Goal: Task Accomplishment & Management: Manage account settings

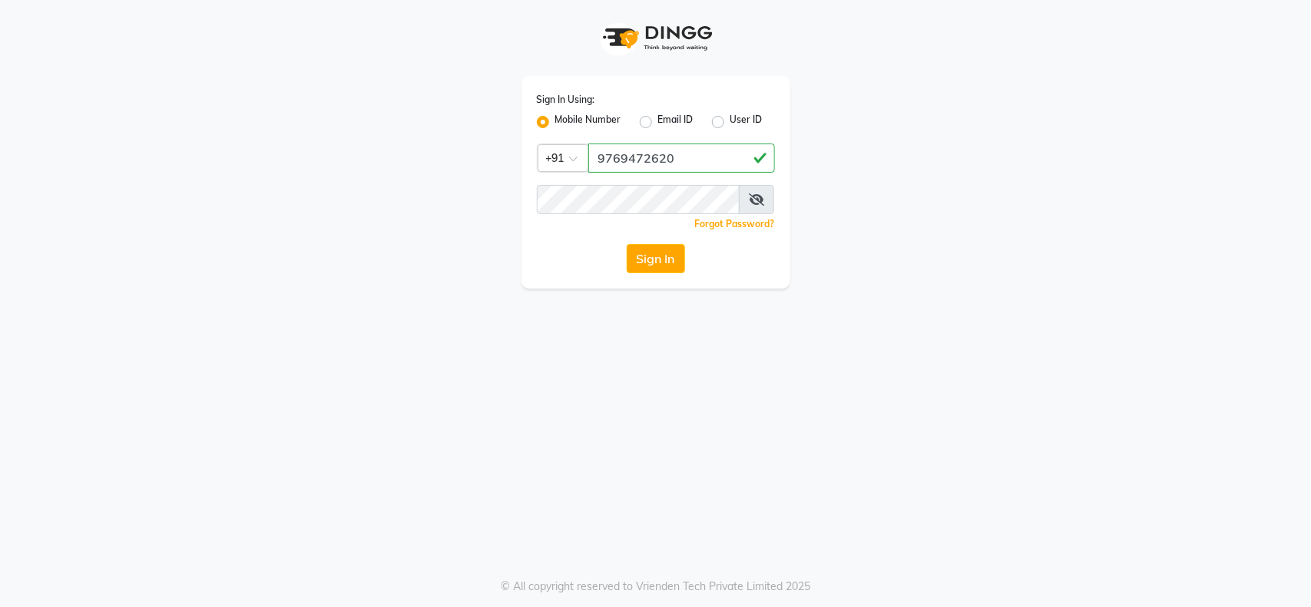
type input "9769472620"
click at [674, 254] on button "Sign In" at bounding box center [656, 258] width 58 height 29
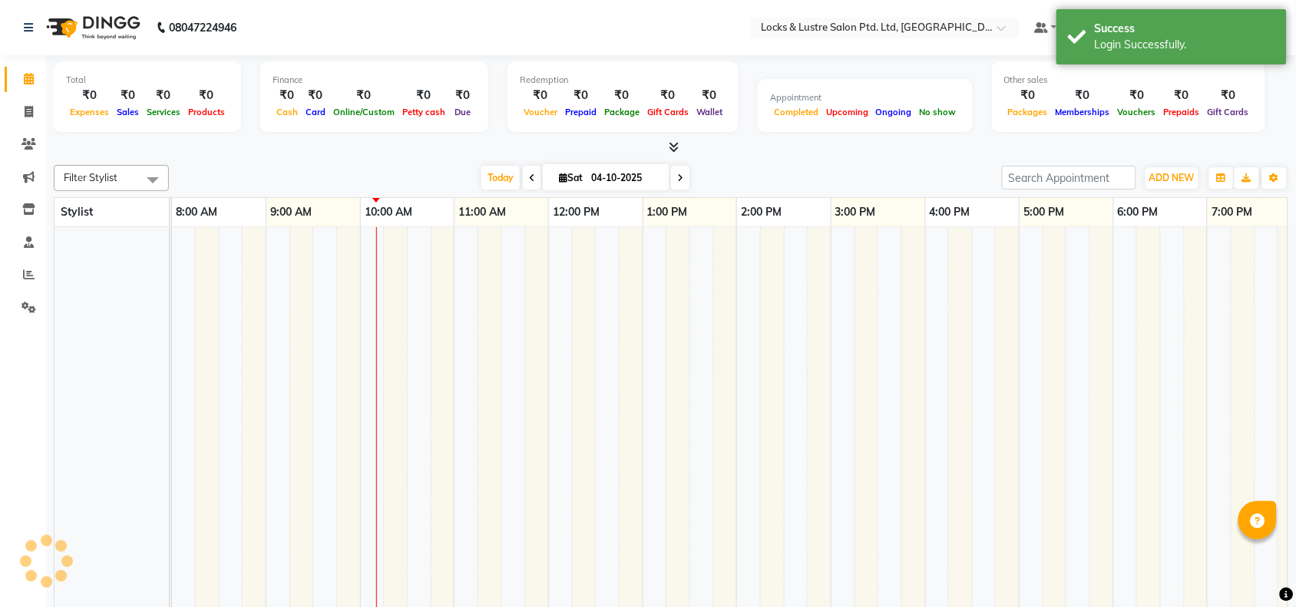
select select "en"
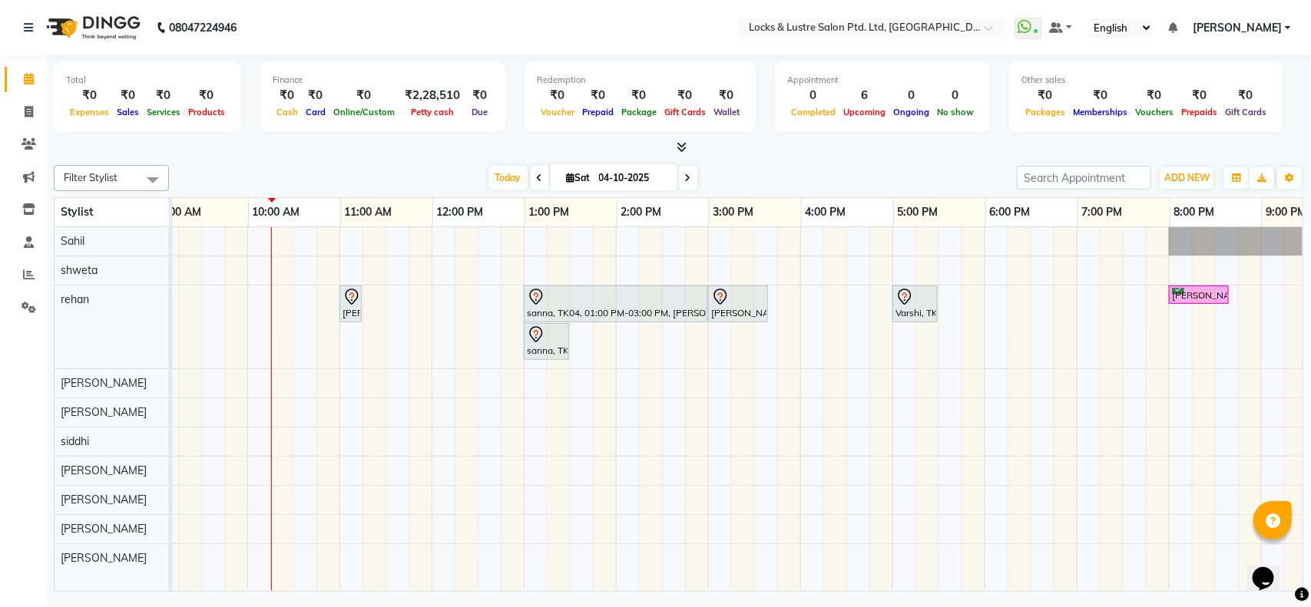
scroll to position [0, 109]
click at [814, 300] on div "PRITESH, TK05, 11:00 AM-11:15 AM, 99 Mens haircut - ABSOLUTE sanna, TK04, 01:00…" at bounding box center [800, 409] width 1475 height 364
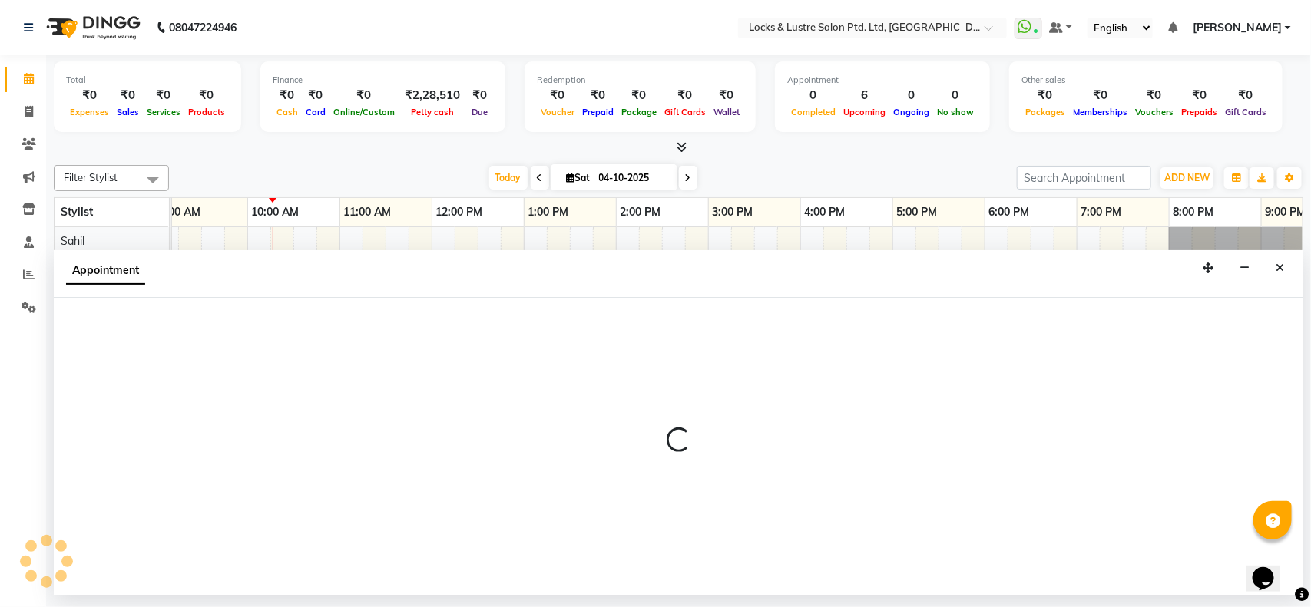
select select "62982"
select select "tentative"
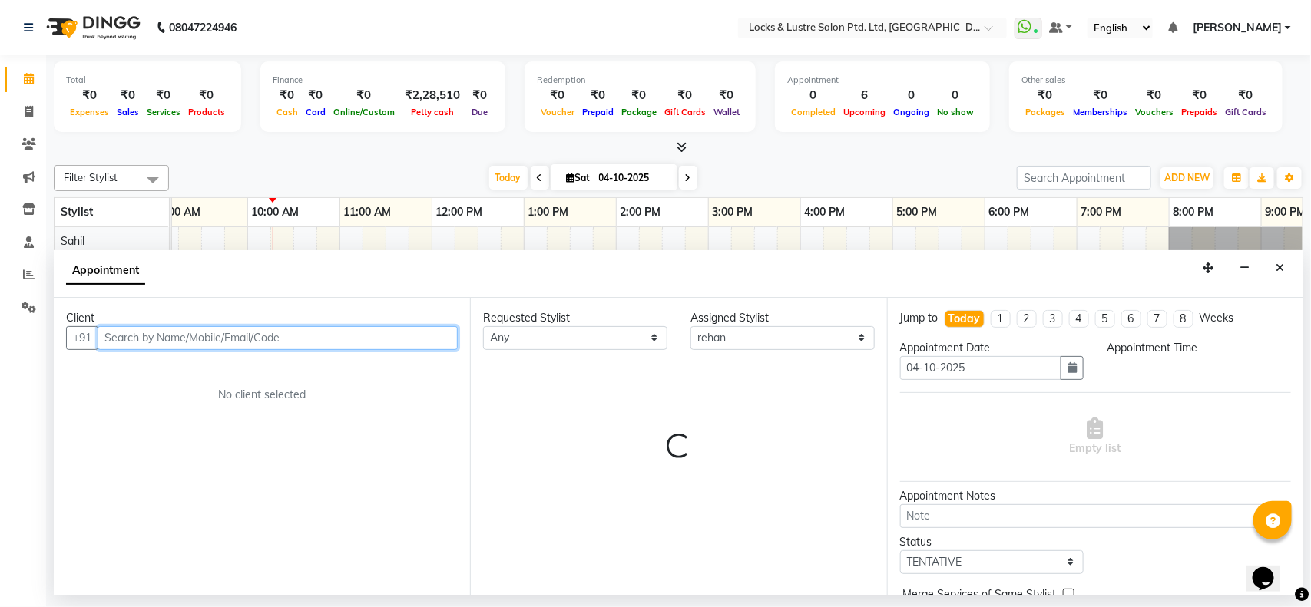
select select "960"
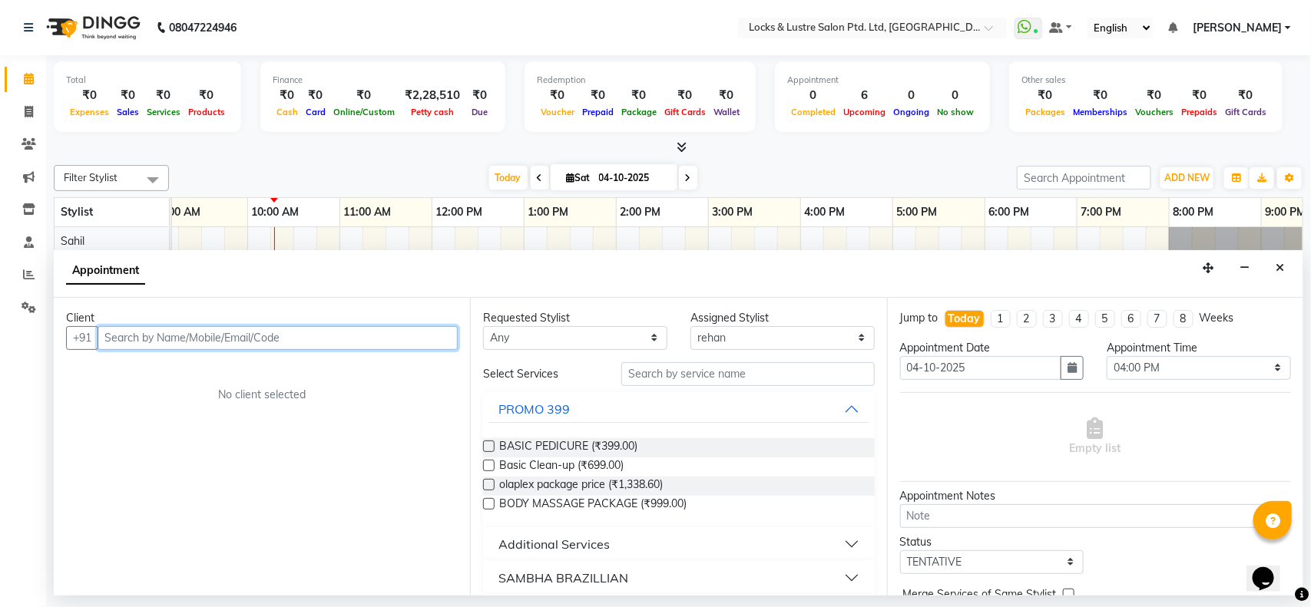
click at [312, 342] on input "text" at bounding box center [278, 338] width 360 height 24
click at [309, 333] on input "text" at bounding box center [278, 338] width 360 height 24
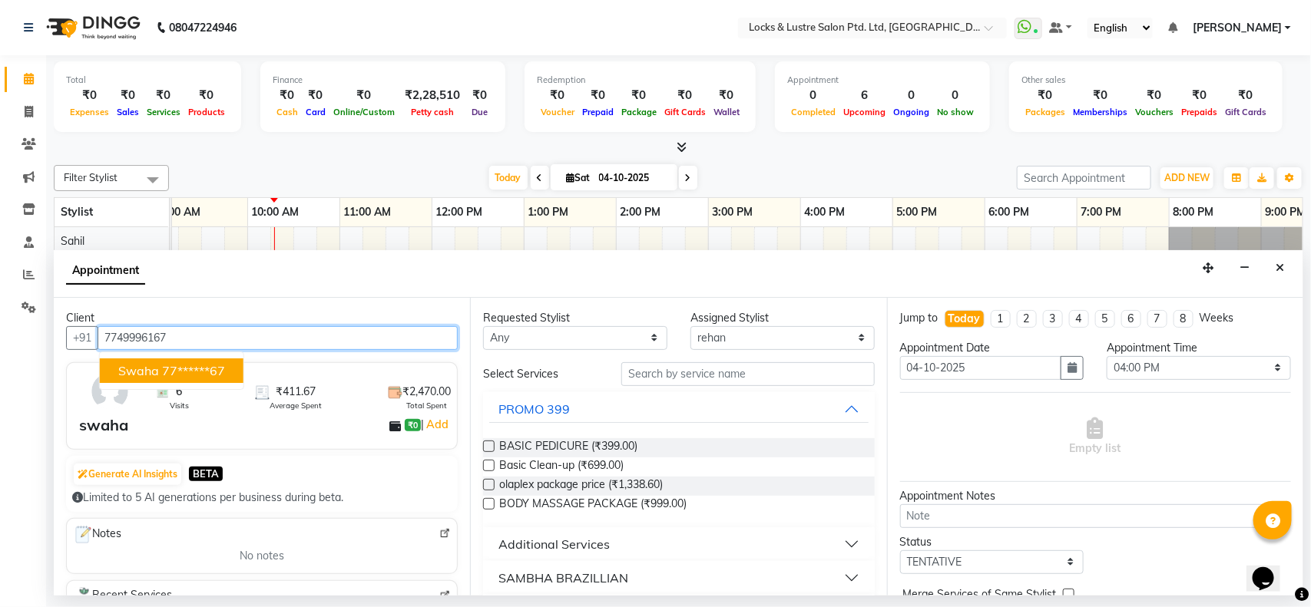
click at [217, 372] on ngb-highlight "77******67" at bounding box center [193, 370] width 63 height 15
type input "77******67"
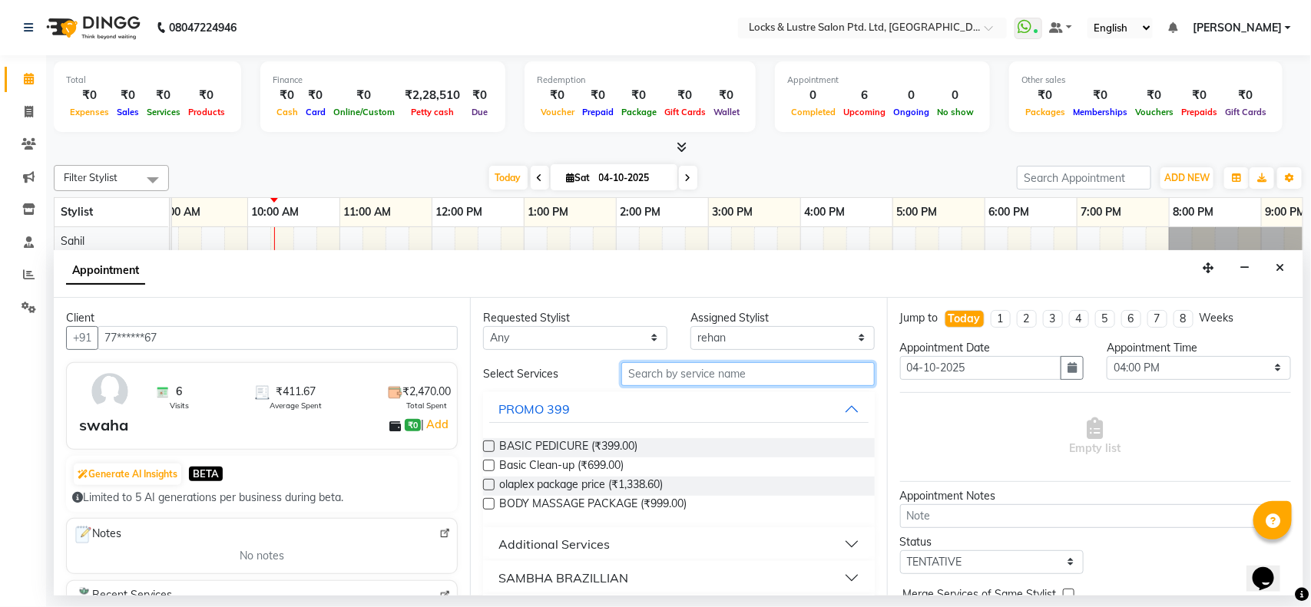
click at [749, 373] on input "text" at bounding box center [747, 374] width 253 height 24
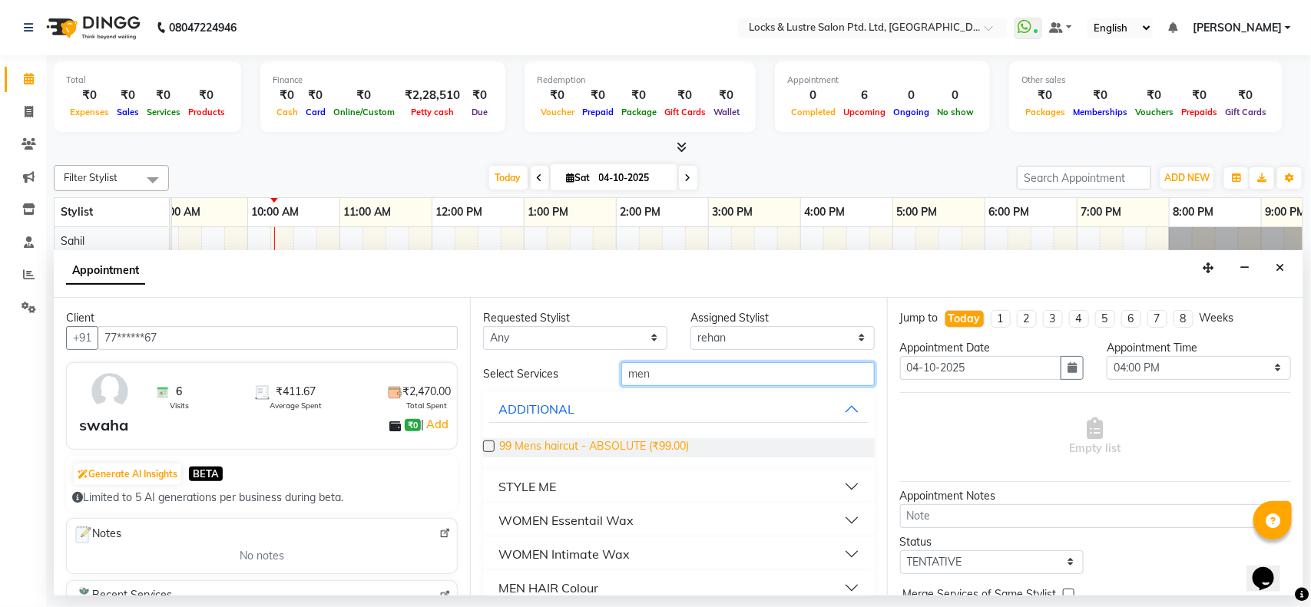
type input "men"
click at [670, 442] on span "99 Mens haircut - ABSOLUTE (₹99.00)" at bounding box center [594, 448] width 190 height 19
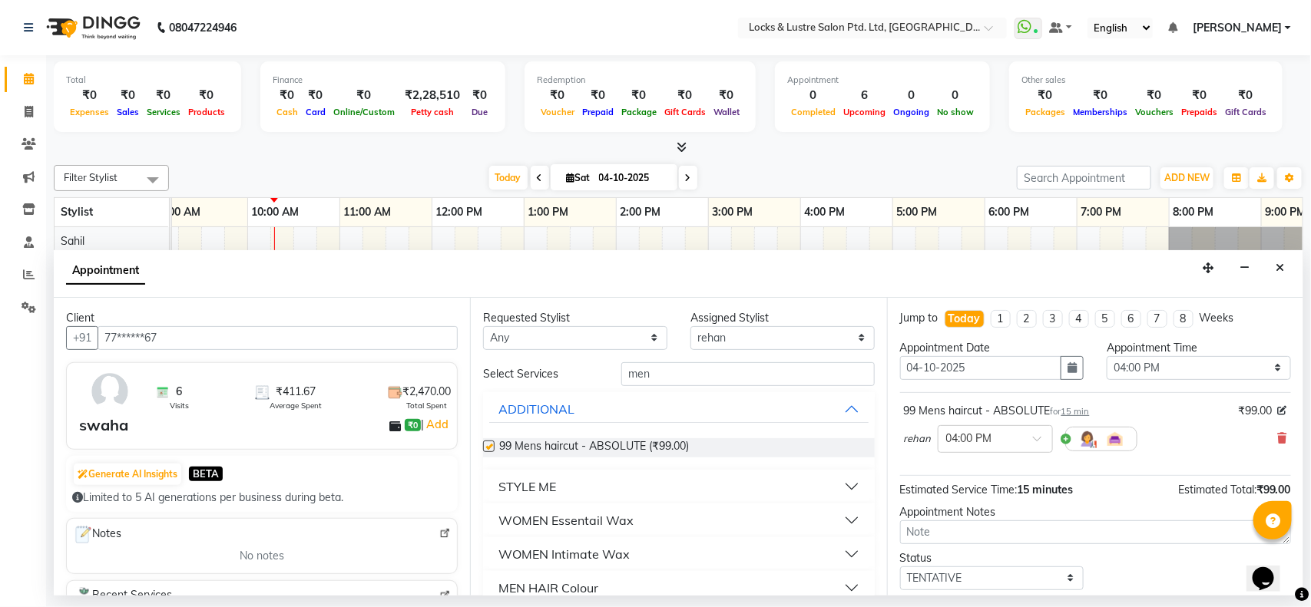
checkbox input "false"
click at [735, 373] on input "men" at bounding box center [747, 374] width 253 height 24
type input "m"
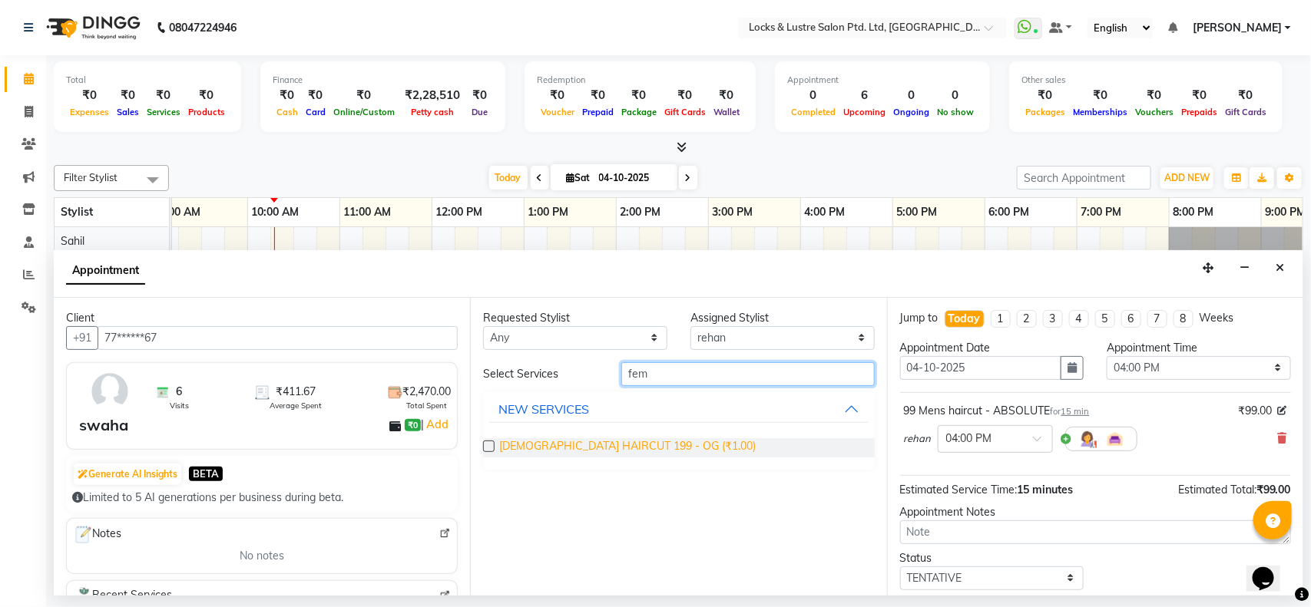
type input "fem"
click at [654, 439] on span "FEMALE HAIRCUT 199 - OG (₹1.00)" at bounding box center [627, 448] width 257 height 19
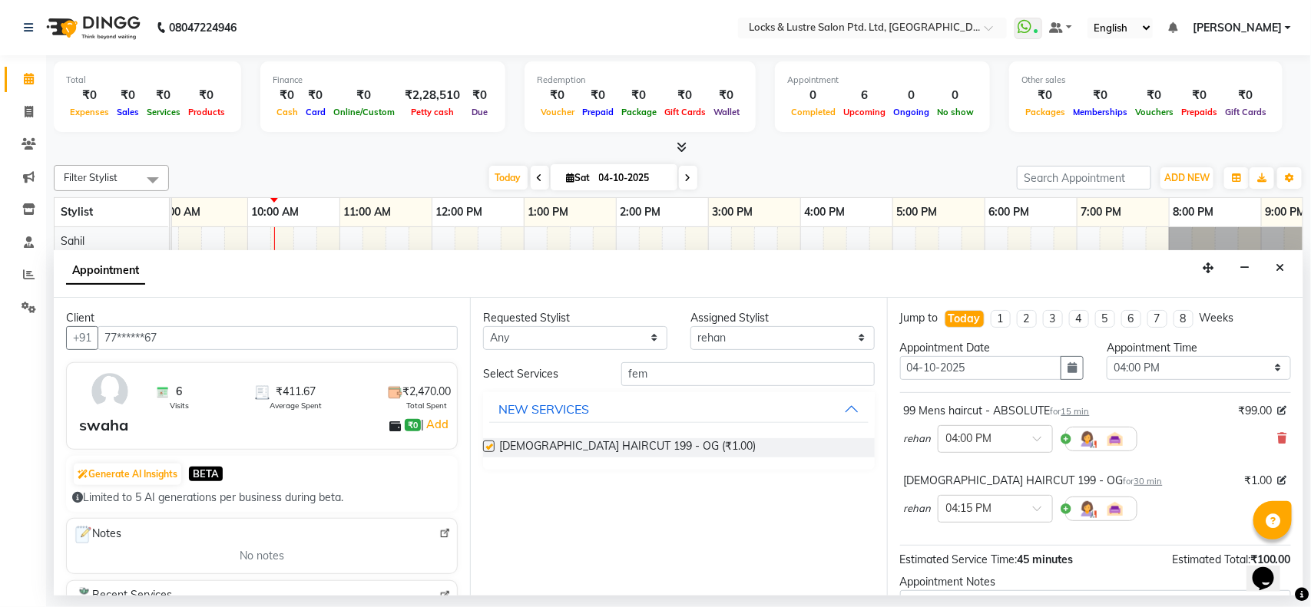
checkbox input "false"
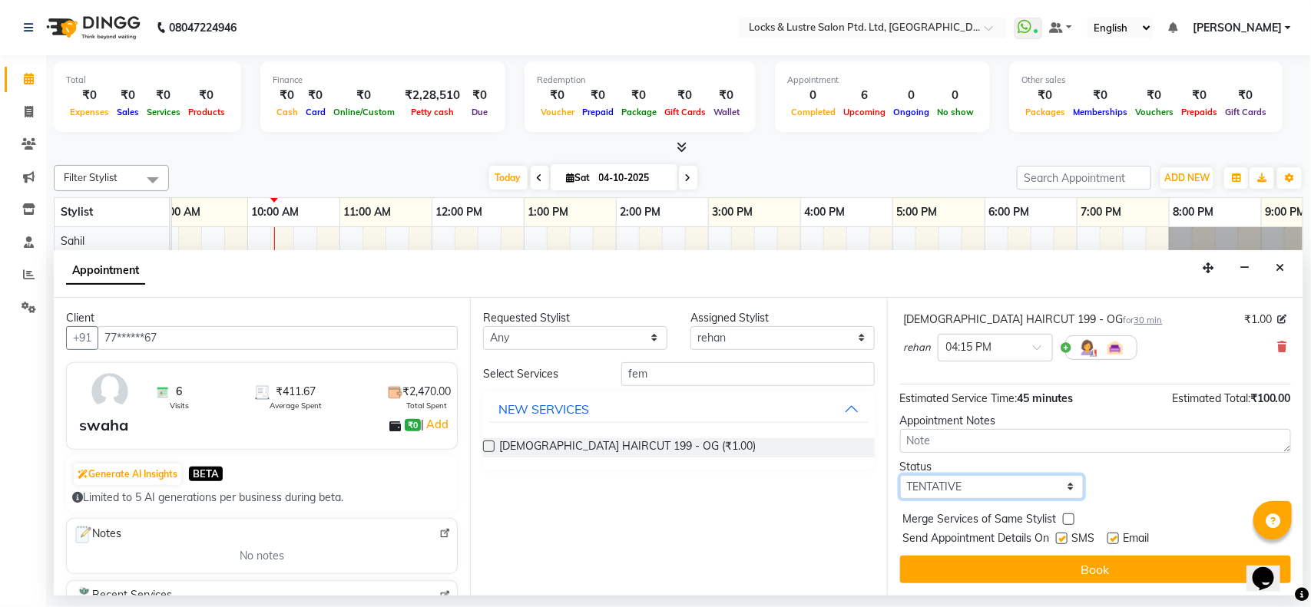
click at [1034, 478] on select "Select TENTATIVE CONFIRM CHECK-IN UPCOMING" at bounding box center [992, 487] width 184 height 24
click at [1034, 488] on select "Select TENTATIVE CONFIRM CHECK-IN UPCOMING" at bounding box center [992, 487] width 184 height 24
click at [1030, 488] on select "Select TENTATIVE CONFIRM CHECK-IN UPCOMING" at bounding box center [992, 487] width 184 height 24
click at [1030, 490] on select "Select TENTATIVE CONFIRM CHECK-IN UPCOMING" at bounding box center [992, 487] width 184 height 24
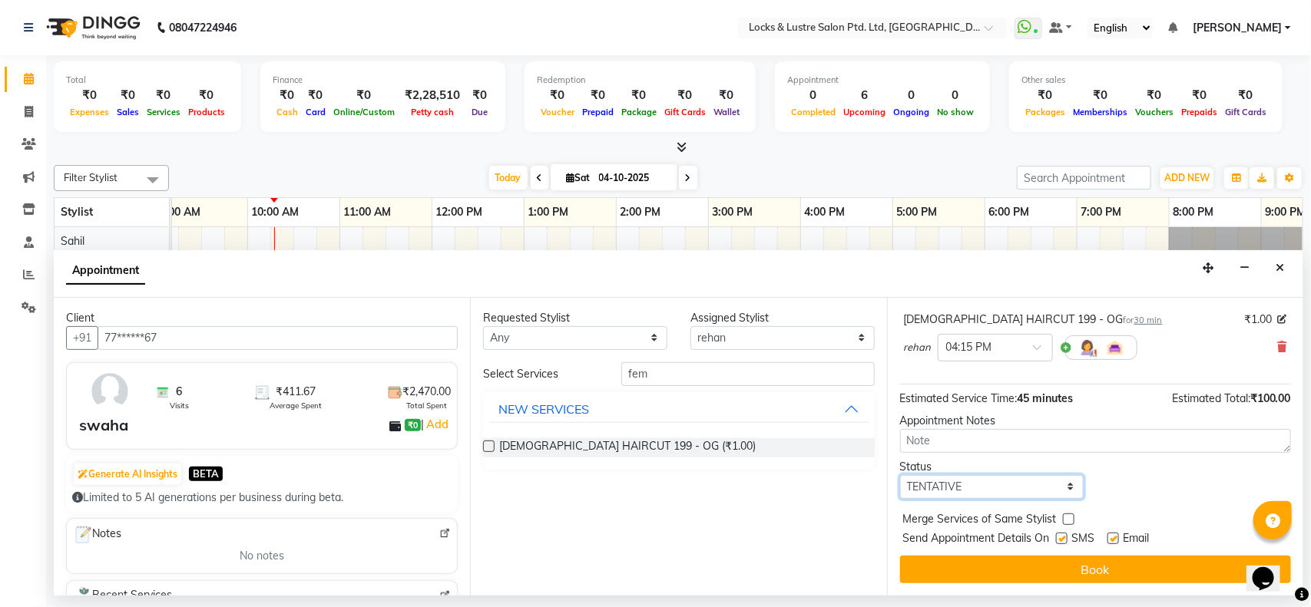
select select "confirm booking"
click at [900, 475] on select "Select TENTATIVE CONFIRM CHECK-IN UPCOMING" at bounding box center [992, 487] width 184 height 24
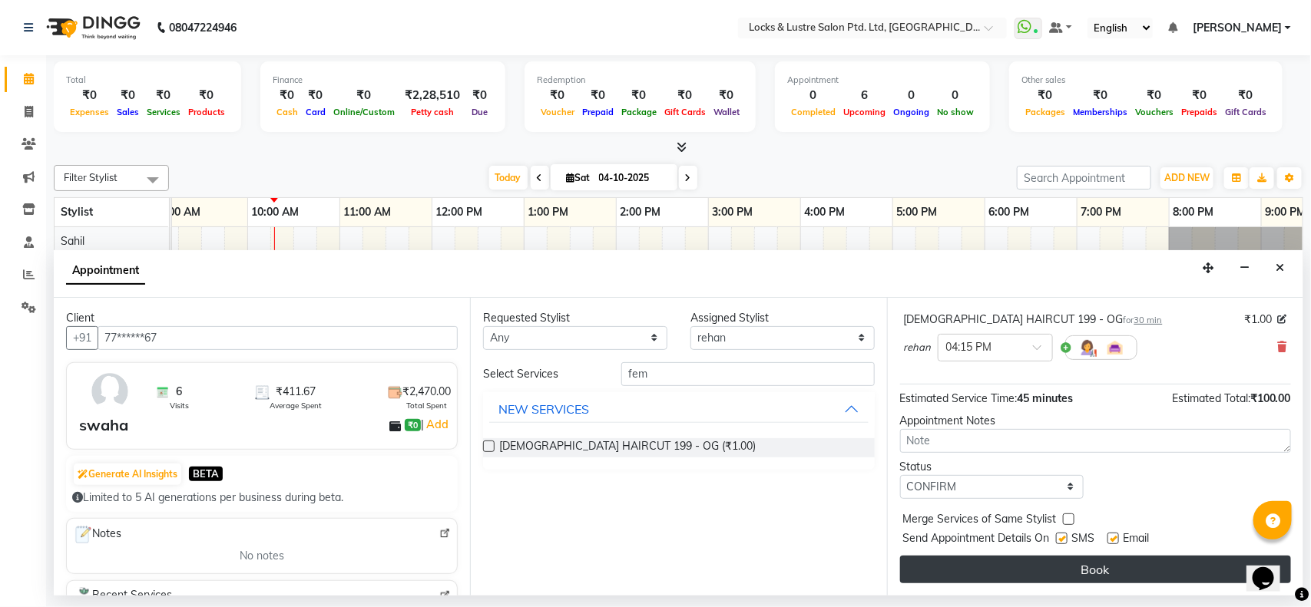
click at [970, 578] on button "Book" at bounding box center [1095, 570] width 391 height 28
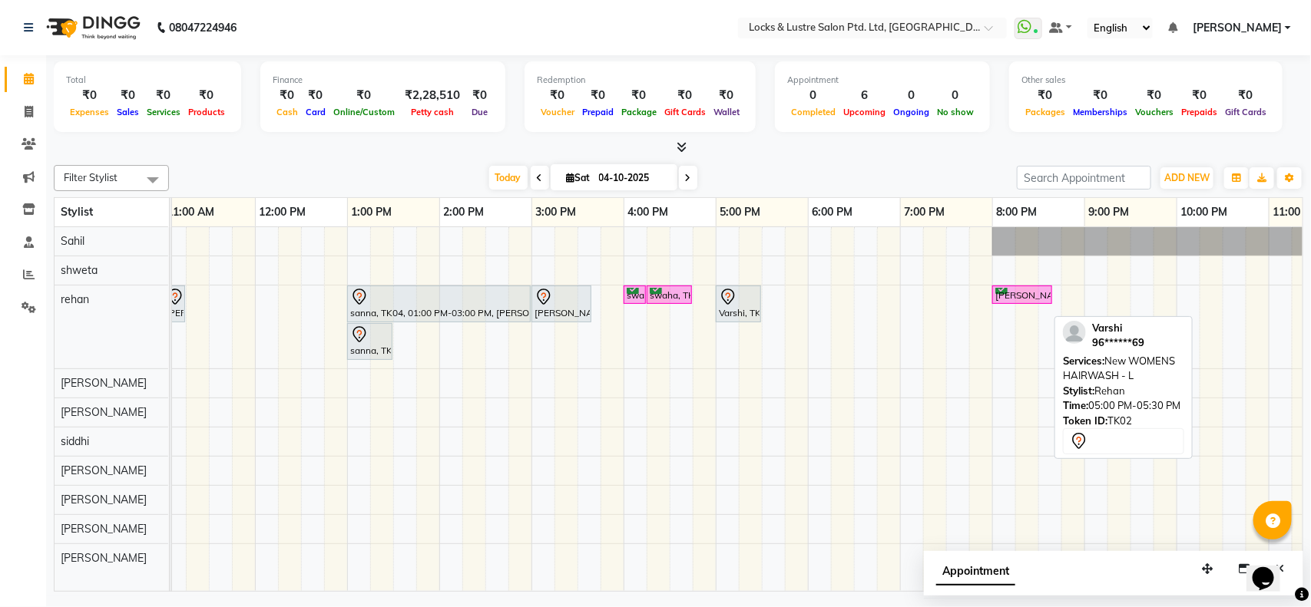
scroll to position [0, 0]
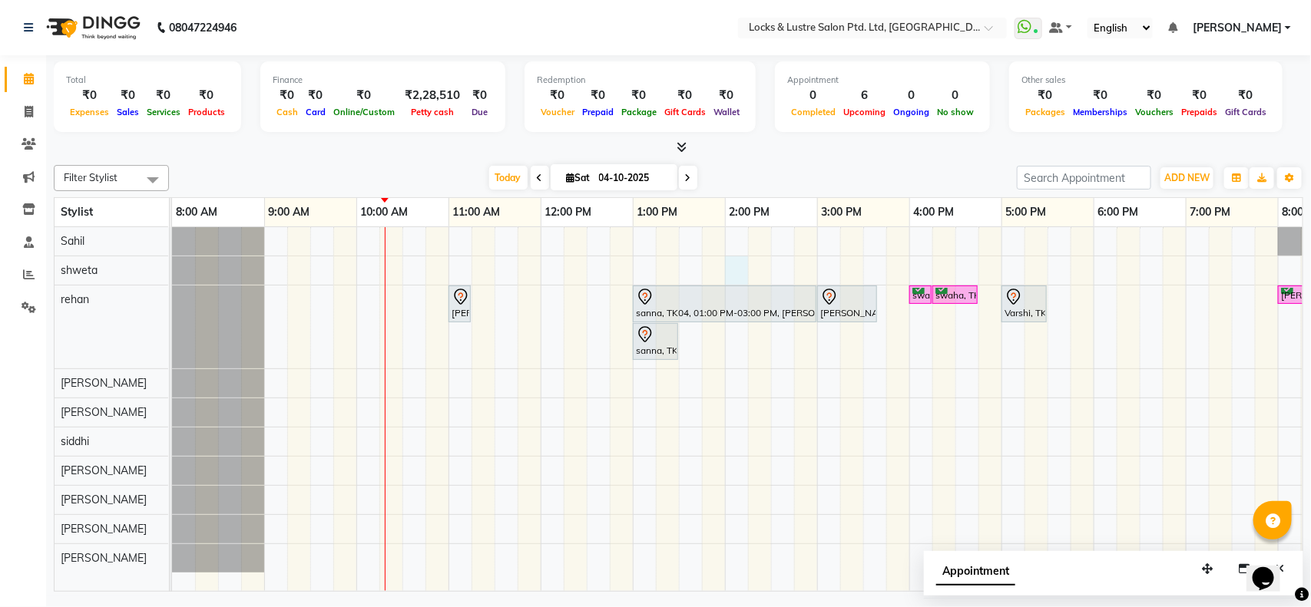
click at [738, 273] on div "PRITESH, TK05, 11:00 AM-11:15 AM, 99 Mens haircut - ABSOLUTE sanna, TK04, 01:00…" at bounding box center [909, 409] width 1475 height 364
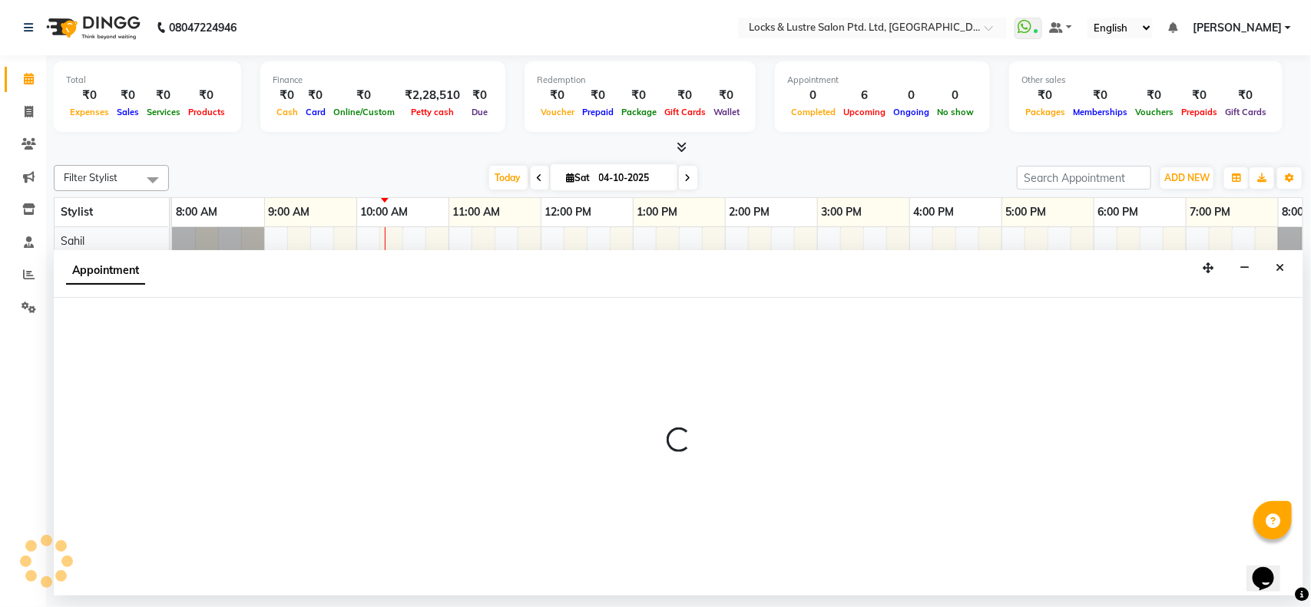
select select "62976"
select select "tentative"
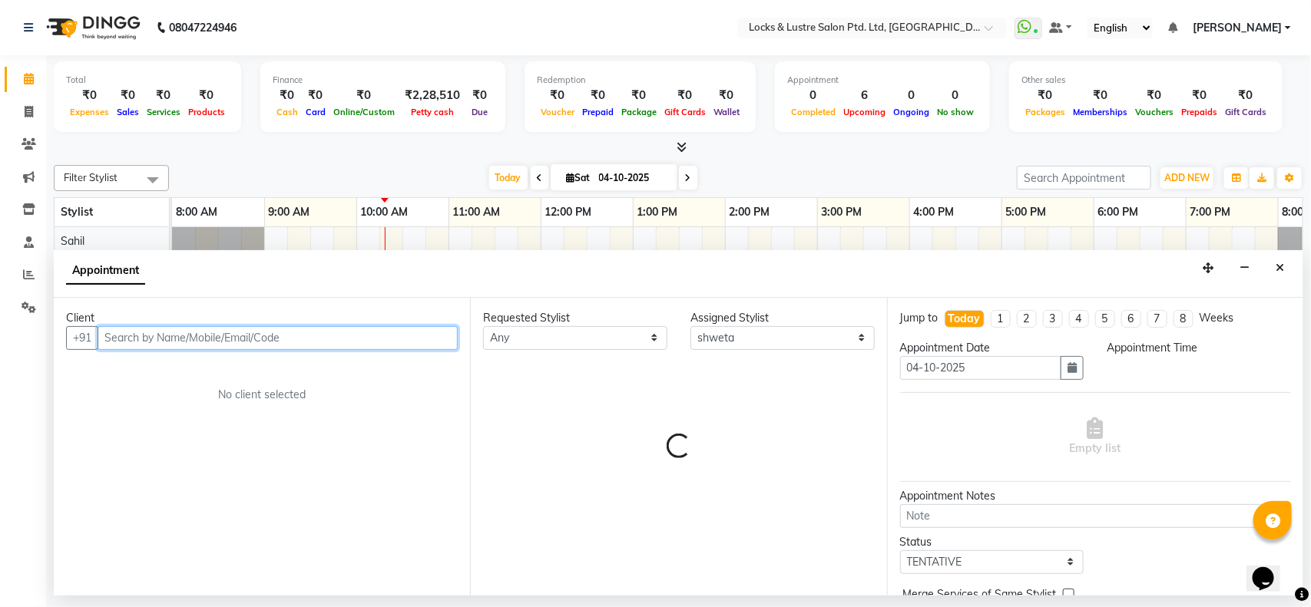
select select "840"
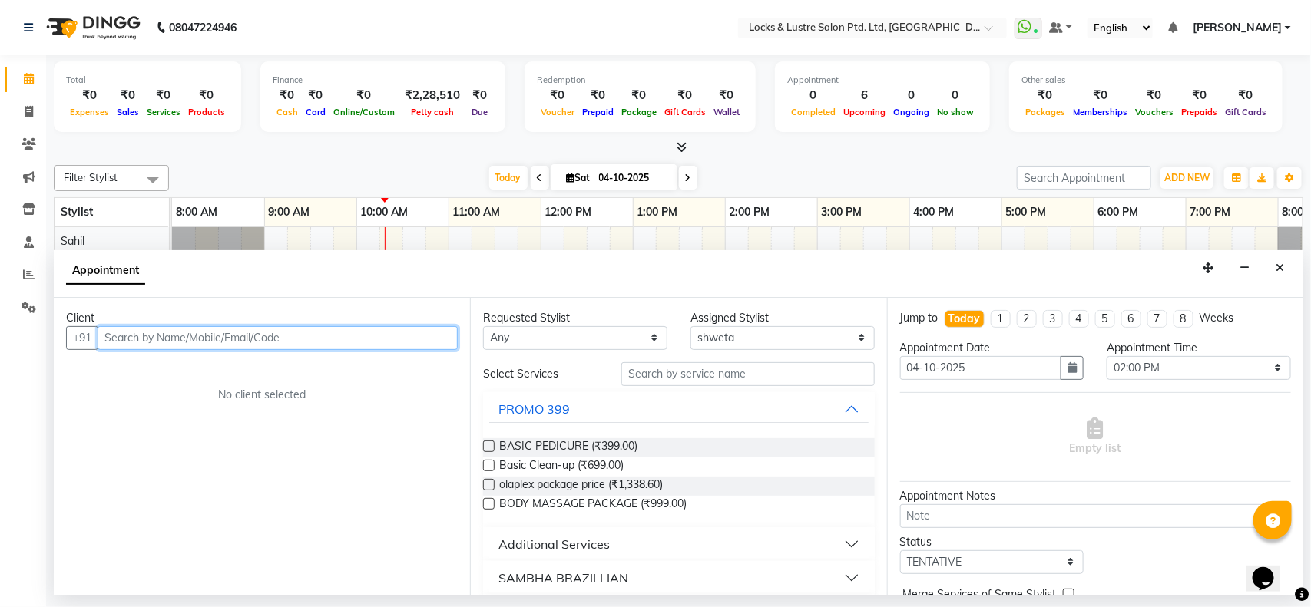
click at [248, 336] on input "text" at bounding box center [278, 338] width 360 height 24
type input "8454811978"
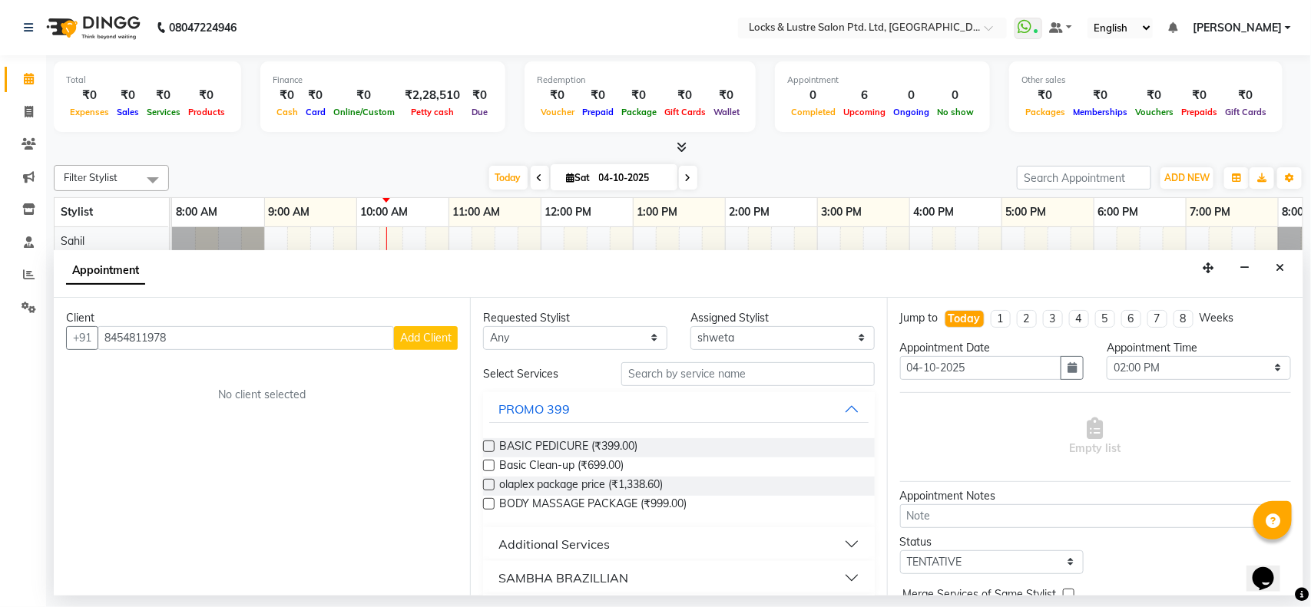
click at [420, 340] on span "Add Client" at bounding box center [425, 338] width 51 height 14
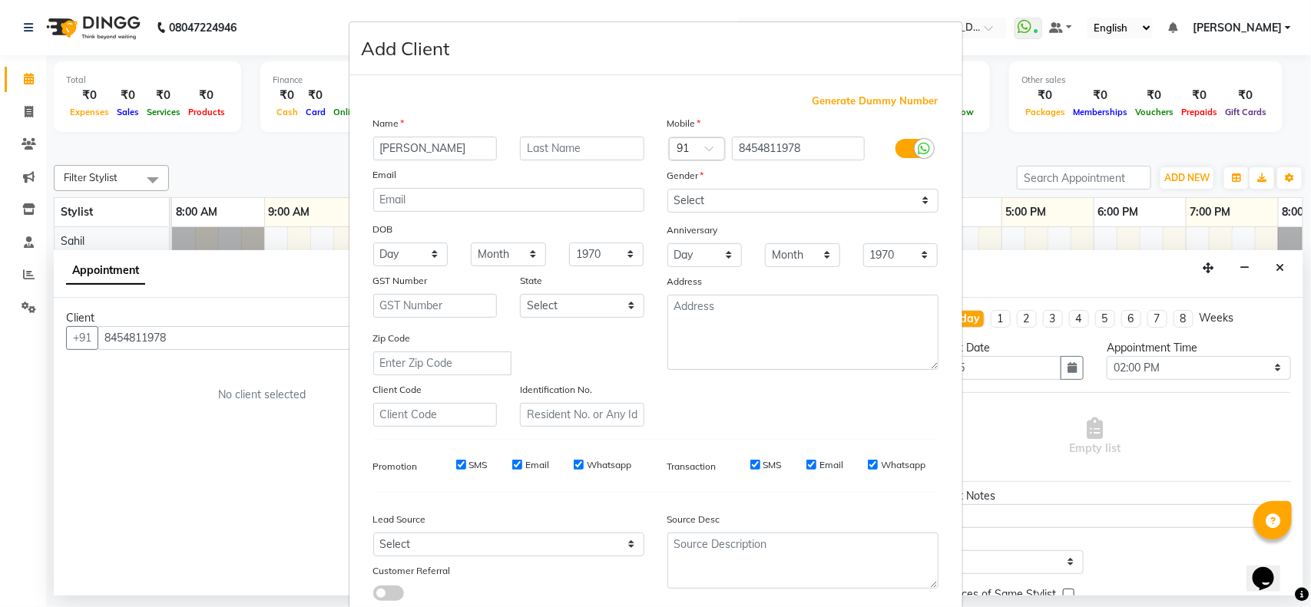
type input "[PERSON_NAME]"
click at [719, 196] on select "Select Male Female Other Prefer Not To Say" at bounding box center [802, 201] width 271 height 24
select select "female"
click at [667, 189] on select "Select Male Female Other Prefer Not To Say" at bounding box center [802, 201] width 271 height 24
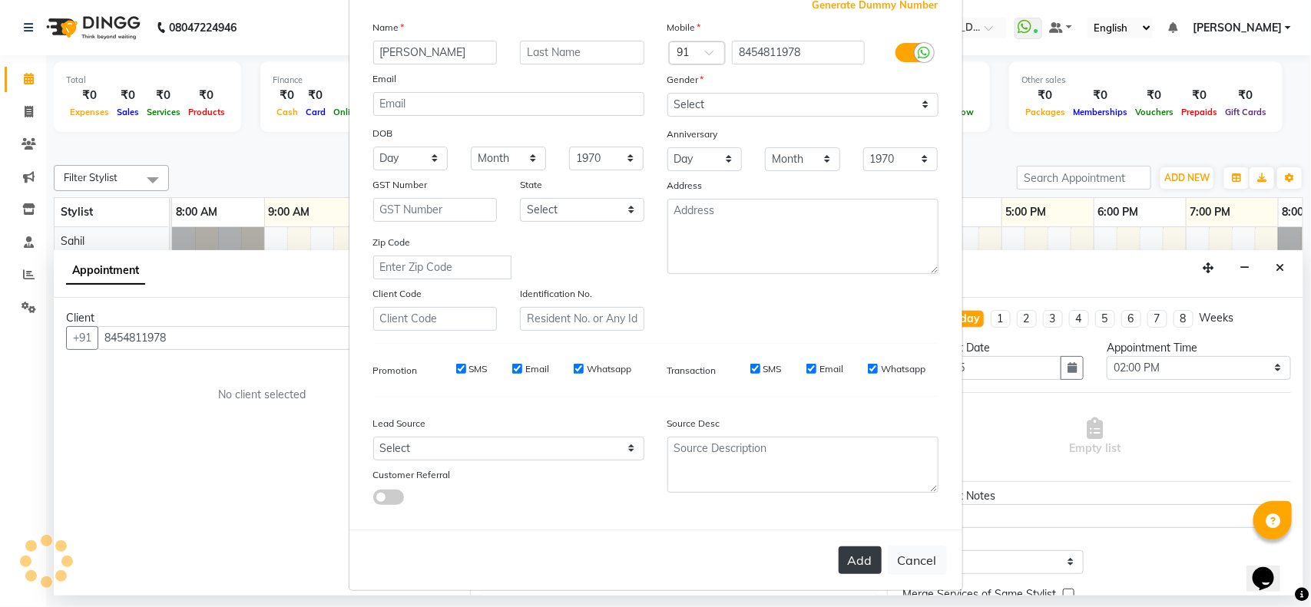
click at [847, 559] on button "Add" at bounding box center [860, 561] width 43 height 28
type input "84******78"
select select
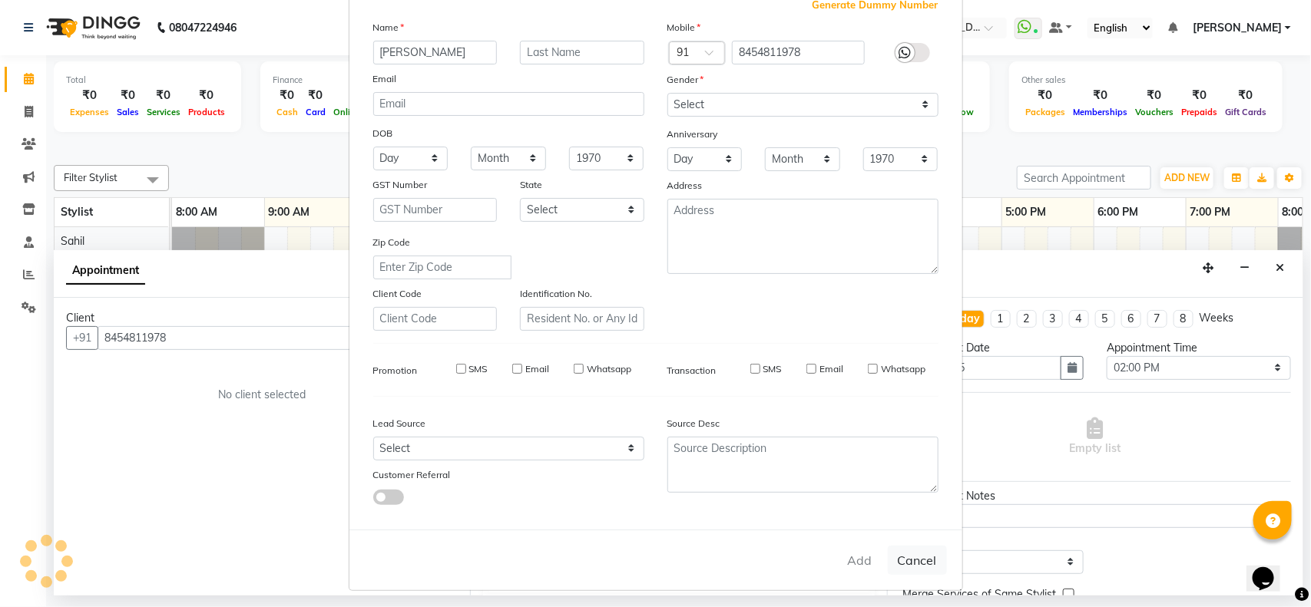
select select
checkbox input "false"
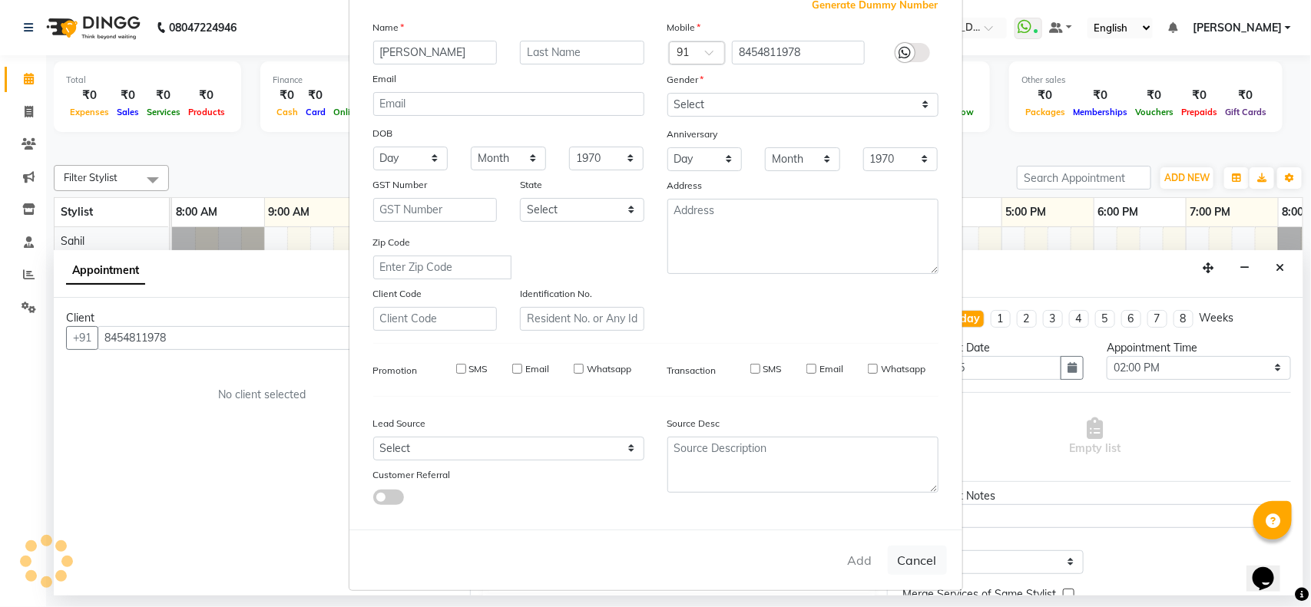
checkbox input "false"
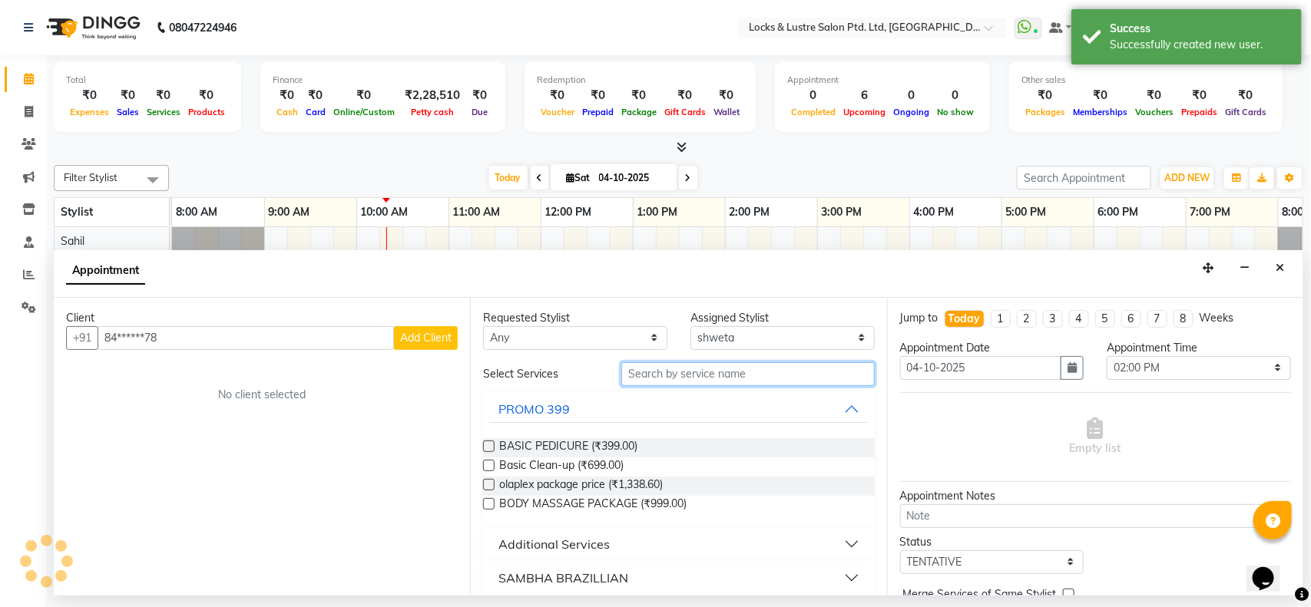
click at [715, 375] on input "text" at bounding box center [747, 374] width 253 height 24
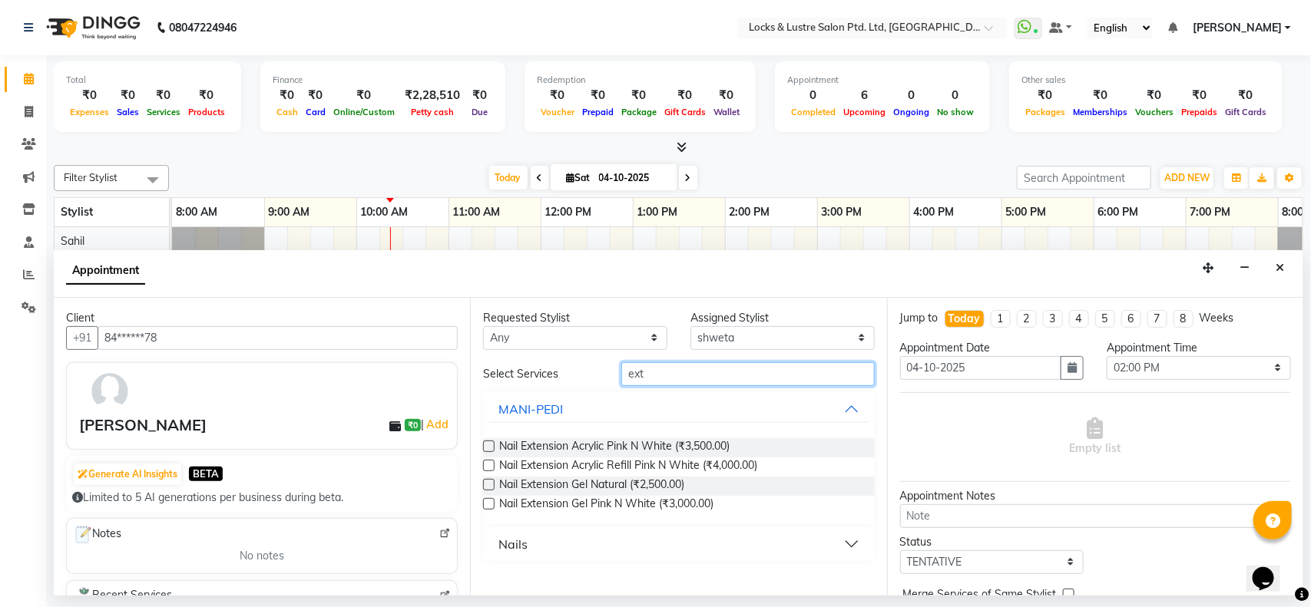
type input "ext"
click at [627, 536] on button "Nails" at bounding box center [678, 545] width 379 height 28
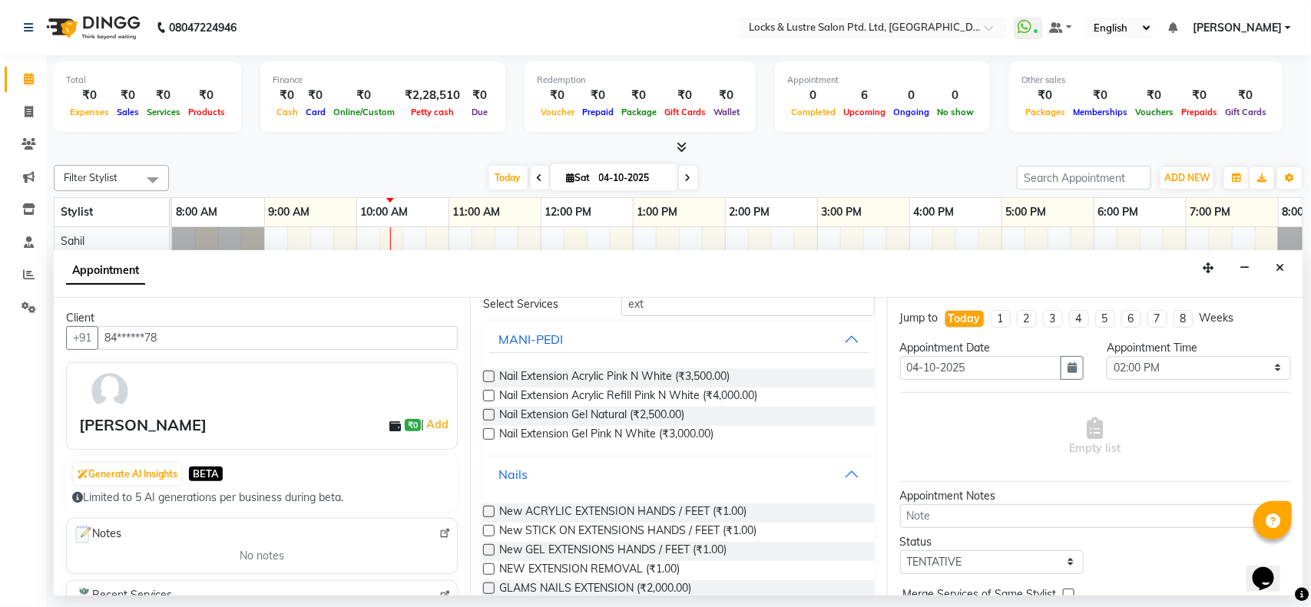
scroll to position [71, 0]
click at [636, 532] on span "New STICK ON EXTENSIONS HANDS / FEET (₹1.00)" at bounding box center [627, 531] width 257 height 19
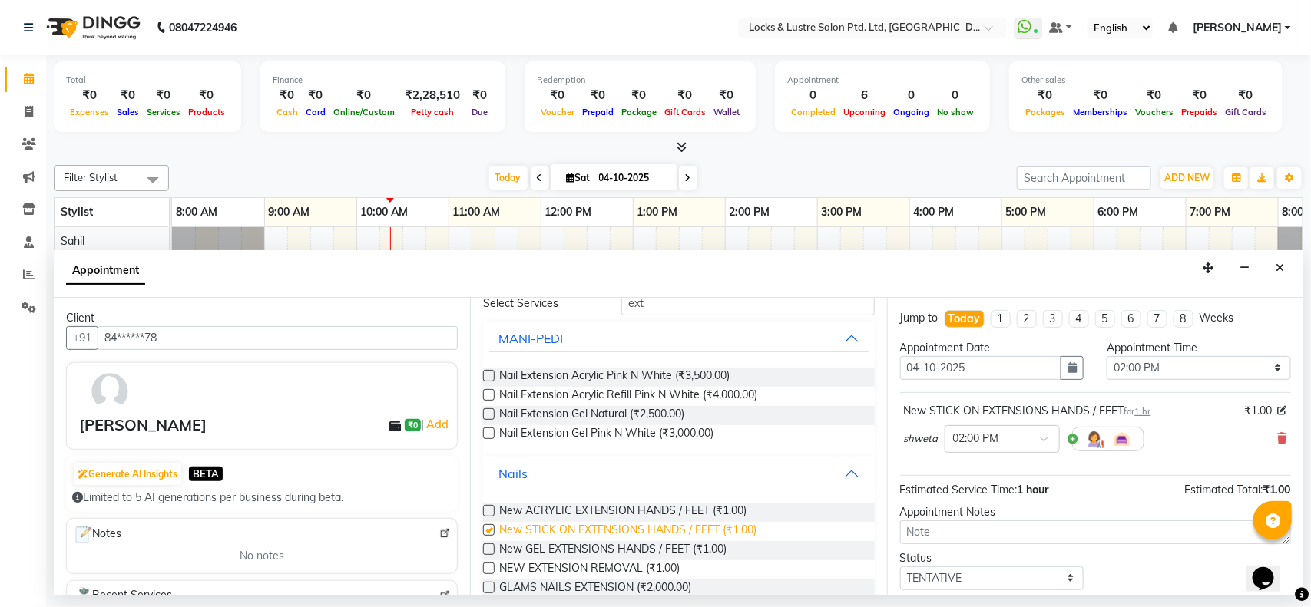
checkbox input "false"
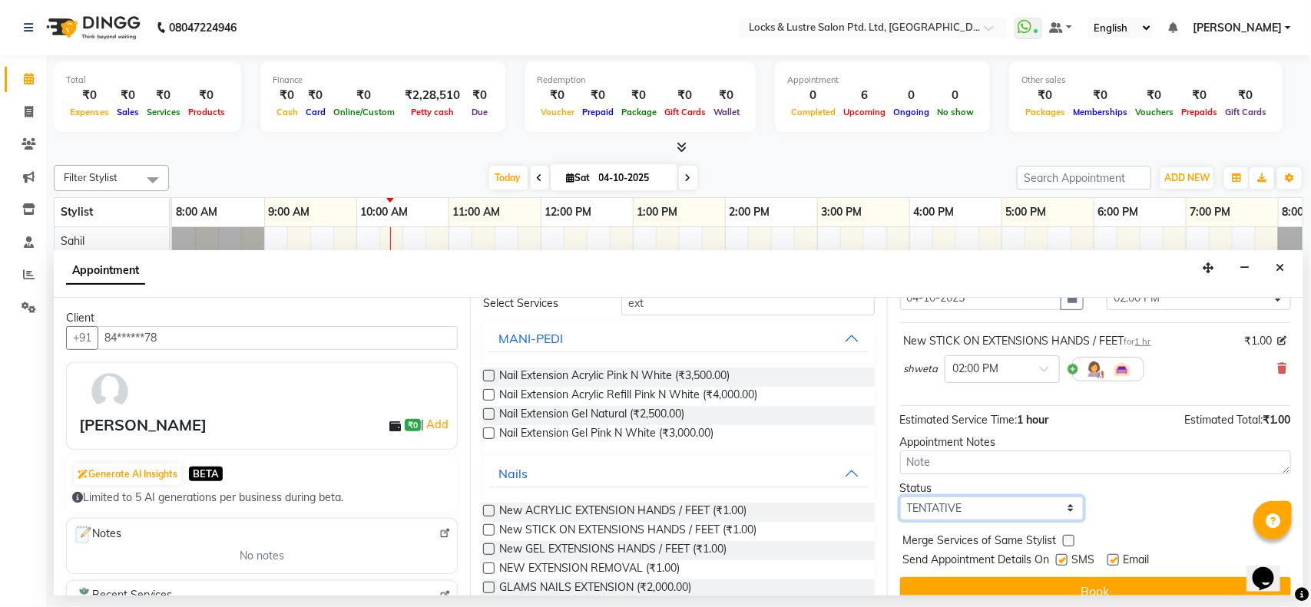
click at [1041, 508] on select "Select TENTATIVE CONFIRM CHECK-IN UPCOMING" at bounding box center [992, 509] width 184 height 24
select select "confirm booking"
click at [900, 498] on select "Select TENTATIVE CONFIRM CHECK-IN UPCOMING" at bounding box center [992, 509] width 184 height 24
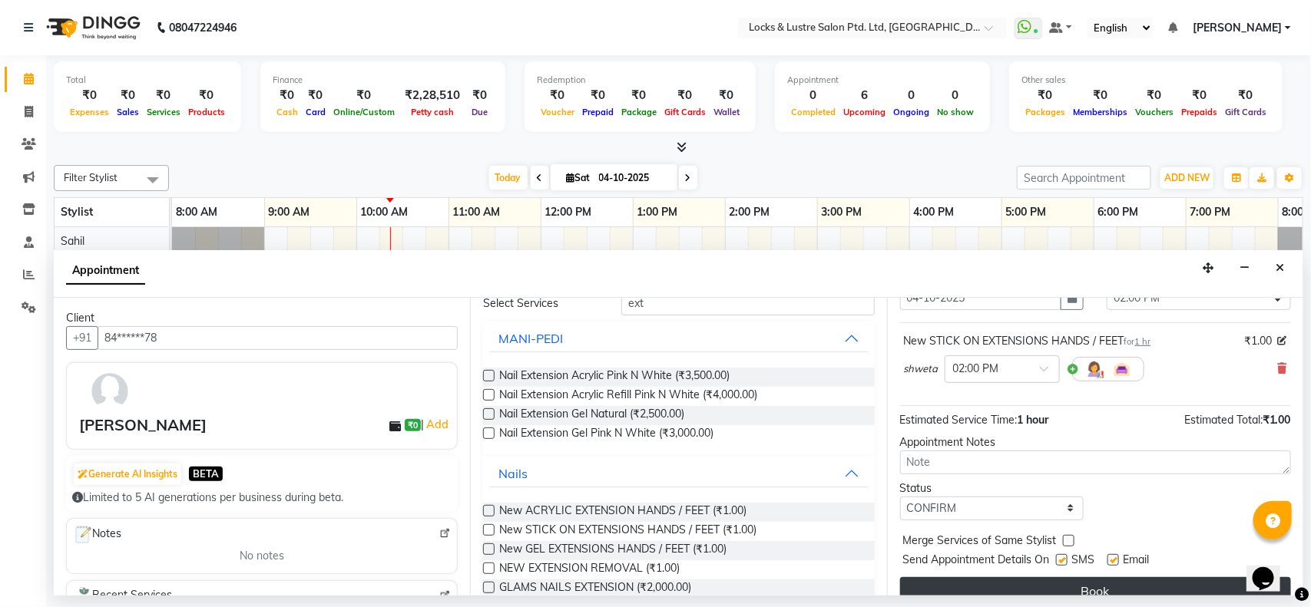
click at [1047, 593] on button "Book" at bounding box center [1095, 592] width 391 height 28
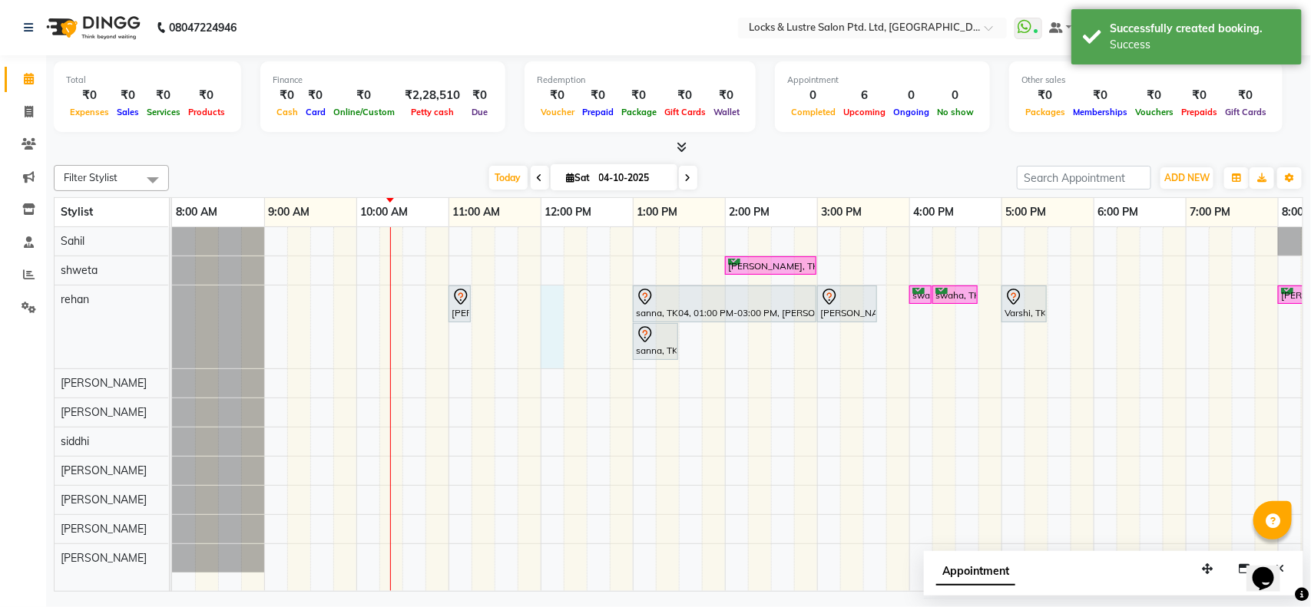
click at [553, 298] on div "ananya, TK07, 02:00 PM-03:00 PM, New STICK ON EXTENSIONS HANDS / FEET PRITESH, …" at bounding box center [909, 409] width 1475 height 364
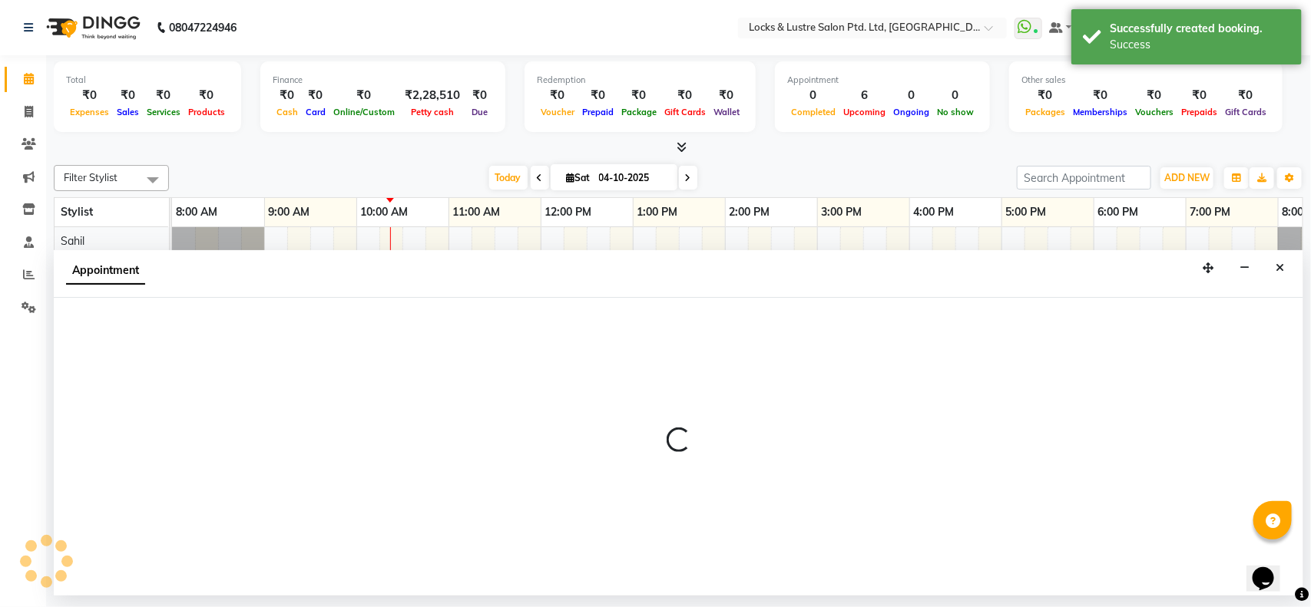
select select "62982"
select select "720"
select select "tentative"
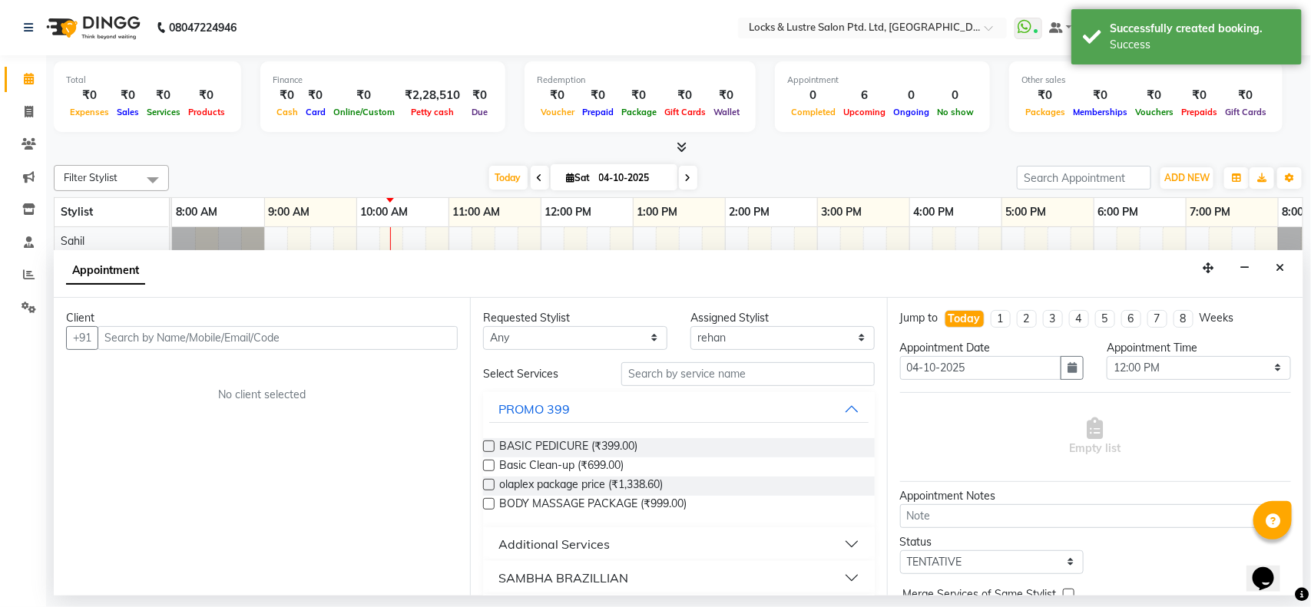
click at [352, 333] on input "text" at bounding box center [278, 338] width 360 height 24
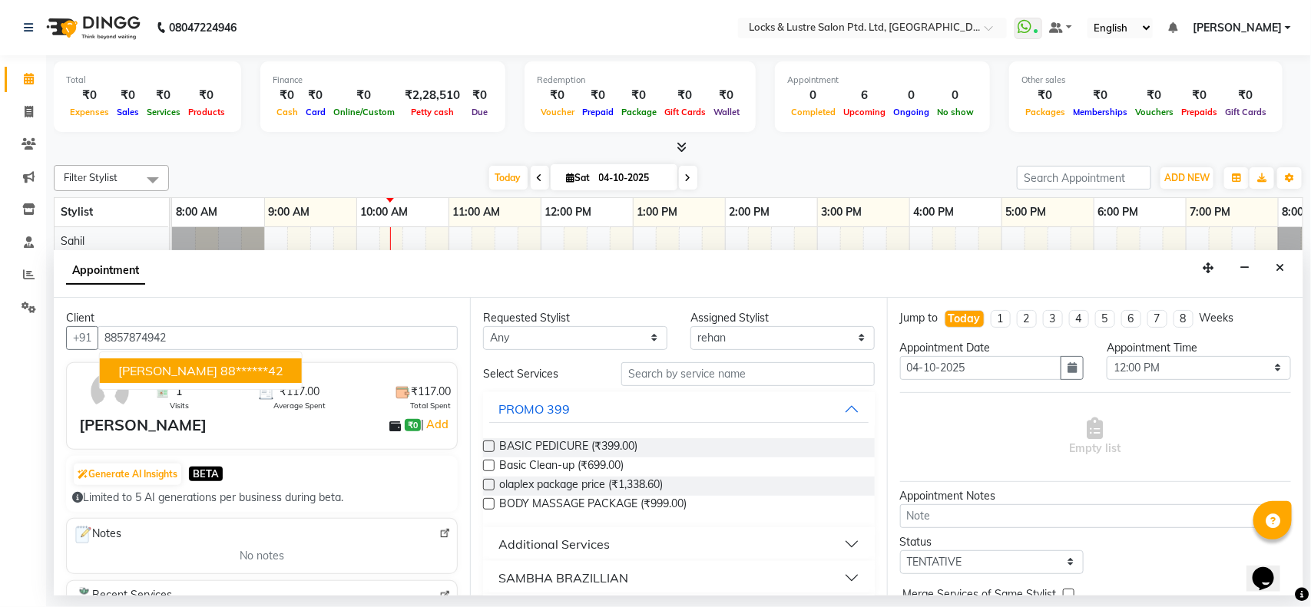
type input "8857874942"
click at [689, 370] on input "text" at bounding box center [747, 374] width 253 height 24
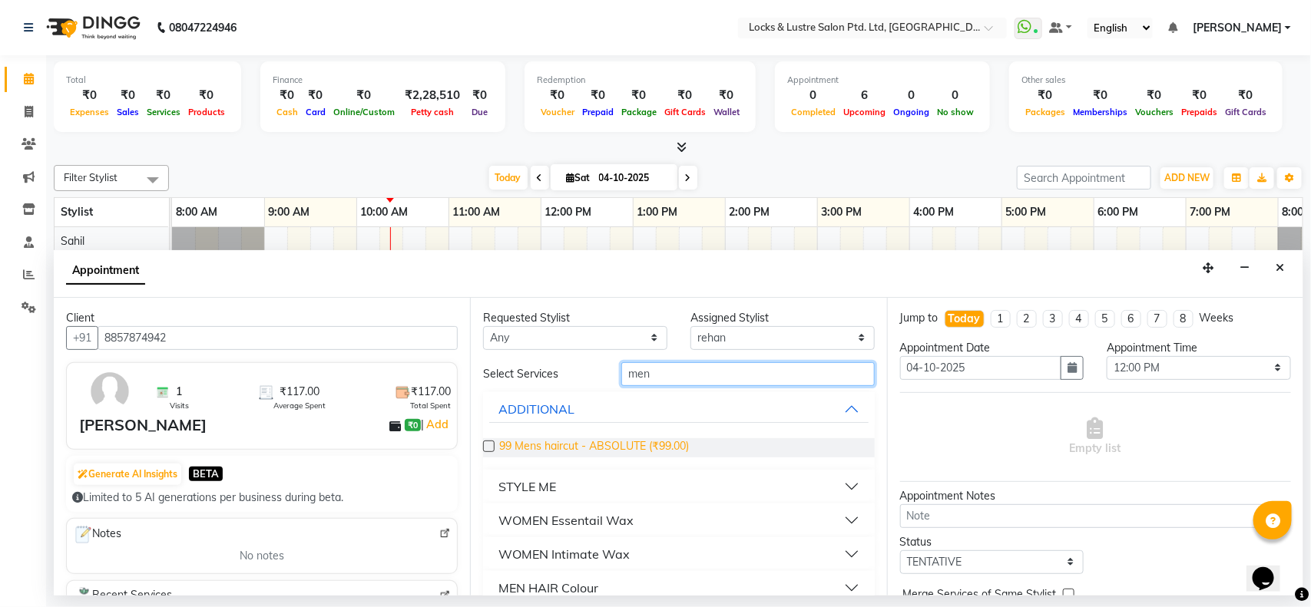
type input "men"
click at [627, 446] on span "99 Mens haircut - ABSOLUTE (₹99.00)" at bounding box center [594, 448] width 190 height 19
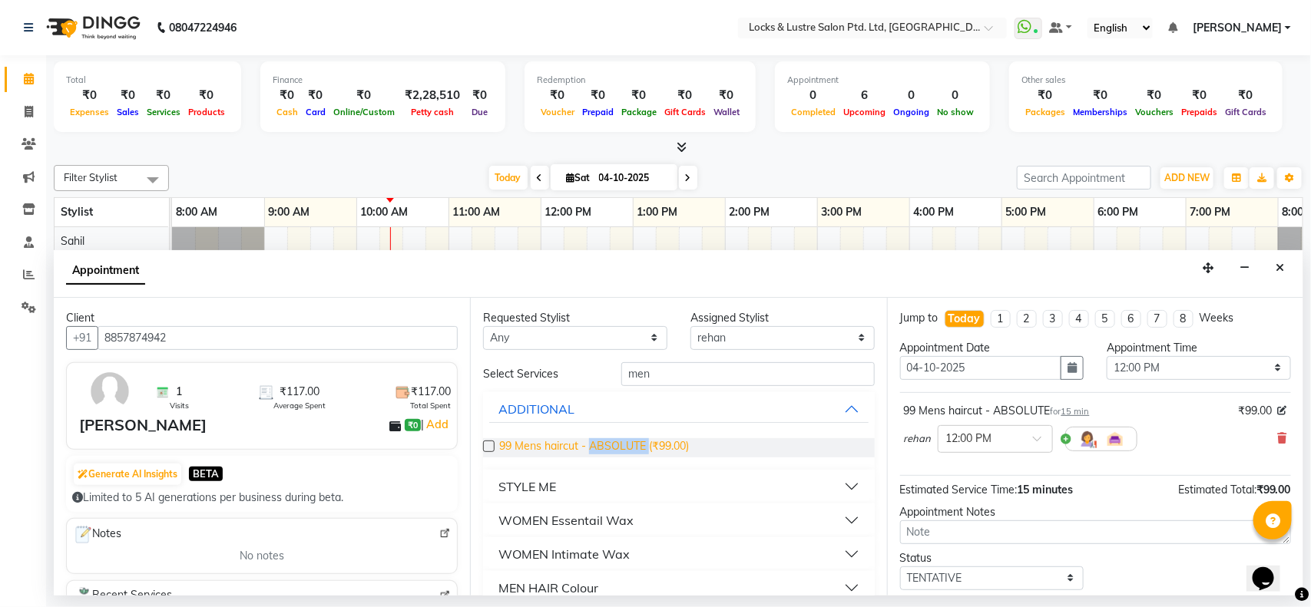
click at [627, 446] on span "99 Mens haircut - ABSOLUTE (₹99.00)" at bounding box center [594, 448] width 190 height 19
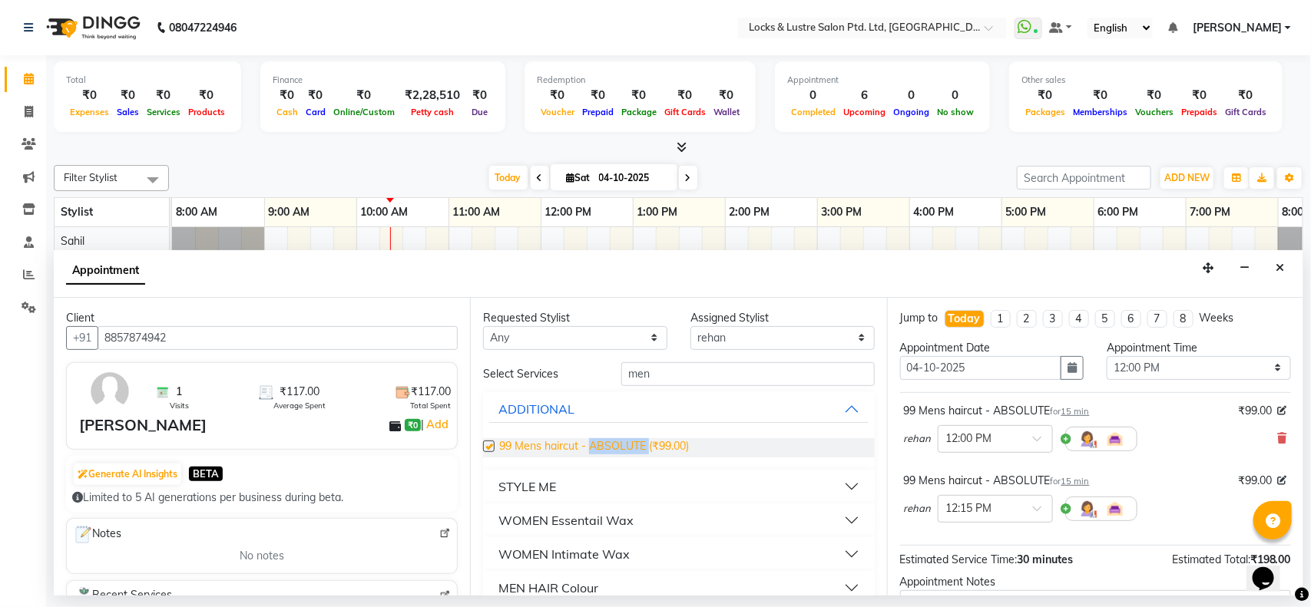
checkbox input "false"
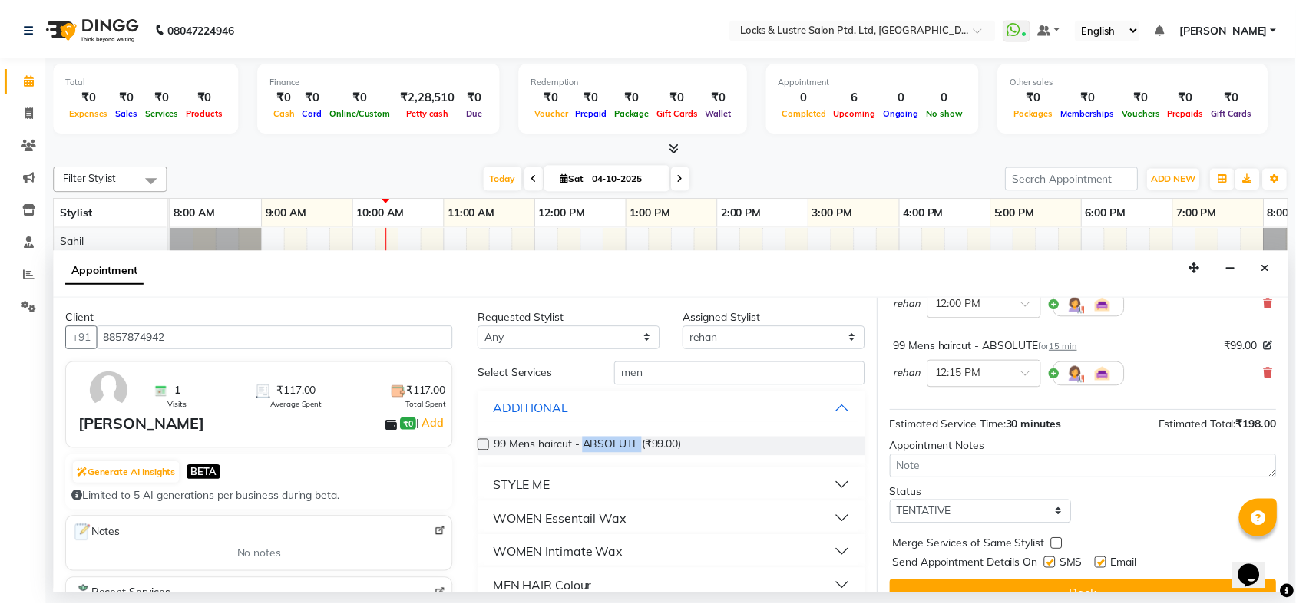
scroll to position [162, 0]
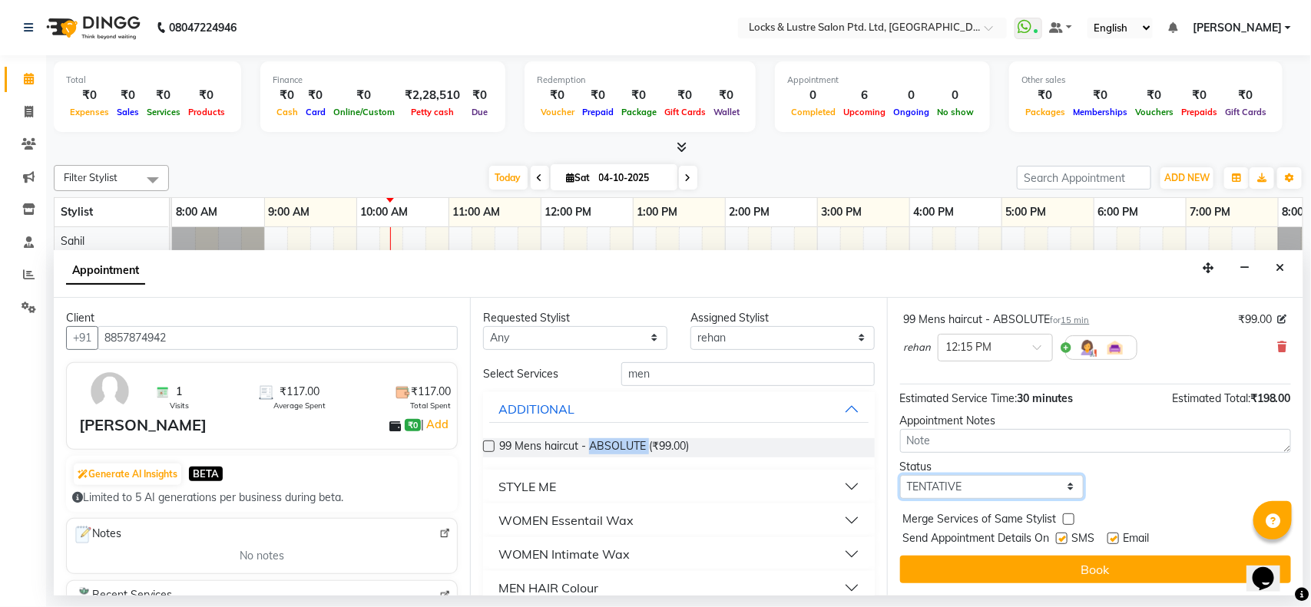
click at [1020, 490] on select "Select TENTATIVE CONFIRM CHECK-IN UPCOMING" at bounding box center [992, 487] width 184 height 24
select select "confirm booking"
click at [900, 475] on select "Select TENTATIVE CONFIRM CHECK-IN UPCOMING" at bounding box center [992, 487] width 184 height 24
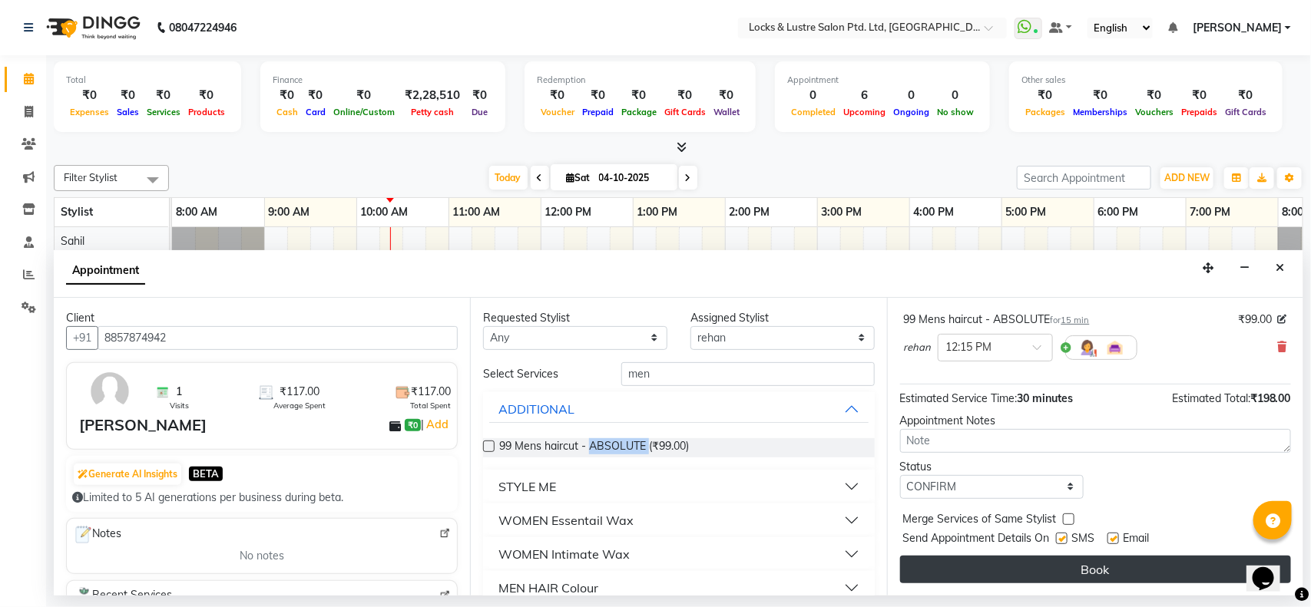
click at [1027, 574] on button "Book" at bounding box center [1095, 570] width 391 height 28
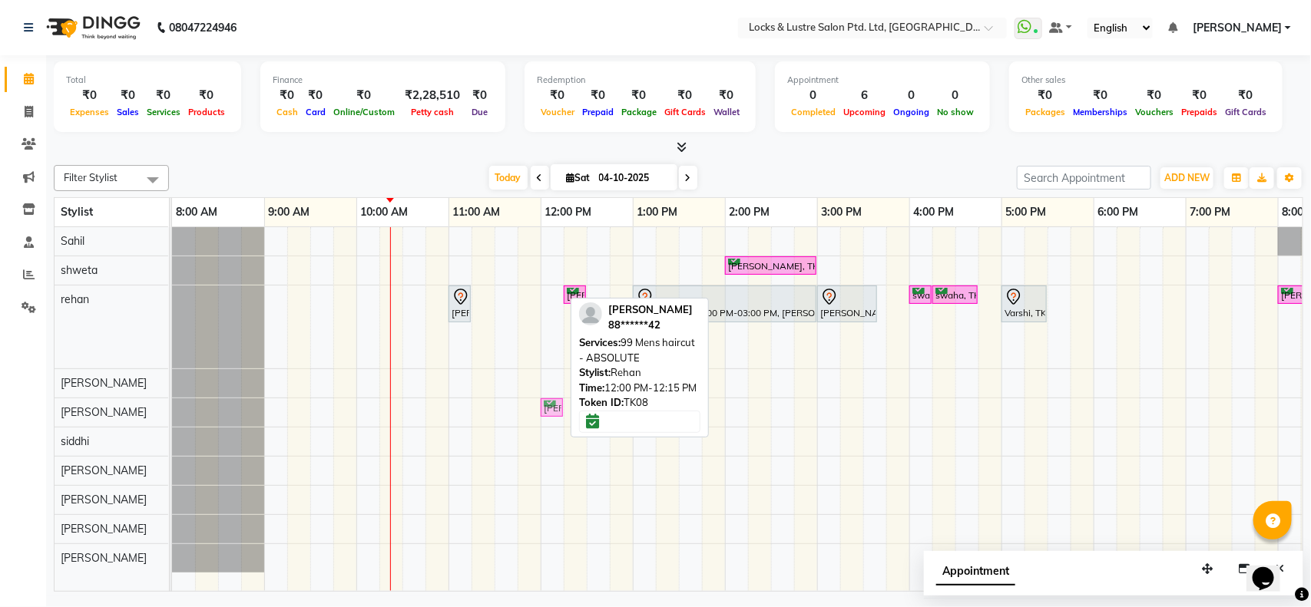
drag, startPoint x: 553, startPoint y: 293, endPoint x: 546, endPoint y: 407, distance: 113.9
click at [546, 407] on tbody "ananya, TK07, 02:00 PM-03:00 PM, New STICK ON EXTENSIONS HANDS / FEET PRITESH, …" at bounding box center [909, 400] width 1475 height 346
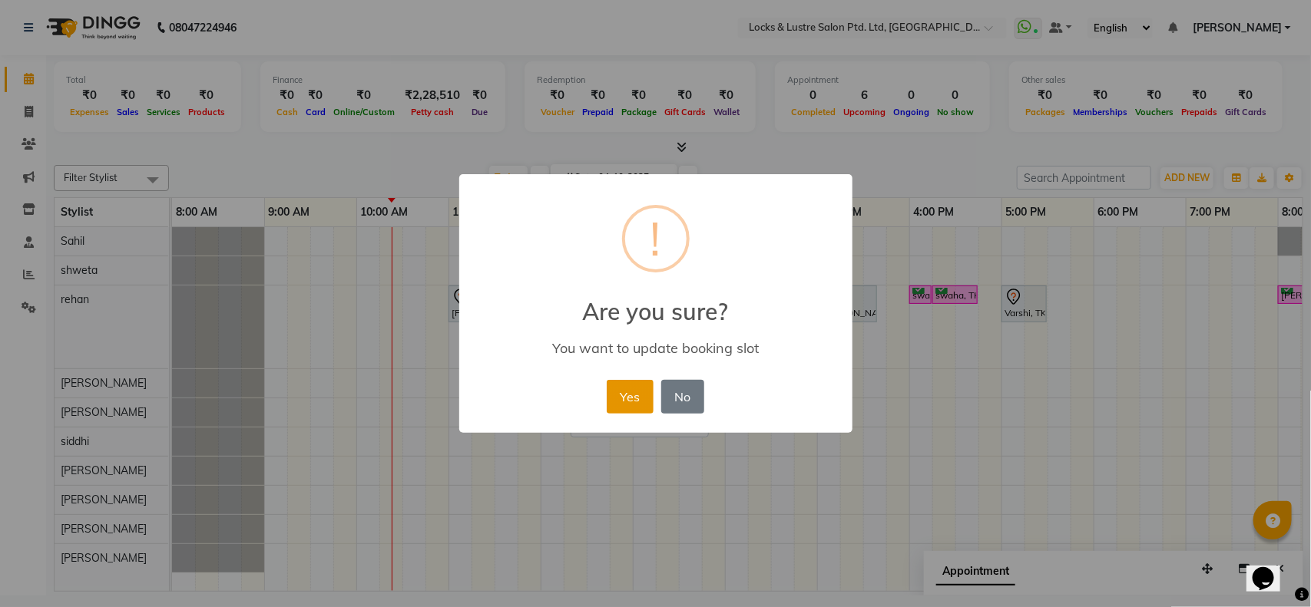
click at [624, 401] on button "Yes" at bounding box center [630, 397] width 47 height 34
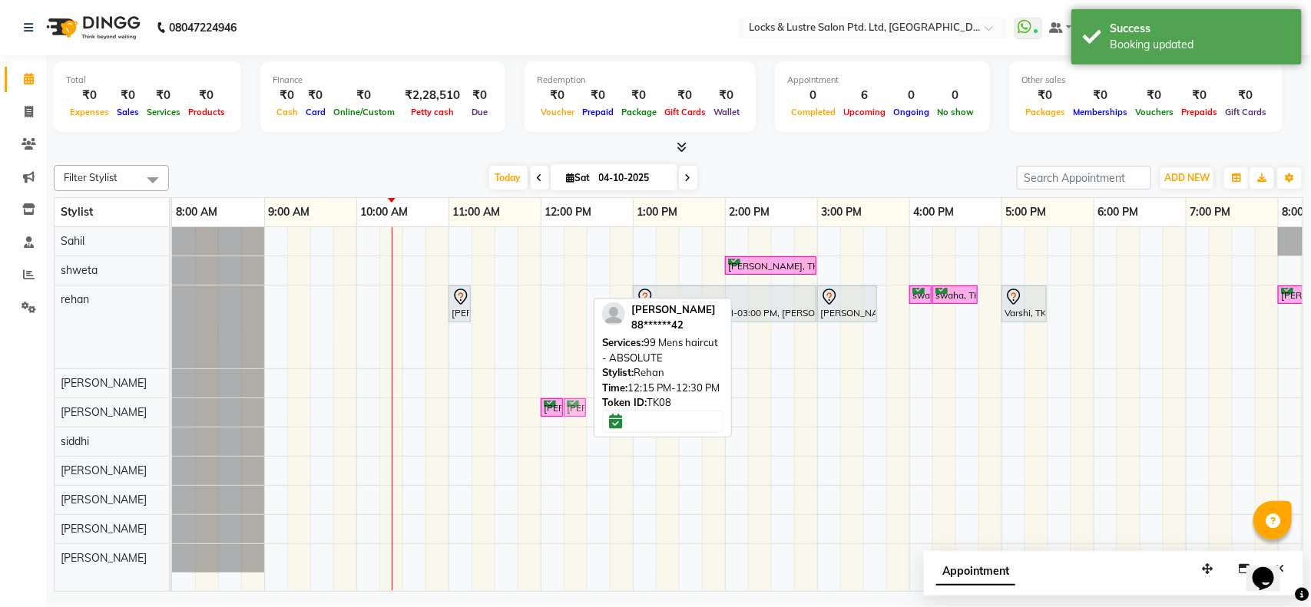
drag, startPoint x: 572, startPoint y: 294, endPoint x: 578, endPoint y: 422, distance: 128.4
click at [578, 422] on div "ananya, TK07, 02:00 PM-03:00 PM, New STICK ON EXTENSIONS HANDS / FEET PRITESH, …" at bounding box center [909, 409] width 1475 height 364
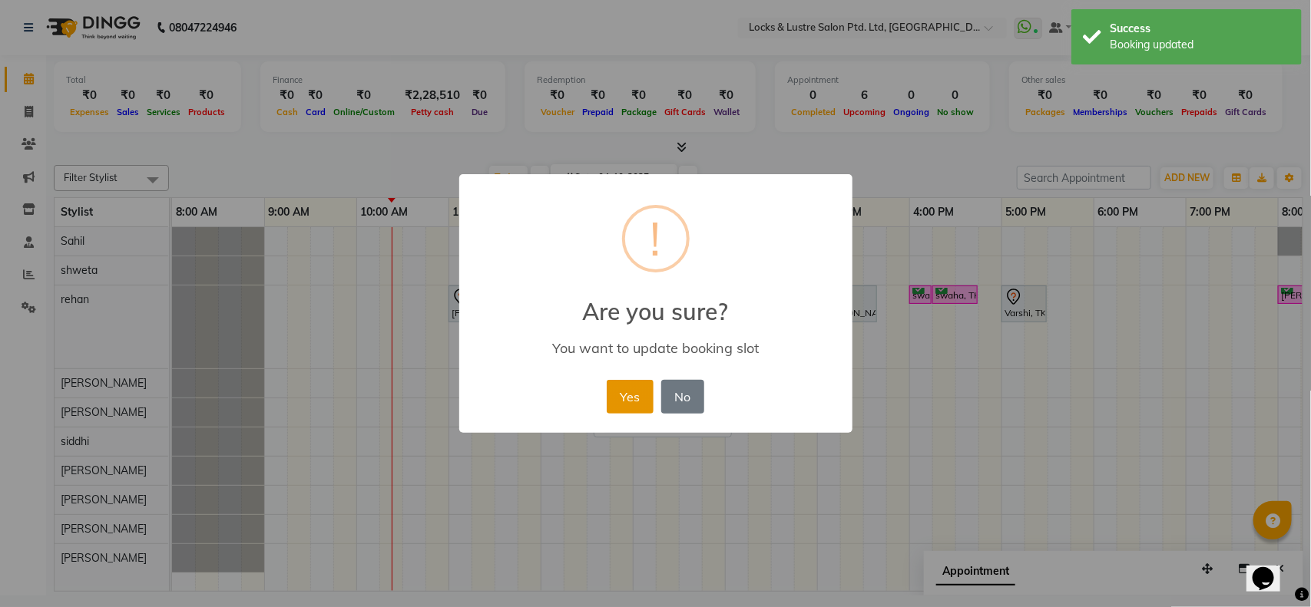
click at [615, 409] on button "Yes" at bounding box center [630, 397] width 47 height 34
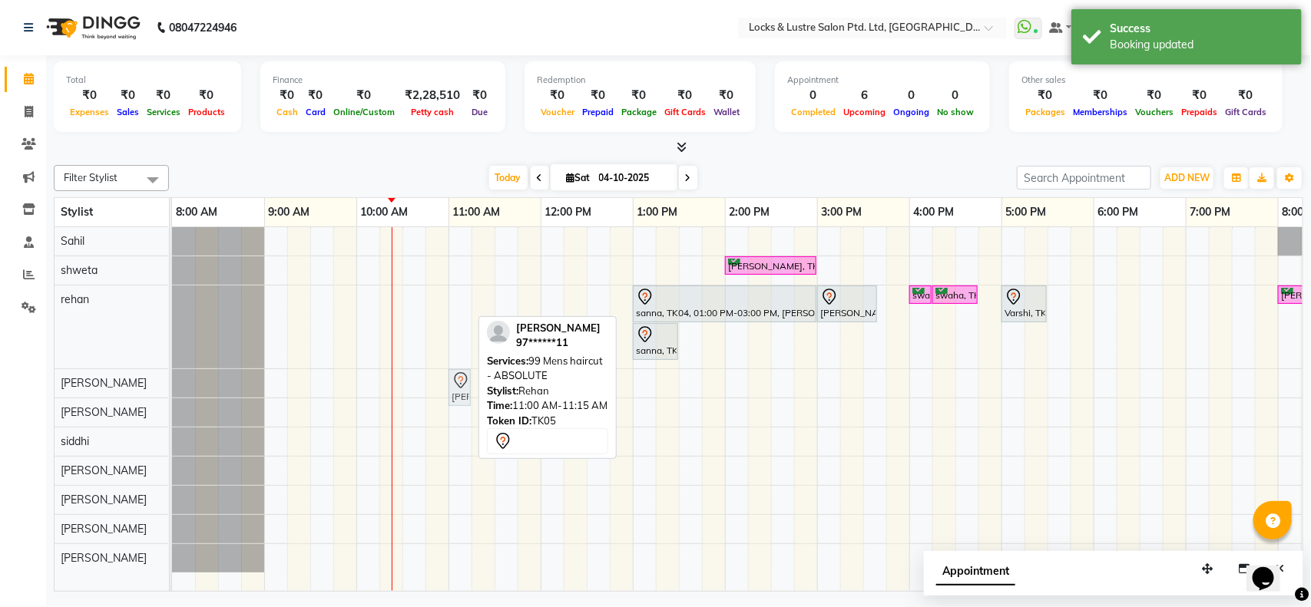
drag, startPoint x: 461, startPoint y: 304, endPoint x: 468, endPoint y: 392, distance: 88.7
click at [468, 392] on tbody "ananya, TK07, 02:00 PM-03:00 PM, New STICK ON EXTENSIONS HANDS / FEET PRITESH, …" at bounding box center [909, 400] width 1475 height 346
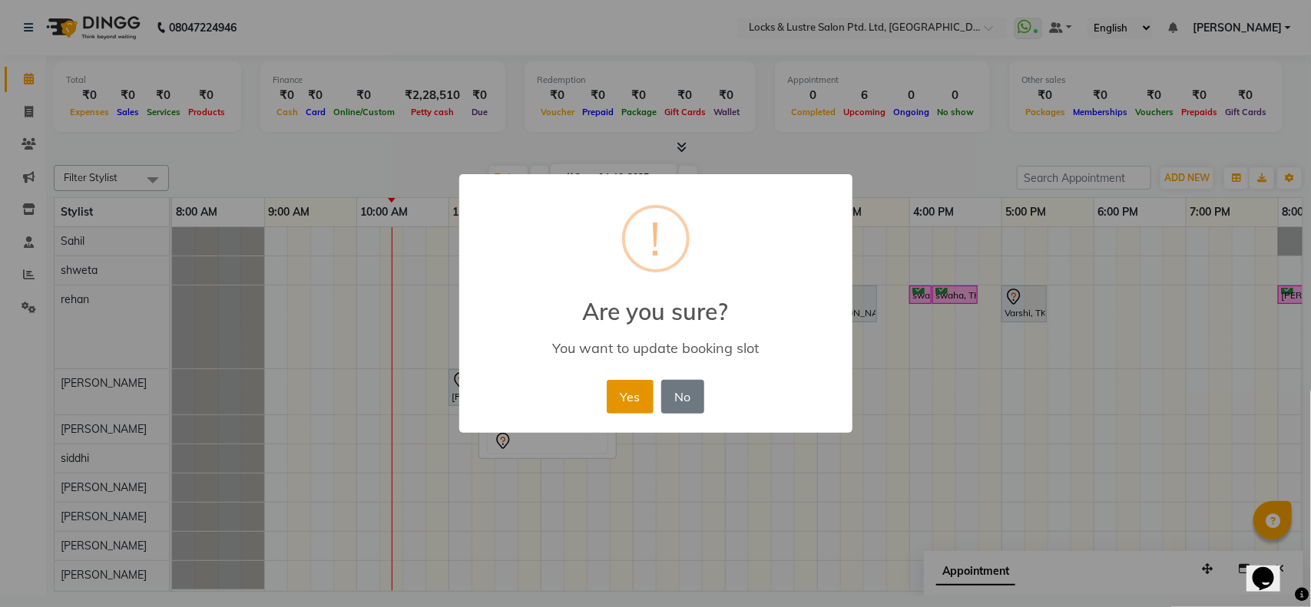
click at [628, 392] on button "Yes" at bounding box center [630, 397] width 47 height 34
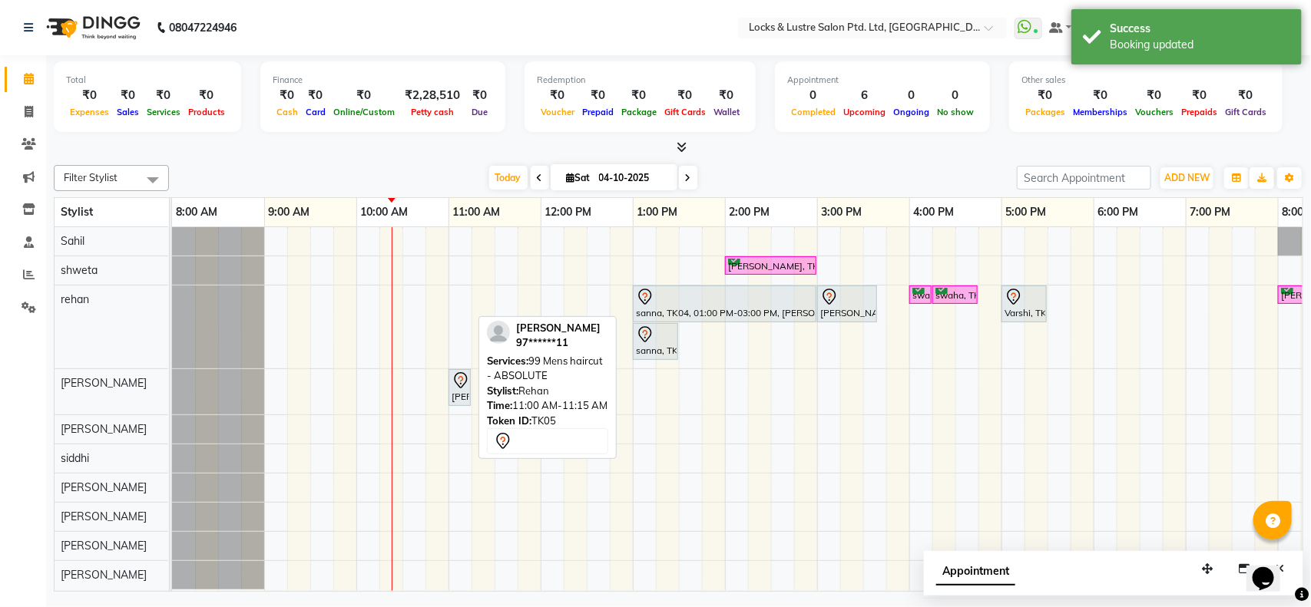
click at [408, 409] on div "ananya, TK07, 02:00 PM-03:00 PM, New STICK ON EXTENSIONS HANDS / FEET sanna, TK…" at bounding box center [909, 409] width 1475 height 364
select select "83836"
select select "tentative"
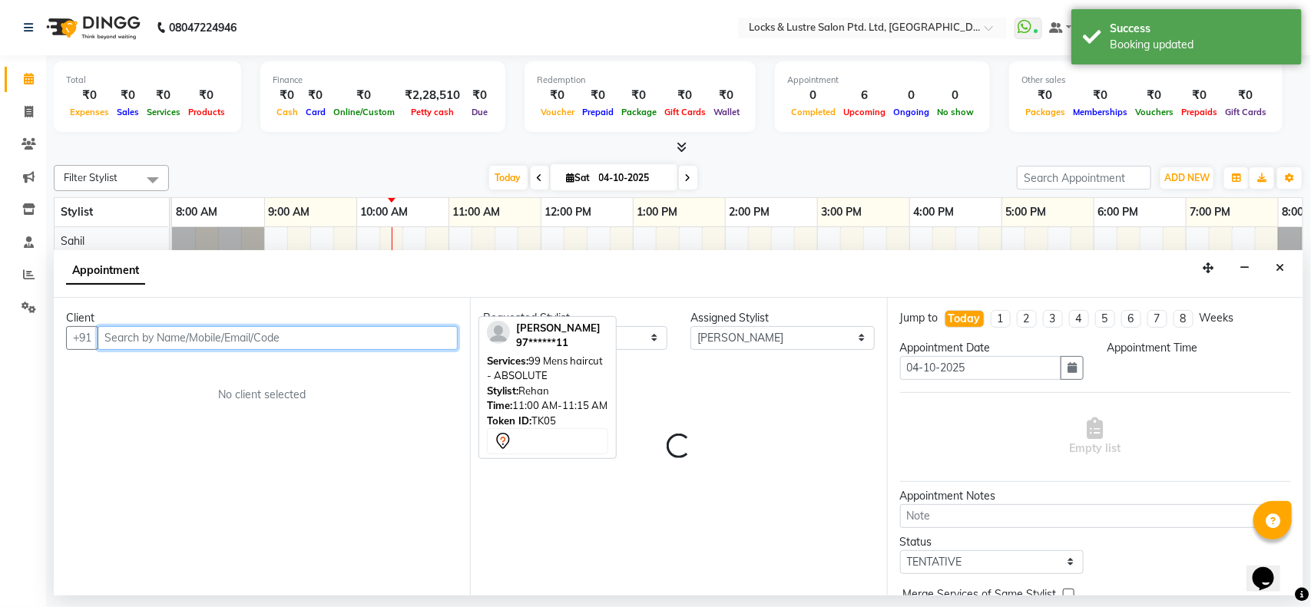
select select "630"
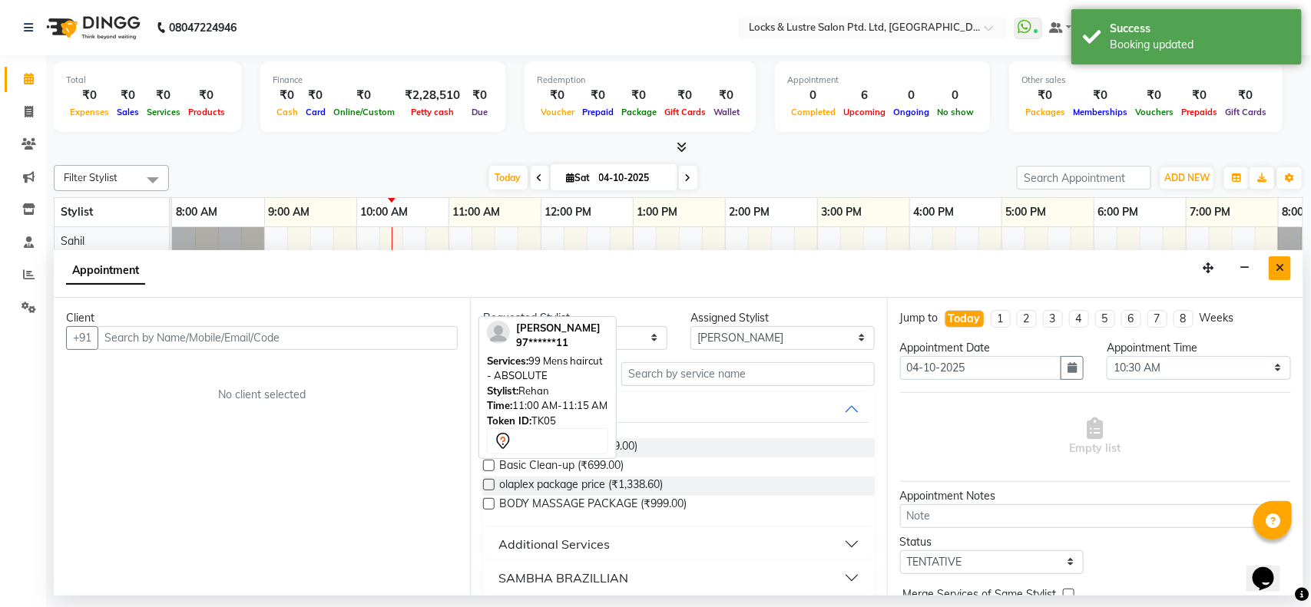
click at [1273, 273] on button "Close" at bounding box center [1280, 269] width 22 height 24
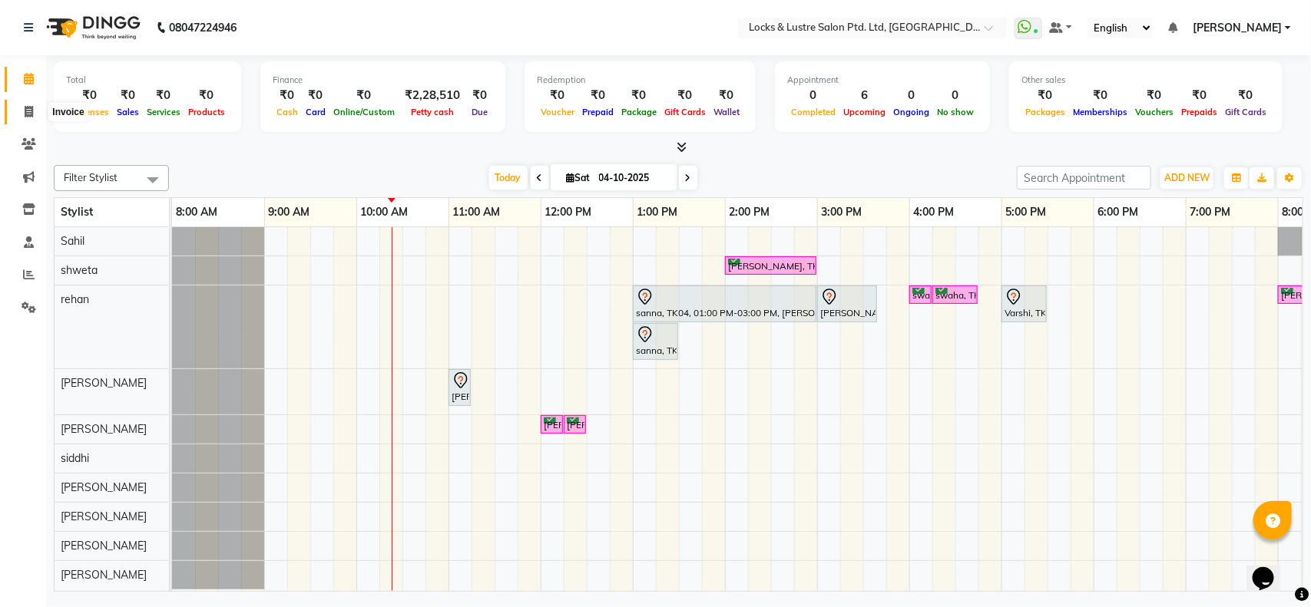
click at [25, 106] on icon at bounding box center [29, 112] width 8 height 12
select select "service"
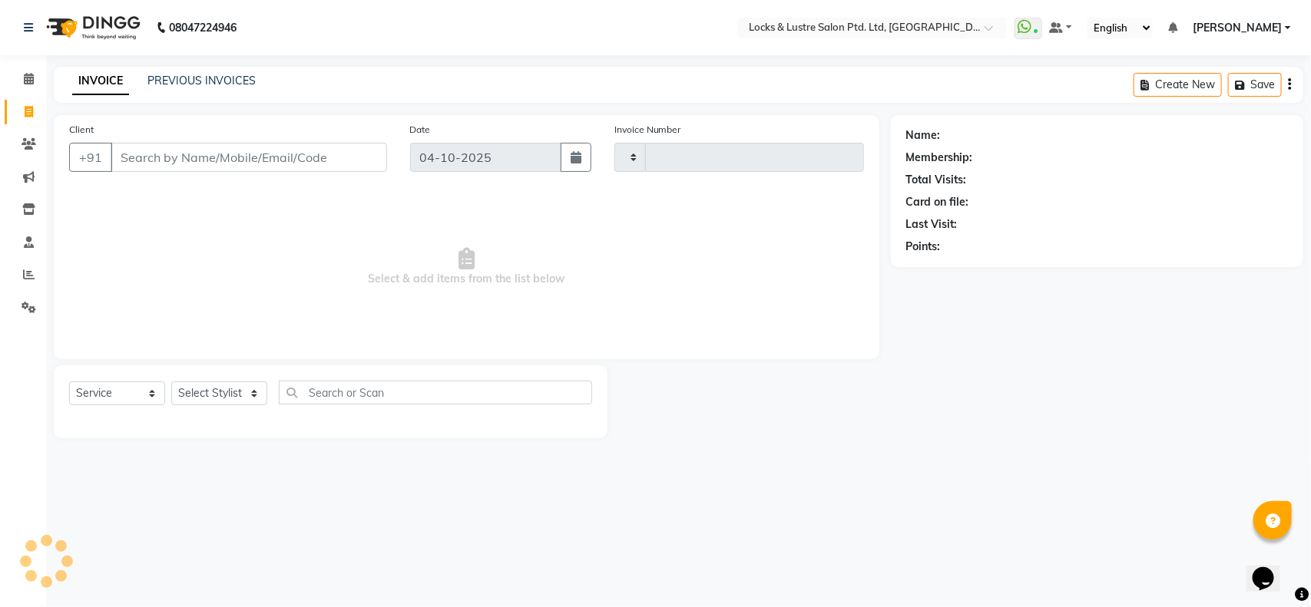
type input "2193"
select select "5928"
click at [223, 75] on link "PREVIOUS INVOICES" at bounding box center [201, 81] width 108 height 14
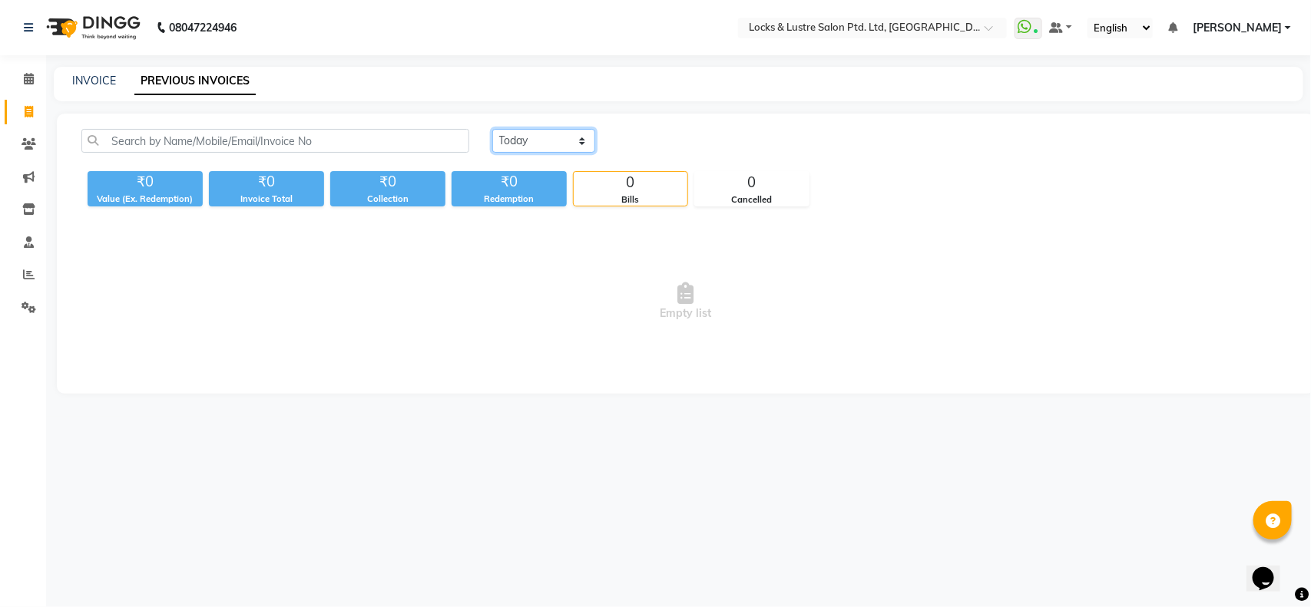
click at [544, 141] on select "Today Yesterday Custom Range" at bounding box center [543, 141] width 103 height 24
select select "yesterday"
click at [492, 129] on select "Today Yesterday Custom Range" at bounding box center [543, 141] width 103 height 24
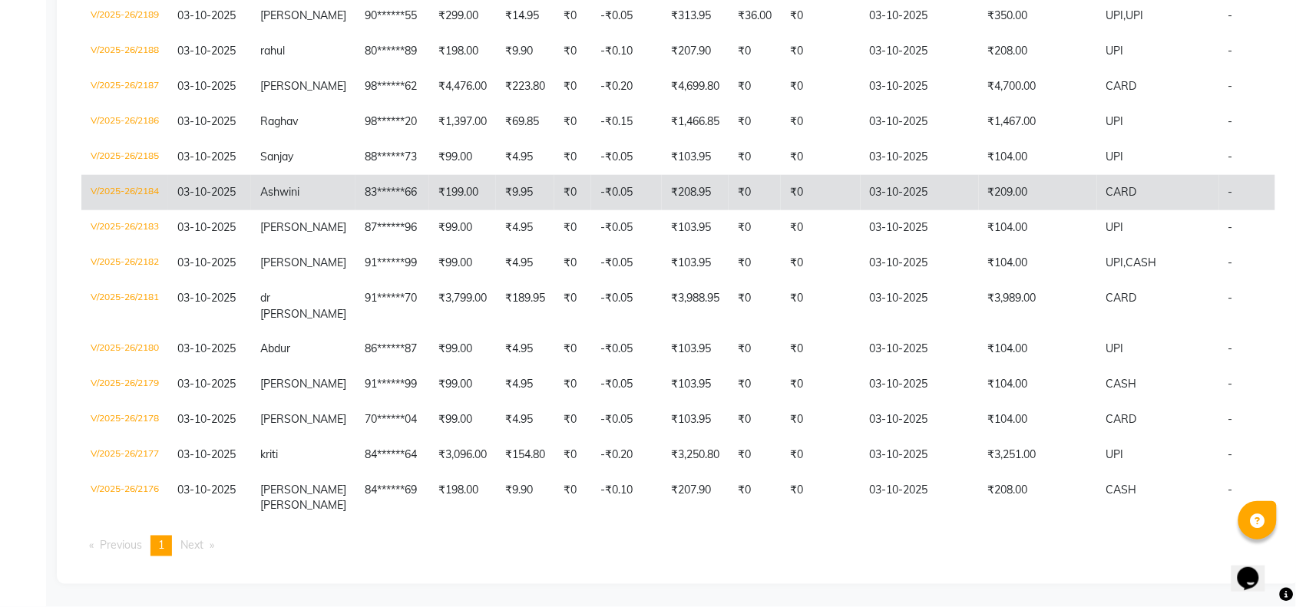
scroll to position [399, 0]
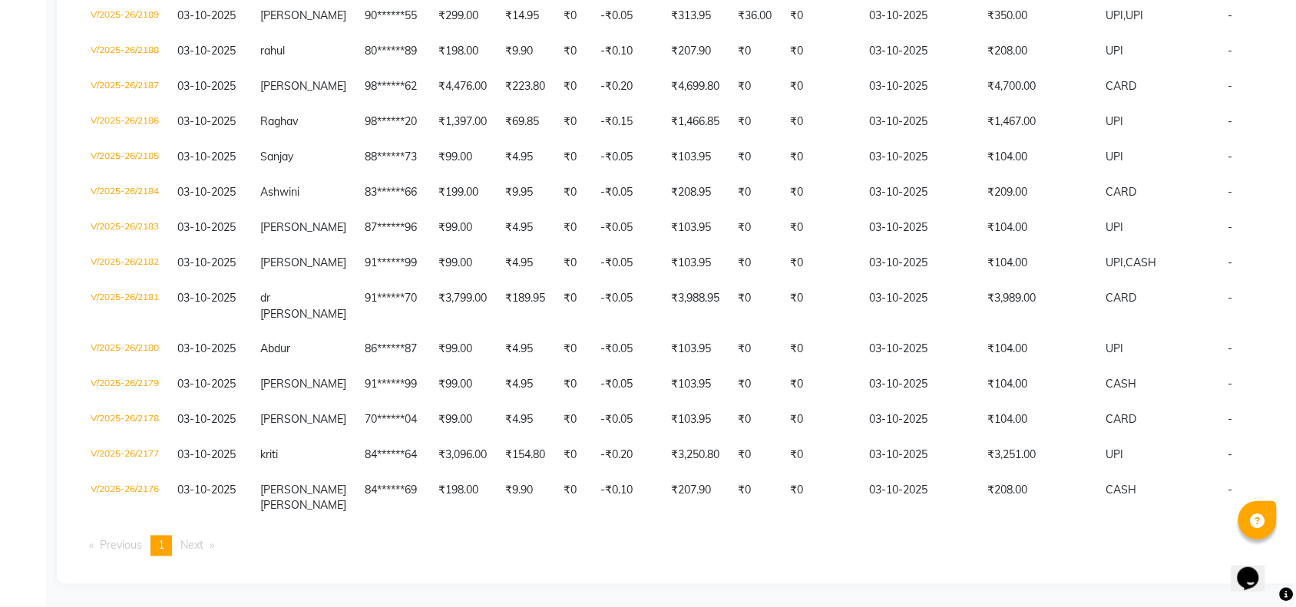
click at [186, 553] on span "Next page" at bounding box center [191, 546] width 23 height 14
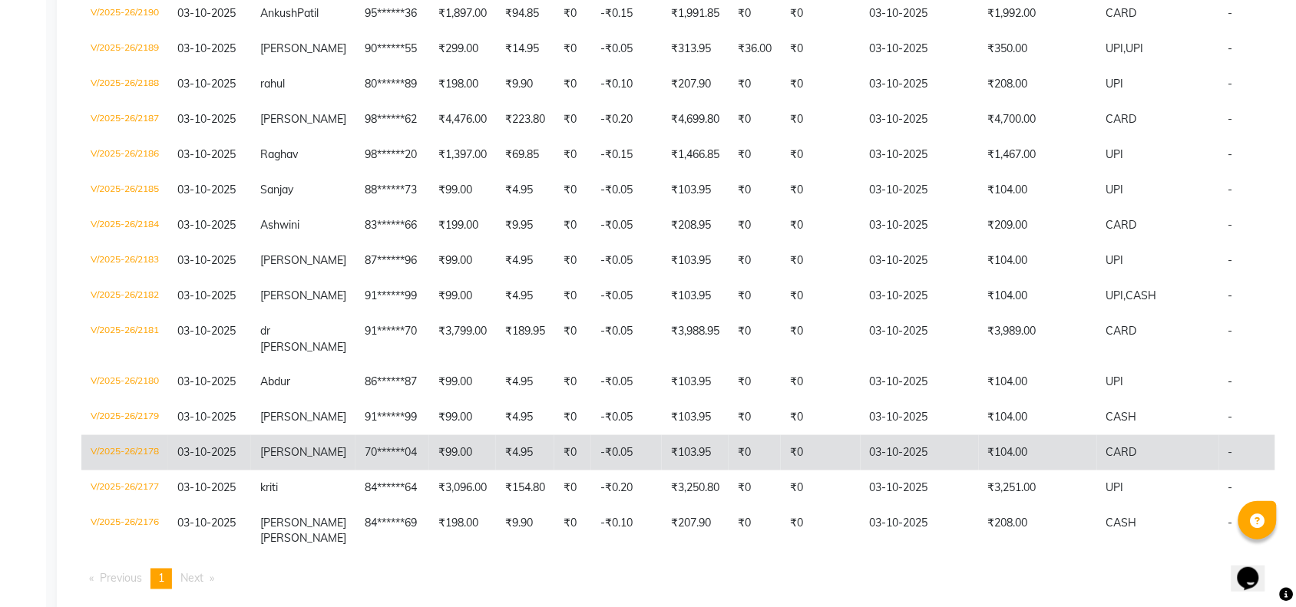
scroll to position [334, 0]
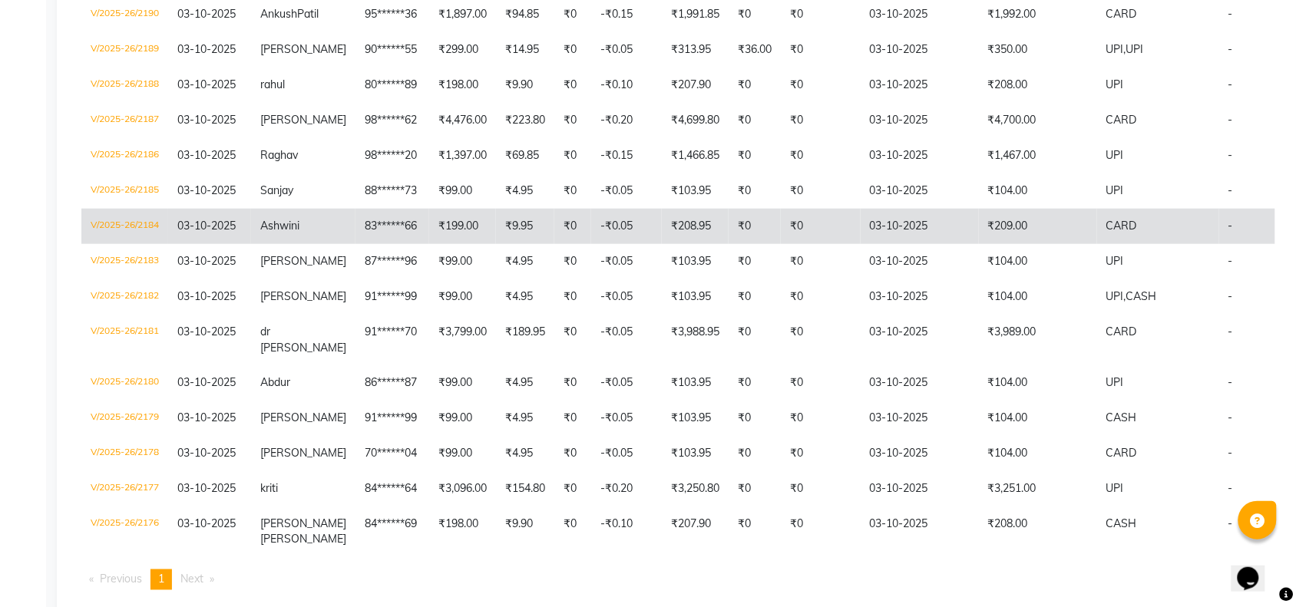
click at [144, 237] on td "V/2025-26/2184" at bounding box center [124, 226] width 87 height 35
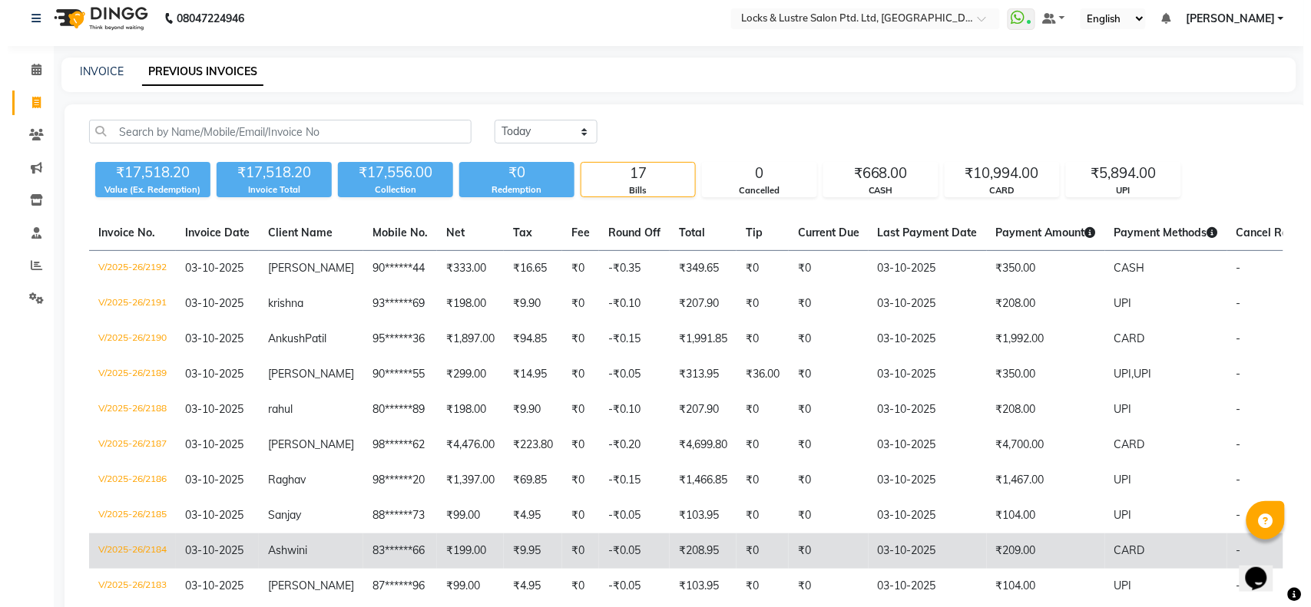
scroll to position [0, 0]
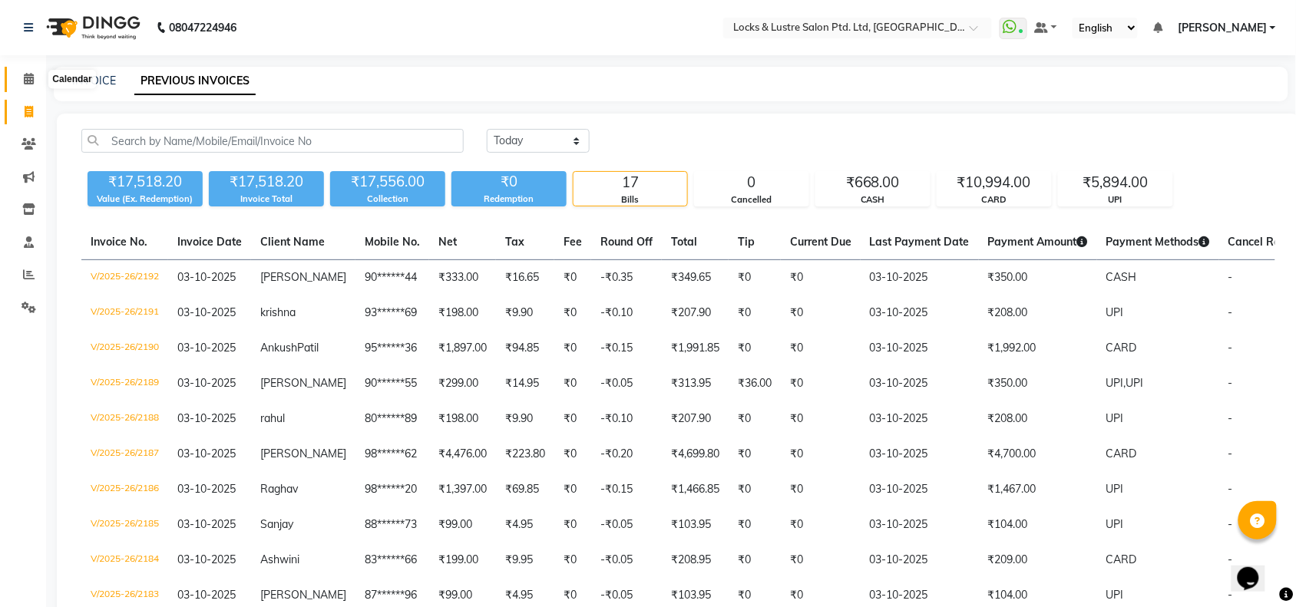
click at [32, 79] on icon at bounding box center [29, 79] width 10 height 12
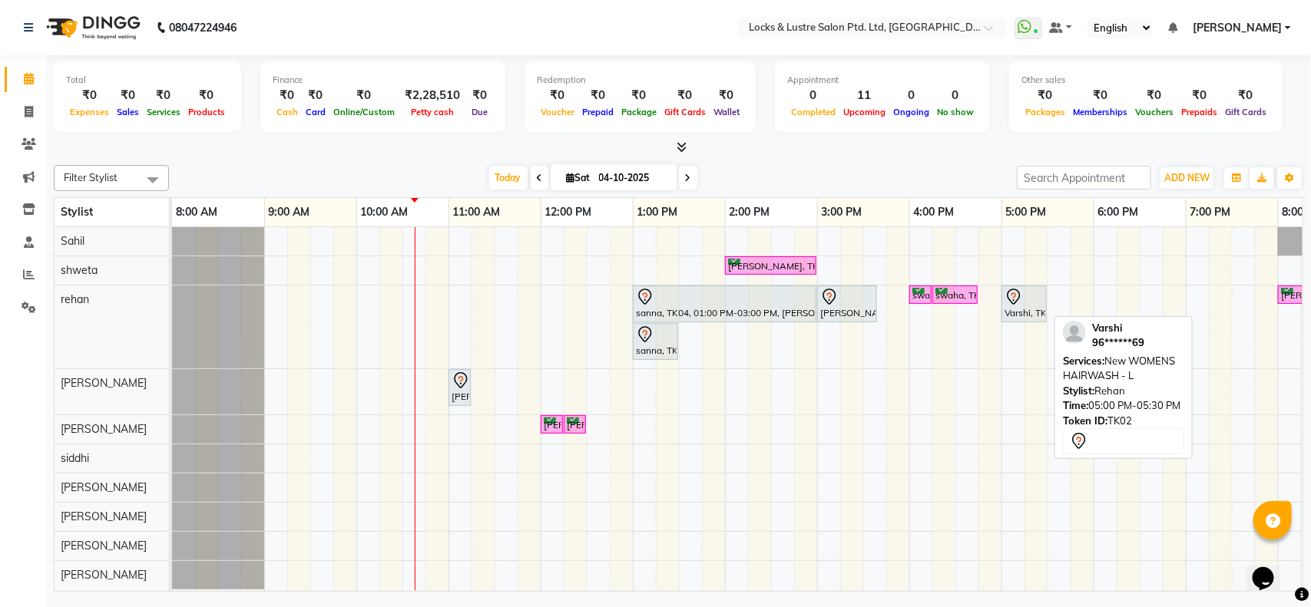
click at [1021, 300] on icon at bounding box center [1014, 297] width 18 height 18
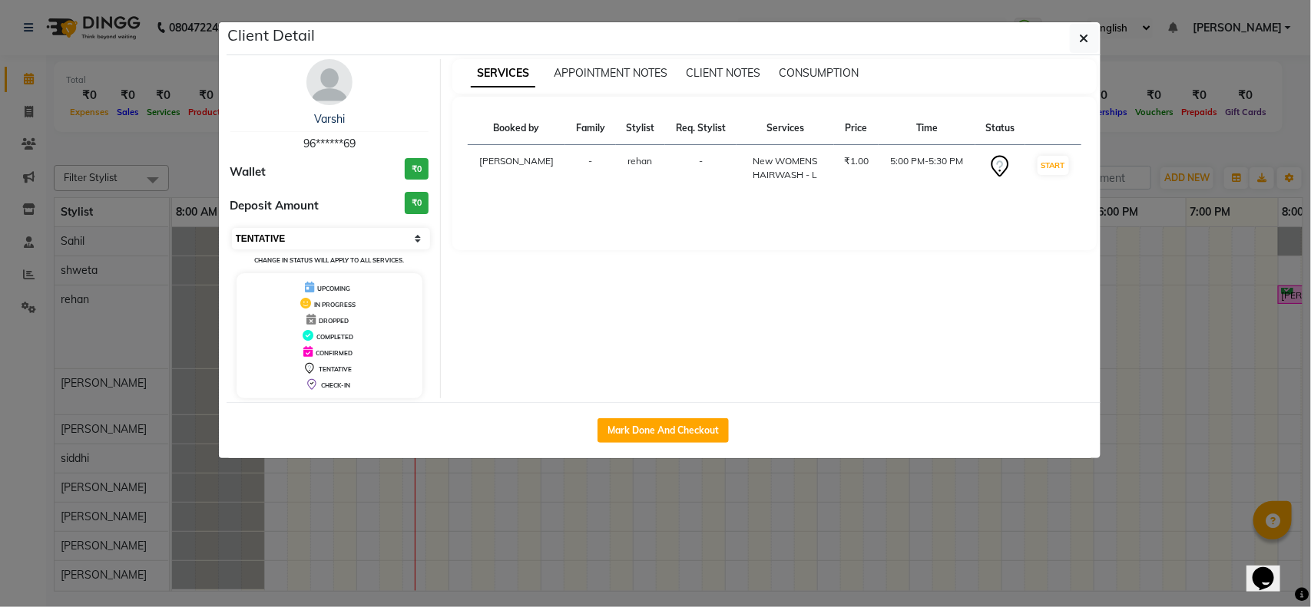
click at [361, 240] on select "Select IN SERVICE CONFIRMED TENTATIVE CHECK IN MARK DONE UPCOMING" at bounding box center [331, 239] width 199 height 22
select select "6"
click at [232, 228] on select "Select IN SERVICE CONFIRMED TENTATIVE CHECK IN MARK DONE UPCOMING" at bounding box center [331, 239] width 199 height 22
click at [328, 527] on ngb-modal-window "Client Detail Varshi 96******69 Wallet ₹0 Deposit Amount ₹0 Select IN SERVICE C…" at bounding box center [655, 303] width 1311 height 607
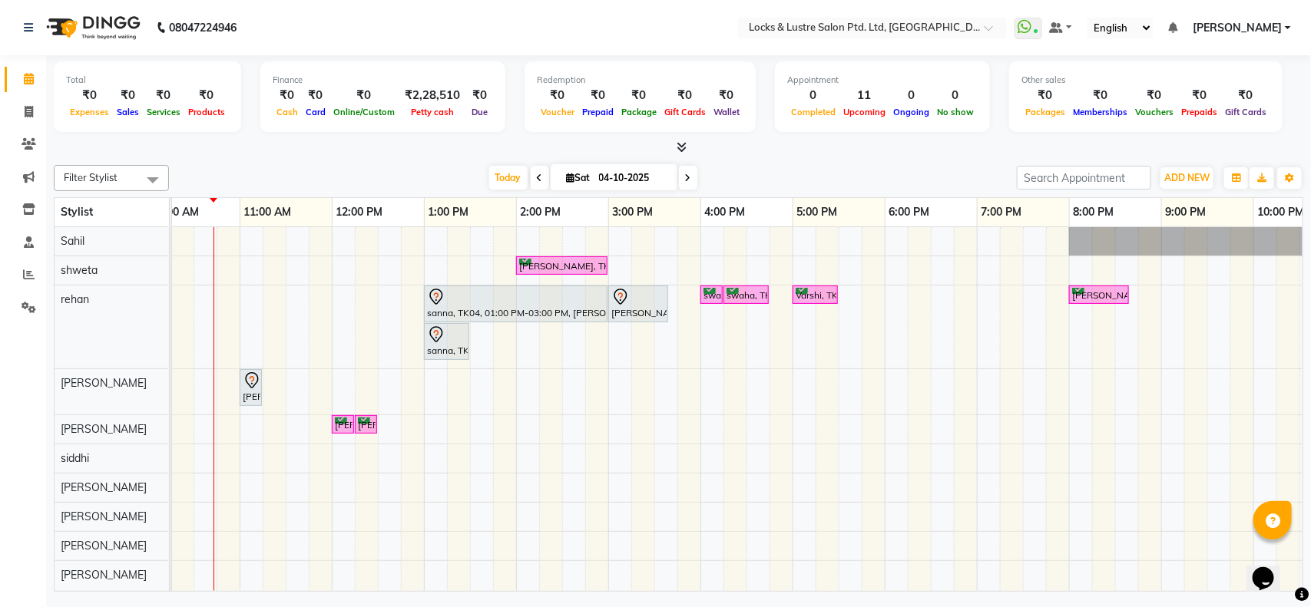
scroll to position [0, 251]
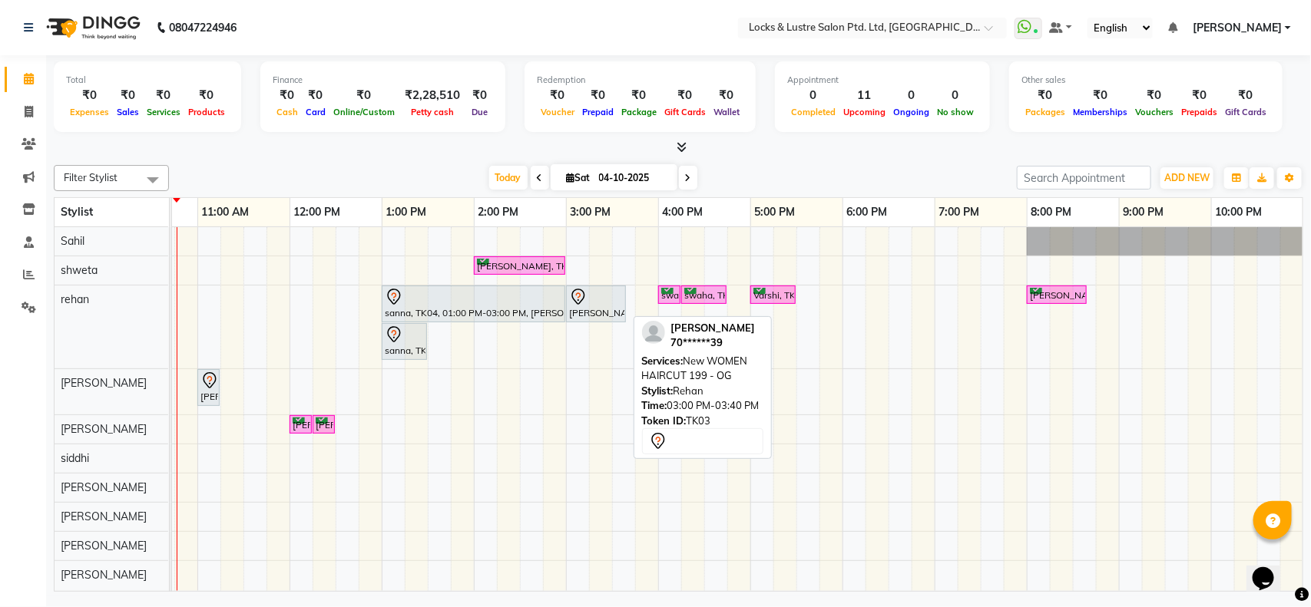
click at [603, 315] on div "[PERSON_NAME], TK03, 03:00 PM-03:40 PM, New WOMEN HAIRCUT 199 - OG" at bounding box center [596, 304] width 57 height 32
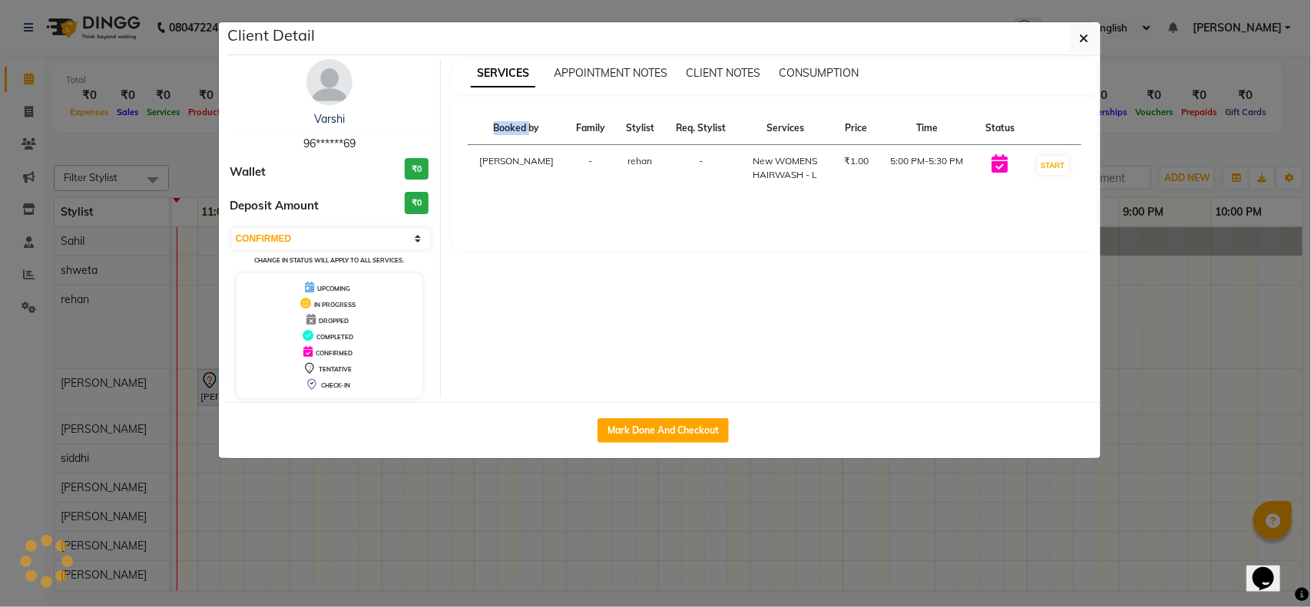
click at [603, 315] on div "SERVICES APPOINTMENT NOTES CLIENT NOTES CONSUMPTION Booked by Family Stylist Re…" at bounding box center [774, 228] width 667 height 339
select select "7"
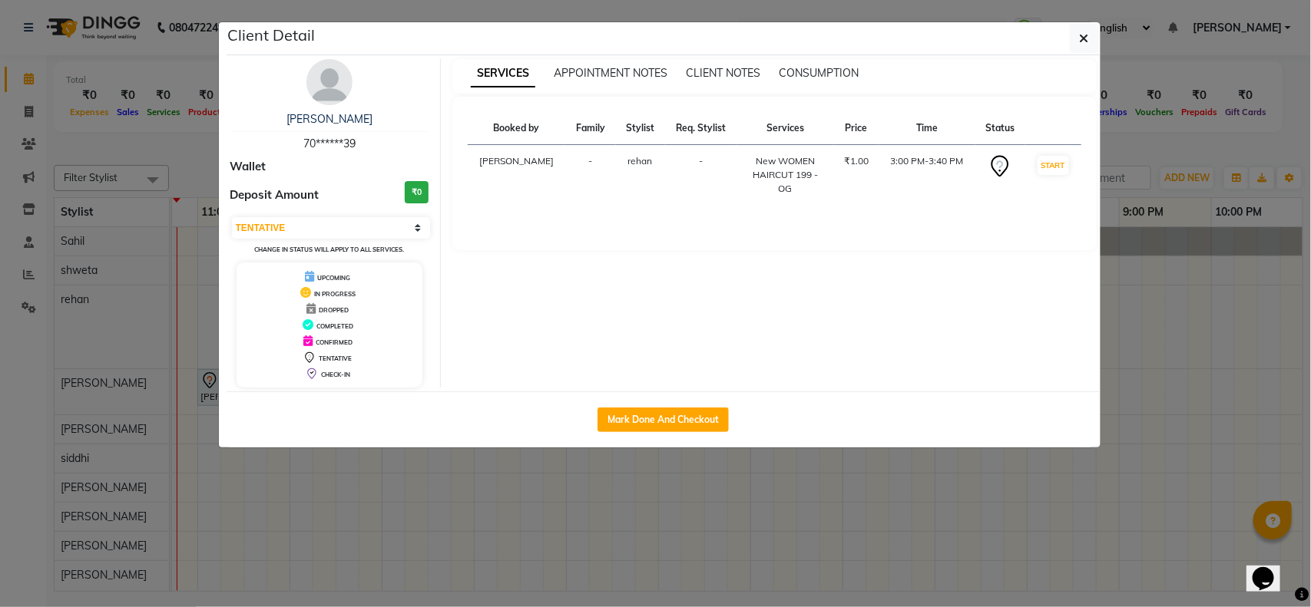
click at [603, 315] on div "SERVICES APPOINTMENT NOTES CLIENT NOTES CONSUMPTION Booked by Family Stylist Re…" at bounding box center [774, 223] width 667 height 329
click at [458, 499] on ngb-modal-window "Client Detail samiksha 70******39 Wallet Deposit Amount ₹0 Select IN SERVICE CO…" at bounding box center [655, 303] width 1311 height 607
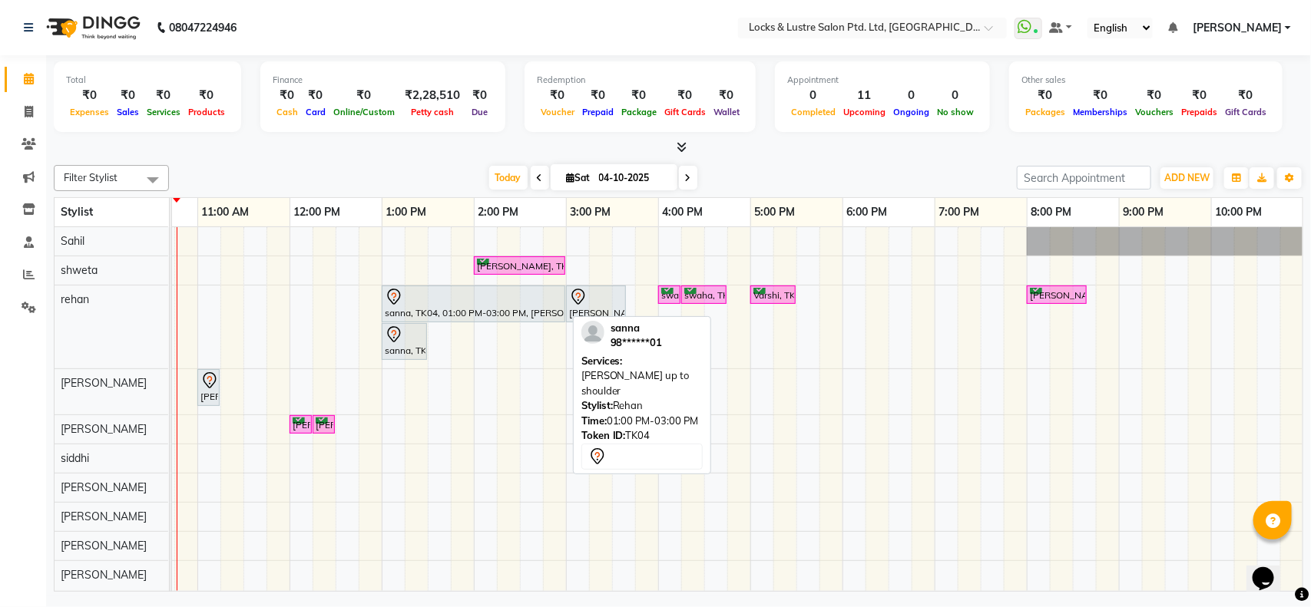
click at [416, 303] on div at bounding box center [473, 297] width 177 height 18
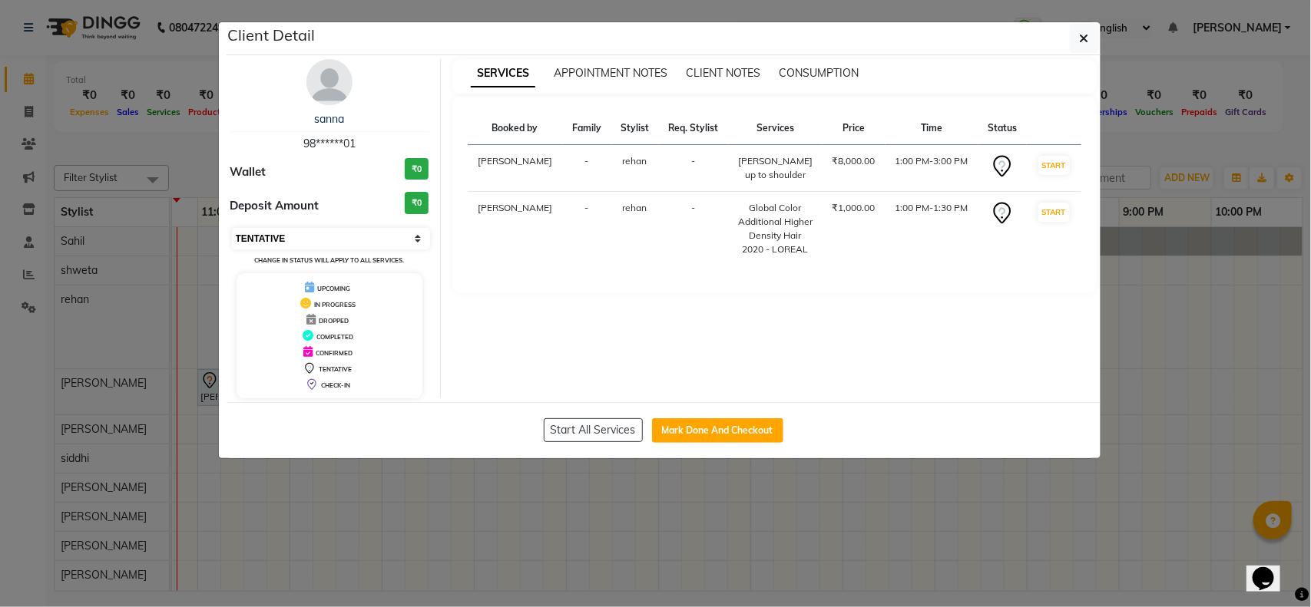
click at [365, 247] on select "Select IN SERVICE CONFIRMED TENTATIVE CHECK IN MARK DONE UPCOMING" at bounding box center [331, 239] width 199 height 22
select select "6"
click at [232, 228] on select "Select IN SERVICE CONFIRMED TENTATIVE CHECK IN MARK DONE UPCOMING" at bounding box center [331, 239] width 199 height 22
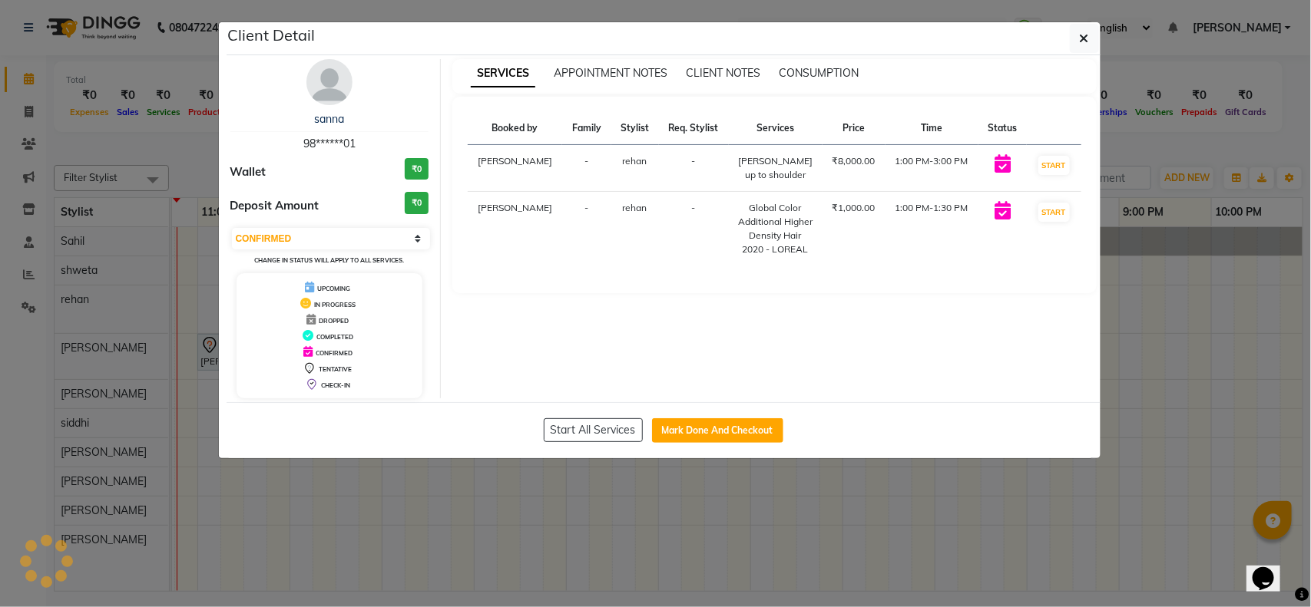
click at [376, 480] on ngb-modal-window "Client Detail sanna 98******01 Wallet ₹0 Deposit Amount ₹0 Select IN SERVICE CO…" at bounding box center [655, 303] width 1311 height 607
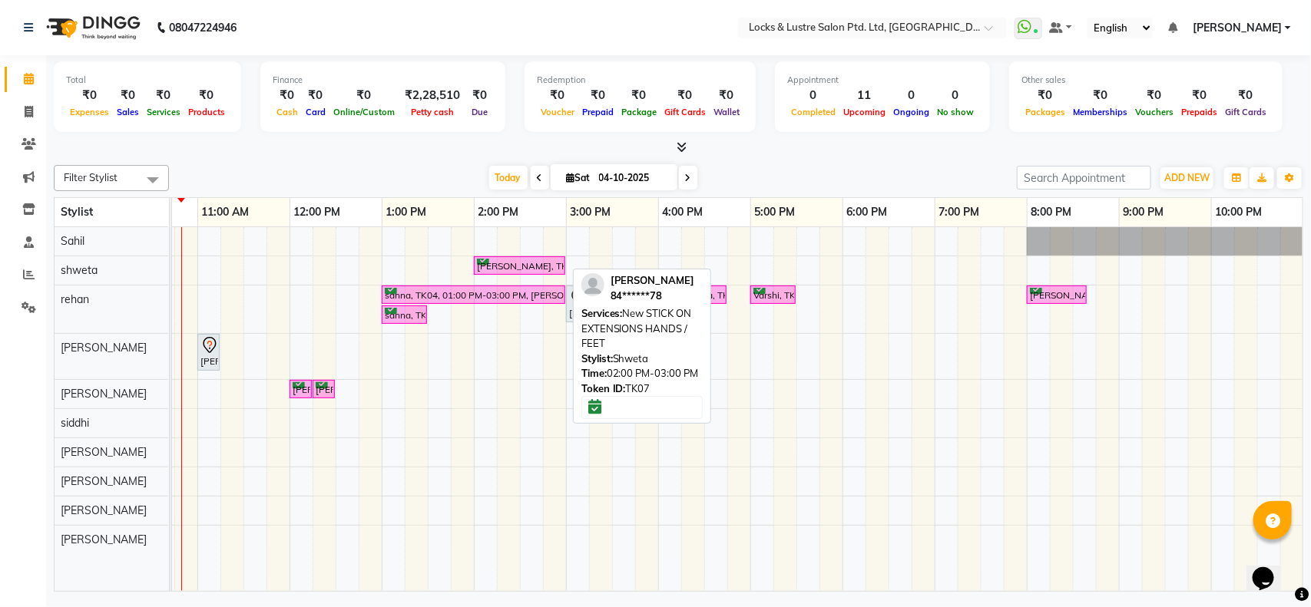
click at [507, 265] on div "ananya, TK07, 02:00 PM-03:00 PM, New STICK ON EXTENSIONS HANDS / FEET" at bounding box center [519, 266] width 88 height 15
select select "6"
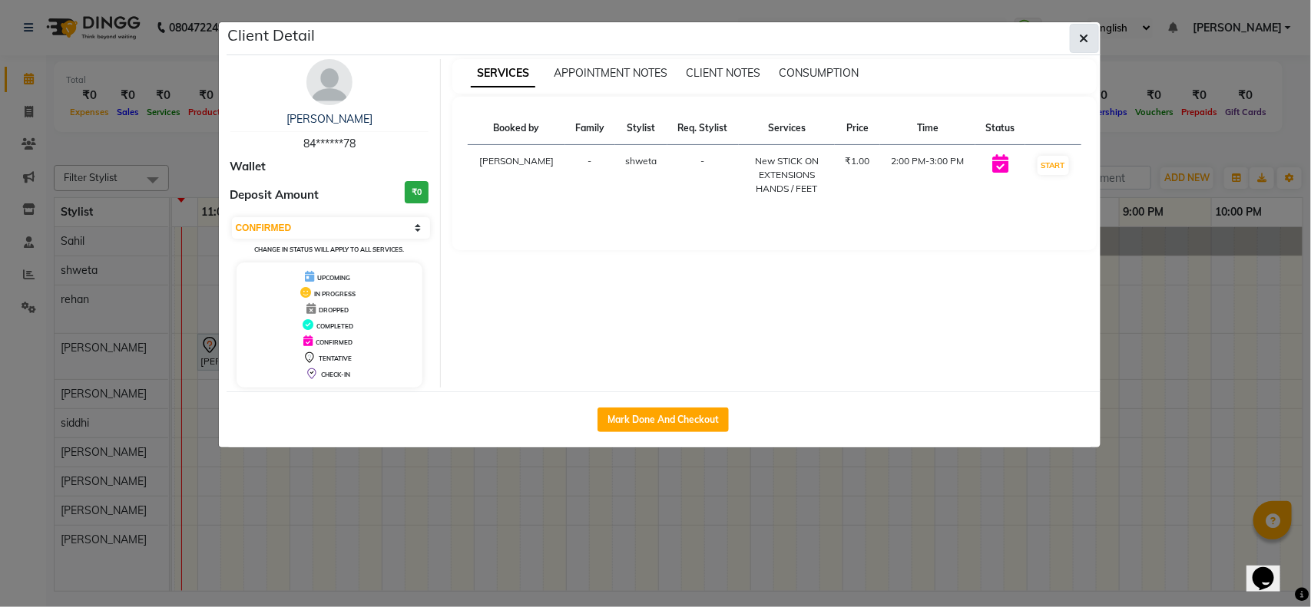
click at [1080, 43] on icon "button" at bounding box center [1084, 38] width 9 height 12
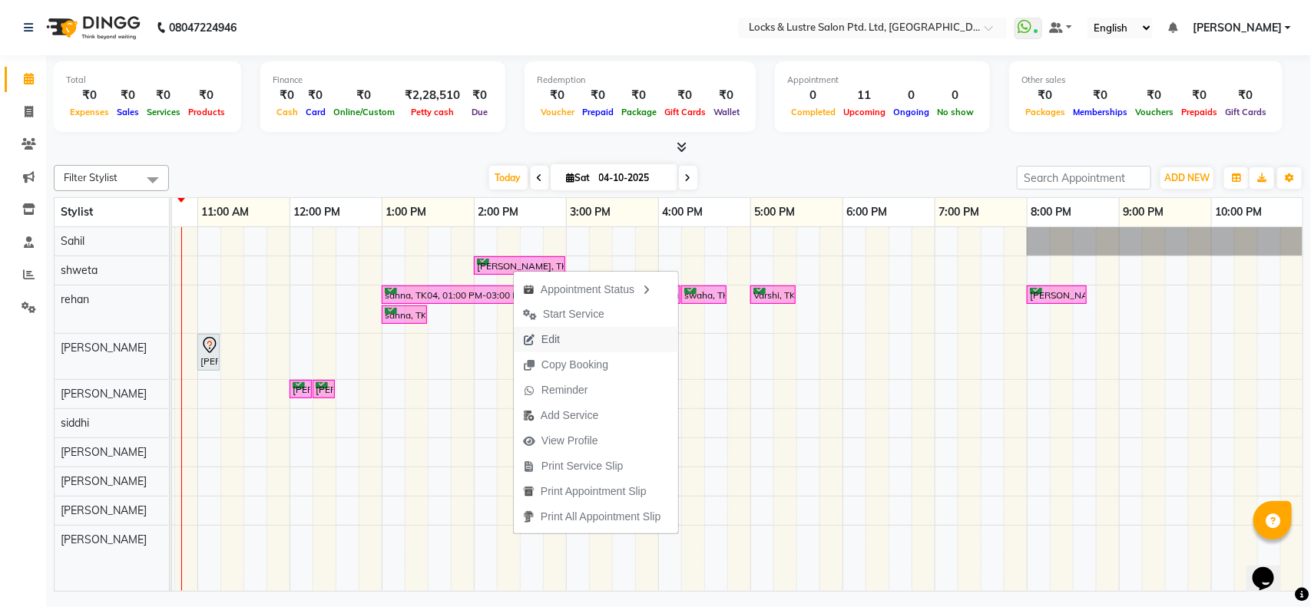
click at [543, 346] on span "Edit" at bounding box center [550, 340] width 18 height 16
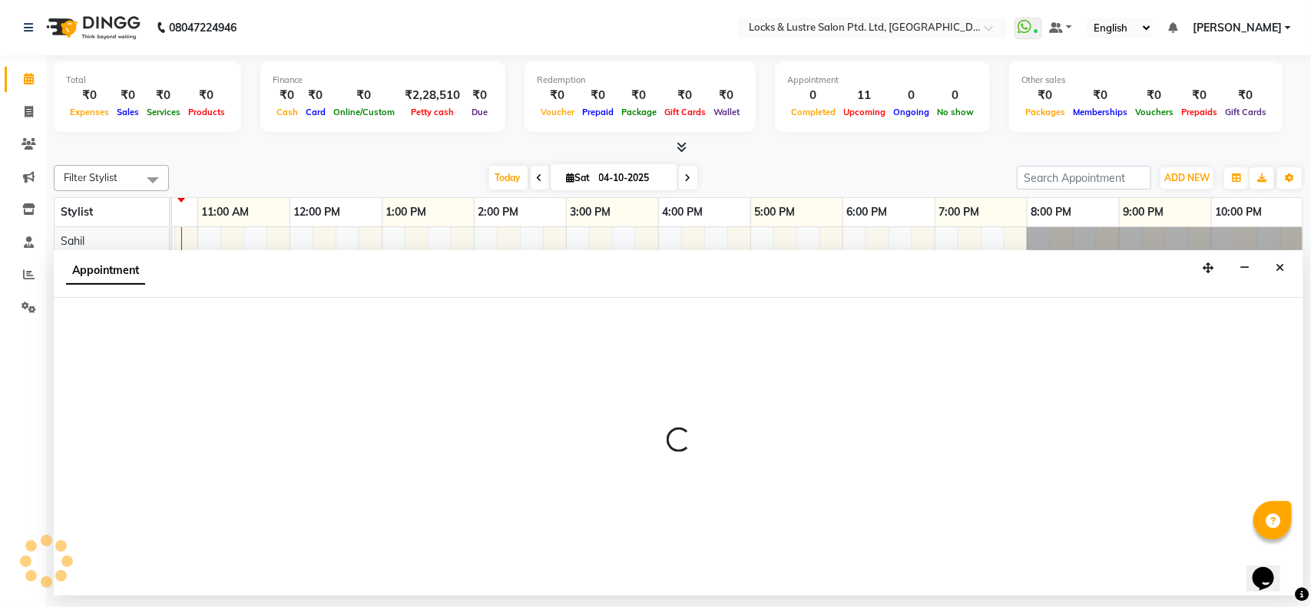
select select "tentative"
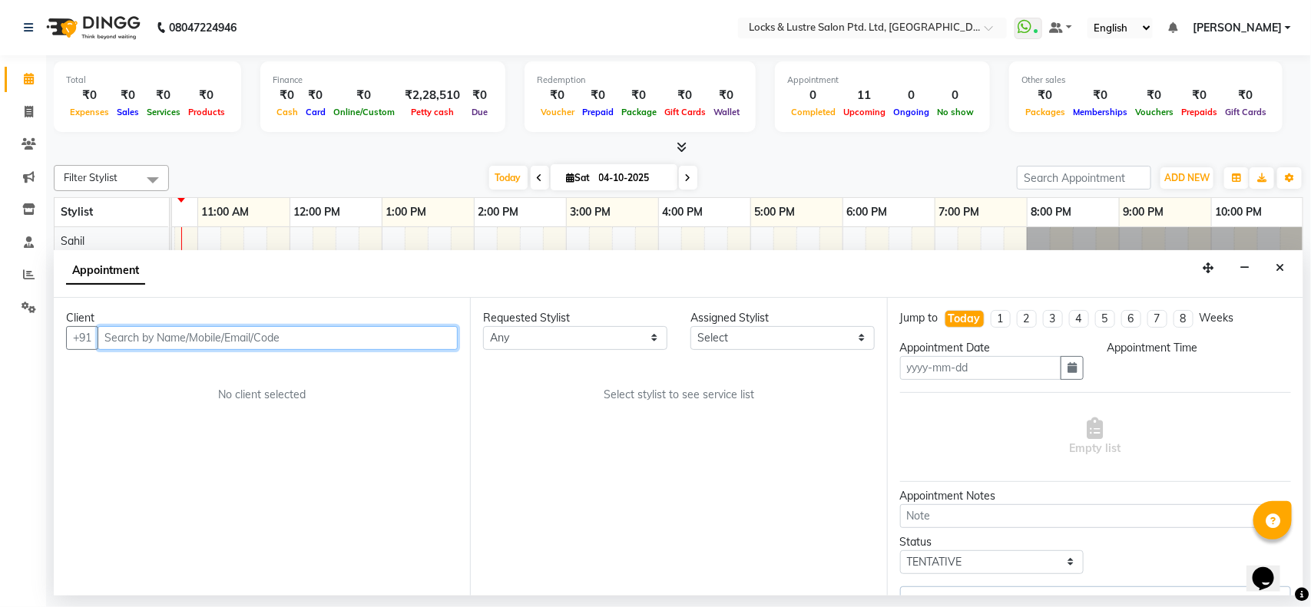
type input "04-10-2025"
select select "confirm booking"
select select "840"
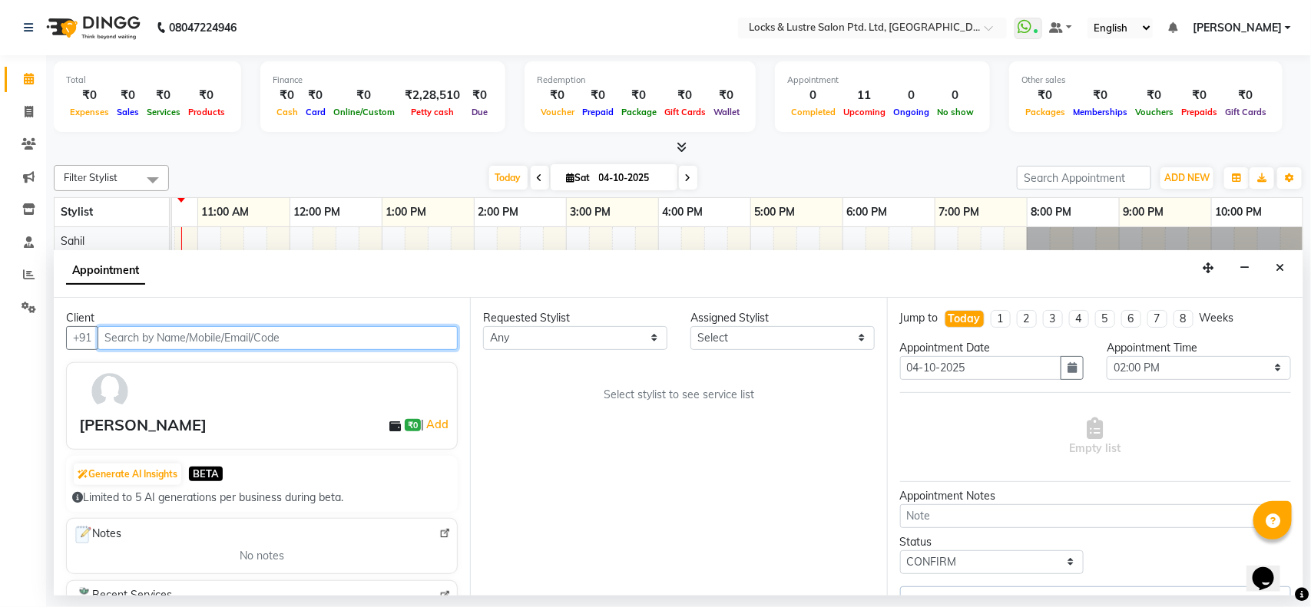
scroll to position [0, 185]
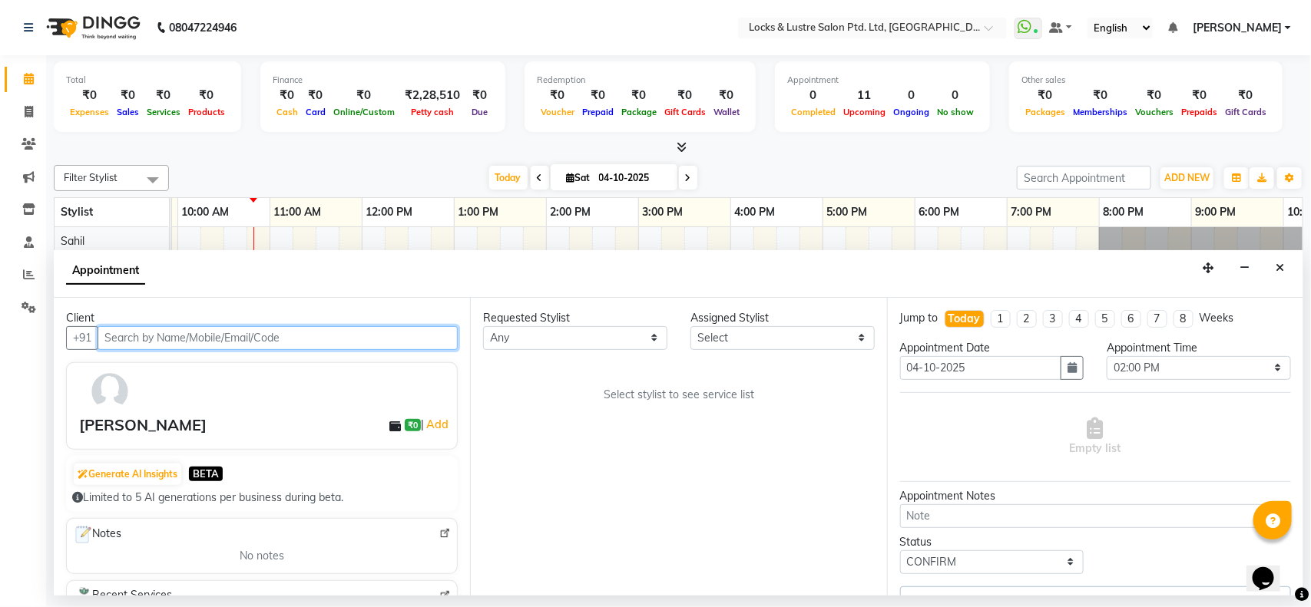
select select "62976"
select select "2875"
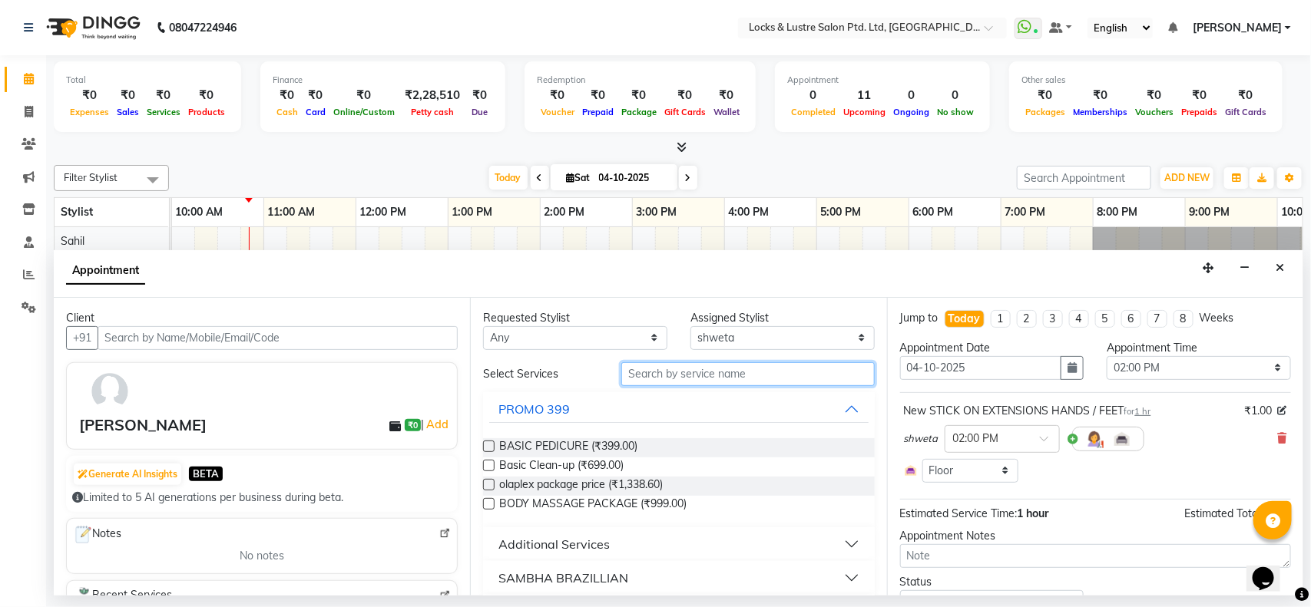
click at [769, 376] on input "text" at bounding box center [747, 374] width 253 height 24
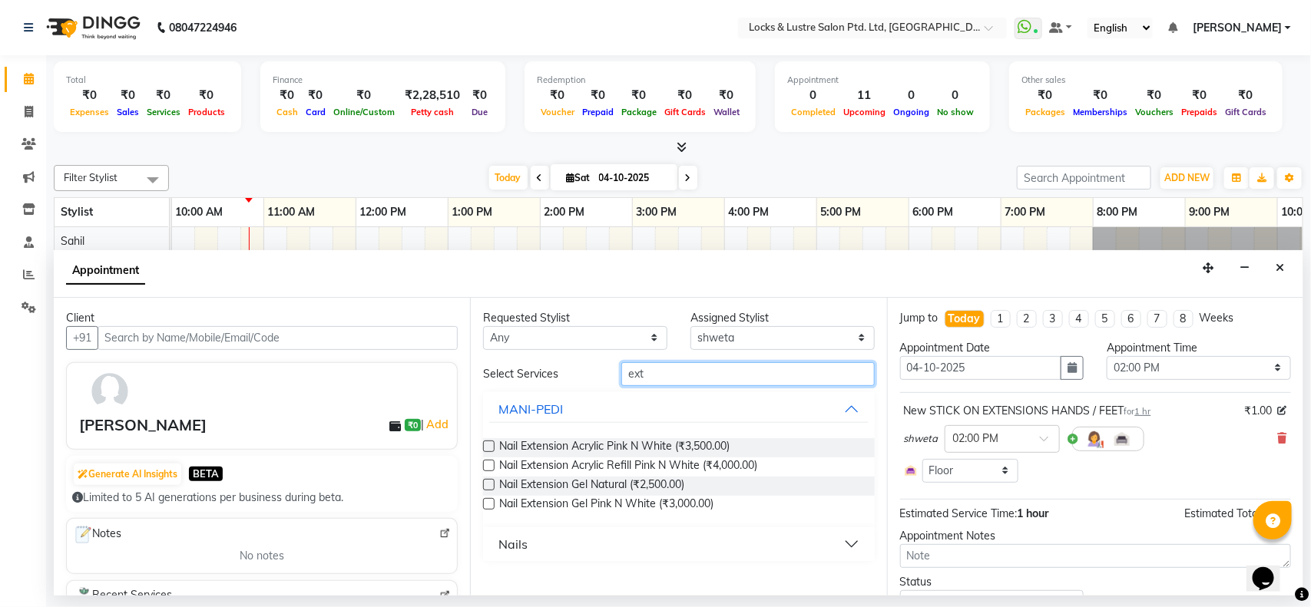
type input "ext"
click at [631, 559] on div "Nails" at bounding box center [678, 545] width 391 height 34
click at [632, 544] on button "Nails" at bounding box center [678, 545] width 379 height 28
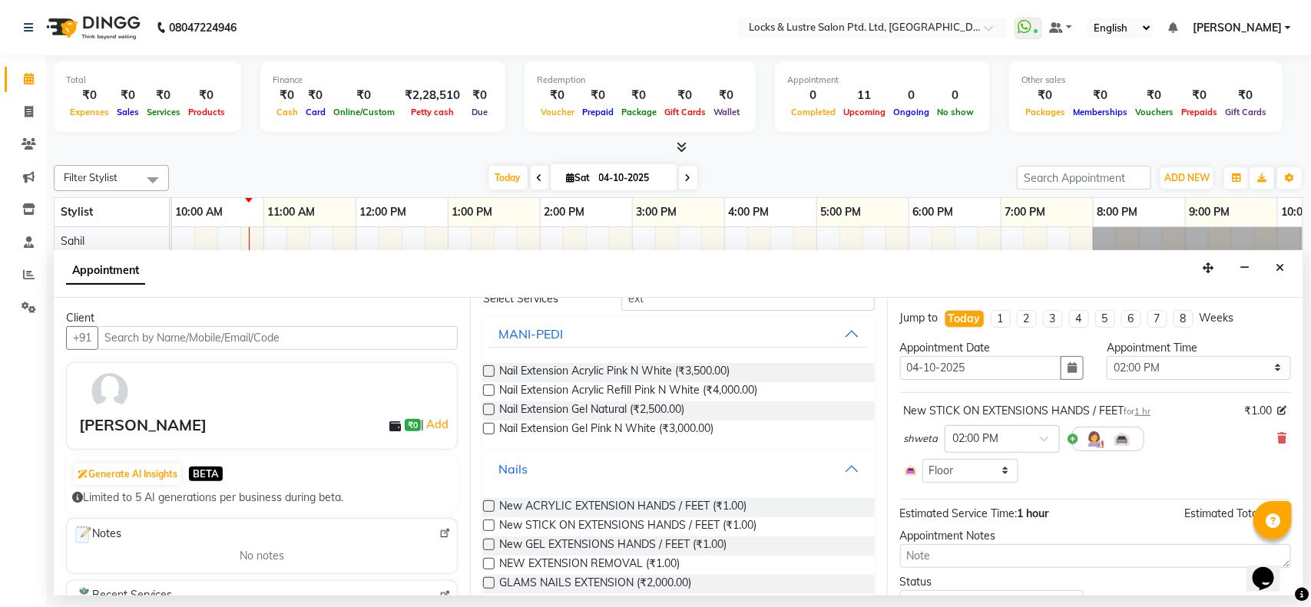
scroll to position [77, 0]
click at [594, 551] on span "New GEL EXTENSIONS HANDS / FEET (₹1.00)" at bounding box center [612, 544] width 227 height 19
checkbox input "false"
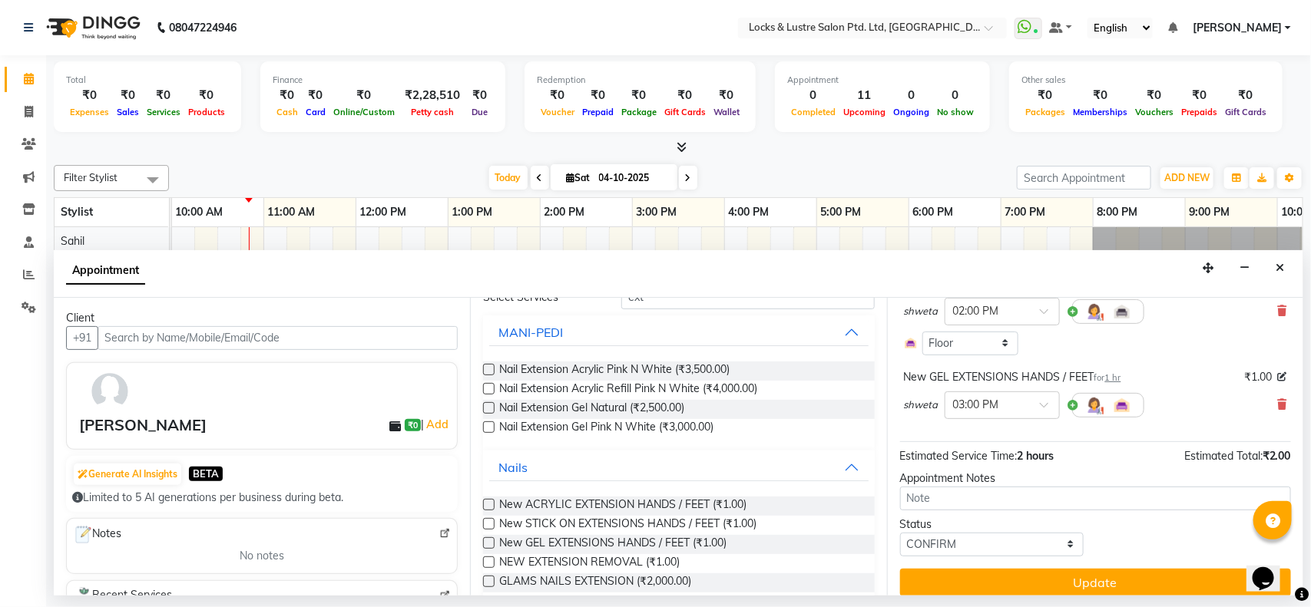
scroll to position [131, 0]
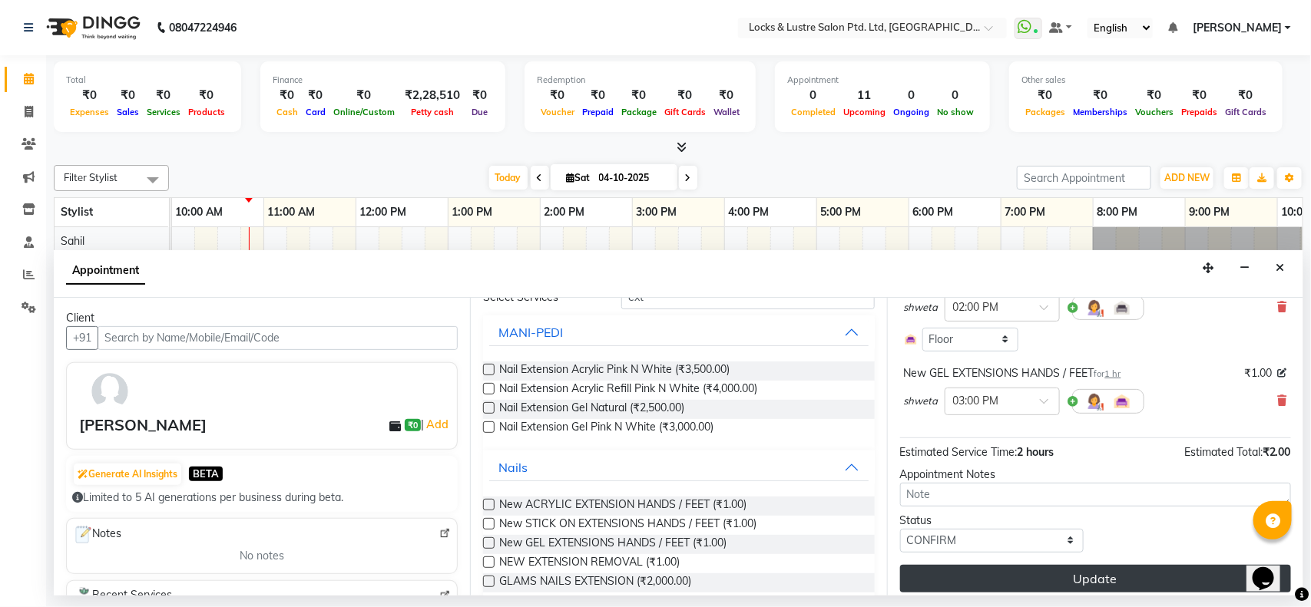
click at [1058, 588] on button "Update" at bounding box center [1095, 579] width 391 height 28
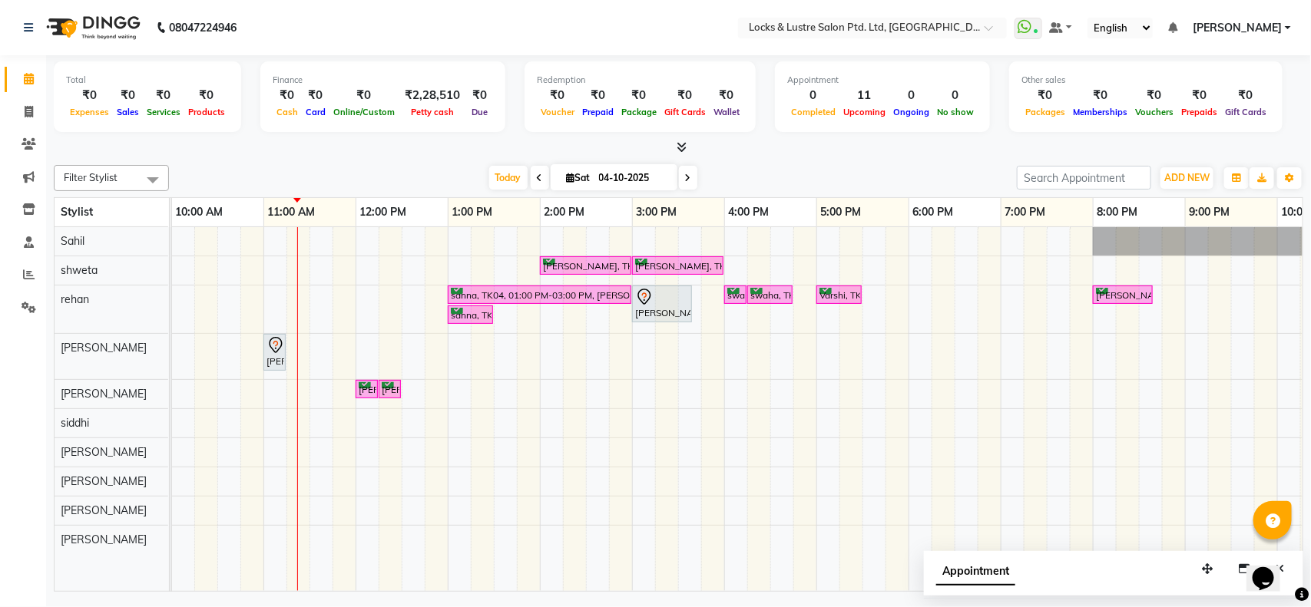
click at [540, 174] on span at bounding box center [540, 178] width 18 height 24
type input "03-10-2025"
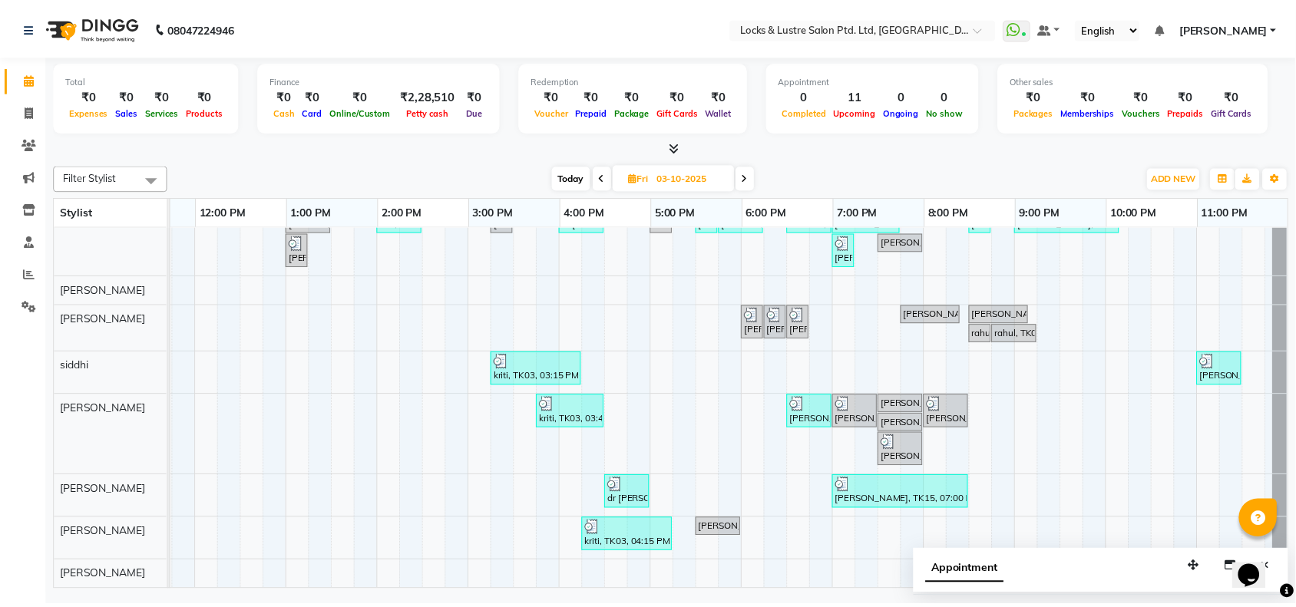
scroll to position [0, 0]
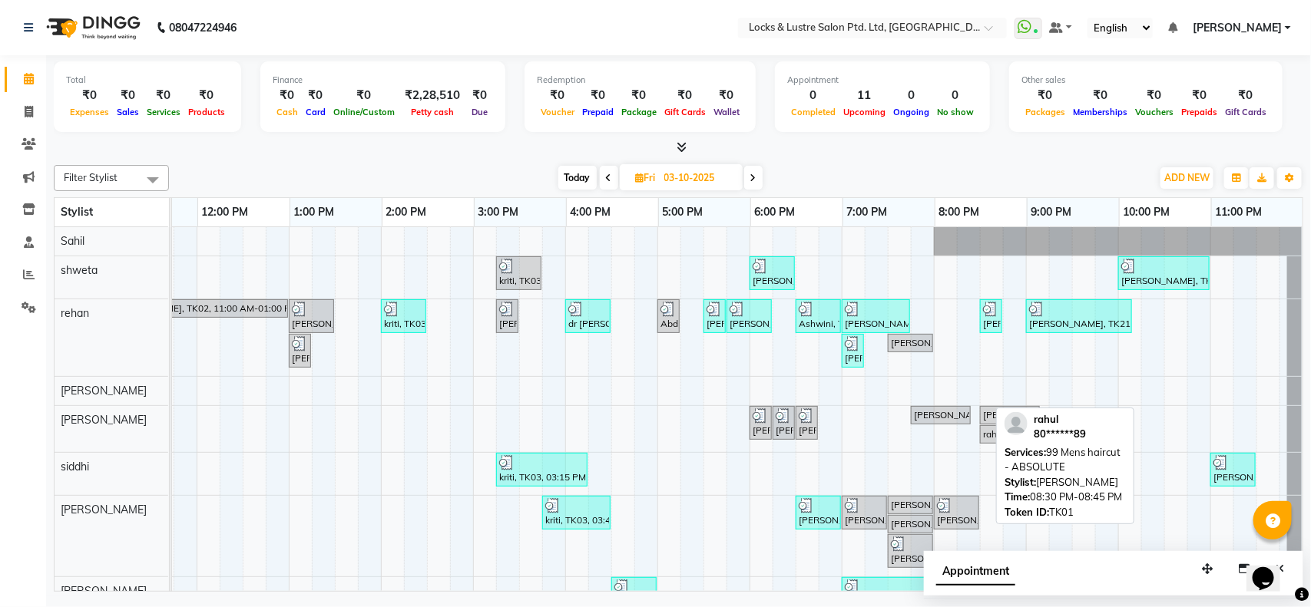
click at [982, 439] on div "rahul, TK01, 08:30 PM-08:45 PM, 99 Mens haircut - ABSOLUTE" at bounding box center [991, 435] width 19 height 14
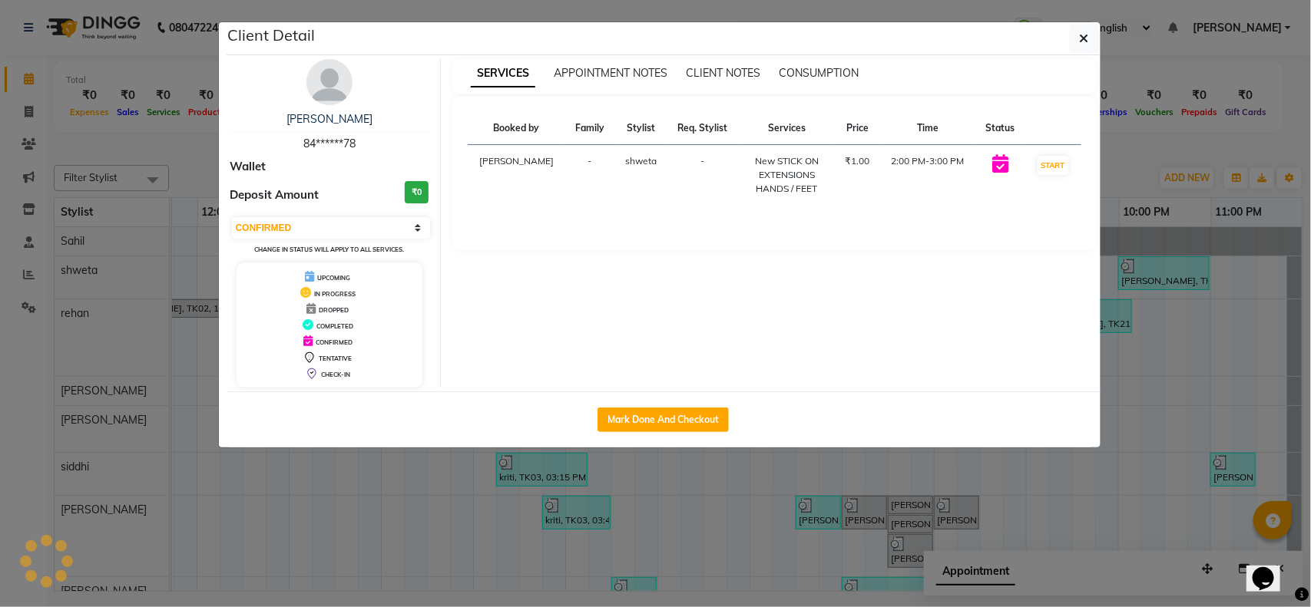
select select "3"
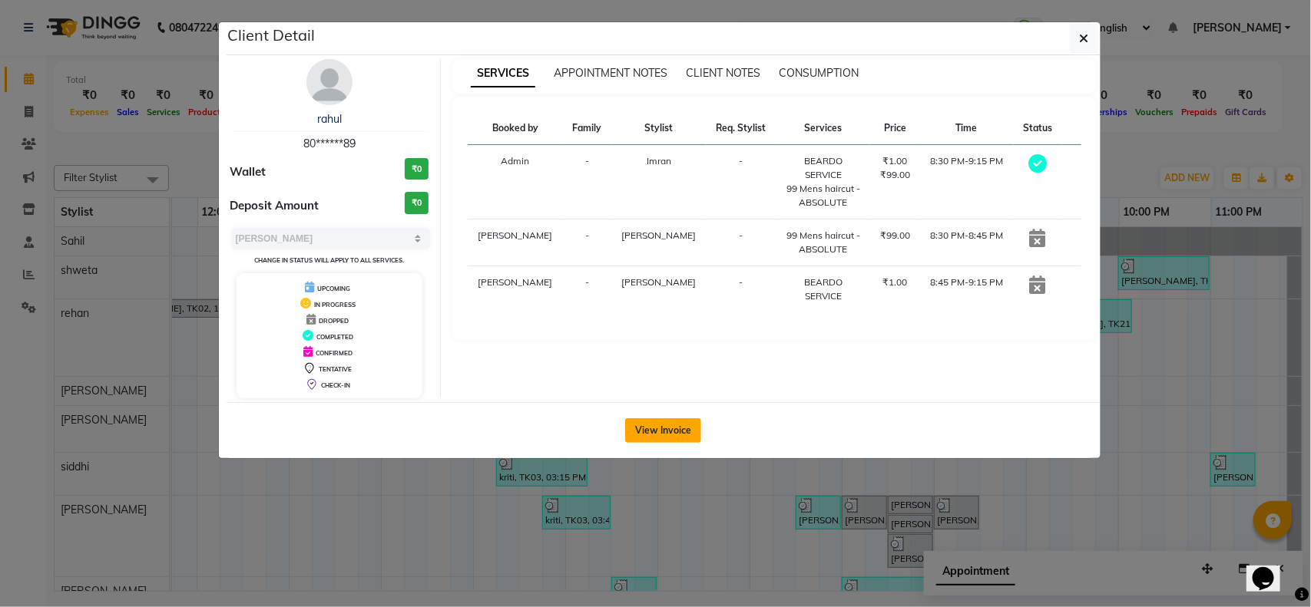
click at [659, 438] on button "View Invoice" at bounding box center [663, 431] width 76 height 25
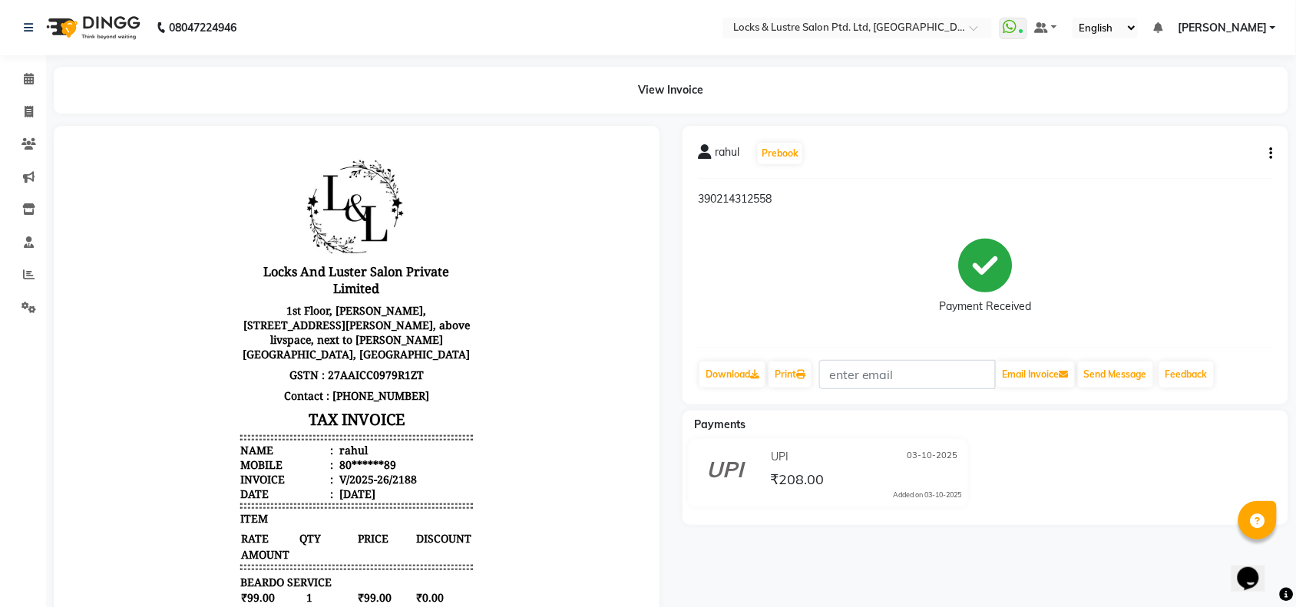
click at [589, 264] on body "Locks And Luster Salon Private Limited 1st Floor, Janta Compound, PALLADIUM MAL…" at bounding box center [355, 500] width 563 height 707
click at [15, 73] on span at bounding box center [28, 80] width 27 height 18
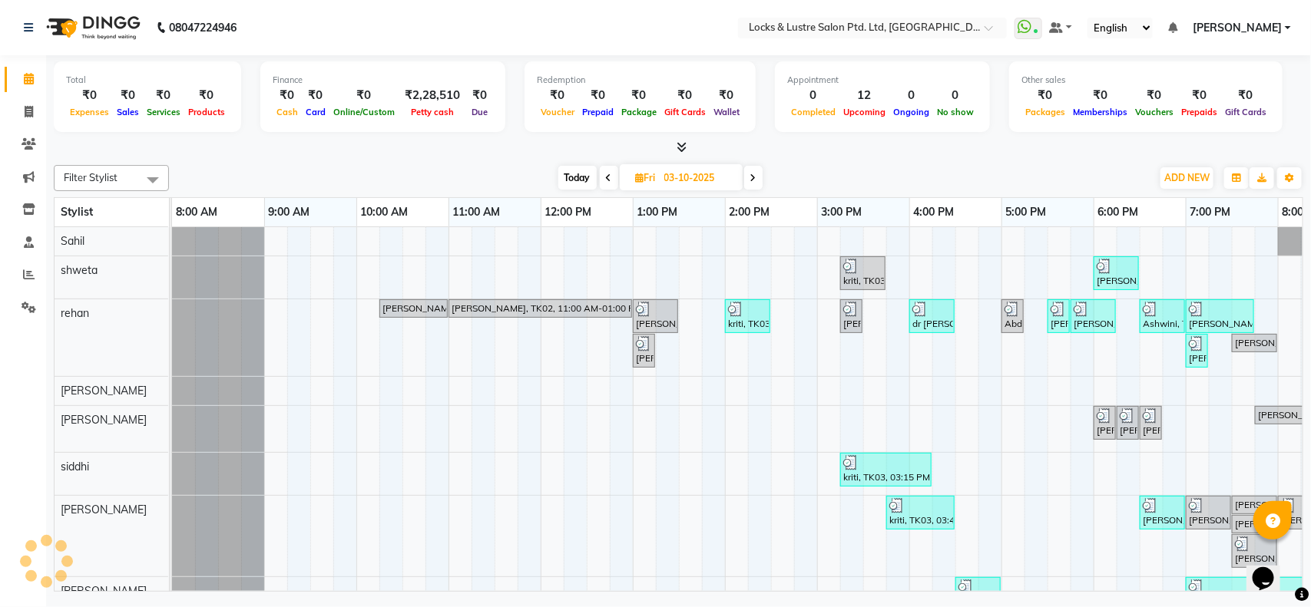
click at [573, 187] on span "Today" at bounding box center [577, 178] width 38 height 24
type input "04-10-2025"
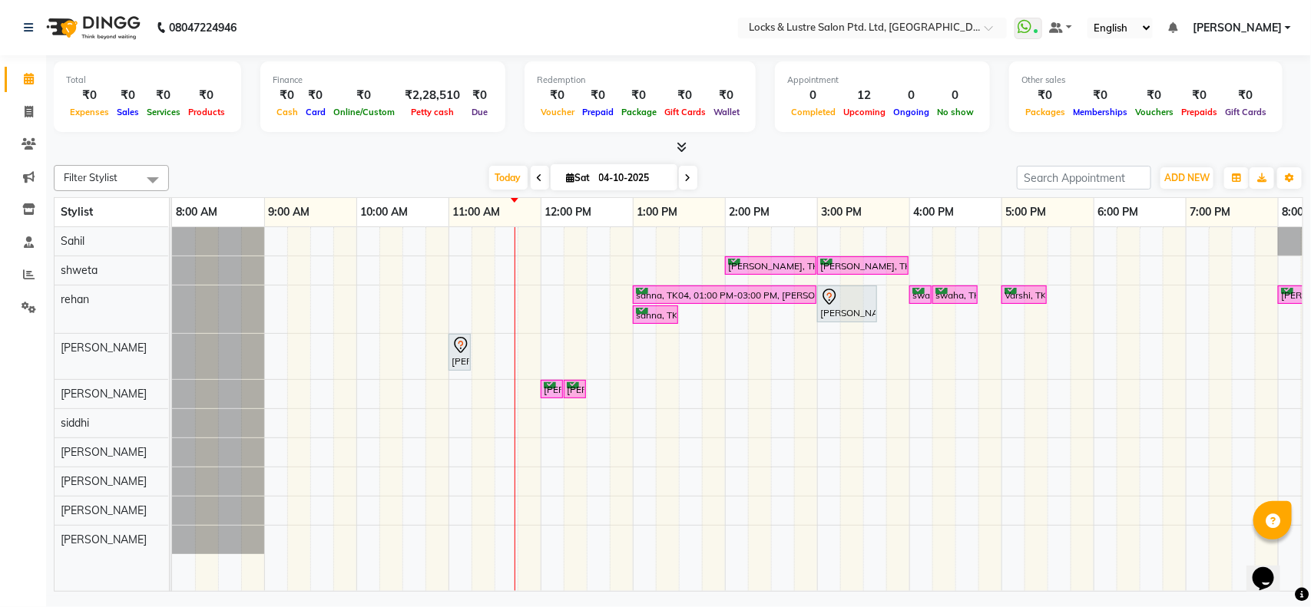
scroll to position [0, 277]
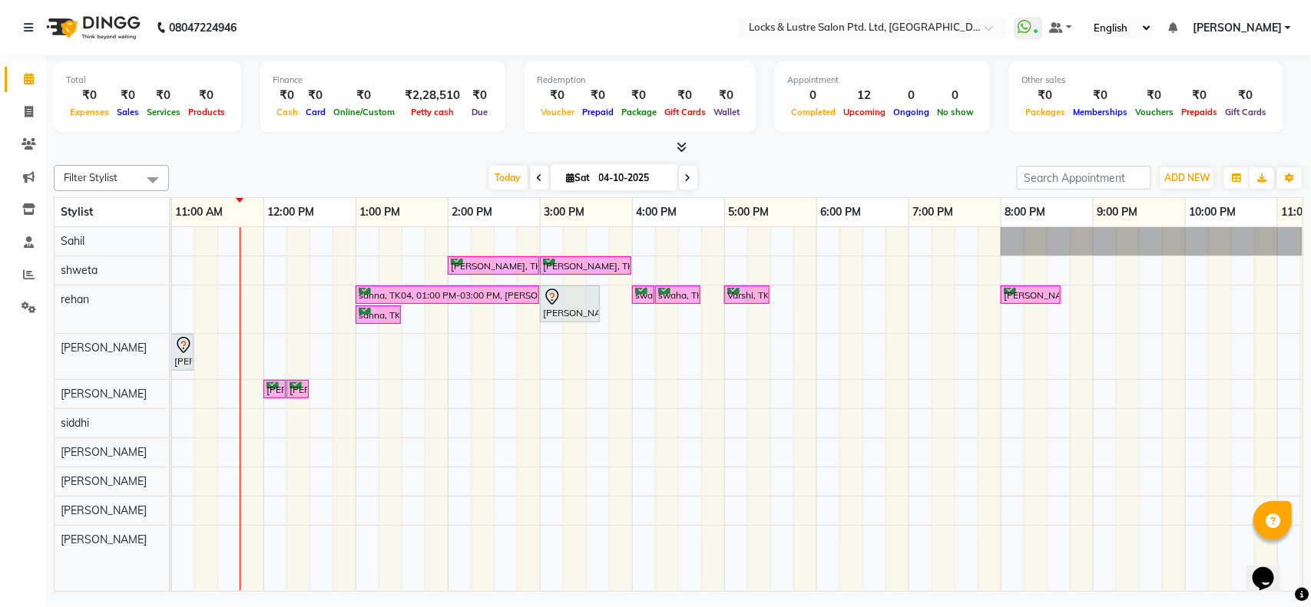
click at [682, 389] on div "ananya, TK07, 02:00 PM-03:00 PM, New STICK ON EXTENSIONS HANDS / FEET ananya, T…" at bounding box center [632, 409] width 1475 height 364
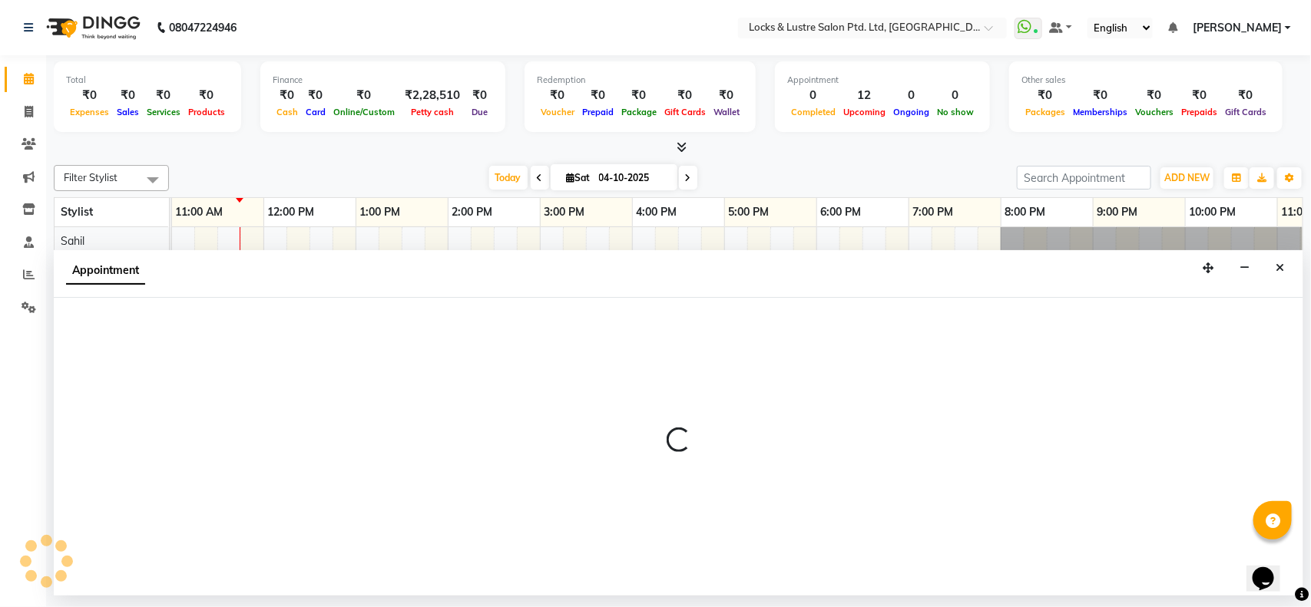
select select "89162"
select select "990"
select select "tentative"
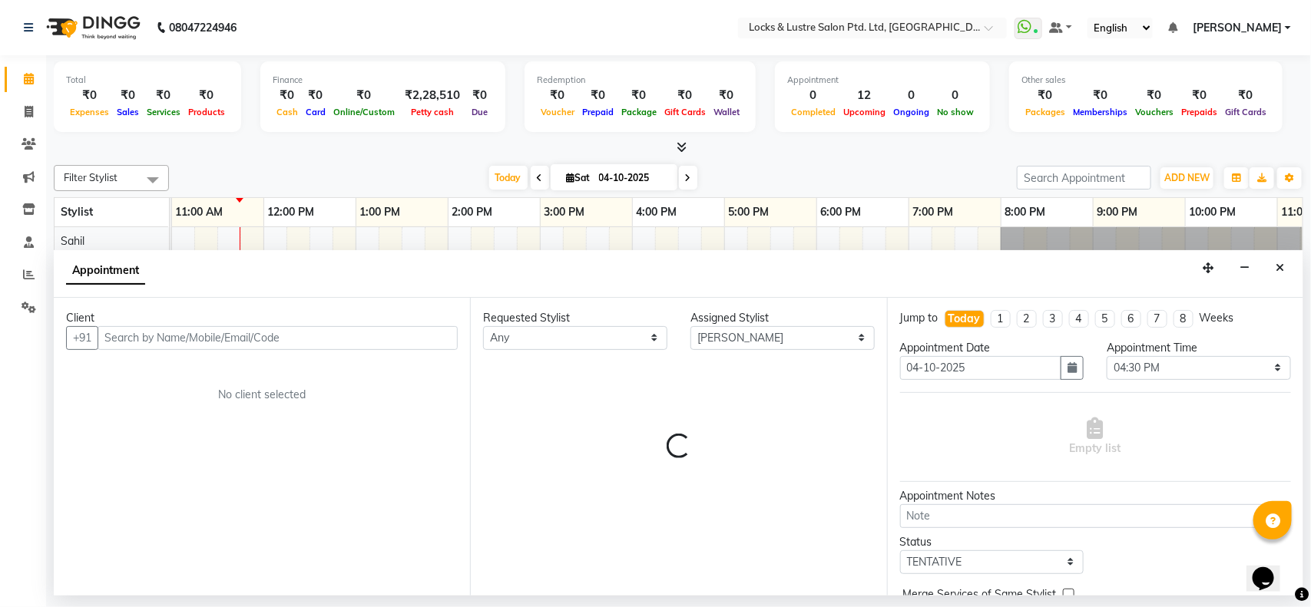
click at [294, 340] on input "text" at bounding box center [278, 338] width 360 height 24
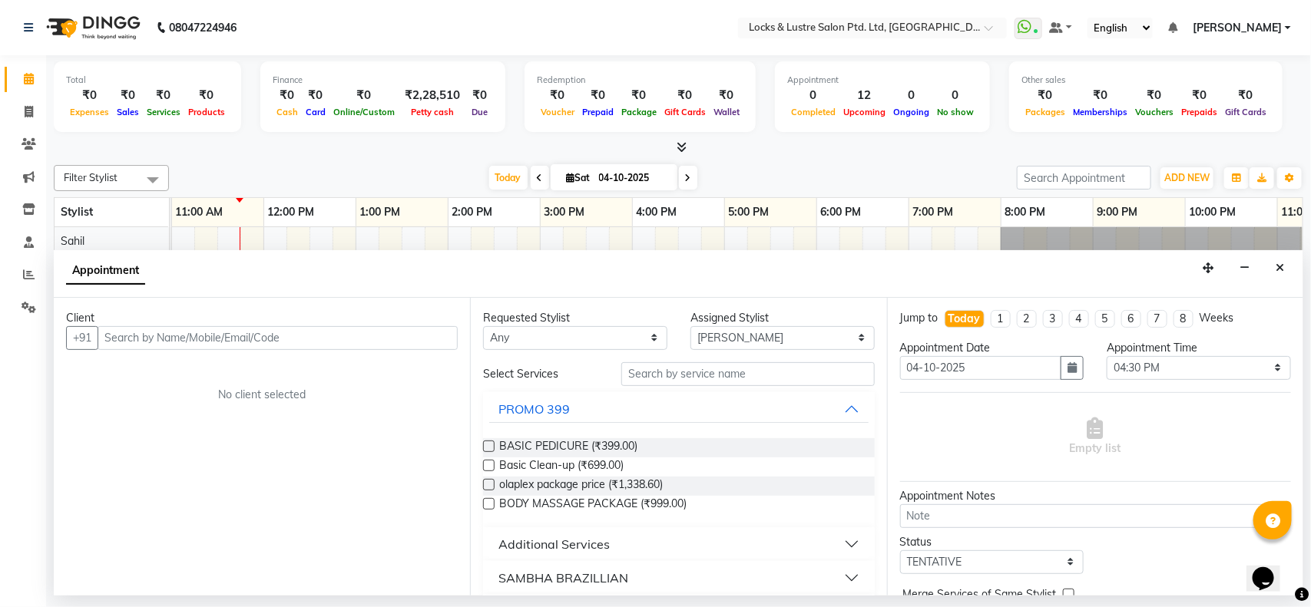
type input "0"
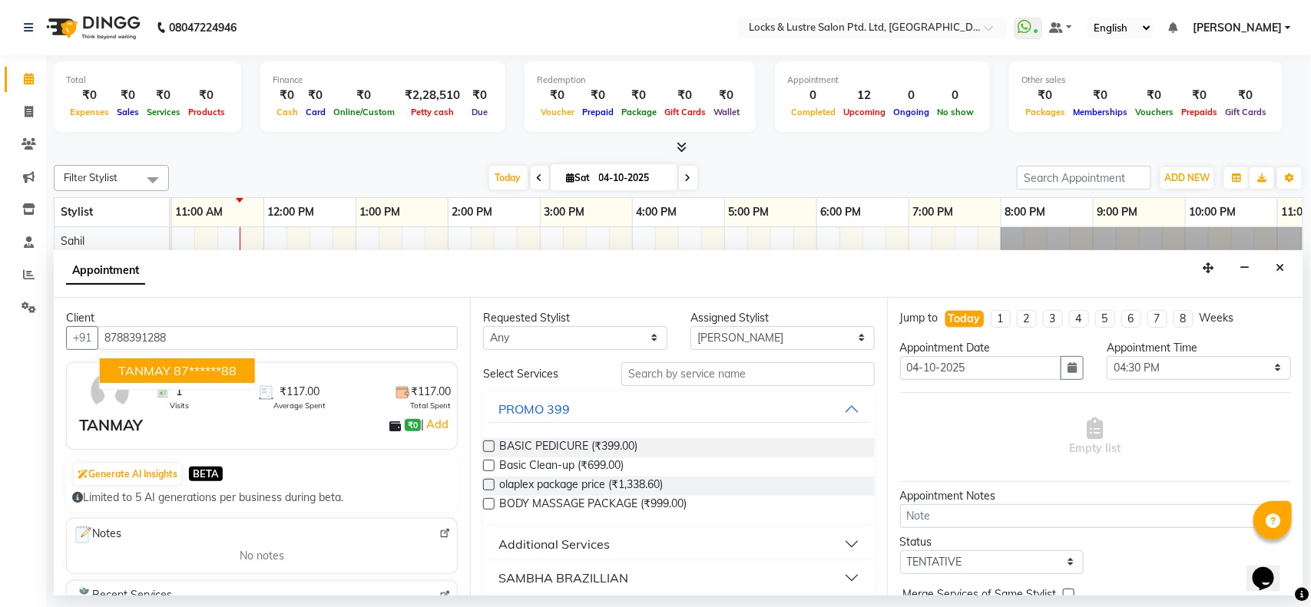
type input "8788391288"
click at [642, 376] on input "text" at bounding box center [747, 374] width 253 height 24
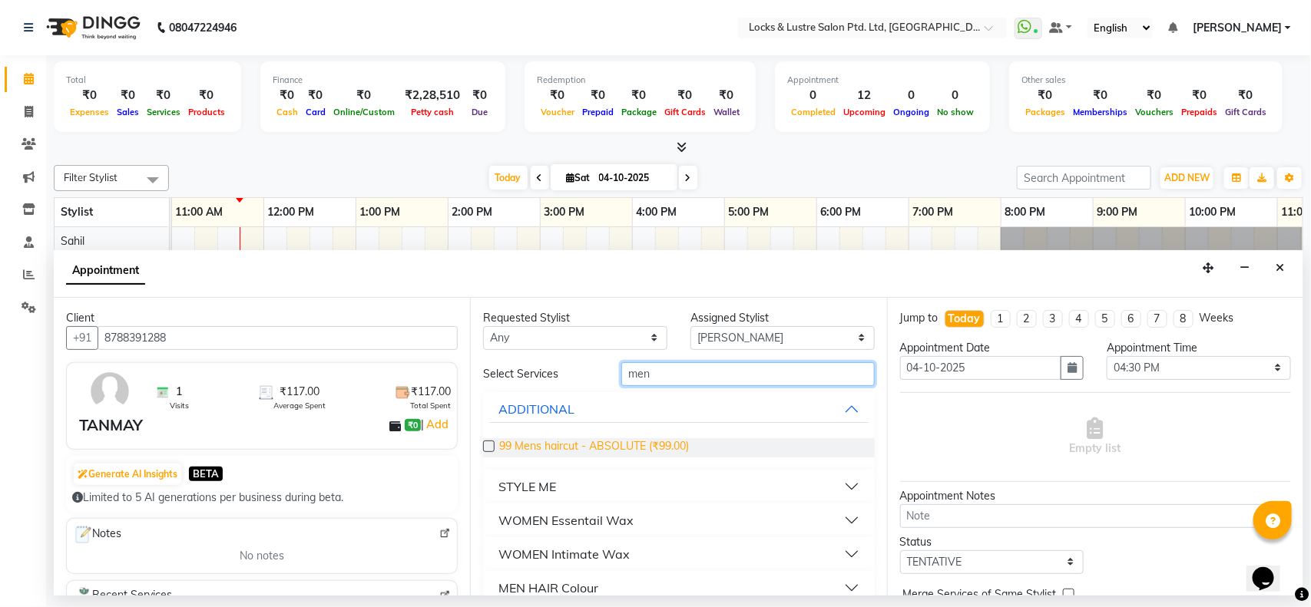
type input "men"
click at [581, 448] on span "99 Mens haircut - ABSOLUTE (₹99.00)" at bounding box center [594, 448] width 190 height 19
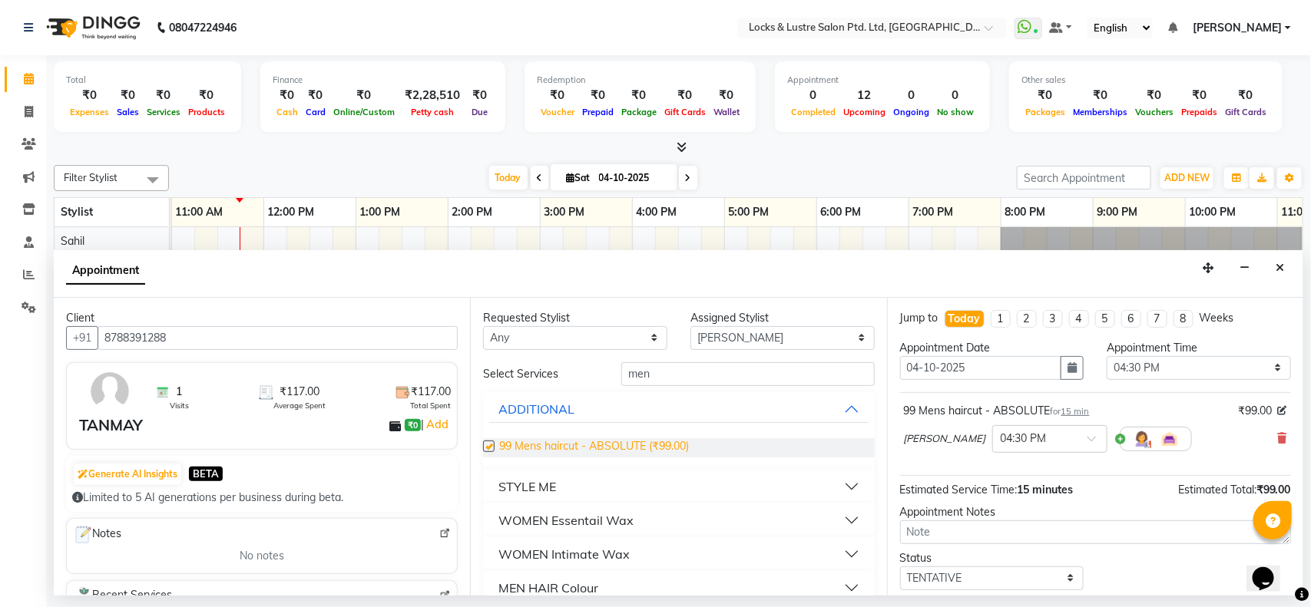
checkbox input "false"
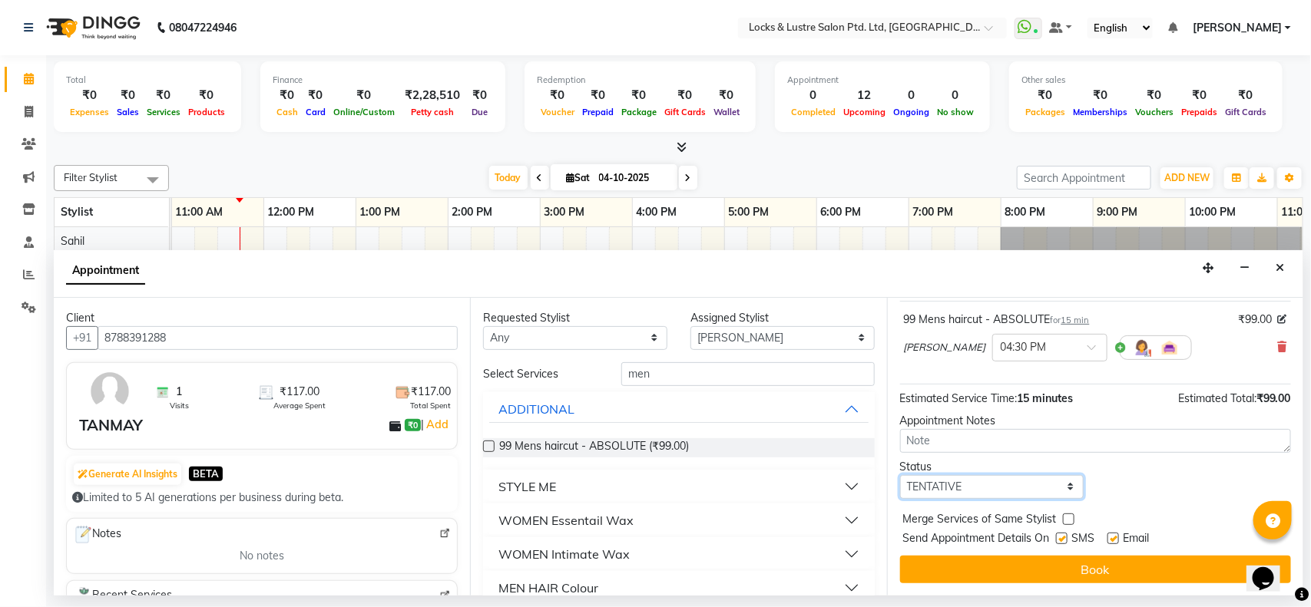
click at [1028, 485] on select "Select TENTATIVE CONFIRM CHECK-IN UPCOMING" at bounding box center [992, 487] width 184 height 24
select select "confirm booking"
click at [900, 475] on select "Select TENTATIVE CONFIRM CHECK-IN UPCOMING" at bounding box center [992, 487] width 184 height 24
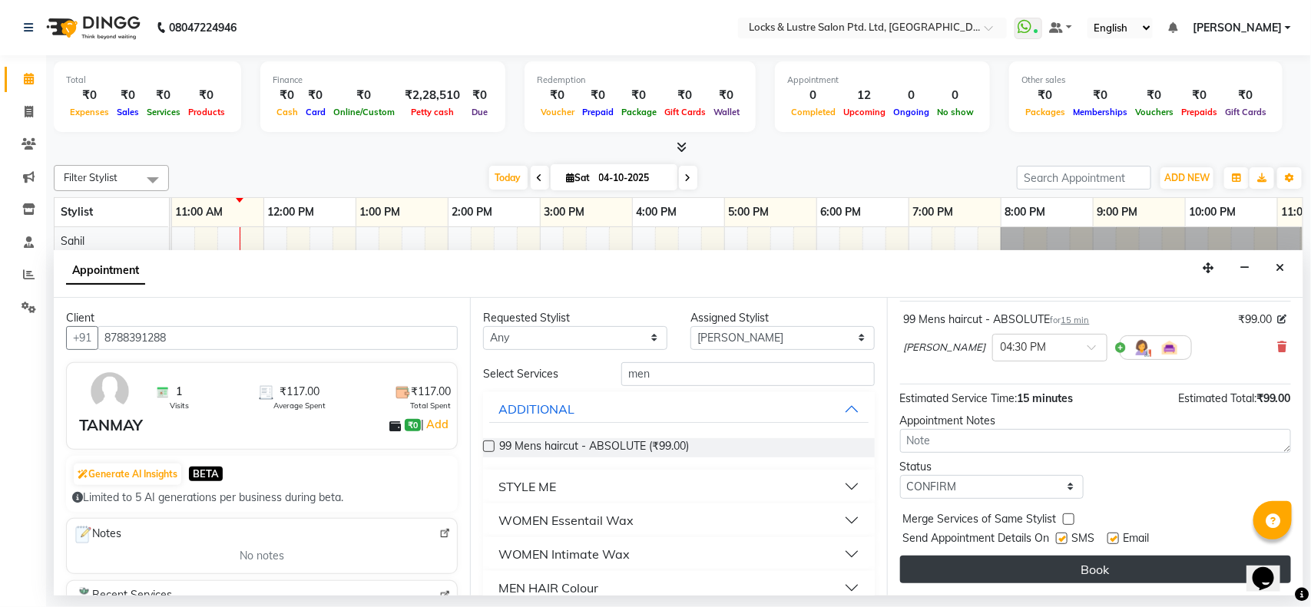
click at [1048, 567] on button "Book" at bounding box center [1095, 570] width 391 height 28
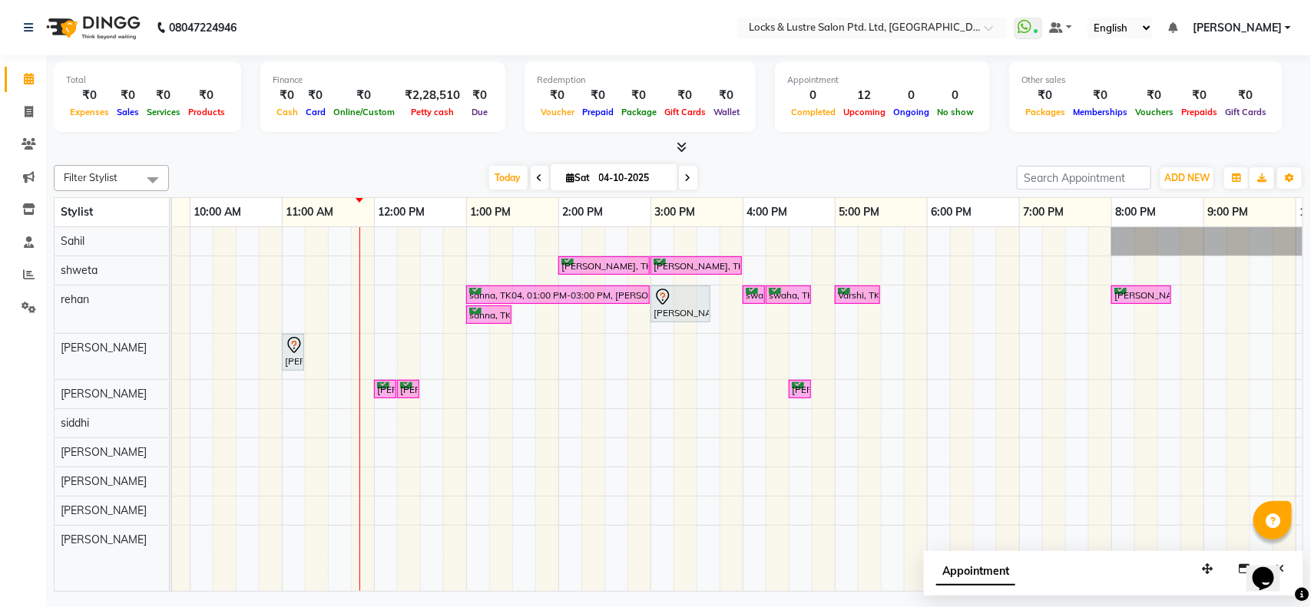
scroll to position [0, 156]
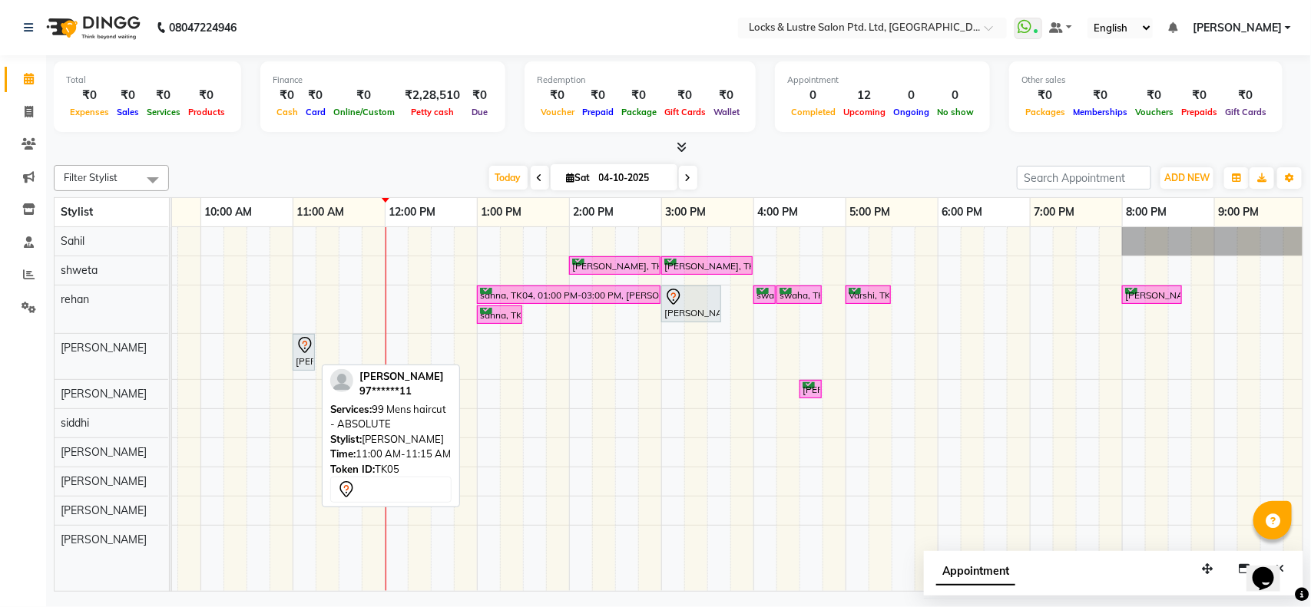
click at [300, 357] on div "[PERSON_NAME], TK05, 11:00 AM-11:15 AM, 99 Mens haircut - ABSOLUTE" at bounding box center [303, 352] width 19 height 32
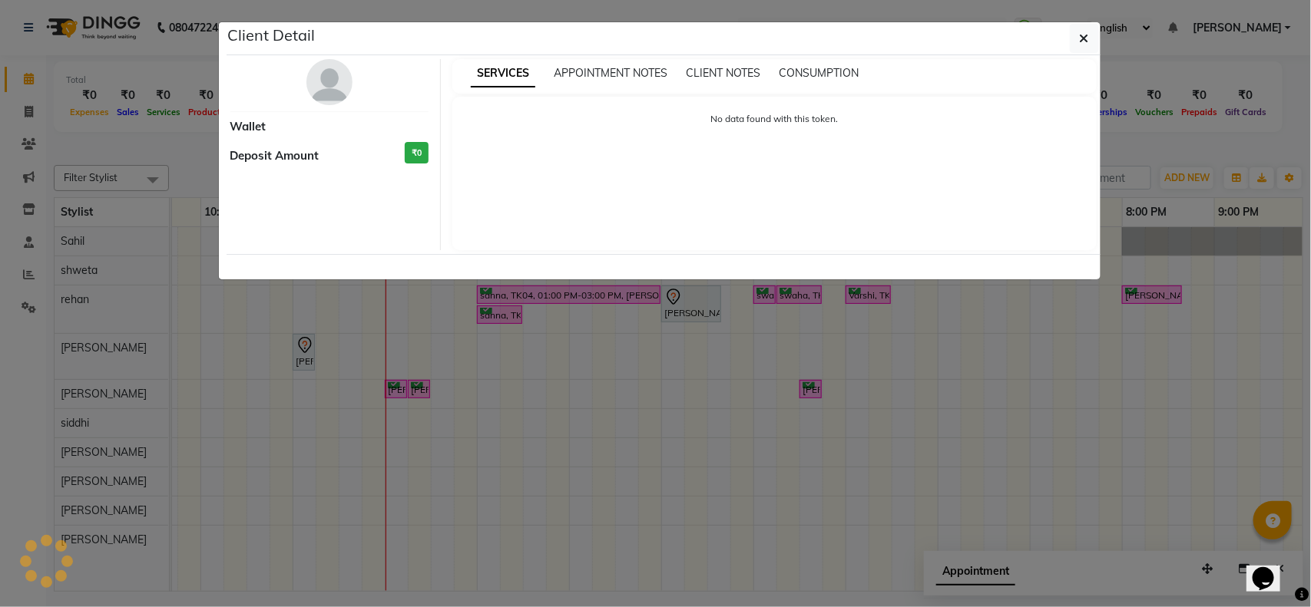
select select "7"
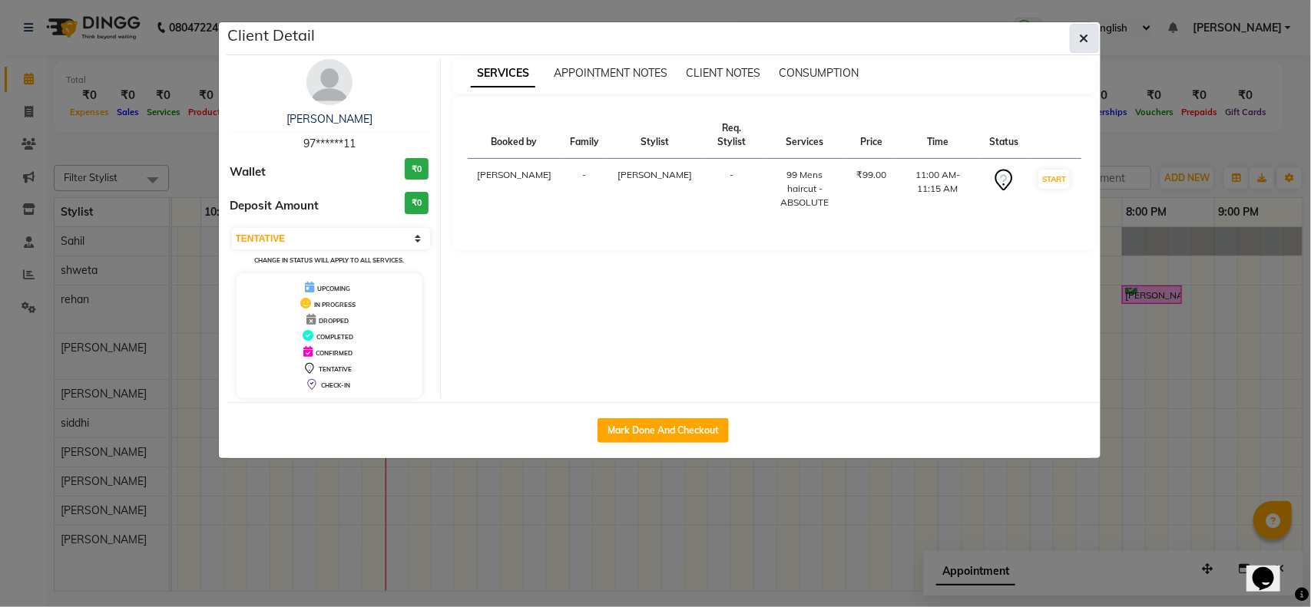
click at [1078, 39] on button "button" at bounding box center [1084, 38] width 29 height 29
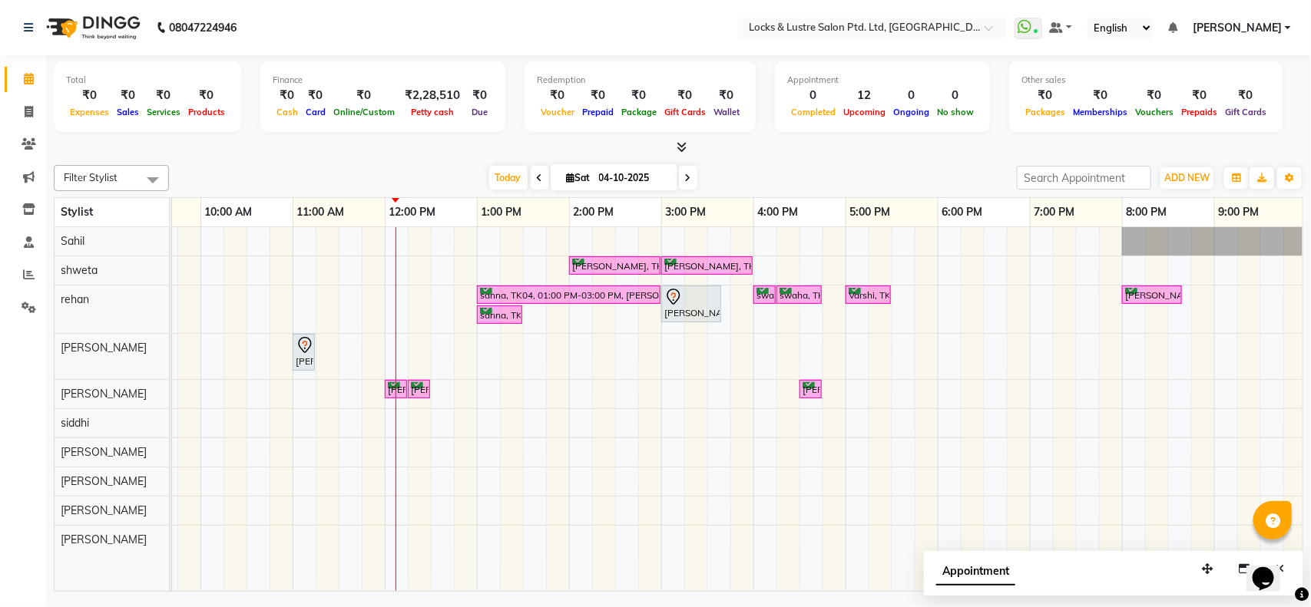
scroll to position [0, 343]
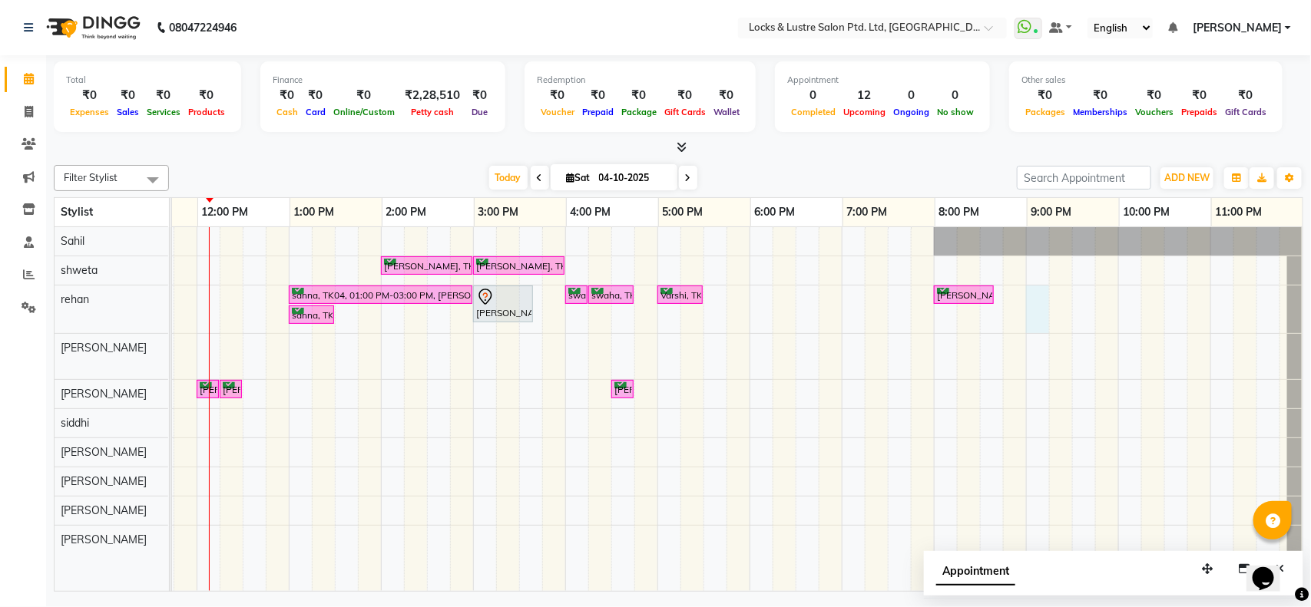
click at [1031, 296] on div "ananya, TK07, 02:00 PM-03:00 PM, New STICK ON EXTENSIONS HANDS / FEET ananya, T…" at bounding box center [565, 409] width 1475 height 364
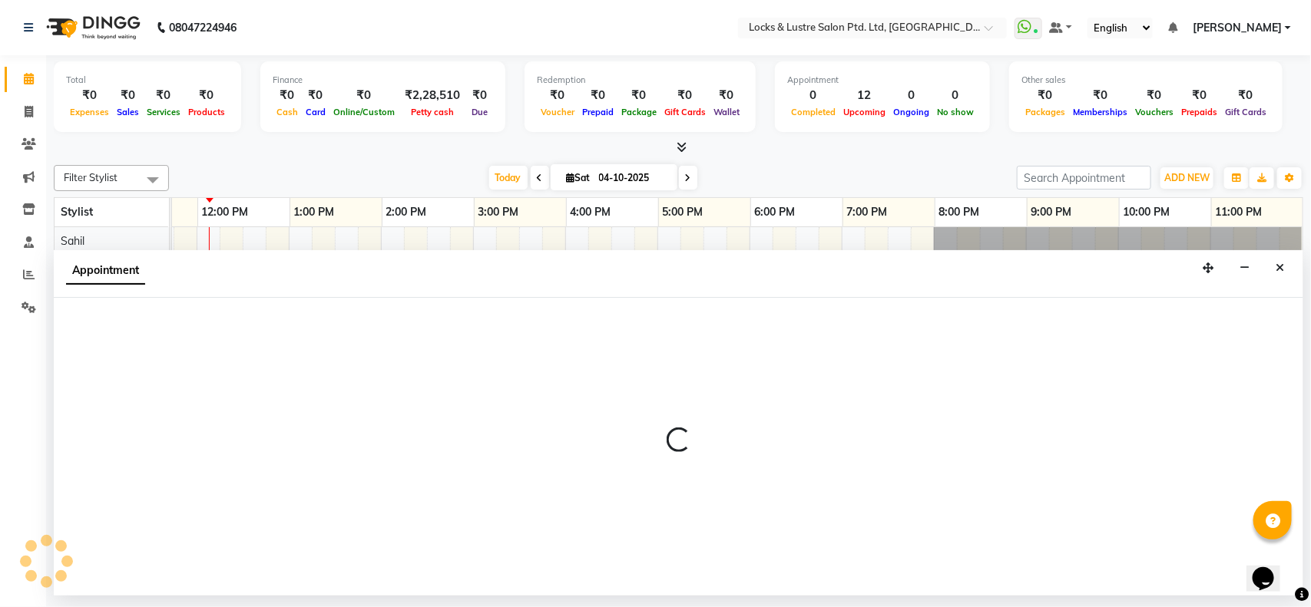
select select "62982"
select select "1260"
select select "tentative"
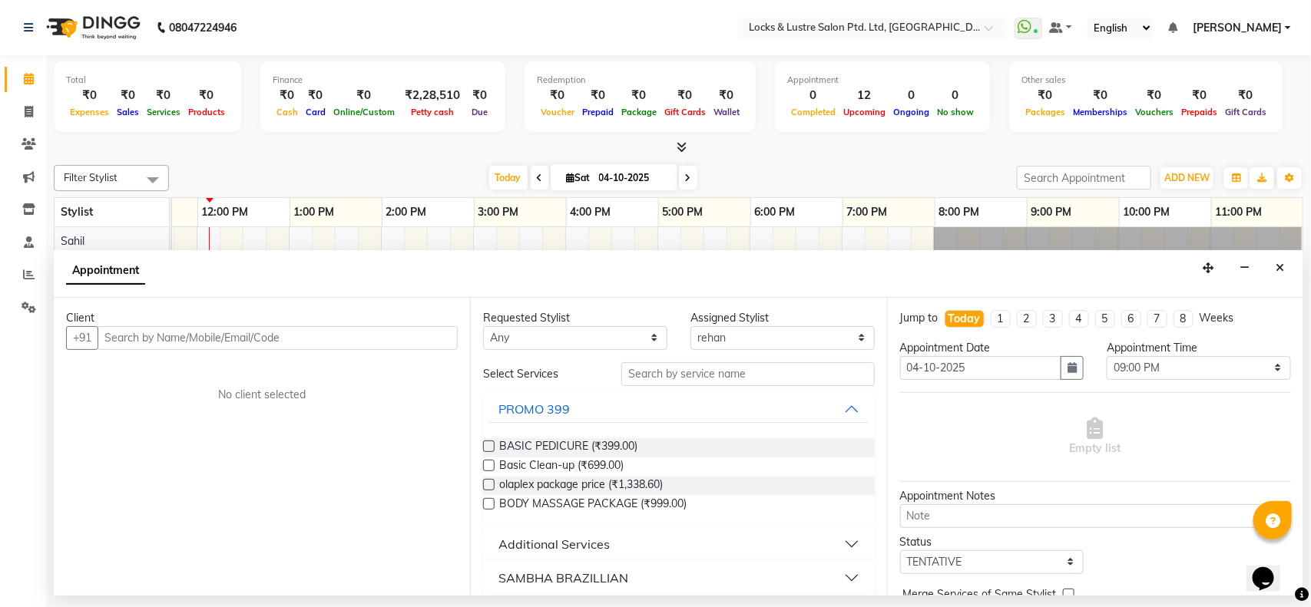
drag, startPoint x: 1279, startPoint y: 257, endPoint x: 1197, endPoint y: 166, distance: 122.9
click at [1197, 166] on div "ADD NEW Toggle Dropdown Add Appointment Add Invoice Add Expense Add Attendance …" at bounding box center [1187, 178] width 56 height 25
click at [1283, 263] on icon "Close" at bounding box center [1280, 268] width 8 height 11
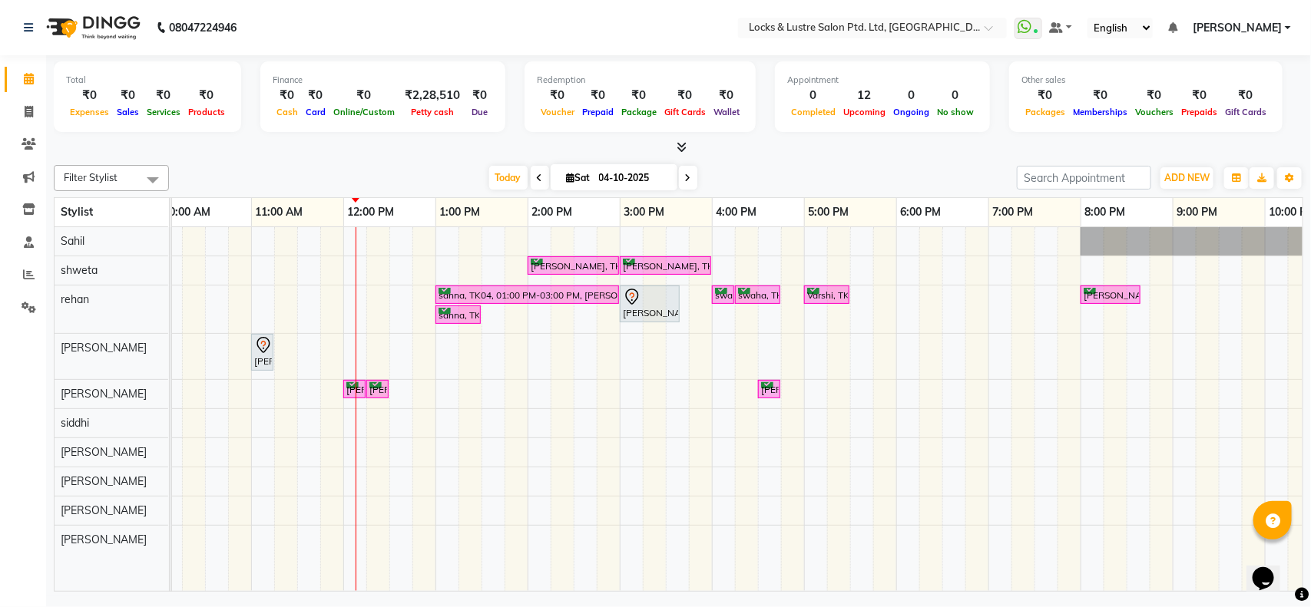
scroll to position [0, 197]
click at [638, 174] on input "04-10-2025" at bounding box center [632, 178] width 77 height 23
select select "10"
select select "2025"
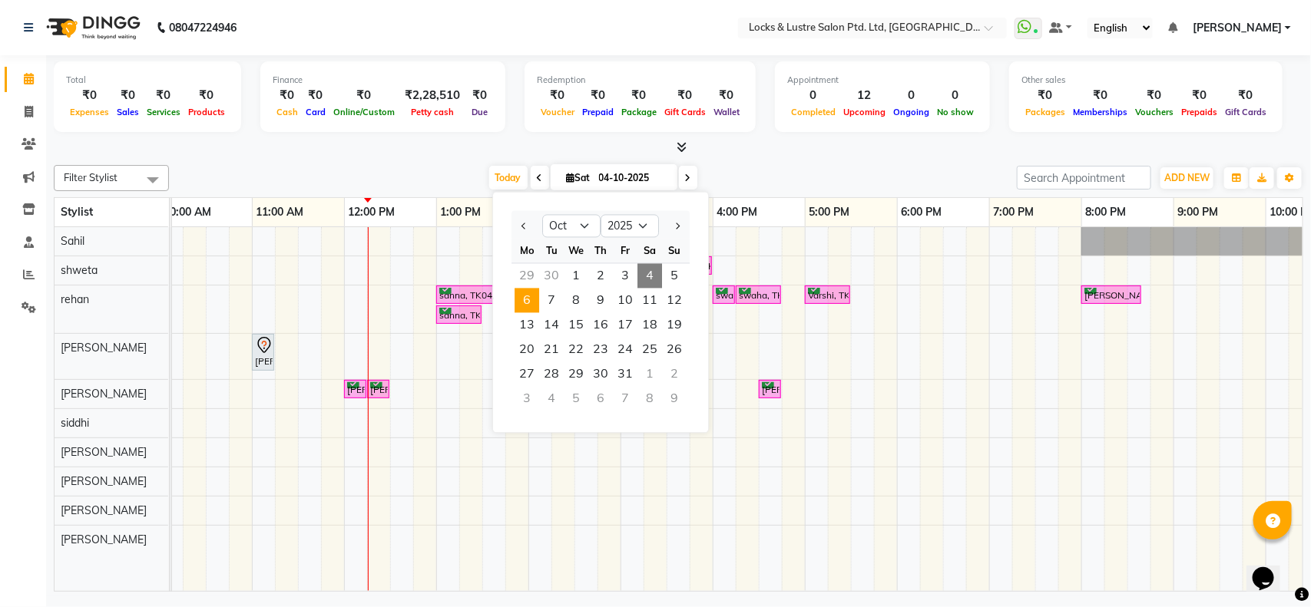
click at [528, 305] on span "6" at bounding box center [527, 301] width 25 height 25
type input "[DATE]"
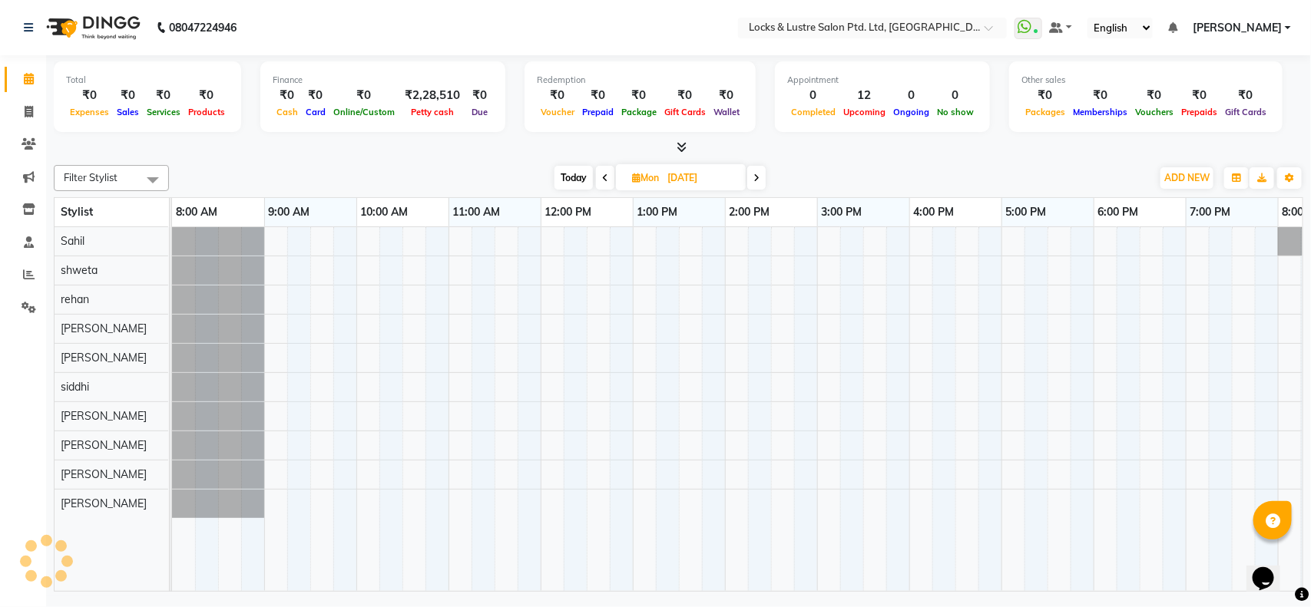
scroll to position [0, 343]
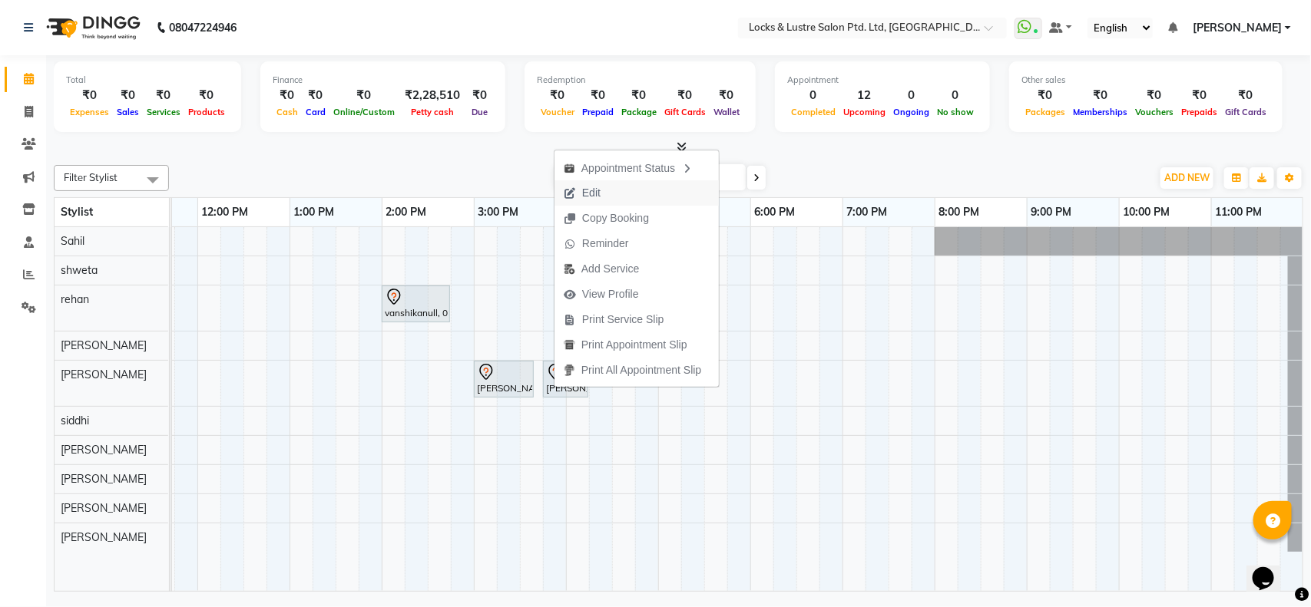
click at [589, 189] on span "Edit" at bounding box center [591, 193] width 18 height 16
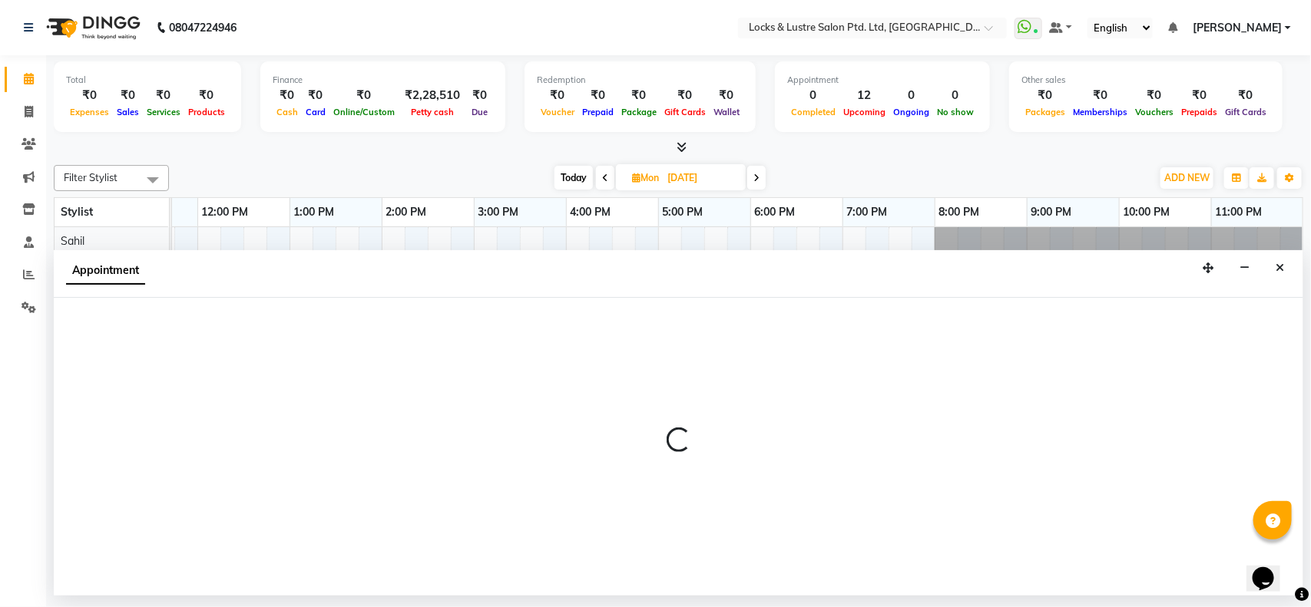
select select "tentative"
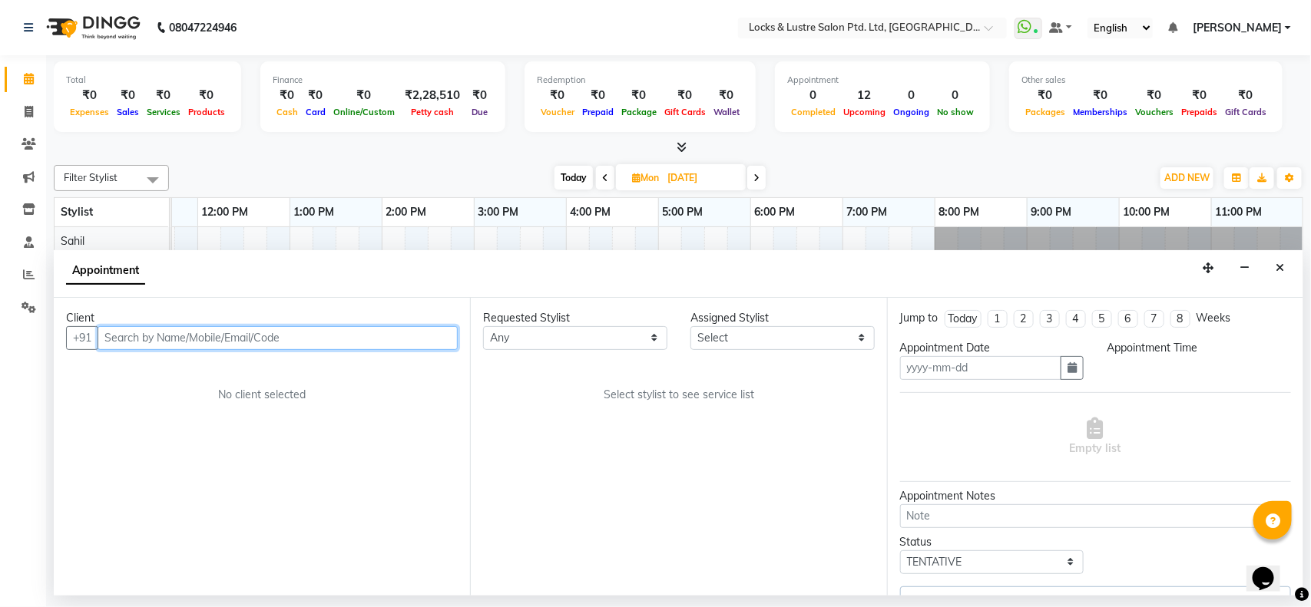
type input "[DATE]"
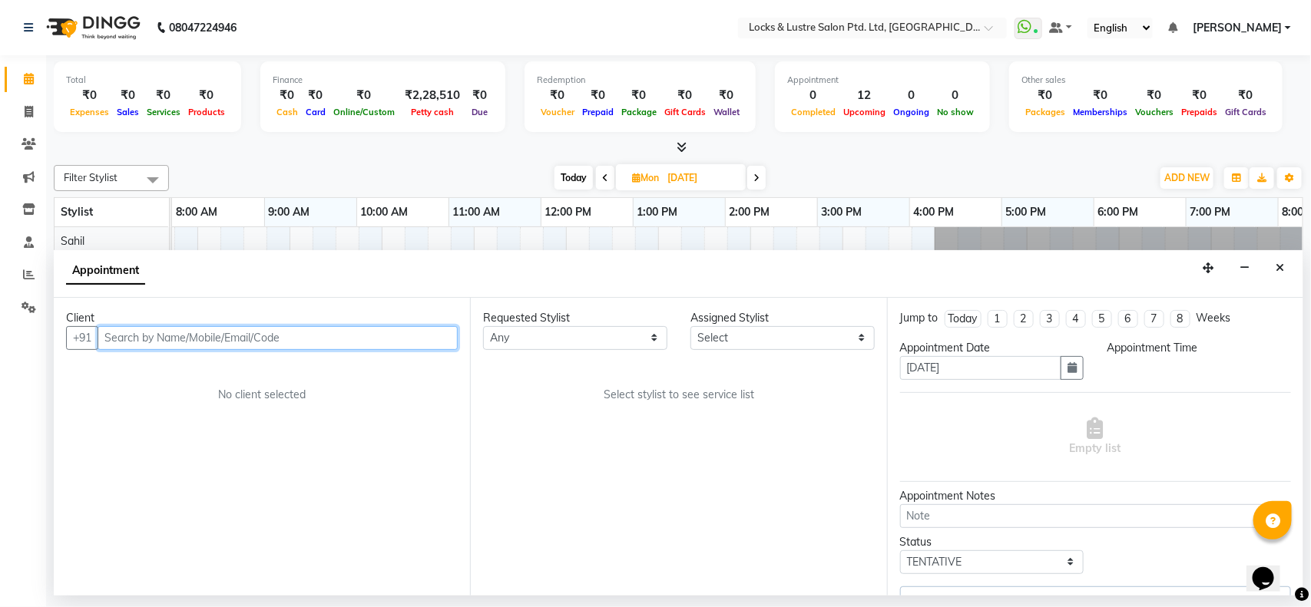
scroll to position [0, 0]
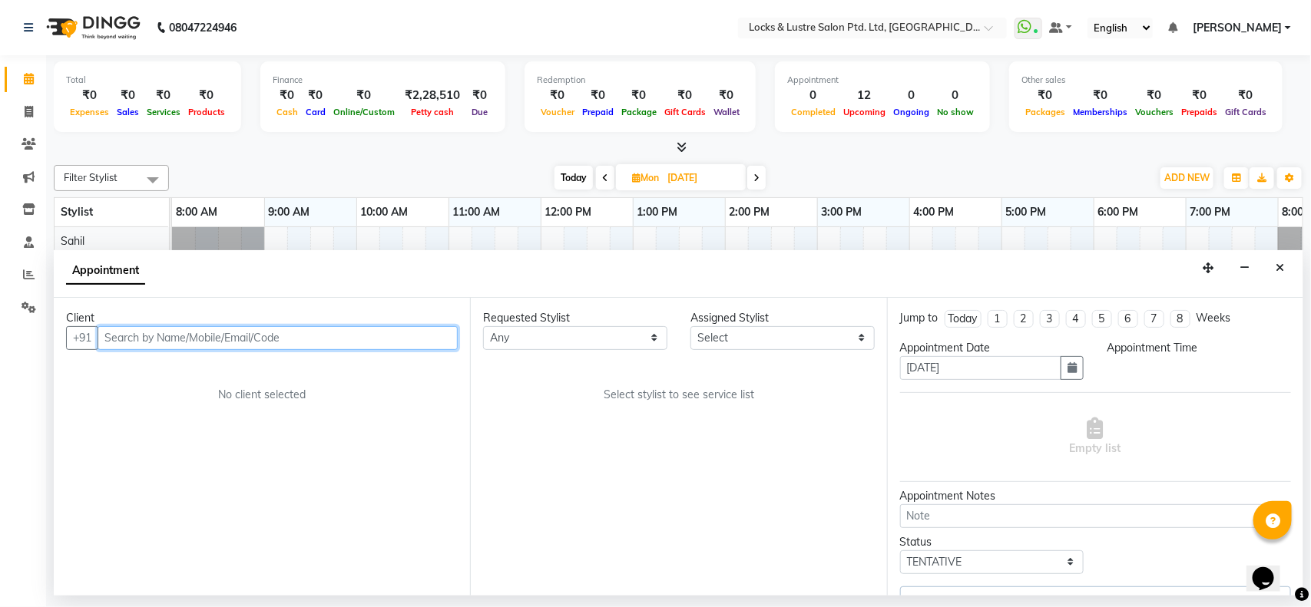
select select "900"
select select "89162"
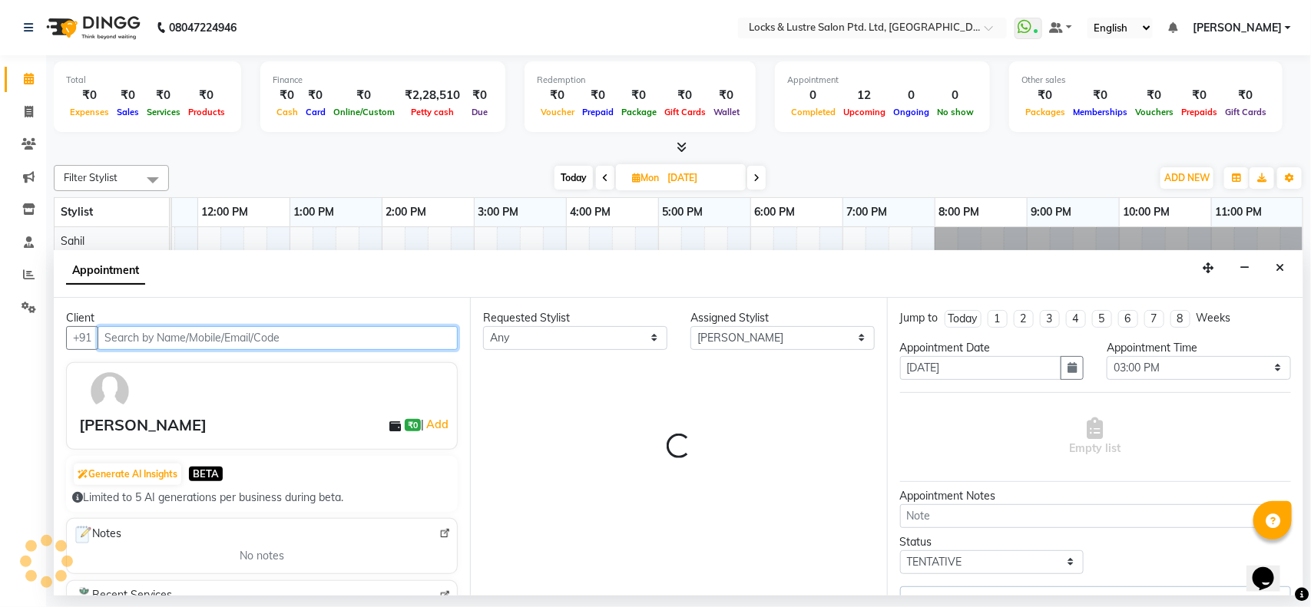
select select "2875"
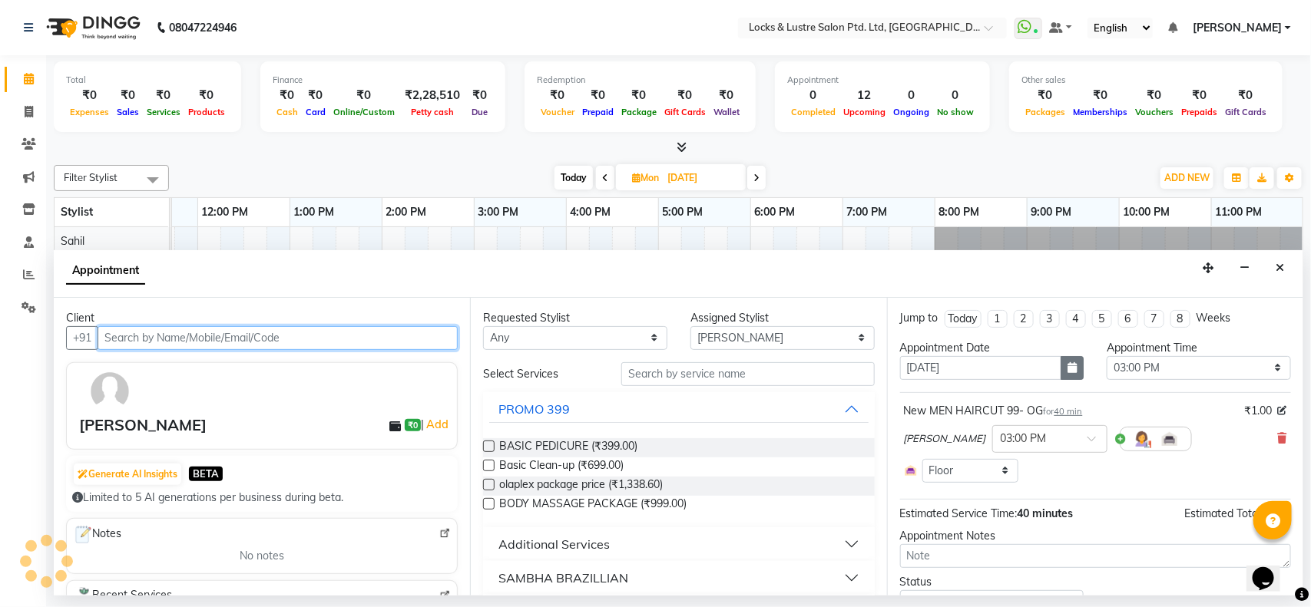
select select "2875"
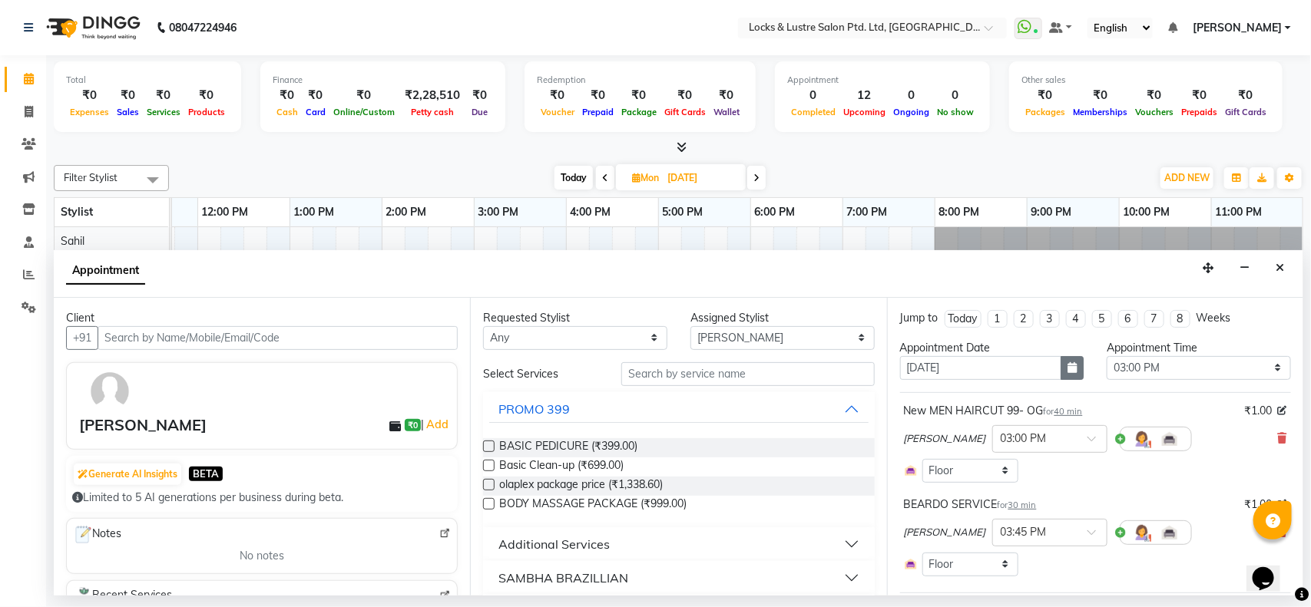
click at [1068, 369] on icon "button" at bounding box center [1072, 367] width 9 height 11
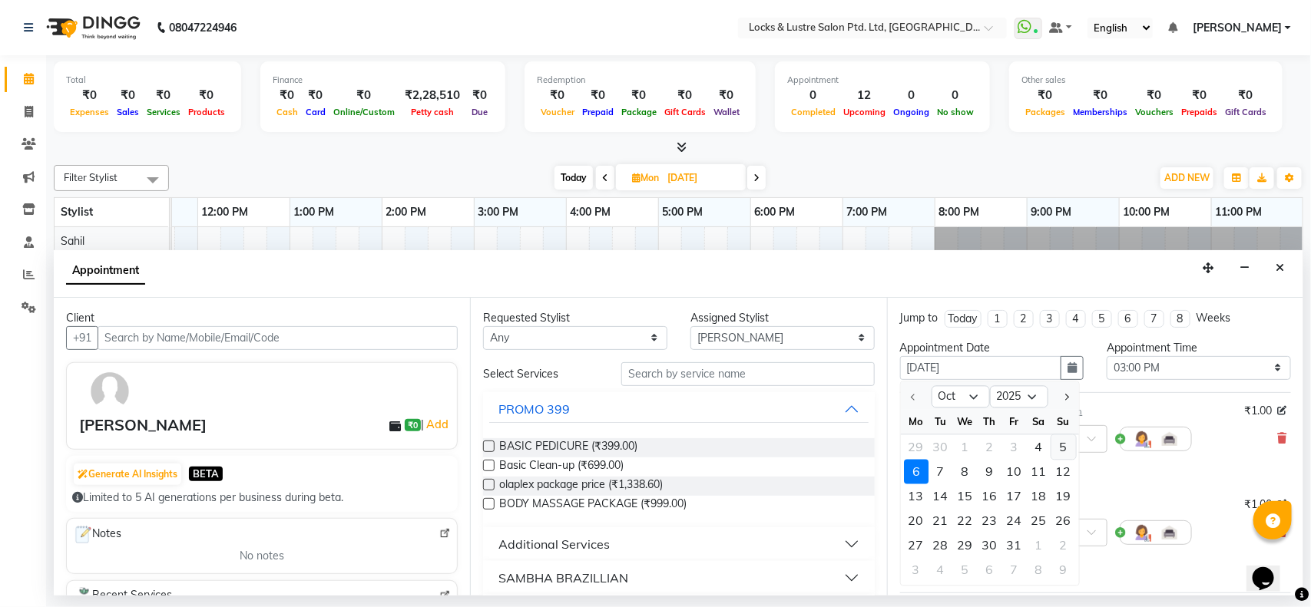
click at [1062, 454] on div "5" at bounding box center [1063, 447] width 25 height 25
type input "05-10-2025"
select select "900"
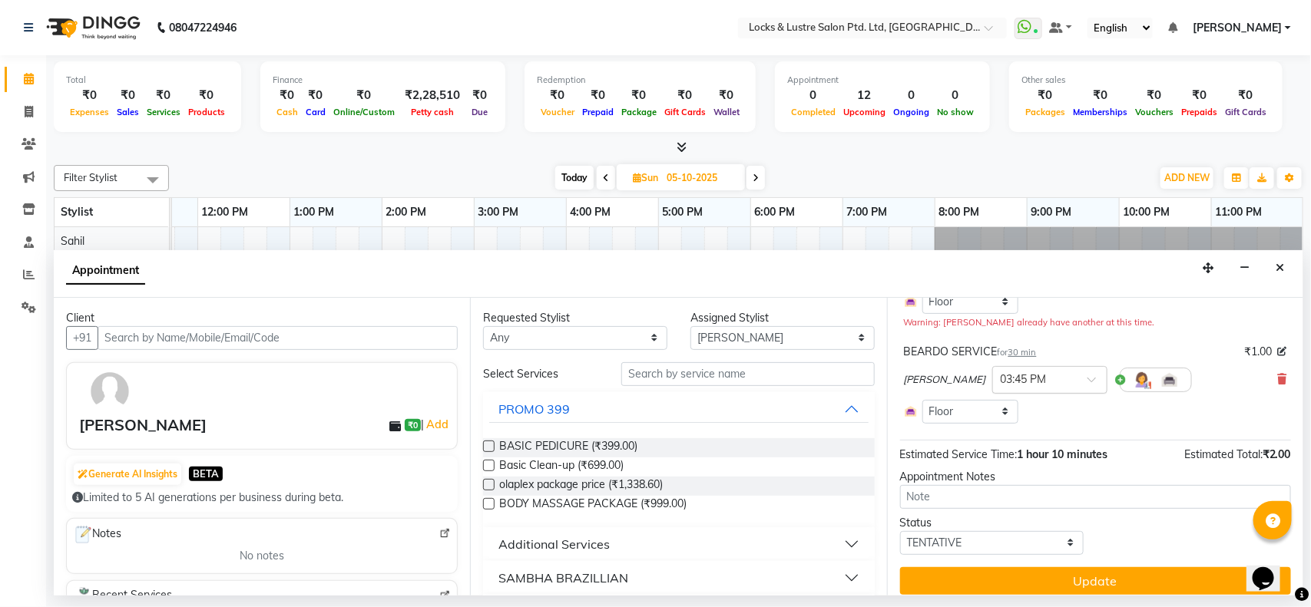
scroll to position [181, 0]
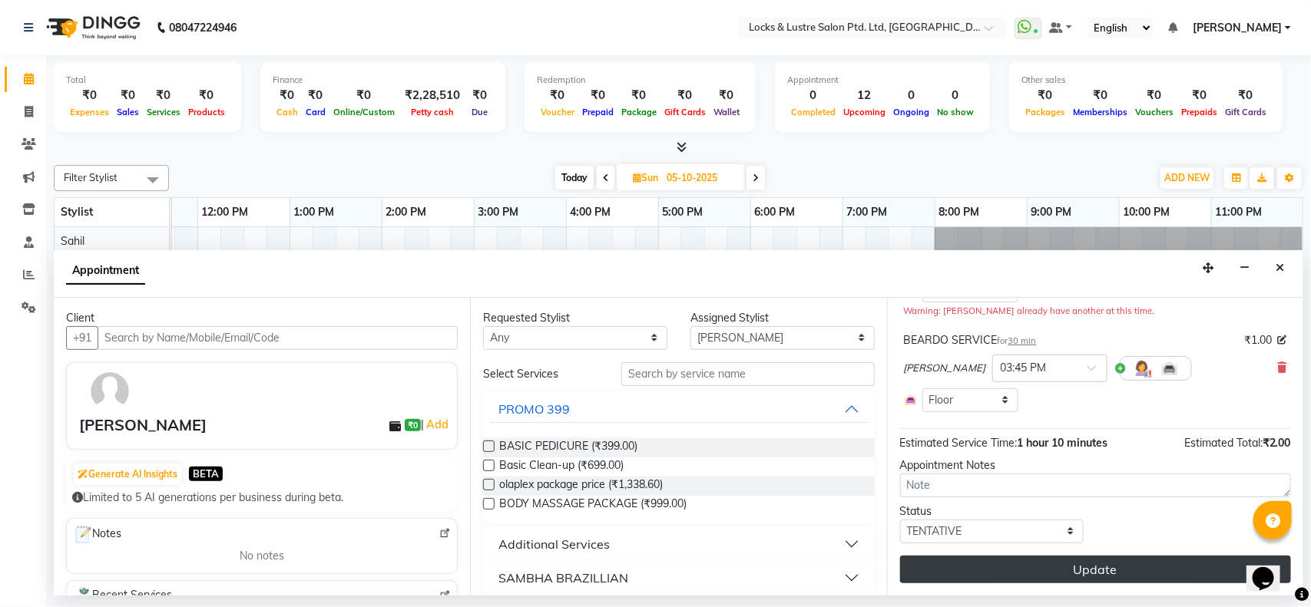
click at [1031, 572] on button "Update" at bounding box center [1095, 570] width 391 height 28
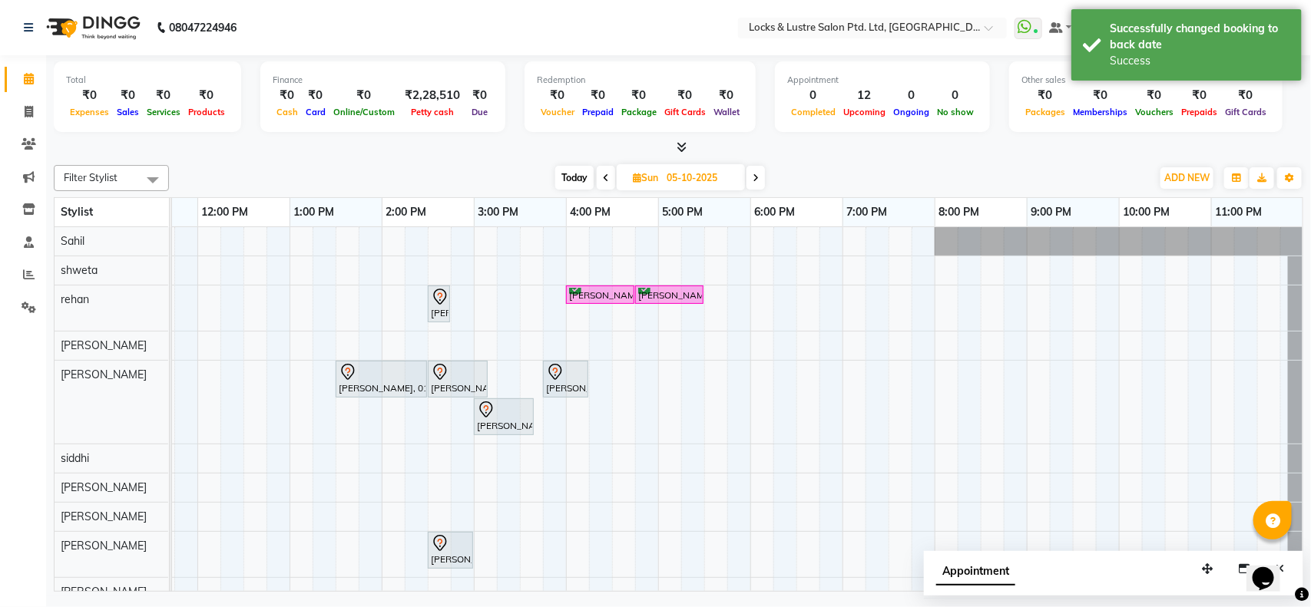
click at [574, 177] on span "Today" at bounding box center [574, 178] width 38 height 24
type input "04-10-2025"
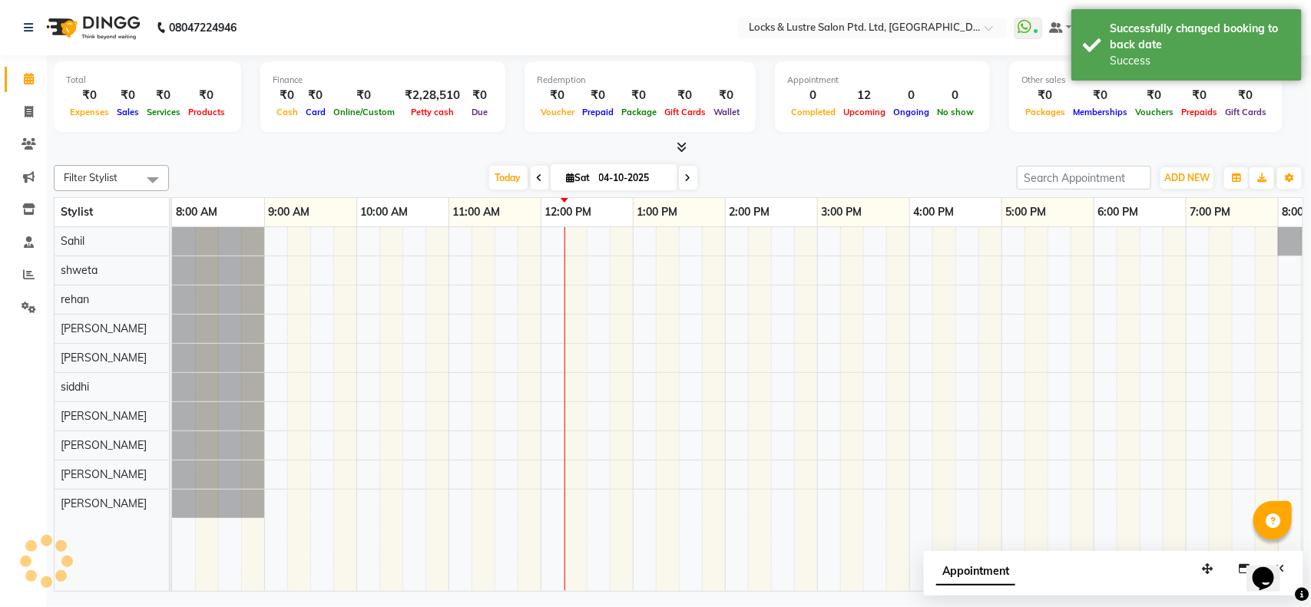
scroll to position [0, 343]
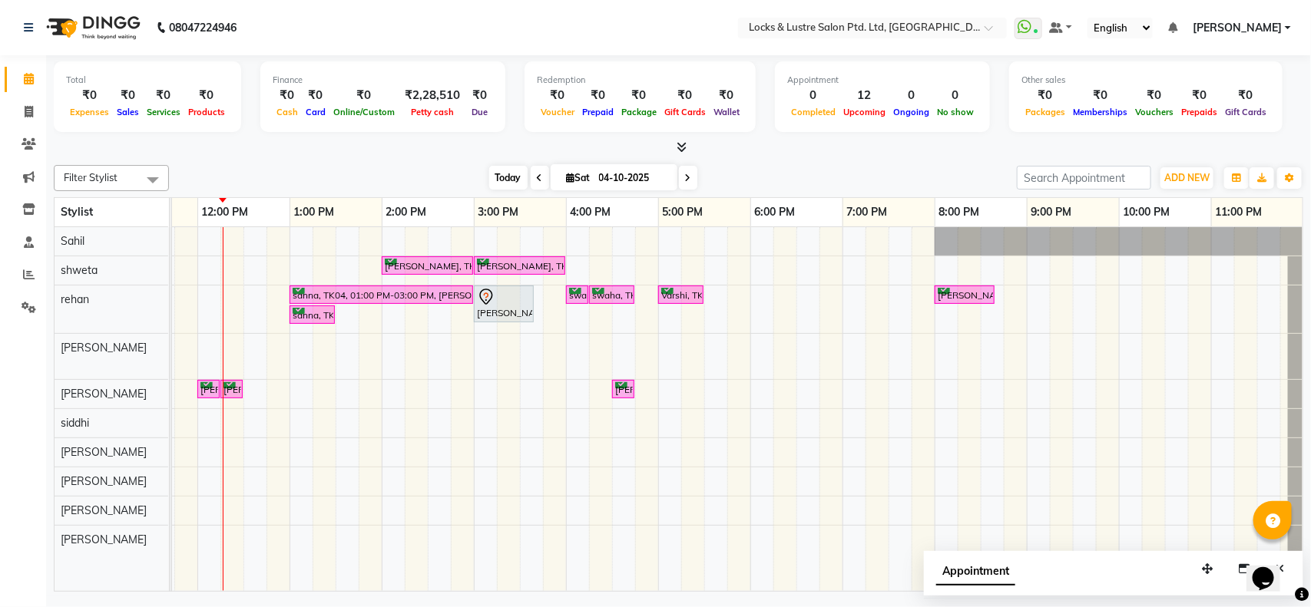
click at [489, 184] on span "Today" at bounding box center [508, 178] width 38 height 24
click at [39, 274] on span at bounding box center [28, 275] width 27 height 18
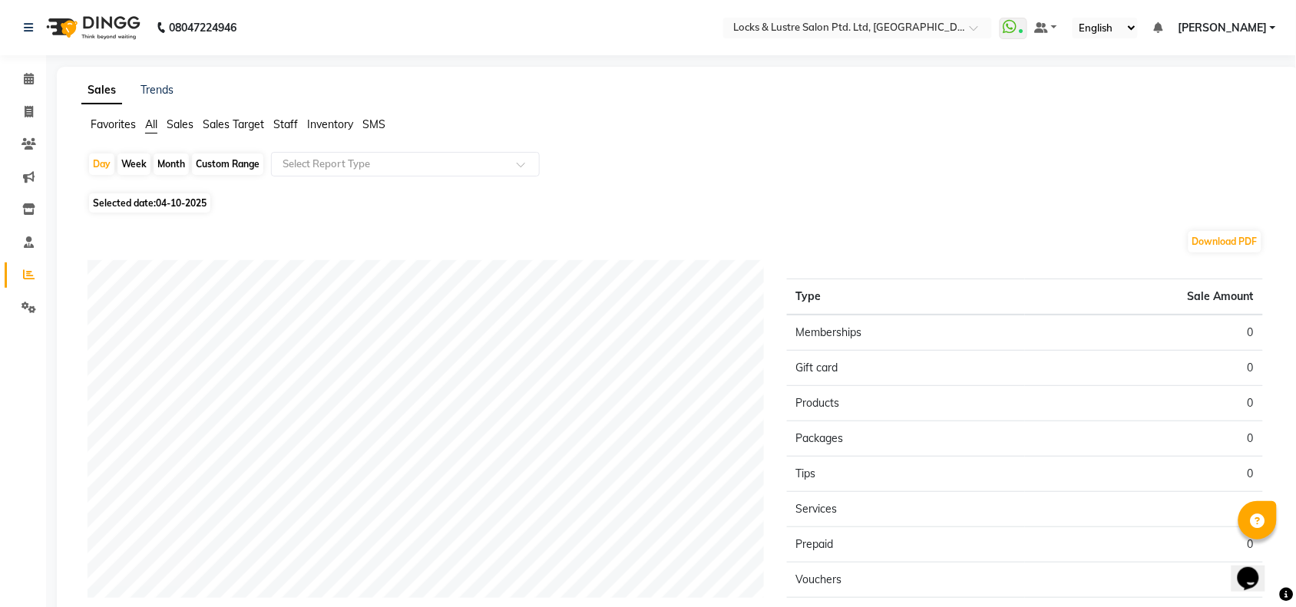
click at [129, 202] on span "Selected date: 04-10-2025" at bounding box center [149, 203] width 121 height 19
select select "10"
select select "2025"
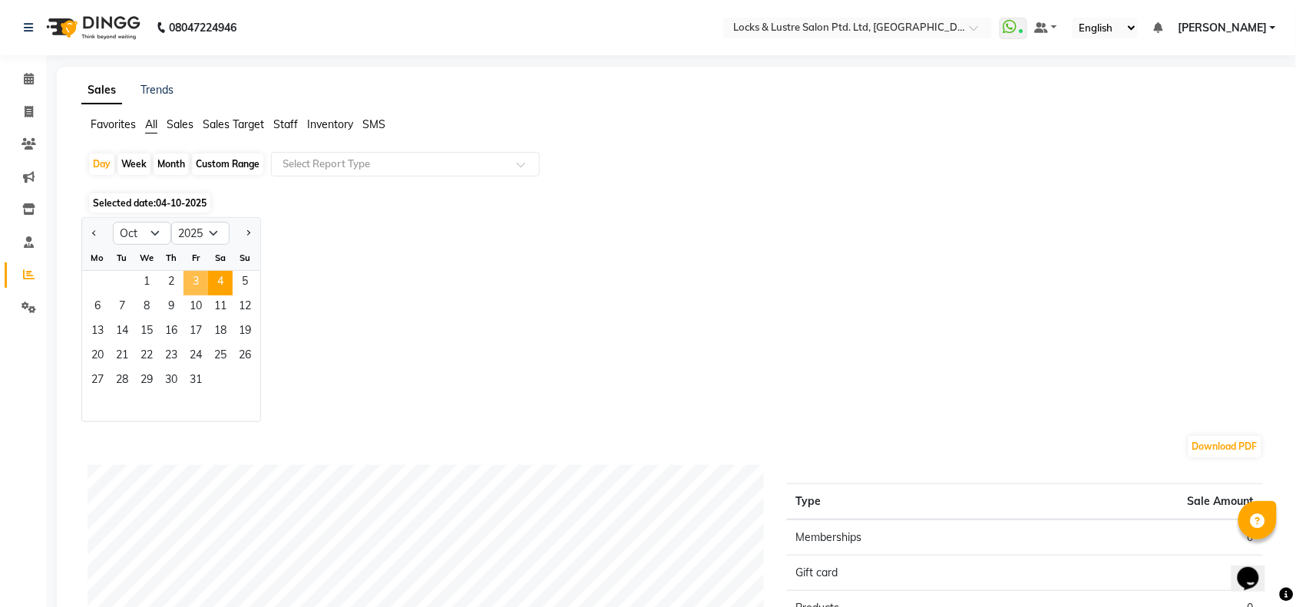
click at [193, 288] on span "3" at bounding box center [196, 283] width 25 height 25
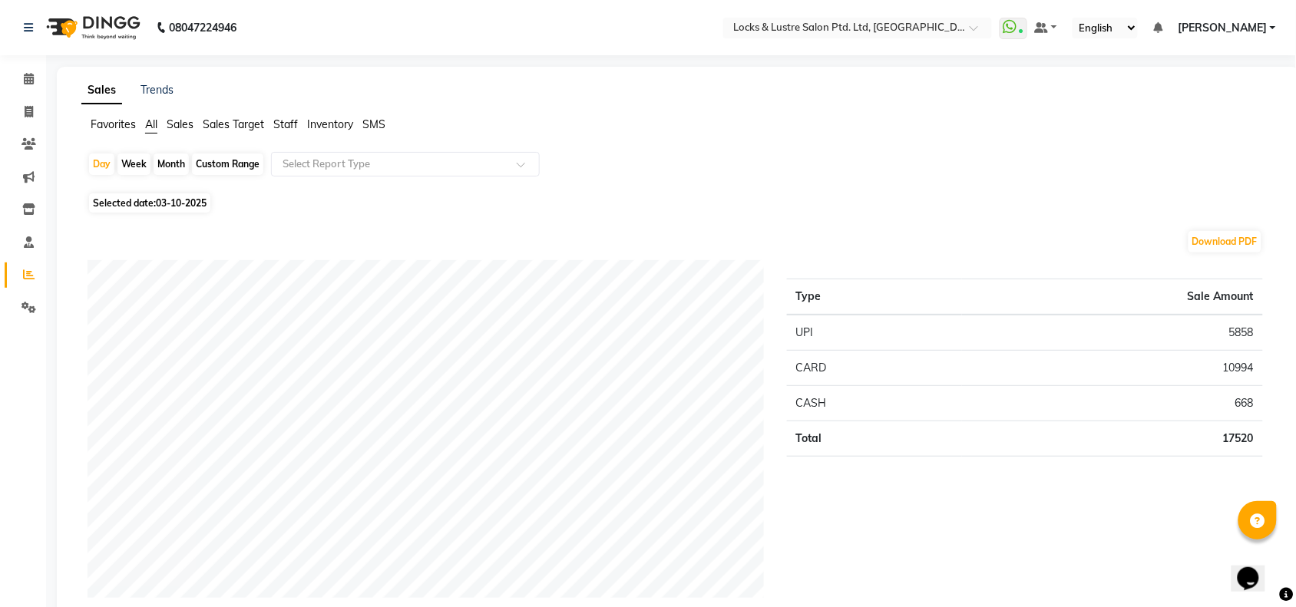
click at [279, 119] on span "Staff" at bounding box center [285, 125] width 25 height 14
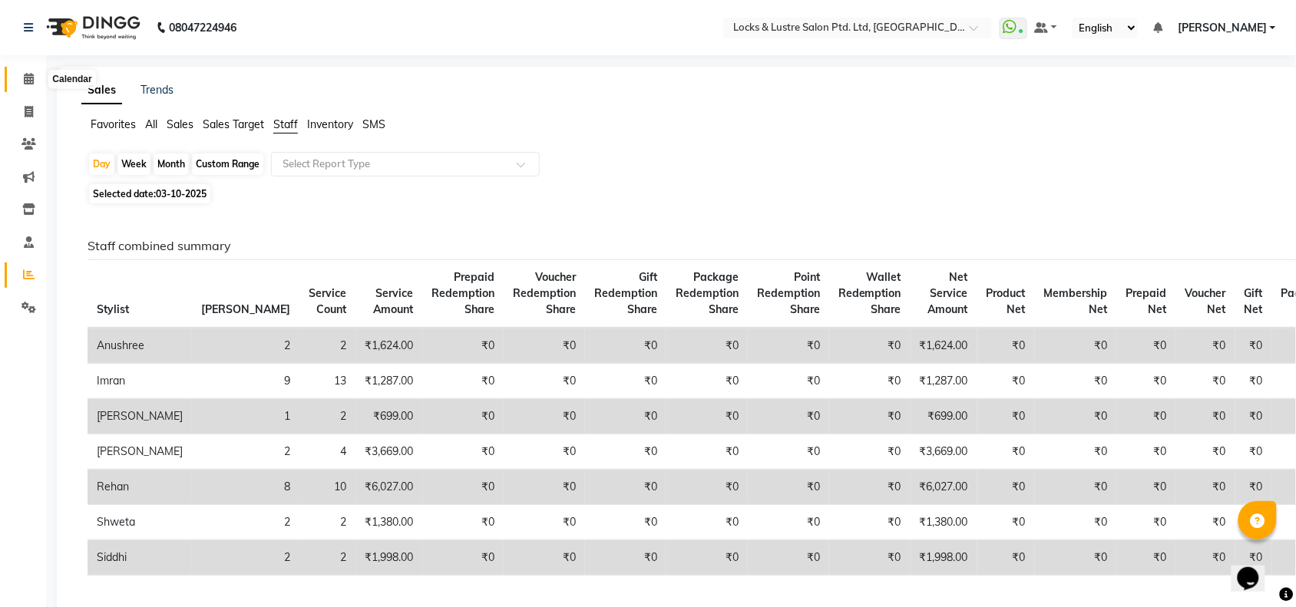
click at [22, 82] on span at bounding box center [28, 80] width 27 height 18
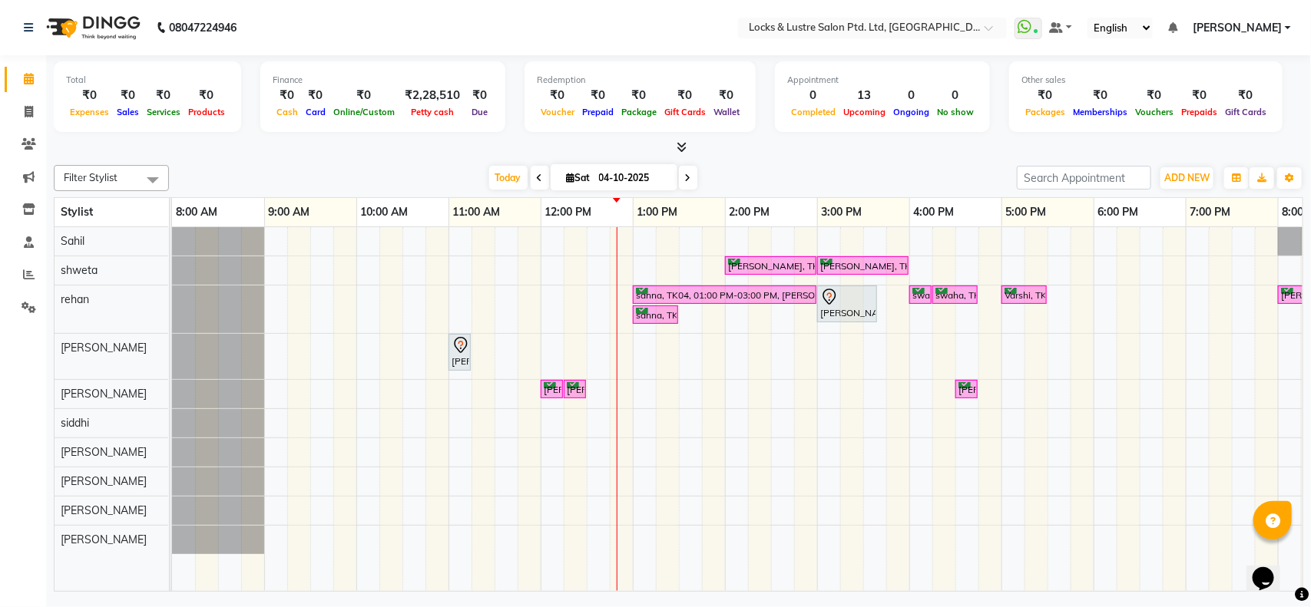
click at [574, 181] on span "Sat" at bounding box center [578, 178] width 31 height 12
select select "10"
select select "2025"
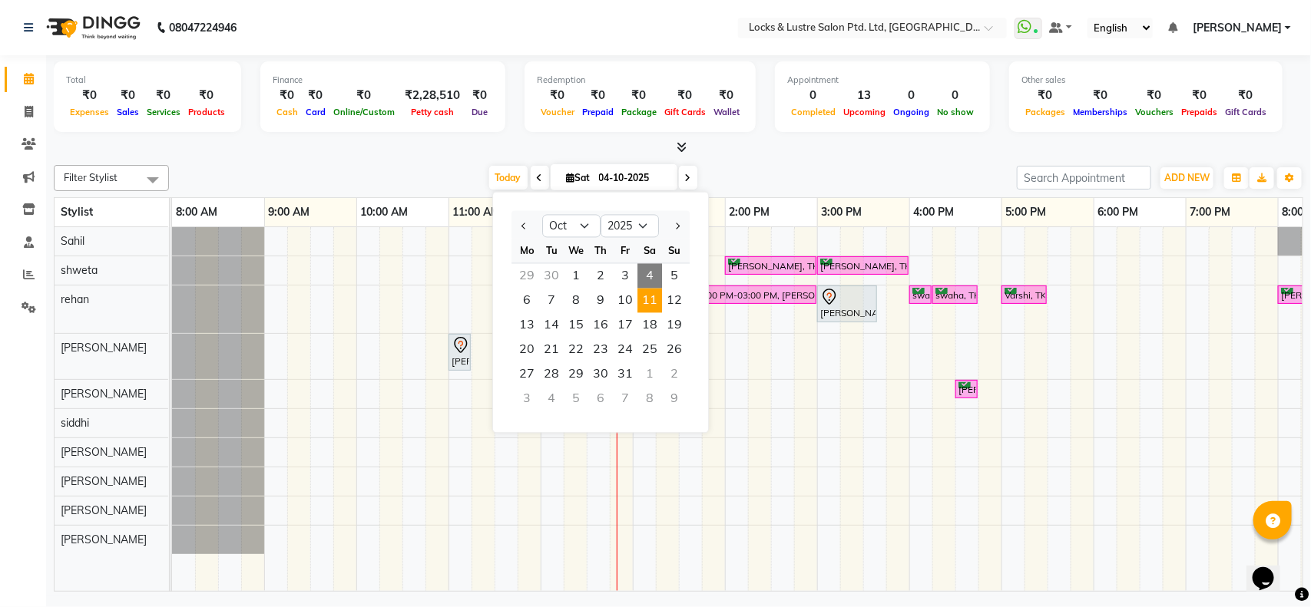
click at [646, 305] on span "11" at bounding box center [649, 301] width 25 height 25
type input "11-10-2025"
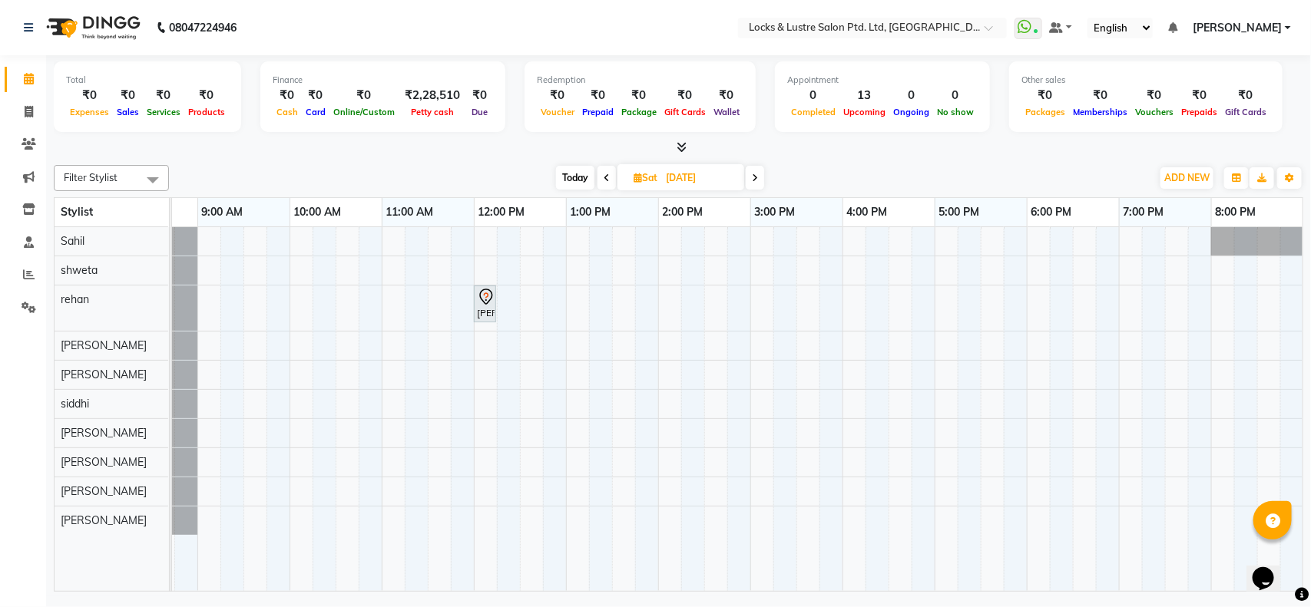
scroll to position [0, 68]
click at [757, 319] on div "hiral gandhi, 12:00 PM-12:15 PM, 99 Mens haircut - ABSOLUTE" at bounding box center [841, 409] width 1475 height 364
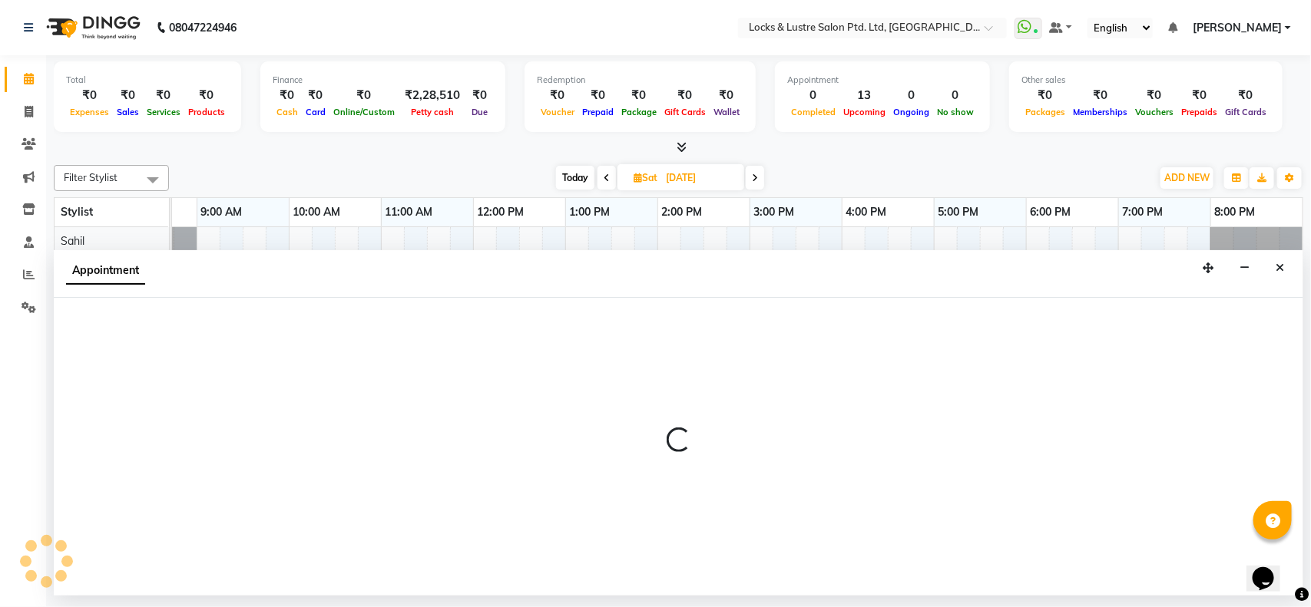
select select "62982"
select select "900"
select select "tentative"
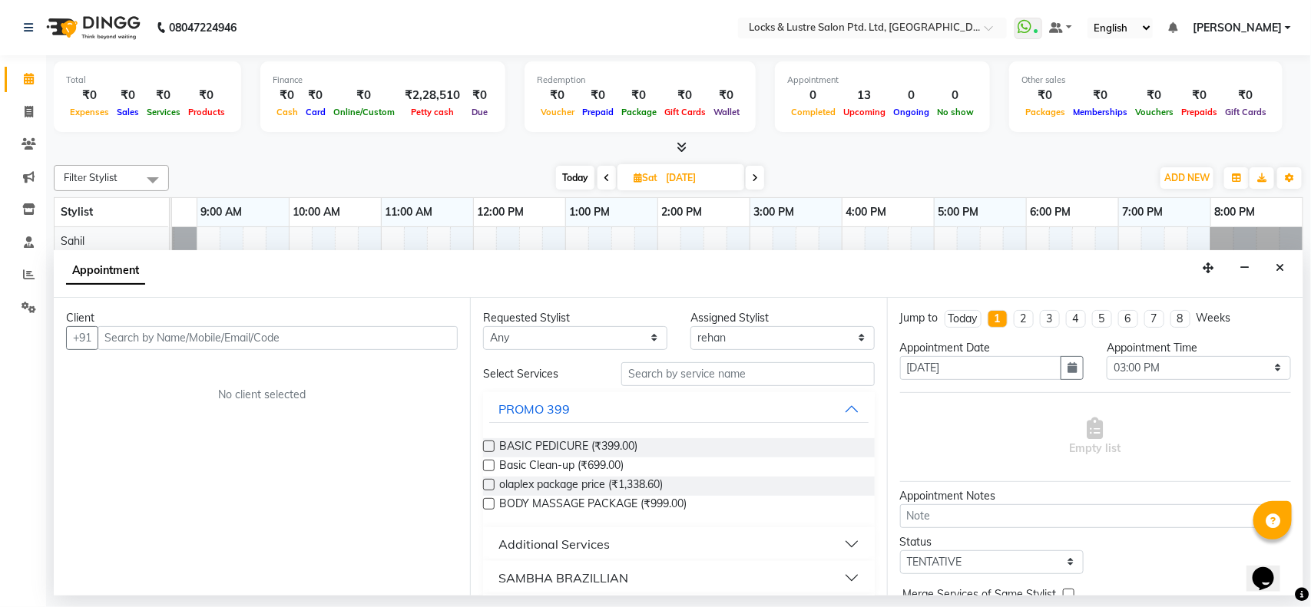
click at [386, 334] on input "text" at bounding box center [278, 338] width 360 height 24
click at [332, 336] on input "text" at bounding box center [278, 338] width 360 height 24
click at [471, 273] on div "Appointment" at bounding box center [679, 274] width 1250 height 48
click at [397, 350] on div "+91" at bounding box center [262, 338] width 392 height 24
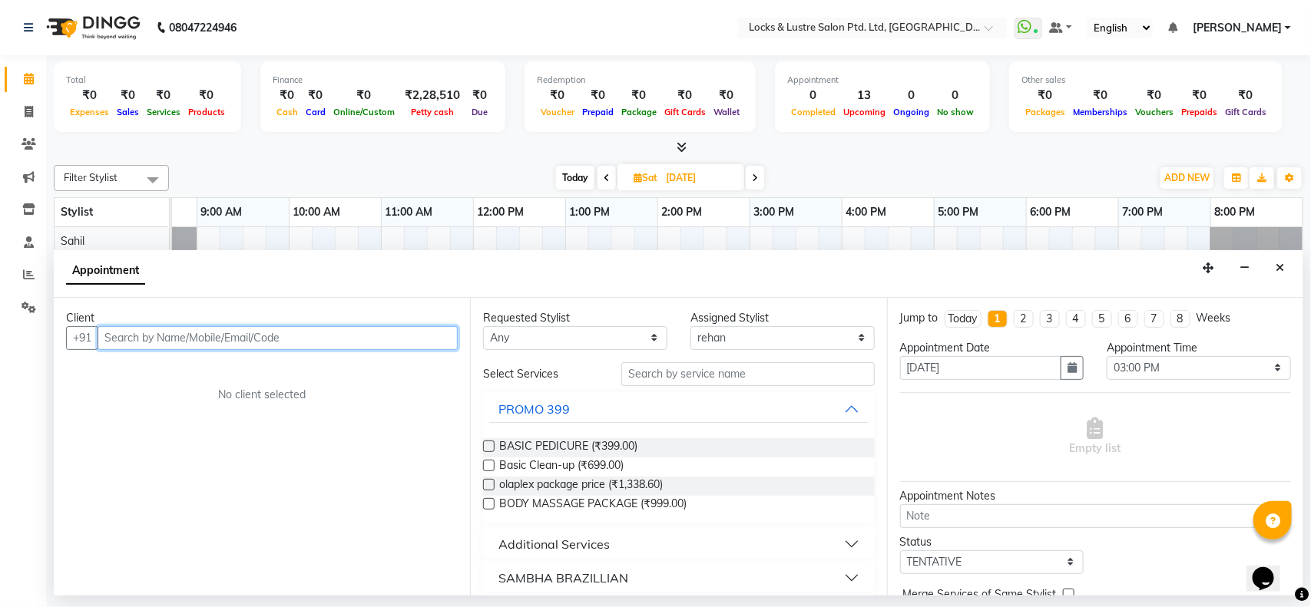
click at [397, 339] on input "text" at bounding box center [278, 338] width 360 height 24
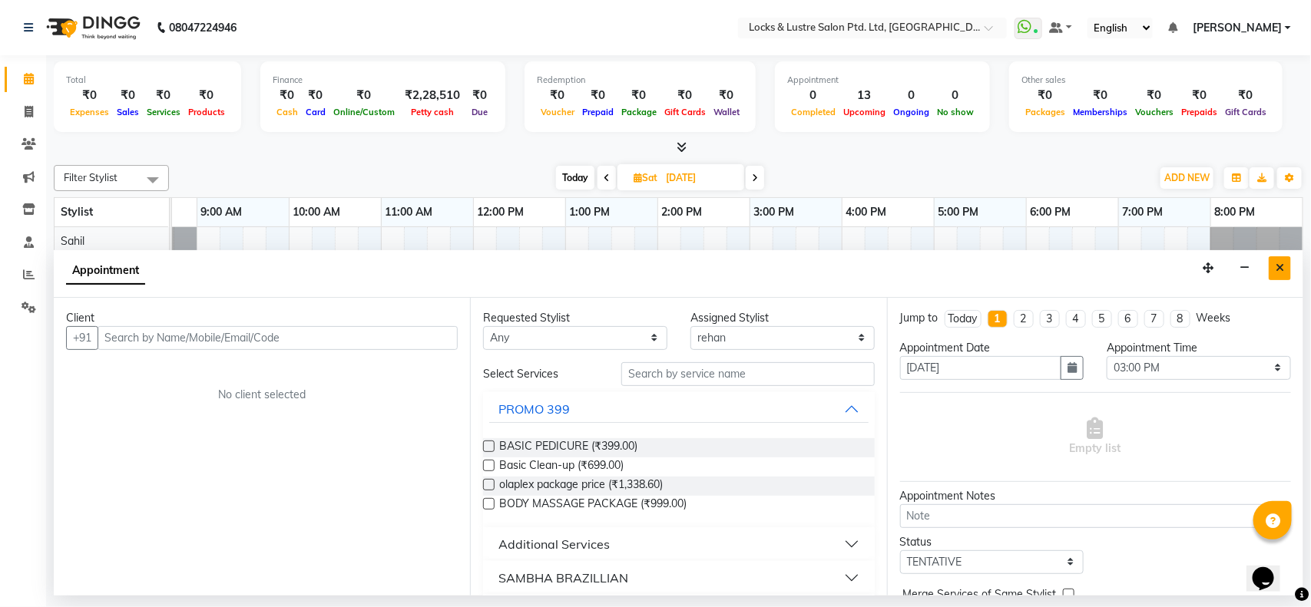
click at [1285, 269] on button "Close" at bounding box center [1280, 269] width 22 height 24
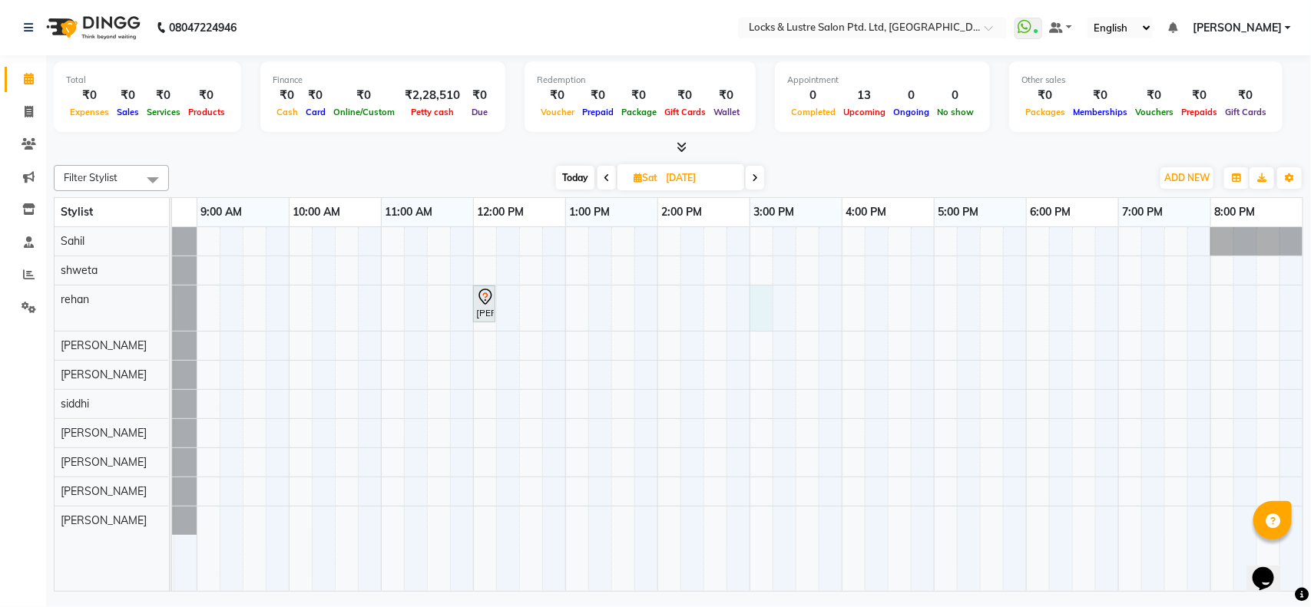
click at [764, 302] on div "hiral gandhi, 12:00 PM-12:15 PM, 99 Mens haircut - ABSOLUTE" at bounding box center [841, 409] width 1475 height 364
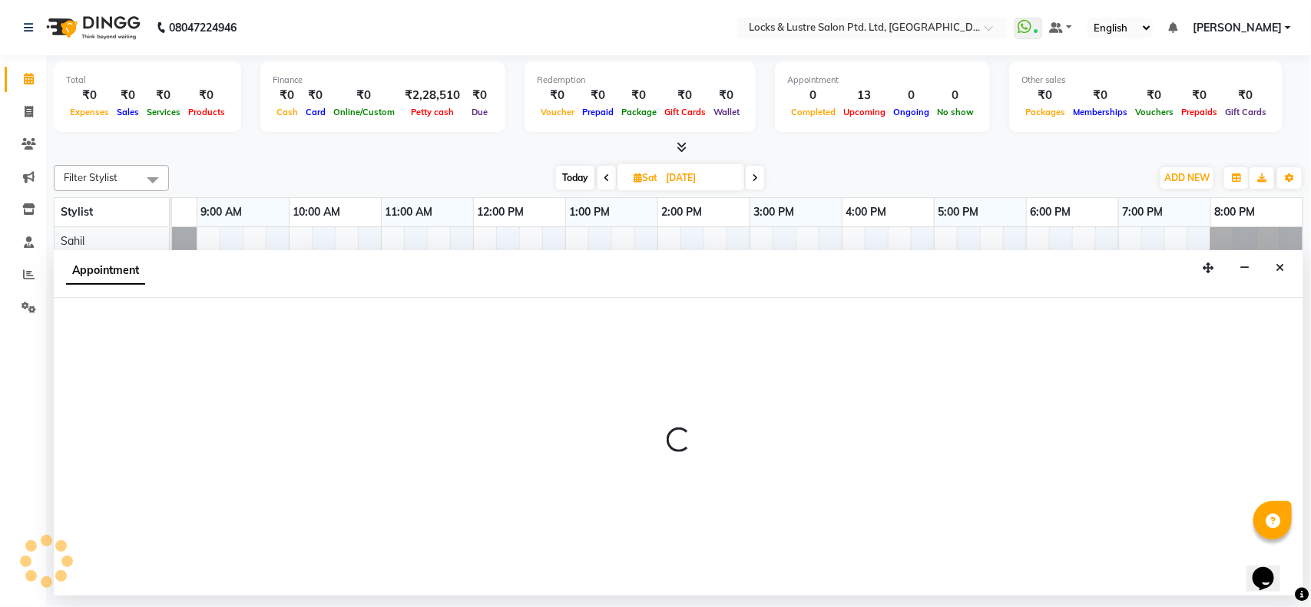
select select "62982"
select select "900"
select select "tentative"
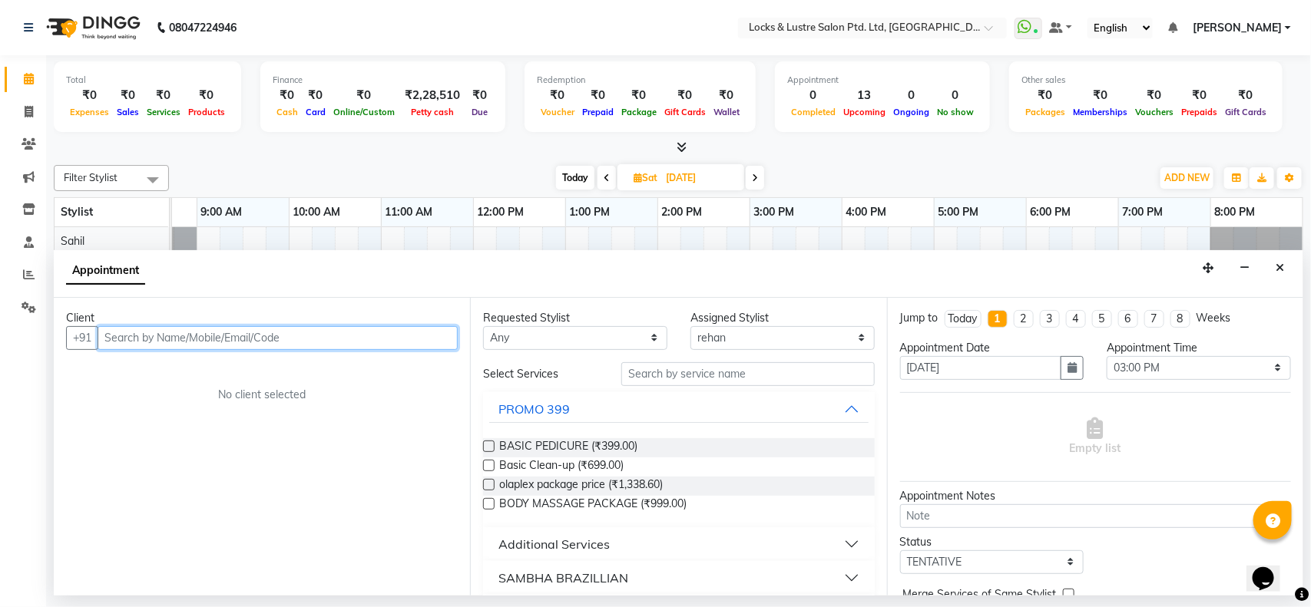
click at [338, 328] on input "text" at bounding box center [278, 338] width 360 height 24
type input "7"
type input "2"
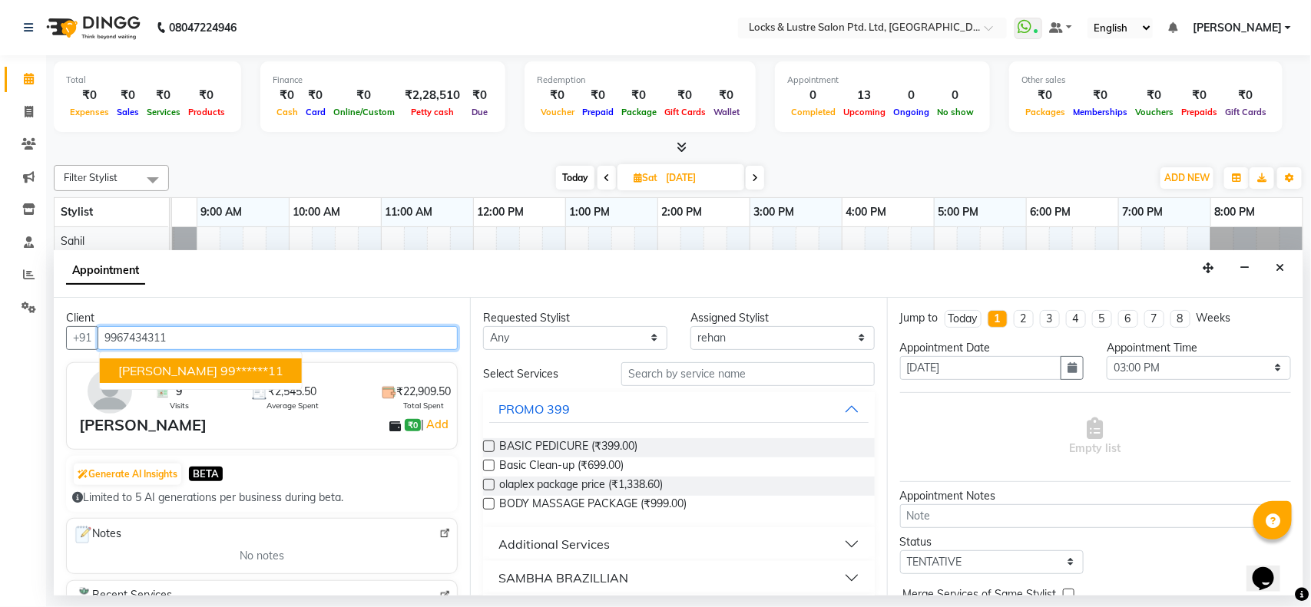
type input "9967434311"
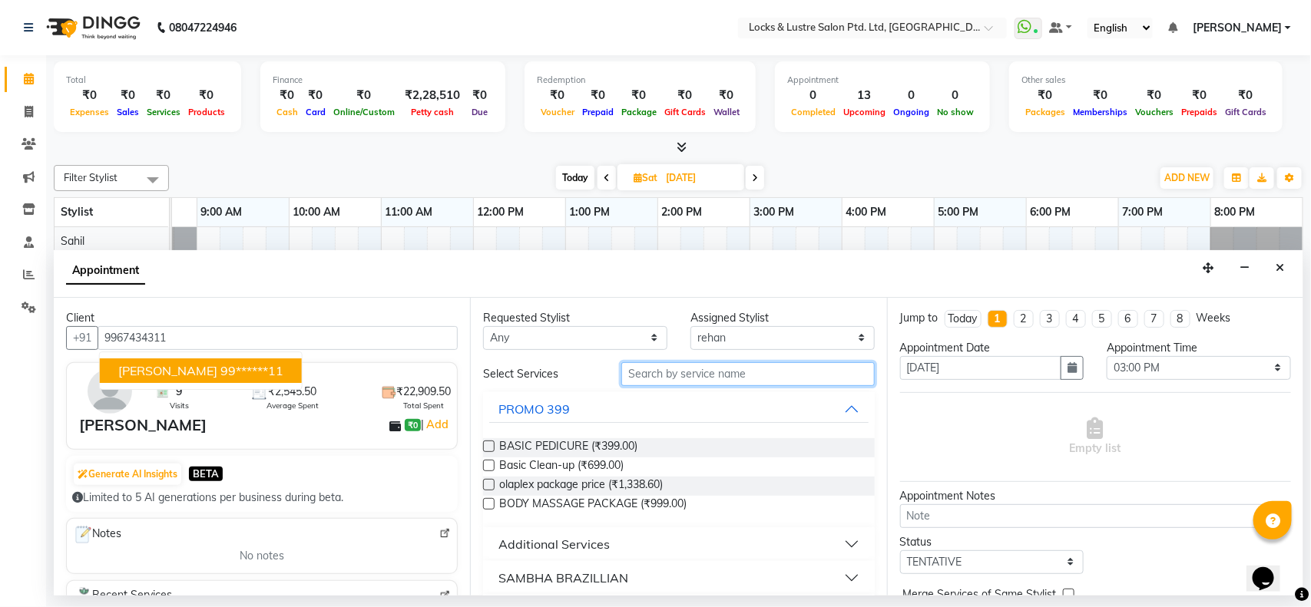
click at [703, 369] on input "text" at bounding box center [747, 374] width 253 height 24
type input "h"
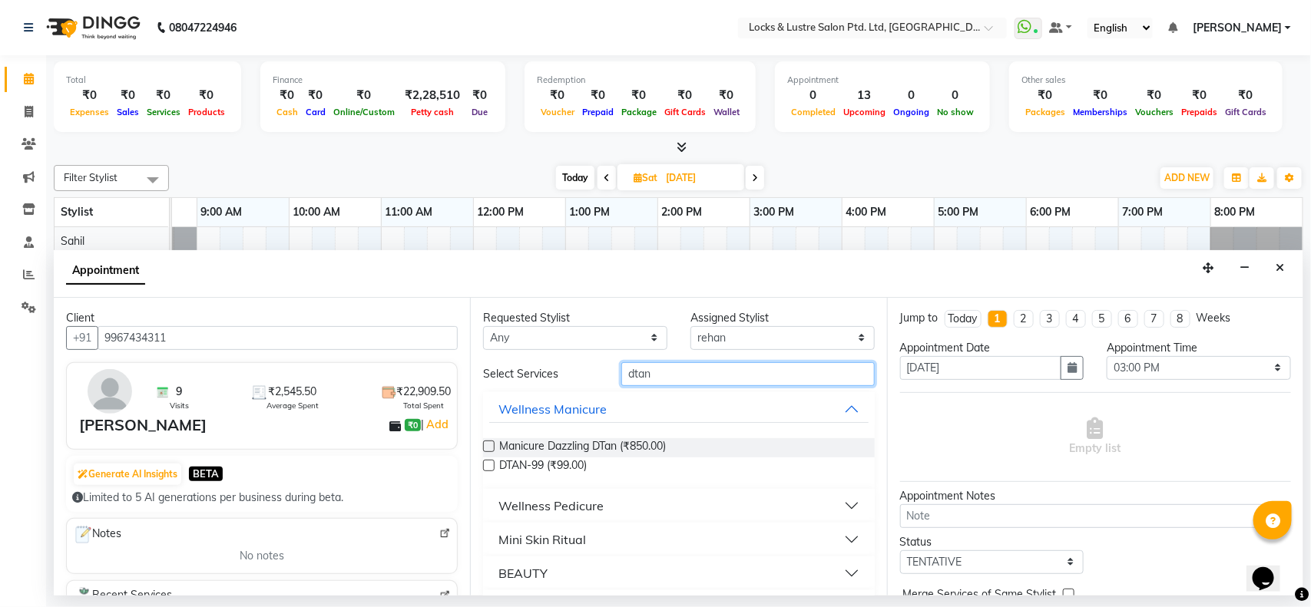
type input "dtan"
click at [782, 325] on div "Assigned Stylist" at bounding box center [782, 318] width 184 height 16
click at [814, 334] on select "Select [PERSON_NAME] [PERSON_NAME] [PERSON_NAME] [PERSON_NAME] [PERSON_NAME] [P…" at bounding box center [782, 338] width 184 height 24
select select "89165"
click at [690, 326] on select "Select [PERSON_NAME] [PERSON_NAME] [PERSON_NAME] [PERSON_NAME] [PERSON_NAME] [P…" at bounding box center [782, 338] width 184 height 24
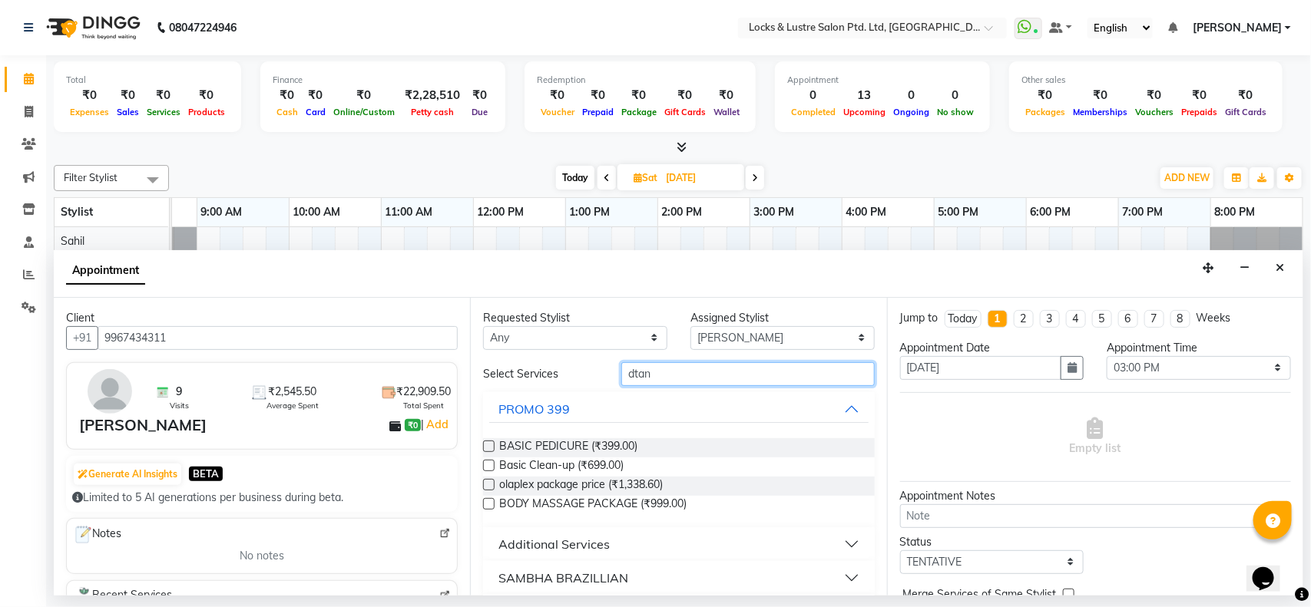
click at [700, 382] on input "dtan" at bounding box center [747, 374] width 253 height 24
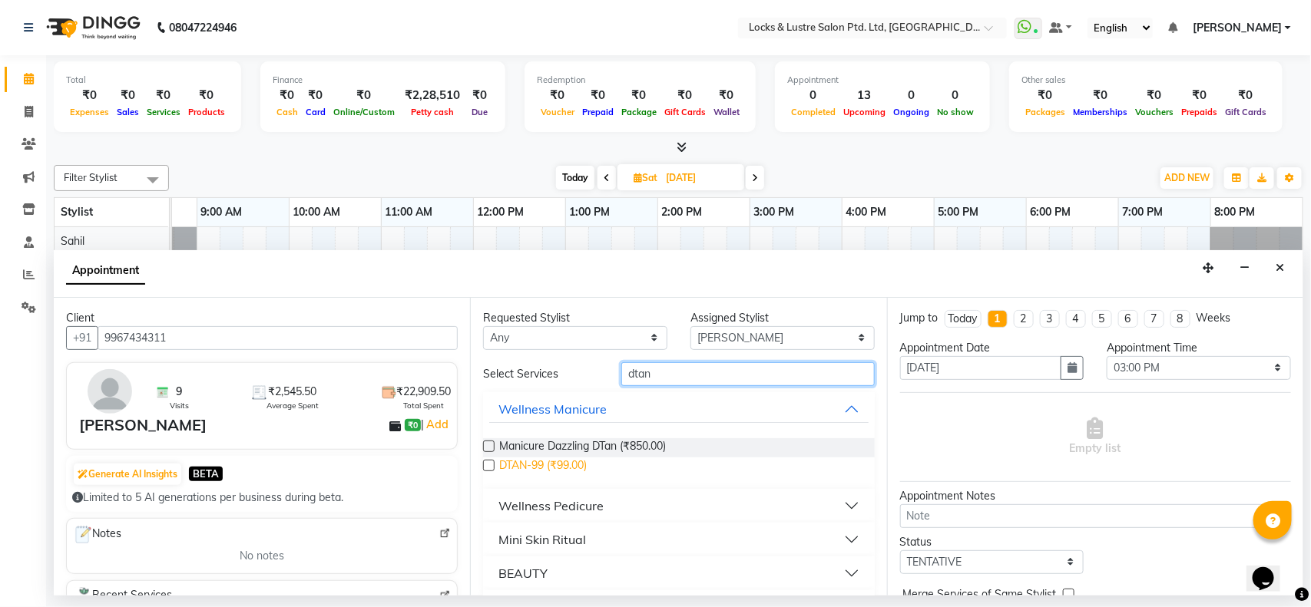
type input "dtan"
click at [559, 472] on span "DTAN-99 (₹99.00)" at bounding box center [543, 467] width 88 height 19
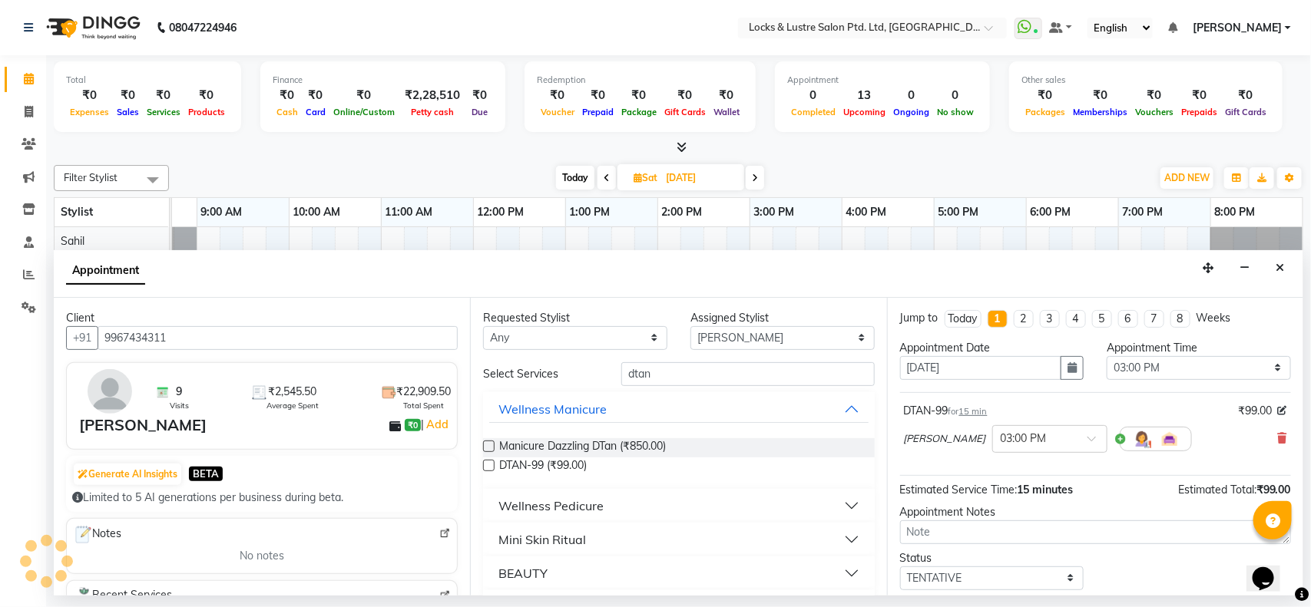
scroll to position [15, 0]
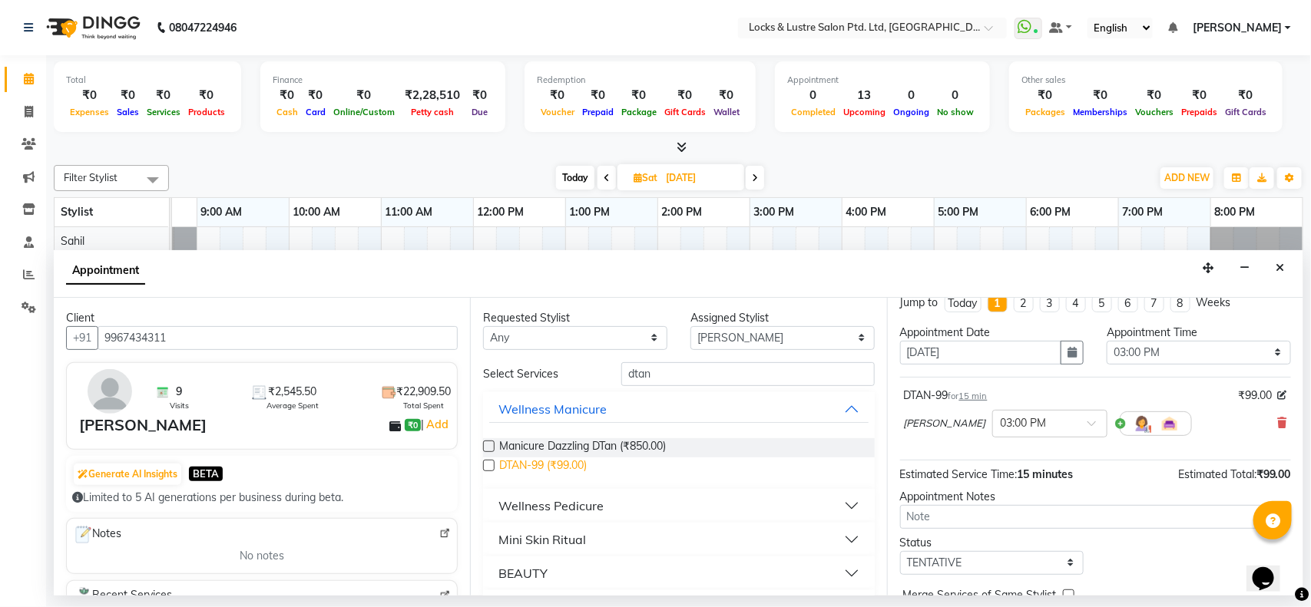
click at [574, 467] on span "DTAN-99 (₹99.00)" at bounding box center [543, 467] width 88 height 19
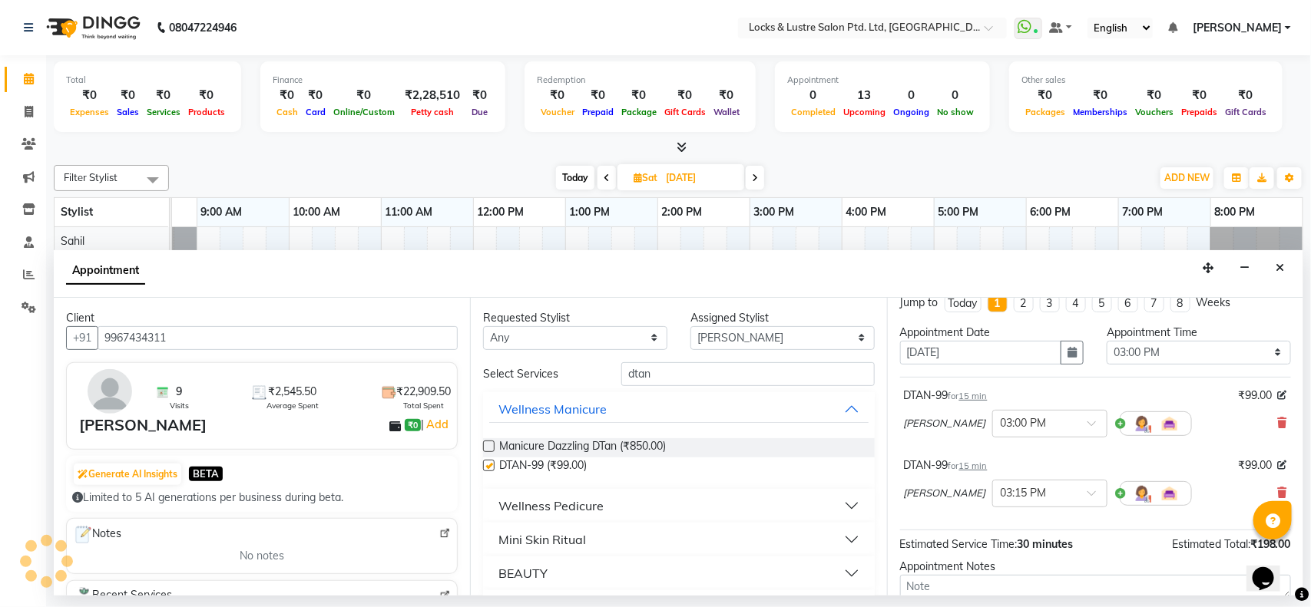
checkbox input "false"
click at [838, 393] on div "Wellness Manicure" at bounding box center [678, 409] width 391 height 34
click at [828, 373] on input "dtan" at bounding box center [747, 374] width 253 height 24
type input "d"
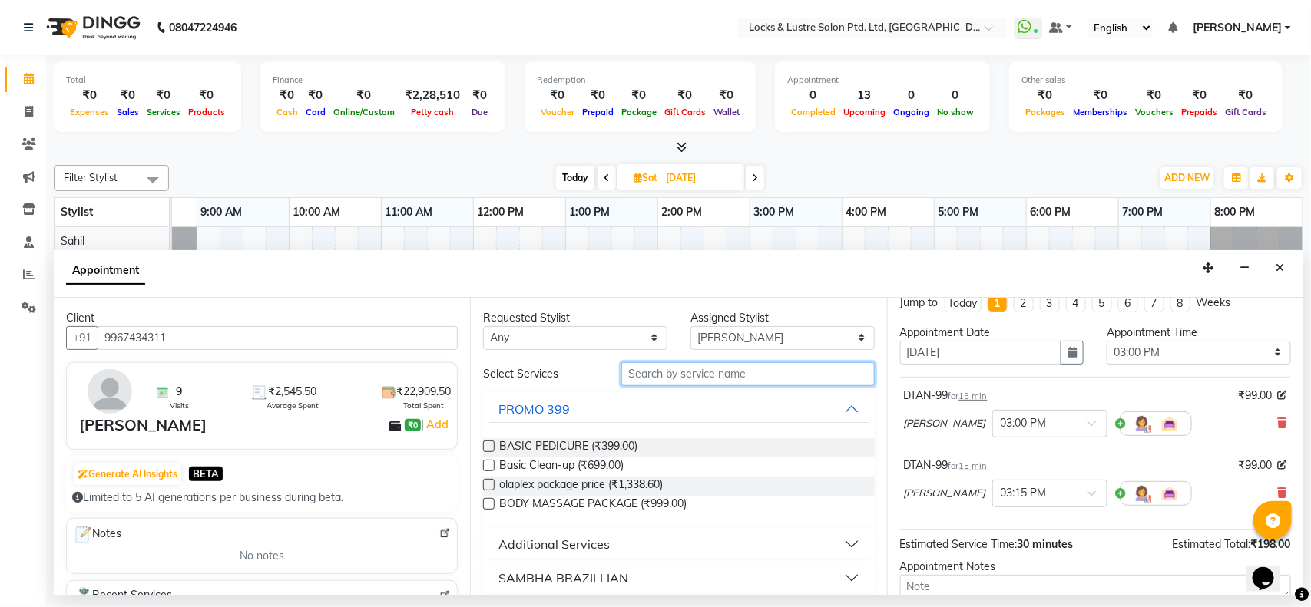
click at [826, 374] on input "text" at bounding box center [747, 374] width 253 height 24
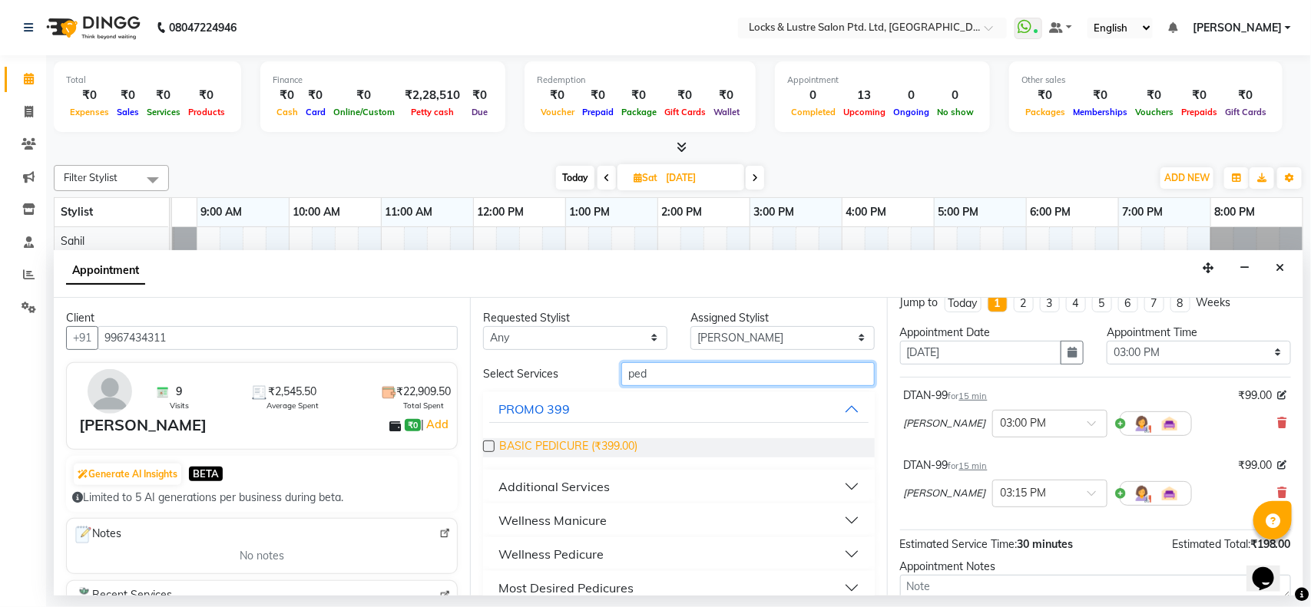
type input "ped"
click at [618, 454] on span "BASIC PEDICURE (₹399.00)" at bounding box center [568, 448] width 138 height 19
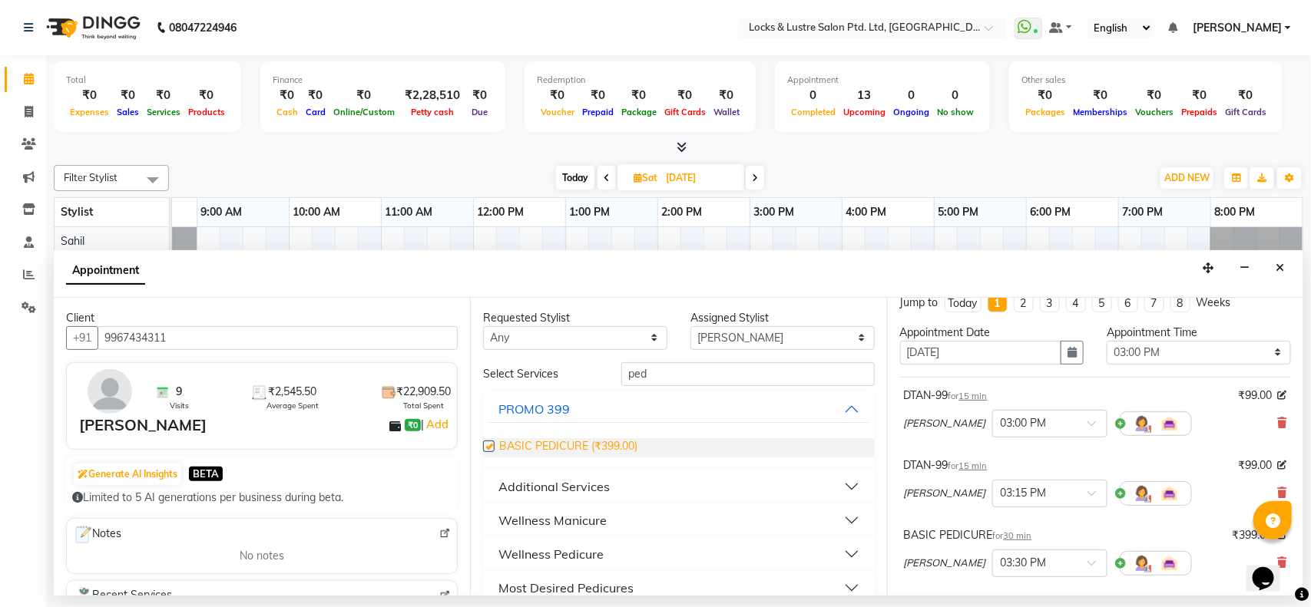
checkbox input "false"
click at [689, 373] on input "ped" at bounding box center [747, 374] width 253 height 24
type input "p"
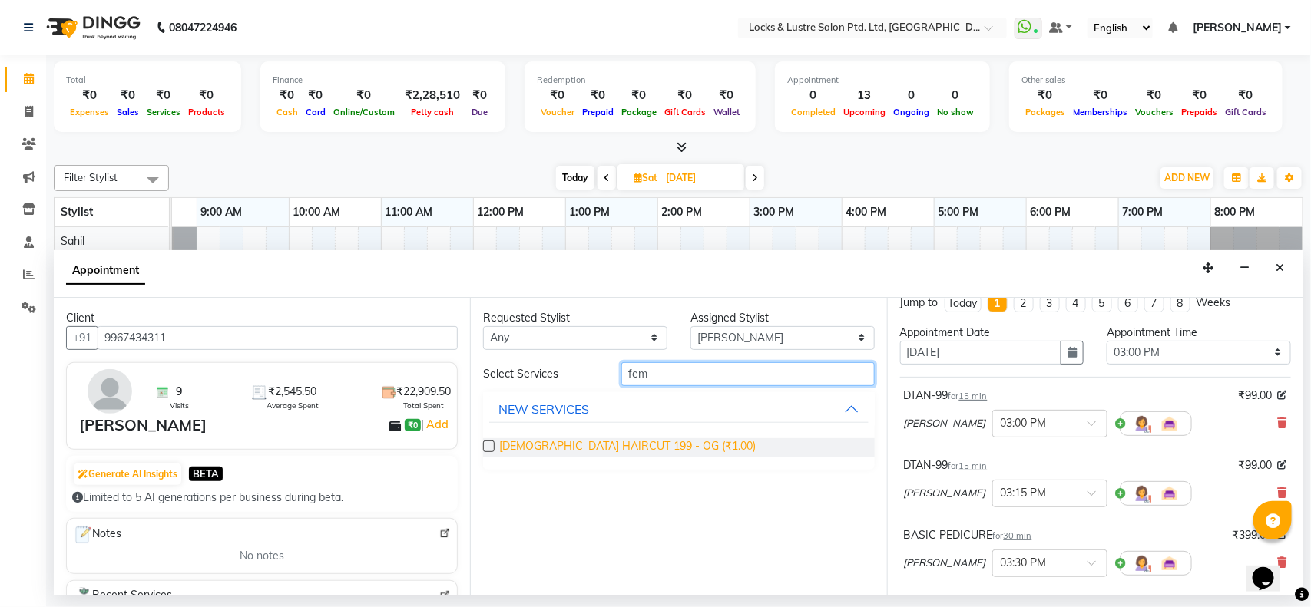
type input "fem"
click at [588, 444] on span "FEMALE HAIRCUT 199 - OG (₹1.00)" at bounding box center [627, 448] width 257 height 19
checkbox input "false"
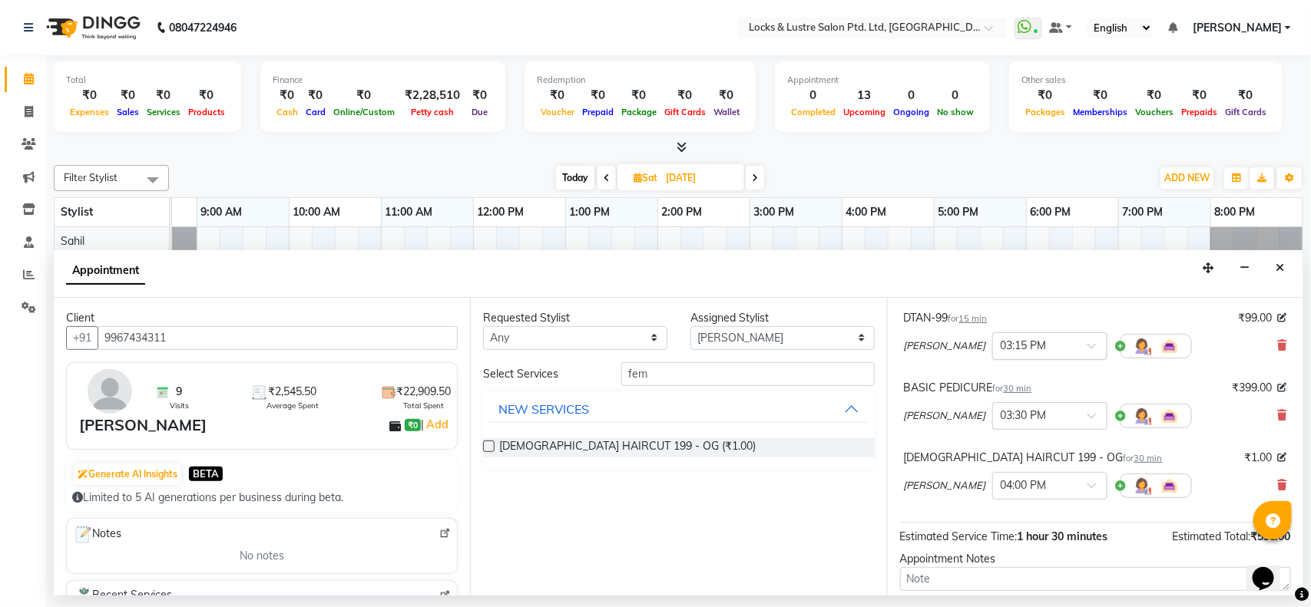
scroll to position [171, 0]
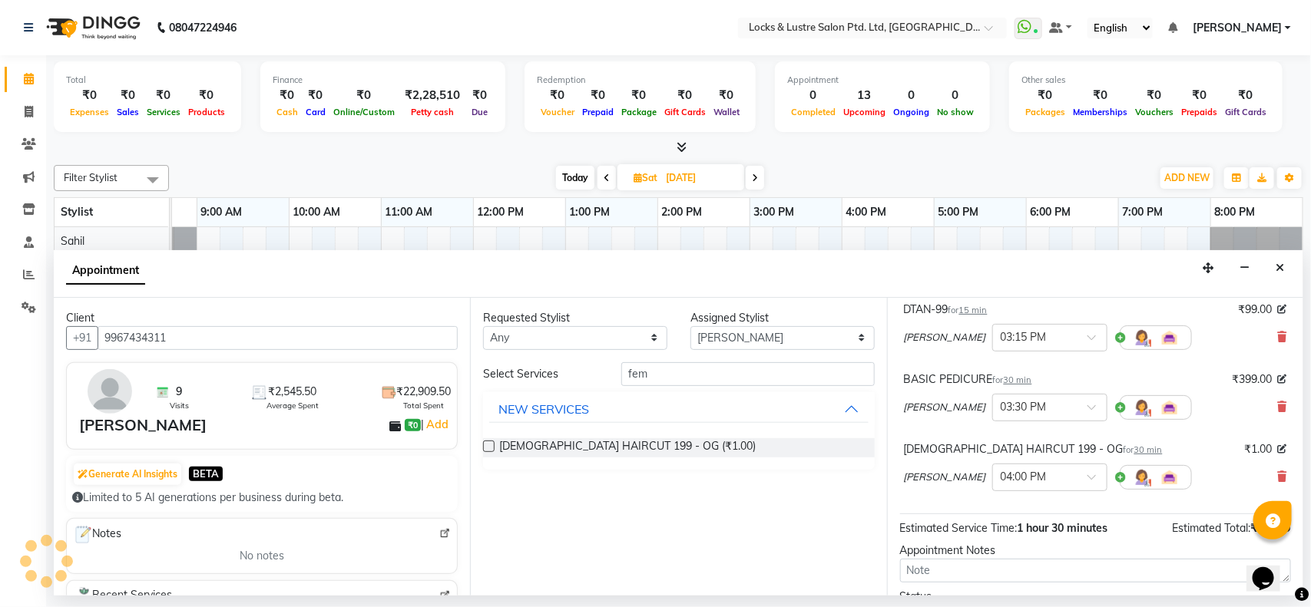
click at [1268, 488] on div "anushree × 04:00 PM" at bounding box center [1095, 478] width 383 height 40
click at [1278, 482] on icon at bounding box center [1282, 477] width 9 height 11
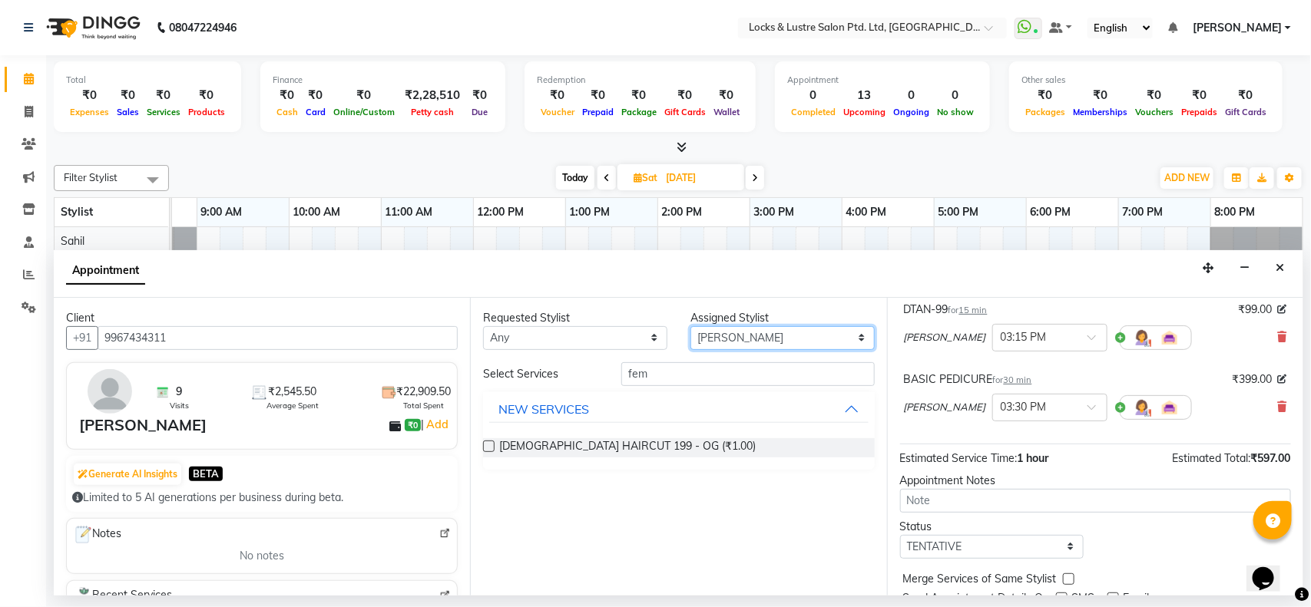
click at [734, 339] on select "Select [PERSON_NAME] [PERSON_NAME] [PERSON_NAME] [PERSON_NAME] [PERSON_NAME] [P…" at bounding box center [782, 338] width 184 height 24
select select "62982"
click at [690, 326] on select "Select [PERSON_NAME] [PERSON_NAME] [PERSON_NAME] [PERSON_NAME] [PERSON_NAME] [P…" at bounding box center [782, 338] width 184 height 24
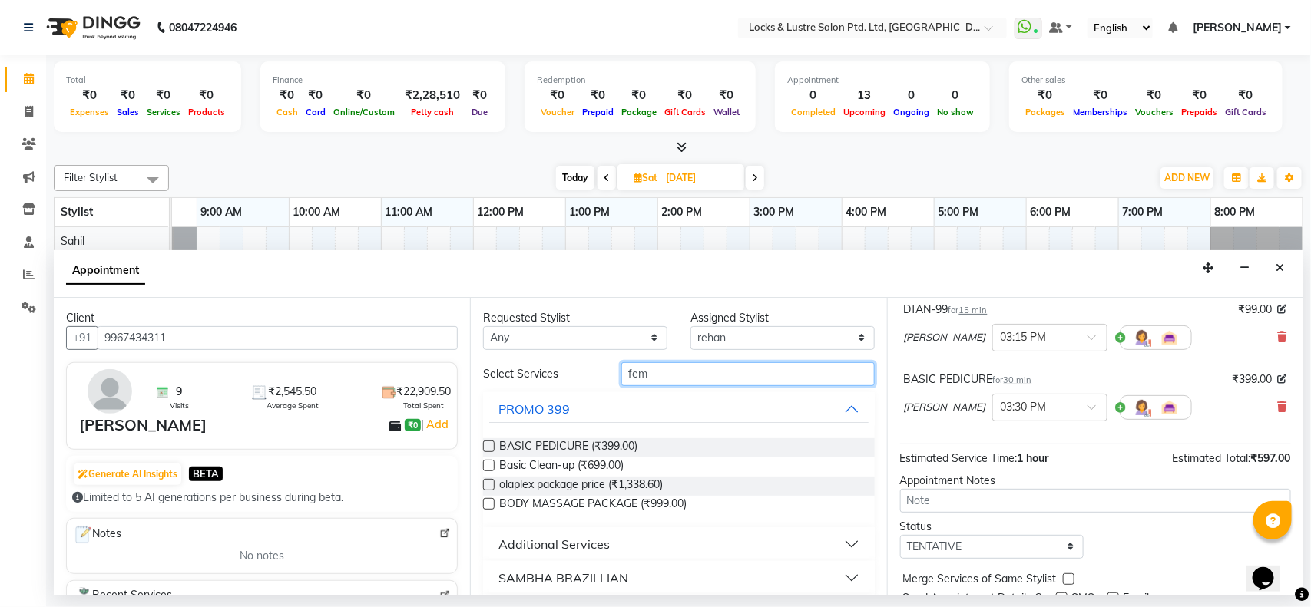
click at [720, 372] on input "fem" at bounding box center [747, 374] width 253 height 24
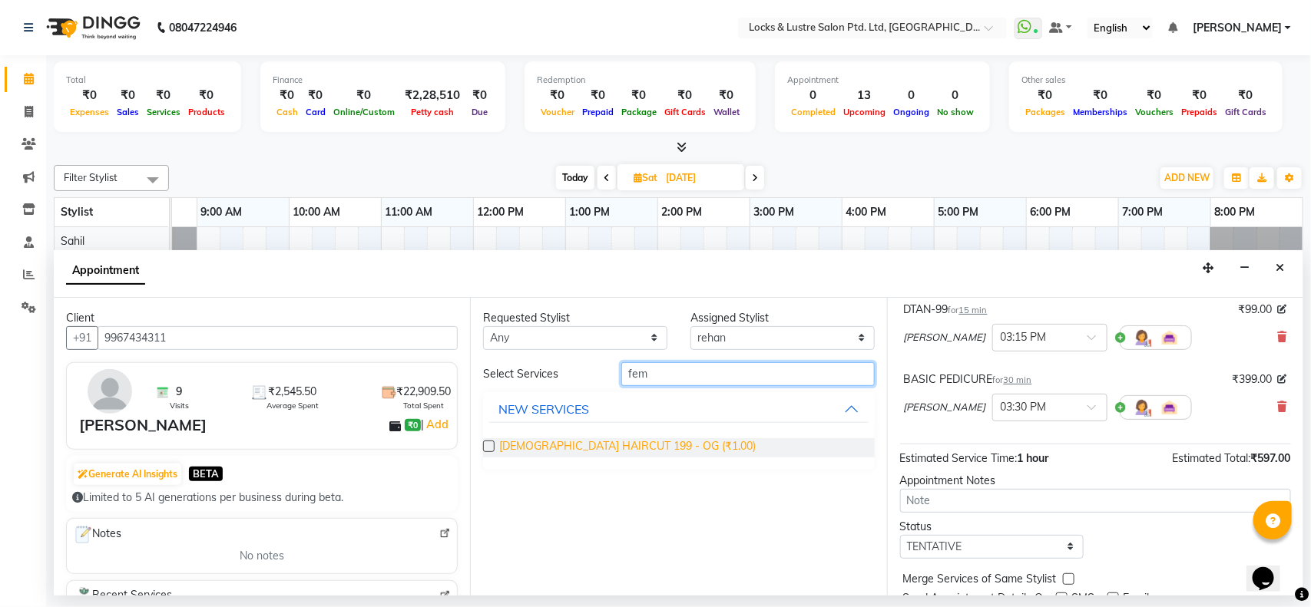
type input "fem"
click at [594, 449] on span "FEMALE HAIRCUT 199 - OG (₹1.00)" at bounding box center [627, 448] width 257 height 19
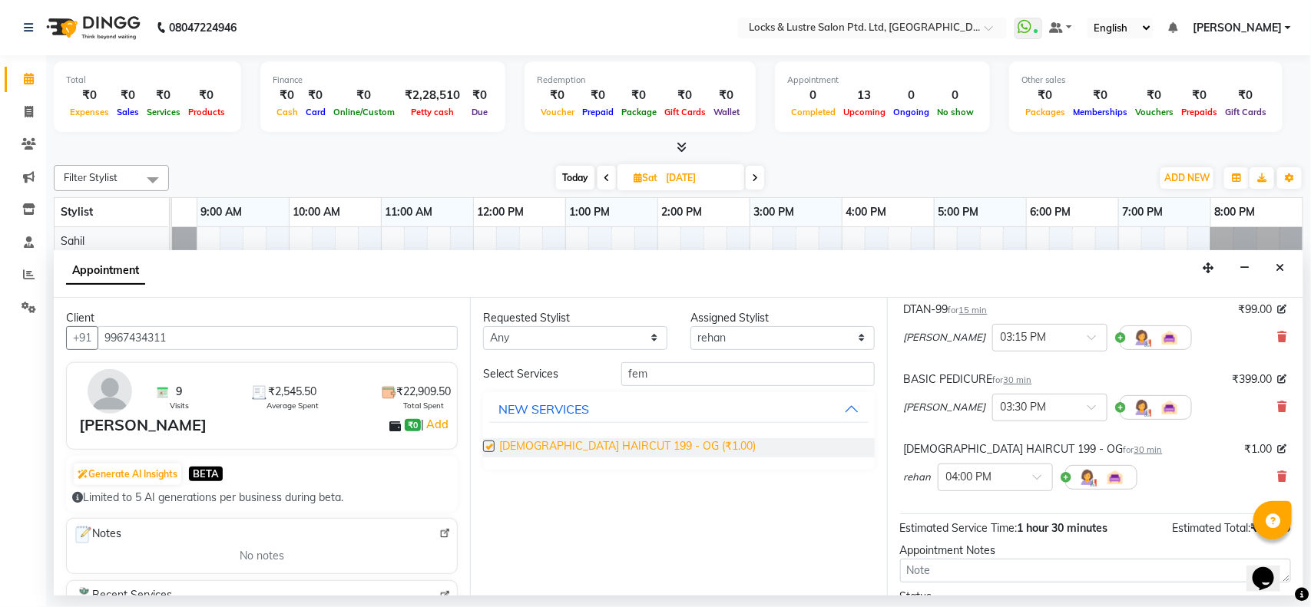
checkbox input "false"
click at [685, 377] on input "fem" at bounding box center [747, 374] width 253 height 24
type input "f"
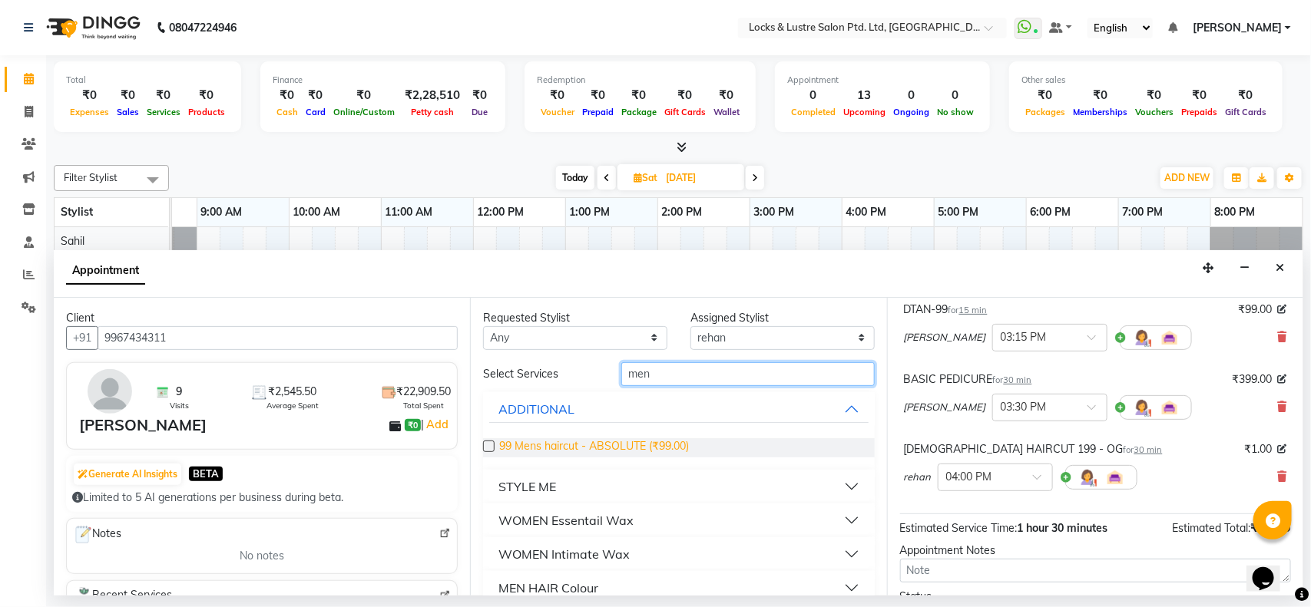
type input "men"
click at [609, 442] on span "99 Mens haircut - ABSOLUTE (₹99.00)" at bounding box center [594, 448] width 190 height 19
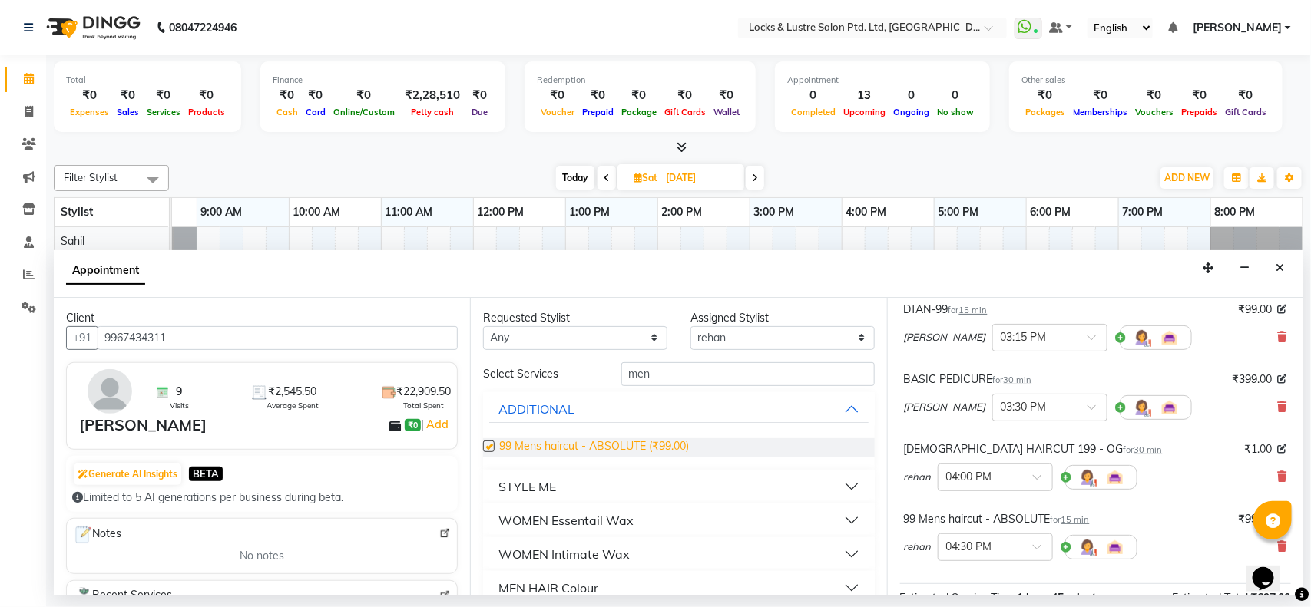
checkbox input "false"
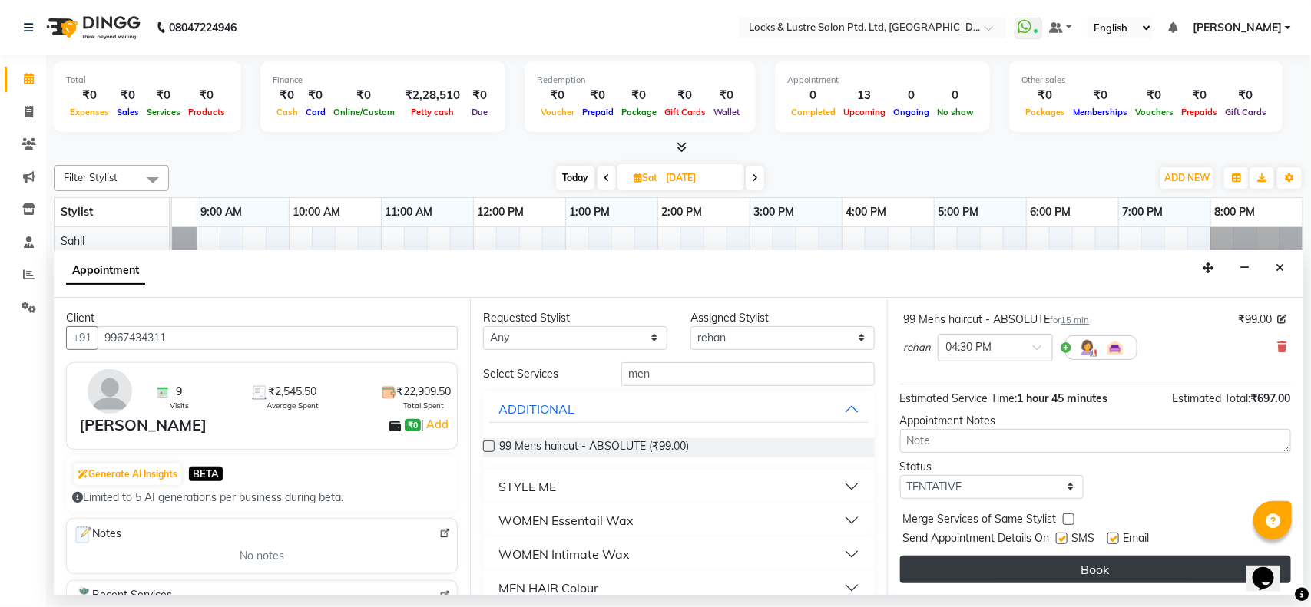
click at [1034, 568] on button "Book" at bounding box center [1095, 570] width 391 height 28
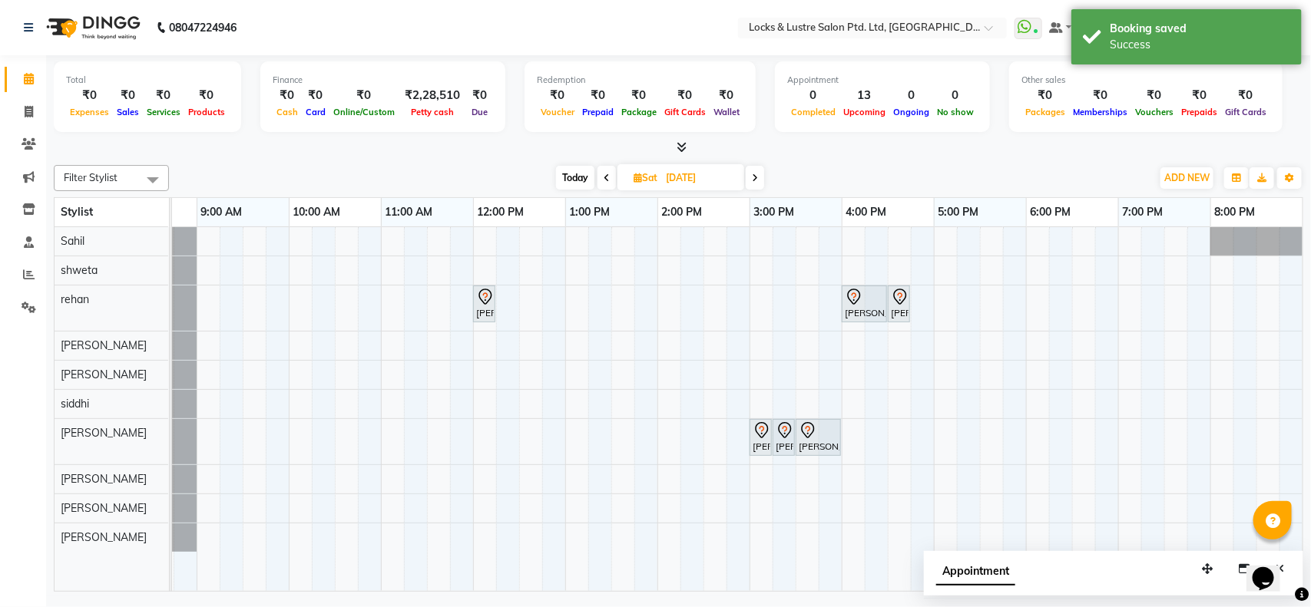
click at [567, 166] on span "Today" at bounding box center [575, 178] width 38 height 24
type input "04-10-2025"
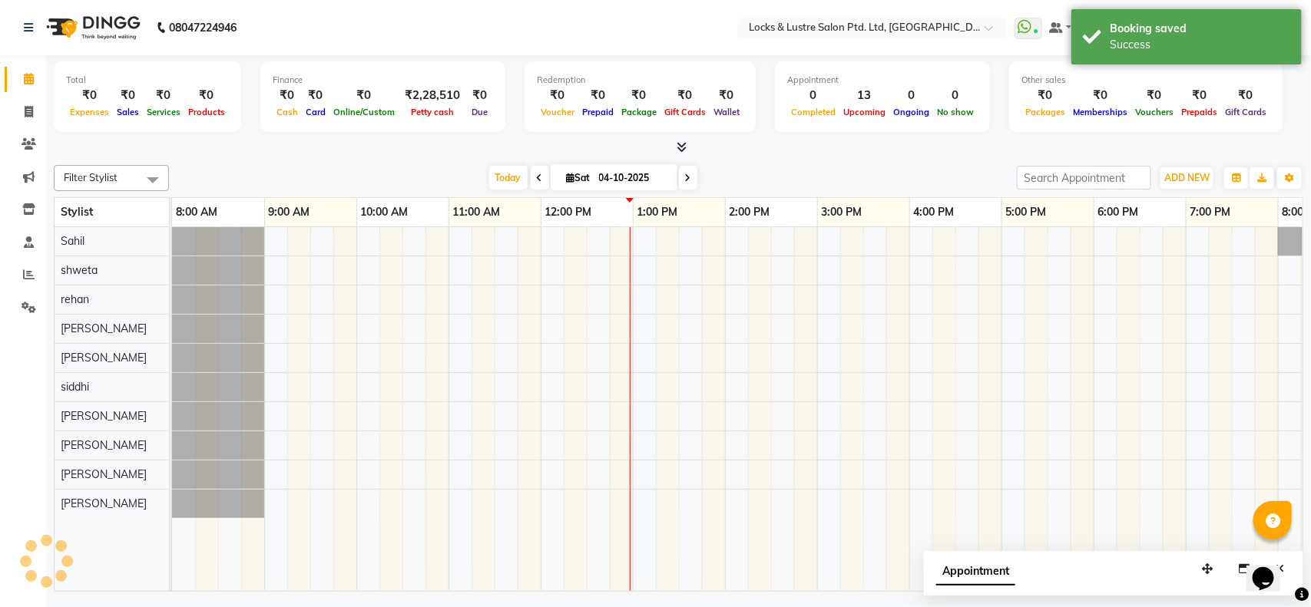
scroll to position [0, 343]
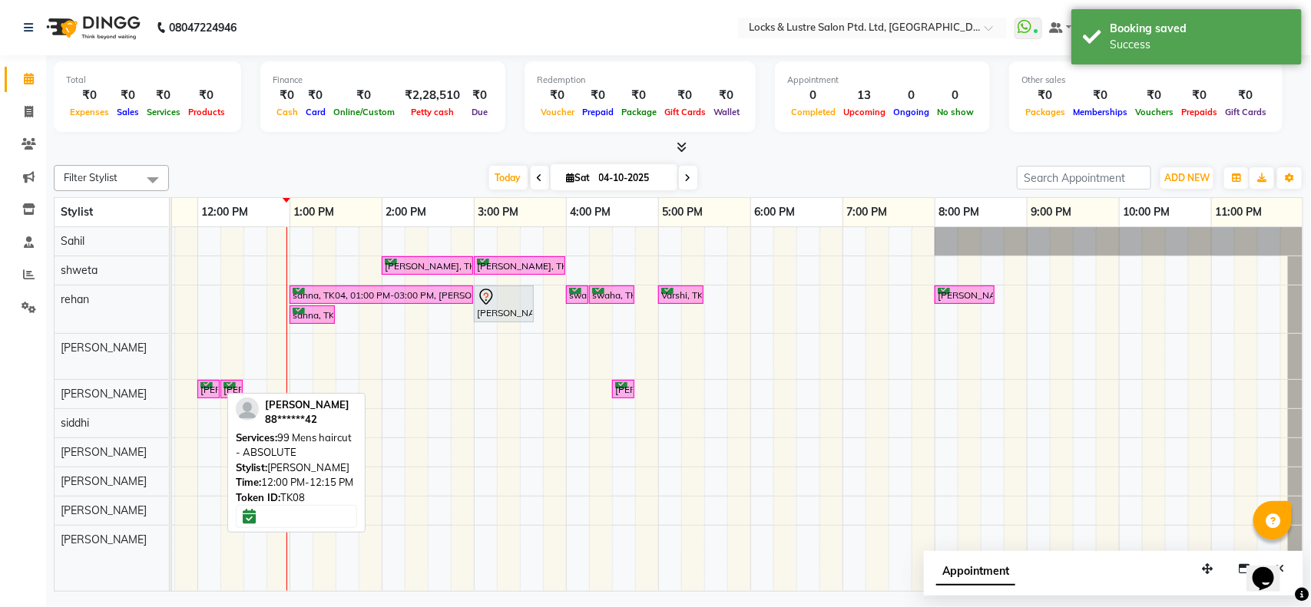
click at [210, 384] on div "[PERSON_NAME], TK08, 12:00 PM-12:15 PM, 99 Mens haircut - ABSOLUTE" at bounding box center [208, 389] width 19 height 15
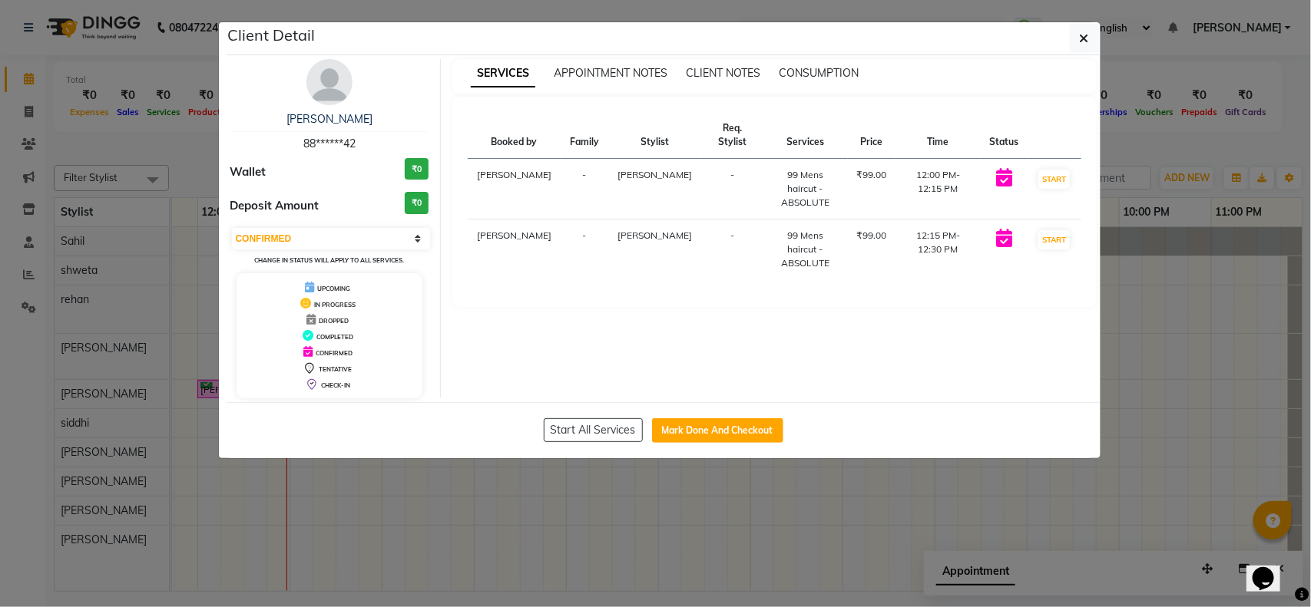
click at [1049, 190] on td "START" at bounding box center [1054, 189] width 53 height 61
click at [1051, 177] on button "START" at bounding box center [1053, 179] width 31 height 19
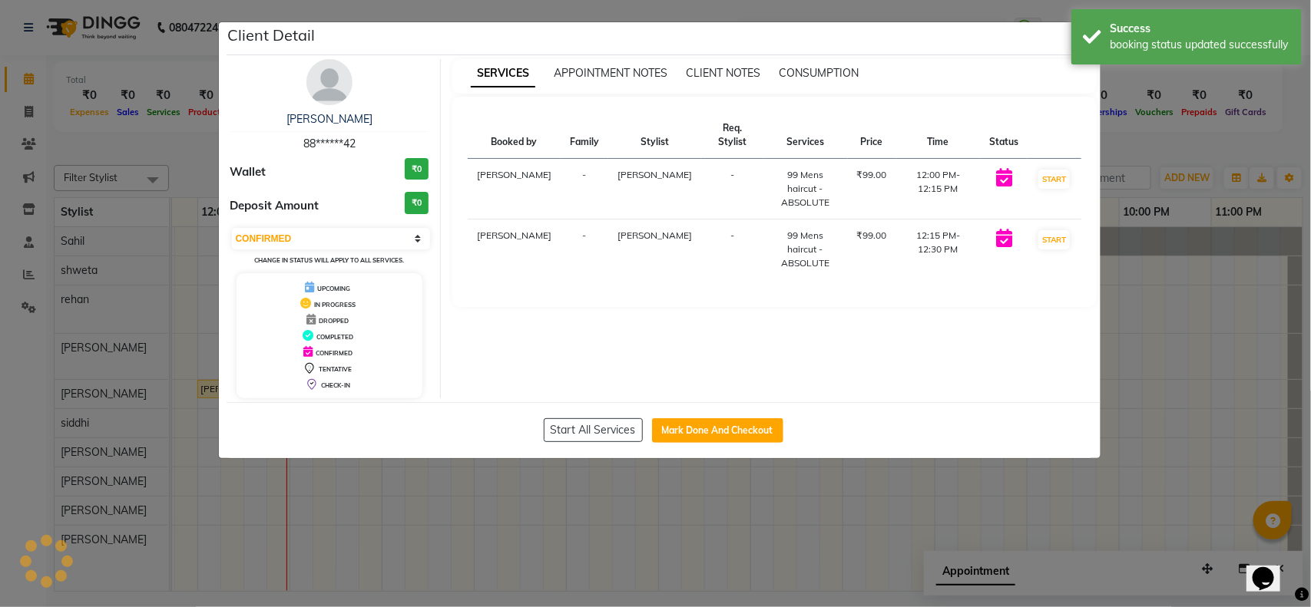
select select "select"
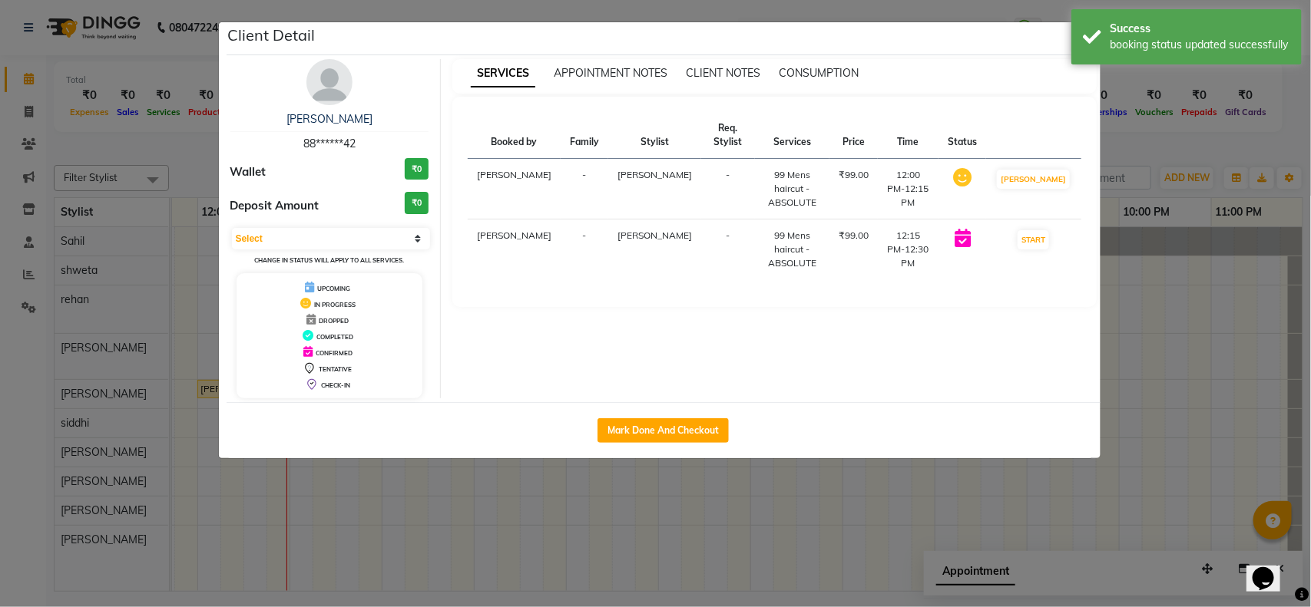
click at [1157, 256] on ngb-modal-window "Client Detail NISHANT 88******42 Wallet ₹0 Deposit Amount ₹0 Select IN SERVICE …" at bounding box center [655, 303] width 1311 height 607
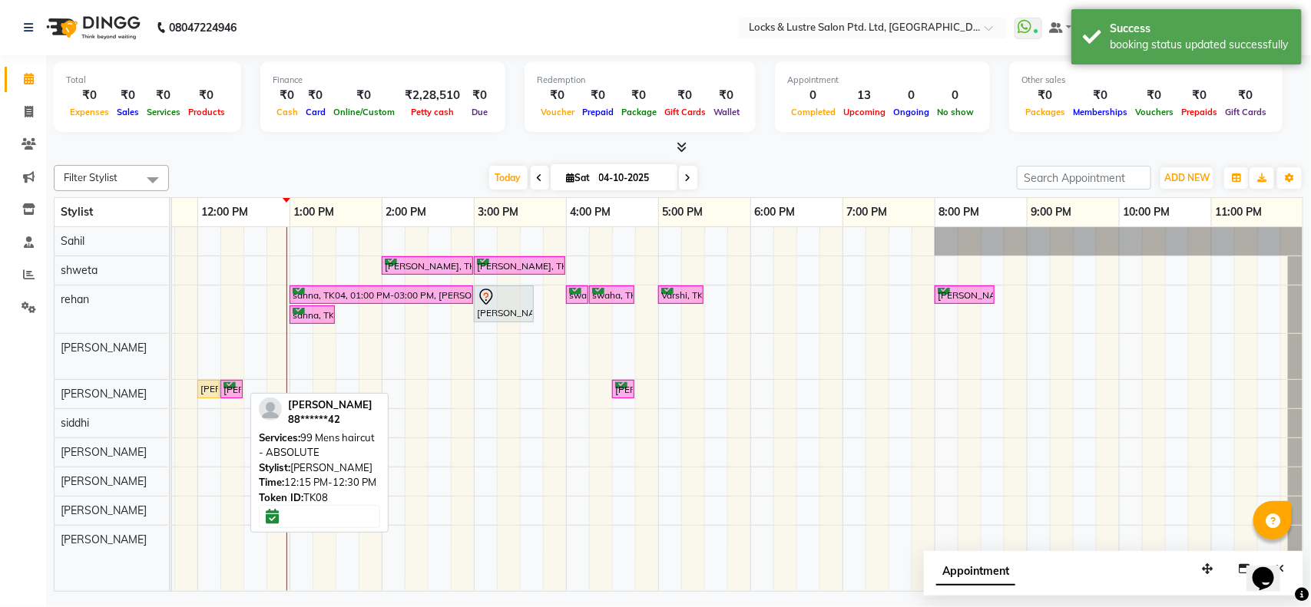
click at [230, 388] on div "[PERSON_NAME], TK08, 12:15 PM-12:30 PM, 99 Mens haircut - ABSOLUTE" at bounding box center [231, 389] width 19 height 15
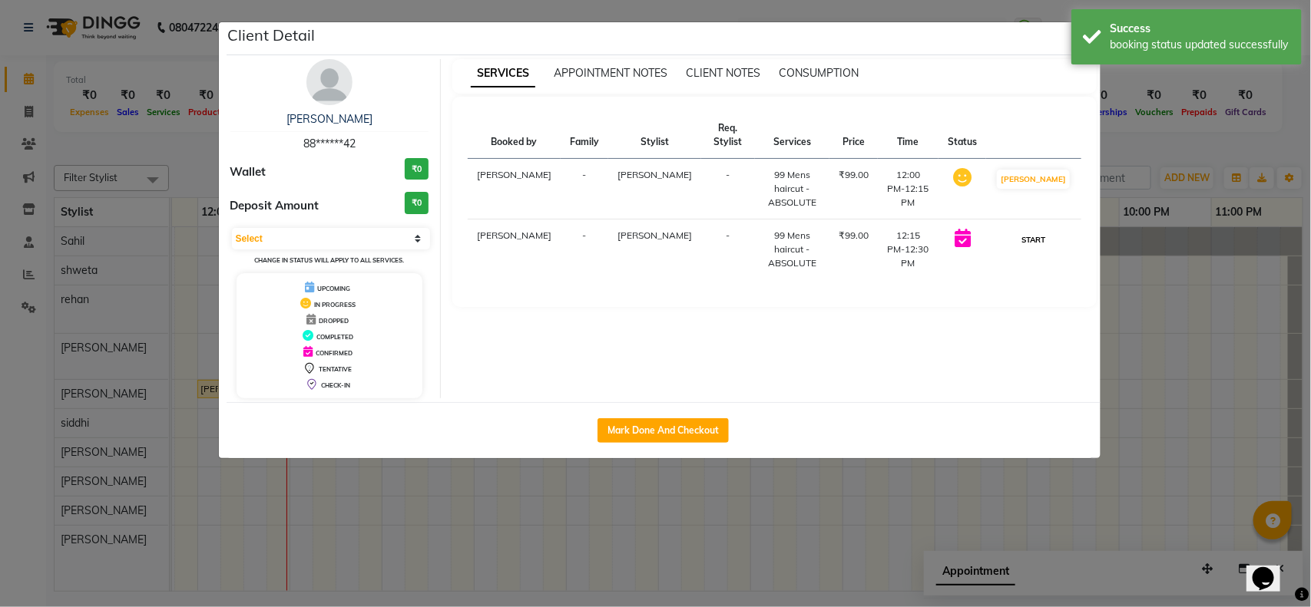
click at [1049, 242] on button "START" at bounding box center [1033, 239] width 31 height 19
select select "1"
click at [1195, 298] on ngb-modal-window "Client Detail NISHANT 88******42 Wallet ₹0 Deposit Amount ₹0 Select IN SERVICE …" at bounding box center [655, 303] width 1311 height 607
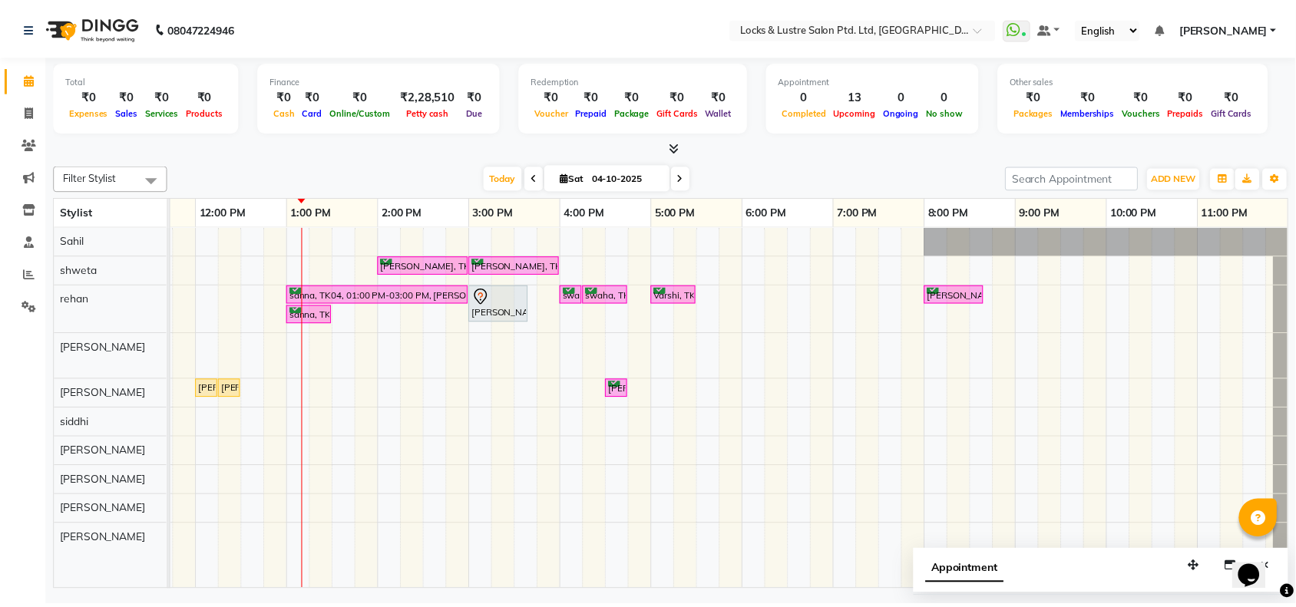
scroll to position [0, 358]
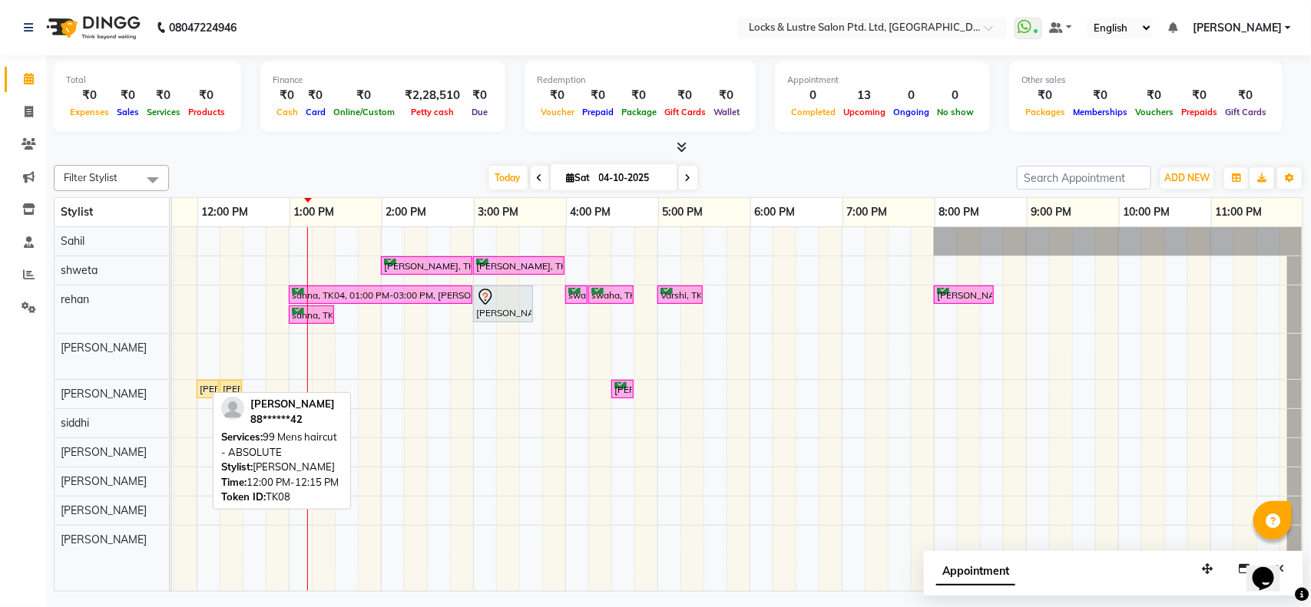
click at [198, 396] on div "[PERSON_NAME], TK08, 12:00 PM-12:15 PM, 99 Mens haircut - ABSOLUTE" at bounding box center [207, 389] width 19 height 14
select select "1"
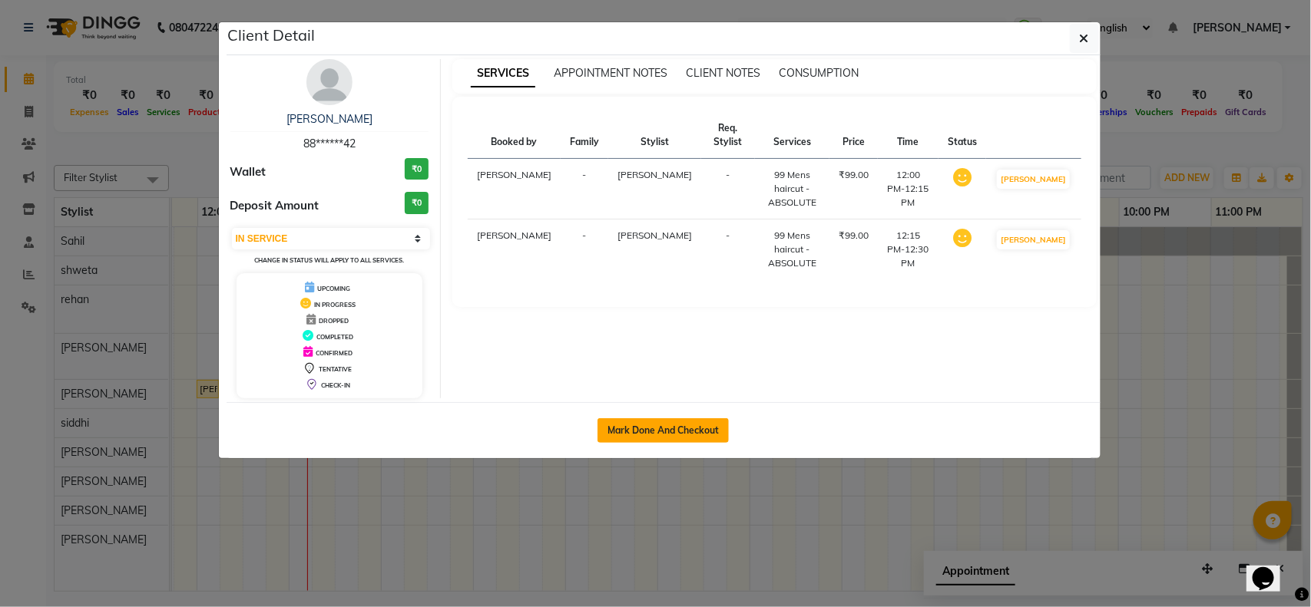
click at [624, 427] on button "Mark Done And Checkout" at bounding box center [663, 431] width 131 height 25
select select "service"
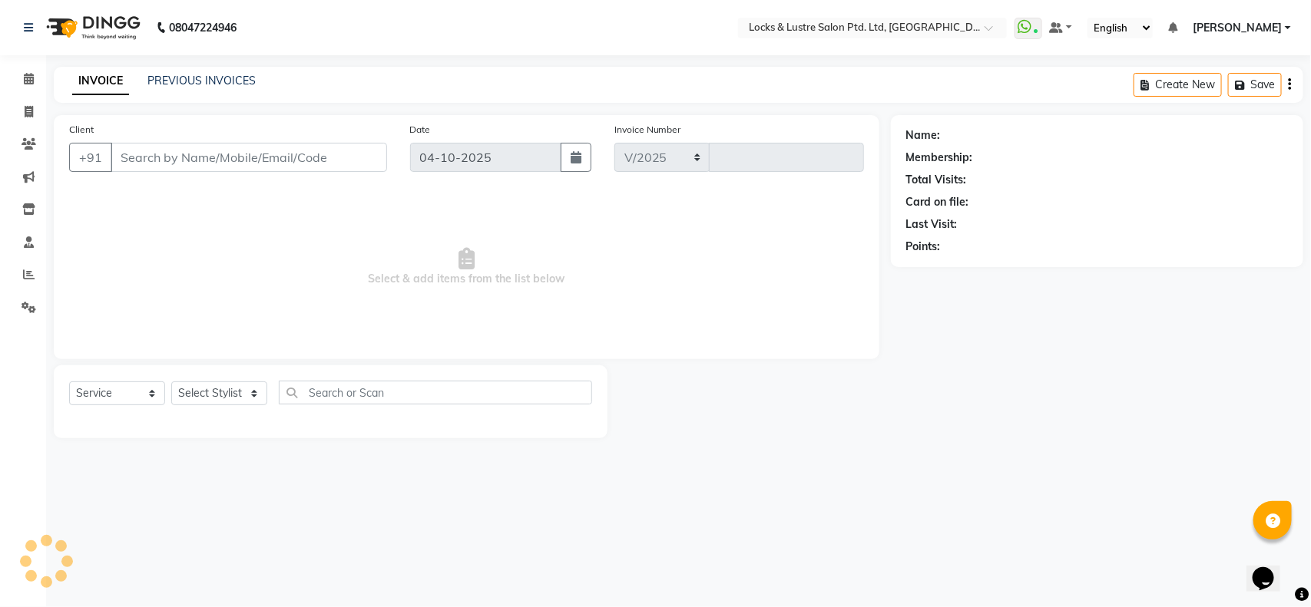
select select "5928"
type input "2193"
type input "88******42"
select select "89162"
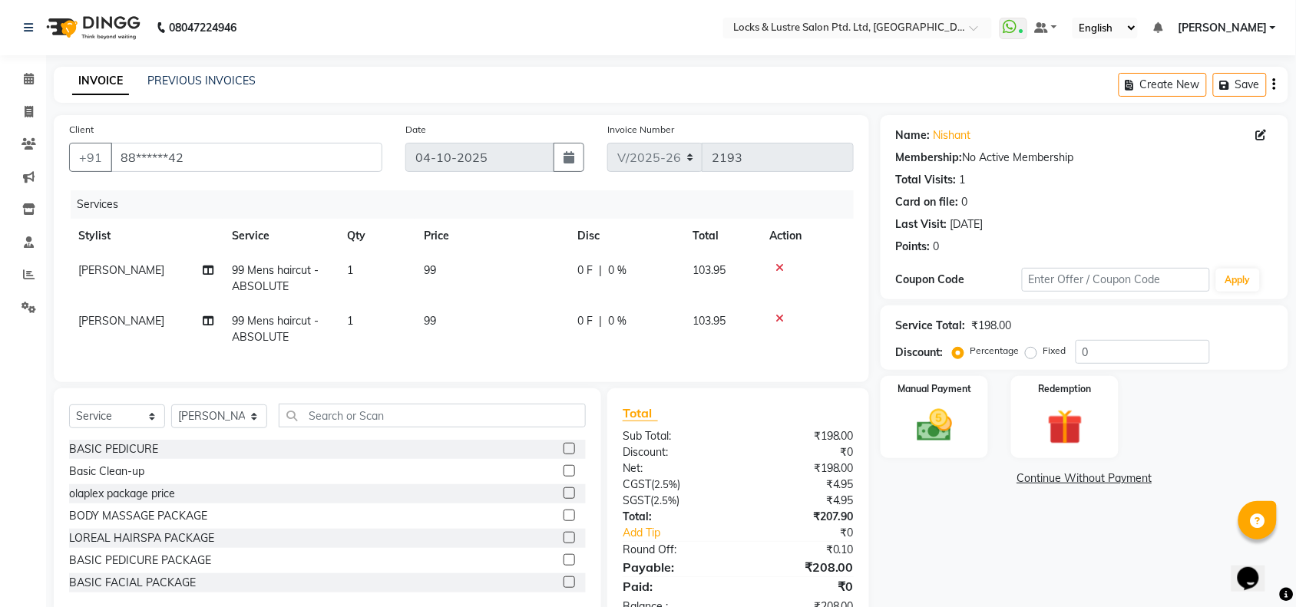
click at [563, 382] on div "Client +91 88******42 Date 04-10-2025 Invoice Number V/2025 V/2025-26 2193 Serv…" at bounding box center [462, 248] width 816 height 267
click at [937, 427] on img at bounding box center [935, 426] width 60 height 42
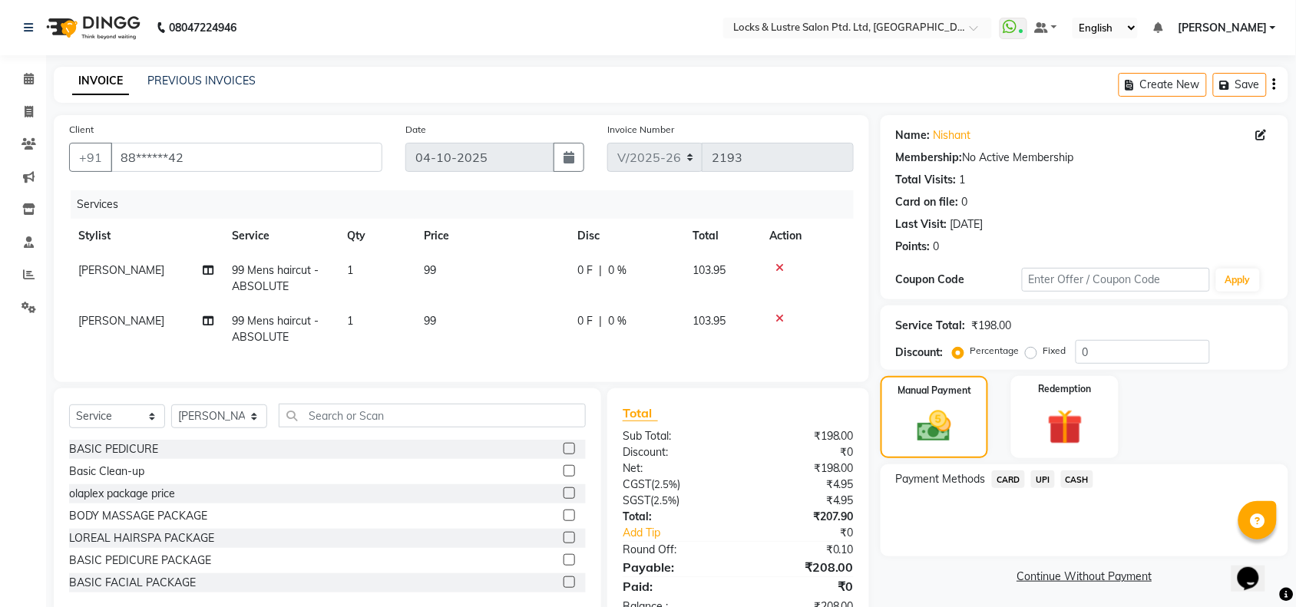
click at [1044, 482] on span "UPI" at bounding box center [1043, 480] width 24 height 18
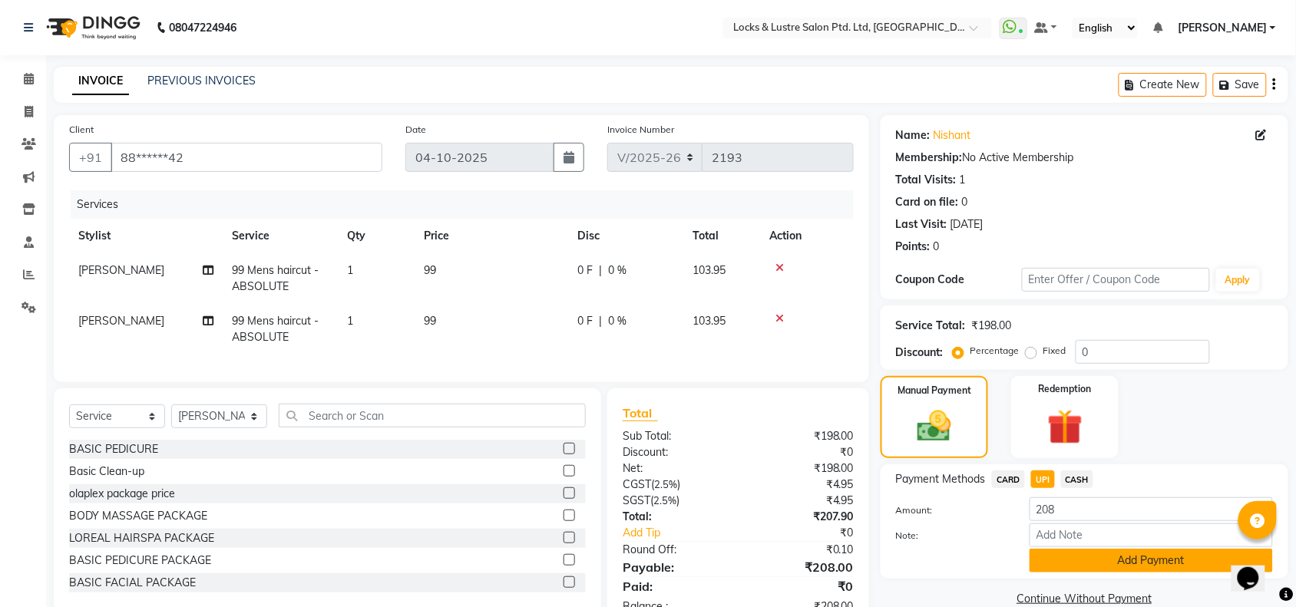
click at [1084, 558] on button "Add Payment" at bounding box center [1151, 561] width 243 height 24
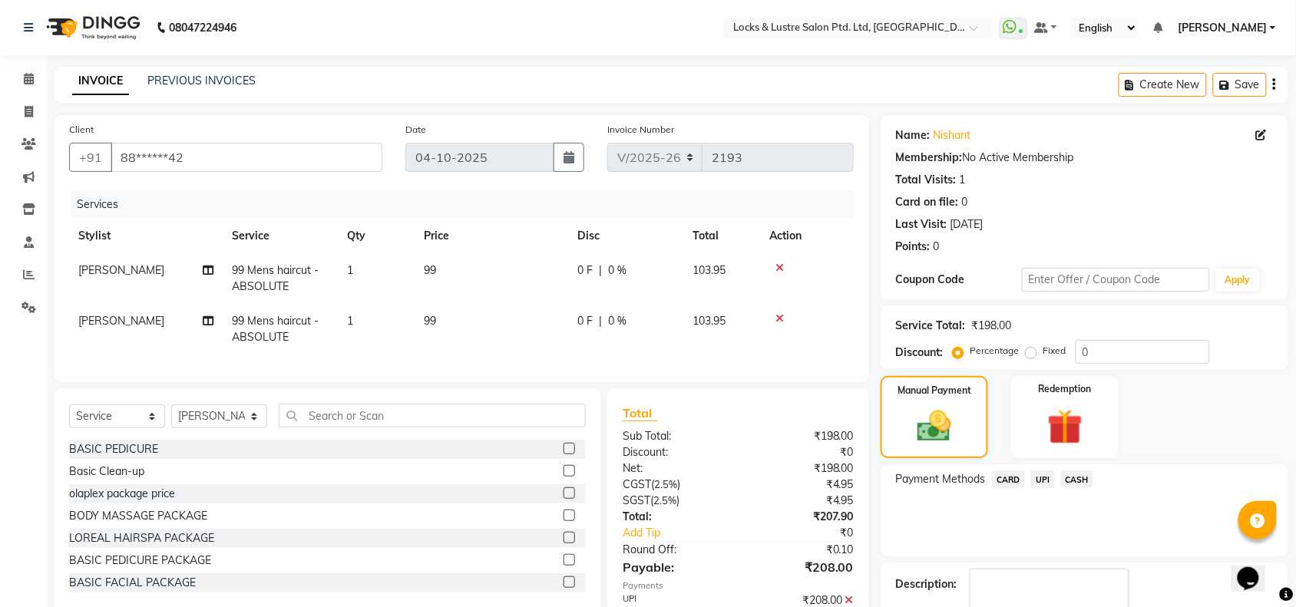
scroll to position [92, 0]
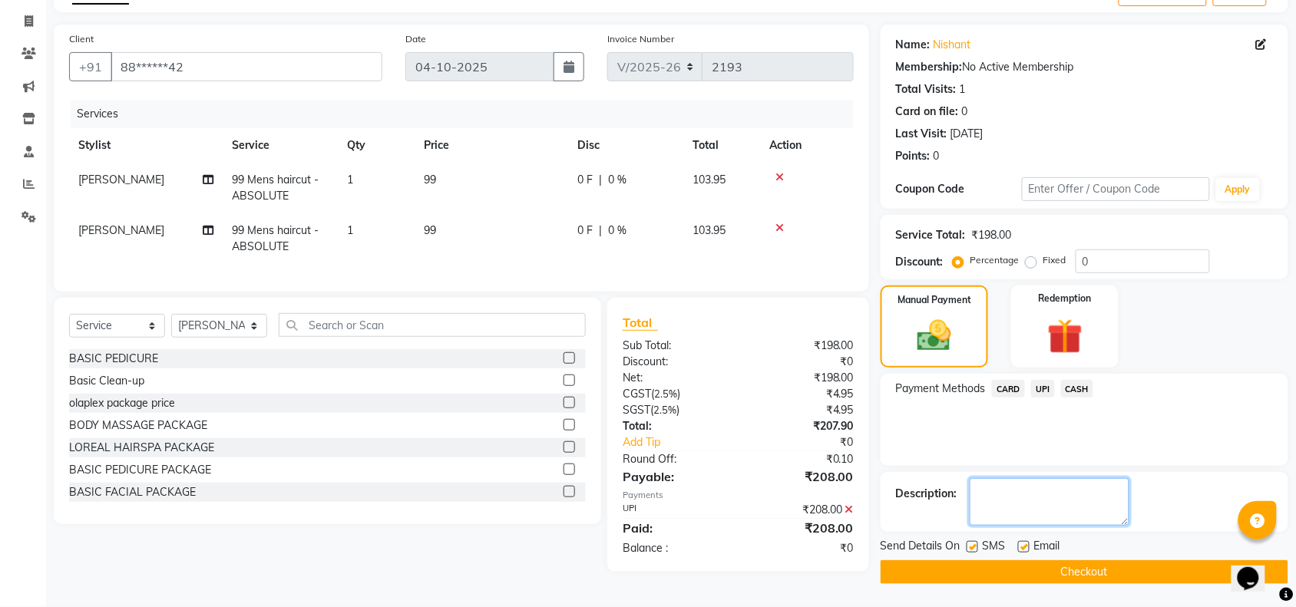
click at [1072, 492] on textarea at bounding box center [1050, 502] width 160 height 48
type textarea "527778714743"
click at [1093, 576] on button "Checkout" at bounding box center [1085, 573] width 408 height 24
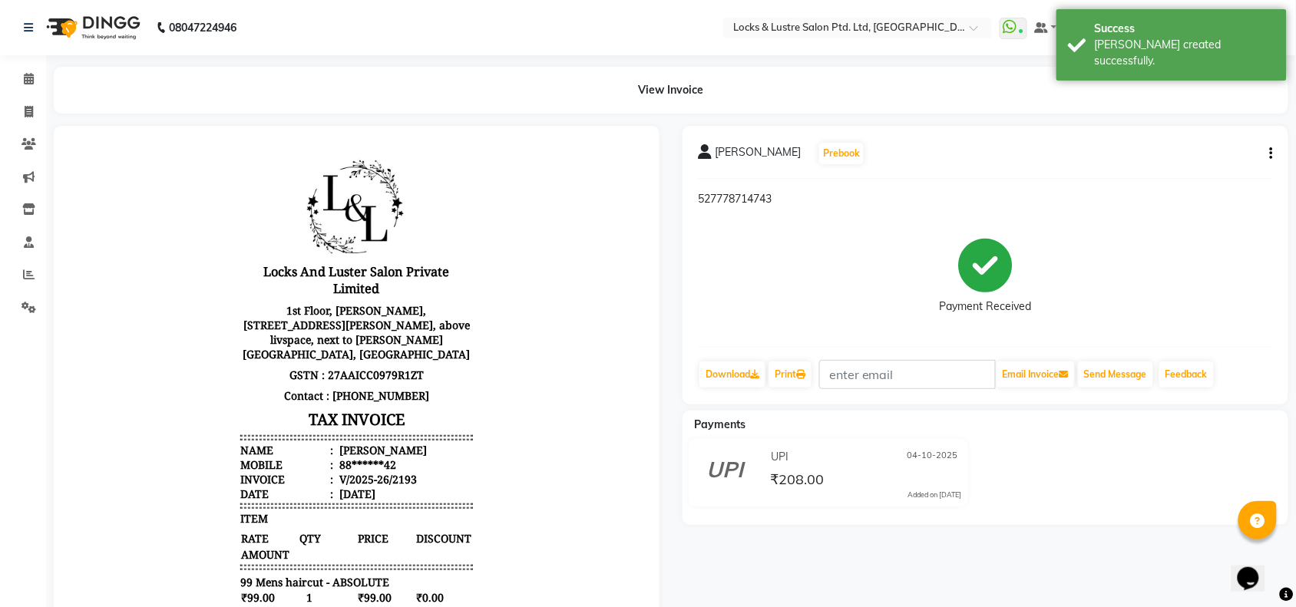
click at [1270, 159] on button "button" at bounding box center [1268, 154] width 9 height 16
click at [1191, 293] on div "Payment Received" at bounding box center [985, 277] width 575 height 115
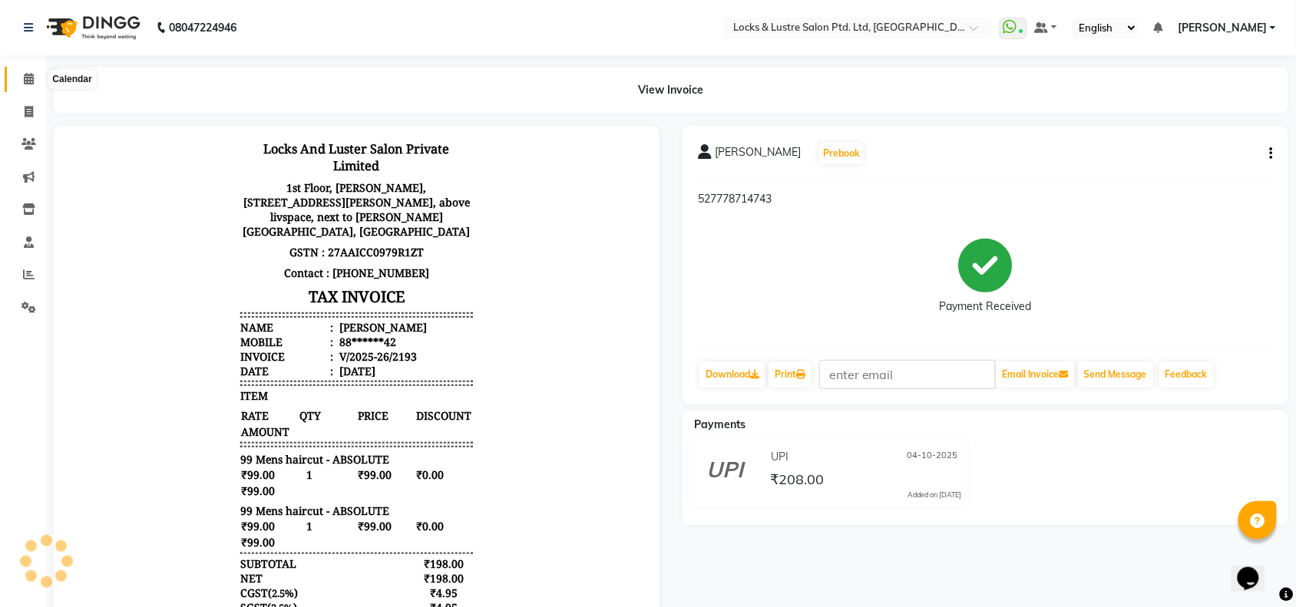
click at [24, 81] on icon at bounding box center [29, 79] width 10 height 12
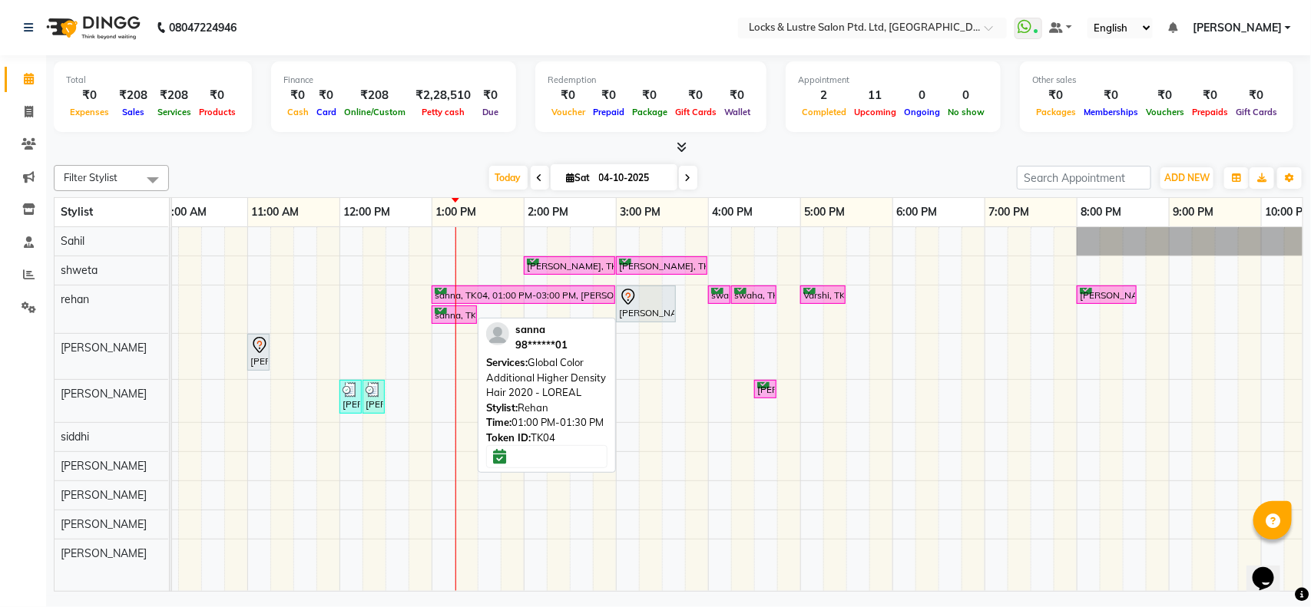
scroll to position [0, 213]
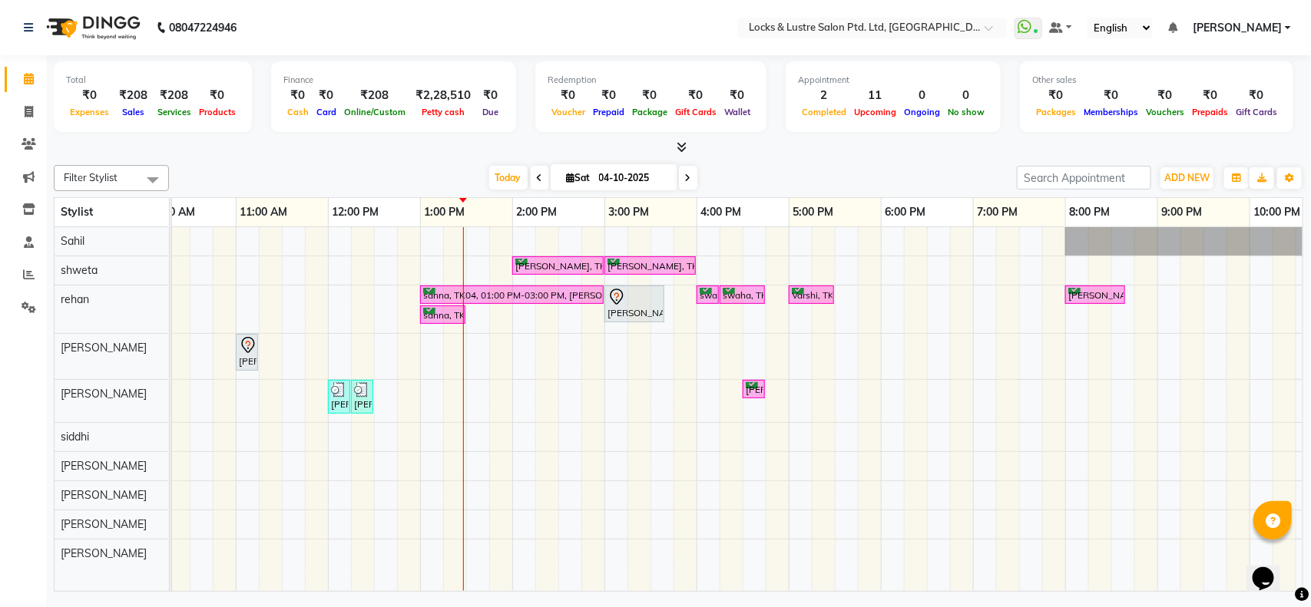
click at [685, 177] on icon at bounding box center [688, 178] width 6 height 9
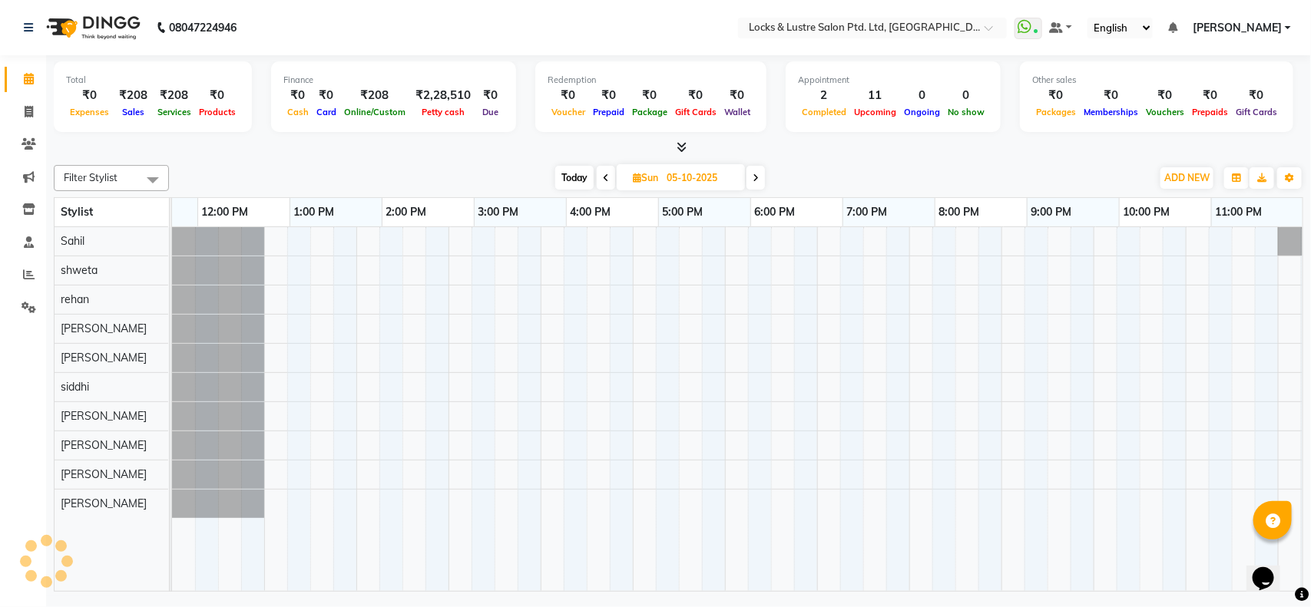
scroll to position [0, 343]
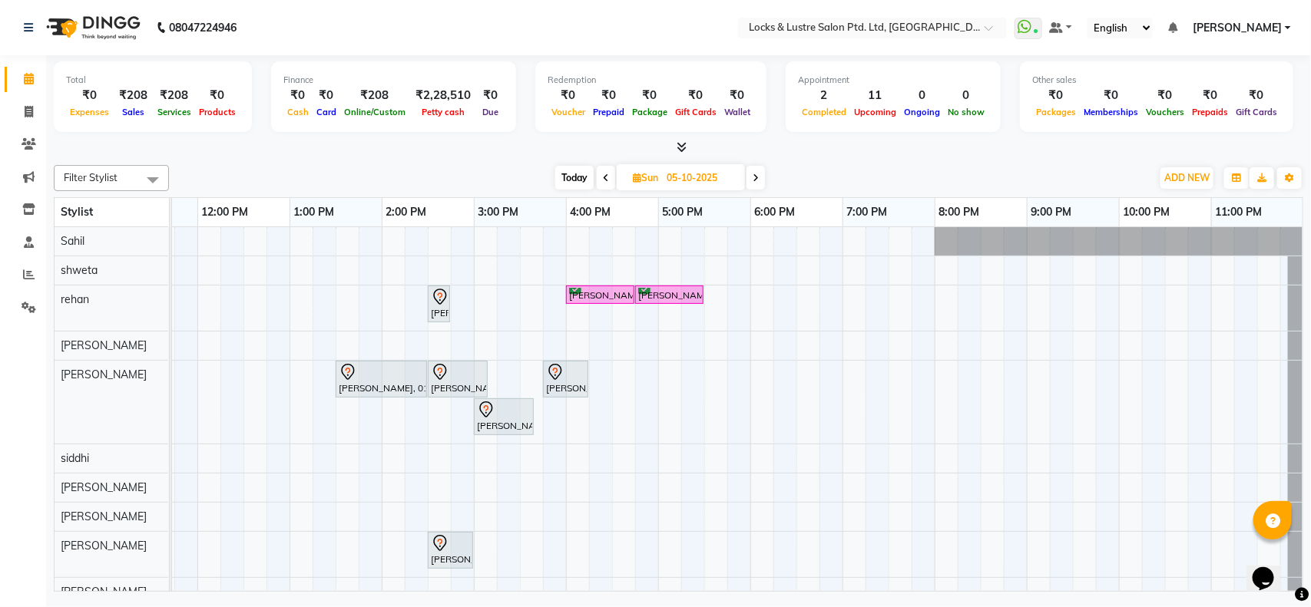
click at [572, 174] on span "Today" at bounding box center [574, 178] width 38 height 24
type input "04-10-2025"
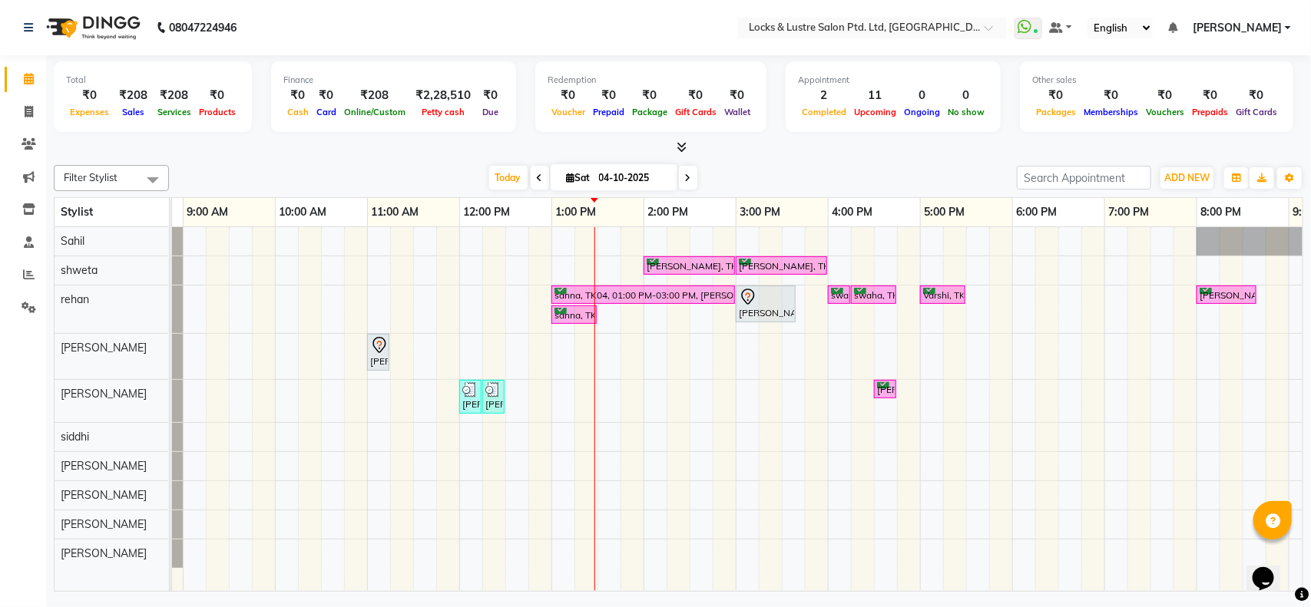
scroll to position [0, 74]
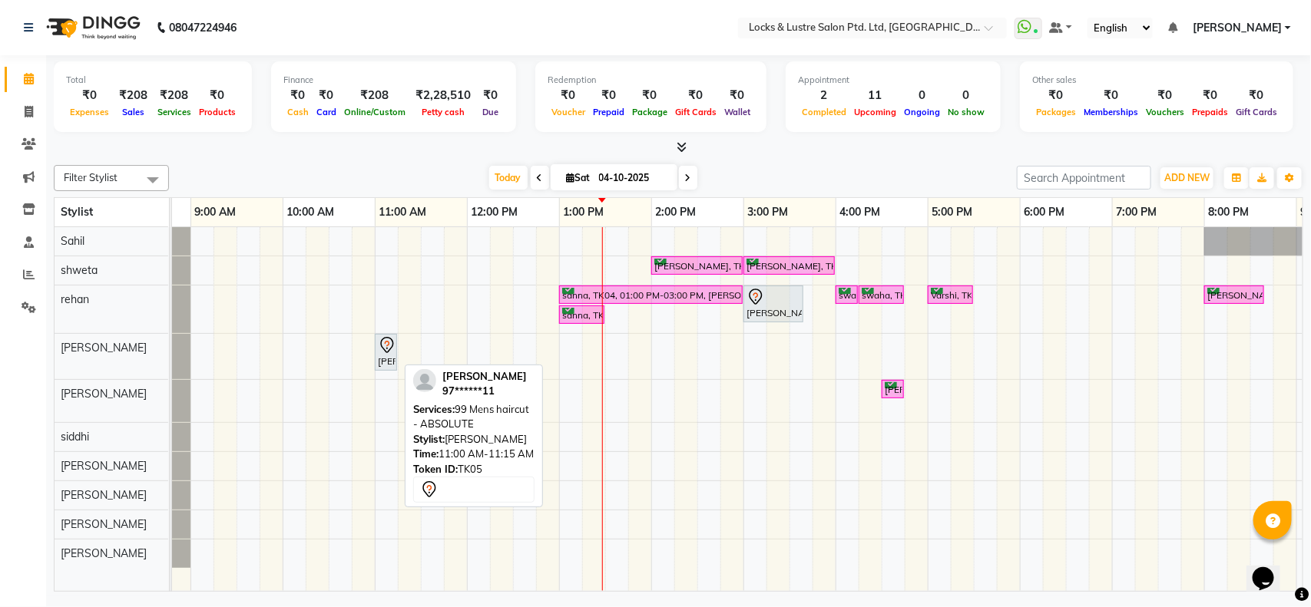
click at [390, 358] on div "[PERSON_NAME], TK05, 11:00 AM-11:15 AM, 99 Mens haircut - ABSOLUTE" at bounding box center [385, 352] width 19 height 32
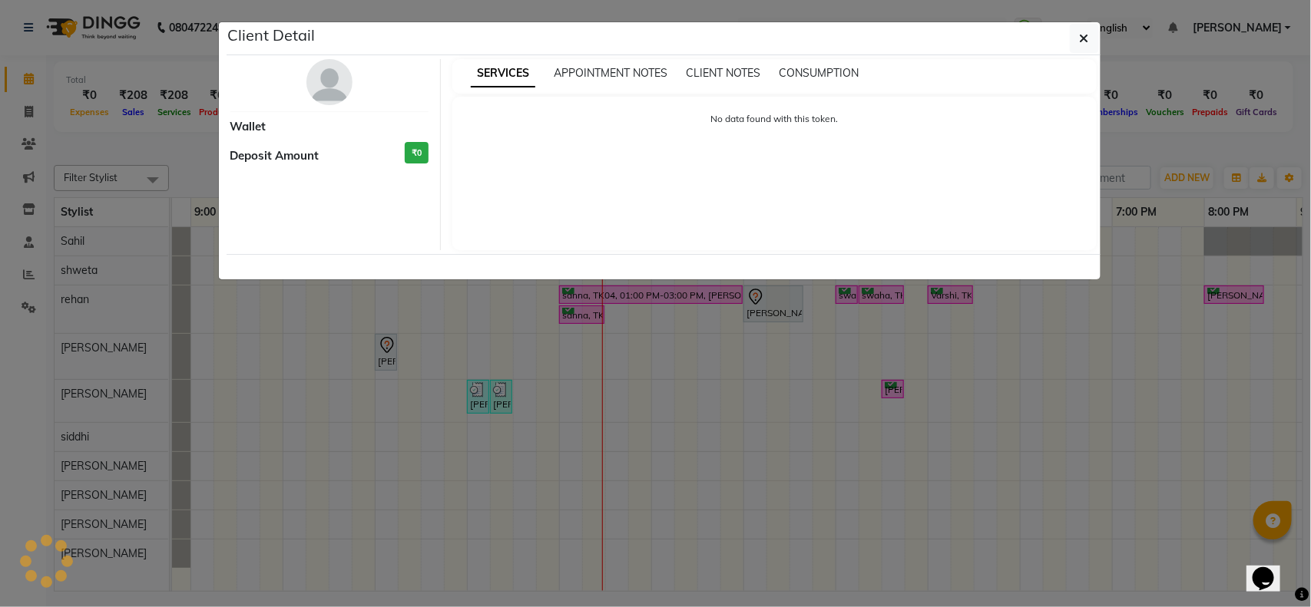
select select "7"
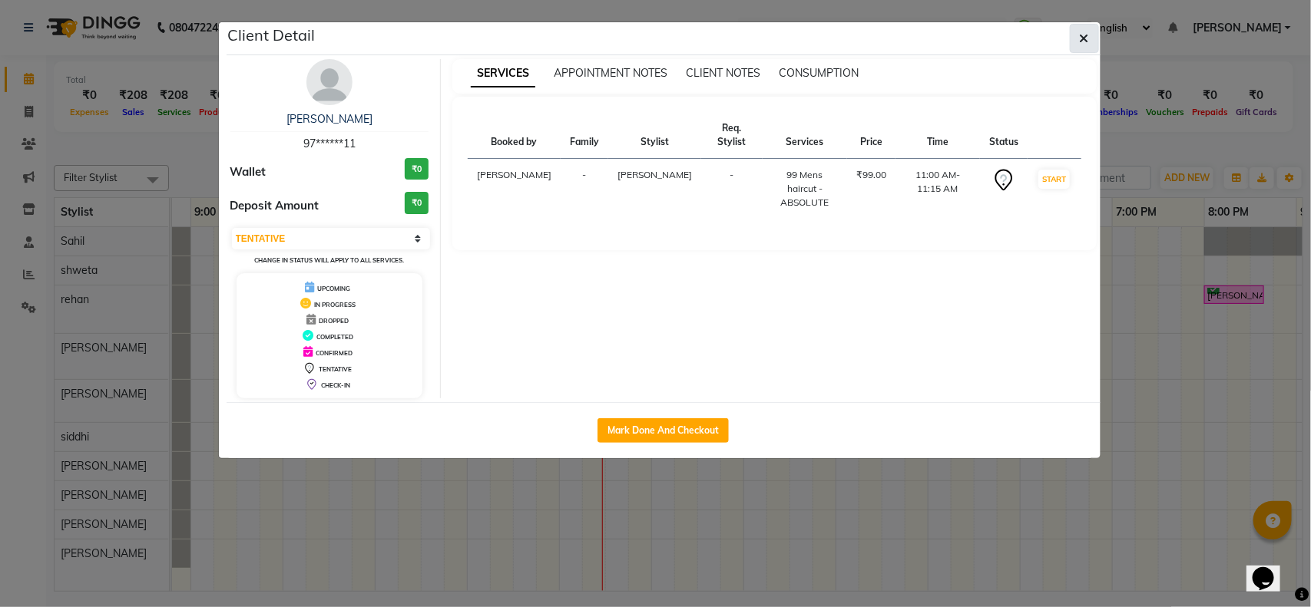
click at [1080, 36] on icon "button" at bounding box center [1084, 38] width 9 height 12
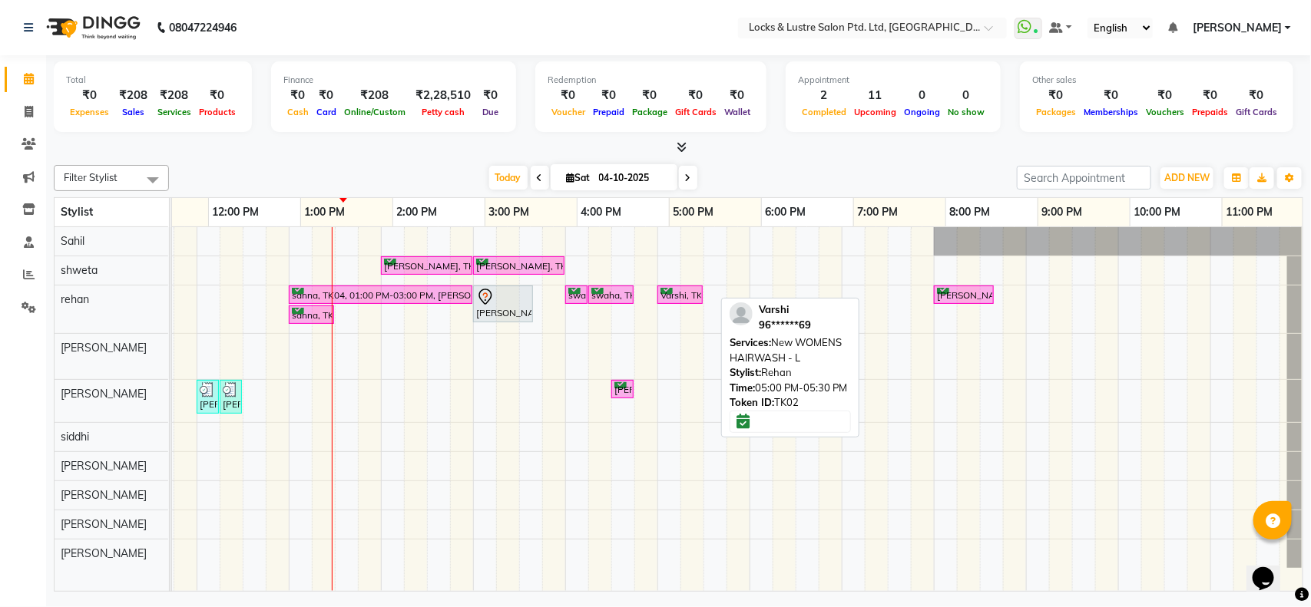
scroll to position [0, 343]
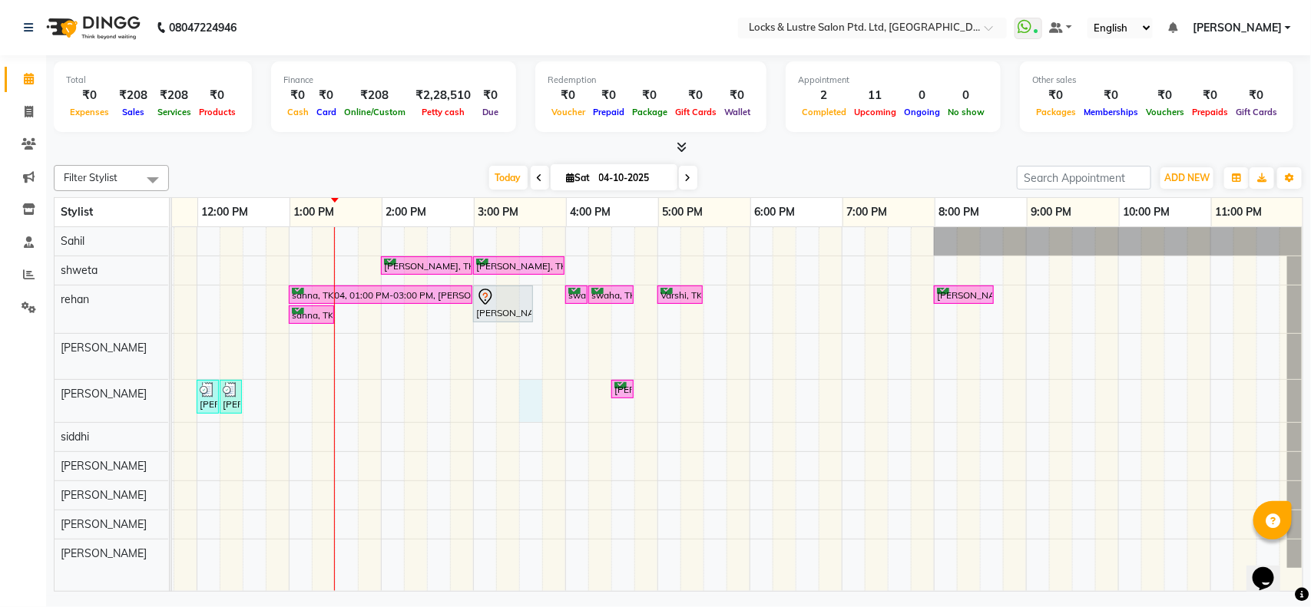
click at [522, 400] on div "ananya, TK07, 02:00 PM-03:00 PM, New STICK ON EXTENSIONS HANDS / FEET ananya, T…" at bounding box center [565, 409] width 1475 height 364
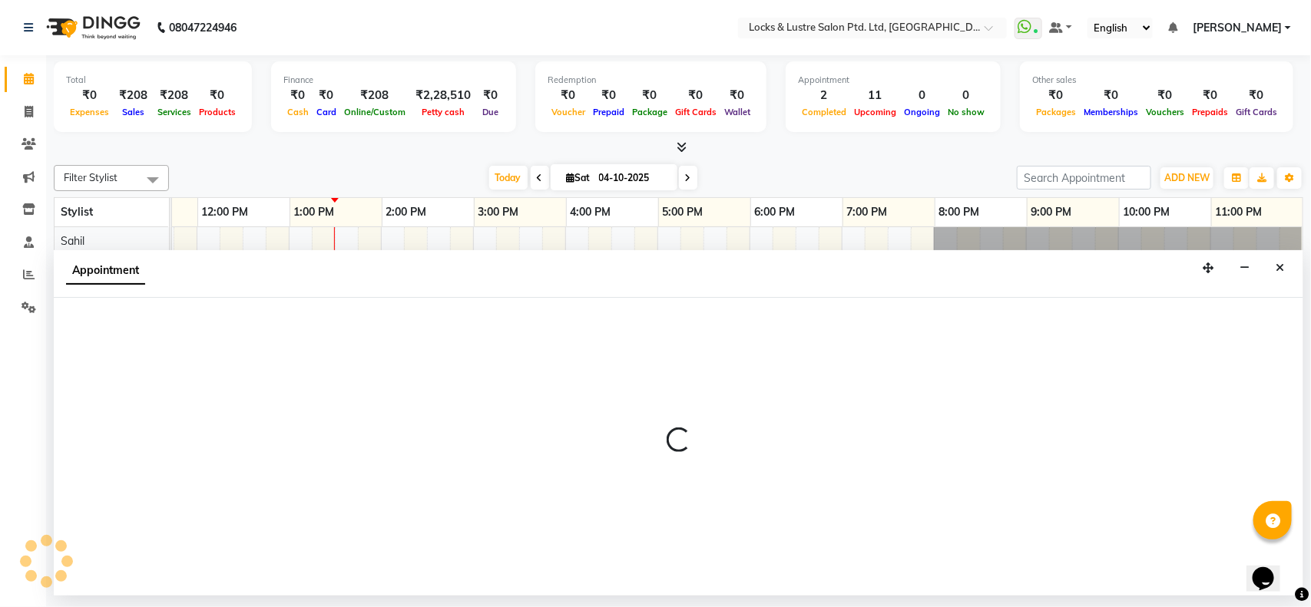
select select "89162"
select select "930"
select select "tentative"
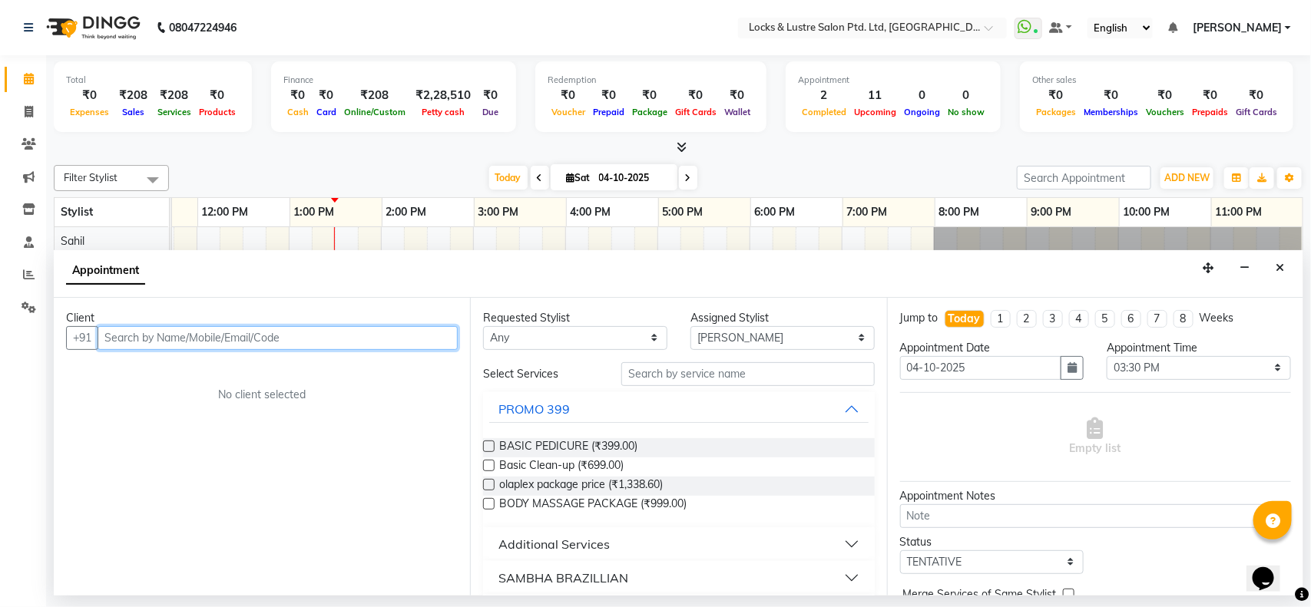
click at [208, 332] on input "text" at bounding box center [278, 338] width 360 height 24
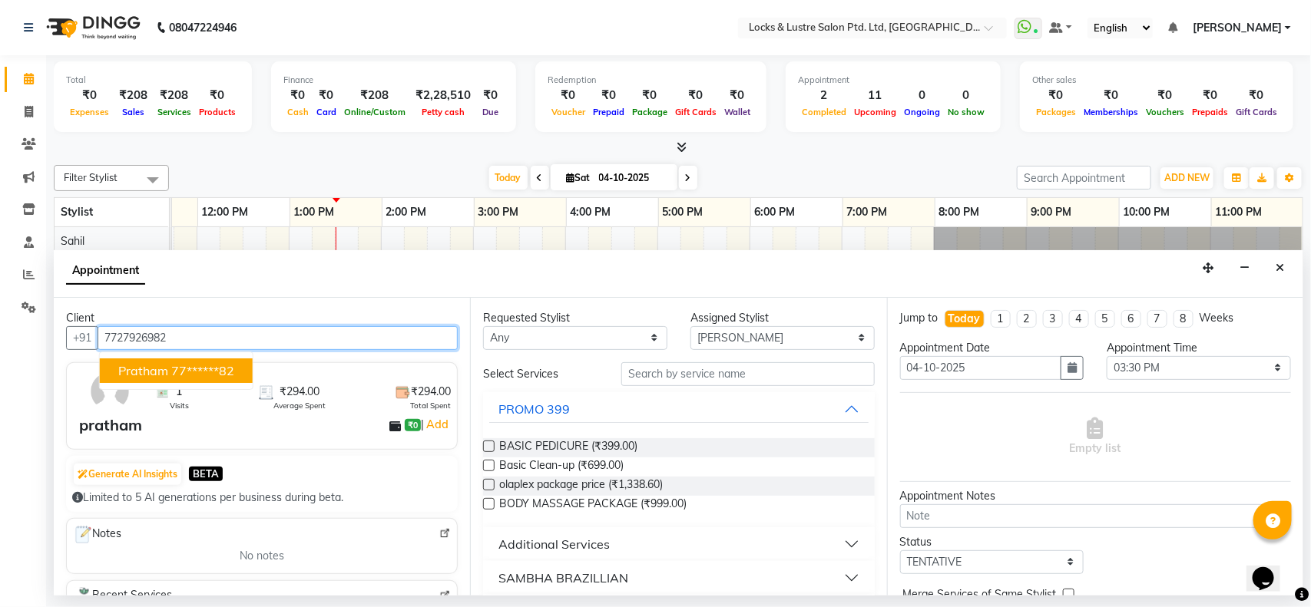
type input "7727926982"
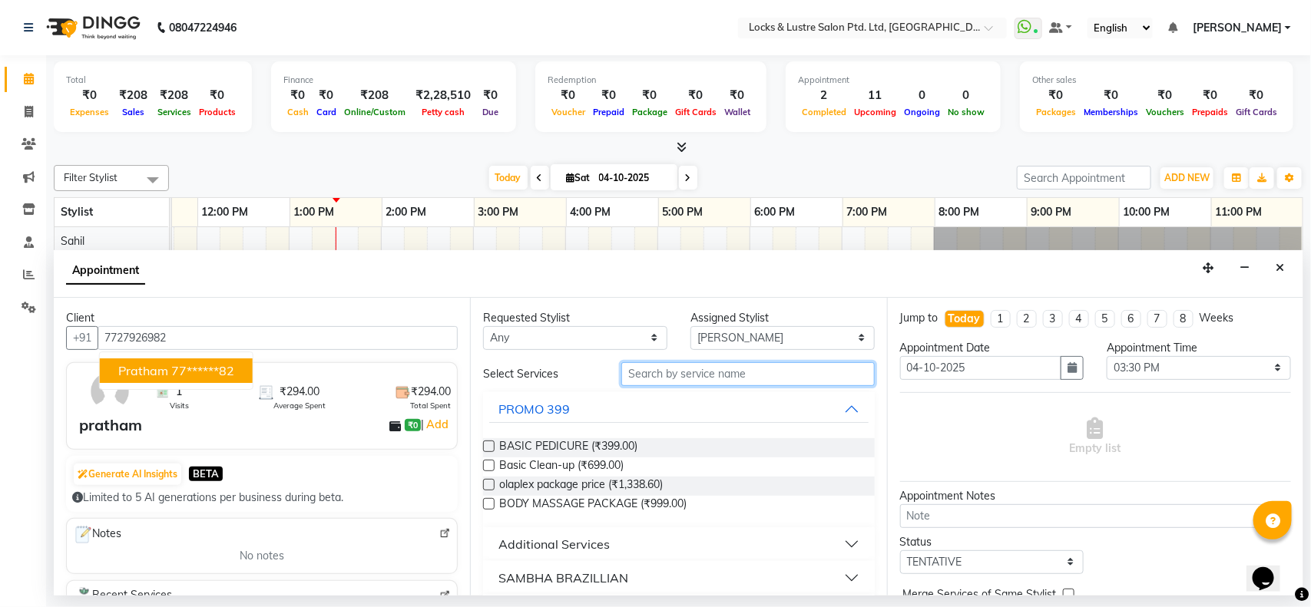
click at [691, 374] on input "text" at bounding box center [747, 374] width 253 height 24
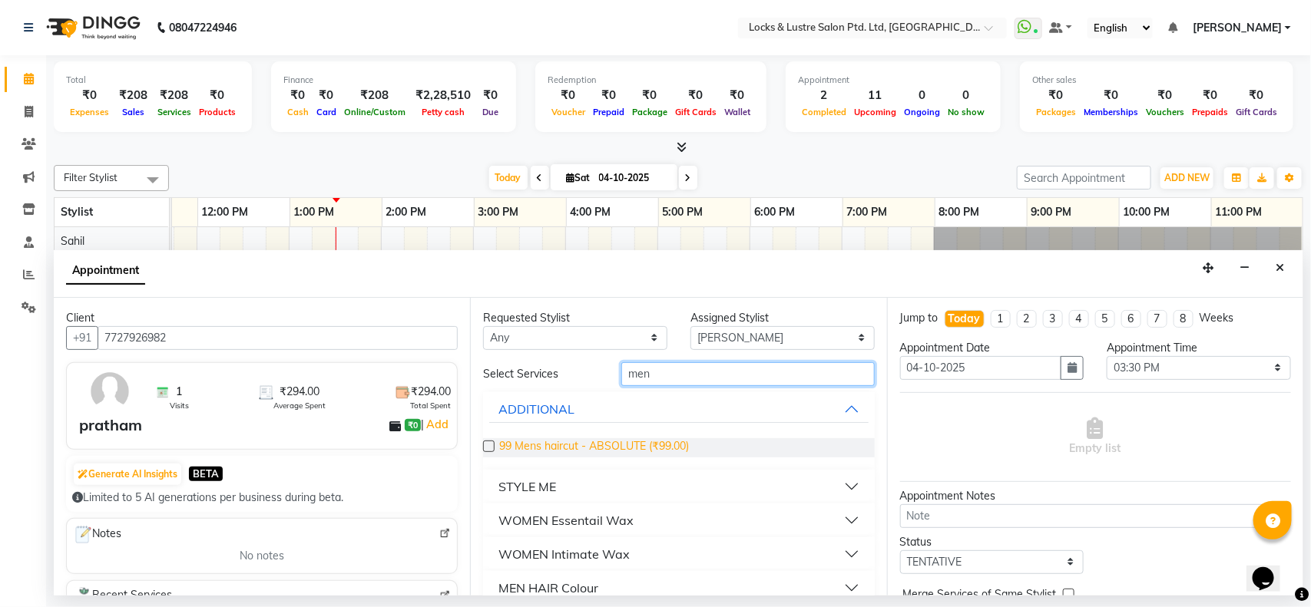
type input "men"
click at [613, 439] on span "99 Mens haircut - ABSOLUTE (₹99.00)" at bounding box center [594, 448] width 190 height 19
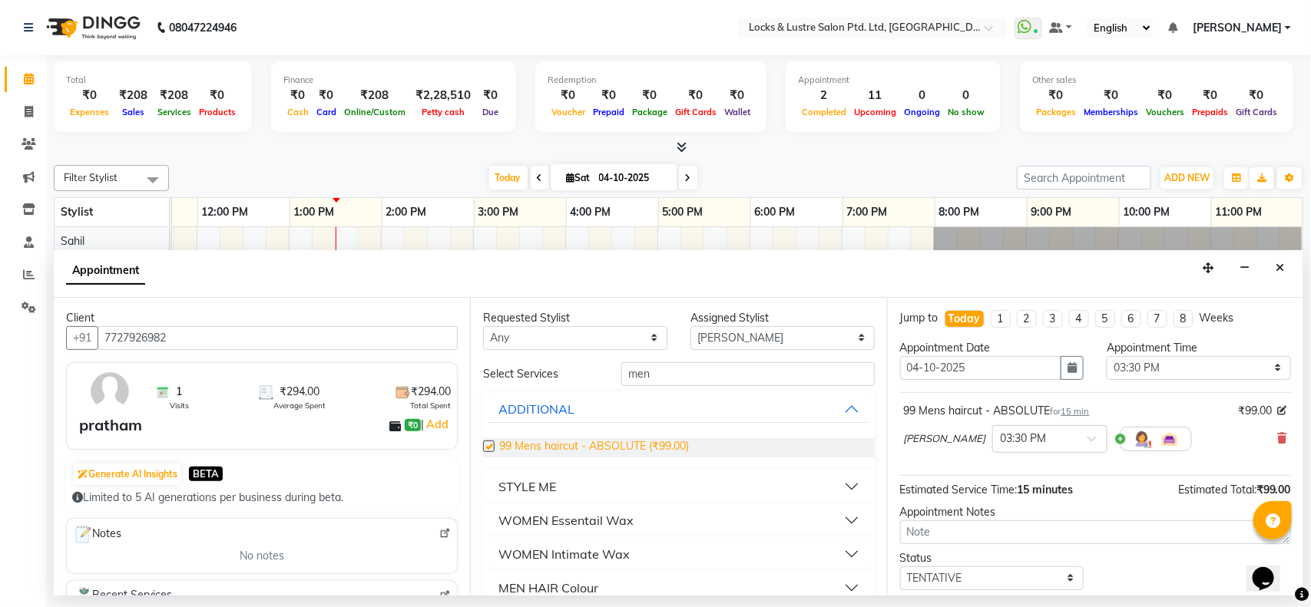
checkbox input "false"
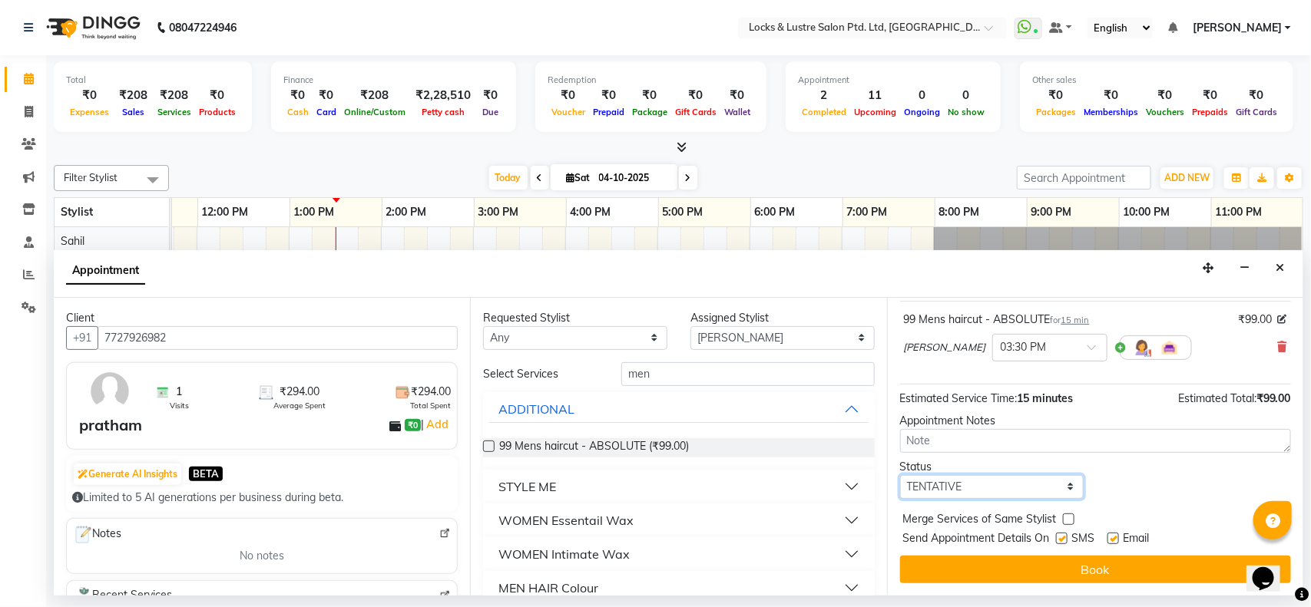
click at [1038, 482] on select "Select TENTATIVE CONFIRM CHECK-IN UPCOMING" at bounding box center [992, 487] width 184 height 24
select select "confirm booking"
click at [900, 475] on select "Select TENTATIVE CONFIRM CHECK-IN UPCOMING" at bounding box center [992, 487] width 184 height 24
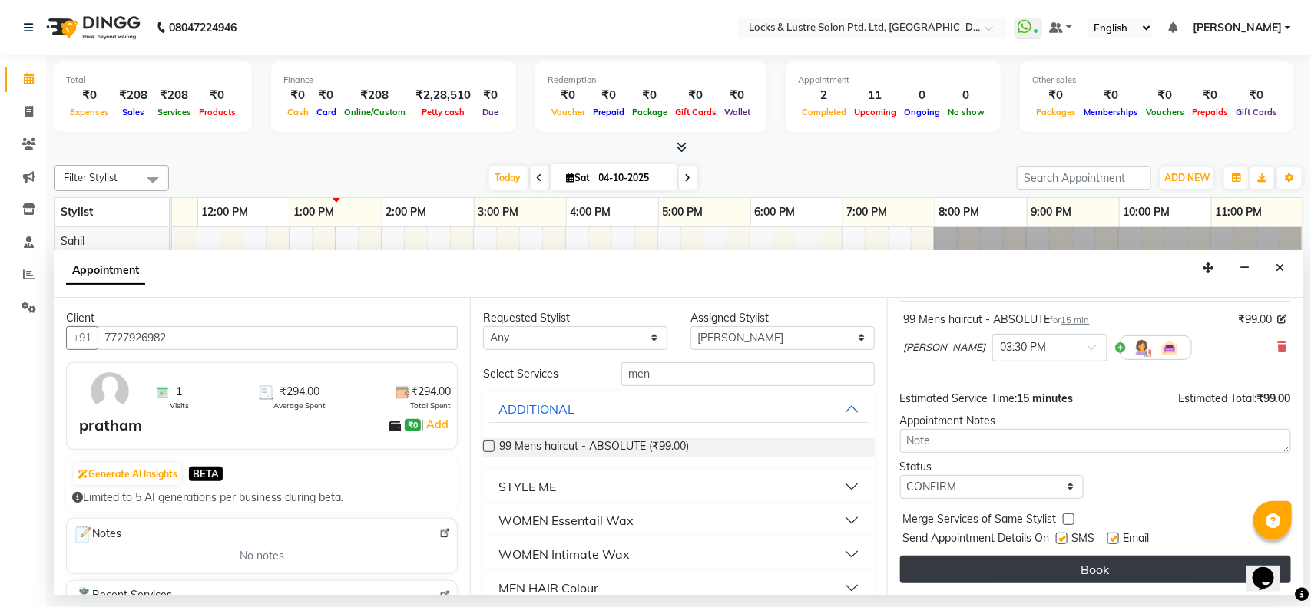
click at [988, 561] on button "Book" at bounding box center [1095, 570] width 391 height 28
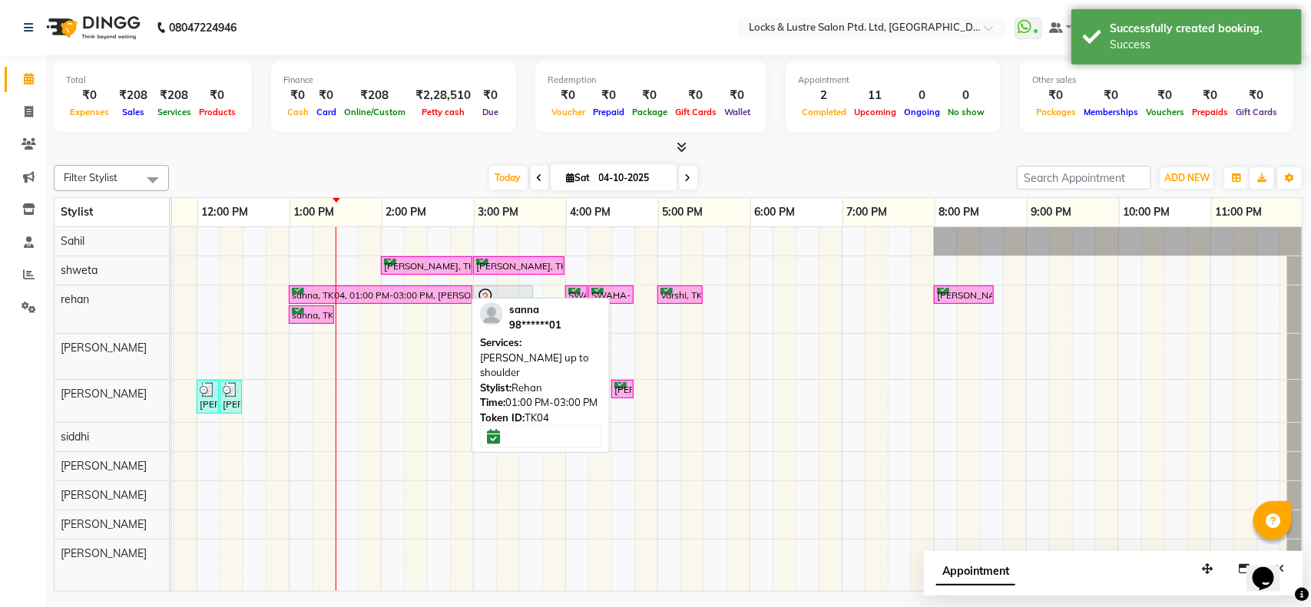
click at [371, 298] on div "sanna, TK04, 01:00 PM-03:00 PM, [PERSON_NAME] brazillian up to shoulder" at bounding box center [380, 295] width 180 height 15
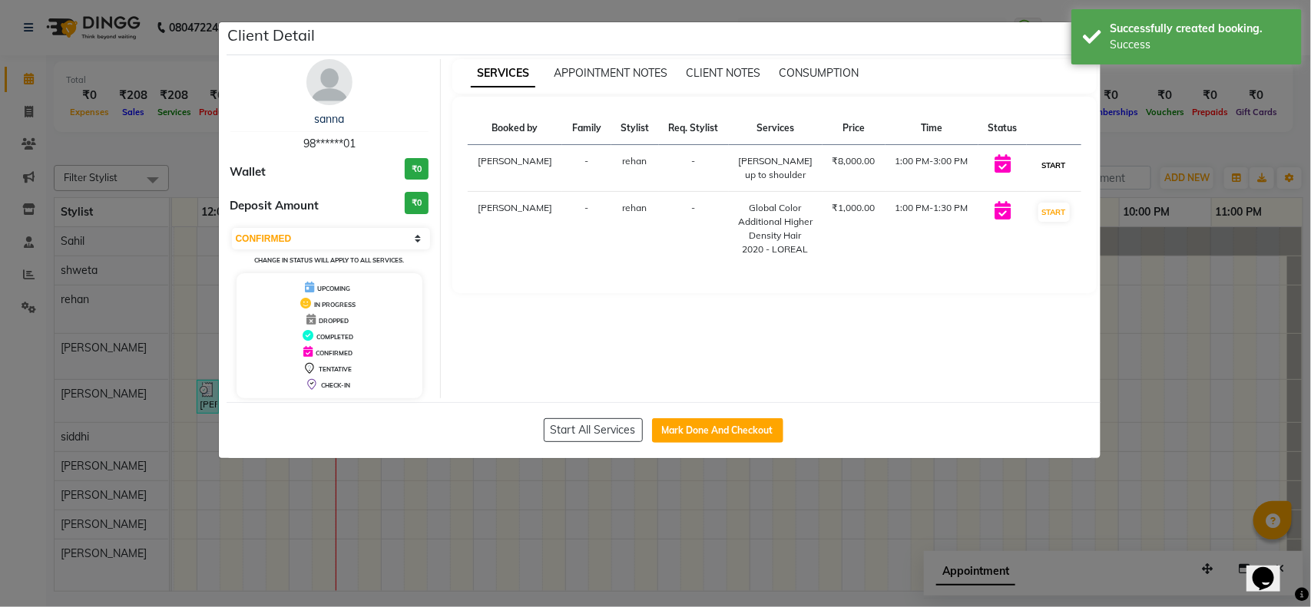
click at [1060, 175] on button "START" at bounding box center [1053, 165] width 31 height 19
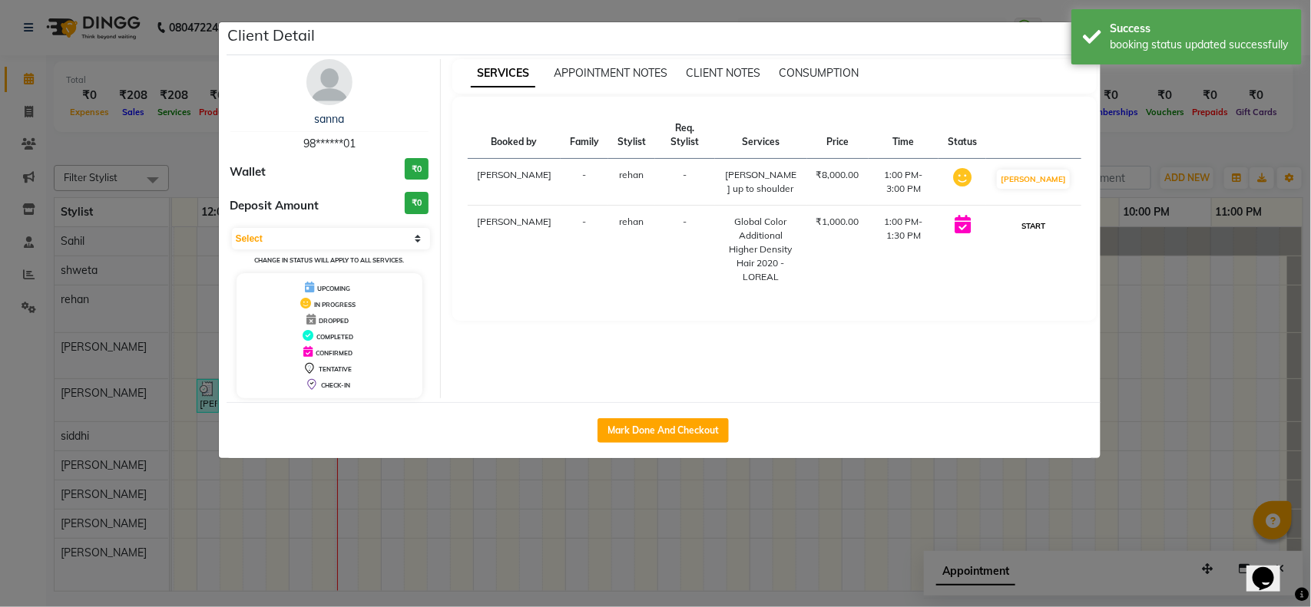
click at [1038, 236] on button "START" at bounding box center [1033, 226] width 31 height 19
select select "1"
click at [1146, 293] on ngb-modal-window "Client Detail sanna 98******01 Wallet ₹0 Deposit Amount ₹0 Select IN SERVICE CO…" at bounding box center [655, 303] width 1311 height 607
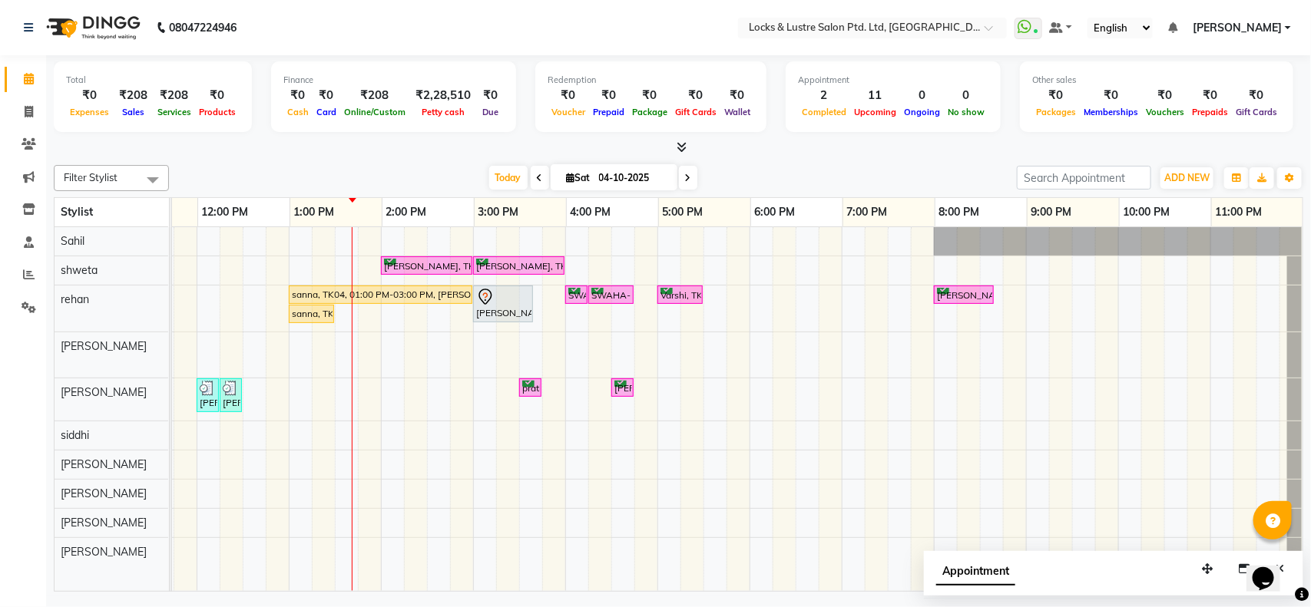
click at [567, 174] on icon at bounding box center [571, 178] width 8 height 10
select select "10"
select select "2025"
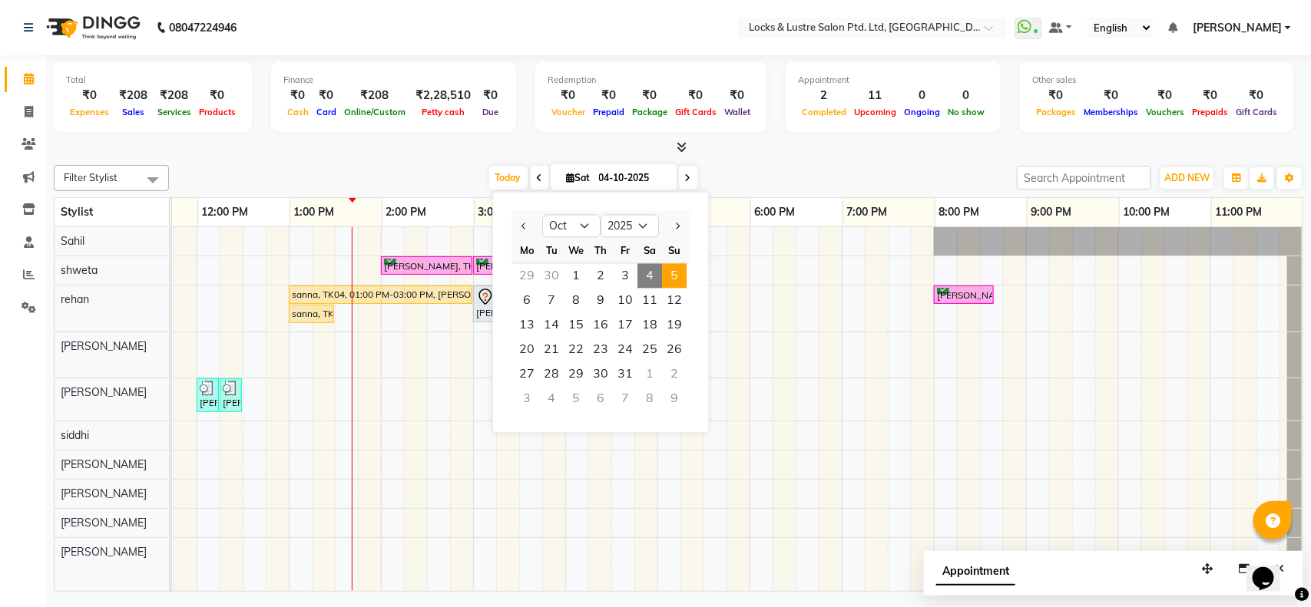
click at [669, 279] on span "5" at bounding box center [674, 276] width 25 height 25
type input "05-10-2025"
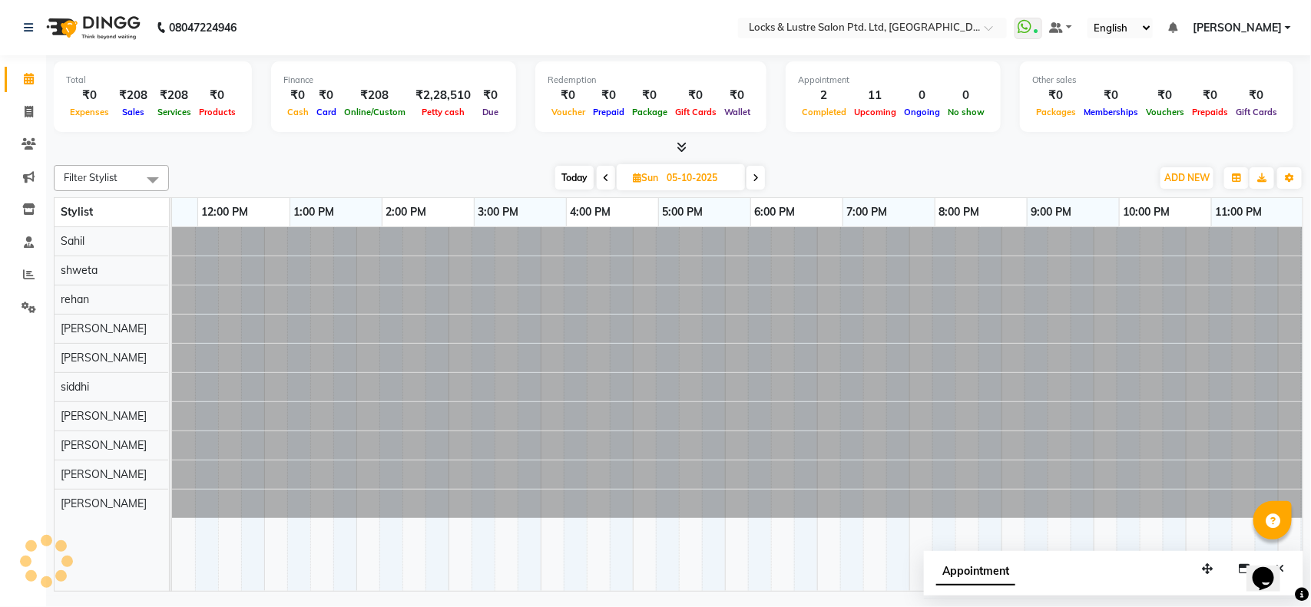
scroll to position [0, 343]
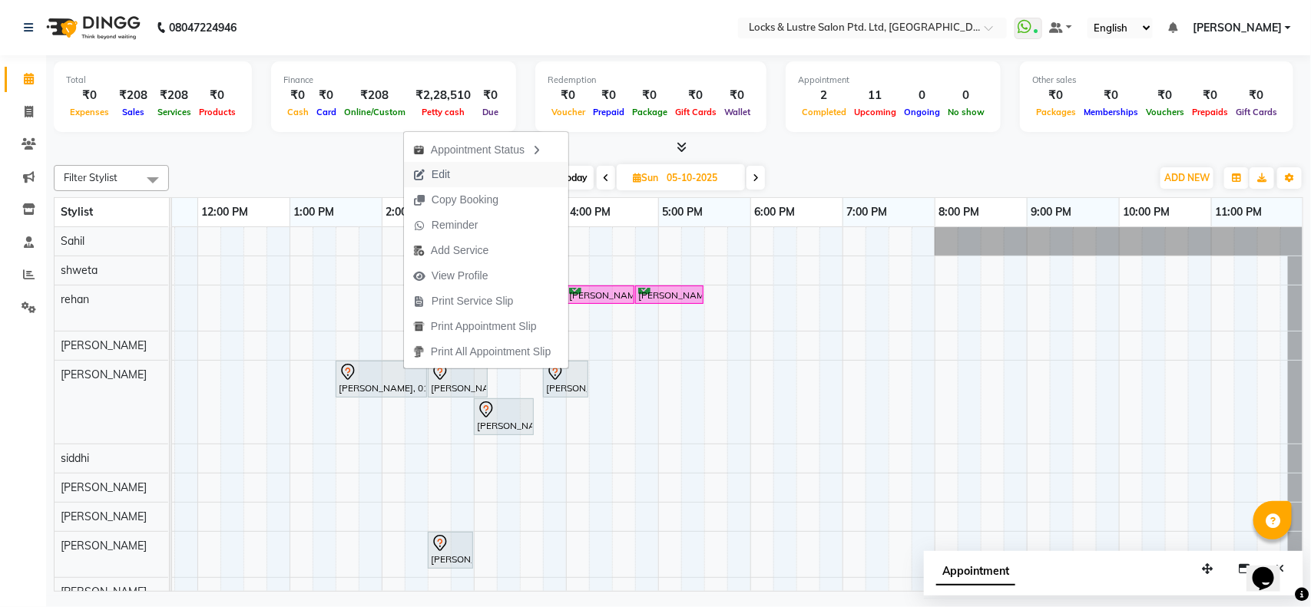
click at [470, 171] on button "Edit" at bounding box center [486, 174] width 164 height 25
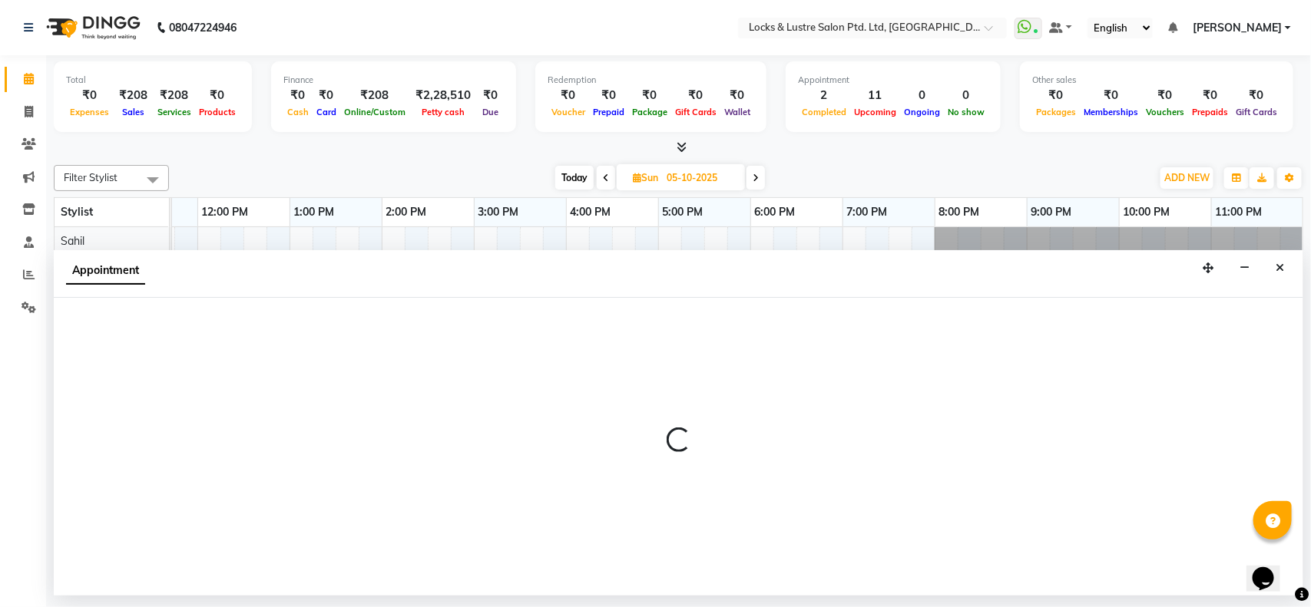
select select "tentative"
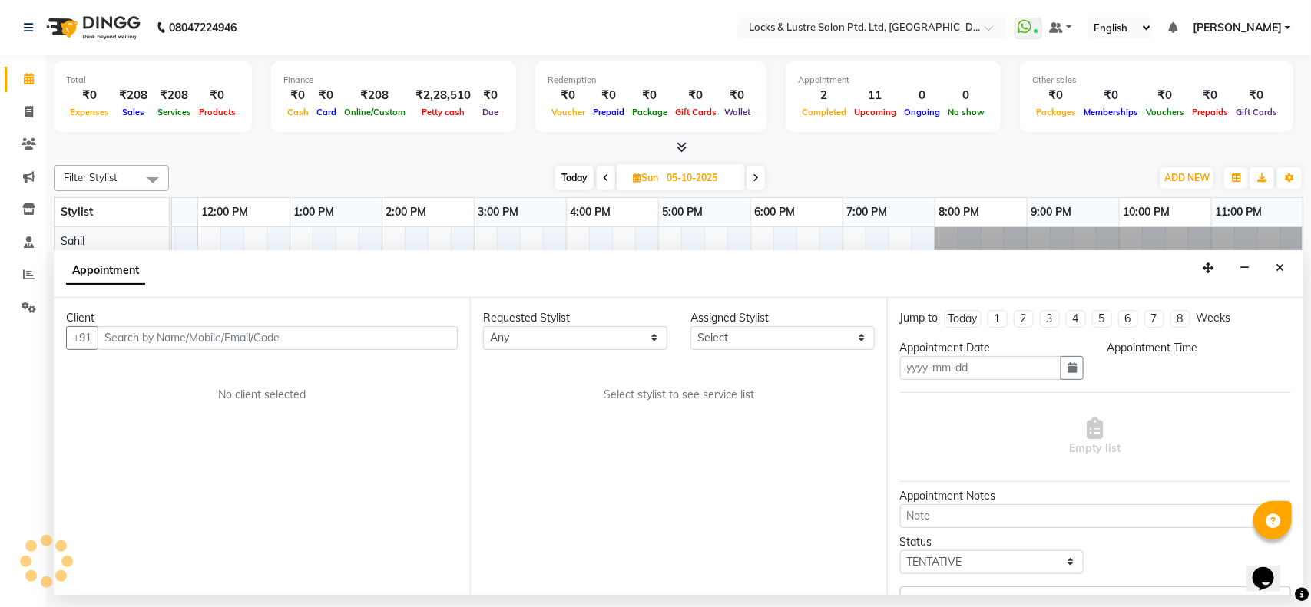
type input "05-10-2025"
select select "810"
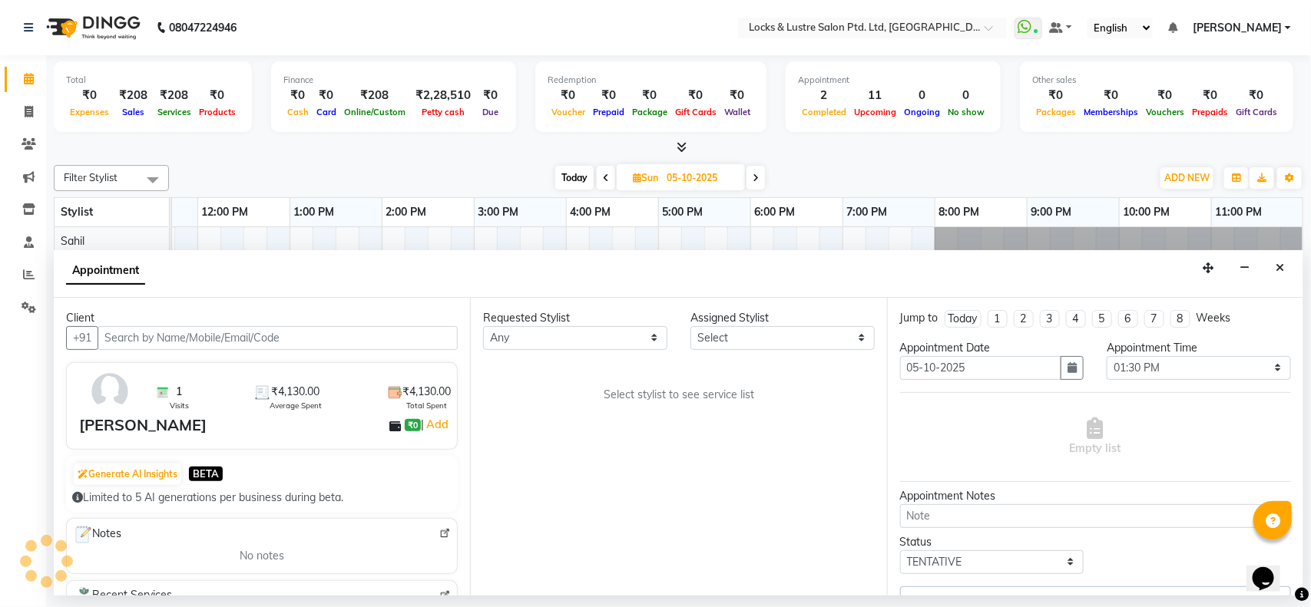
select select "89162"
click at [1071, 369] on button "button" at bounding box center [1072, 368] width 23 height 24
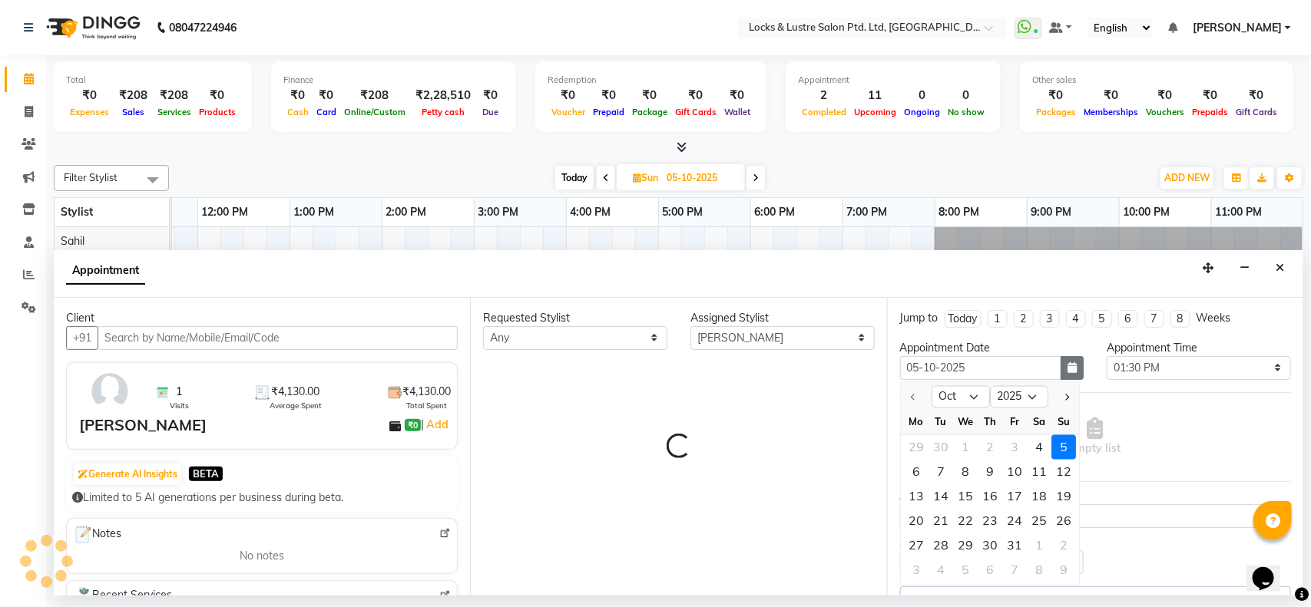
select select "2875"
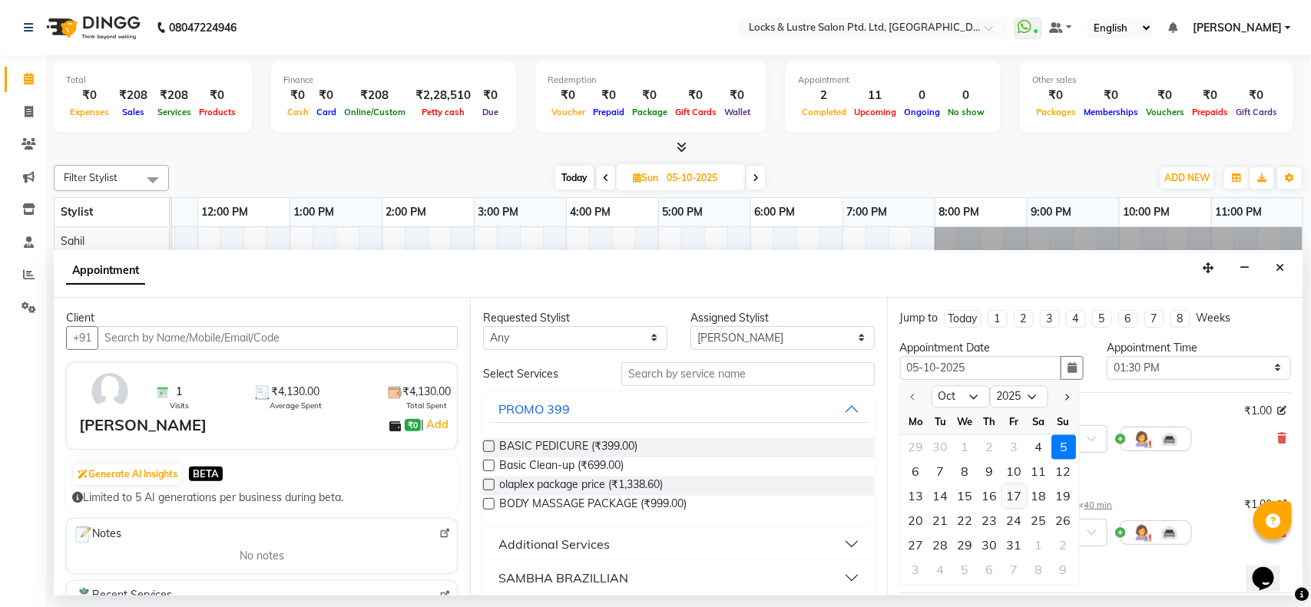
click at [1012, 495] on div "17" at bounding box center [1014, 496] width 25 height 25
type input "17-10-2025"
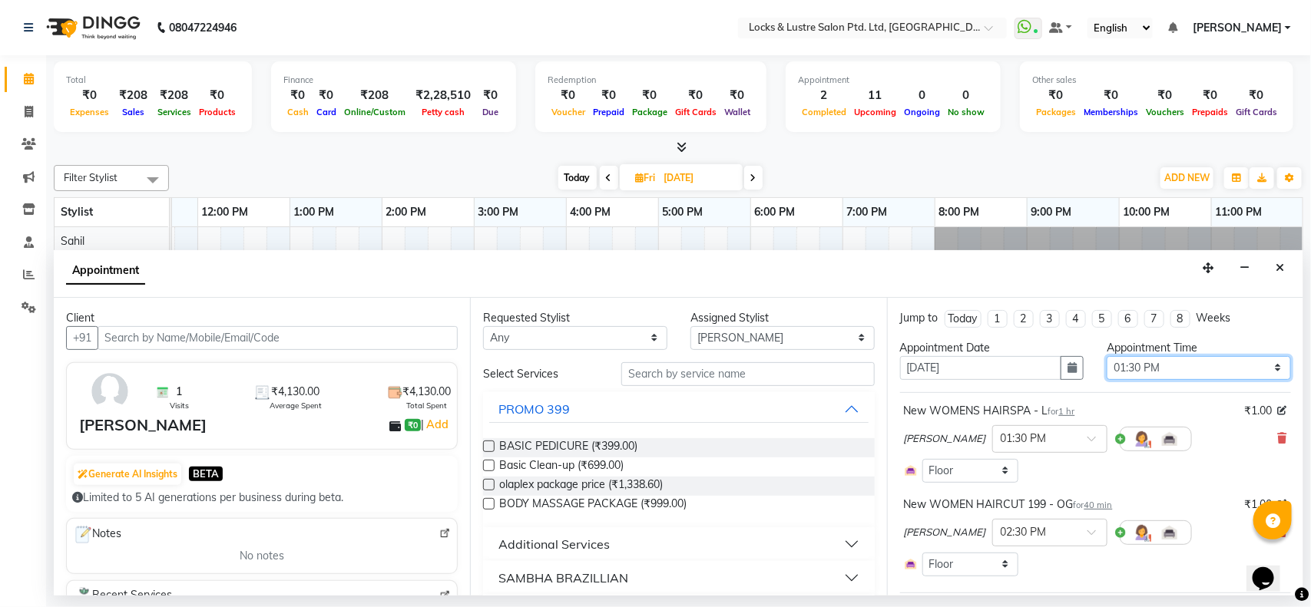
click at [1185, 366] on select "Select 09:00 AM 09:15 AM 09:30 AM 09:45 AM 10:00 AM 10:15 AM 10:30 AM 10:45 AM …" at bounding box center [1199, 368] width 184 height 24
select select "870"
click at [1107, 356] on select "Select 09:00 AM 09:15 AM 09:30 AM 09:45 AM 10:00 AM 10:15 AM 10:30 AM 10:45 AM …" at bounding box center [1199, 368] width 184 height 24
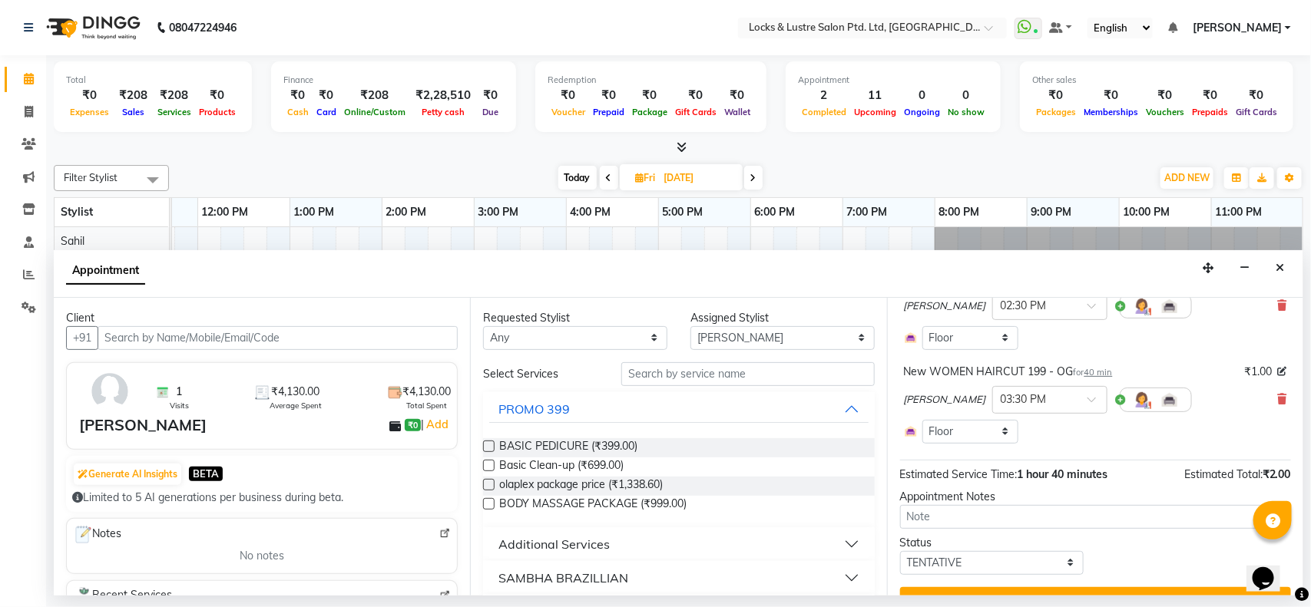
scroll to position [165, 0]
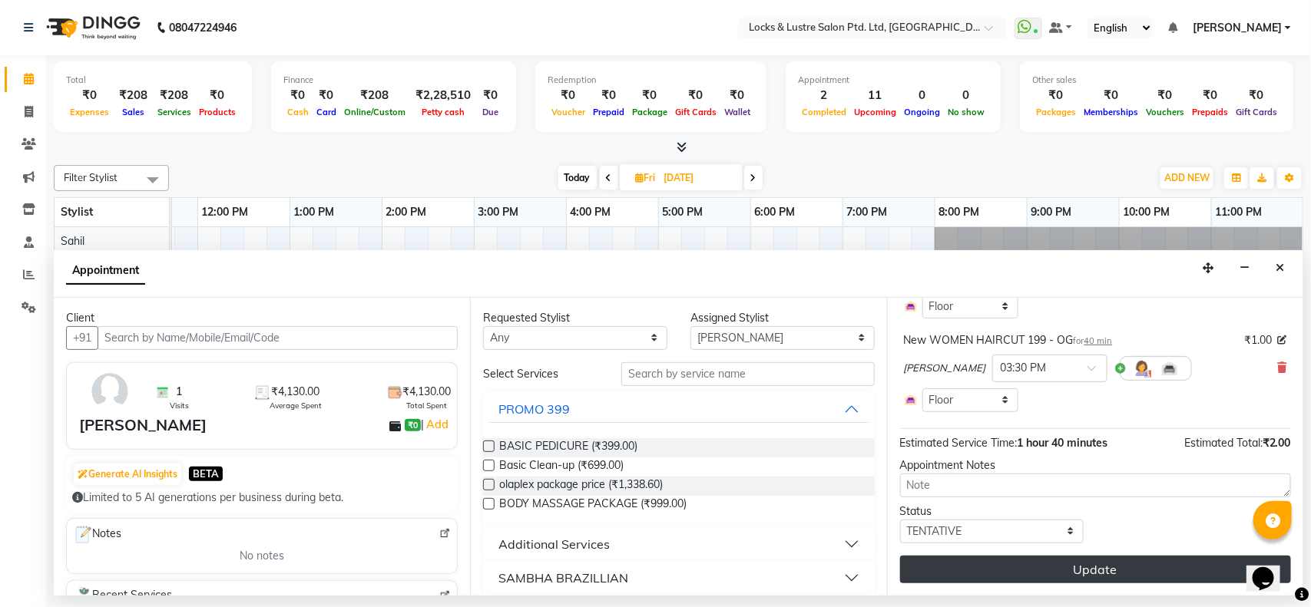
click at [1084, 567] on button "Update" at bounding box center [1095, 570] width 391 height 28
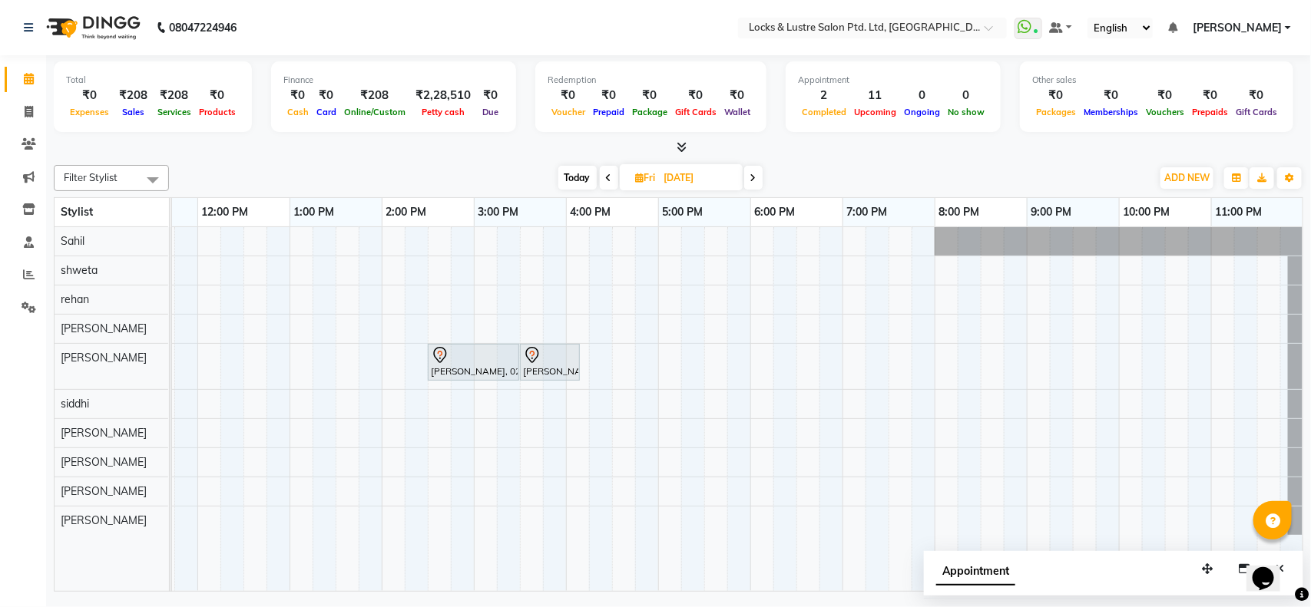
click at [578, 177] on span "Today" at bounding box center [577, 178] width 38 height 24
type input "04-10-2025"
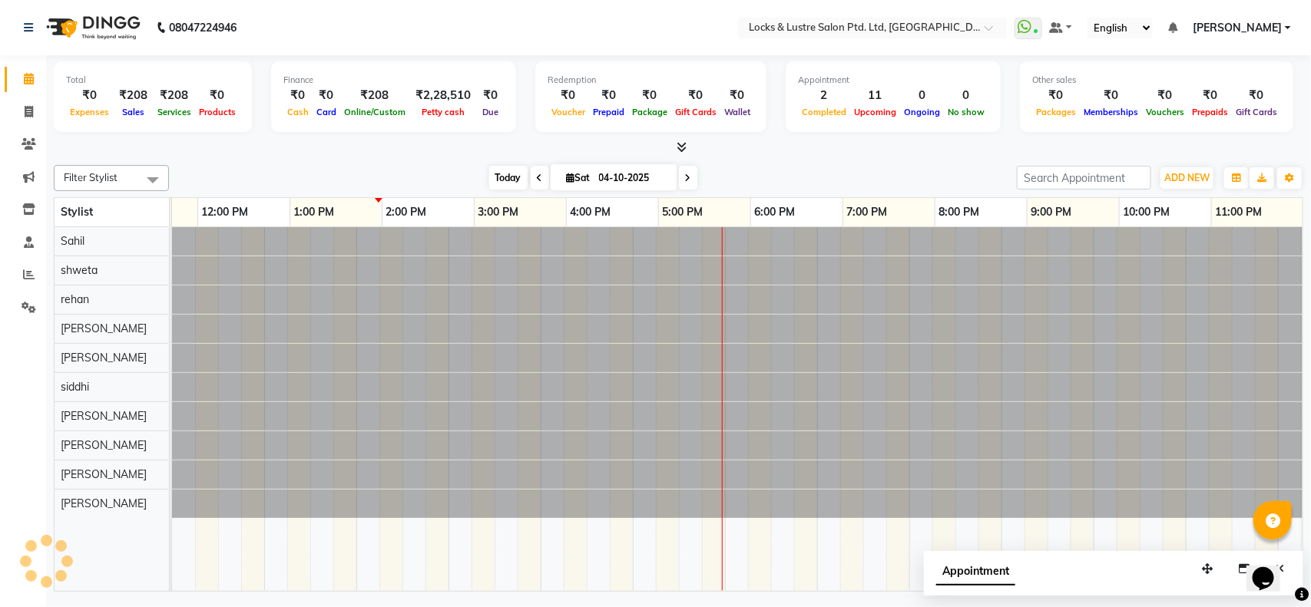
scroll to position [0, 343]
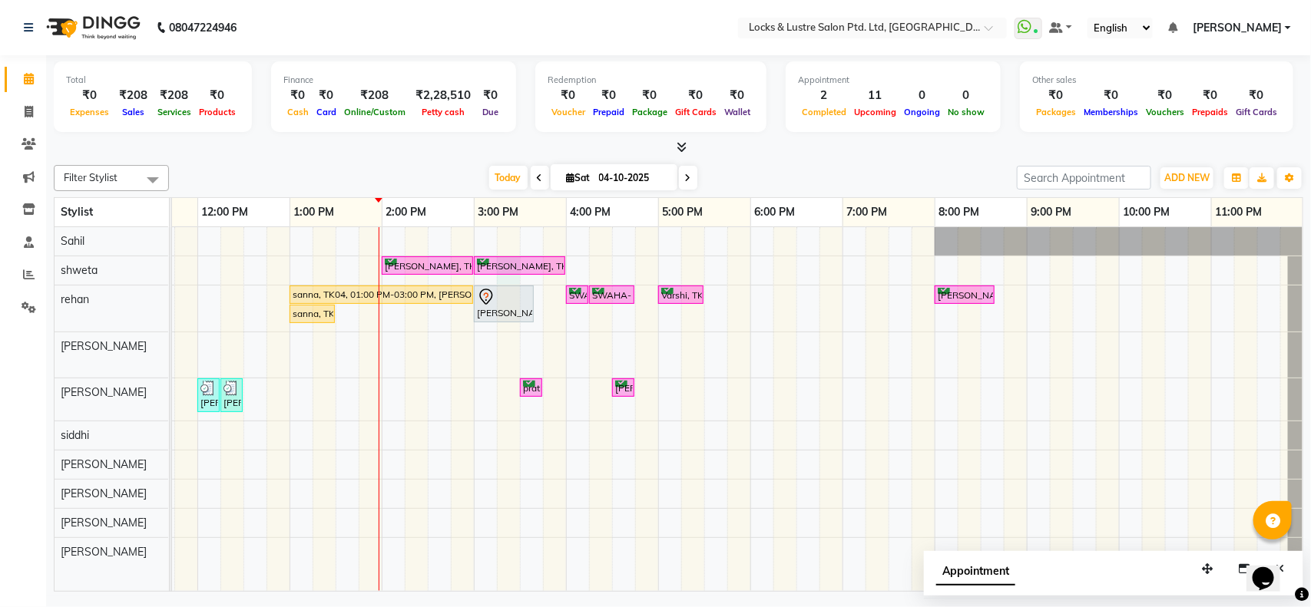
click at [515, 284] on div "ananya, TK07, 02:00 PM-03:00 PM, New STICK ON EXTENSIONS HANDS / FEET ananya, T…" at bounding box center [566, 409] width 1475 height 364
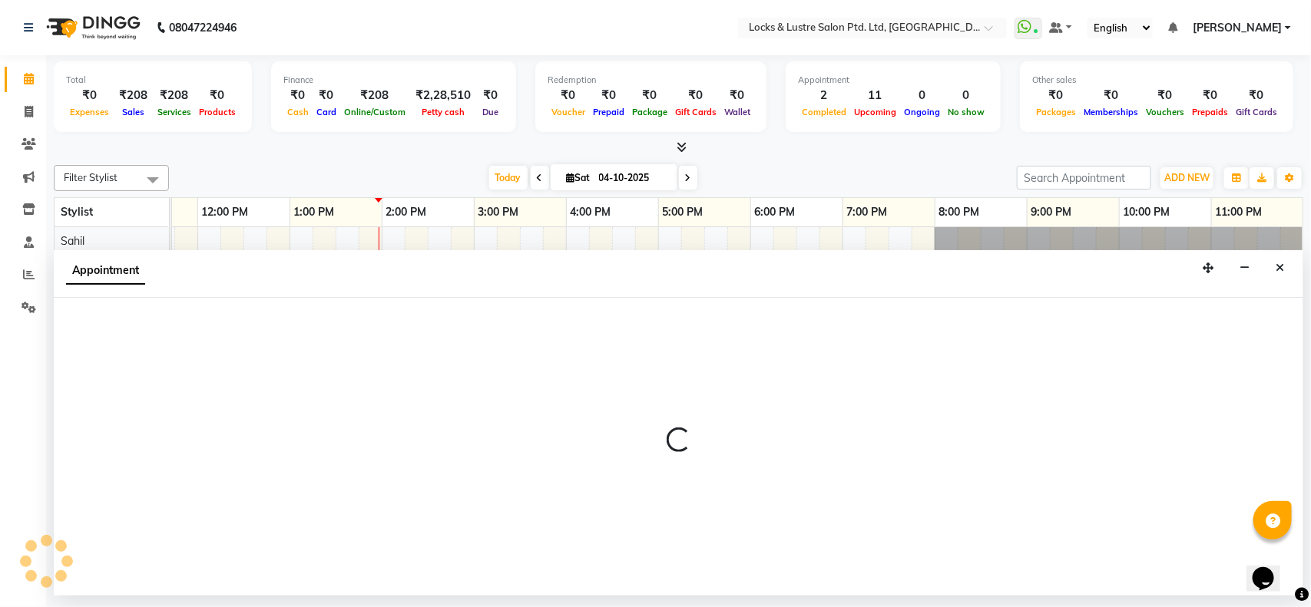
select select "62976"
select select "915"
select select "tentative"
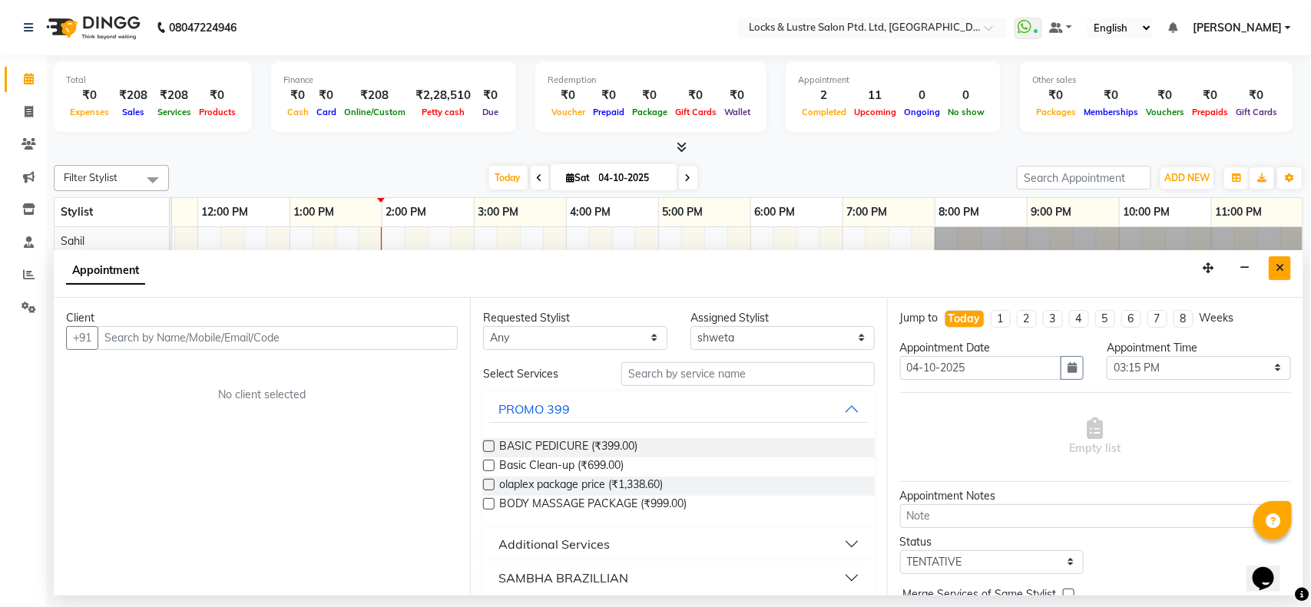
click at [1283, 270] on icon "Close" at bounding box center [1280, 268] width 8 height 11
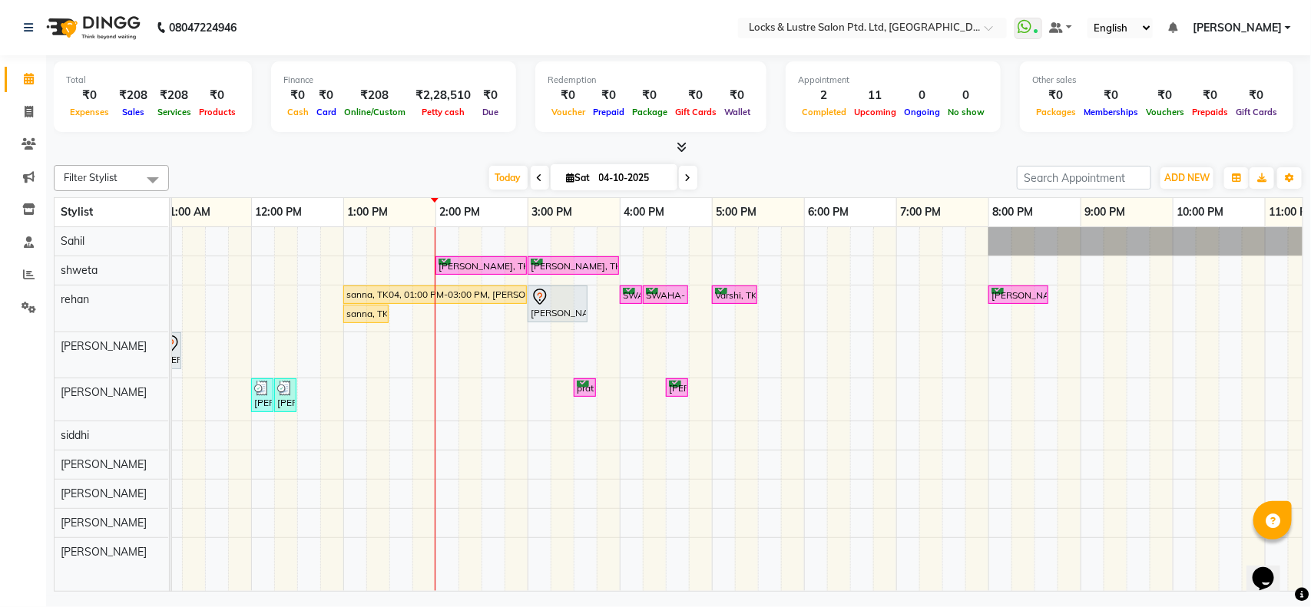
scroll to position [0, 283]
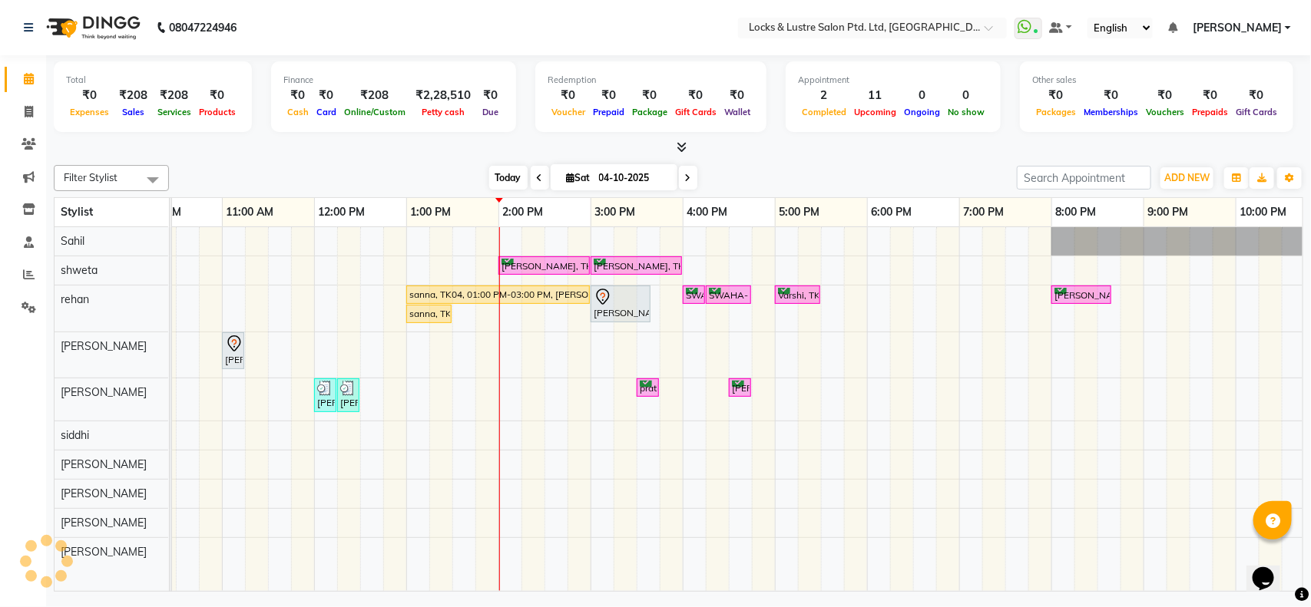
click at [511, 184] on span "Today" at bounding box center [508, 178] width 38 height 24
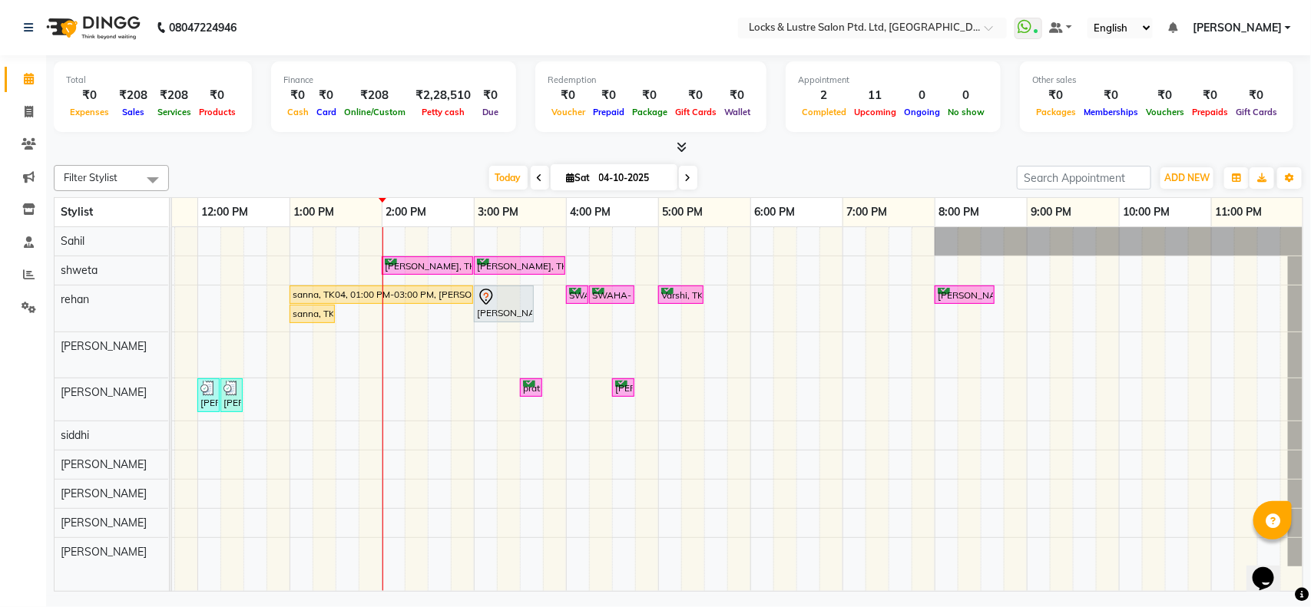
click at [537, 175] on icon at bounding box center [540, 178] width 6 height 9
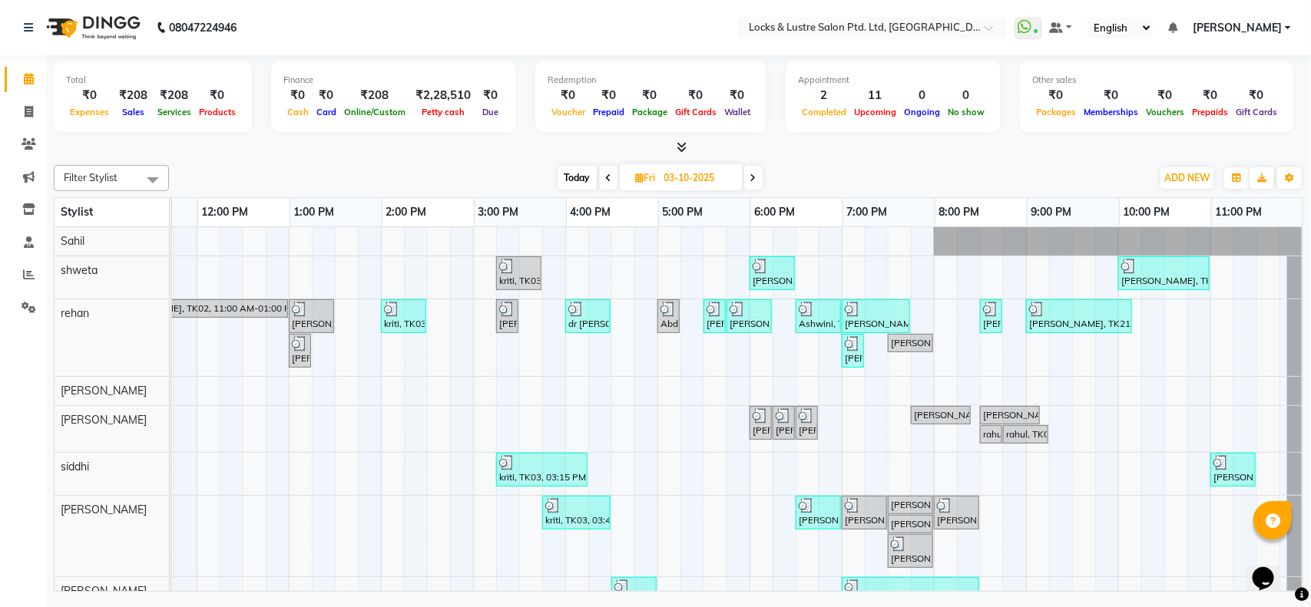
click at [750, 182] on icon at bounding box center [753, 178] width 6 height 9
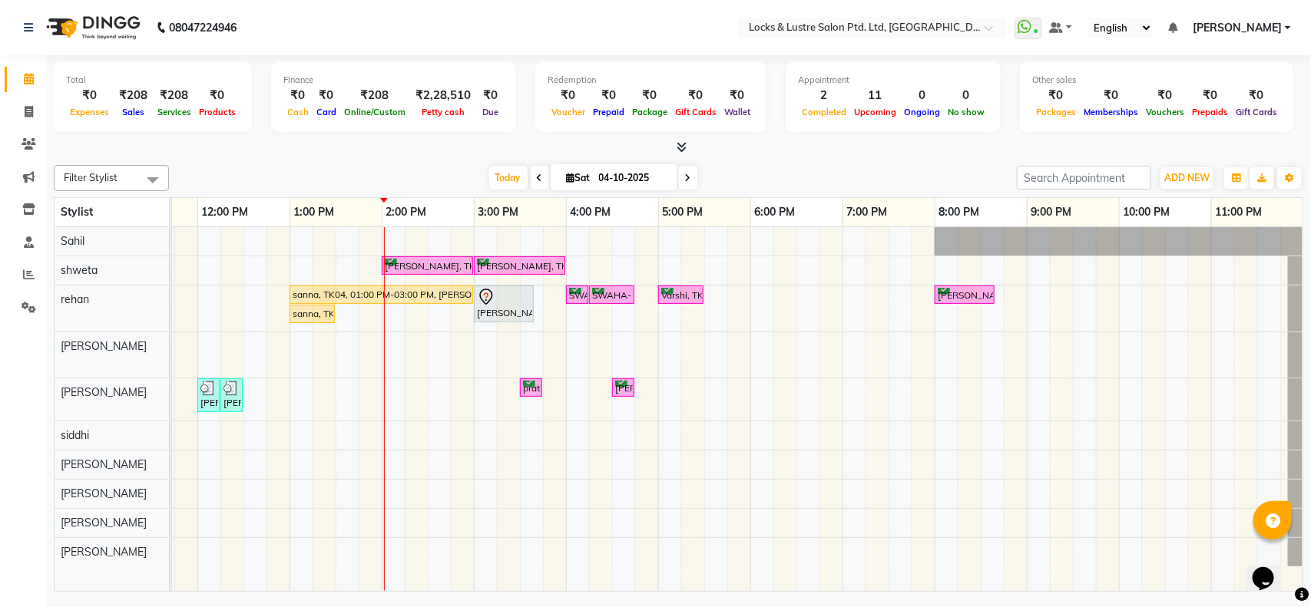
drag, startPoint x: 733, startPoint y: 357, endPoint x: 1003, endPoint y: 136, distance: 348.7
click at [1003, 136] on div "Total ₹0 Expenses ₹208 Sales ₹208 Services ₹0 Products Finance ₹0 Cash ₹0 Card …" at bounding box center [679, 98] width 1250 height 75
click at [689, 178] on span at bounding box center [688, 178] width 18 height 24
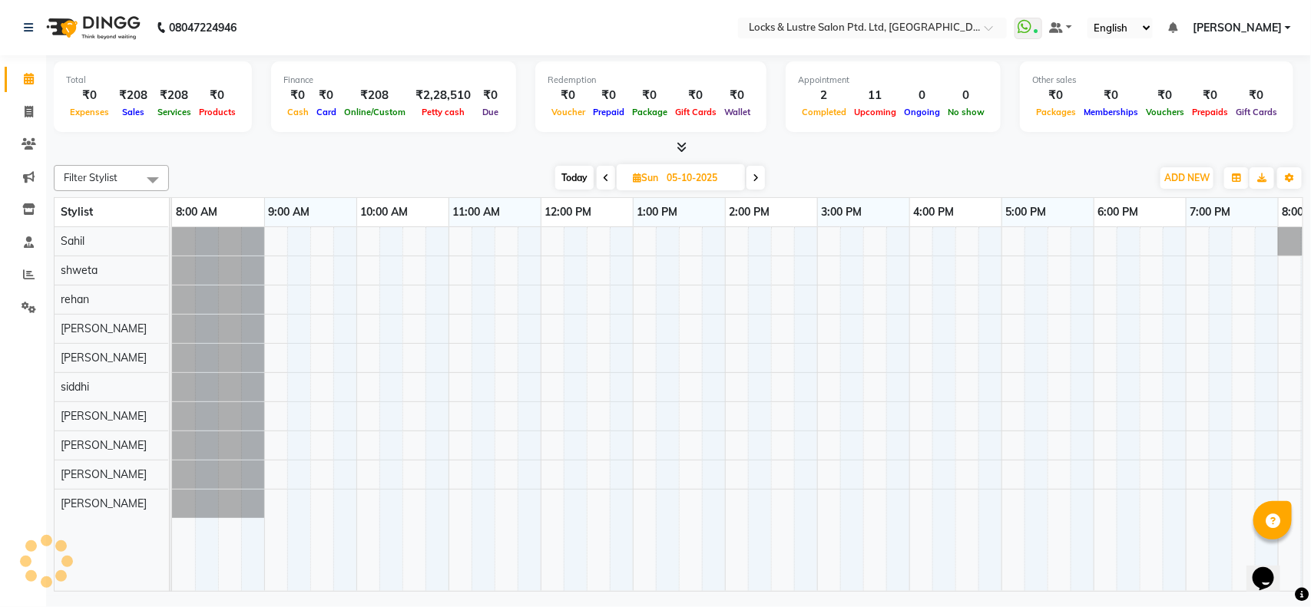
scroll to position [0, 343]
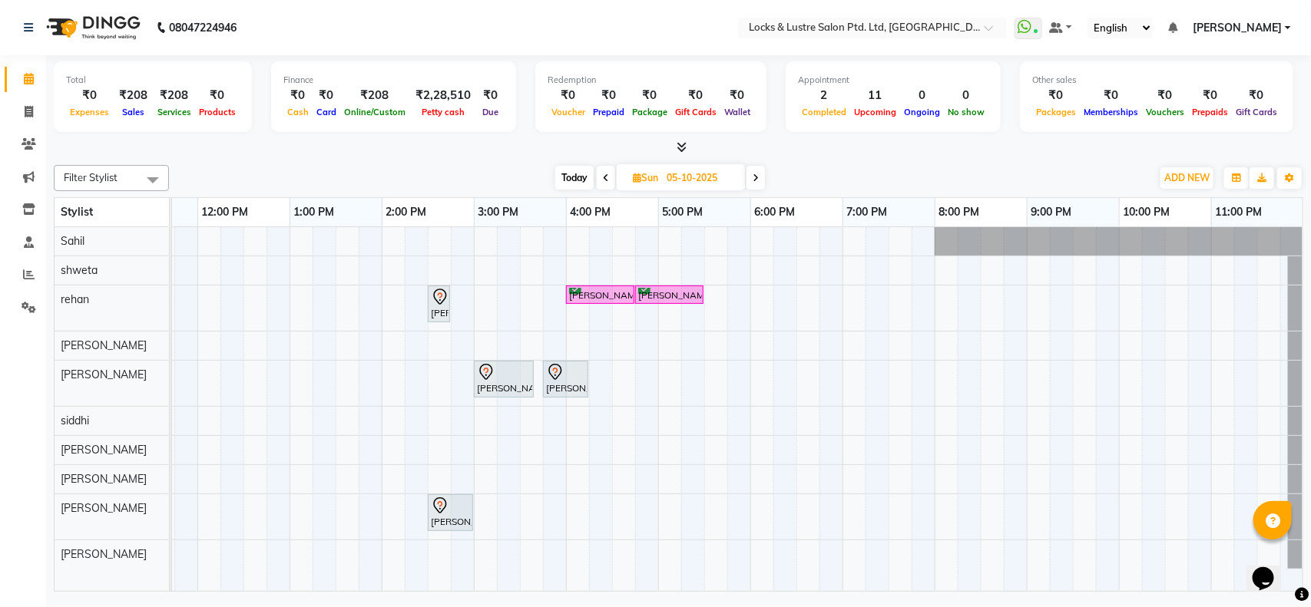
click at [605, 174] on icon at bounding box center [606, 178] width 6 height 9
type input "04-10-2025"
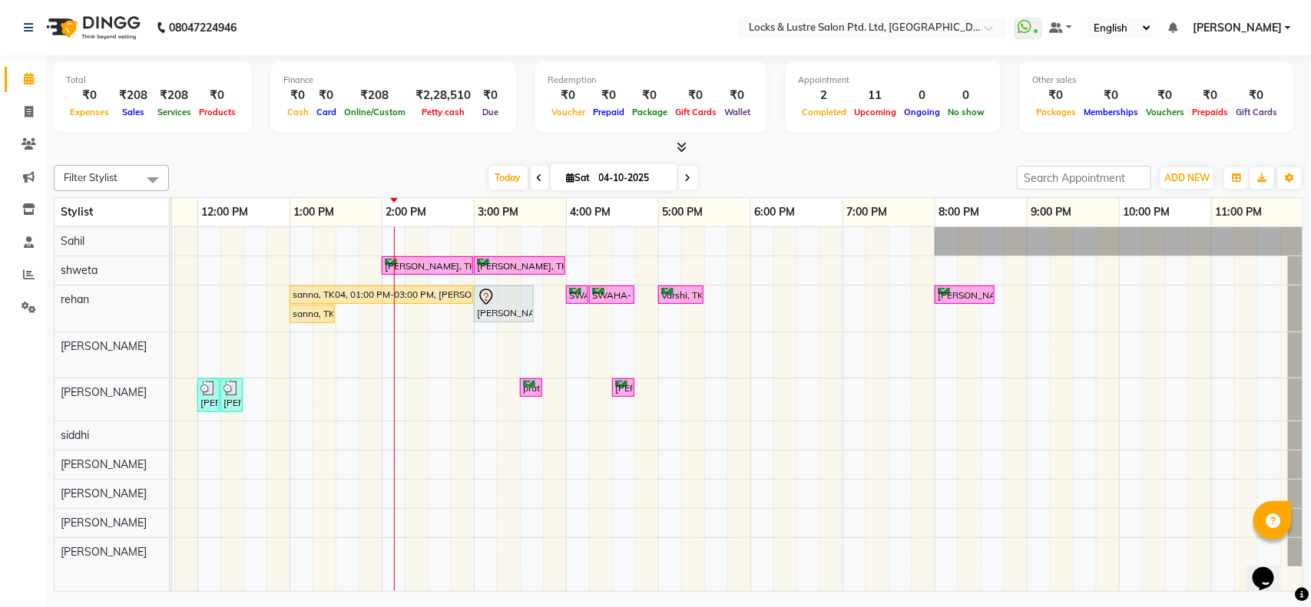
click at [605, 173] on input "04-10-2025" at bounding box center [632, 178] width 77 height 23
select select "10"
select select "2025"
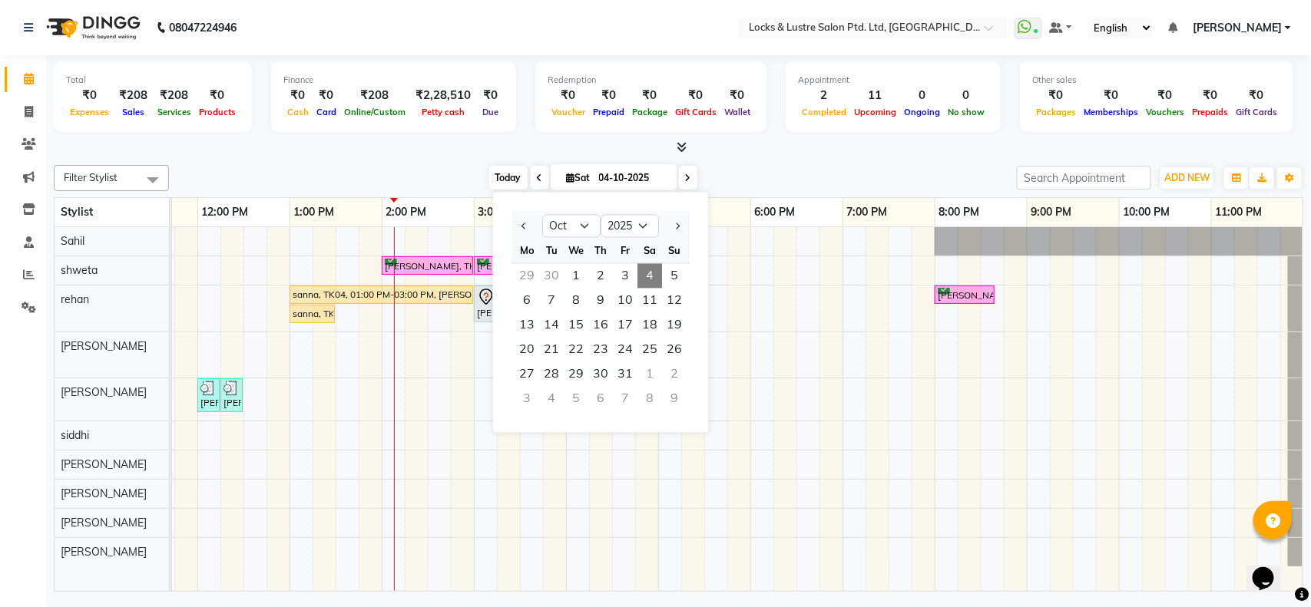
click at [505, 184] on span "Today" at bounding box center [508, 178] width 38 height 24
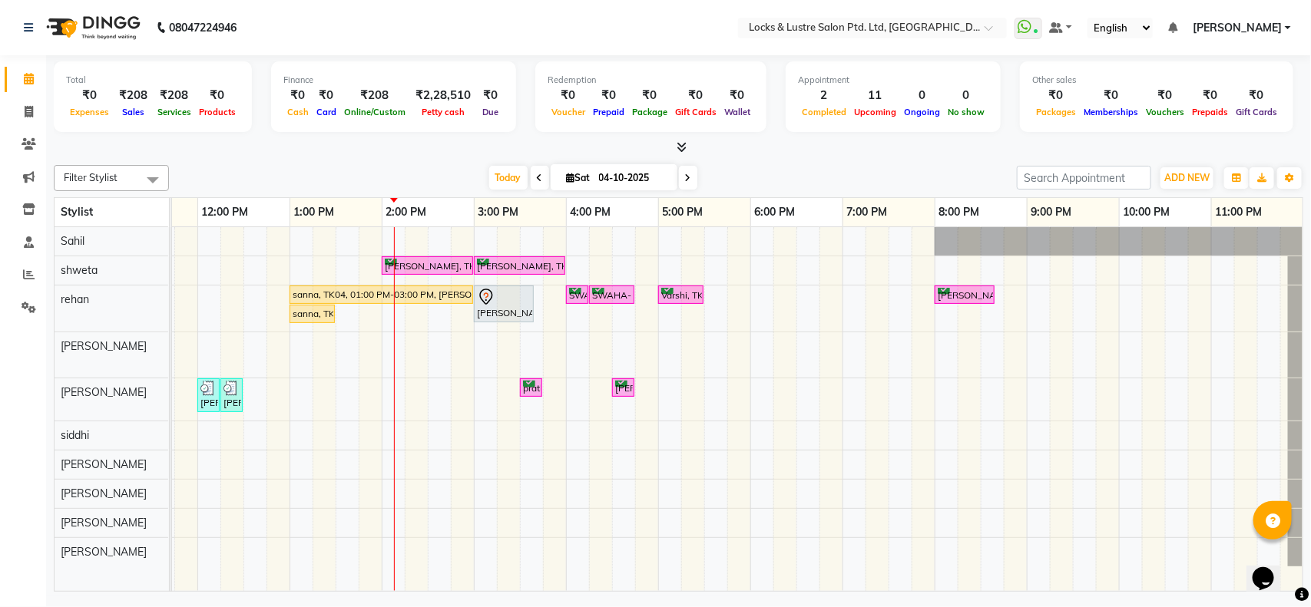
click at [537, 177] on icon at bounding box center [540, 178] width 6 height 9
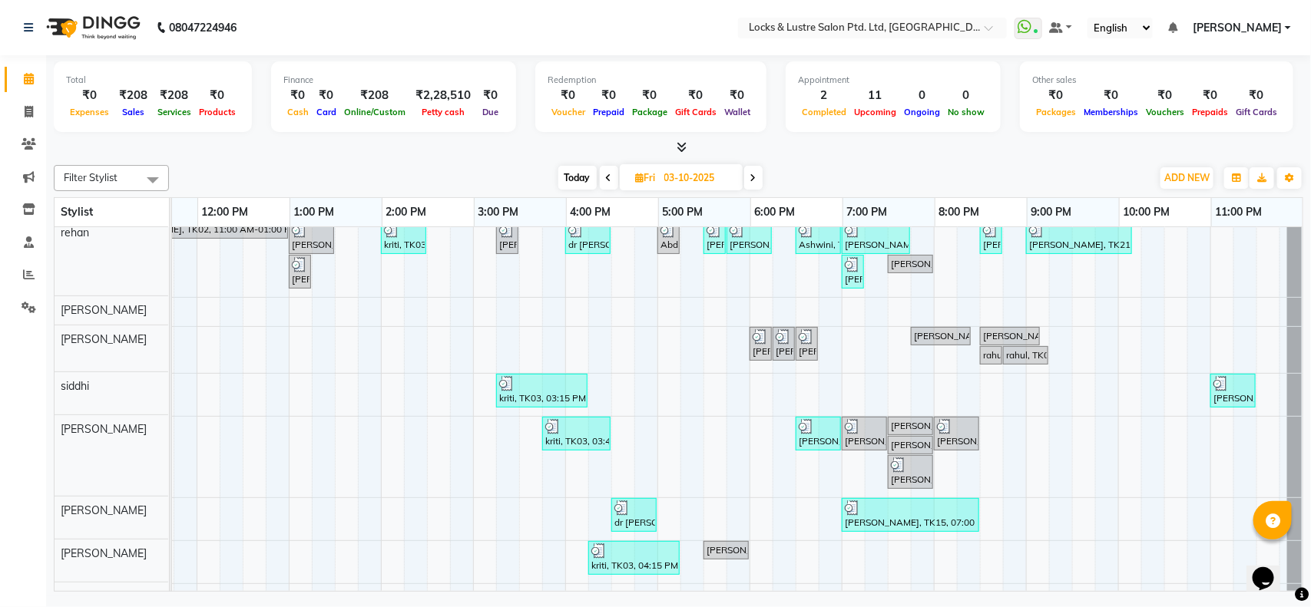
scroll to position [79, 0]
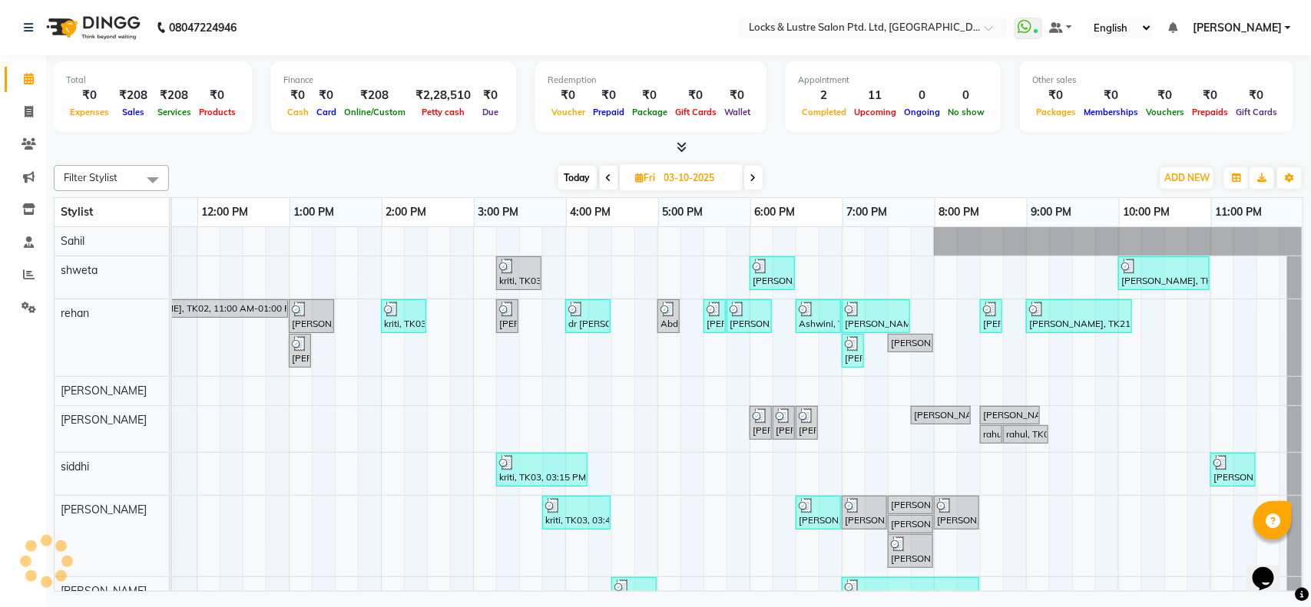
click at [754, 177] on icon at bounding box center [753, 178] width 6 height 9
type input "04-10-2025"
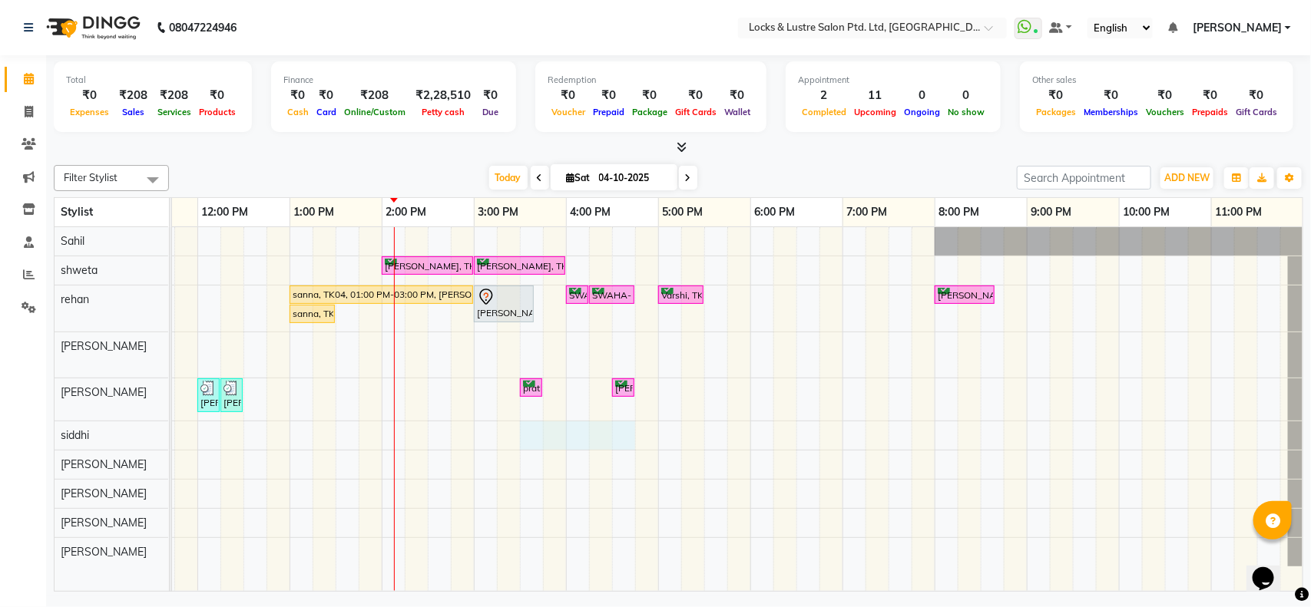
drag, startPoint x: 538, startPoint y: 447, endPoint x: 598, endPoint y: 327, distance: 133.6
click at [598, 327] on tr at bounding box center [566, 409] width 1475 height 364
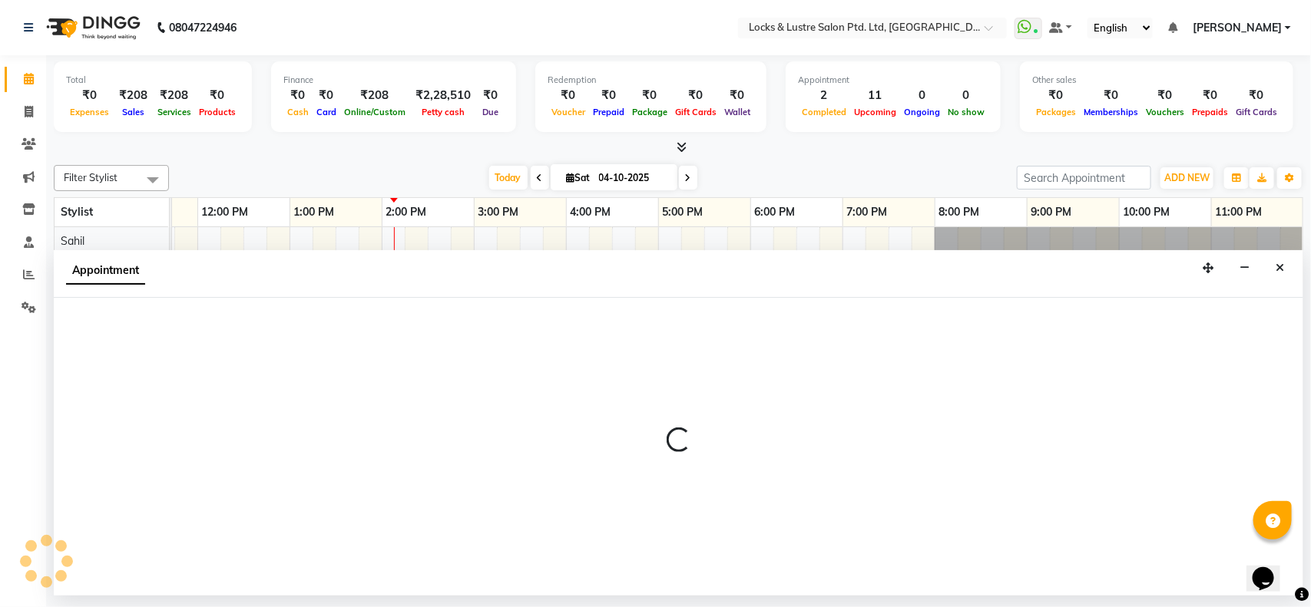
select select "89163"
select select "930"
select select "tentative"
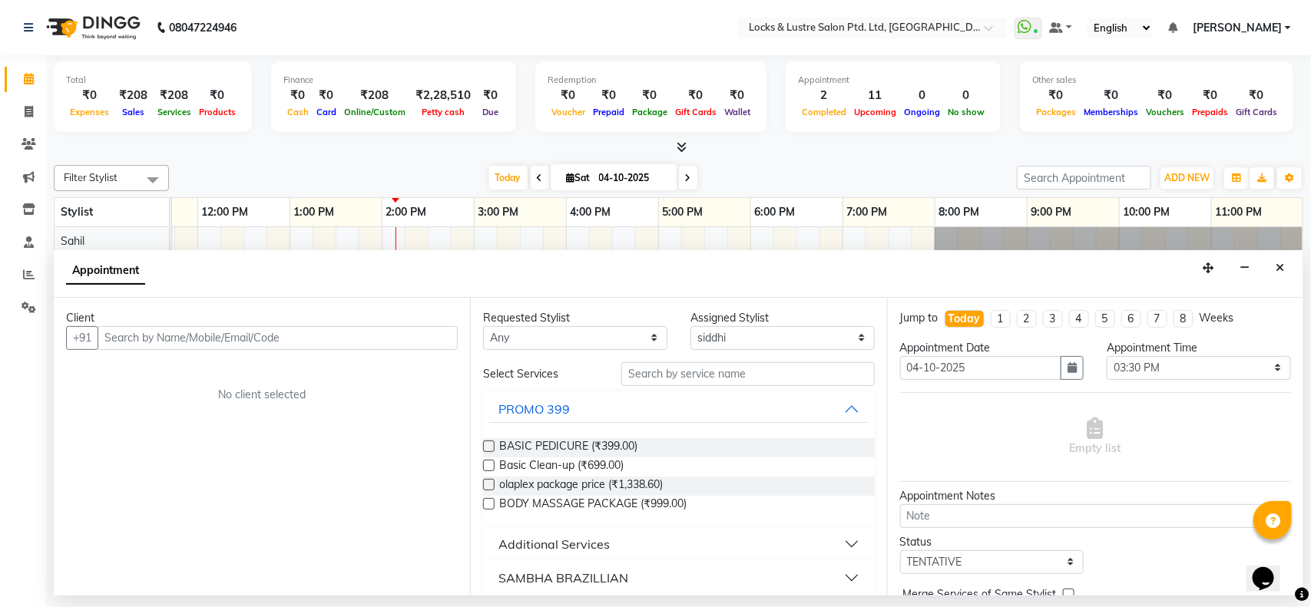
click at [439, 336] on input "text" at bounding box center [278, 338] width 360 height 24
click at [151, 334] on input "text" at bounding box center [278, 338] width 360 height 24
drag, startPoint x: 312, startPoint y: 343, endPoint x: 185, endPoint y: 339, distance: 126.8
drag, startPoint x: 185, startPoint y: 339, endPoint x: 170, endPoint y: 329, distance: 18.3
click at [170, 329] on input "9594874547" at bounding box center [246, 338] width 296 height 24
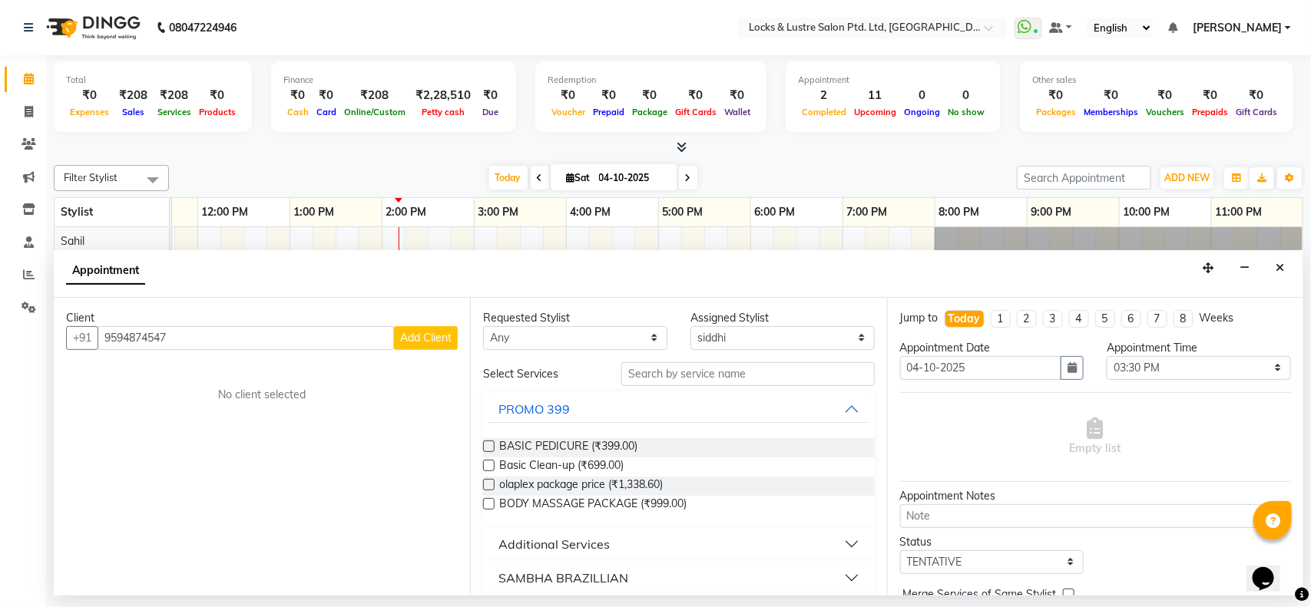
click at [173, 336] on input "9594874547" at bounding box center [246, 338] width 296 height 24
drag, startPoint x: 173, startPoint y: 336, endPoint x: 16, endPoint y: 344, distance: 156.9
click at [16, 344] on app-home "08047224946 Select Location × Locks & Lustre Salon Ptd. Ltd, Lower Parel WhatsA…" at bounding box center [655, 298] width 1311 height 596
click at [215, 335] on input "9594874547" at bounding box center [246, 338] width 296 height 24
type input "9"
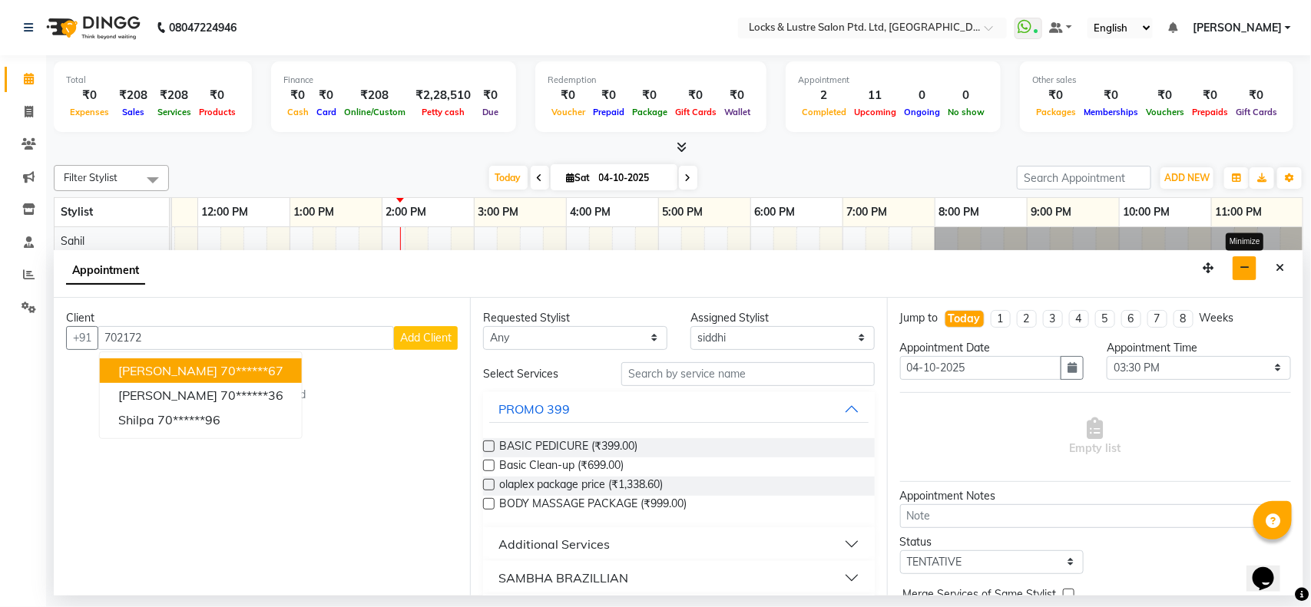
type input "702172"
click at [1240, 266] on icon "button" at bounding box center [1245, 268] width 10 height 11
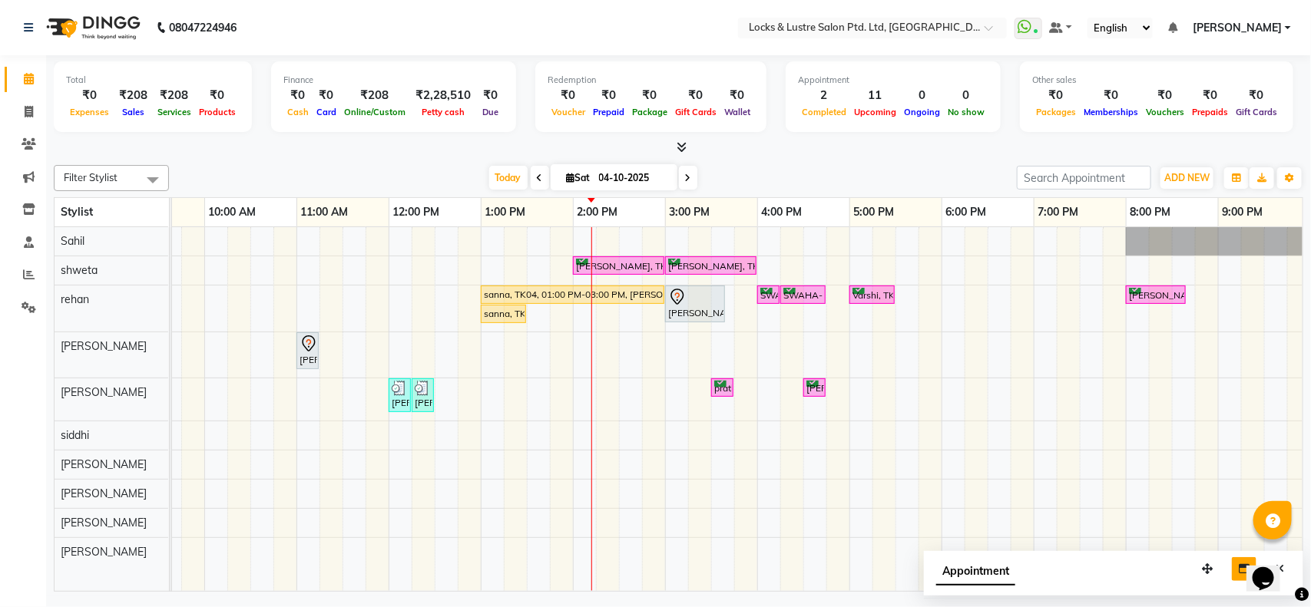
scroll to position [0, 152]
click at [1239, 567] on icon "button" at bounding box center [1244, 569] width 11 height 11
select select "89163"
select select "930"
select select "tentative"
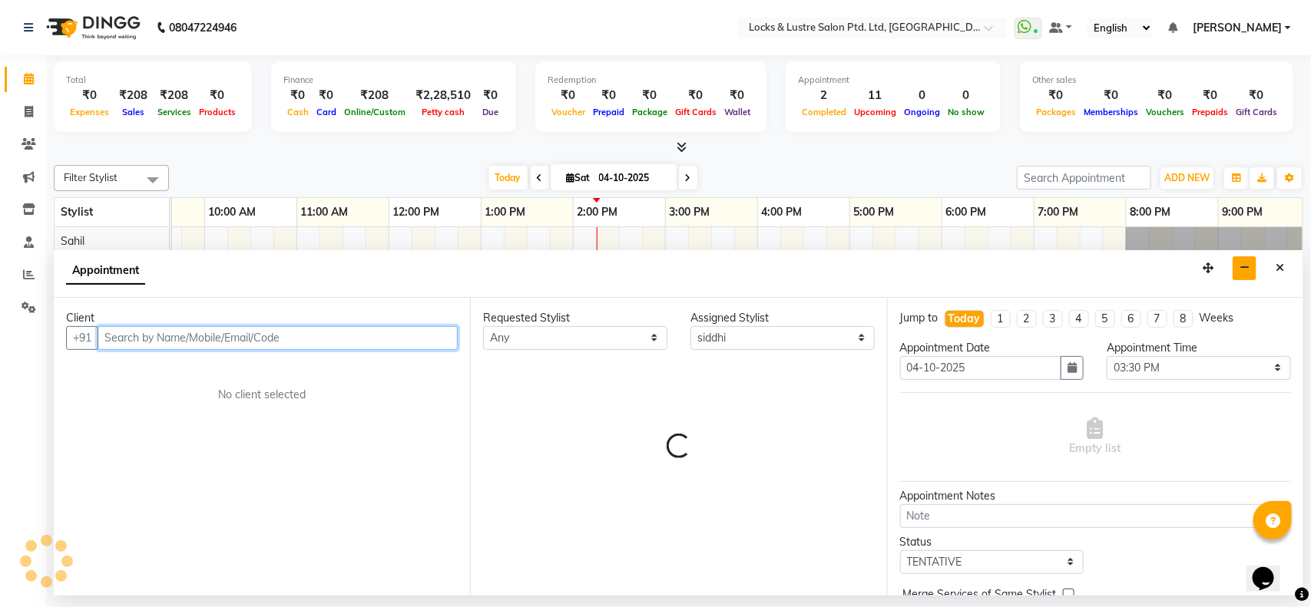
paste input "9594874547"
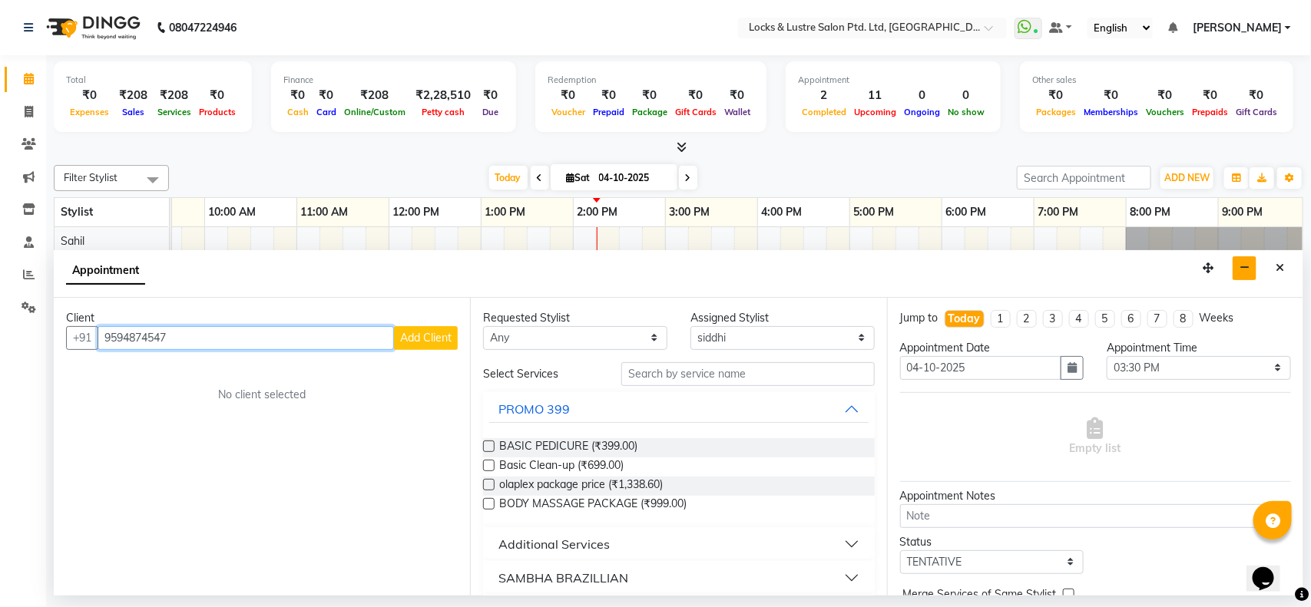
type input "9594874547"
click at [435, 340] on span "Add Client" at bounding box center [425, 338] width 51 height 14
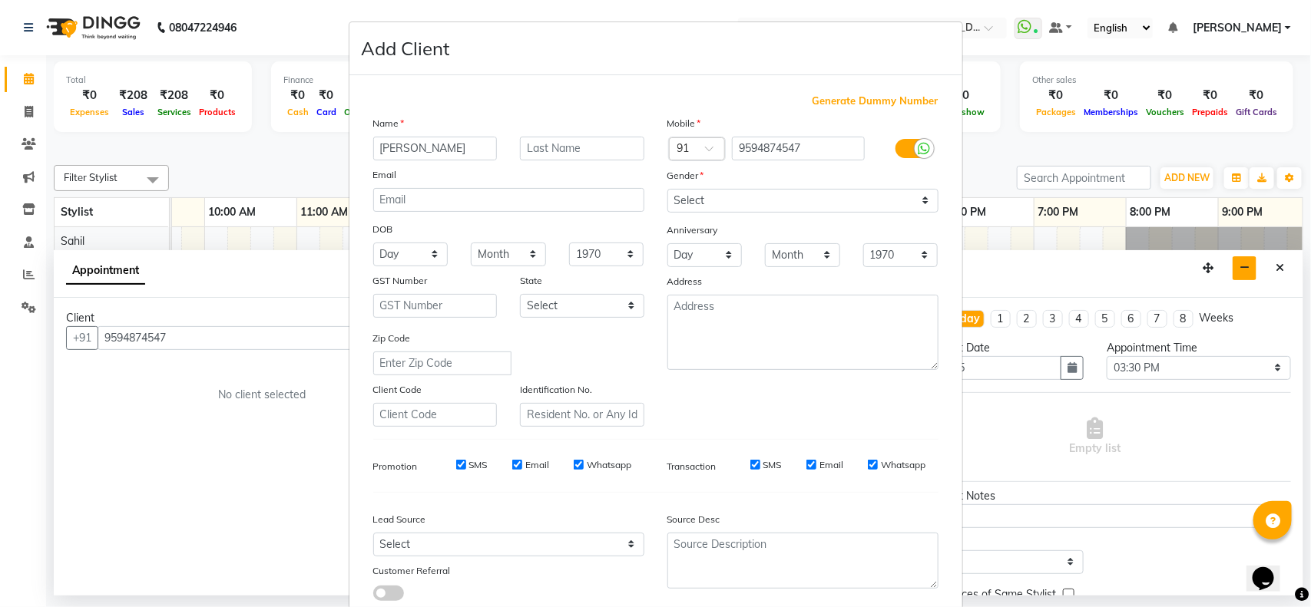
type input "KOMAL"
click at [541, 151] on input "text" at bounding box center [582, 149] width 124 height 24
type input "D"
click at [688, 194] on select "Select [DEMOGRAPHIC_DATA] [DEMOGRAPHIC_DATA] Other Prefer Not To Say" at bounding box center [802, 201] width 271 height 24
select select "female"
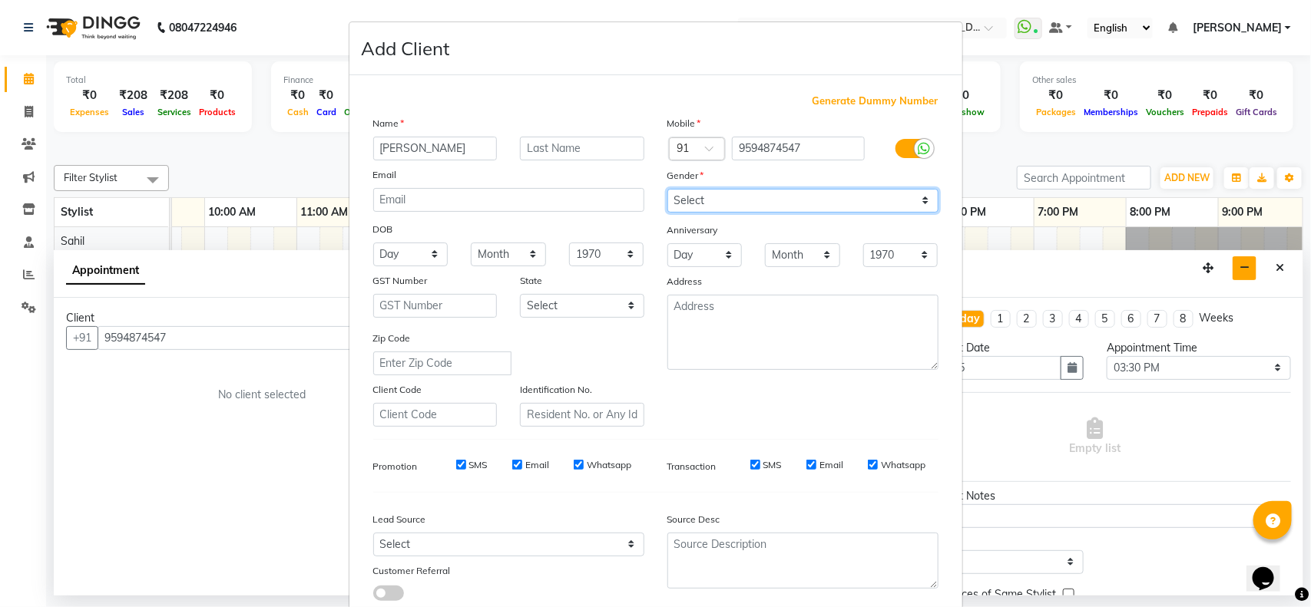
click at [667, 189] on select "Select [DEMOGRAPHIC_DATA] [DEMOGRAPHIC_DATA] Other Prefer Not To Say" at bounding box center [802, 201] width 271 height 24
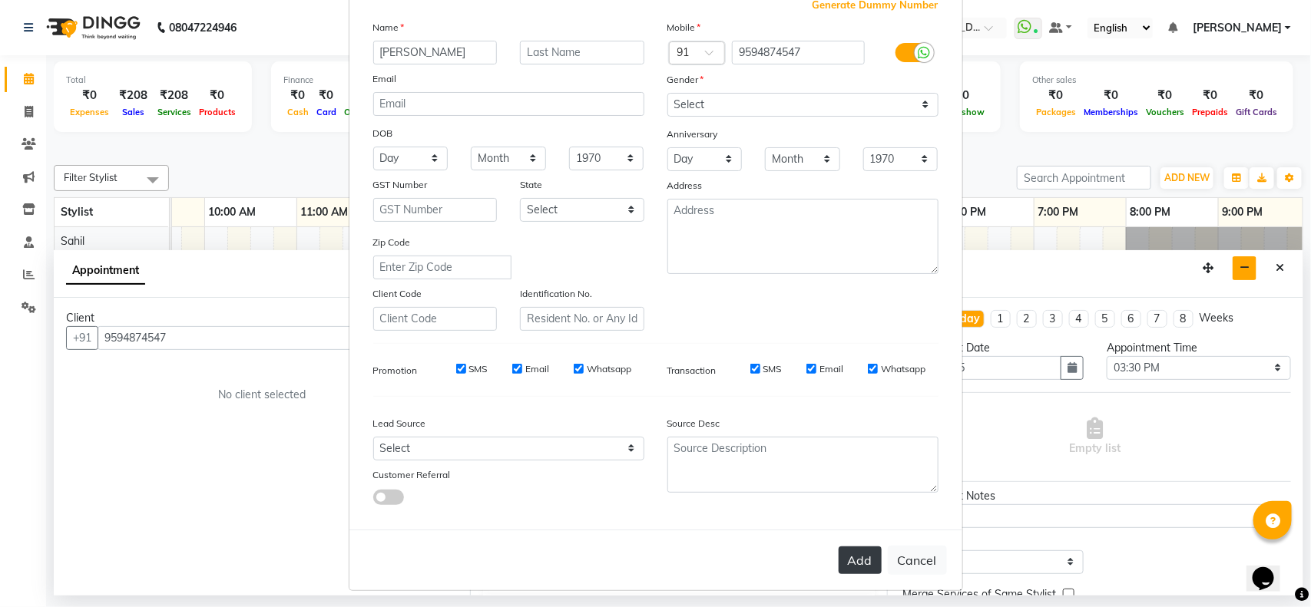
click at [846, 554] on button "Add" at bounding box center [860, 561] width 43 height 28
type input "95******47"
select select
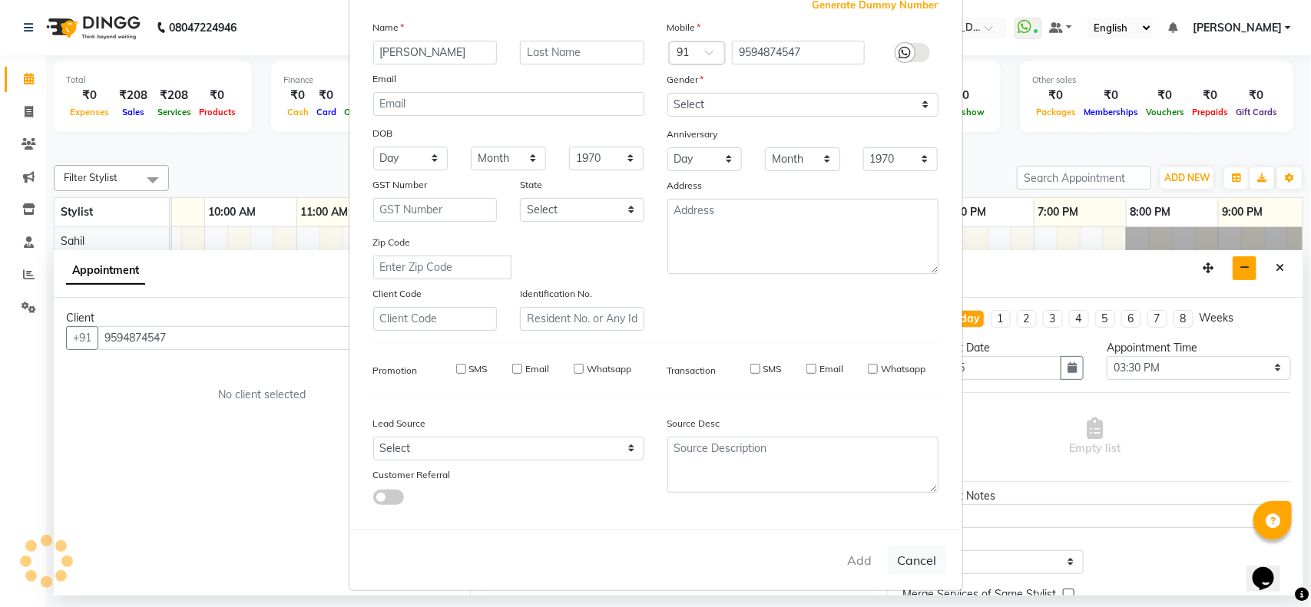
select select
checkbox input "false"
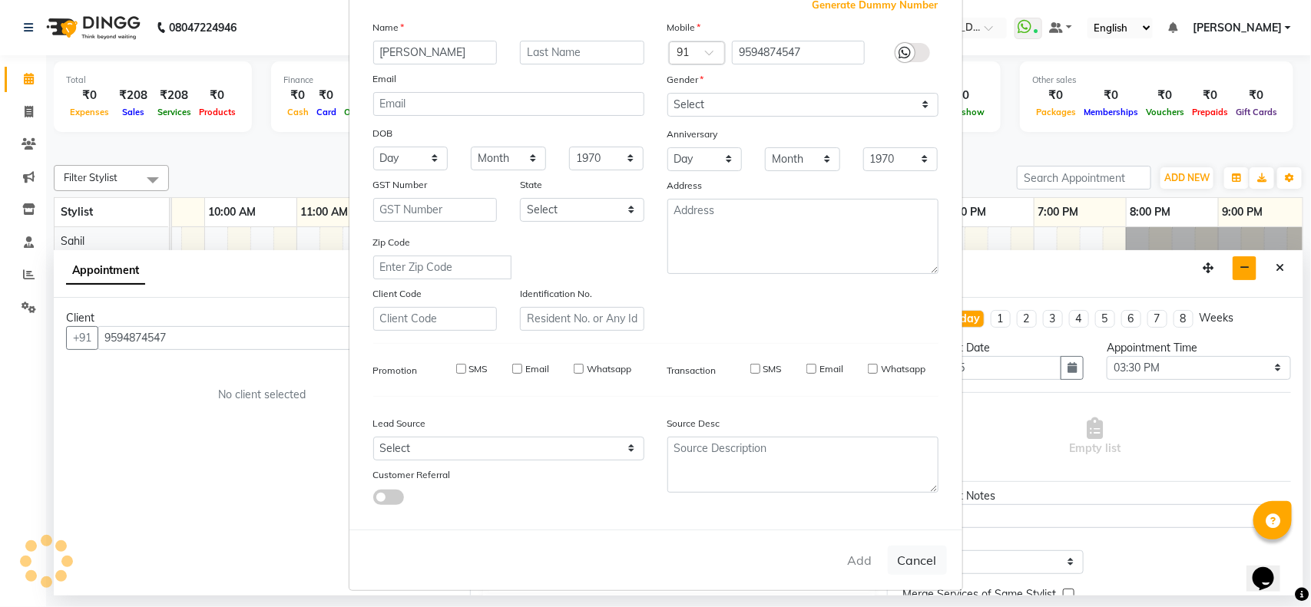
checkbox input "false"
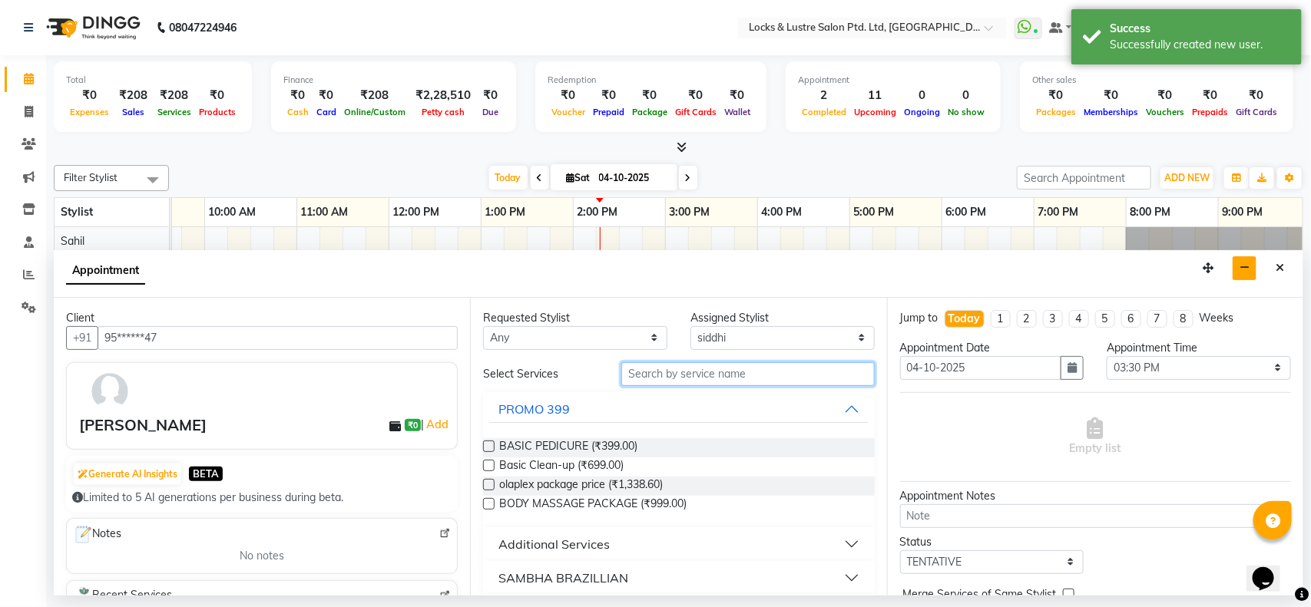
click at [742, 374] on input "text" at bounding box center [747, 374] width 253 height 24
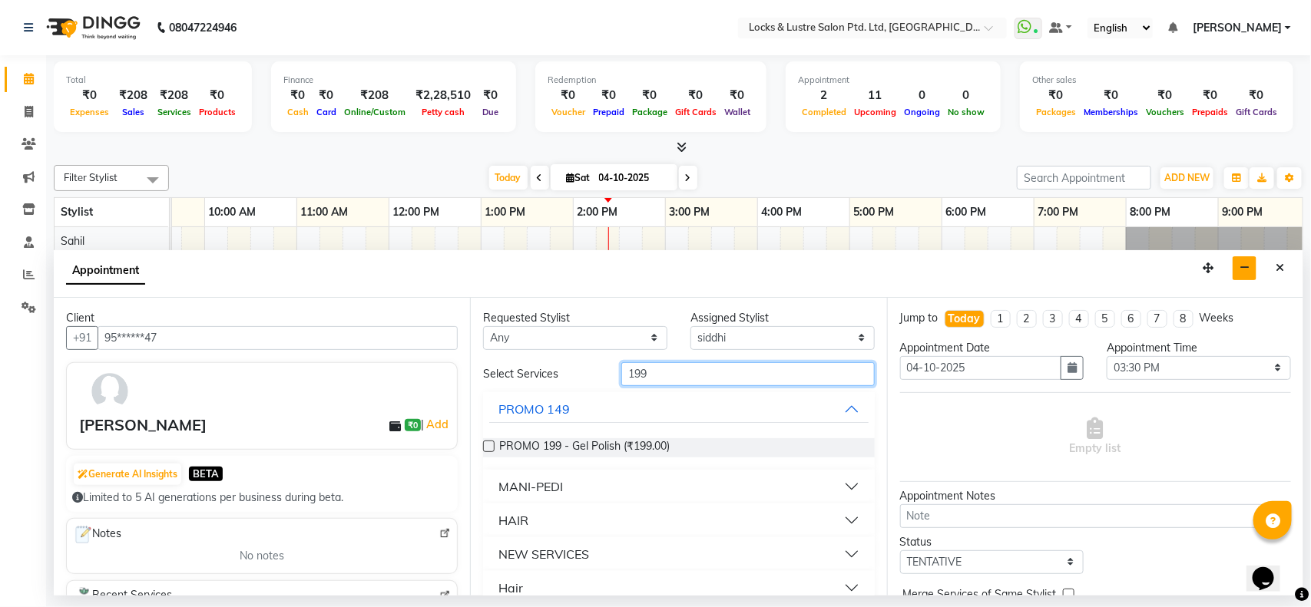
scroll to position [21, 0]
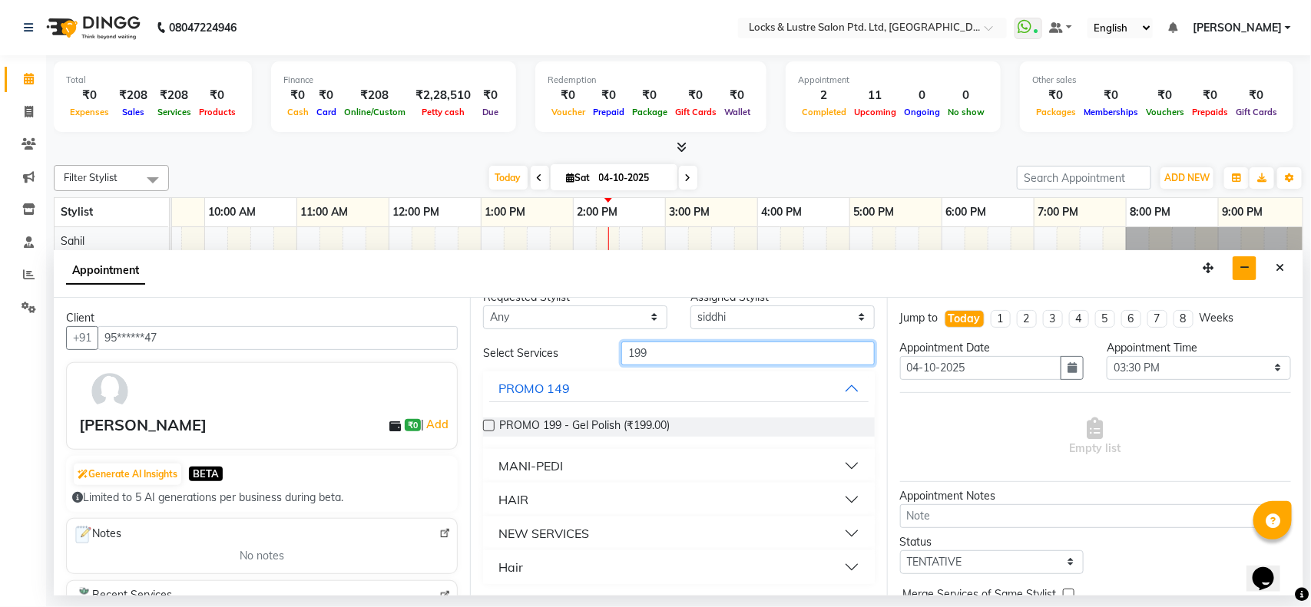
type input "199"
click at [542, 565] on button "Hair" at bounding box center [678, 568] width 379 height 28
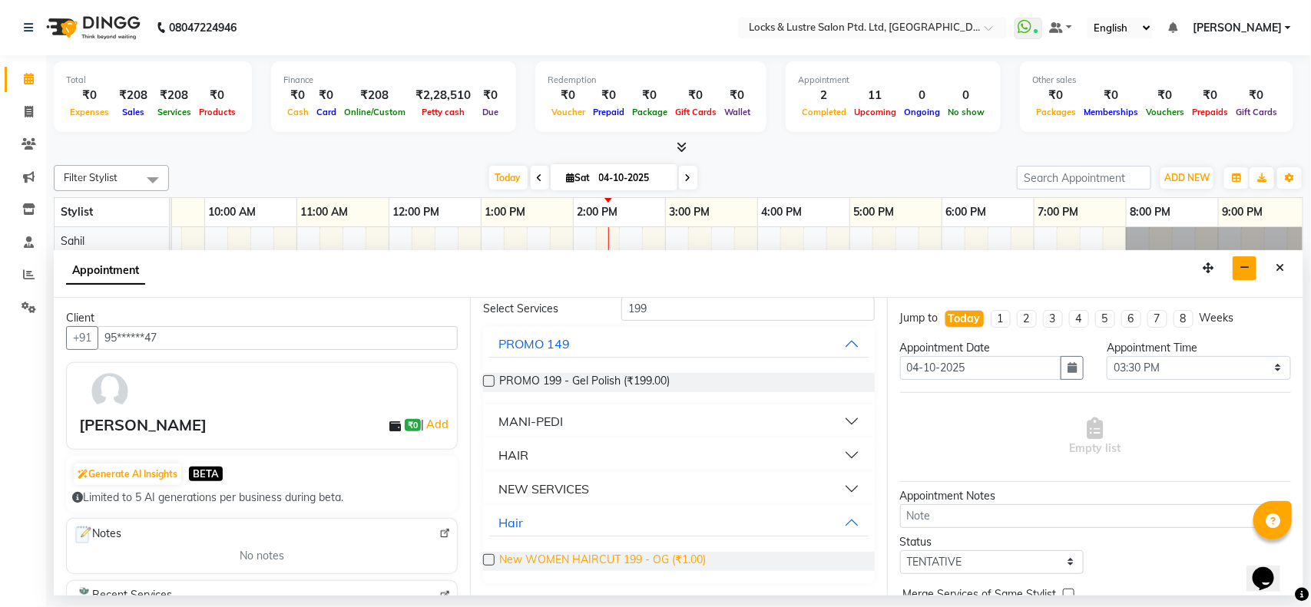
click at [553, 554] on span "New WOMEN HAIRCUT 199 - OG (₹1.00)" at bounding box center [602, 561] width 207 height 19
checkbox input "true"
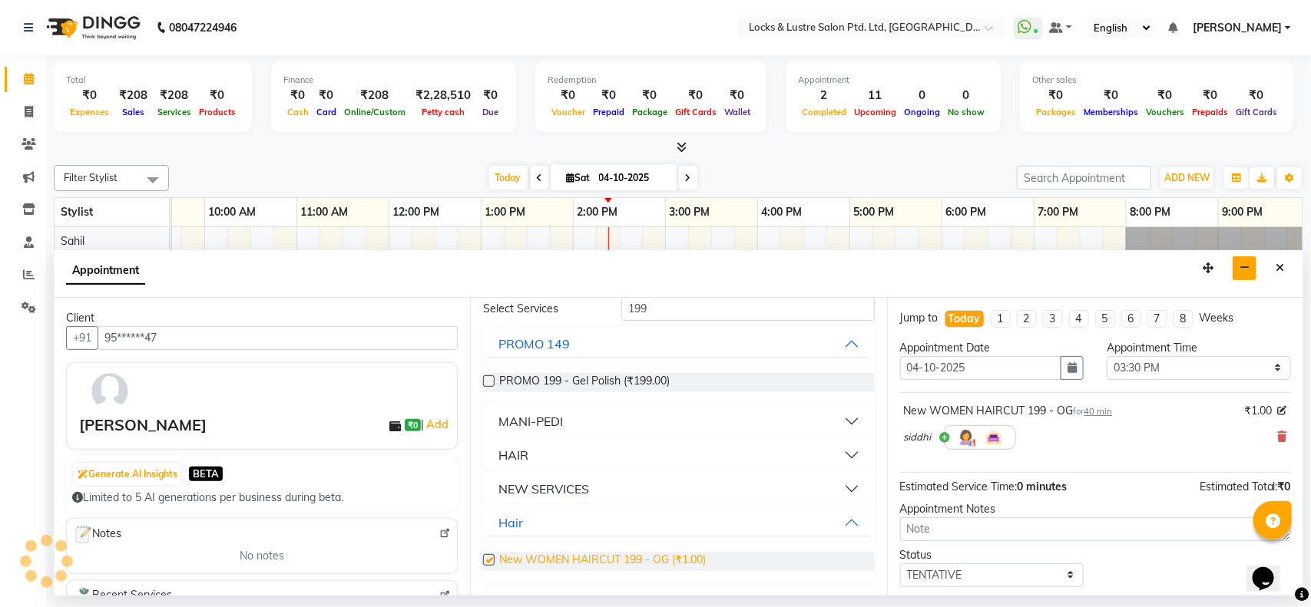
click at [647, 554] on span "New WOMEN HAIRCUT 199 - OG (₹1.00)" at bounding box center [602, 561] width 207 height 19
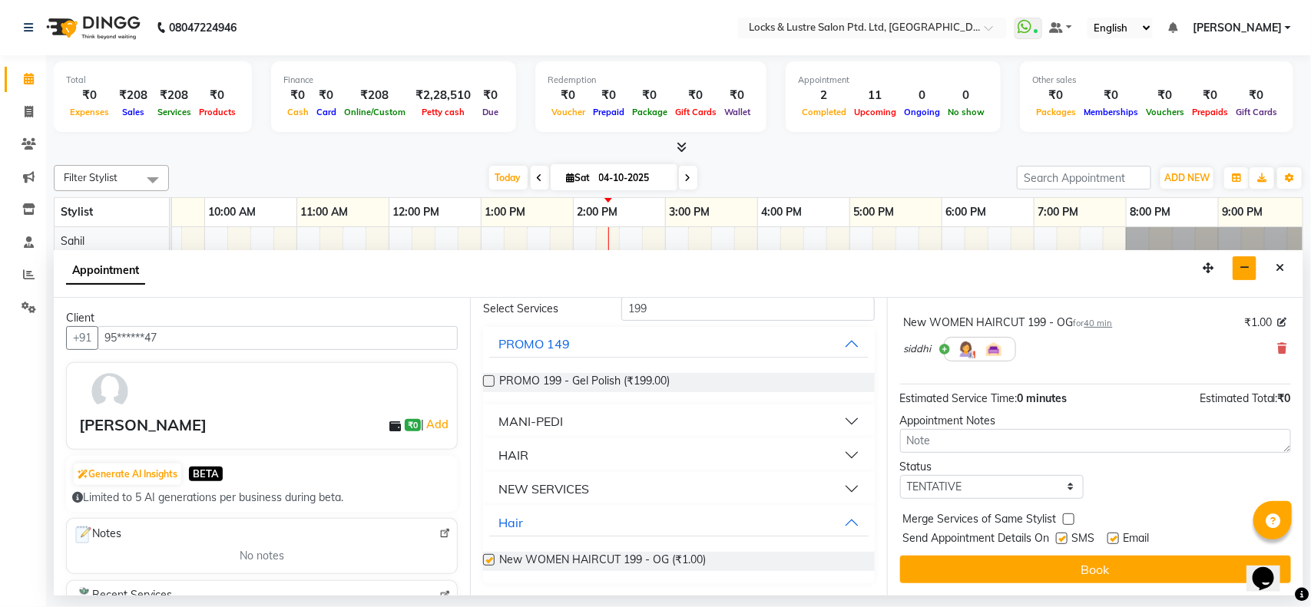
scroll to position [157, 0]
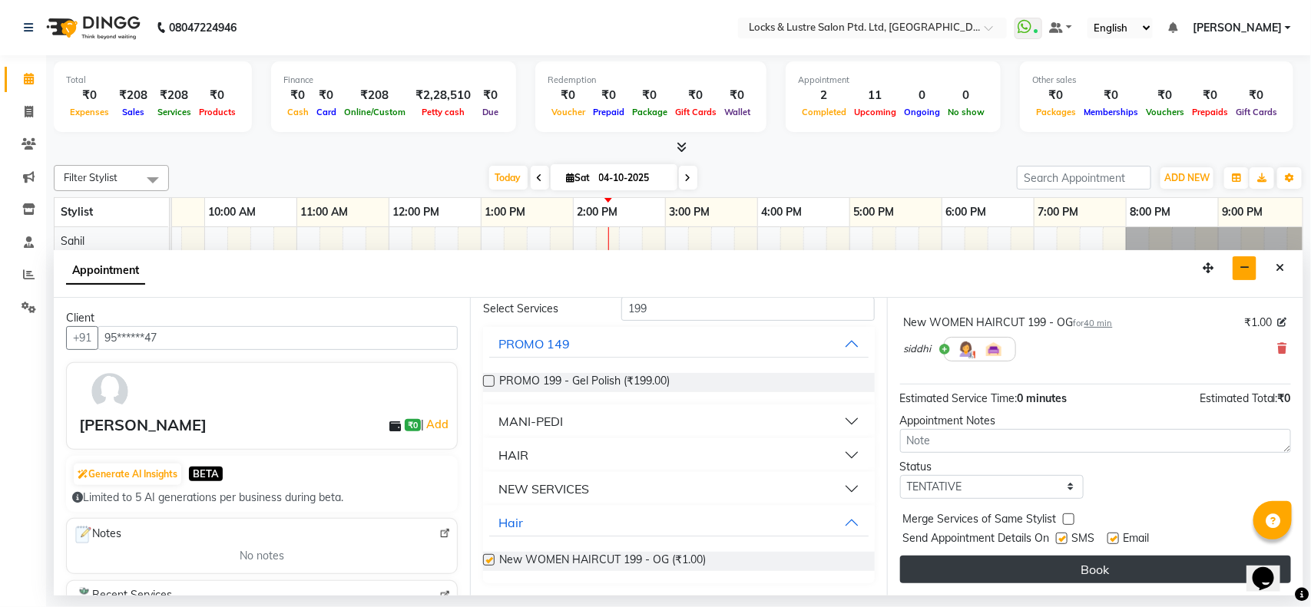
click at [943, 568] on button "Book" at bounding box center [1095, 570] width 391 height 28
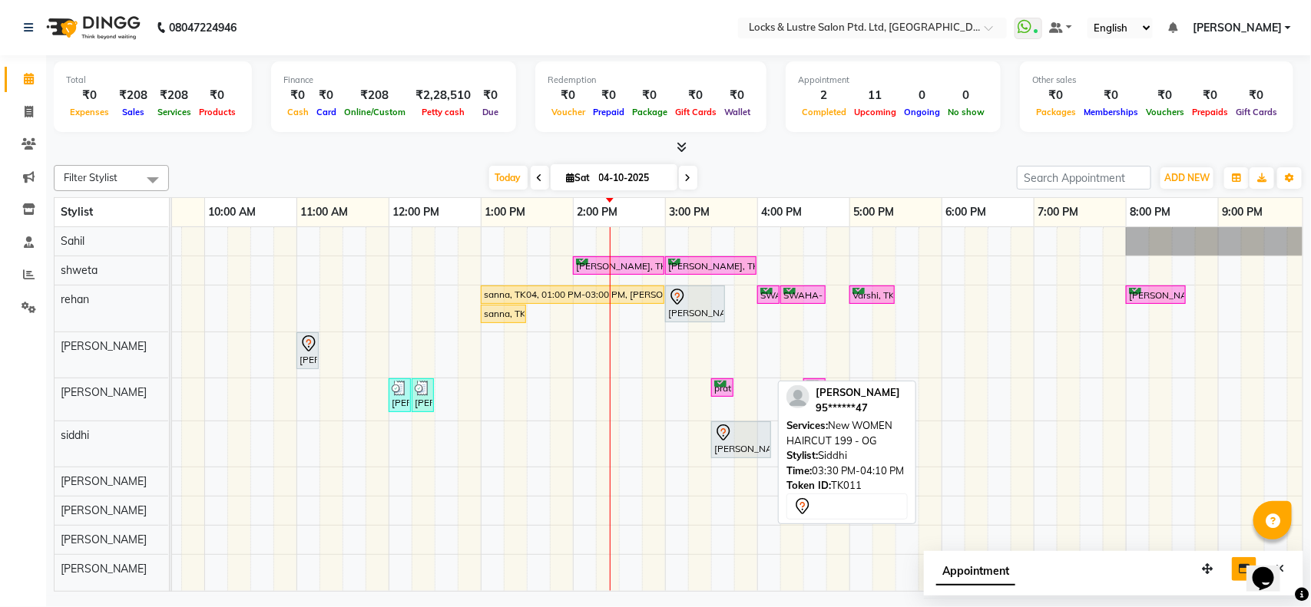
click at [751, 444] on div "KOMAL, TK11, 03:30 PM-04:10 PM, New WOMEN HAIRCUT 199 - OG" at bounding box center [741, 440] width 57 height 32
select select "7"
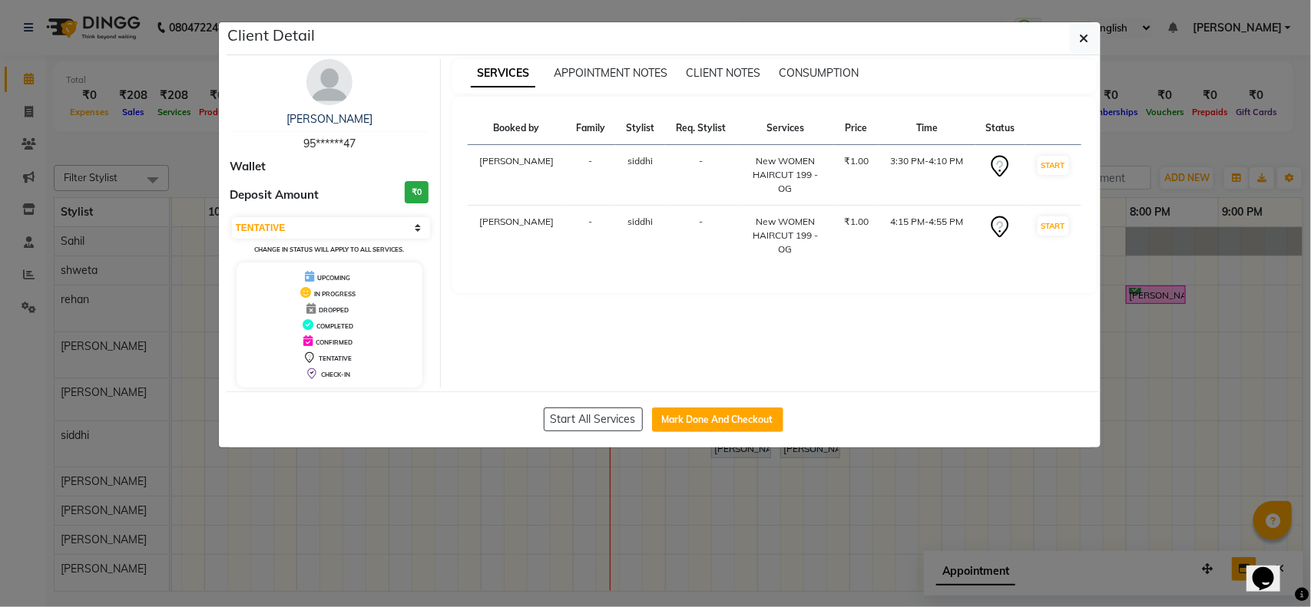
drag, startPoint x: 1081, startPoint y: 40, endPoint x: 1125, endPoint y: 94, distance: 70.4
click at [1125, 94] on ngb-modal-window "Client Detail KOMAL 95******47 Wallet Deposit Amount ₹0 Select IN SERVICE CONFI…" at bounding box center [655, 303] width 1311 height 607
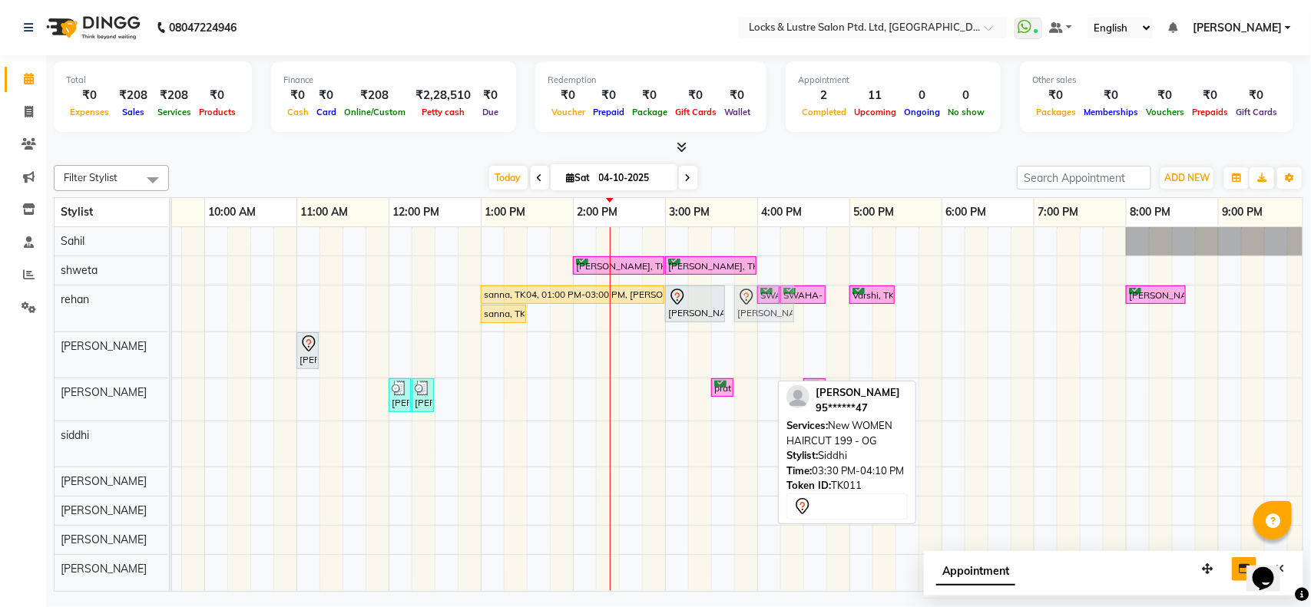
drag, startPoint x: 736, startPoint y: 444, endPoint x: 766, endPoint y: 324, distance: 123.7
click at [766, 324] on tbody "ananya, TK07, 02:00 PM-03:00 PM, New STICK ON EXTENSIONS HANDS / FEET ananya, T…" at bounding box center [757, 405] width 1475 height 356
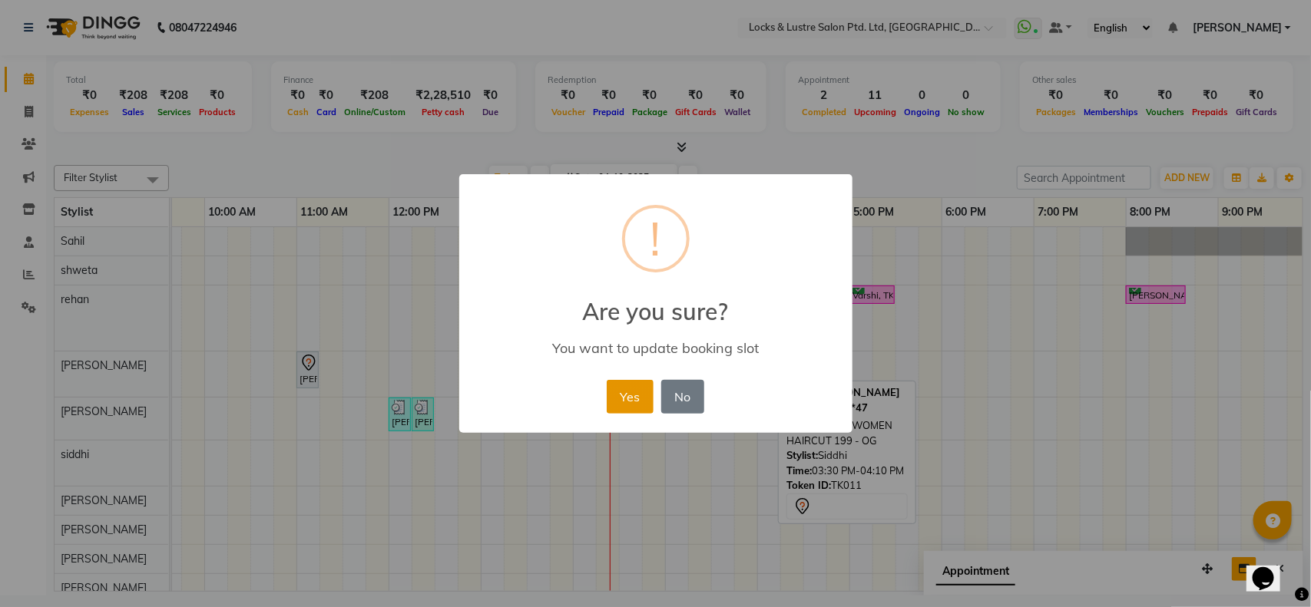
click at [627, 386] on button "Yes" at bounding box center [630, 397] width 47 height 34
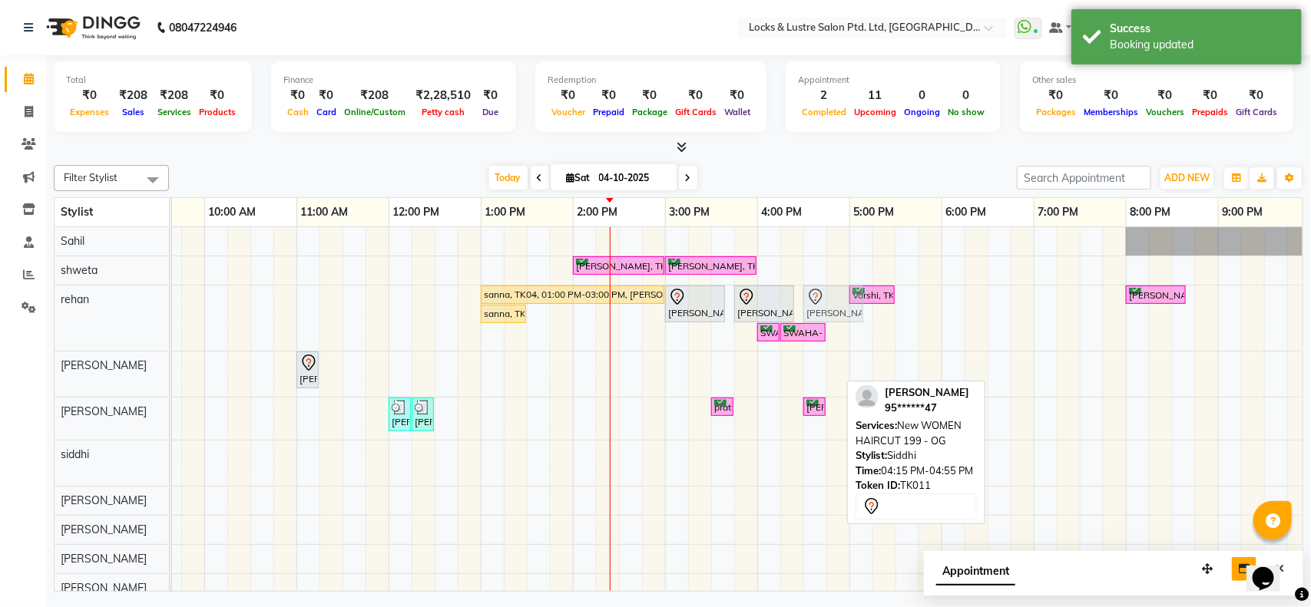
drag, startPoint x: 804, startPoint y: 462, endPoint x: 828, endPoint y: 315, distance: 149.4
click at [828, 315] on tbody "ananya, TK07, 02:00 PM-03:00 PM, New STICK ON EXTENSIONS HANDS / FEET ananya, T…" at bounding box center [757, 415] width 1475 height 376
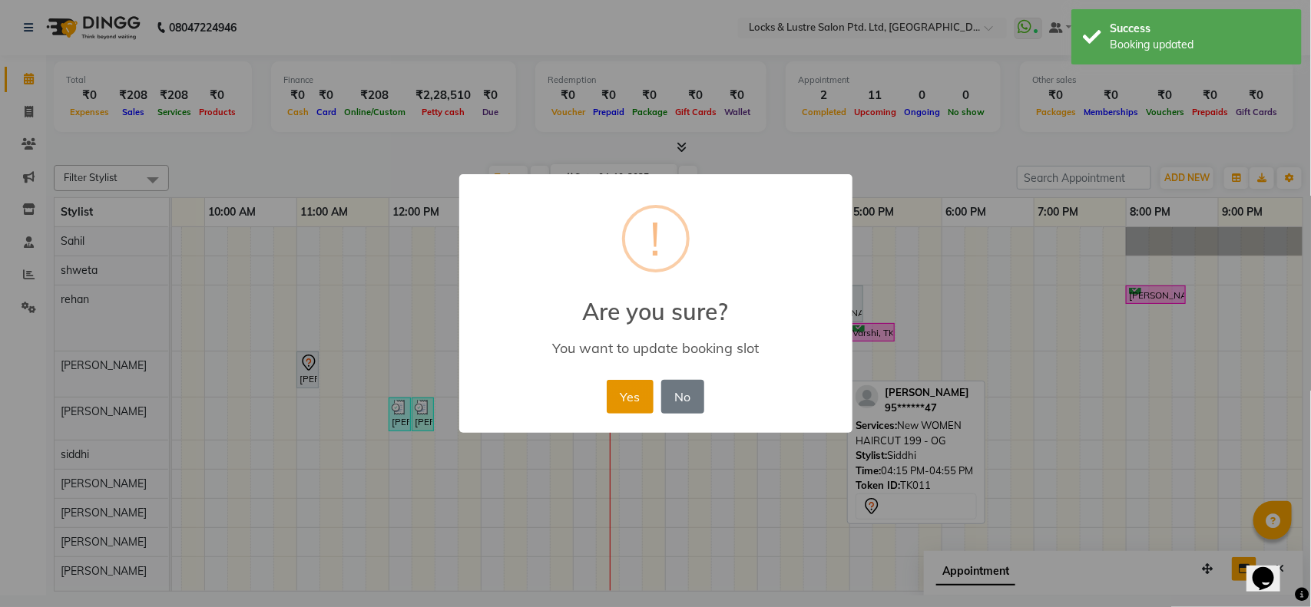
click at [632, 393] on button "Yes" at bounding box center [630, 397] width 47 height 34
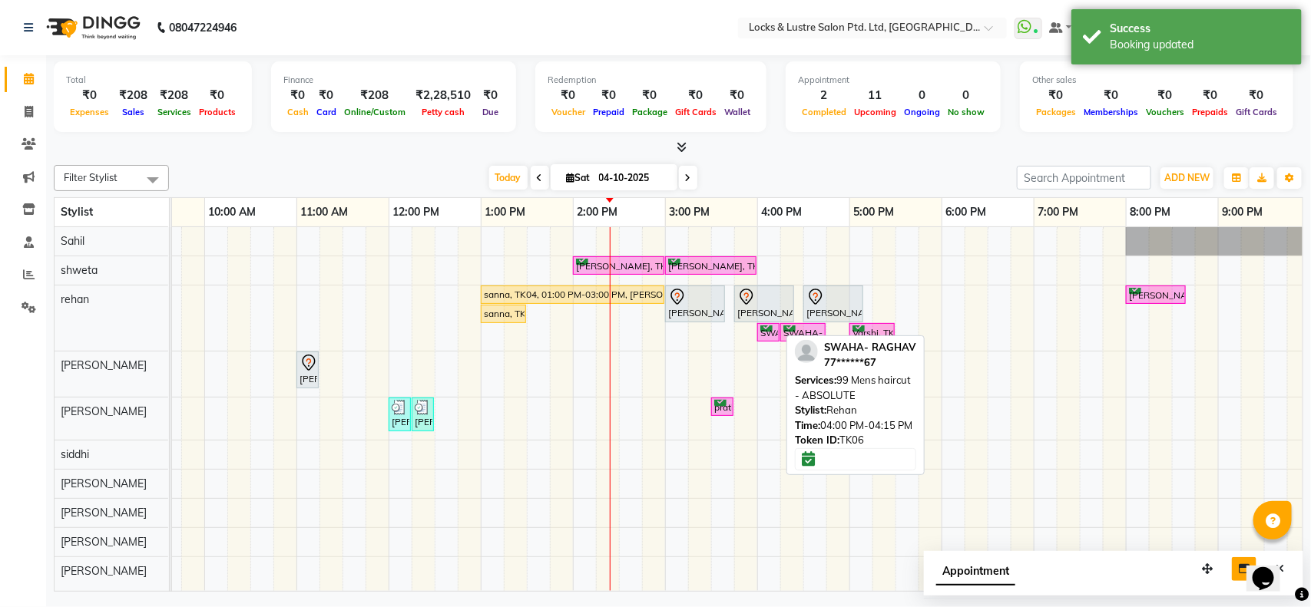
click at [778, 336] on div at bounding box center [779, 333] width 6 height 18
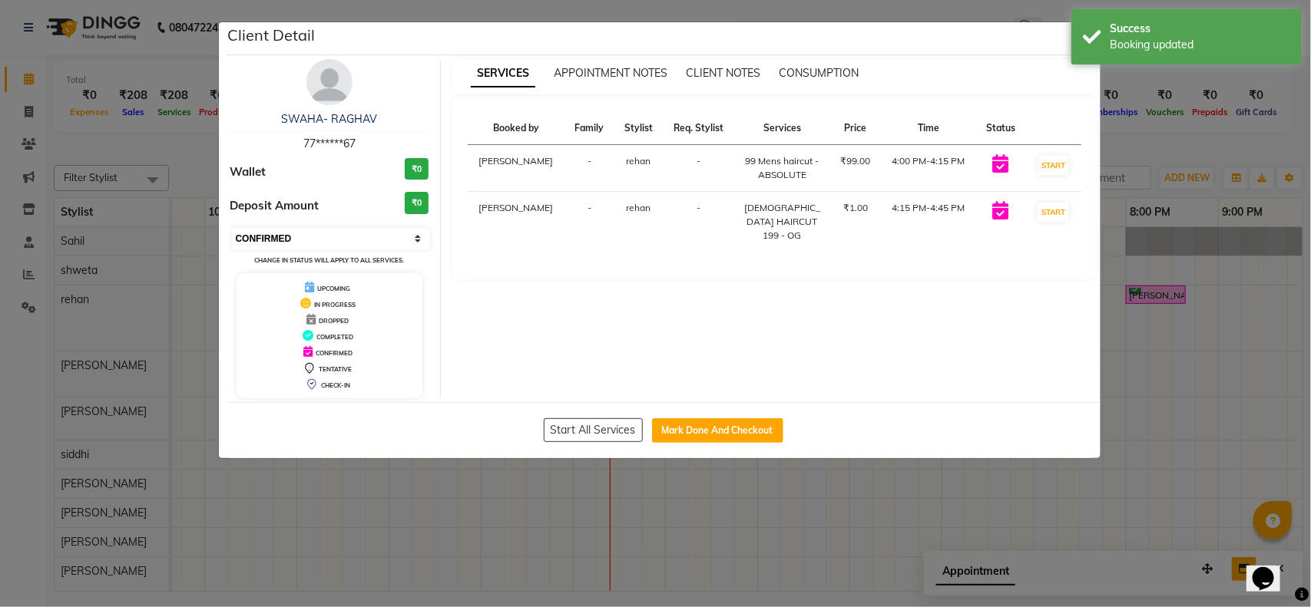
click at [412, 231] on select "Select IN SERVICE CONFIRMED TENTATIVE CHECK IN MARK DONE UPCOMING" at bounding box center [331, 239] width 199 height 22
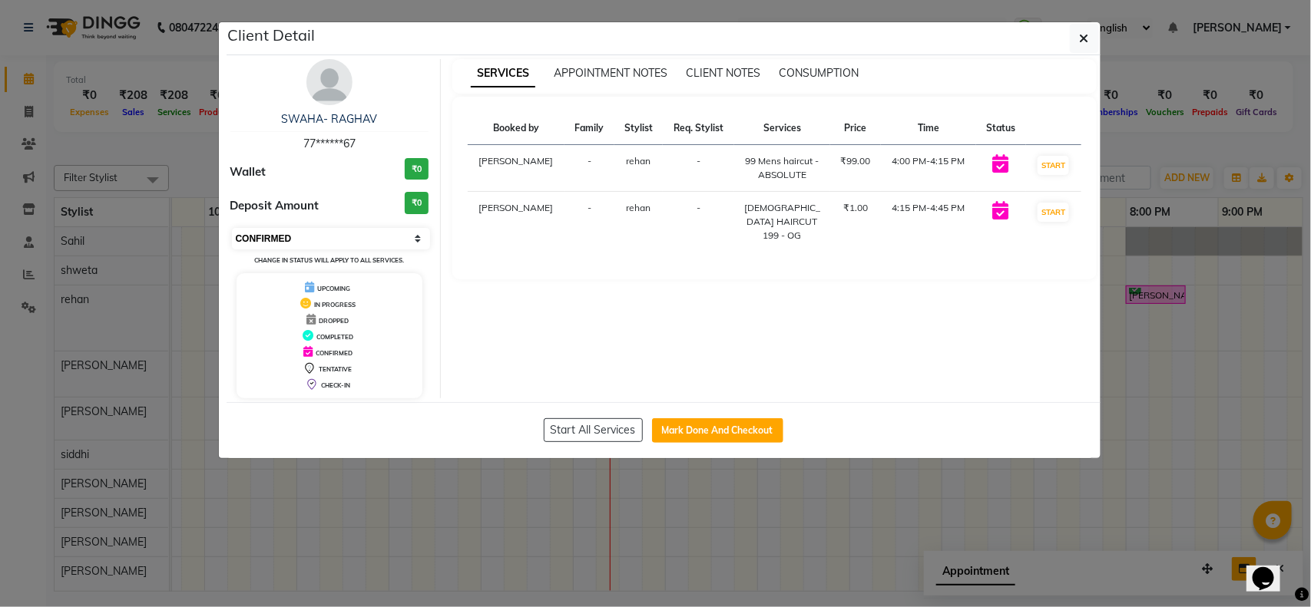
select select "7"
click at [232, 228] on select "Select IN SERVICE CONFIRMED TENTATIVE CHECK IN MARK DONE UPCOMING" at bounding box center [331, 239] width 199 height 22
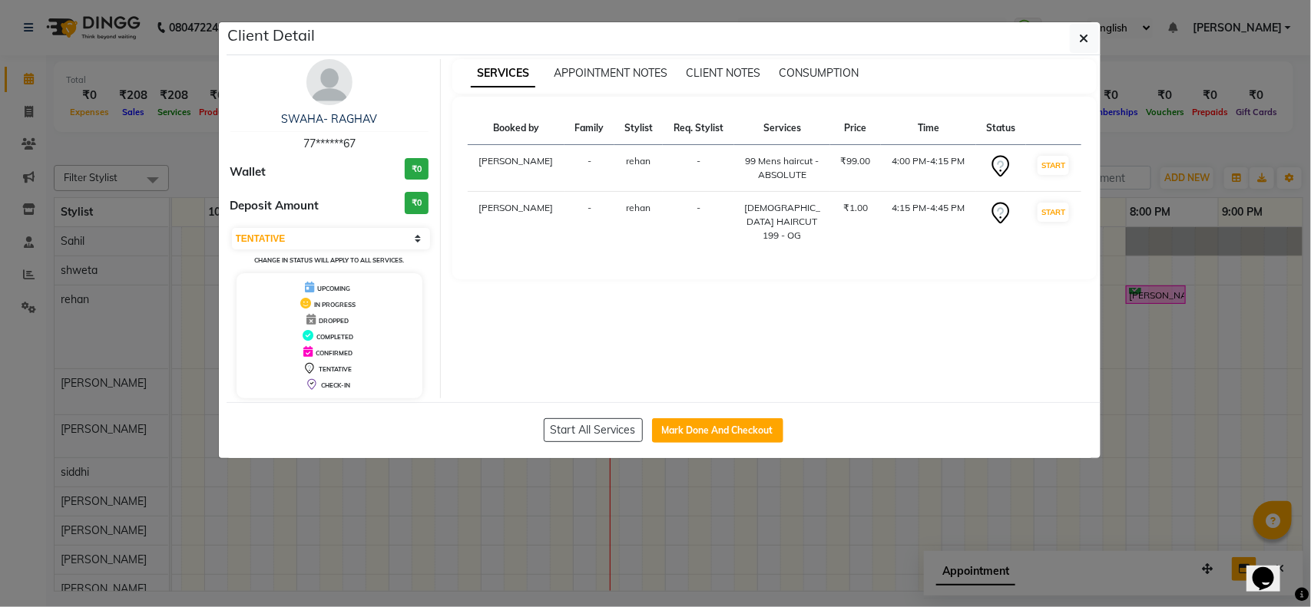
click at [1154, 128] on ngb-modal-window "Client Detail SWAHA- RAGHAV 77******67 Wallet ₹0 Deposit Amount ₹0 Select IN SE…" at bounding box center [655, 303] width 1311 height 607
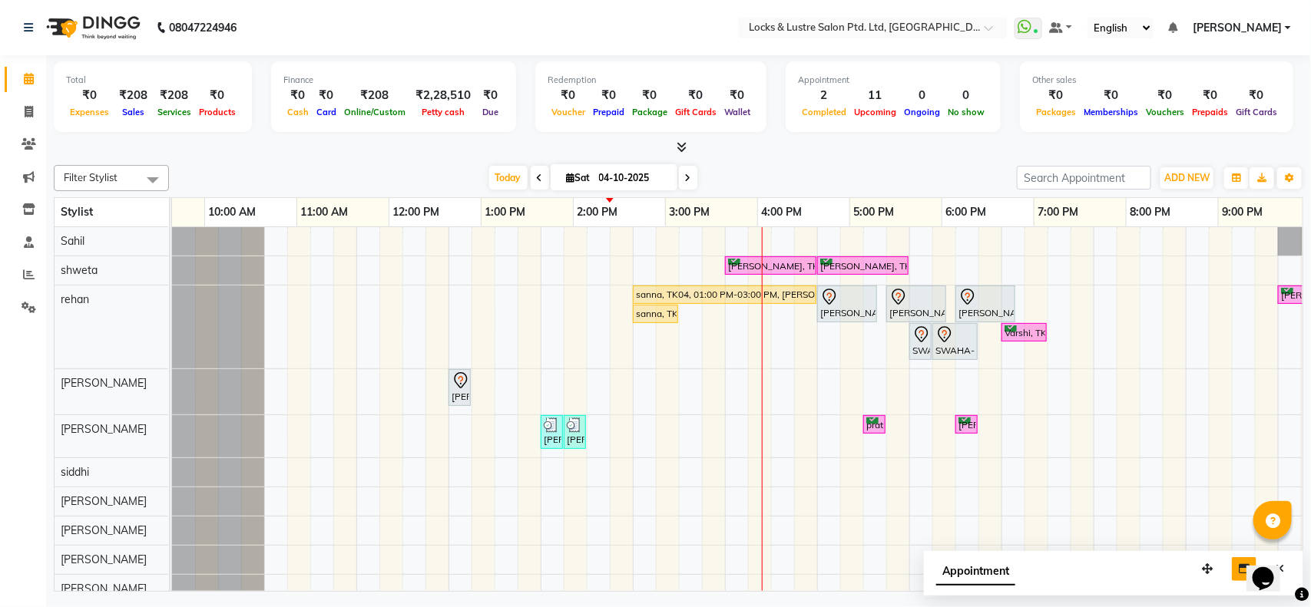
scroll to position [0, 0]
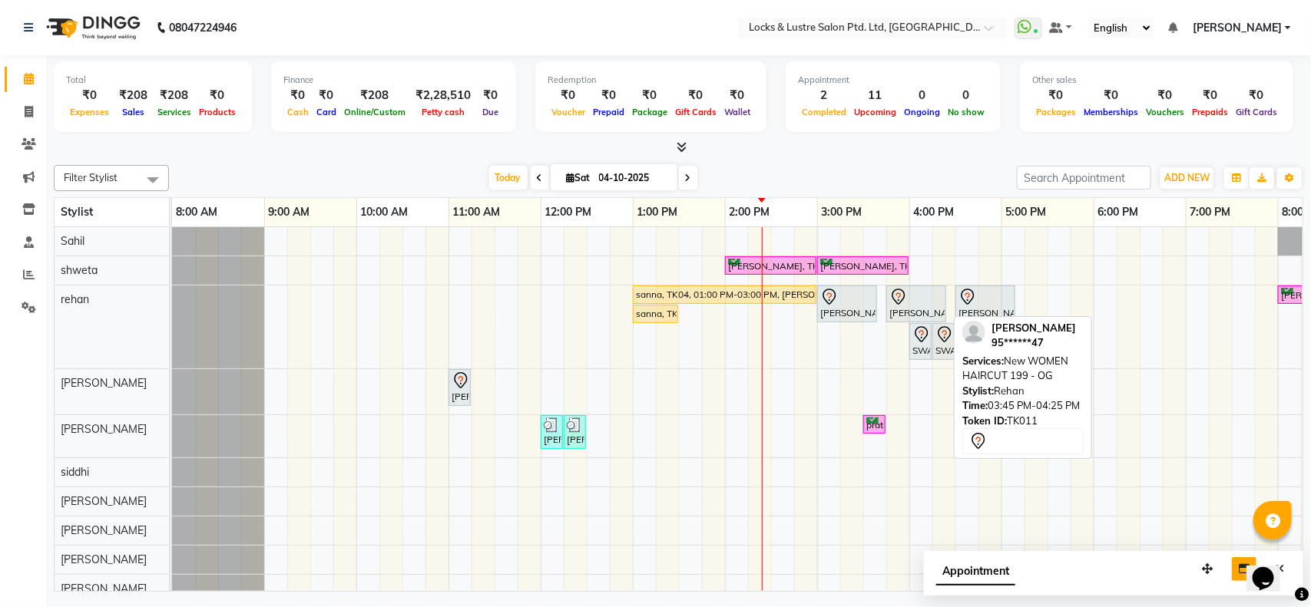
click at [924, 304] on div at bounding box center [916, 297] width 54 height 18
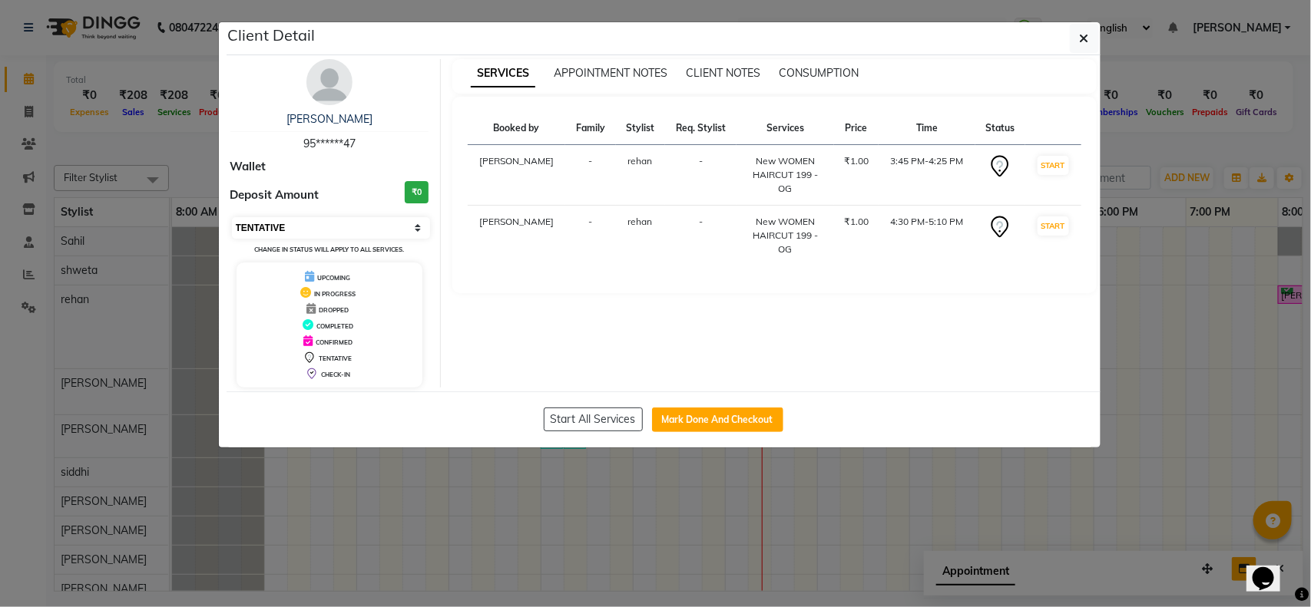
click at [385, 230] on select "Select IN SERVICE CONFIRMED TENTATIVE CHECK IN MARK DONE UPCOMING" at bounding box center [331, 228] width 199 height 22
select select "1"
click at [232, 217] on select "Select IN SERVICE CONFIRMED TENTATIVE CHECK IN MARK DONE UPCOMING" at bounding box center [331, 228] width 199 height 22
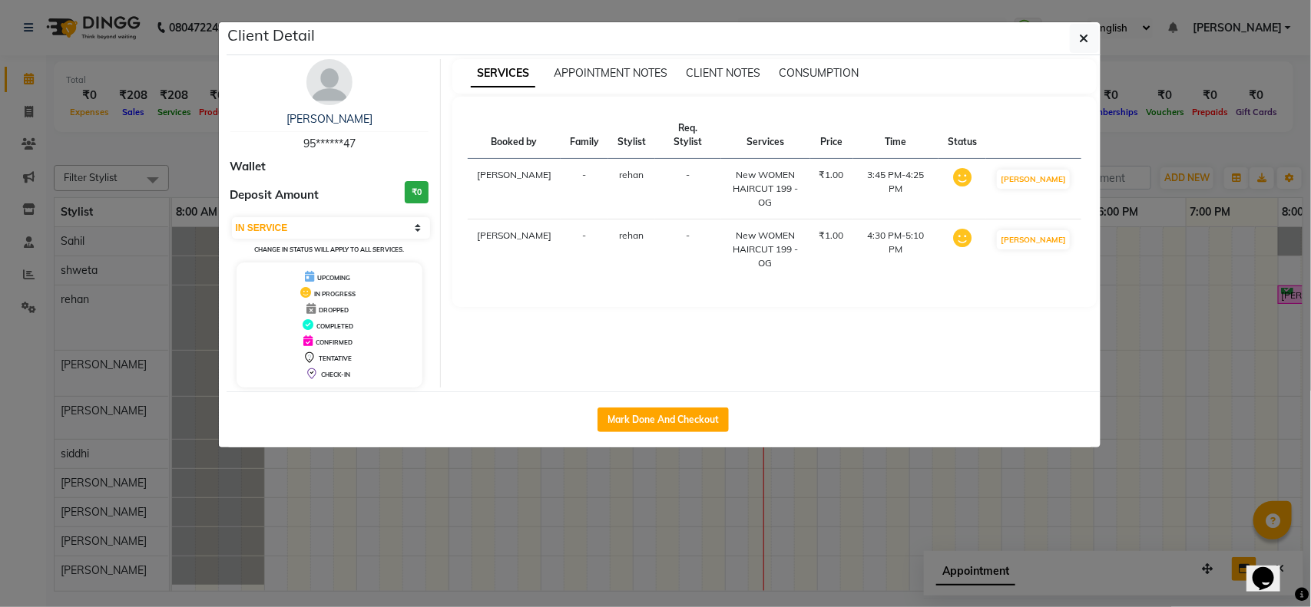
click at [1141, 159] on ngb-modal-window "Client Detail KOMAL 95******47 Wallet Deposit Amount ₹0 Select IN SERVICE CONFI…" at bounding box center [655, 303] width 1311 height 607
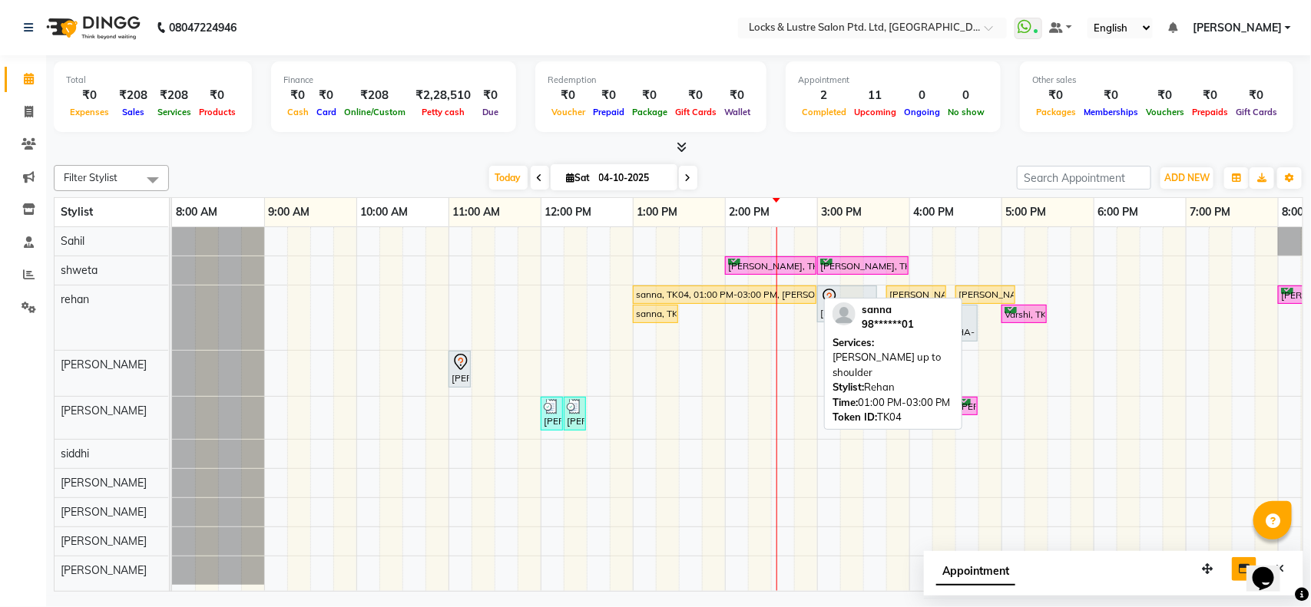
click at [658, 296] on div "sanna, TK04, 01:00 PM-03:00 PM, [PERSON_NAME] brazillian up to shoulder" at bounding box center [724, 295] width 180 height 14
select select "1"
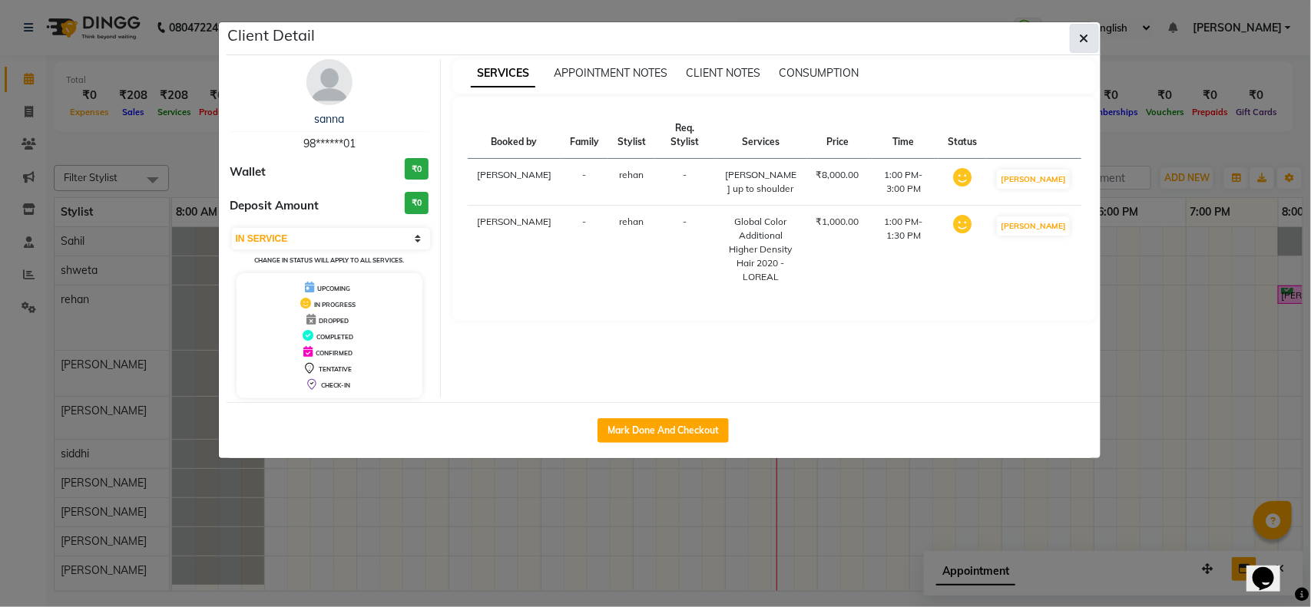
click at [1085, 37] on icon "button" at bounding box center [1084, 38] width 9 height 12
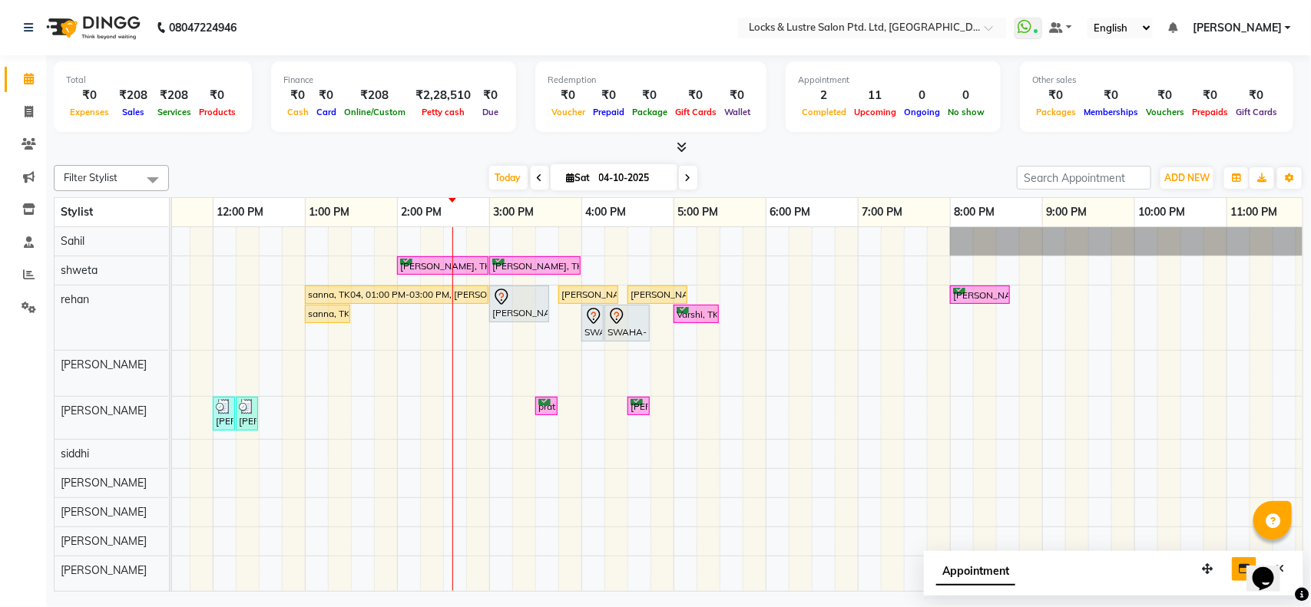
scroll to position [10, 0]
click at [639, 531] on div "ananya, TK07, 02:00 PM-03:00 PM, New STICK ON EXTENSIONS HANDS / FEET ananya, T…" at bounding box center [581, 409] width 1475 height 364
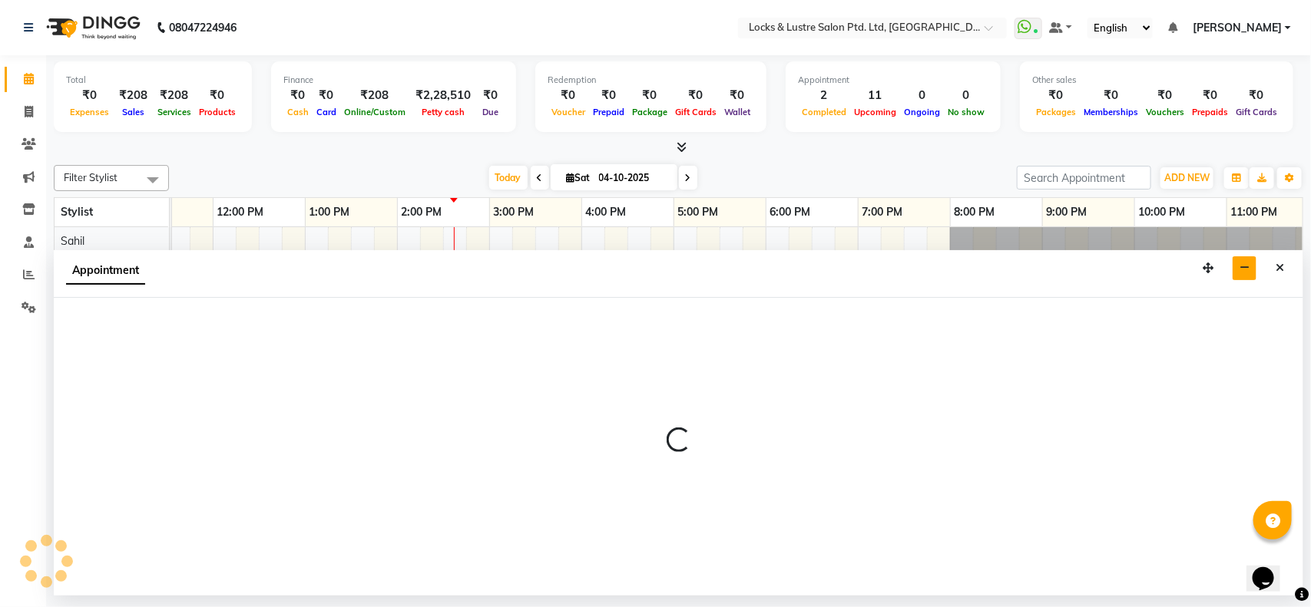
select select "90379"
select select "990"
select select "tentative"
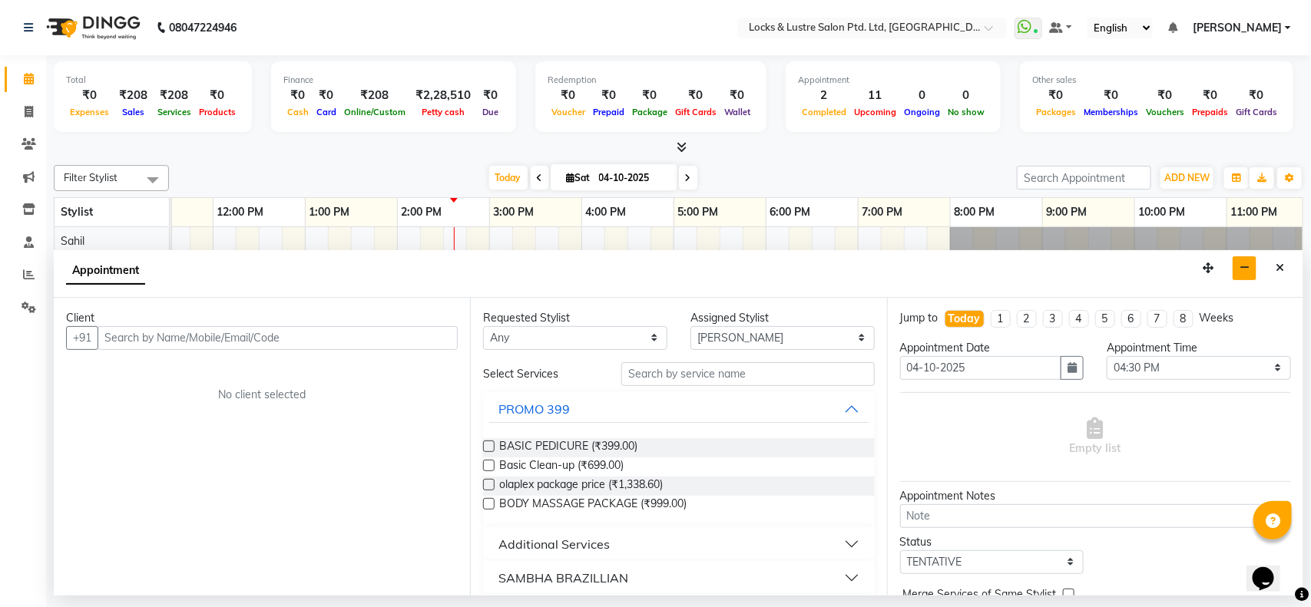
click at [397, 342] on input "text" at bounding box center [278, 338] width 360 height 24
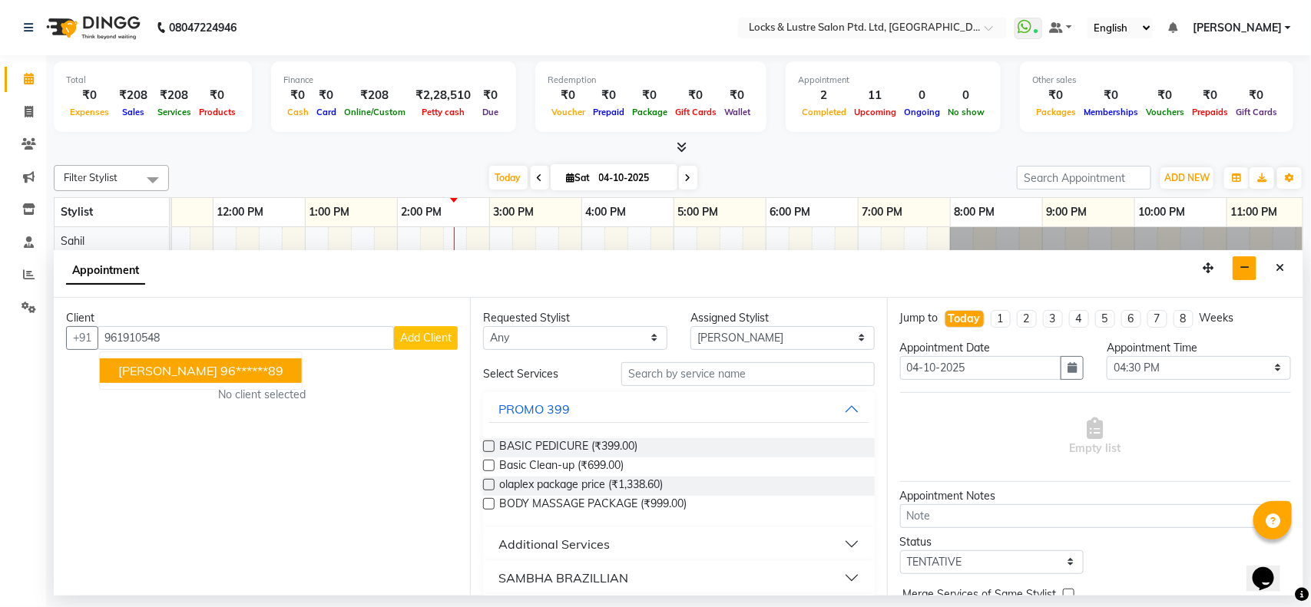
click at [181, 369] on span "Rashi Shah" at bounding box center [167, 370] width 99 height 15
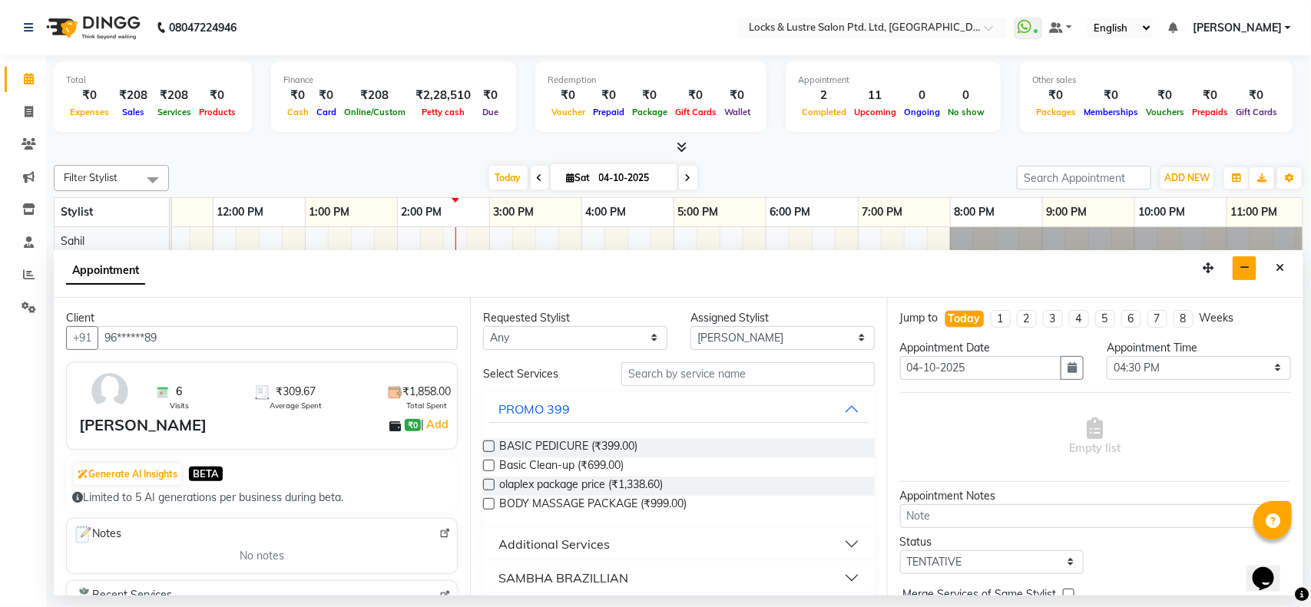
type input "96******89"
click at [641, 372] on input "text" at bounding box center [747, 374] width 253 height 24
click at [640, 336] on select "Any anushree Hashim Salmani muskan shaikh Rachna Salvi Rajnandani Prajapati reh…" at bounding box center [575, 338] width 184 height 24
select select "90379"
click at [483, 326] on select "Any anushree Hashim Salmani muskan shaikh Rachna Salvi Rajnandani Prajapati reh…" at bounding box center [575, 338] width 184 height 24
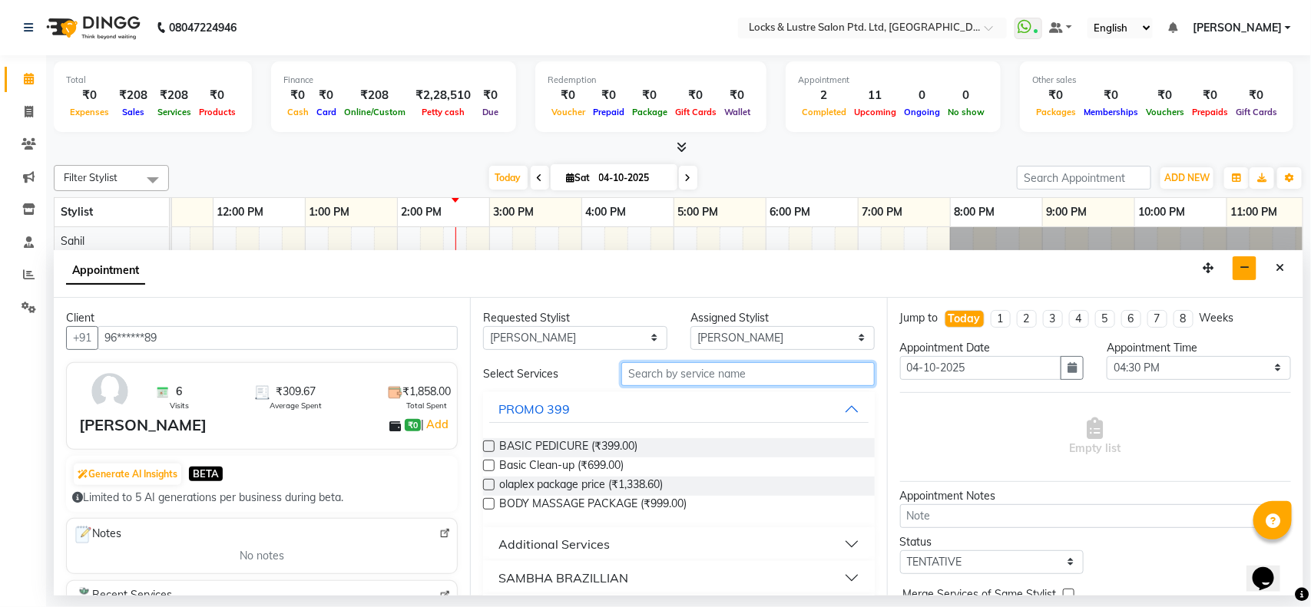
click at [654, 372] on input "text" at bounding box center [747, 374] width 253 height 24
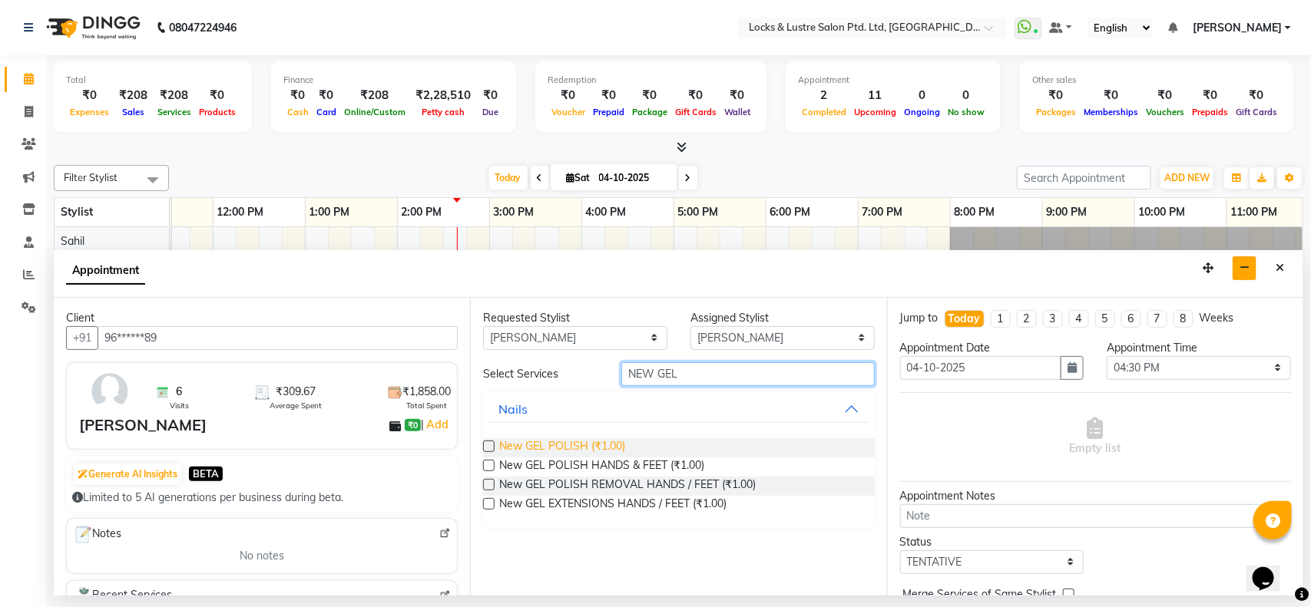
type input "NEW GEL"
click at [527, 442] on span "New GEL POLISH (₹1.00)" at bounding box center [562, 448] width 126 height 19
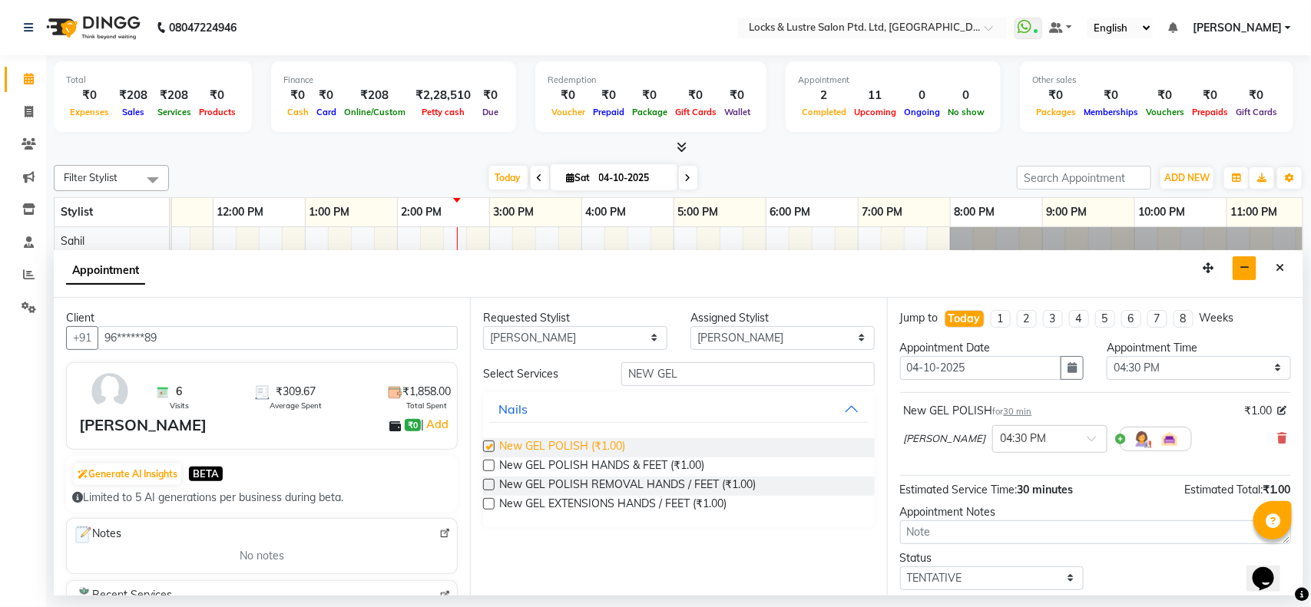
checkbox input "false"
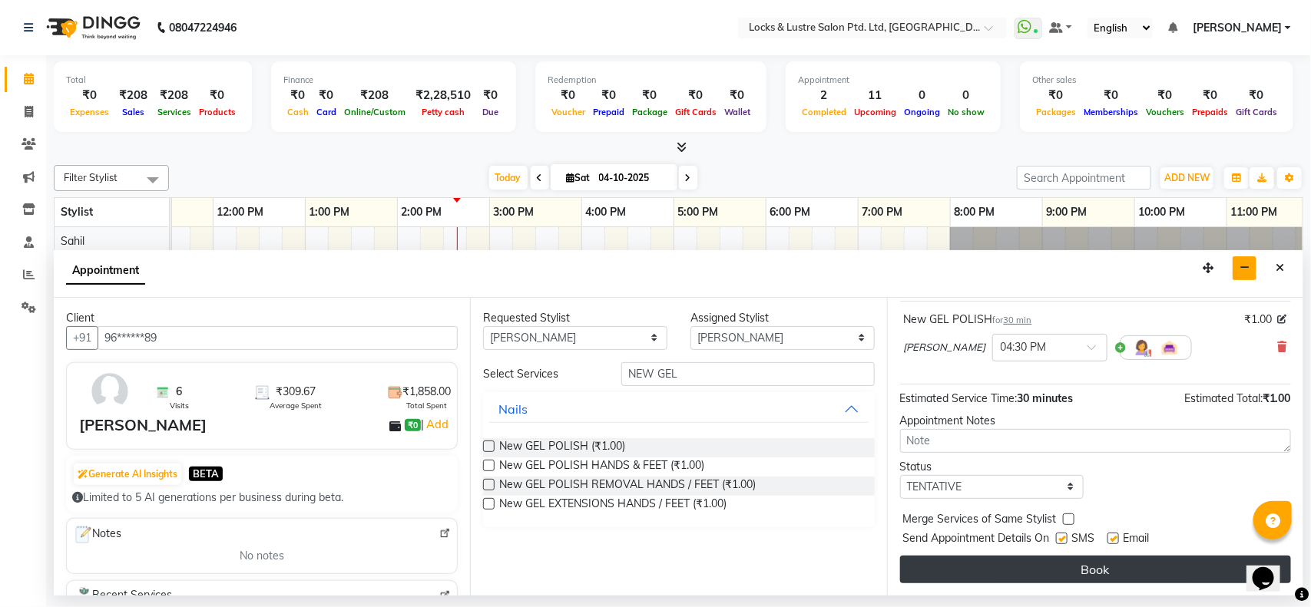
click at [1098, 568] on button "Book" at bounding box center [1095, 570] width 391 height 28
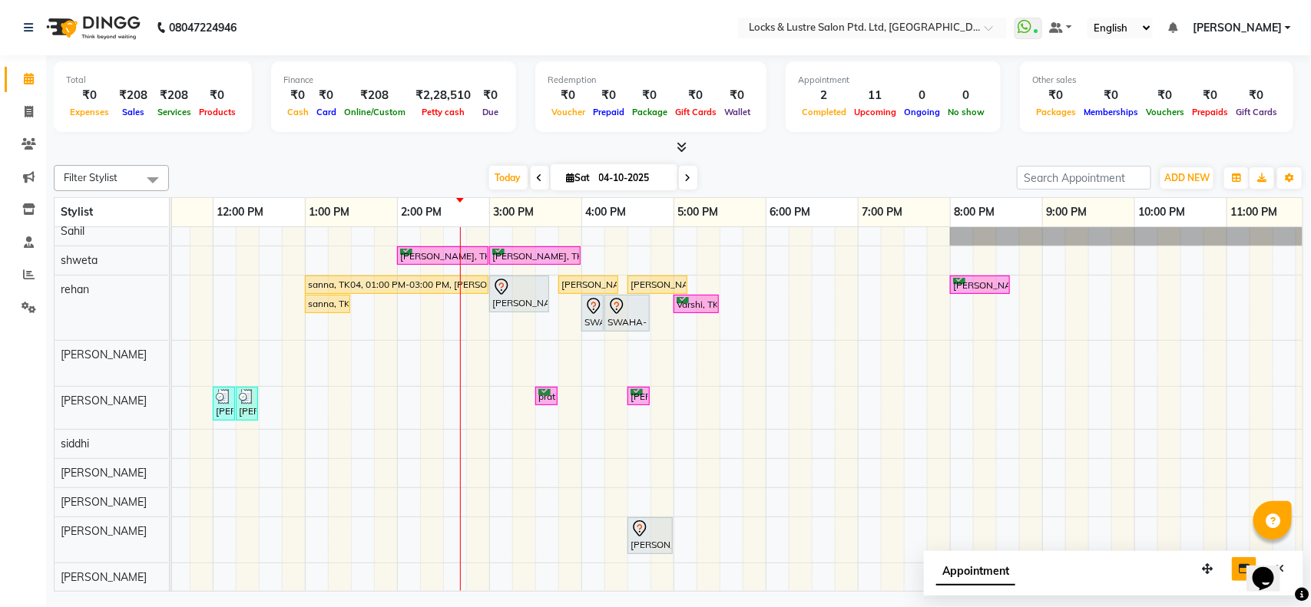
click at [685, 179] on icon at bounding box center [688, 178] width 6 height 9
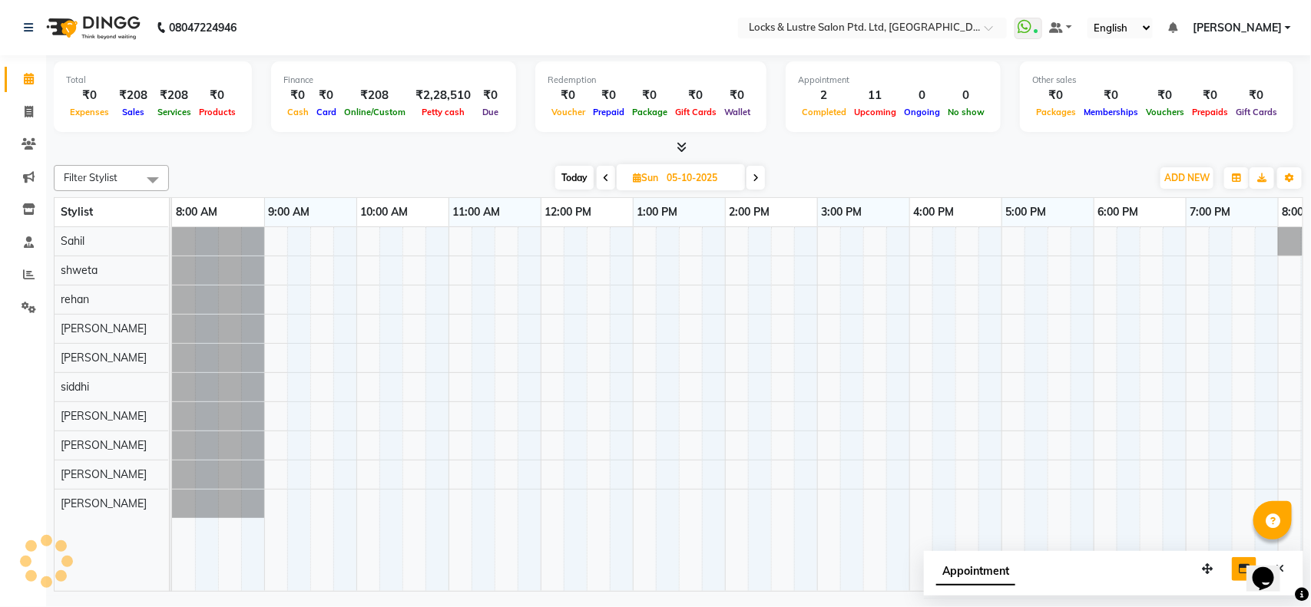
scroll to position [0, 343]
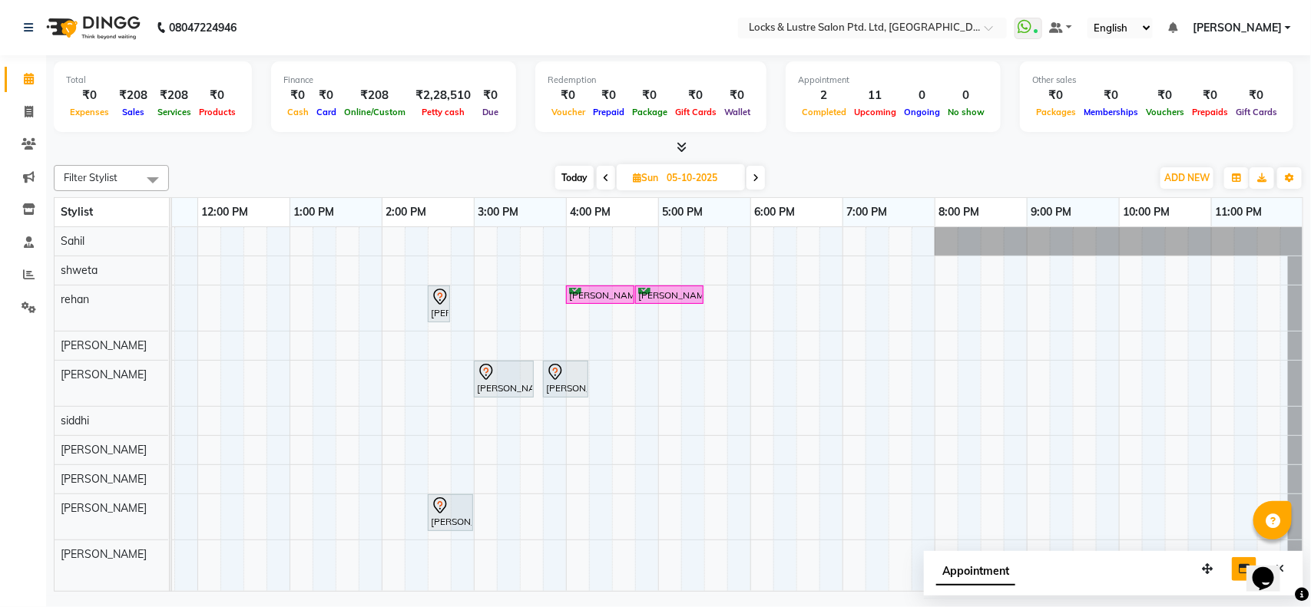
click at [574, 175] on span "Today" at bounding box center [574, 178] width 38 height 24
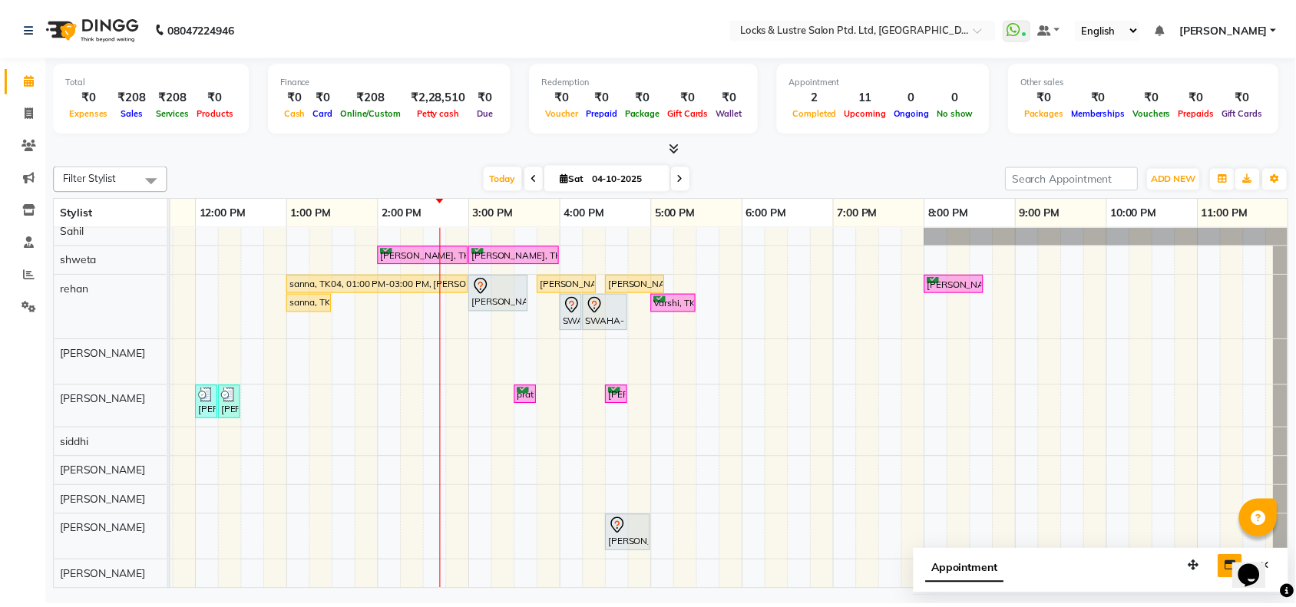
scroll to position [0, 0]
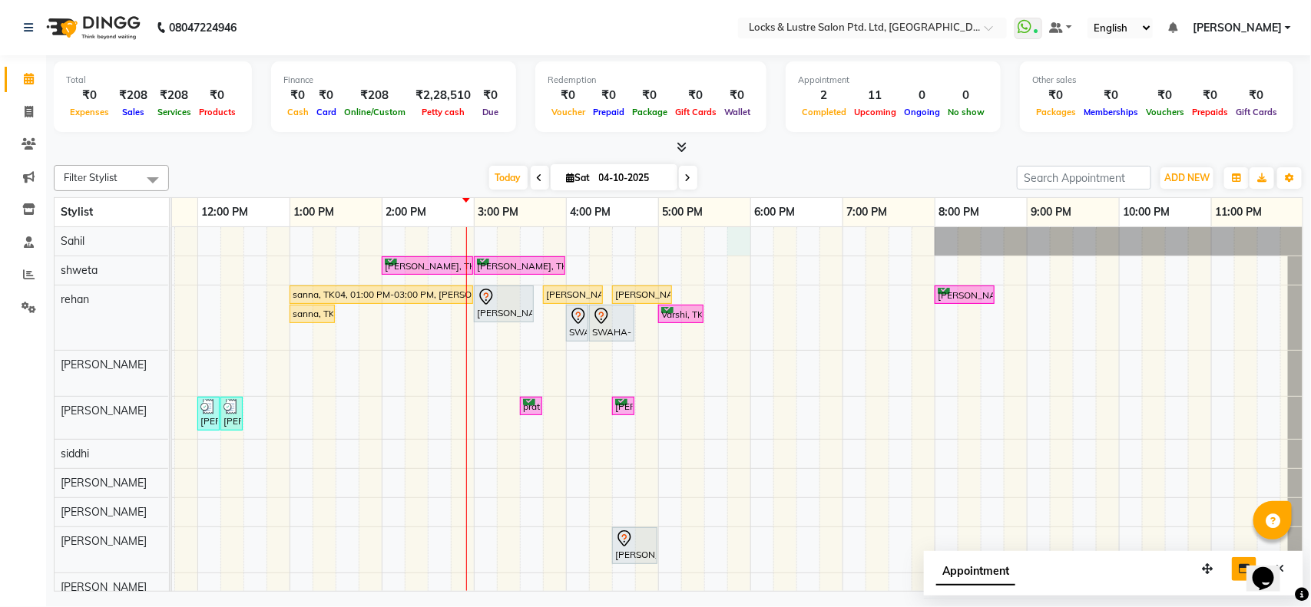
click at [743, 234] on div "ananya, TK07, 02:00 PM-03:00 PM, New STICK ON EXTENSIONS HANDS / FEET ananya, T…" at bounding box center [566, 414] width 1475 height 375
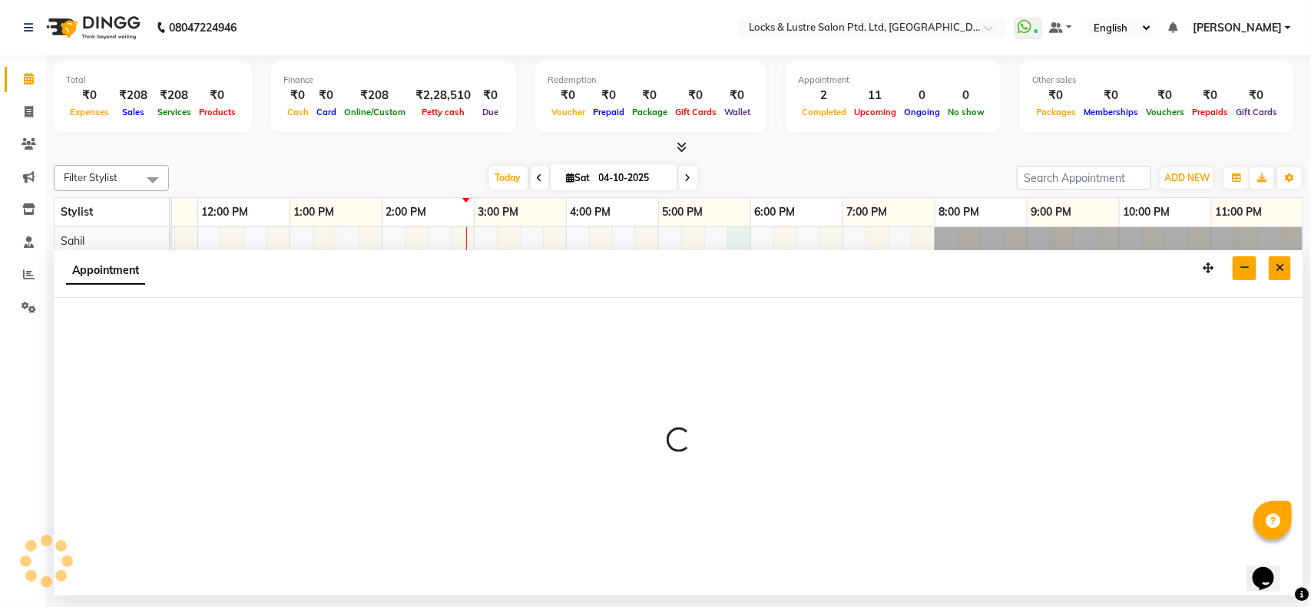
click at [1272, 270] on button "Close" at bounding box center [1280, 269] width 22 height 24
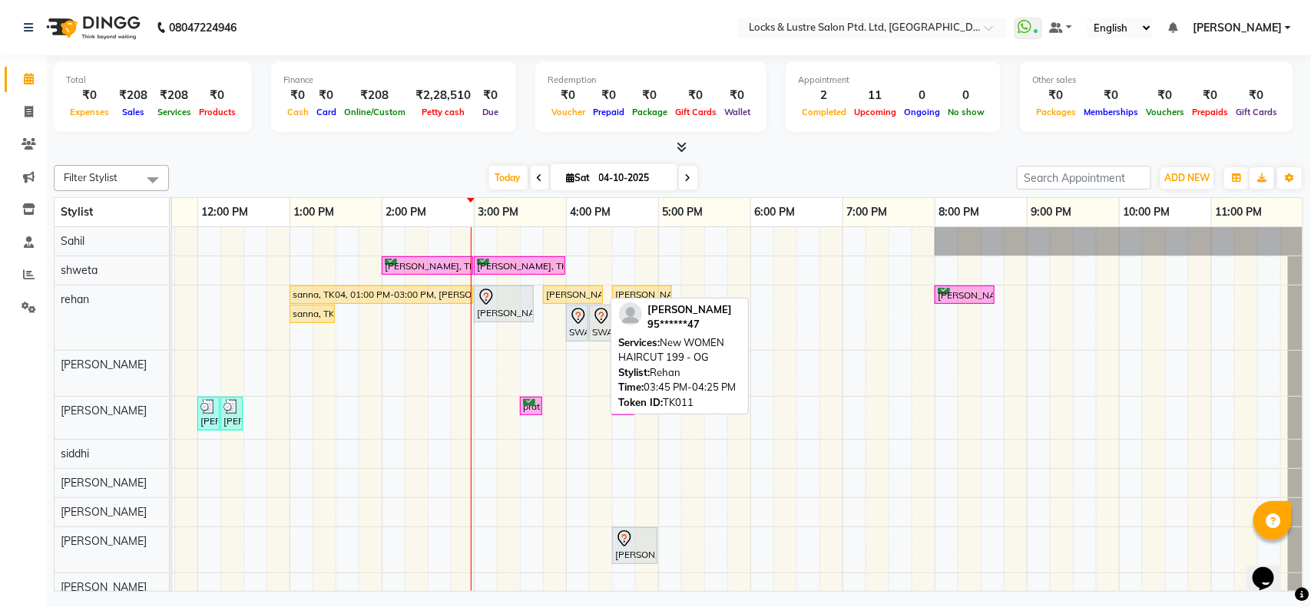
click at [582, 294] on div "[PERSON_NAME], TK11, 03:45 PM-04:25 PM, New WOMEN HAIRCUT 199 - OG" at bounding box center [573, 295] width 57 height 14
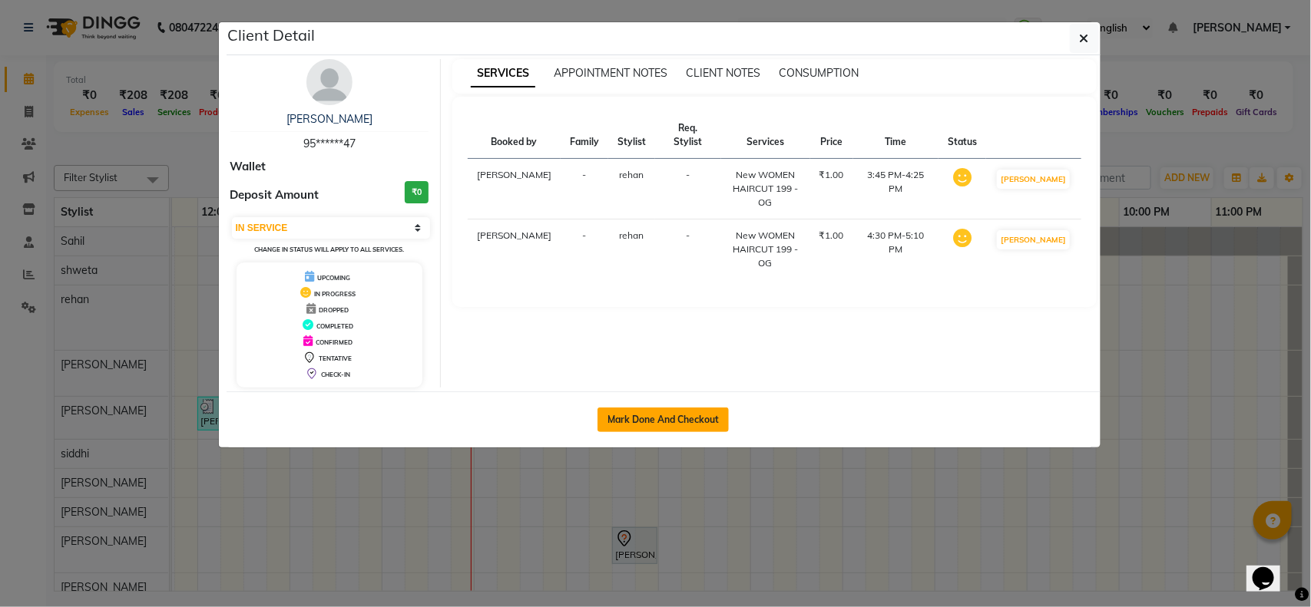
click at [627, 415] on button "Mark Done And Checkout" at bounding box center [663, 420] width 131 height 25
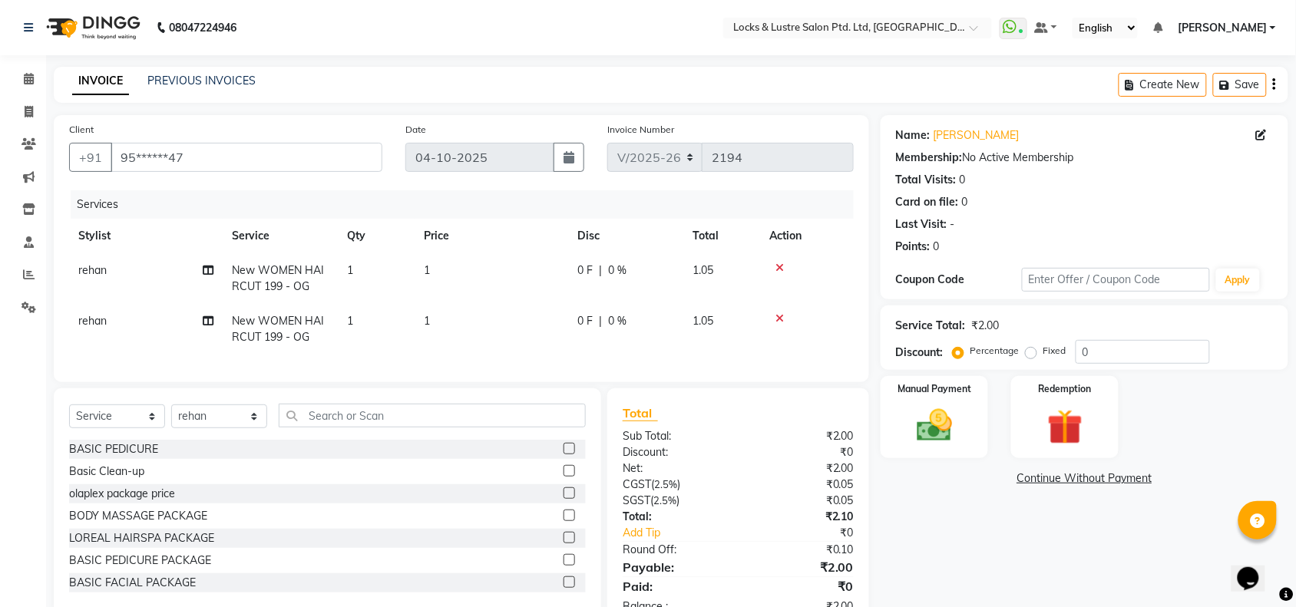
click at [442, 266] on td "1" at bounding box center [492, 278] width 154 height 51
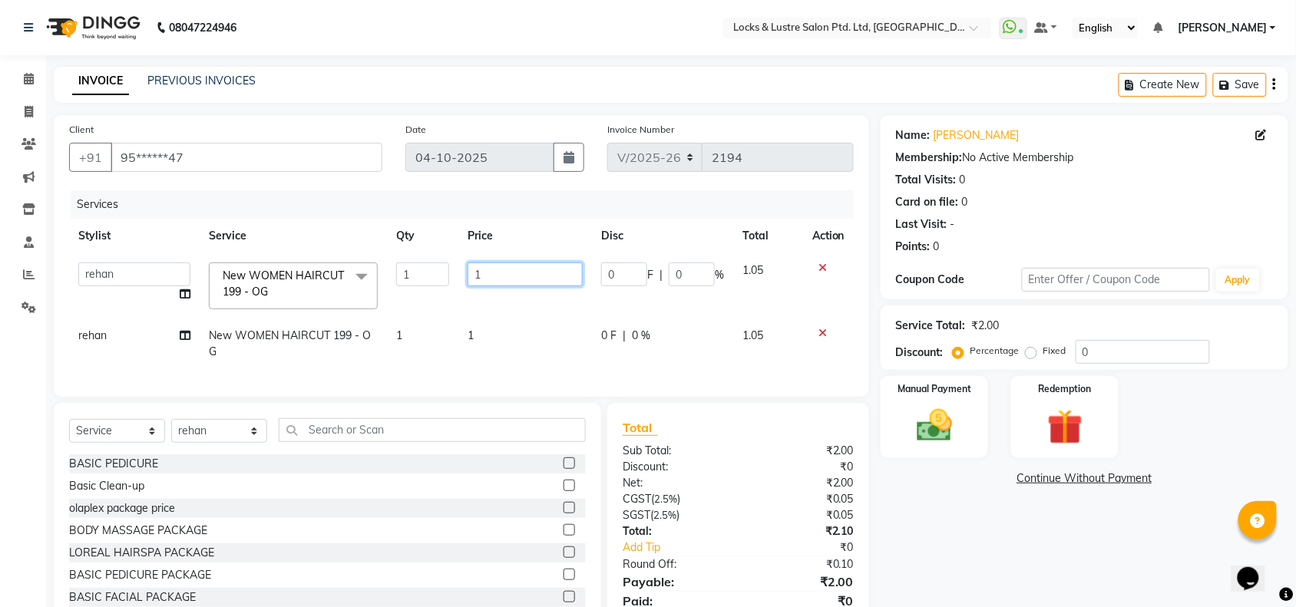
click at [498, 273] on input "1" at bounding box center [525, 275] width 115 height 24
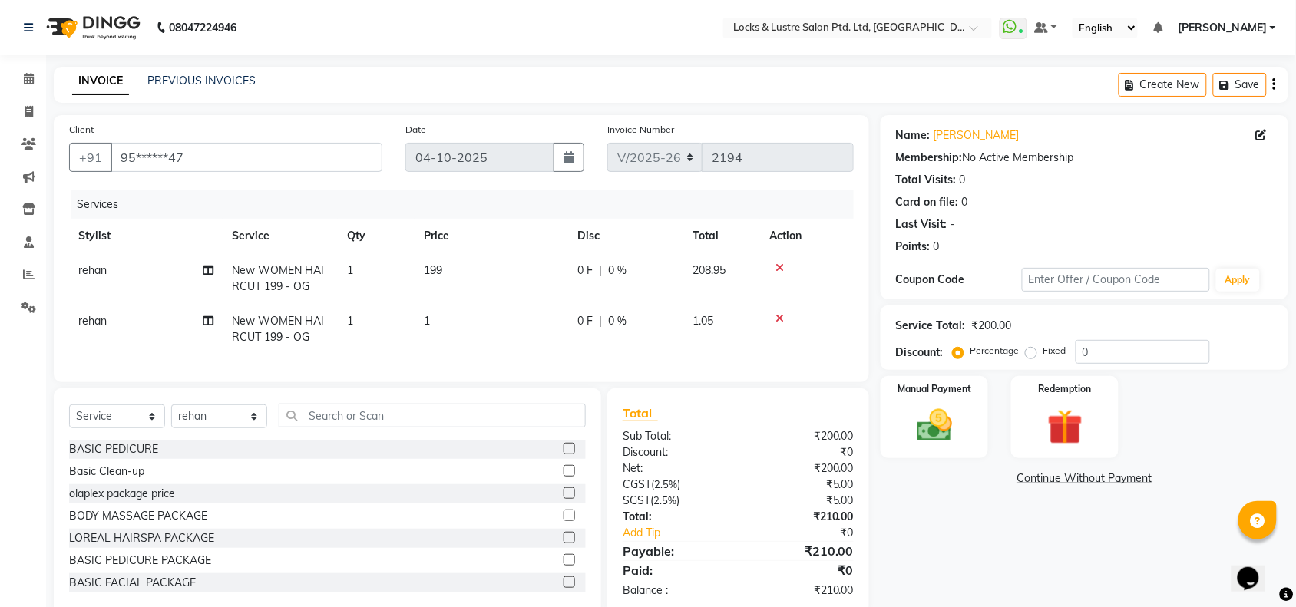
click at [492, 320] on td "1" at bounding box center [492, 329] width 154 height 51
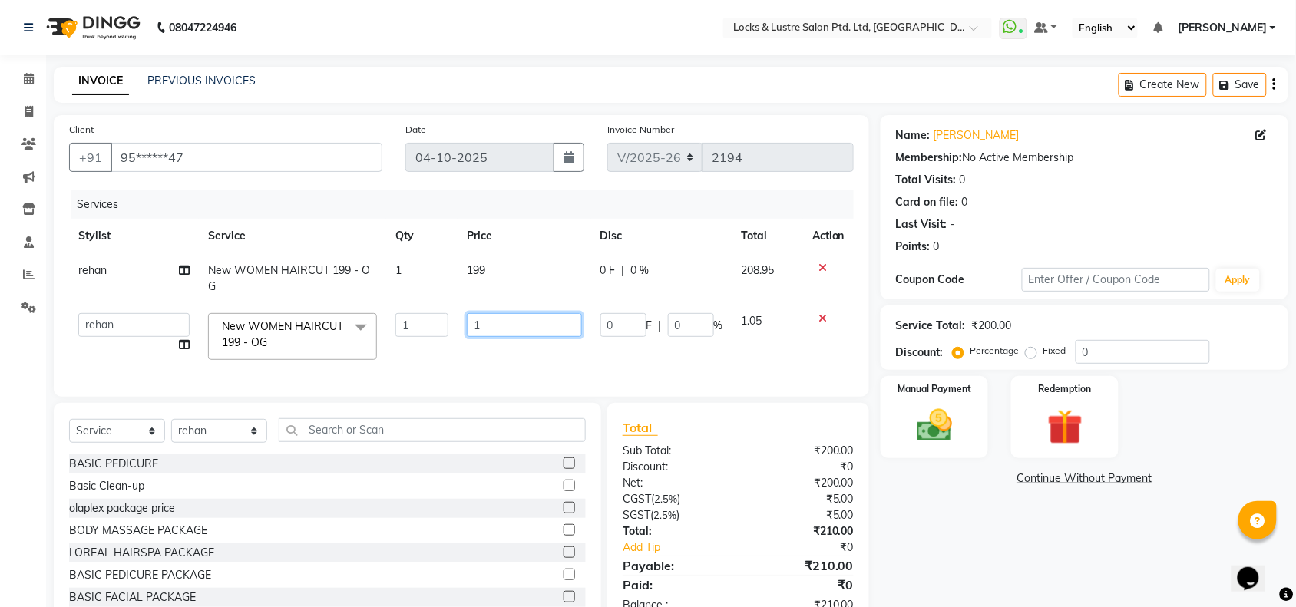
click at [508, 313] on input "1" at bounding box center [524, 325] width 114 height 24
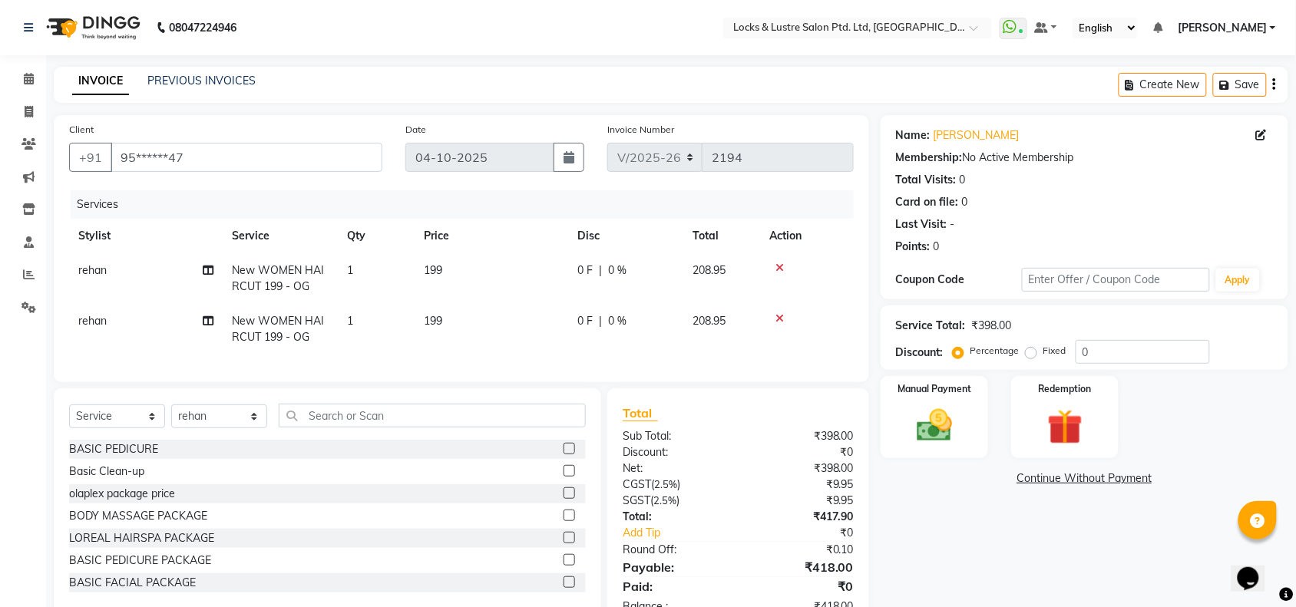
click at [958, 526] on div "Name: Komal Membership: No Active Membership Total Visits: 0 Card on file: 0 La…" at bounding box center [1090, 372] width 419 height 515
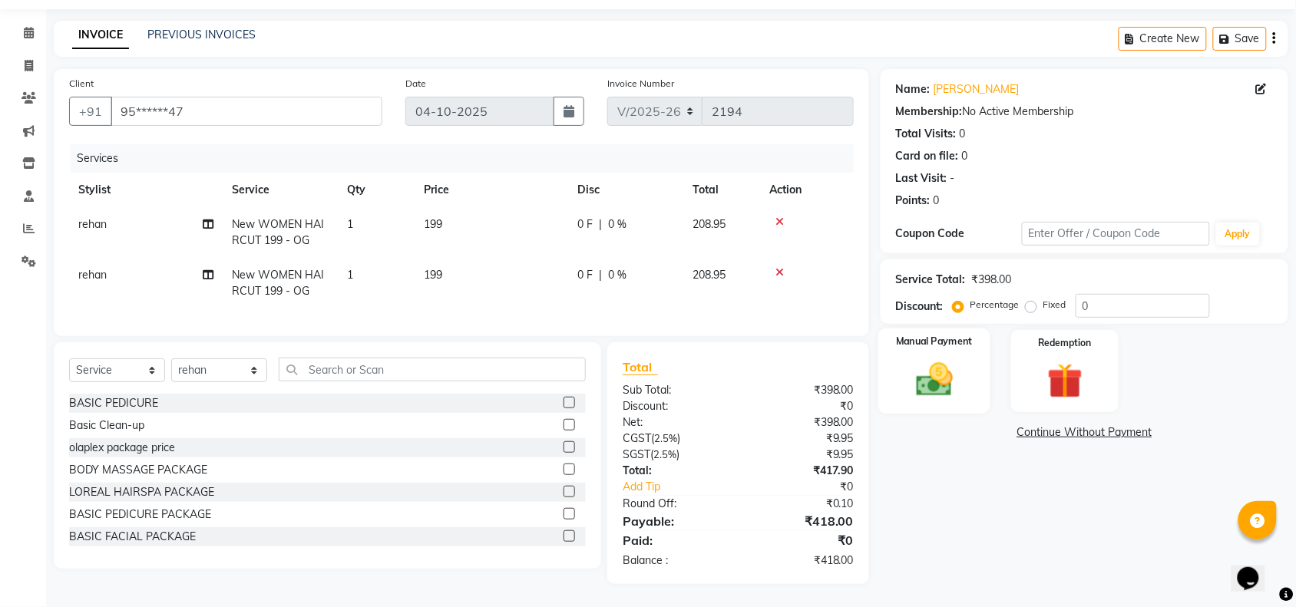
click at [929, 380] on img at bounding box center [935, 380] width 60 height 42
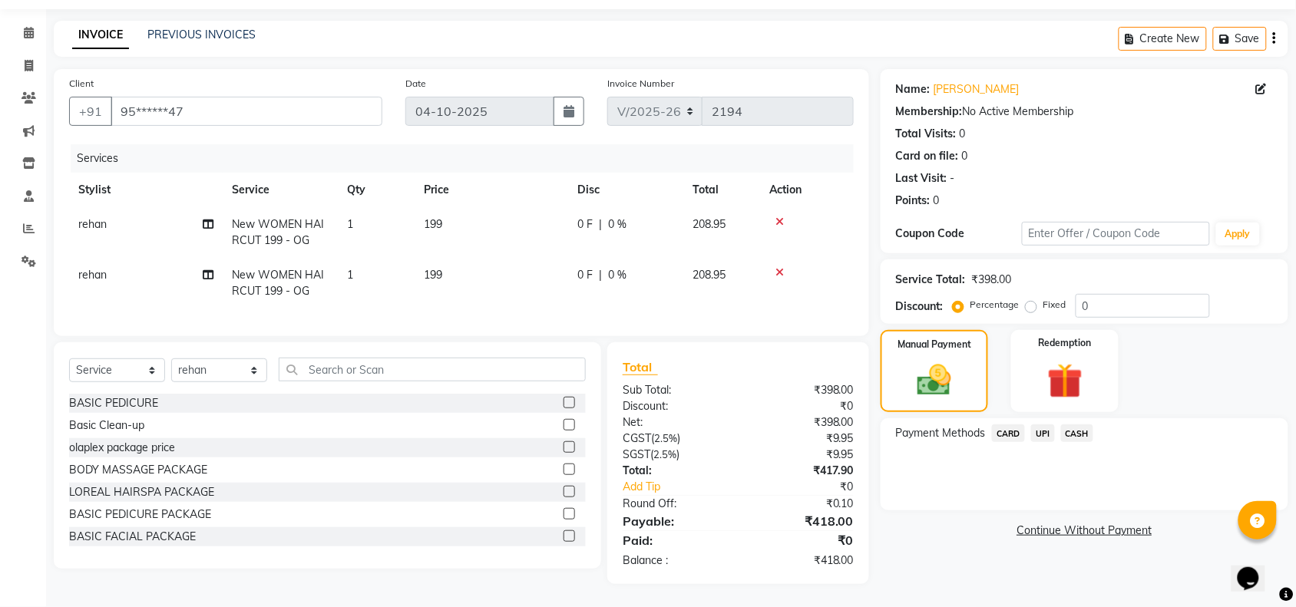
click at [1048, 425] on span "UPI" at bounding box center [1043, 434] width 24 height 18
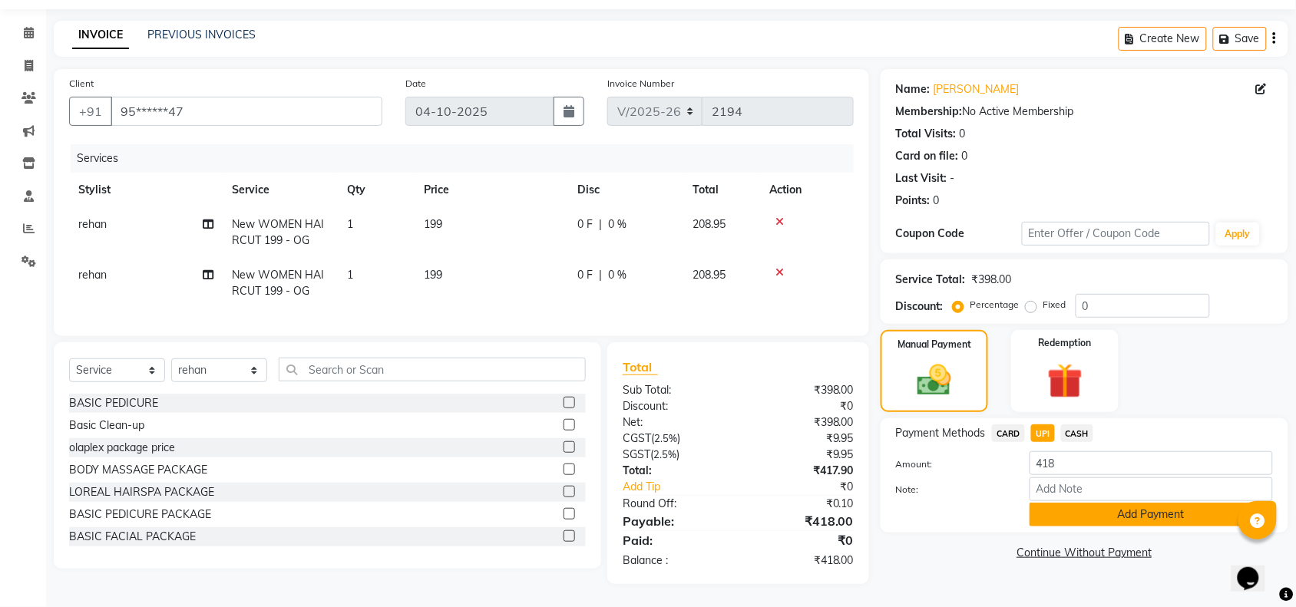
click at [1089, 503] on button "Add Payment" at bounding box center [1151, 515] width 243 height 24
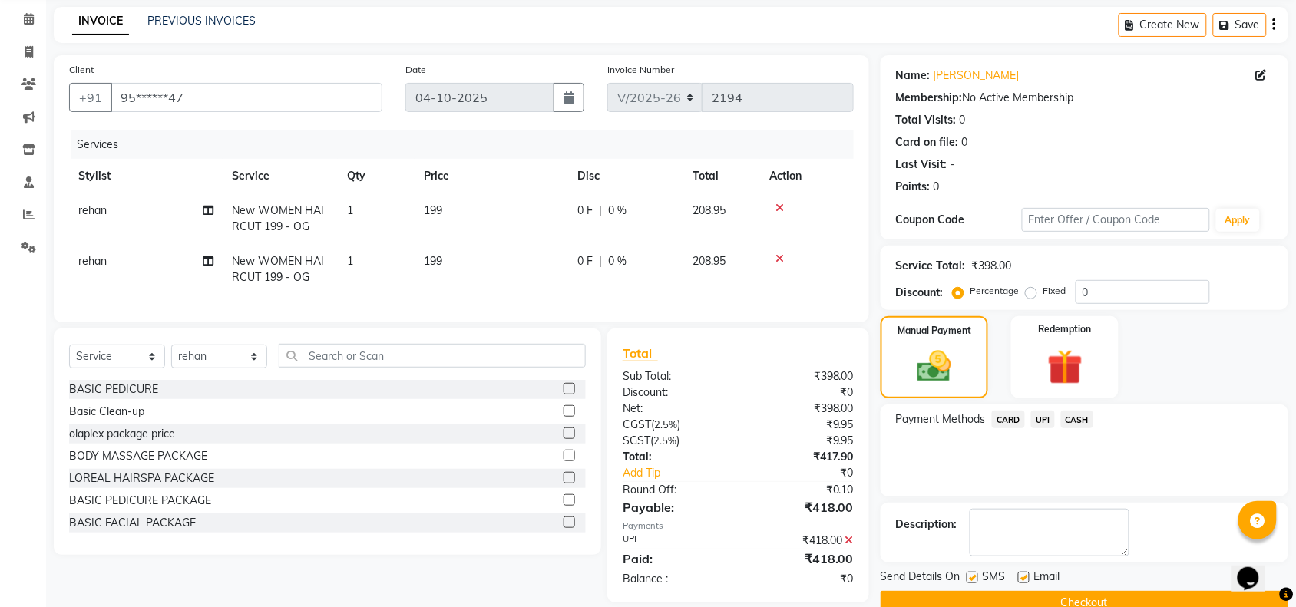
scroll to position [92, 0]
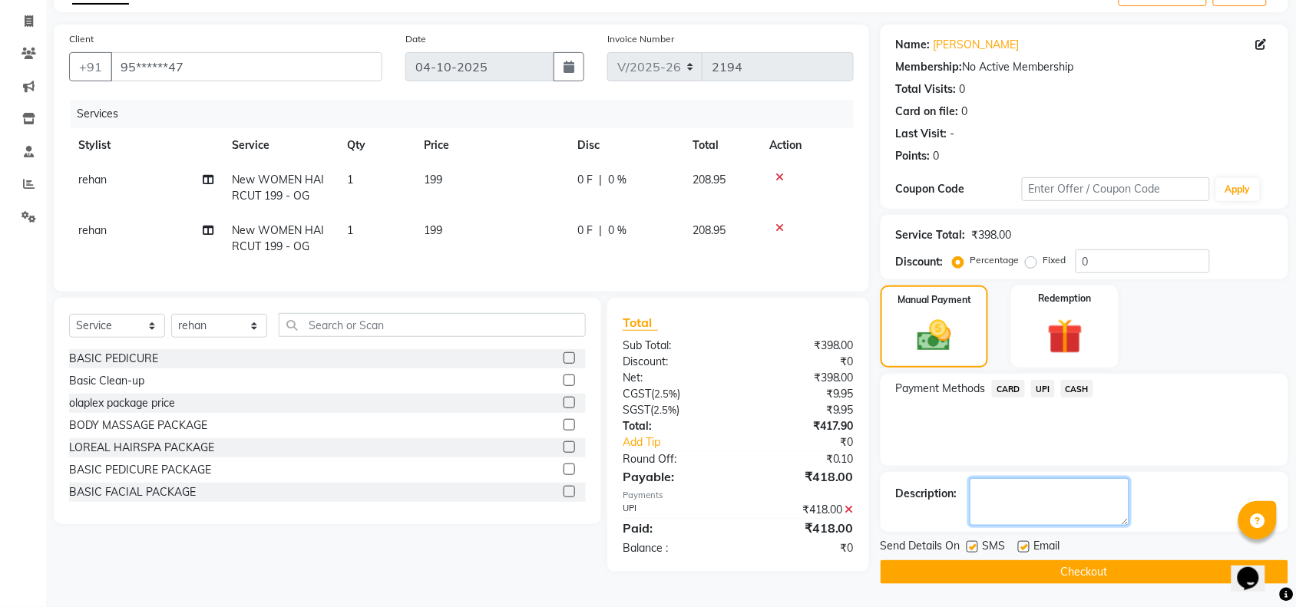
click at [1047, 492] on textarea at bounding box center [1050, 502] width 160 height 48
click at [1038, 489] on textarea at bounding box center [1050, 502] width 160 height 48
click at [1034, 576] on button "Checkout" at bounding box center [1085, 573] width 408 height 24
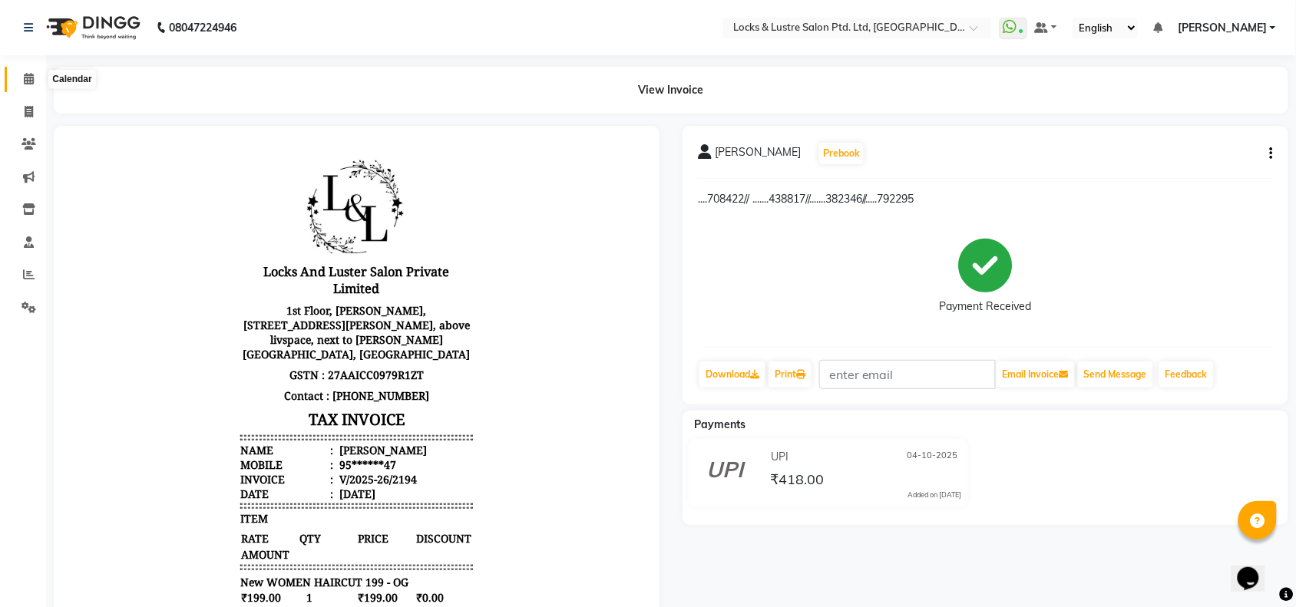
click at [31, 79] on icon at bounding box center [29, 79] width 10 height 12
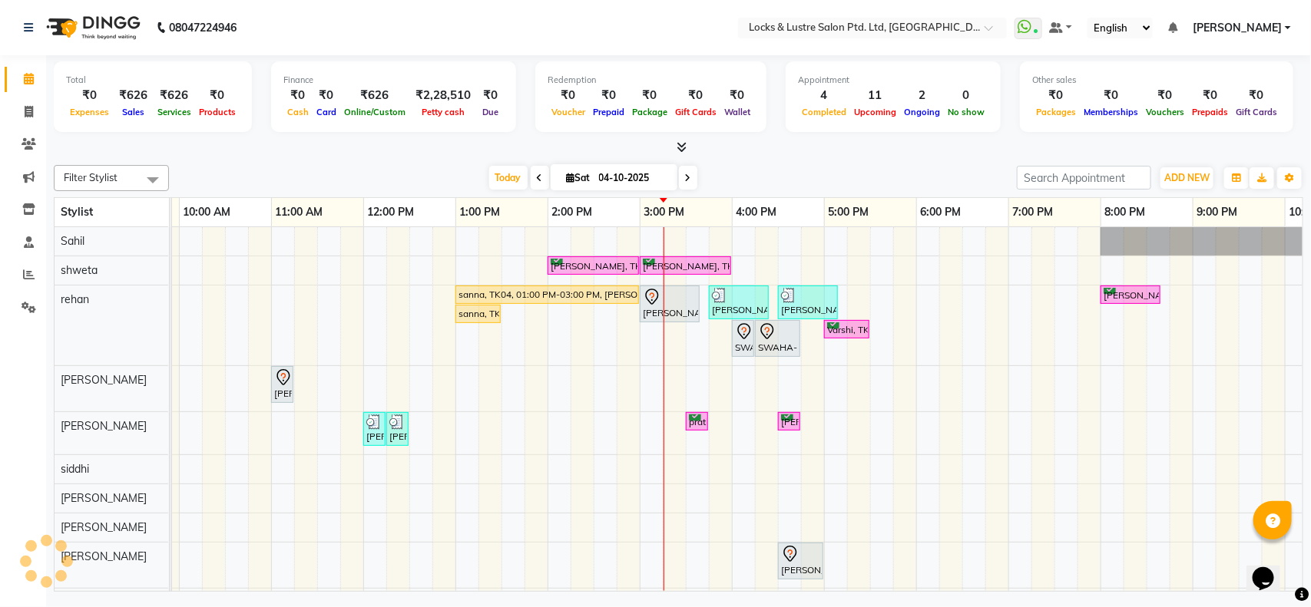
scroll to position [0, 275]
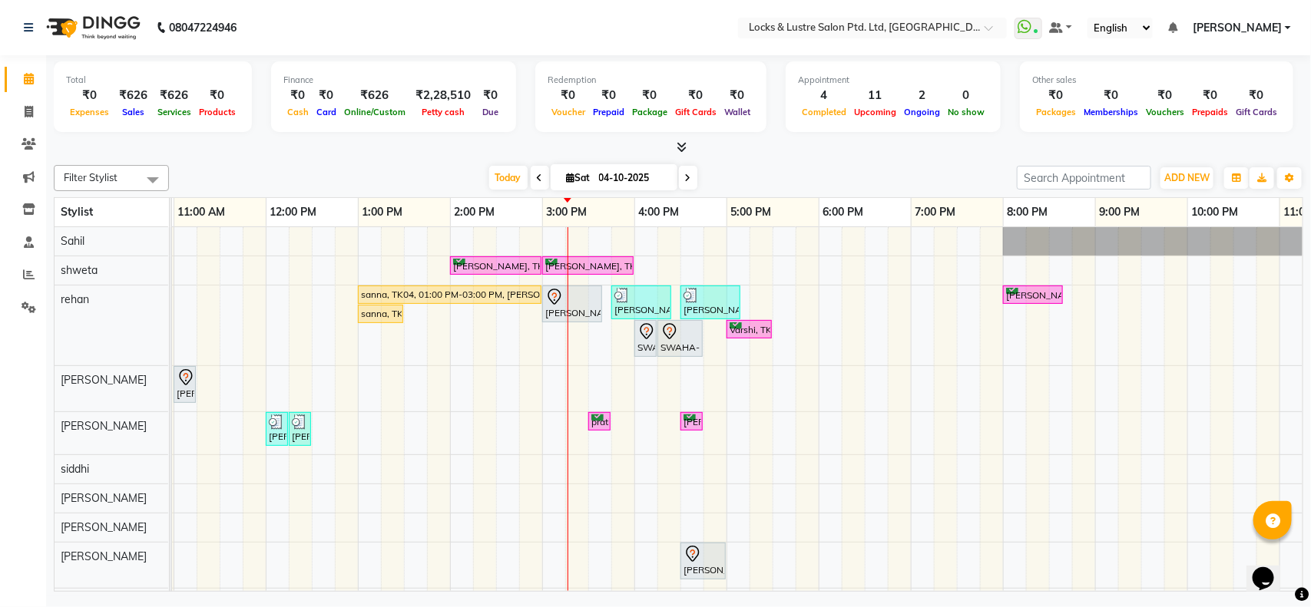
click at [688, 179] on icon at bounding box center [688, 178] width 6 height 9
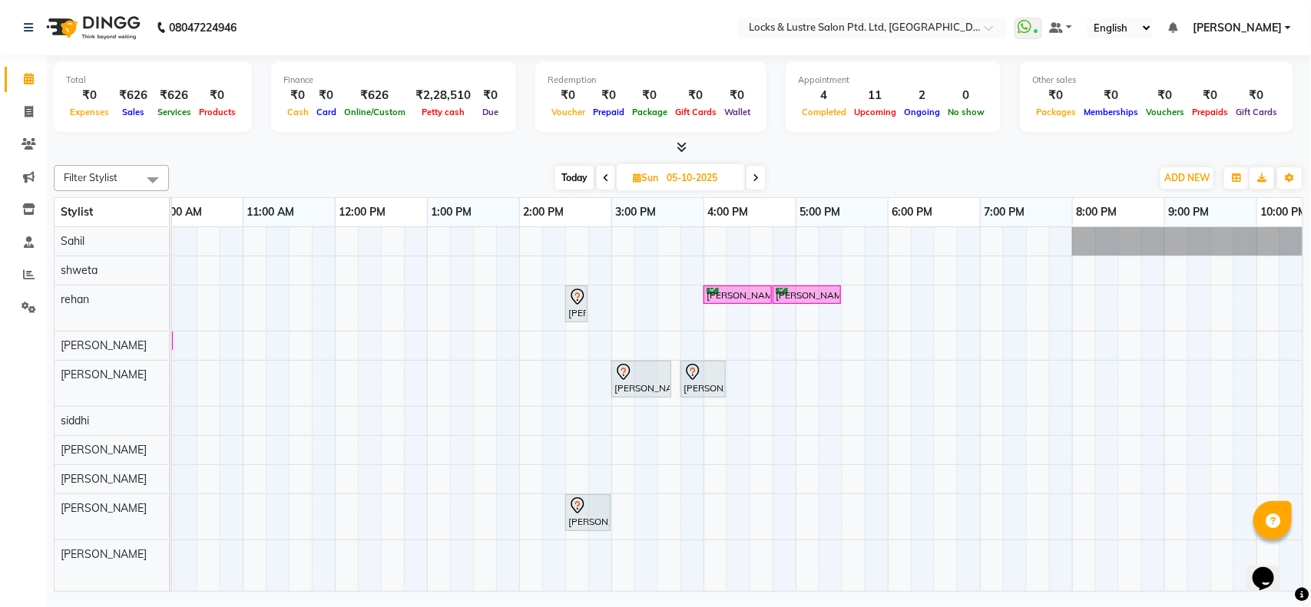
scroll to position [0, 343]
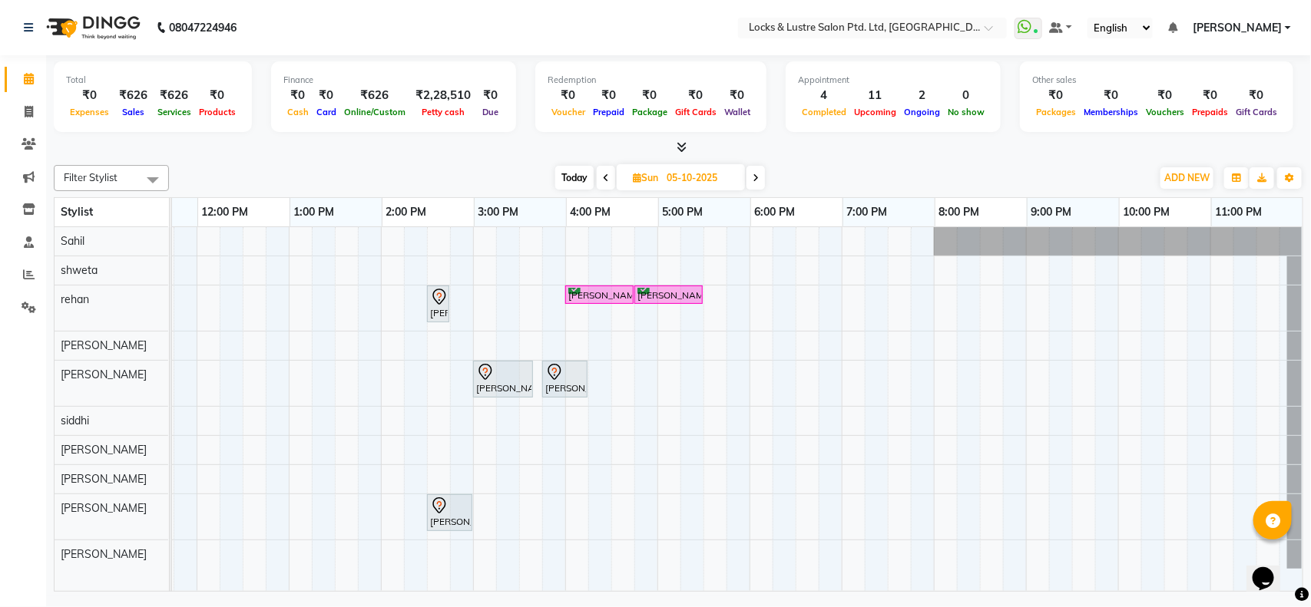
click at [566, 174] on span "Today" at bounding box center [574, 178] width 38 height 24
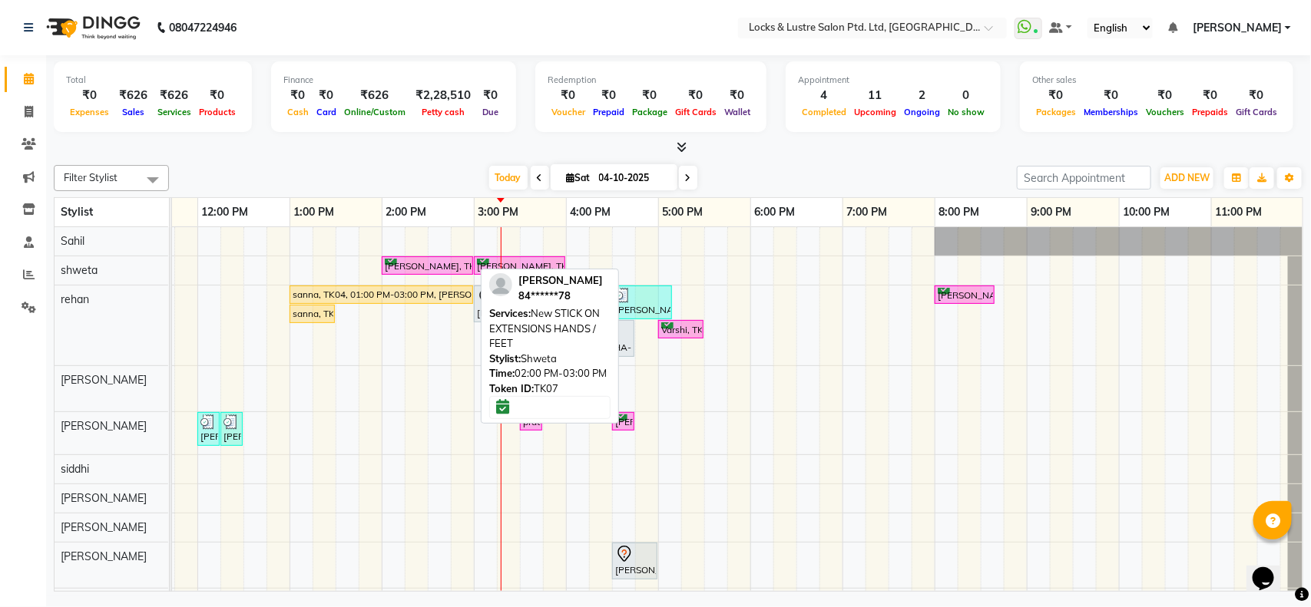
click at [451, 266] on div "ananya, TK07, 02:00 PM-03:00 PM, New STICK ON EXTENSIONS HANDS / FEET" at bounding box center [427, 266] width 88 height 15
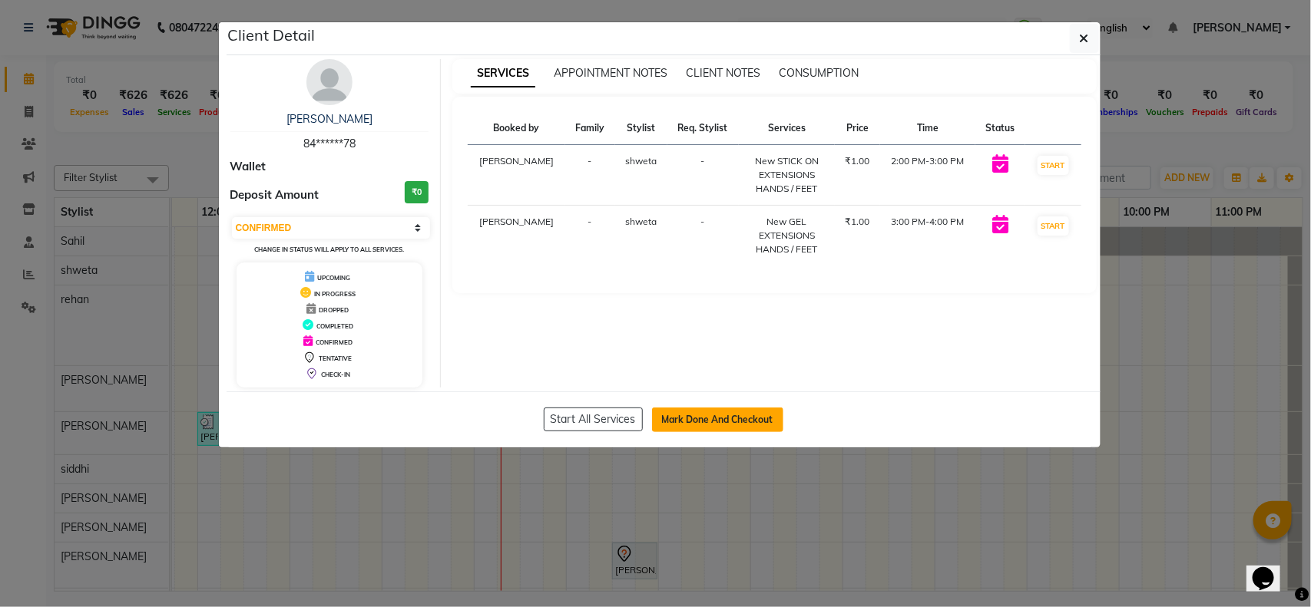
click at [673, 424] on button "Mark Done And Checkout" at bounding box center [717, 420] width 131 height 25
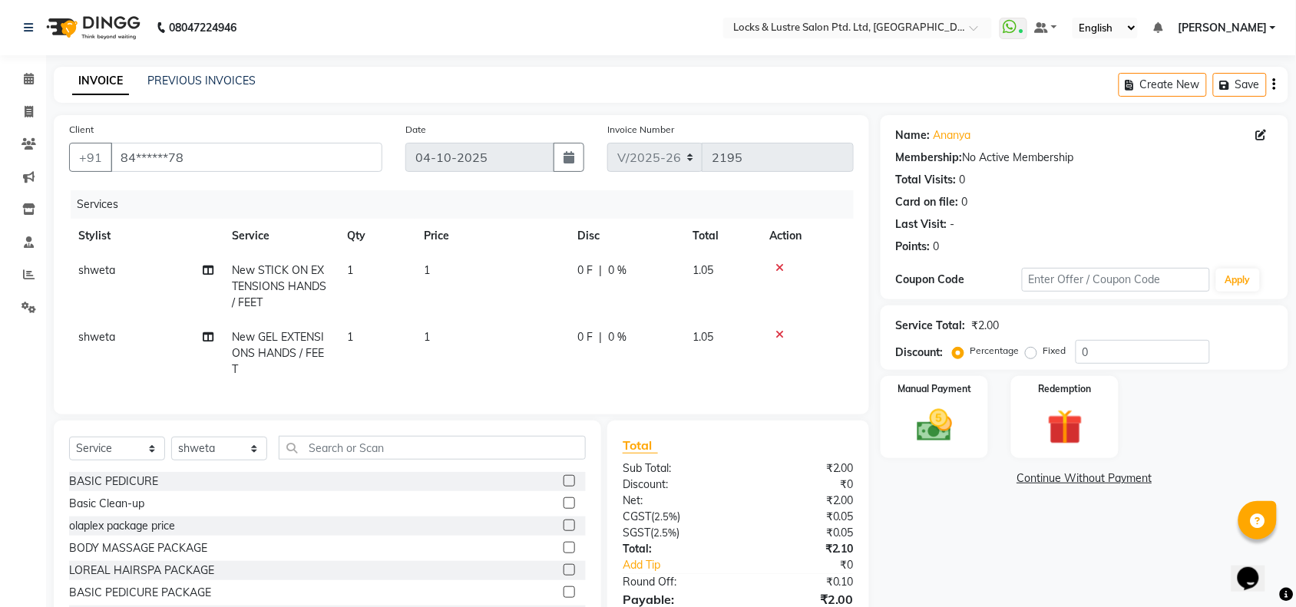
click at [436, 267] on td "1" at bounding box center [492, 286] width 154 height 67
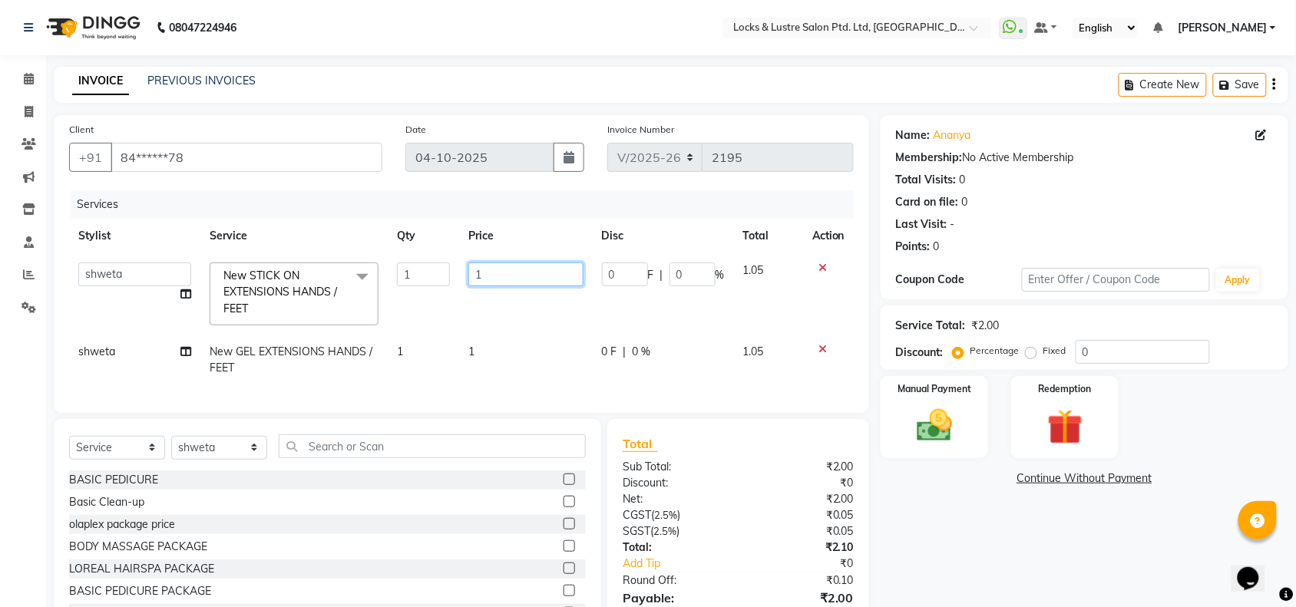
click at [492, 270] on input "1" at bounding box center [525, 275] width 115 height 24
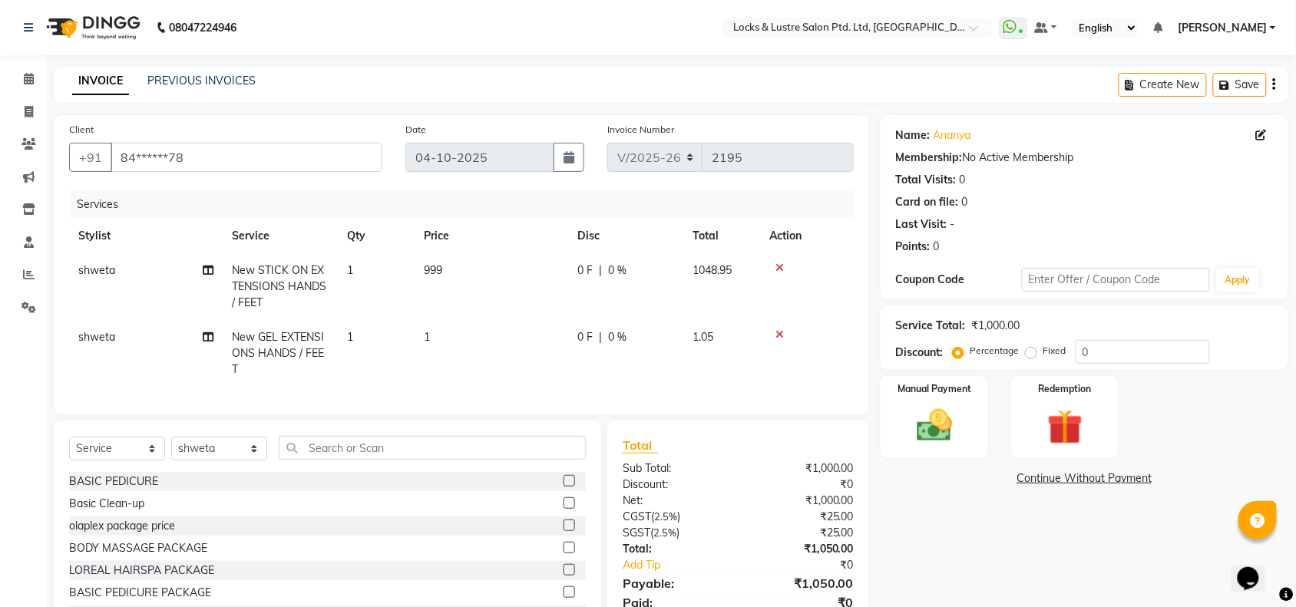
click at [823, 346] on td at bounding box center [807, 353] width 94 height 67
click at [445, 333] on td "1" at bounding box center [492, 353] width 154 height 67
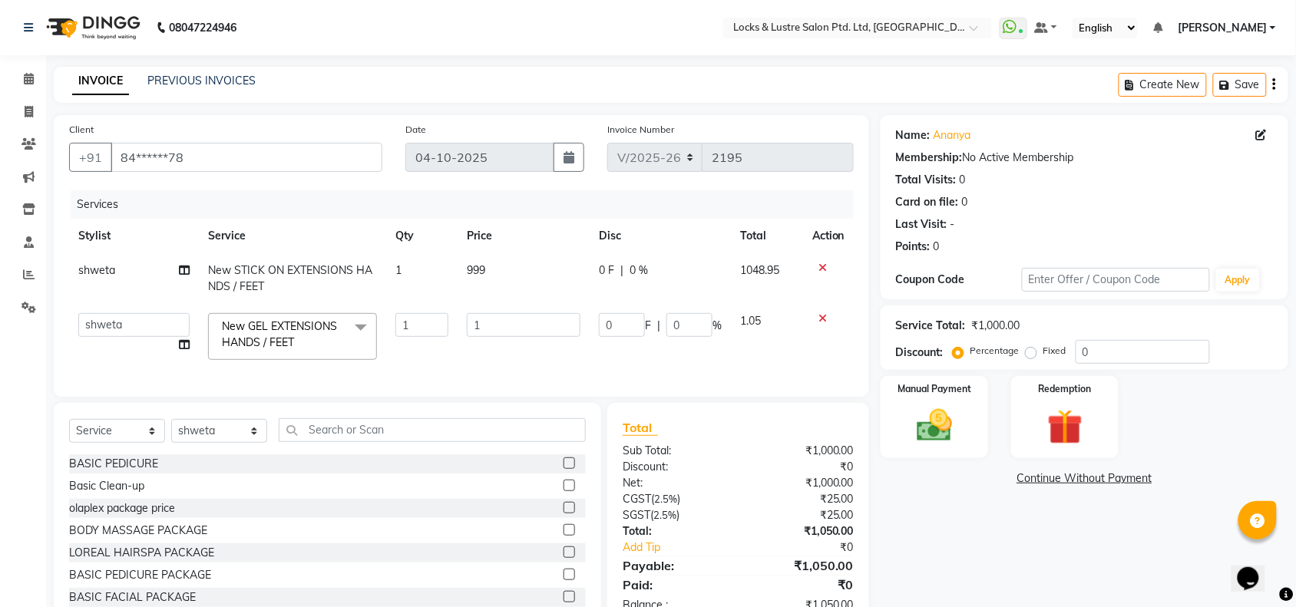
click at [362, 323] on span at bounding box center [361, 327] width 31 height 29
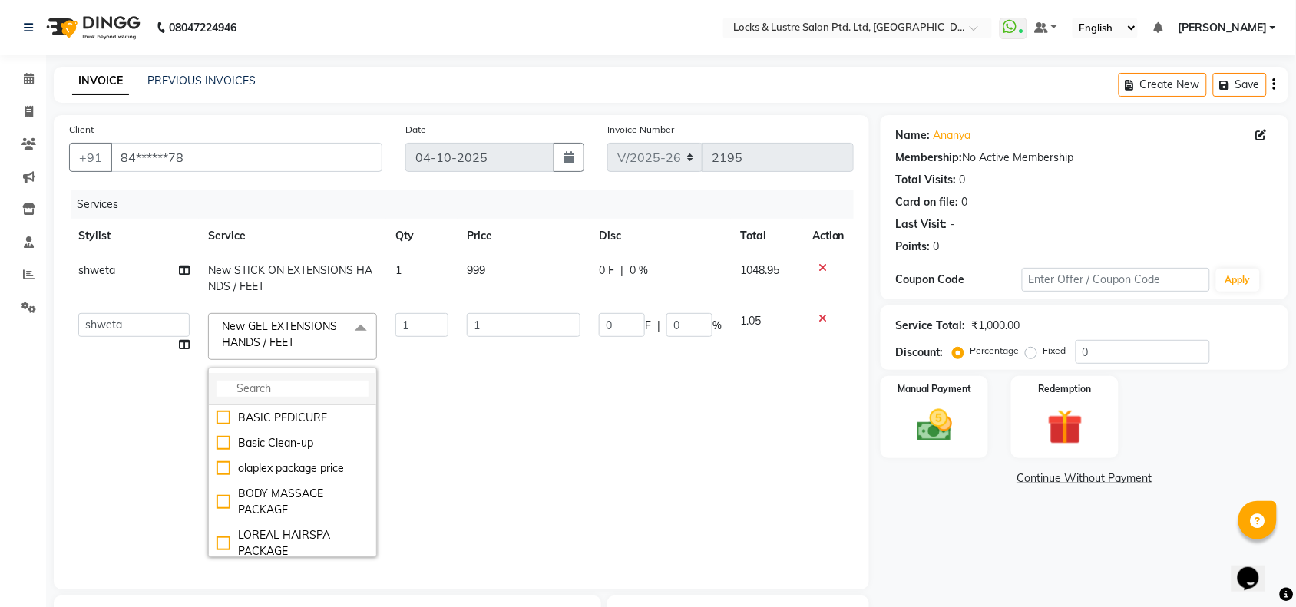
click at [293, 386] on input "multiselect-search" at bounding box center [293, 389] width 152 height 16
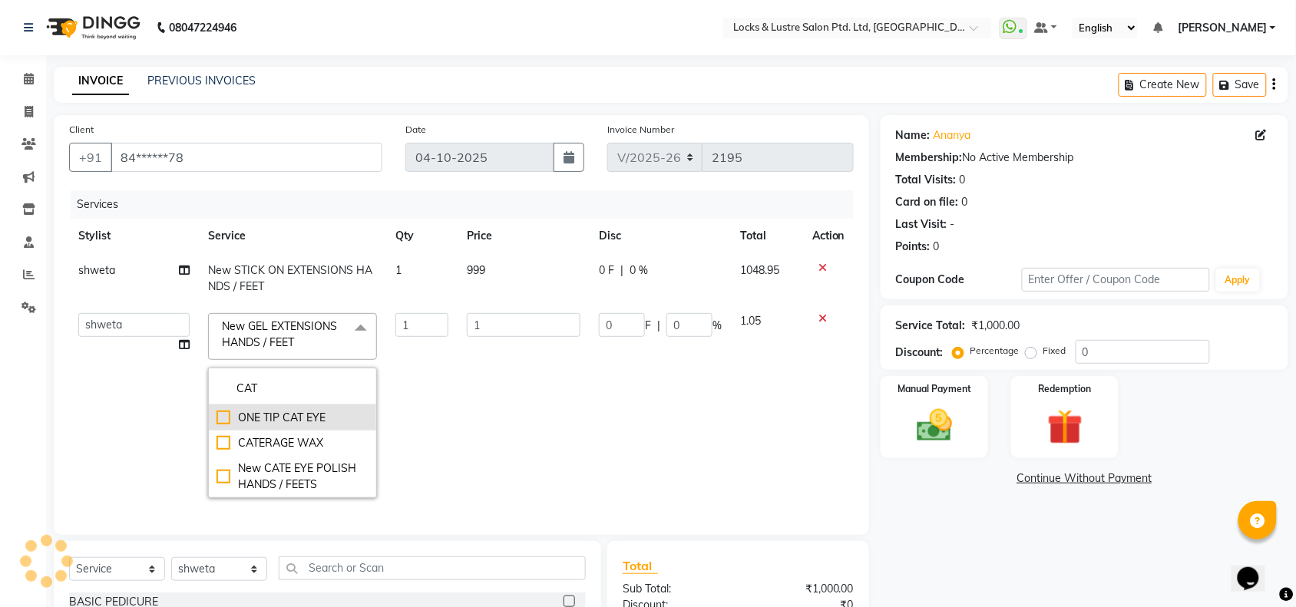
click at [323, 415] on div "ONE TIP CAT EYE" at bounding box center [293, 418] width 152 height 16
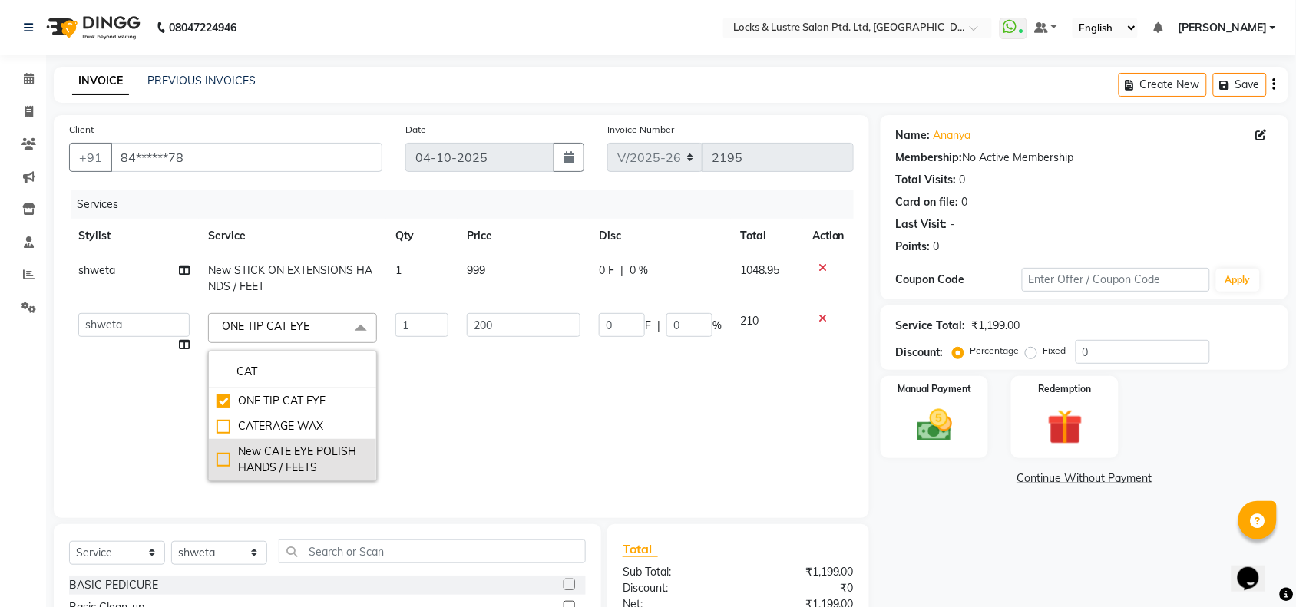
click at [290, 450] on div "New CATE EYE POLISH HANDS / FEETS" at bounding box center [293, 460] width 152 height 32
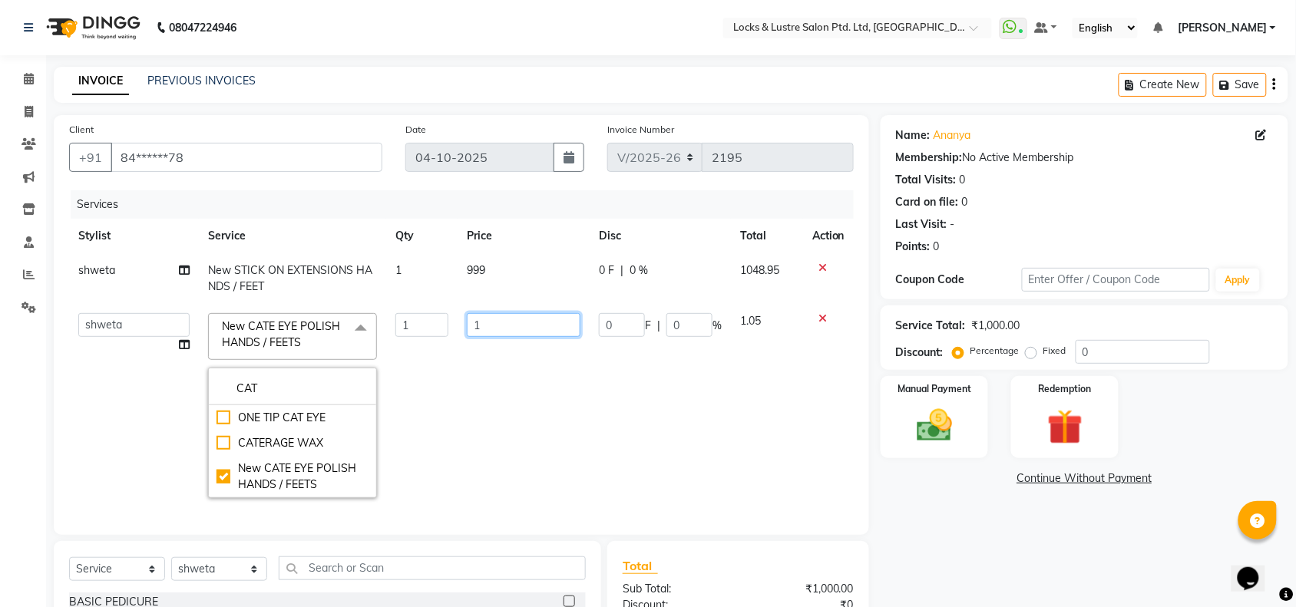
click at [488, 327] on input "1" at bounding box center [524, 325] width 114 height 24
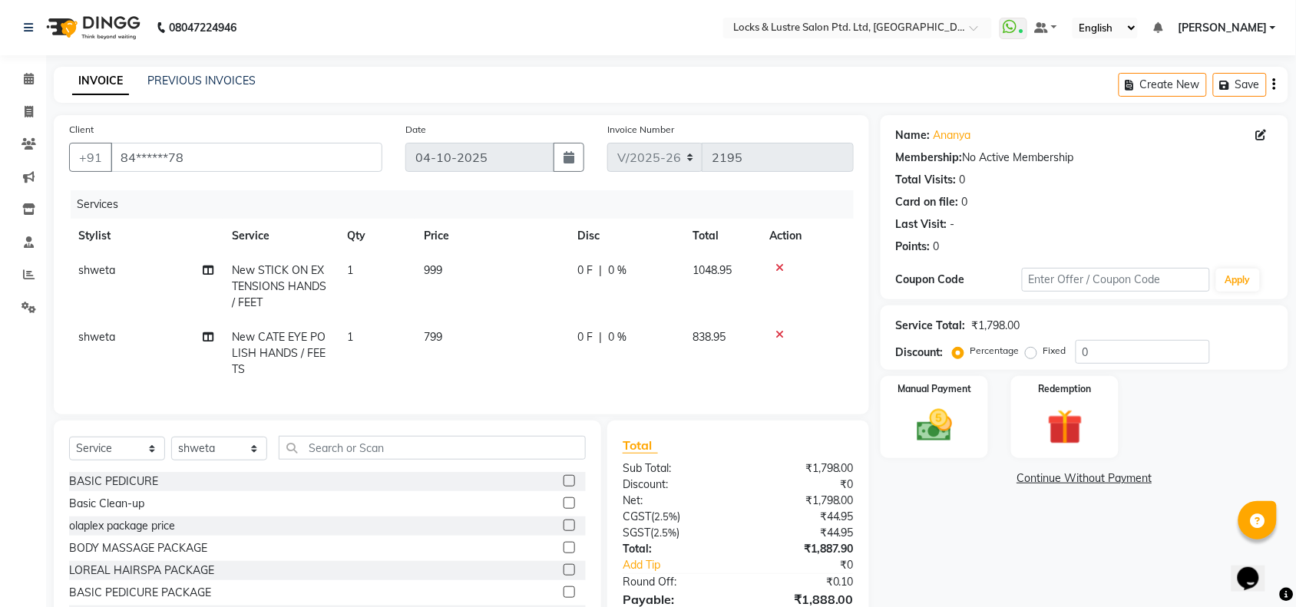
click at [912, 525] on div "Name: Ananya Membership: No Active Membership Total Visits: 0 Card on file: 0 L…" at bounding box center [1090, 389] width 419 height 548
click at [239, 461] on select "Select Stylist [PERSON_NAME] Admin [PERSON_NAME] Ana's [PERSON_NAME] [PERSON_NA…" at bounding box center [219, 449] width 96 height 24
click at [171, 451] on select "Select Stylist [PERSON_NAME] Admin [PERSON_NAME] Ana's [PERSON_NAME] [PERSON_NA…" at bounding box center [219, 449] width 96 height 24
click at [319, 460] on input "text" at bounding box center [432, 448] width 307 height 24
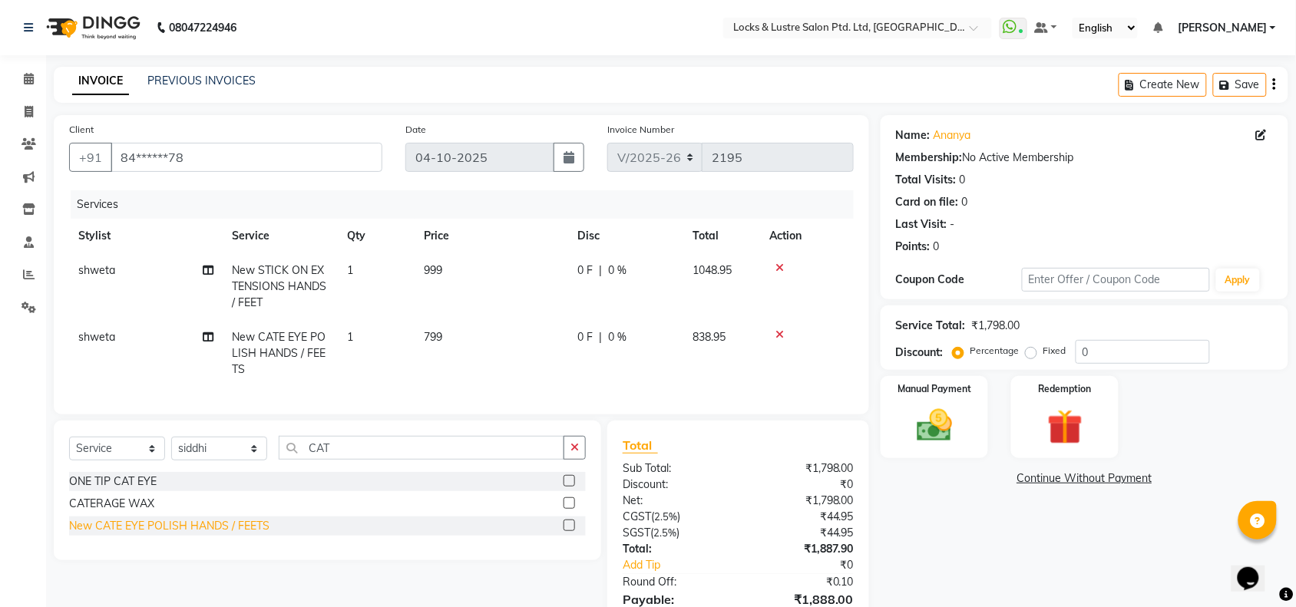
click at [152, 535] on div "New CATE EYE POLISH HANDS / FEETS" at bounding box center [169, 526] width 200 height 16
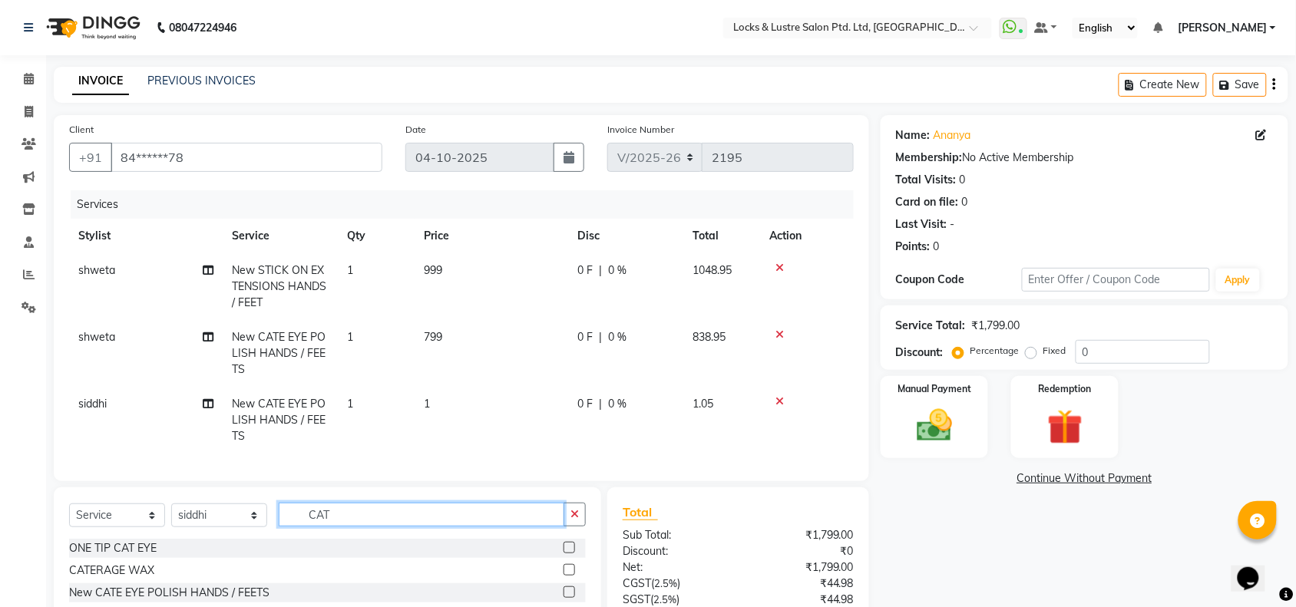
click at [354, 527] on input "CAT" at bounding box center [422, 515] width 286 height 24
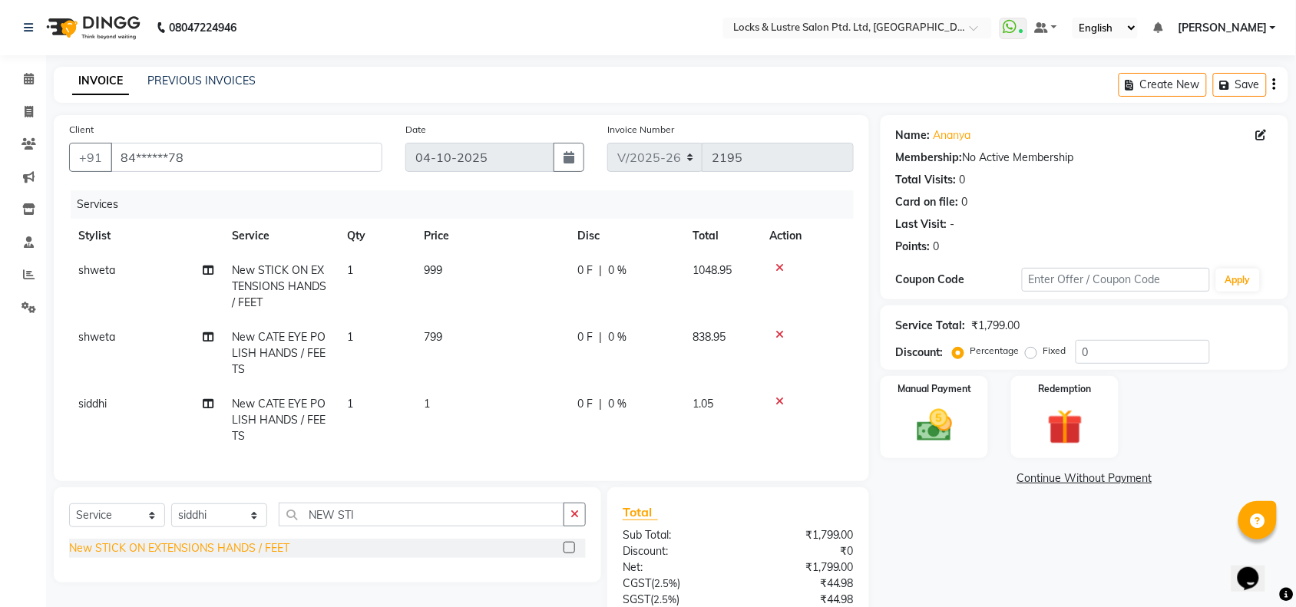
click at [232, 557] on div "New STICK ON EXTENSIONS HANDS / FEET" at bounding box center [179, 549] width 220 height 16
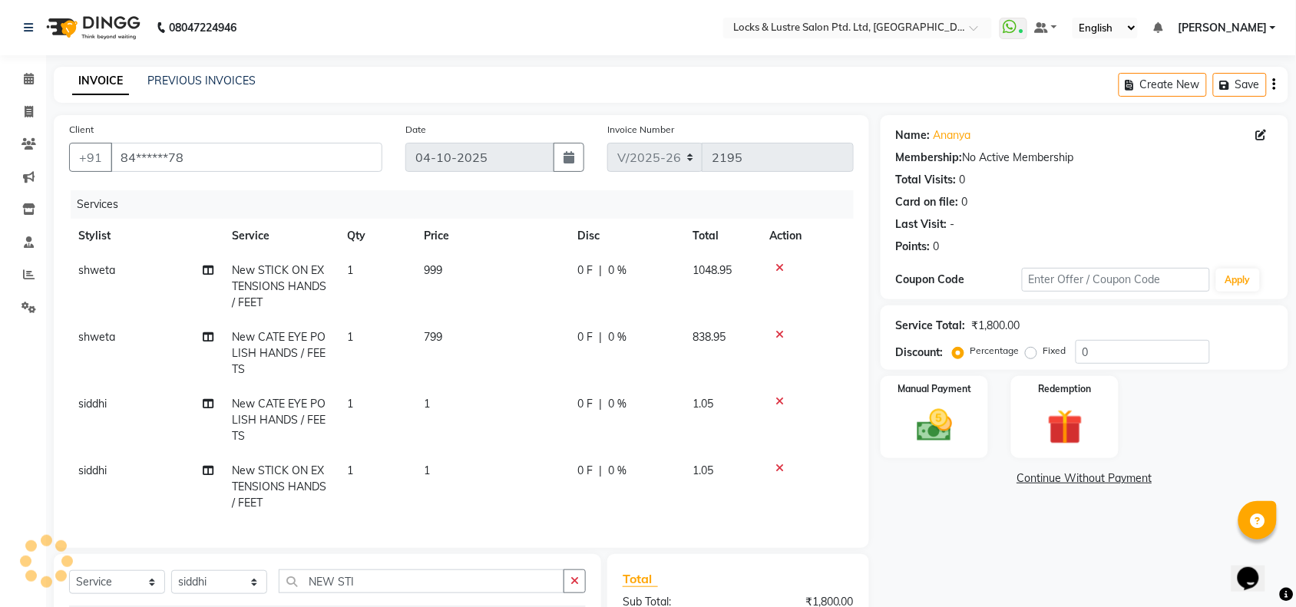
click at [448, 392] on td "1" at bounding box center [492, 420] width 154 height 67
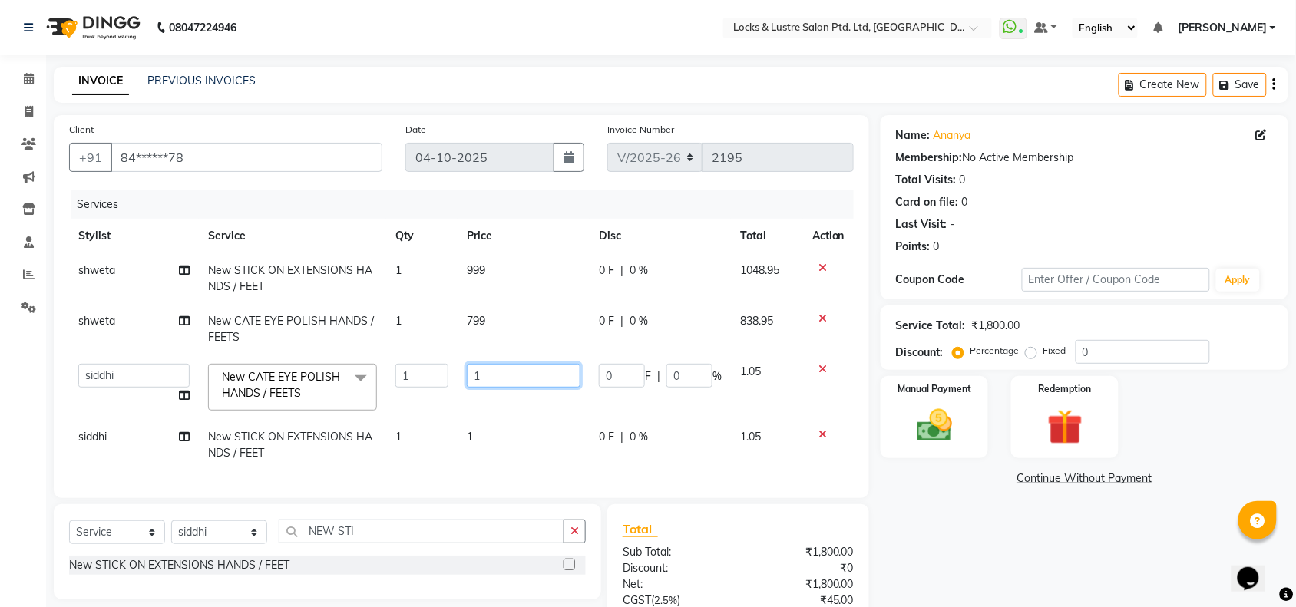
click at [485, 373] on input "1" at bounding box center [524, 376] width 114 height 24
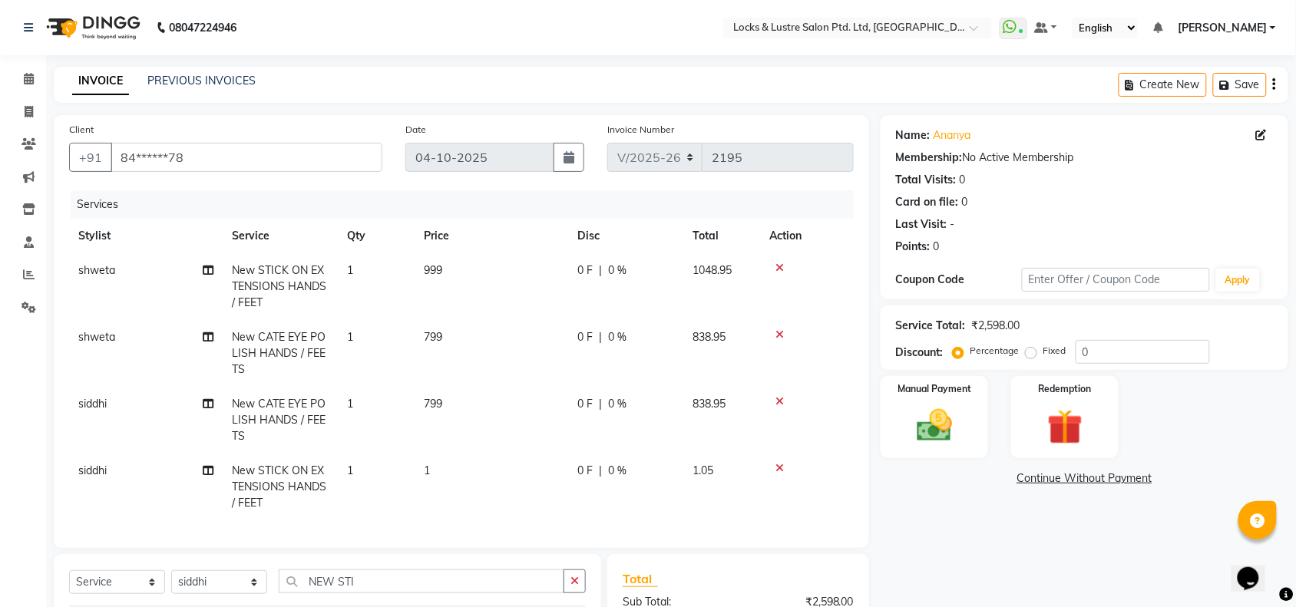
click at [492, 426] on tbody "shweta New STICK ON EXTENSIONS HANDS / FEET 1 999 0 F | 0 % 1048.95 shweta New …" at bounding box center [461, 386] width 785 height 267
click at [451, 462] on td "1" at bounding box center [492, 487] width 154 height 67
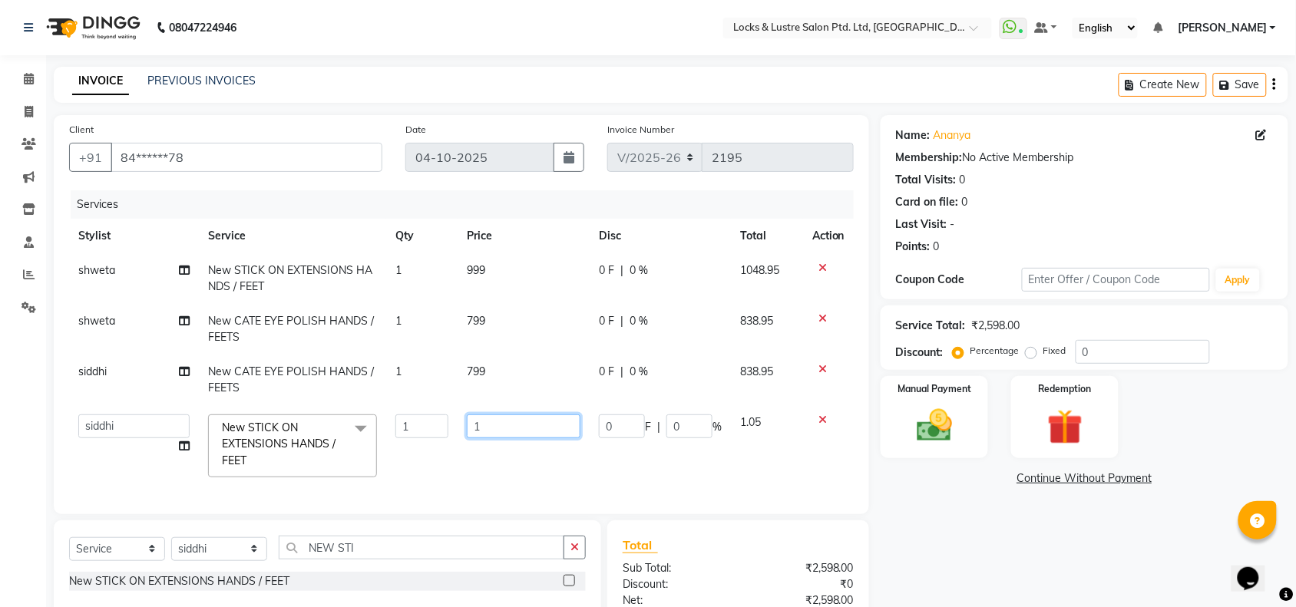
click at [522, 423] on input "1" at bounding box center [524, 427] width 114 height 24
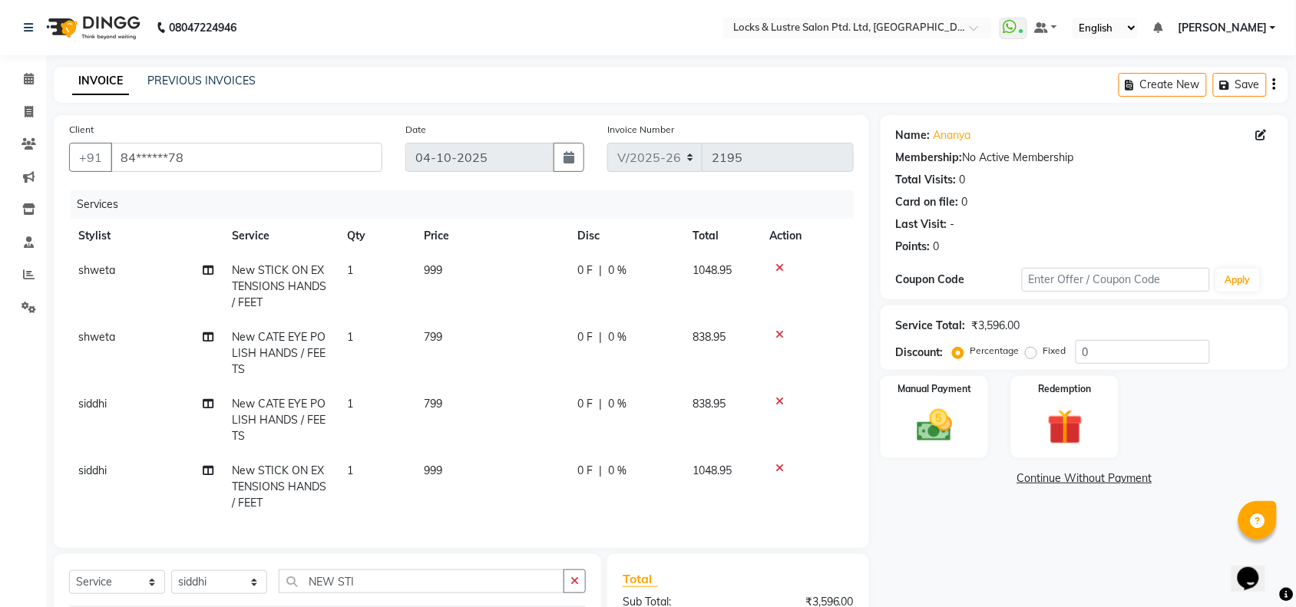
click at [957, 494] on div "Name: Ananya Membership: No Active Membership Total Visits: 0 Card on file: 0 L…" at bounding box center [1090, 455] width 419 height 681
click at [416, 61] on div "08047224946 Select Location × Locks & Lustre Salon Ptd. Ltd, Lower Parel WhatsA…" at bounding box center [648, 409] width 1296 height 819
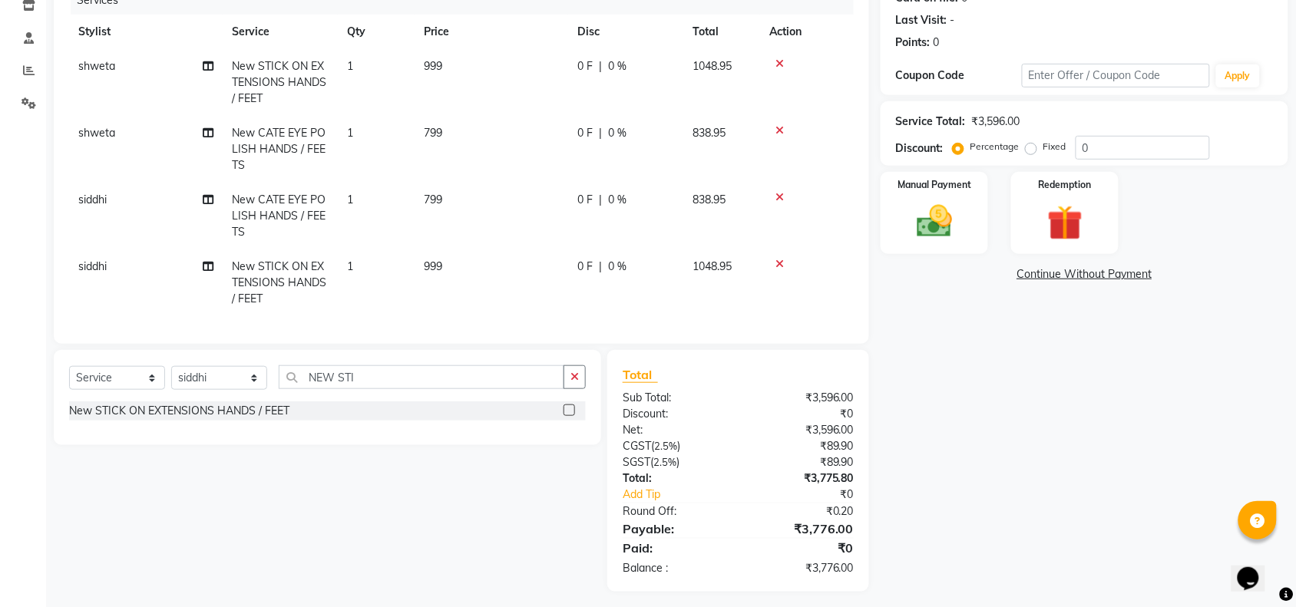
scroll to position [225, 0]
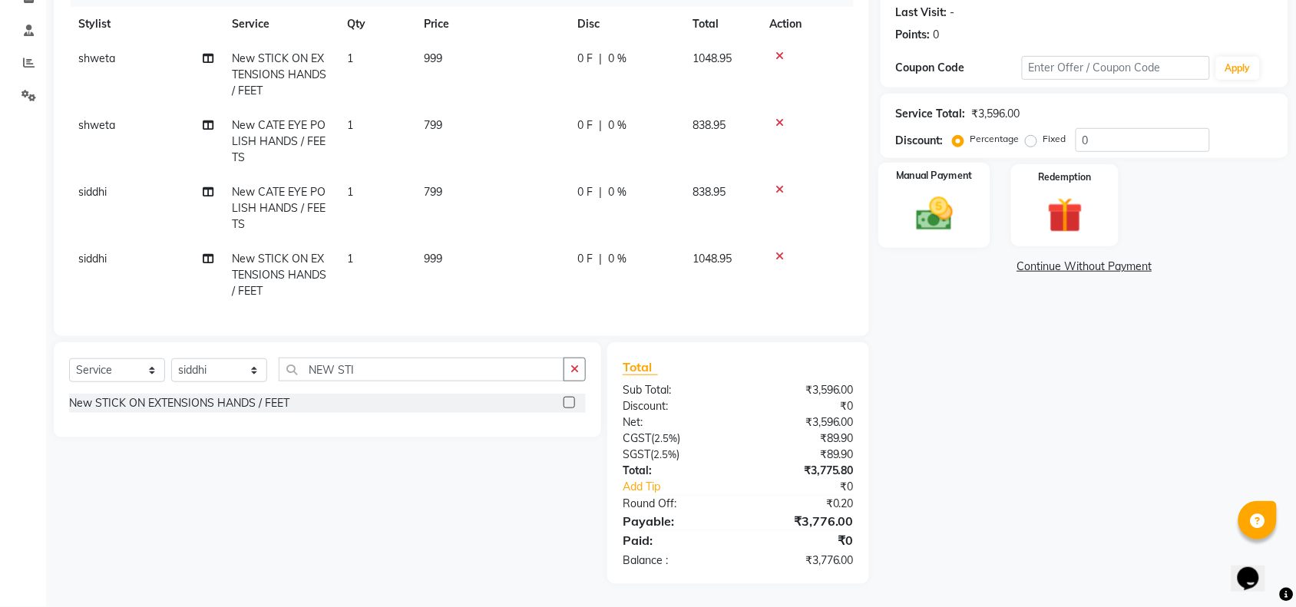
click at [908, 202] on img at bounding box center [935, 214] width 60 height 42
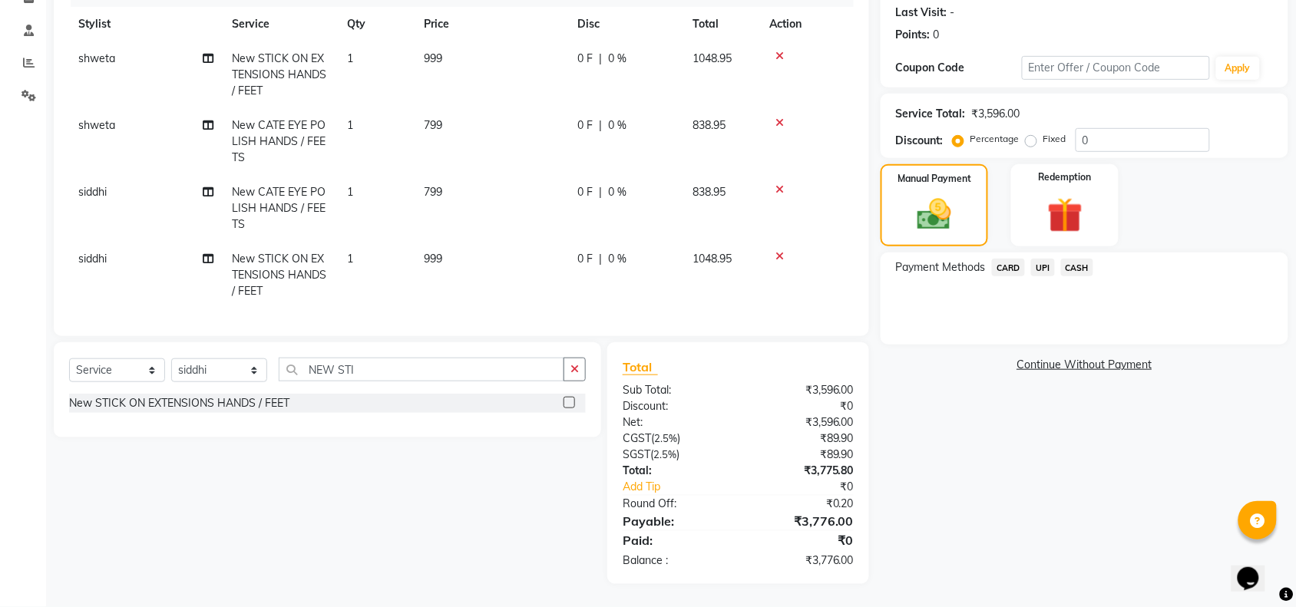
click at [1044, 259] on span "UPI" at bounding box center [1043, 268] width 24 height 18
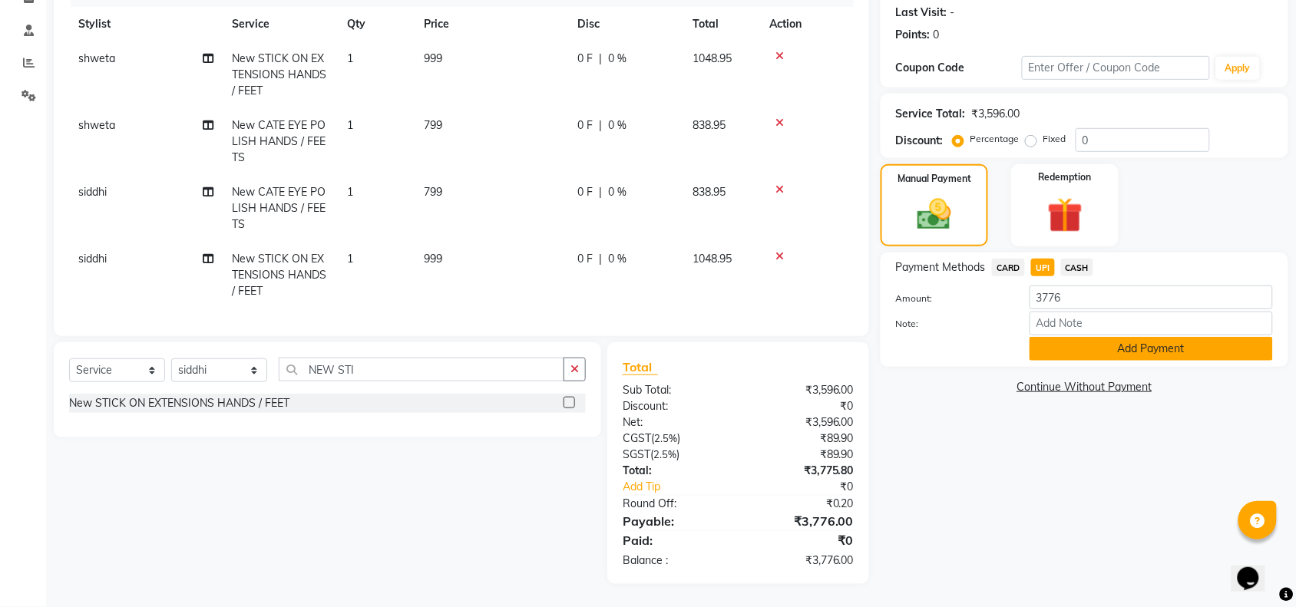
click at [1068, 337] on button "Add Payment" at bounding box center [1151, 349] width 243 height 24
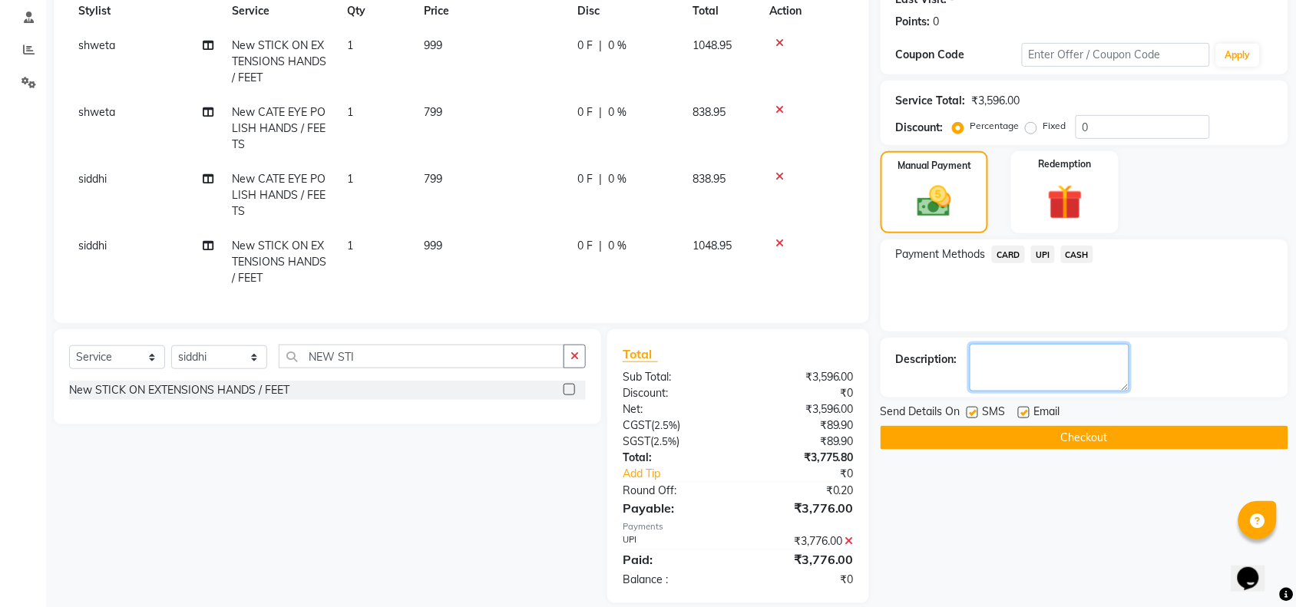
click at [1035, 356] on textarea at bounding box center [1050, 368] width 160 height 48
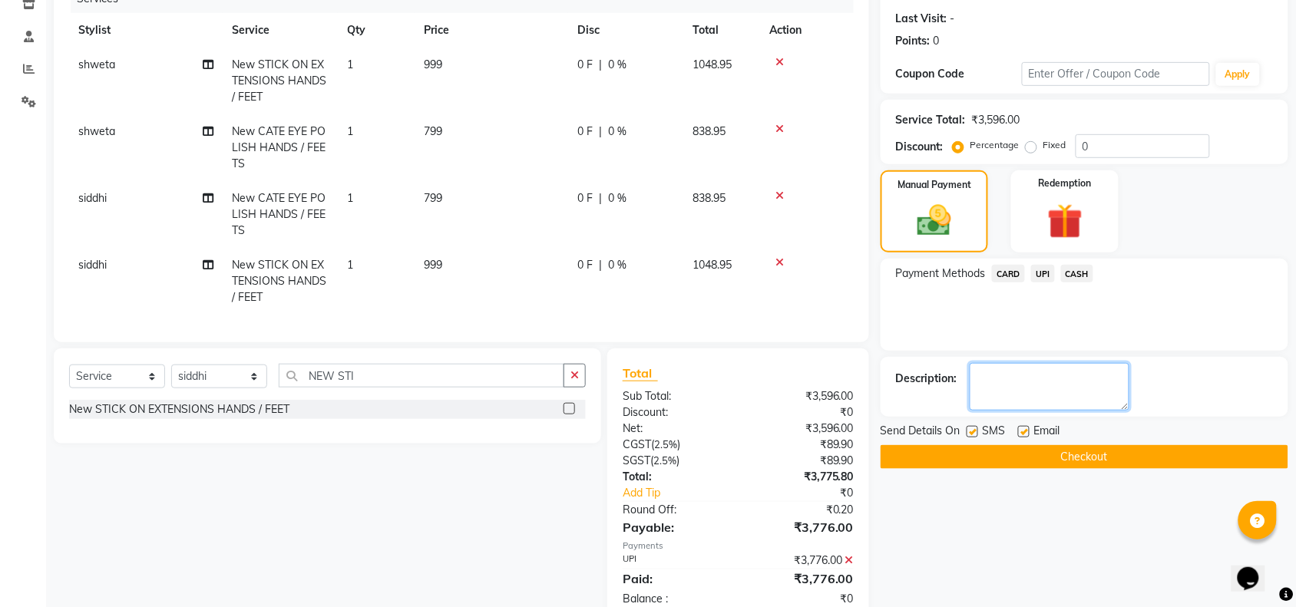
scroll to position [258, 0]
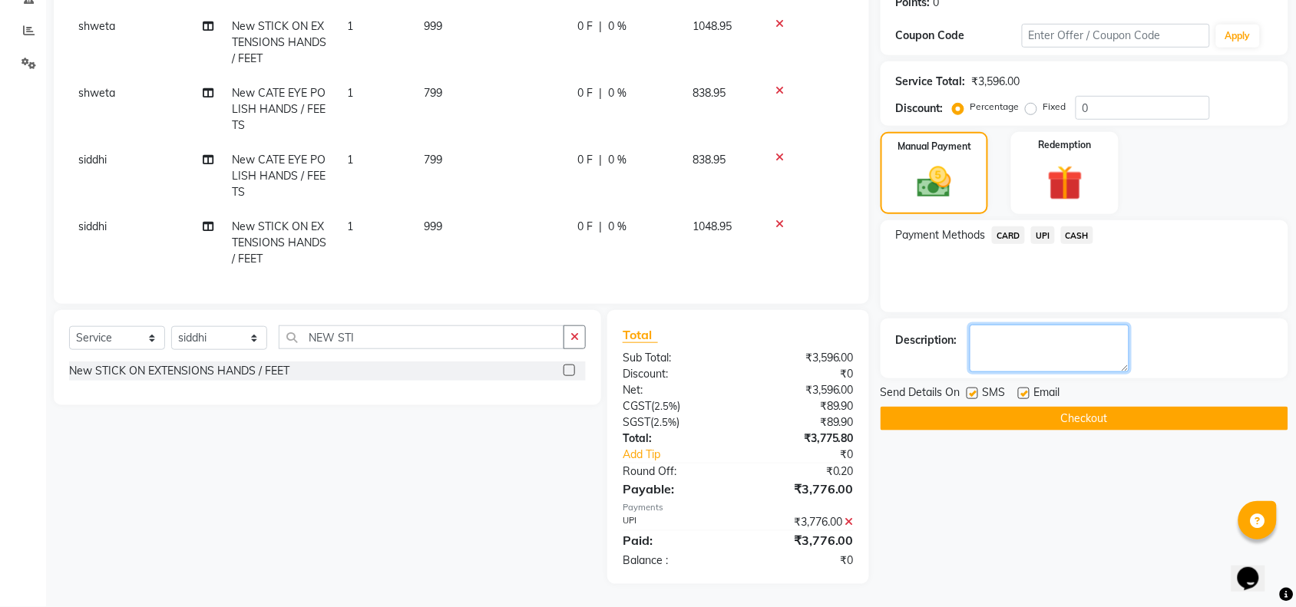
click at [1004, 325] on textarea at bounding box center [1050, 349] width 160 height 48
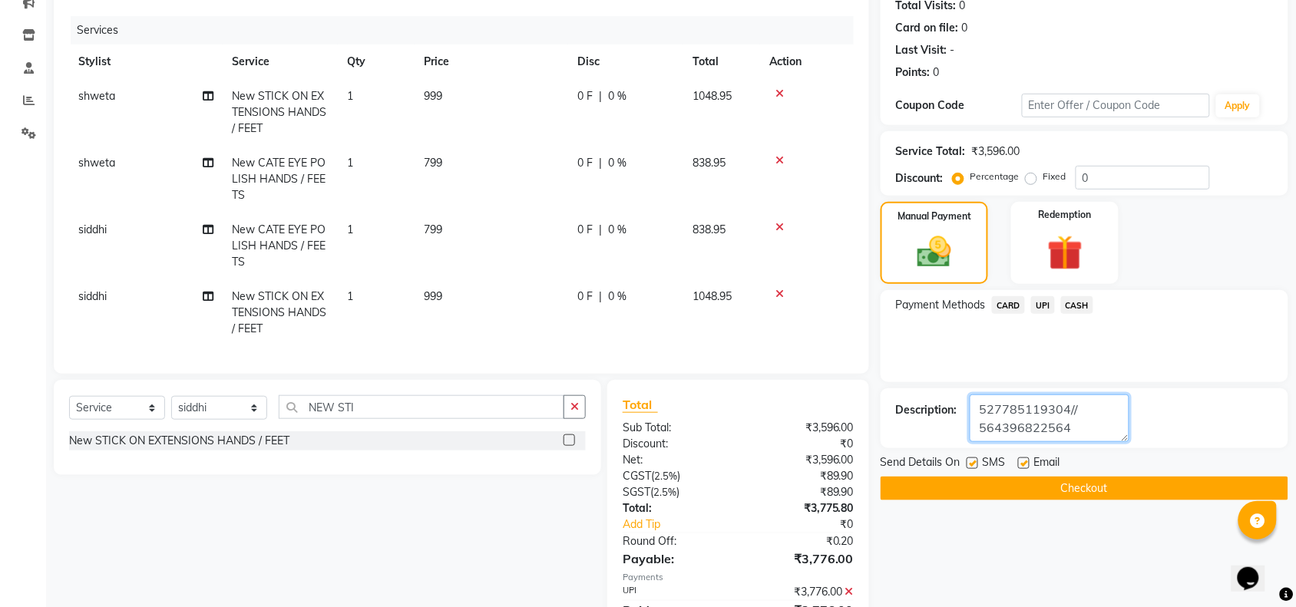
scroll to position [175, 0]
click at [1003, 484] on button "Checkout" at bounding box center [1085, 488] width 408 height 24
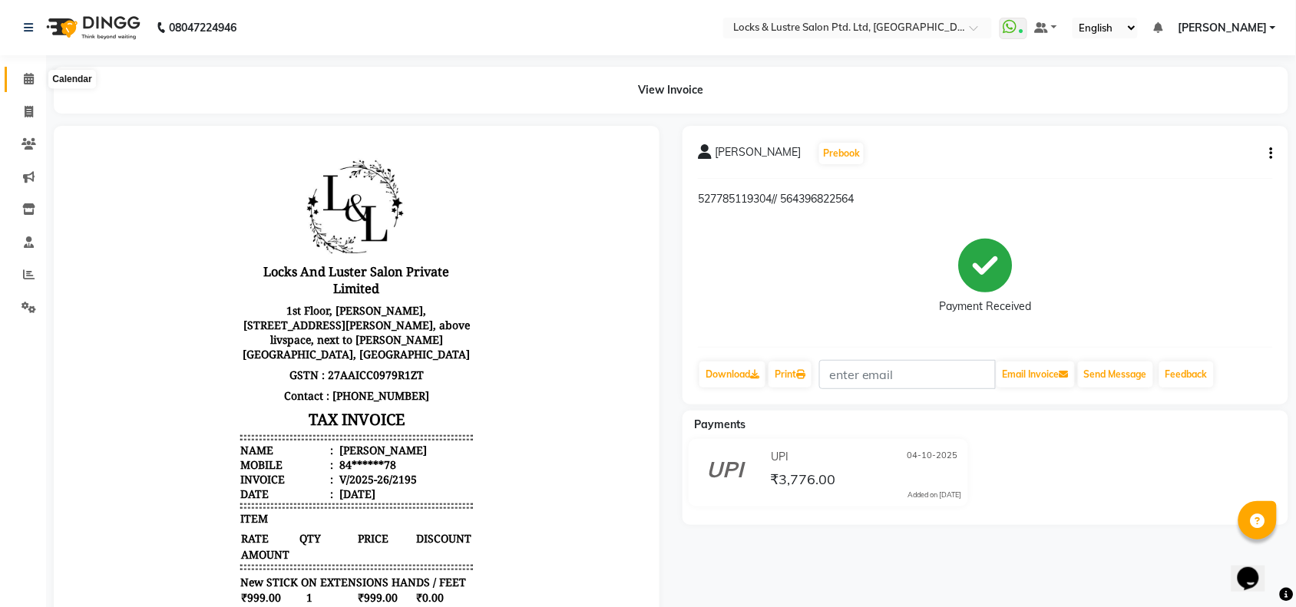
click at [22, 81] on span at bounding box center [28, 80] width 27 height 18
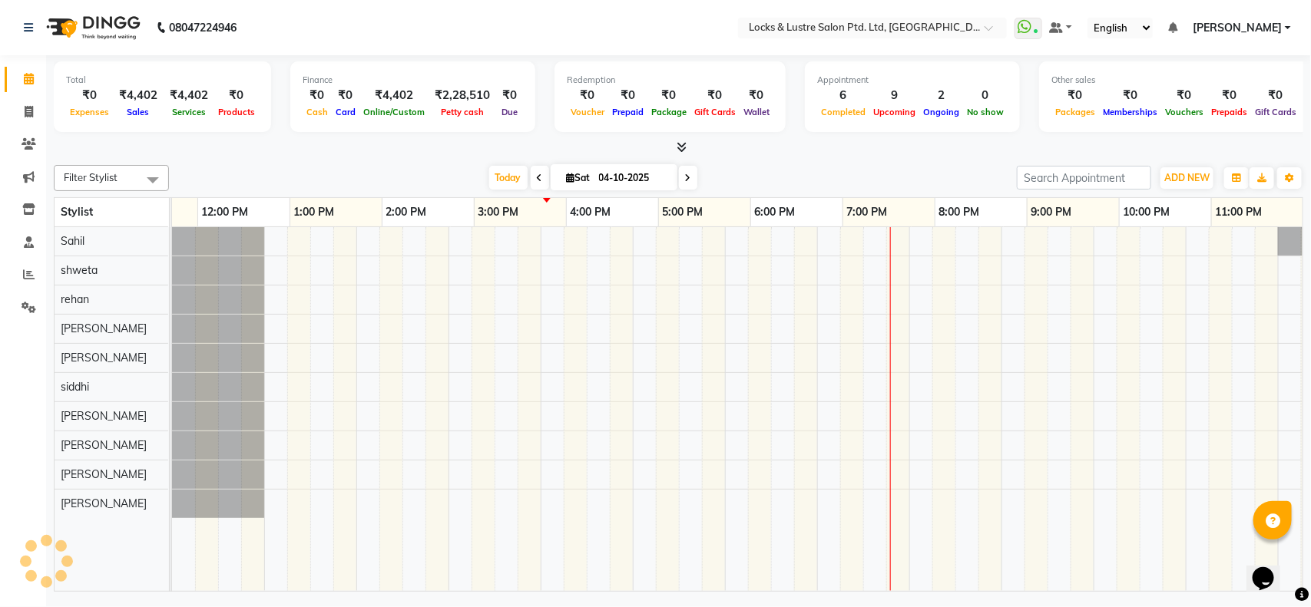
scroll to position [0, 343]
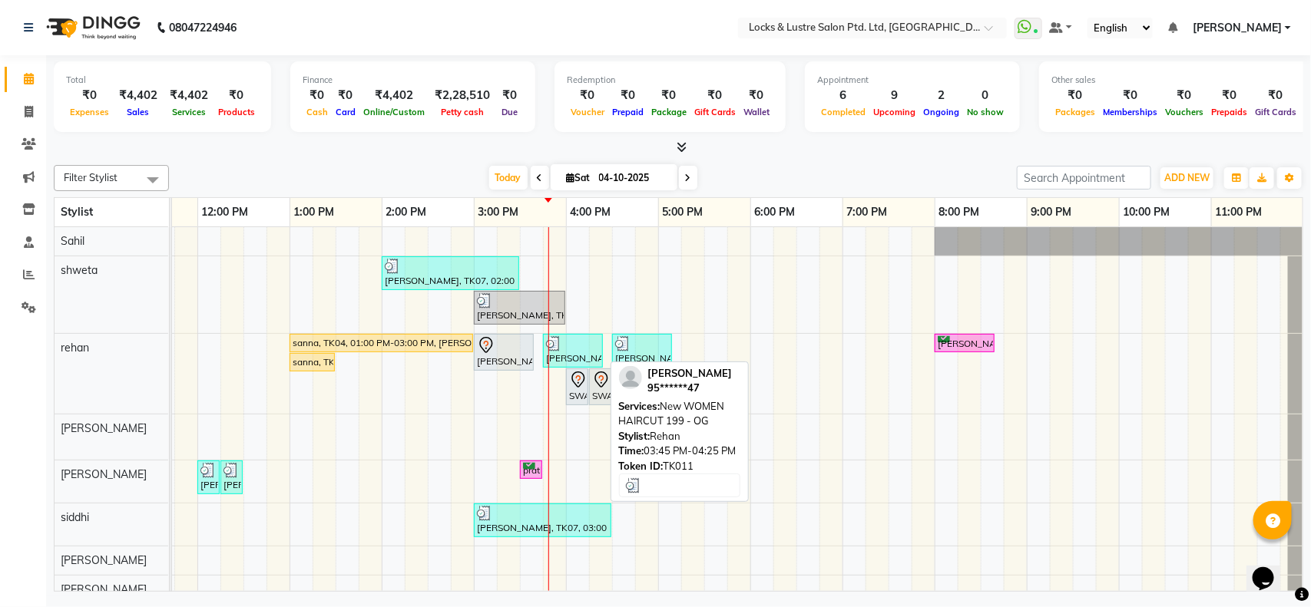
click at [580, 351] on div at bounding box center [573, 343] width 54 height 15
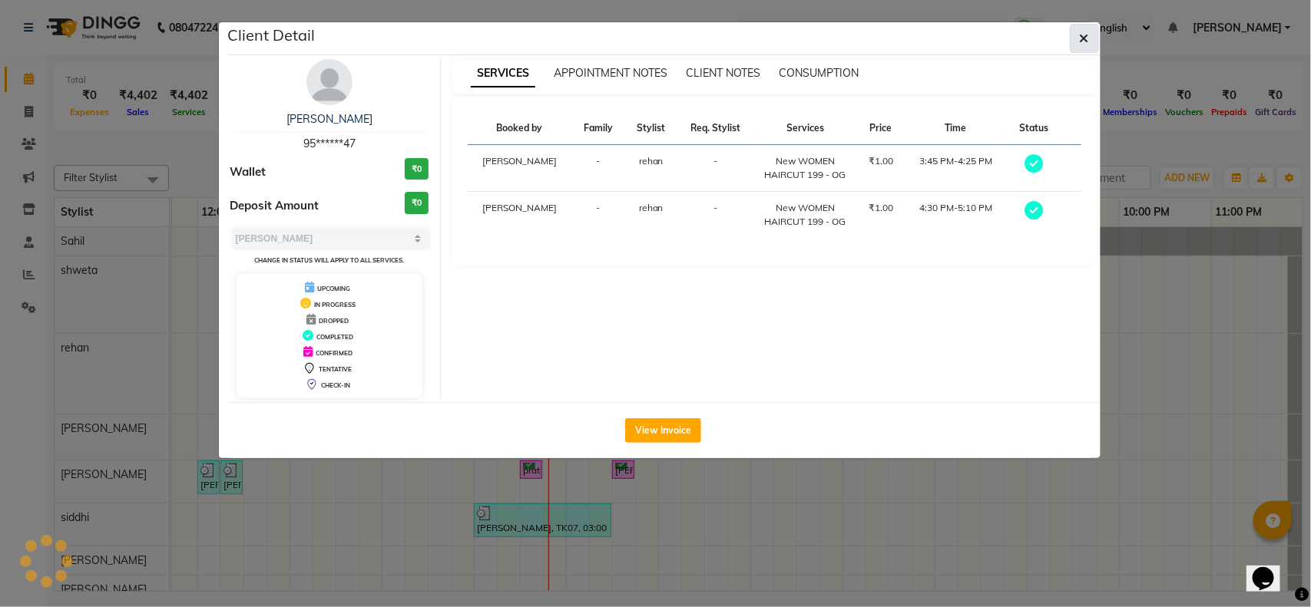
click at [1084, 39] on icon "button" at bounding box center [1084, 38] width 9 height 12
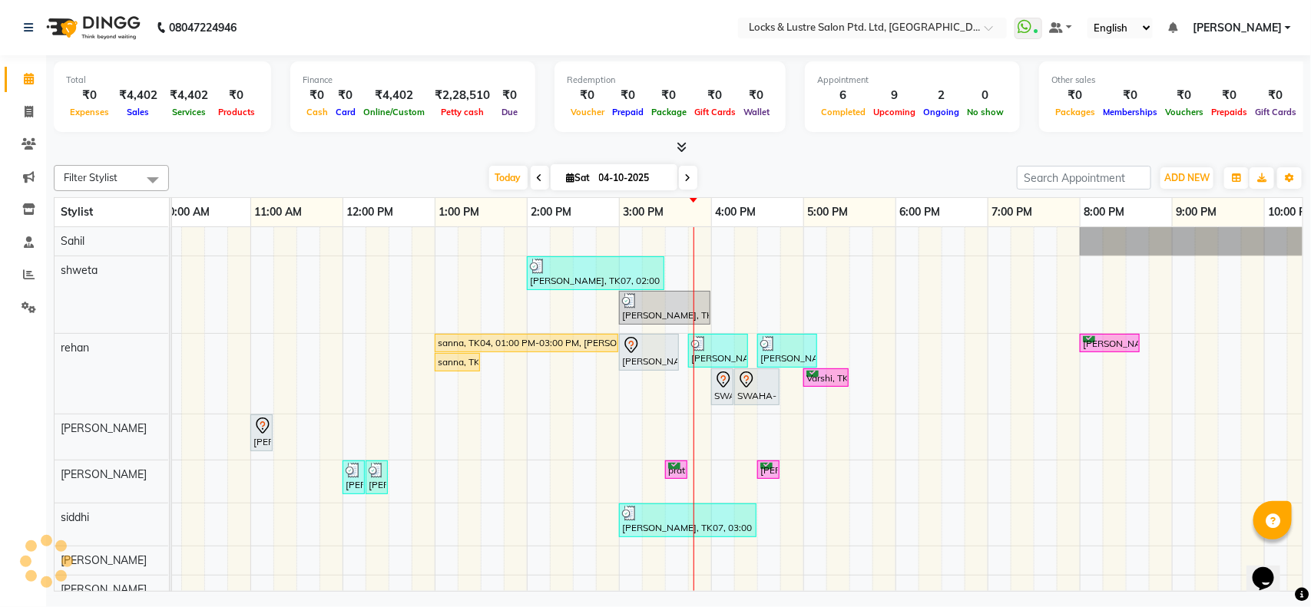
scroll to position [0, 196]
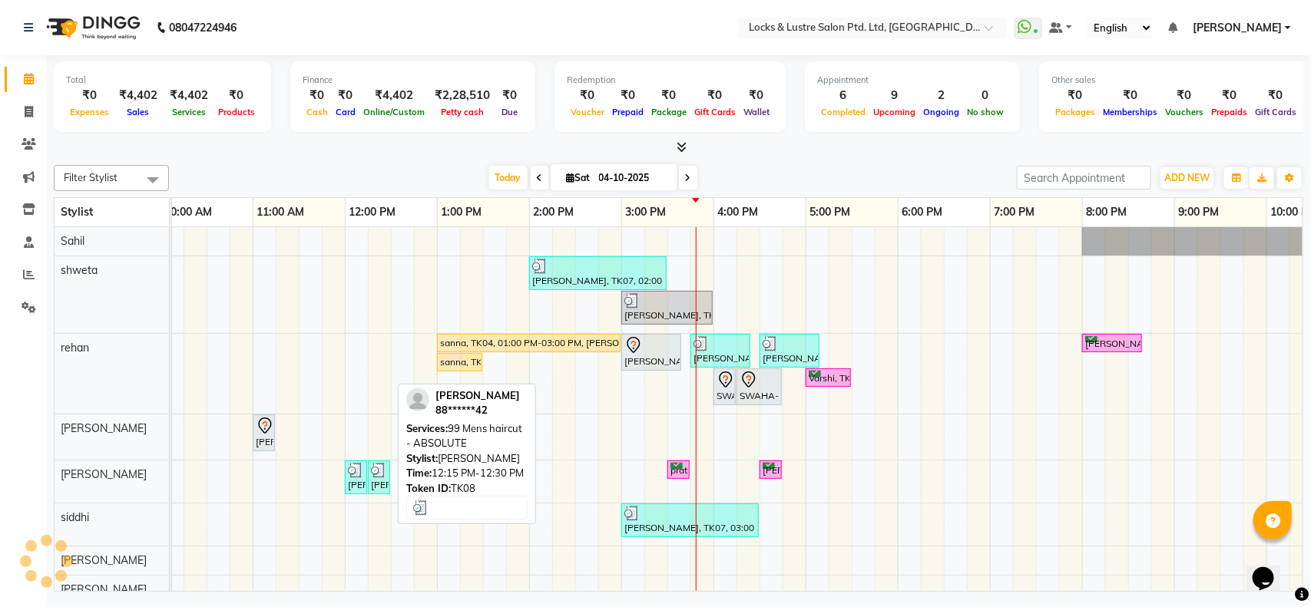
click at [369, 482] on div "[PERSON_NAME], TK08, 12:15 PM-12:30 PM, 99 Mens haircut - ABSOLUTE" at bounding box center [378, 477] width 19 height 29
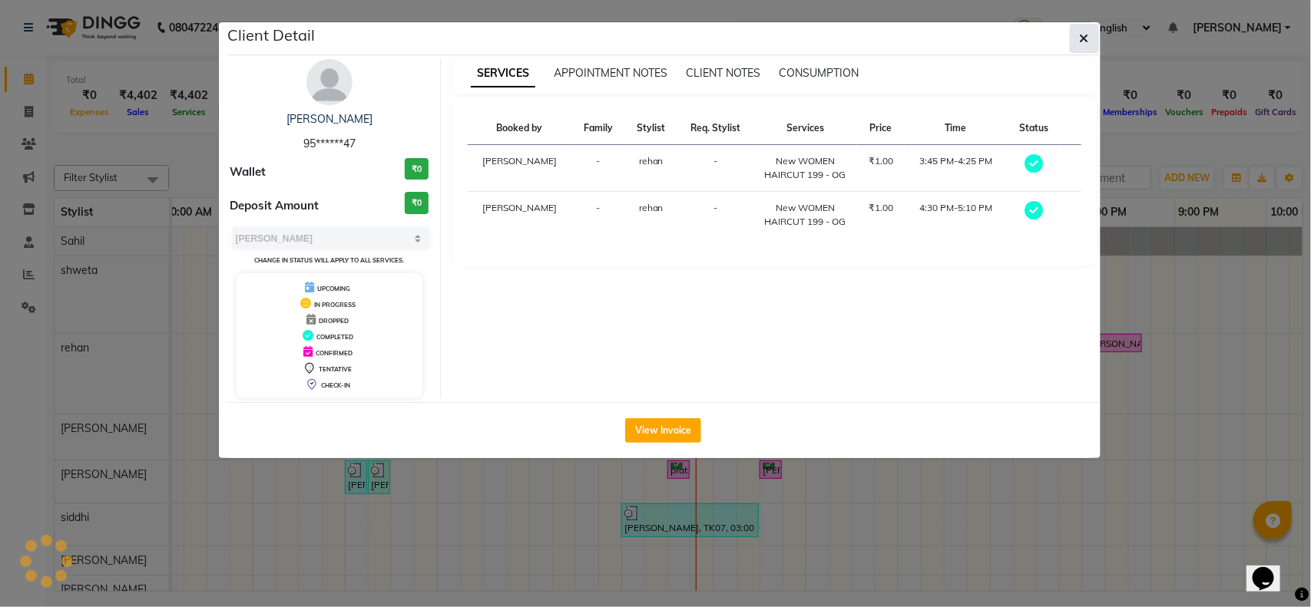
click at [1087, 35] on icon "button" at bounding box center [1084, 38] width 9 height 12
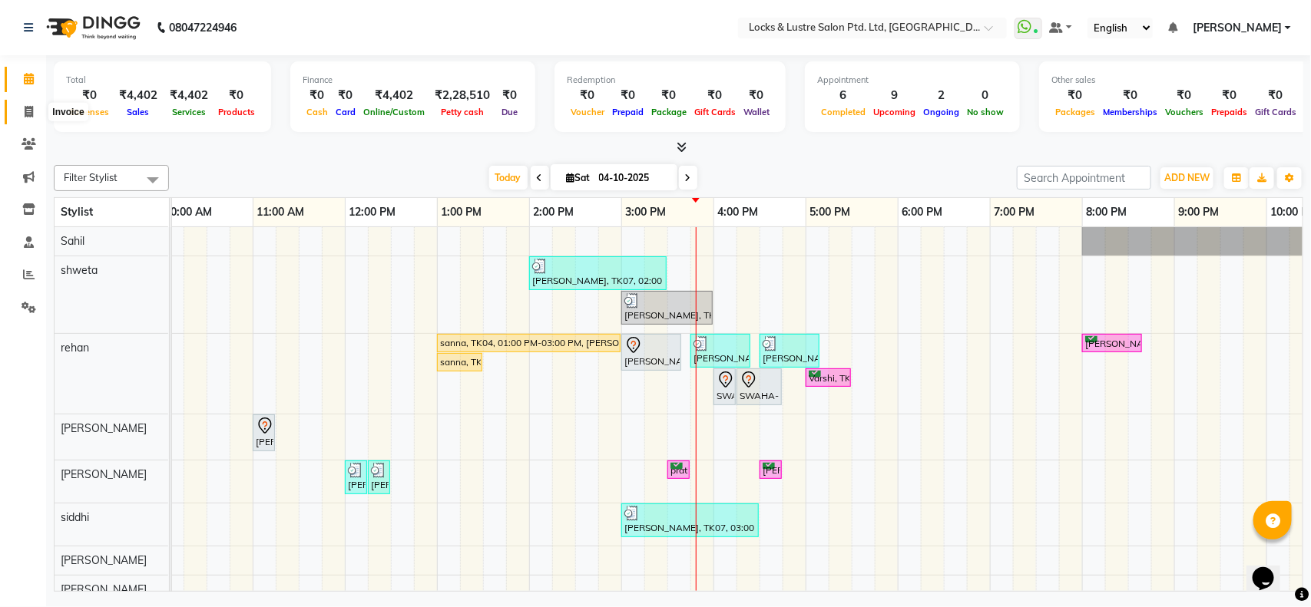
click at [22, 105] on span at bounding box center [28, 113] width 27 height 18
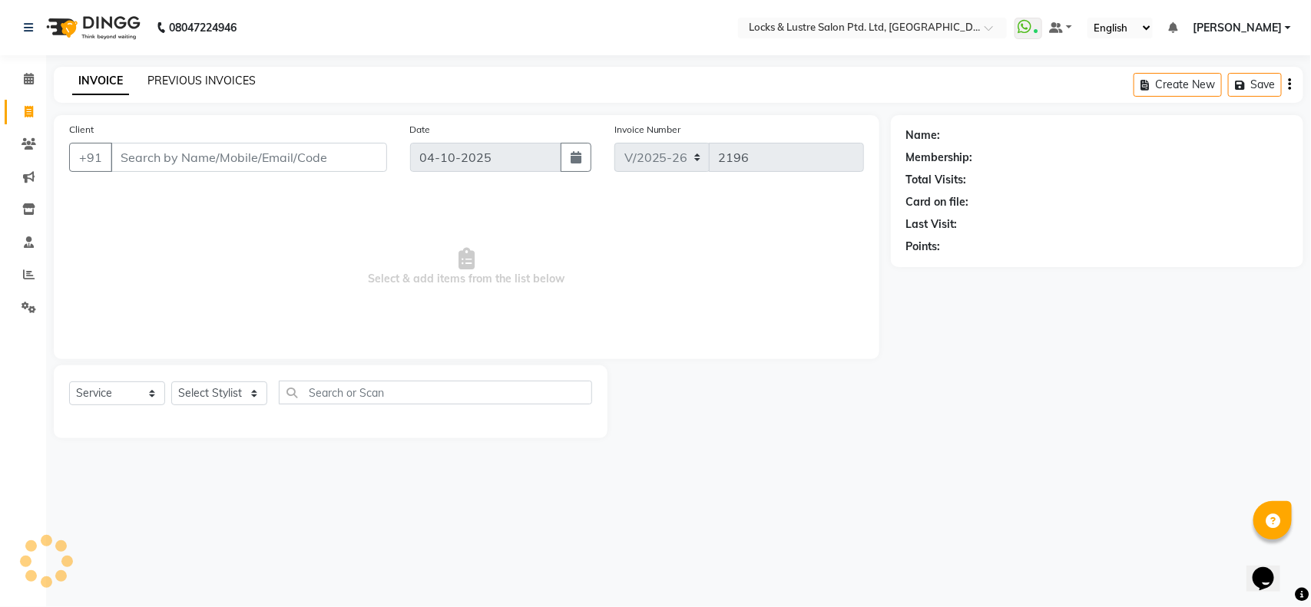
click at [233, 74] on link "PREVIOUS INVOICES" at bounding box center [201, 81] width 108 height 14
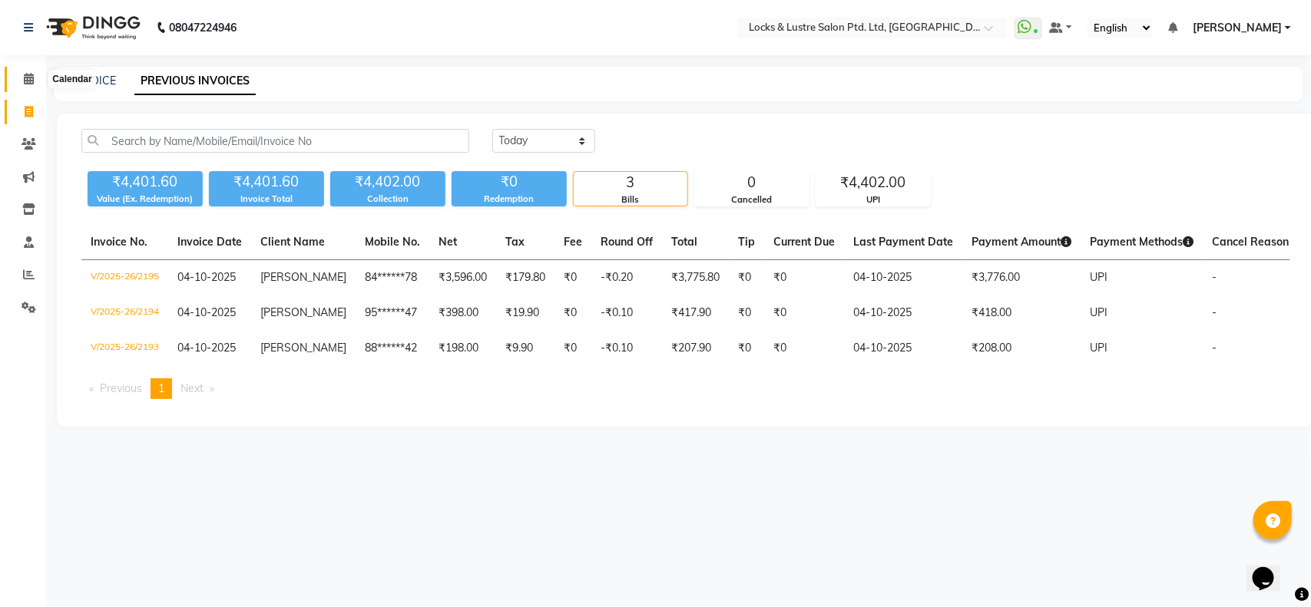
click at [22, 75] on span at bounding box center [28, 80] width 27 height 18
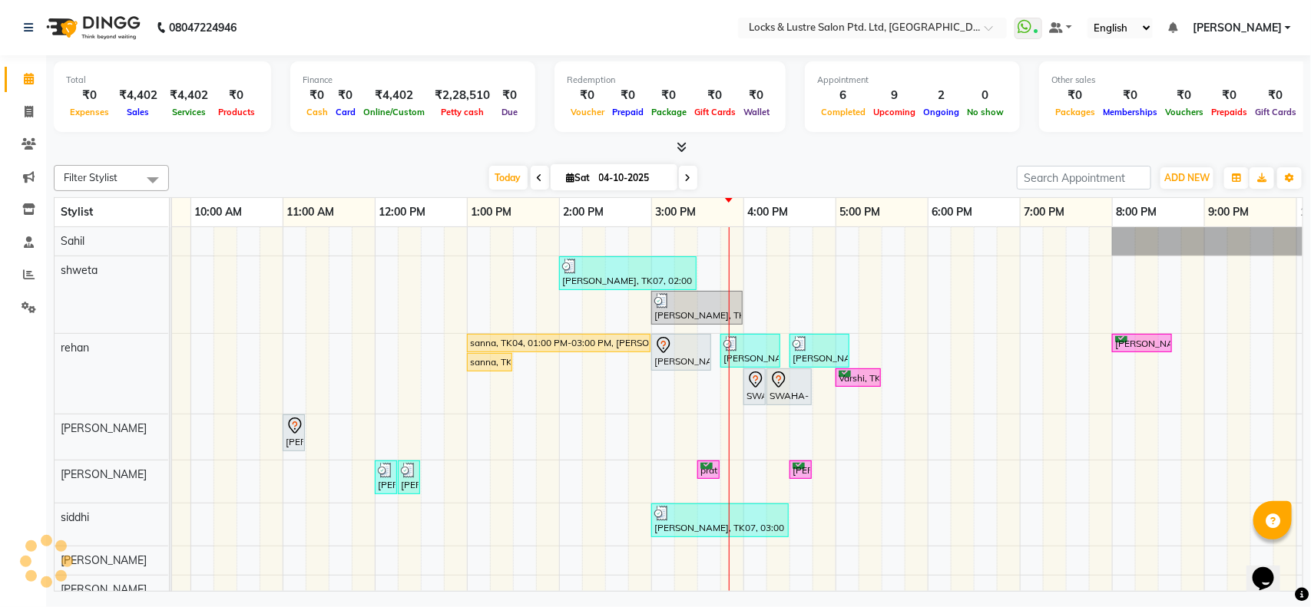
scroll to position [0, 180]
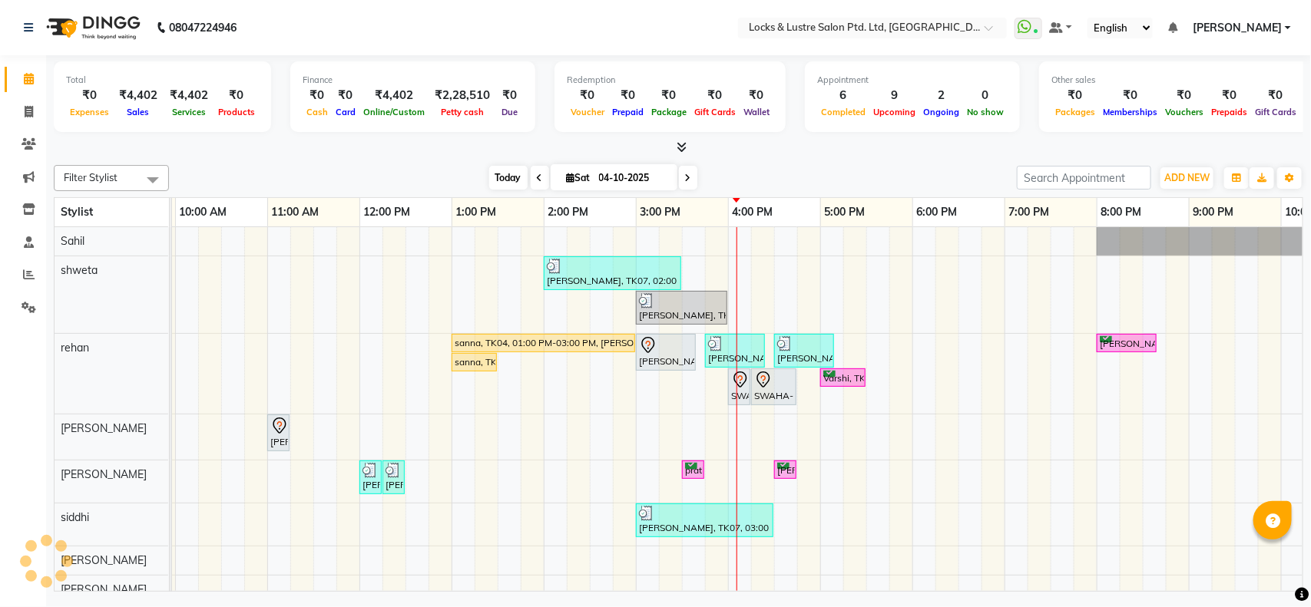
click at [503, 178] on span "Today" at bounding box center [508, 178] width 38 height 24
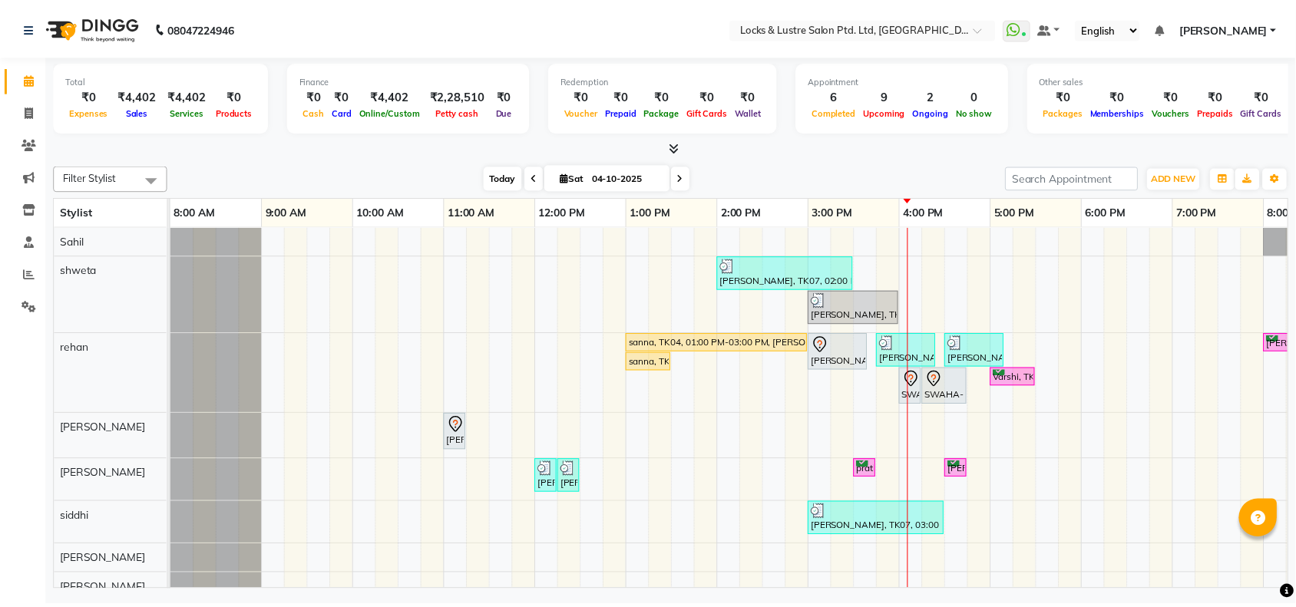
scroll to position [0, 343]
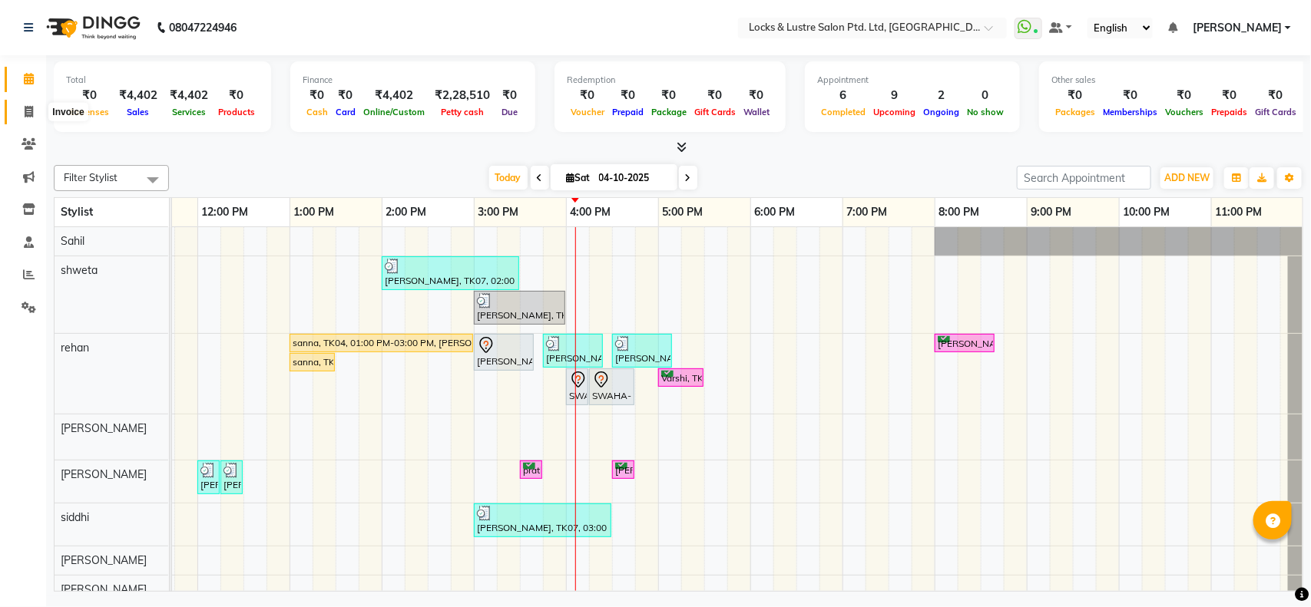
click at [35, 108] on span at bounding box center [28, 113] width 27 height 18
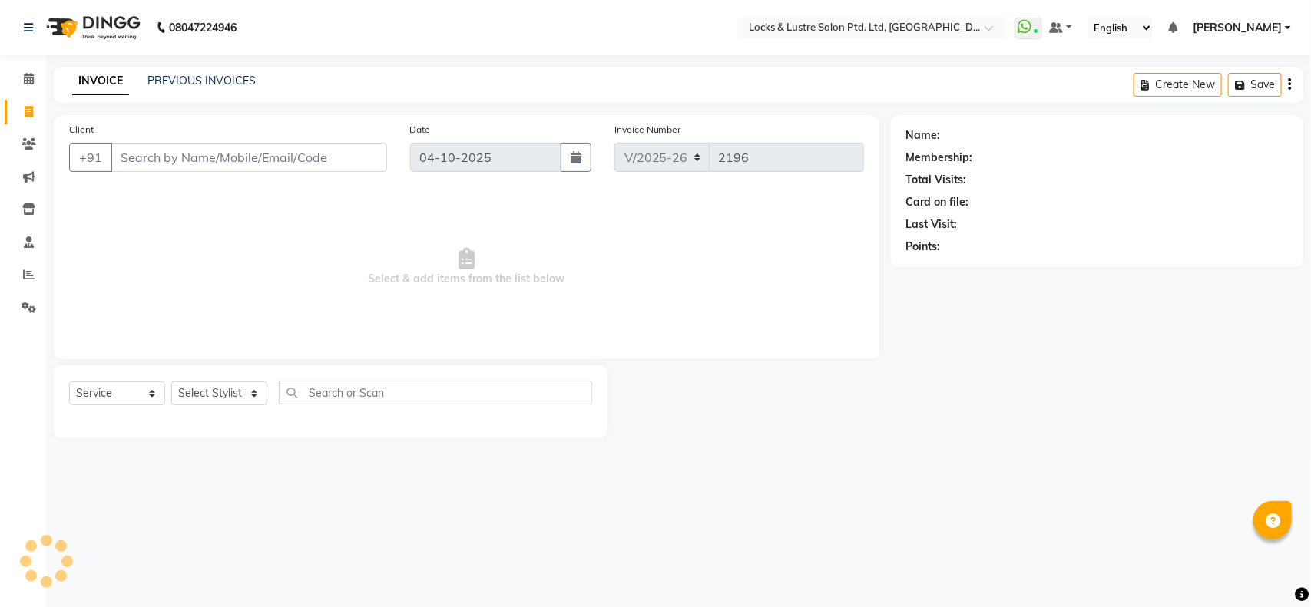
click at [210, 69] on div "INVOICE PREVIOUS INVOICES Create New Save" at bounding box center [679, 85] width 1250 height 36
click at [220, 93] on div "INVOICE PREVIOUS INVOICES Create New Save" at bounding box center [679, 85] width 1250 height 36
click at [227, 79] on link "PREVIOUS INVOICES" at bounding box center [201, 81] width 108 height 14
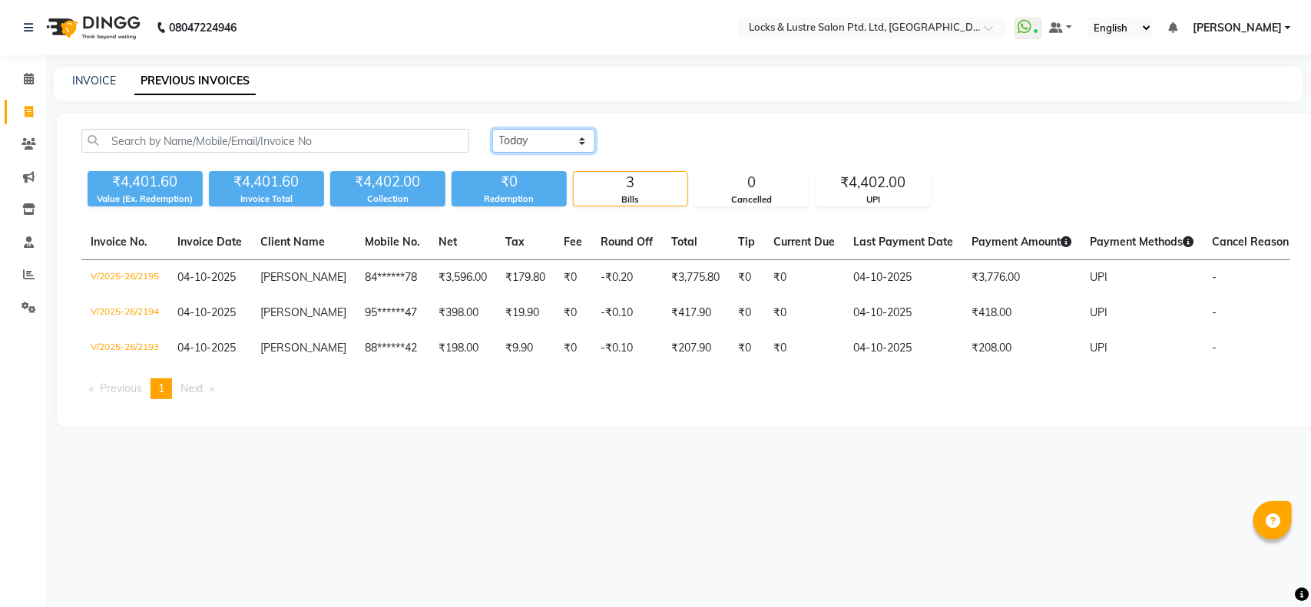
click at [561, 134] on select "Today Yesterday Custom Range" at bounding box center [543, 141] width 103 height 24
click at [492, 129] on select "Today Yesterday Custom Range" at bounding box center [543, 141] width 103 height 24
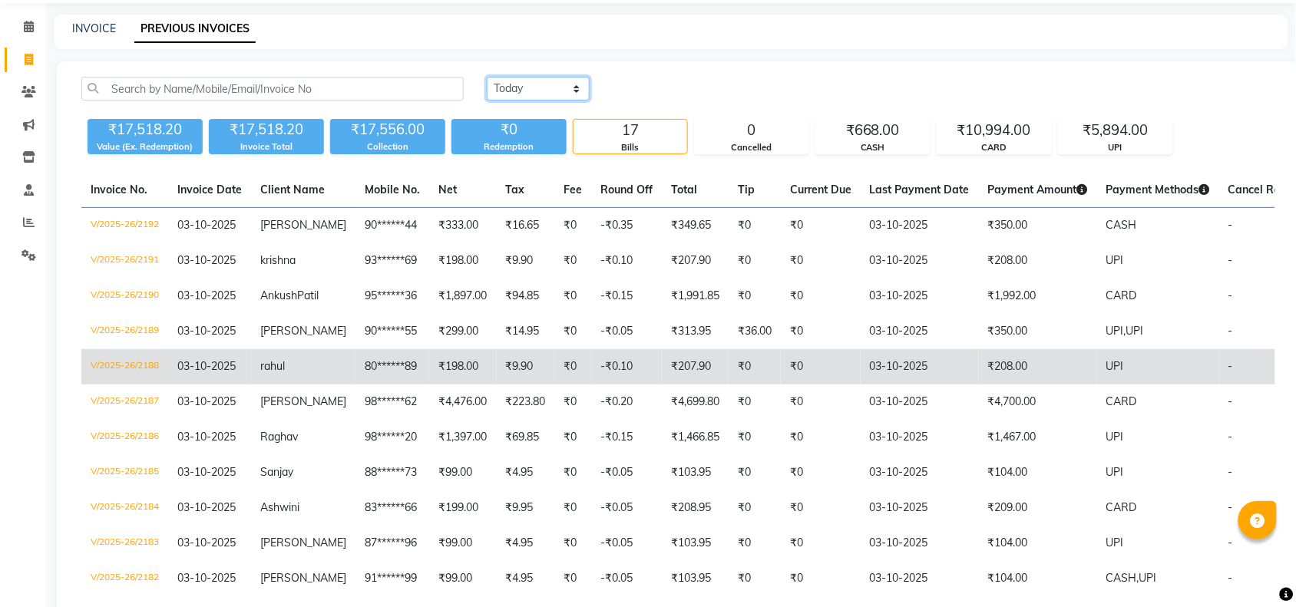
scroll to position [58, 0]
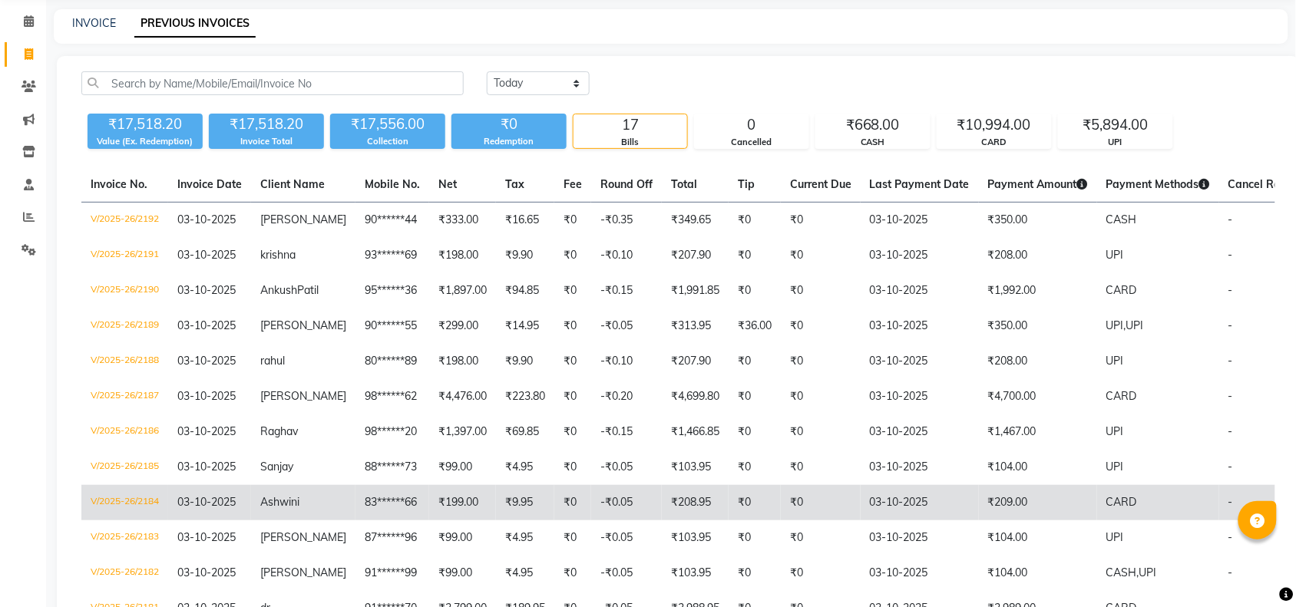
click at [141, 519] on td "V/2025-26/2184" at bounding box center [124, 502] width 87 height 35
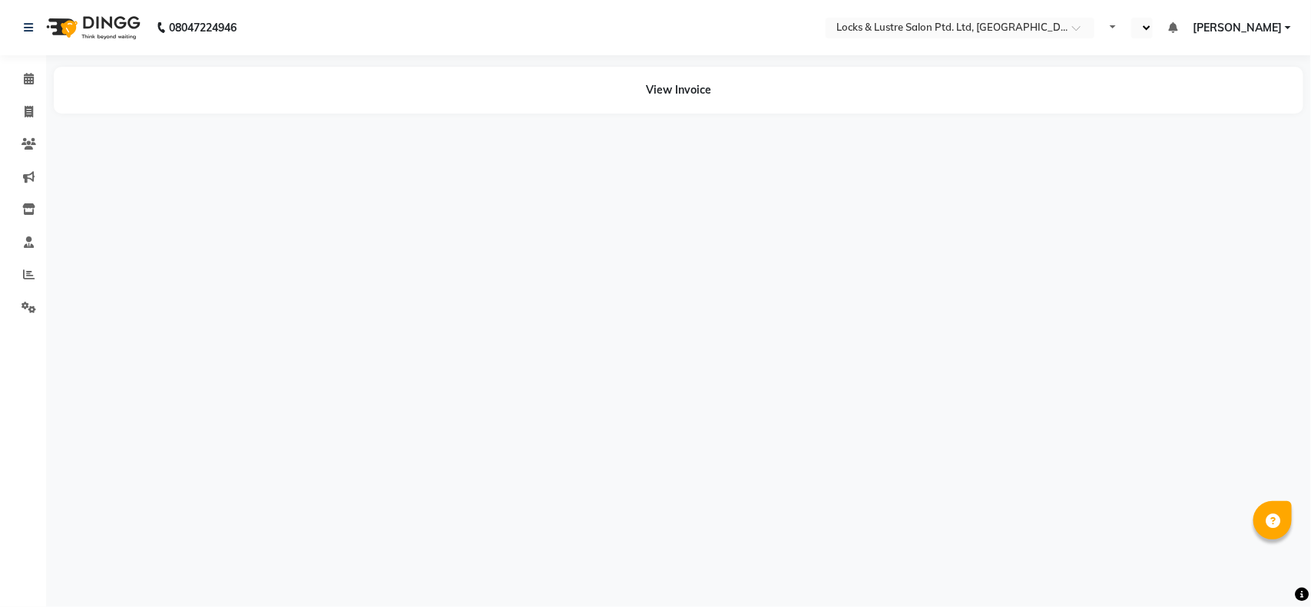
select select "en"
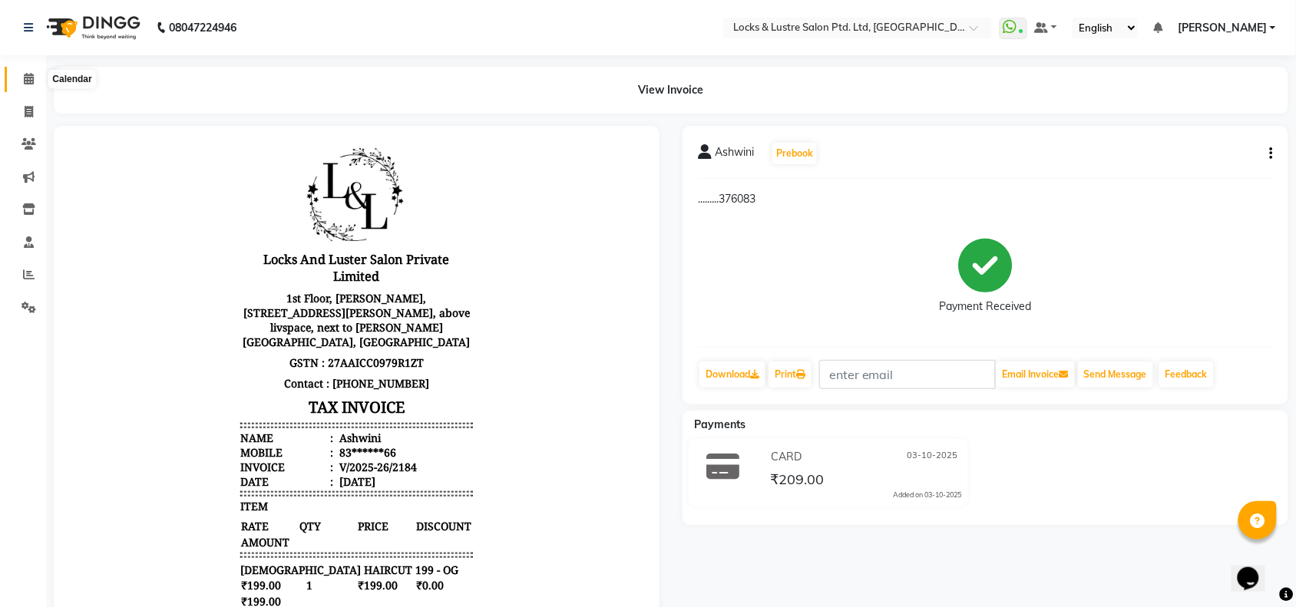
click at [20, 81] on span at bounding box center [28, 80] width 27 height 18
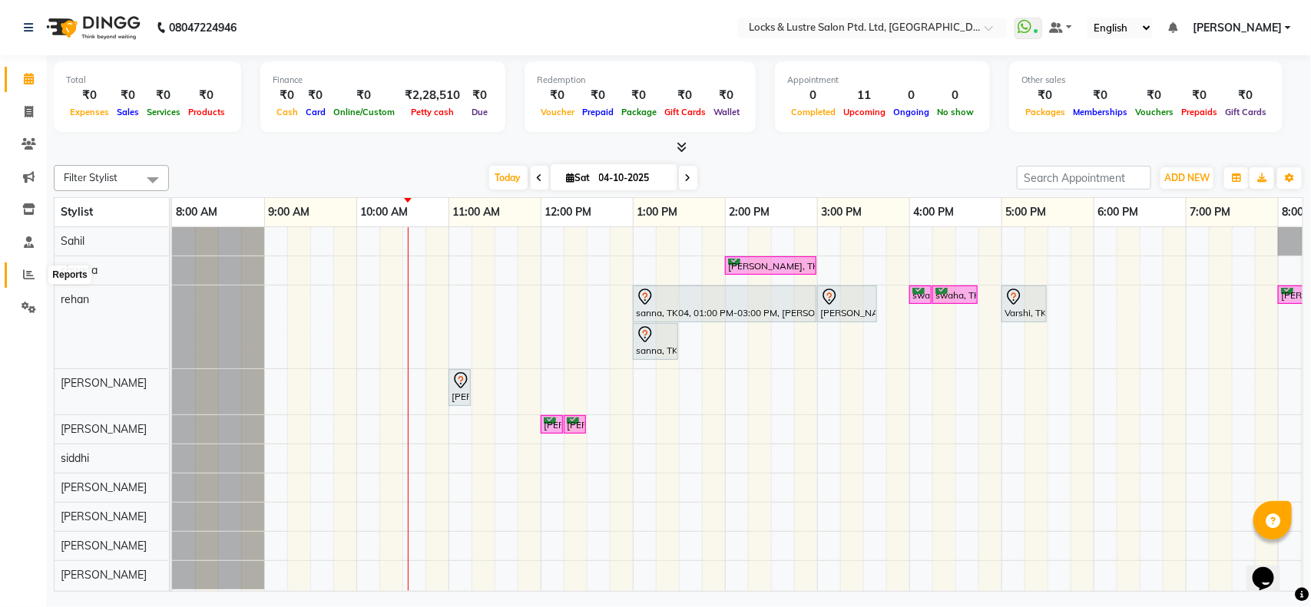
click at [28, 278] on icon at bounding box center [29, 275] width 12 height 12
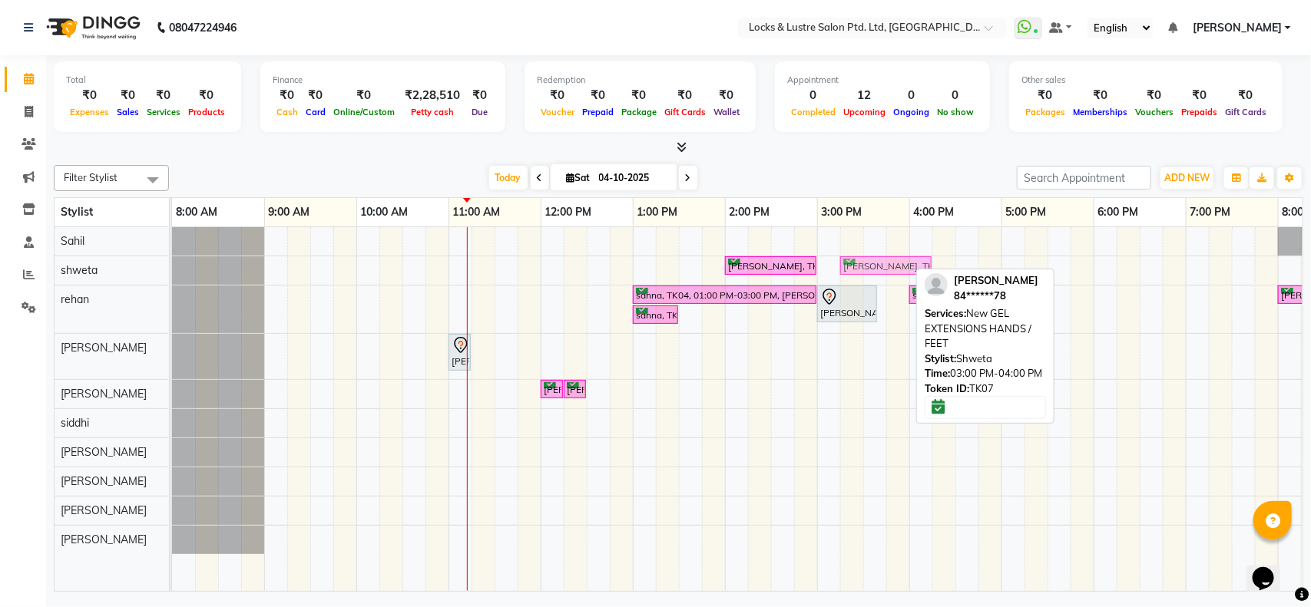
drag, startPoint x: 869, startPoint y: 273, endPoint x: 883, endPoint y: 286, distance: 19.6
click at [883, 286] on div "ananya, TK07, 02:00 PM-03:00 PM, New STICK ON EXTENSIONS HANDS / FEET ananya, T…" at bounding box center [909, 409] width 1475 height 364
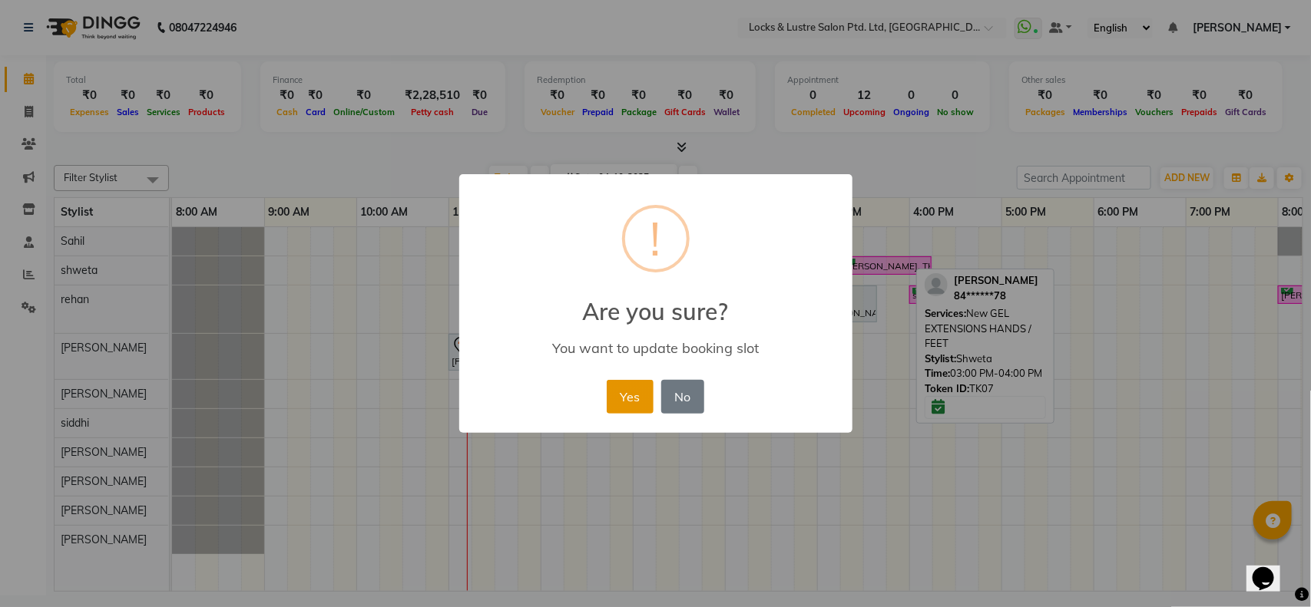
click at [628, 403] on button "Yes" at bounding box center [630, 397] width 47 height 34
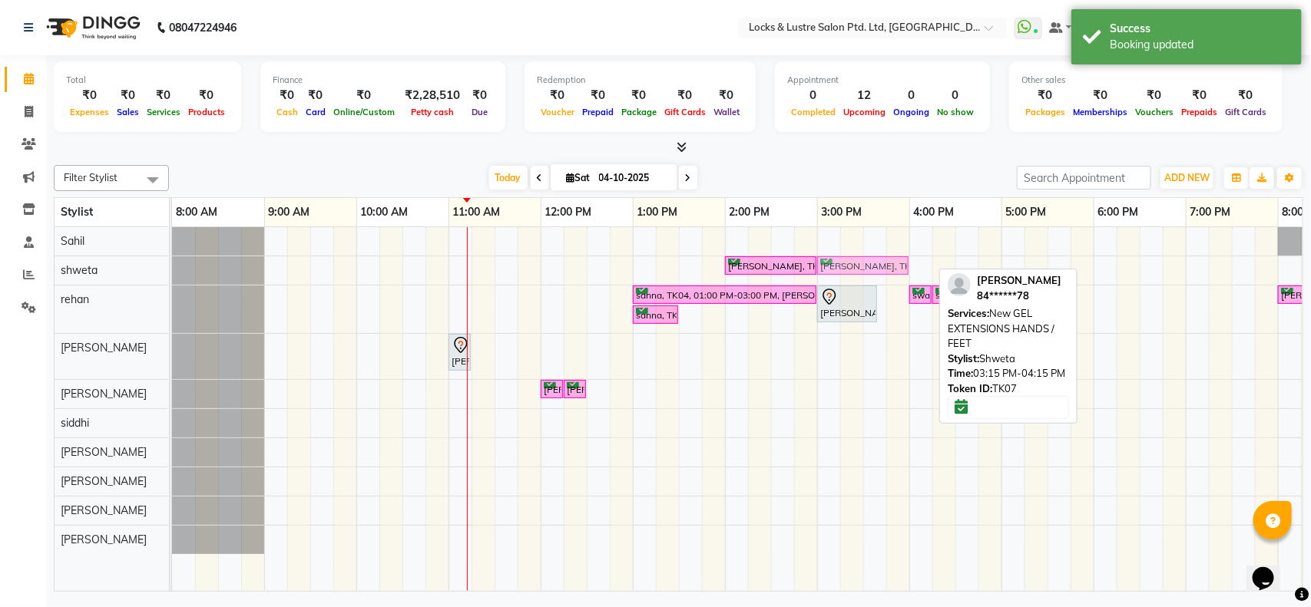
drag, startPoint x: 874, startPoint y: 267, endPoint x: 849, endPoint y: 270, distance: 24.7
click at [172, 270] on div "ananya, TK07, 02:00 PM-03:00 PM, New STICK ON EXTENSIONS HANDS / FEET ananya, T…" at bounding box center [172, 271] width 0 height 28
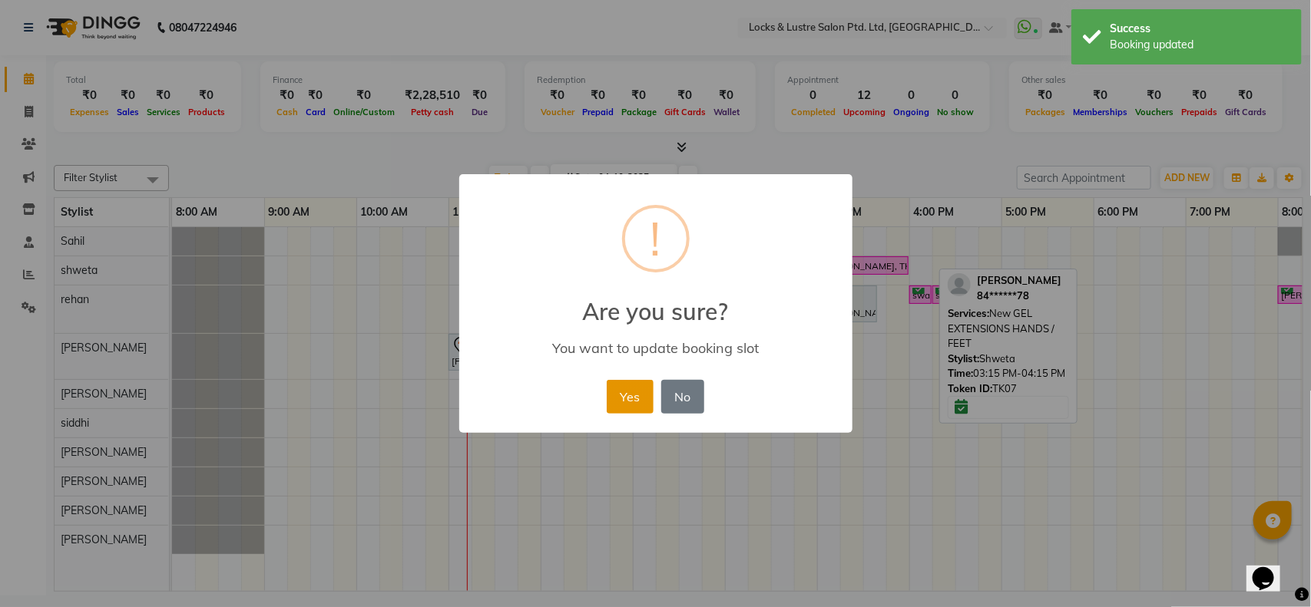
click at [630, 389] on button "Yes" at bounding box center [630, 397] width 47 height 34
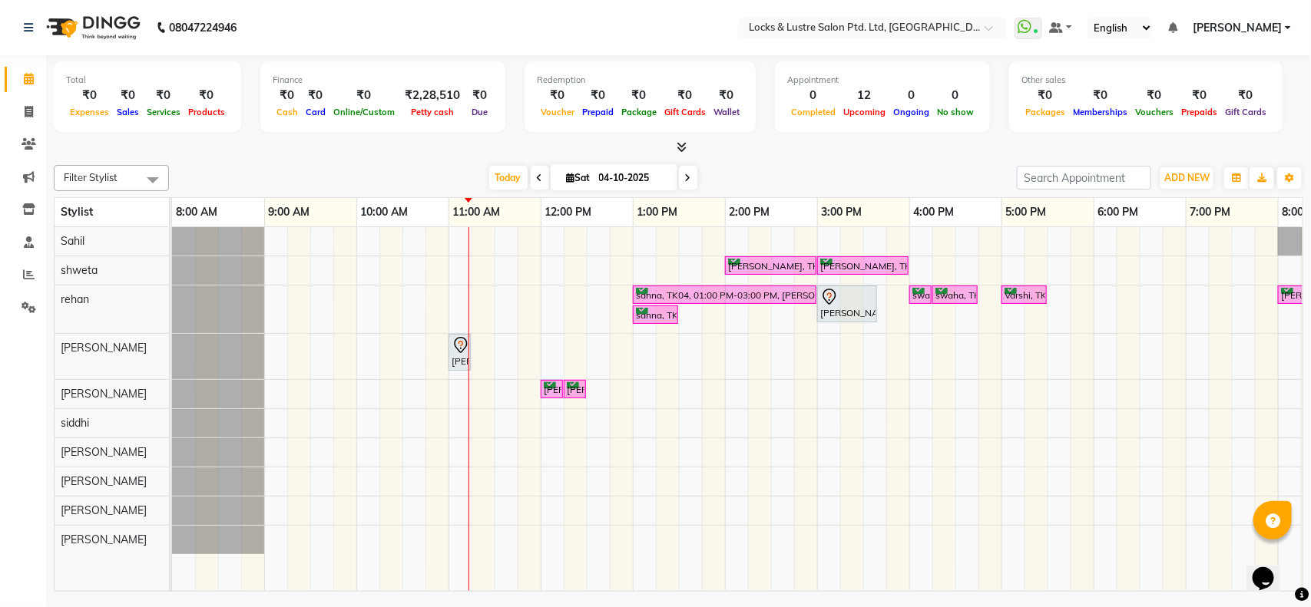
click at [693, 177] on span at bounding box center [688, 178] width 18 height 24
type input "05-10-2025"
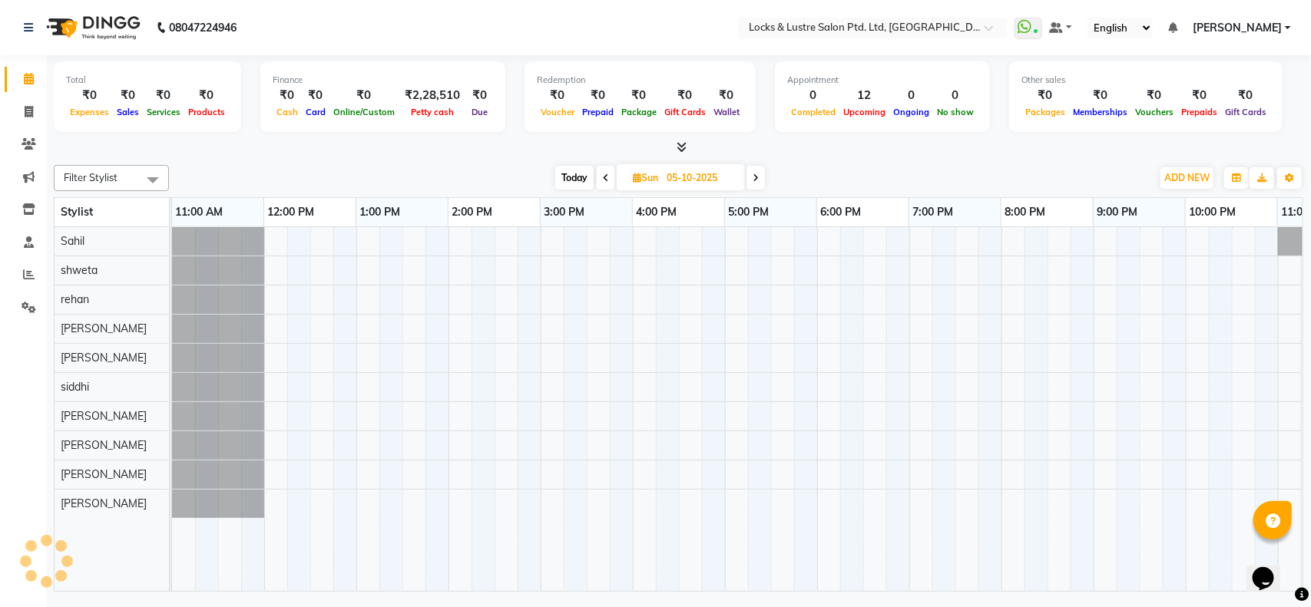
scroll to position [0, 277]
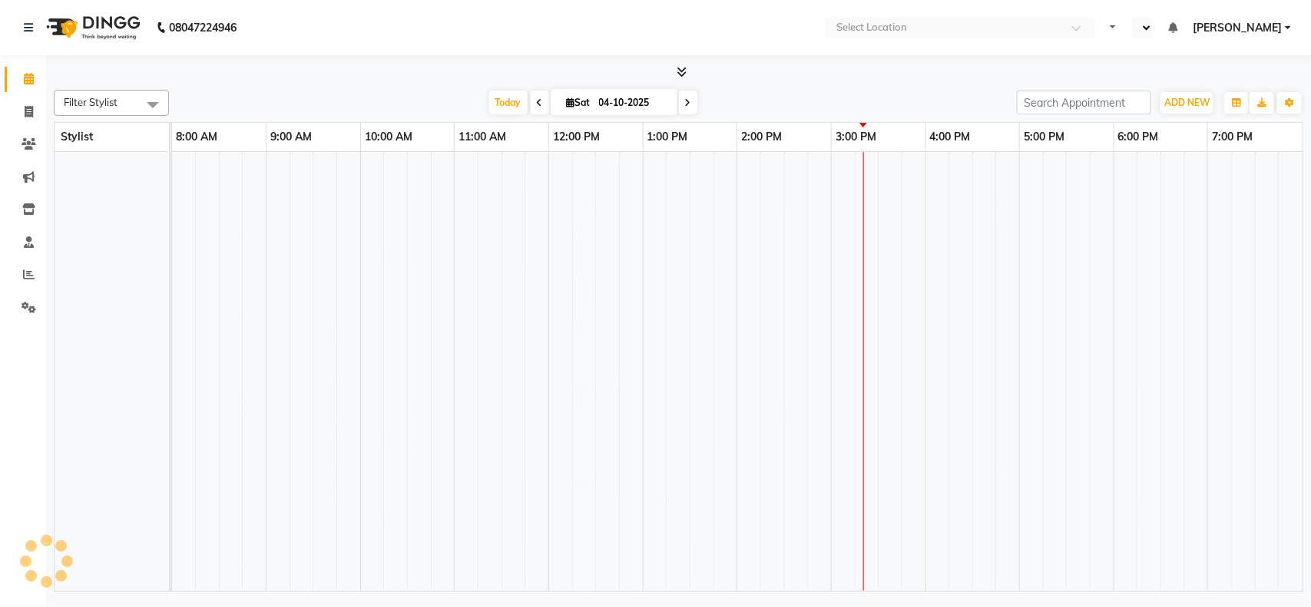
select select "en"
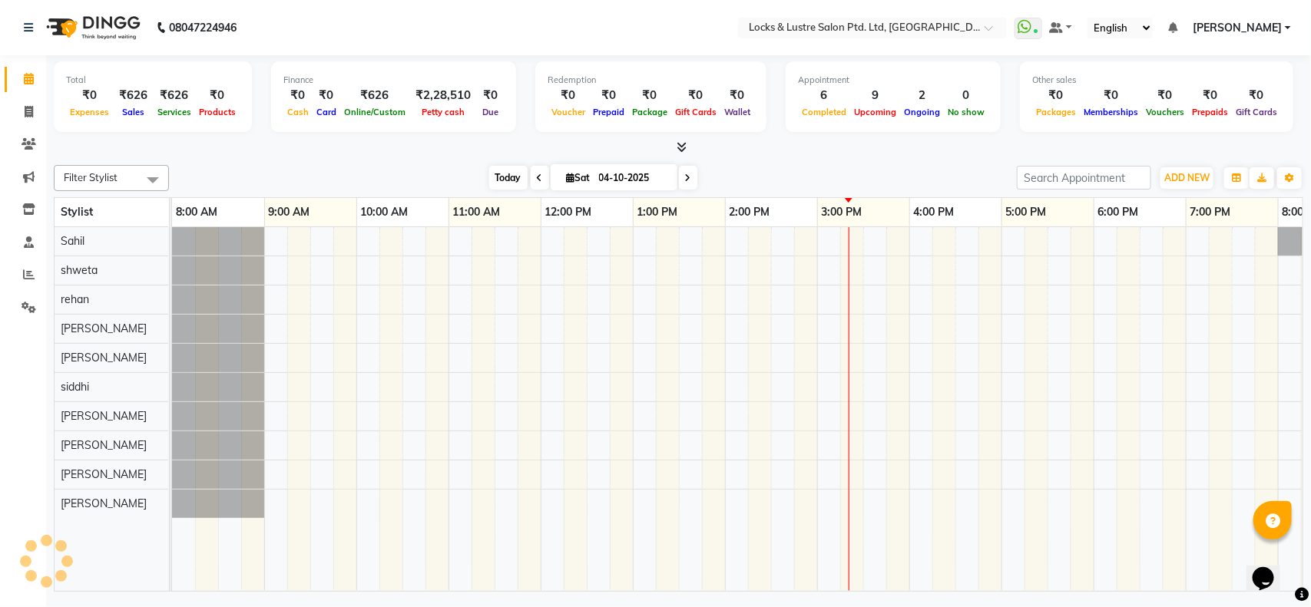
click at [499, 173] on span "Today" at bounding box center [508, 178] width 38 height 24
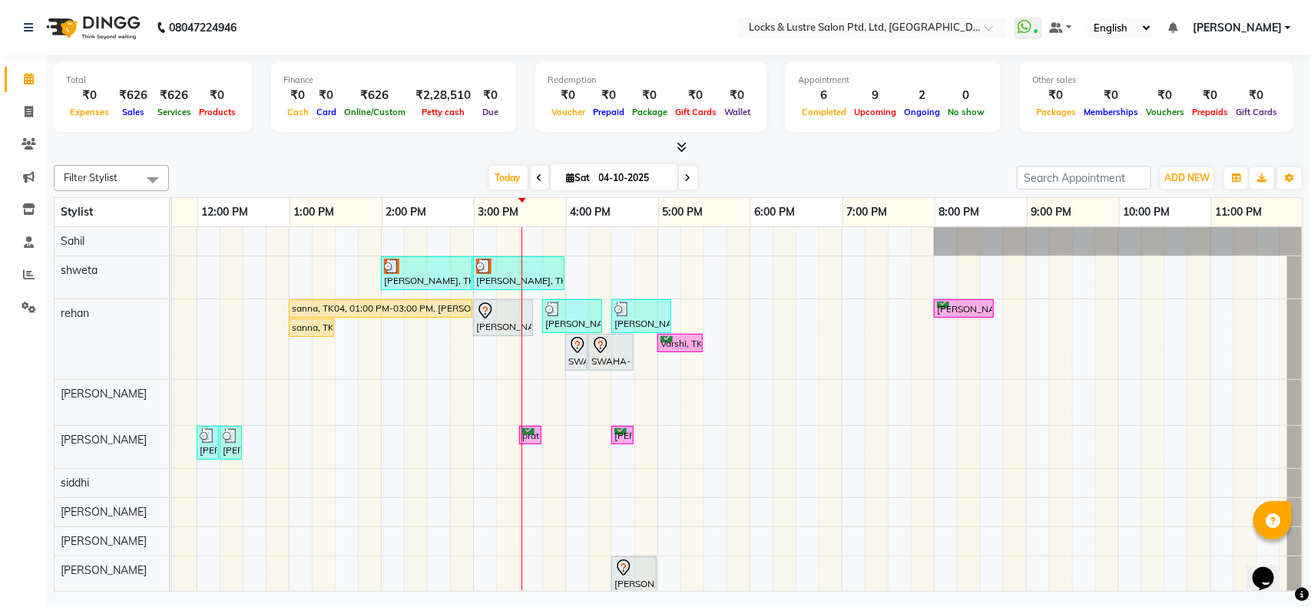
scroll to position [0, 358]
click at [651, 273] on div "ananya, TK07, 02:00 PM-03:00 PM, New STICK ON EXTENSIONS HANDS / FEET ananya, T…" at bounding box center [565, 429] width 1475 height 404
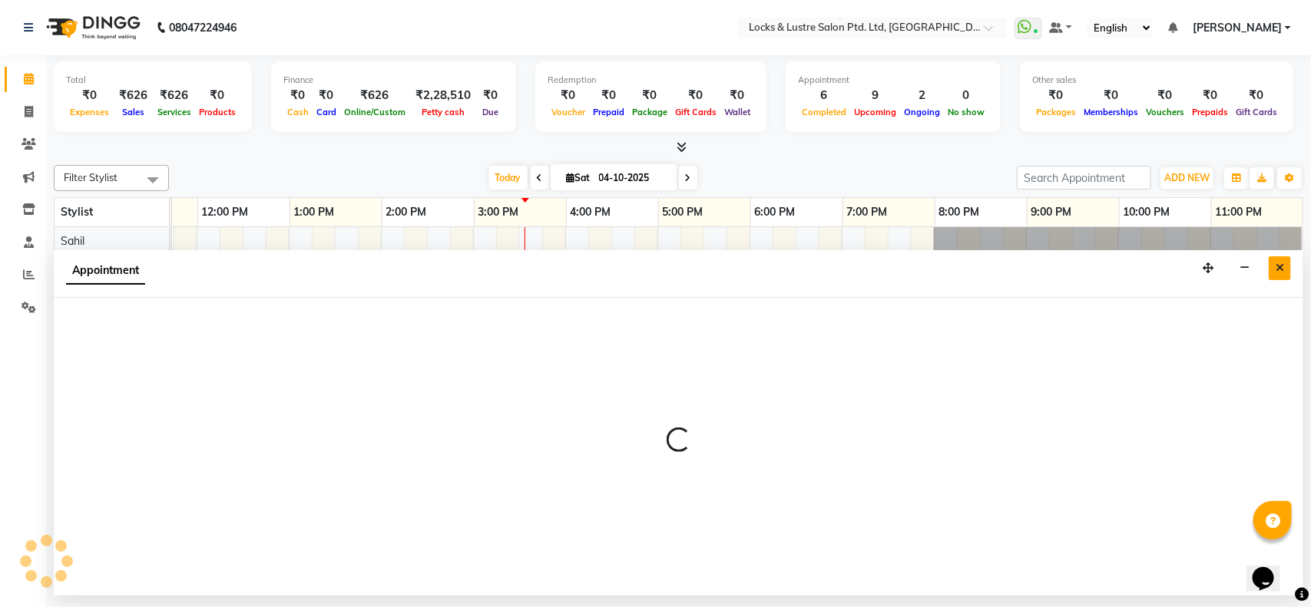
select select "62976"
select select "tentative"
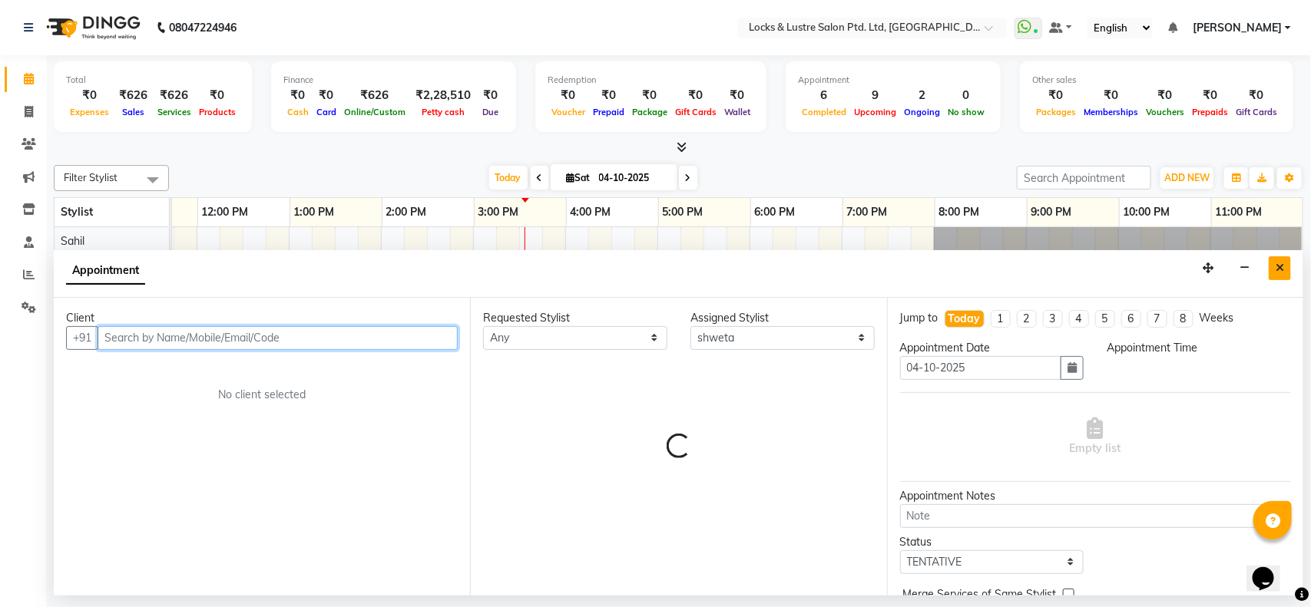
select select "1020"
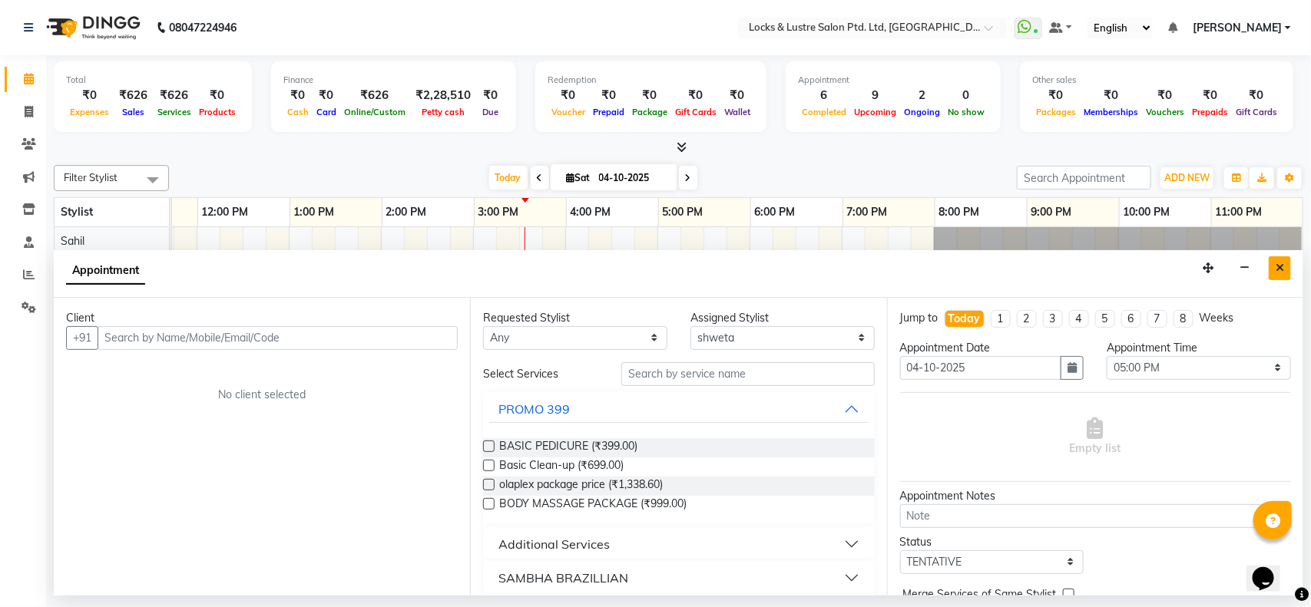
click at [1279, 266] on icon "Close" at bounding box center [1280, 268] width 8 height 11
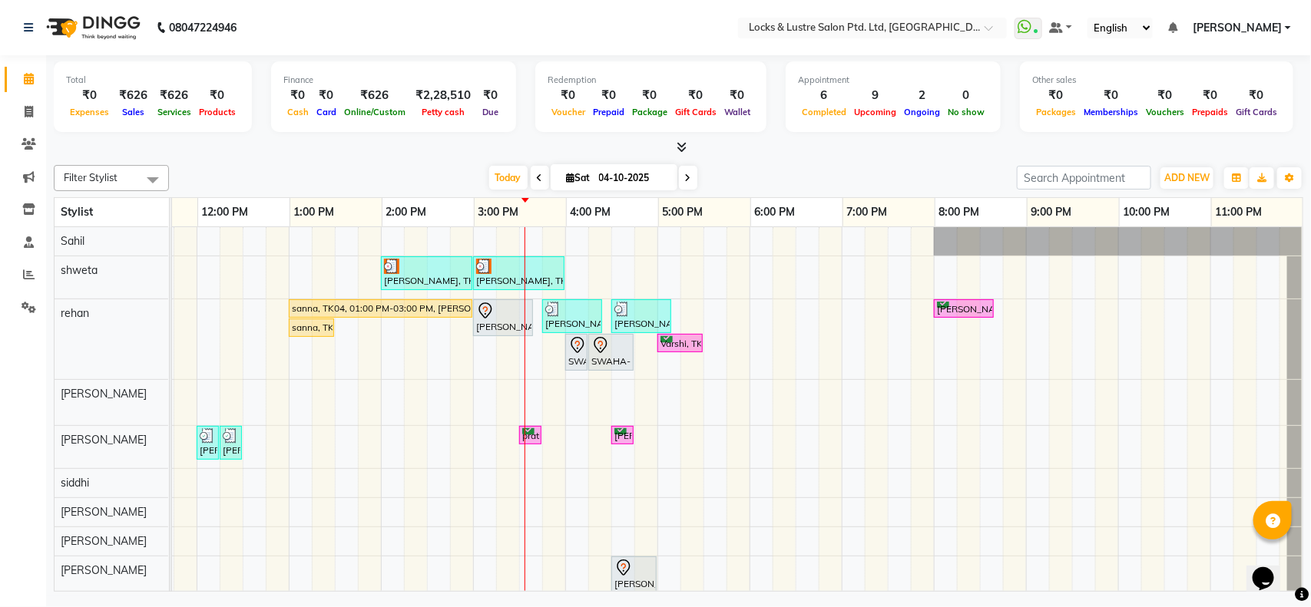
scroll to position [0, 250]
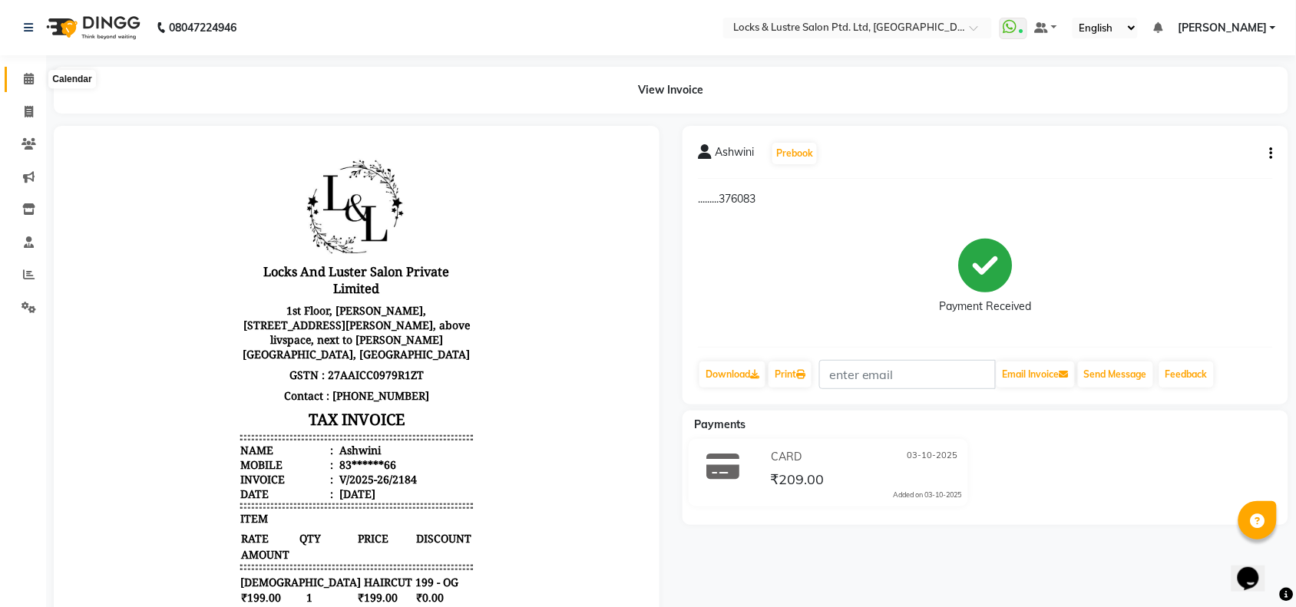
click at [25, 74] on icon at bounding box center [29, 79] width 10 height 12
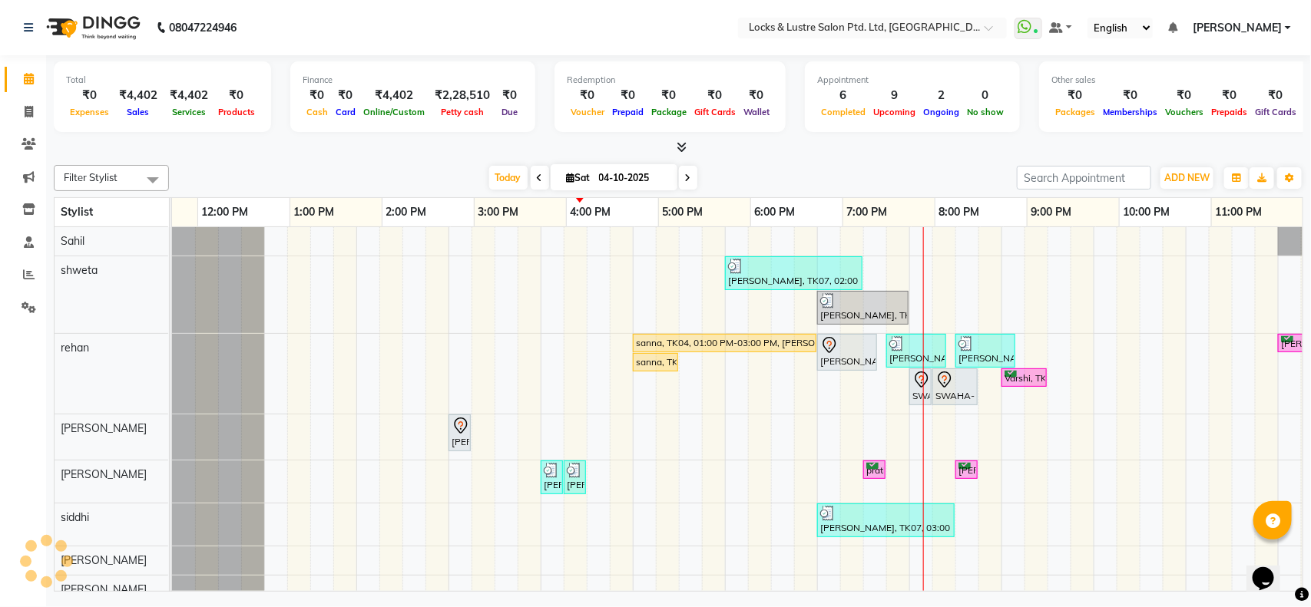
scroll to position [0, 343]
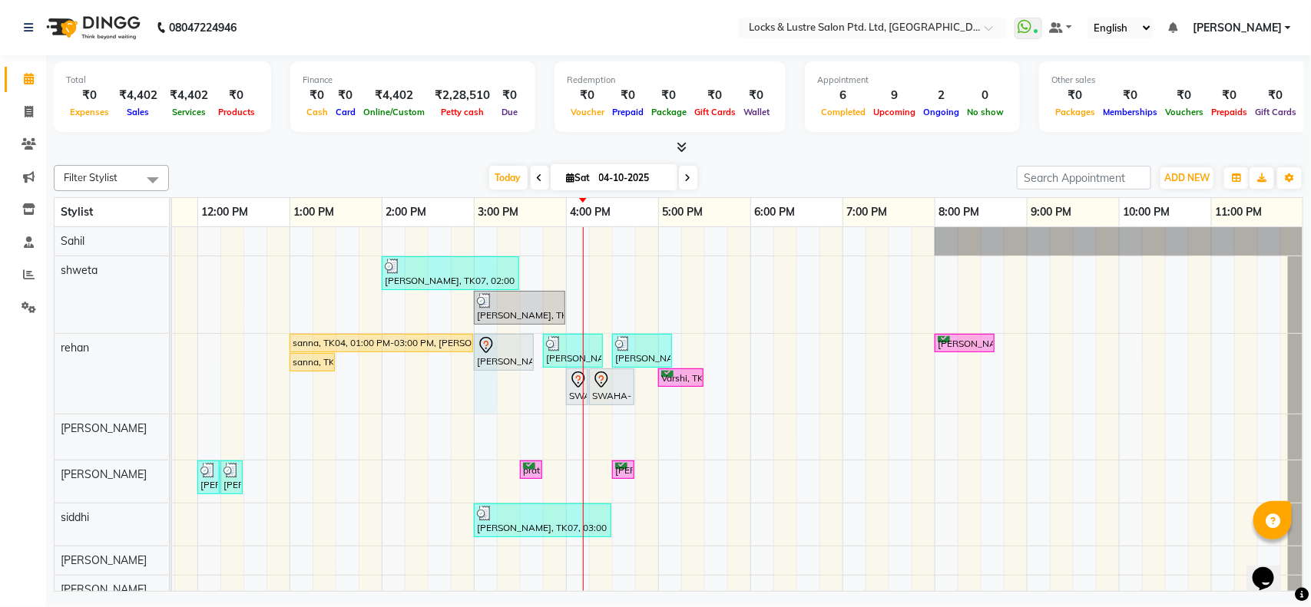
click at [482, 389] on div "[PERSON_NAME], TK07, 02:00 PM-03:30 PM, New STICK ON EXTENSIONS HANDS / FEET,Ne…" at bounding box center [566, 453] width 1475 height 452
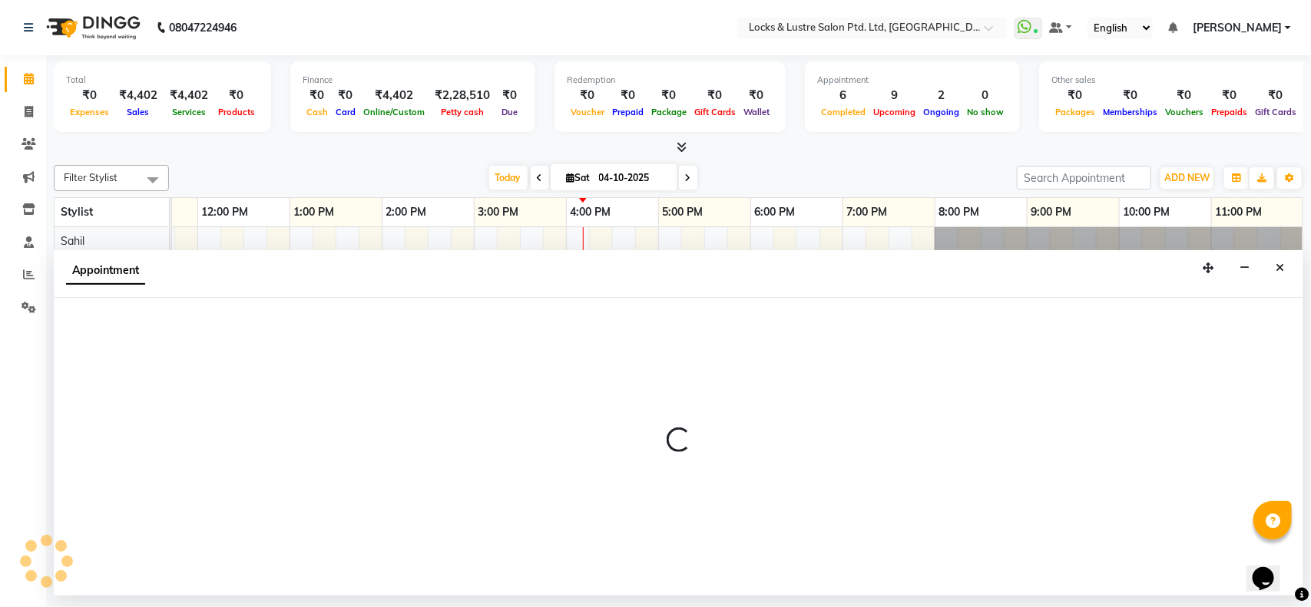
select select "62982"
select select "900"
select select "tentative"
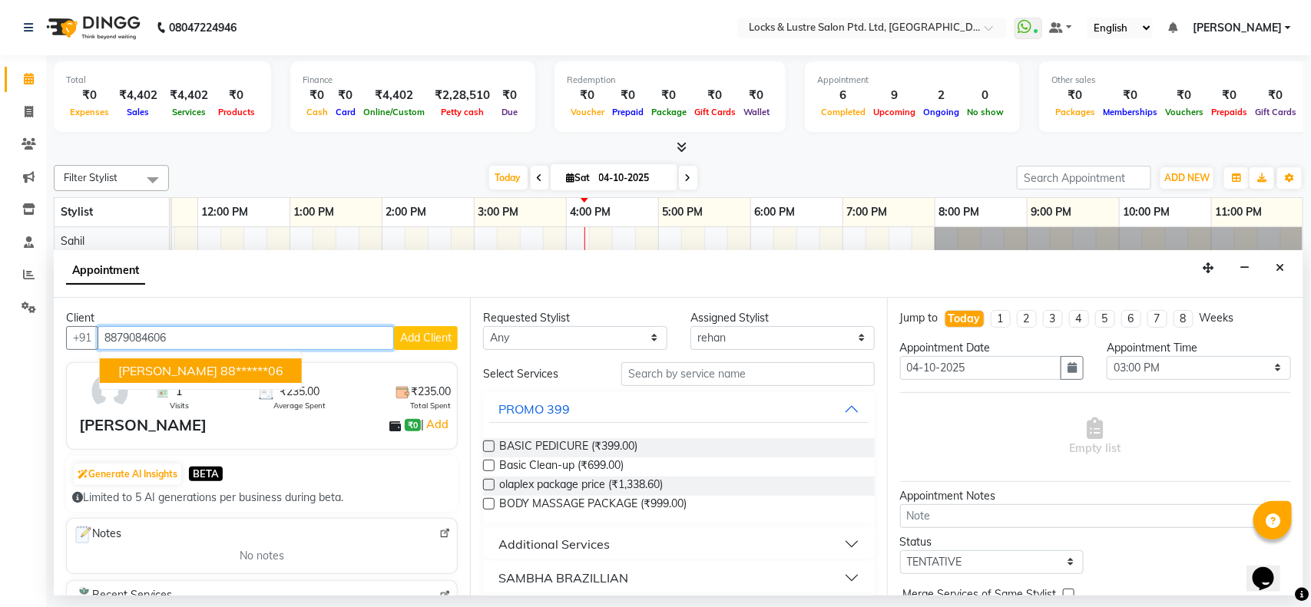
click at [220, 370] on ngb-highlight "88******06" at bounding box center [251, 370] width 63 height 15
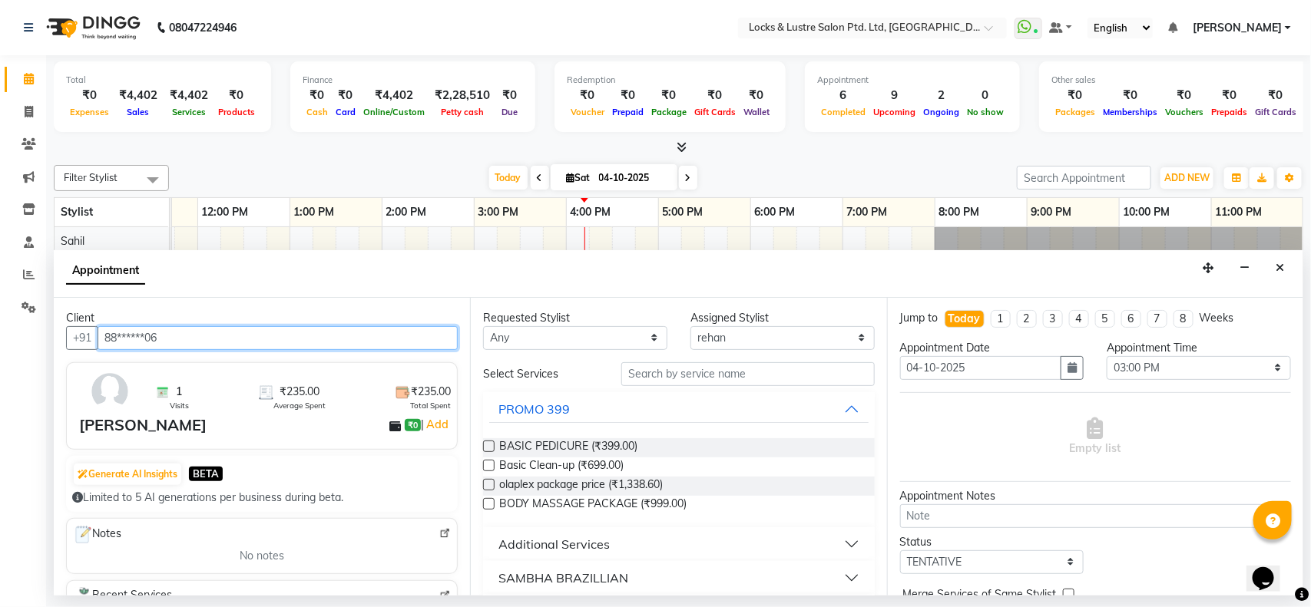
type input "88******06"
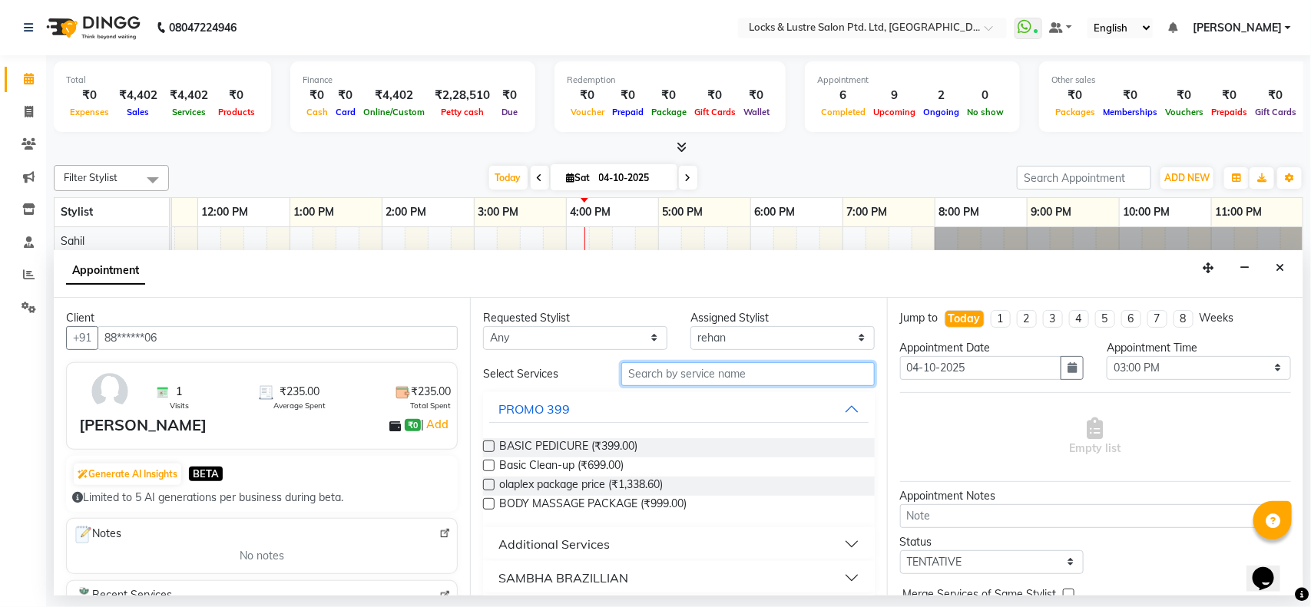
click at [739, 375] on input "text" at bounding box center [747, 374] width 253 height 24
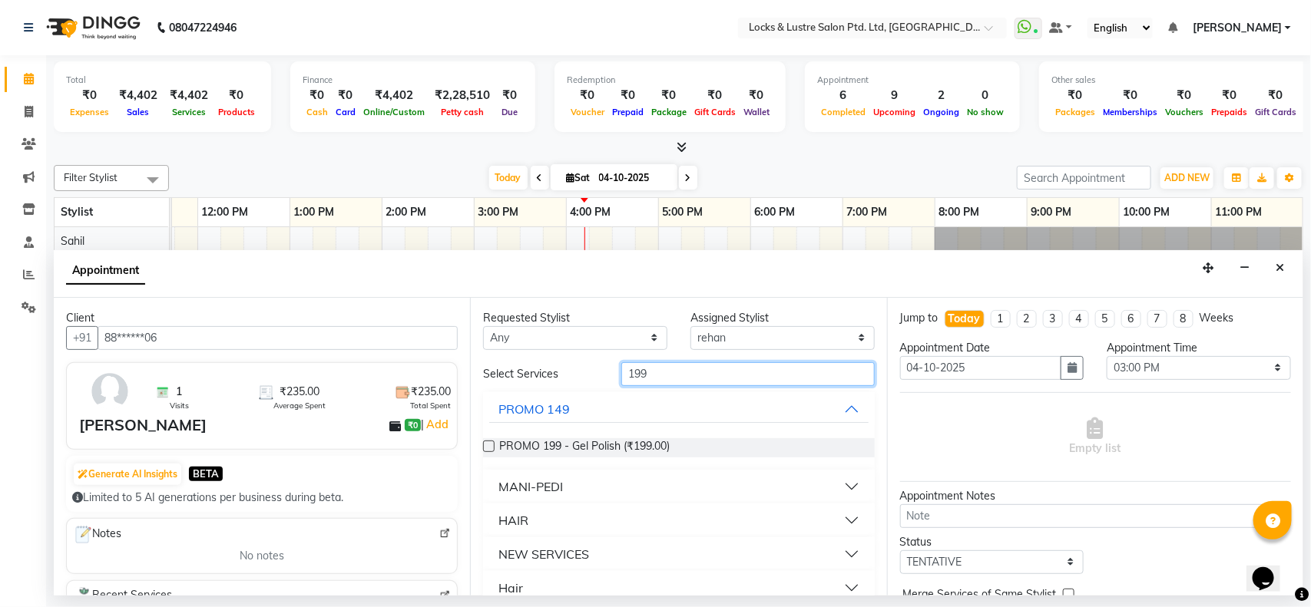
type input "199"
click at [531, 584] on button "Hair" at bounding box center [678, 588] width 379 height 28
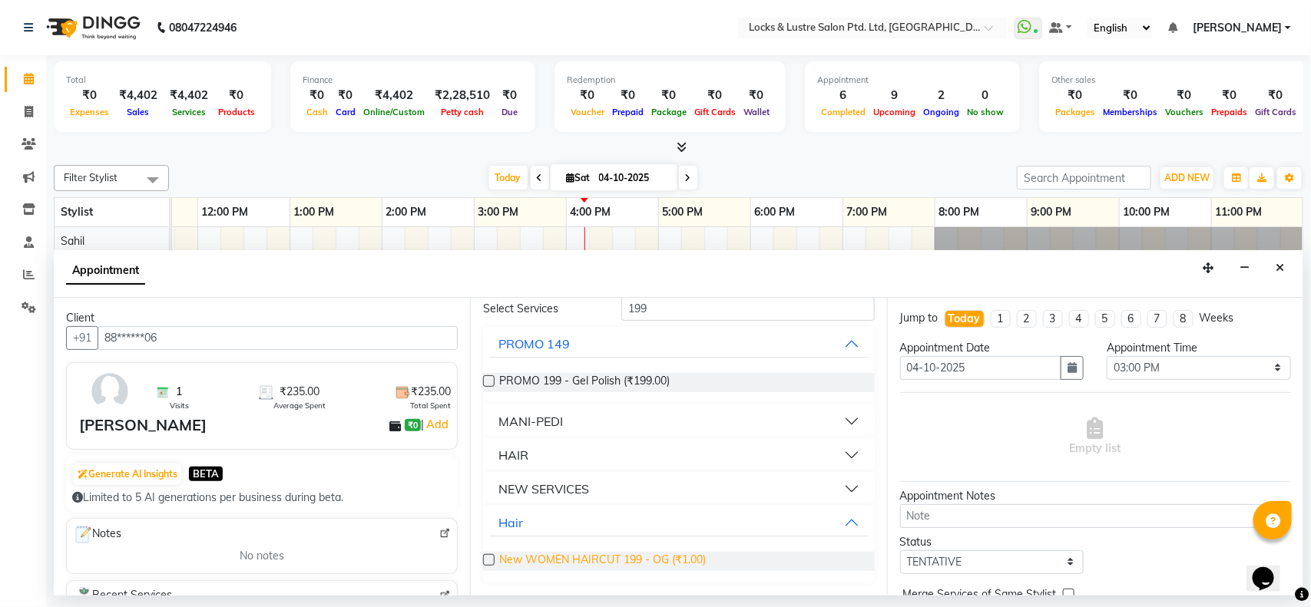
click at [551, 557] on span "New WOMEN HAIRCUT 199 - OG (₹1.00)" at bounding box center [602, 561] width 207 height 19
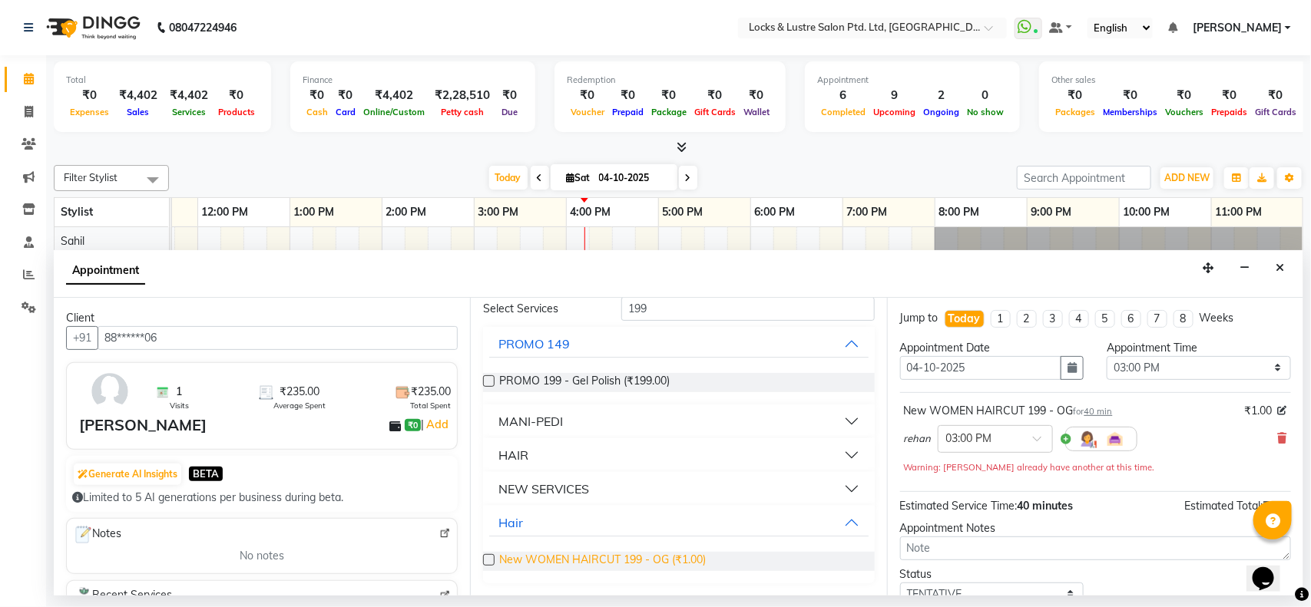
click at [551, 557] on span "New WOMEN HAIRCUT 199 - OG (₹1.00)" at bounding box center [602, 561] width 207 height 19
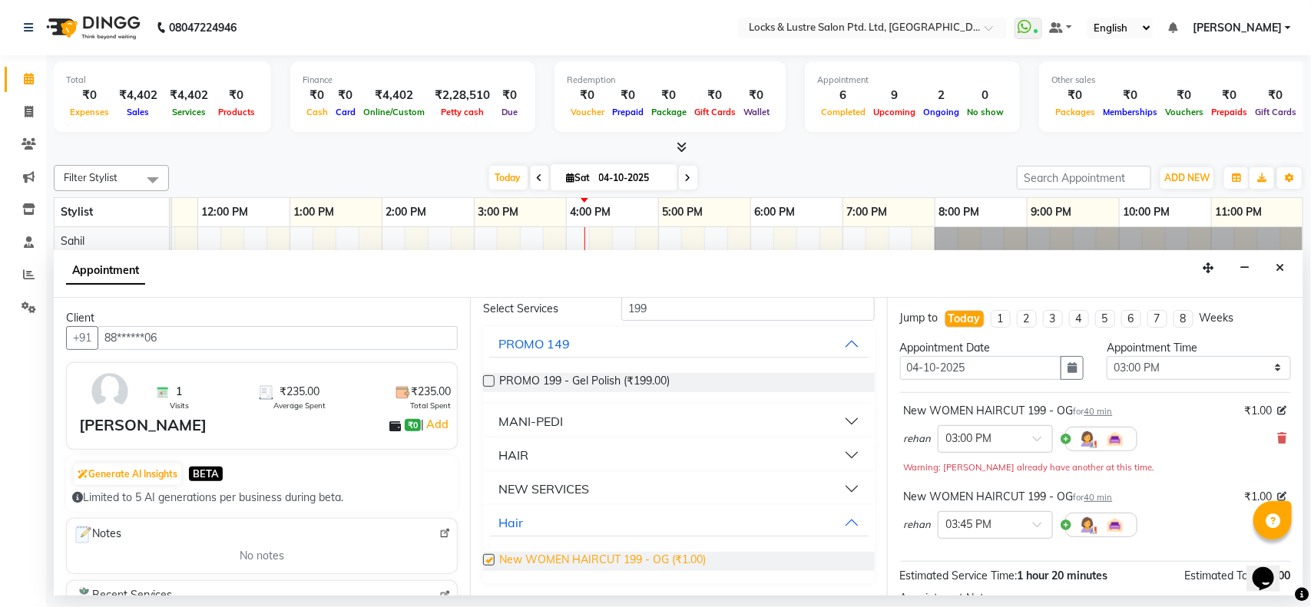
checkbox input "false"
click at [700, 308] on input "199" at bounding box center [747, 309] width 253 height 24
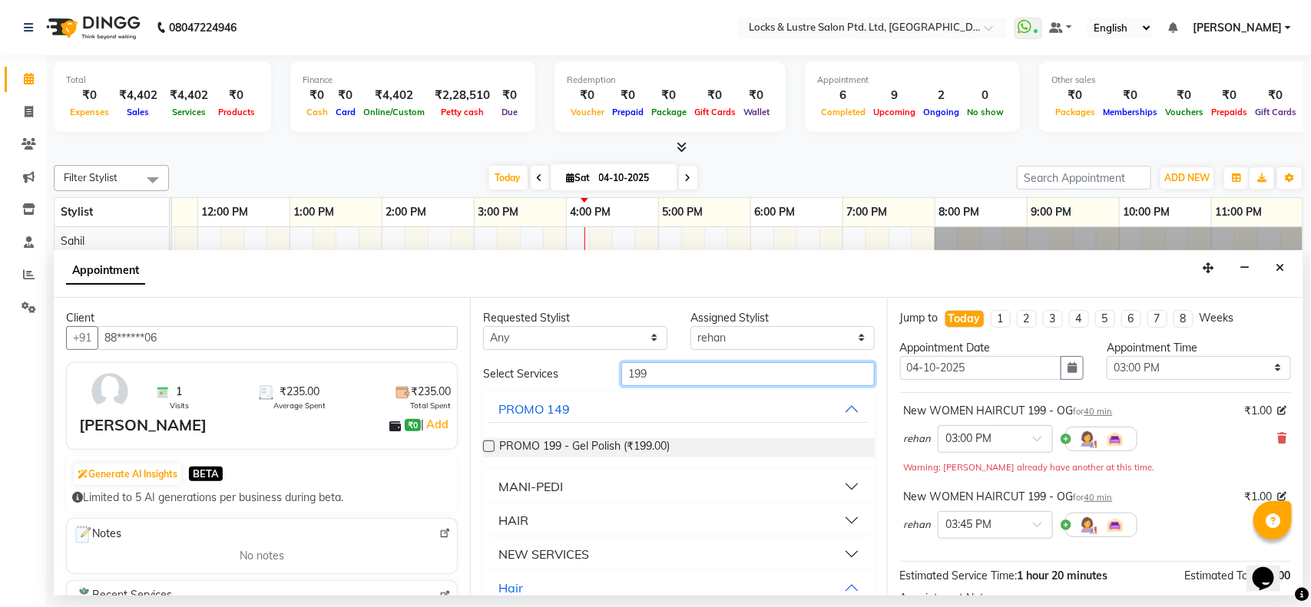
scroll to position [4, 0]
type input "1"
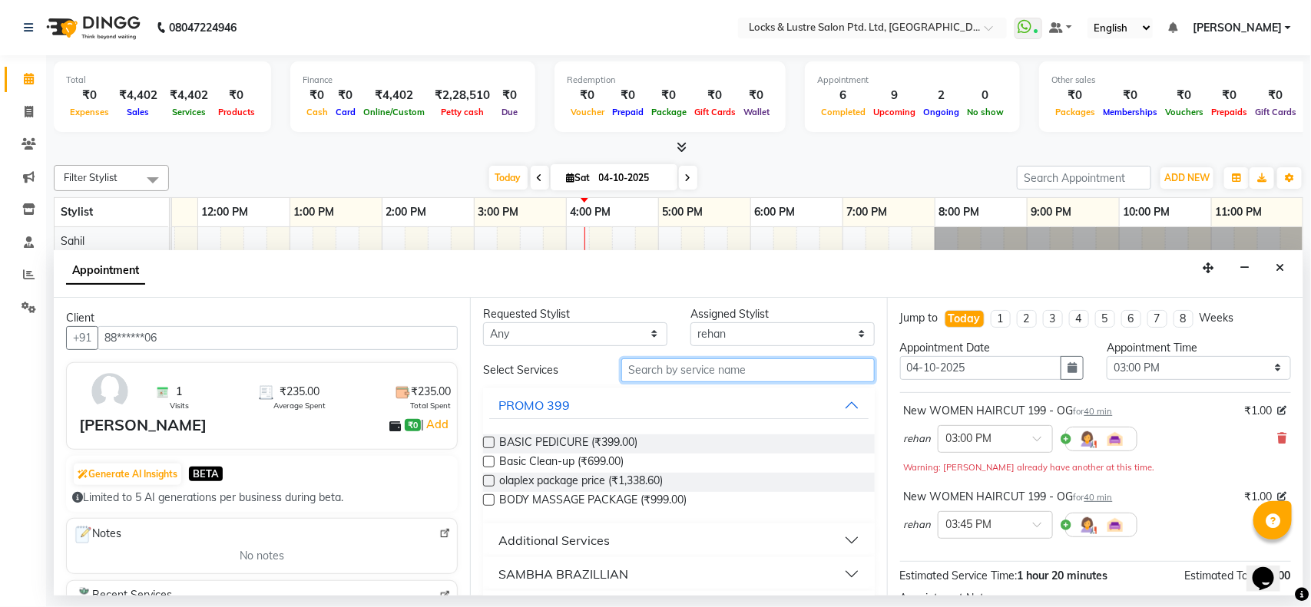
type input "N"
click at [700, 372] on input "text" at bounding box center [747, 371] width 253 height 24
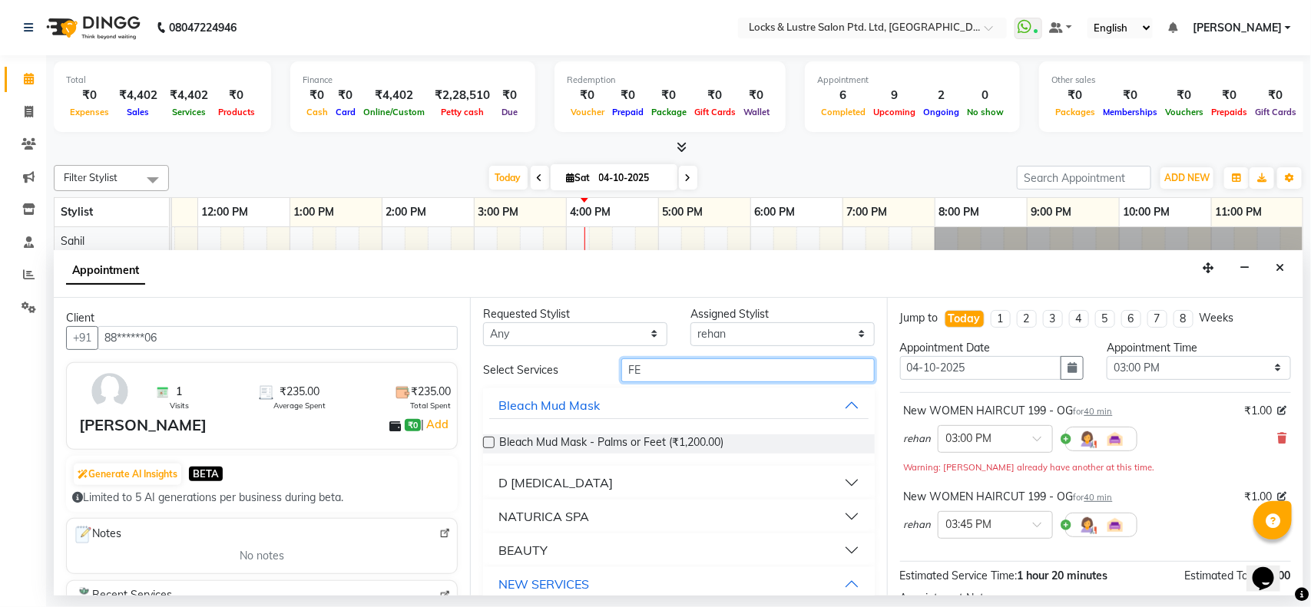
click at [710, 372] on input "FE" at bounding box center [747, 371] width 253 height 24
type input "F"
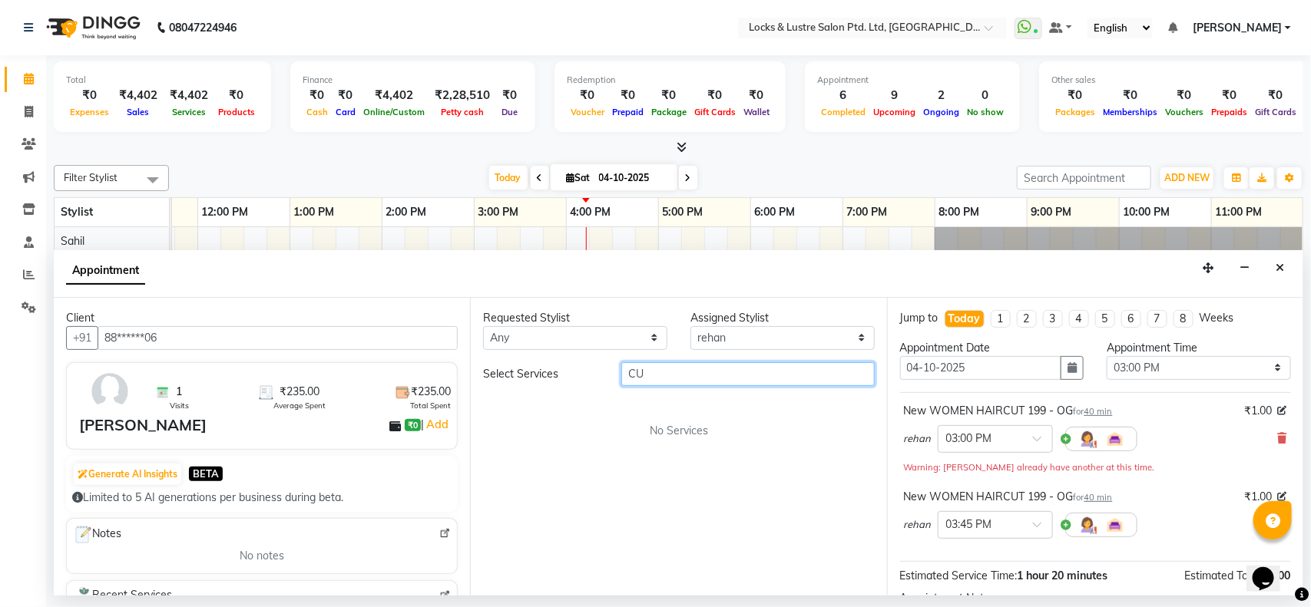
type input "C"
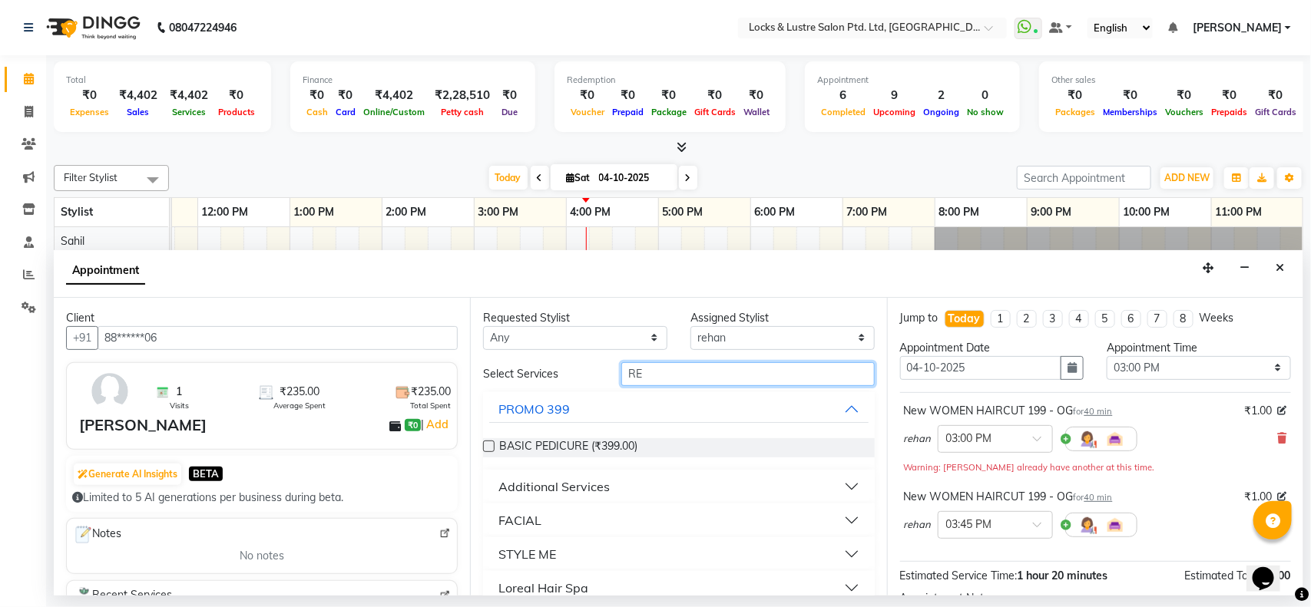
type input "R"
type input "DRY MANI"
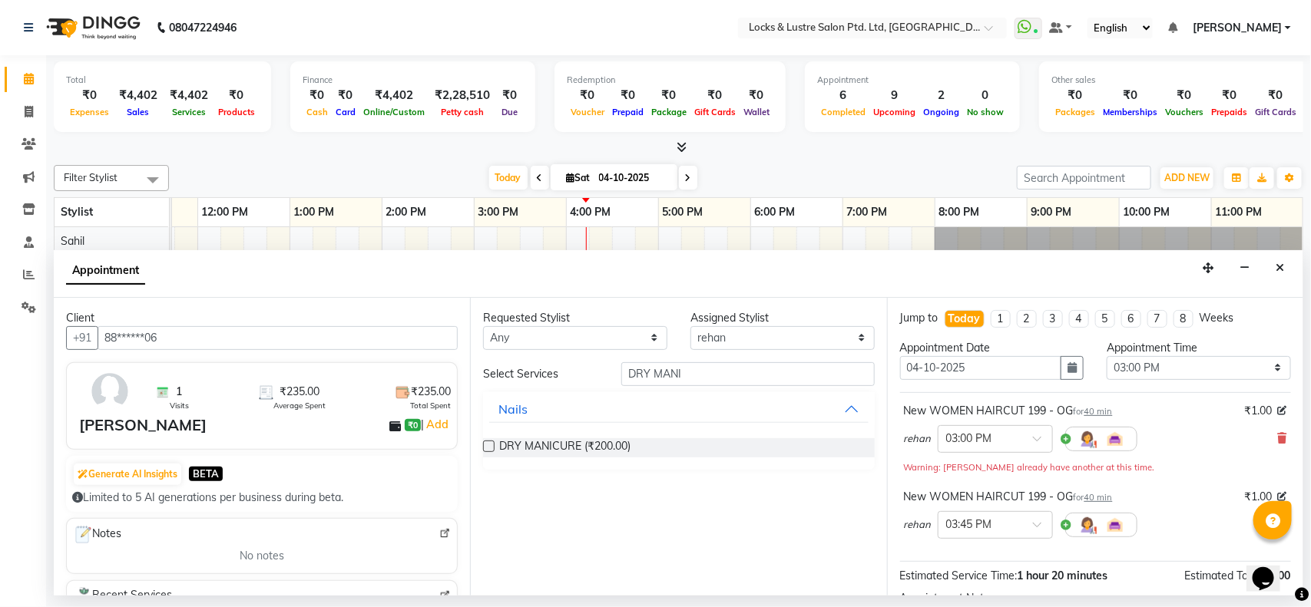
click at [632, 447] on div "DRY MANICURE (₹200.00)" at bounding box center [678, 448] width 391 height 19
click at [600, 451] on span "DRY MANICURE (₹200.00)" at bounding box center [564, 448] width 131 height 19
checkbox input "false"
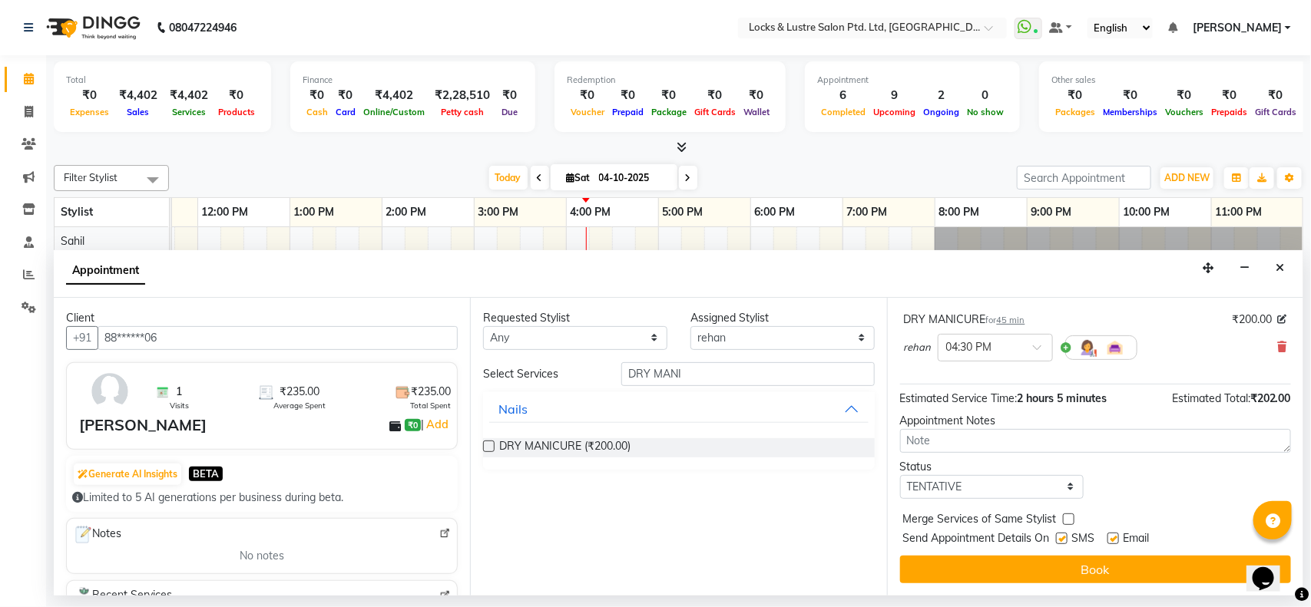
scroll to position [248, 0]
click at [1006, 489] on select "Select TENTATIVE CONFIRM CHECK-IN UPCOMING" at bounding box center [992, 487] width 184 height 24
select select "check-in"
click at [900, 475] on select "Select TENTATIVE CONFIRM CHECK-IN UPCOMING" at bounding box center [992, 487] width 184 height 24
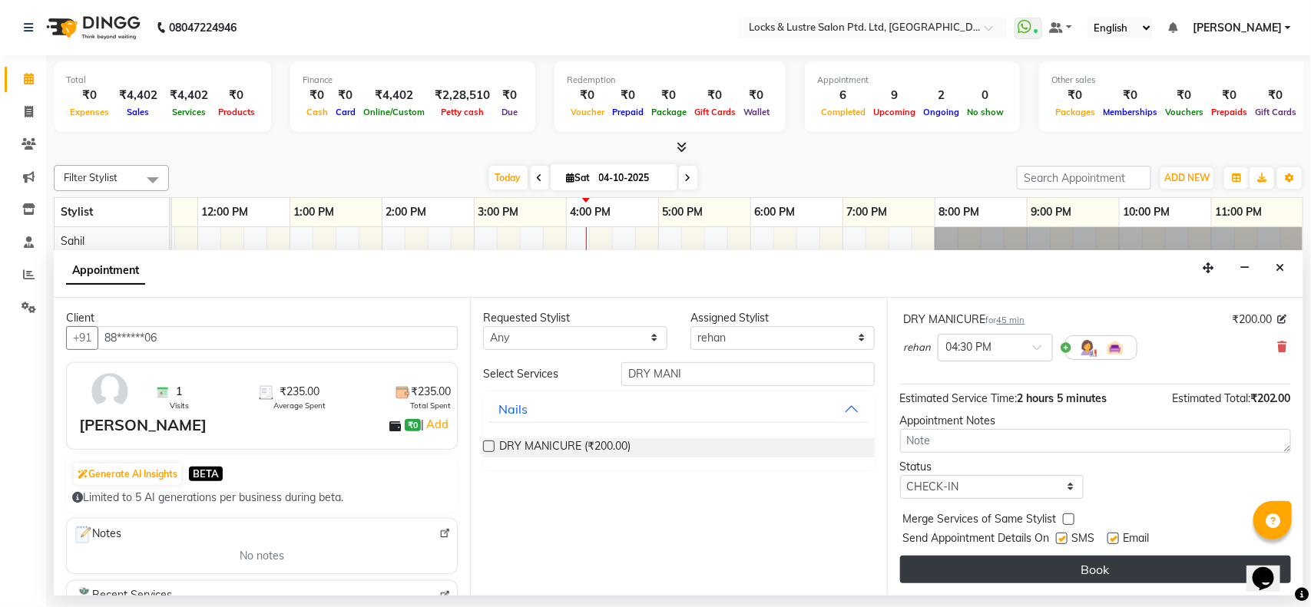
click at [1015, 562] on button "Book" at bounding box center [1095, 570] width 391 height 28
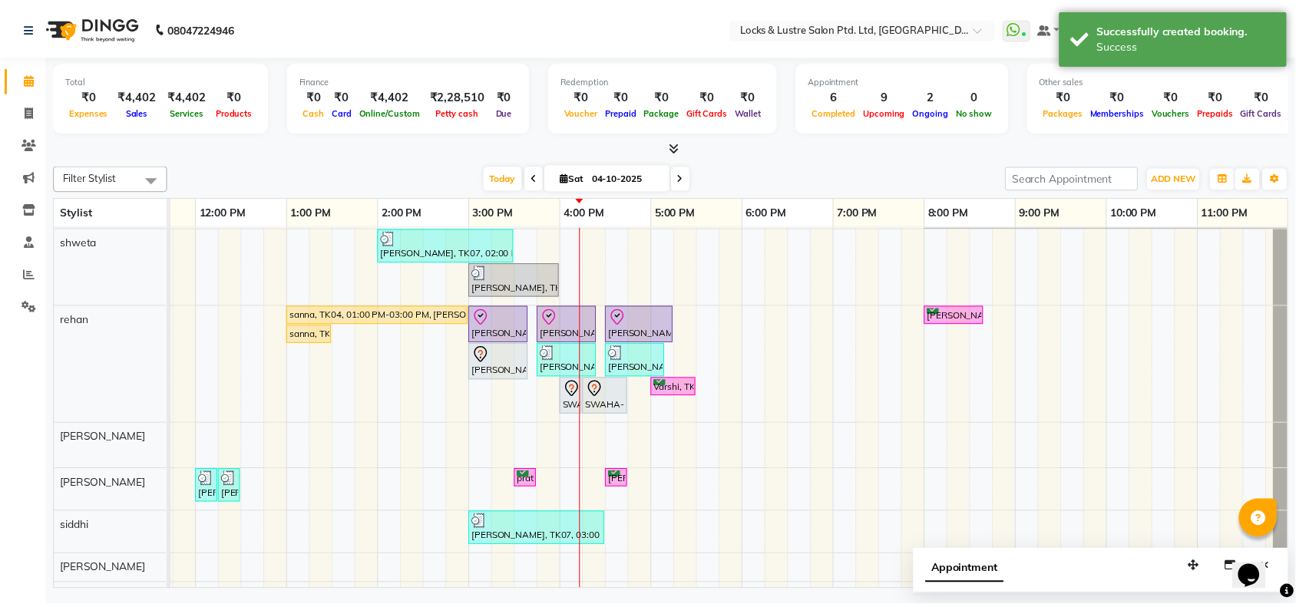
scroll to position [0, 0]
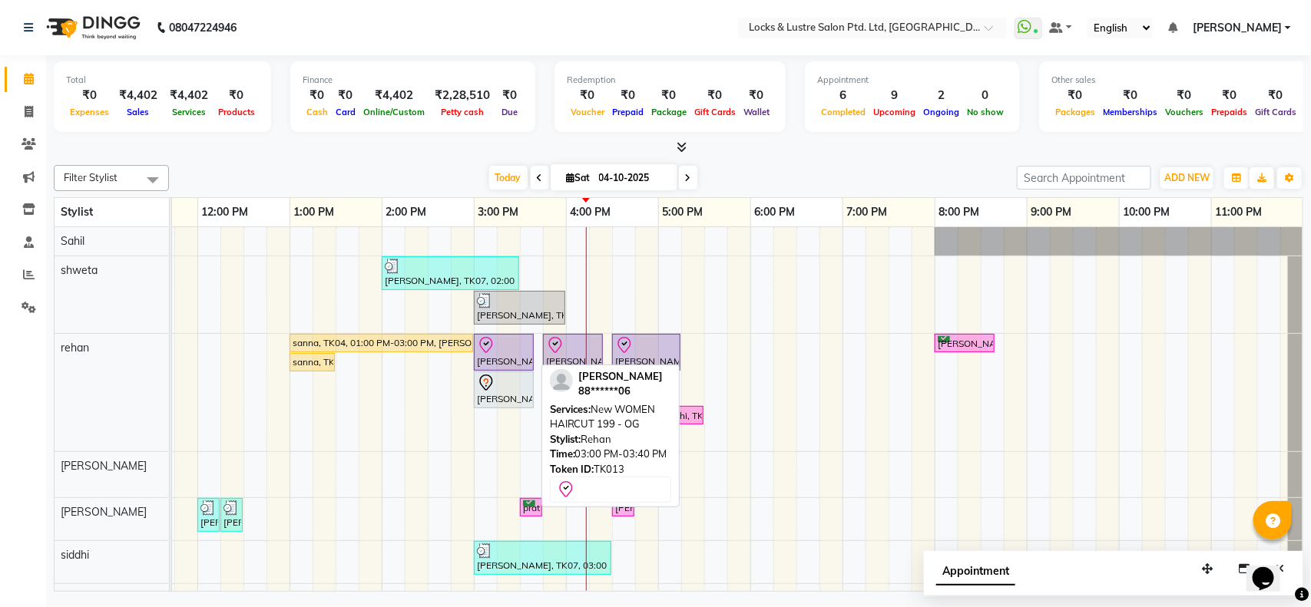
click at [517, 358] on div "[PERSON_NAME], TK13, 03:00 PM-03:40 PM, New WOMEN HAIRCUT 199 - OG" at bounding box center [503, 352] width 57 height 32
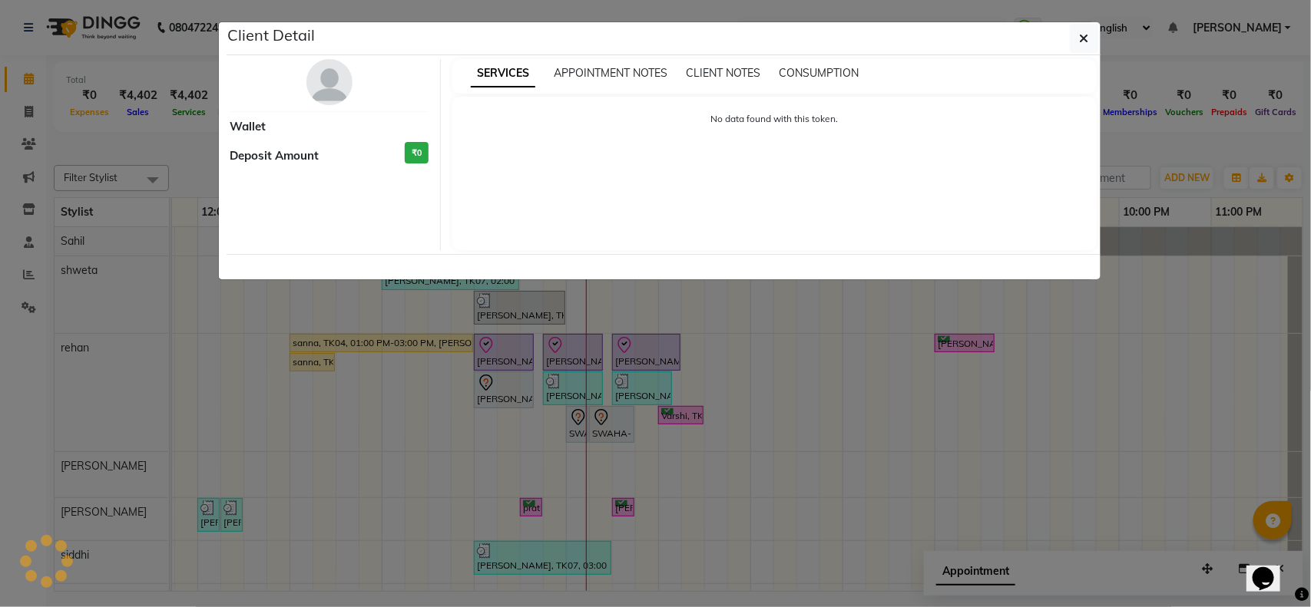
select select "8"
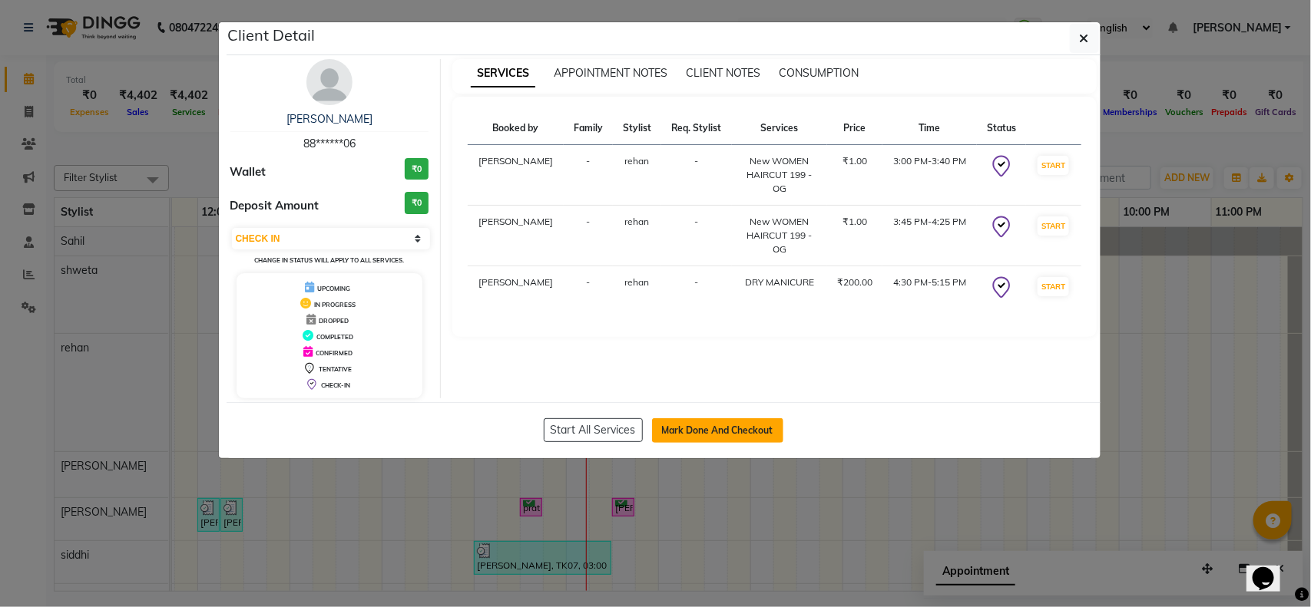
click at [724, 428] on button "Mark Done And Checkout" at bounding box center [717, 431] width 131 height 25
select select "service"
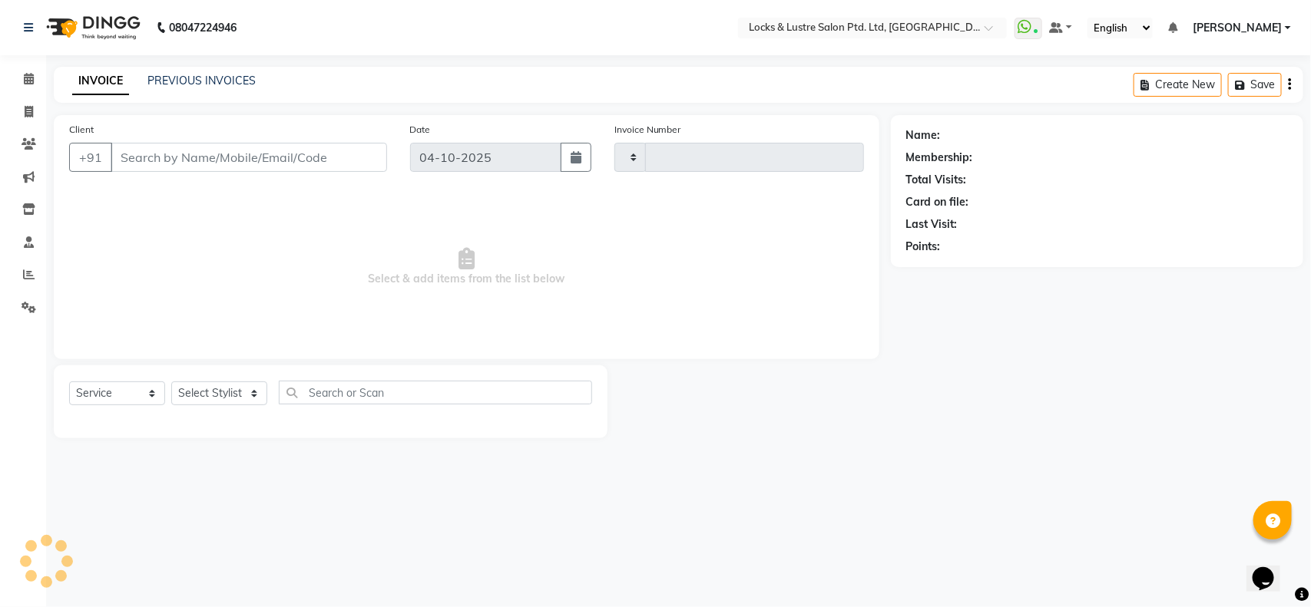
type input "2196"
select select "5928"
type input "88******06"
select select "62982"
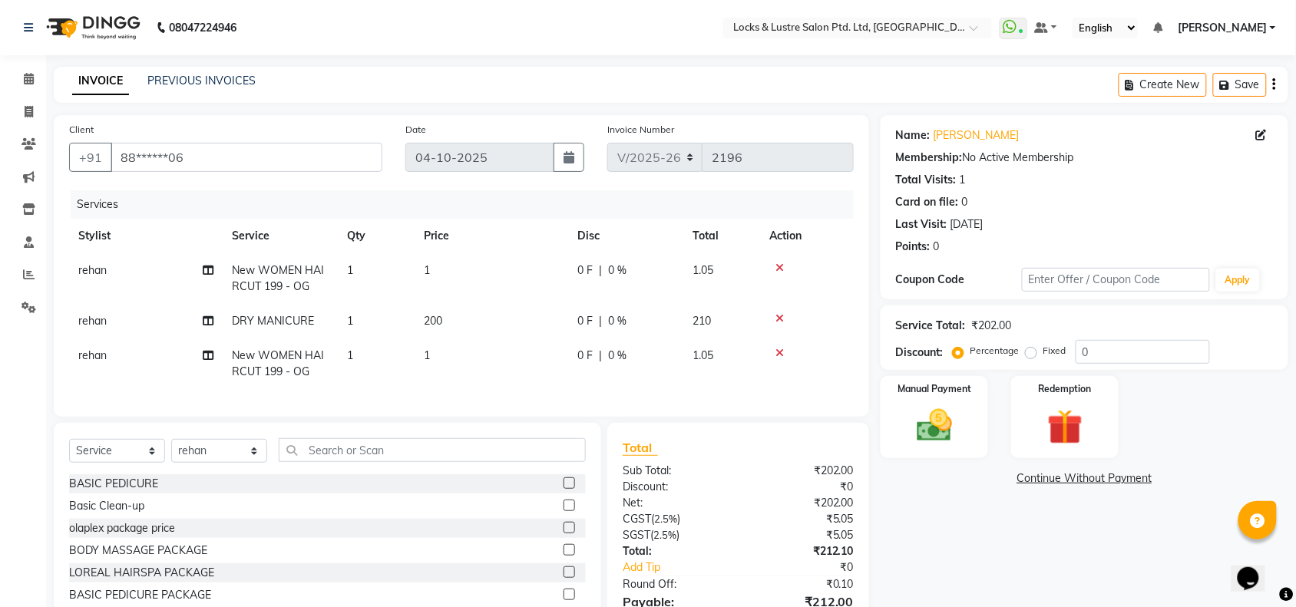
click at [445, 323] on td "200" at bounding box center [492, 321] width 154 height 35
select select "62982"
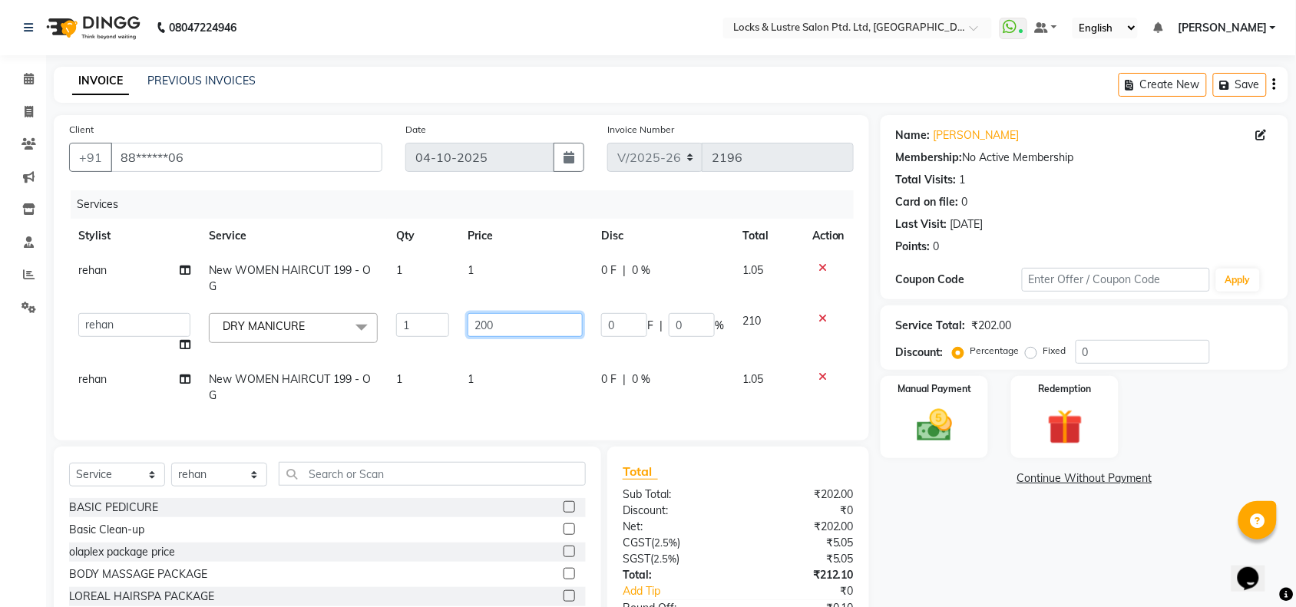
click at [505, 313] on input "200" at bounding box center [525, 325] width 115 height 24
type input "2"
type input "100"
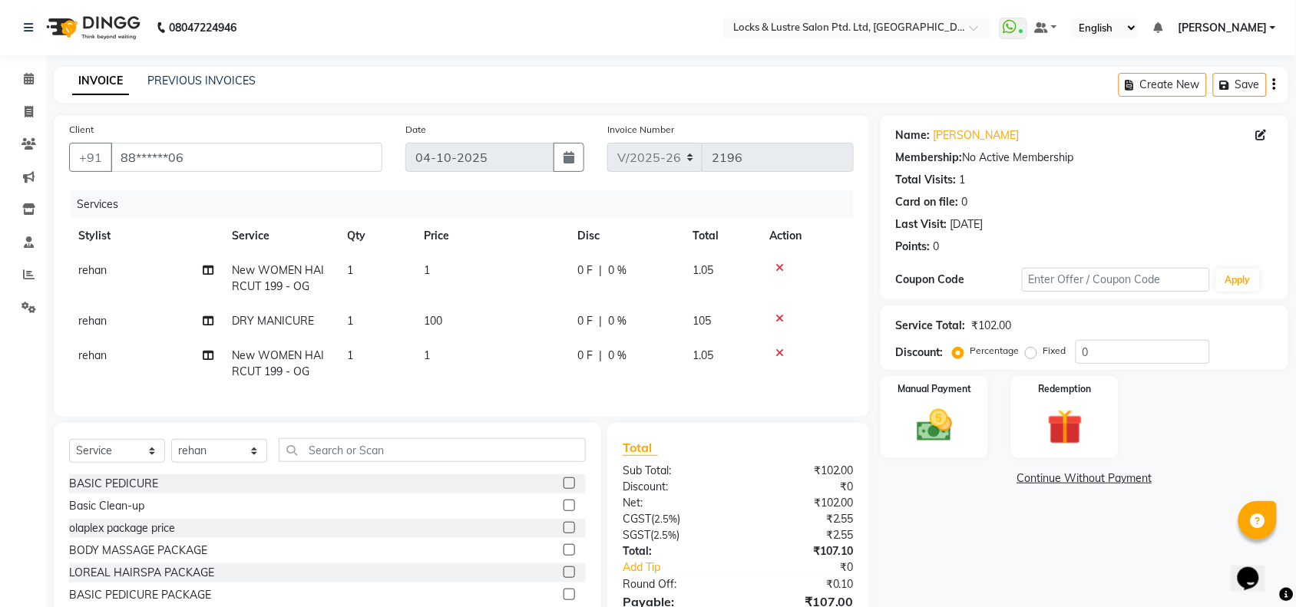
click at [98, 328] on td "rehan" at bounding box center [146, 321] width 154 height 35
select select "62982"
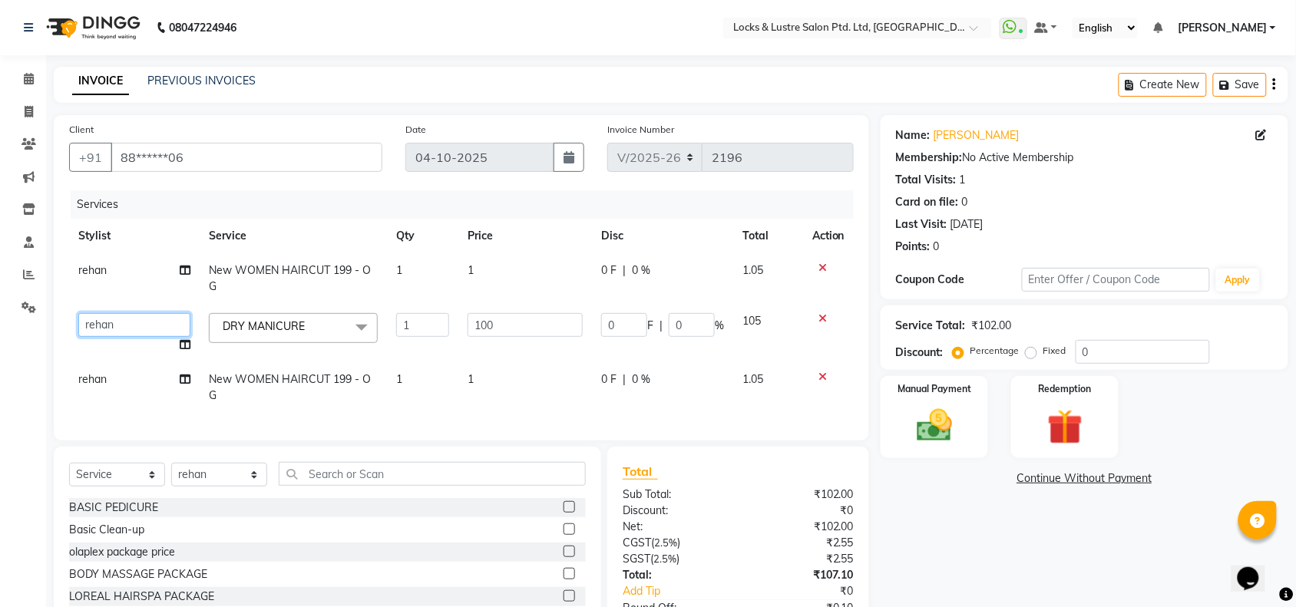
click at [119, 313] on select "adil Admin AHSAN SHAIKH aman Ana's Anuja anushree Ashish chandan DATTARAM Deepi…" at bounding box center [134, 325] width 112 height 24
select select "89164"
click at [123, 313] on select "adil Admin AHSAN SHAIKH aman Ana's Anuja anushree Ashish chandan DATTARAM Deepi…" at bounding box center [134, 325] width 112 height 24
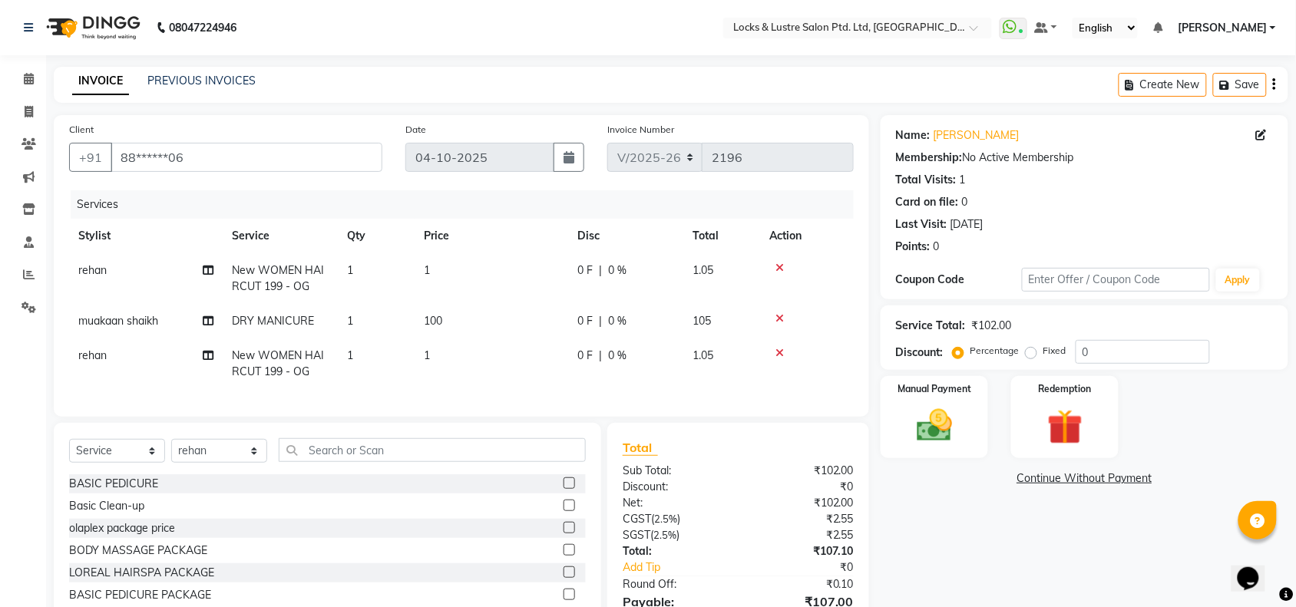
click at [955, 501] on div "Name: Maria Membership: No Active Membership Total Visits: 1 Card on file: 0 La…" at bounding box center [1090, 390] width 419 height 550
click at [430, 260] on td "1" at bounding box center [492, 278] width 154 height 51
select select "62982"
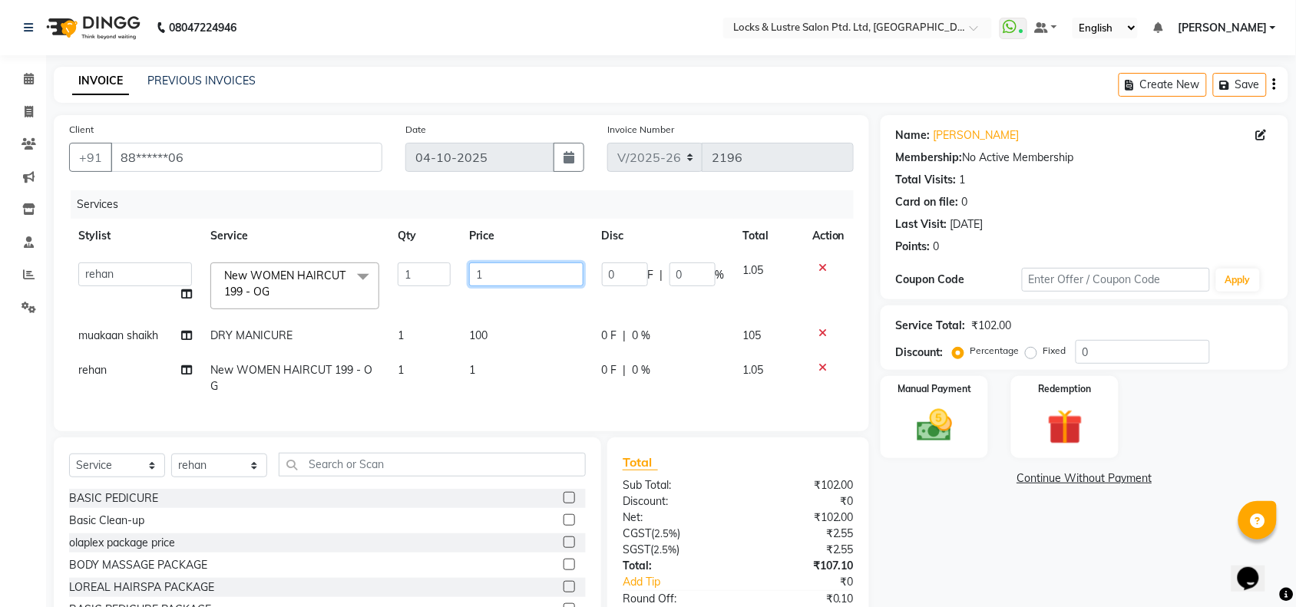
click at [492, 271] on input "1" at bounding box center [526, 275] width 114 height 24
type input "199"
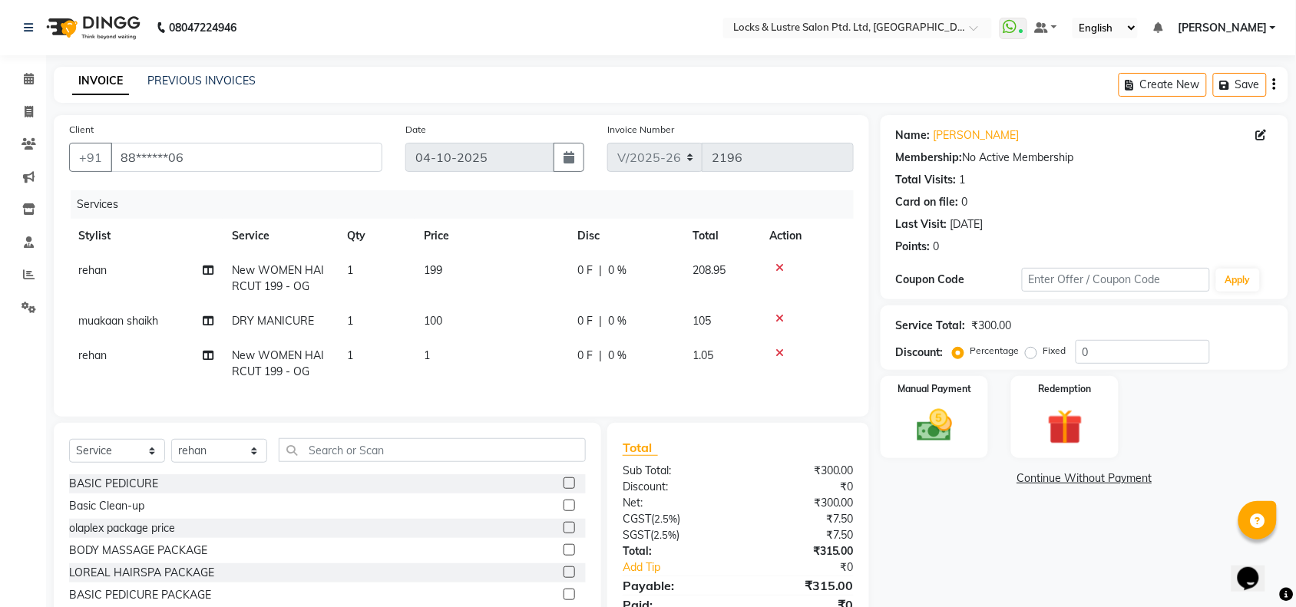
click at [490, 371] on td "1" at bounding box center [492, 364] width 154 height 51
select select "62982"
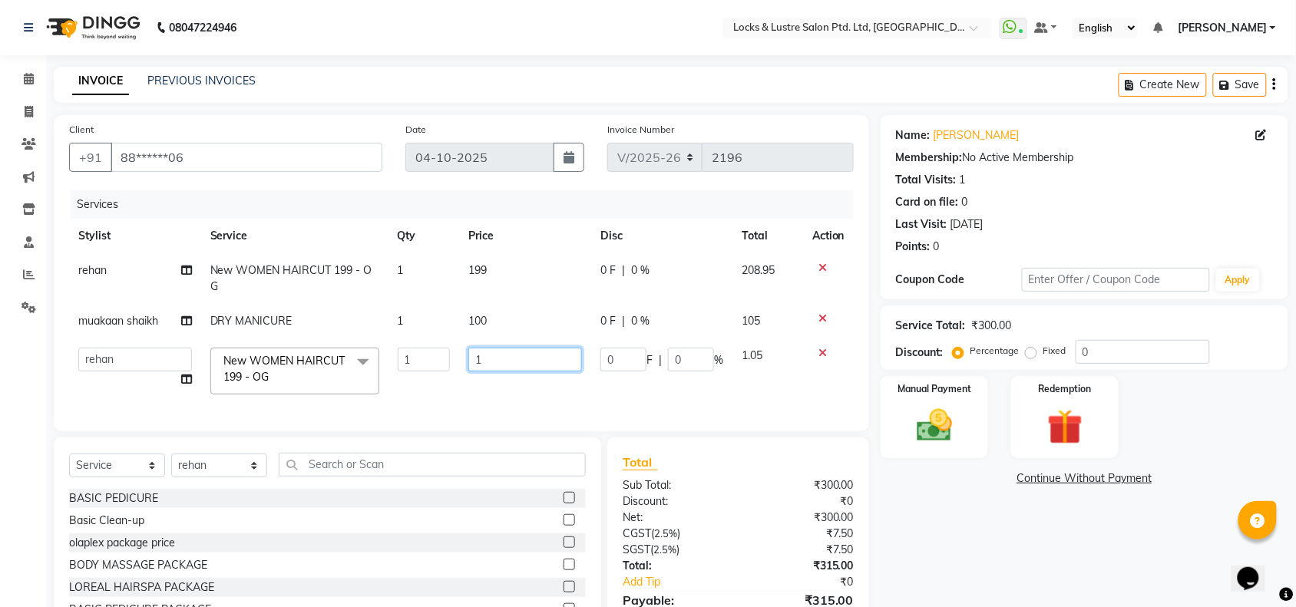
click at [500, 348] on input "1" at bounding box center [525, 360] width 114 height 24
type input "199"
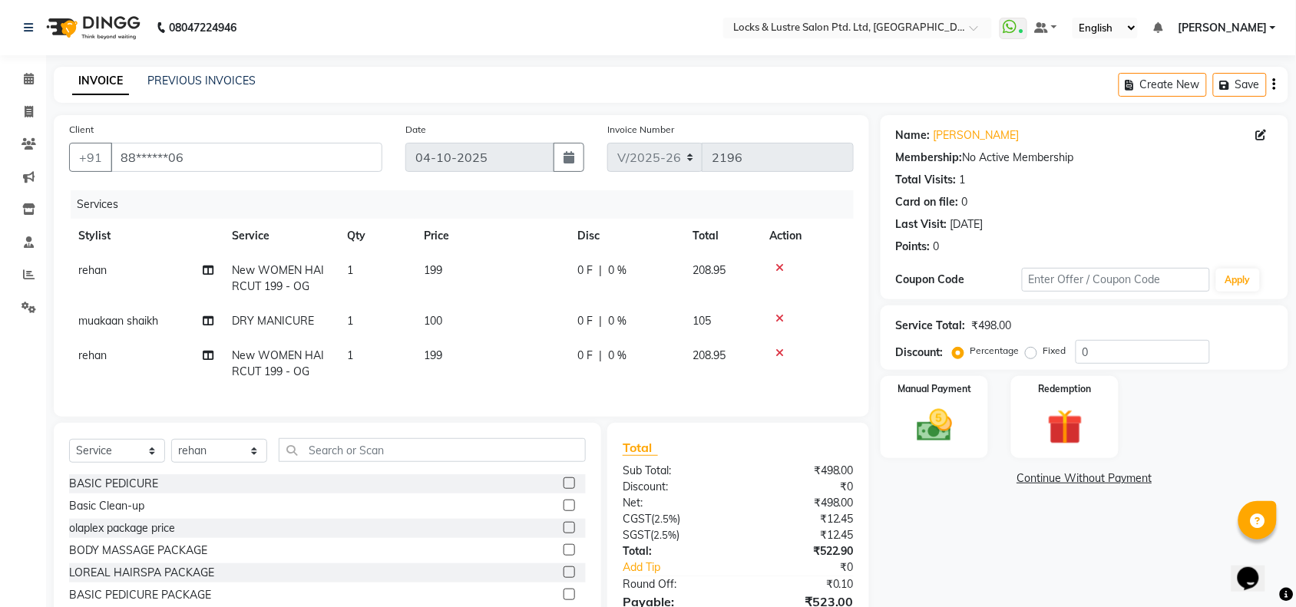
click at [938, 518] on div "Name: Maria Membership: No Active Membership Total Visits: 1 Card on file: 0 La…" at bounding box center [1090, 390] width 419 height 550
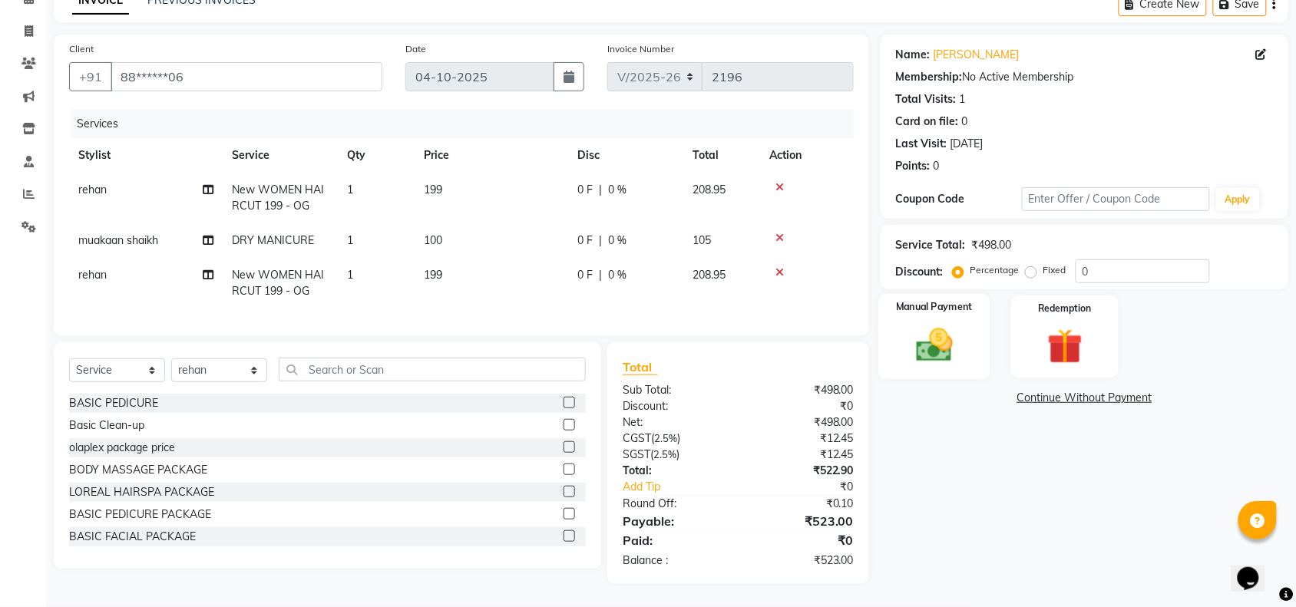
click at [923, 339] on img at bounding box center [935, 345] width 60 height 42
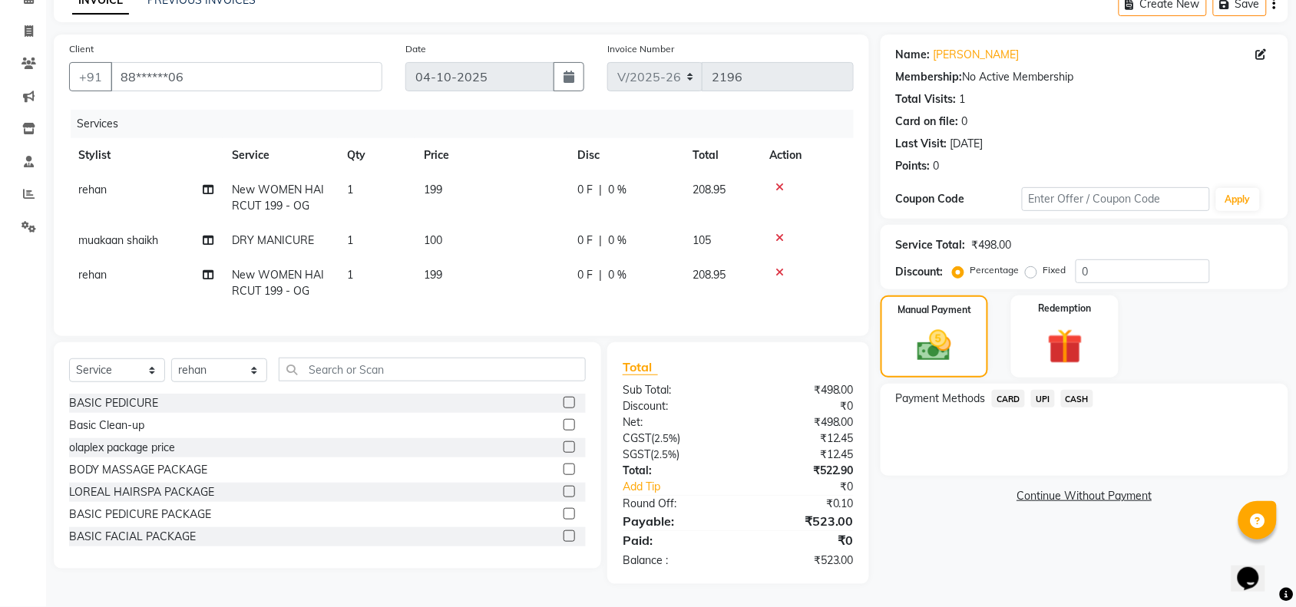
click at [1074, 390] on span "CASH" at bounding box center [1077, 399] width 33 height 18
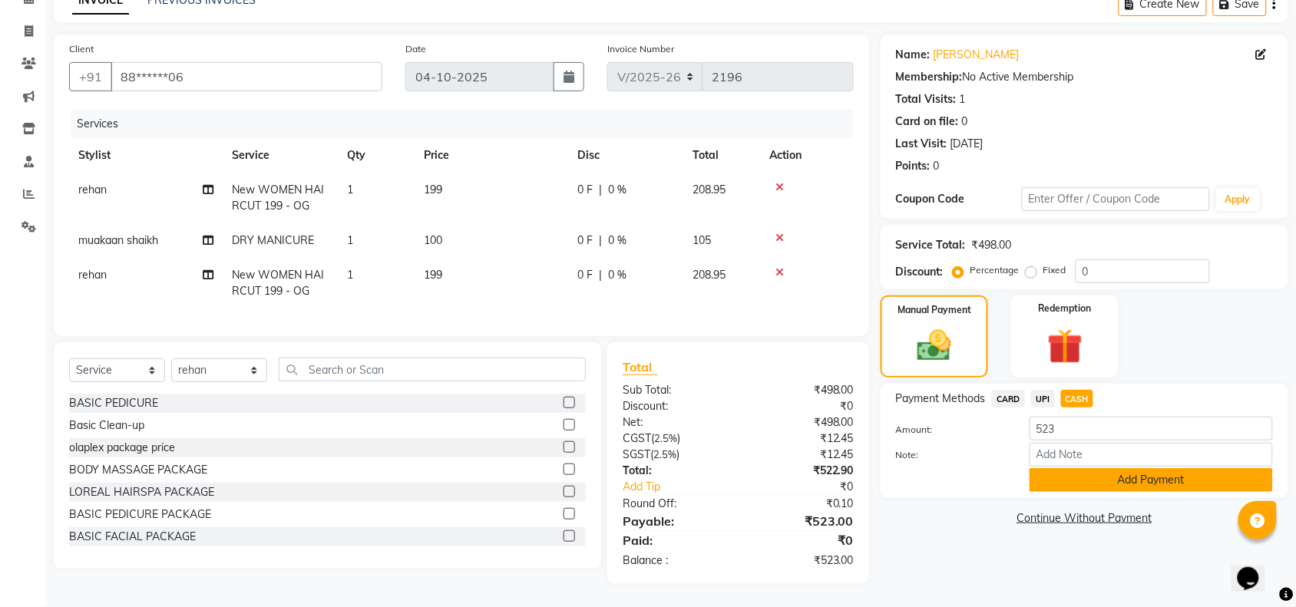
click at [1103, 468] on button "Add Payment" at bounding box center [1151, 480] width 243 height 24
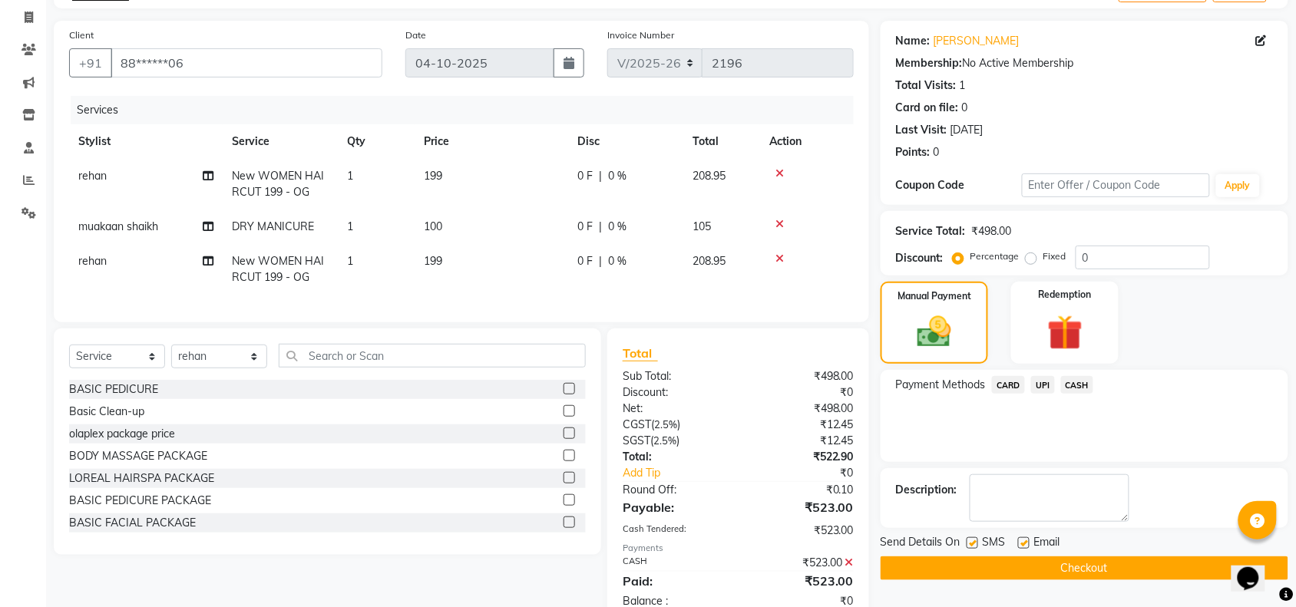
scroll to position [148, 0]
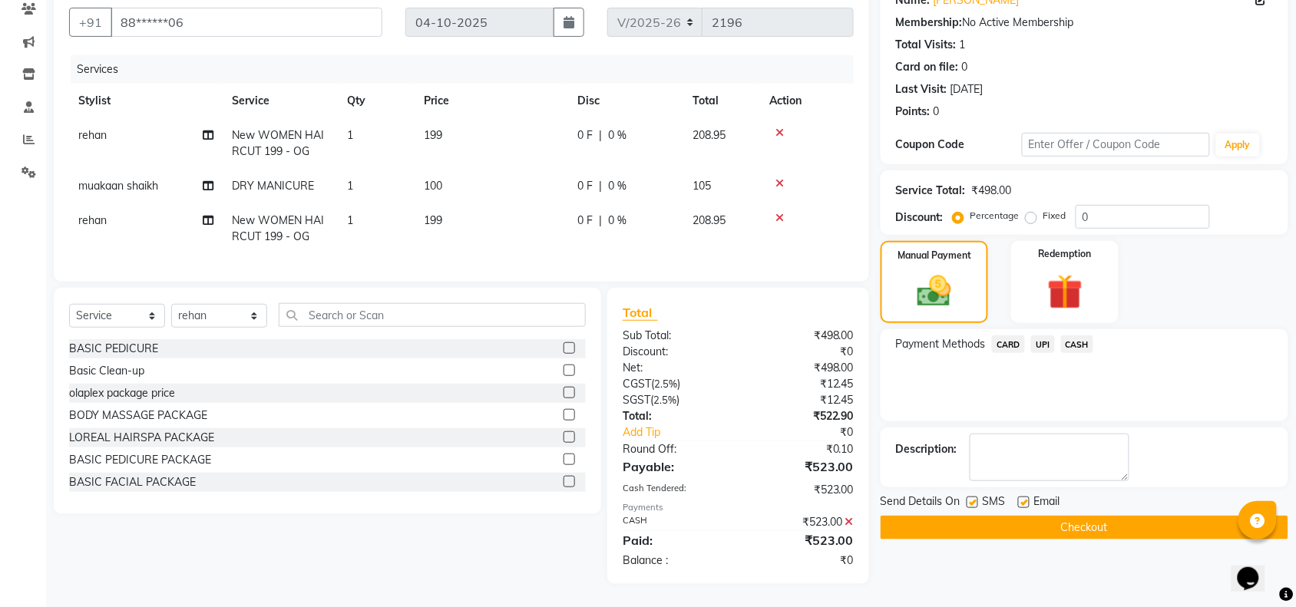
click at [1076, 516] on button "Checkout" at bounding box center [1085, 528] width 408 height 24
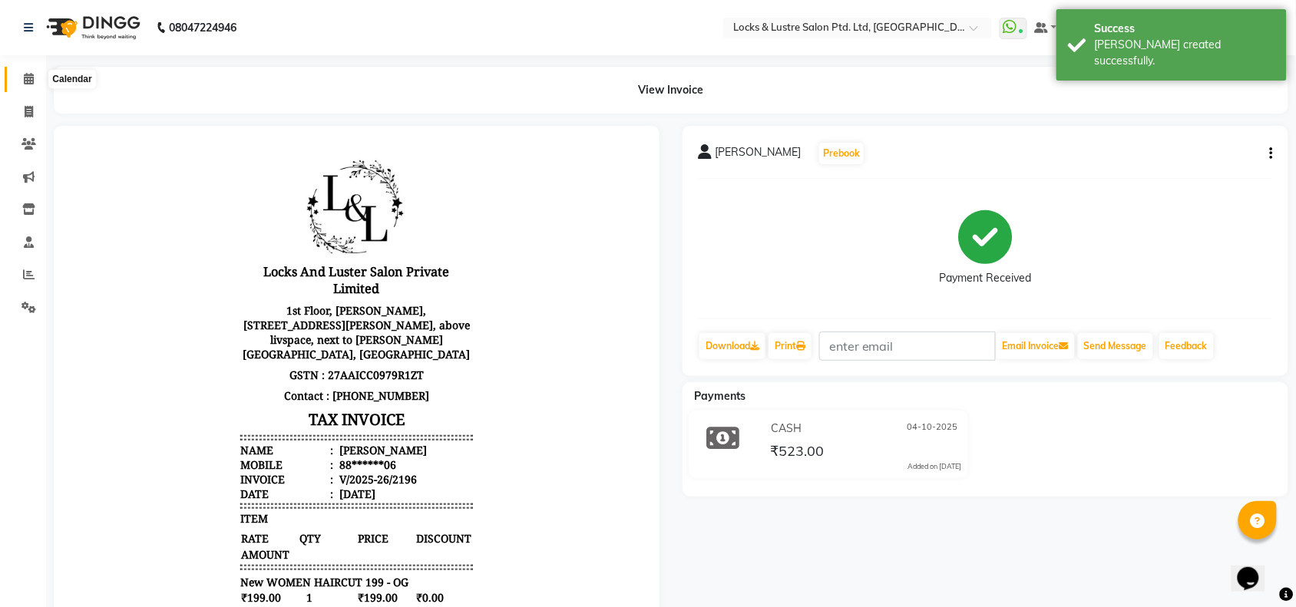
click at [24, 81] on icon at bounding box center [29, 79] width 10 height 12
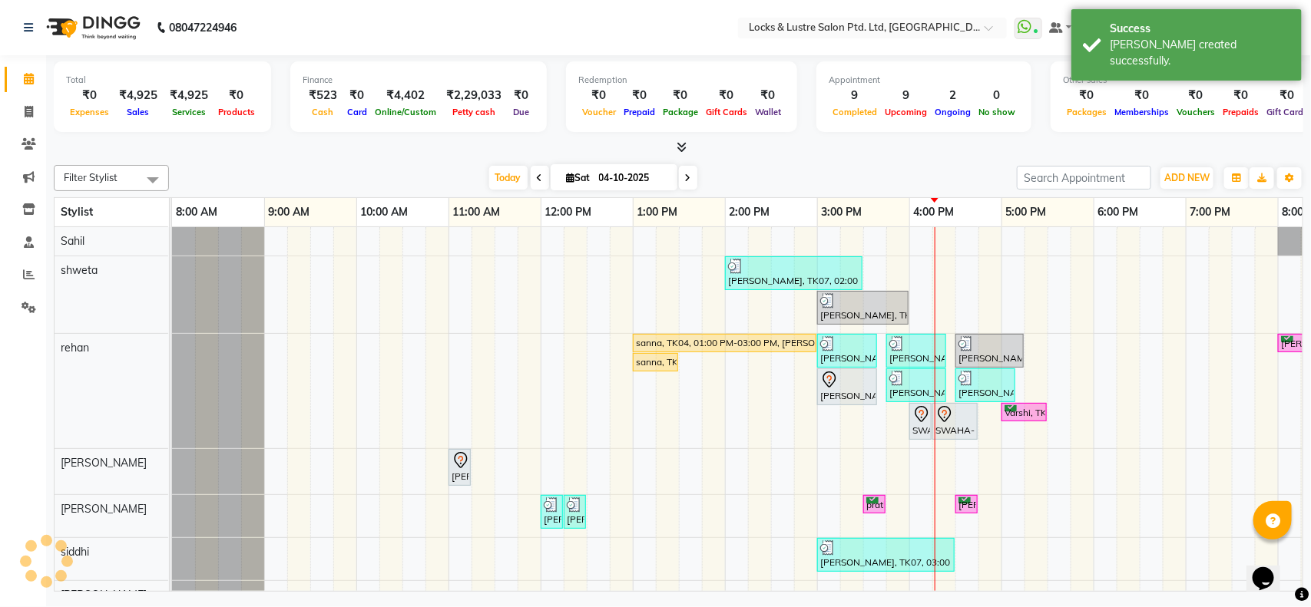
scroll to position [0, 343]
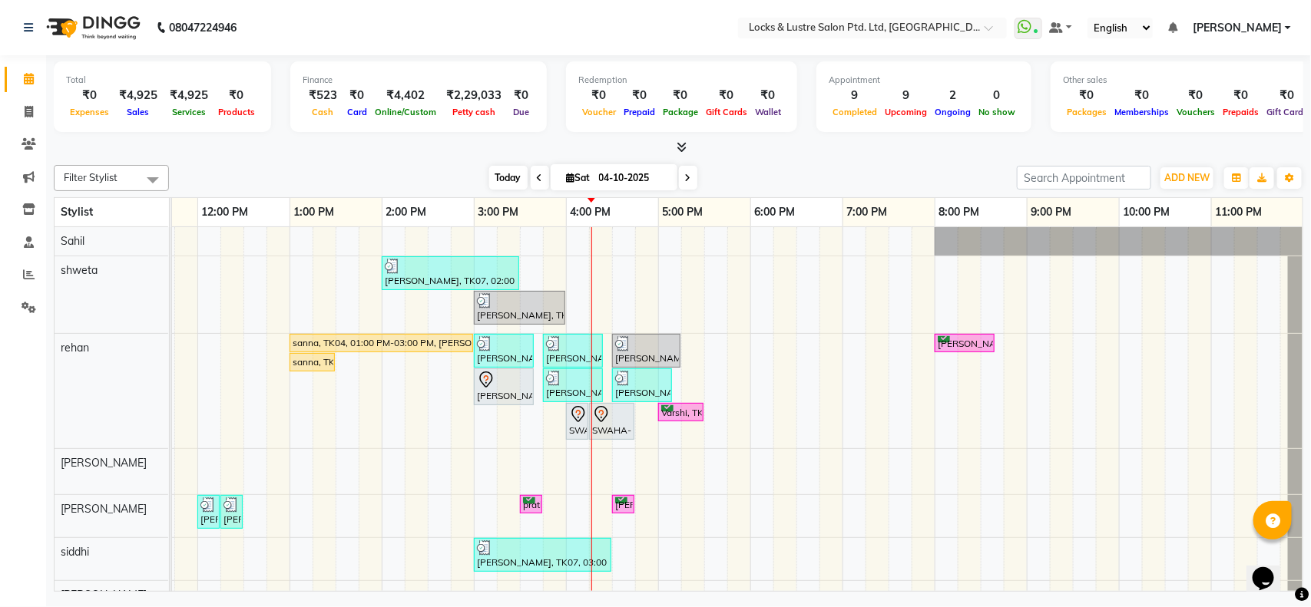
click at [507, 177] on span "Today" at bounding box center [508, 178] width 38 height 24
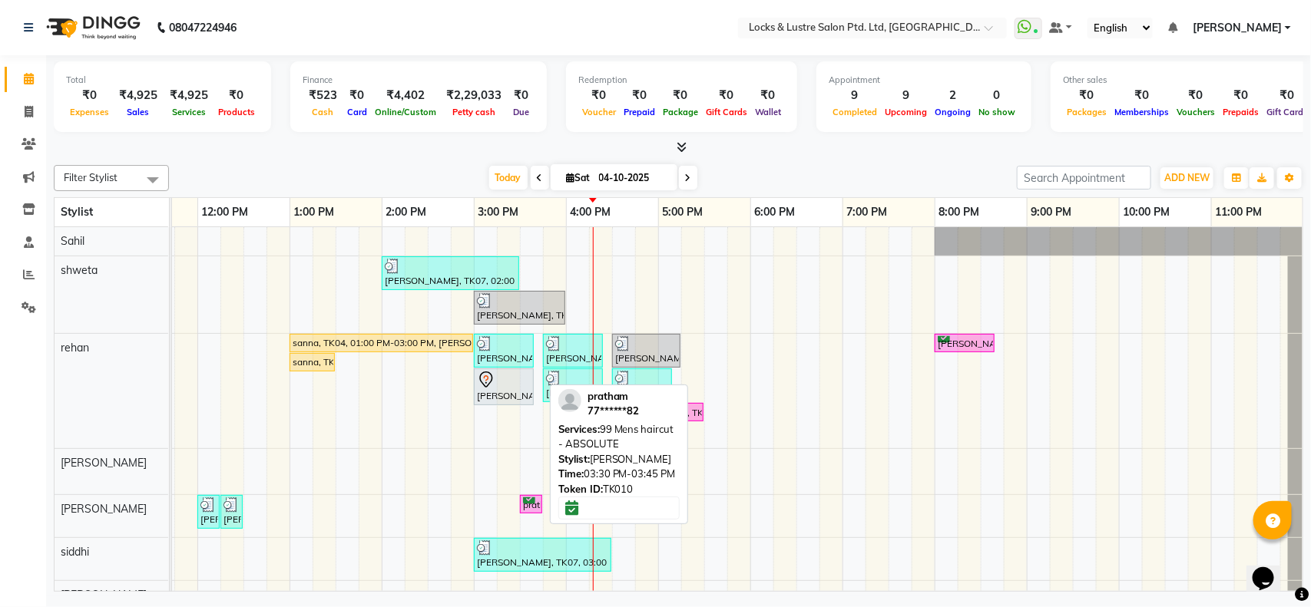
click at [526, 509] on div "pratham, TK10, 03:30 PM-03:45 PM, 99 Mens haircut - ABSOLUTE" at bounding box center [530, 505] width 19 height 15
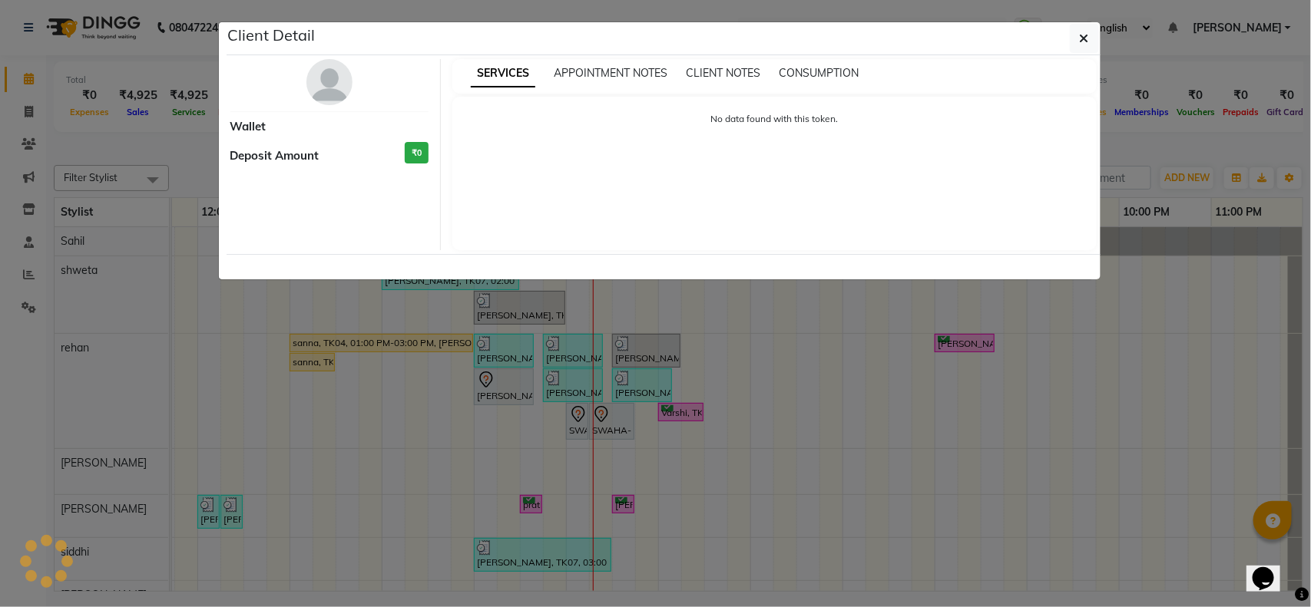
select select "6"
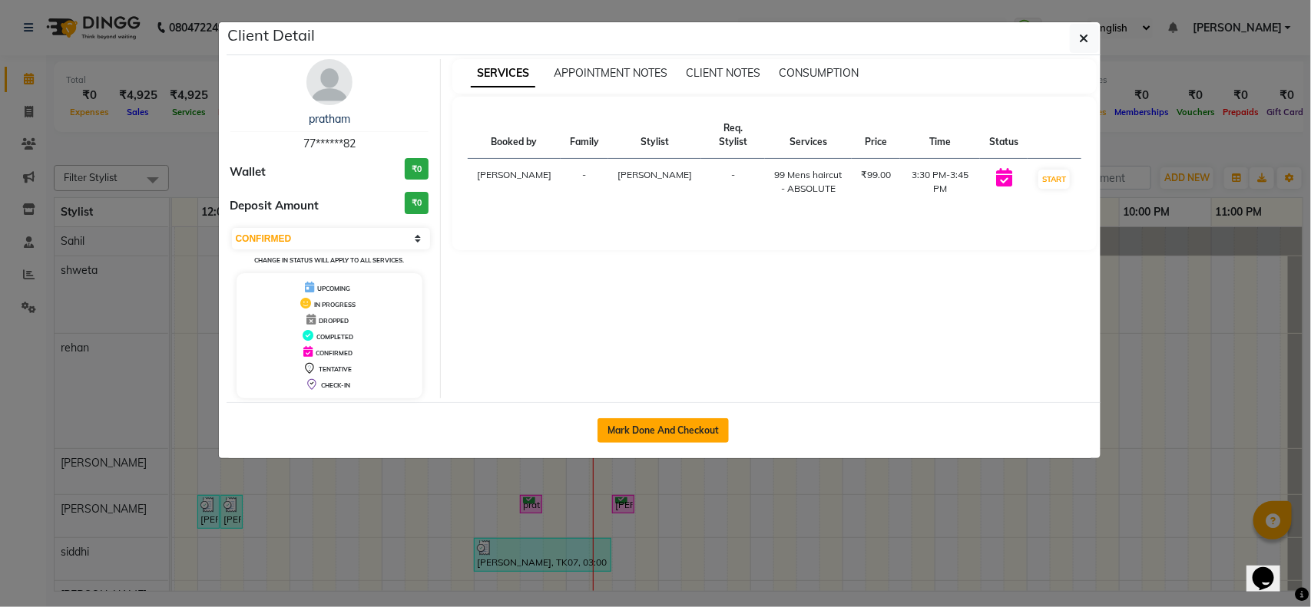
click at [657, 435] on button "Mark Done And Checkout" at bounding box center [663, 431] width 131 height 25
select select "service"
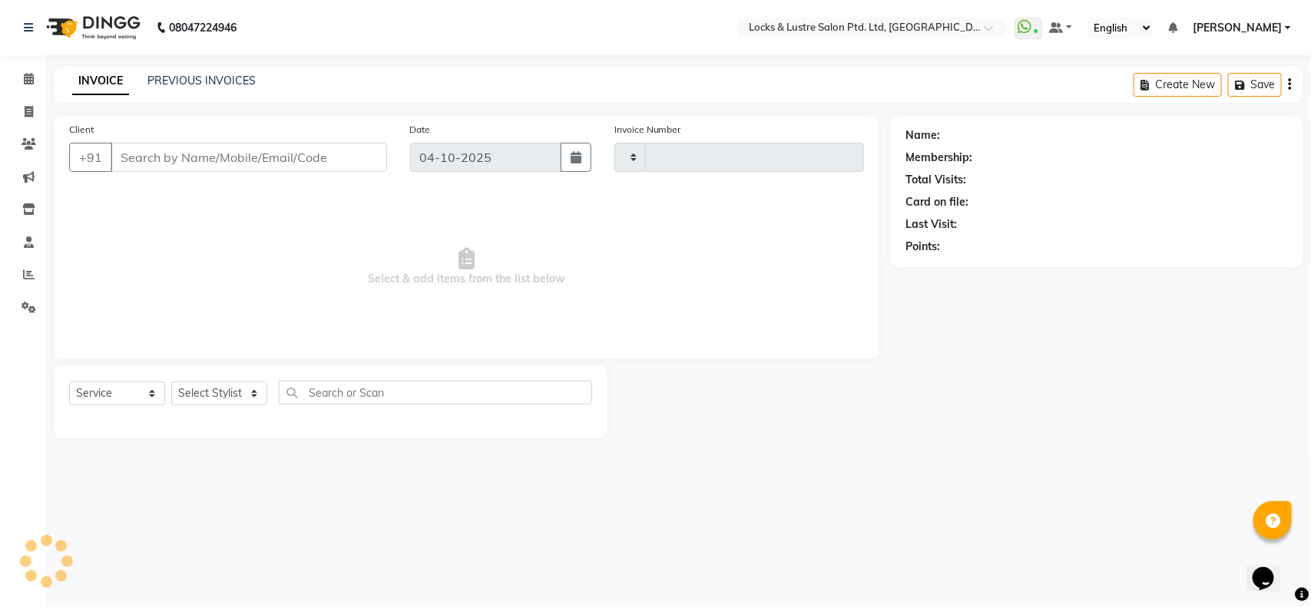
type input "2197"
select select "5928"
type input "77******82"
select select "89162"
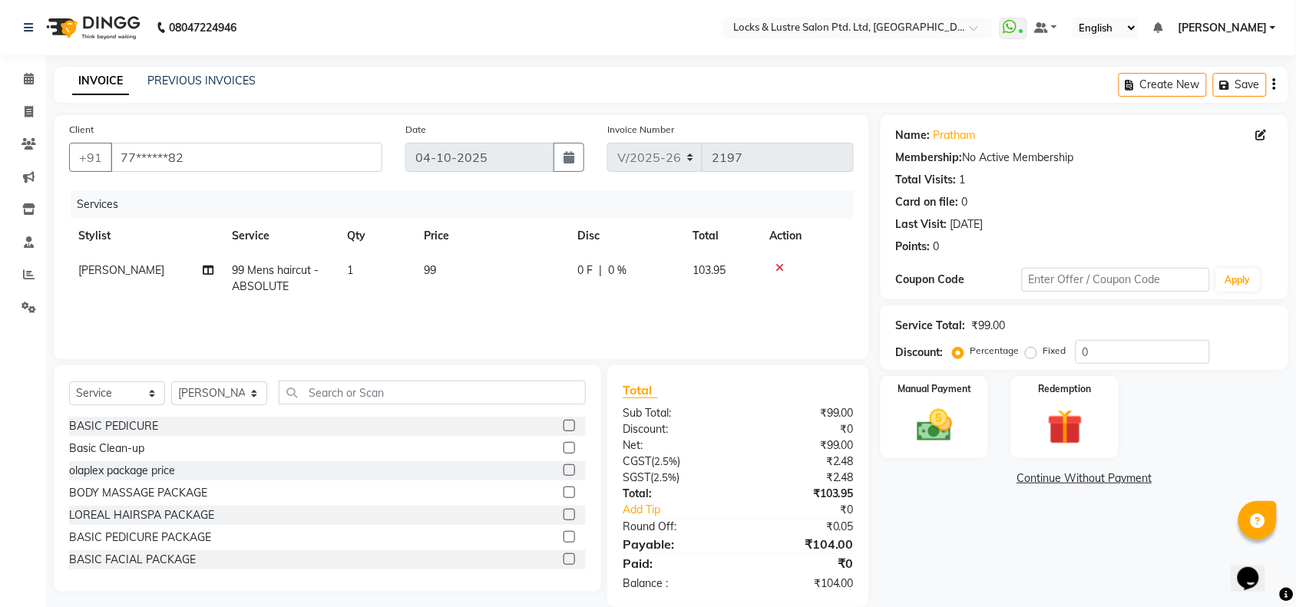
scroll to position [23, 0]
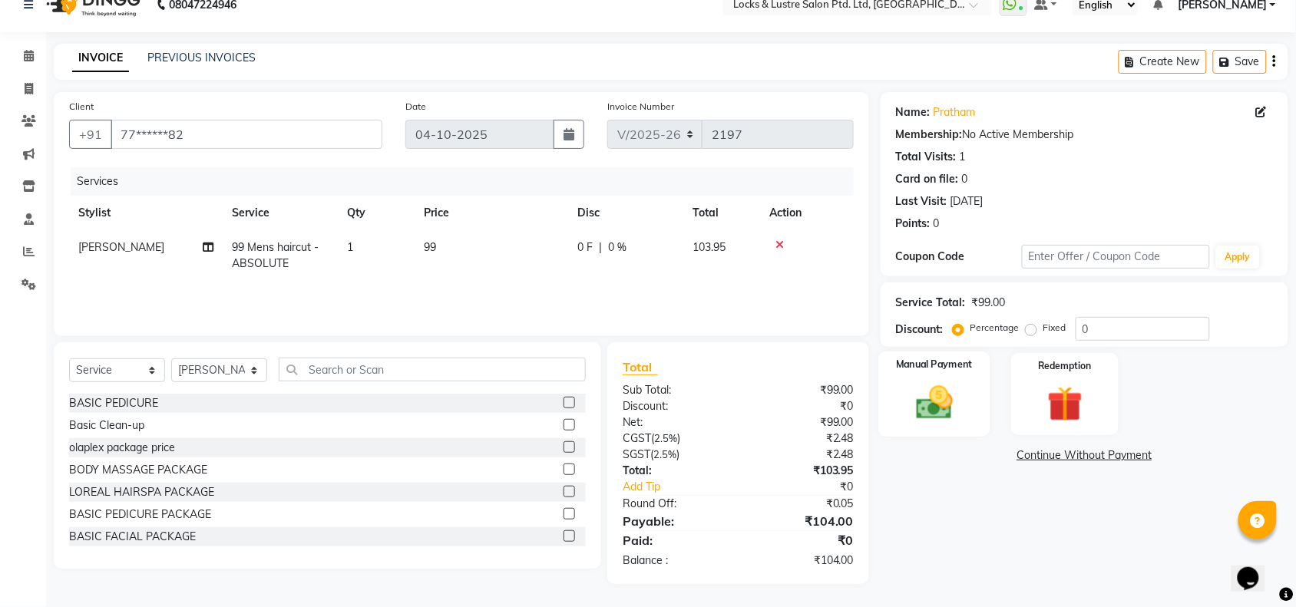
click at [970, 390] on div "Manual Payment" at bounding box center [935, 395] width 112 height 86
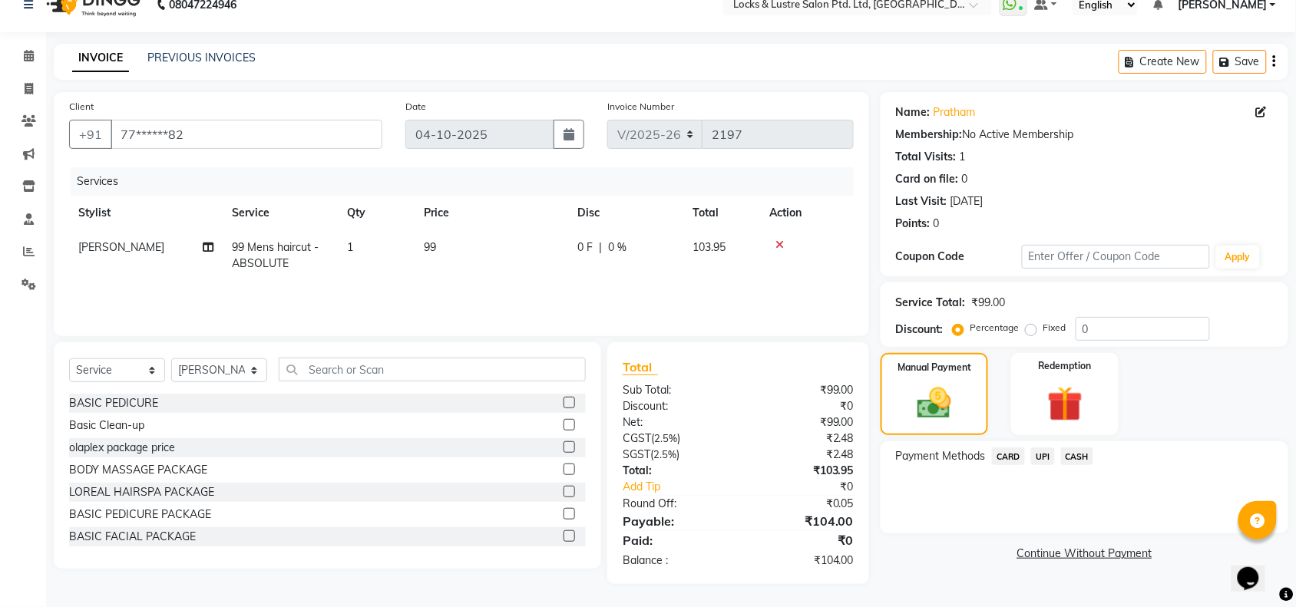
click at [1039, 462] on span "UPI" at bounding box center [1043, 457] width 24 height 18
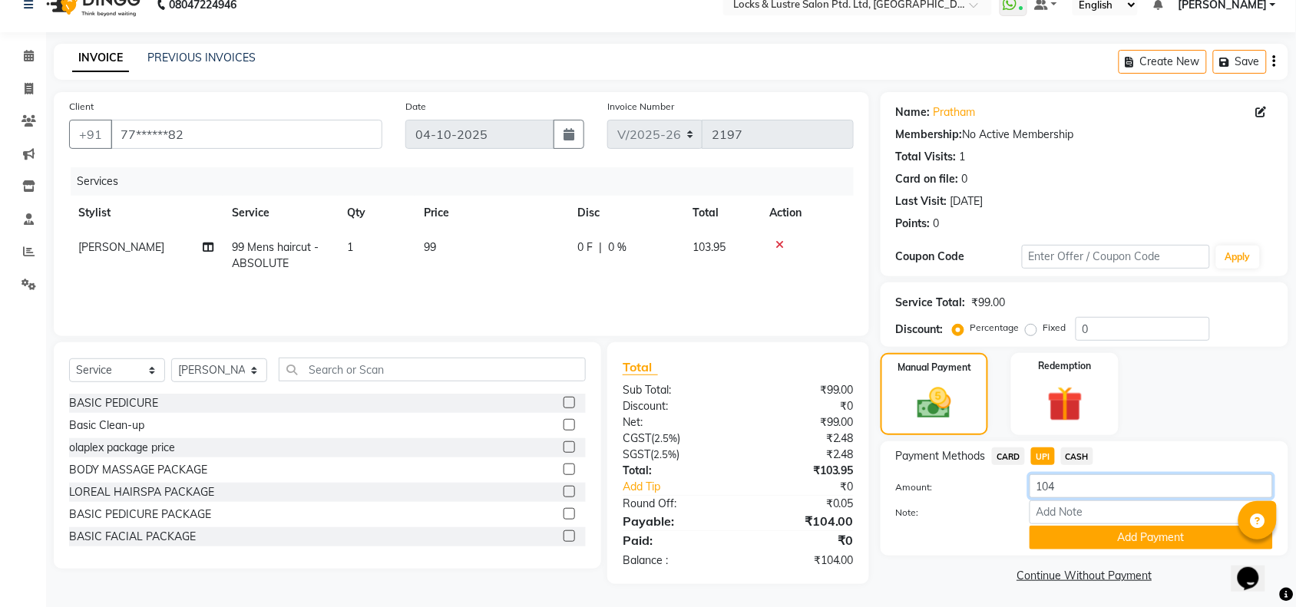
click at [1093, 498] on input "104" at bounding box center [1151, 487] width 243 height 24
click at [1084, 465] on span "CASH" at bounding box center [1077, 457] width 33 height 18
click at [1087, 476] on input "104" at bounding box center [1151, 487] width 243 height 24
type input "100"
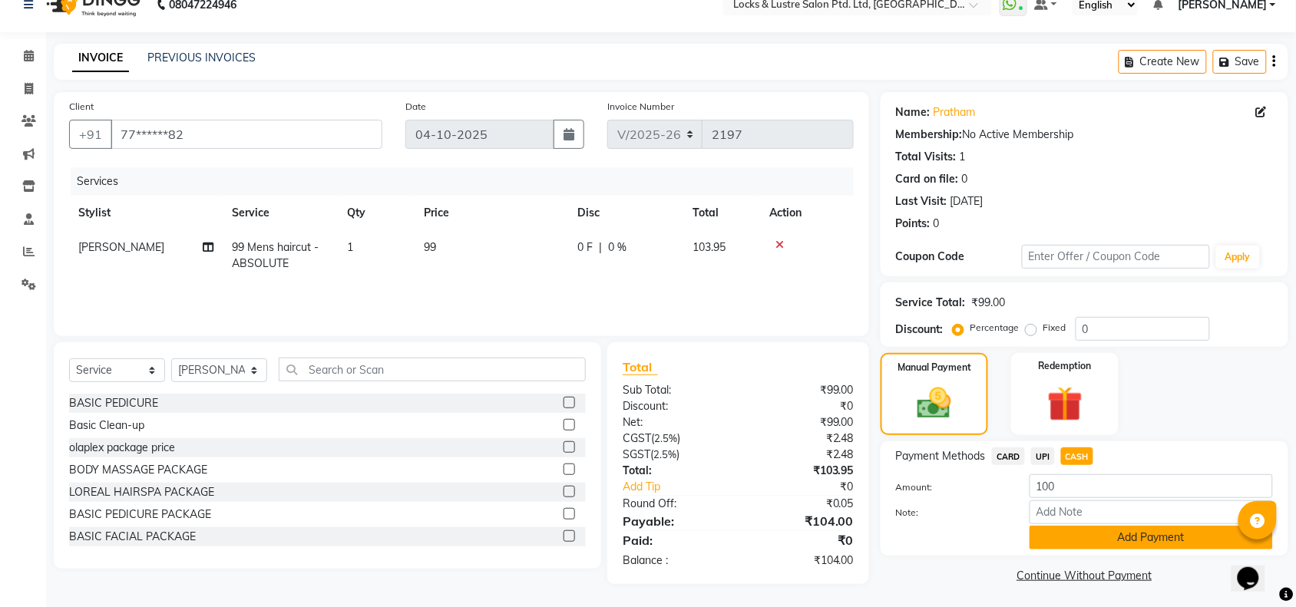
click at [1101, 534] on button "Add Payment" at bounding box center [1151, 538] width 243 height 24
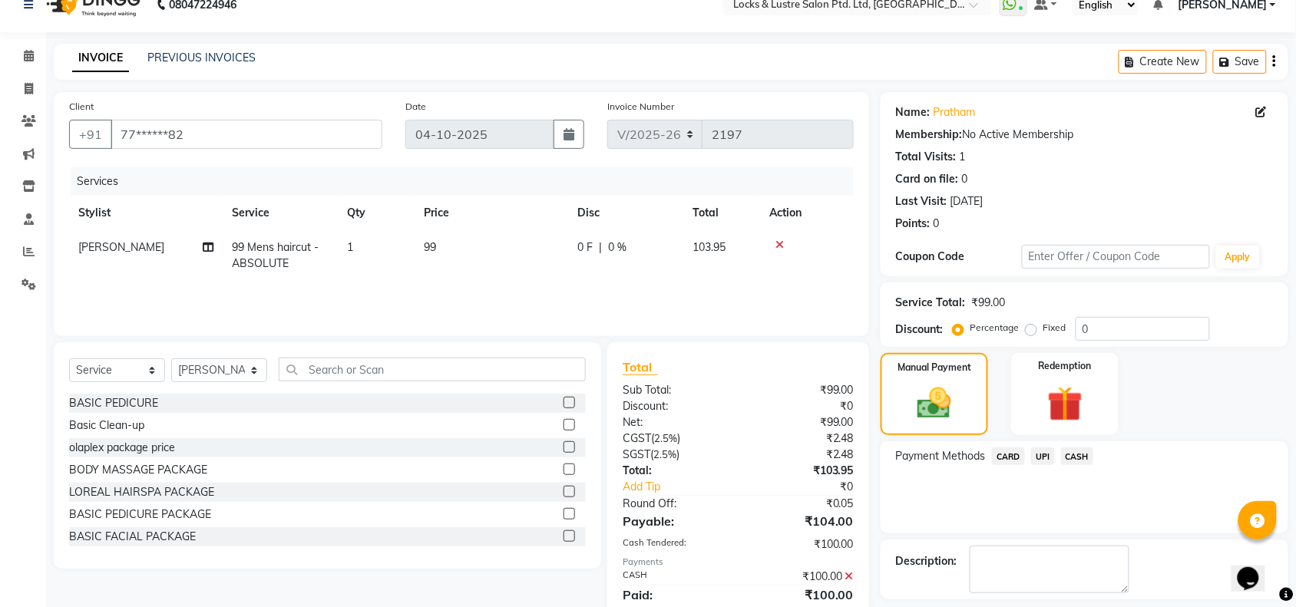
click at [1031, 455] on div "UPI" at bounding box center [1040, 458] width 30 height 21
click at [1041, 455] on span "UPI" at bounding box center [1043, 457] width 24 height 18
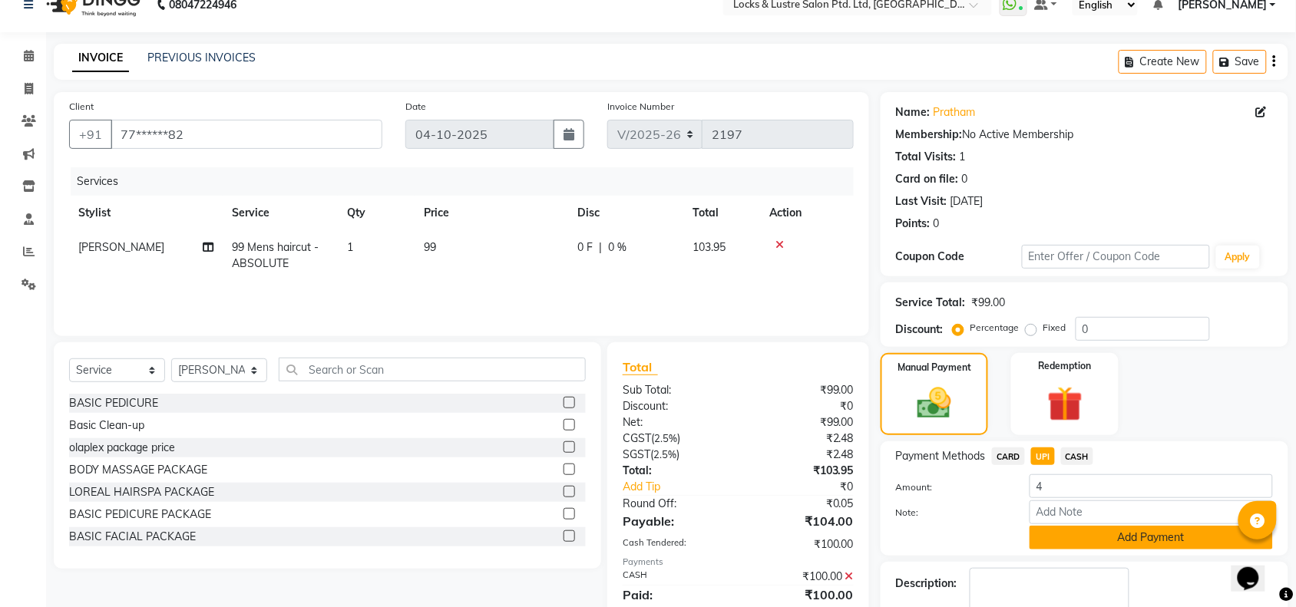
click at [1091, 538] on button "Add Payment" at bounding box center [1151, 538] width 243 height 24
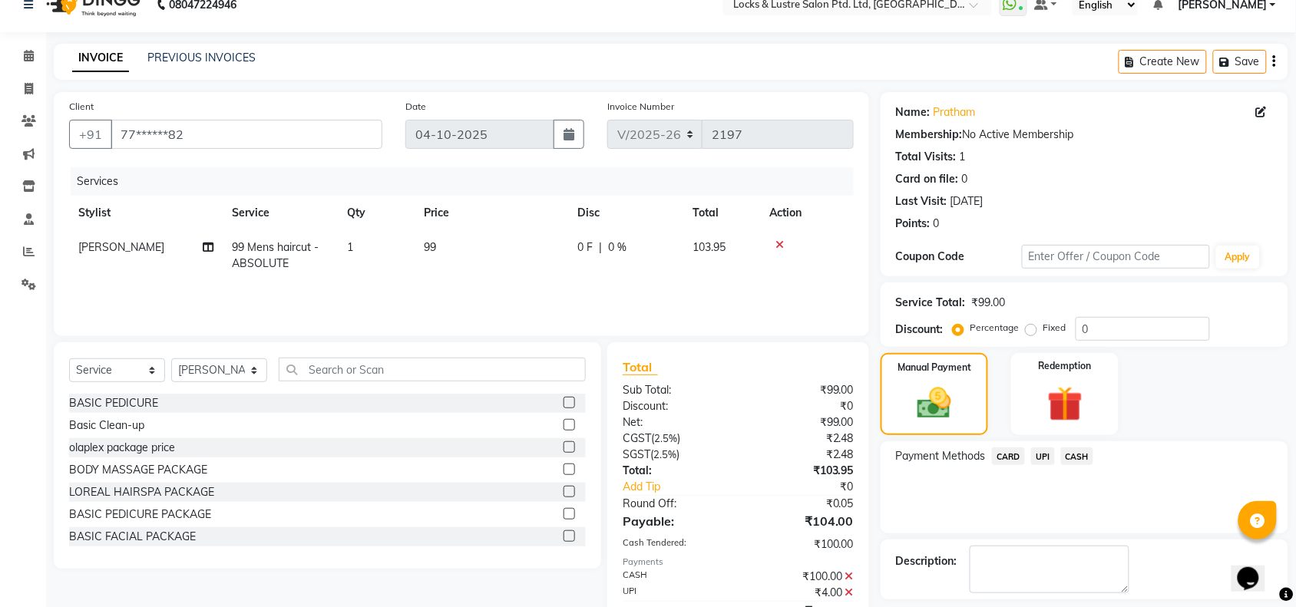
click at [1008, 598] on div "Description:" at bounding box center [1085, 570] width 408 height 60
click at [1012, 564] on textarea at bounding box center [1050, 570] width 160 height 48
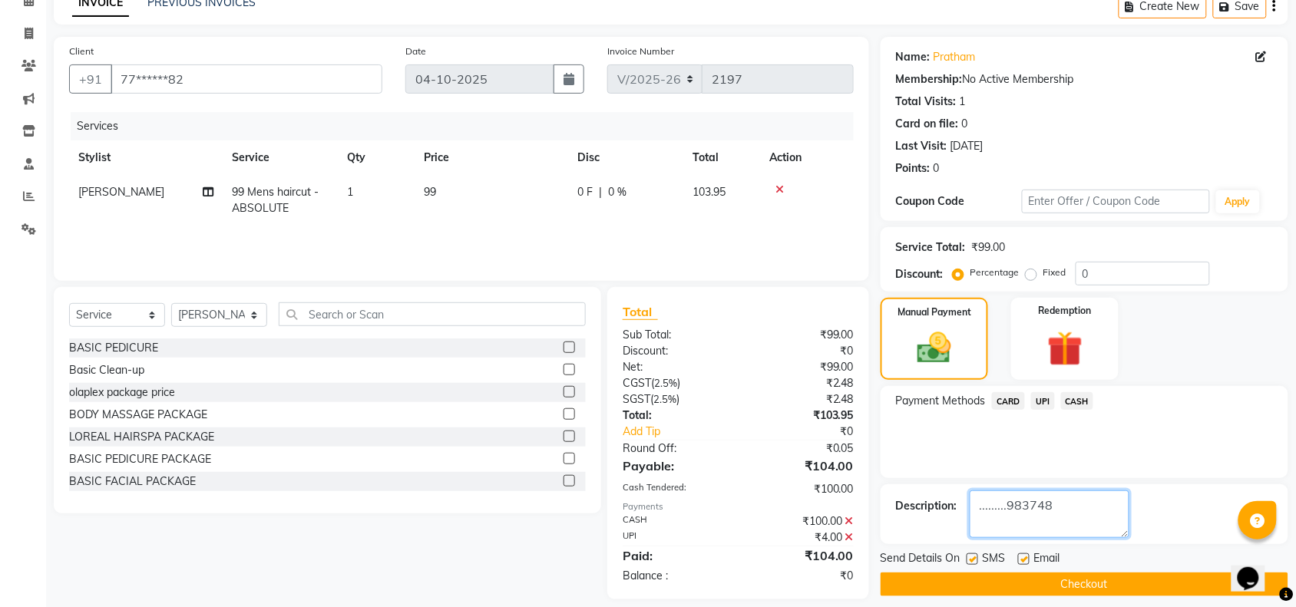
scroll to position [93, 0]
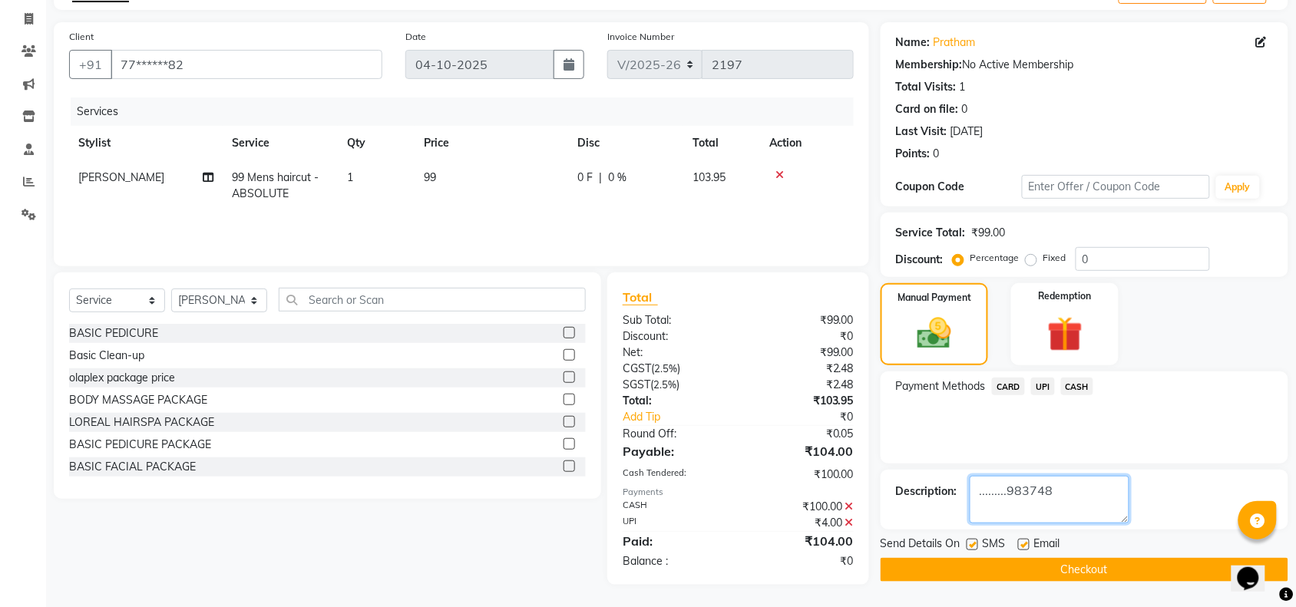
type textarea ".........983748"
click at [109, 170] on span "[PERSON_NAME]" at bounding box center [121, 177] width 86 height 14
select select "89162"
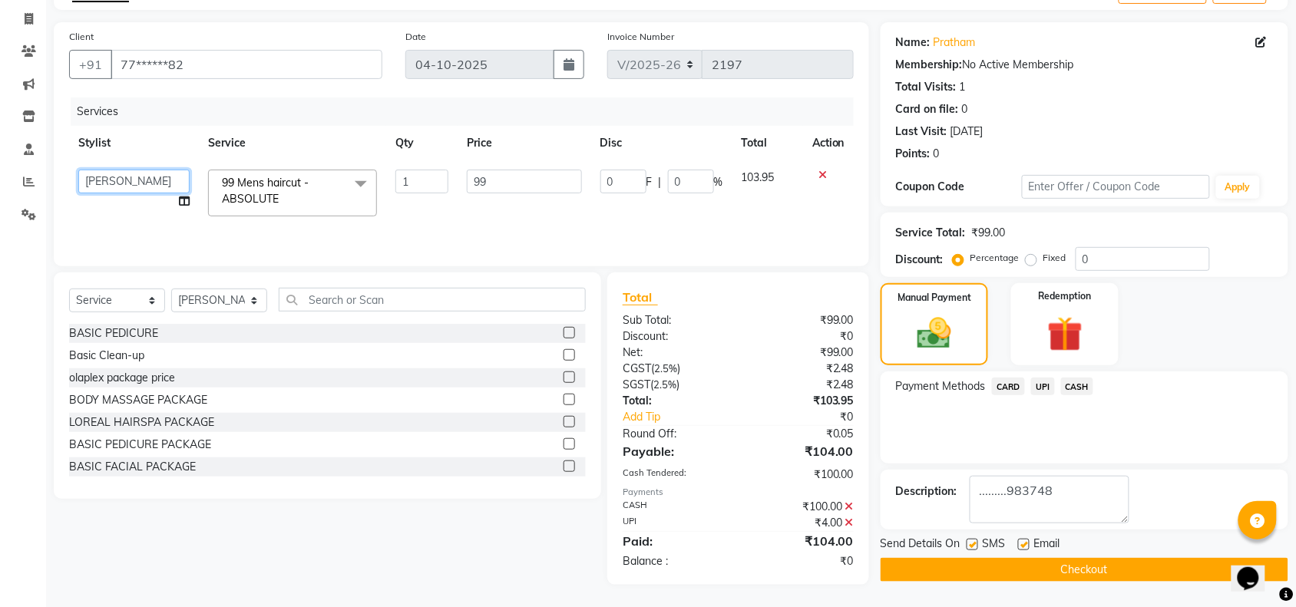
click at [152, 178] on select "adil Admin AHSAN SHAIKH aman Ana's Anuja anushree Ashish chandan DATTARAM Deepi…" at bounding box center [133, 182] width 111 height 24
select select "42069"
click at [1079, 566] on button "Checkout" at bounding box center [1085, 570] width 408 height 24
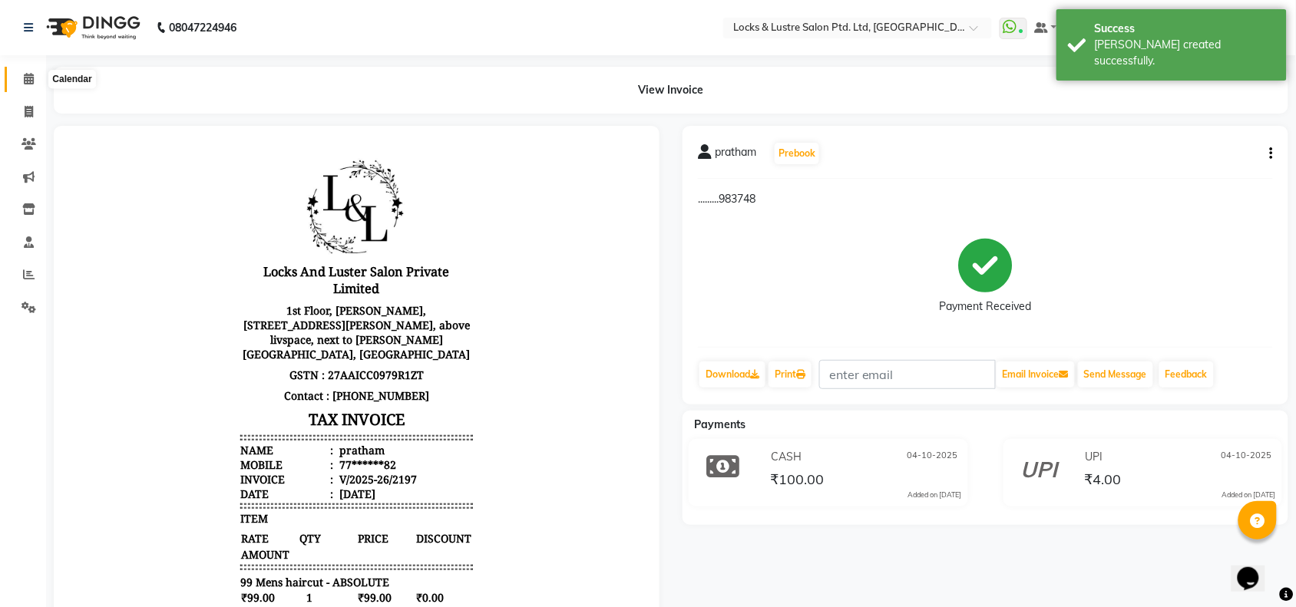
click at [28, 81] on icon at bounding box center [29, 79] width 10 height 12
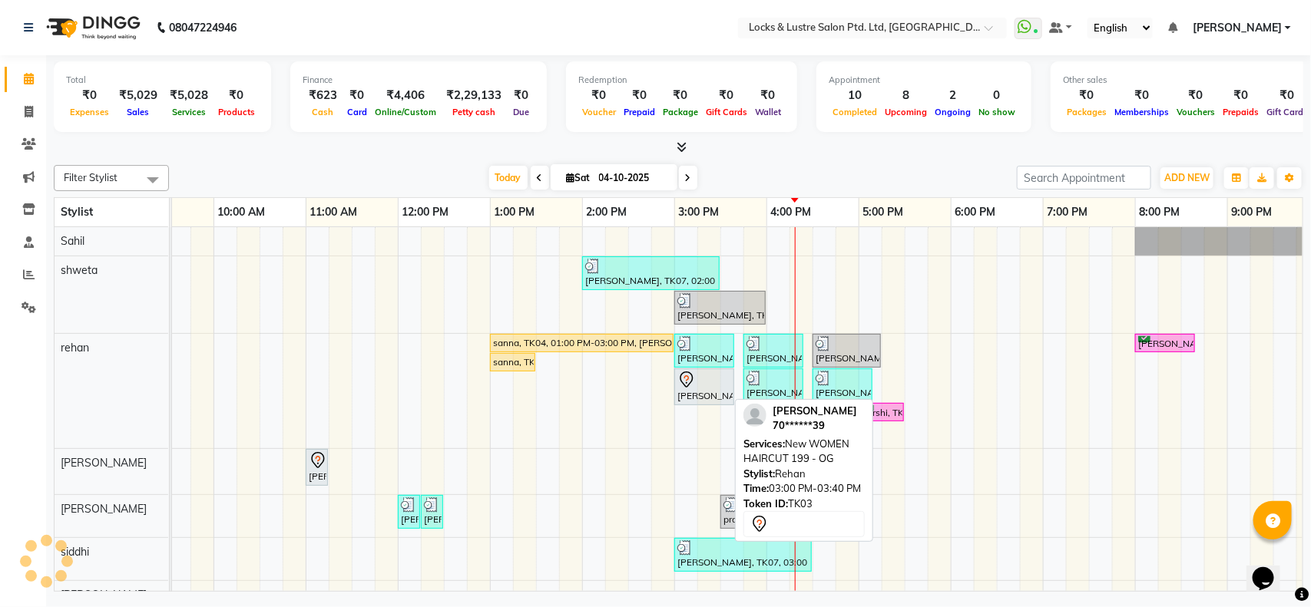
scroll to position [0, 159]
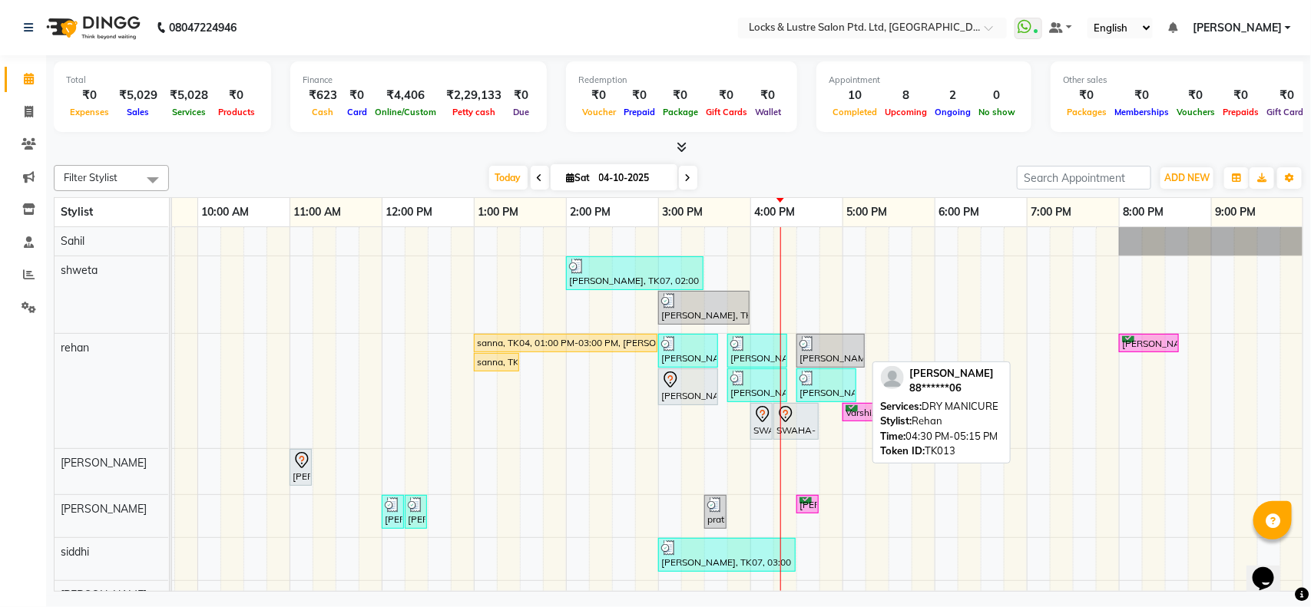
click at [812, 349] on img at bounding box center [806, 343] width 15 height 15
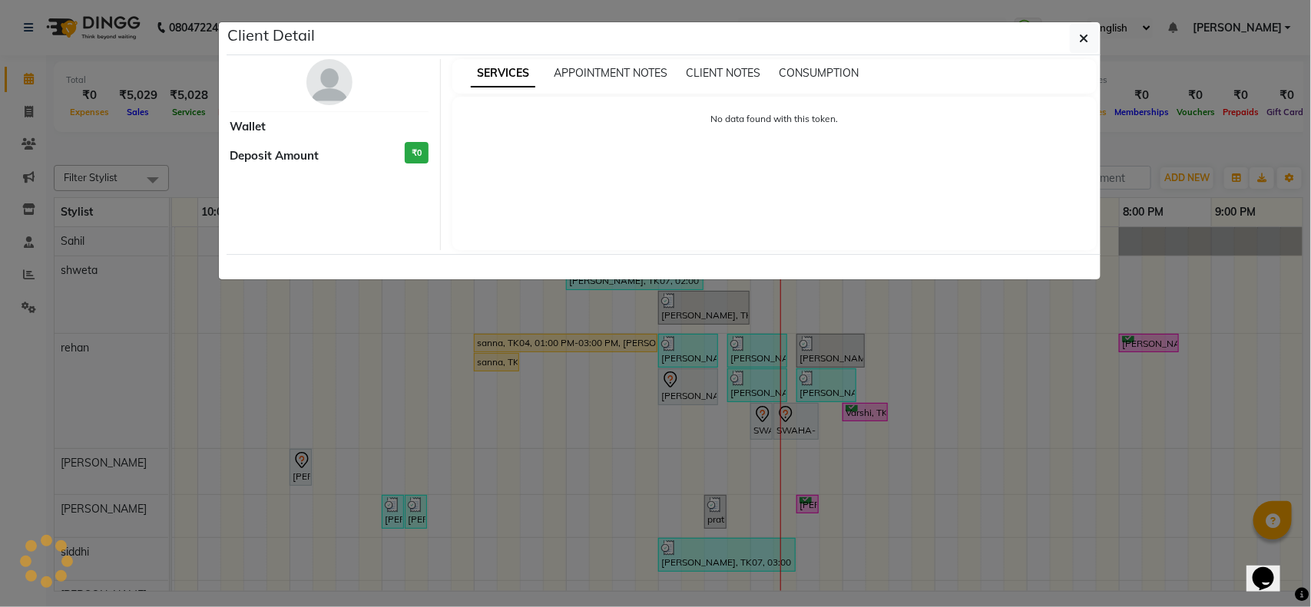
select select "3"
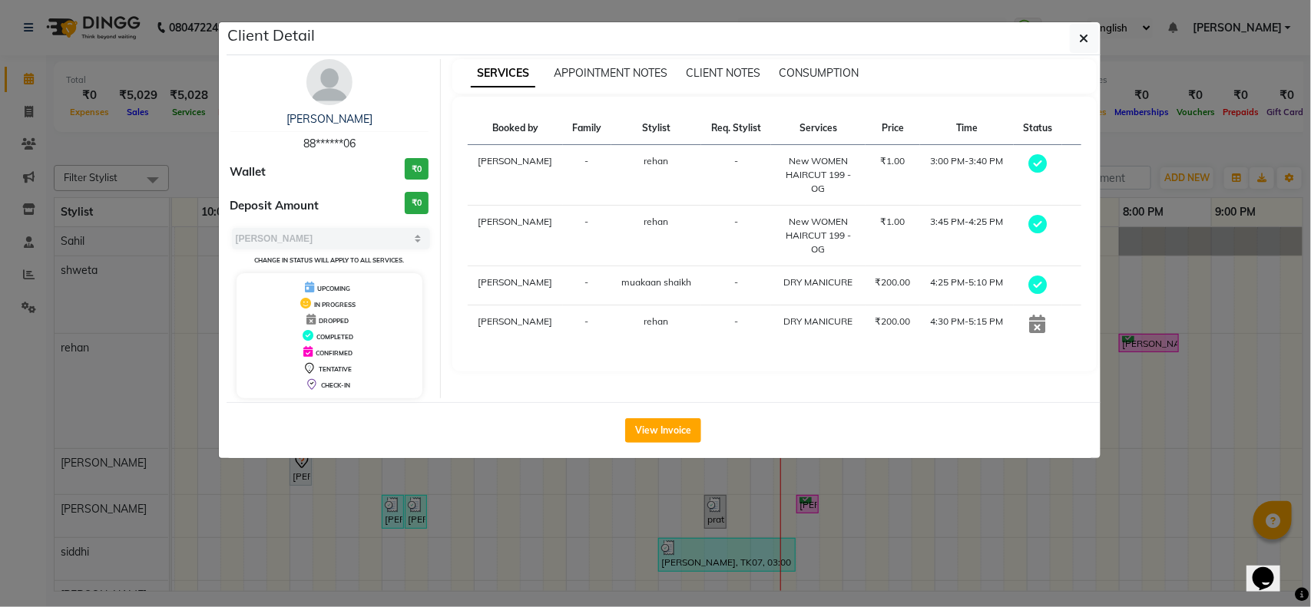
click at [861, 499] on ngb-modal-window "Client Detail maria 88******06 Wallet ₹0 Deposit Amount ₹0 Select MARK DONE UPC…" at bounding box center [655, 303] width 1311 height 607
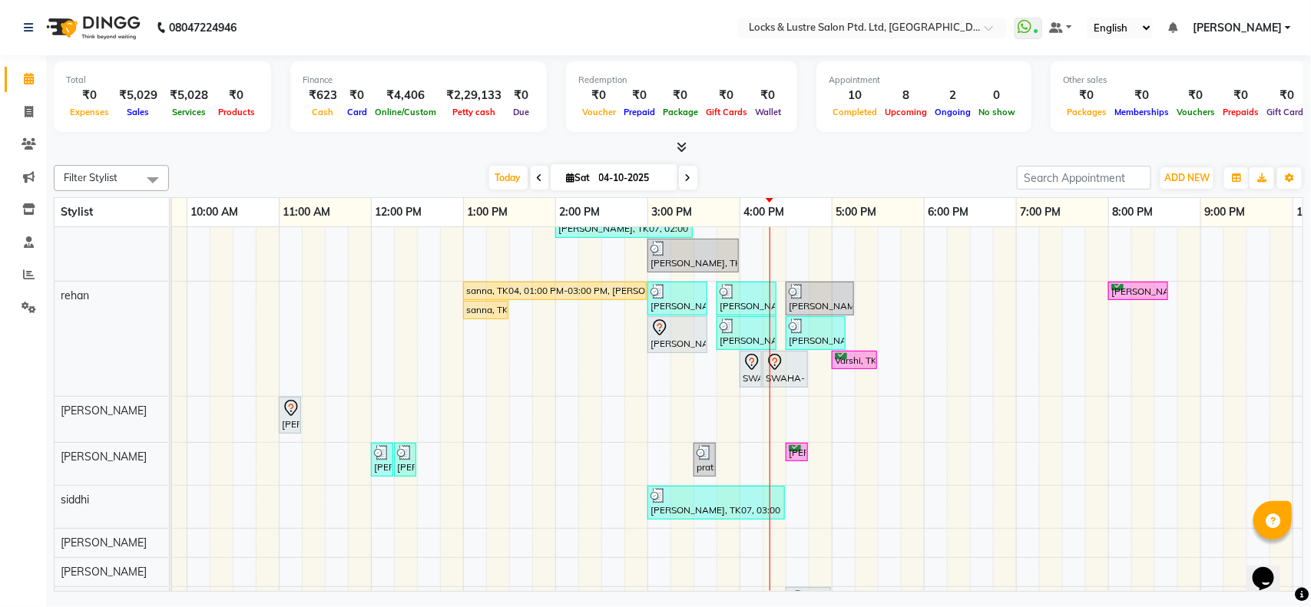
scroll to position [0, 0]
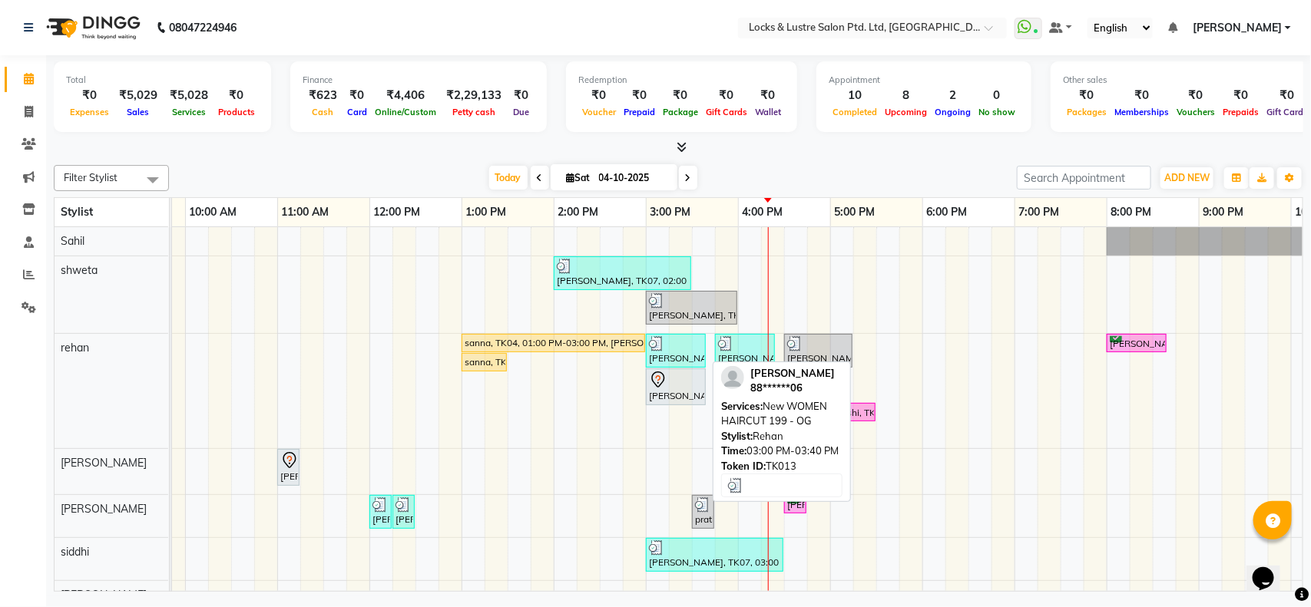
click at [680, 359] on div "[PERSON_NAME], TK13, 03:00 PM-03:40 PM, New WOMEN HAIRCUT 199 - OG" at bounding box center [675, 350] width 57 height 29
select select "3"
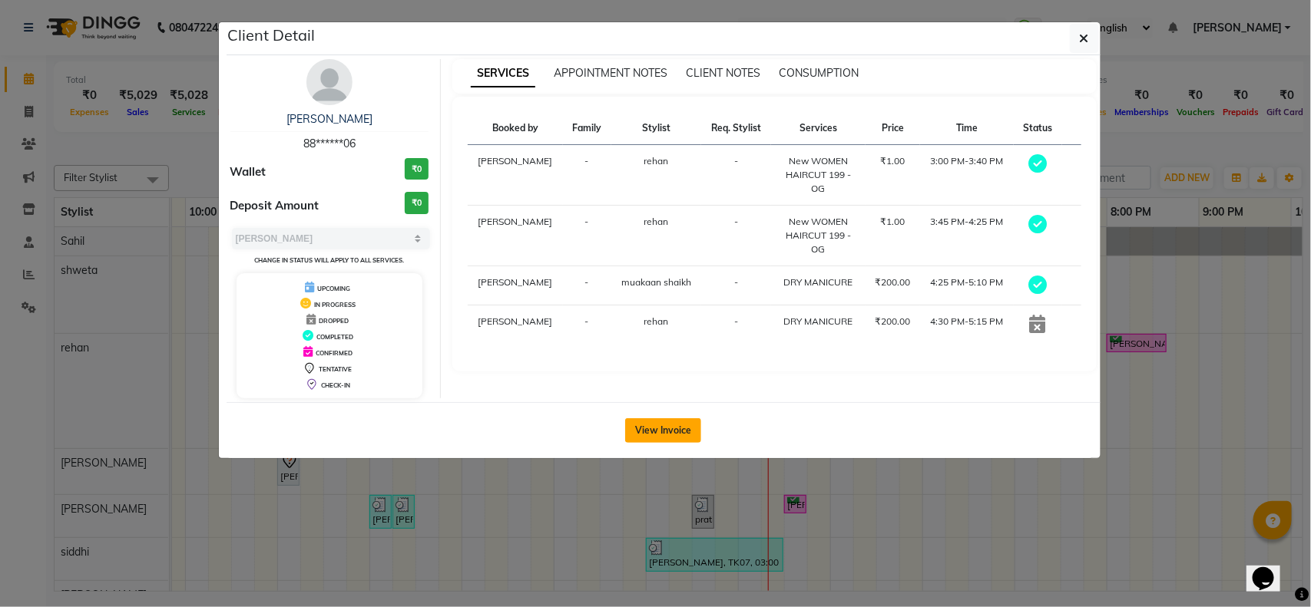
click at [674, 431] on button "View Invoice" at bounding box center [663, 431] width 76 height 25
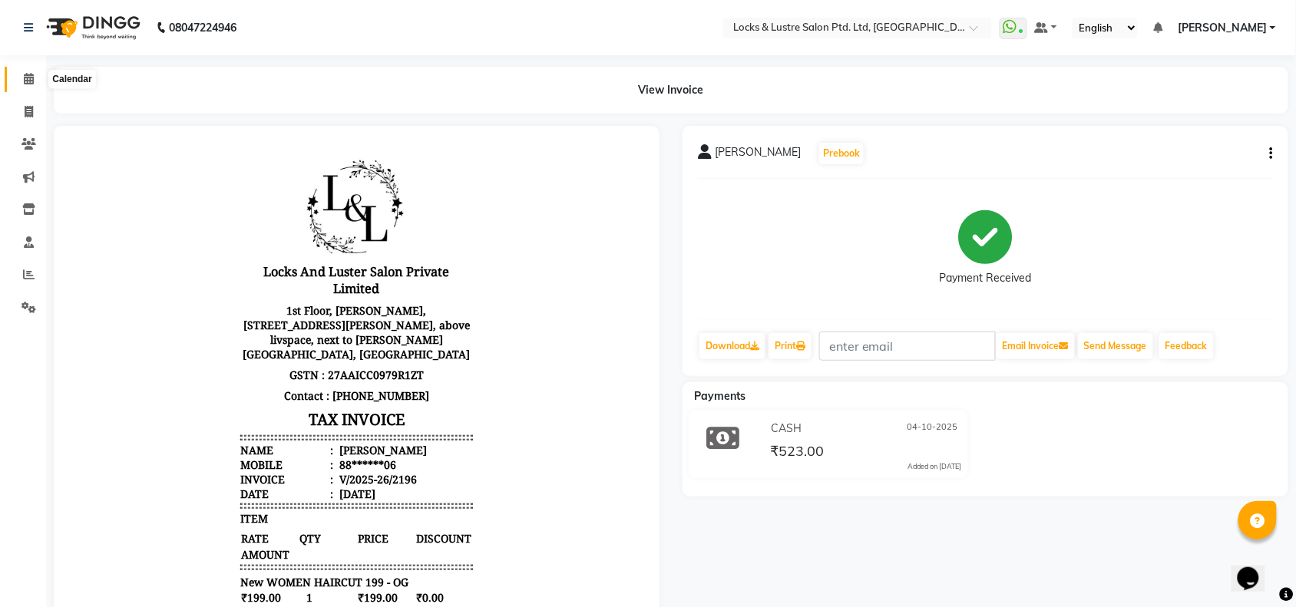
click at [33, 75] on span at bounding box center [28, 80] width 27 height 18
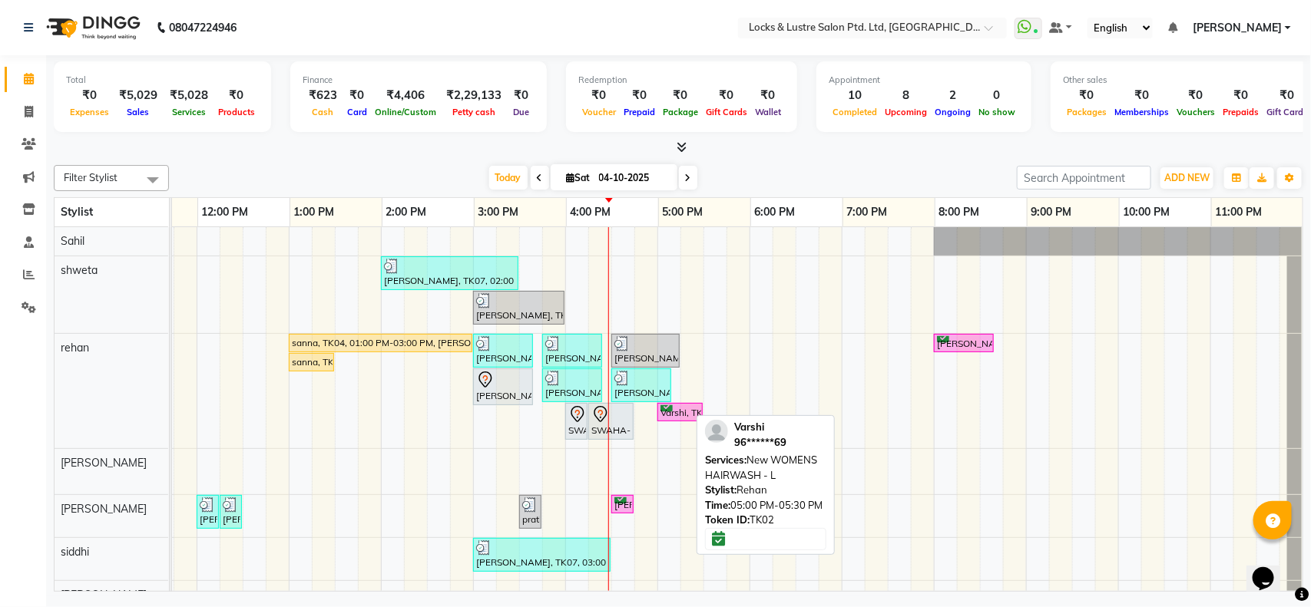
click at [659, 408] on div "Varshi, TK02, 05:00 PM-05:30 PM, New WOMENS HAIRWASH - L" at bounding box center [680, 413] width 42 height 15
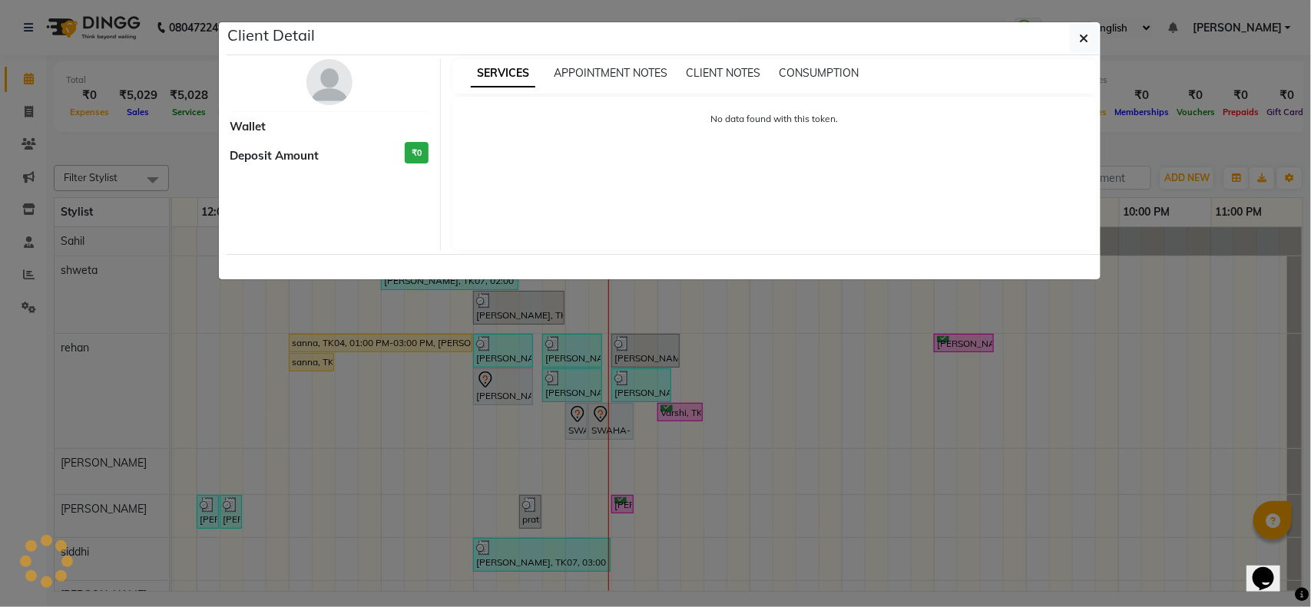
select select "6"
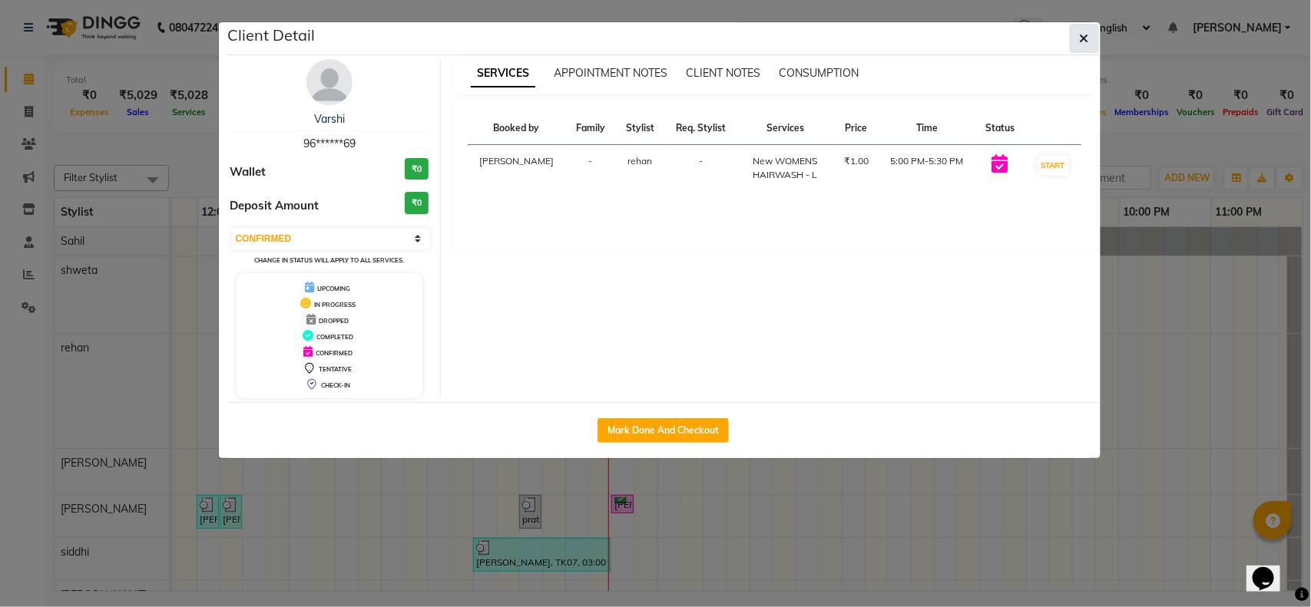
click at [1077, 41] on button "button" at bounding box center [1084, 38] width 29 height 29
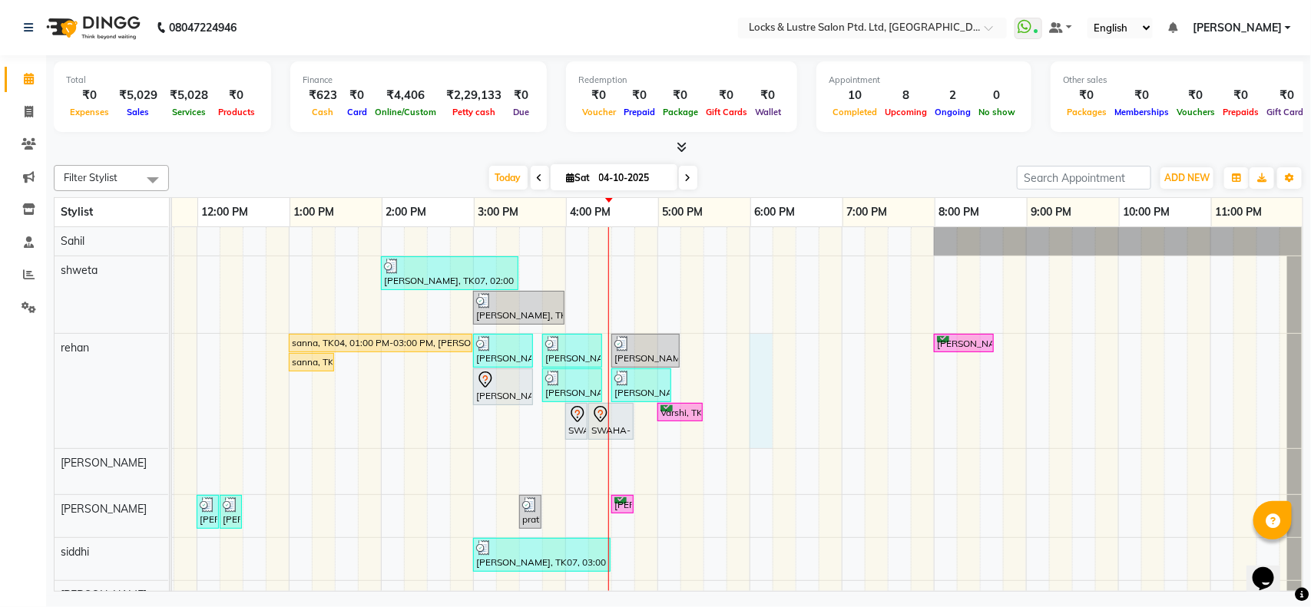
click at [743, 343] on div "ananya, TK07, 02:00 PM-03:30 PM, New STICK ON EXTENSIONS HANDS / FEET,New CATE …" at bounding box center [565, 470] width 1475 height 487
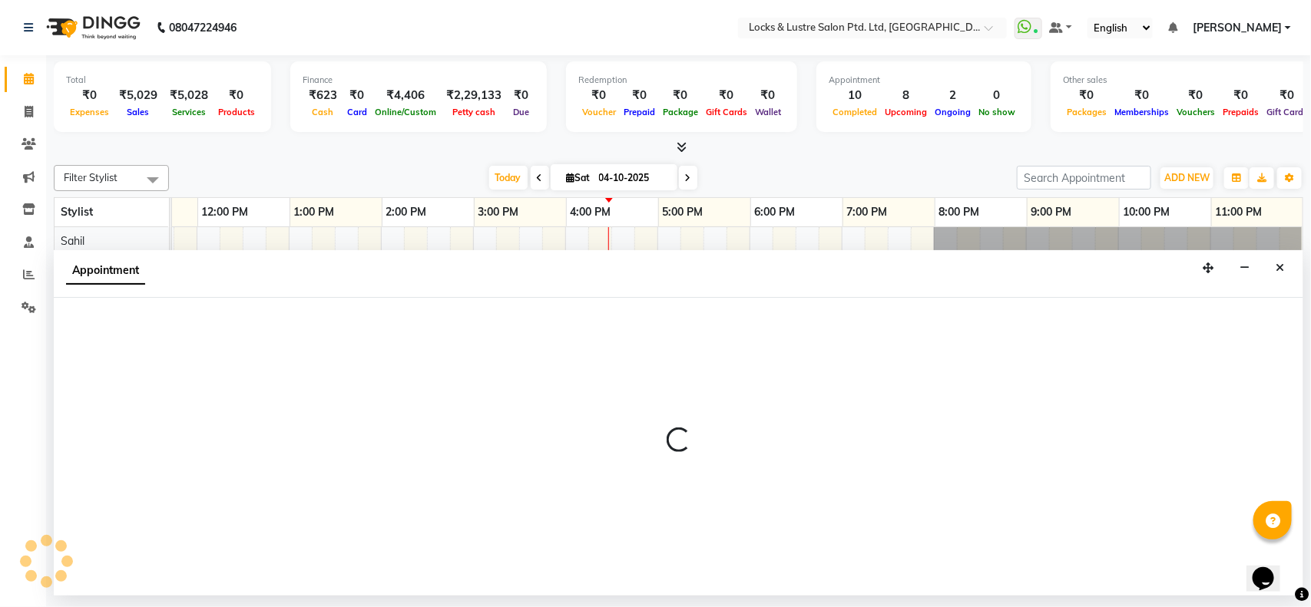
select select "62982"
select select "1080"
select select "tentative"
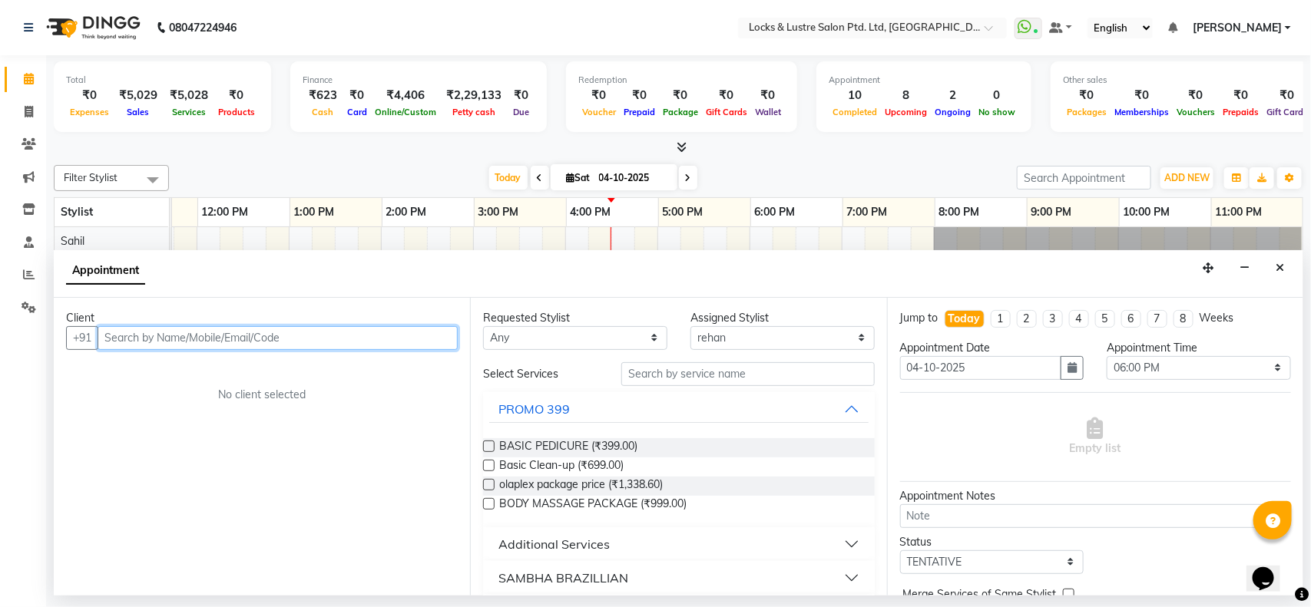
click at [412, 336] on input "text" at bounding box center [278, 338] width 360 height 24
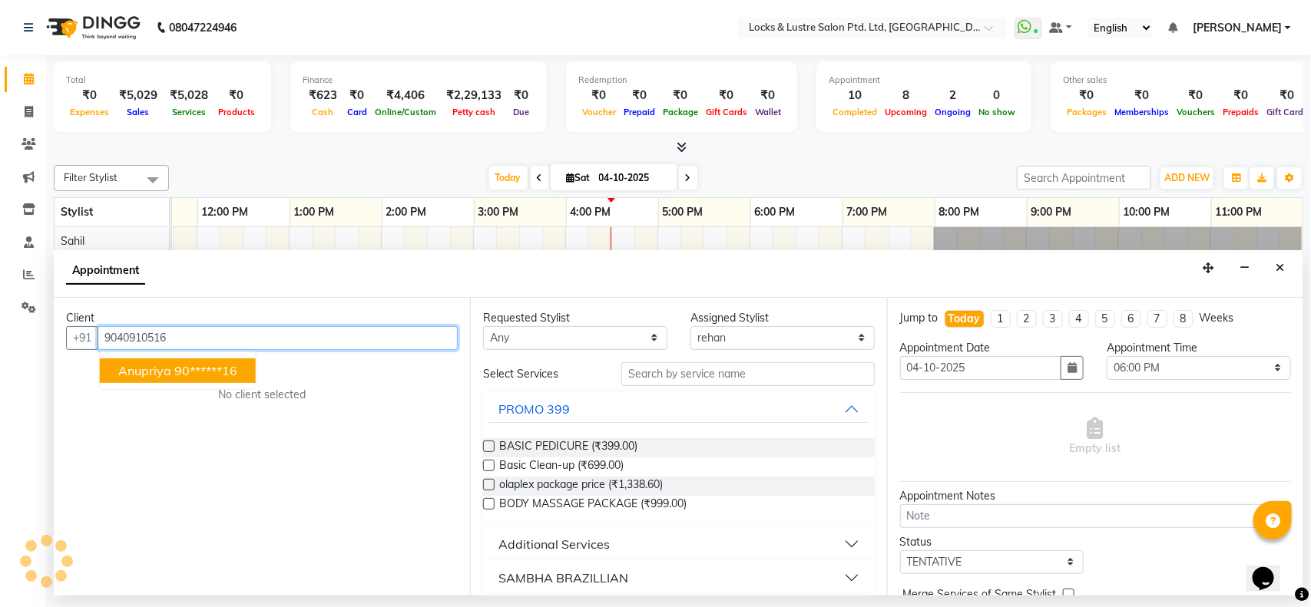
click at [240, 365] on button "Anupriya 90******16" at bounding box center [178, 371] width 156 height 25
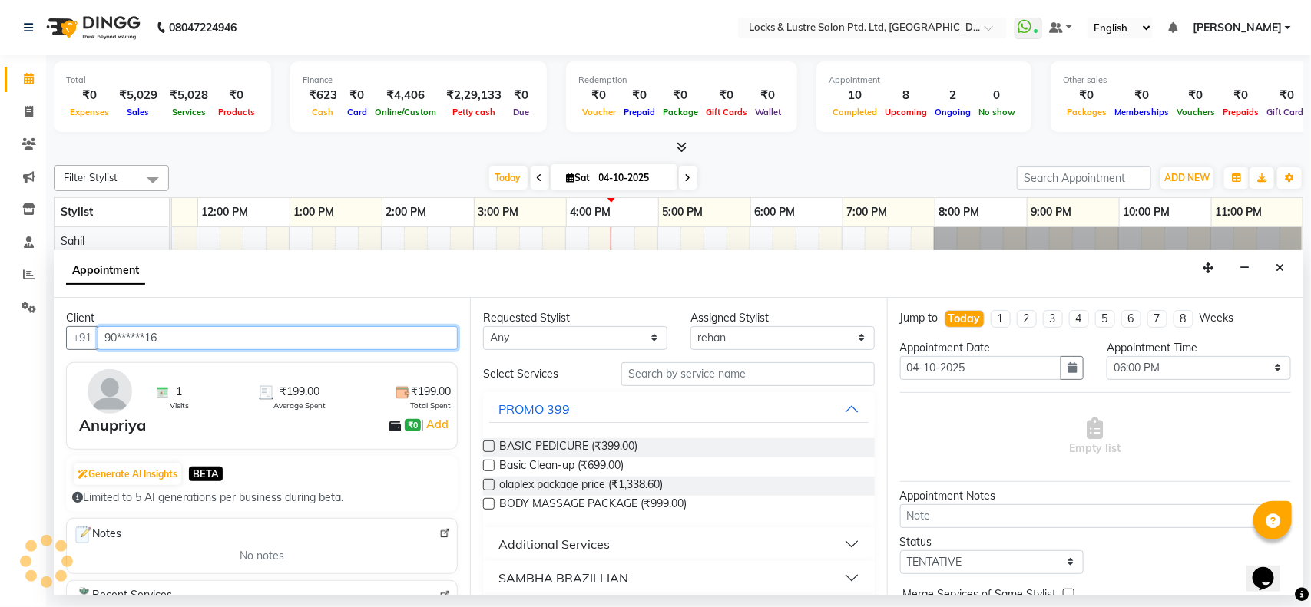
type input "90******16"
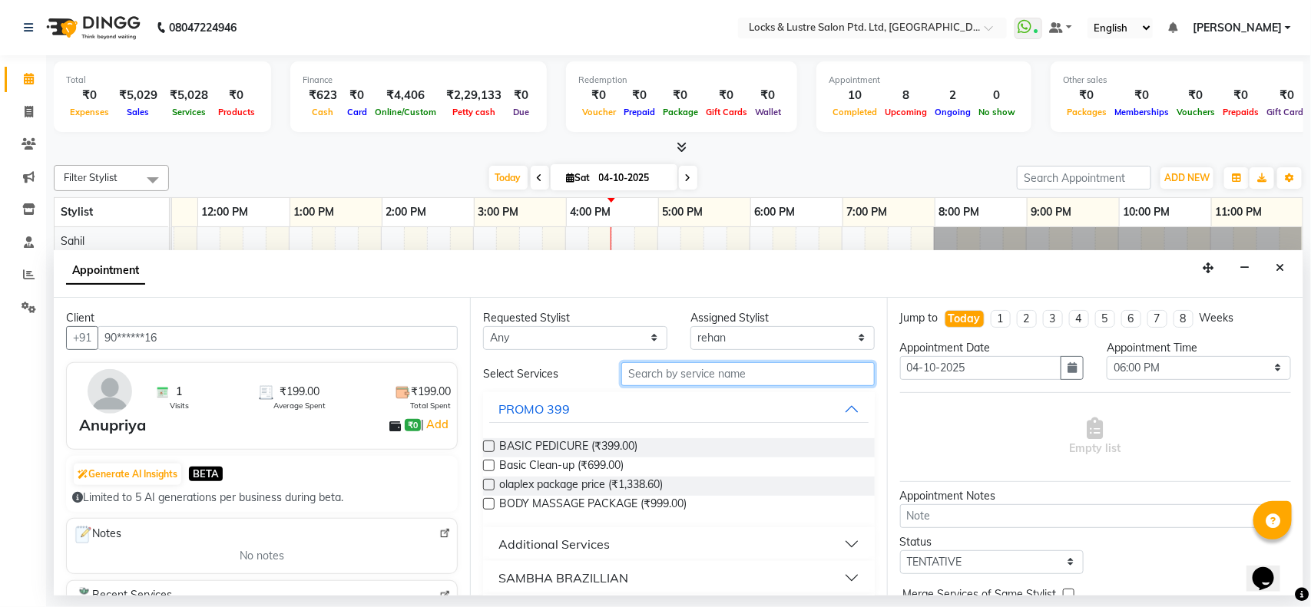
click at [645, 378] on input "text" at bounding box center [747, 374] width 253 height 24
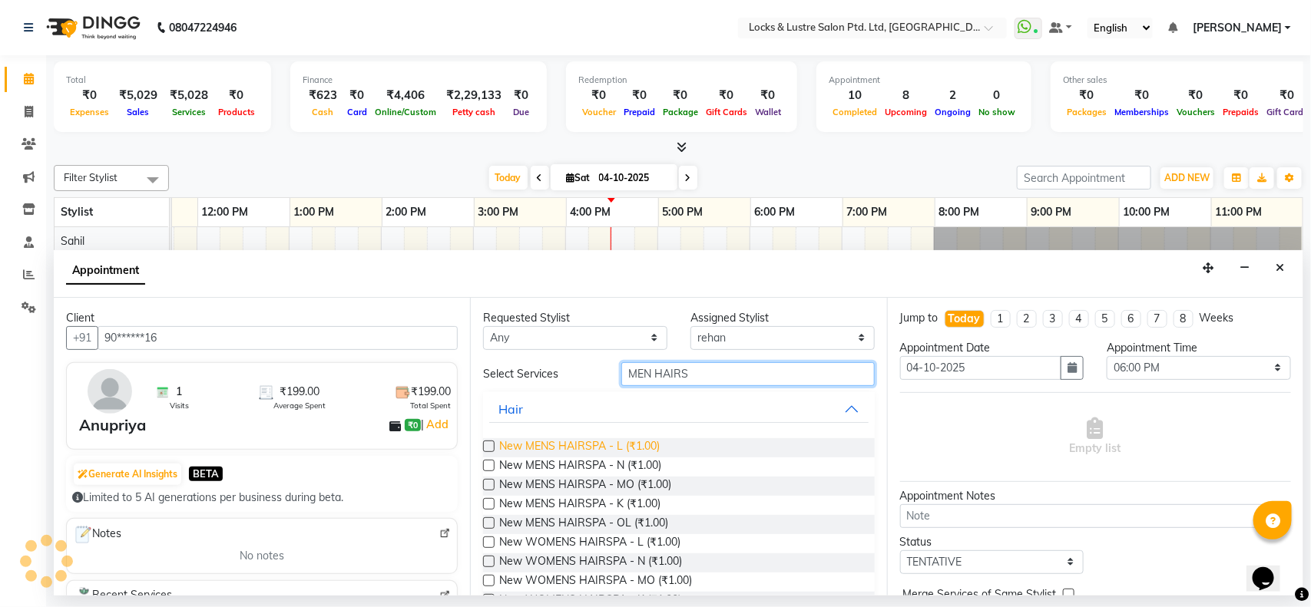
type input "MEN HAIRS"
click at [574, 447] on span "New MENS HAIRSPA - L (₹1.00)" at bounding box center [579, 448] width 161 height 19
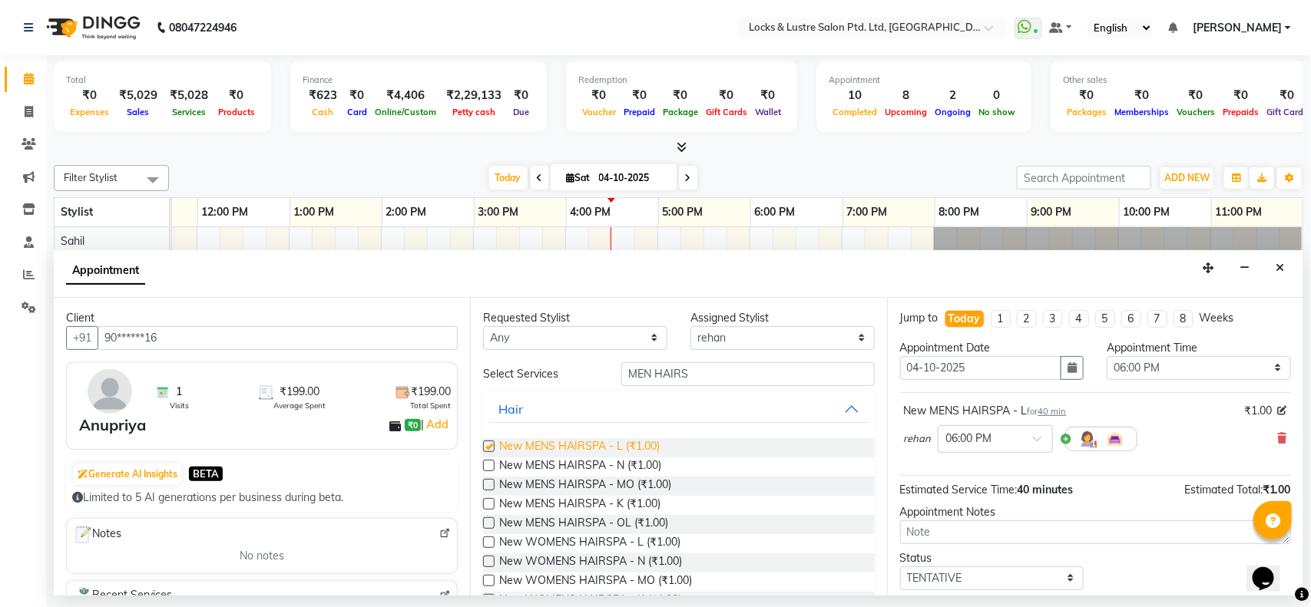
checkbox input "false"
click at [780, 375] on input "MEN HAIRS" at bounding box center [747, 374] width 253 height 24
type input "M"
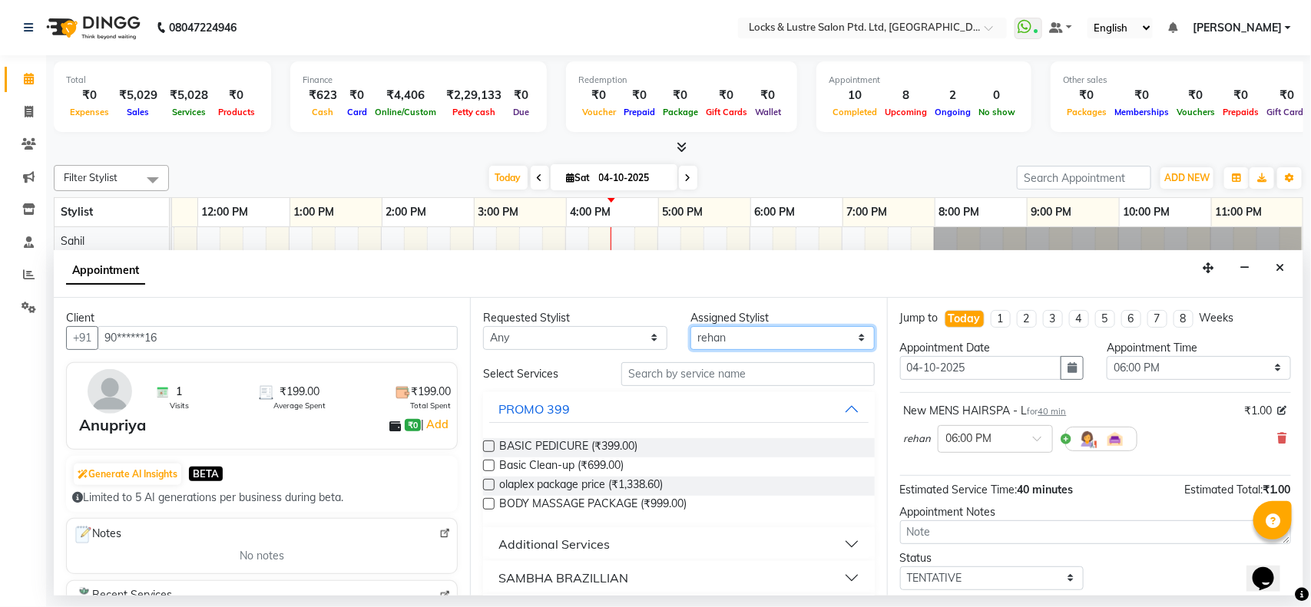
click at [770, 326] on select "Select [PERSON_NAME] [PERSON_NAME] [PERSON_NAME] [PERSON_NAME] [PERSON_NAME] [P…" at bounding box center [782, 338] width 184 height 24
select select "90379"
click at [770, 326] on select "Select [PERSON_NAME] [PERSON_NAME] [PERSON_NAME] [PERSON_NAME] [PERSON_NAME] [P…" at bounding box center [782, 338] width 184 height 24
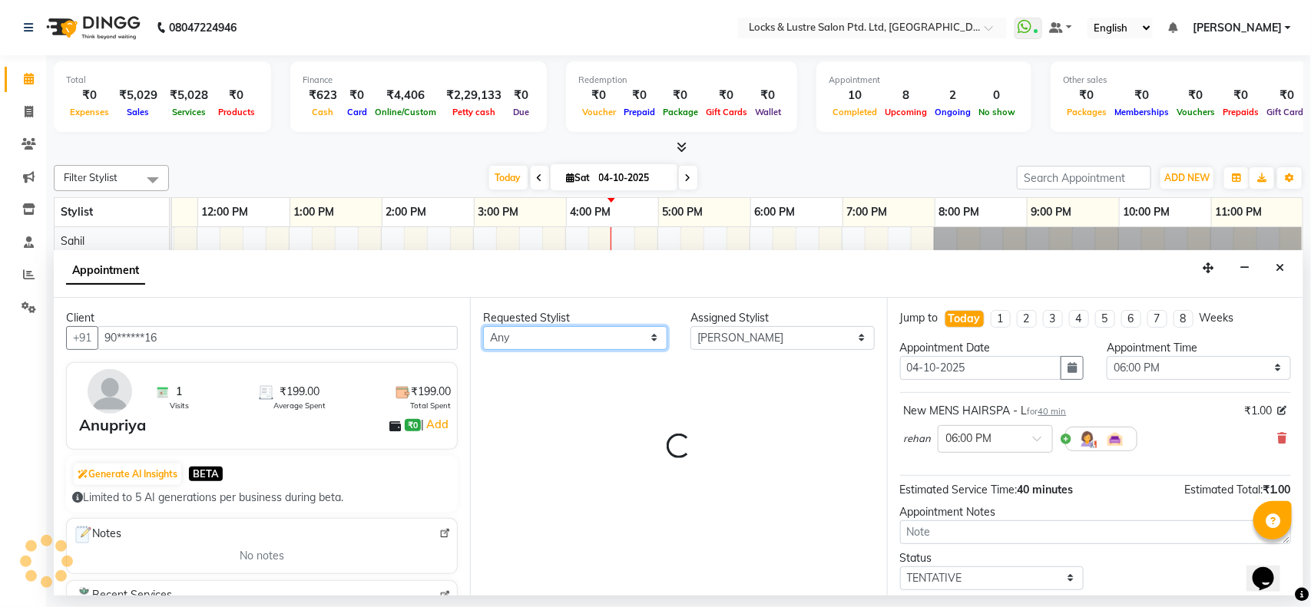
click at [640, 343] on select "Any anushree Hashim Salmani muskan shaikh Rachna Salvi Rajnandani Prajapati reh…" at bounding box center [575, 338] width 184 height 24
click at [720, 420] on div "Requested Stylist Any anushree Hashim Salmani muskan shaikh Rachna Salvi Rajnan…" at bounding box center [678, 447] width 416 height 298
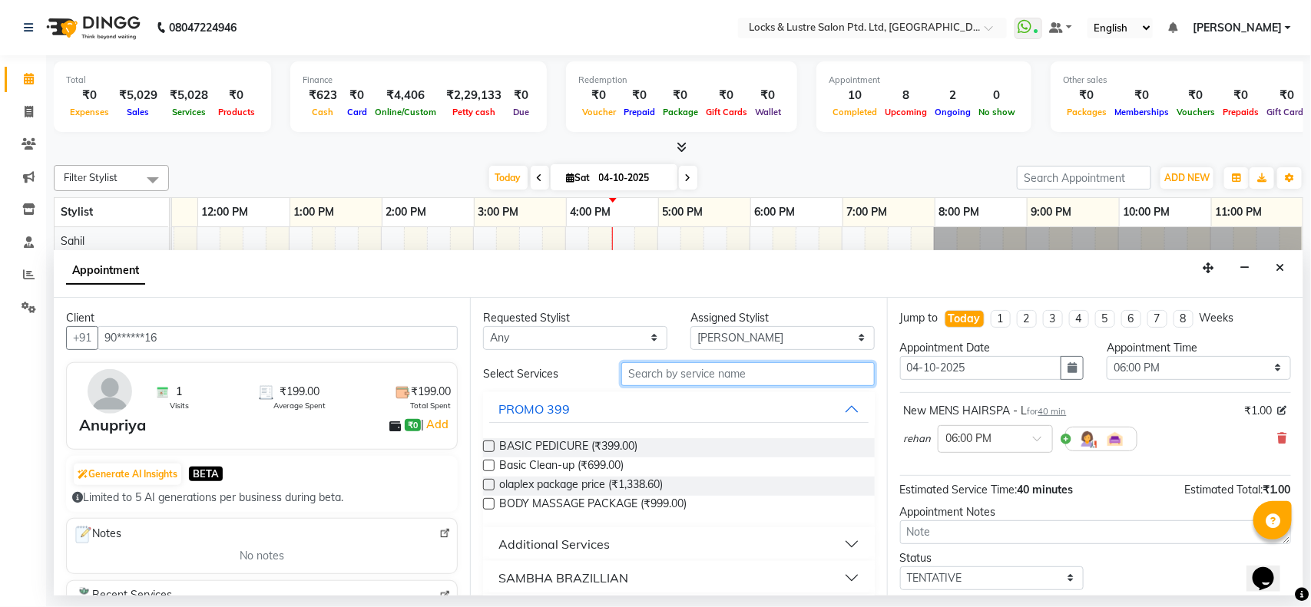
click at [695, 369] on input "text" at bounding box center [747, 374] width 253 height 24
click at [695, 378] on input "text" at bounding box center [747, 374] width 253 height 24
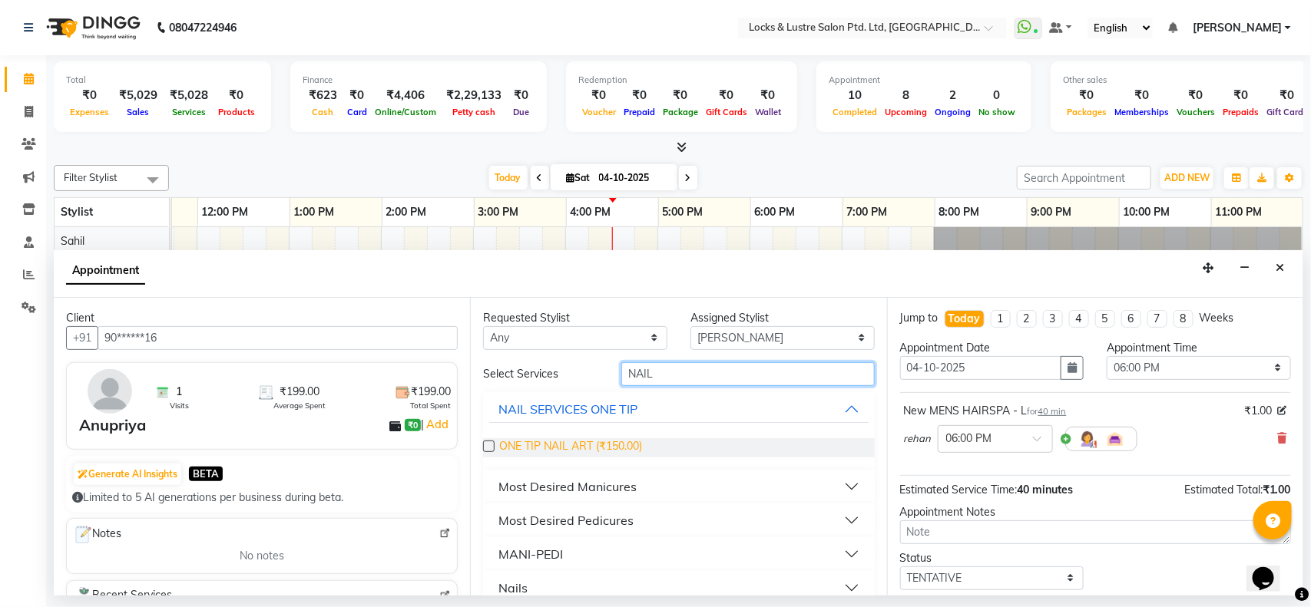
type input "NAIL"
click at [609, 442] on span "ONE TIP NAIL ART (₹150.00)" at bounding box center [570, 448] width 143 height 19
checkbox input "false"
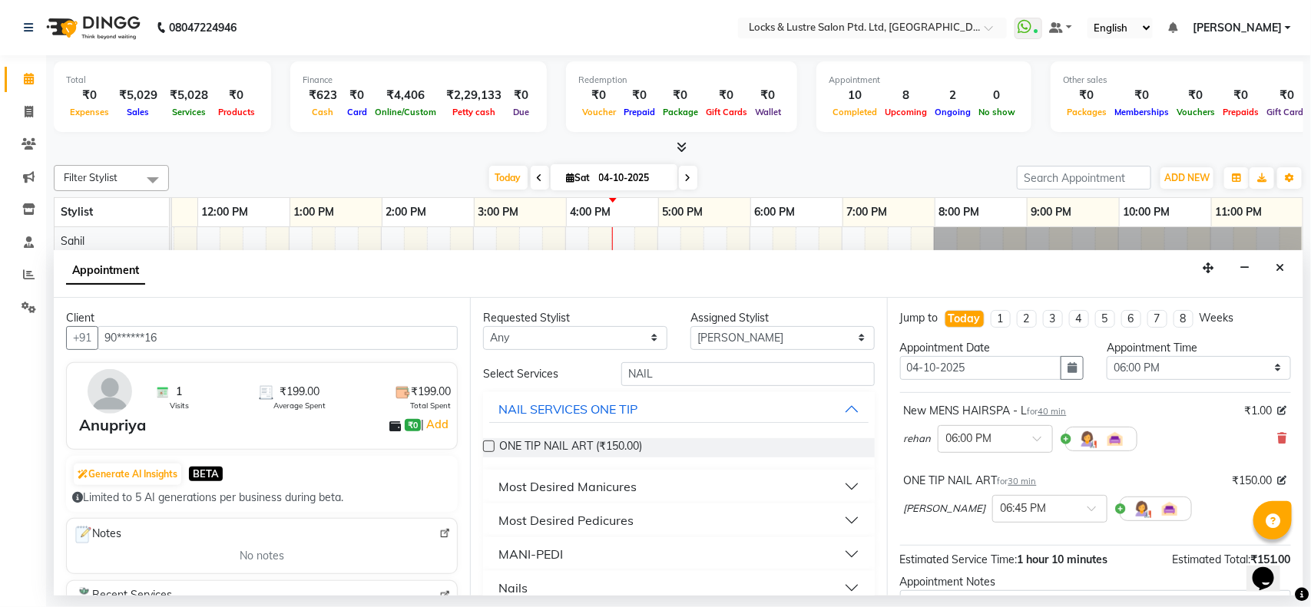
scroll to position [102, 0]
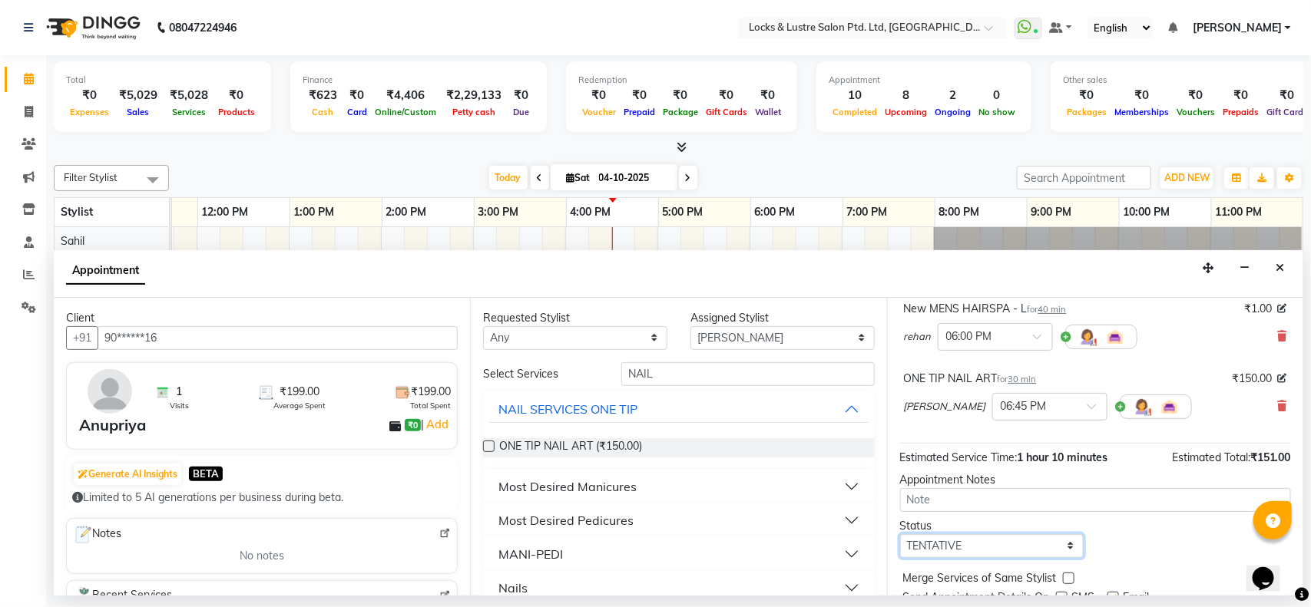
click at [1014, 551] on select "Select TENTATIVE CONFIRM CHECK-IN UPCOMING" at bounding box center [992, 547] width 184 height 24
select select "confirm booking"
click at [900, 535] on select "Select TENTATIVE CONFIRM CHECK-IN UPCOMING" at bounding box center [992, 547] width 184 height 24
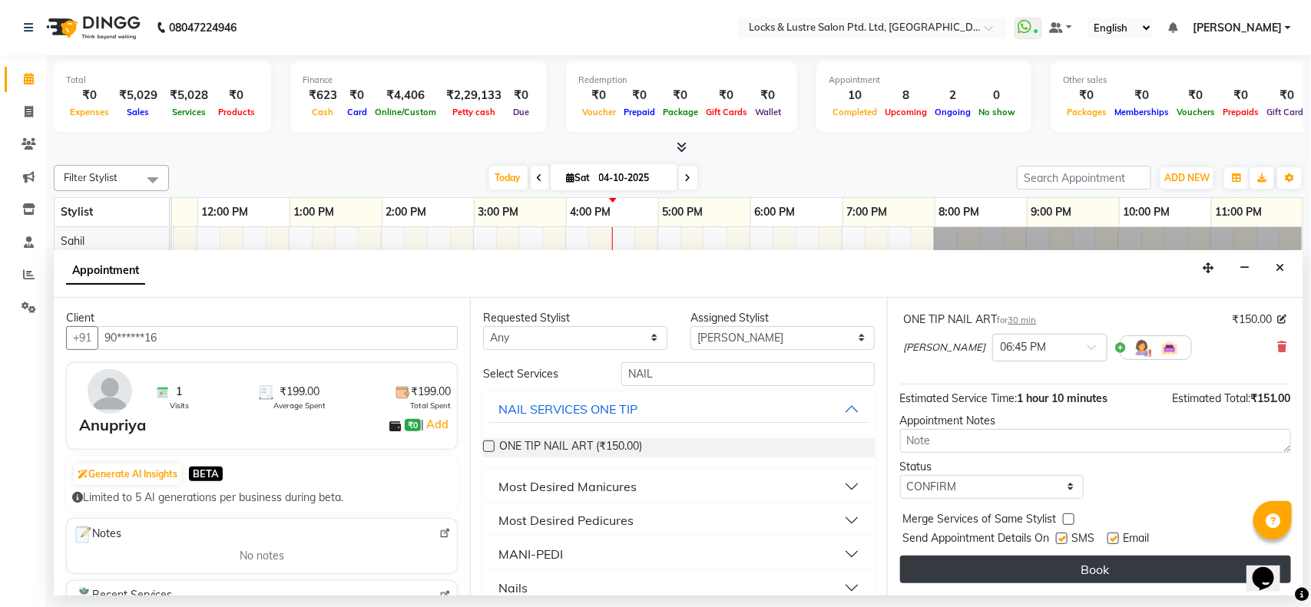
click at [999, 559] on button "Book" at bounding box center [1095, 570] width 391 height 28
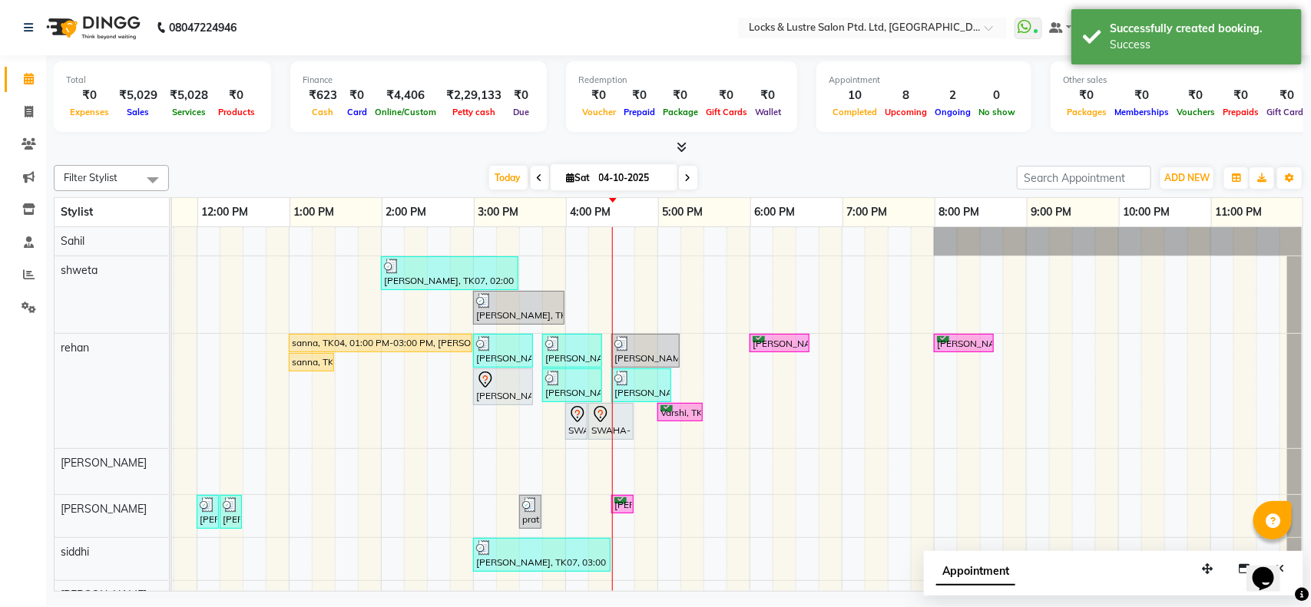
scroll to position [139, 0]
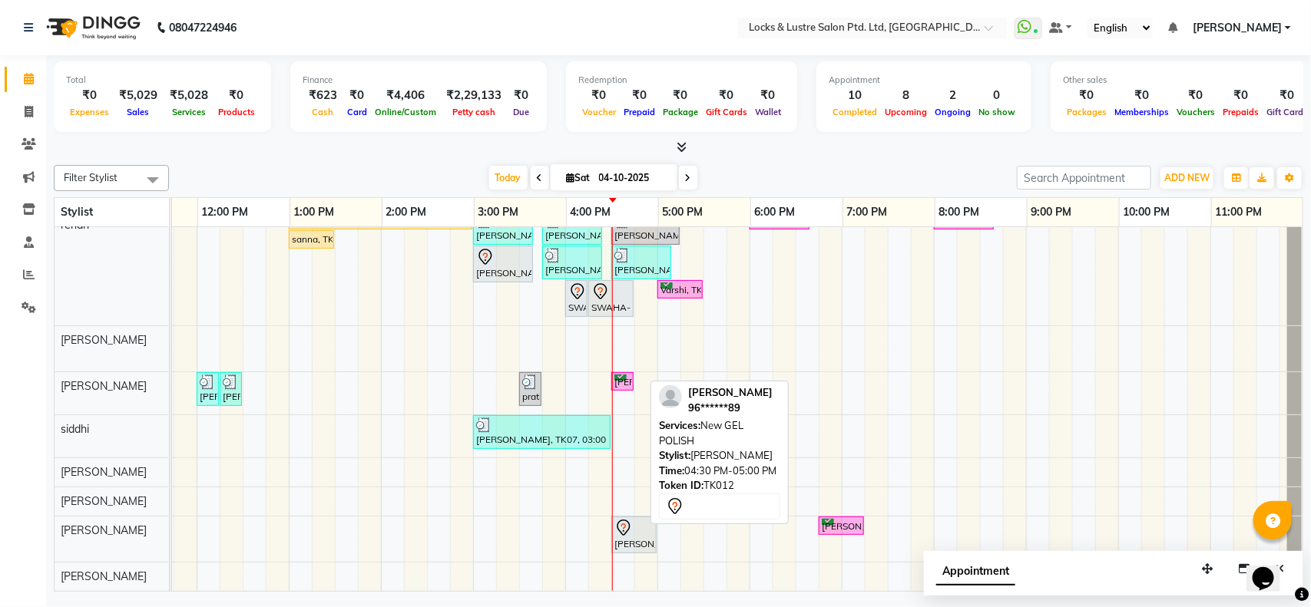
click at [613, 524] on div "[PERSON_NAME], TK12, 04:30 PM-05:00 PM, New GEL POLISH" at bounding box center [634, 535] width 42 height 32
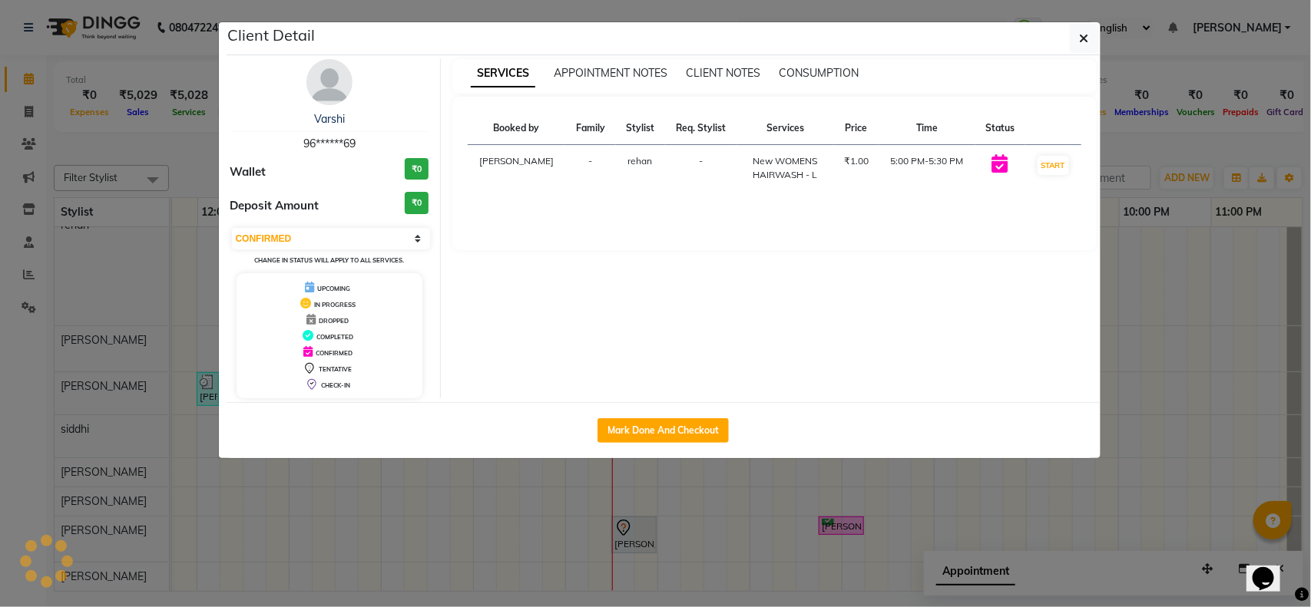
select select "7"
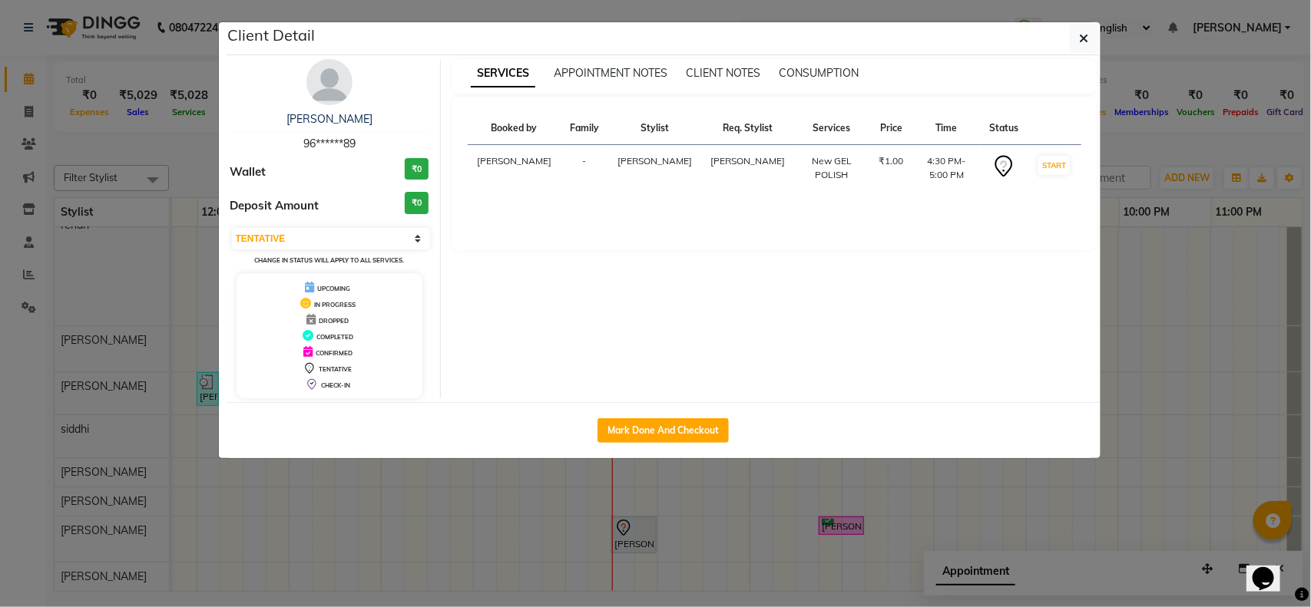
click at [568, 474] on ngb-modal-window "Client Detail Rashi Shah 96******89 Wallet ₹0 Deposit Amount ₹0 Select IN SERVI…" at bounding box center [655, 303] width 1311 height 607
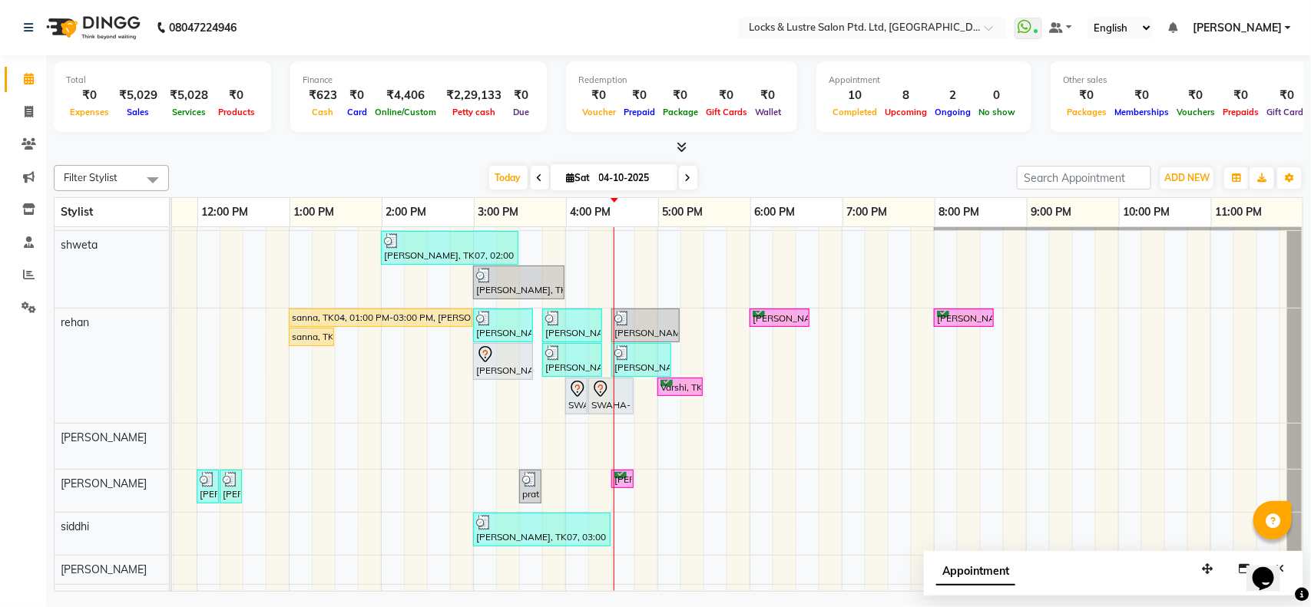
scroll to position [13, 0]
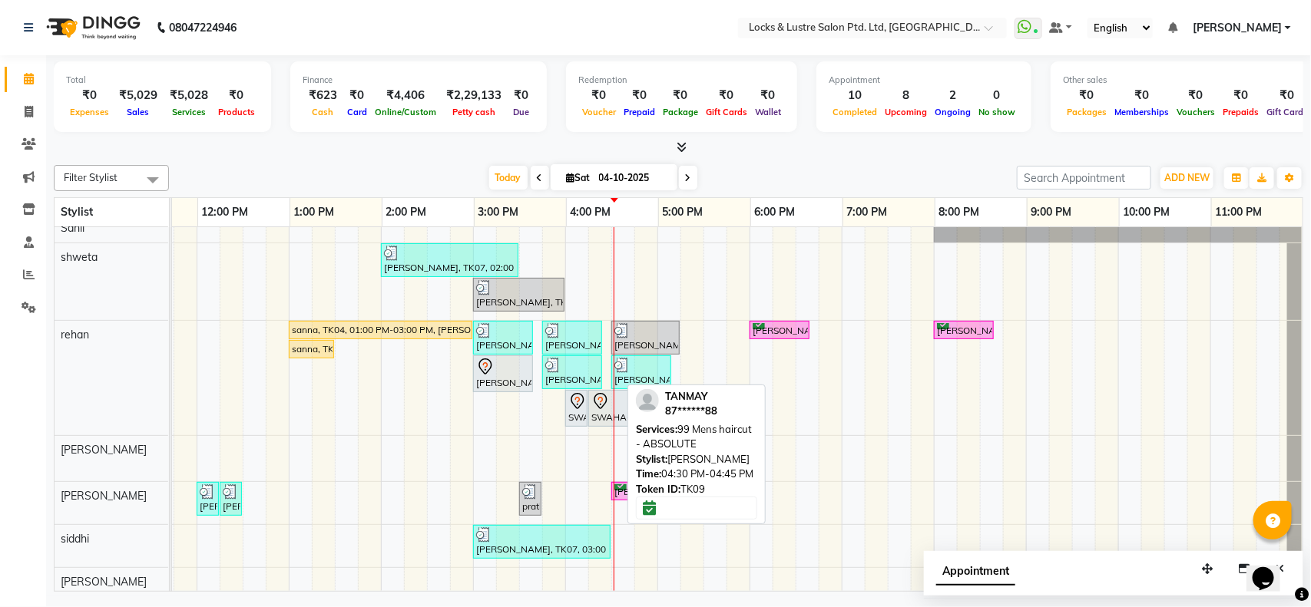
click at [613, 489] on div "[PERSON_NAME], TK09, 04:30 PM-04:45 PM, 99 Mens haircut - ABSOLUTE" at bounding box center [622, 492] width 19 height 15
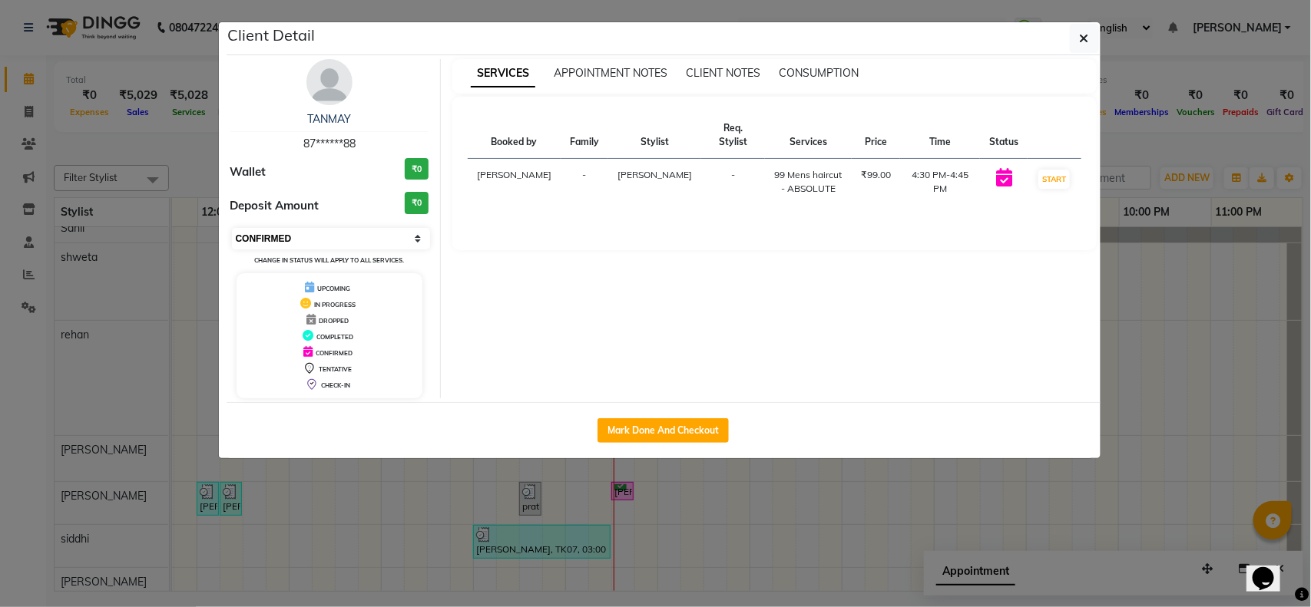
click at [334, 228] on select "Select IN SERVICE CONFIRMED TENTATIVE CHECK IN MARK DONE UPCOMING" at bounding box center [331, 239] width 199 height 22
select select "1"
click at [232, 228] on select "Select IN SERVICE CONFIRMED TENTATIVE CHECK IN MARK DONE UPCOMING" at bounding box center [331, 239] width 199 height 22
click at [466, 508] on ngb-modal-window "Client Detail TANMAY 87******88 Wallet ₹0 Deposit Amount ₹0 Select IN SERVICE C…" at bounding box center [655, 303] width 1311 height 607
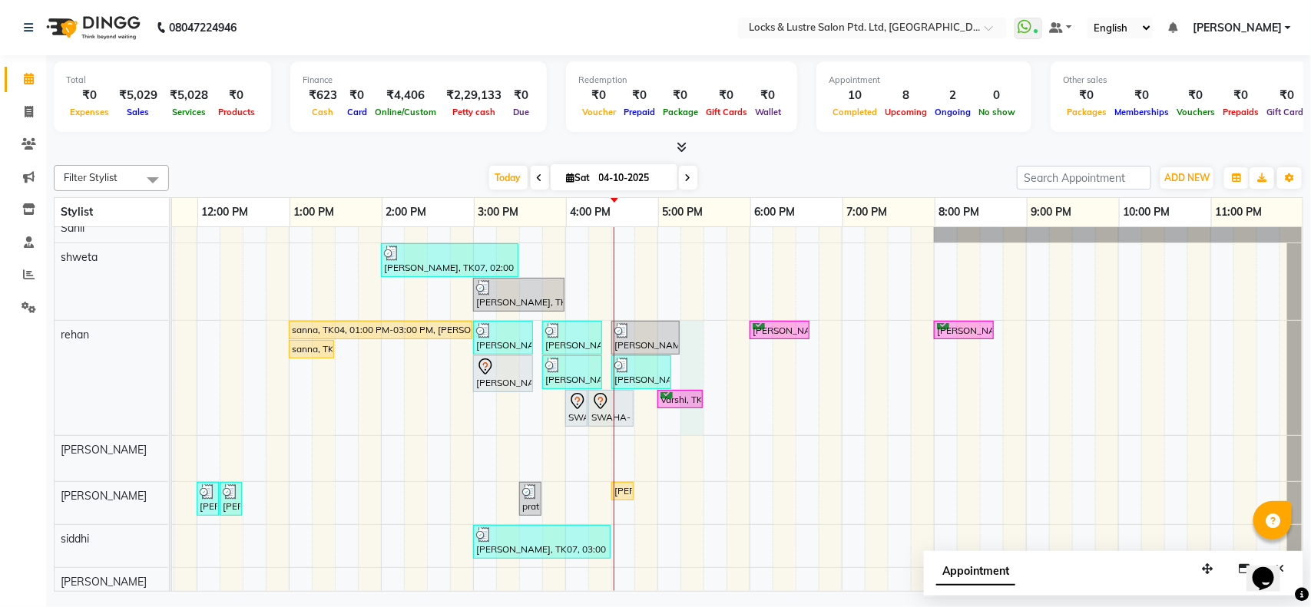
click at [672, 330] on div "ananya, TK07, 02:00 PM-03:30 PM, New STICK ON EXTENSIONS HANDS / FEET,New CATE …" at bounding box center [565, 457] width 1475 height 487
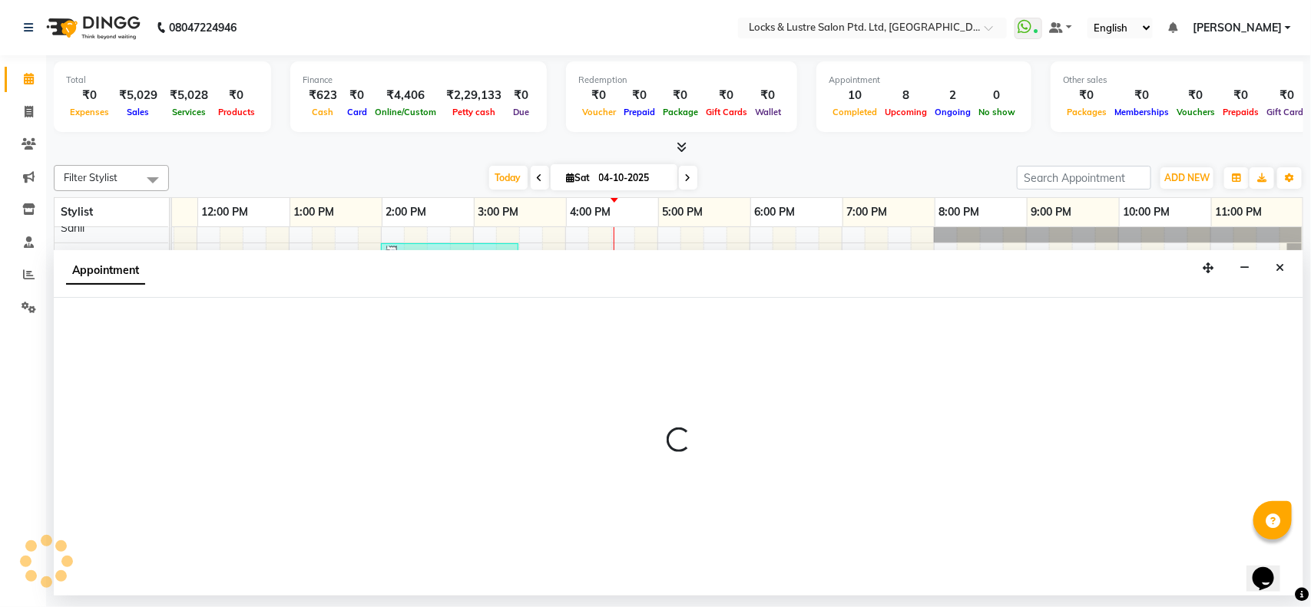
select select "62982"
select select "1035"
select select "tentative"
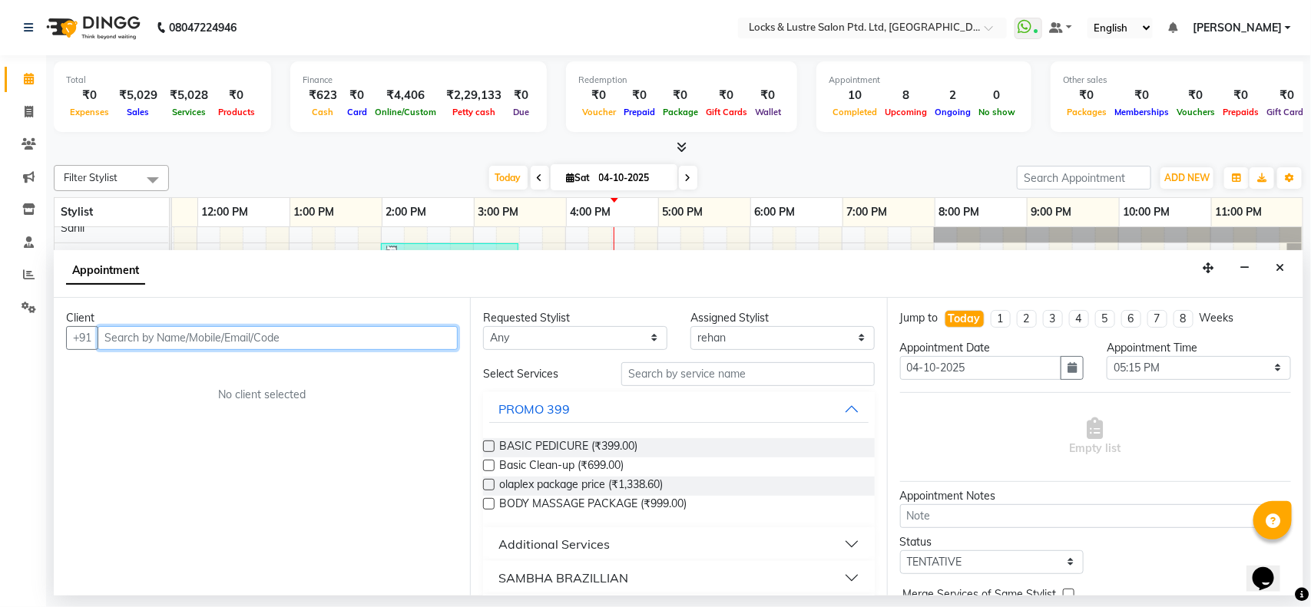
click at [165, 331] on input "text" at bounding box center [278, 338] width 360 height 24
type input "7021725738"
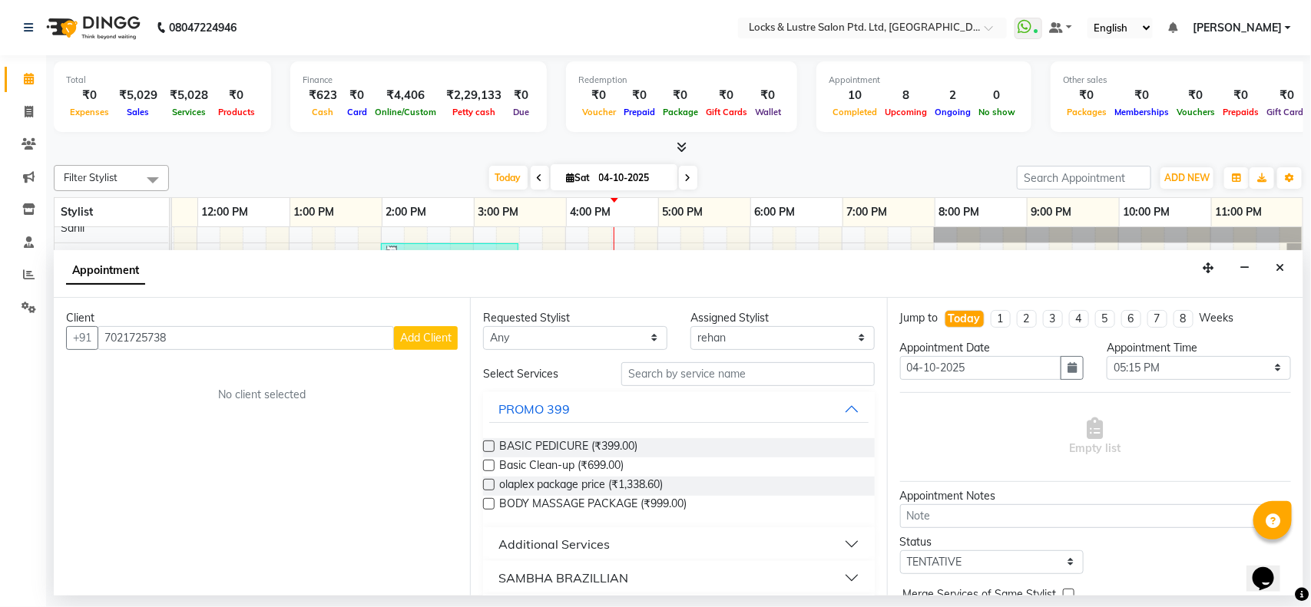
click at [432, 331] on span "Add Client" at bounding box center [425, 338] width 51 height 14
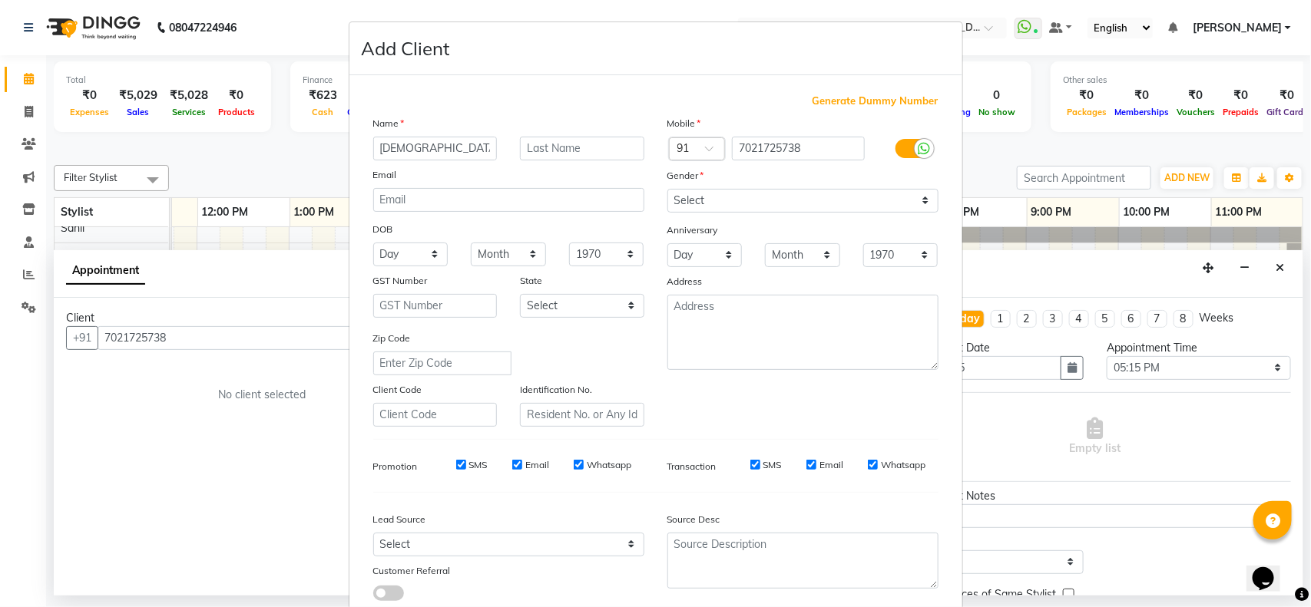
click at [447, 154] on input "VAIBH" at bounding box center [435, 149] width 124 height 24
type input "[PERSON_NAME]"
click at [712, 193] on select "Select [DEMOGRAPHIC_DATA] [DEMOGRAPHIC_DATA] Other Prefer Not To Say" at bounding box center [802, 201] width 271 height 24
select select "[DEMOGRAPHIC_DATA]"
click at [667, 189] on select "Select [DEMOGRAPHIC_DATA] [DEMOGRAPHIC_DATA] Other Prefer Not To Say" at bounding box center [802, 201] width 271 height 24
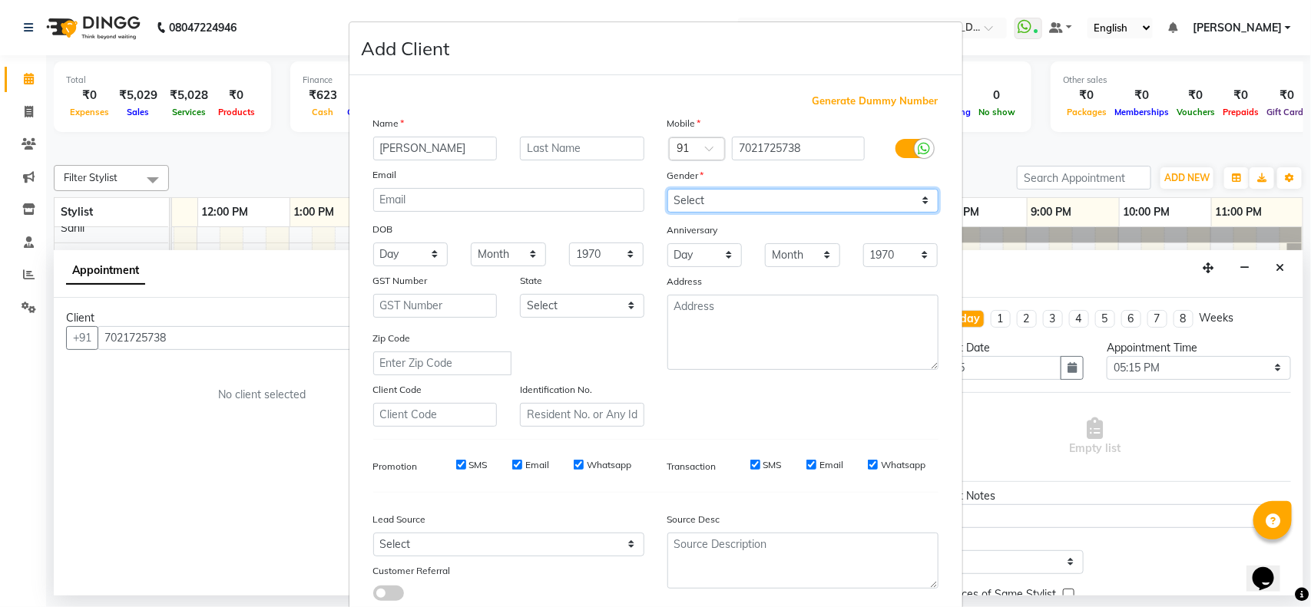
scroll to position [96, 0]
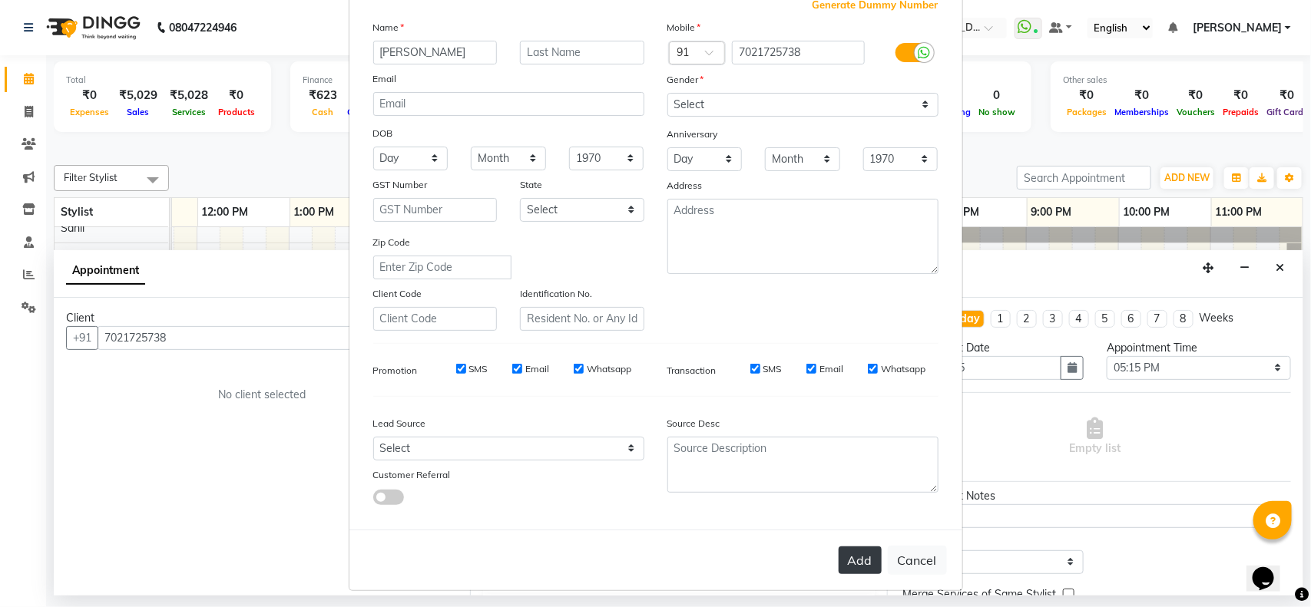
click at [855, 550] on button "Add" at bounding box center [860, 561] width 43 height 28
type input "70******38"
select select
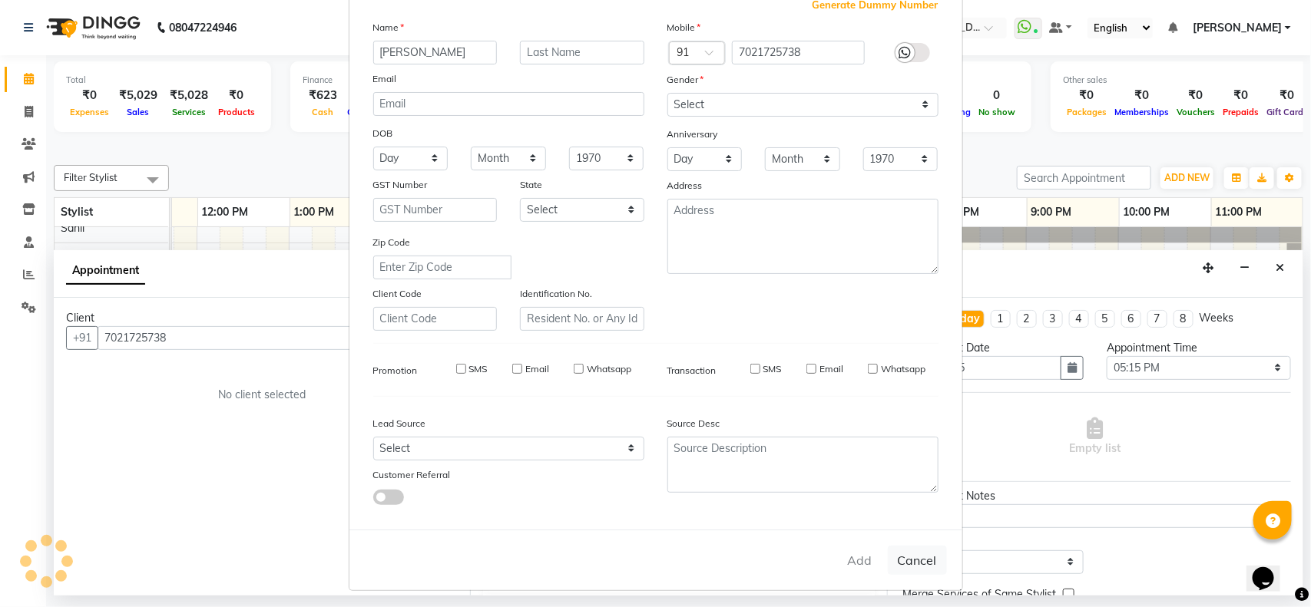
select select
checkbox input "false"
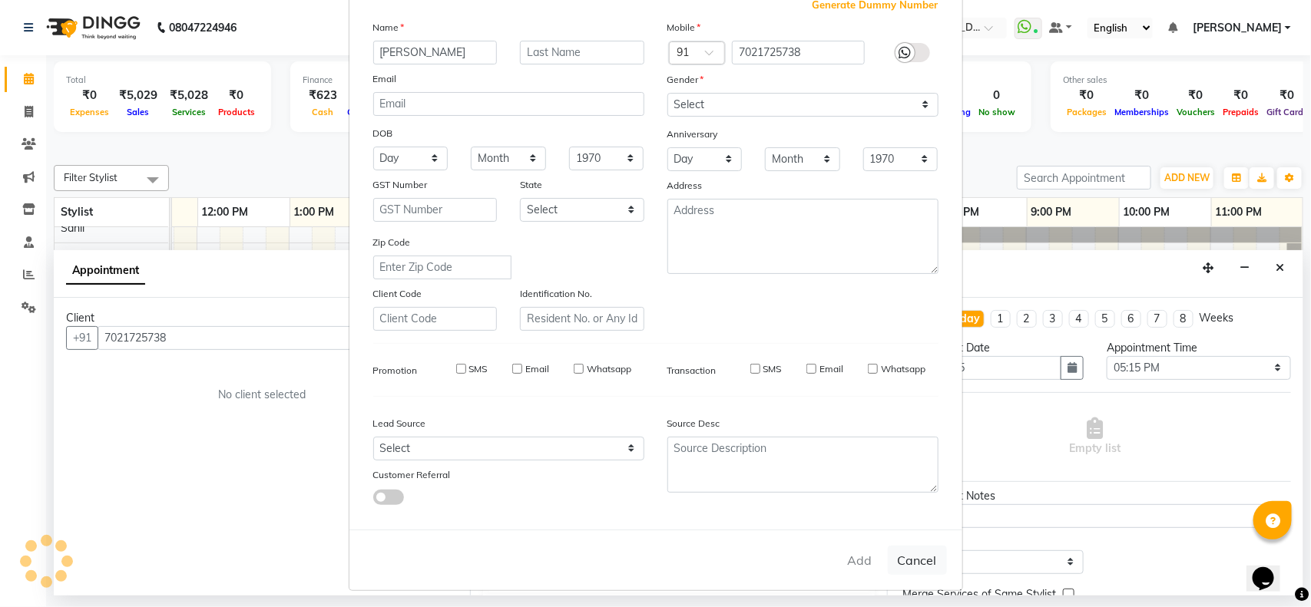
checkbox input "false"
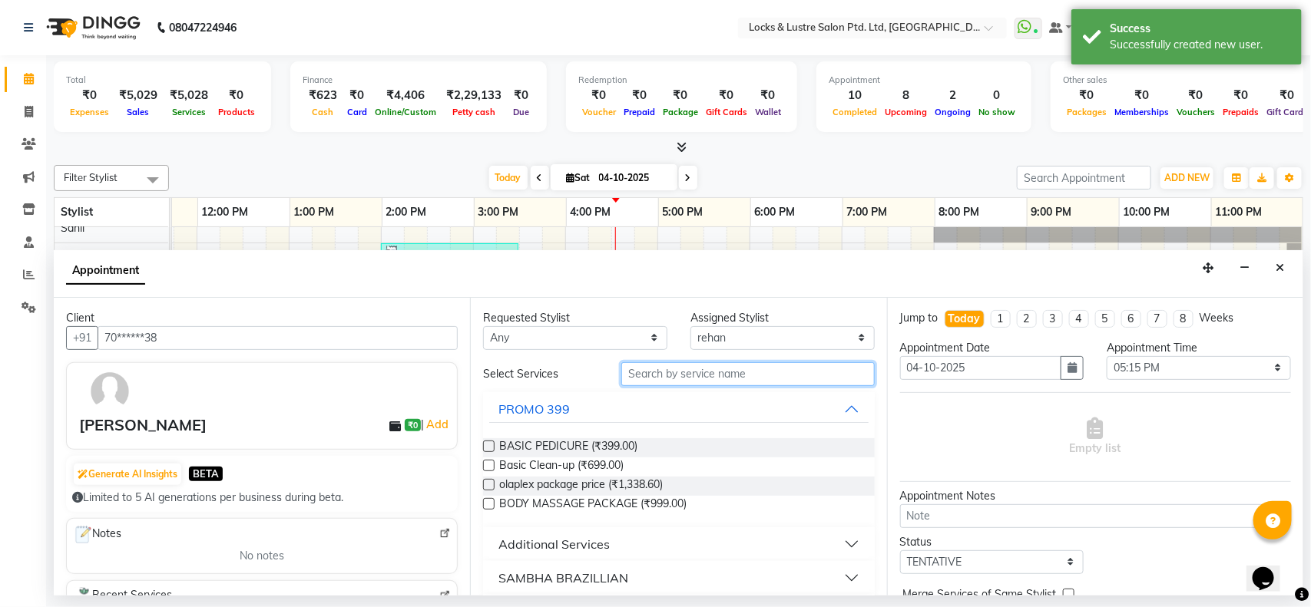
click at [674, 374] on input "text" at bounding box center [747, 374] width 253 height 24
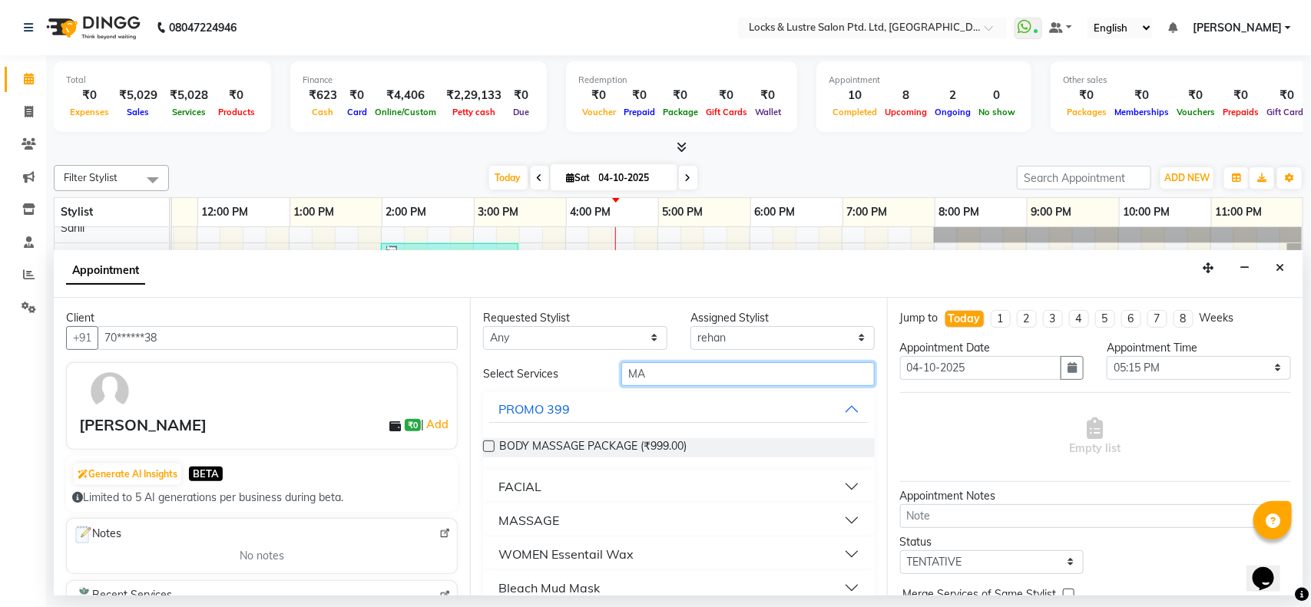
type input "M"
type input "GLOB"
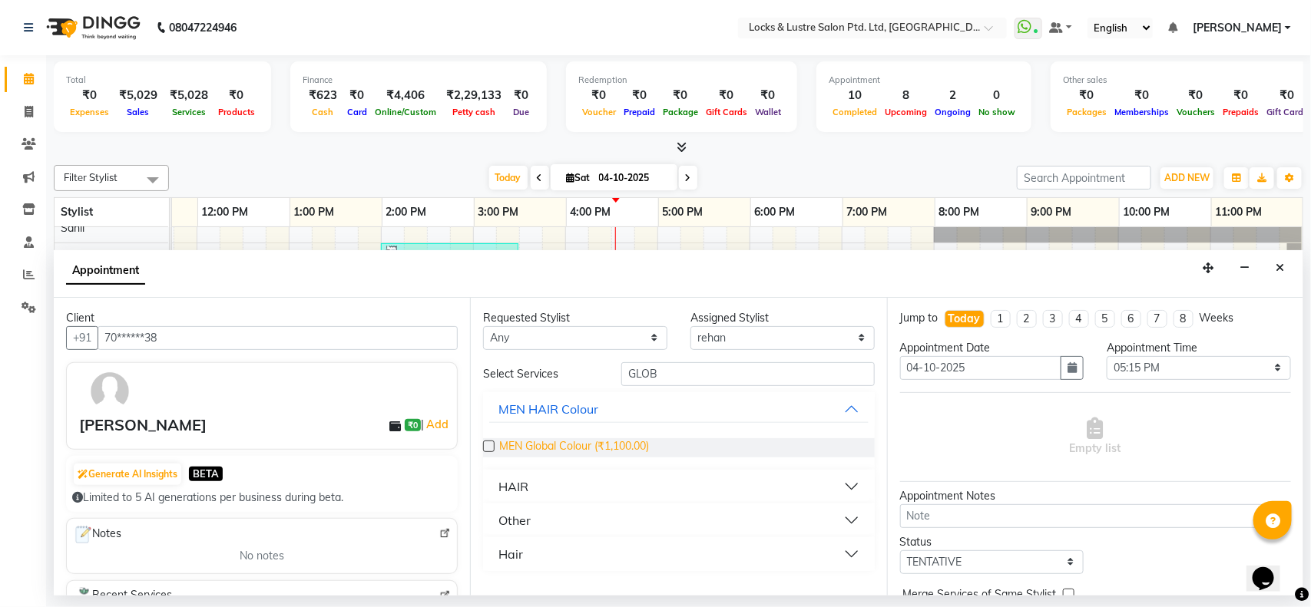
click at [618, 452] on span "MEN Global Colour (₹1,100.00)" at bounding box center [574, 448] width 150 height 19
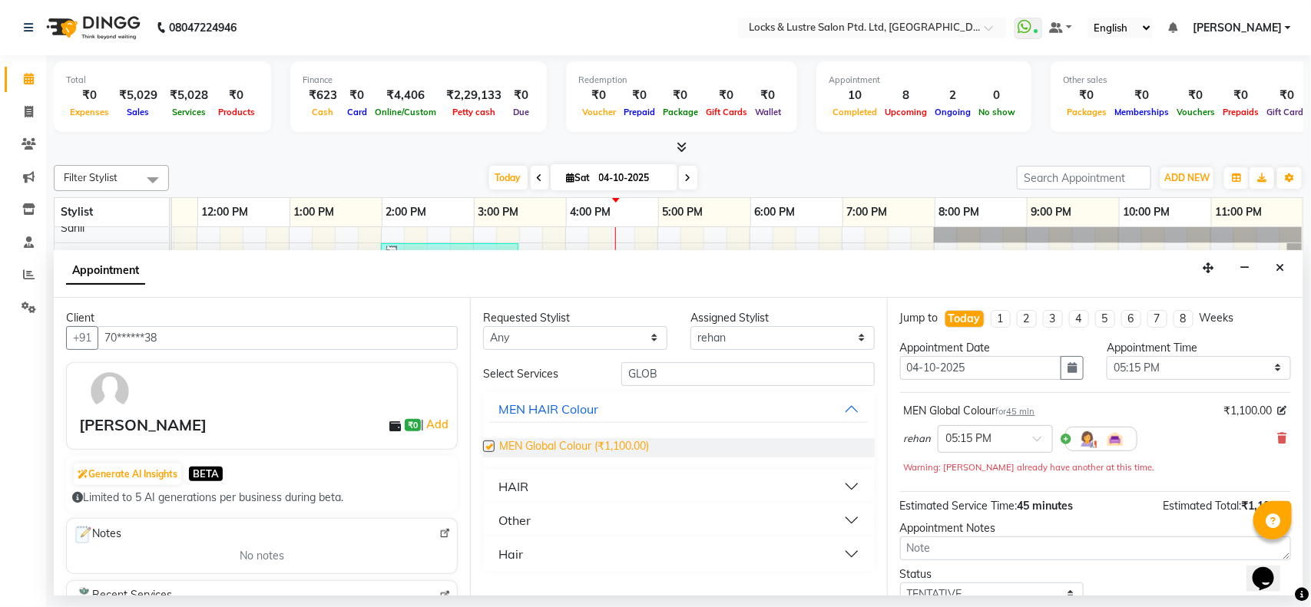
checkbox input "false"
click at [815, 374] on input "GLOB" at bounding box center [747, 374] width 253 height 24
type input "G"
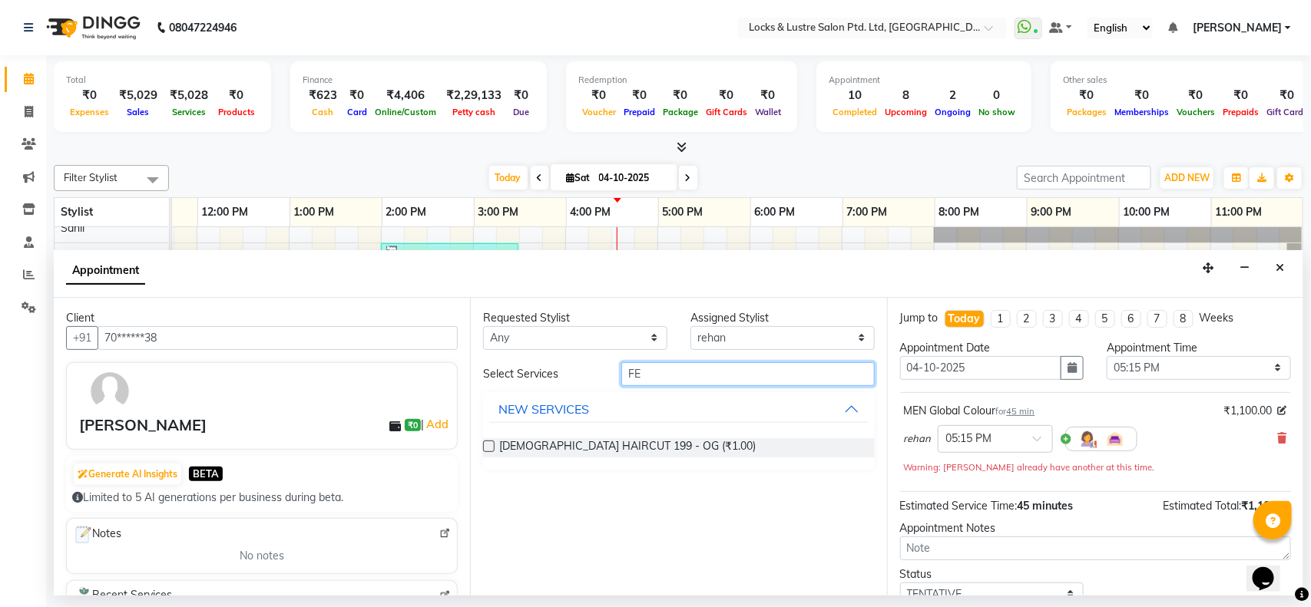
type input "F"
click at [576, 488] on button "HAIR" at bounding box center [678, 487] width 379 height 28
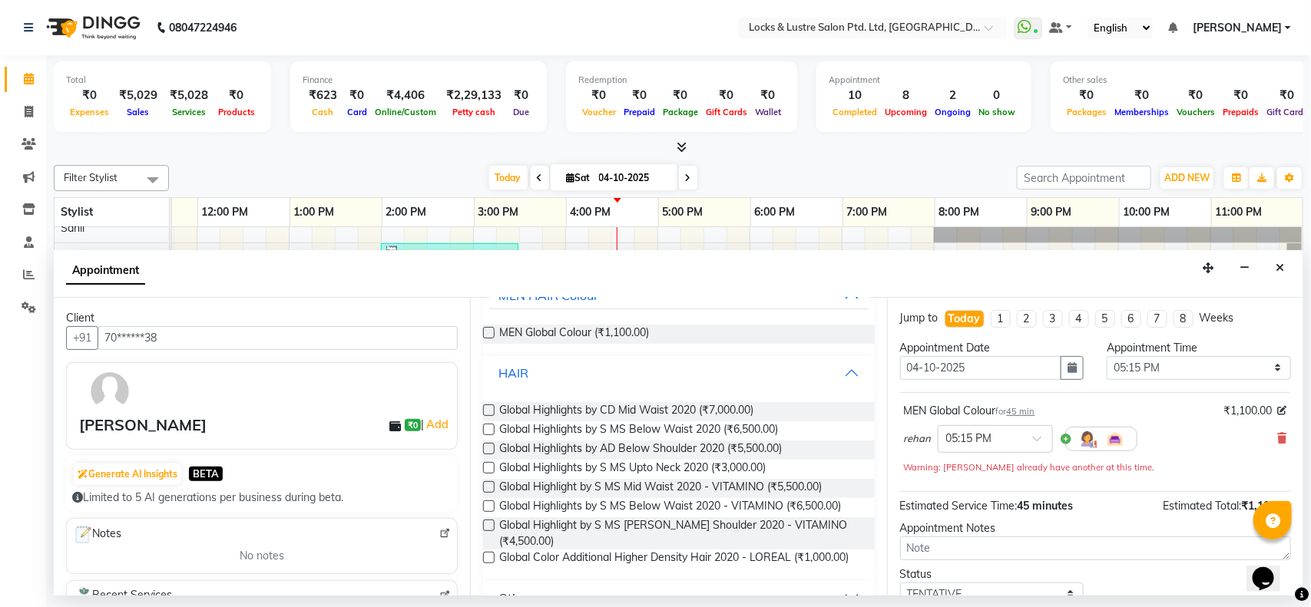
scroll to position [0, 0]
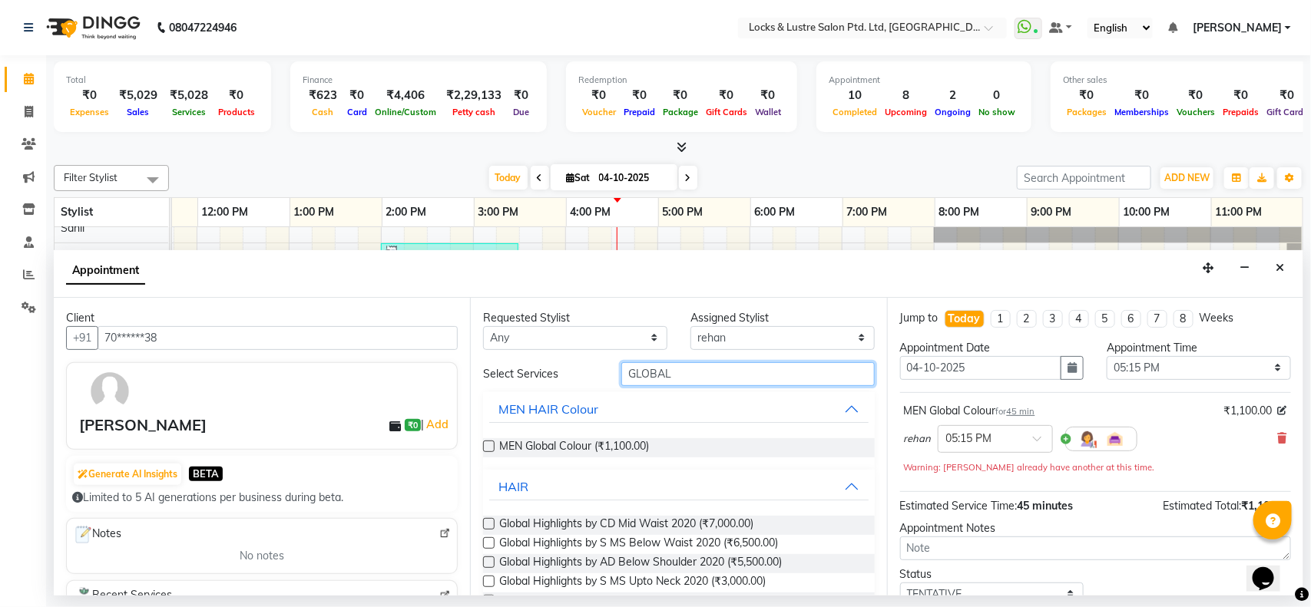
click at [696, 376] on input "GLOBAL" at bounding box center [747, 374] width 253 height 24
type input "G"
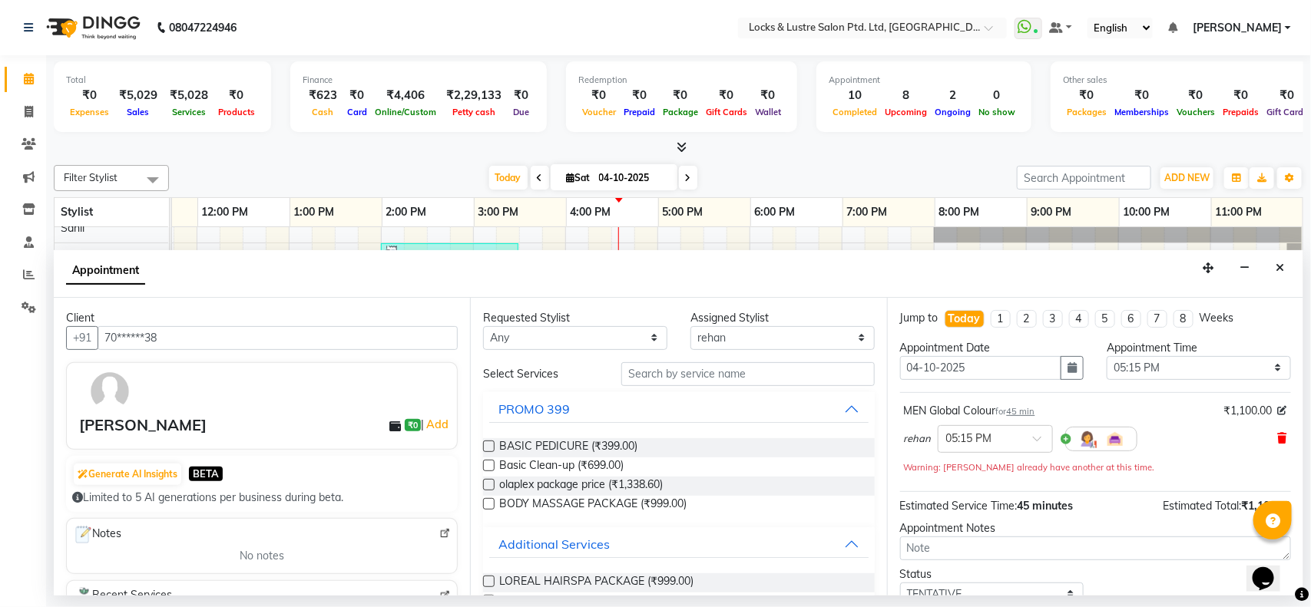
click at [1278, 439] on icon at bounding box center [1282, 438] width 9 height 11
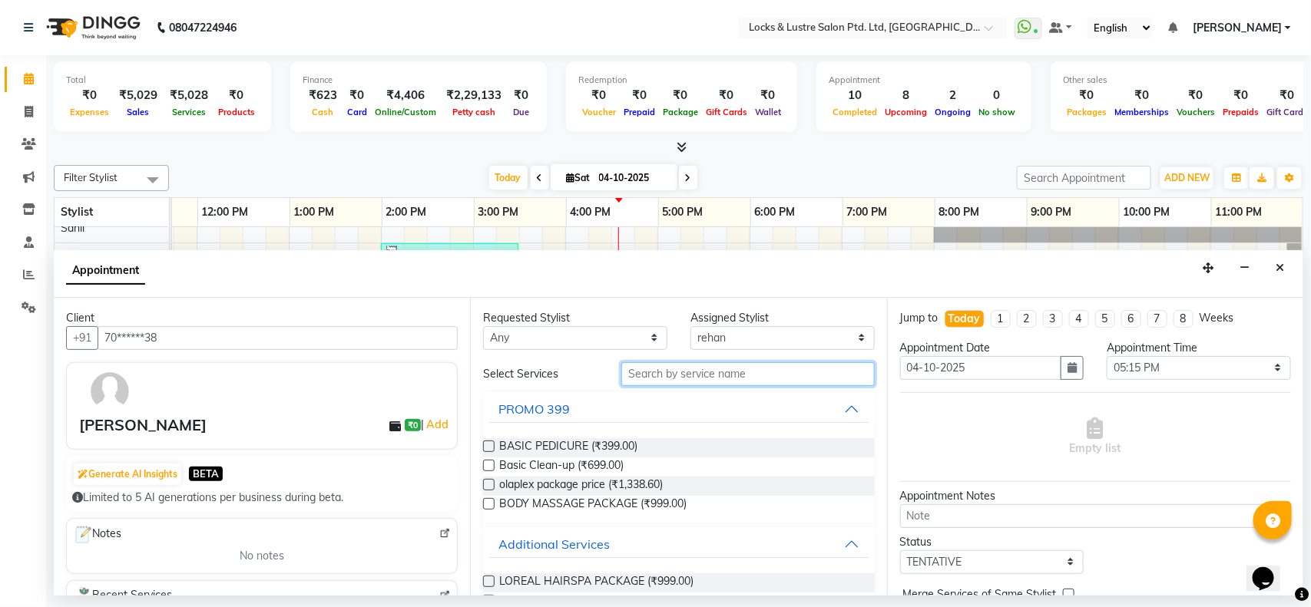
click at [759, 363] on input "text" at bounding box center [747, 374] width 253 height 24
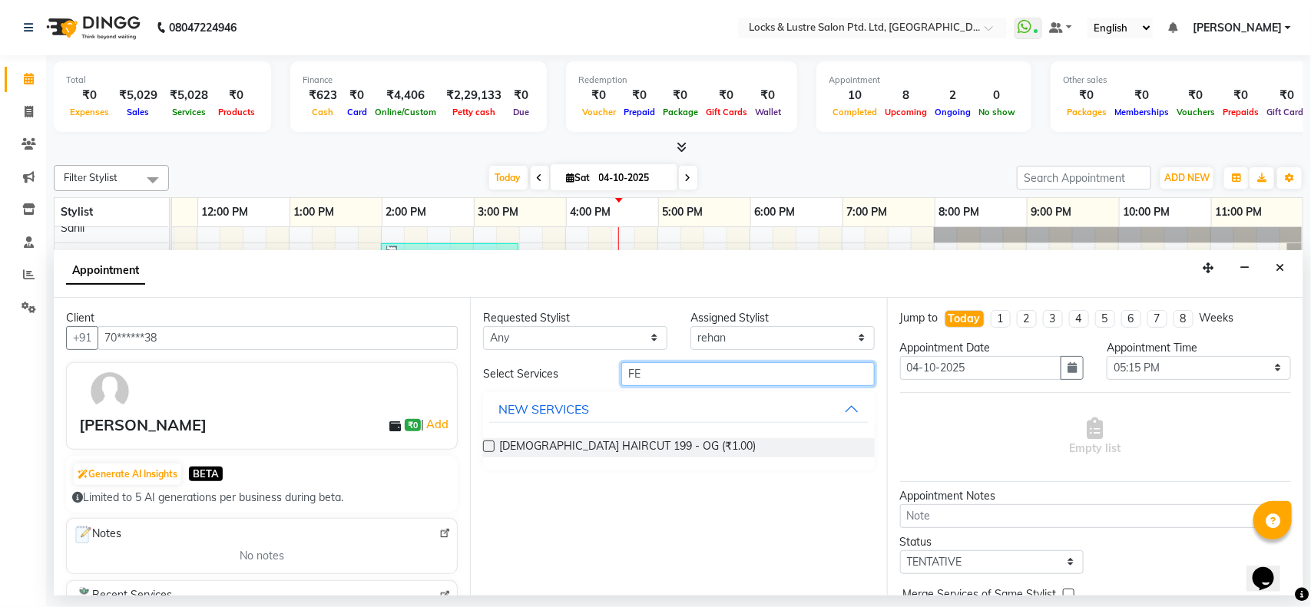
type input "F"
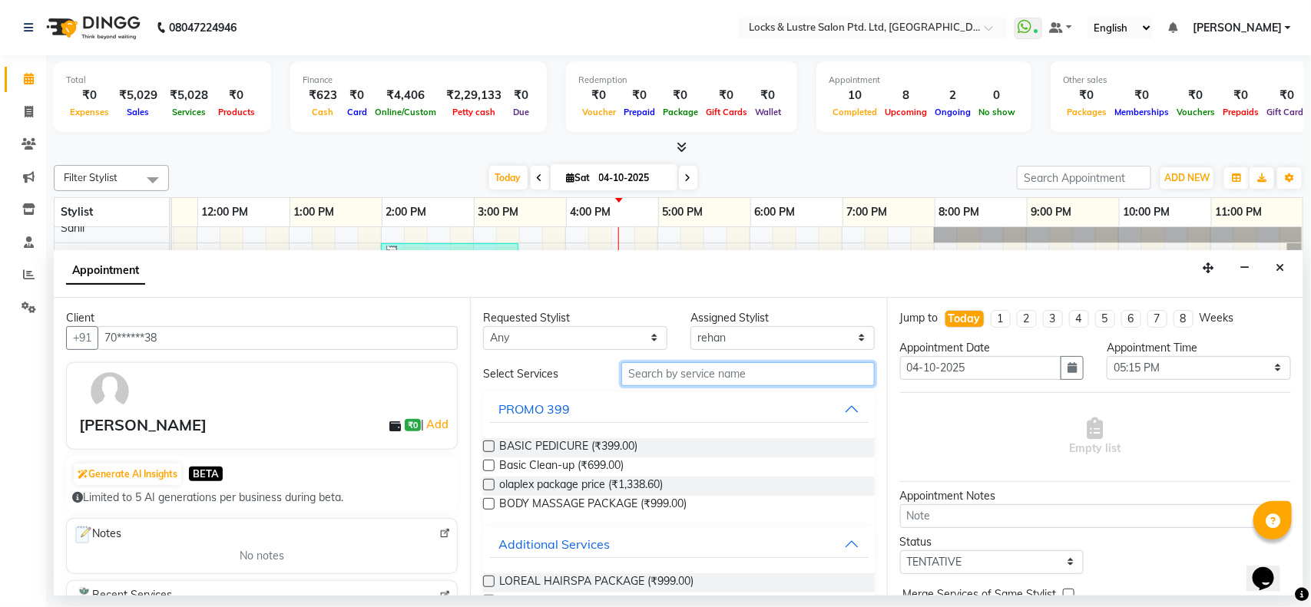
click at [759, 363] on input "text" at bounding box center [747, 374] width 253 height 24
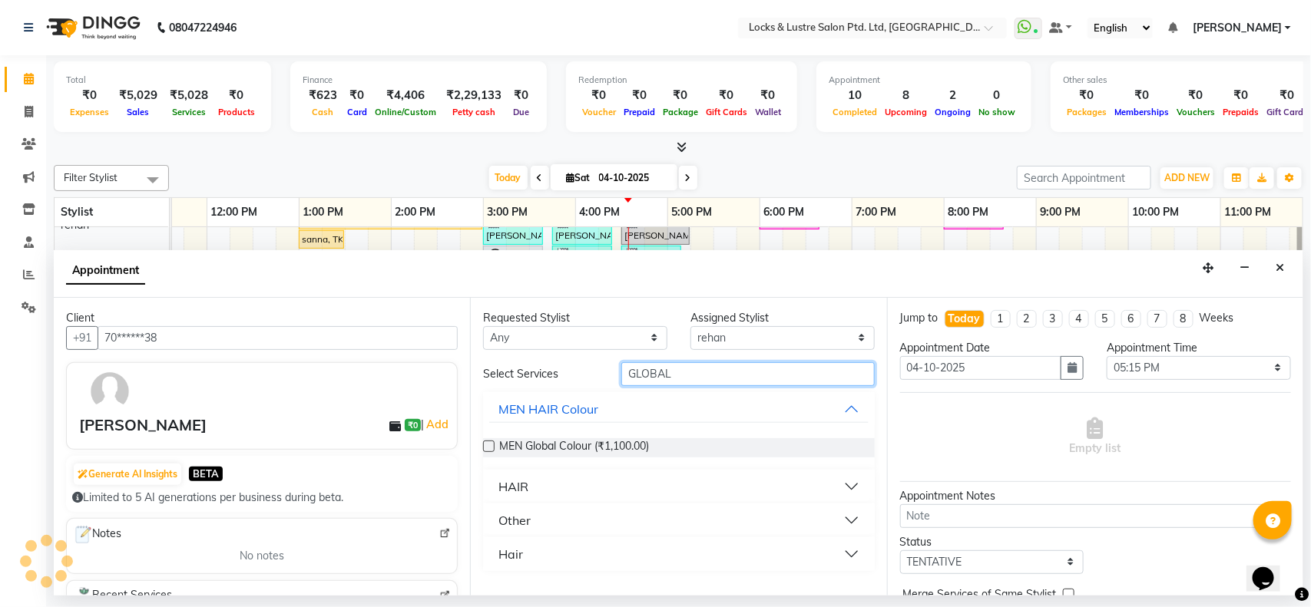
scroll to position [0, 333]
type input "GLOBAL"
click at [589, 557] on button "Hair" at bounding box center [678, 555] width 379 height 28
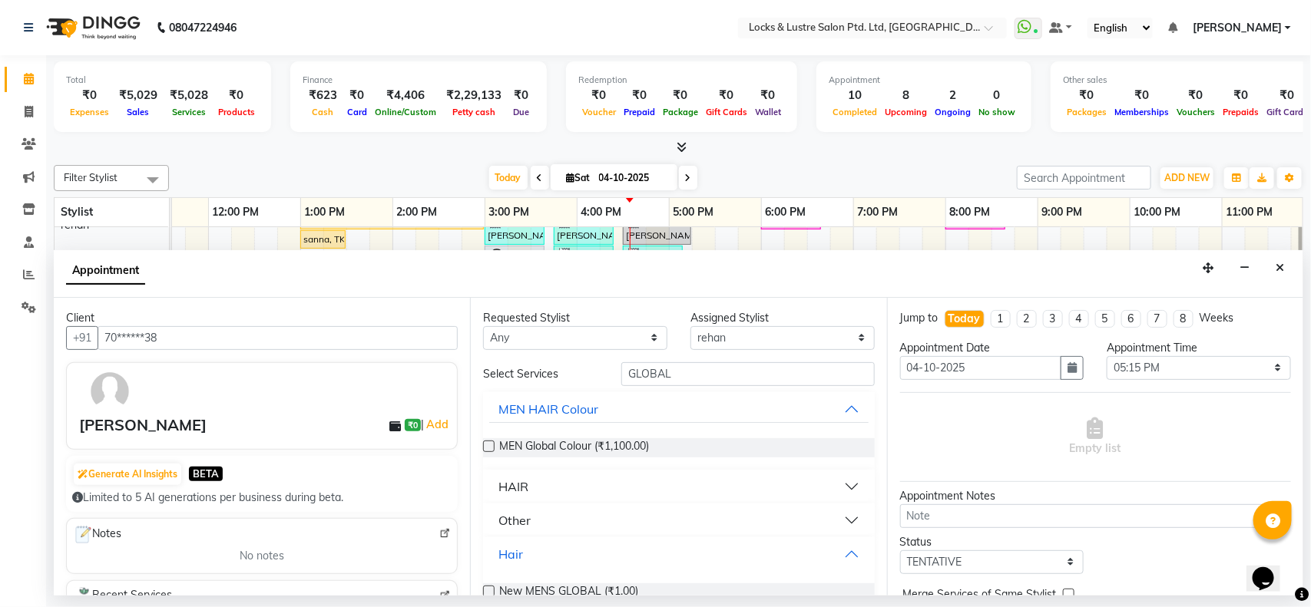
scroll to position [88, 0]
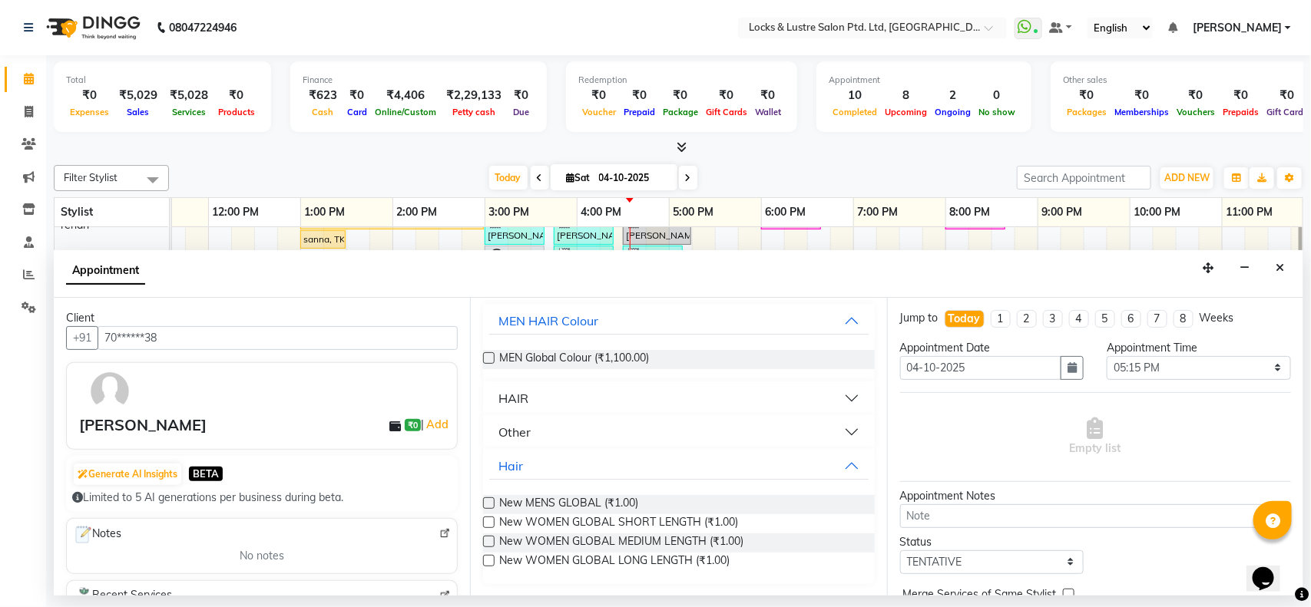
click at [531, 572] on div "New MENS GLOBAL (₹1.00) New WOMEN GLOBAL SHORT LENGTH (₹1.00) New WOMEN GLOBAL …" at bounding box center [678, 533] width 391 height 101
click at [528, 561] on span "New WOMEN GLOBAL LONG LENGTH (₹1.00)" at bounding box center [614, 562] width 230 height 19
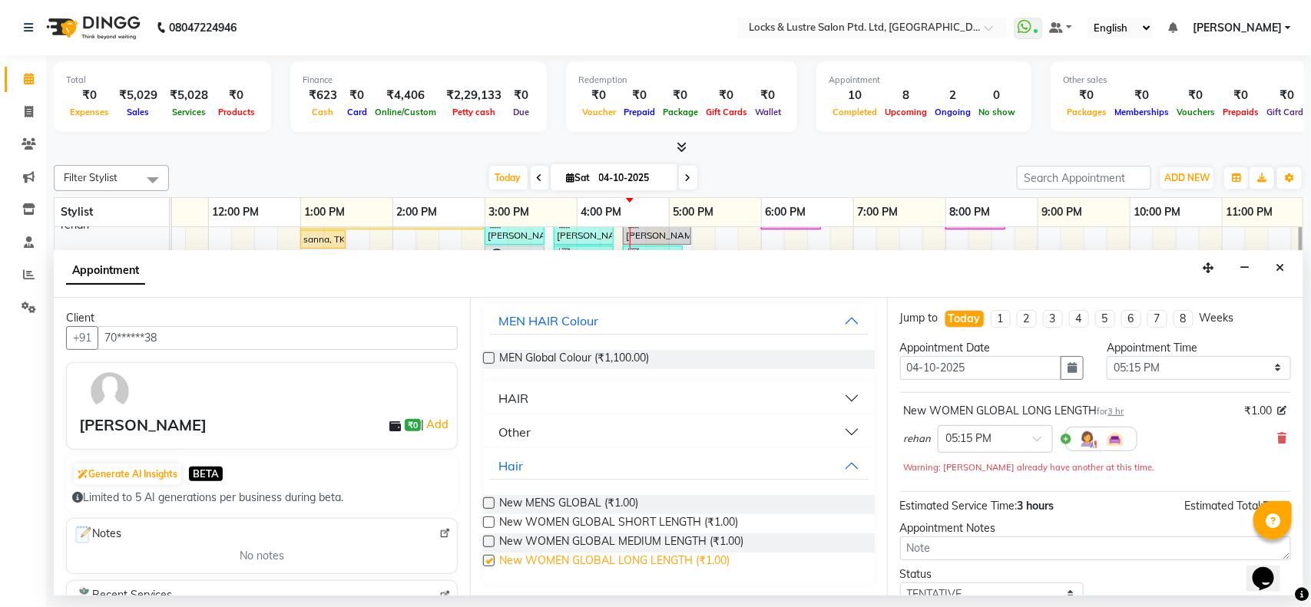
checkbox input "false"
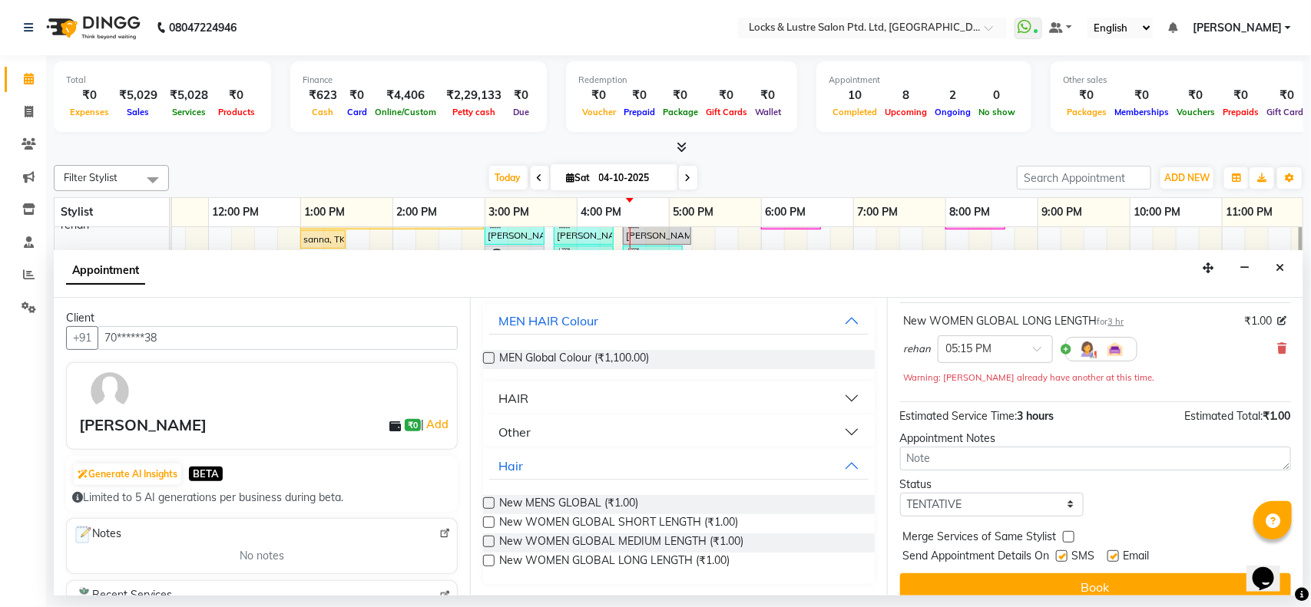
scroll to position [92, 0]
click at [955, 497] on select "Select TENTATIVE CONFIRM CHECK-IN UPCOMING" at bounding box center [992, 503] width 184 height 24
select select "confirm booking"
click at [900, 492] on select "Select TENTATIVE CONFIRM CHECK-IN UPCOMING" at bounding box center [992, 503] width 184 height 24
click at [983, 564] on span "Send Appointment Details On" at bounding box center [976, 555] width 147 height 19
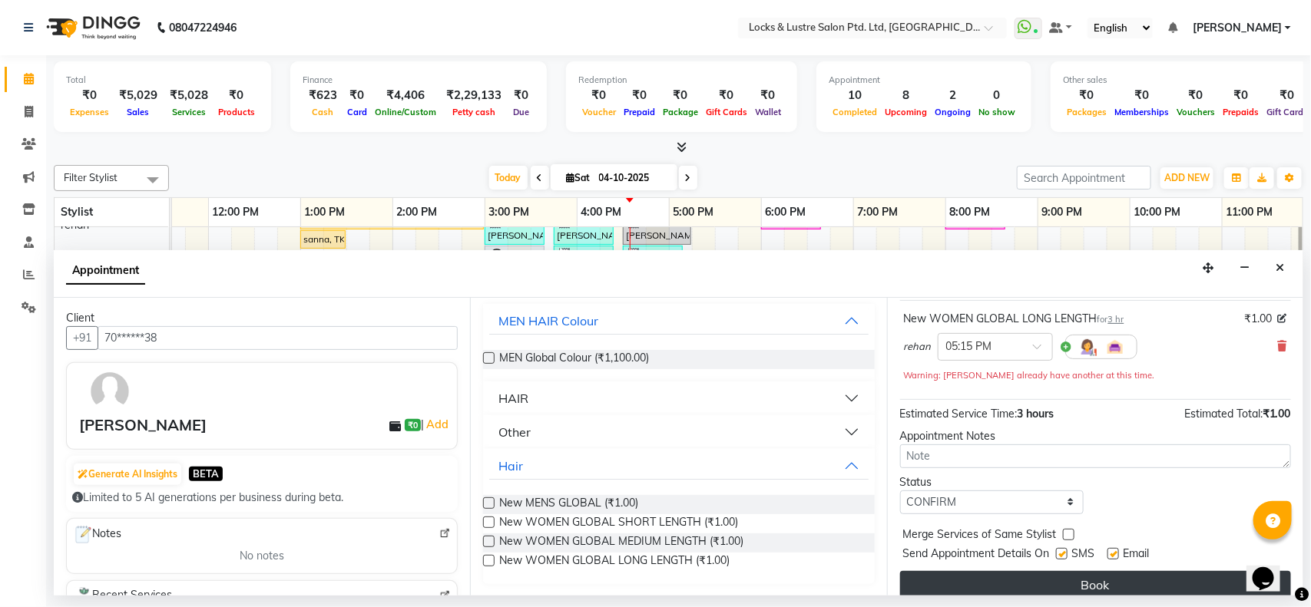
click at [988, 578] on button "Book" at bounding box center [1095, 585] width 391 height 28
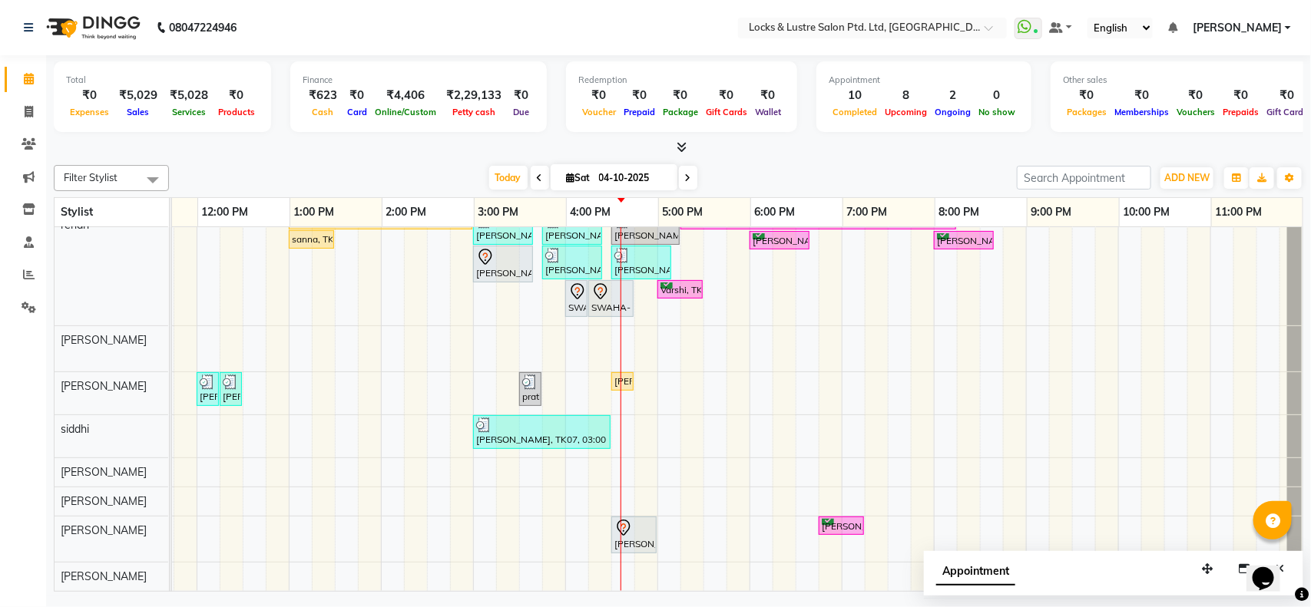
scroll to position [139, 0]
click at [1185, 179] on span "ADD NEW" at bounding box center [1186, 178] width 45 height 12
click at [1160, 244] on link "Add Expense" at bounding box center [1152, 247] width 121 height 20
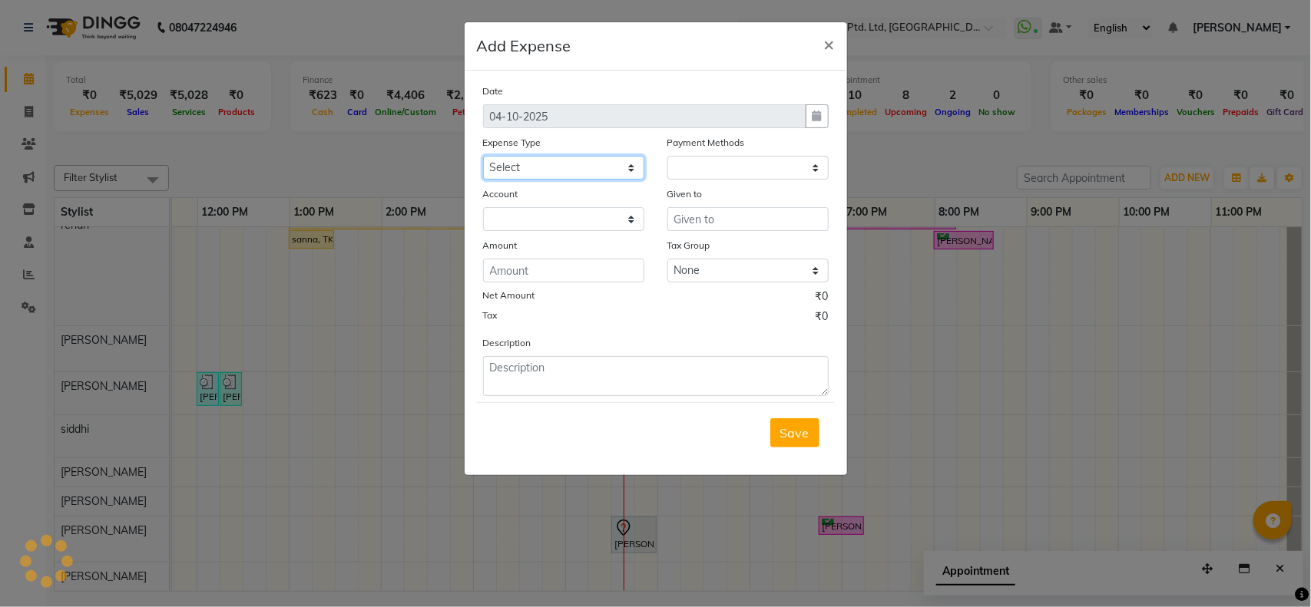
click at [499, 164] on select "Select Advance Salary Bank charges Cash transfer to bank Cash transfer to hub C…" at bounding box center [563, 168] width 161 height 24
select select "1"
select select "4902"
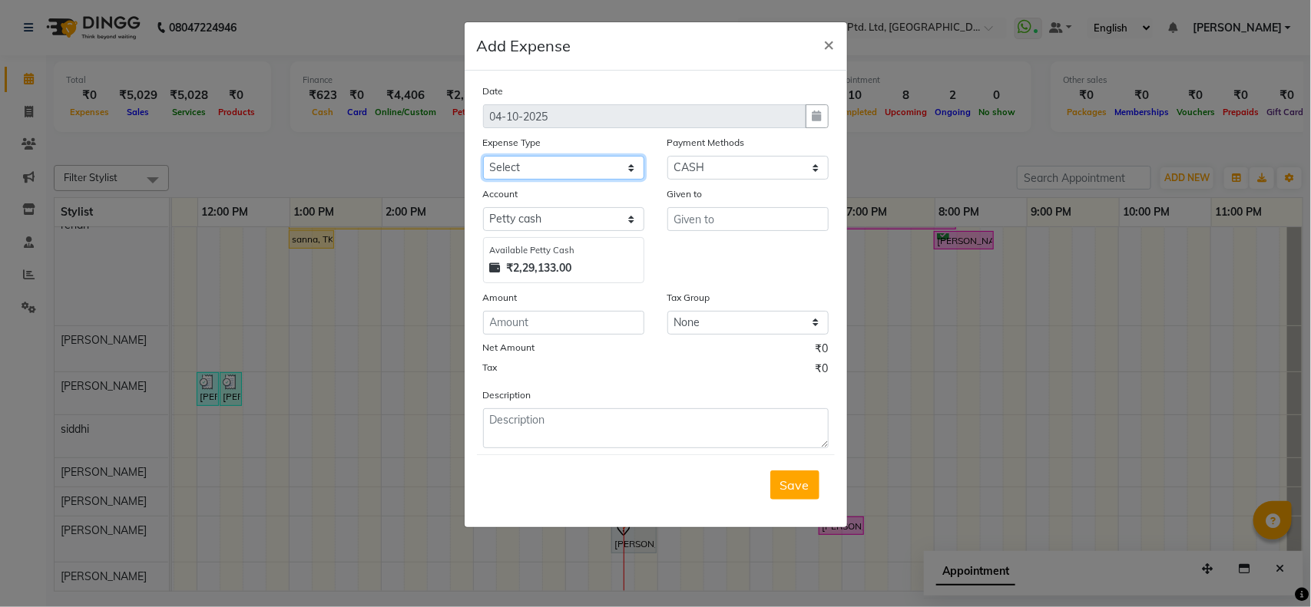
select select "13756"
click at [483, 156] on select "Select Advance Salary Bank charges Cash transfer to bank Cash transfer to hub C…" at bounding box center [563, 168] width 161 height 24
click at [732, 220] on input "text" at bounding box center [747, 219] width 161 height 24
type input "SUNIL"
click at [567, 313] on input "number" at bounding box center [563, 323] width 161 height 24
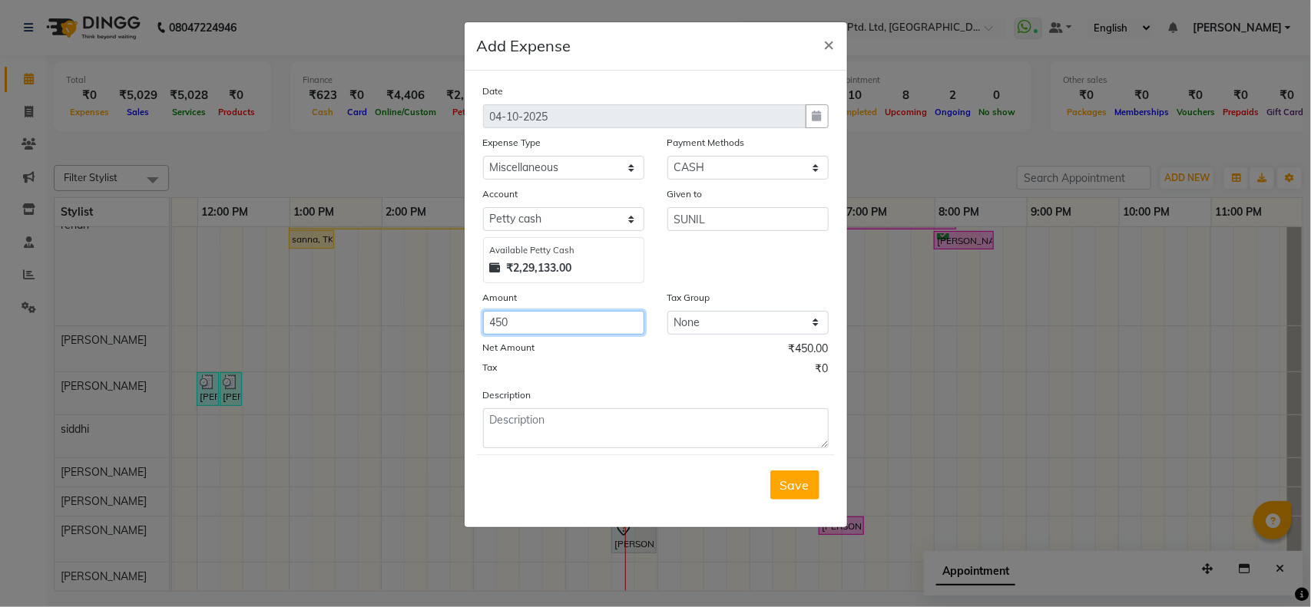
type input "450"
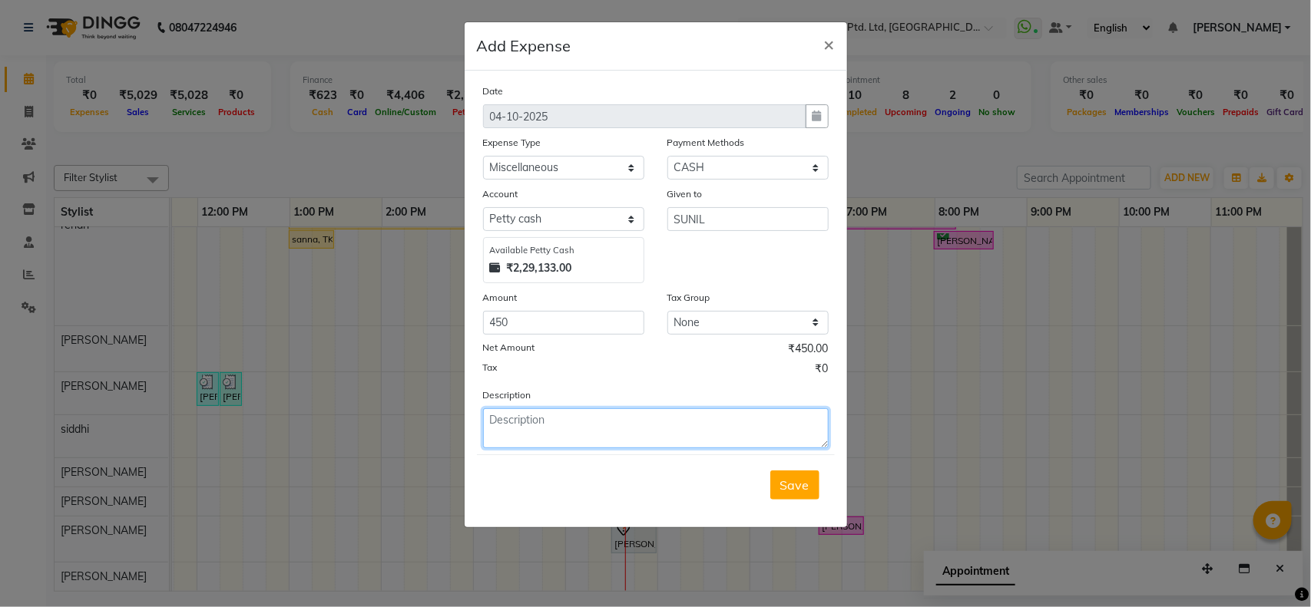
click at [561, 424] on textarea at bounding box center [656, 429] width 346 height 40
type textarea "I"
type textarea "USED TO BUY TISSUES"
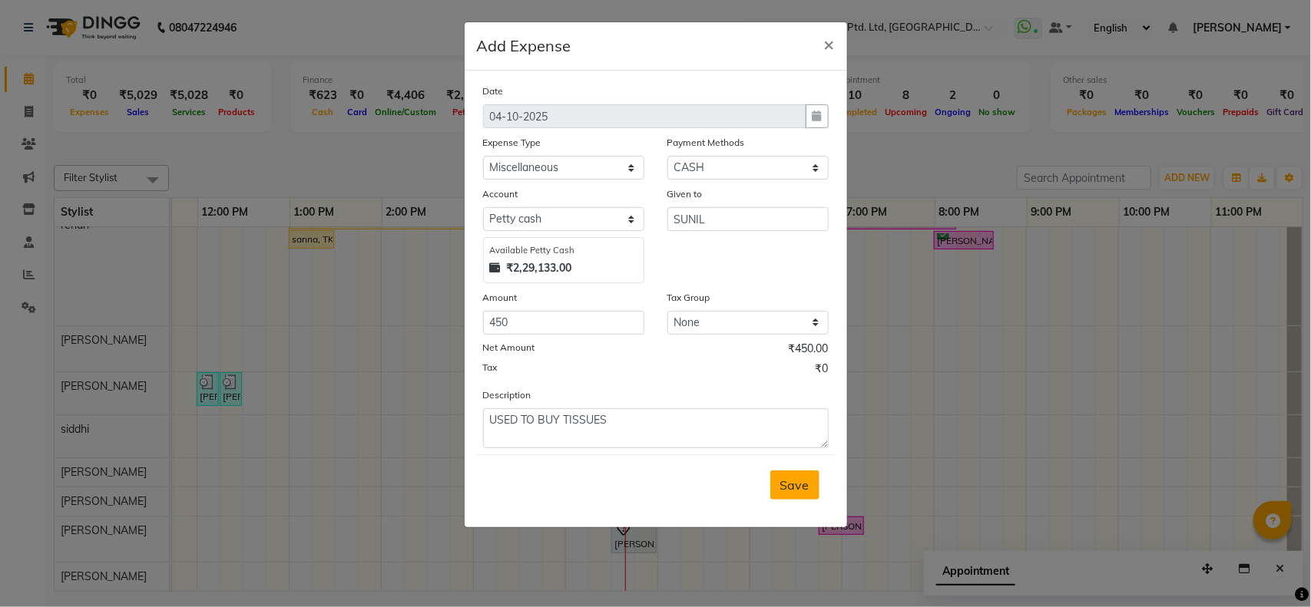
click at [795, 492] on button "Save" at bounding box center [794, 485] width 49 height 29
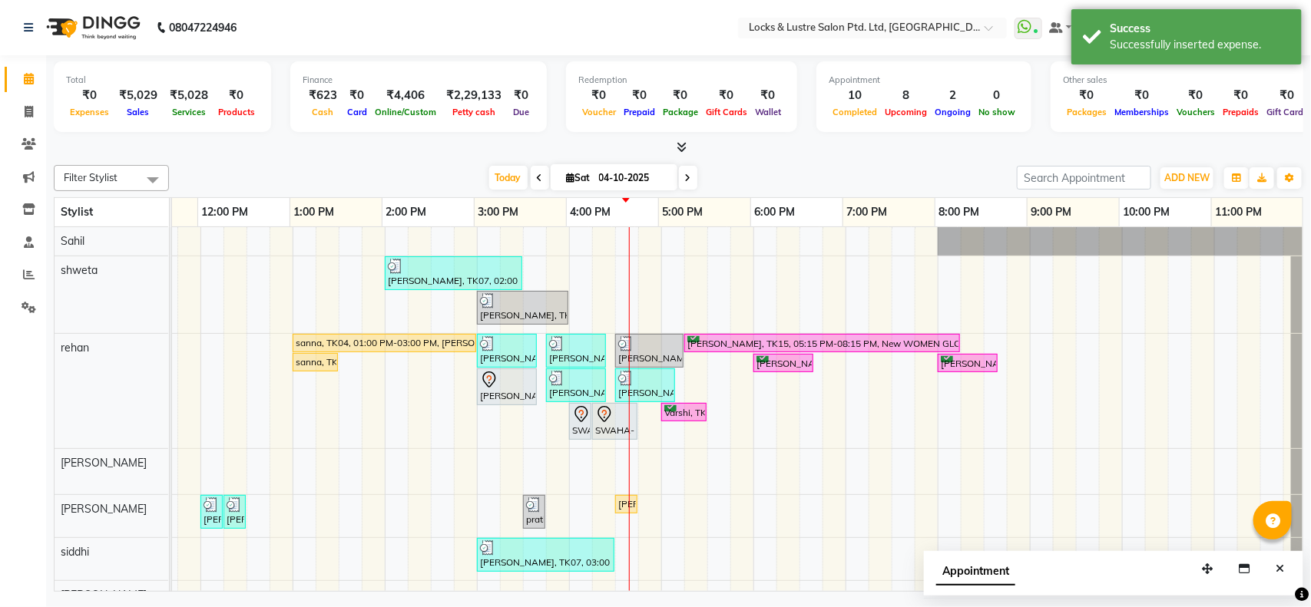
scroll to position [0, 340]
click at [1187, 182] on span "ADD NEW" at bounding box center [1186, 178] width 45 height 12
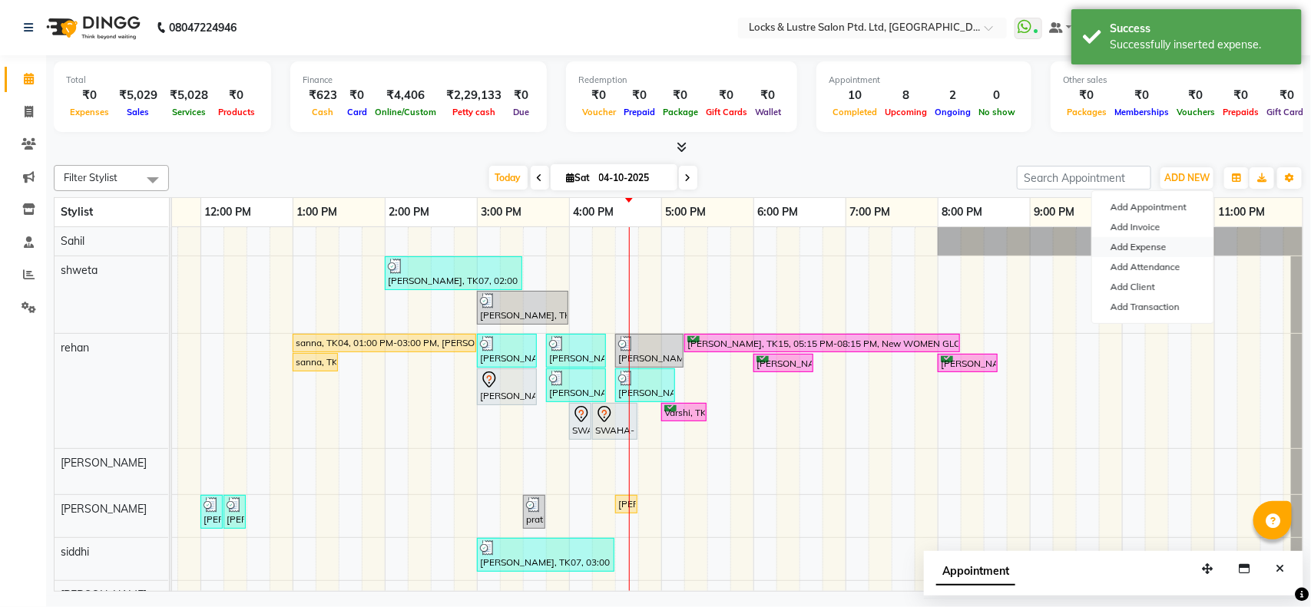
click at [1173, 246] on link "Add Expense" at bounding box center [1152, 247] width 121 height 20
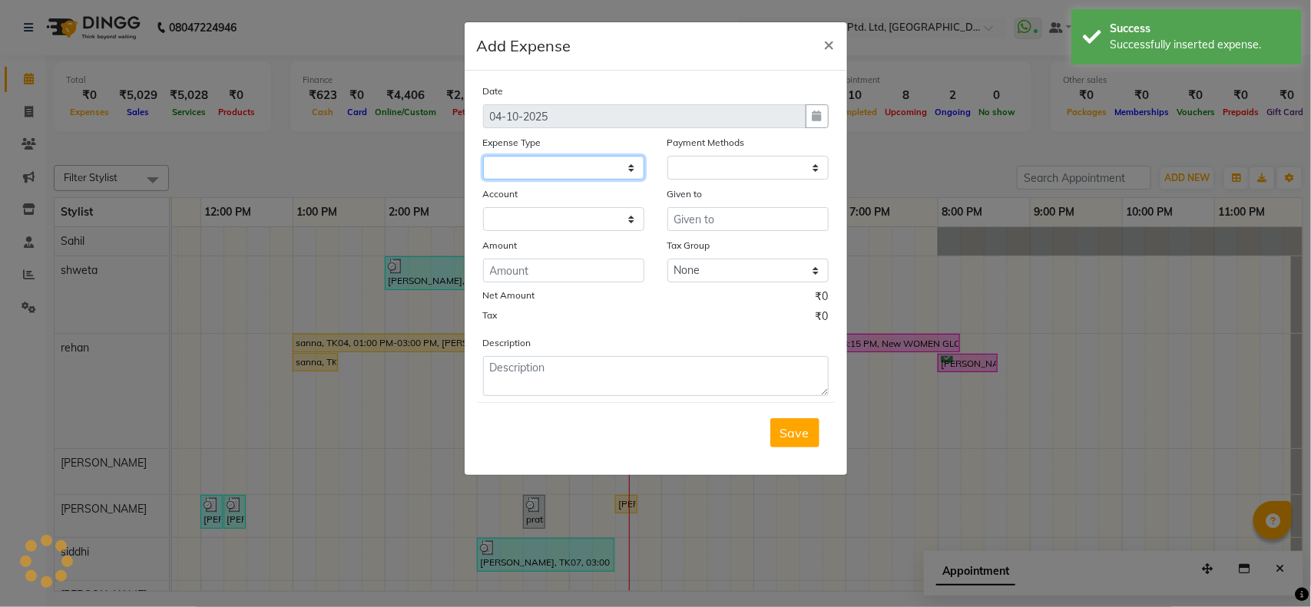
click at [561, 164] on select at bounding box center [563, 168] width 161 height 24
select select "1"
select select "4902"
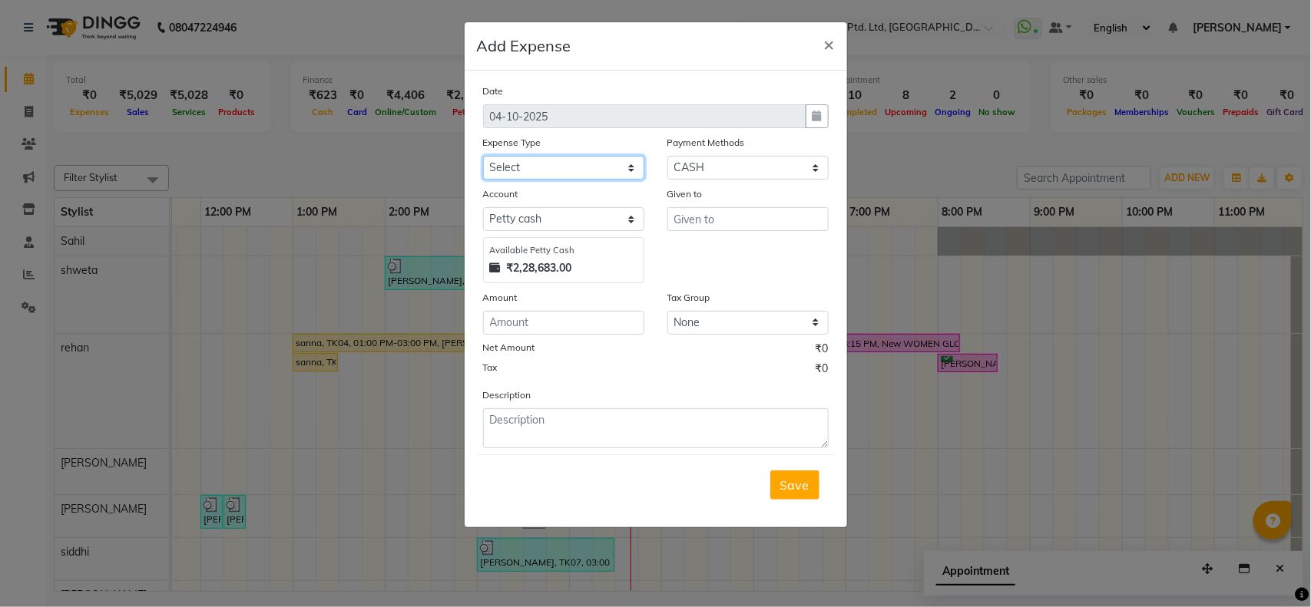
select select "13764"
click at [483, 156] on select "Select Advance Salary Bank charges Cash transfer to bank Cash transfer to hub C…" at bounding box center [563, 168] width 161 height 24
click at [604, 316] on input "number" at bounding box center [563, 323] width 161 height 24
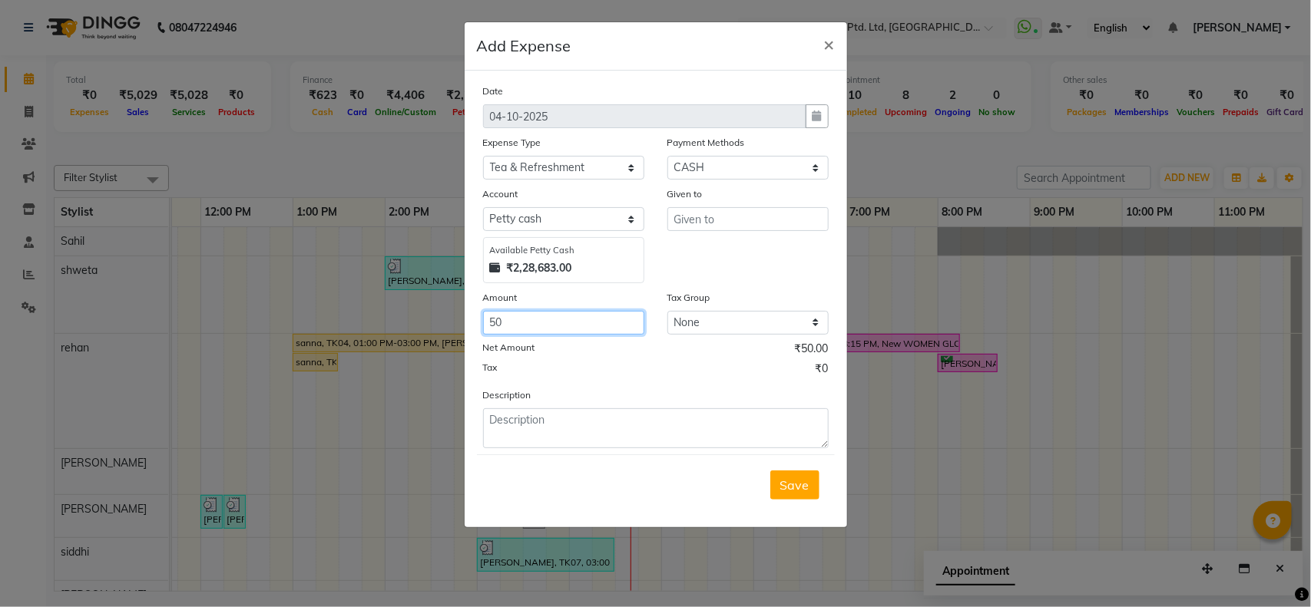
type input "50"
click at [758, 219] on input "text" at bounding box center [747, 219] width 161 height 24
type input "SUNIL"
click at [640, 405] on div "Description" at bounding box center [656, 417] width 369 height 61
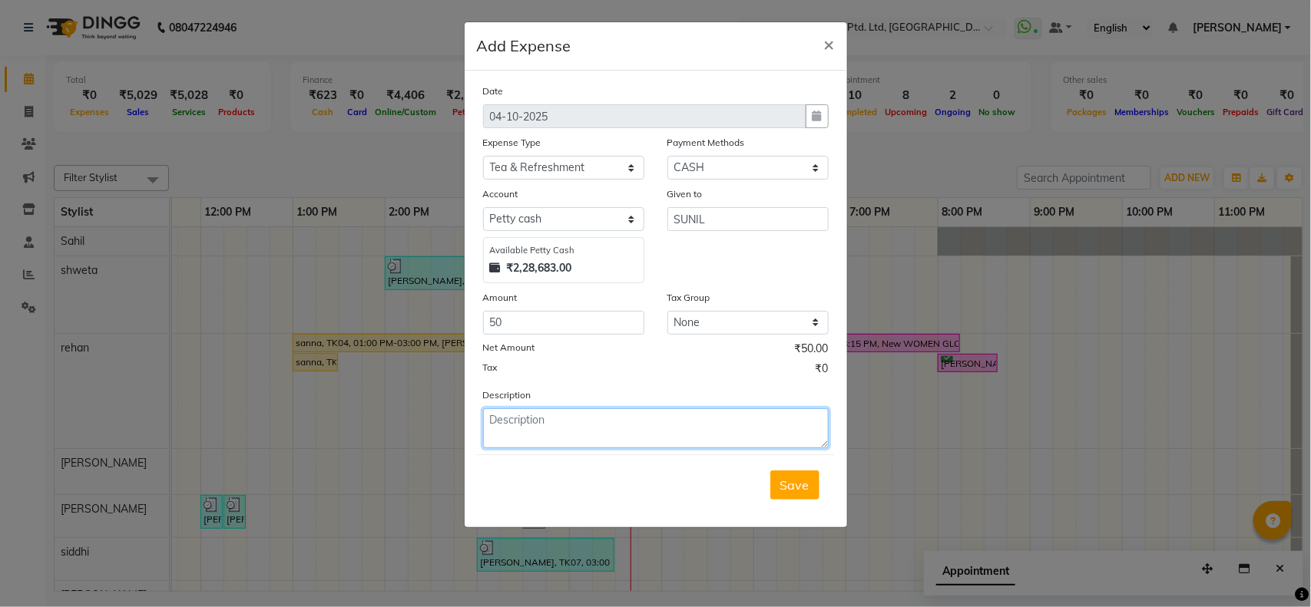
click at [626, 432] on textarea at bounding box center [656, 429] width 346 height 40
type textarea "40 FOR GUEST SNACKS AND FOR PANKILLER"
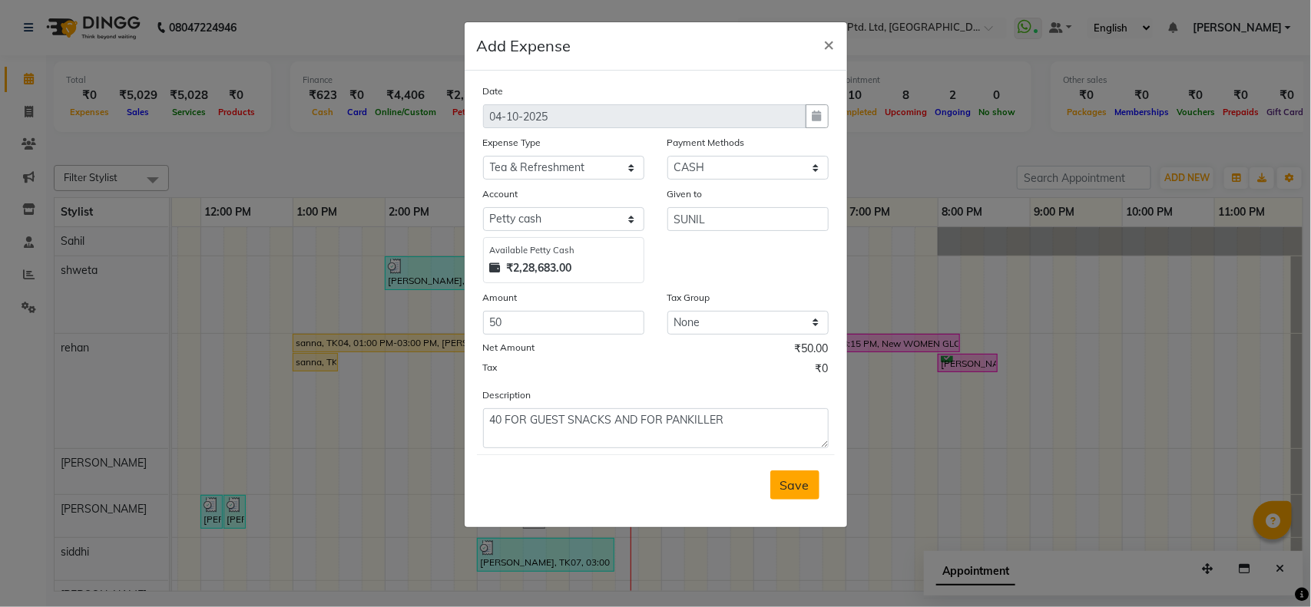
click at [804, 484] on span "Save" at bounding box center [794, 485] width 29 height 15
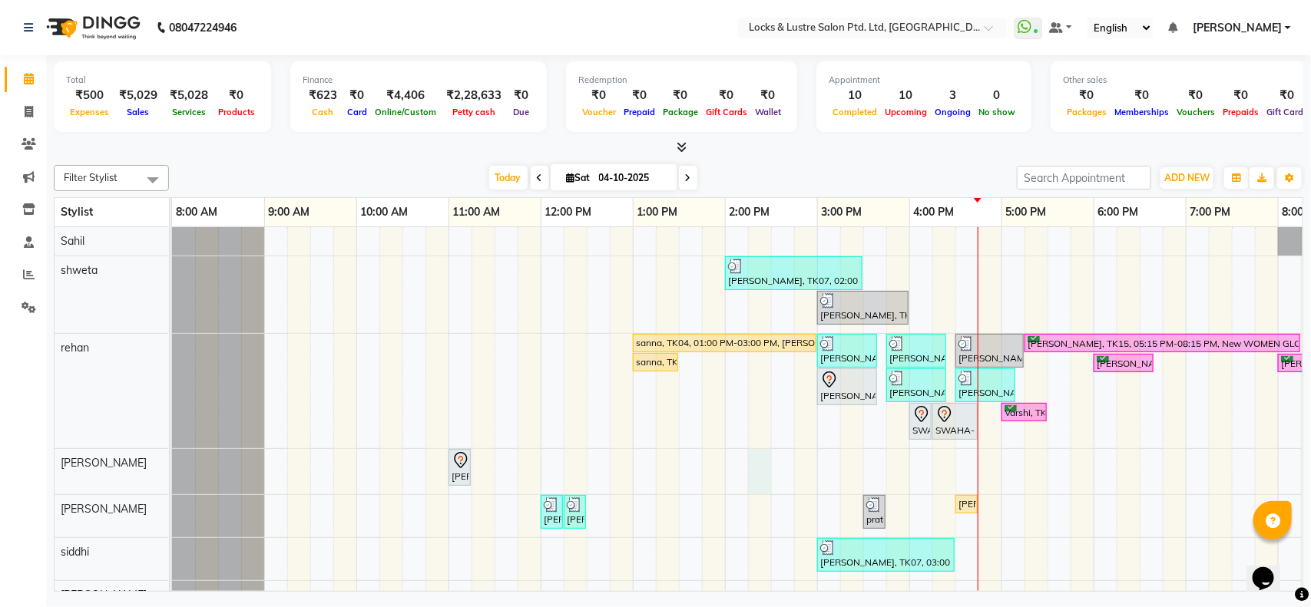
click at [766, 478] on div "[PERSON_NAME], TK07, 02:00 PM-03:30 PM, New STICK ON EXTENSIONS HANDS / FEET,Ne…" at bounding box center [909, 470] width 1475 height 487
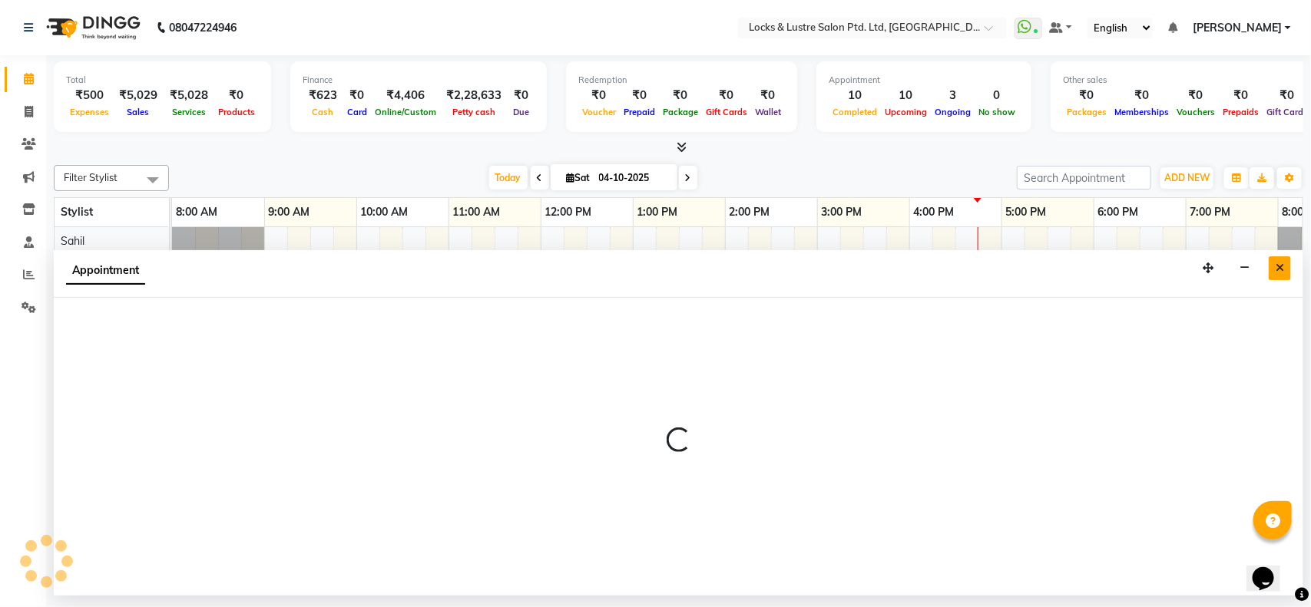
click at [1284, 269] on button "Close" at bounding box center [1280, 269] width 22 height 24
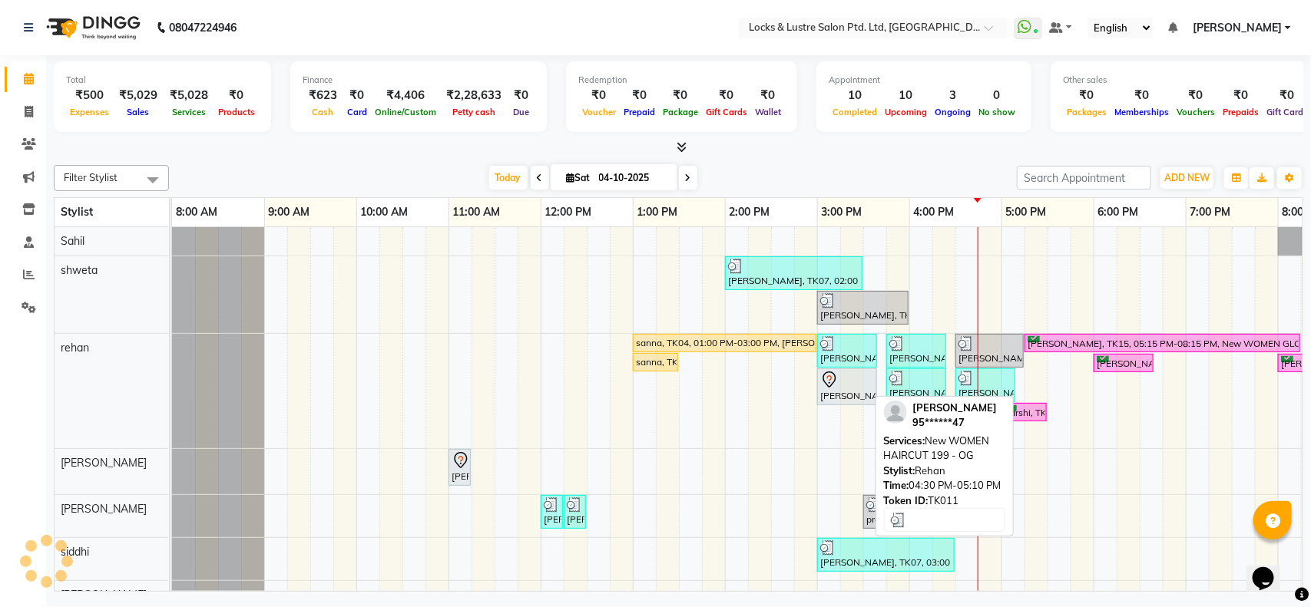
scroll to position [0, 216]
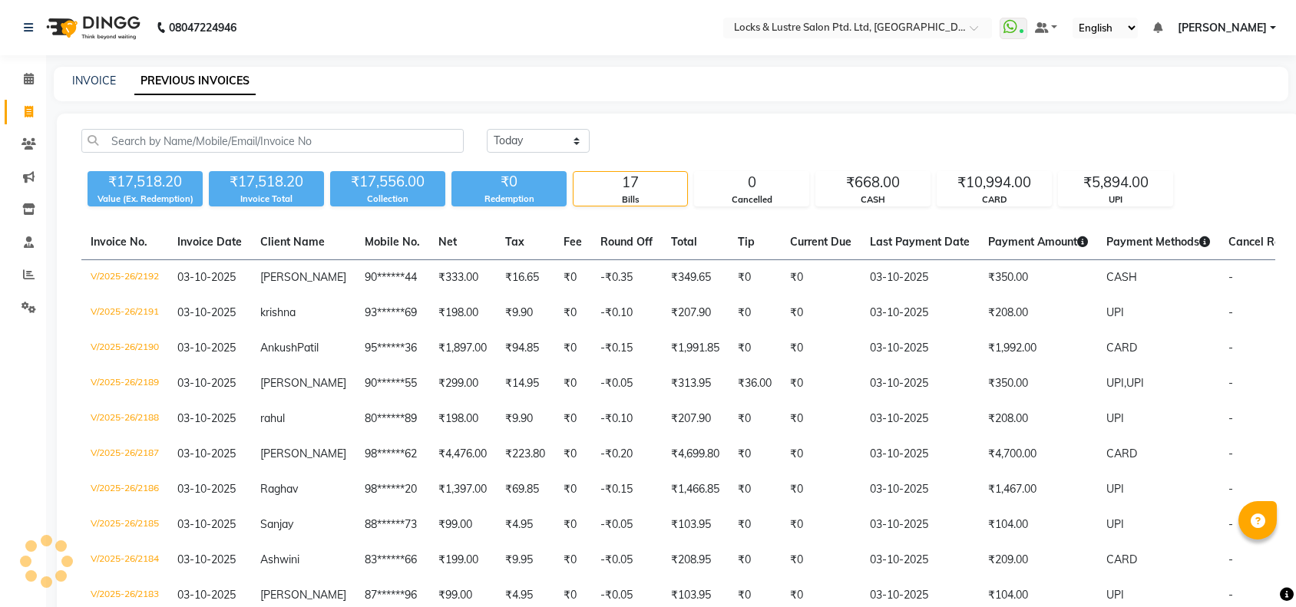
select select "[DATE]"
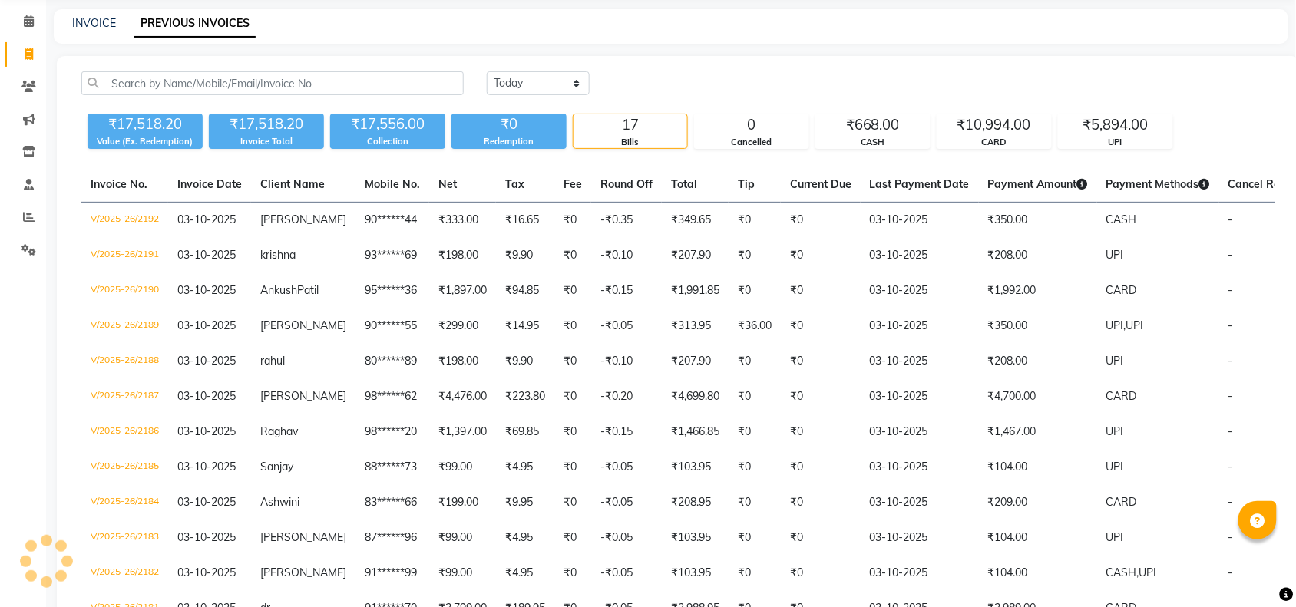
scroll to position [58, 0]
click at [33, 19] on span at bounding box center [28, 22] width 27 height 18
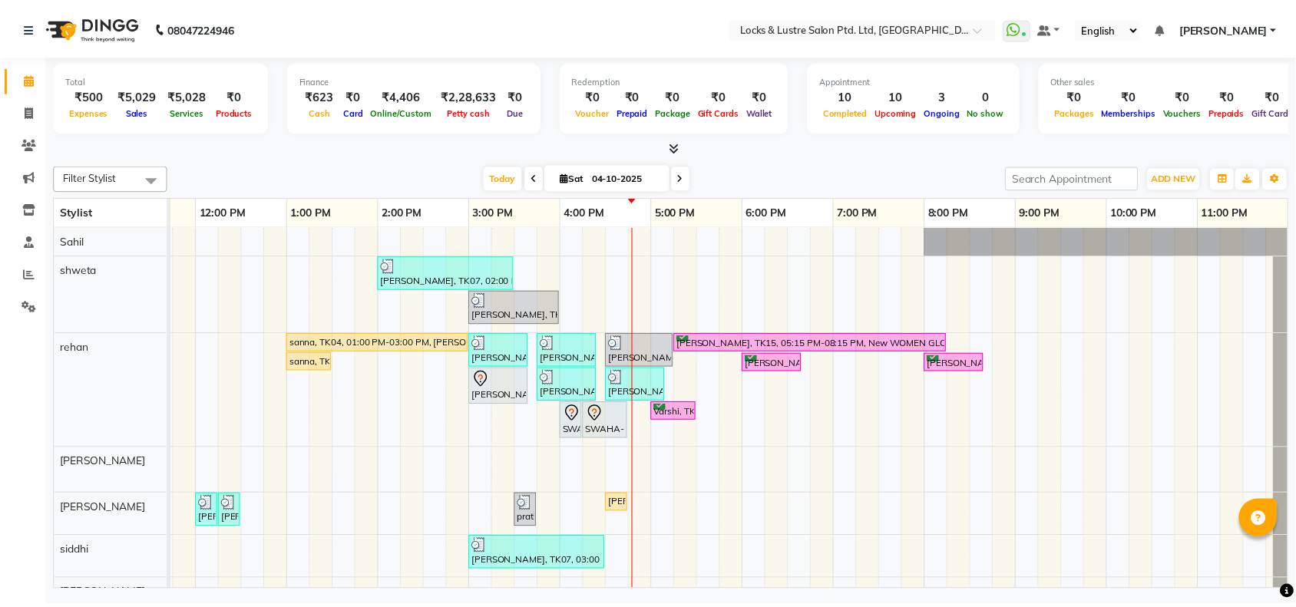
scroll to position [0, 346]
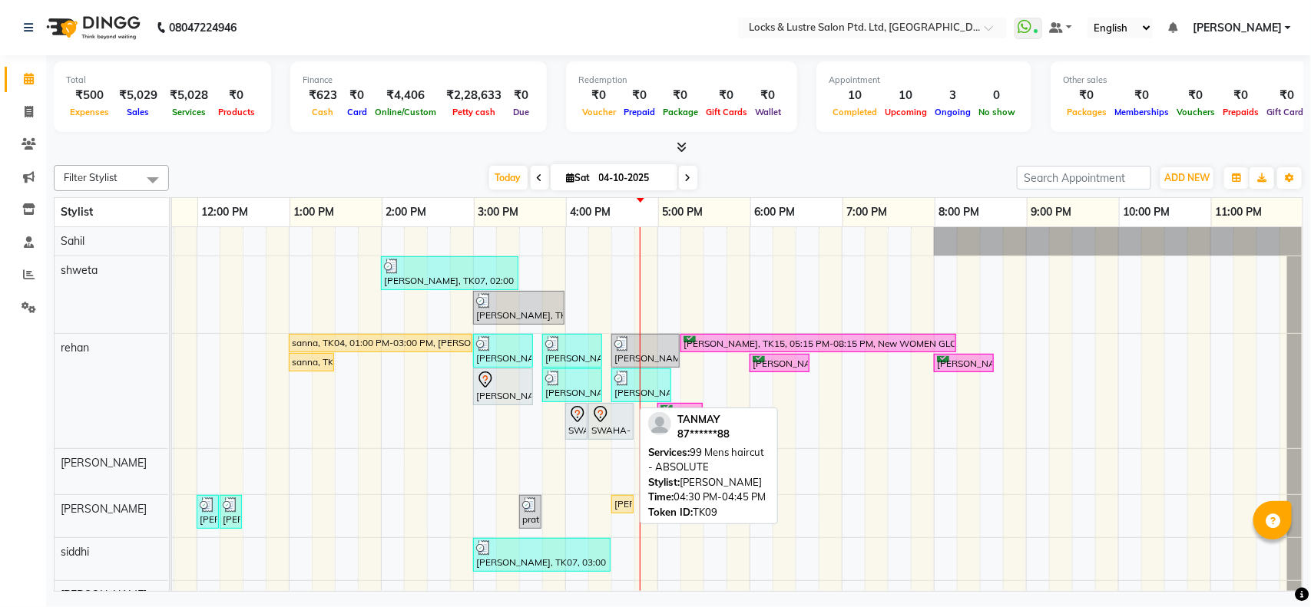
click at [623, 507] on div "[PERSON_NAME], TK09, 04:30 PM-04:45 PM, 99 Mens haircut - ABSOLUTE" at bounding box center [622, 505] width 19 height 14
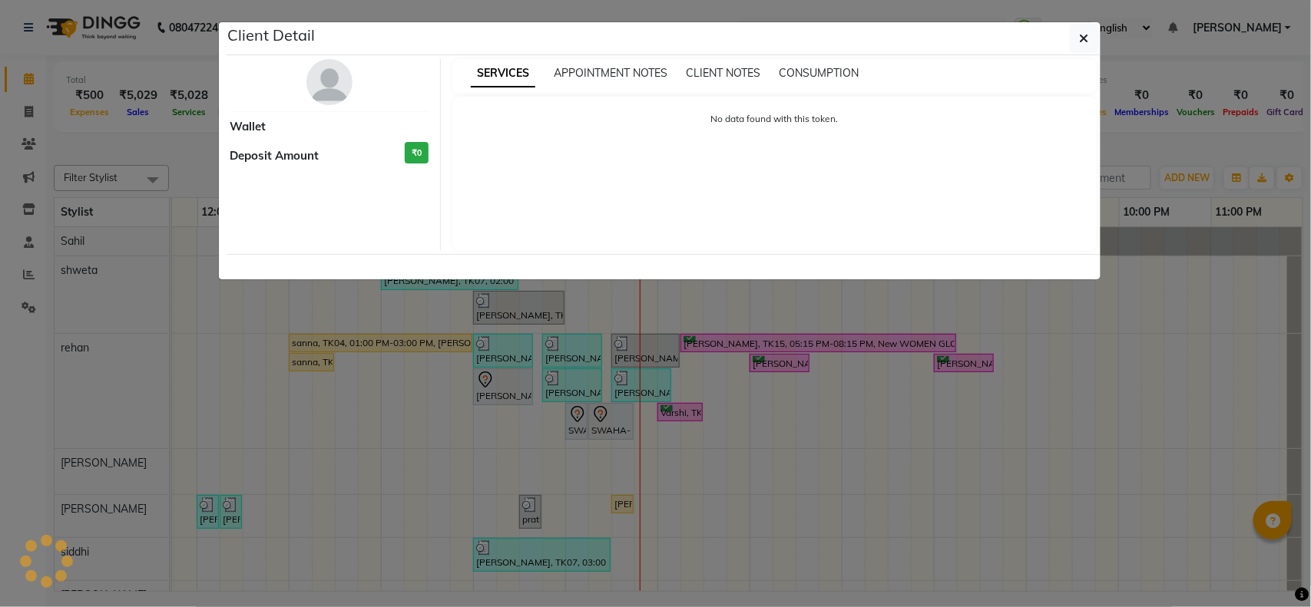
select select "1"
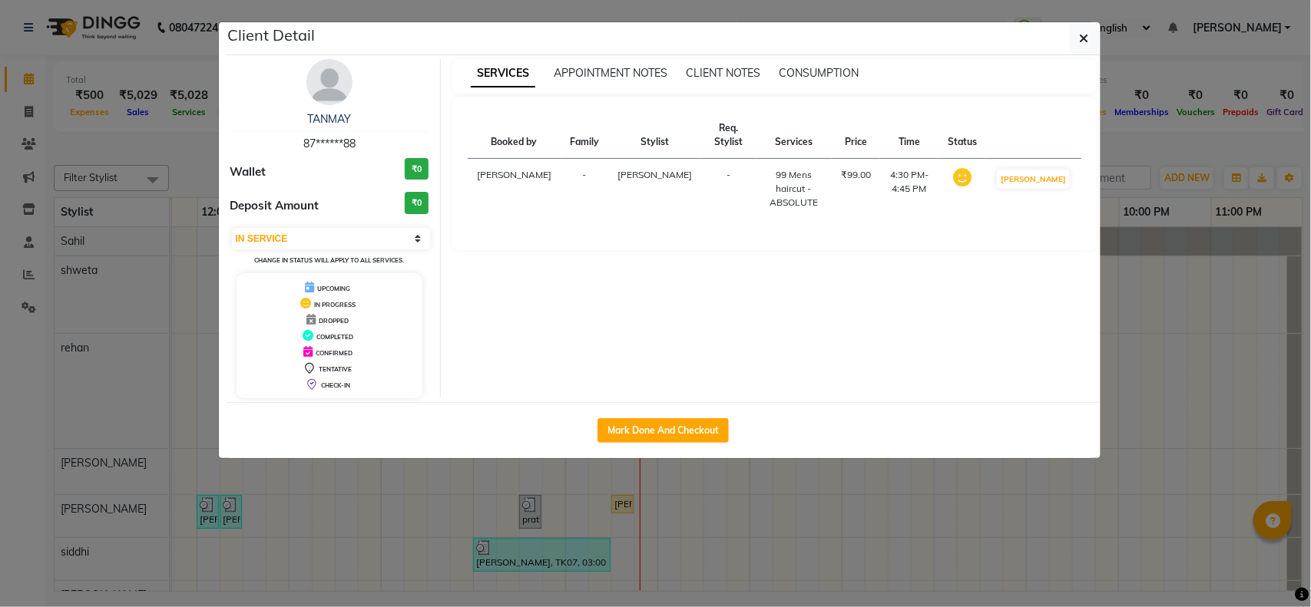
click at [623, 507] on ngb-modal-window "Client Detail TANMAY 87******88 Wallet ₹0 Deposit Amount ₹0 Select IN SERVICE C…" at bounding box center [655, 303] width 1311 height 607
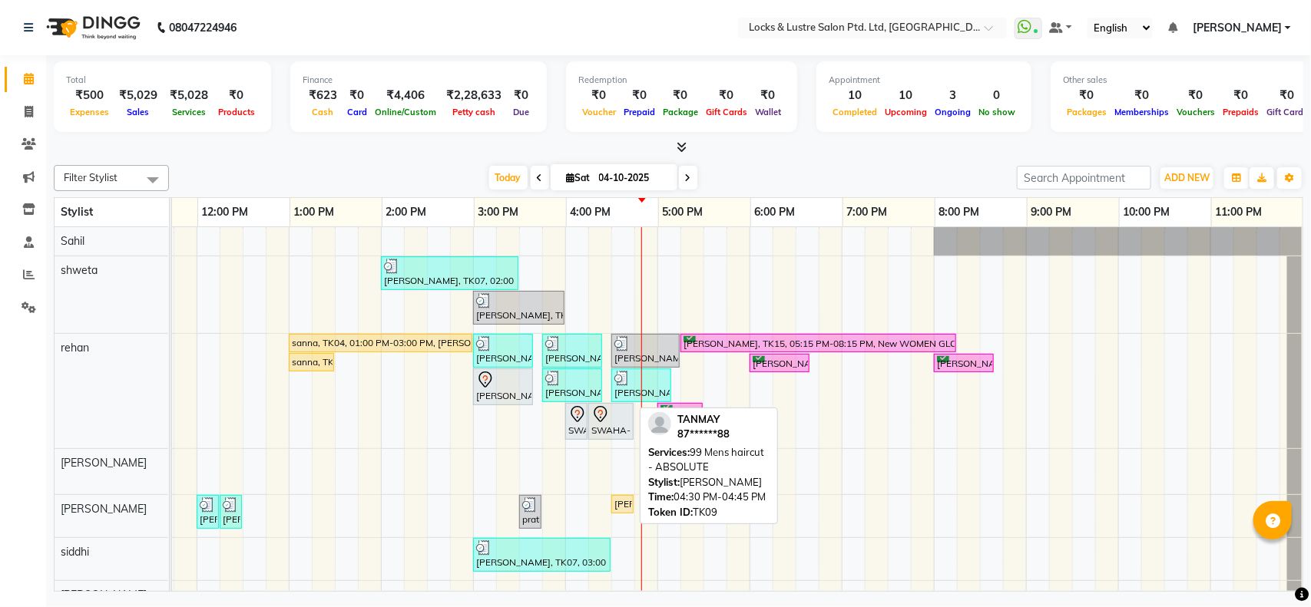
click at [623, 507] on div "[PERSON_NAME], TK09, 04:30 PM-04:45 PM, 99 Mens haircut - ABSOLUTE" at bounding box center [622, 505] width 19 height 14
select select "1"
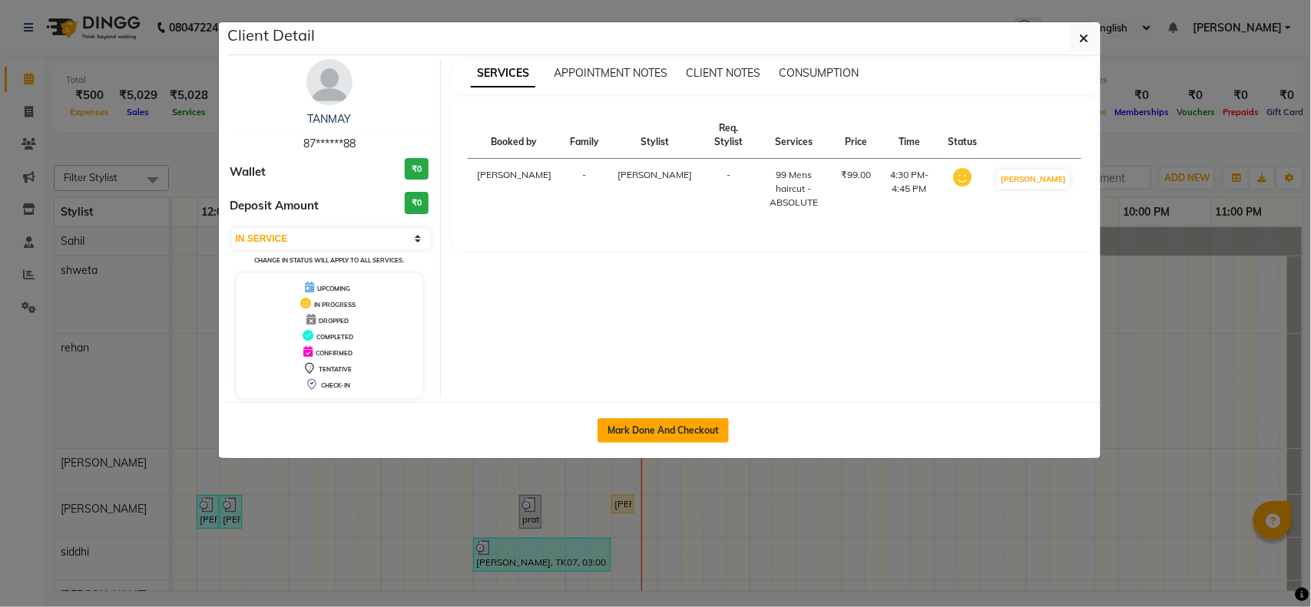
click at [637, 432] on button "Mark Done And Checkout" at bounding box center [663, 431] width 131 height 25
select select "service"
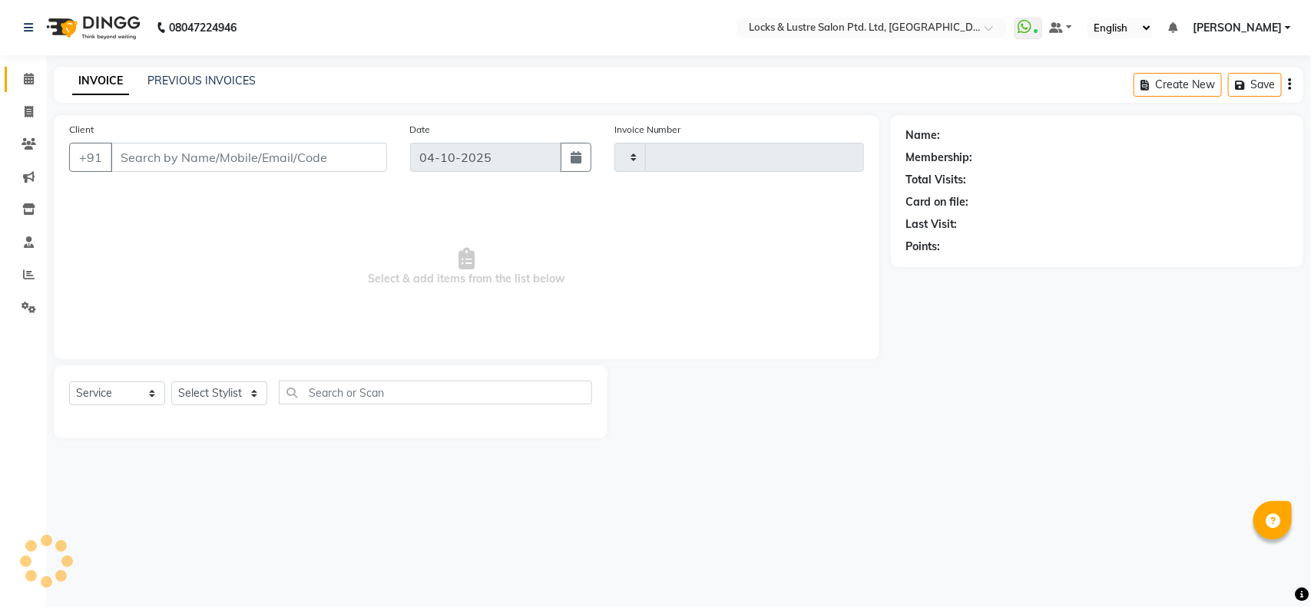
type input "2198"
select select "5928"
type input "87******88"
select select "89162"
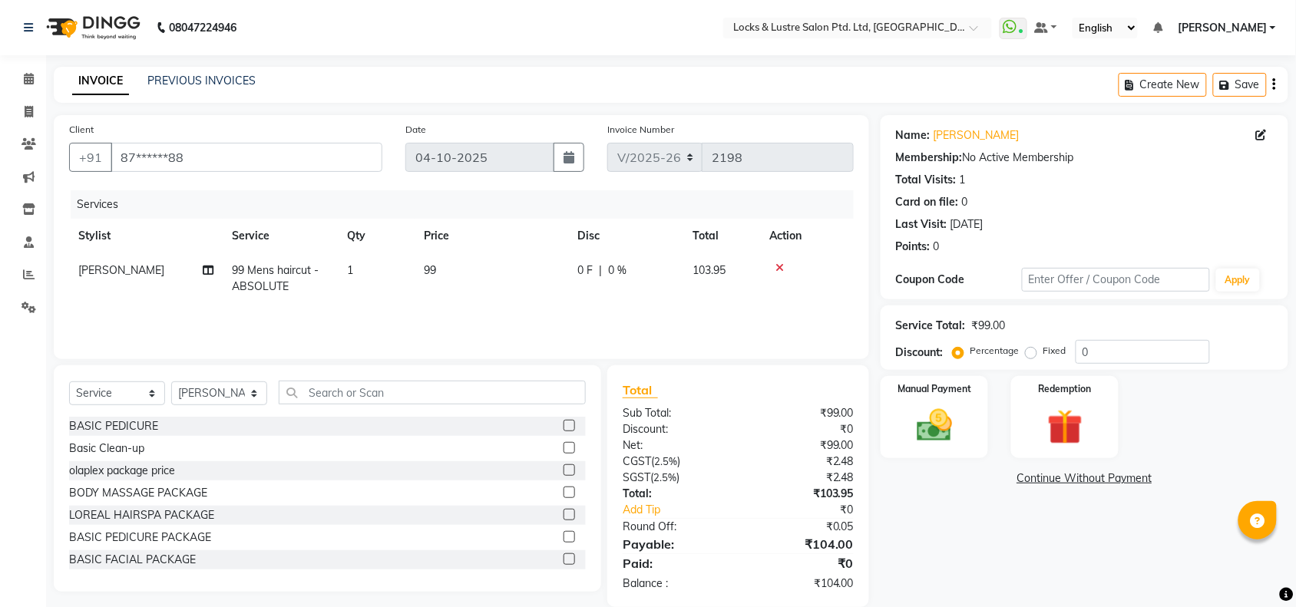
click at [146, 274] on span "[PERSON_NAME]" at bounding box center [121, 270] width 86 height 14
select select "89162"
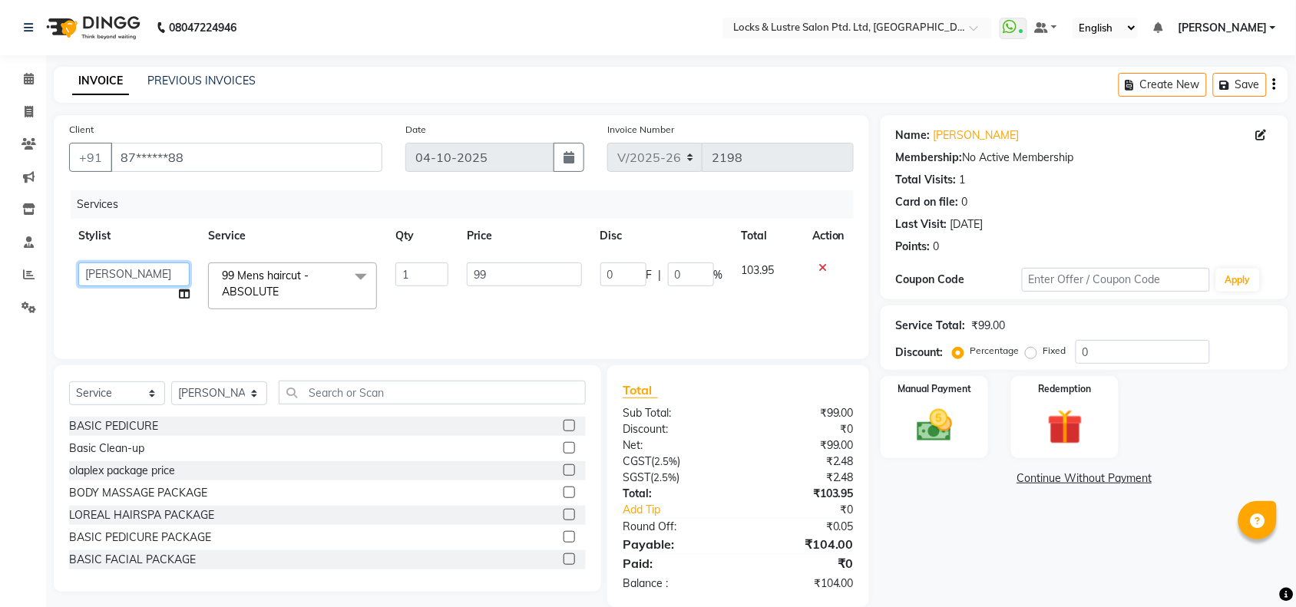
click at [148, 270] on select "adil Admin AHSAN SHAIKH aman Ana's Anuja anushree Ashish chandan DATTARAM Deepi…" at bounding box center [133, 275] width 111 height 24
select select "42069"
click at [150, 271] on select "adil Admin AHSAN SHAIKH aman Ana's Anuja anushree Ashish chandan DATTARAM Deepi…" at bounding box center [133, 275] width 111 height 24
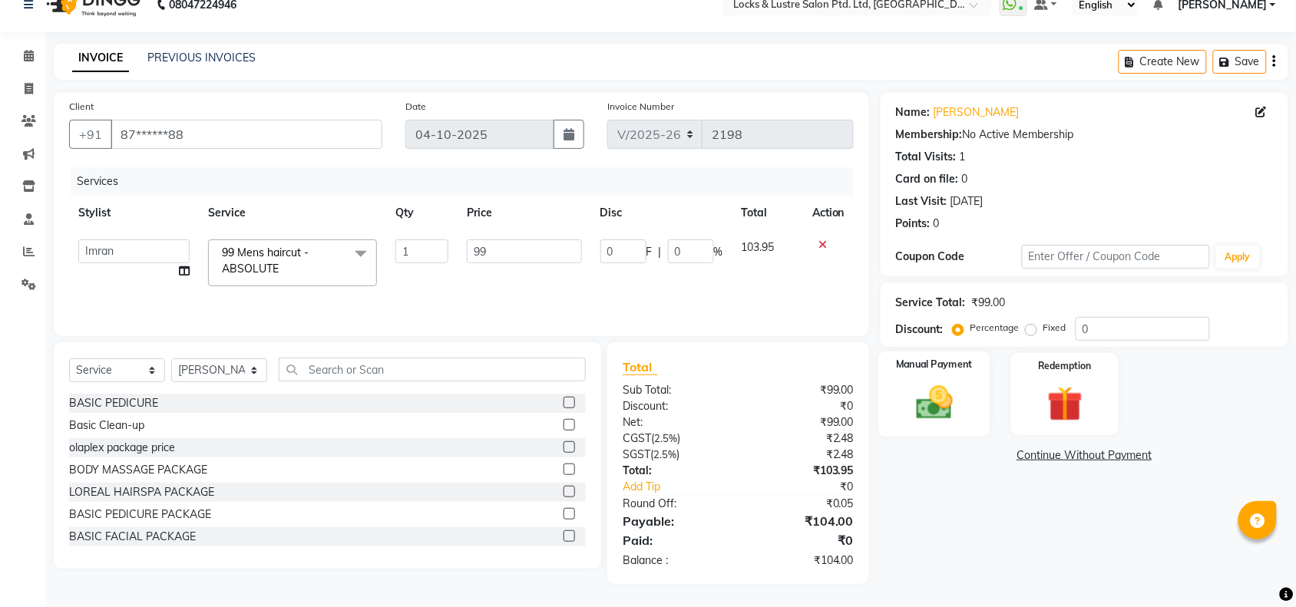
scroll to position [23, 0]
click at [907, 404] on img at bounding box center [935, 403] width 60 height 42
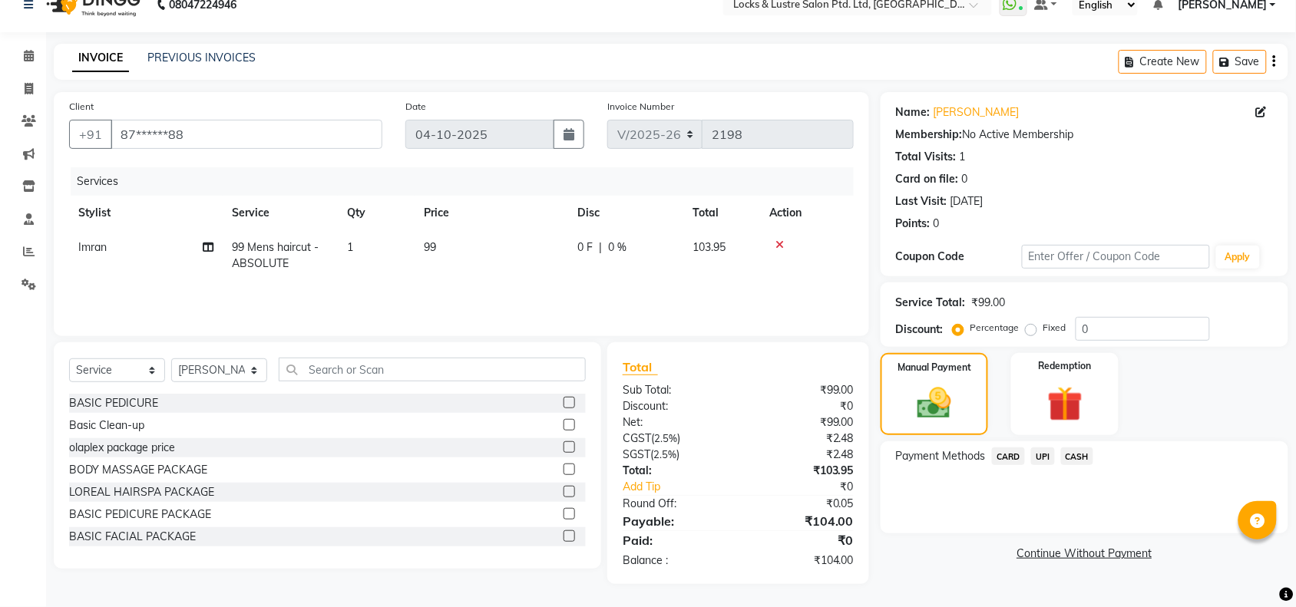
click at [1047, 484] on div "Payment Methods CARD UPI CASH" at bounding box center [1085, 488] width 408 height 92
click at [1039, 458] on span "UPI" at bounding box center [1043, 457] width 24 height 18
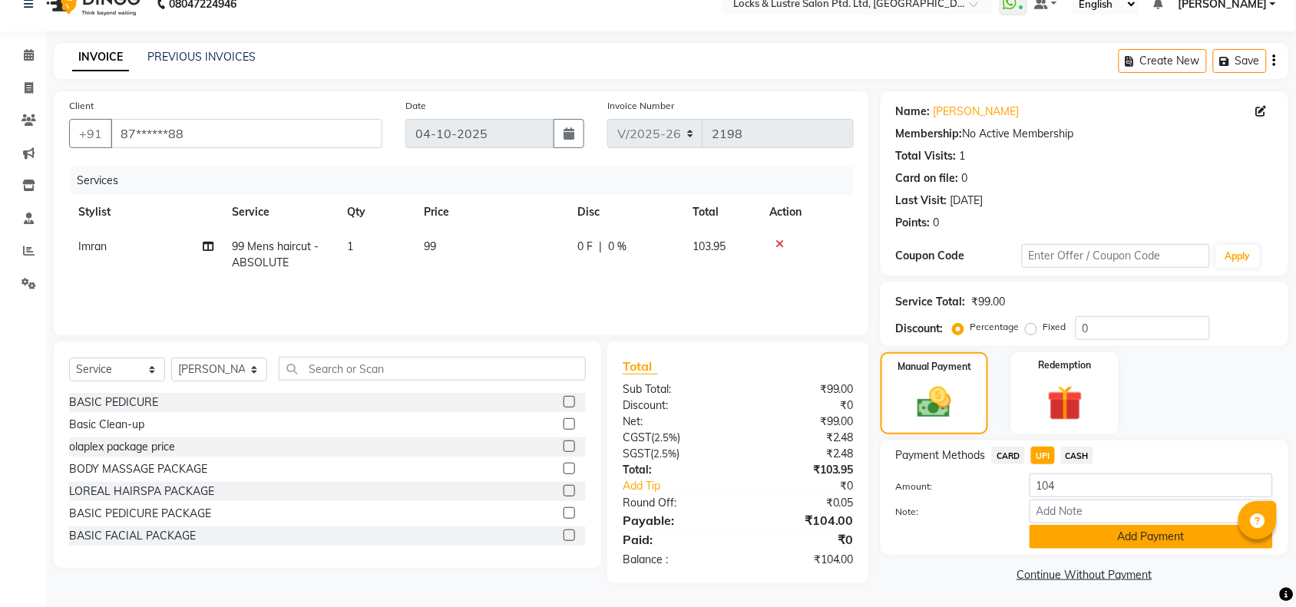
click at [1084, 539] on button "Add Payment" at bounding box center [1151, 537] width 243 height 24
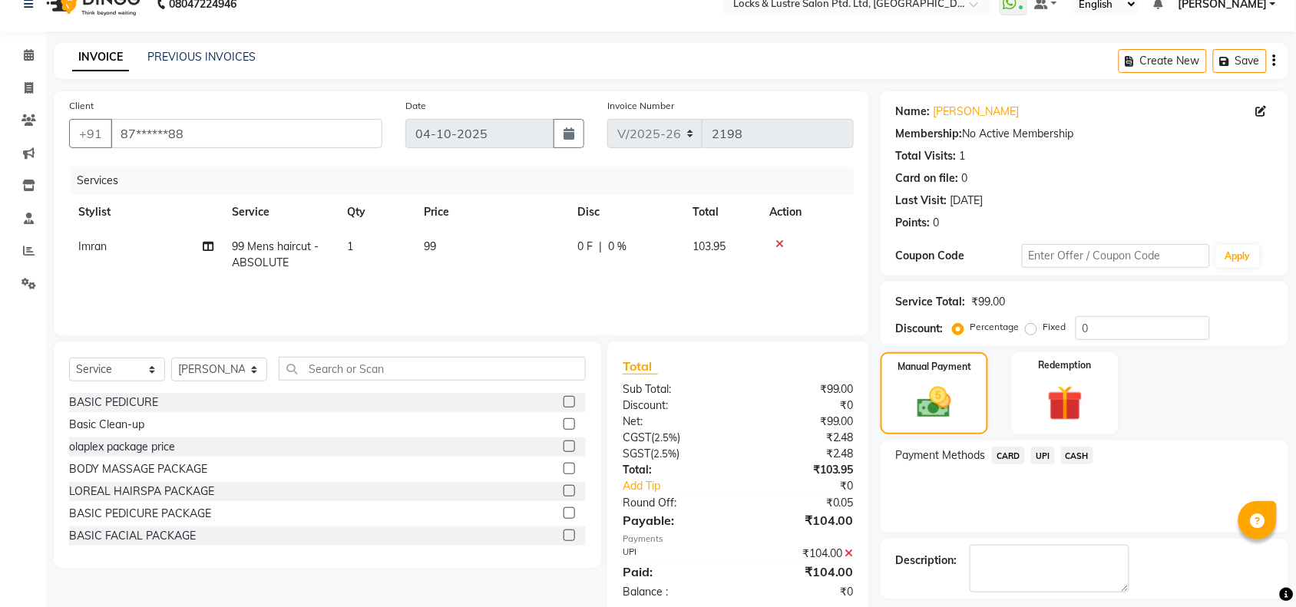
click at [1084, 539] on div "Description:" at bounding box center [1085, 569] width 408 height 60
click at [1060, 569] on textarea at bounding box center [1050, 569] width 160 height 48
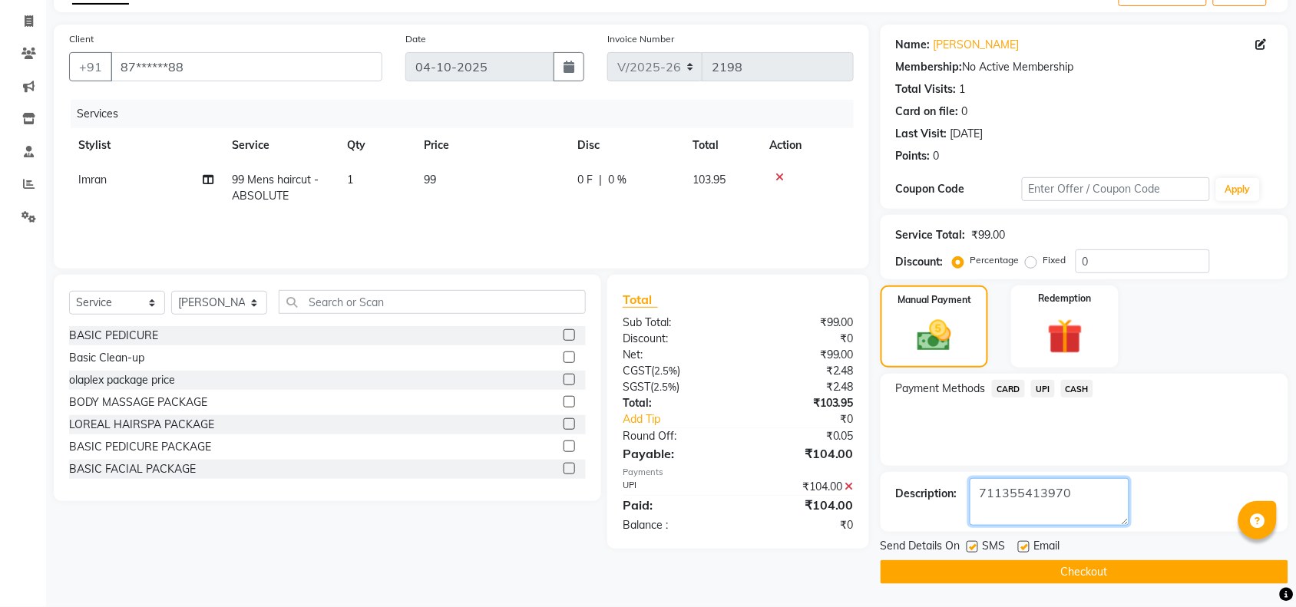
type textarea "711355413970"
click at [1060, 569] on button "Checkout" at bounding box center [1085, 573] width 408 height 24
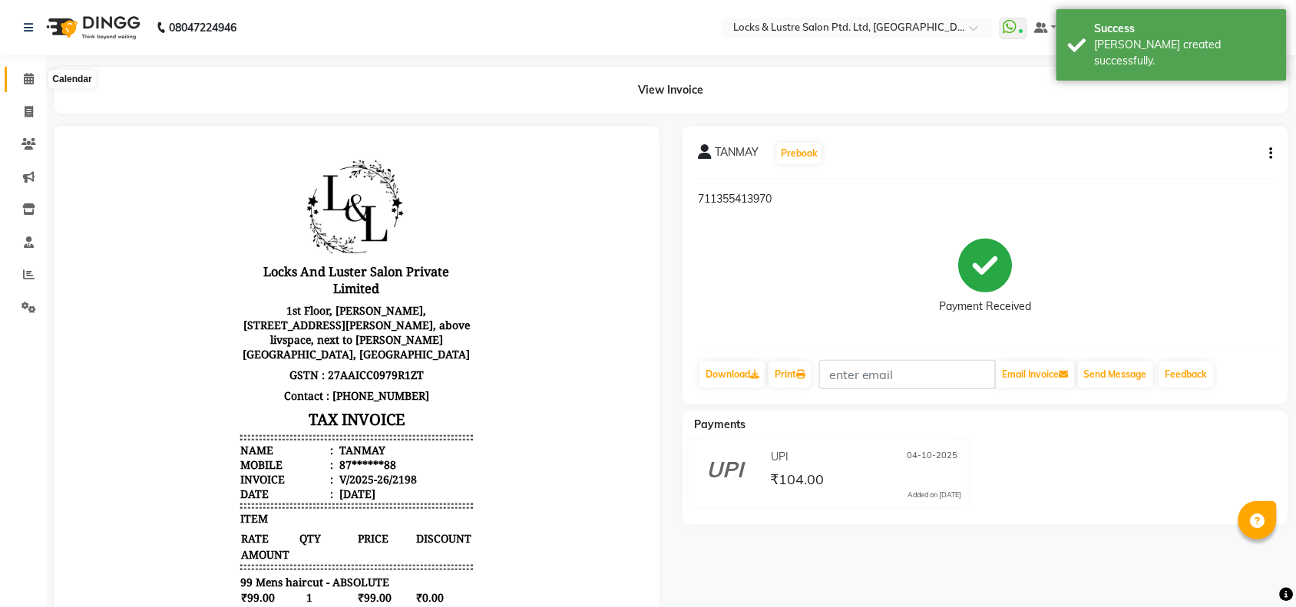
click at [27, 77] on icon at bounding box center [29, 79] width 10 height 12
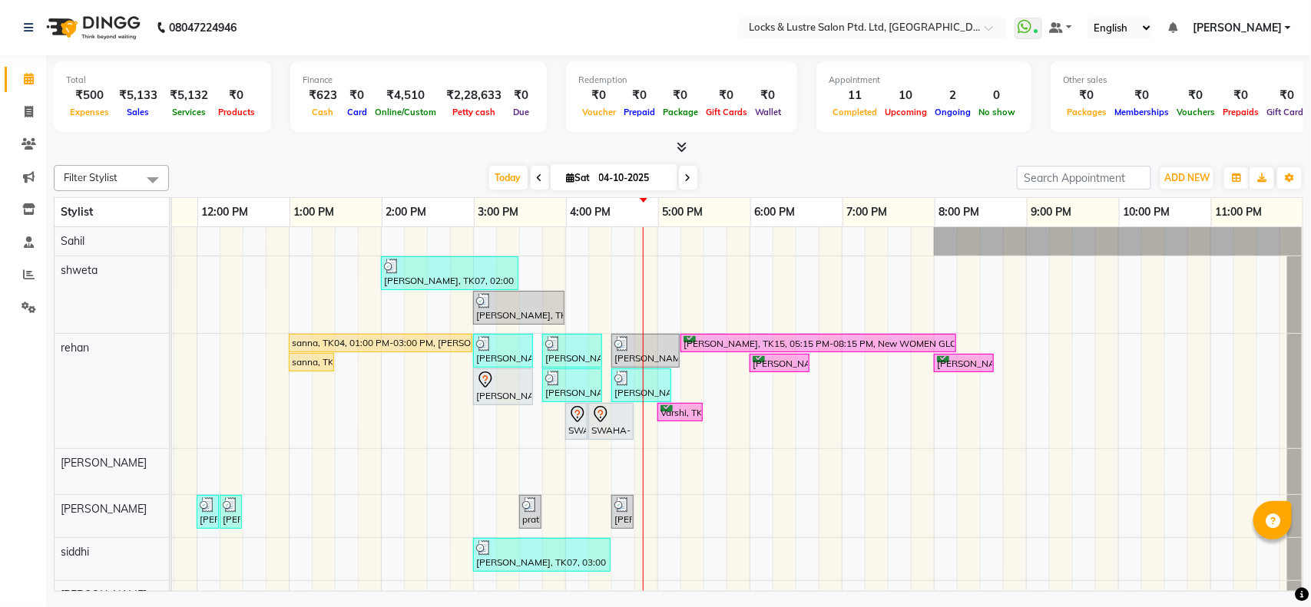
scroll to position [139, 0]
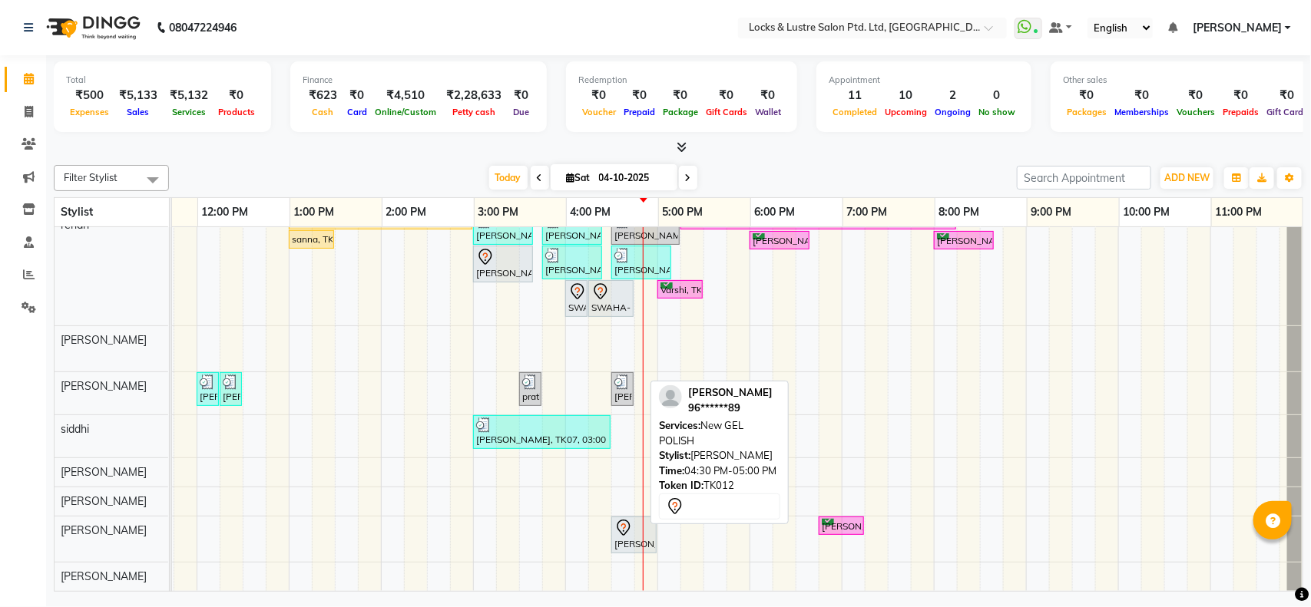
click at [613, 528] on div "[PERSON_NAME], TK12, 04:30 PM-05:00 PM, New GEL POLISH" at bounding box center [634, 535] width 42 height 32
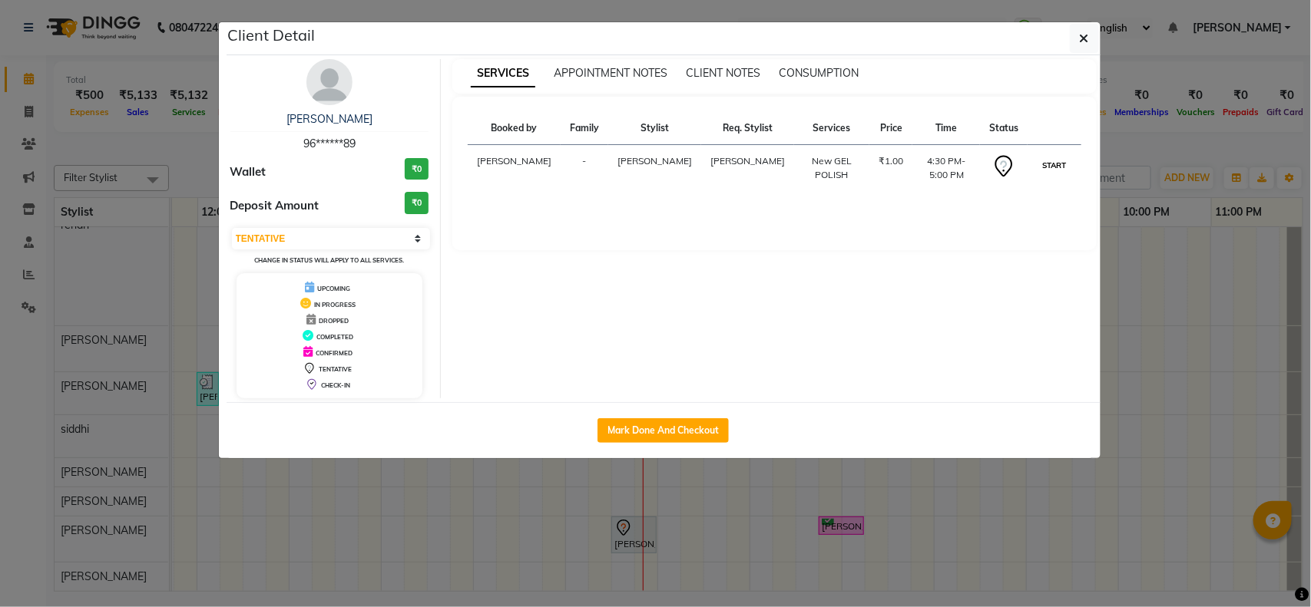
click at [1049, 167] on button "START" at bounding box center [1053, 165] width 31 height 19
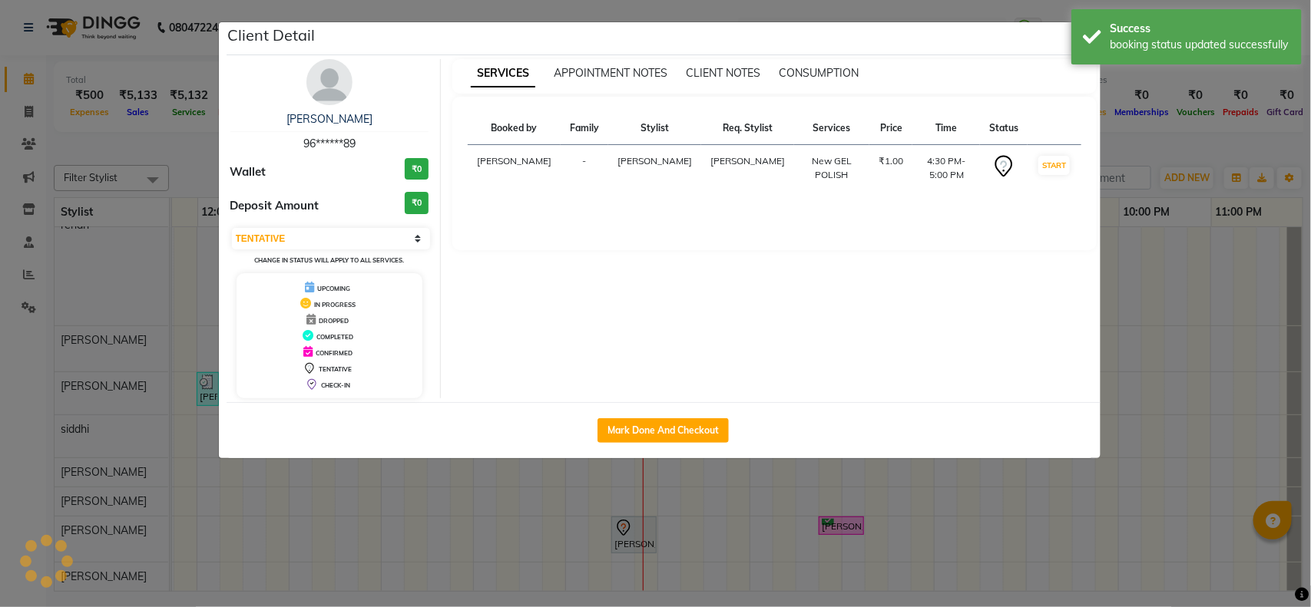
select select "1"
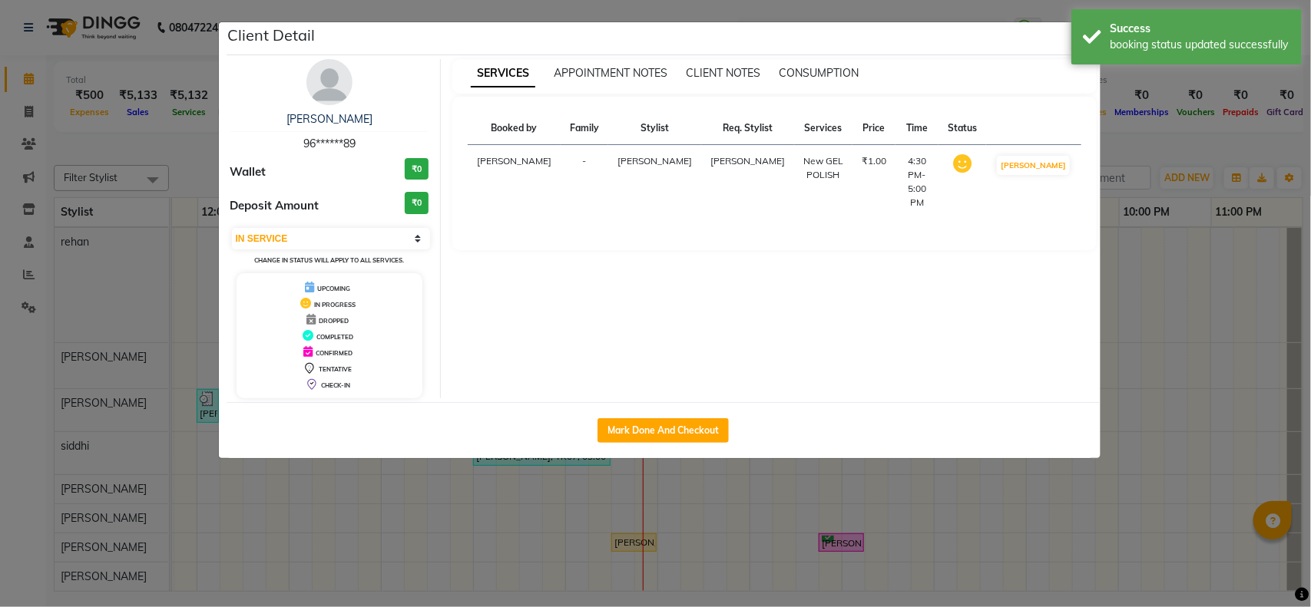
click at [955, 485] on ngb-modal-window "Client Detail Rashi Shah 96******89 Wallet ₹0 Deposit Amount ₹0 Select IN SERVI…" at bounding box center [655, 303] width 1311 height 607
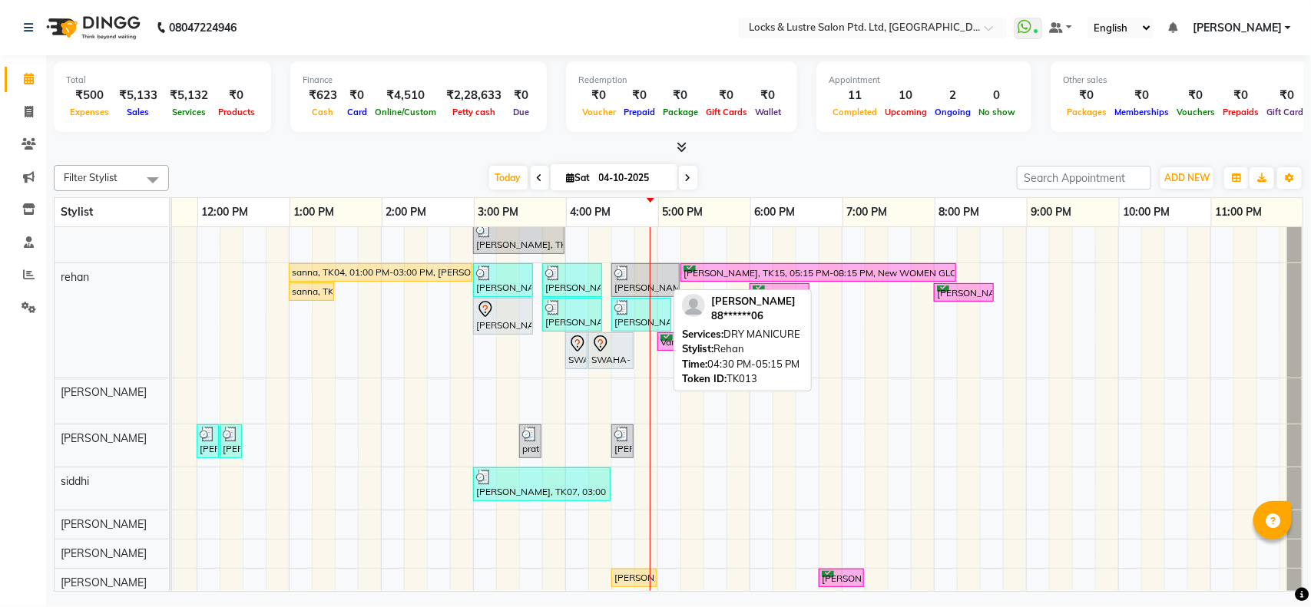
scroll to position [70, 0]
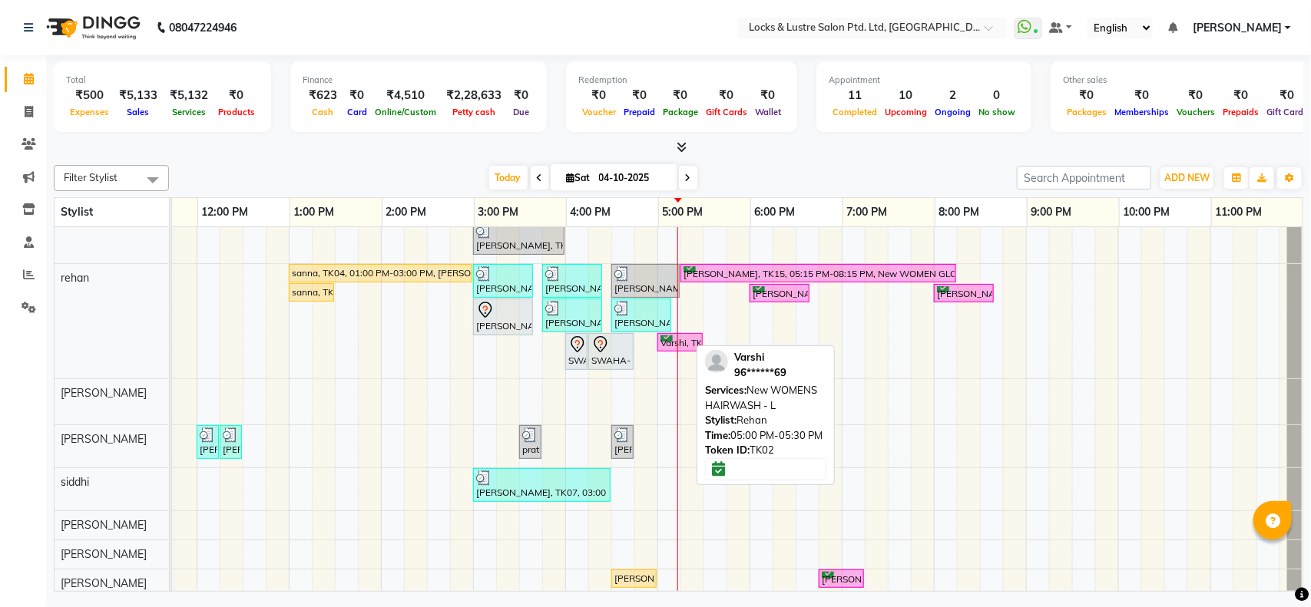
click at [669, 346] on div "Varshi, TK02, 05:00 PM-05:30 PM, New WOMENS HAIRWASH - L" at bounding box center [680, 343] width 42 height 15
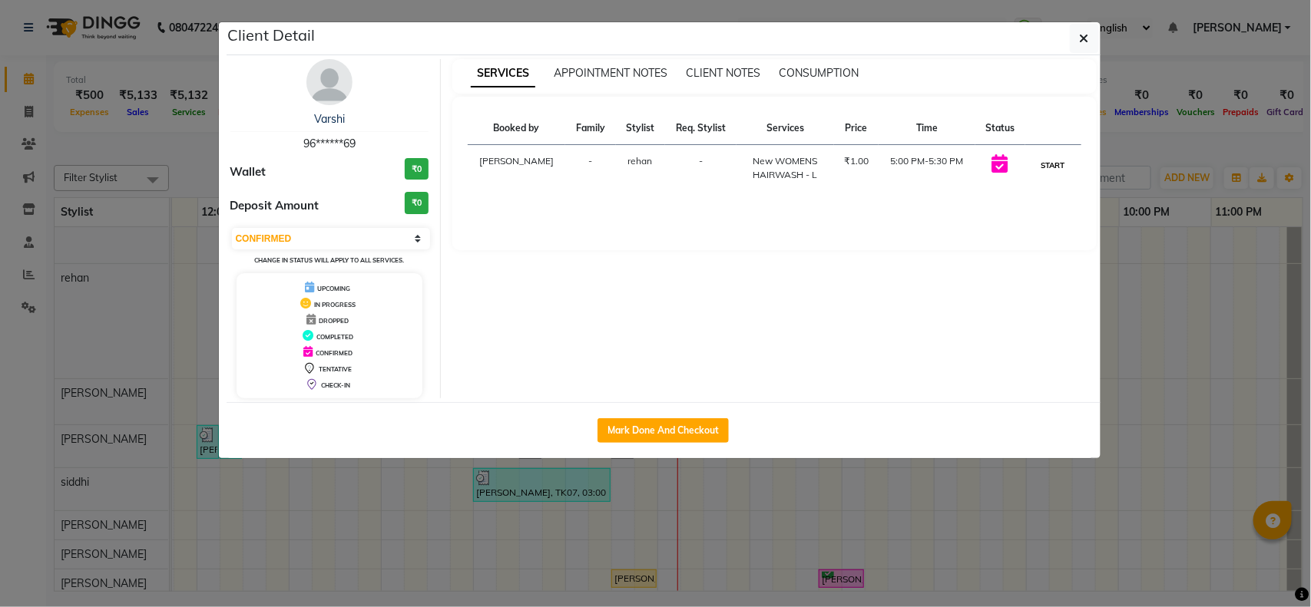
click at [1050, 167] on button "START" at bounding box center [1053, 165] width 31 height 19
select select "1"
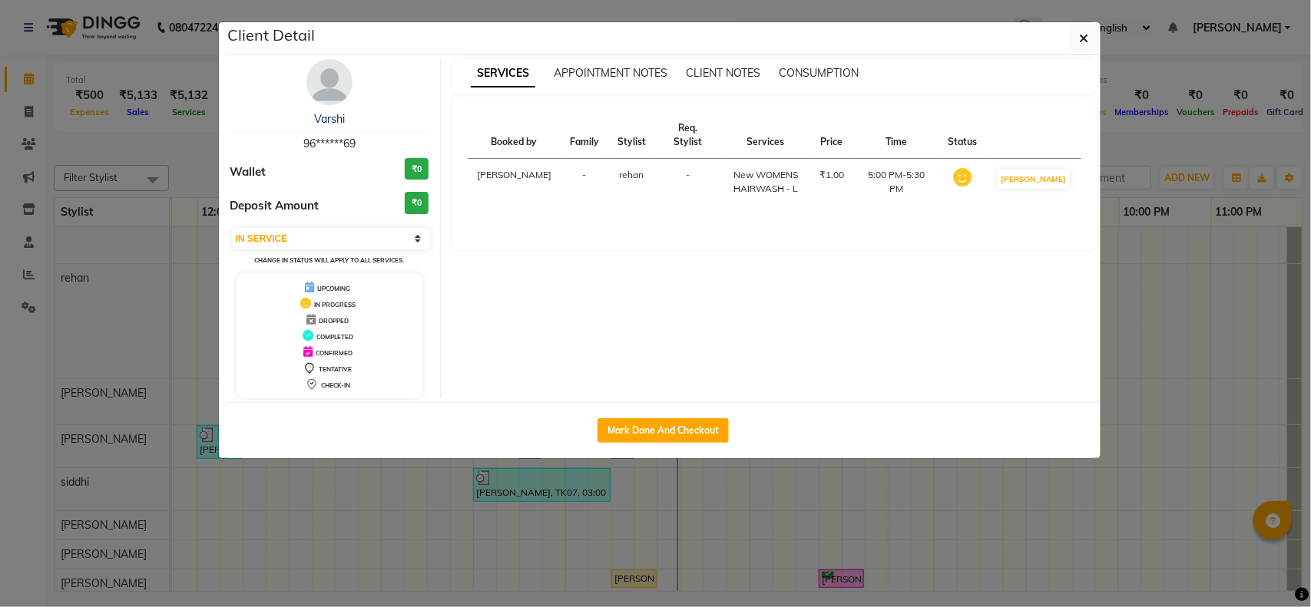
click at [1208, 200] on ngb-modal-window "Client Detail Varshi 96******69 Wallet ₹0 Deposit Amount ₹0 Select IN SERVICE C…" at bounding box center [655, 303] width 1311 height 607
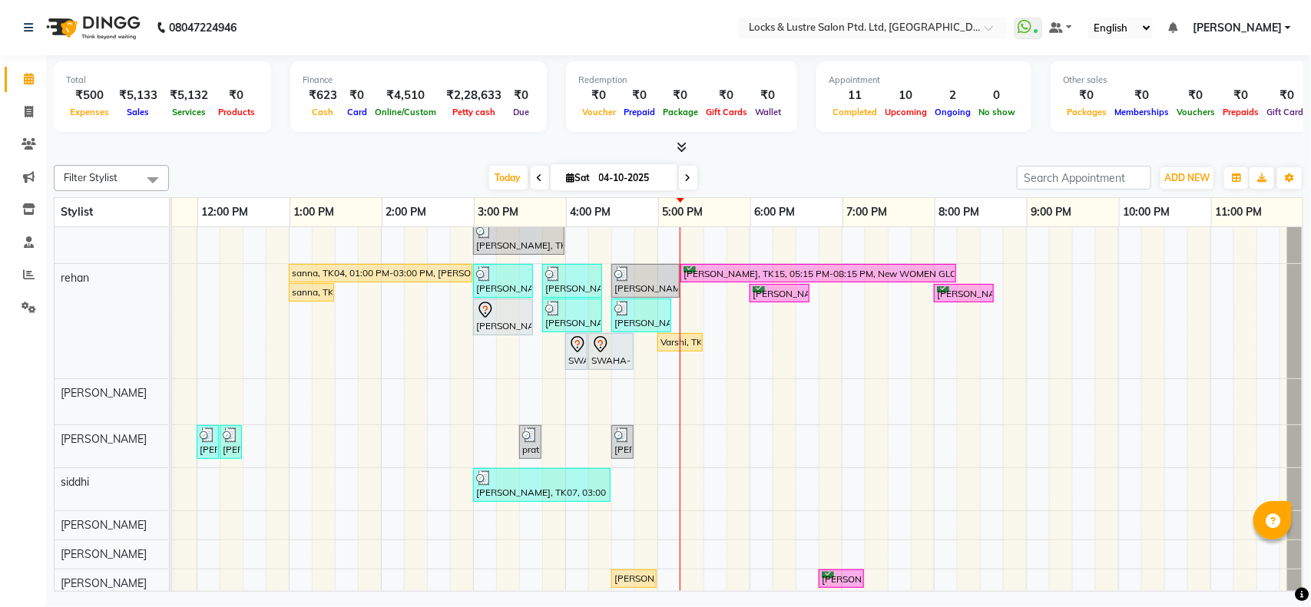
click at [685, 182] on icon at bounding box center [688, 178] width 6 height 9
type input "05-10-2025"
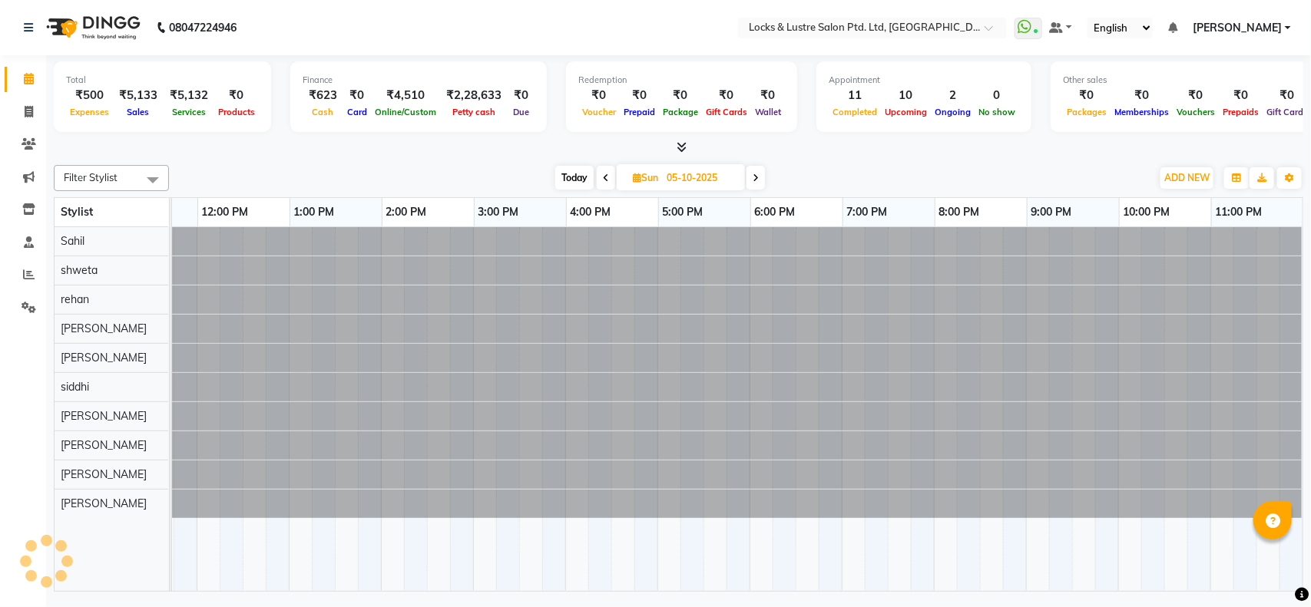
scroll to position [0, 0]
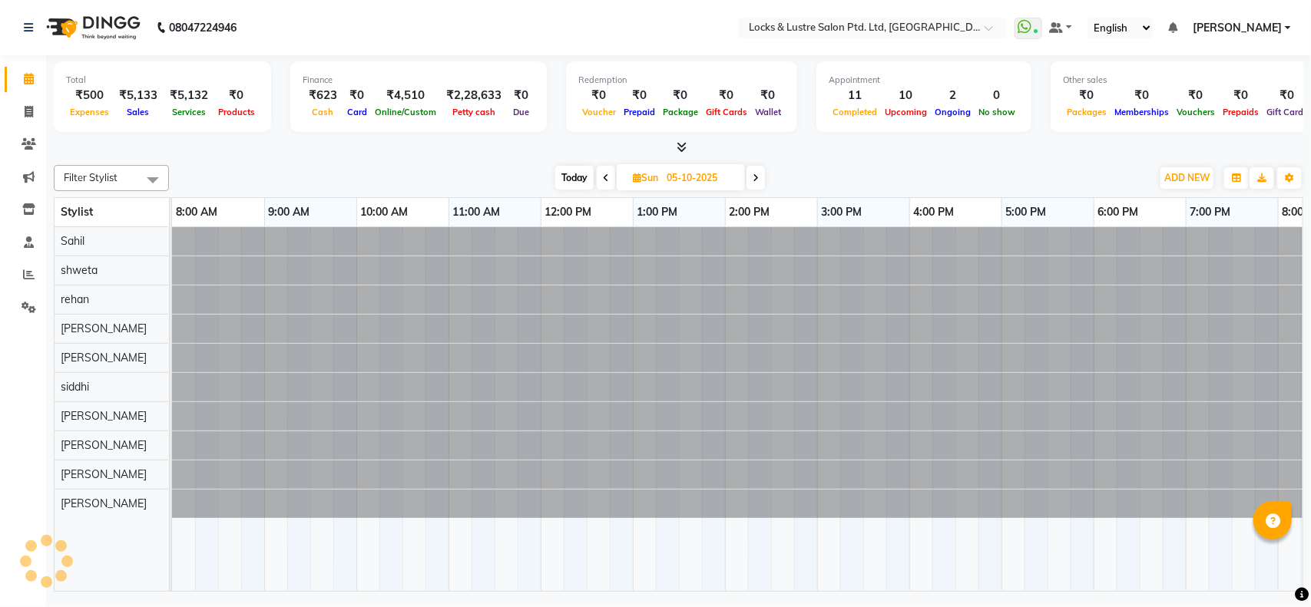
click at [682, 182] on input "05-10-2025" at bounding box center [700, 178] width 77 height 23
select select "10"
select select "2025"
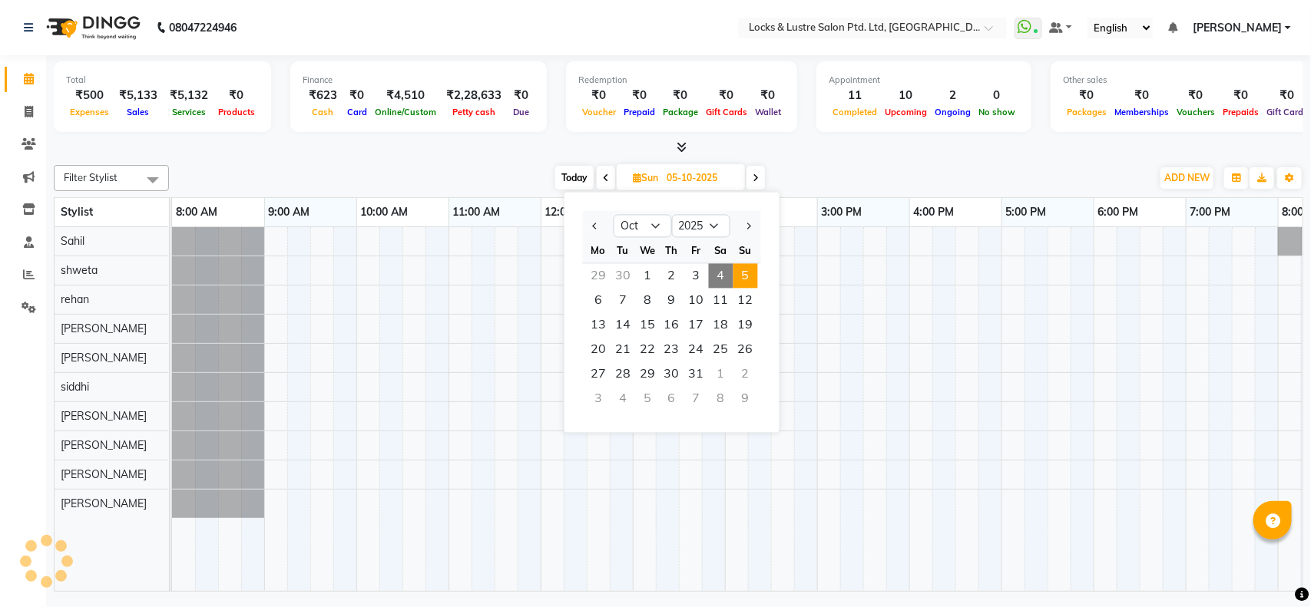
scroll to position [0, 343]
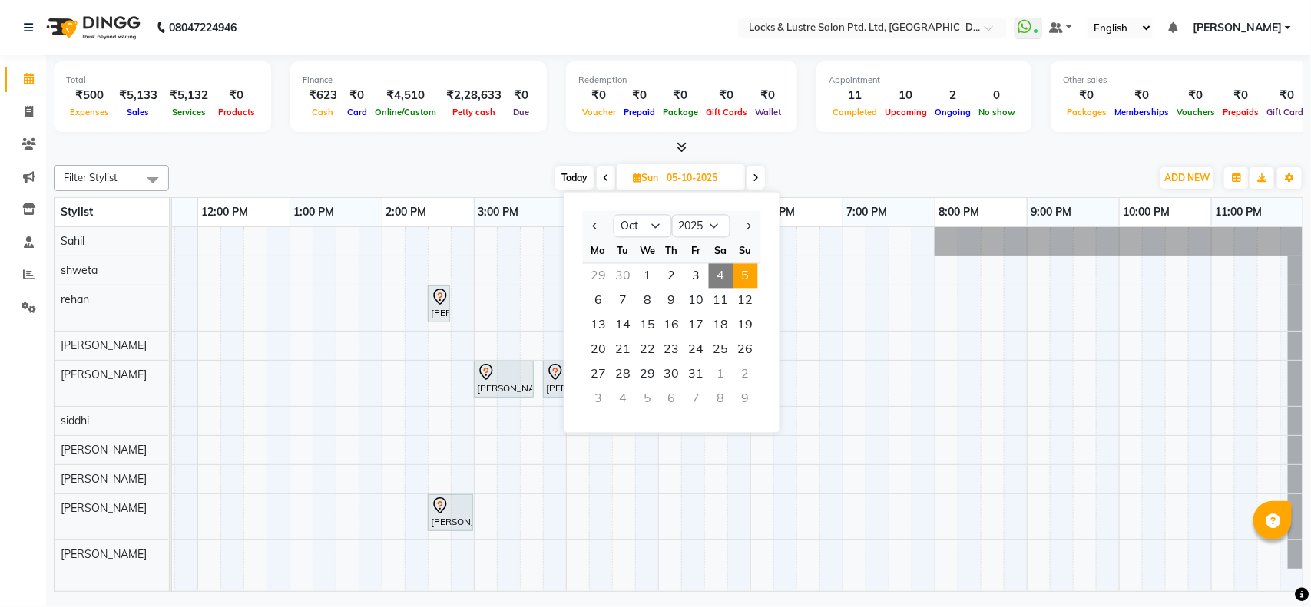
click at [759, 170] on span at bounding box center [755, 178] width 18 height 24
type input "[DATE]"
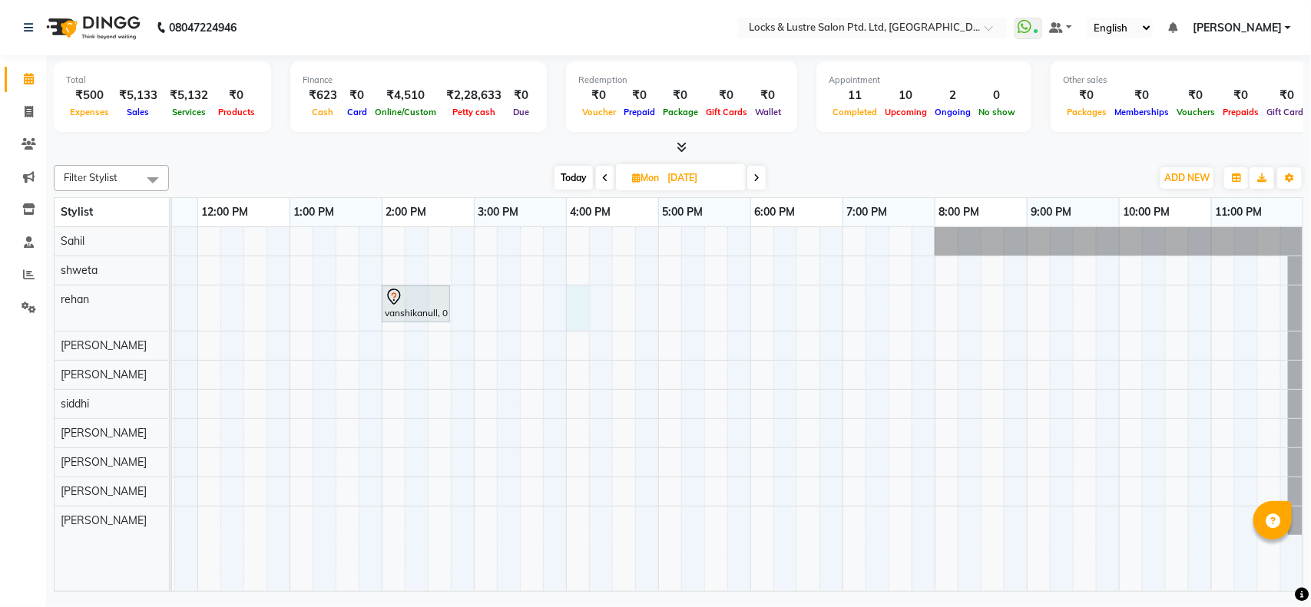
click at [573, 313] on div "vanshikanull, 02:00 PM-02:45 PM, LOREAL HAIRSPA PACKAGE" at bounding box center [566, 409] width 1475 height 364
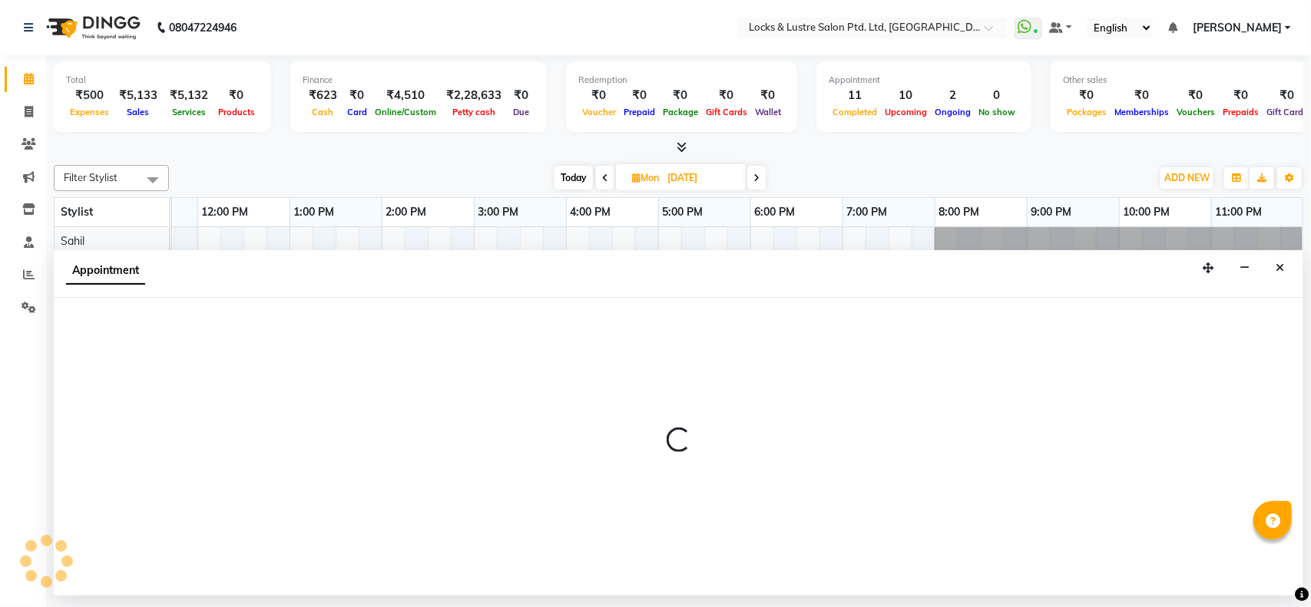
select select "62982"
select select "960"
select select "tentative"
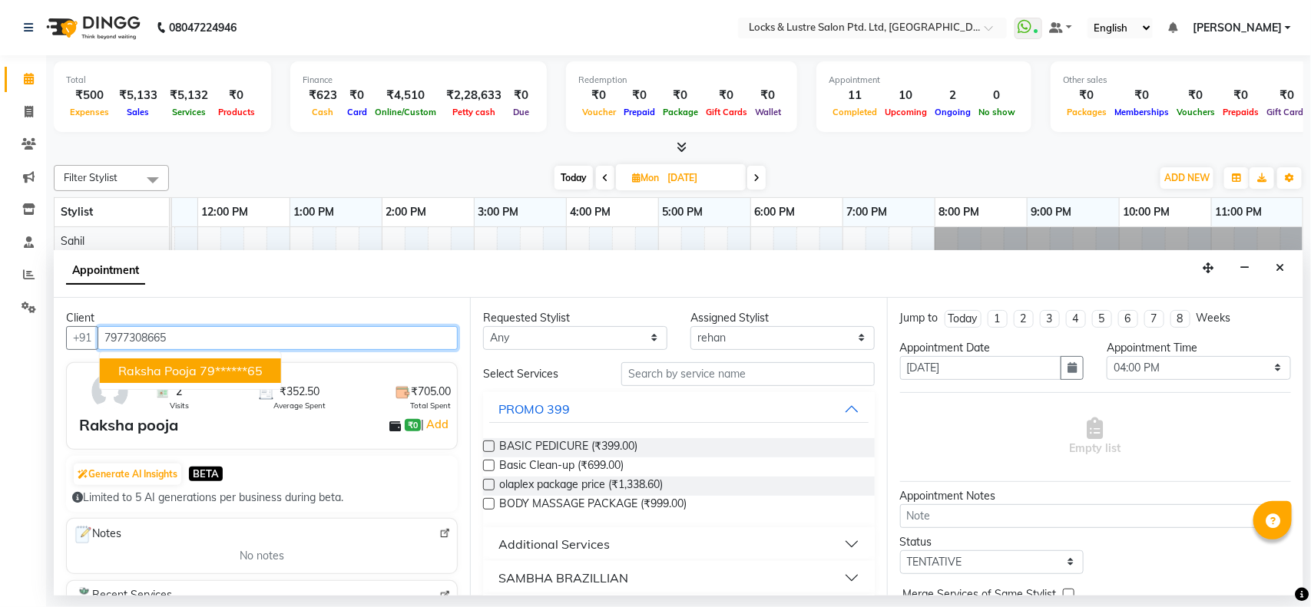
type input "7977308665"
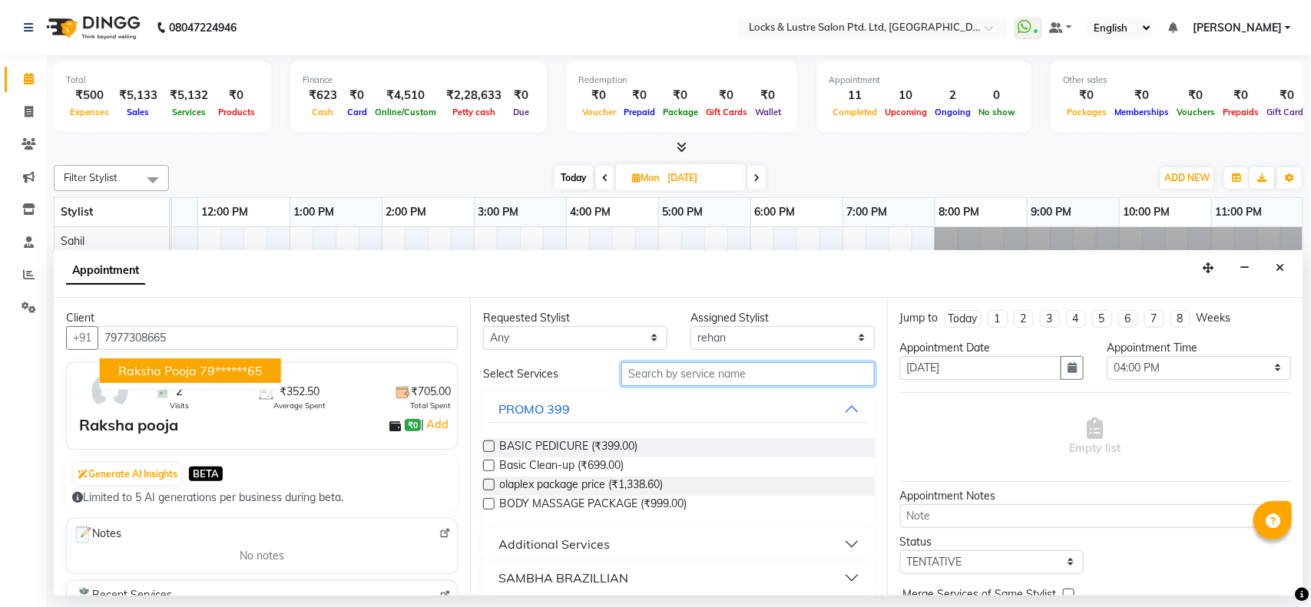
click at [650, 369] on input "text" at bounding box center [747, 374] width 253 height 24
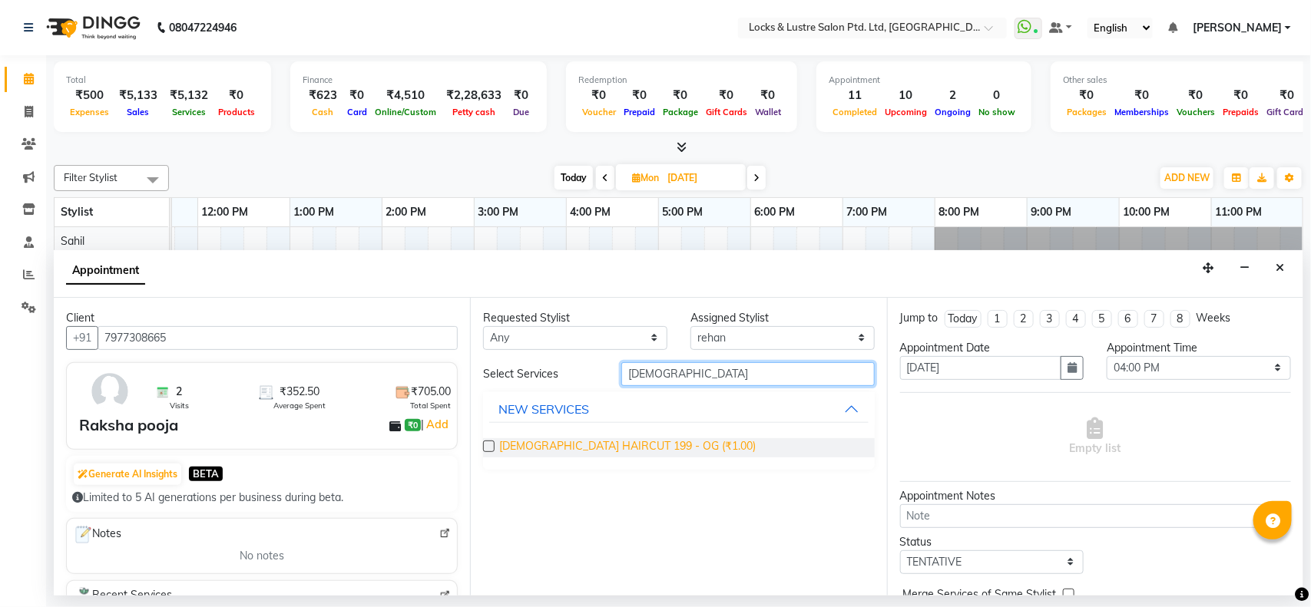
type input "FEMALE"
click at [547, 447] on span "FEMALE HAIRCUT 199 - OG (₹1.00)" at bounding box center [627, 448] width 257 height 19
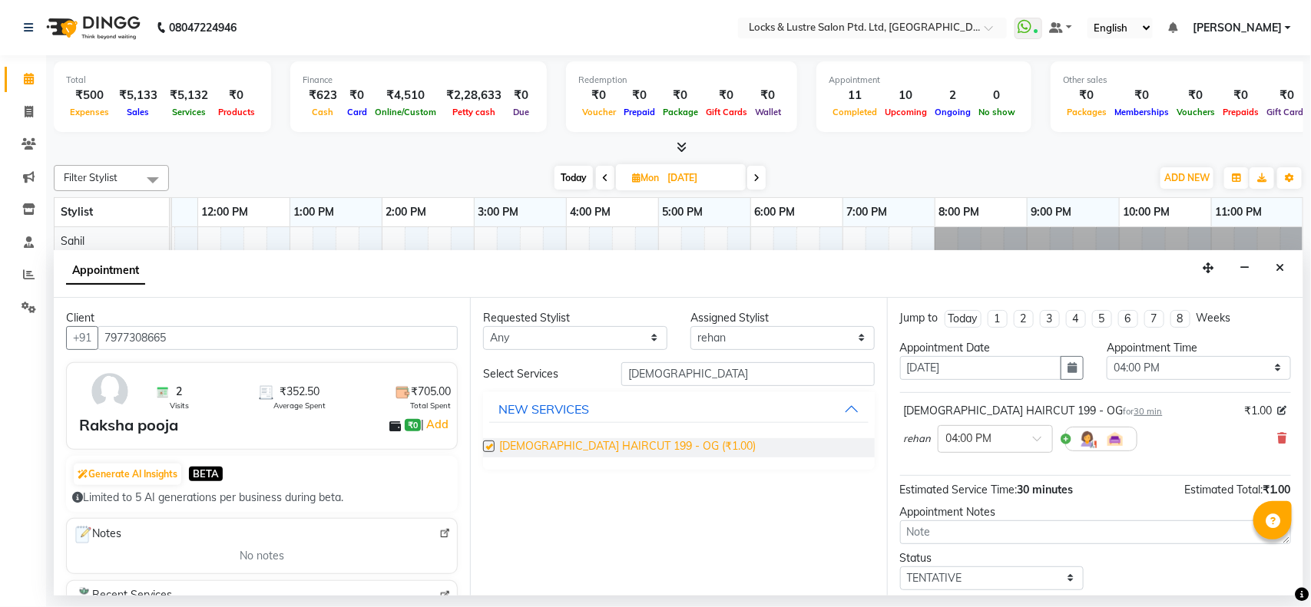
checkbox input "false"
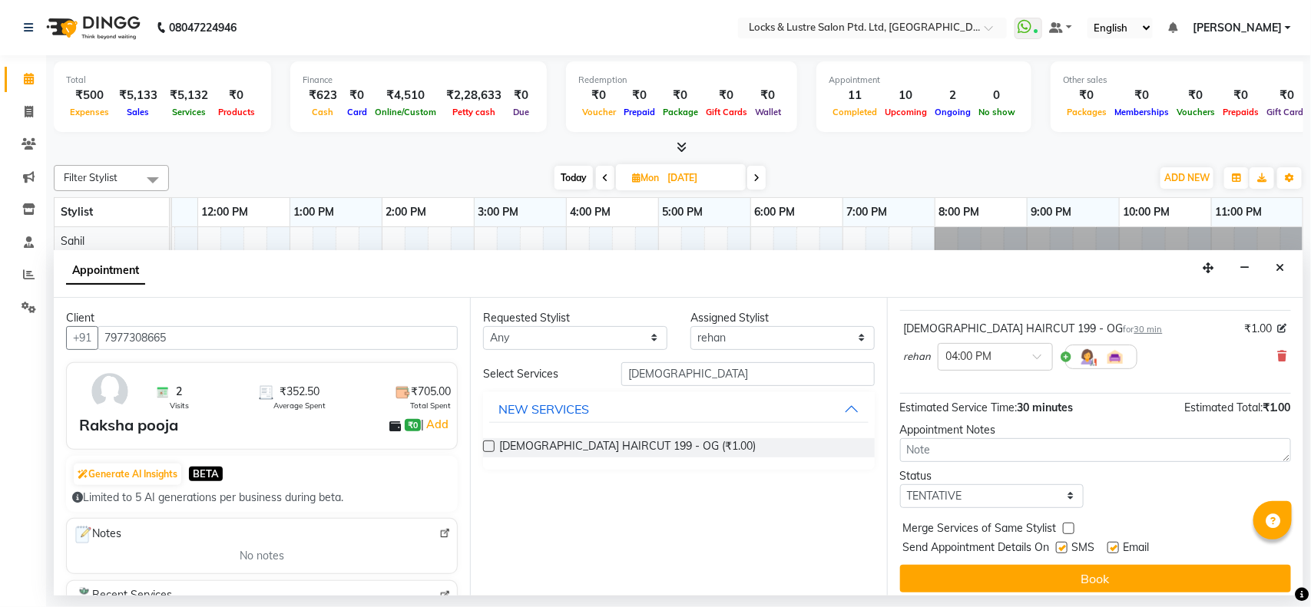
scroll to position [89, 0]
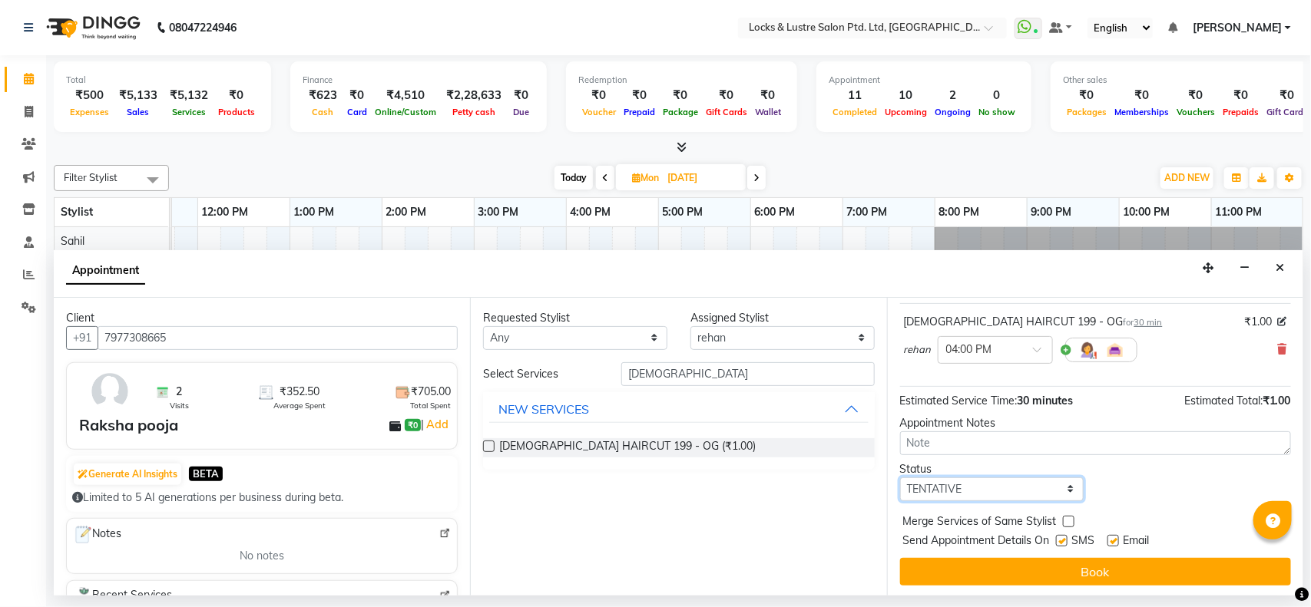
click at [1008, 492] on select "Select TENTATIVE CONFIRM UPCOMING" at bounding box center [992, 490] width 184 height 24
click at [900, 478] on select "Select TENTATIVE CONFIRM UPCOMING" at bounding box center [992, 490] width 184 height 24
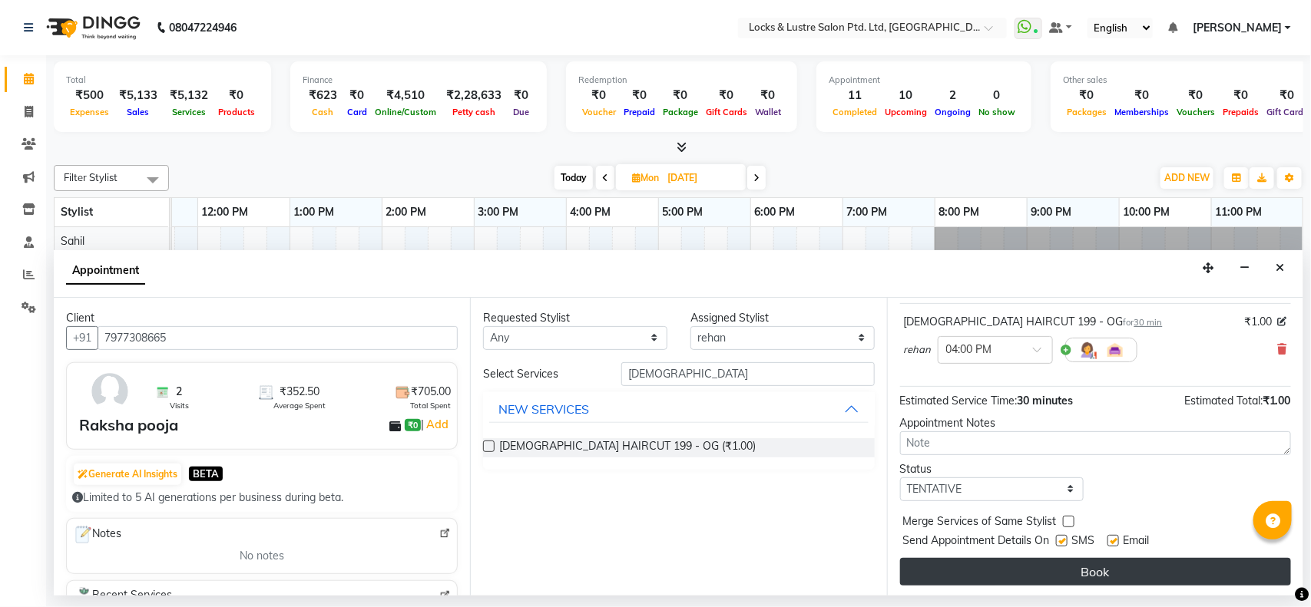
click at [1002, 568] on button "Book" at bounding box center [1095, 572] width 391 height 28
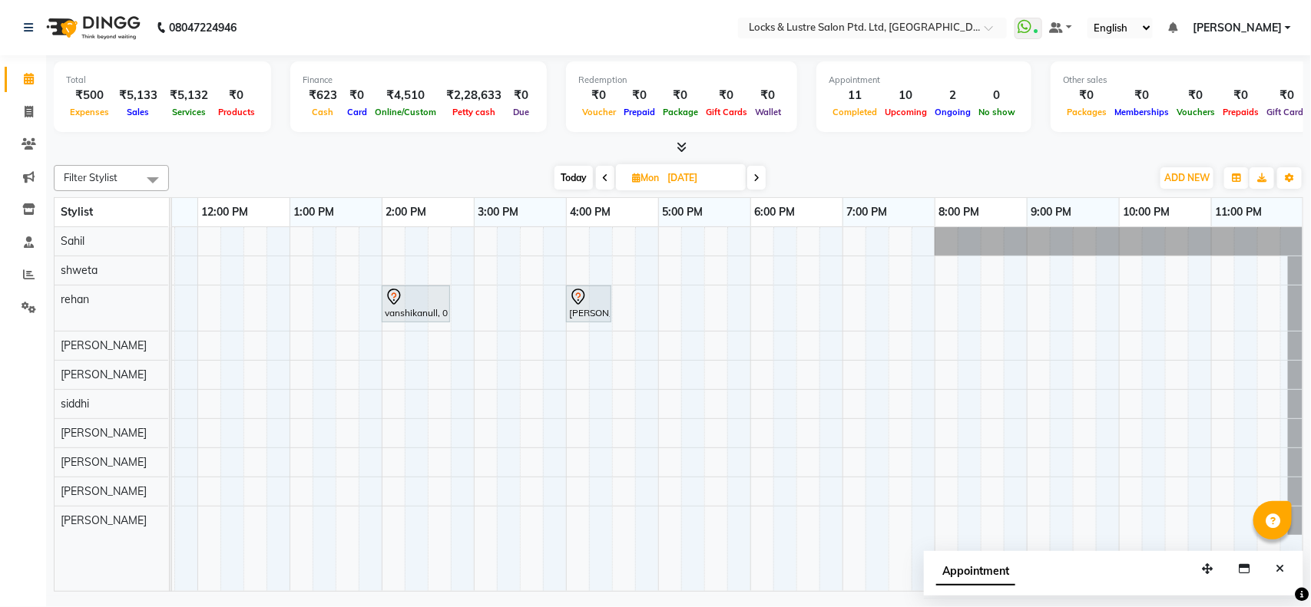
click at [562, 184] on span "Today" at bounding box center [573, 178] width 38 height 24
type input "04-10-2025"
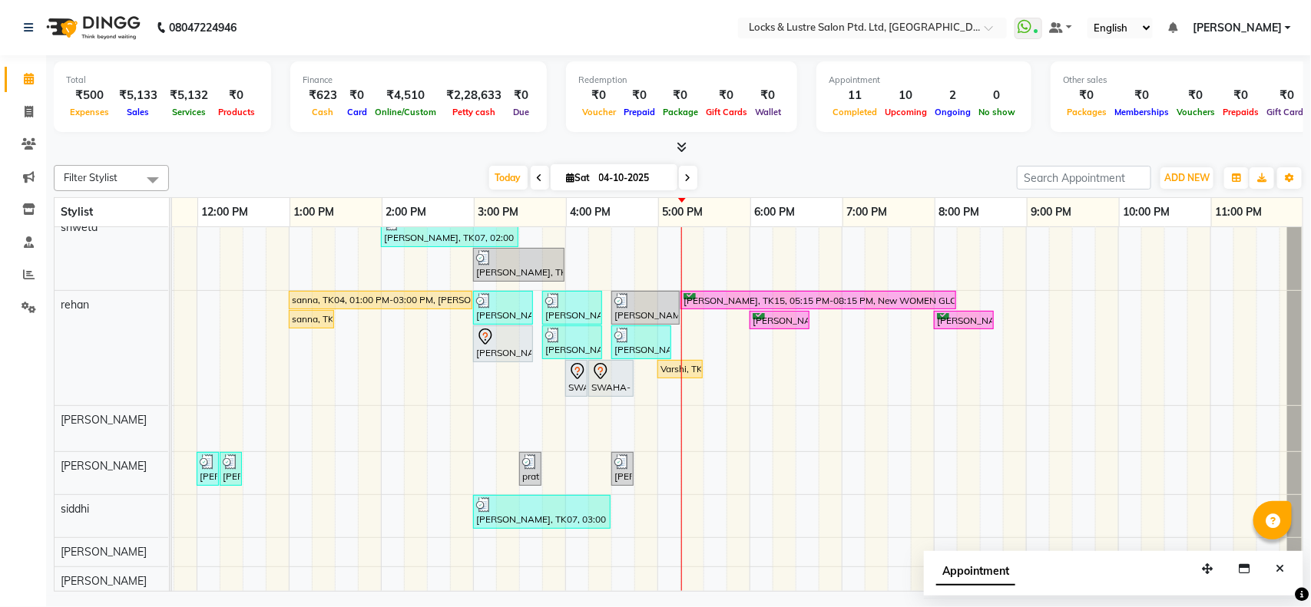
scroll to position [0, 0]
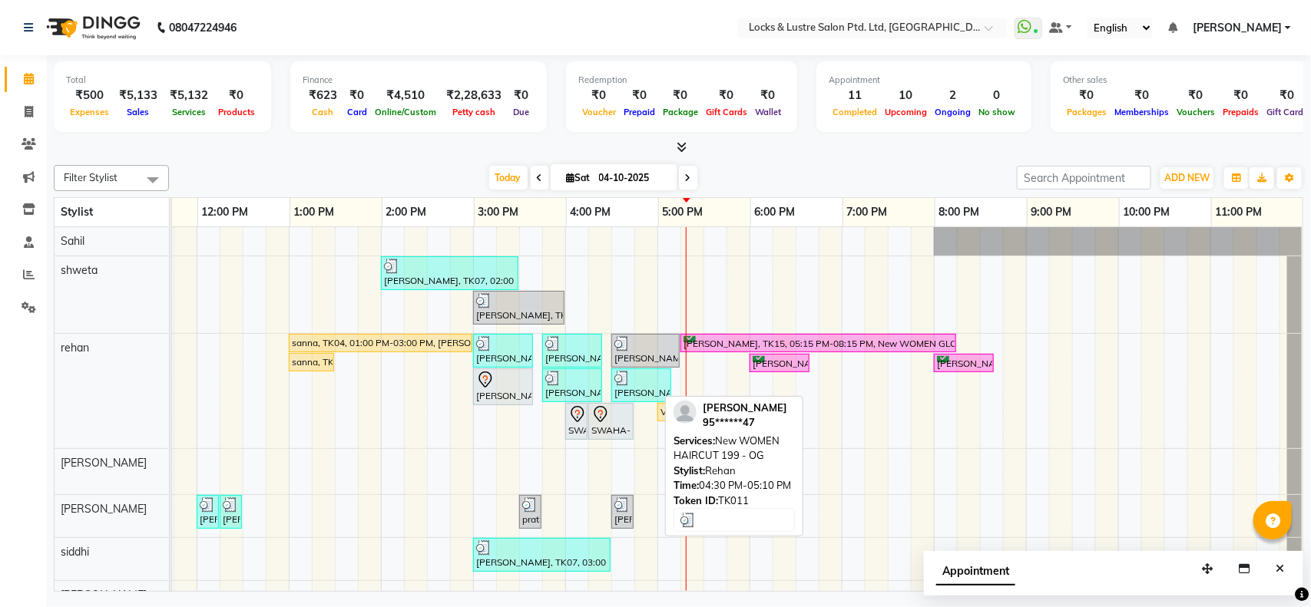
click at [626, 393] on div "[PERSON_NAME], TK11, 04:30 PM-05:10 PM, New WOMEN HAIRCUT 199 - OG" at bounding box center [641, 385] width 57 height 29
select select "1"
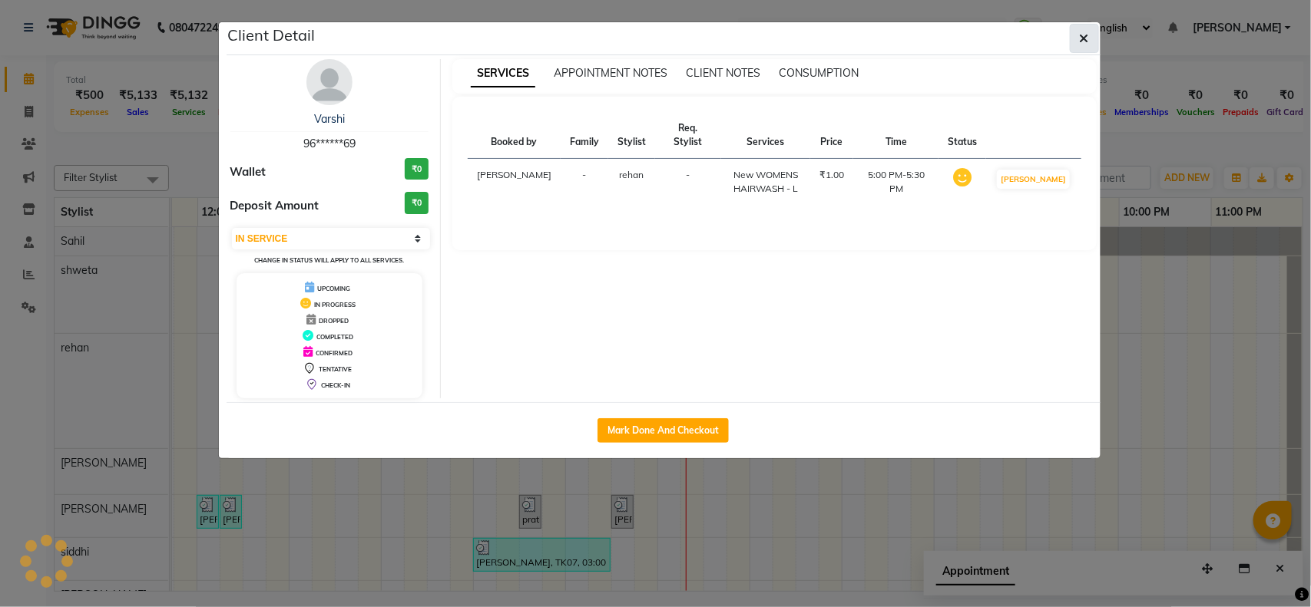
click at [1085, 44] on icon "button" at bounding box center [1084, 38] width 9 height 12
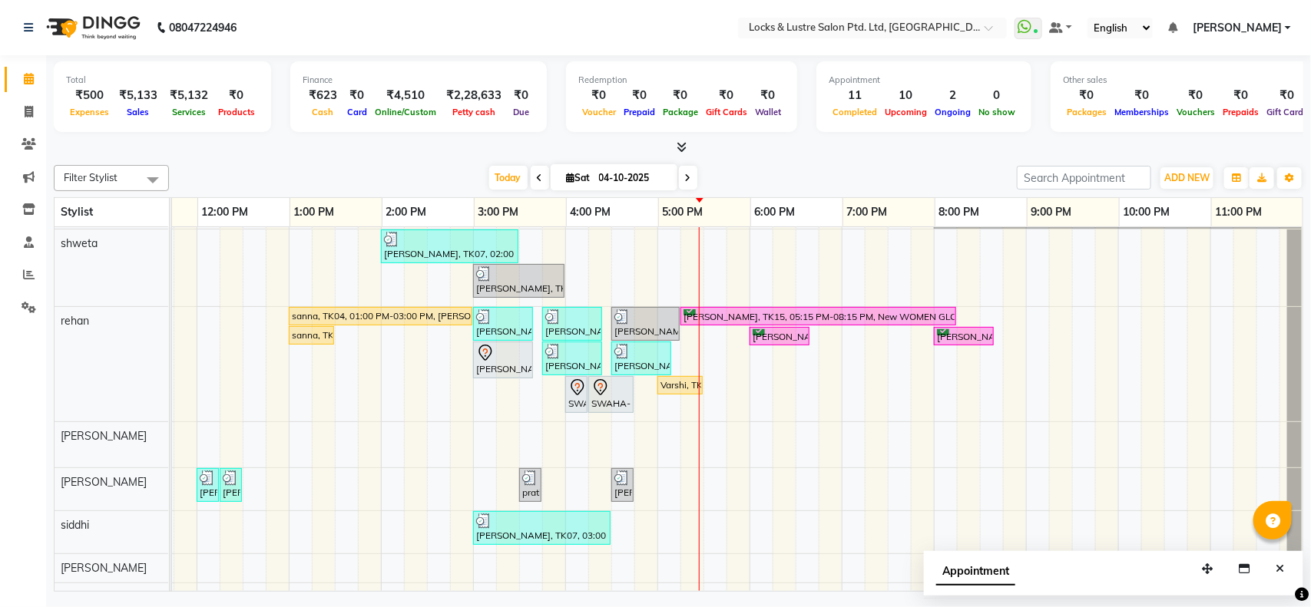
scroll to position [28, 0]
click at [28, 78] on icon at bounding box center [29, 79] width 10 height 12
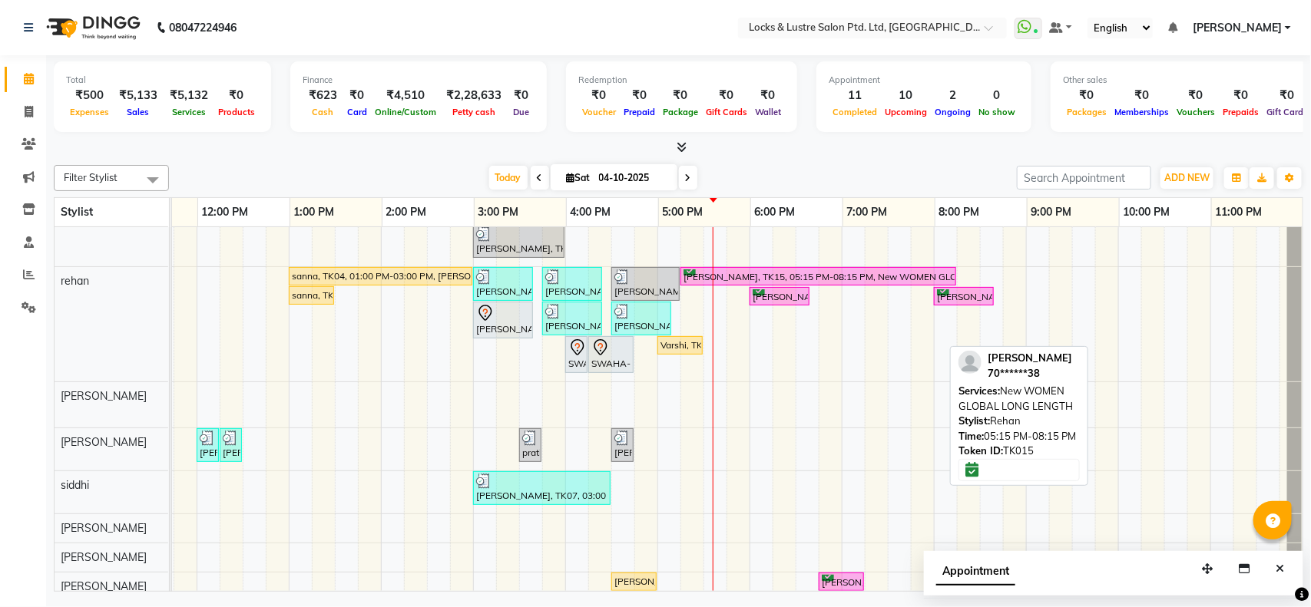
scroll to position [0, 0]
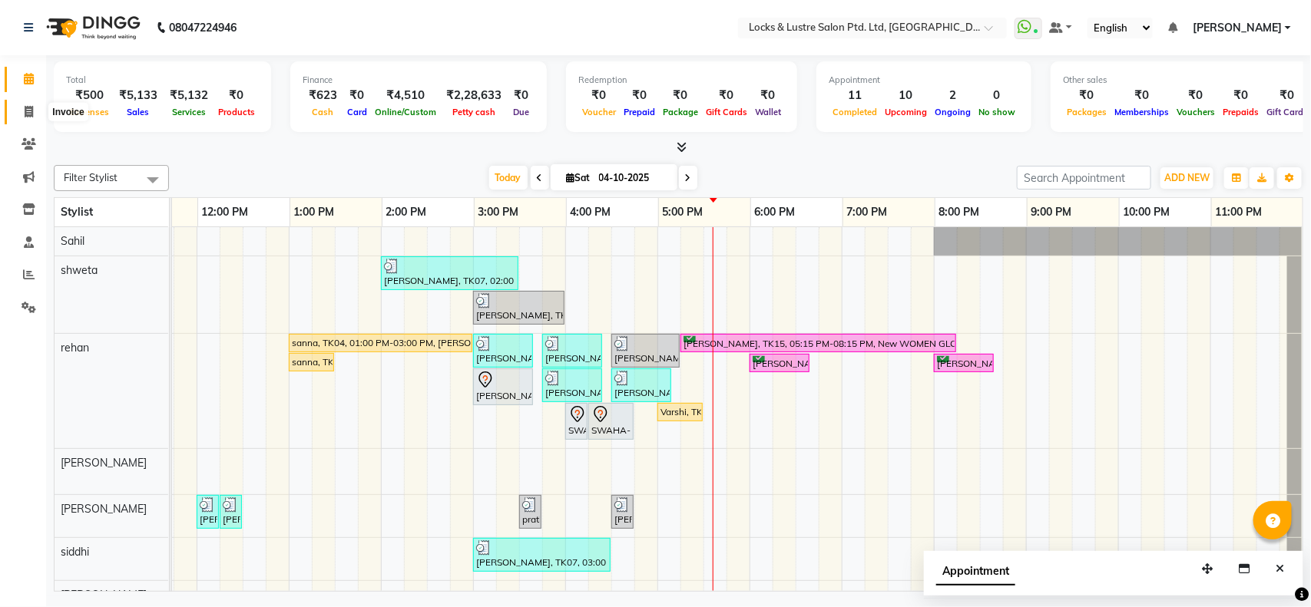
click at [22, 115] on span at bounding box center [28, 113] width 27 height 18
select select "service"
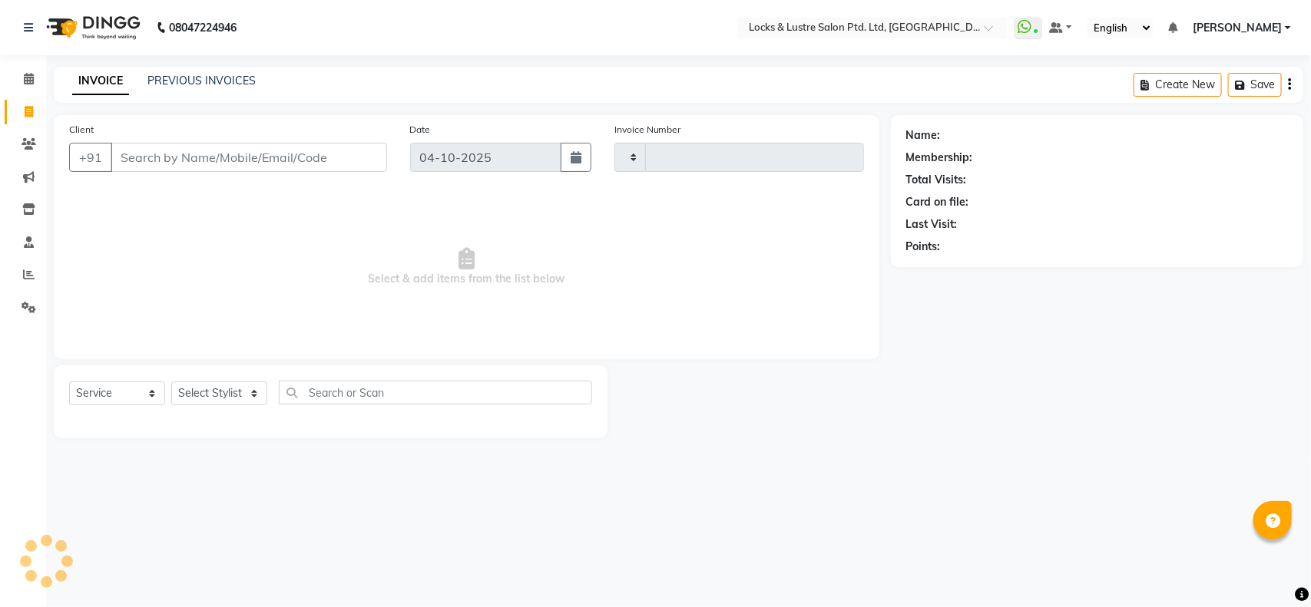
type input "2199"
select select "5928"
click at [184, 73] on div "PREVIOUS INVOICES" at bounding box center [201, 81] width 108 height 16
click at [200, 83] on link "PREVIOUS INVOICES" at bounding box center [201, 81] width 108 height 14
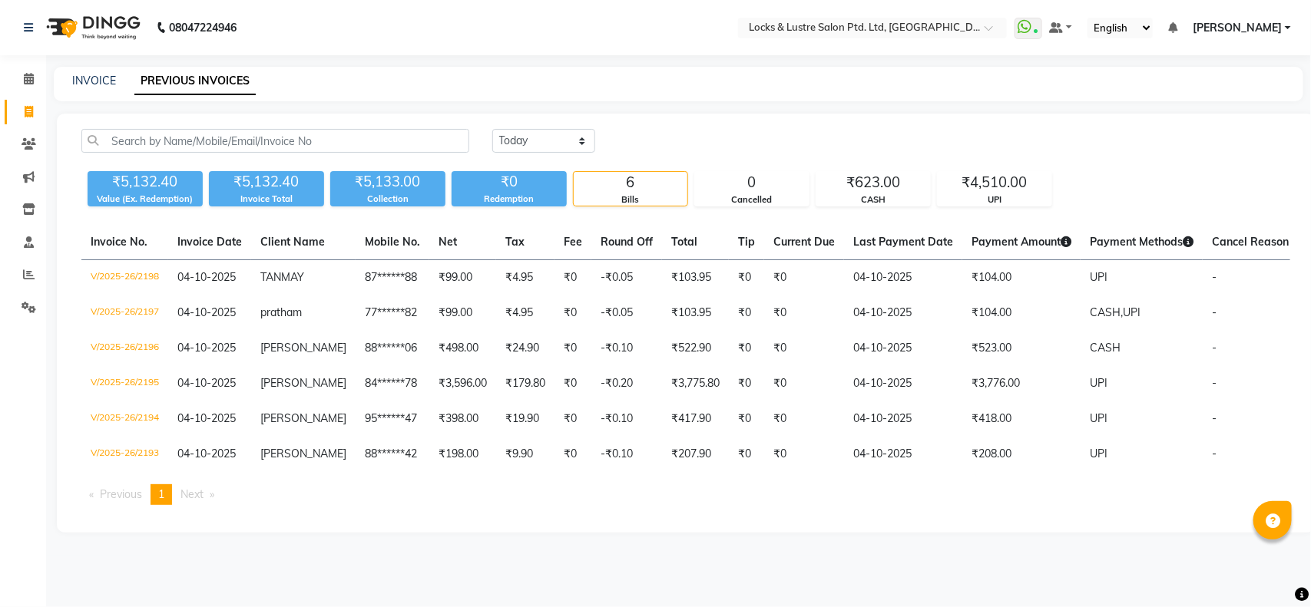
click at [33, 92] on li "Calendar" at bounding box center [23, 79] width 46 height 33
click at [29, 85] on span at bounding box center [28, 80] width 27 height 18
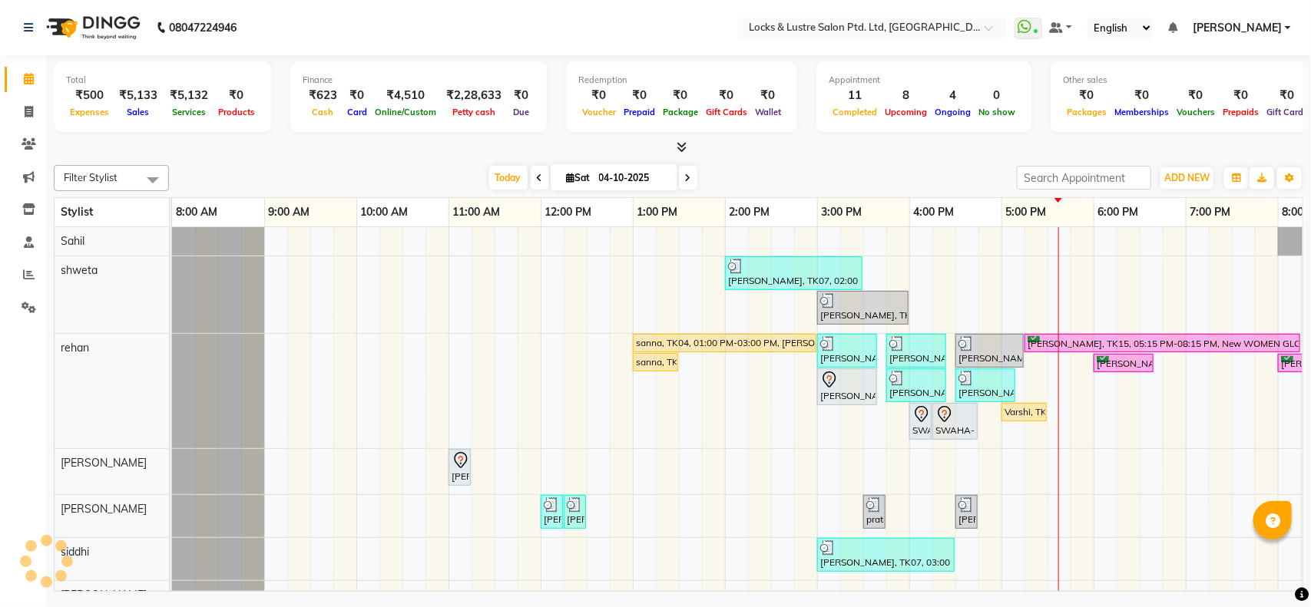
scroll to position [0, 343]
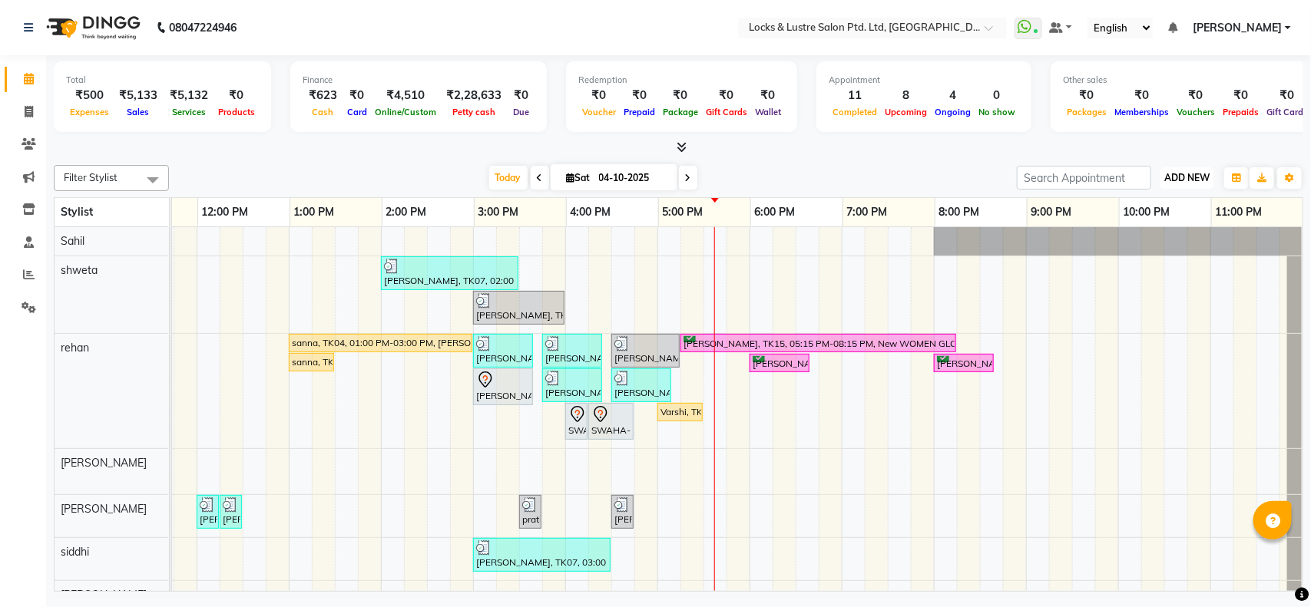
click at [1188, 180] on span "ADD NEW" at bounding box center [1186, 178] width 45 height 12
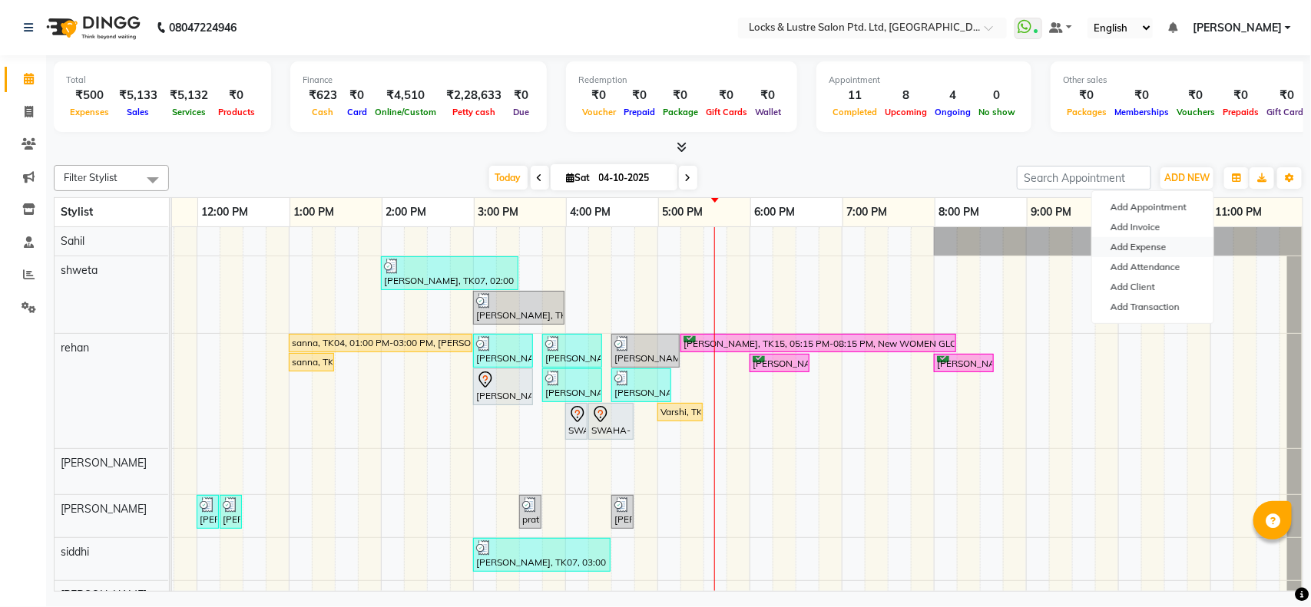
click at [1164, 248] on link "Add Expense" at bounding box center [1152, 247] width 121 height 20
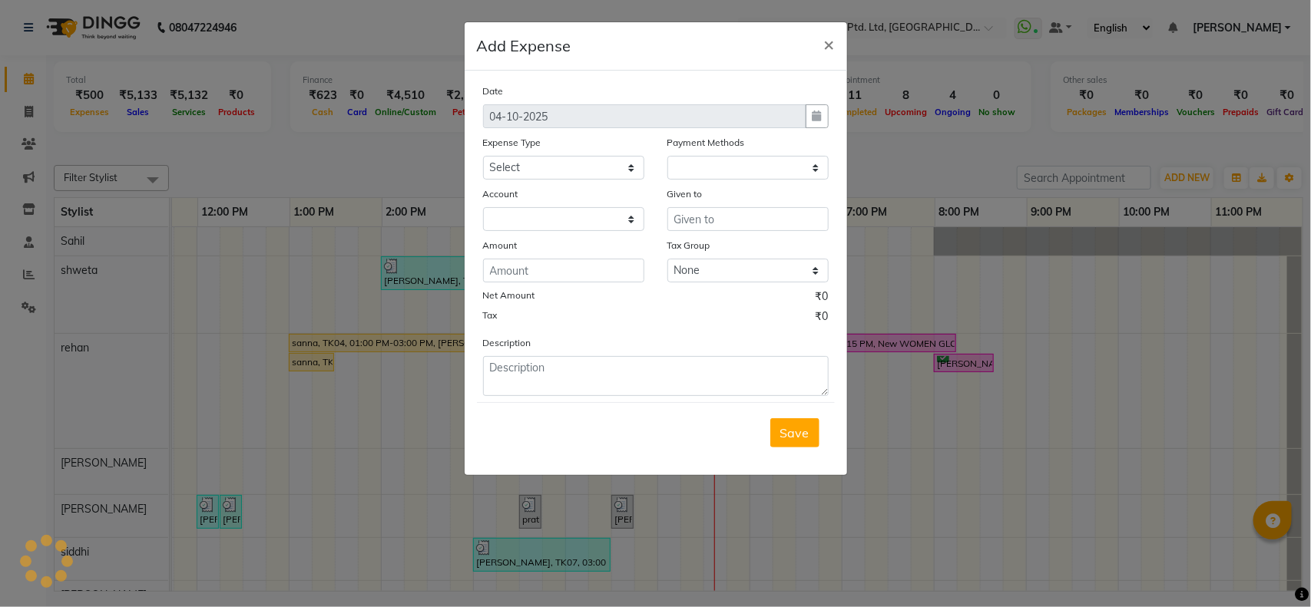
select select "1"
select select "4902"
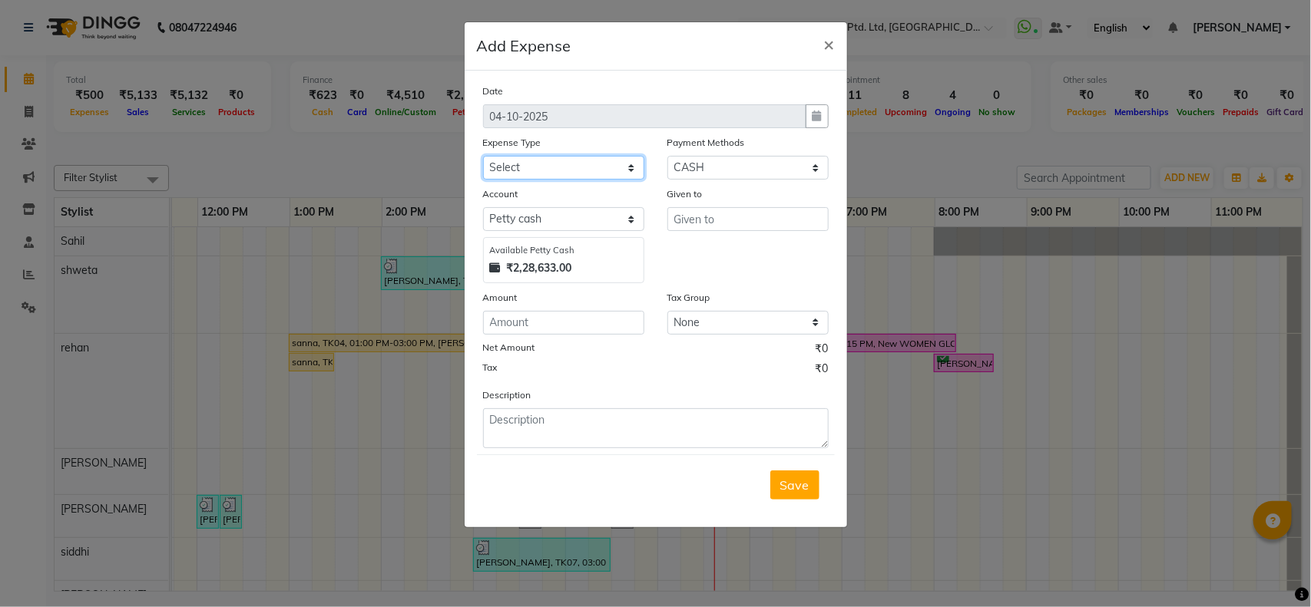
click at [595, 167] on select "Select Advance Salary Bank charges Cash transfer to bank Cash transfer to hub C…" at bounding box center [563, 168] width 161 height 24
select select "13756"
click at [483, 156] on select "Select Advance Salary Bank charges Cash transfer to bank Cash transfer to hub C…" at bounding box center [563, 168] width 161 height 24
click at [710, 224] on input "text" at bounding box center [747, 219] width 161 height 24
click at [717, 211] on input "text" at bounding box center [747, 219] width 161 height 24
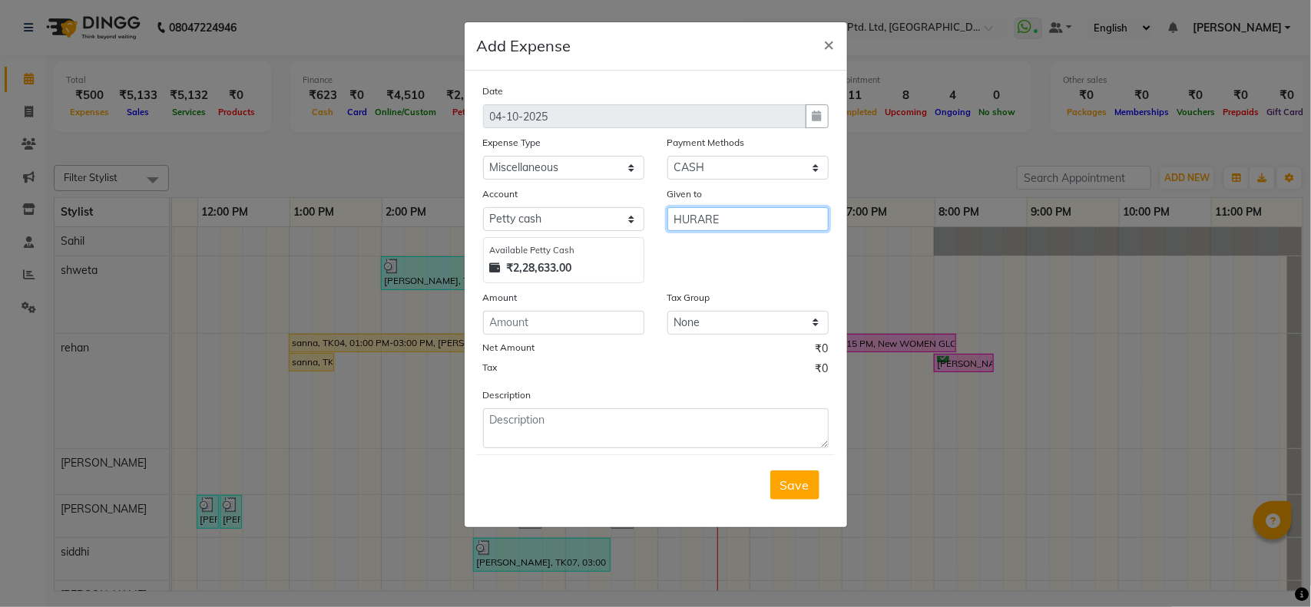
type input "HURARE"
click at [594, 324] on input "number" at bounding box center [563, 323] width 161 height 24
type input "50"
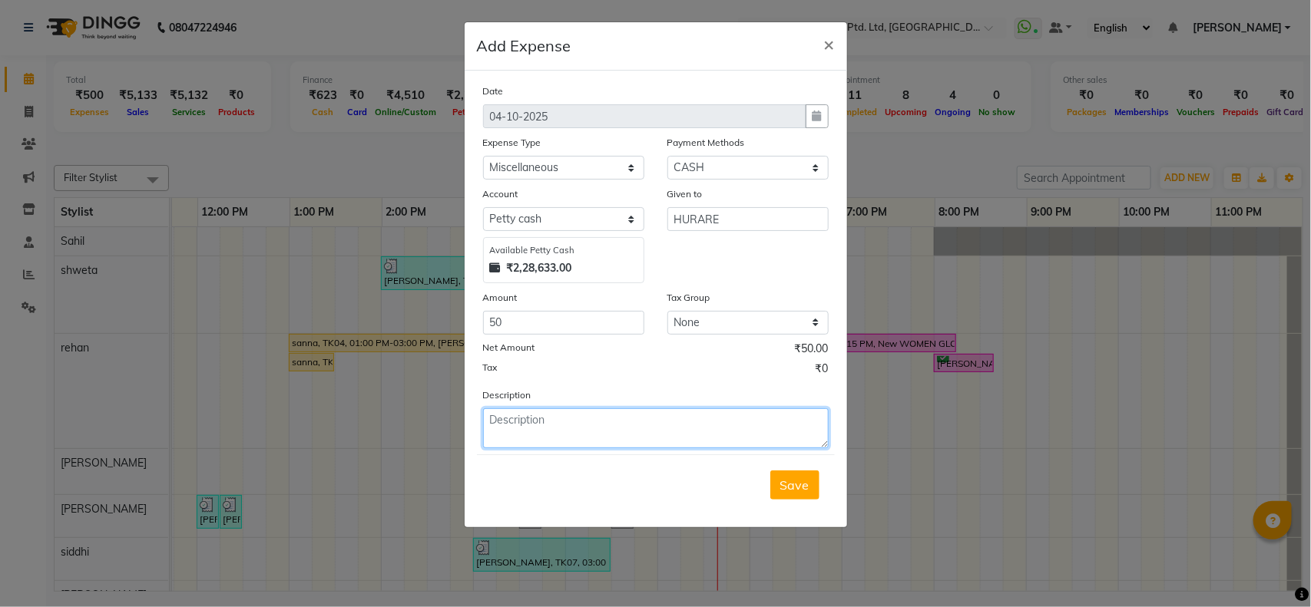
click at [573, 420] on textarea at bounding box center [656, 429] width 346 height 40
type textarea "USED TO BUY MASK"
click at [786, 488] on span "Save" at bounding box center [794, 485] width 29 height 15
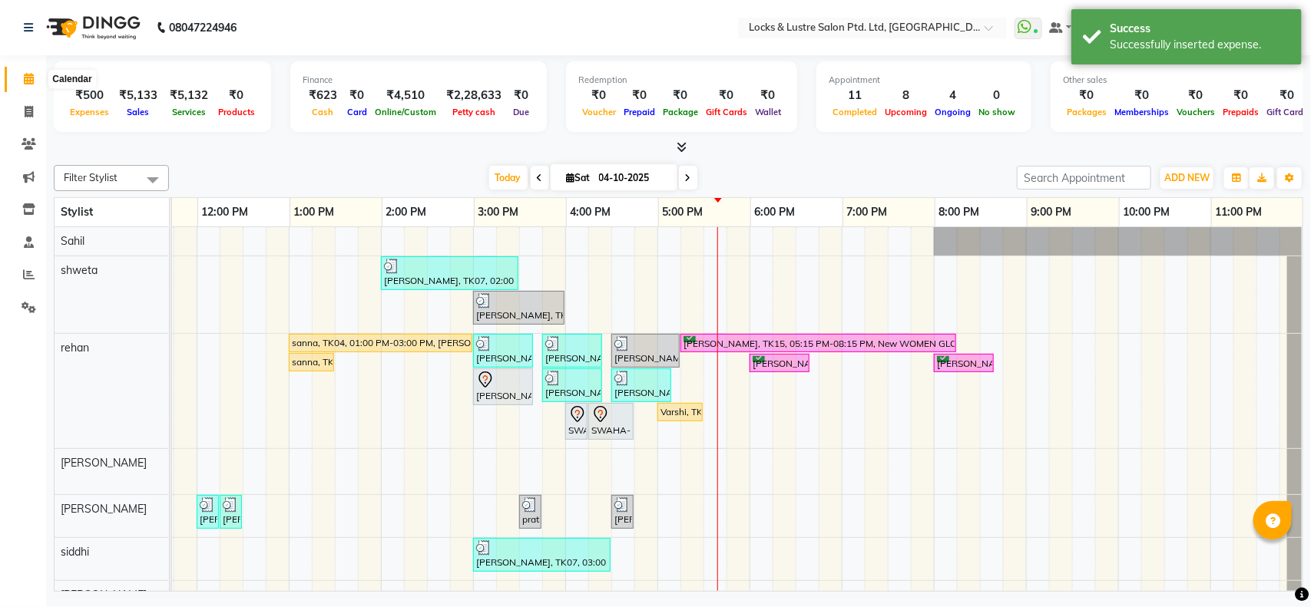
click at [28, 74] on icon at bounding box center [29, 79] width 10 height 12
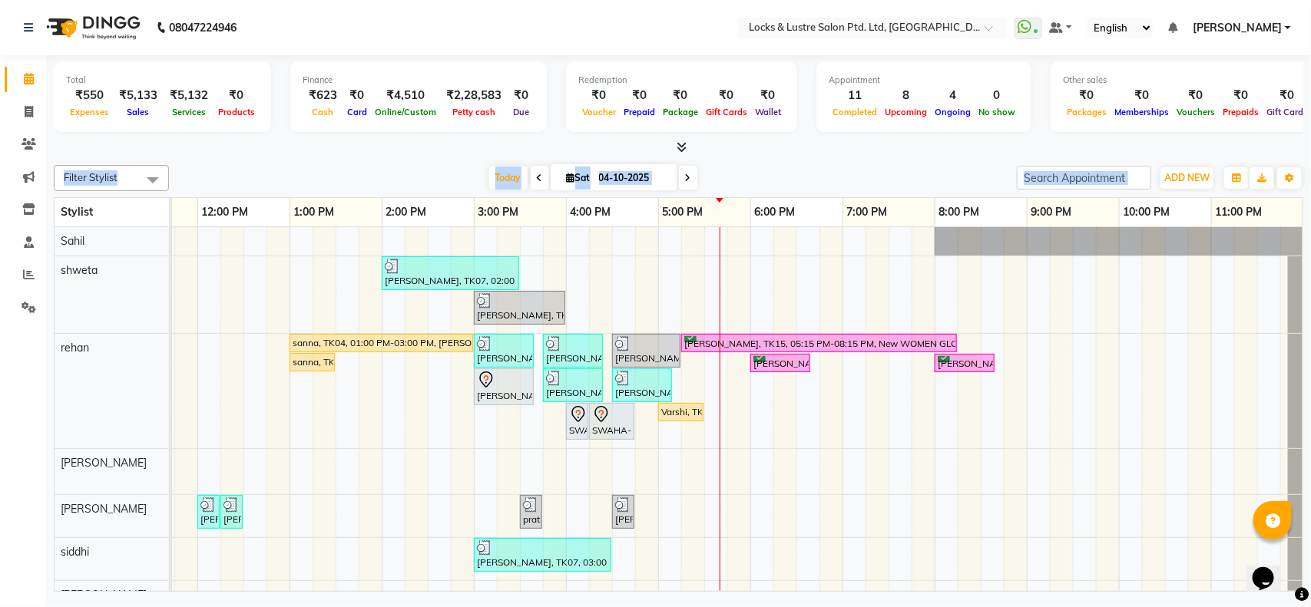
drag, startPoint x: 0, startPoint y: 0, endPoint x: 48, endPoint y: 178, distance: 184.6
click at [48, 178] on div "Total ₹550 Expenses ₹5,133 Sales ₹5,132 Services ₹0 Products Finance ₹623 Cash …" at bounding box center [678, 325] width 1265 height 541
click at [326, 140] on div at bounding box center [679, 148] width 1250 height 16
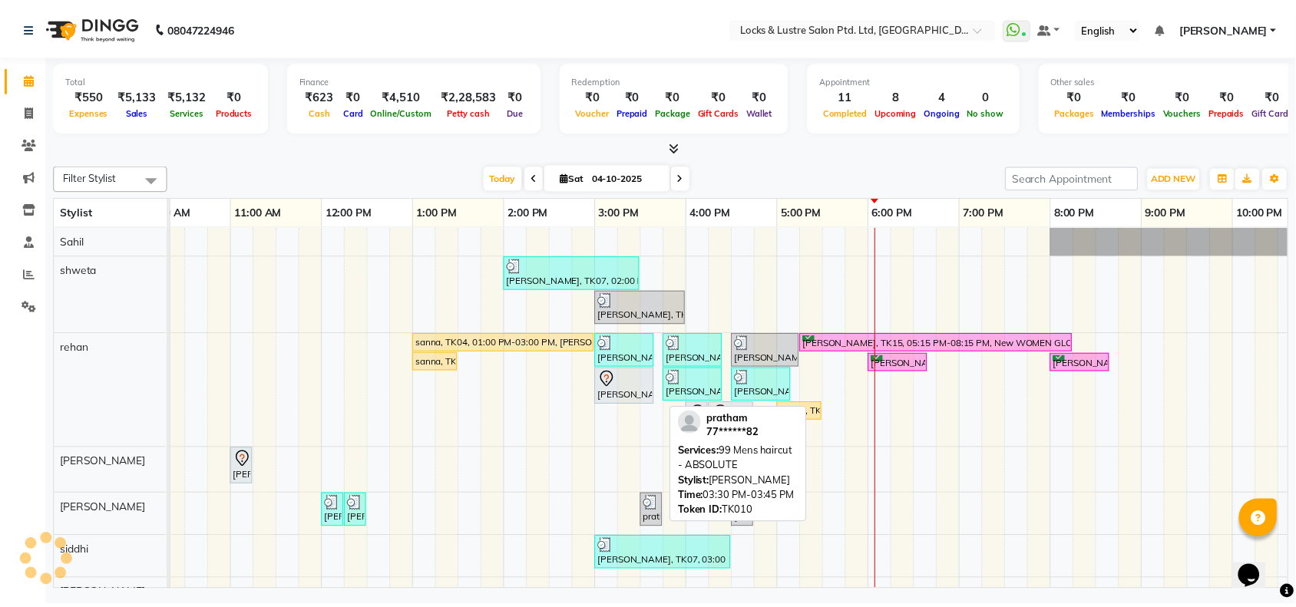
scroll to position [123, 0]
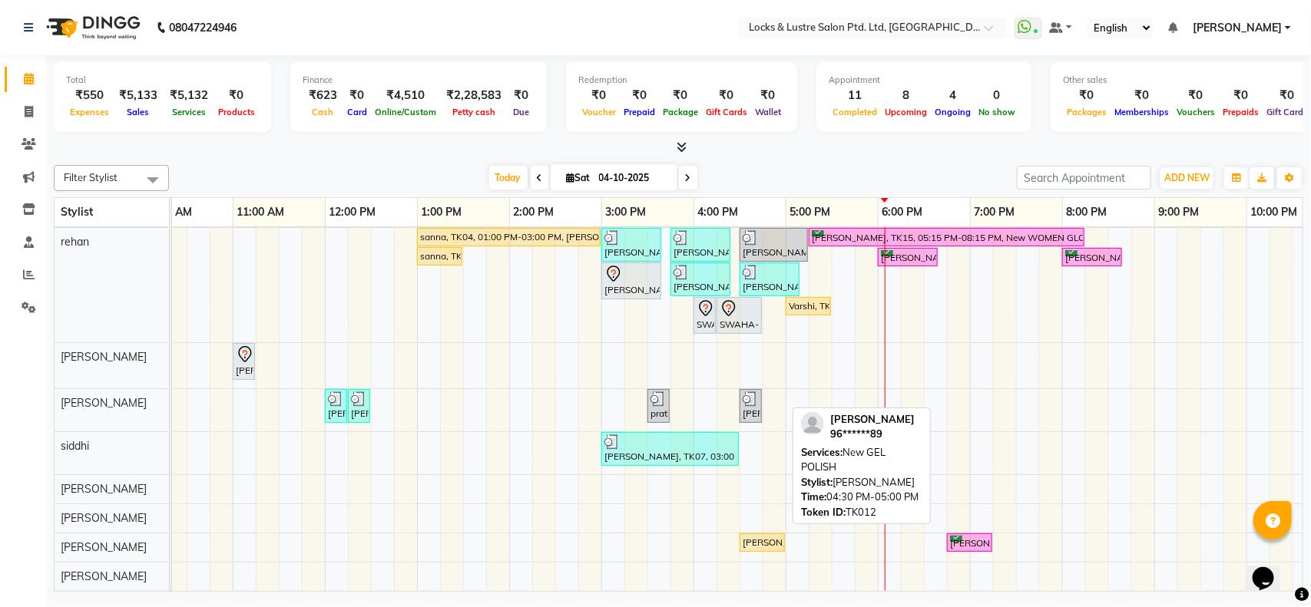
click at [770, 536] on div "[PERSON_NAME], TK12, 04:30 PM-05:00 PM, New GEL POLISH" at bounding box center [762, 543] width 42 height 14
select select "1"
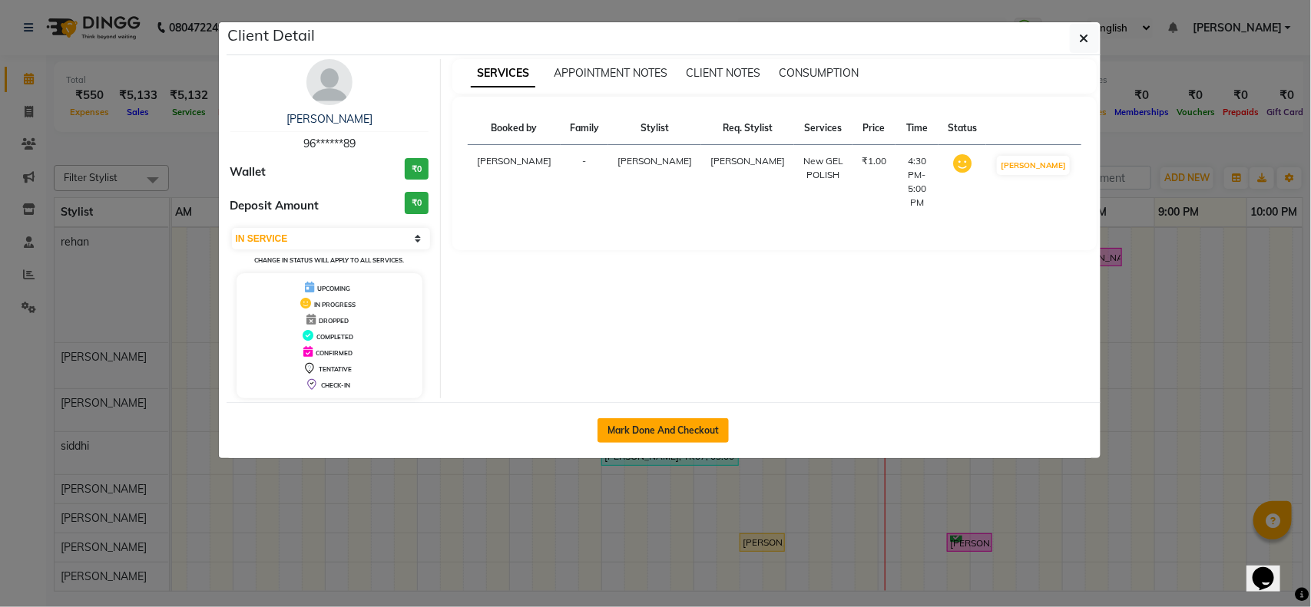
click at [604, 422] on button "Mark Done And Checkout" at bounding box center [663, 431] width 131 height 25
select select "5928"
select select "service"
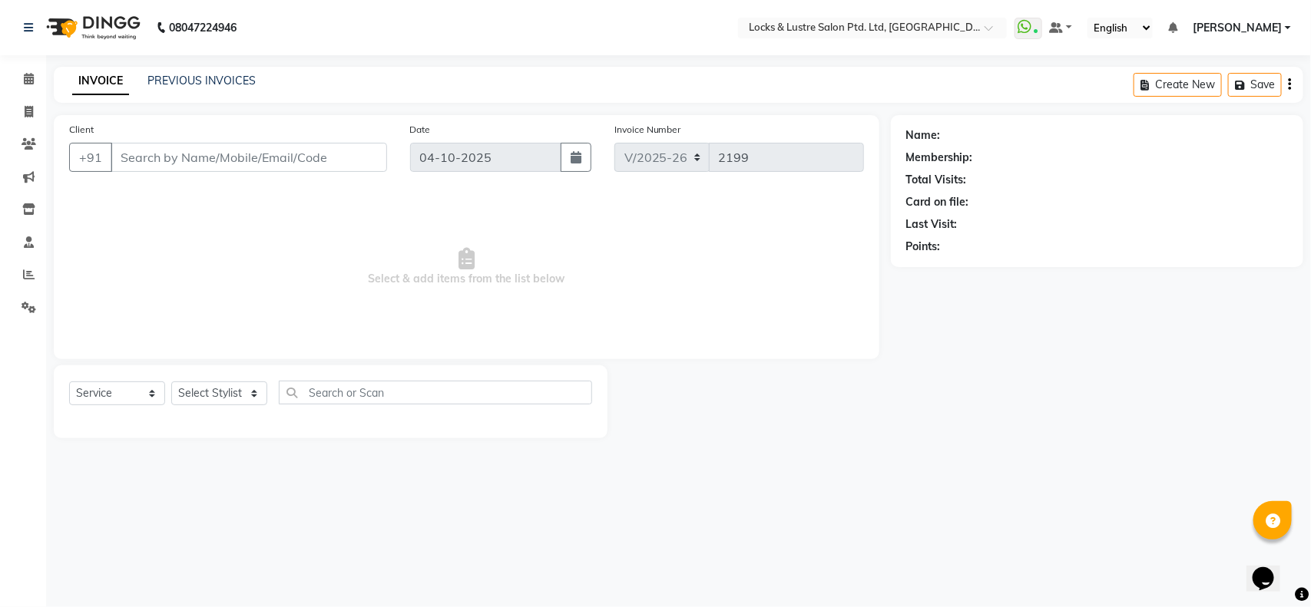
type input "96******89"
select select "90379"
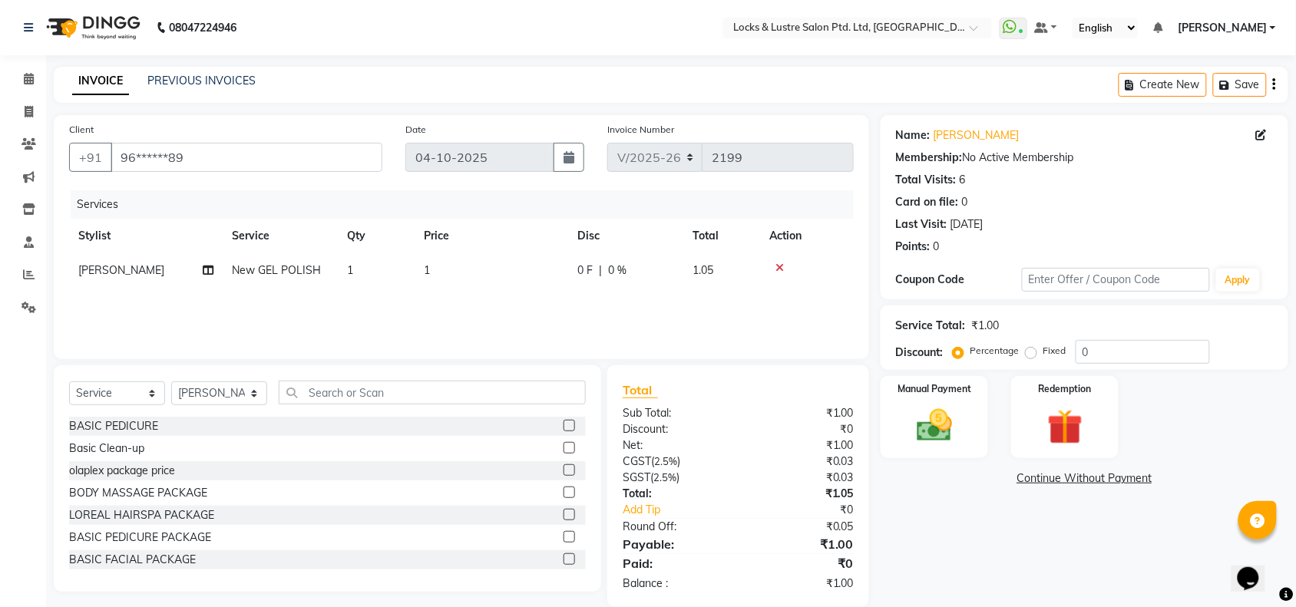
click at [442, 256] on td "1" at bounding box center [492, 270] width 154 height 35
select select "90379"
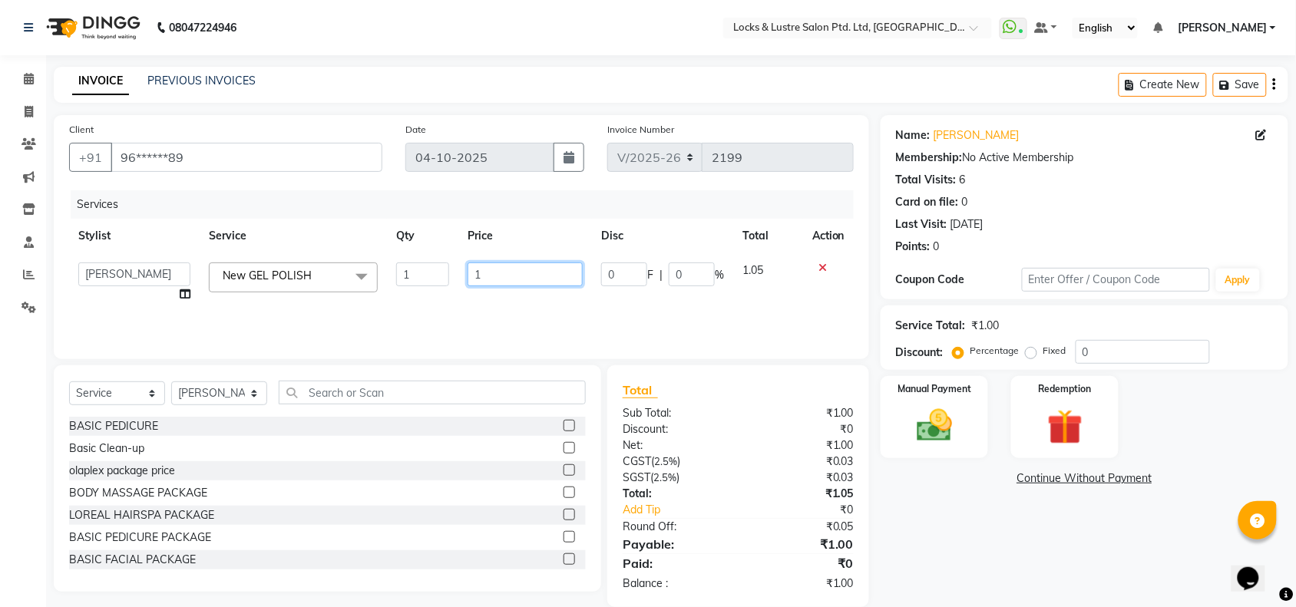
click at [468, 265] on input "1" at bounding box center [525, 275] width 115 height 24
click at [493, 269] on input "1" at bounding box center [525, 275] width 115 height 24
type input "199"
click at [497, 298] on div "Services Stylist Service Qty Price Disc Total Action [PERSON_NAME] Admin [PERSO…" at bounding box center [461, 267] width 785 height 154
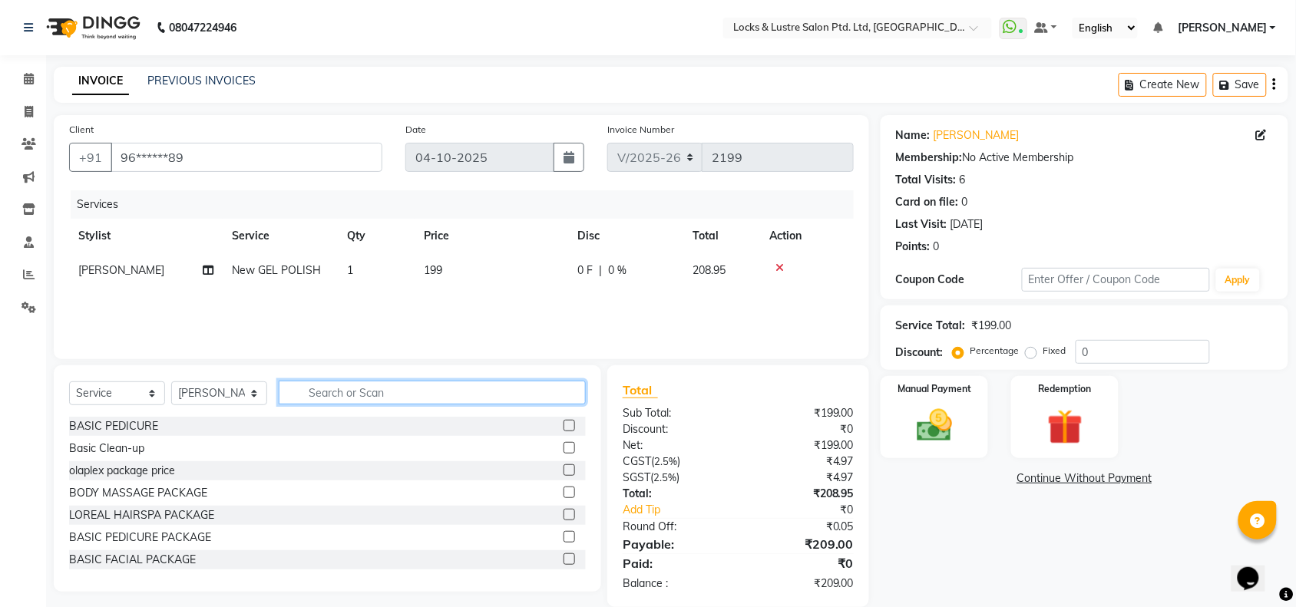
click at [457, 389] on input "text" at bounding box center [432, 393] width 307 height 24
click at [425, 382] on input "text" at bounding box center [432, 393] width 307 height 24
type input "GEL"
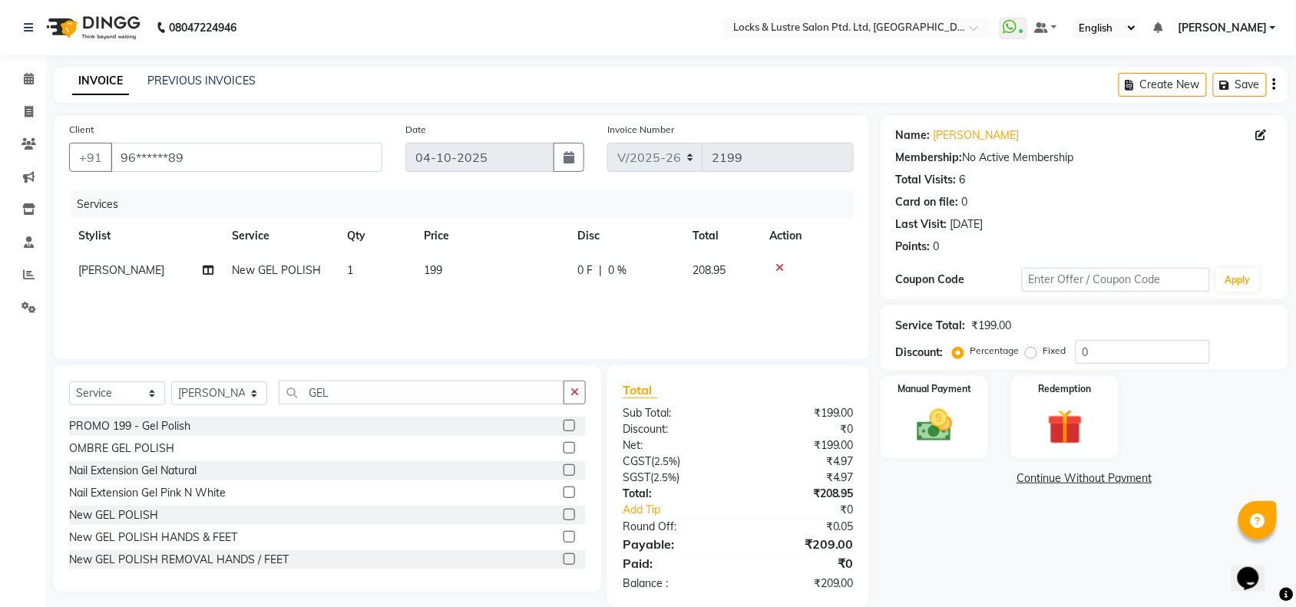
click at [219, 419] on div "PROMO 199 - Gel Polish" at bounding box center [327, 426] width 517 height 19
click at [175, 423] on div "PROMO 199 - Gel Polish" at bounding box center [129, 427] width 121 height 16
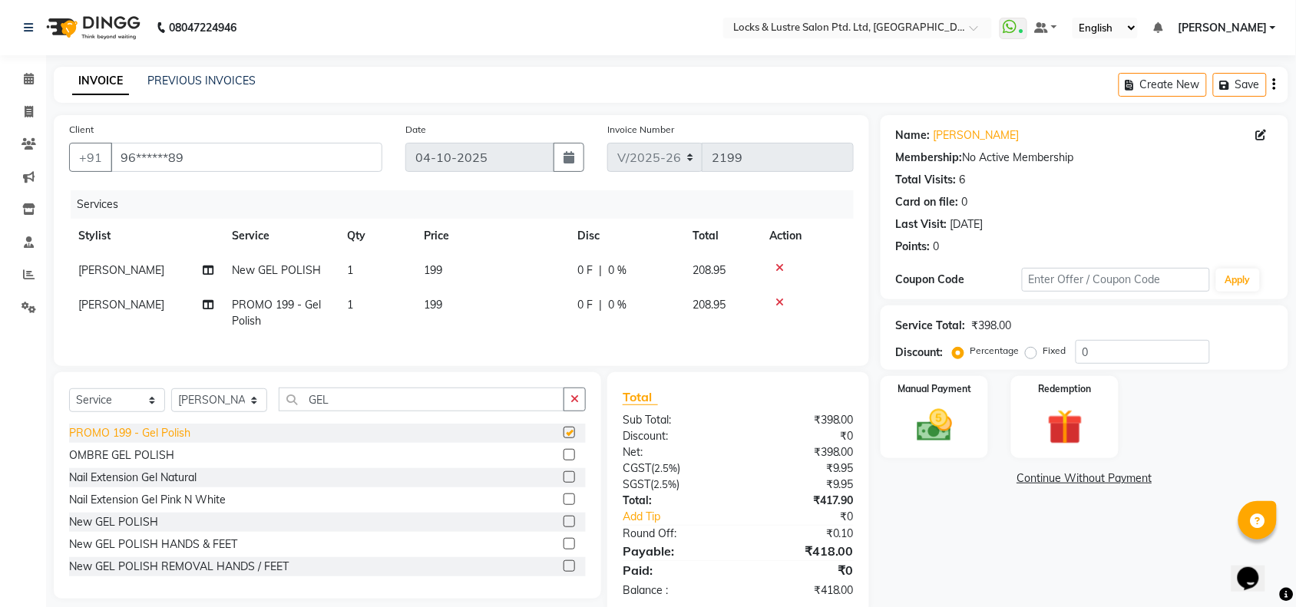
checkbox input "false"
click at [473, 279] on td "199" at bounding box center [492, 270] width 154 height 35
select select "90379"
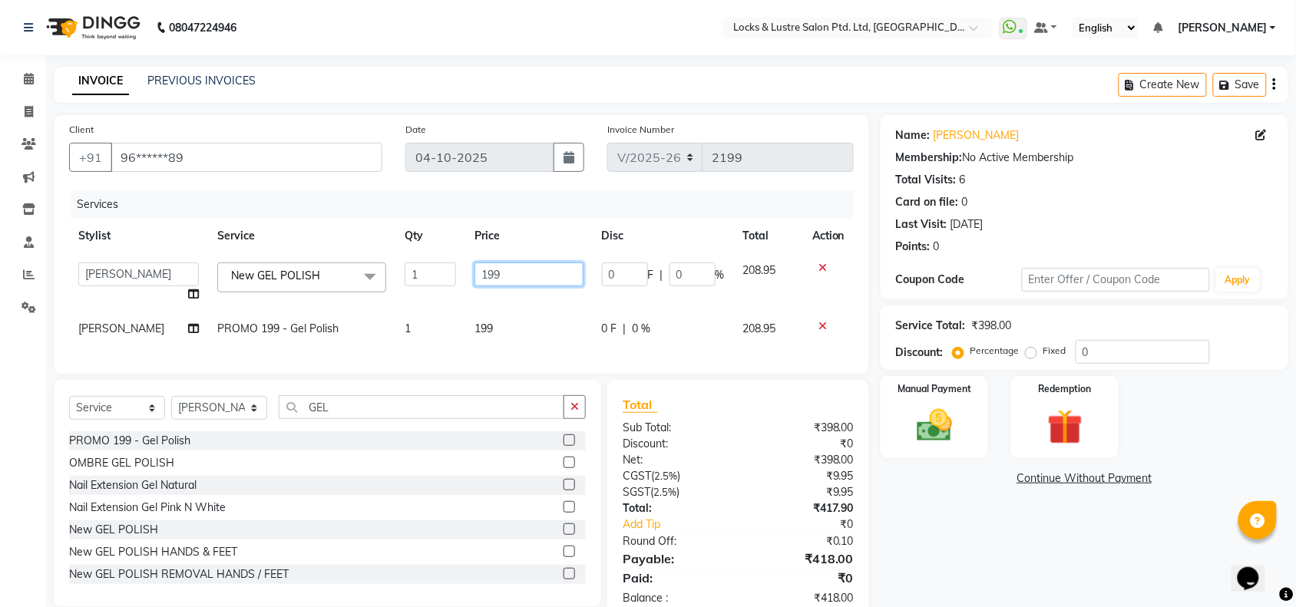
click at [497, 267] on input "199" at bounding box center [529, 275] width 109 height 24
type input "1"
type input "149"
click at [531, 305] on tbody "[PERSON_NAME] Admin [PERSON_NAME] Ana's [PERSON_NAME] [PERSON_NAME] [PERSON_NAM…" at bounding box center [461, 299] width 785 height 93
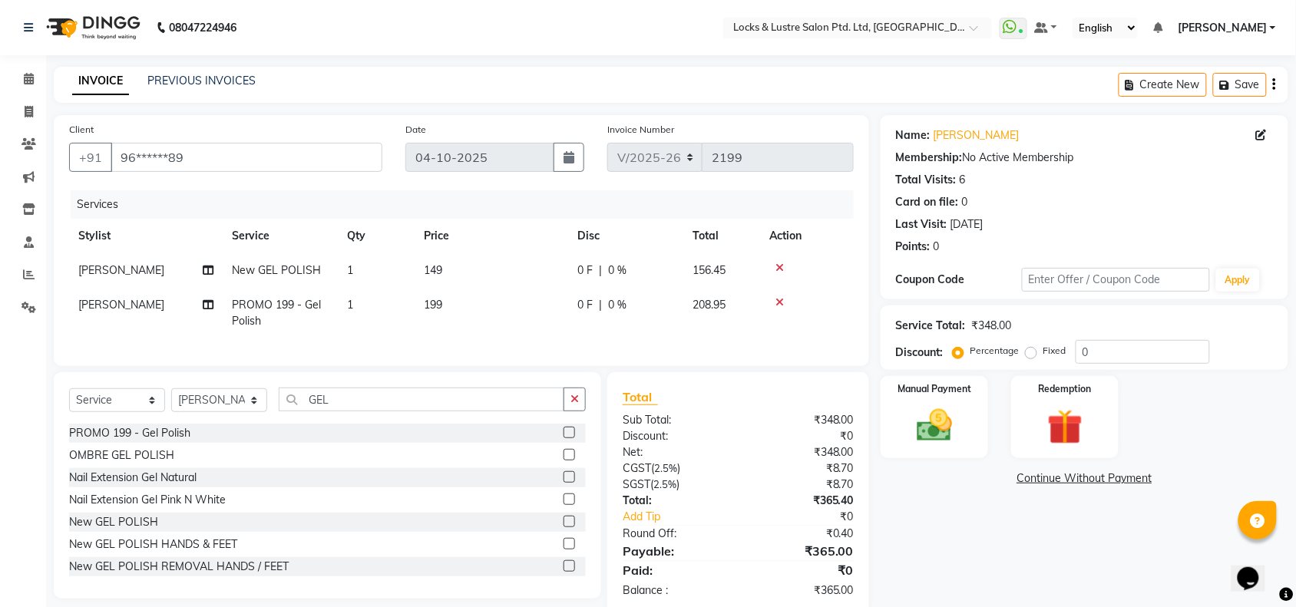
scroll to position [44, 0]
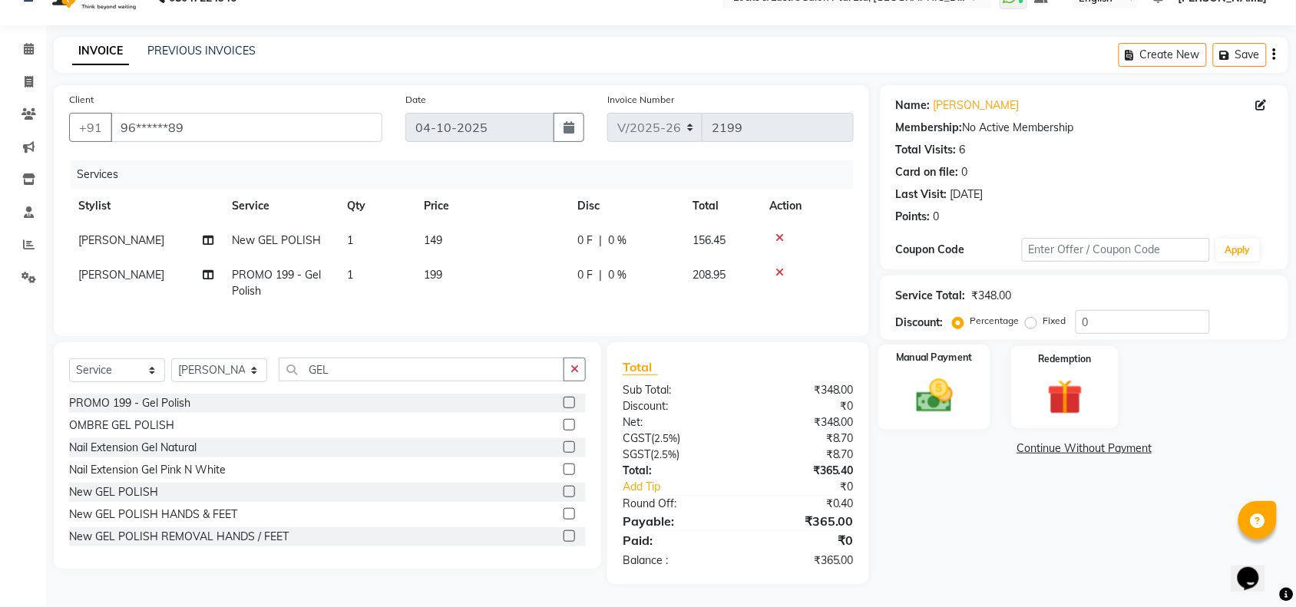
click at [902, 394] on div "Manual Payment" at bounding box center [935, 388] width 112 height 86
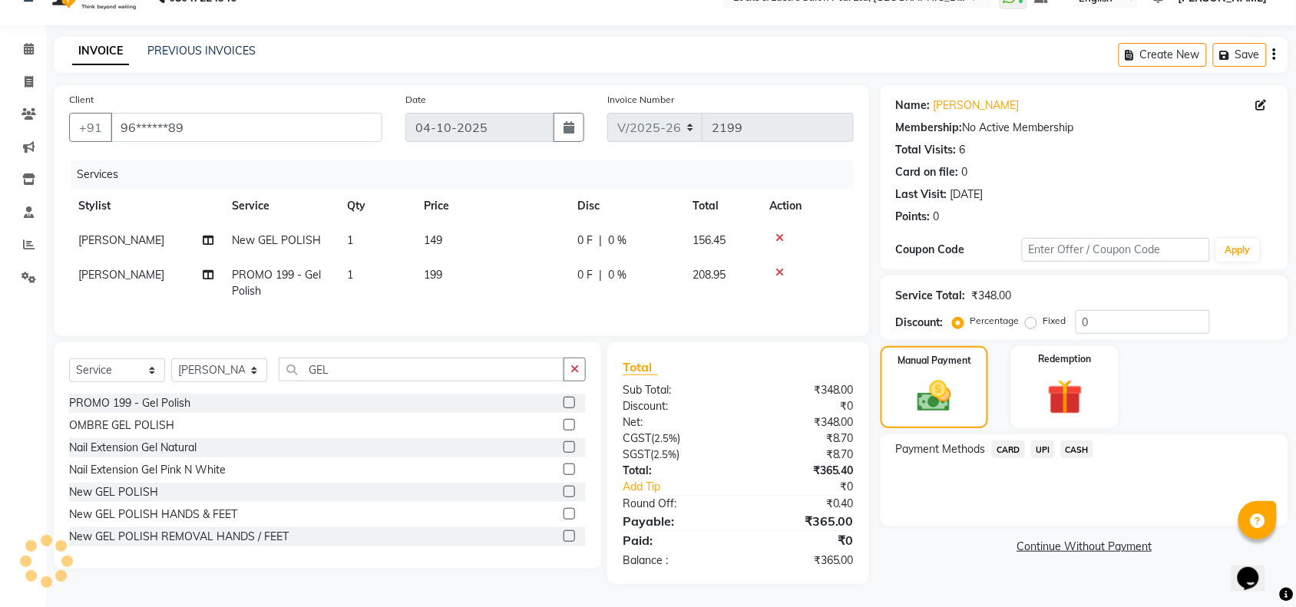
click at [1043, 441] on span "UPI" at bounding box center [1043, 450] width 24 height 18
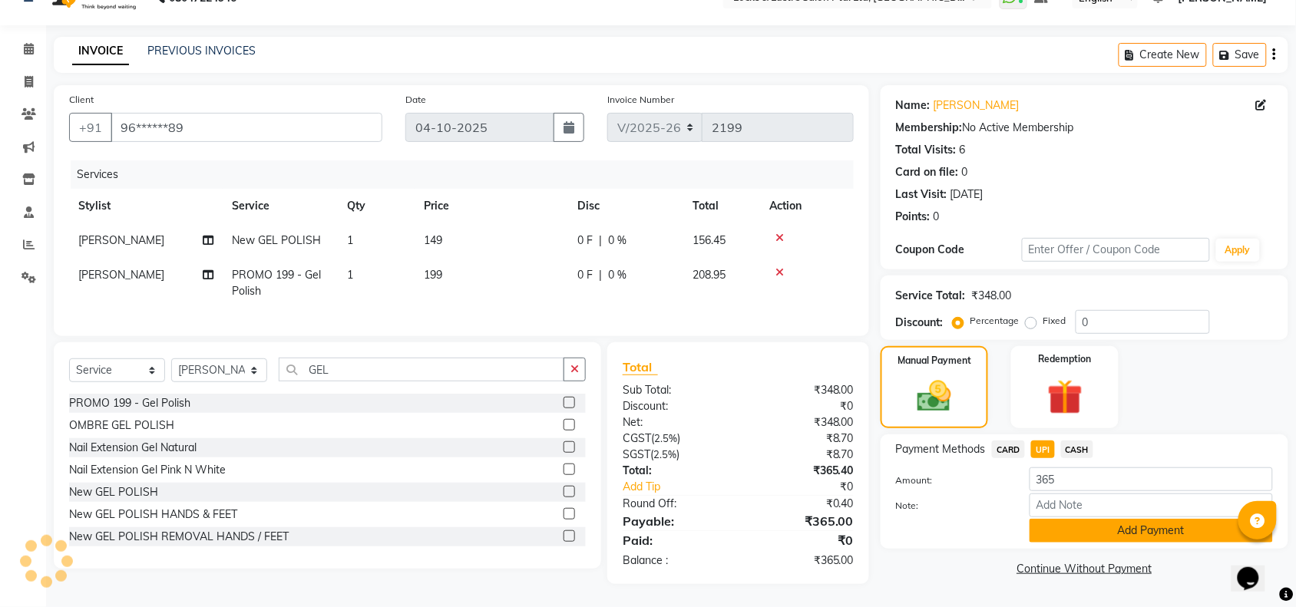
click at [1065, 519] on button "Add Payment" at bounding box center [1151, 531] width 243 height 24
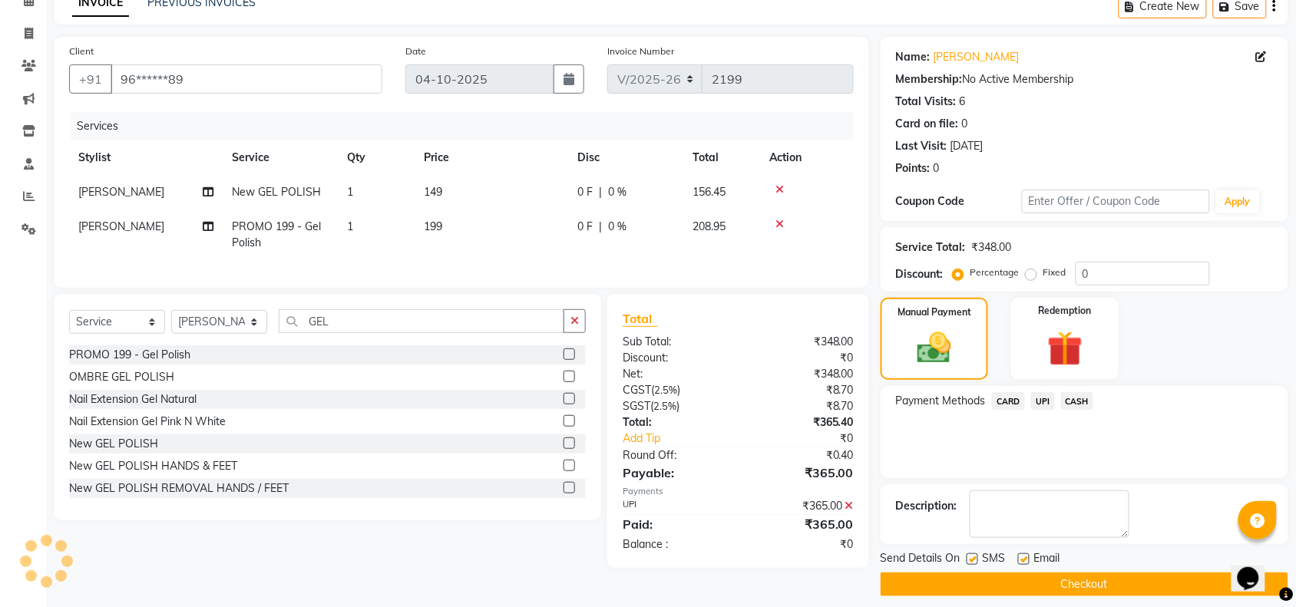
scroll to position [79, 0]
click at [1065, 517] on textarea at bounding box center [1050, 514] width 160 height 48
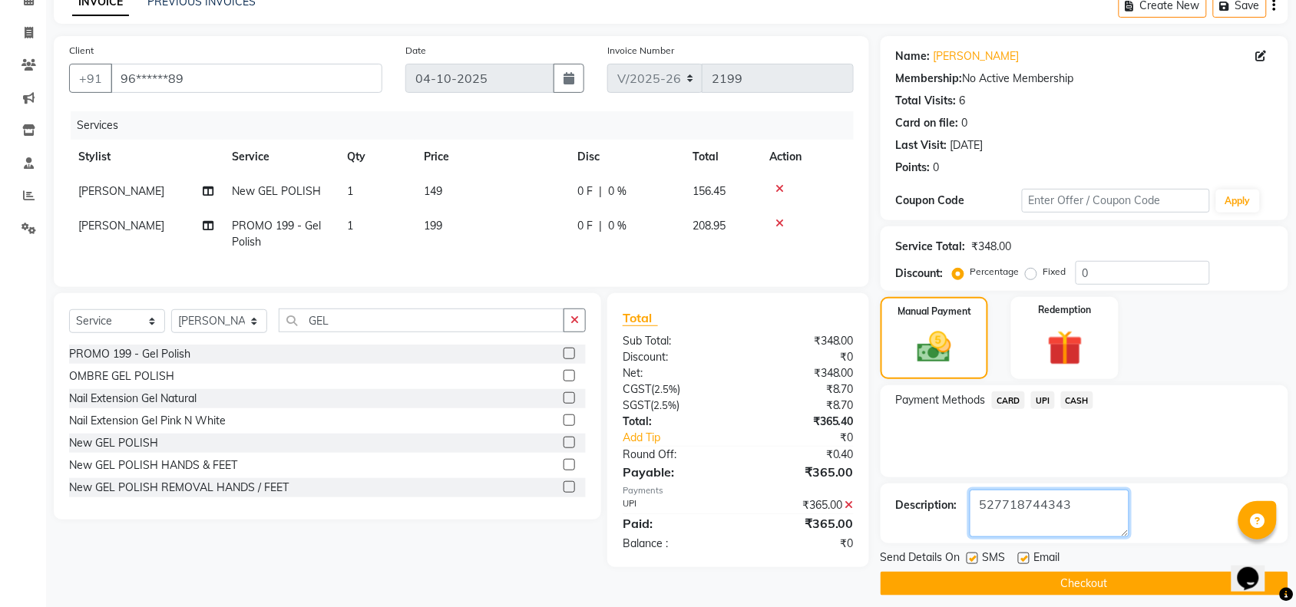
scroll to position [91, 0]
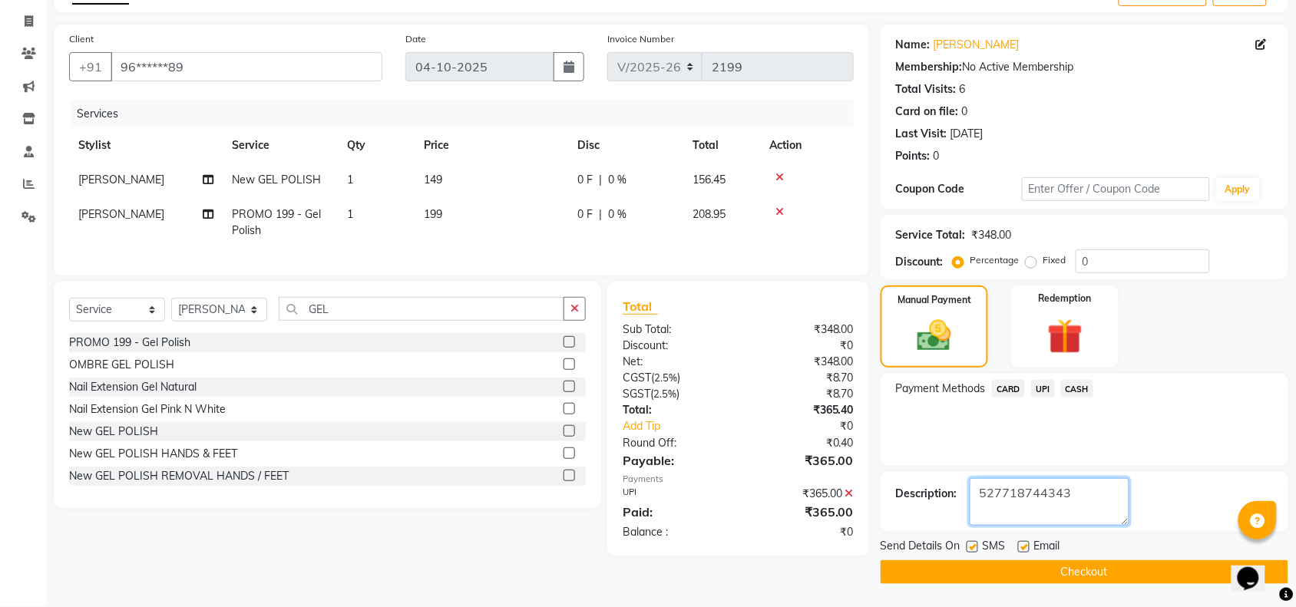
type textarea "527718744343"
click at [1077, 566] on button "Checkout" at bounding box center [1085, 573] width 408 height 24
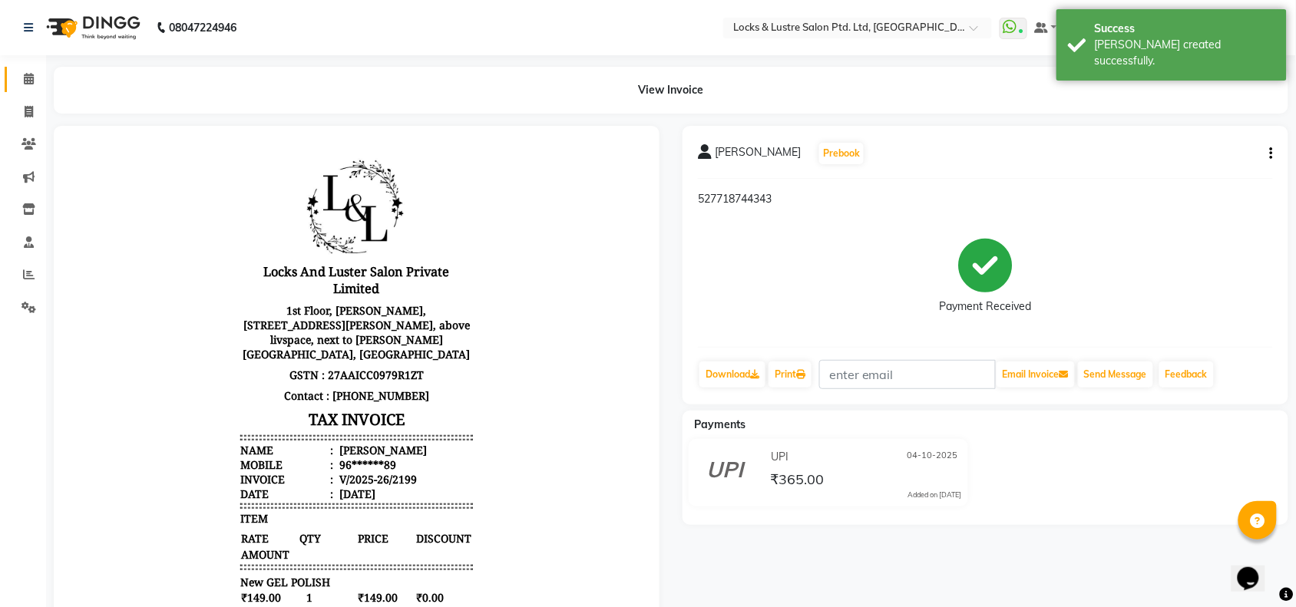
click at [21, 88] on link "Calendar" at bounding box center [23, 79] width 37 height 25
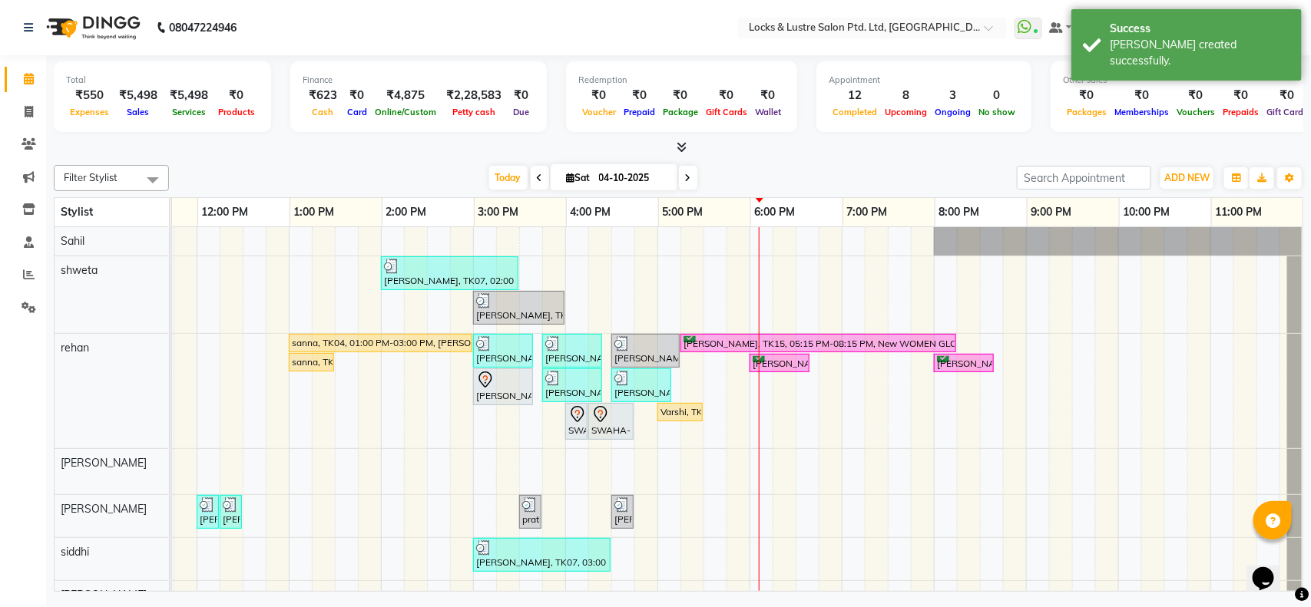
scroll to position [136, 0]
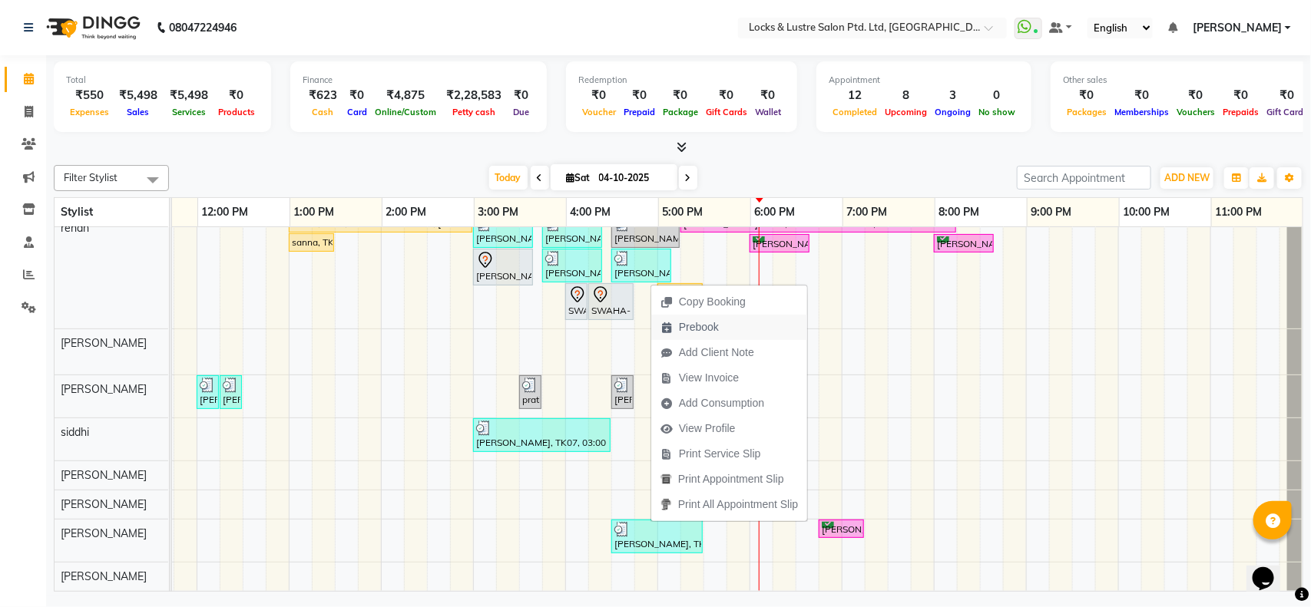
click at [694, 321] on span "Prebook" at bounding box center [699, 327] width 40 height 16
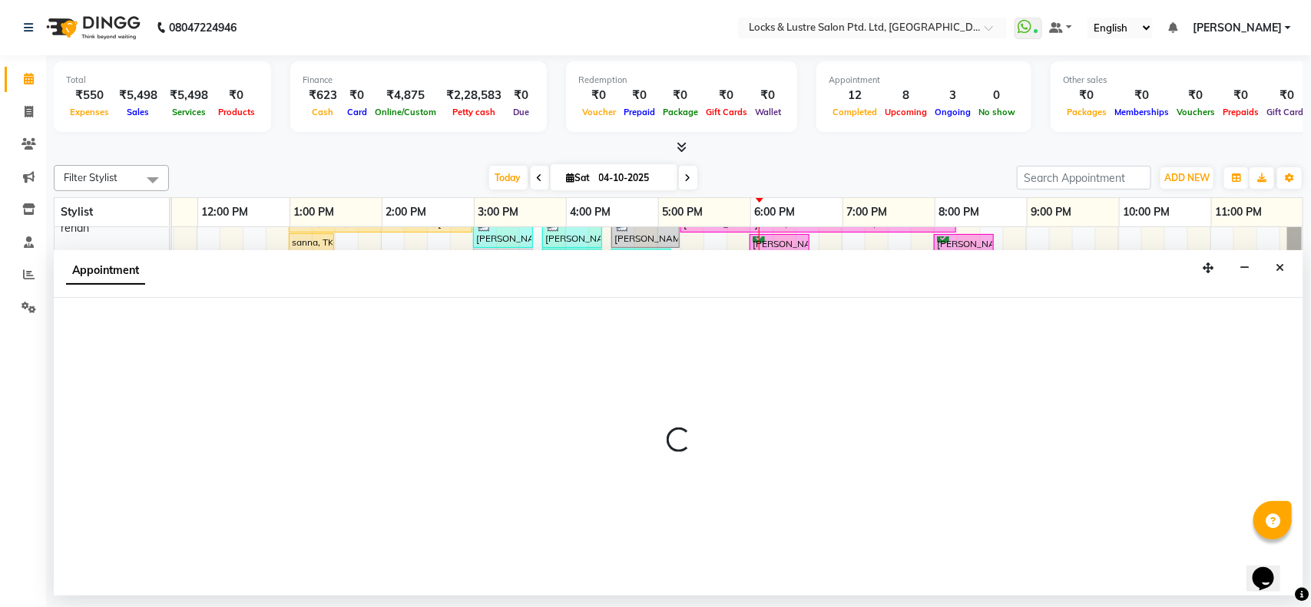
select select "90379"
select select "540"
select select "tentative"
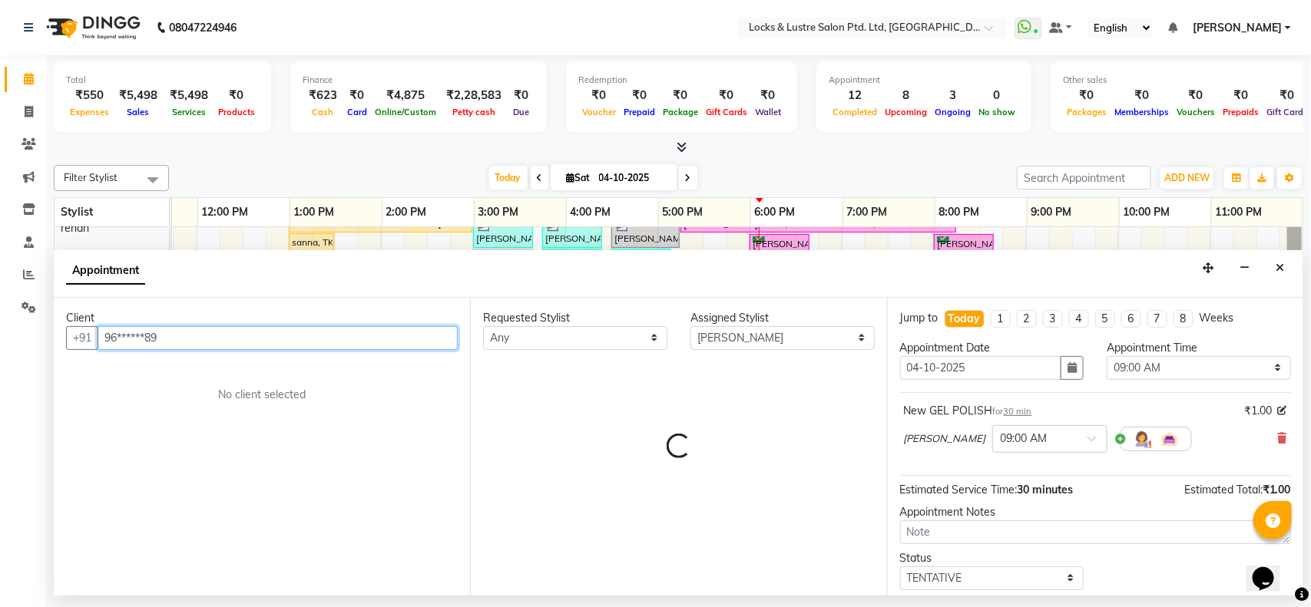
scroll to position [136, 343]
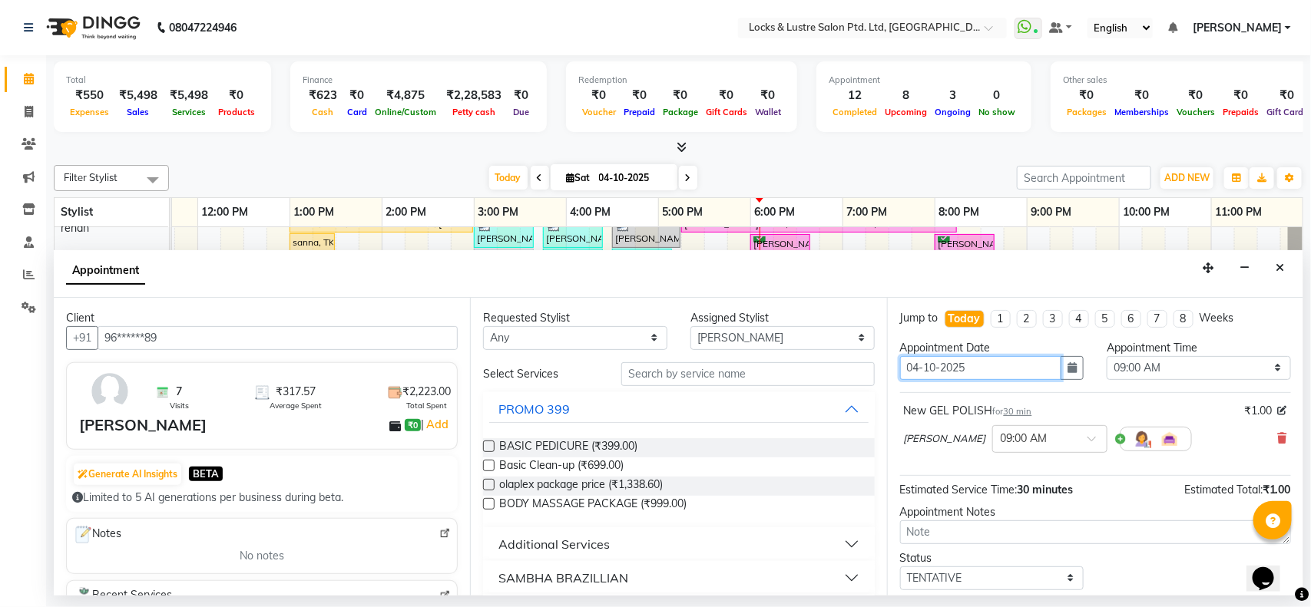
click at [933, 362] on input "04-10-2025" at bounding box center [981, 368] width 162 height 24
click at [1071, 363] on button "button" at bounding box center [1072, 368] width 23 height 24
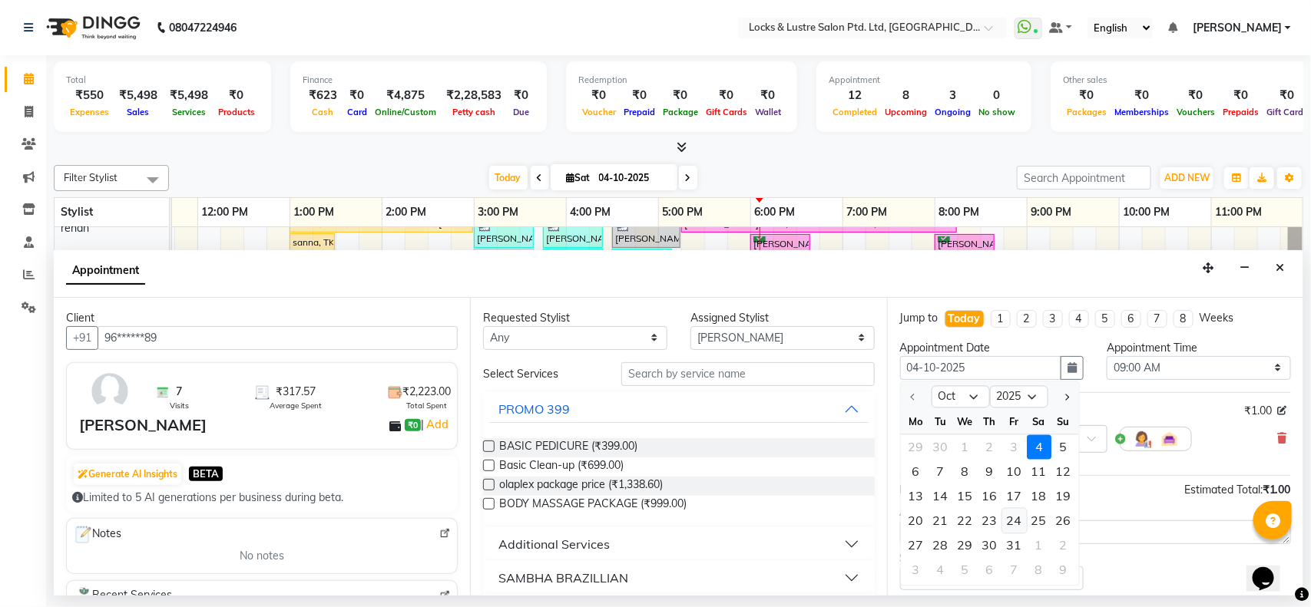
click at [1020, 524] on div "24" at bounding box center [1014, 520] width 25 height 25
type input "[DATE]"
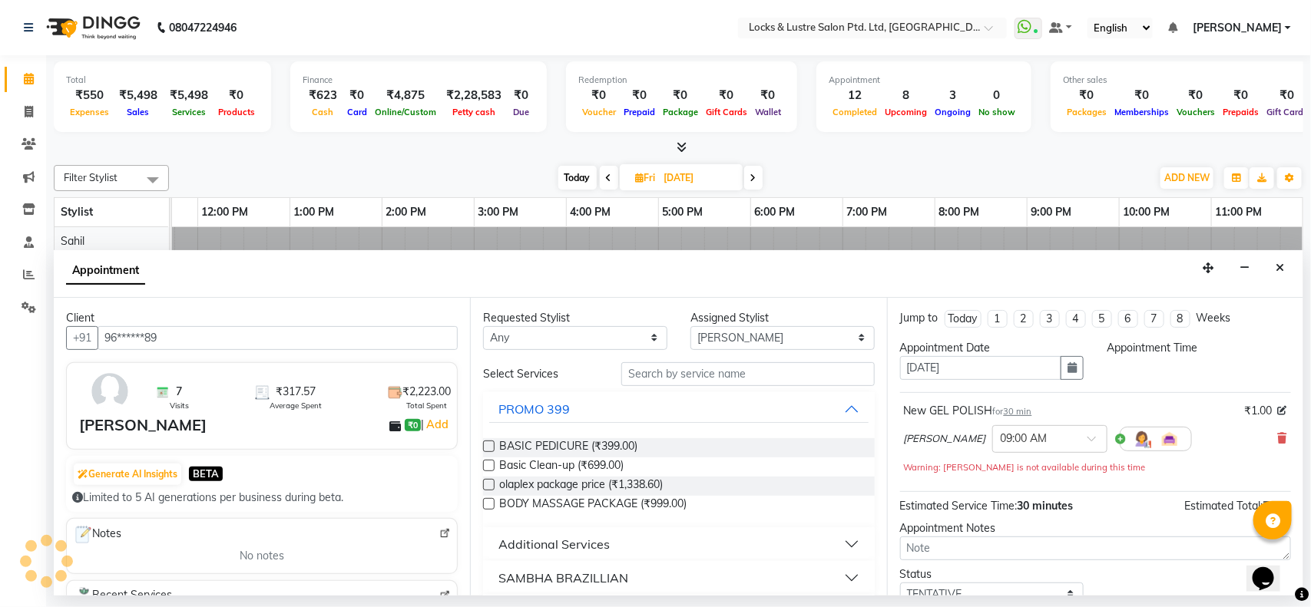
scroll to position [0, 0]
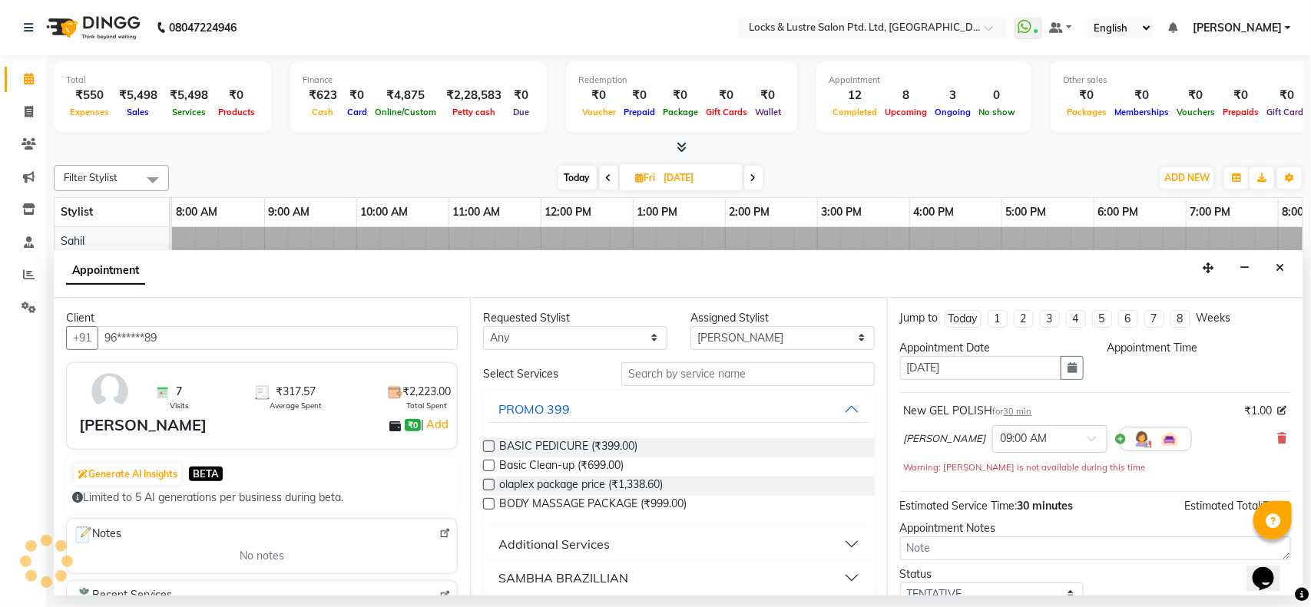
select select "540"
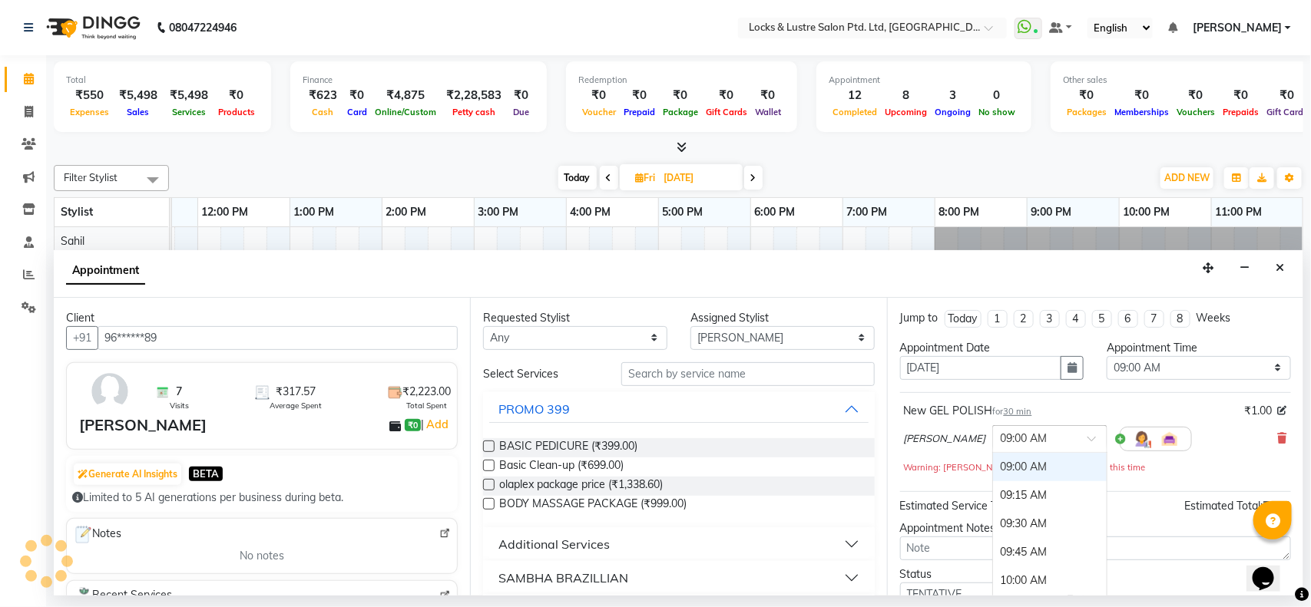
click at [1046, 440] on input "text" at bounding box center [1035, 438] width 68 height 16
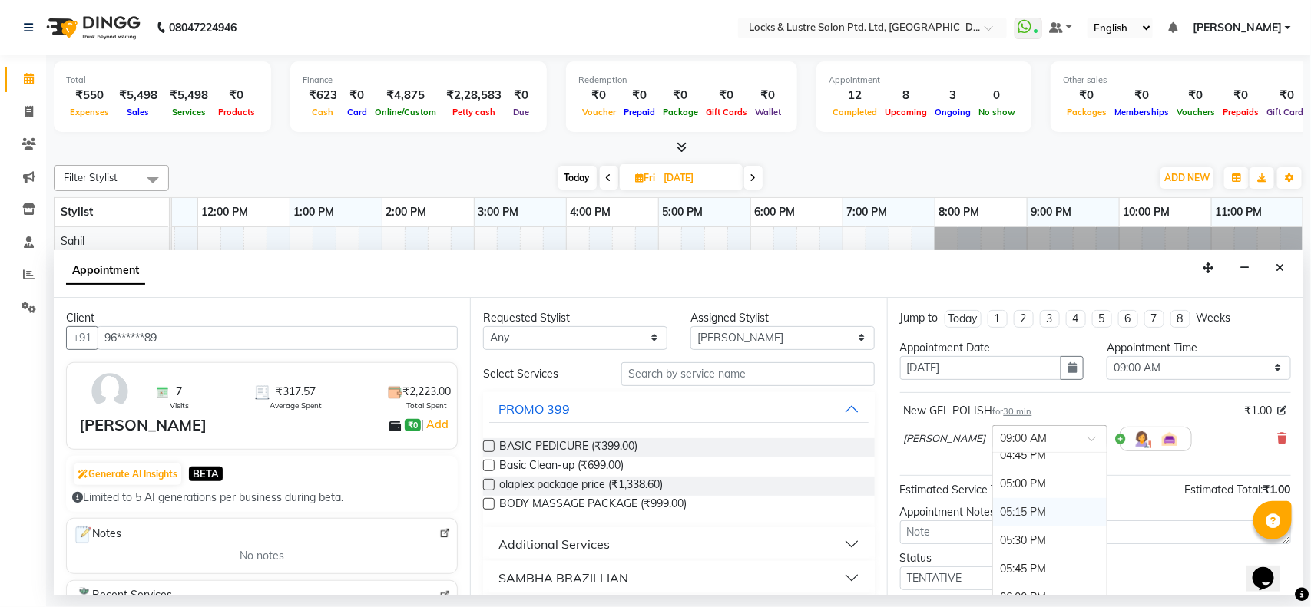
scroll to position [901, 0]
click at [1015, 539] on div "05:30 PM" at bounding box center [1050, 532] width 114 height 28
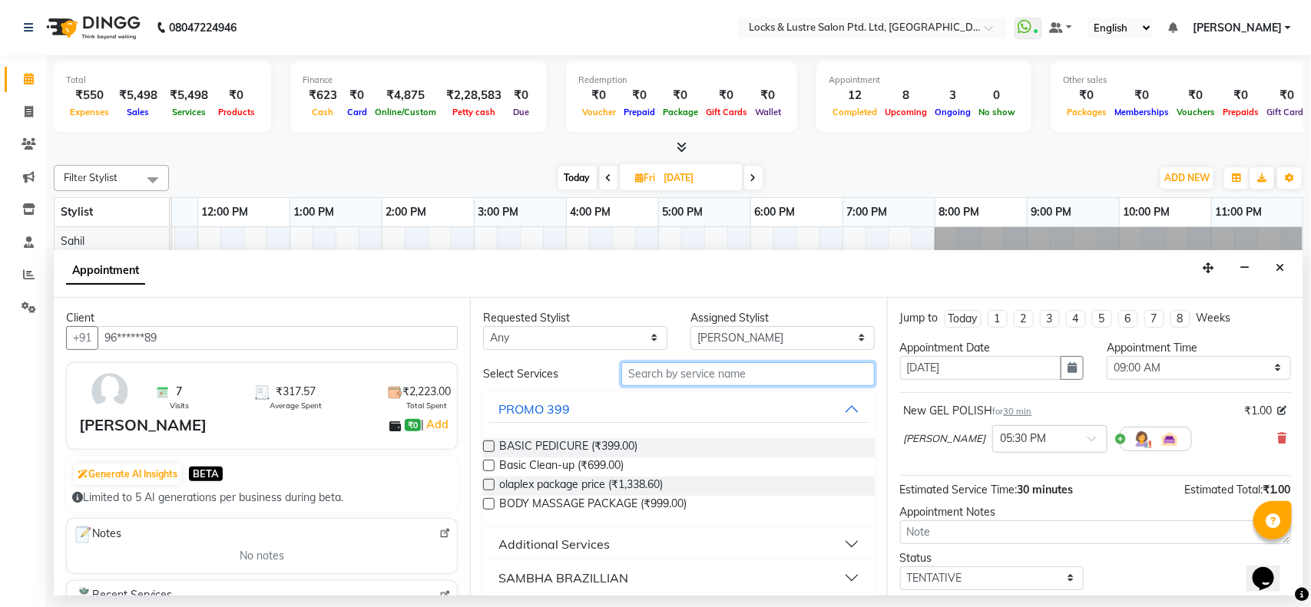
click at [762, 369] on input "text" at bounding box center [747, 374] width 253 height 24
type input "F"
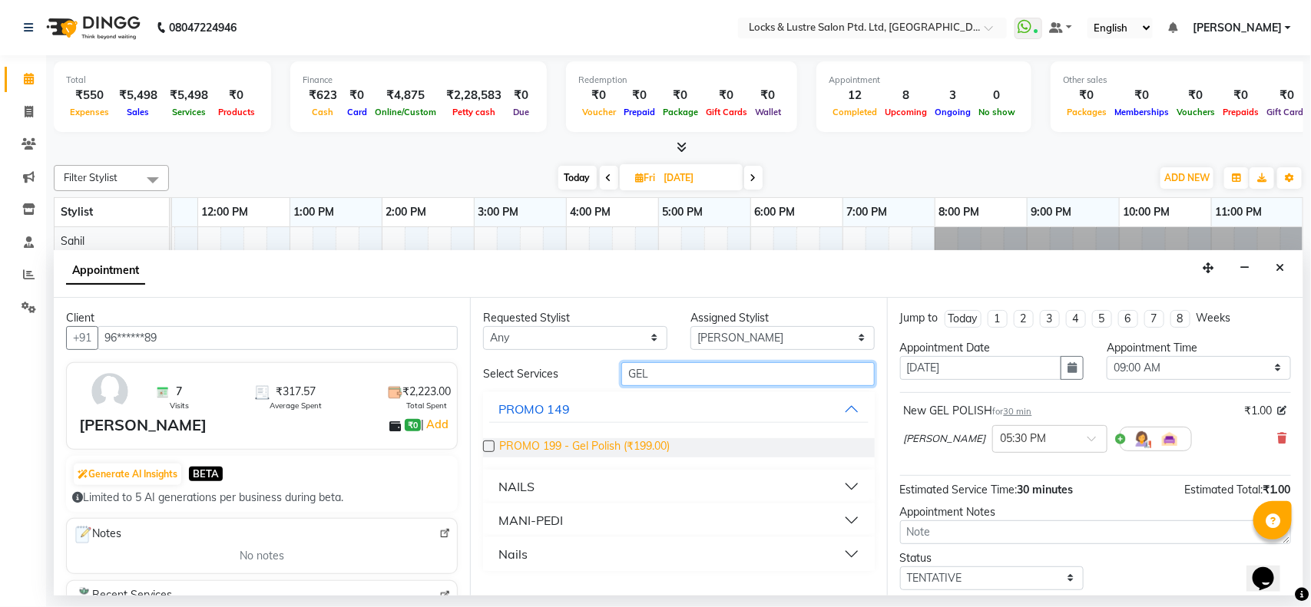
type input "GEL"
click at [578, 444] on span "PROMO 199 - Gel Polish (₹199.00)" at bounding box center [584, 448] width 170 height 19
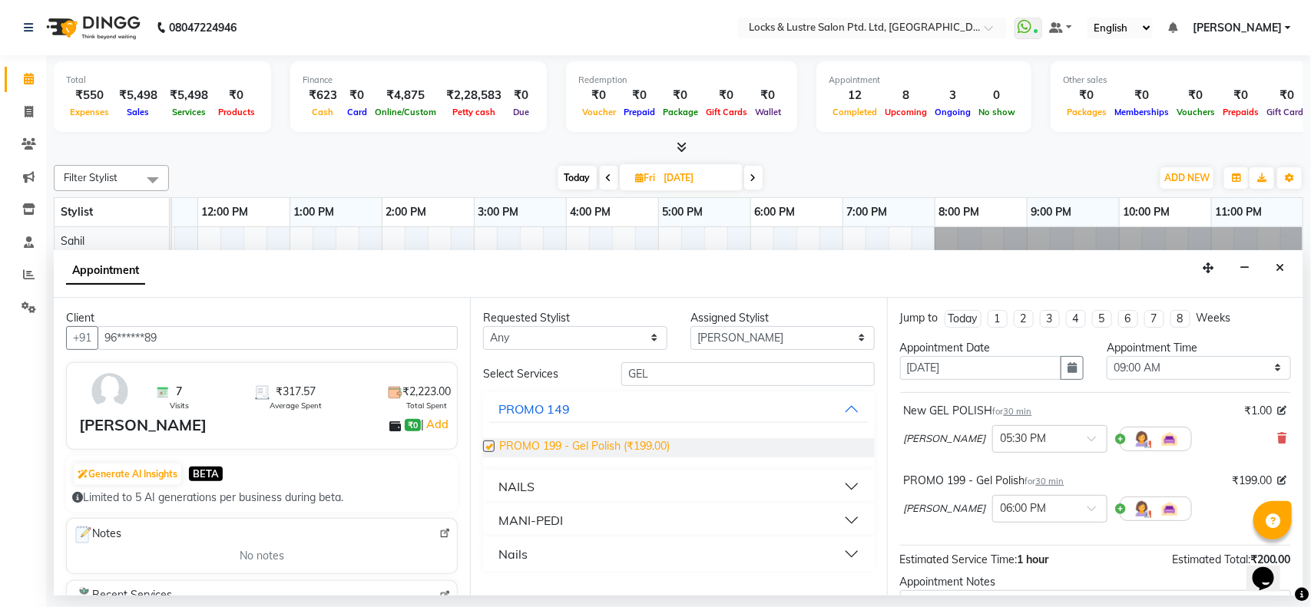
checkbox input "false"
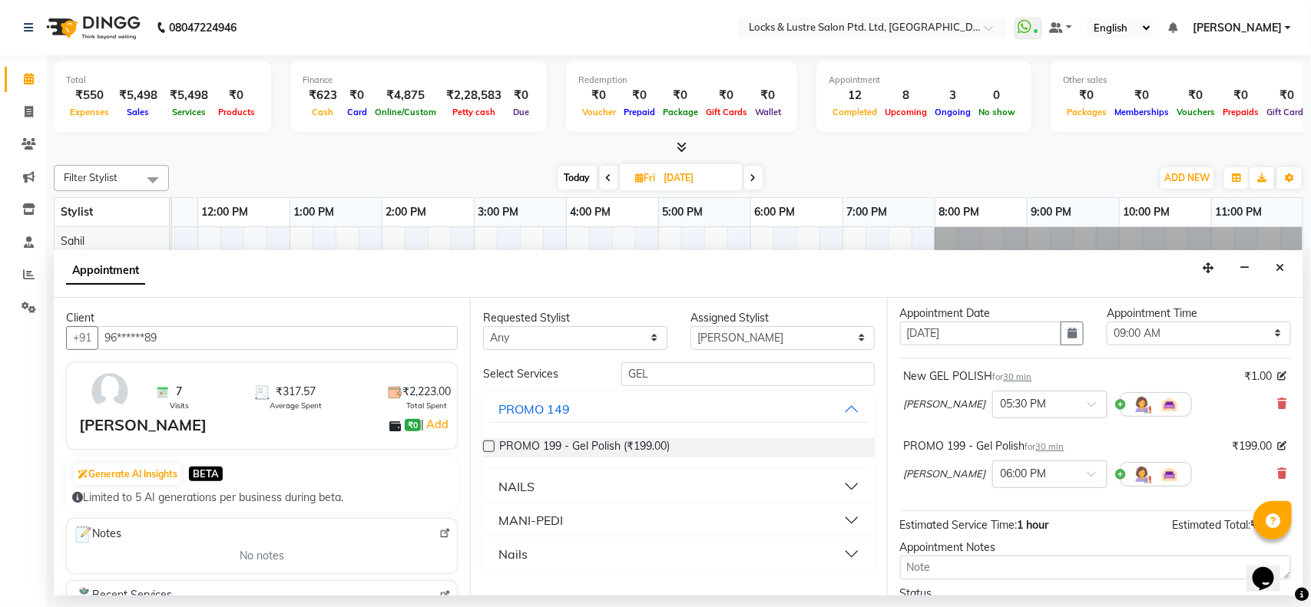
scroll to position [35, 0]
click at [1278, 405] on icon at bounding box center [1282, 403] width 9 height 11
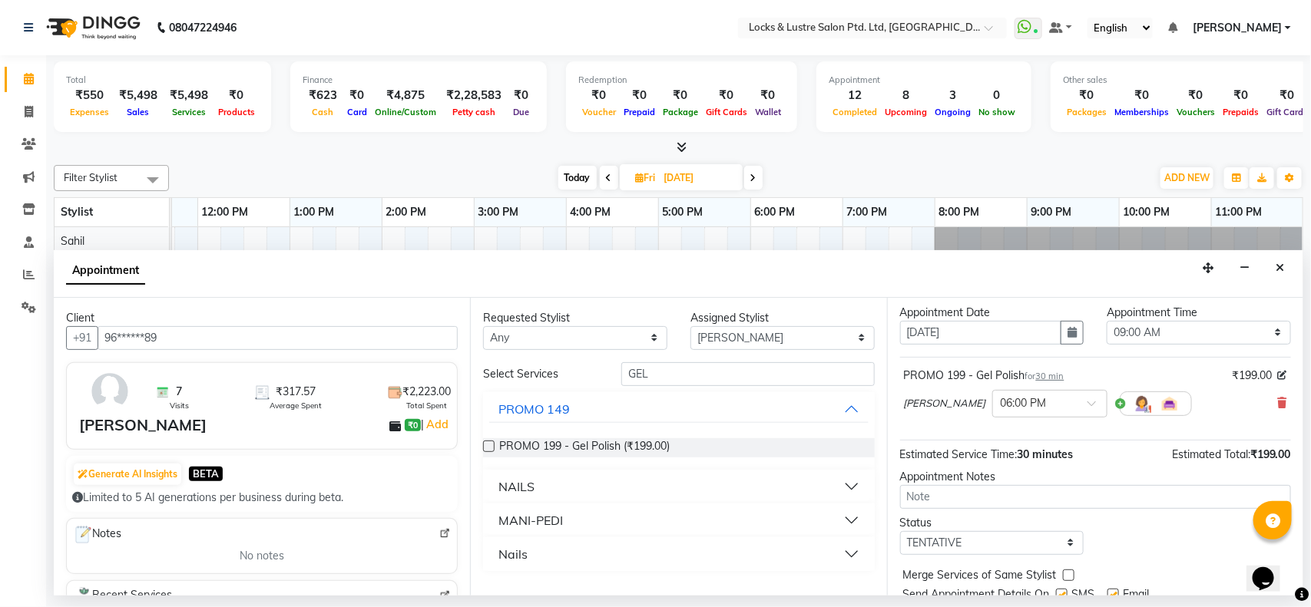
scroll to position [92, 0]
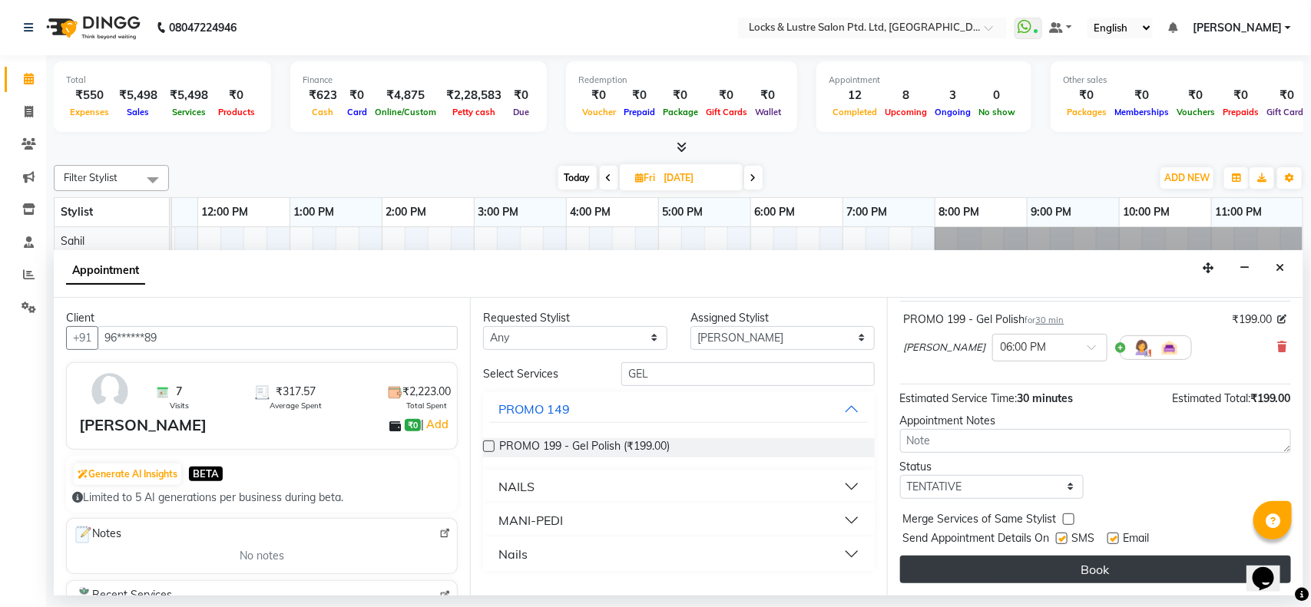
click at [1131, 568] on button "Book" at bounding box center [1095, 570] width 391 height 28
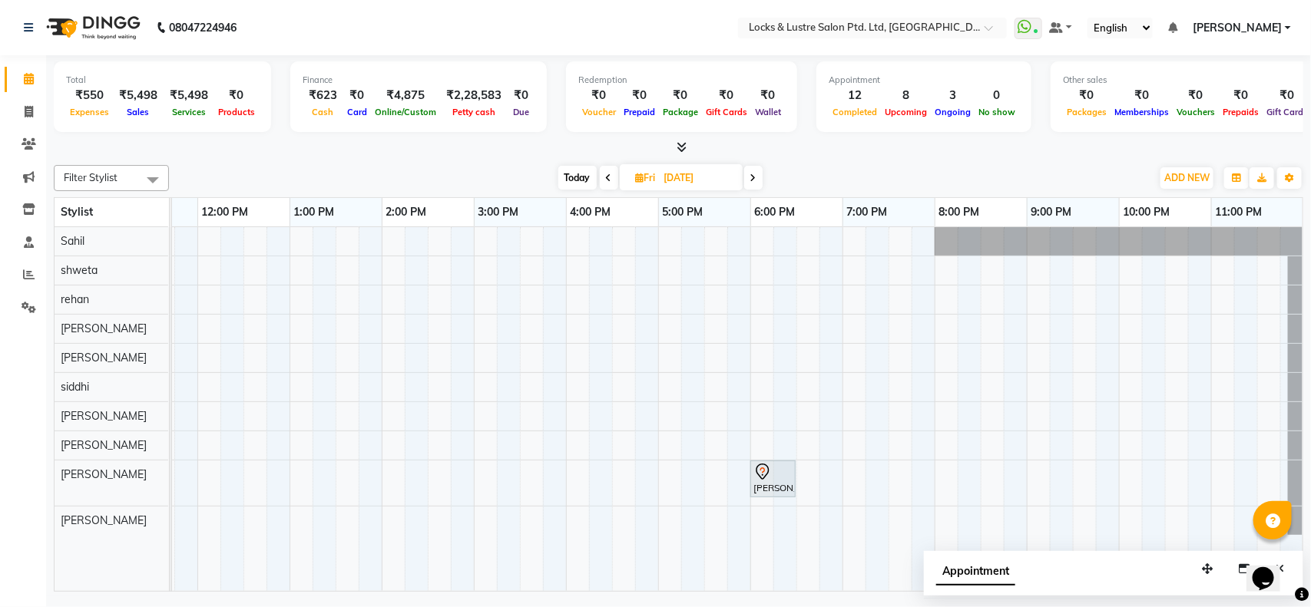
click at [578, 174] on span "Today" at bounding box center [577, 178] width 38 height 24
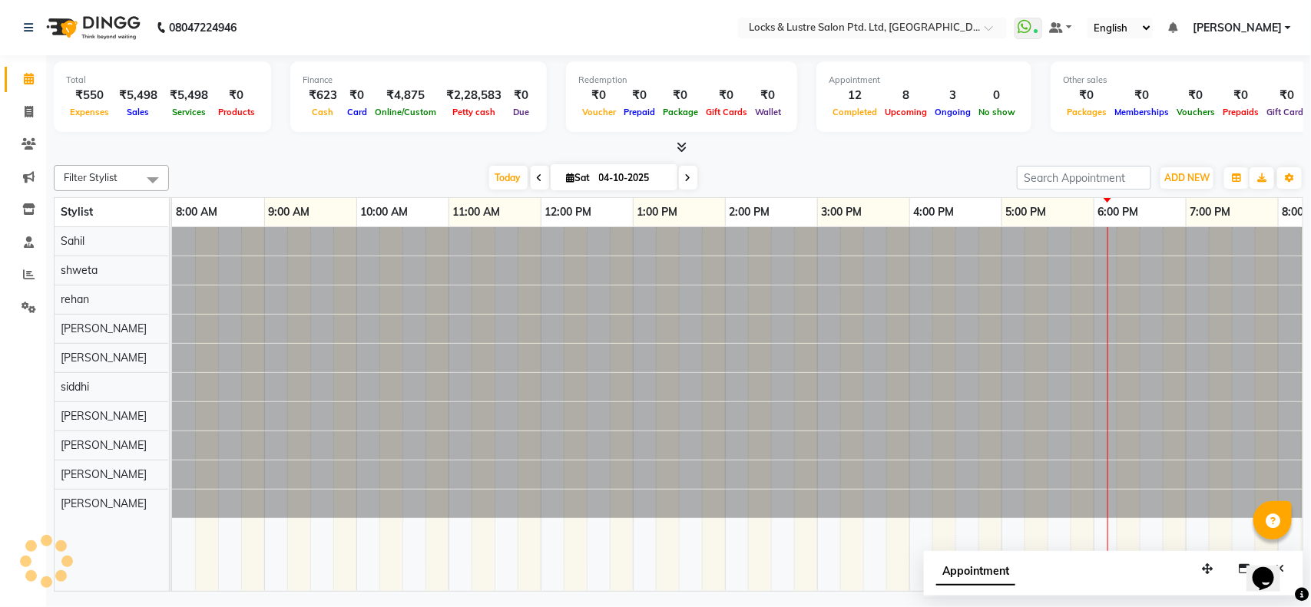
scroll to position [0, 343]
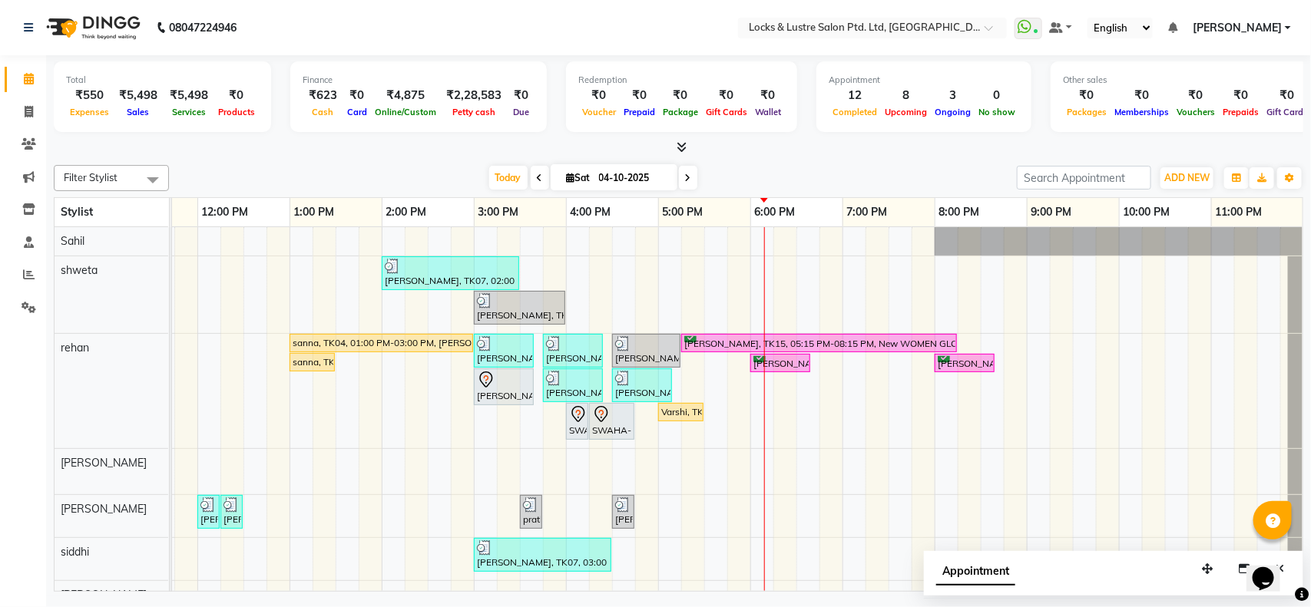
click at [685, 178] on icon at bounding box center [688, 178] width 6 height 9
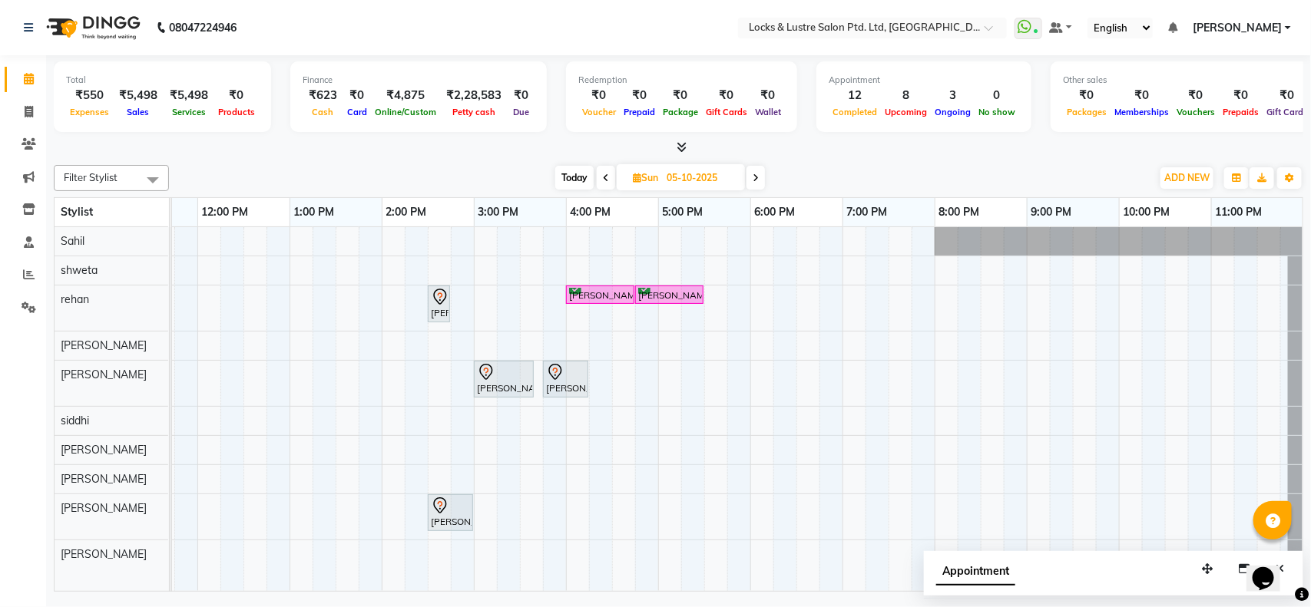
click at [564, 173] on span "Today" at bounding box center [574, 178] width 38 height 24
type input "04-10-2025"
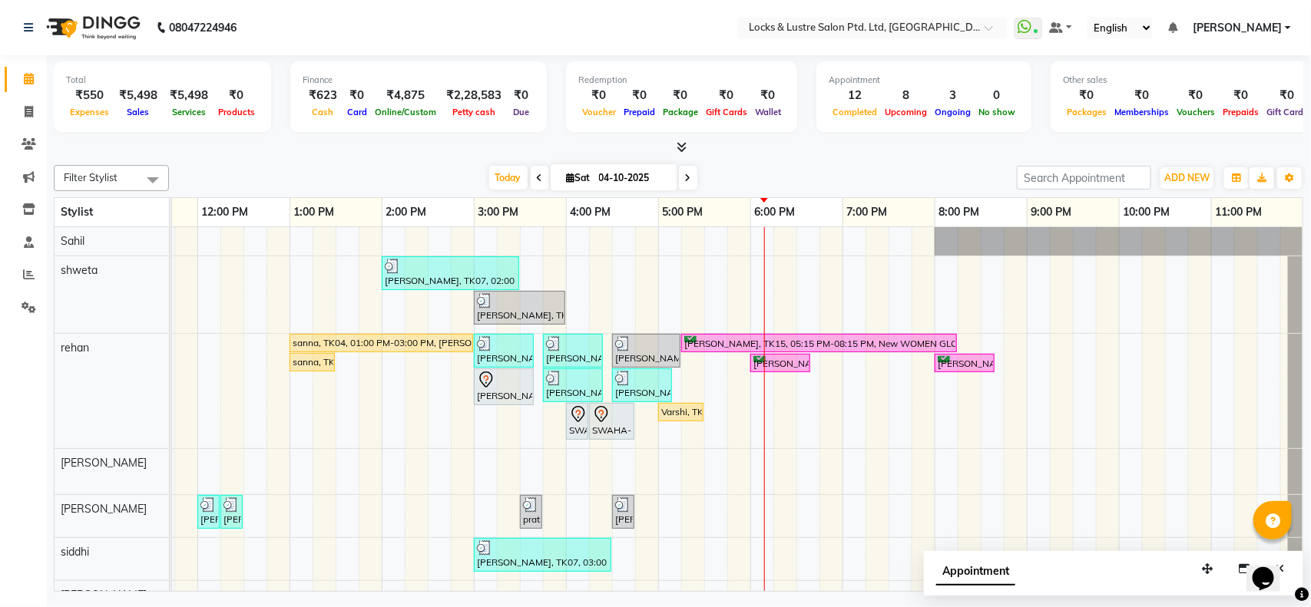
click at [634, 182] on input "04-10-2025" at bounding box center [632, 178] width 77 height 23
select select "10"
select select "2025"
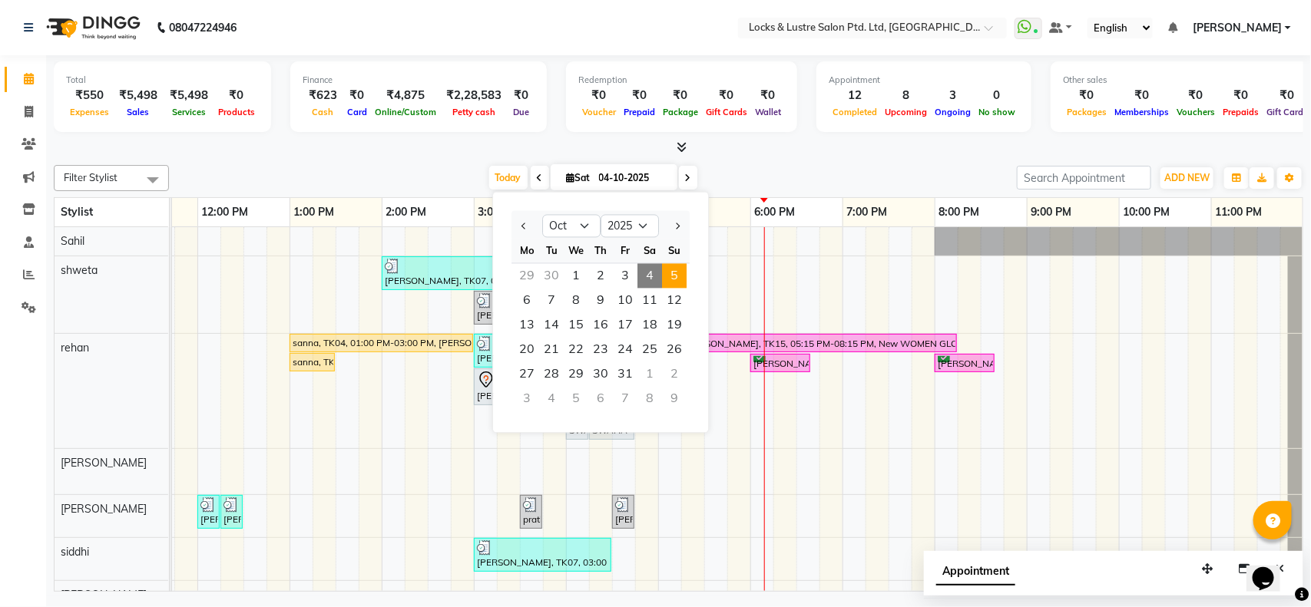
click at [668, 270] on span "5" at bounding box center [674, 276] width 25 height 25
type input "05-10-2025"
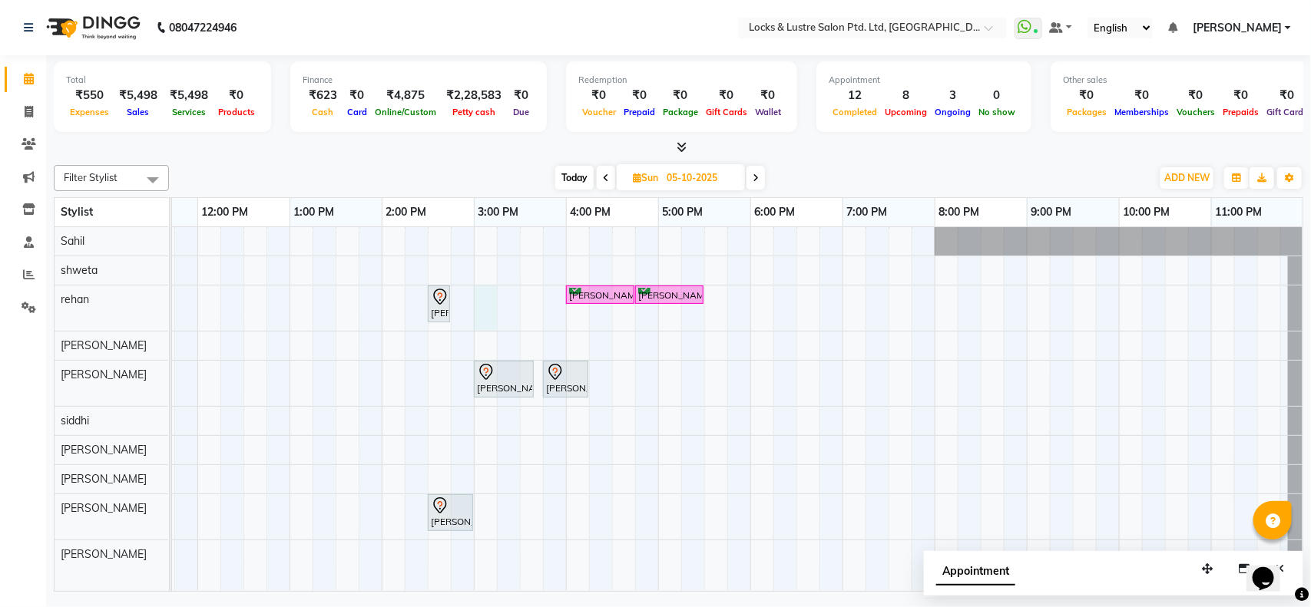
click at [490, 302] on div "[GEOGRAPHIC_DATA], 02:30 PM-02:31 PM, NANOPLASTIA HAIR SERVICE [PERSON_NAME], 0…" at bounding box center [566, 409] width 1475 height 364
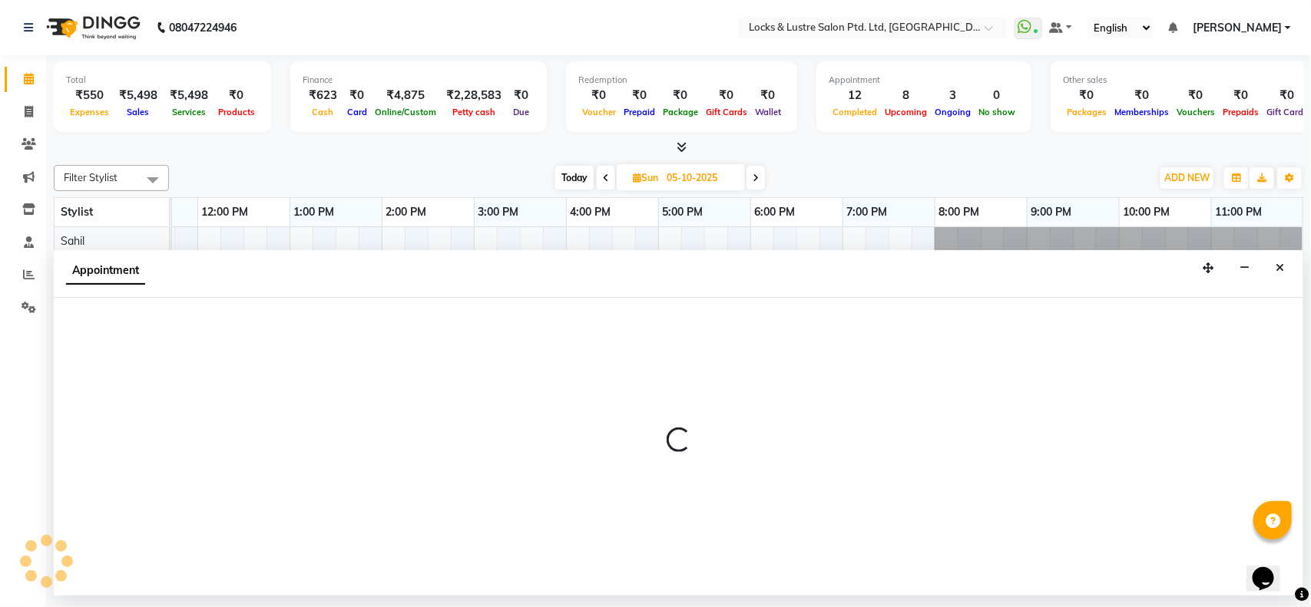
select select "62982"
select select "900"
select select "tentative"
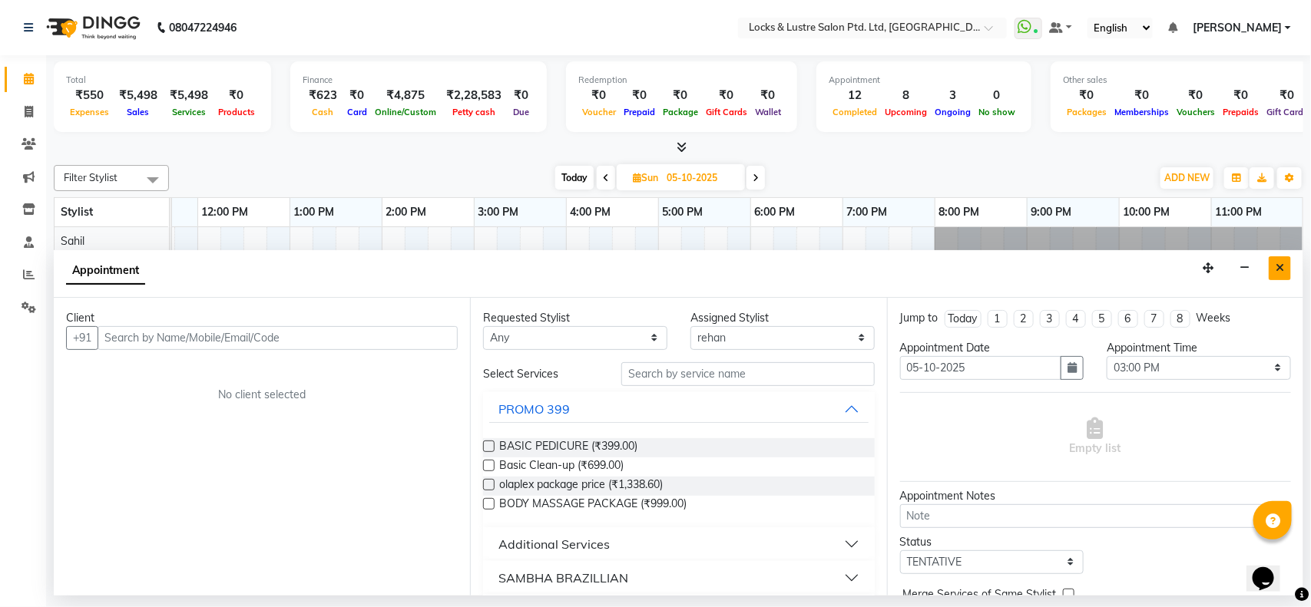
click at [1281, 263] on icon "Close" at bounding box center [1280, 268] width 8 height 11
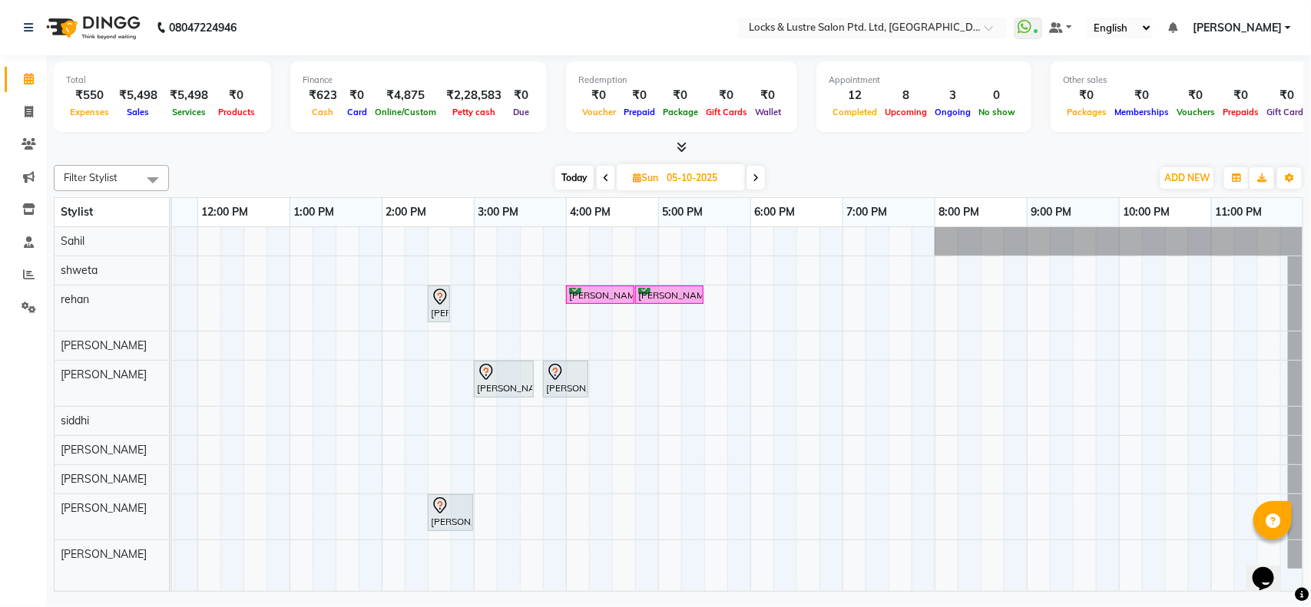
click at [573, 174] on span "Today" at bounding box center [574, 178] width 38 height 24
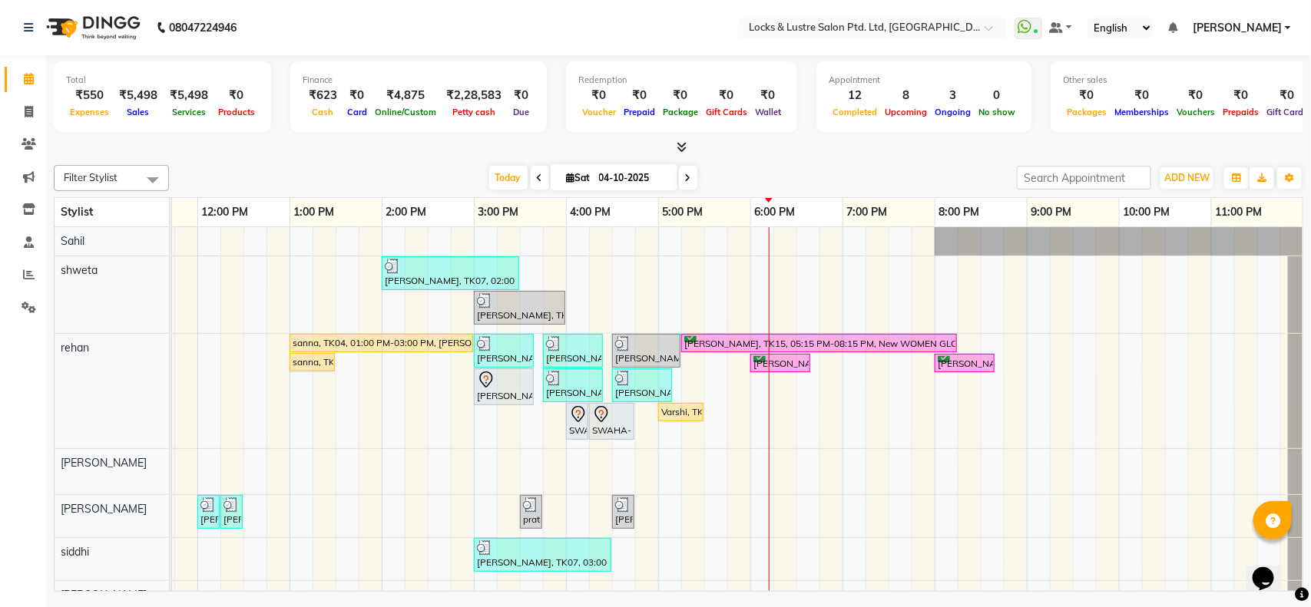
click at [685, 179] on icon at bounding box center [688, 178] width 6 height 9
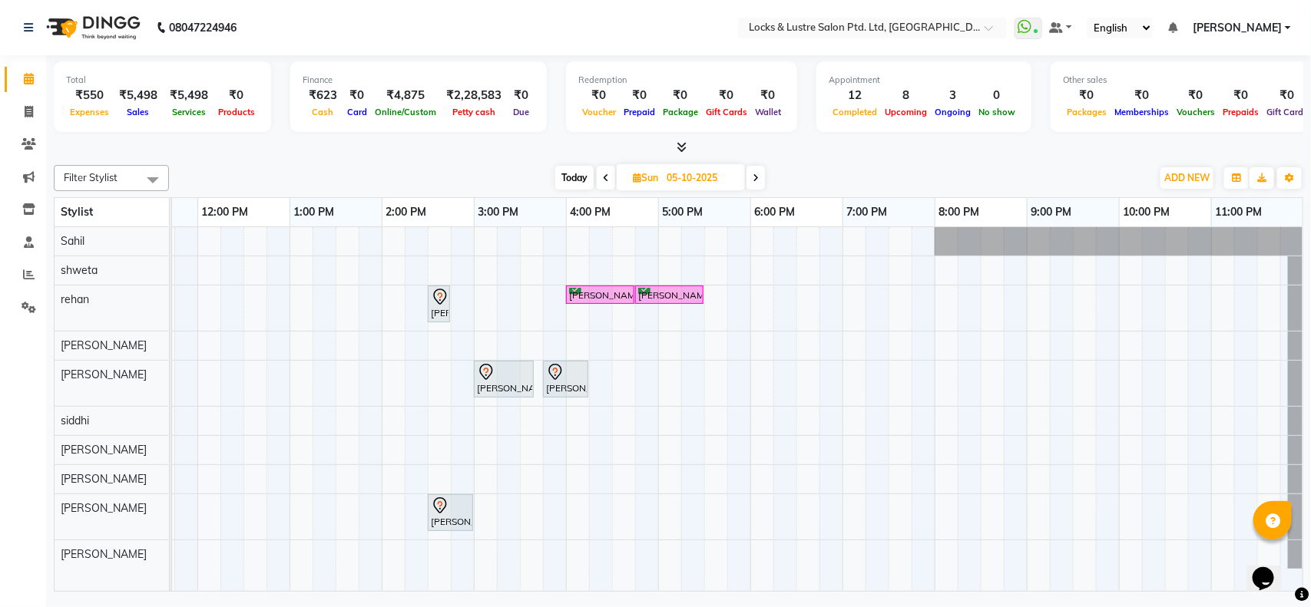
click at [754, 177] on icon at bounding box center [756, 178] width 6 height 9
type input "[DATE]"
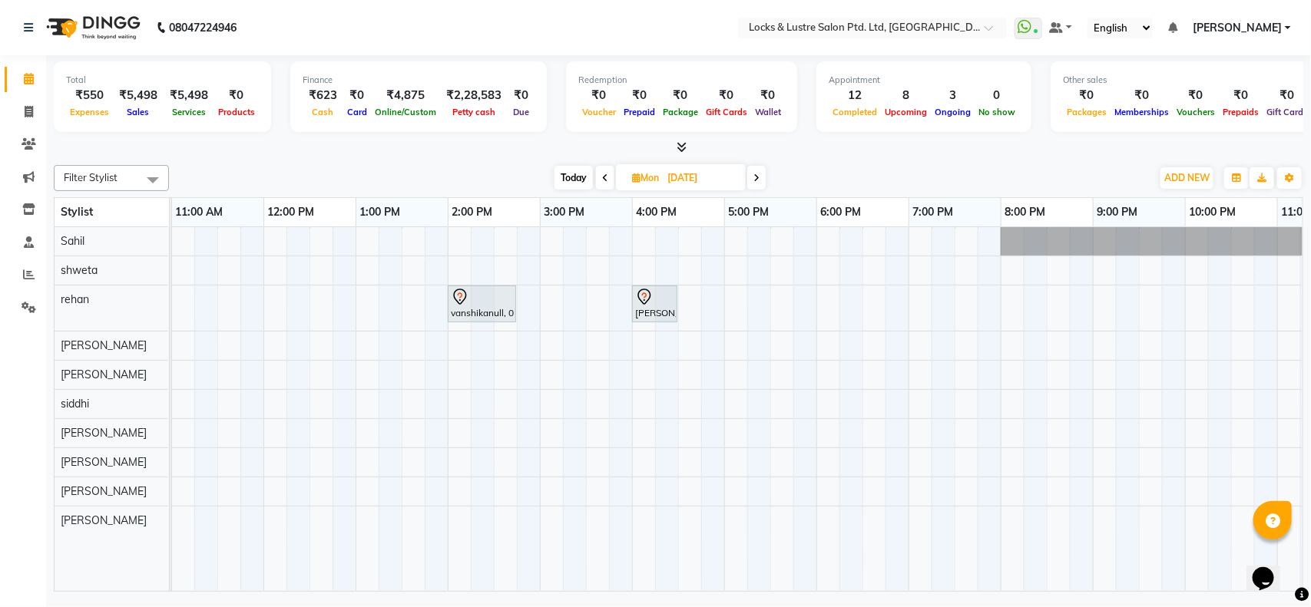
scroll to position [0, 276]
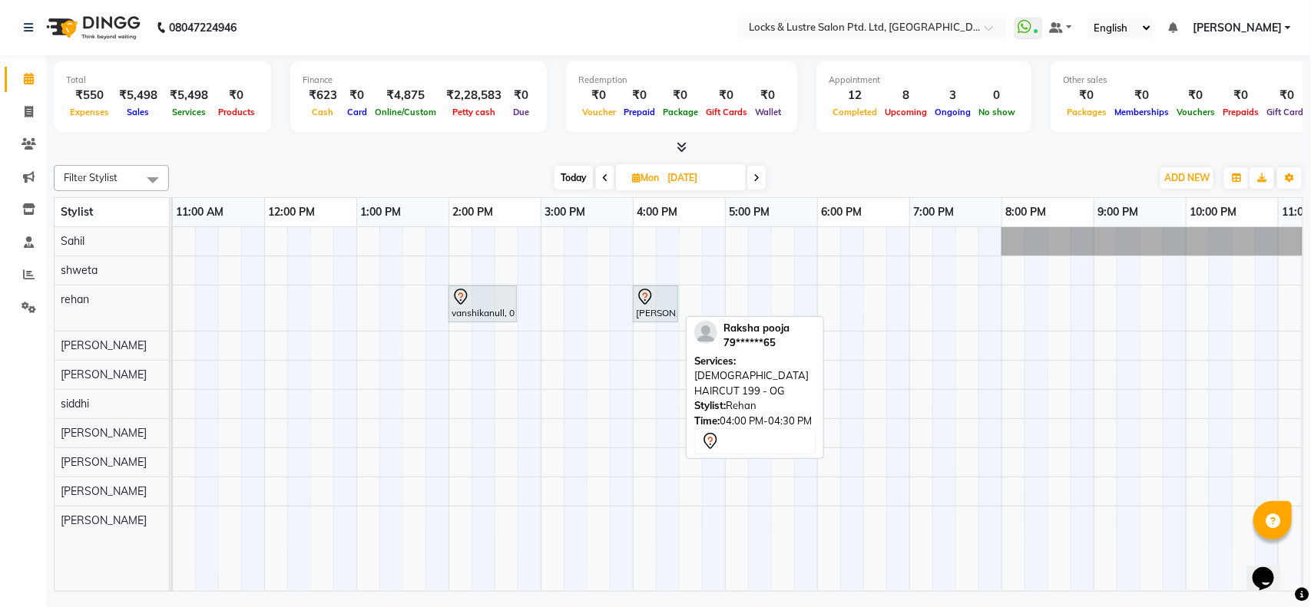
click at [674, 302] on div at bounding box center [677, 303] width 6 height 35
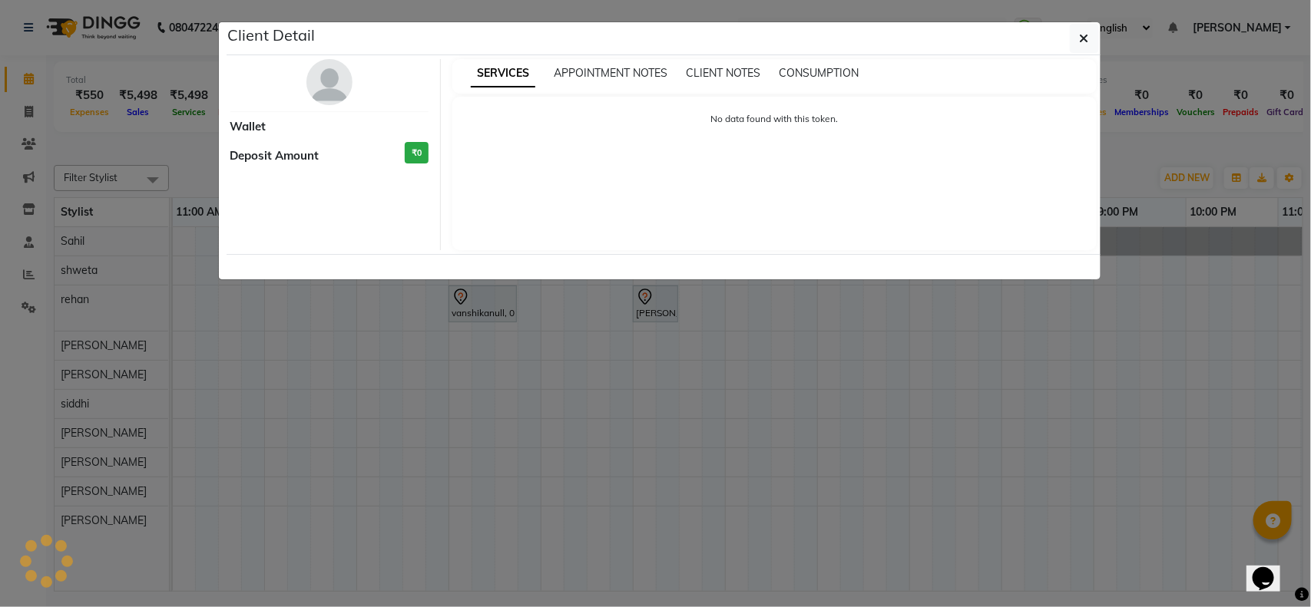
select select "7"
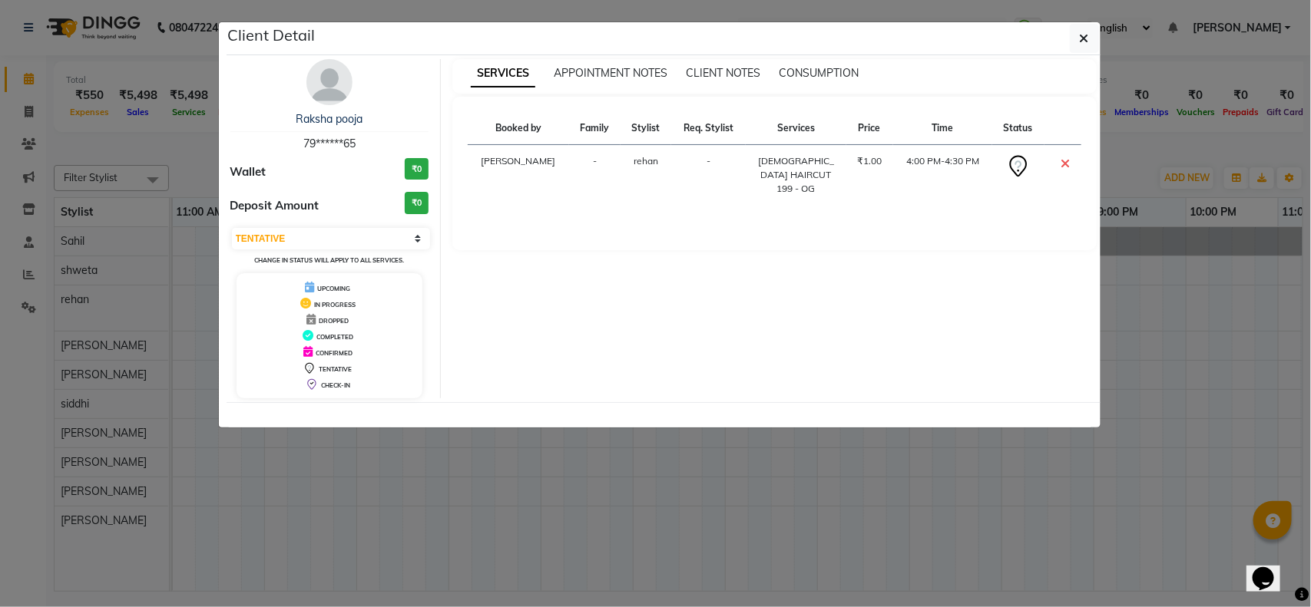
click at [673, 574] on ngb-modal-window "Client Detail Raksha pooja 79******65 Wallet ₹0 Deposit Amount ₹0 Select CONFIR…" at bounding box center [655, 303] width 1311 height 607
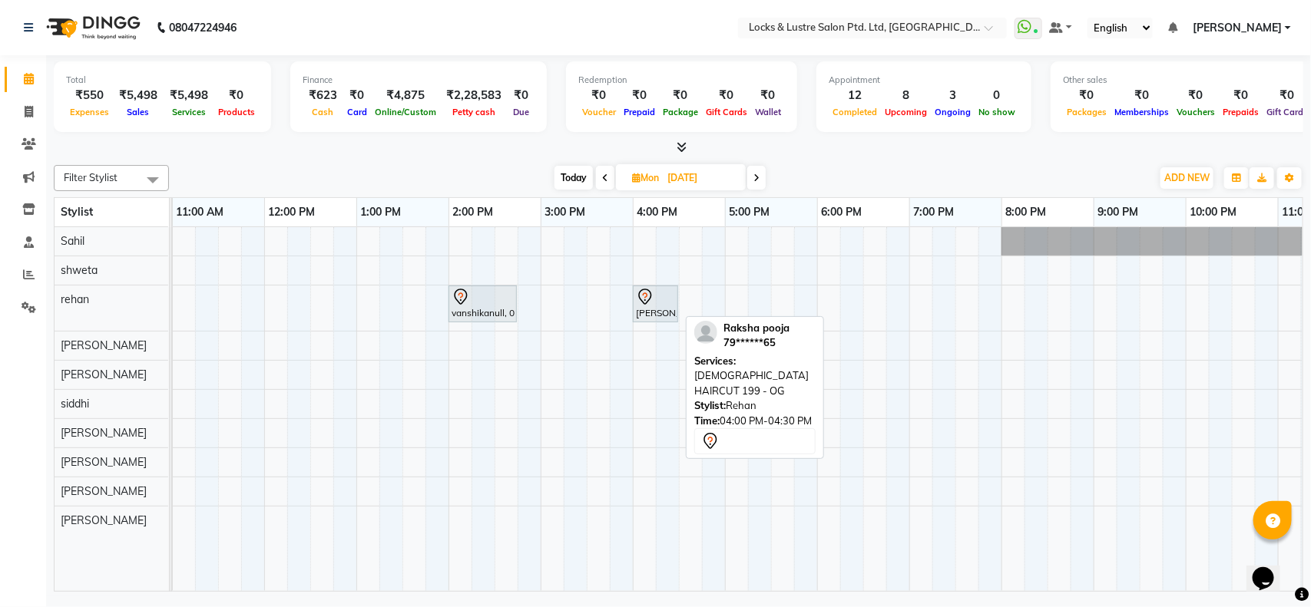
click at [646, 300] on icon at bounding box center [645, 297] width 18 height 18
select select "7"
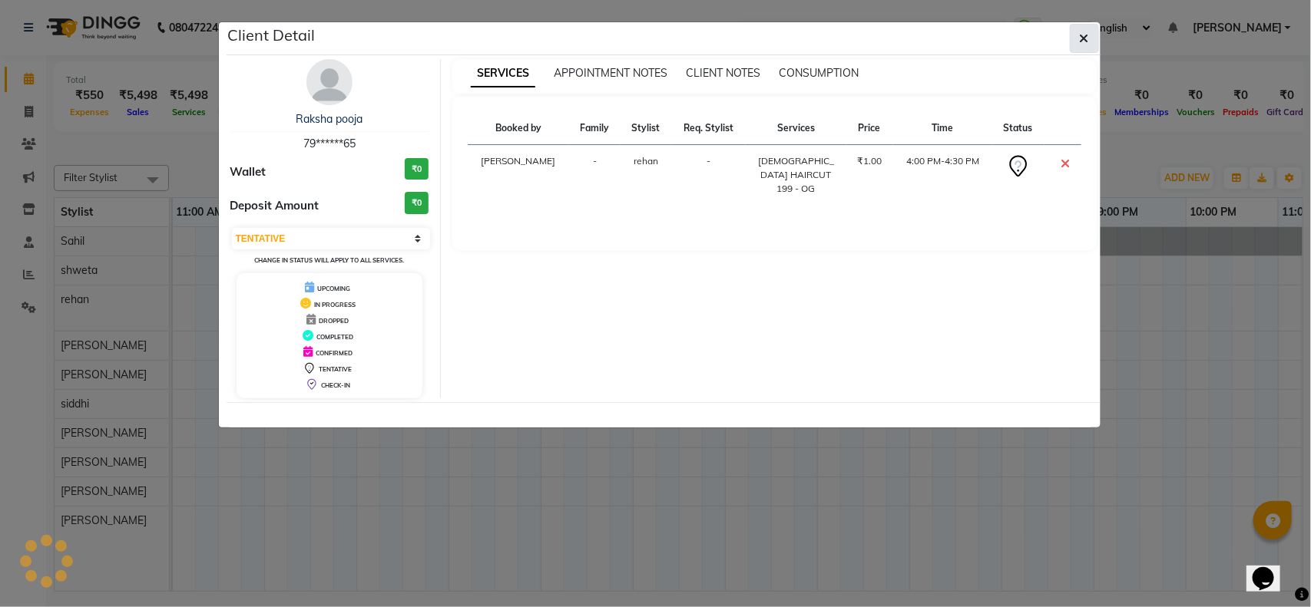
click at [1087, 42] on icon "button" at bounding box center [1084, 38] width 9 height 12
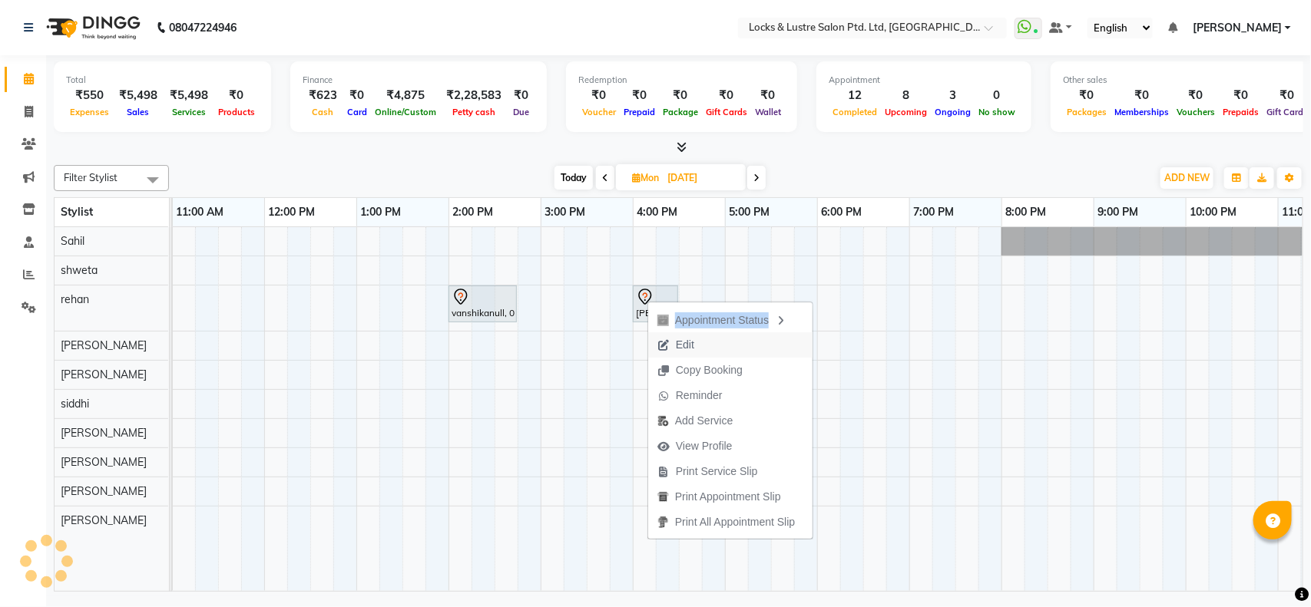
drag, startPoint x: 647, startPoint y: 300, endPoint x: 670, endPoint y: 346, distance: 51.2
click at [670, 346] on div "Appointment Status Edit Copy Booking Reminder Add Service View Profile Print Se…" at bounding box center [730, 420] width 166 height 240
click at [677, 343] on span "Edit" at bounding box center [685, 345] width 18 height 16
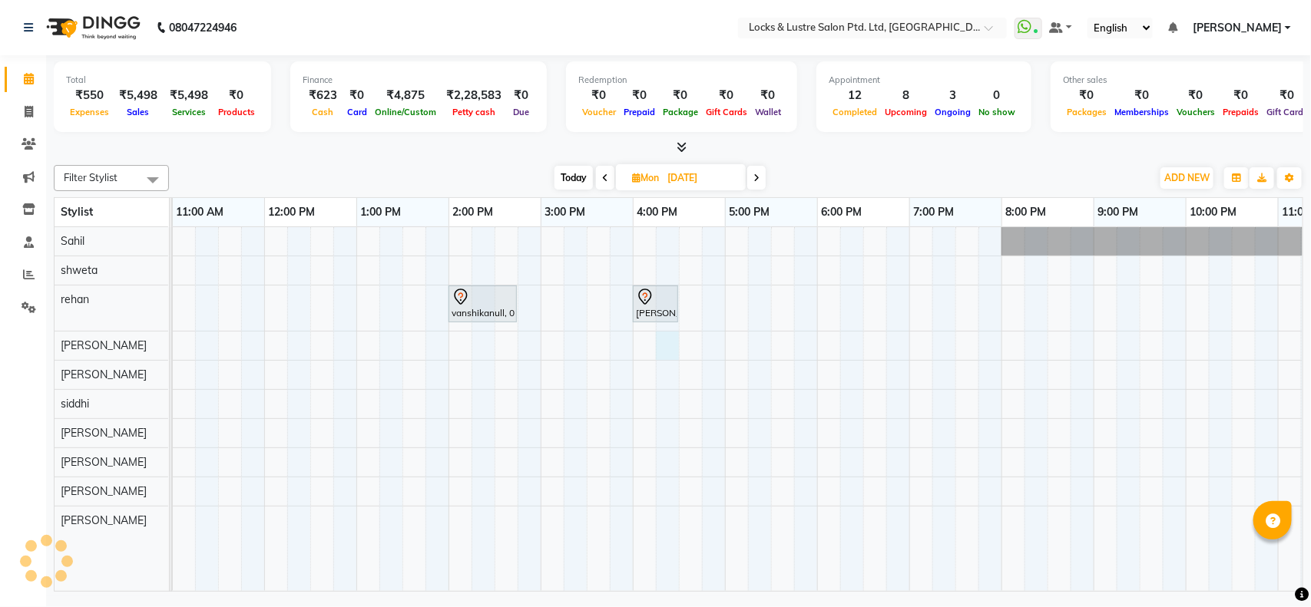
click at [677, 343] on div "vanshikanull, 02:00 PM-02:45 PM, LOREAL HAIRSPA PACKAGE Raksha pooja, 04:00 PM-…" at bounding box center [633, 409] width 1475 height 364
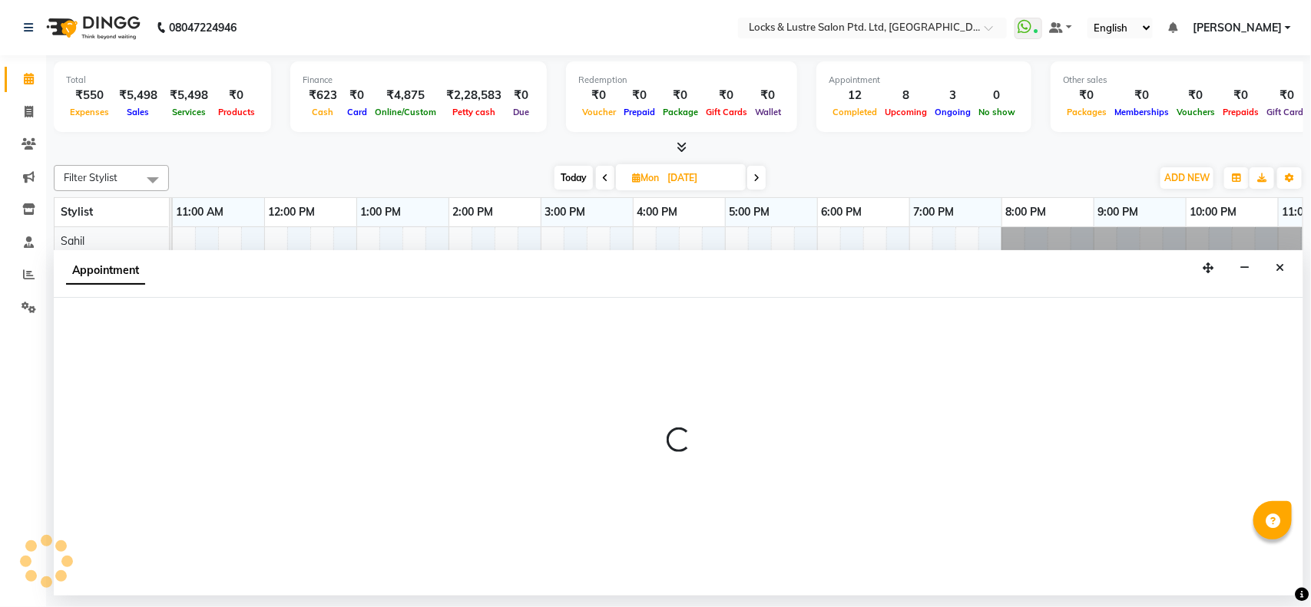
select select "tentative"
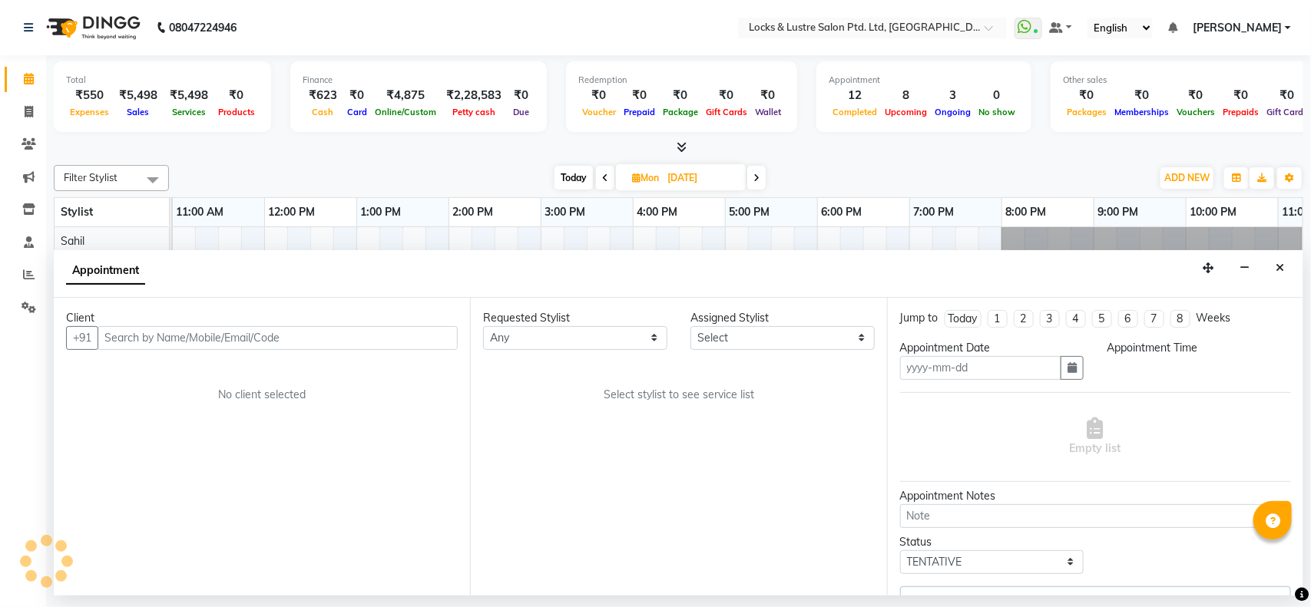
type input "[DATE]"
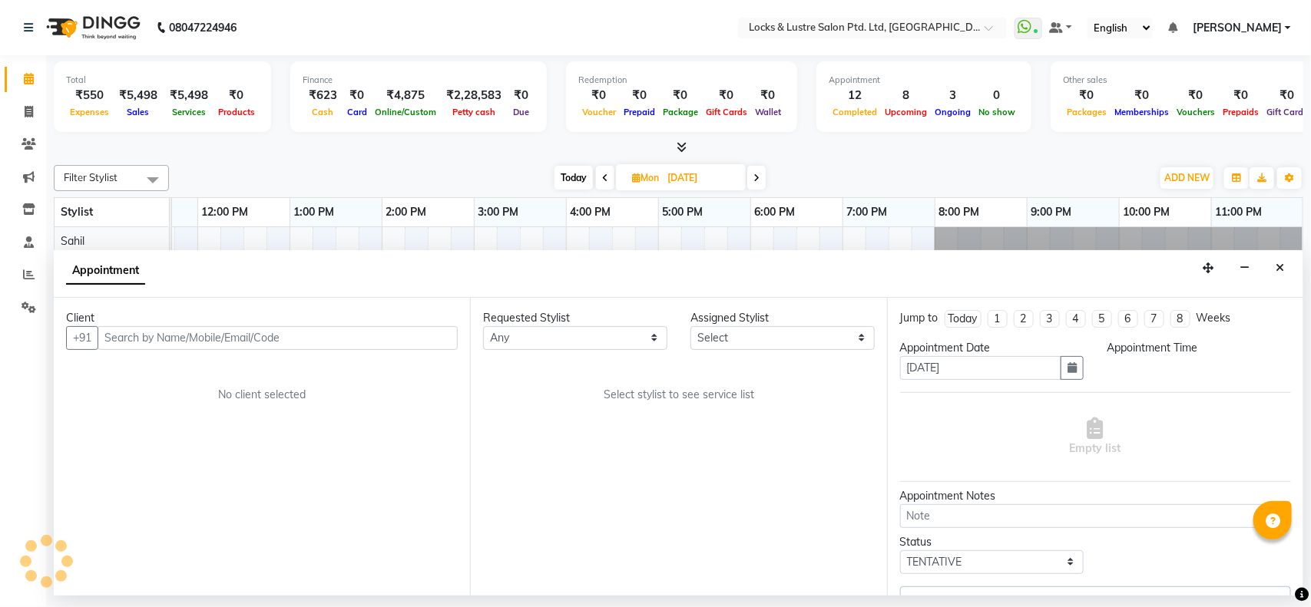
select select "960"
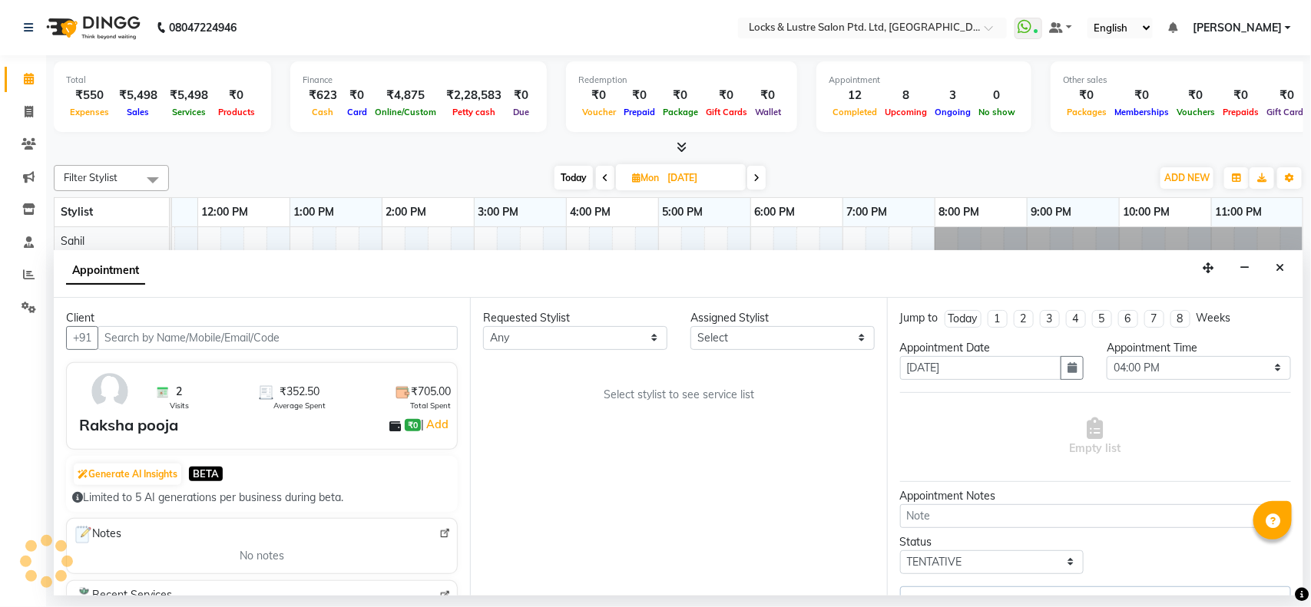
select select "62982"
select select "2875"
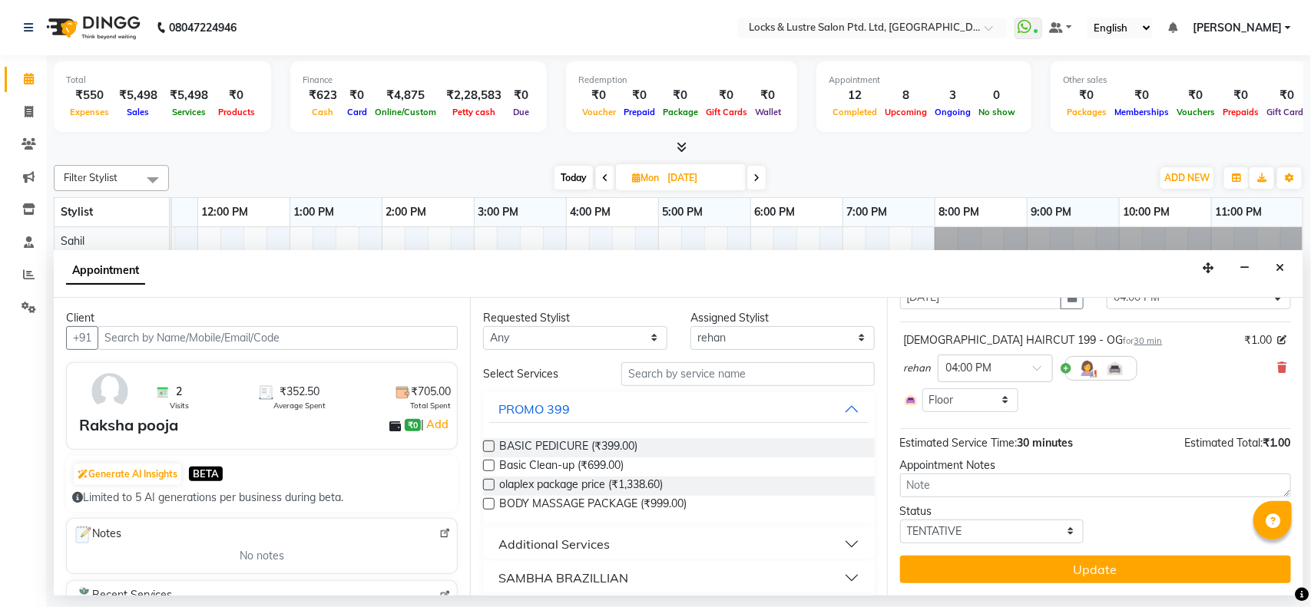
scroll to position [0, 0]
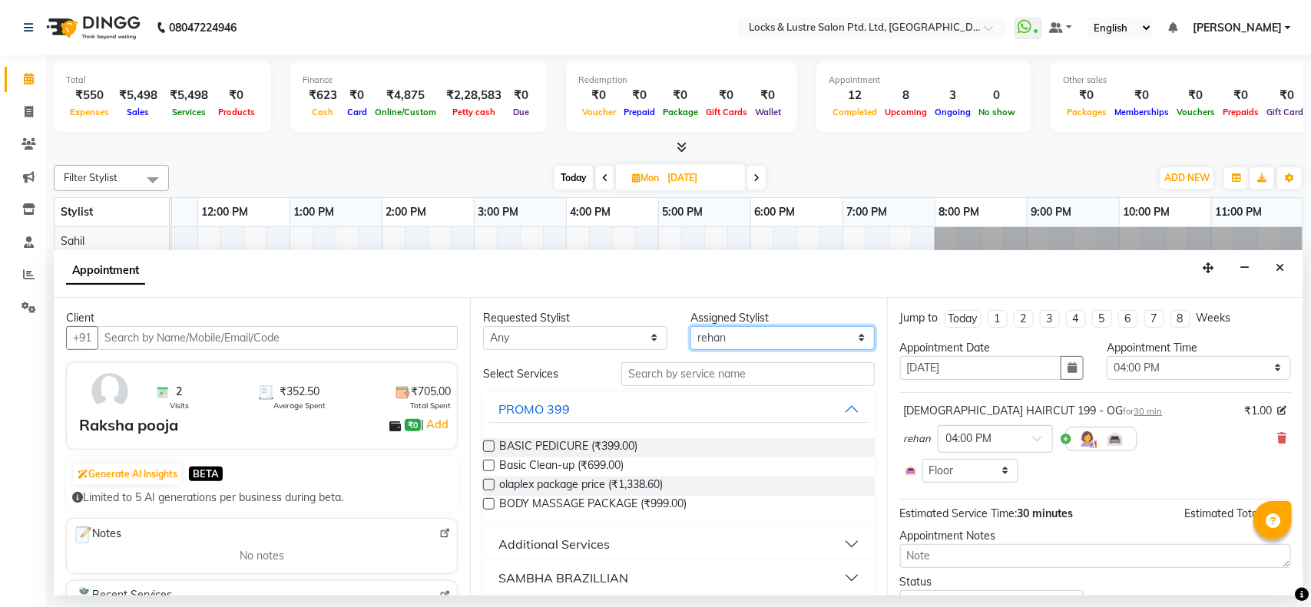
click at [747, 340] on select "Select [PERSON_NAME] [PERSON_NAME] [PERSON_NAME] [PERSON_NAME] [PERSON_NAME] [P…" at bounding box center [782, 338] width 184 height 24
select select "90379"
click at [690, 326] on select "Select [PERSON_NAME] [PERSON_NAME] [PERSON_NAME] [PERSON_NAME] [PERSON_NAME] [P…" at bounding box center [782, 338] width 184 height 24
click at [691, 377] on input "text" at bounding box center [747, 374] width 253 height 24
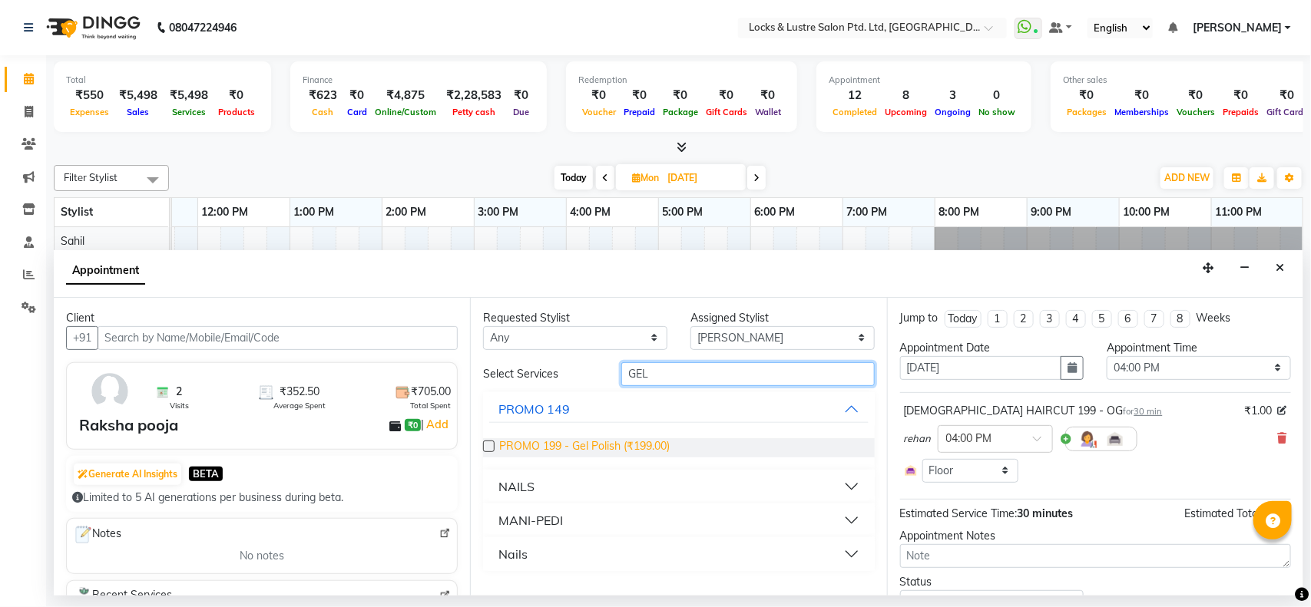
type input "GEL"
click at [538, 443] on span "PROMO 199 - Gel Polish (₹199.00)" at bounding box center [584, 448] width 170 height 19
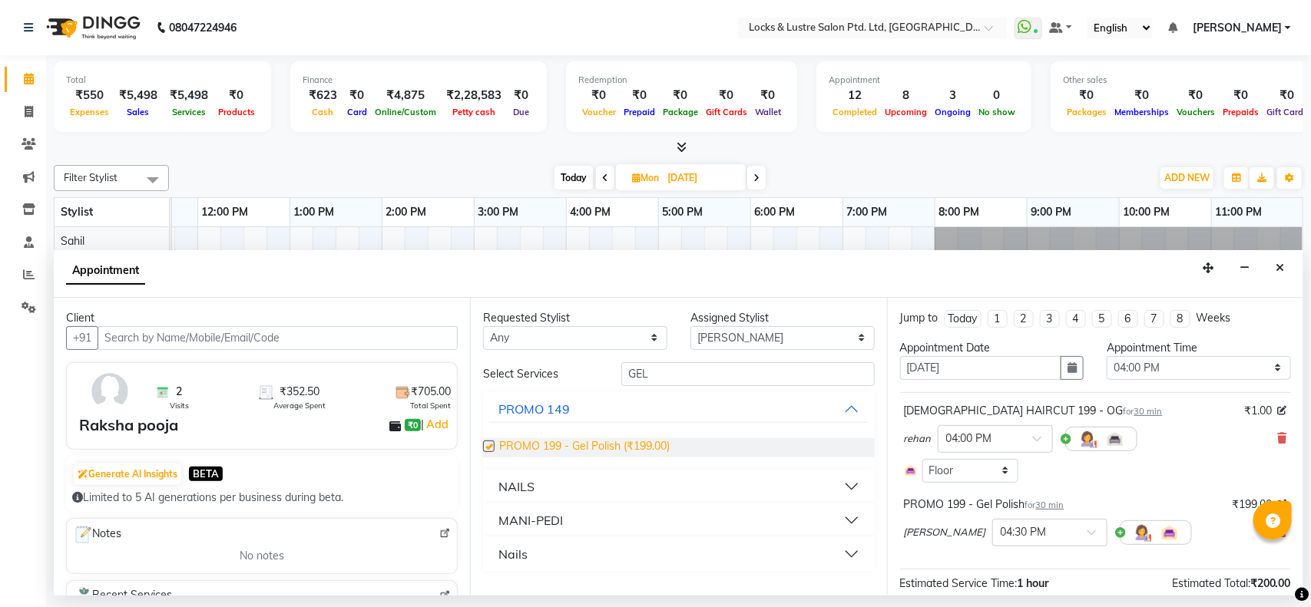
checkbox input "false"
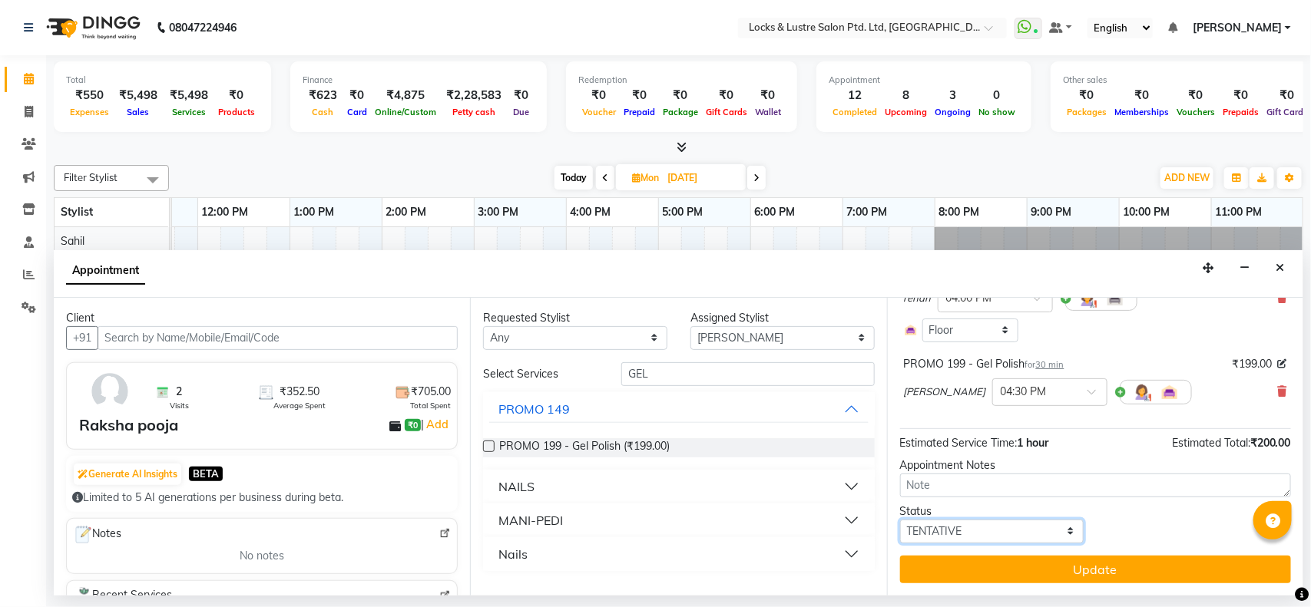
click at [1021, 531] on select "Select TENTATIVE CONFIRM UPCOMING" at bounding box center [992, 532] width 184 height 24
click at [1025, 549] on div "Jump to Today 1 2 3 4 5 6 7 8 Weeks Appointment Date 06-10-2025 Appointment Tim…" at bounding box center [1095, 447] width 416 height 298
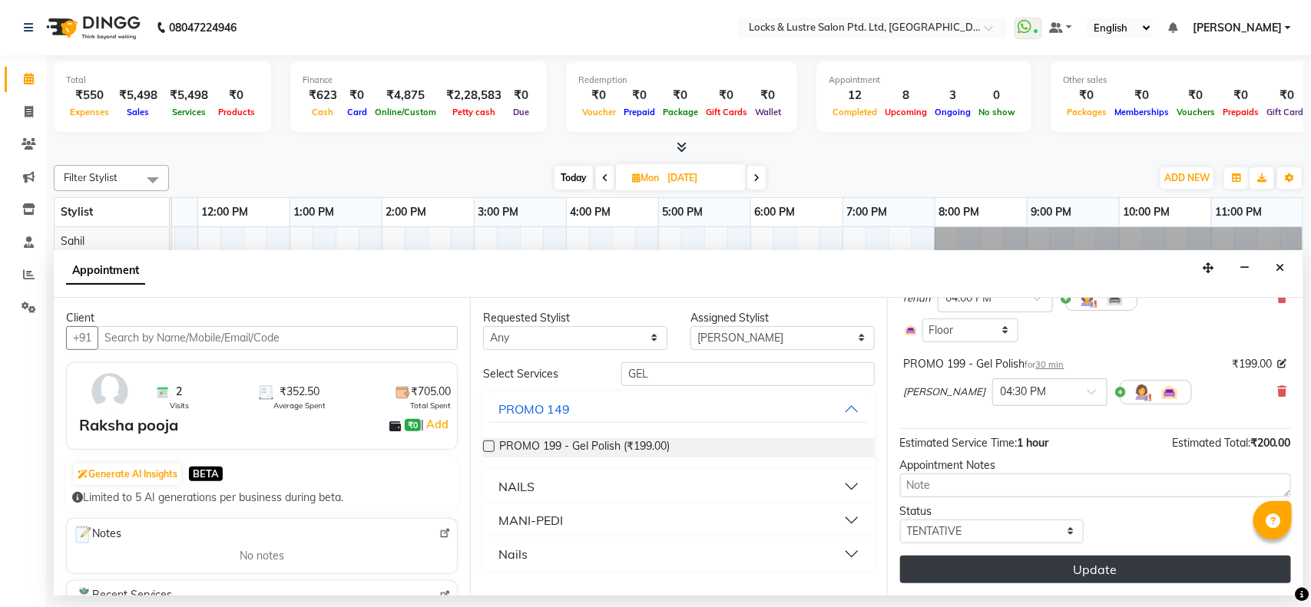
click at [1026, 562] on button "Update" at bounding box center [1095, 570] width 391 height 28
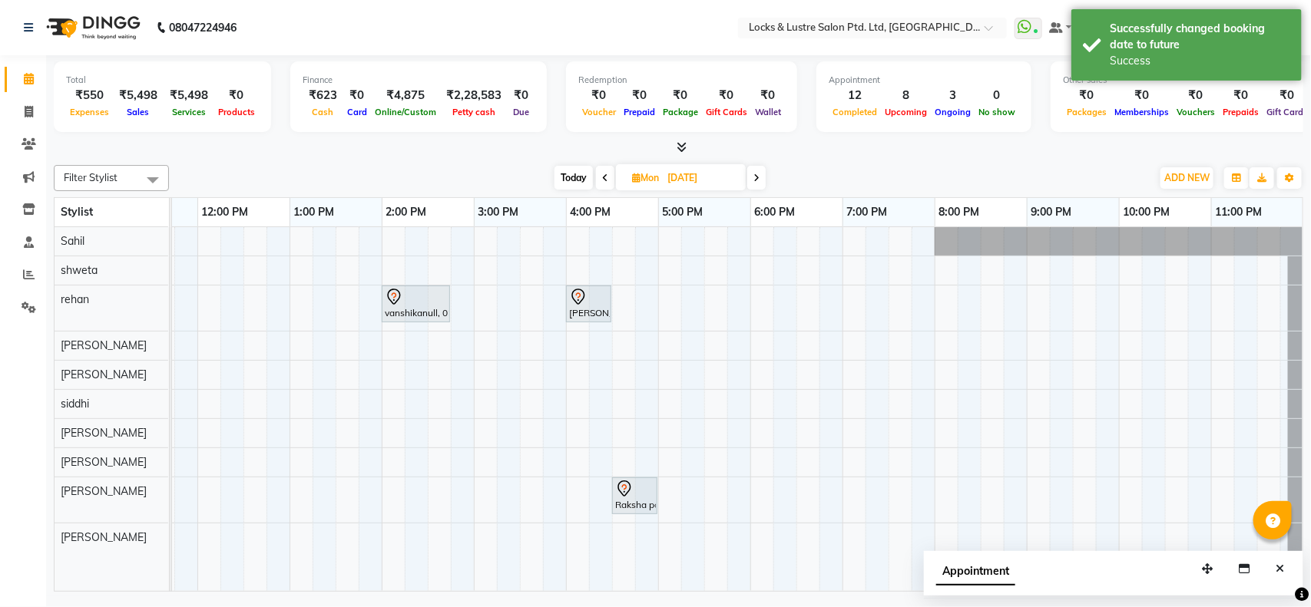
click at [573, 184] on span "Today" at bounding box center [573, 178] width 38 height 24
type input "04-10-2025"
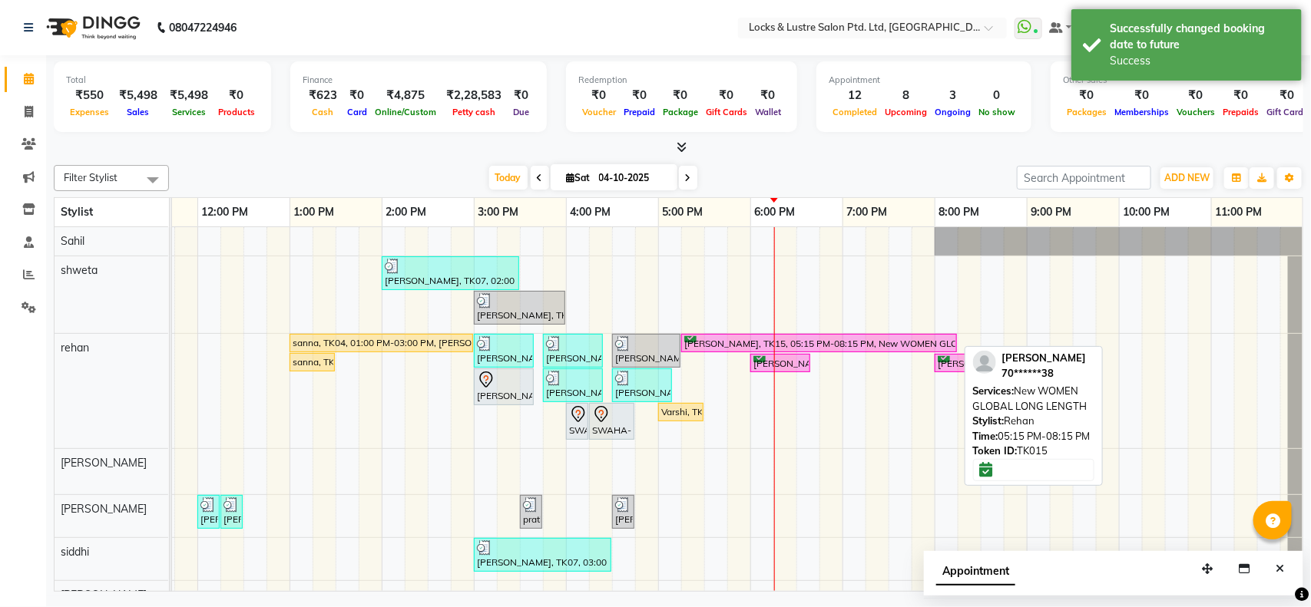
click at [731, 339] on div "[PERSON_NAME], TK15, 05:15 PM-08:15 PM, New WOMEN GLOBAL LONG LENGTH" at bounding box center [819, 343] width 273 height 15
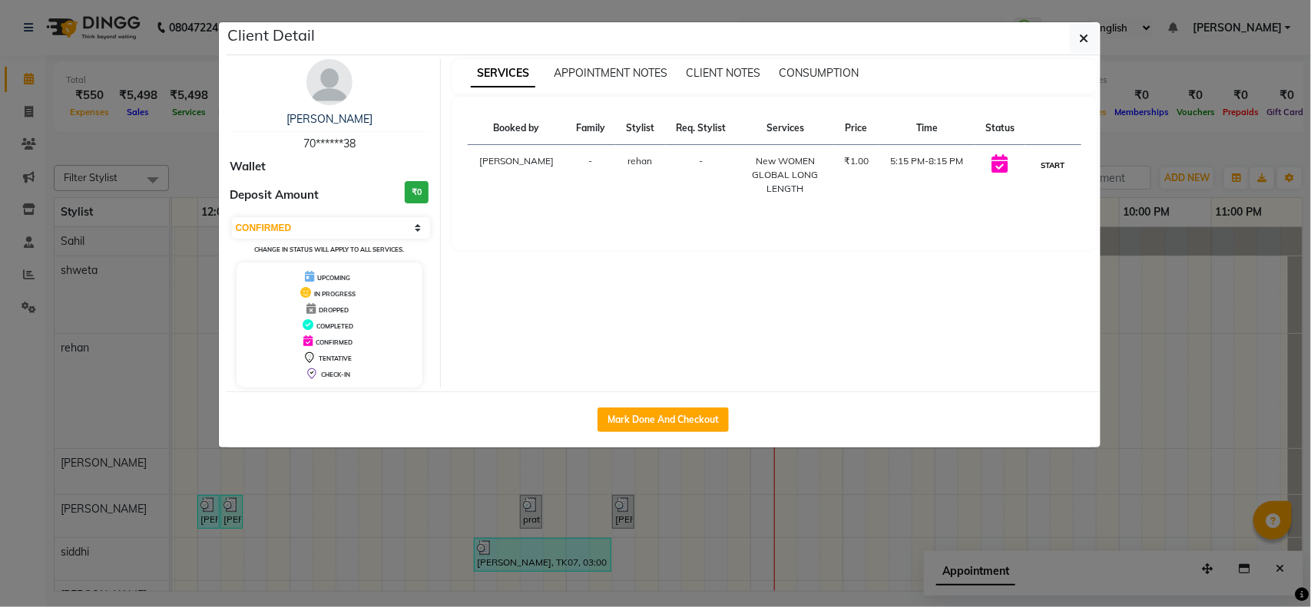
click at [1047, 164] on button "START" at bounding box center [1053, 165] width 31 height 19
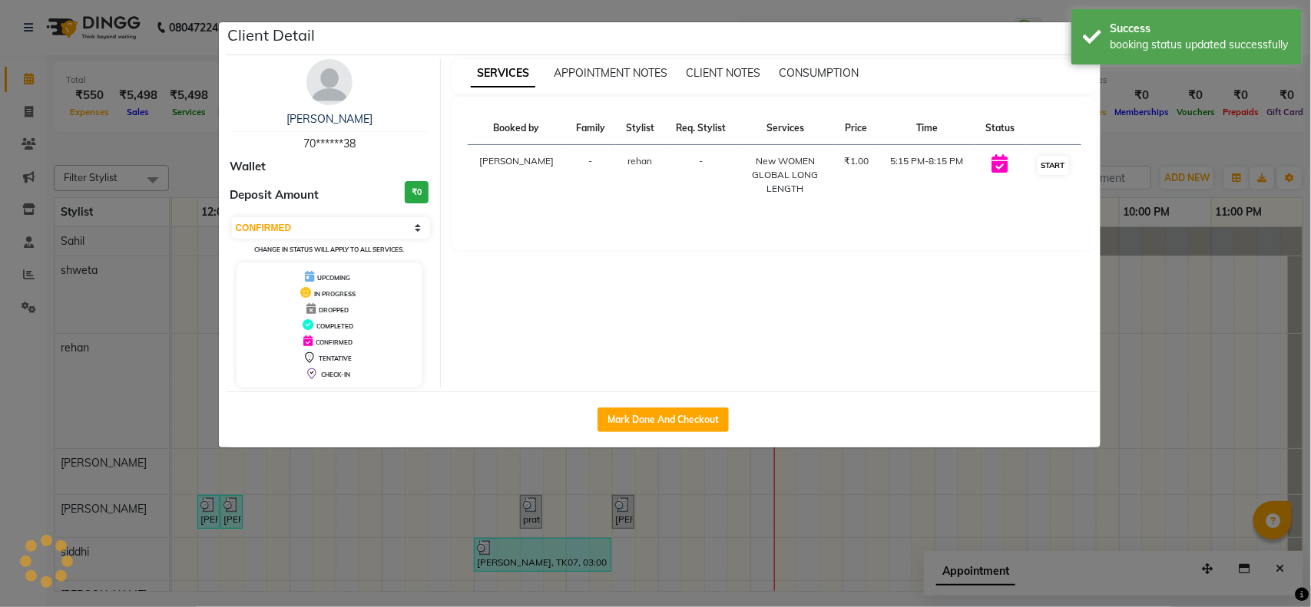
select select "1"
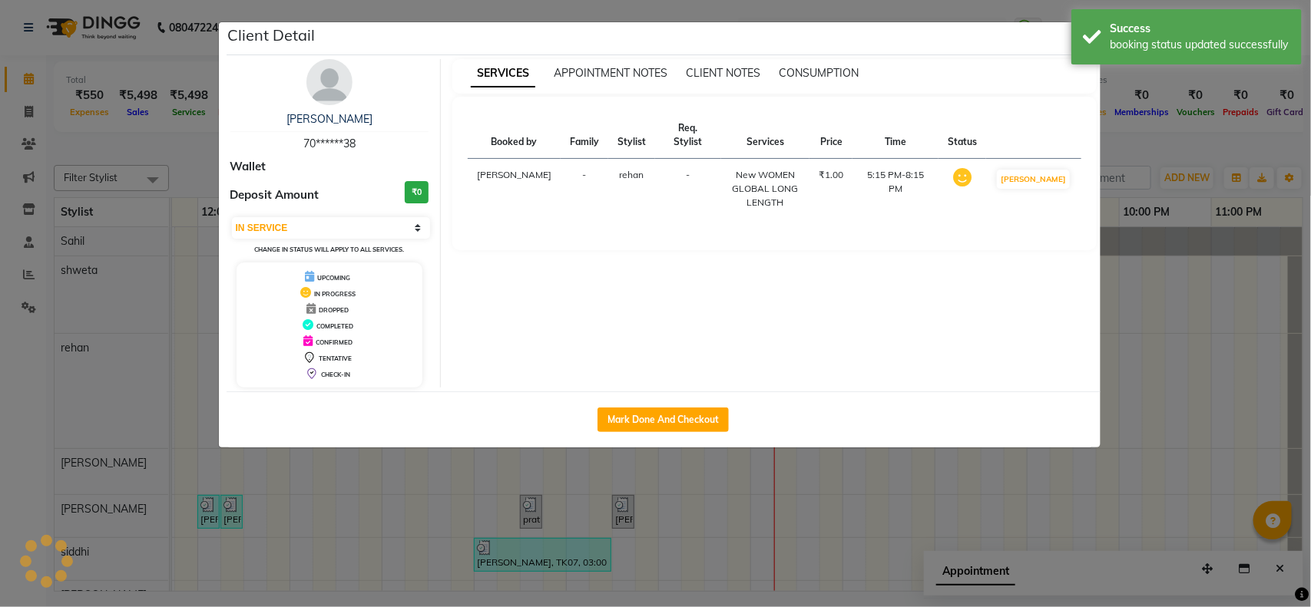
click at [826, 477] on ngb-modal-window "Client Detail VIBHA 70******38 Wallet Deposit Amount ₹0 Select IN SERVICE CONFI…" at bounding box center [655, 303] width 1311 height 607
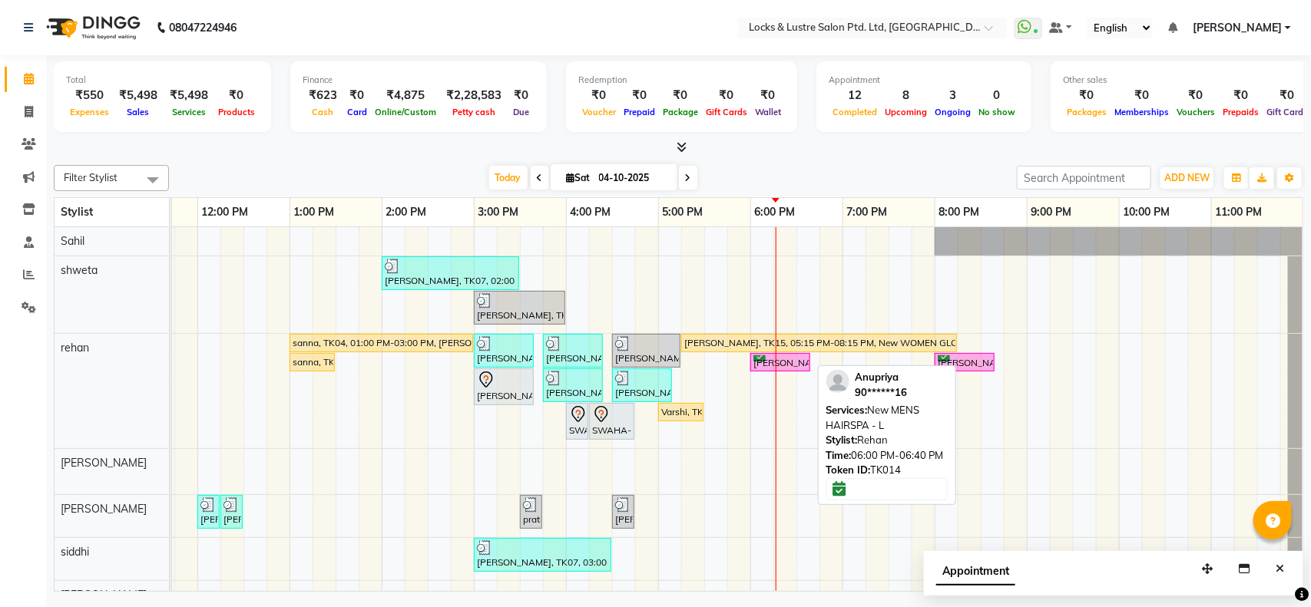
click at [770, 362] on div "[PERSON_NAME], TK14, 06:00 PM-06:40 PM, New MENS HAIRSPA - L" at bounding box center [780, 363] width 57 height 15
select select "6"
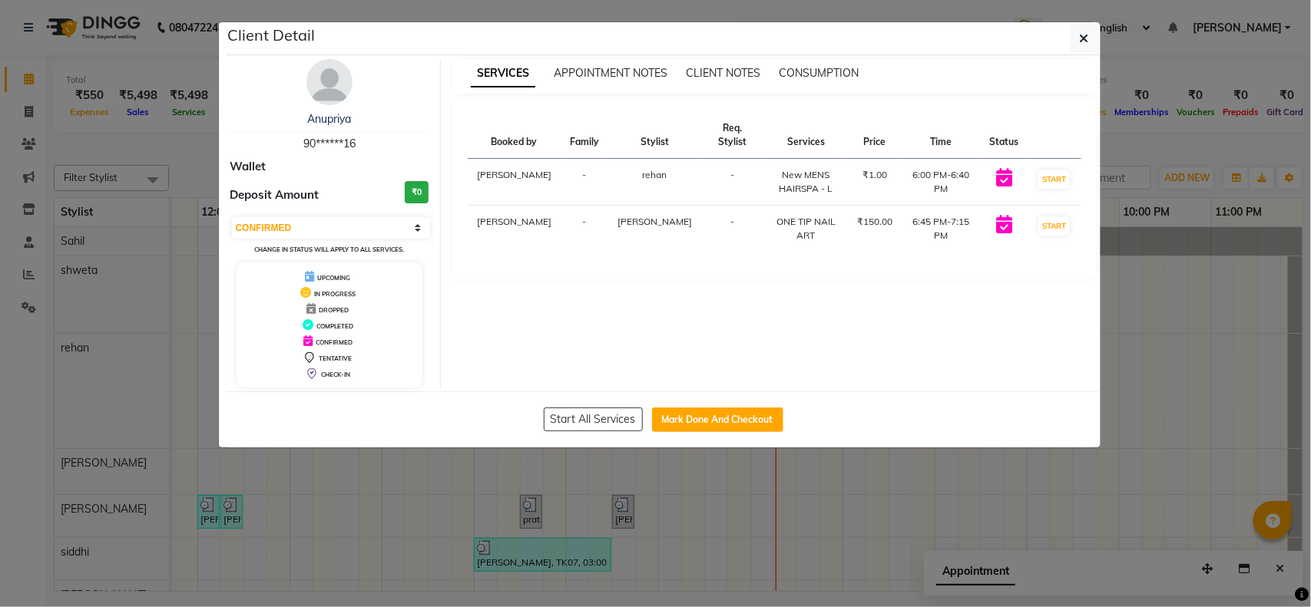
click at [896, 502] on ngb-modal-window "Client Detail [PERSON_NAME] 90******16 Wallet Deposit Amount ₹0 Select IN SERVI…" at bounding box center [655, 303] width 1311 height 607
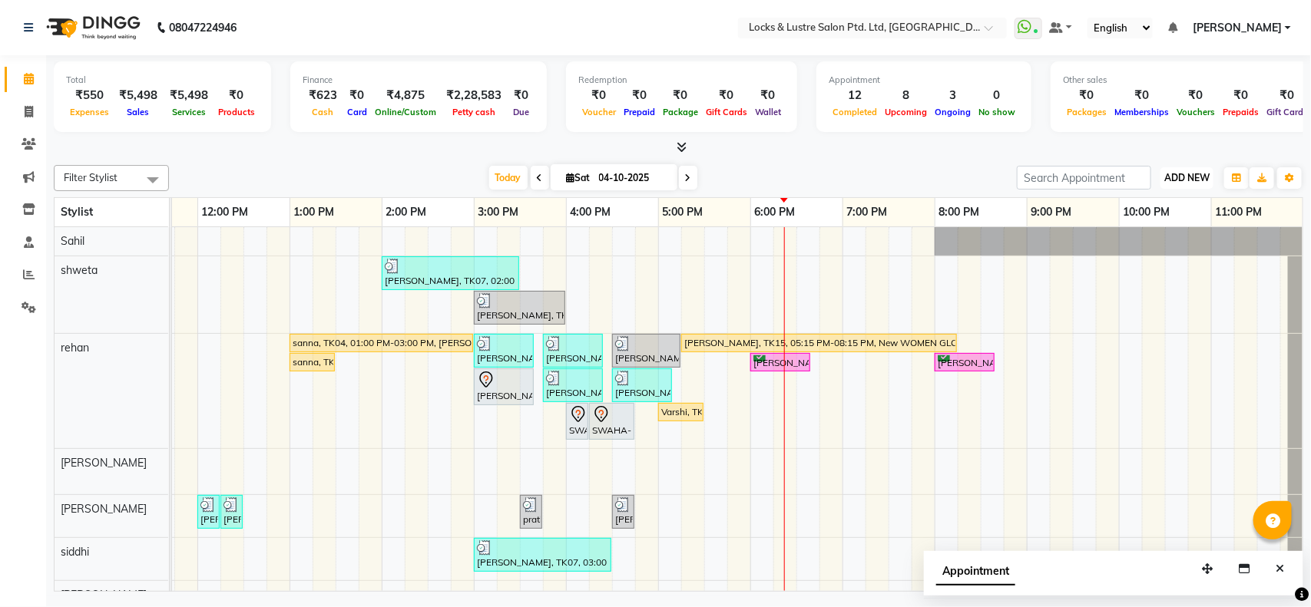
click at [1169, 181] on span "ADD NEW" at bounding box center [1186, 178] width 45 height 12
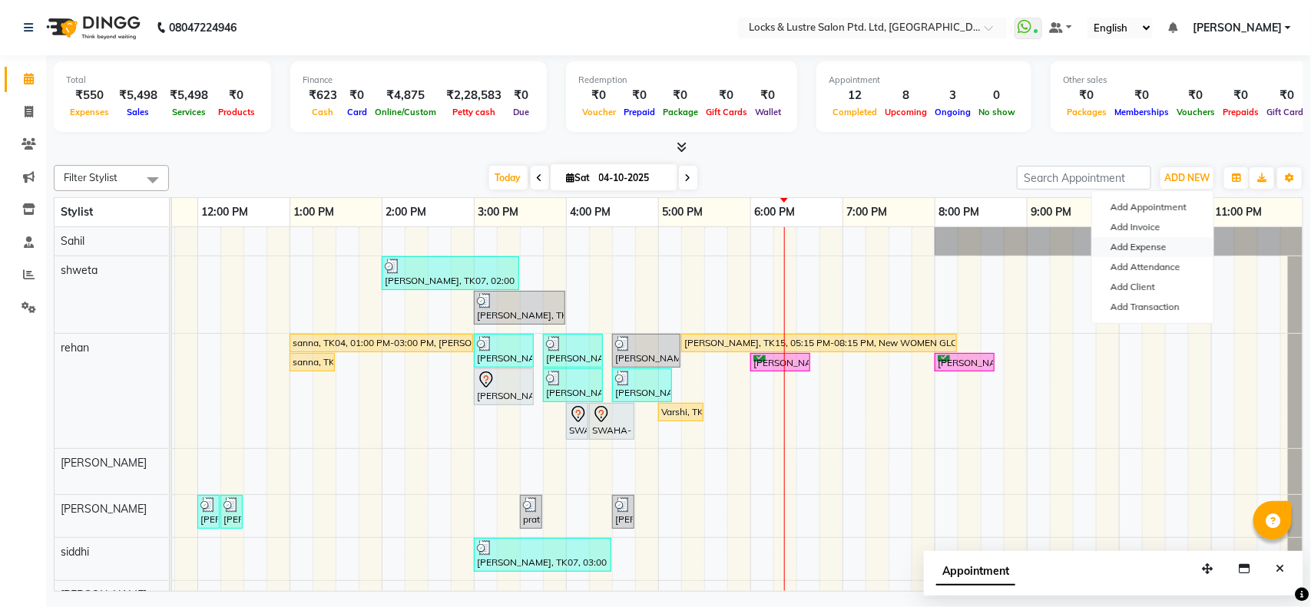
click at [1154, 248] on link "Add Expense" at bounding box center [1152, 247] width 121 height 20
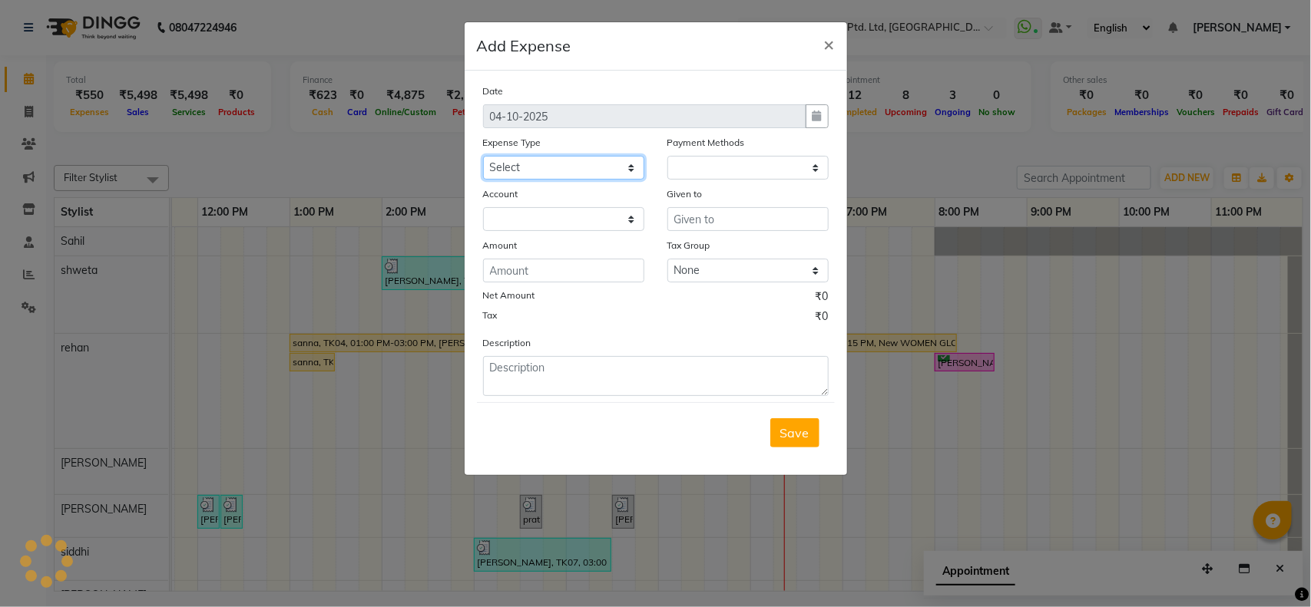
click at [565, 164] on select "Select Advance Salary Bank charges Cash transfer to bank Cash transfer to hub C…" at bounding box center [563, 168] width 161 height 24
select select "13756"
click at [483, 156] on select "Select Advance Salary Bank charges Cash transfer to bank Cash transfer to hub C…" at bounding box center [563, 168] width 161 height 24
click at [541, 216] on select at bounding box center [563, 219] width 161 height 24
select select "1"
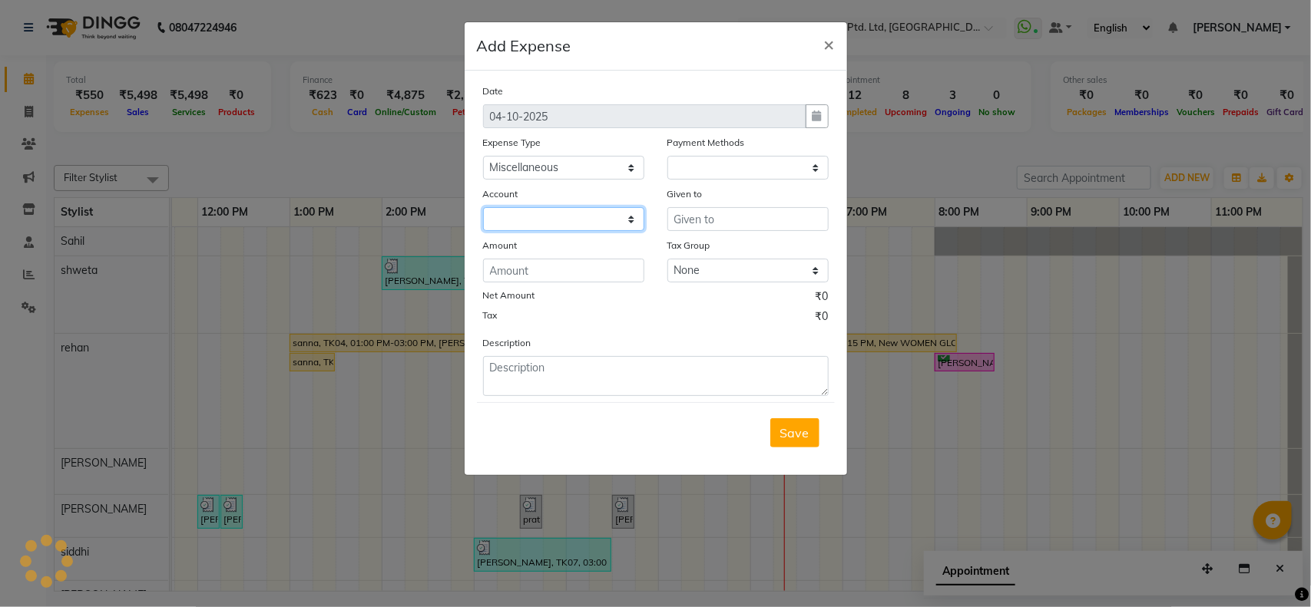
select select "4902"
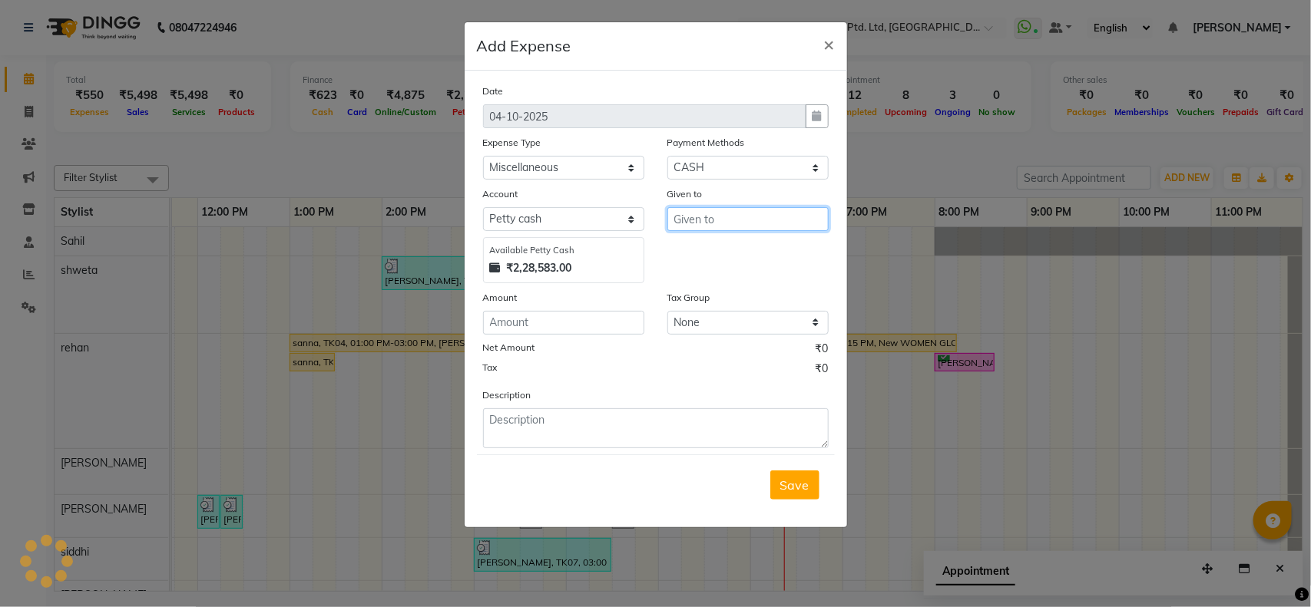
click at [720, 209] on input "text" at bounding box center [747, 219] width 161 height 24
type input "SUNIL"
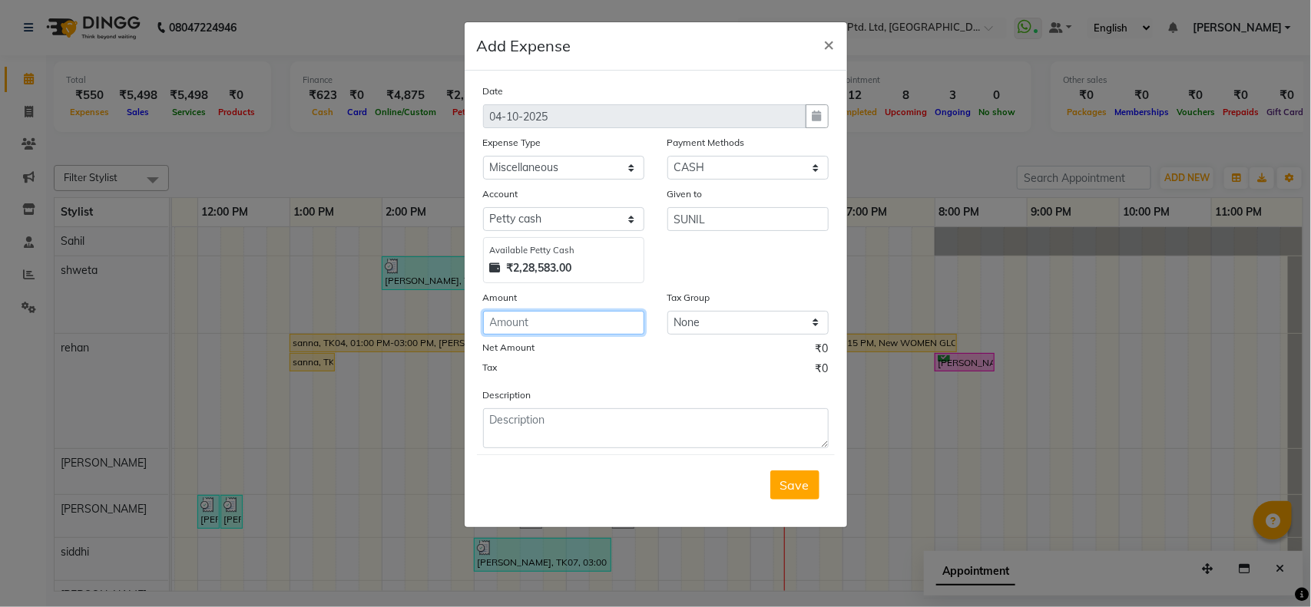
click at [601, 331] on input "number" at bounding box center [563, 323] width 161 height 24
type input "50"
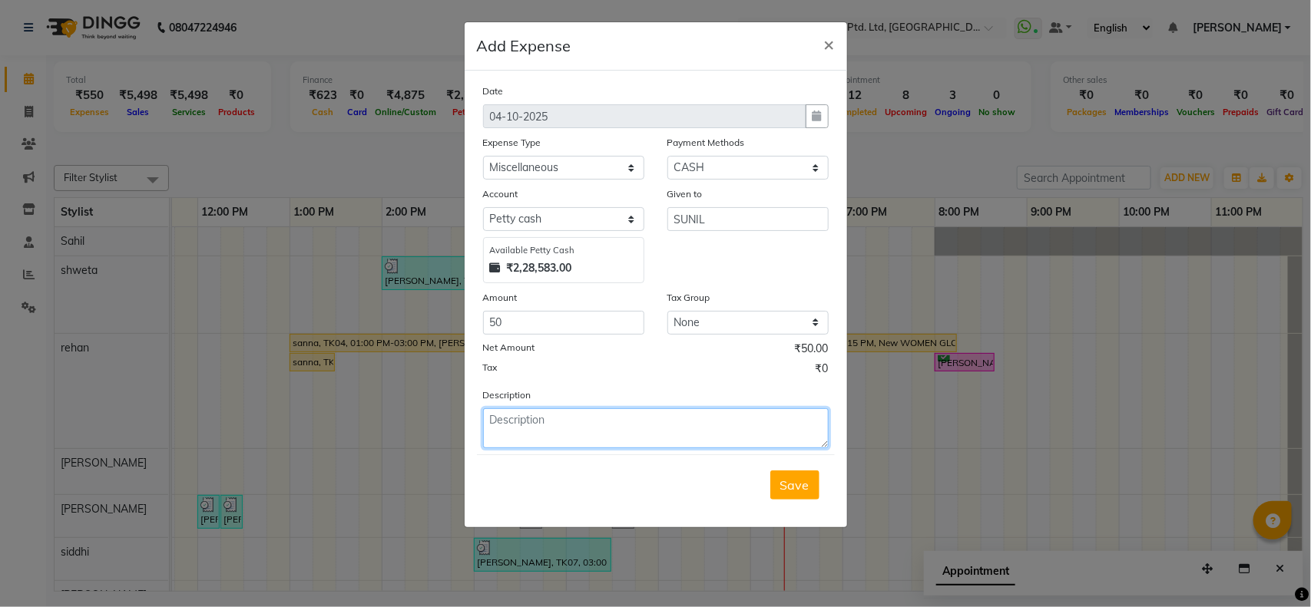
click at [642, 436] on textarea at bounding box center [656, 429] width 346 height 40
type textarea "TO BUY COFFEE POWDER"
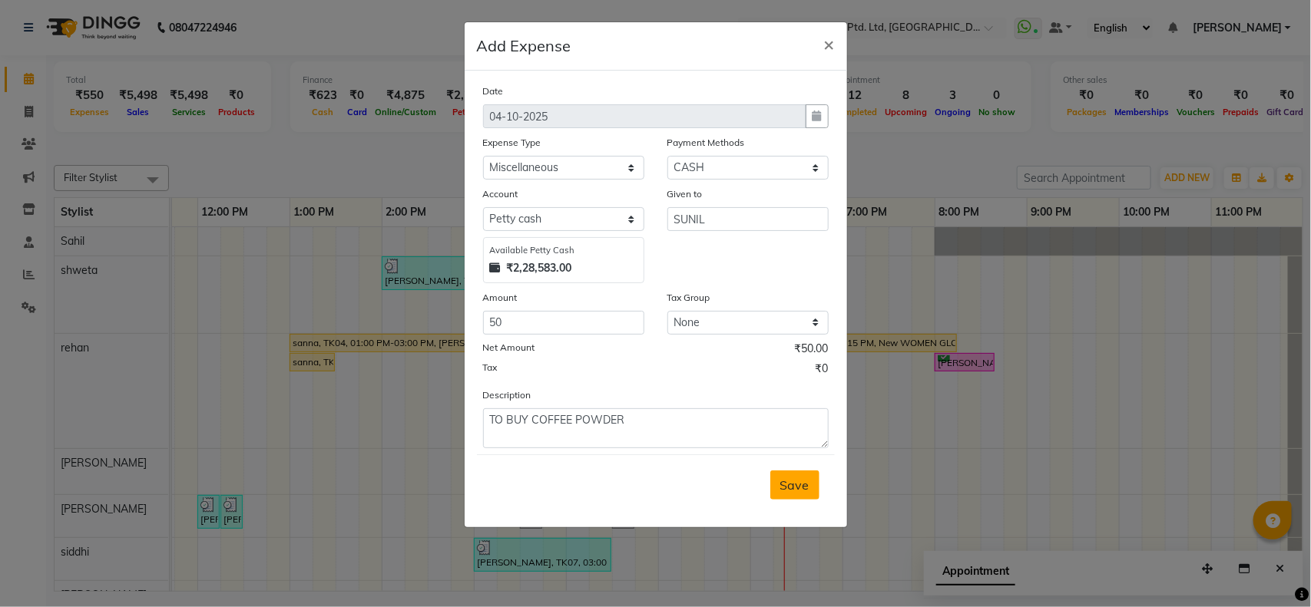
click at [770, 493] on button "Save" at bounding box center [794, 485] width 49 height 29
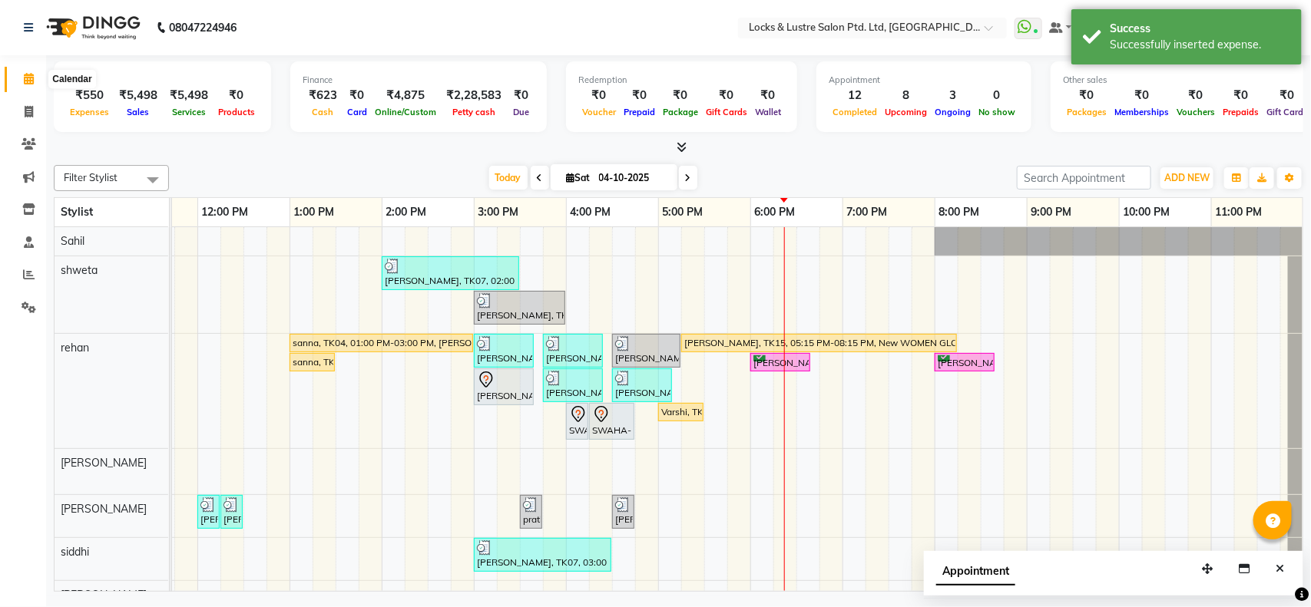
click at [27, 75] on icon at bounding box center [29, 79] width 10 height 12
click at [31, 93] on li "Calendar" at bounding box center [23, 79] width 46 height 33
click at [32, 91] on link "Calendar" at bounding box center [23, 79] width 37 height 25
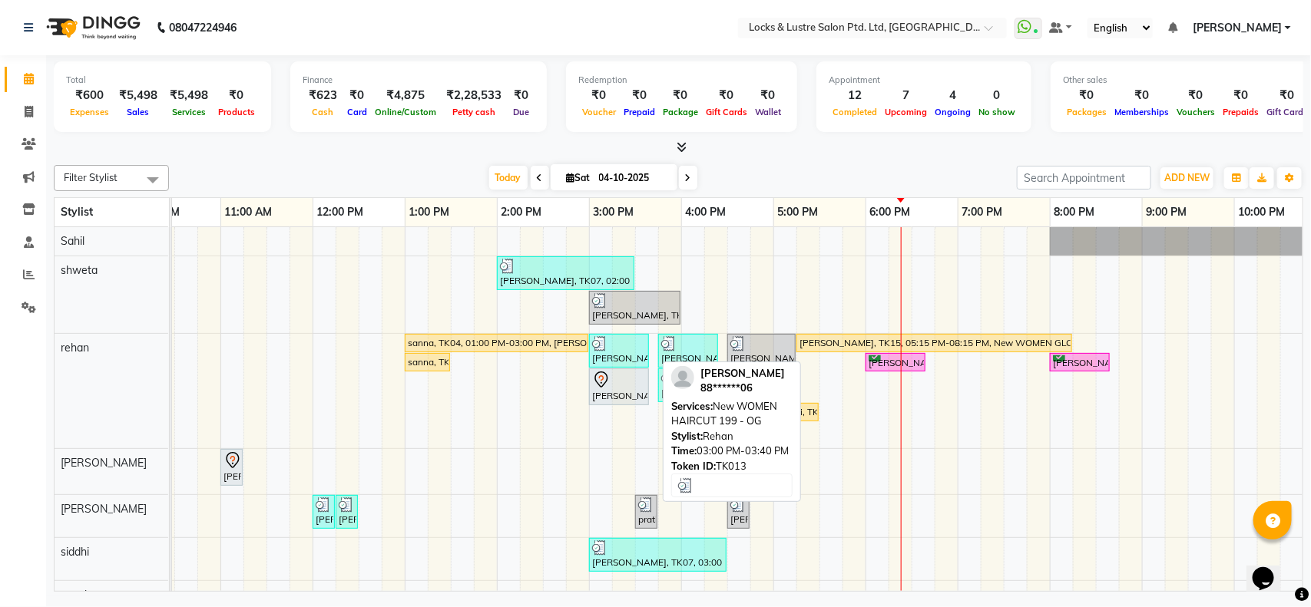
scroll to position [0, 228]
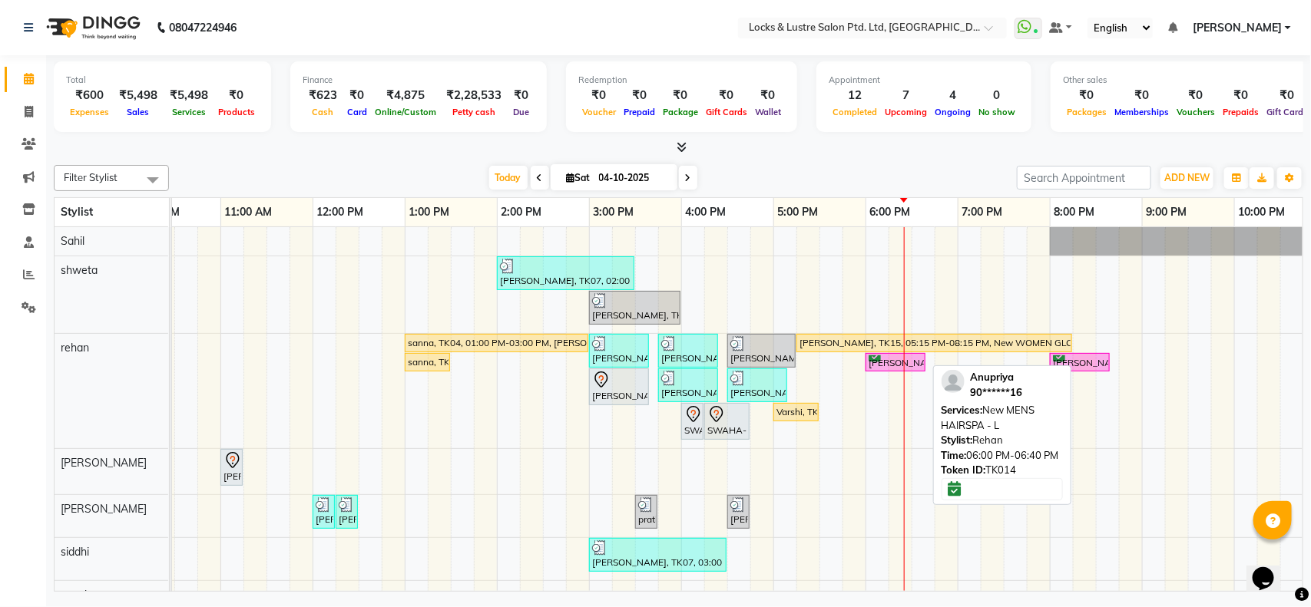
click at [905, 363] on div "[PERSON_NAME], TK14, 06:00 PM-06:40 PM, New MENS HAIRSPA - L" at bounding box center [895, 363] width 57 height 15
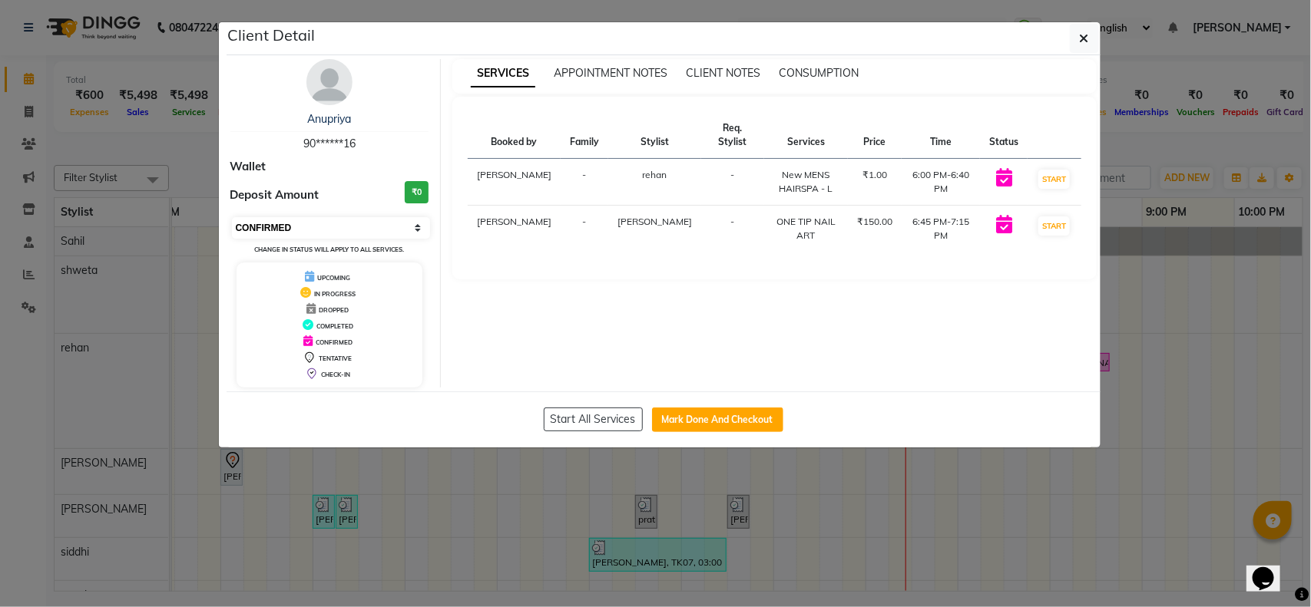
click at [412, 225] on select "Select IN SERVICE CONFIRMED TENTATIVE CHECK IN MARK DONE UPCOMING" at bounding box center [331, 228] width 199 height 22
select select "7"
click at [232, 217] on select "Select IN SERVICE CONFIRMED TENTATIVE CHECK IN MARK DONE UPCOMING" at bounding box center [331, 228] width 199 height 22
click at [417, 475] on ngb-modal-window "Client Detail [PERSON_NAME] 90******16 Wallet Deposit Amount ₹0 Select IN SERVI…" at bounding box center [655, 303] width 1311 height 607
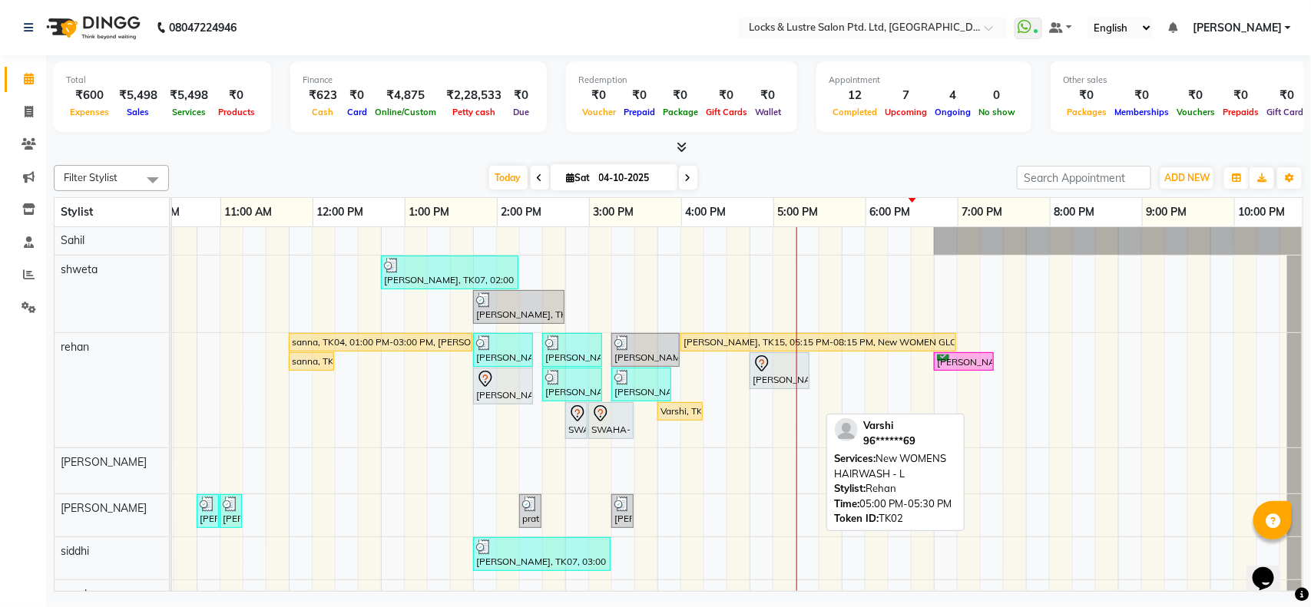
scroll to position [0, 343]
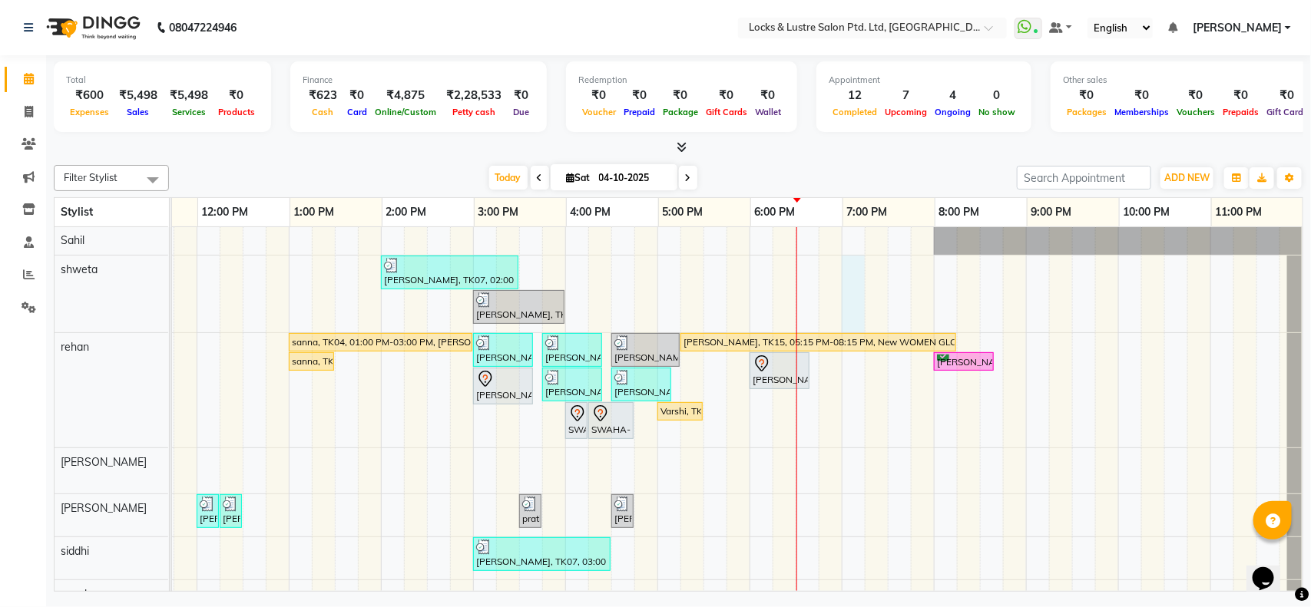
click at [834, 273] on div "[PERSON_NAME], TK07, 02:00 PM-03:30 PM, New STICK ON EXTENSIONS HANDS / FEET,Ne…" at bounding box center [565, 470] width 1475 height 487
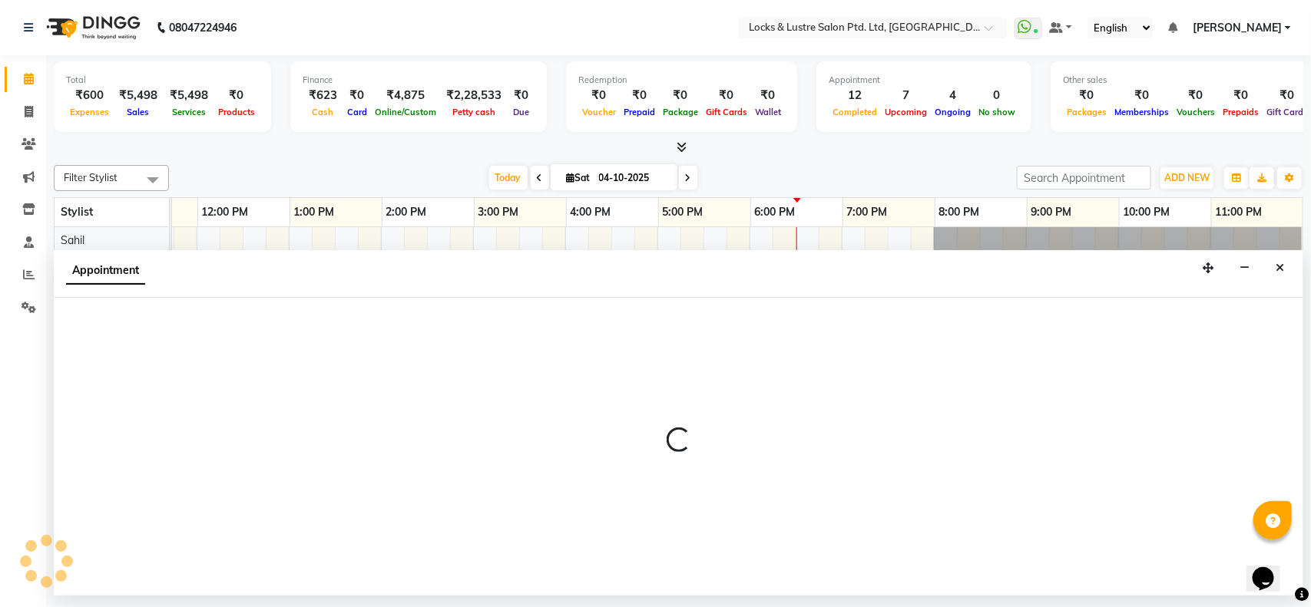
select select "62976"
select select "tentative"
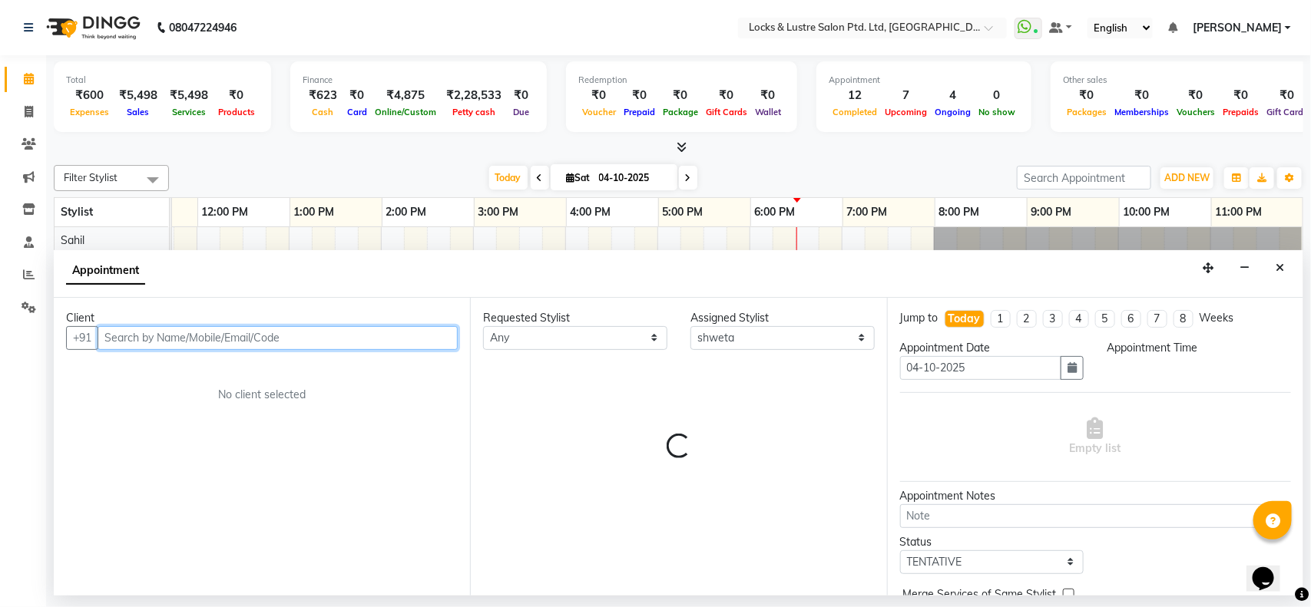
select select "1140"
click at [274, 334] on input "text" at bounding box center [278, 338] width 360 height 24
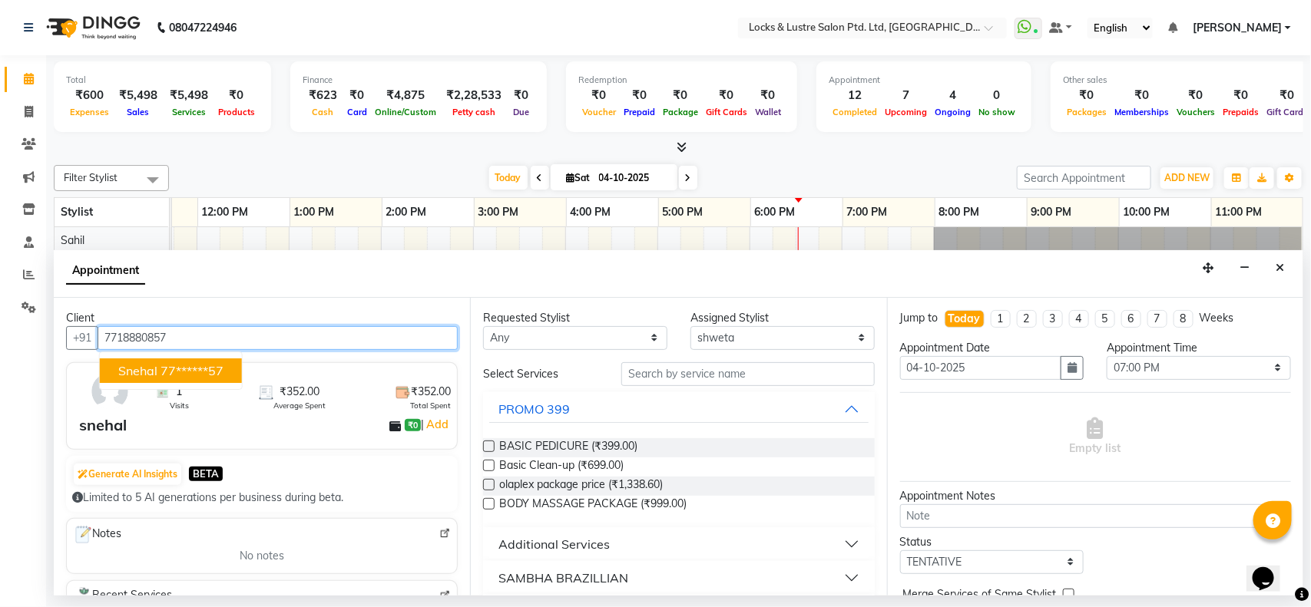
type input "7718880857"
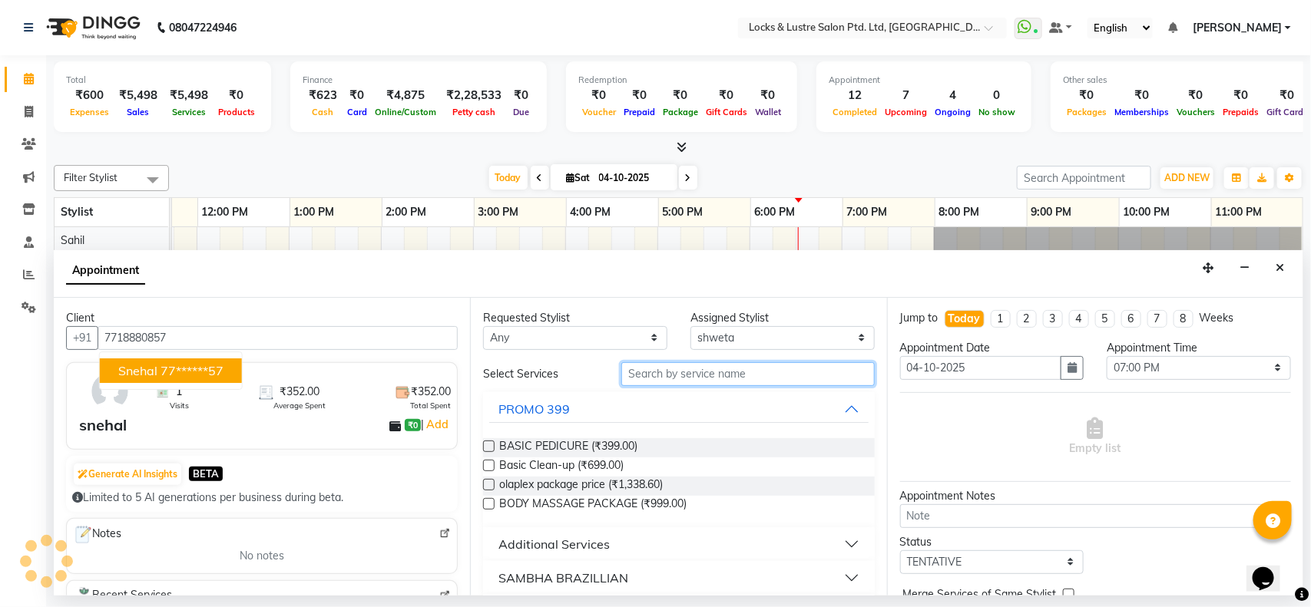
click at [647, 371] on input "text" at bounding box center [747, 374] width 253 height 24
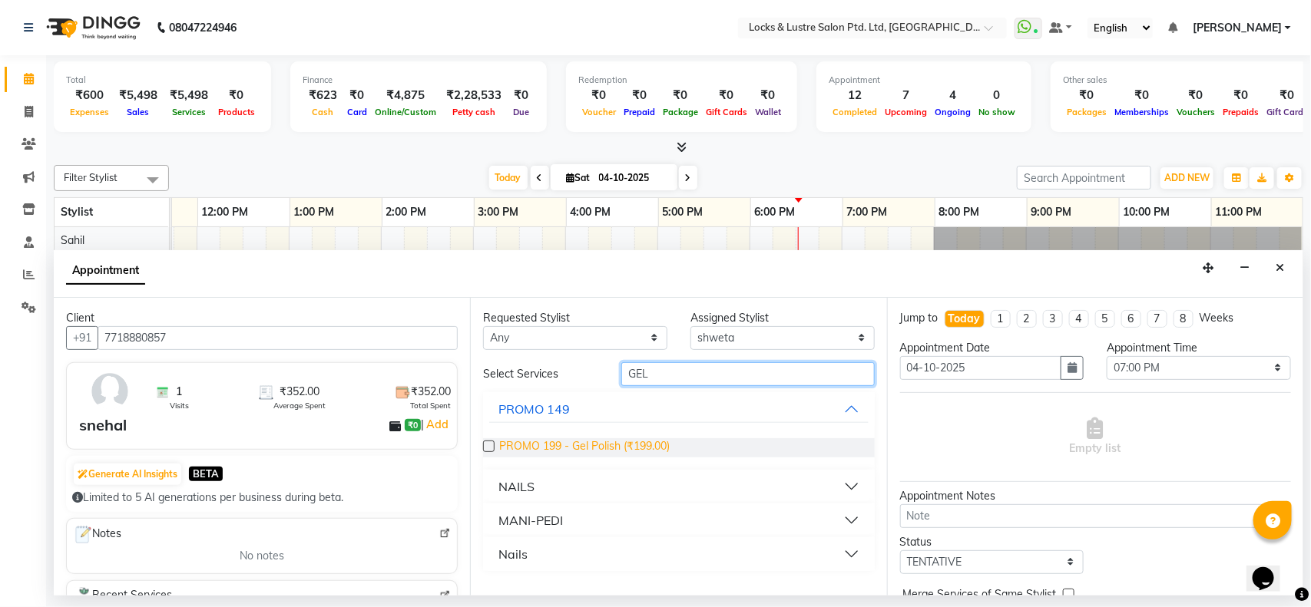
type input "GEL"
click at [590, 443] on span "PROMO 199 - Gel Polish (₹199.00)" at bounding box center [584, 448] width 170 height 19
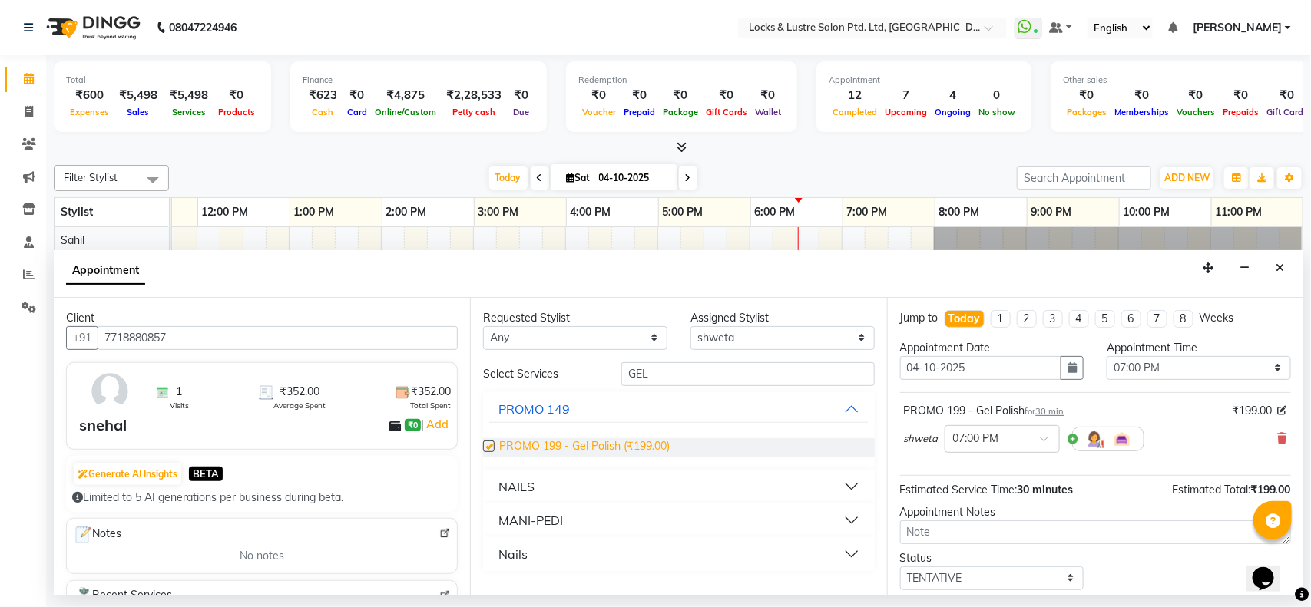
checkbox input "false"
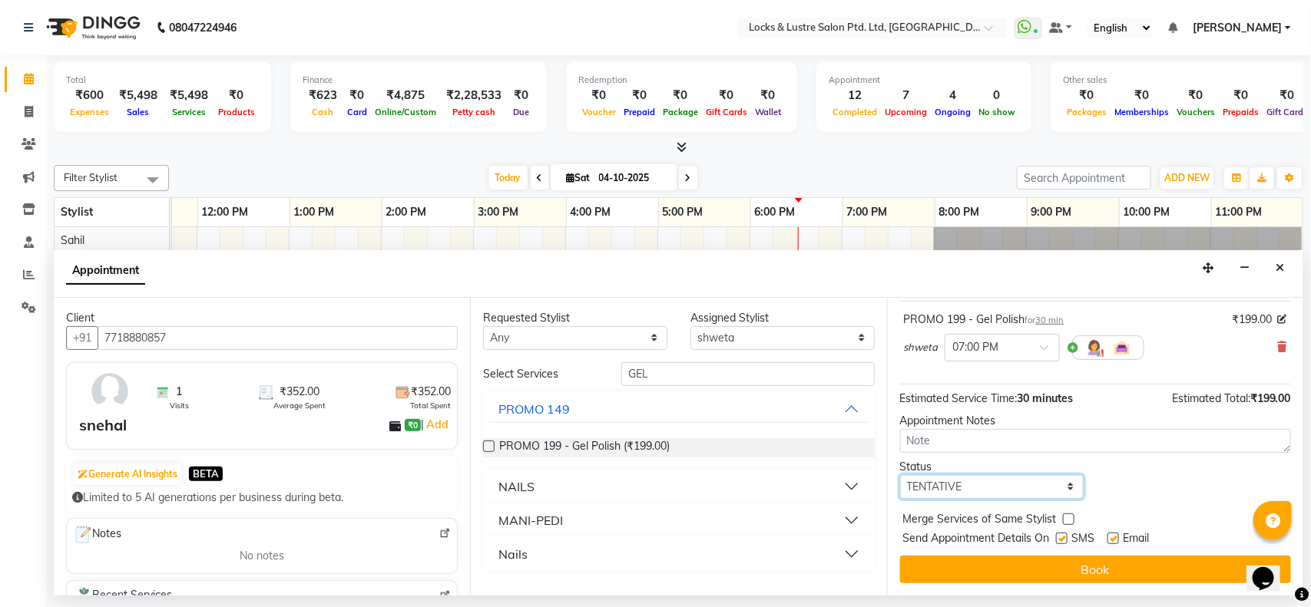
click at [1035, 485] on select "Select TENTATIVE CONFIRM CHECK-IN UPCOMING" at bounding box center [992, 487] width 184 height 24
select select "confirm booking"
click at [900, 475] on select "Select TENTATIVE CONFIRM CHECK-IN UPCOMING" at bounding box center [992, 487] width 184 height 24
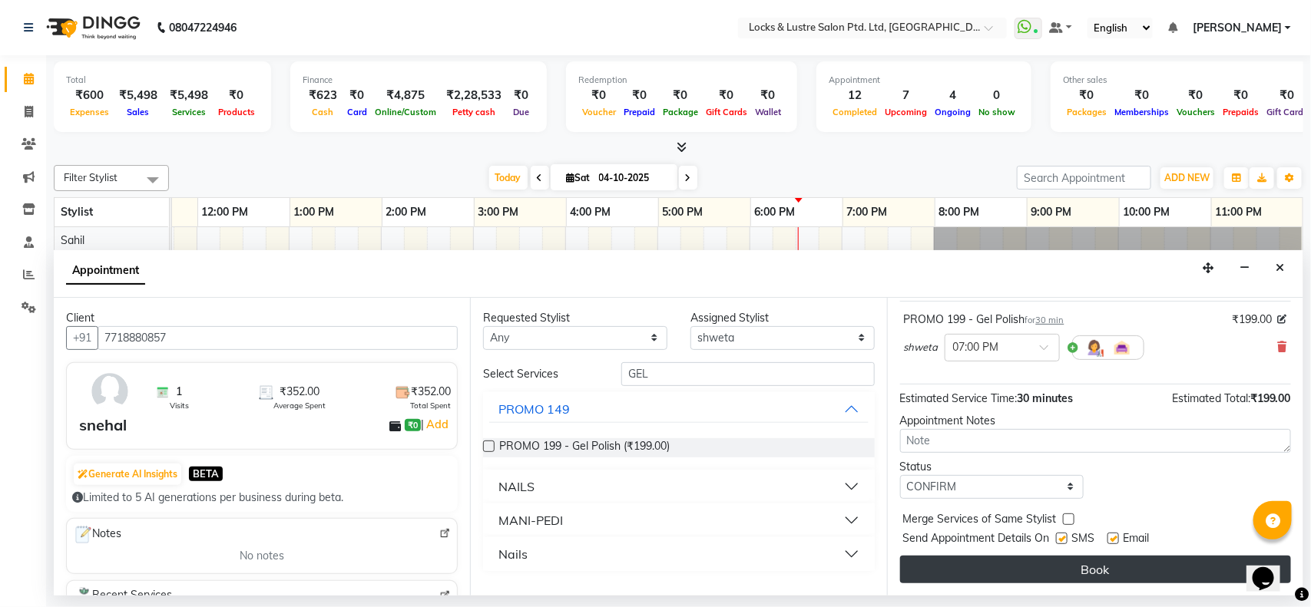
click at [1052, 569] on button "Book" at bounding box center [1095, 570] width 391 height 28
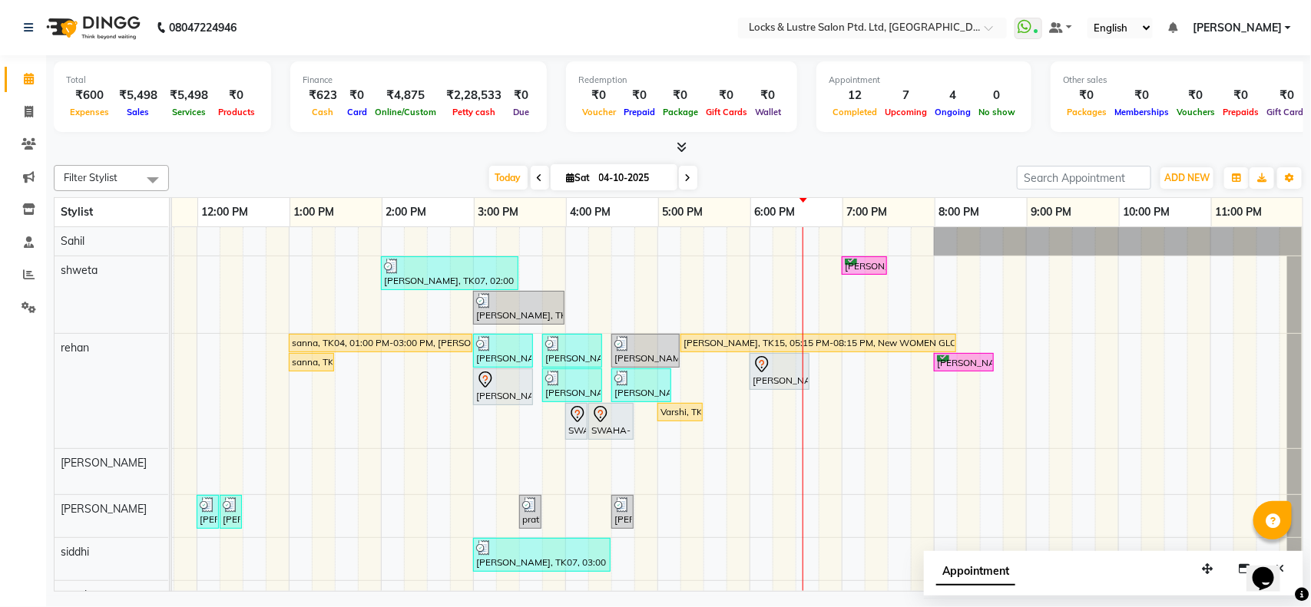
scroll to position [0, 358]
click at [685, 179] on icon at bounding box center [688, 178] width 6 height 9
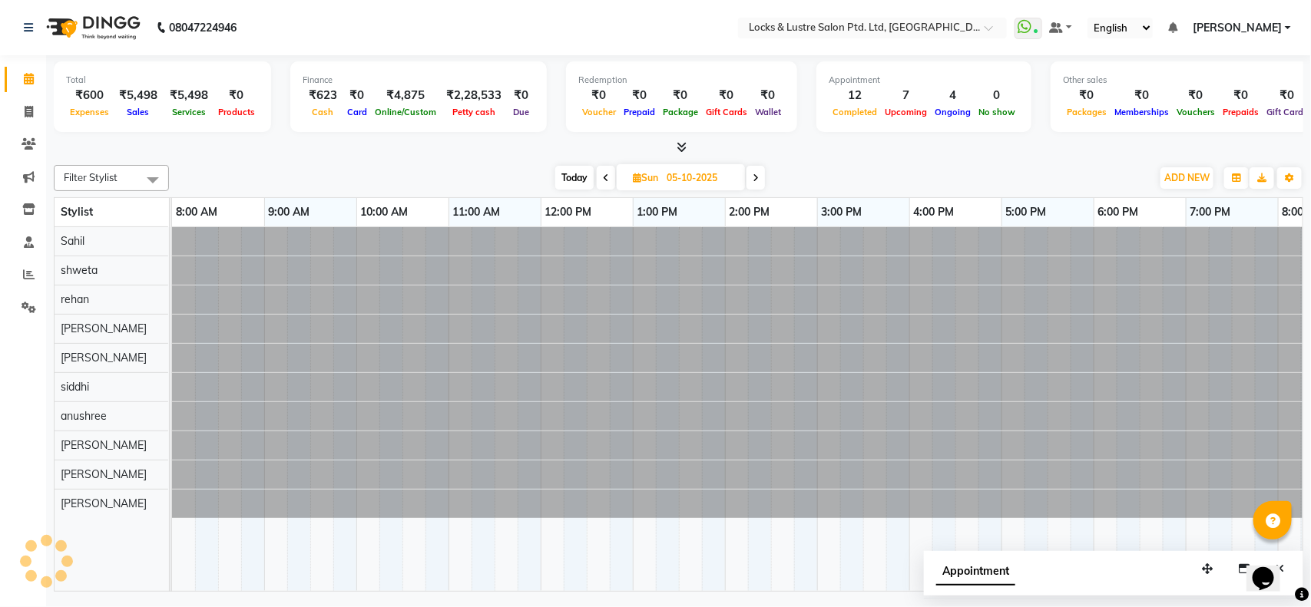
scroll to position [0, 343]
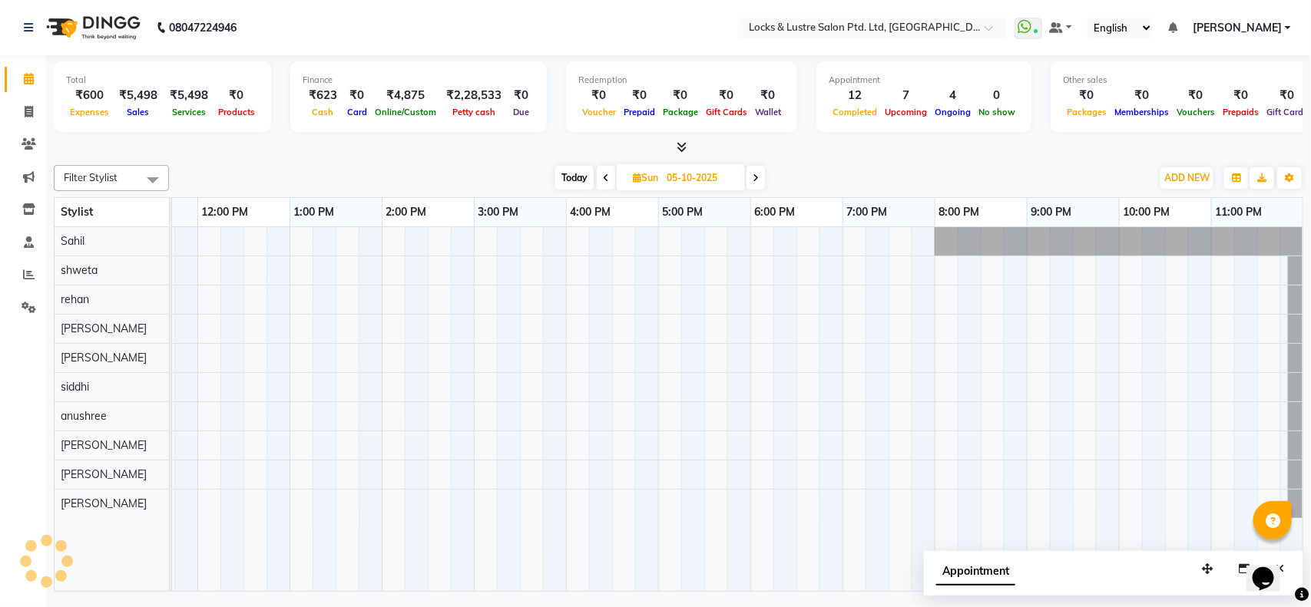
click at [753, 180] on icon at bounding box center [756, 178] width 6 height 9
type input "[DATE]"
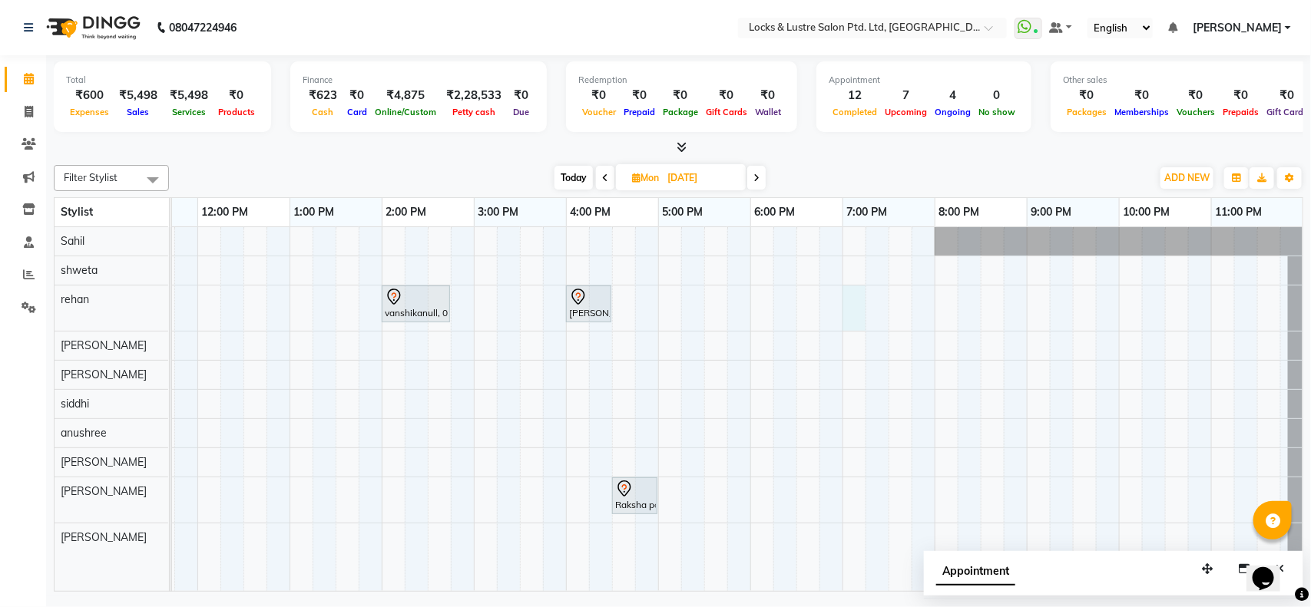
click at [855, 304] on div "vanshikanull, 02:00 PM-02:45 PM, LOREAL HAIRSPA PACKAGE Raksha pooja, 04:00 PM-…" at bounding box center [566, 409] width 1475 height 364
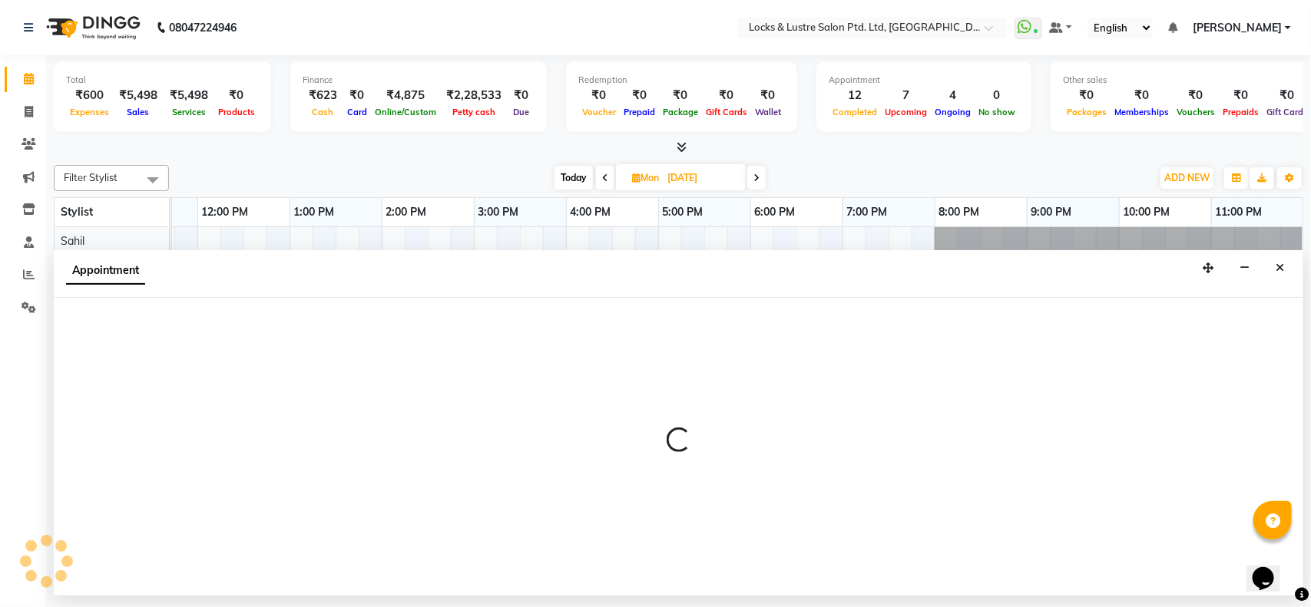
select select "62982"
select select "1140"
select select "tentative"
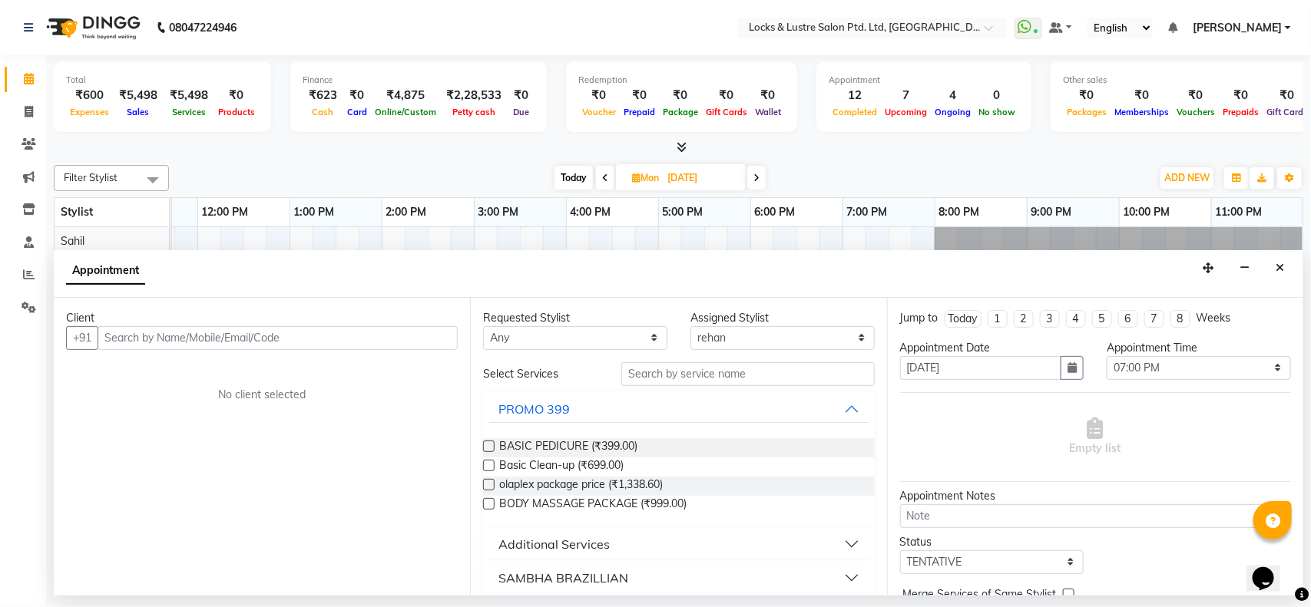
click at [131, 338] on input "text" at bounding box center [278, 338] width 360 height 24
type input "9987376696"
click at [424, 335] on span "Add Client" at bounding box center [425, 338] width 51 height 14
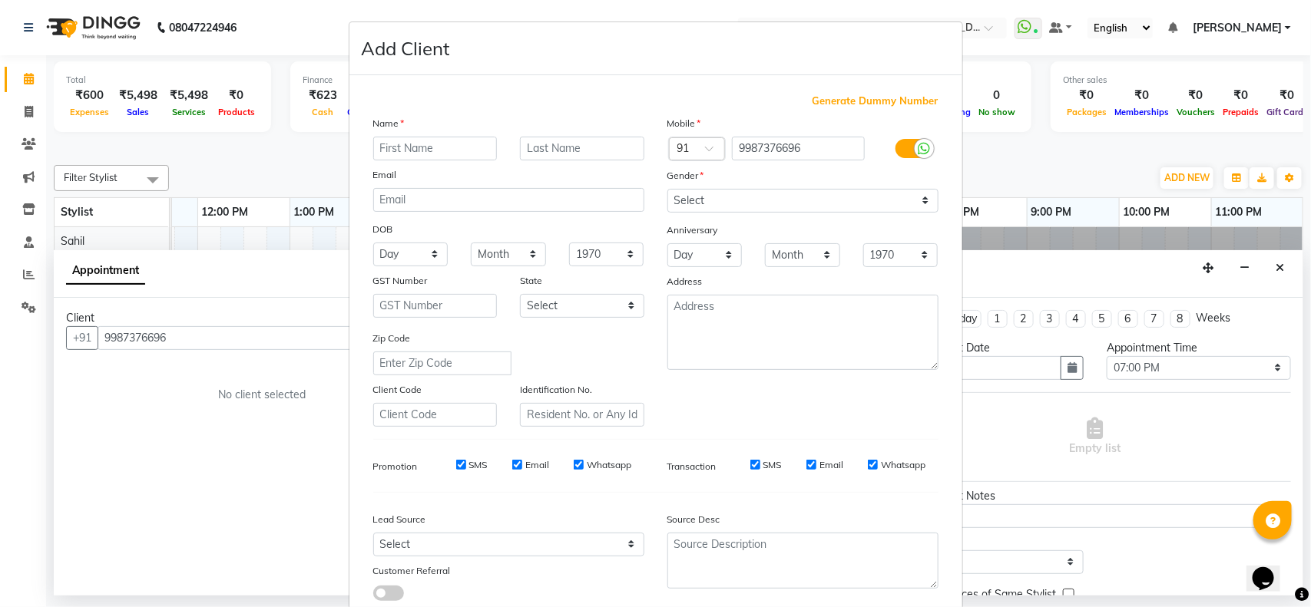
click at [440, 155] on input "text" at bounding box center [435, 149] width 124 height 24
type input "[PERSON_NAME]"
click at [685, 204] on select "Select [DEMOGRAPHIC_DATA] [DEMOGRAPHIC_DATA] Other Prefer Not To Say" at bounding box center [802, 201] width 271 height 24
select select "[DEMOGRAPHIC_DATA]"
click at [667, 189] on select "Select [DEMOGRAPHIC_DATA] [DEMOGRAPHIC_DATA] Other Prefer Not To Say" at bounding box center [802, 201] width 271 height 24
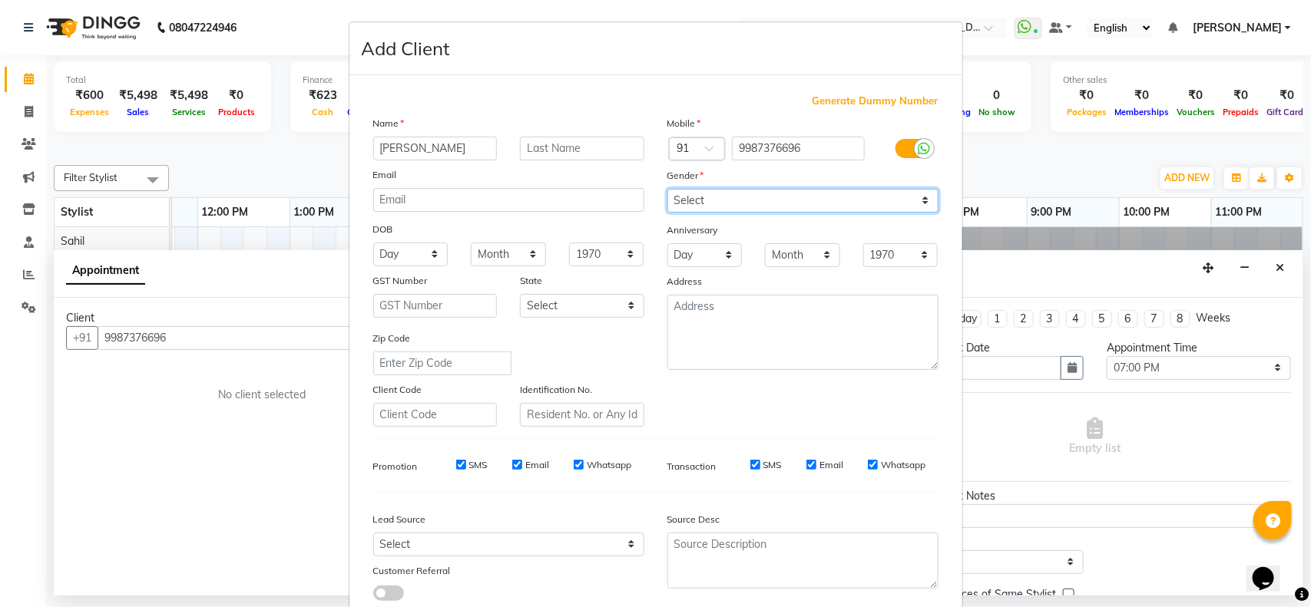
scroll to position [96, 0]
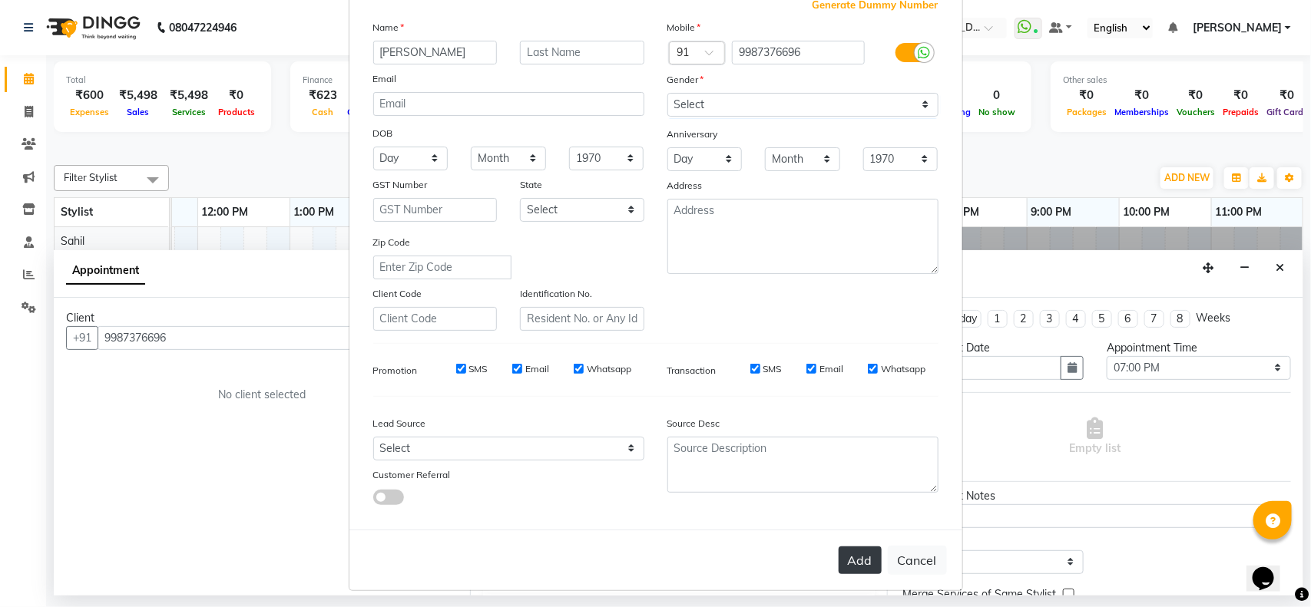
click at [853, 551] on button "Add" at bounding box center [860, 561] width 43 height 28
type input "99******96"
select select
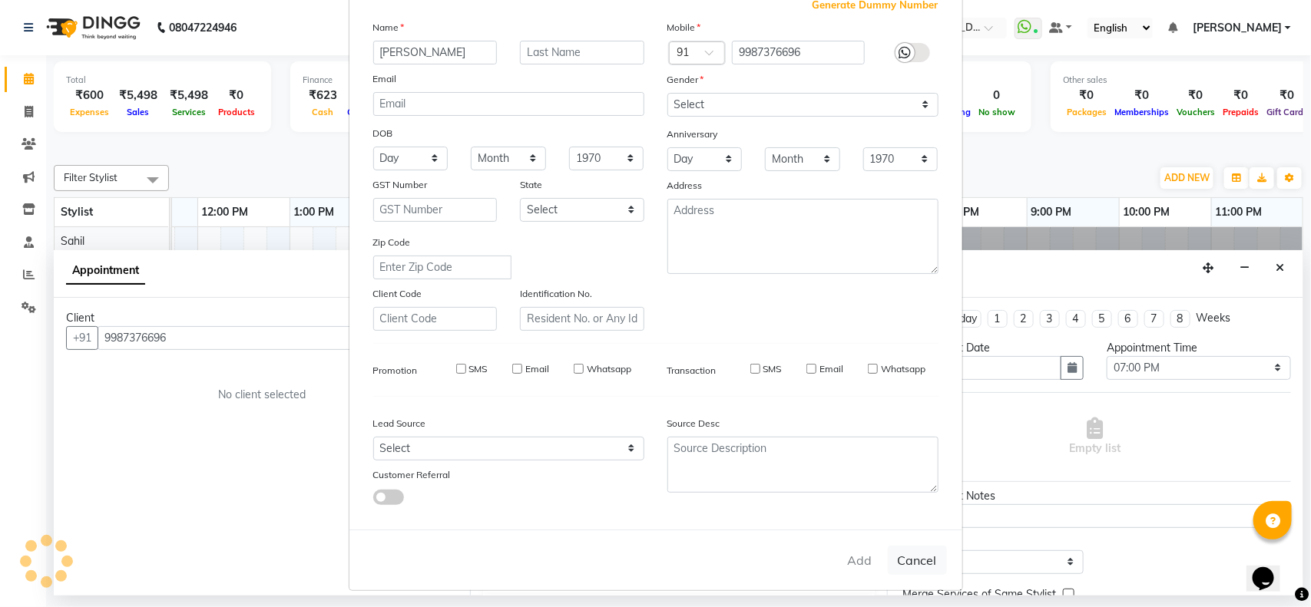
select select
checkbox input "false"
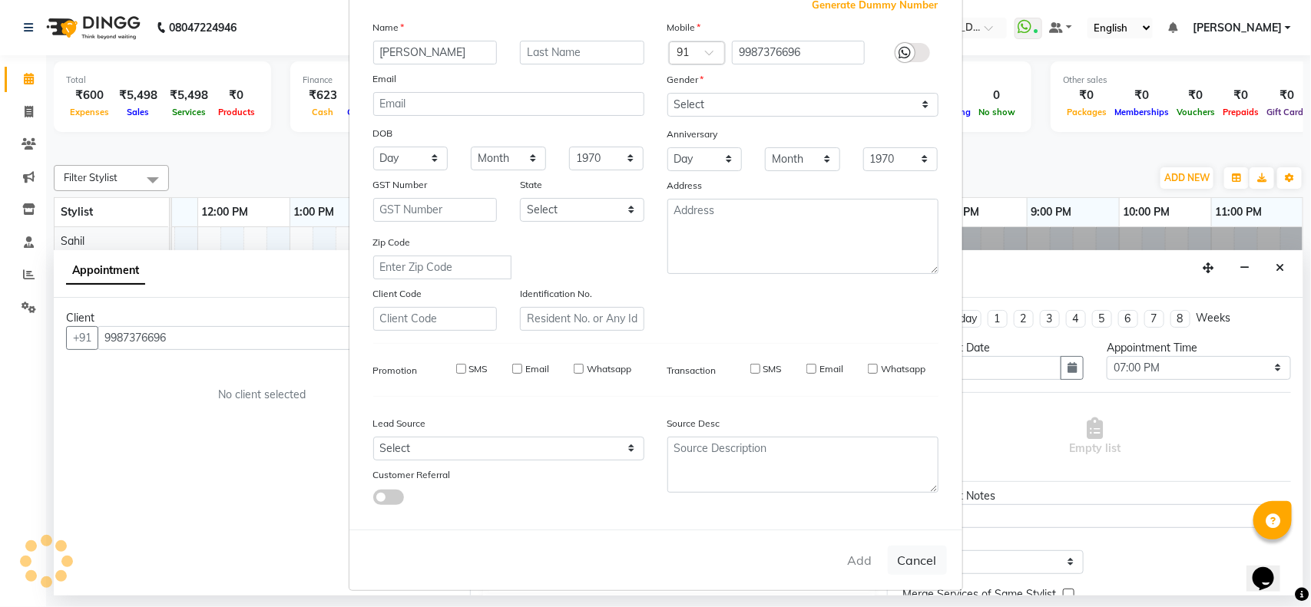
checkbox input "false"
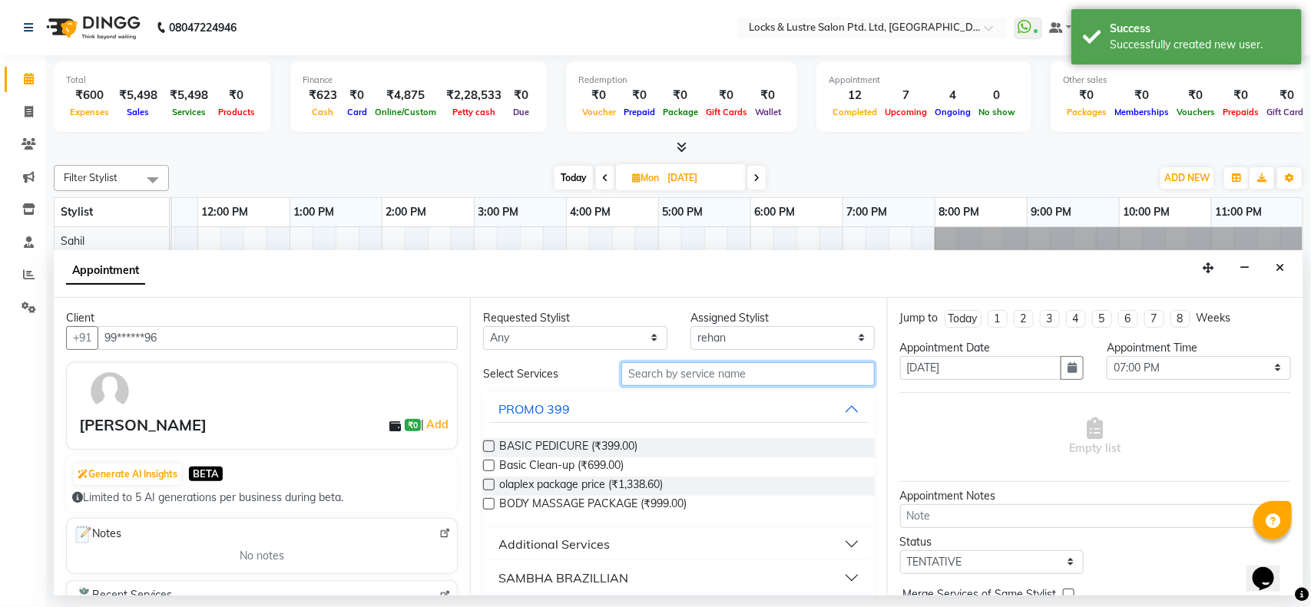
click at [662, 375] on input "text" at bounding box center [747, 374] width 253 height 24
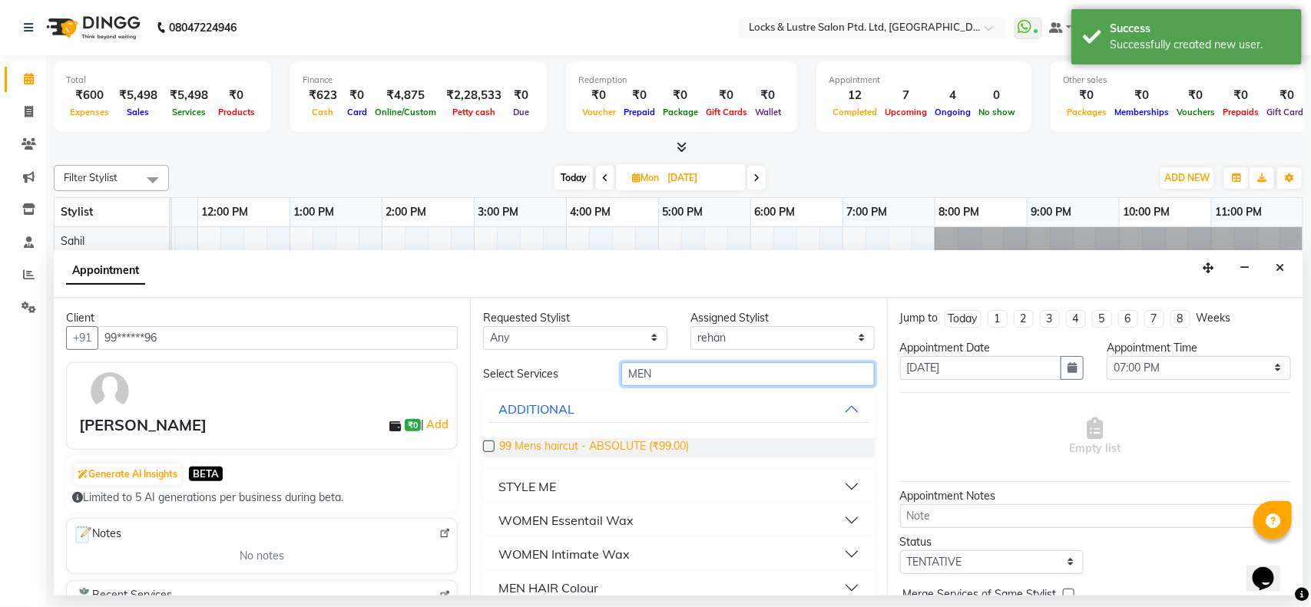
type input "MEN"
click at [594, 443] on span "99 Mens haircut - ABSOLUTE (₹99.00)" at bounding box center [594, 448] width 190 height 19
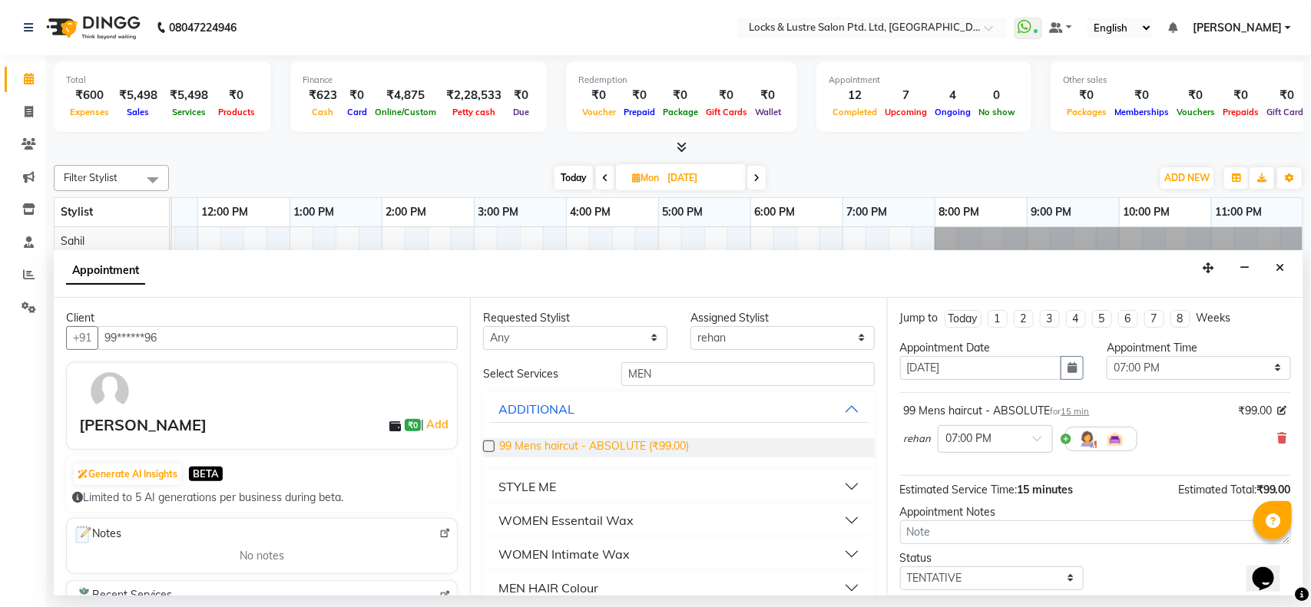
click at [594, 443] on span "99 Mens haircut - ABSOLUTE (₹99.00)" at bounding box center [594, 448] width 190 height 19
checkbox input "false"
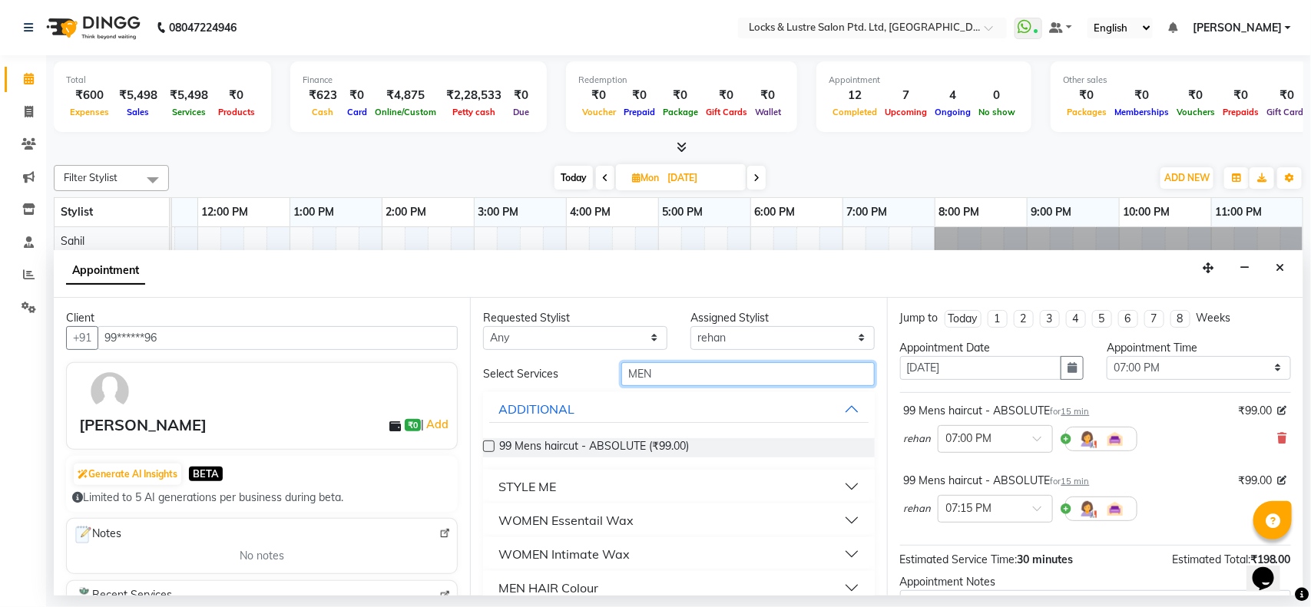
click at [732, 377] on input "MEN" at bounding box center [747, 374] width 253 height 24
type input "M"
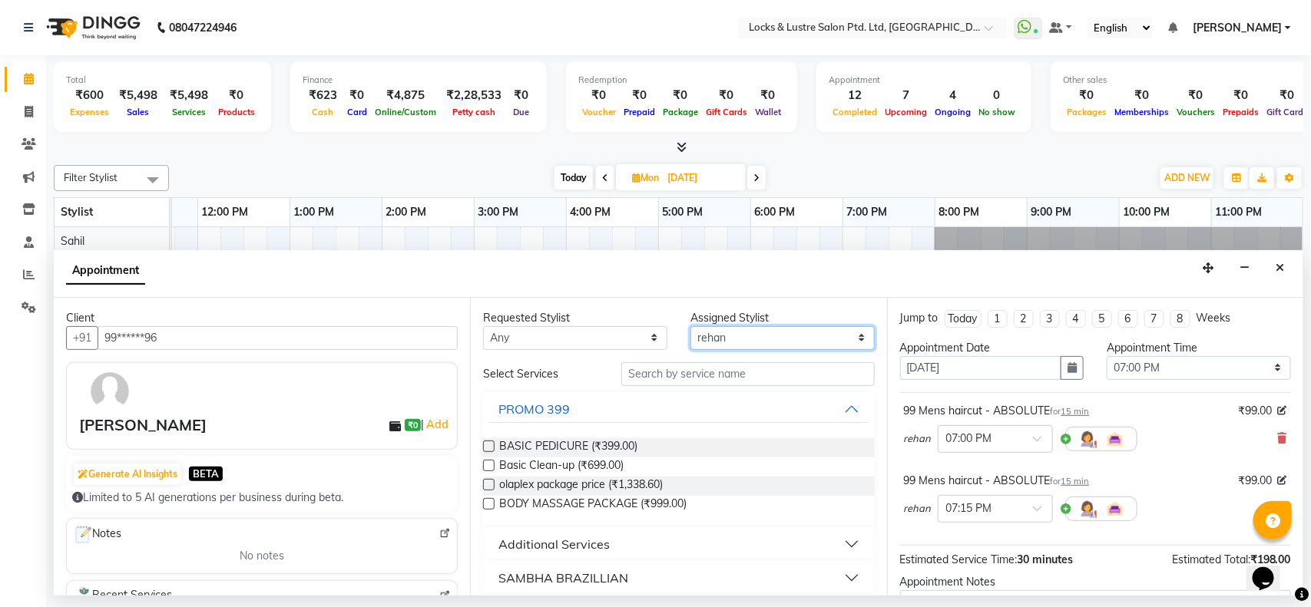
click at [737, 332] on select "Select [PERSON_NAME] [PERSON_NAME] [PERSON_NAME] [PERSON_NAME] [PERSON_NAME] [P…" at bounding box center [782, 338] width 184 height 24
select select "89165"
click at [690, 326] on select "Select [PERSON_NAME] [PERSON_NAME] [PERSON_NAME] [PERSON_NAME] [PERSON_NAME] [P…" at bounding box center [782, 338] width 184 height 24
click at [736, 376] on input "text" at bounding box center [747, 374] width 253 height 24
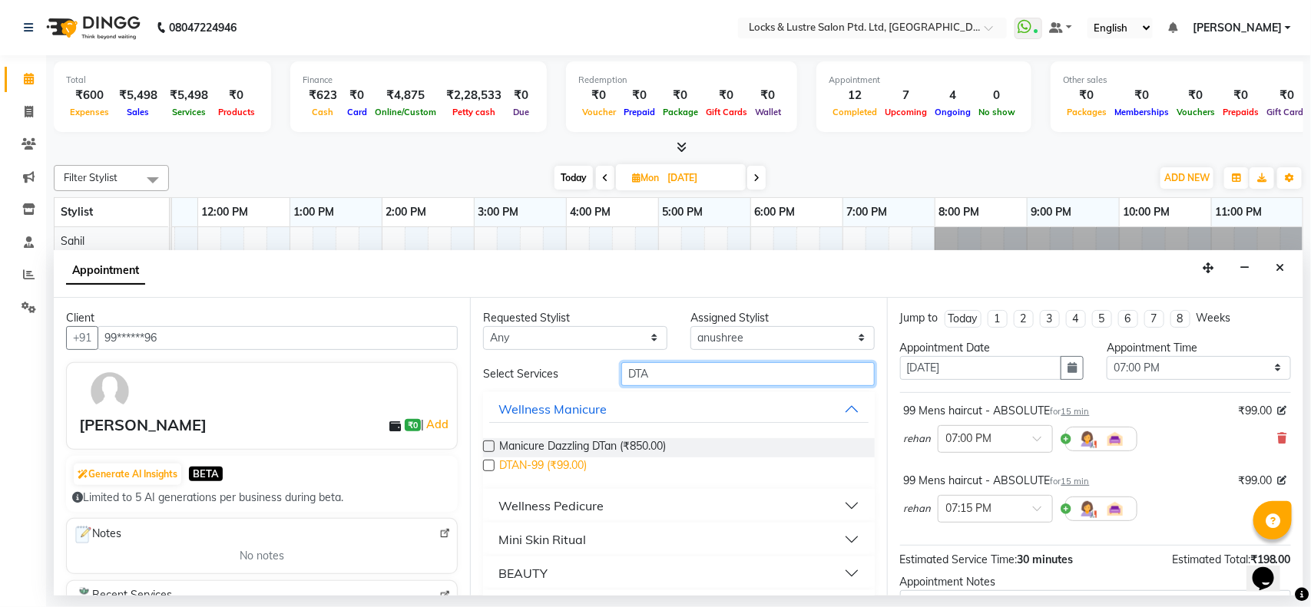
type input "DTA"
click at [535, 465] on span "DTAN-99 (₹99.00)" at bounding box center [543, 467] width 88 height 19
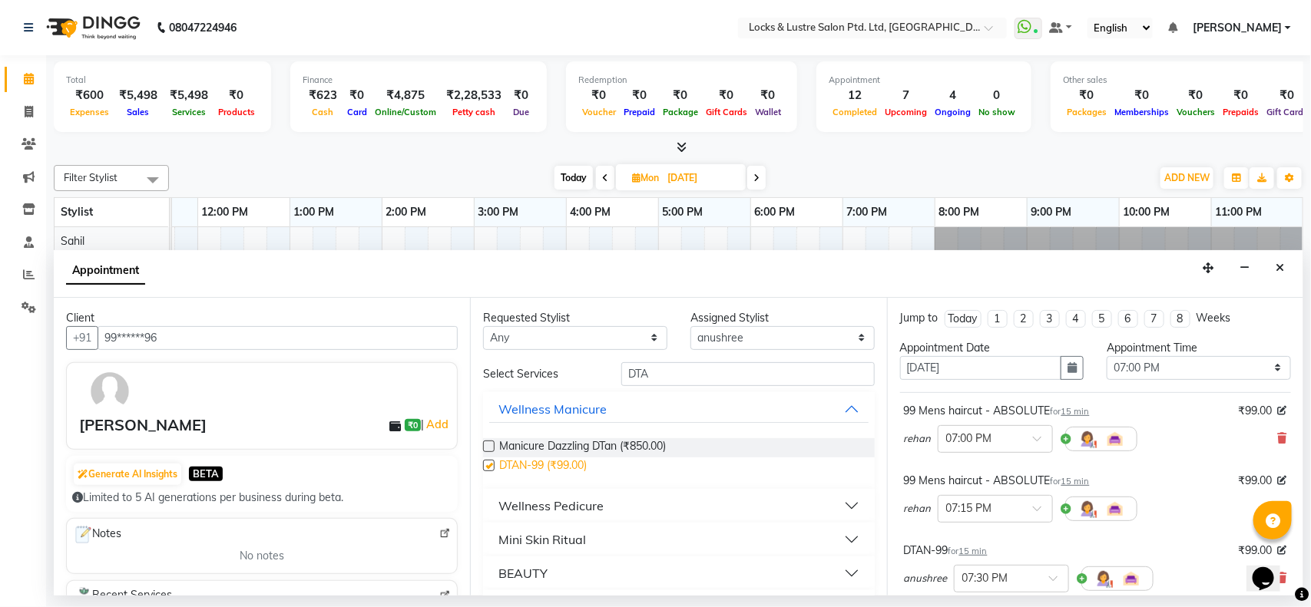
checkbox input "false"
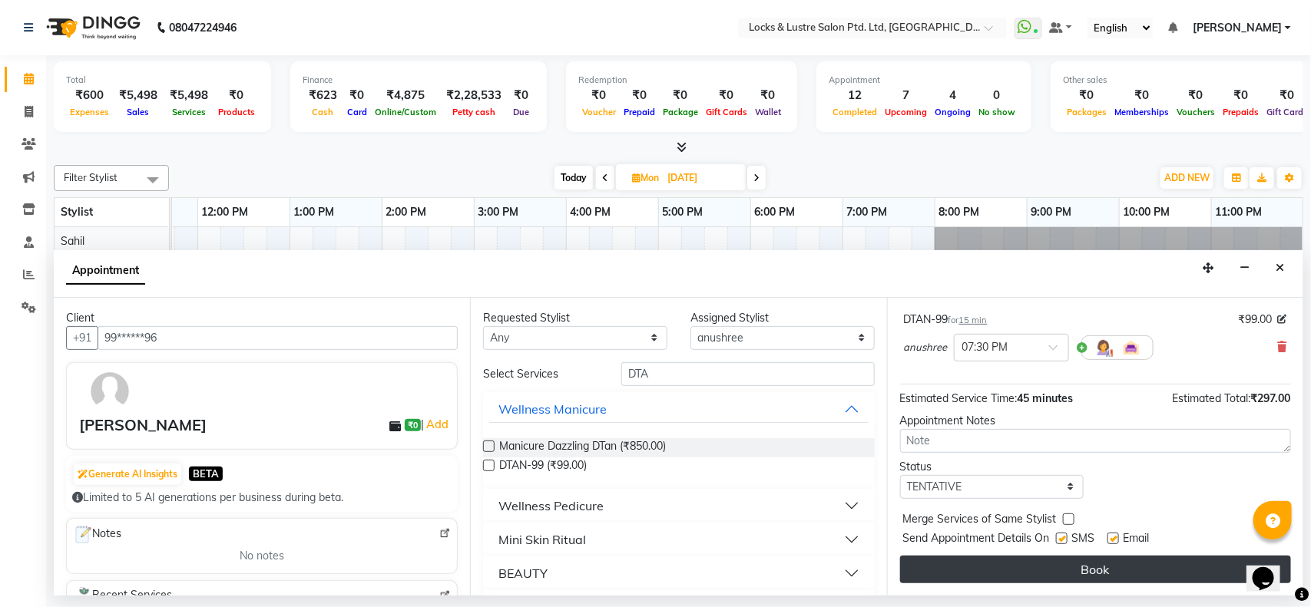
click at [1047, 570] on button "Book" at bounding box center [1095, 570] width 391 height 28
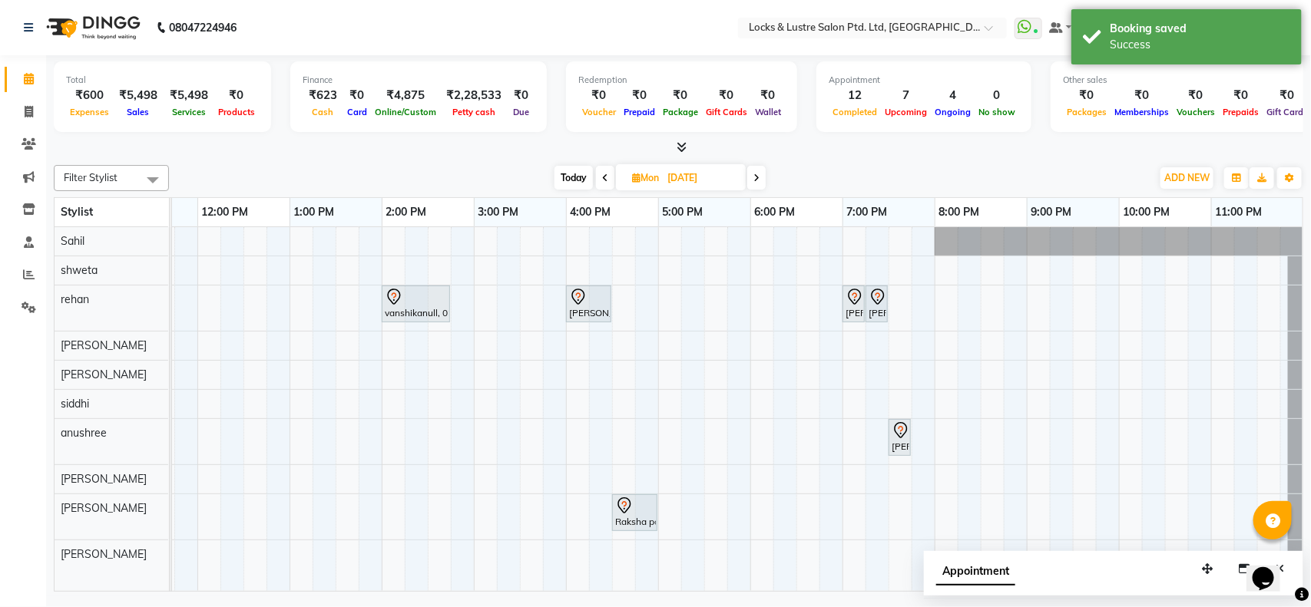
click at [574, 178] on span "Today" at bounding box center [573, 178] width 38 height 24
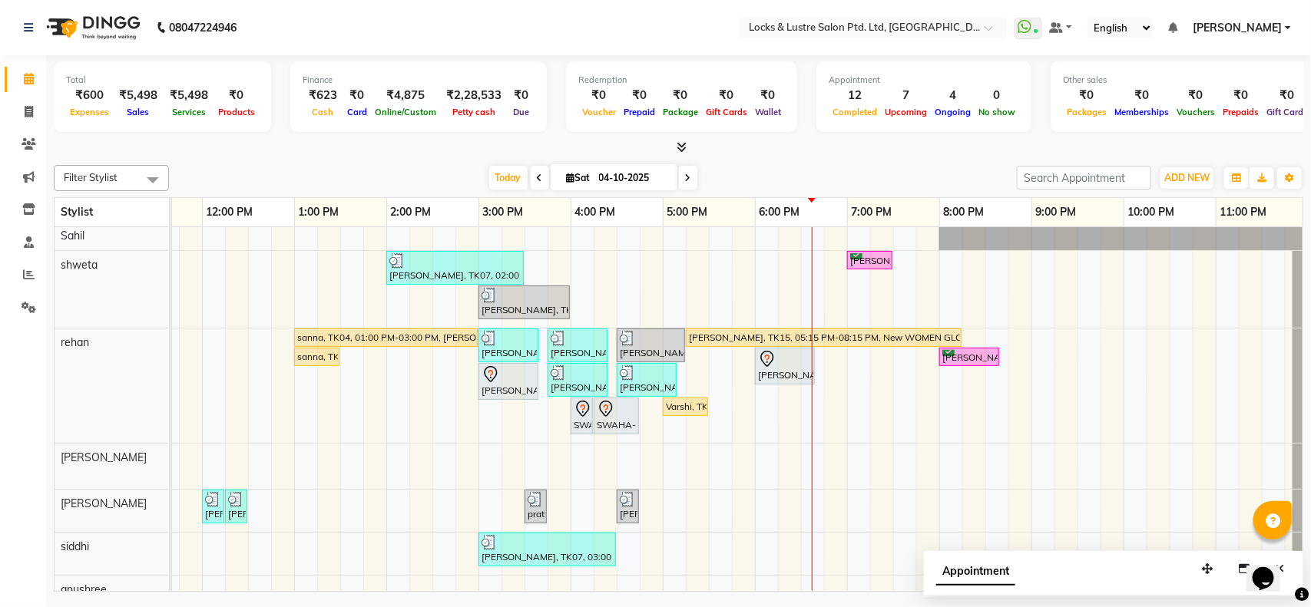
scroll to position [5, 342]
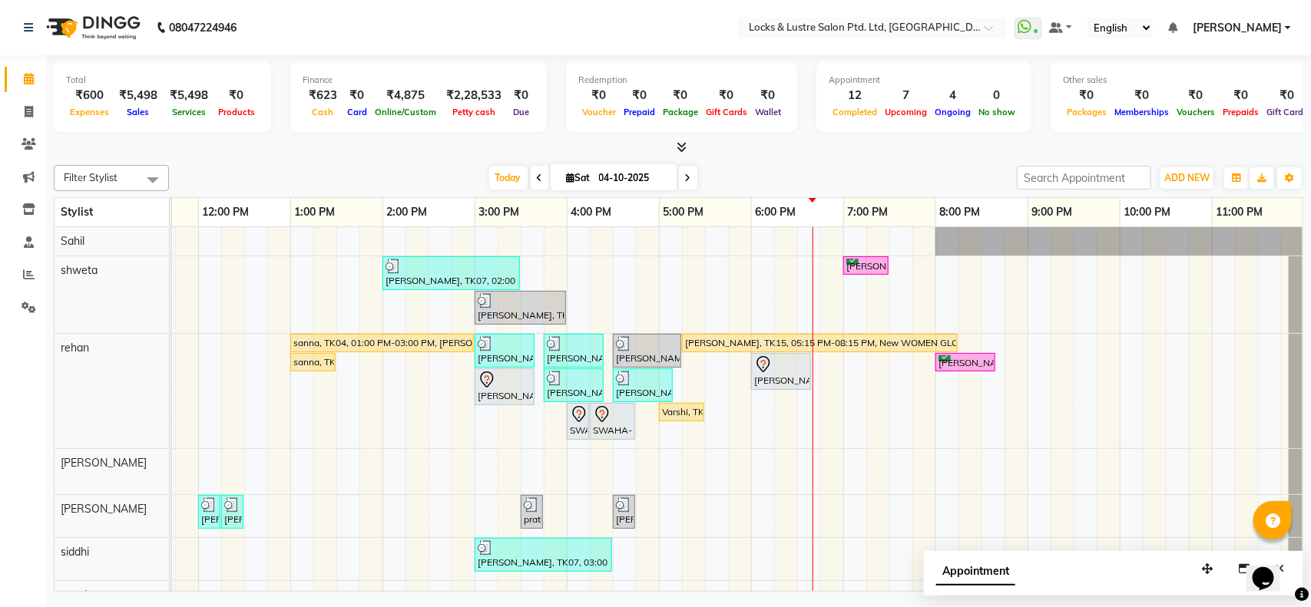
click at [686, 183] on icon at bounding box center [688, 178] width 6 height 9
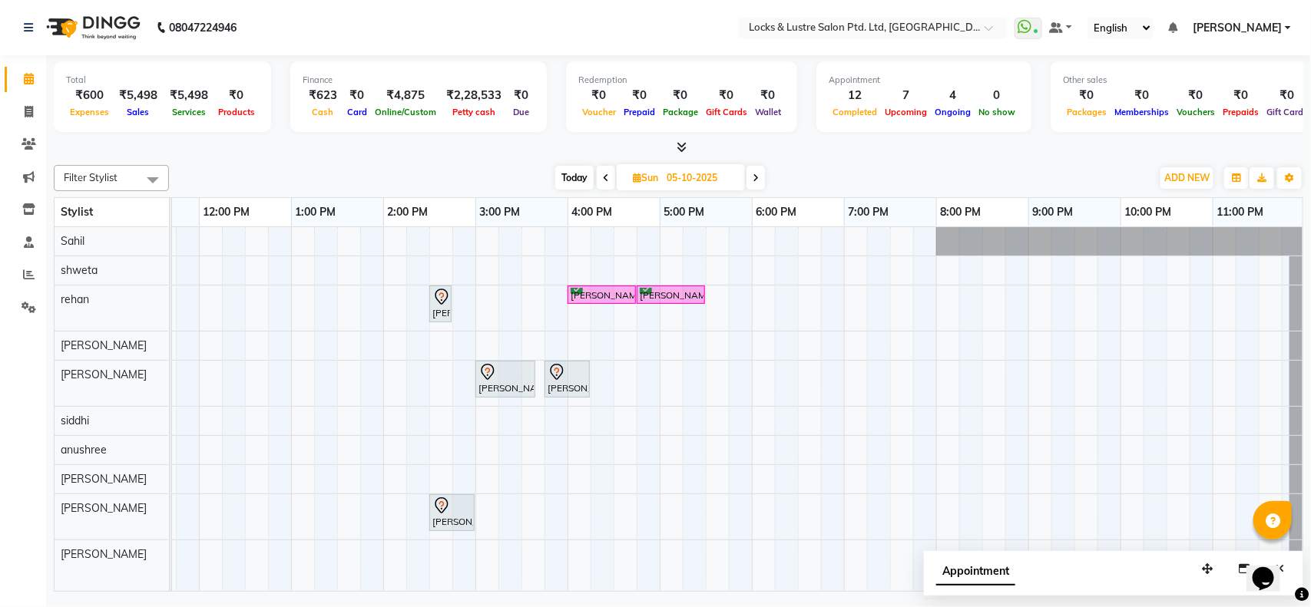
scroll to position [0, 343]
click at [581, 174] on span "Today" at bounding box center [574, 178] width 38 height 24
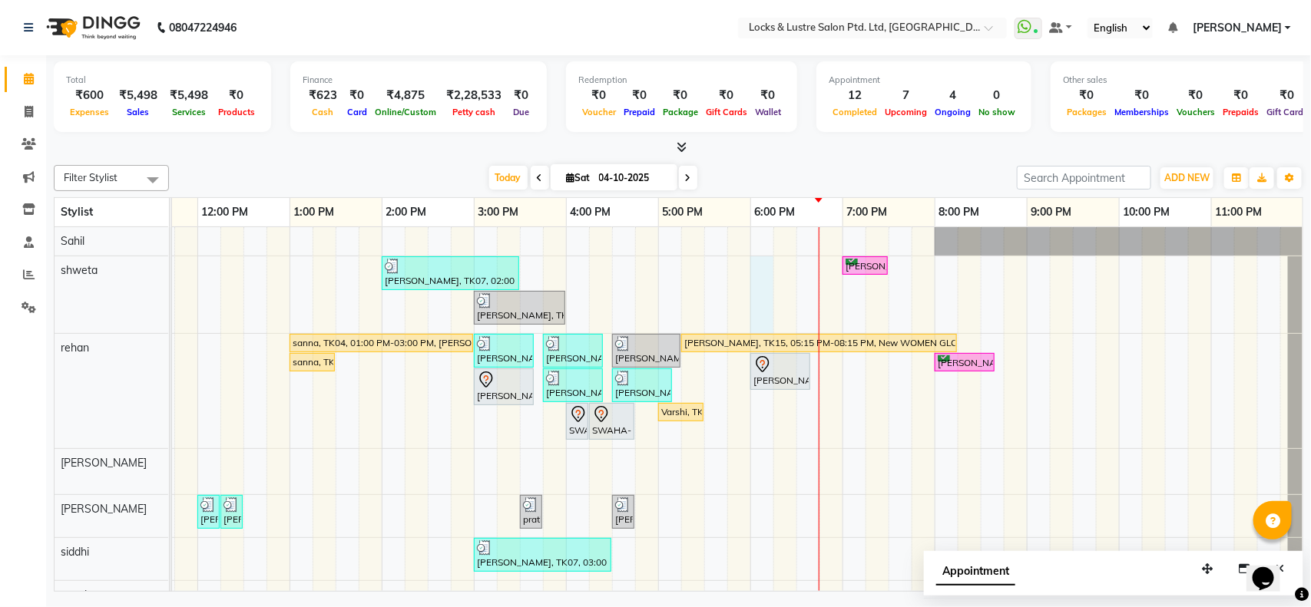
click at [761, 321] on div "[PERSON_NAME], TK07, 02:00 PM-03:30 PM, New STICK ON EXTENSIONS HANDS / FEET,Ne…" at bounding box center [566, 470] width 1475 height 487
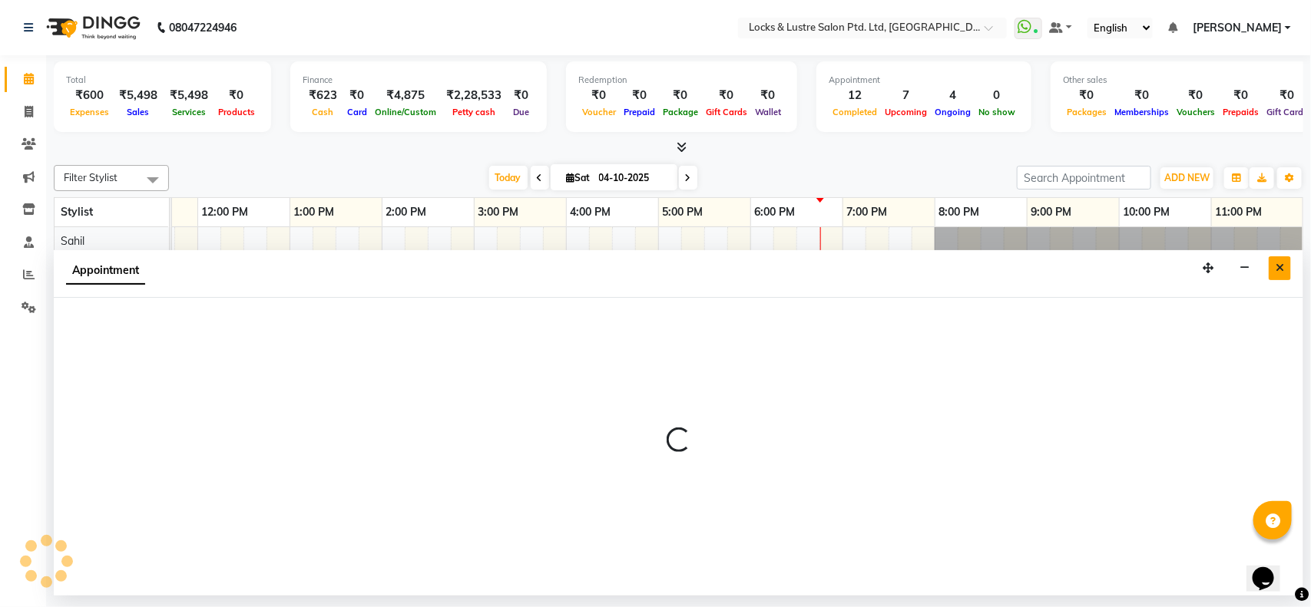
click at [1284, 270] on button "Close" at bounding box center [1280, 269] width 22 height 24
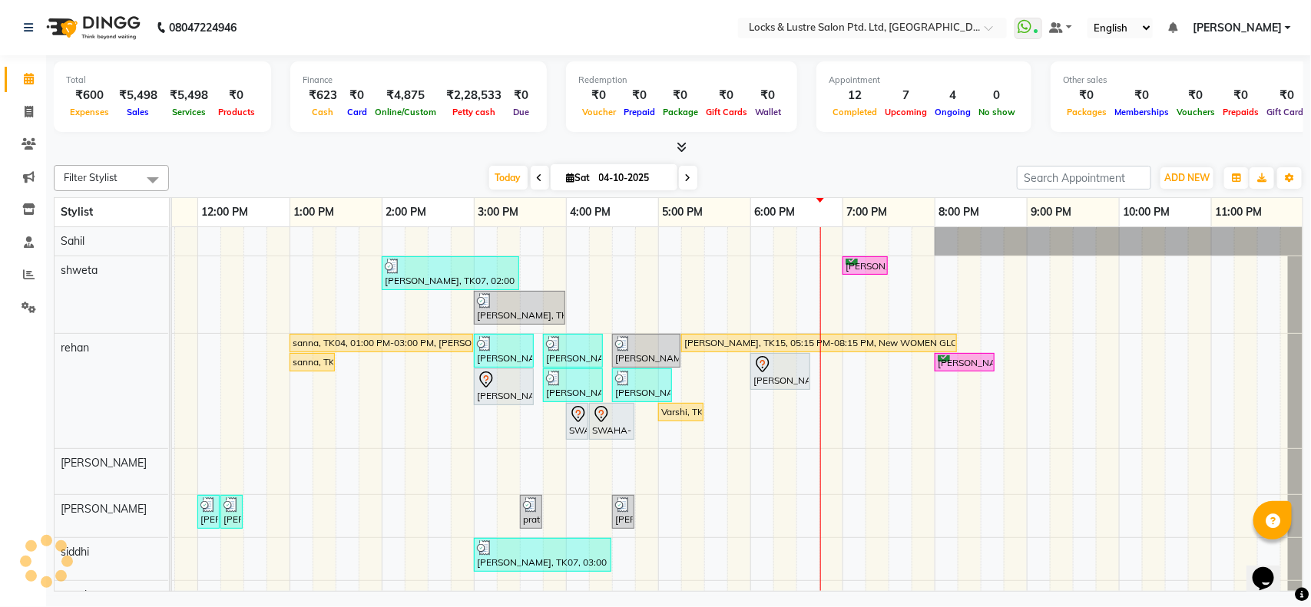
click at [685, 180] on icon at bounding box center [688, 178] width 6 height 9
type input "05-10-2025"
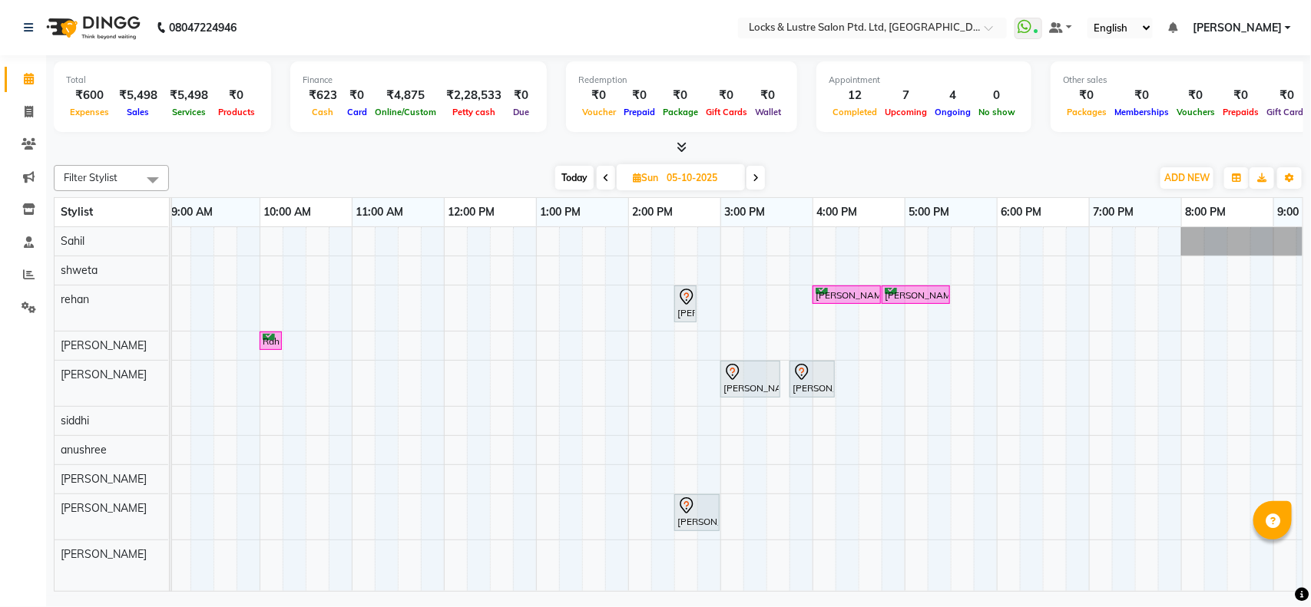
scroll to position [0, 92]
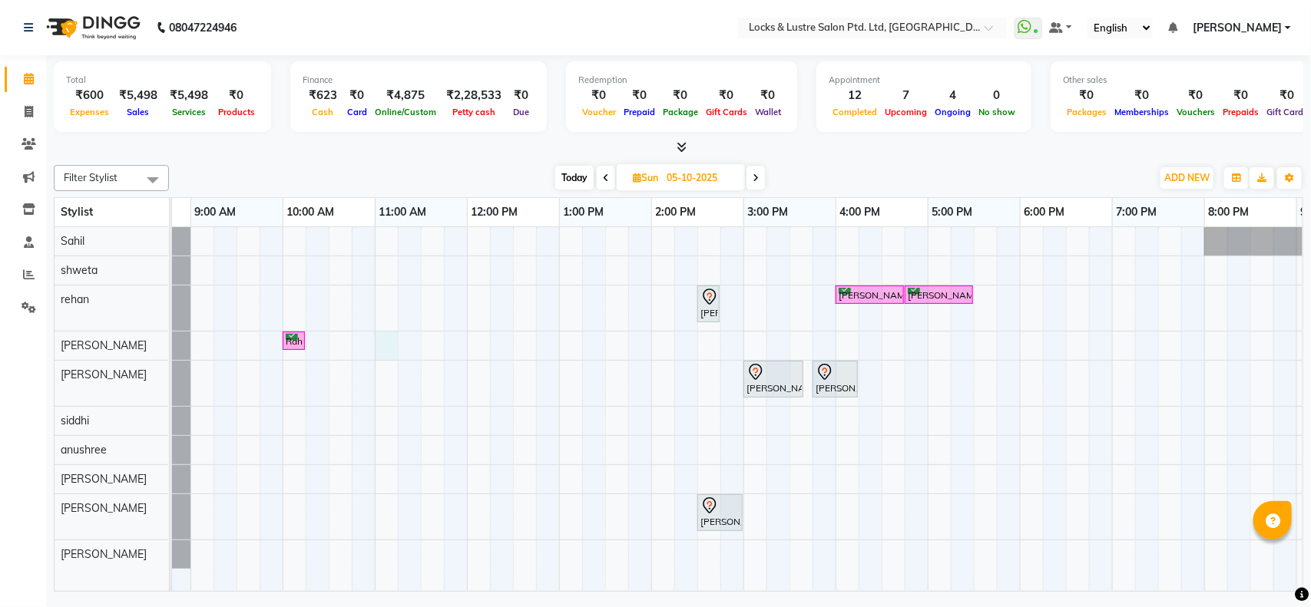
click at [382, 343] on div "[GEOGRAPHIC_DATA], 02:30 PM-02:31 PM, NANOPLASTIA HAIR SERVICE [PERSON_NAME], 0…" at bounding box center [835, 409] width 1475 height 364
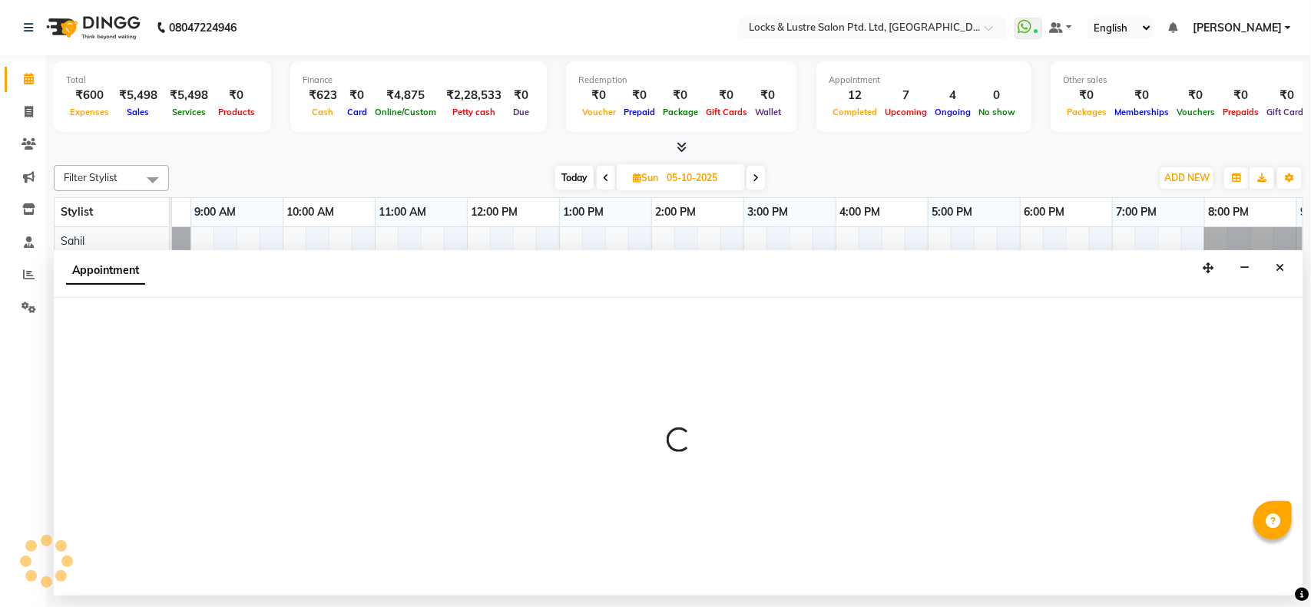
select select "83836"
select select "660"
select select "tentative"
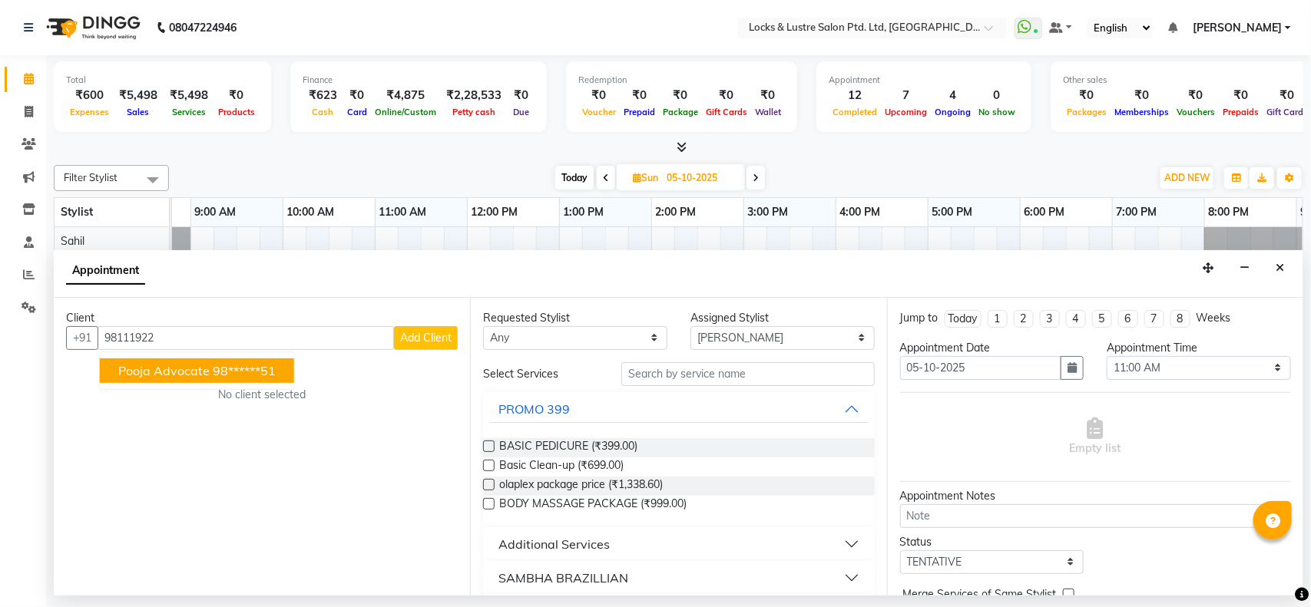
click at [225, 369] on ngb-highlight "98******51" at bounding box center [244, 370] width 63 height 15
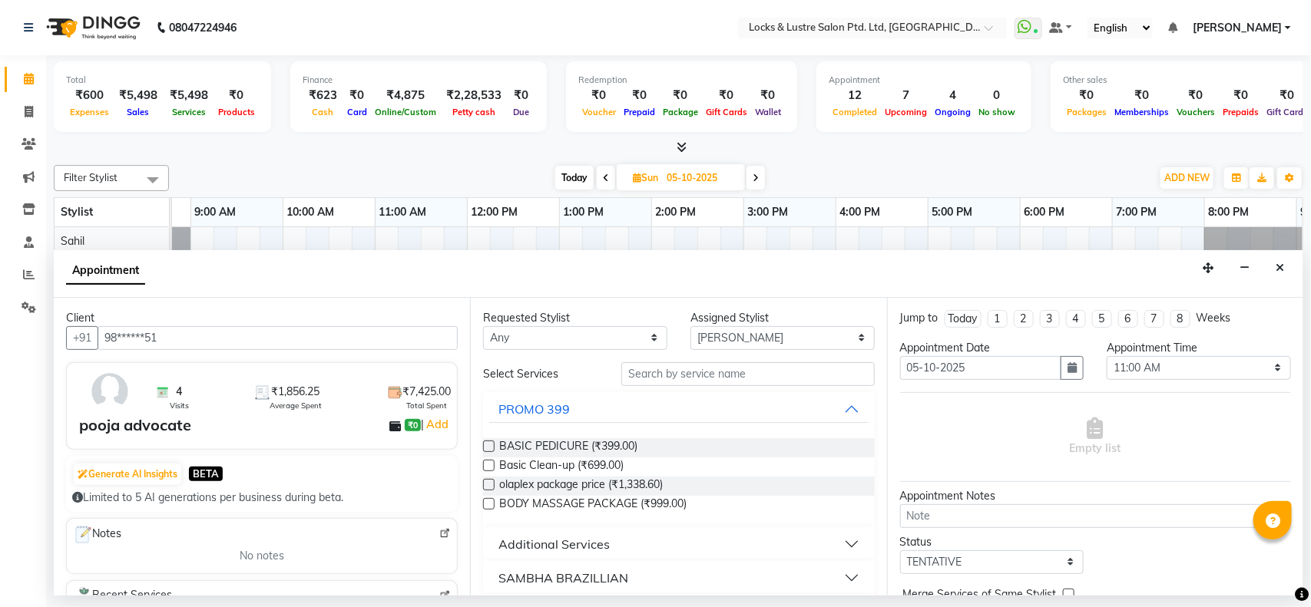
type input "98******51"
click at [641, 367] on input "text" at bounding box center [747, 374] width 253 height 24
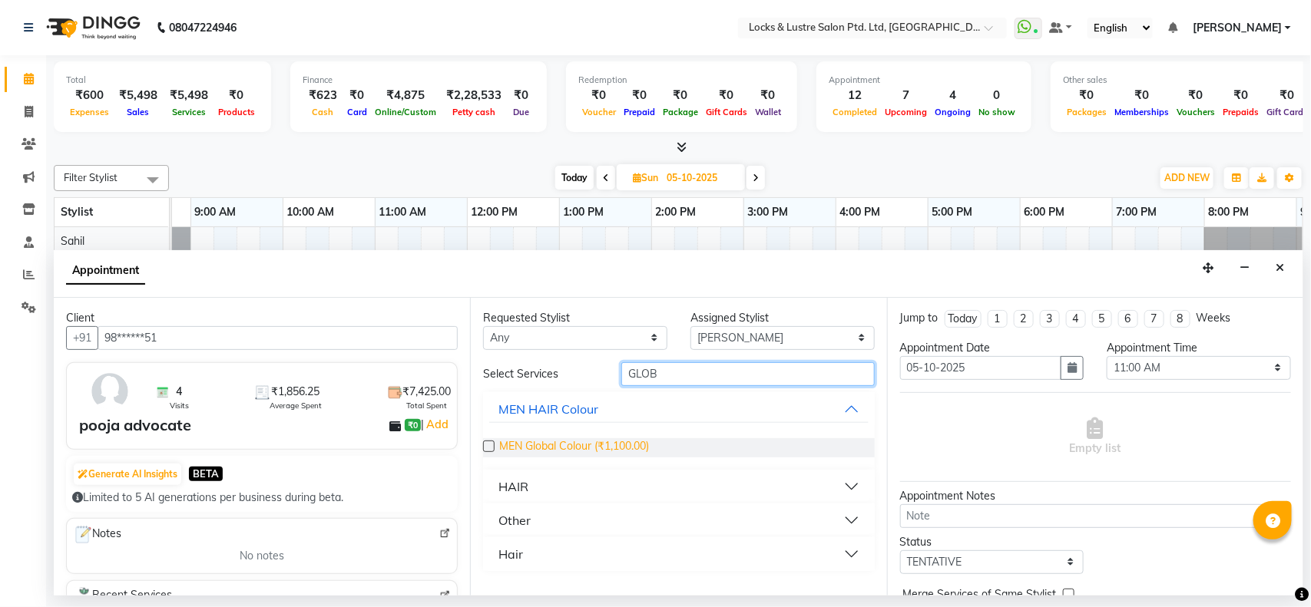
type input "GLOB"
click at [611, 451] on span "MEN Global Colour (₹1,100.00)" at bounding box center [574, 448] width 150 height 19
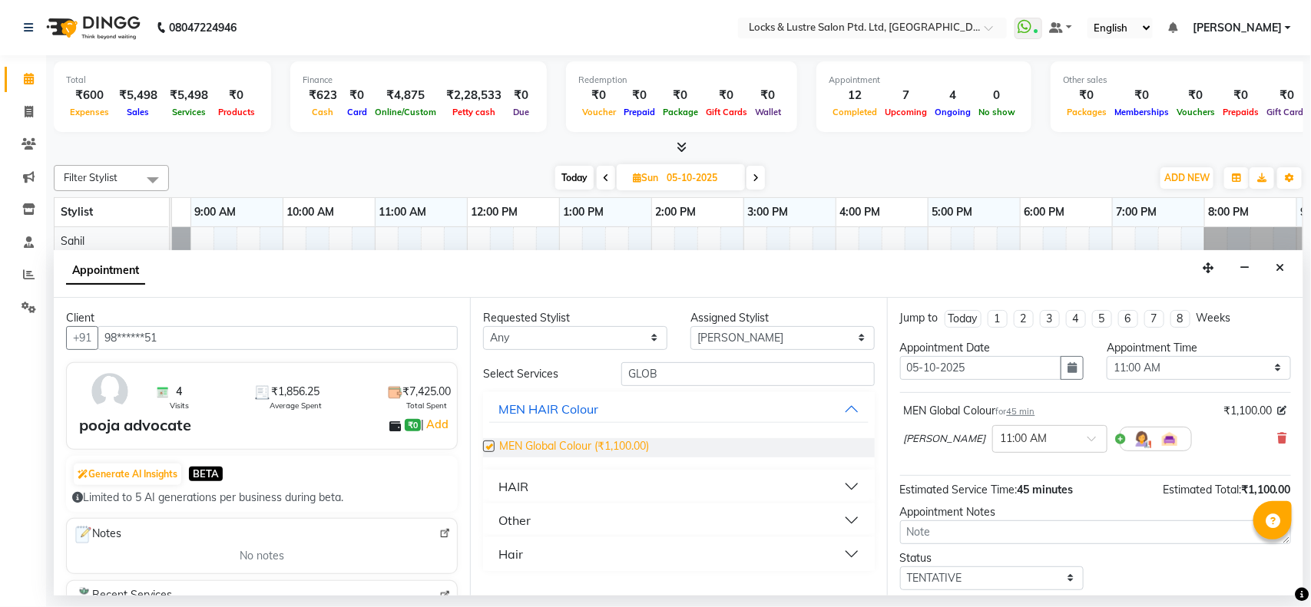
checkbox input "false"
click at [1278, 435] on icon at bounding box center [1282, 438] width 9 height 11
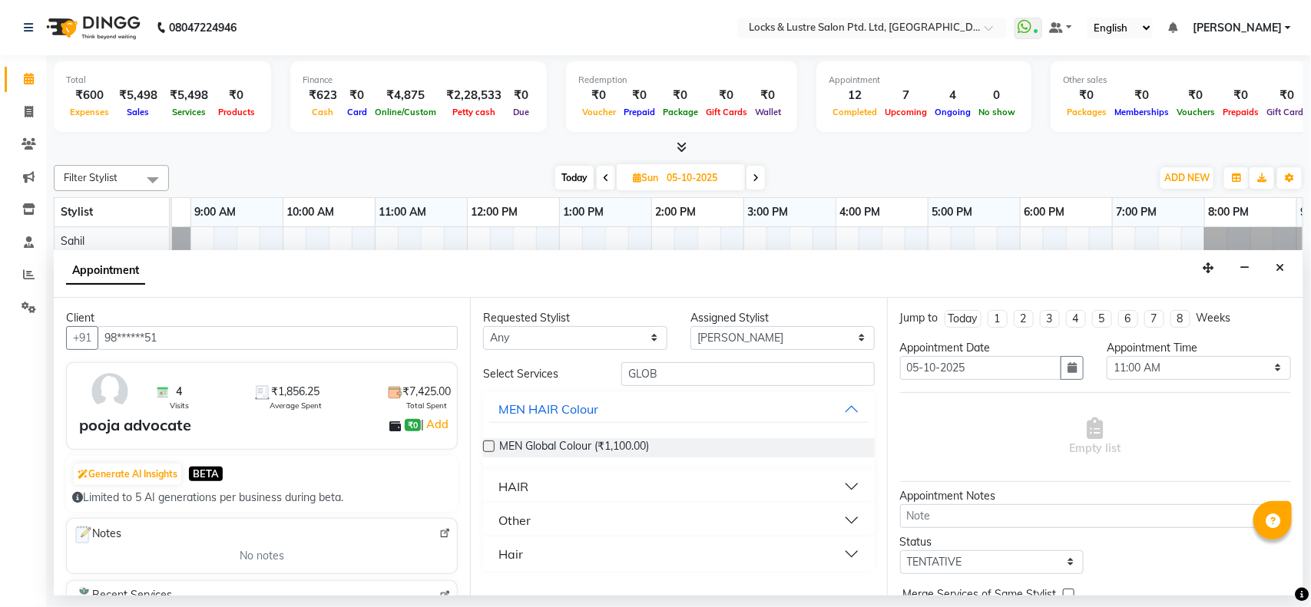
click at [558, 488] on button "HAIR" at bounding box center [678, 487] width 379 height 28
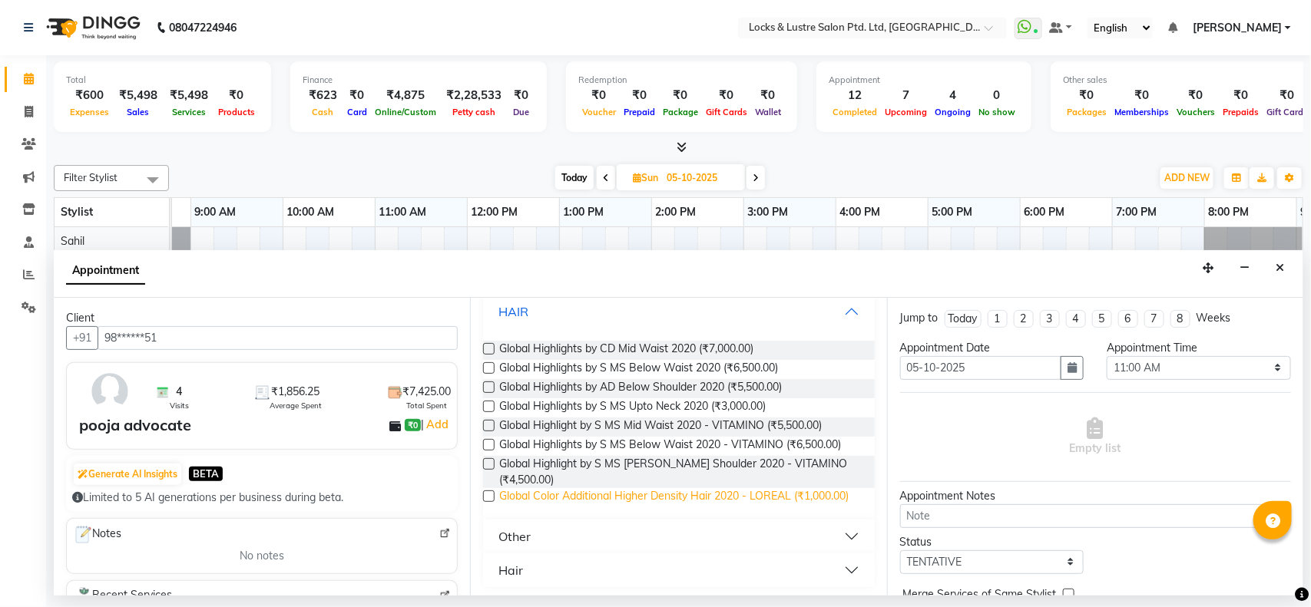
scroll to position [178, 0]
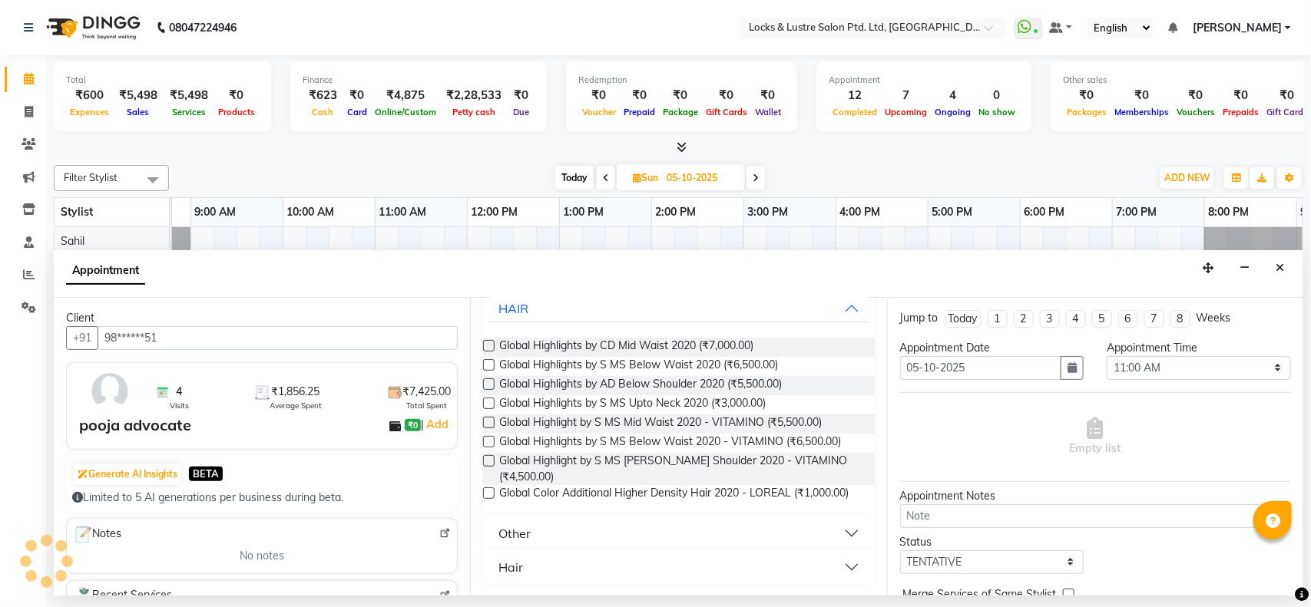
click at [551, 571] on button "Hair" at bounding box center [678, 568] width 379 height 28
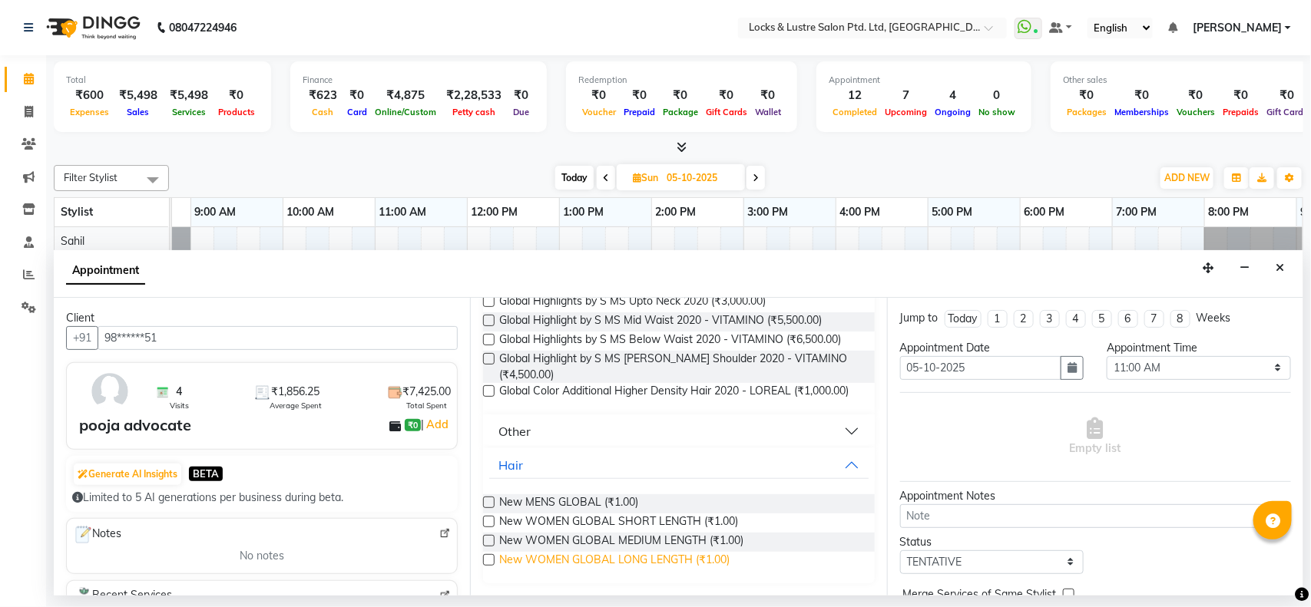
click at [601, 563] on span "New WOMEN GLOBAL LONG LENGTH (₹1.00)" at bounding box center [614, 561] width 230 height 19
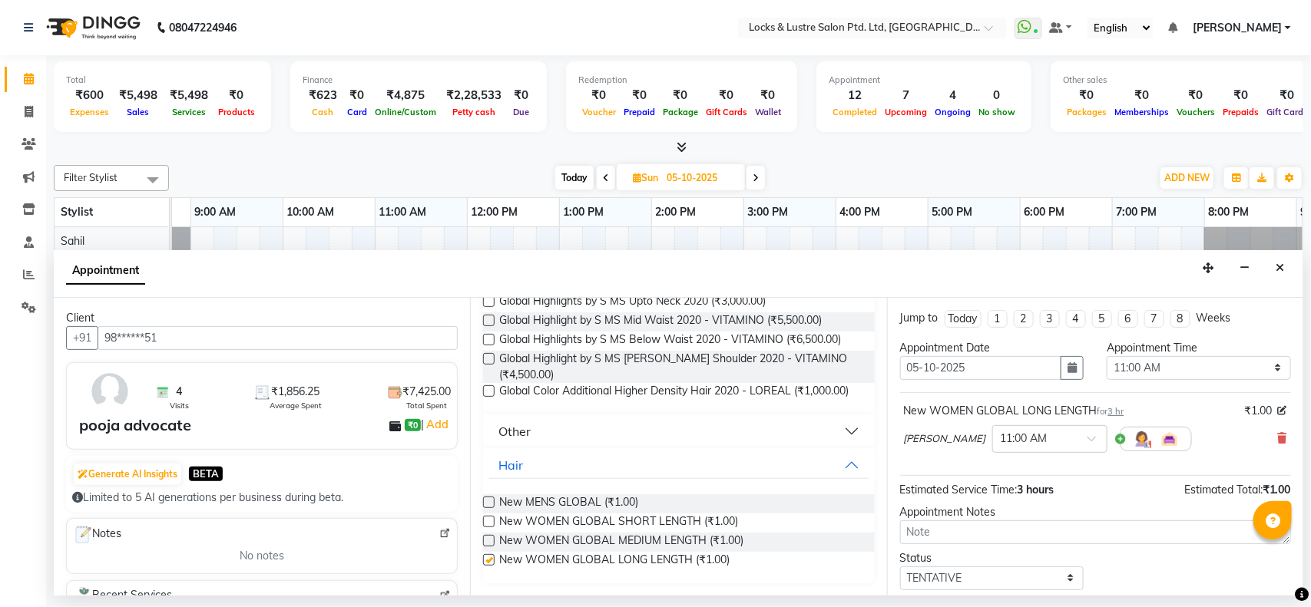
checkbox input "false"
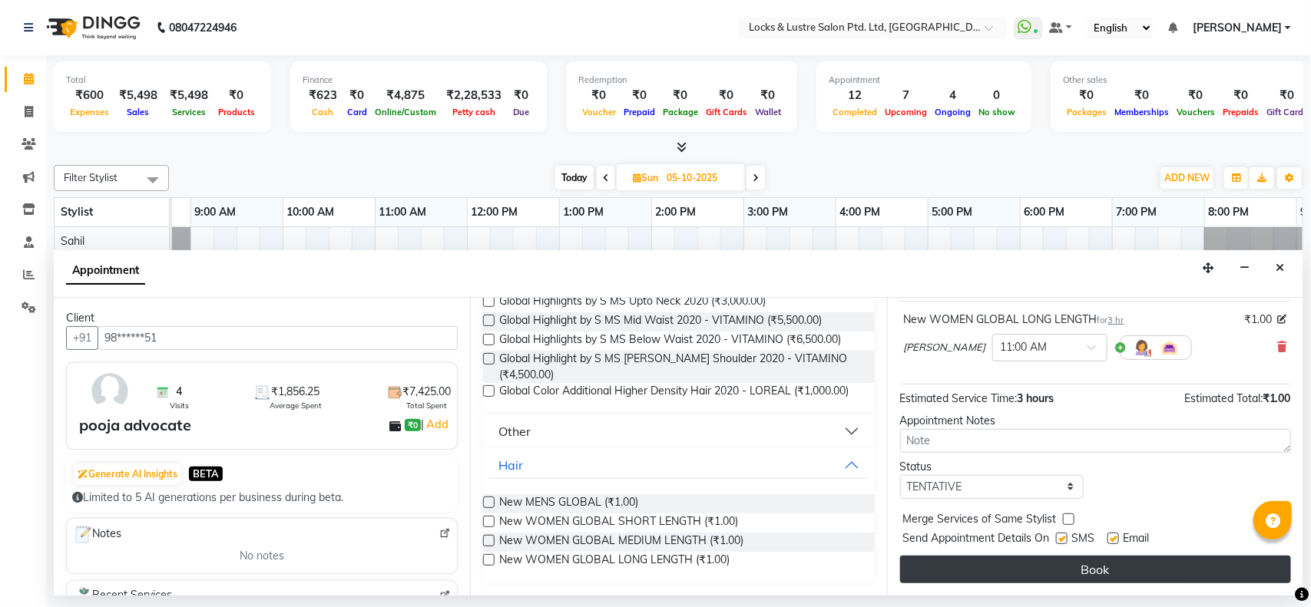
click at [1072, 572] on button "Book" at bounding box center [1095, 570] width 391 height 28
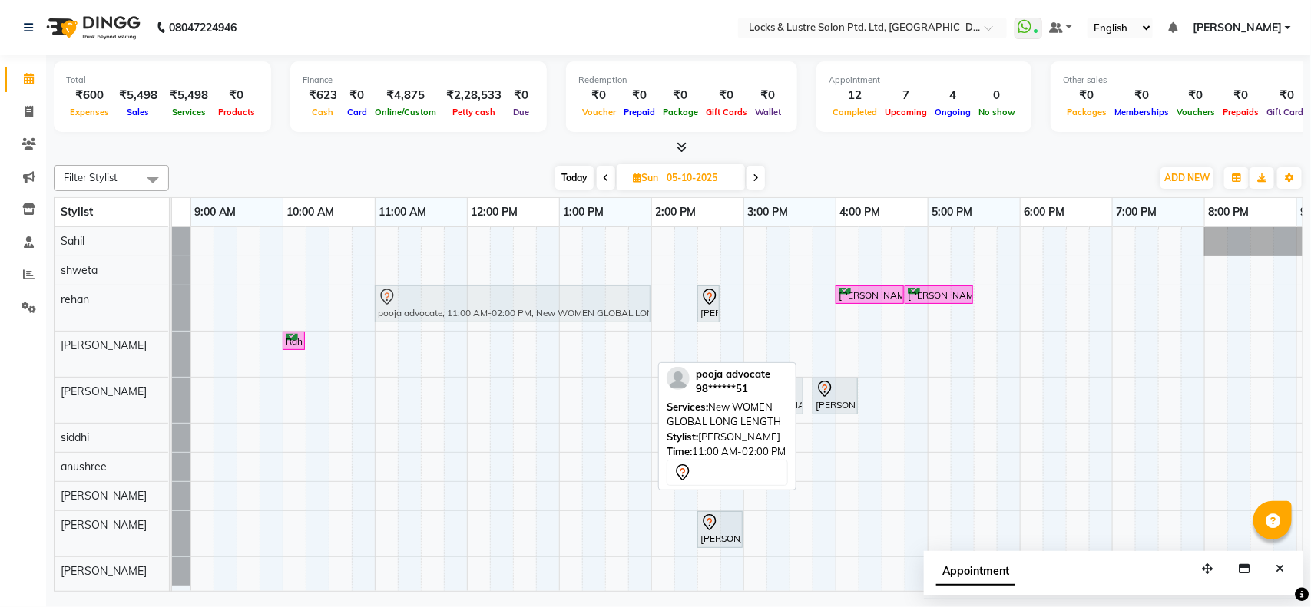
drag, startPoint x: 512, startPoint y: 359, endPoint x: 508, endPoint y: 332, distance: 27.9
click at [508, 332] on div "[PERSON_NAME], 02:30 PM-02:31 PM, NANOPLASTIA HAIR SERVICE [PERSON_NAME], 04:00…" at bounding box center [835, 409] width 1475 height 364
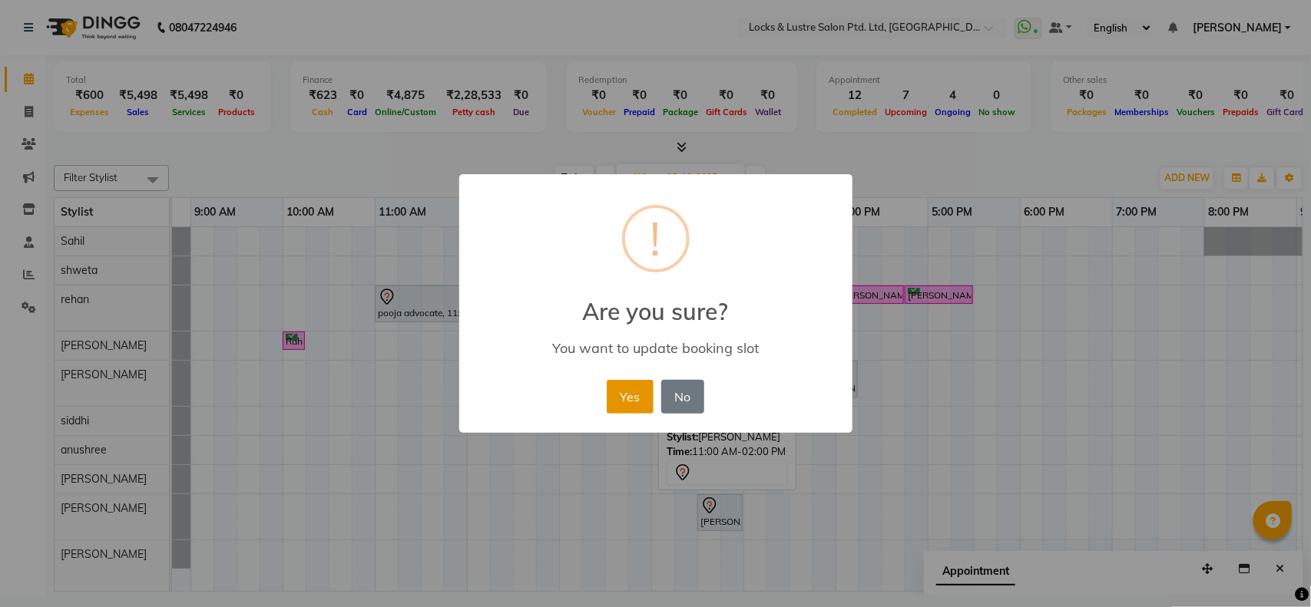
click at [623, 396] on button "Yes" at bounding box center [630, 397] width 47 height 34
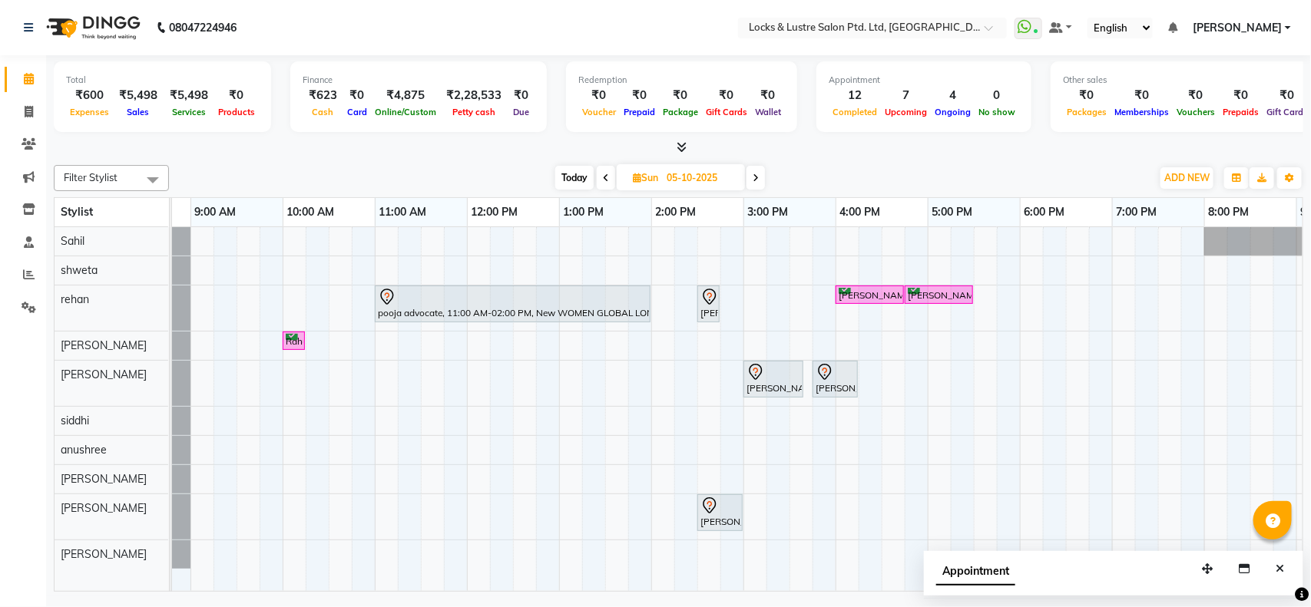
click at [569, 178] on span "Today" at bounding box center [574, 178] width 38 height 24
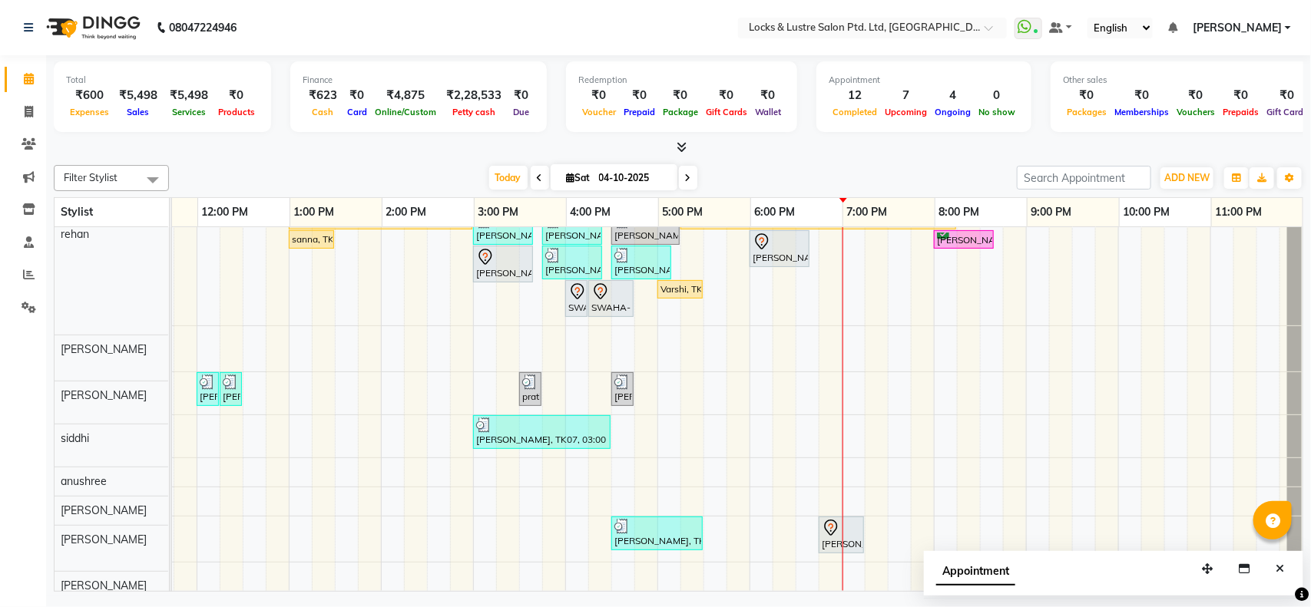
scroll to position [139, 0]
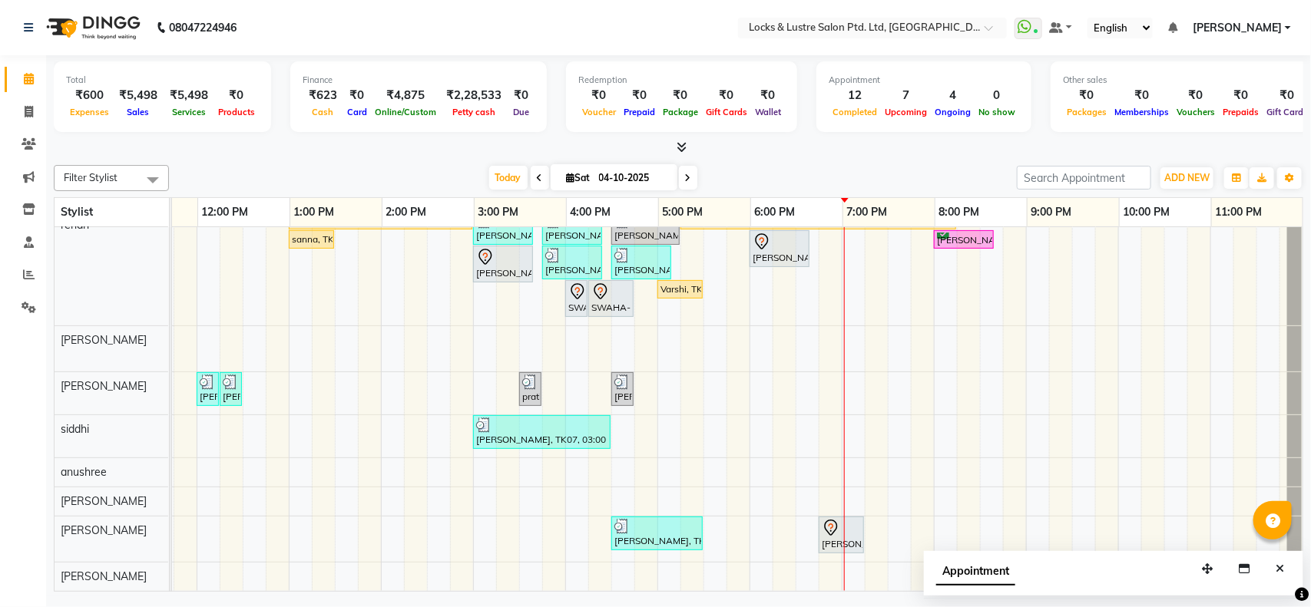
click at [687, 171] on span at bounding box center [688, 178] width 18 height 24
type input "05-10-2025"
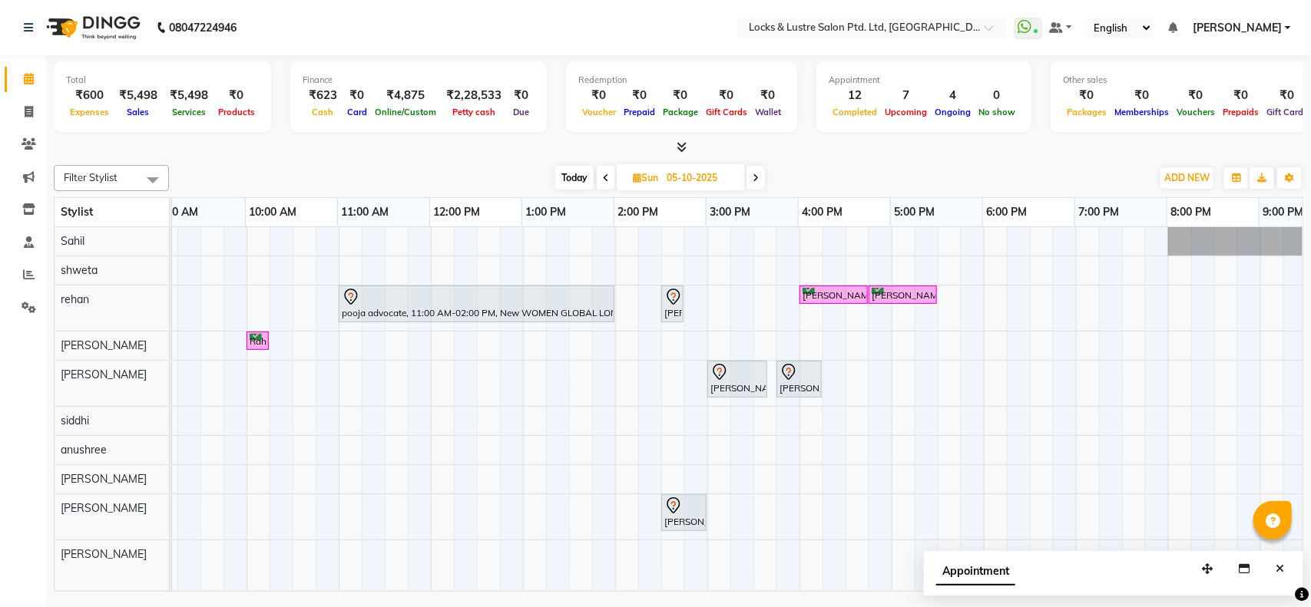
scroll to position [0, 110]
click at [350, 346] on div "pooja advocate, 11:00 AM-02:00 PM, New WOMEN GLOBAL LONG LENGTH [GEOGRAPHIC_DAT…" at bounding box center [799, 409] width 1475 height 364
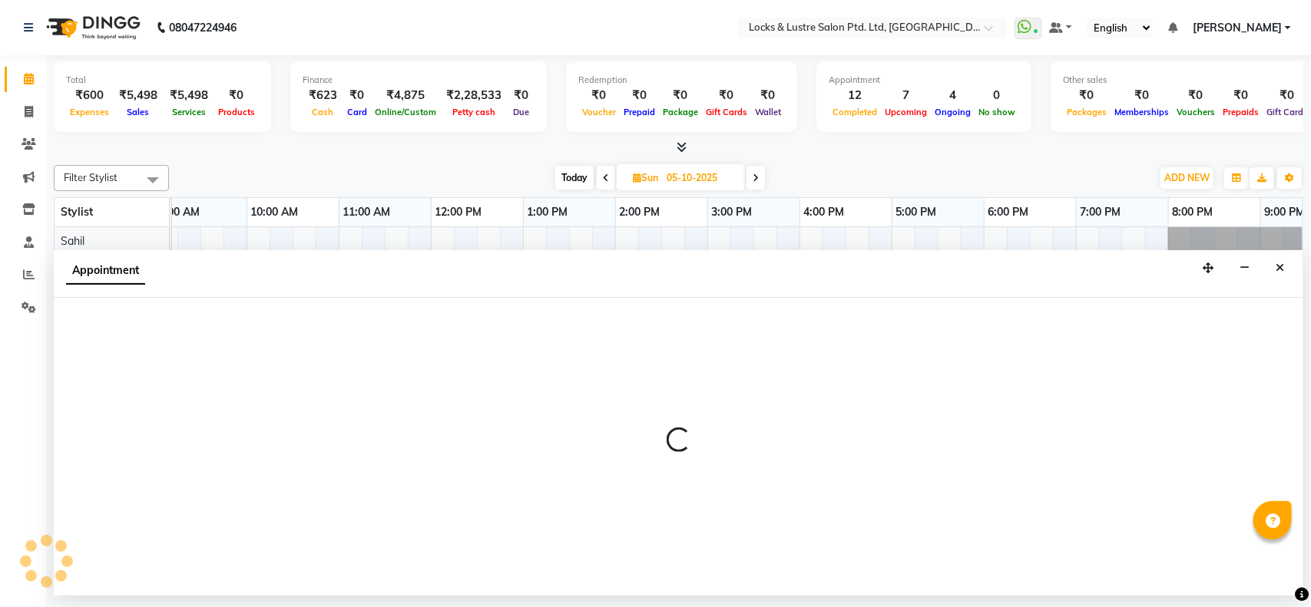
select select "83836"
select select "660"
select select "tentative"
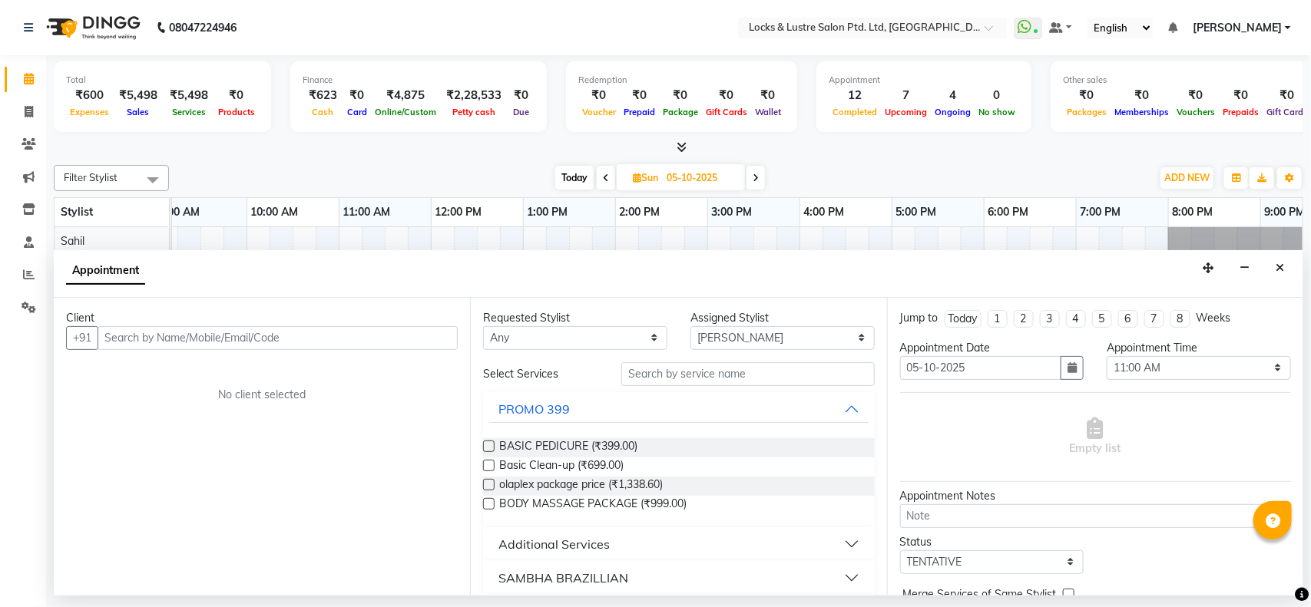
drag, startPoint x: 1291, startPoint y: 271, endPoint x: 869, endPoint y: 170, distance: 434.2
click at [869, 170] on div "[DATE] [DATE]" at bounding box center [660, 178] width 967 height 23
click at [1279, 279] on button "Close" at bounding box center [1280, 269] width 22 height 24
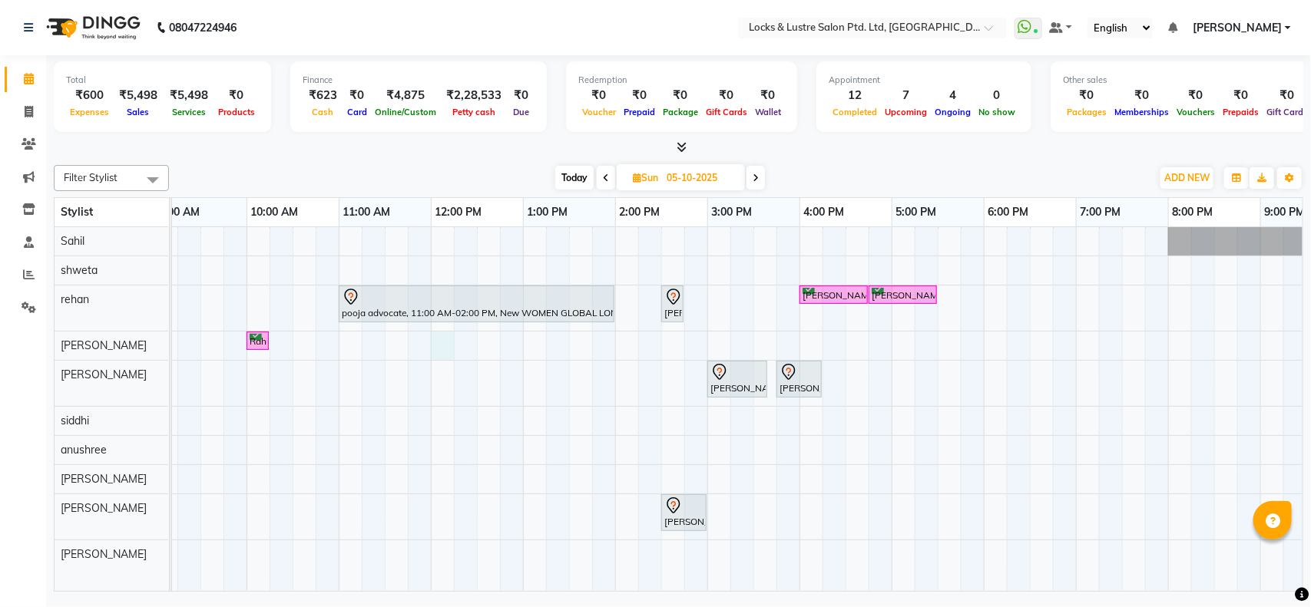
click at [444, 344] on div "pooja advocate, 11:00 AM-02:00 PM, New WOMEN GLOBAL LONG LENGTH [GEOGRAPHIC_DAT…" at bounding box center [799, 409] width 1475 height 364
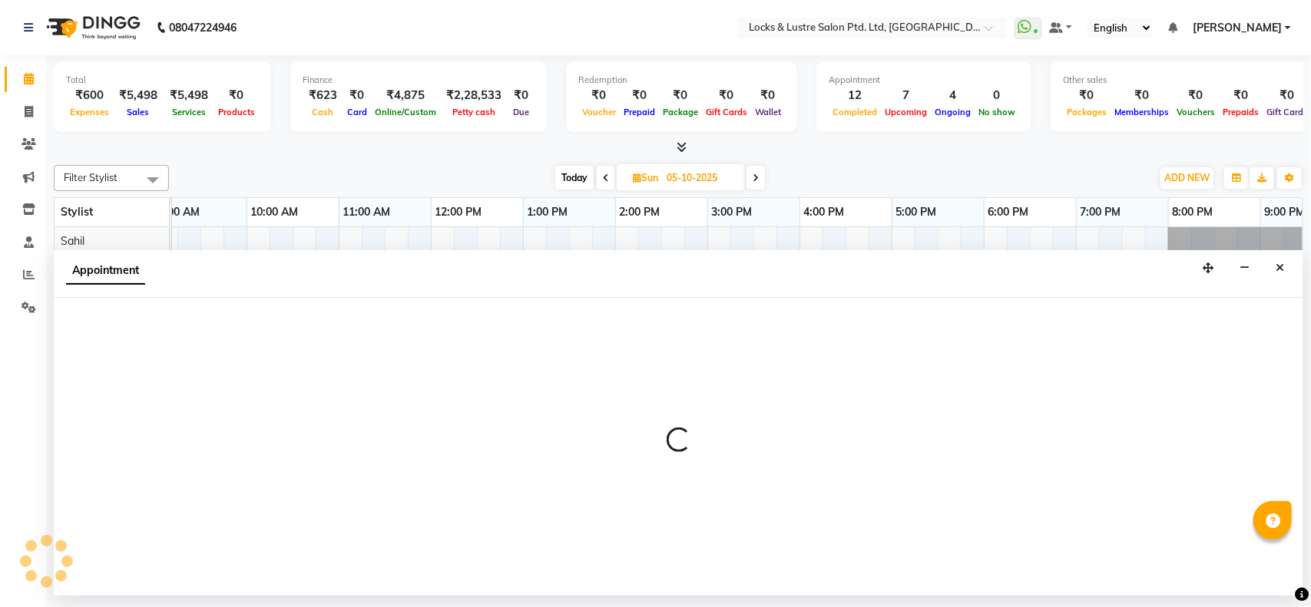
select select "83836"
select select "720"
select select "tentative"
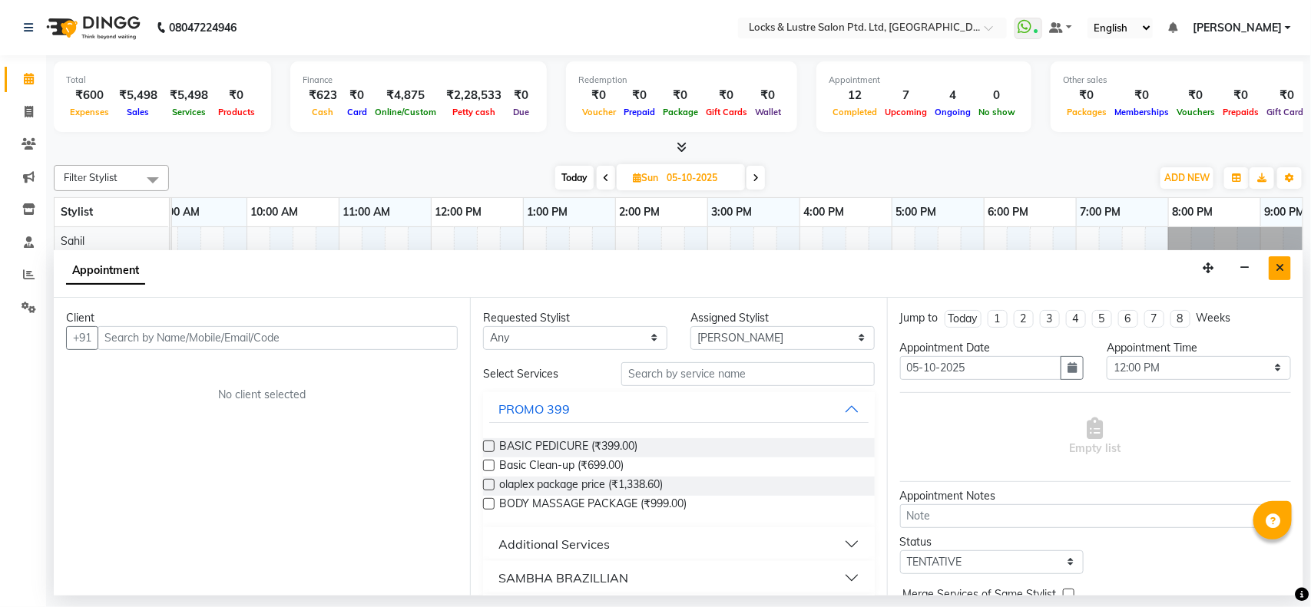
click at [1284, 265] on button "Close" at bounding box center [1280, 269] width 22 height 24
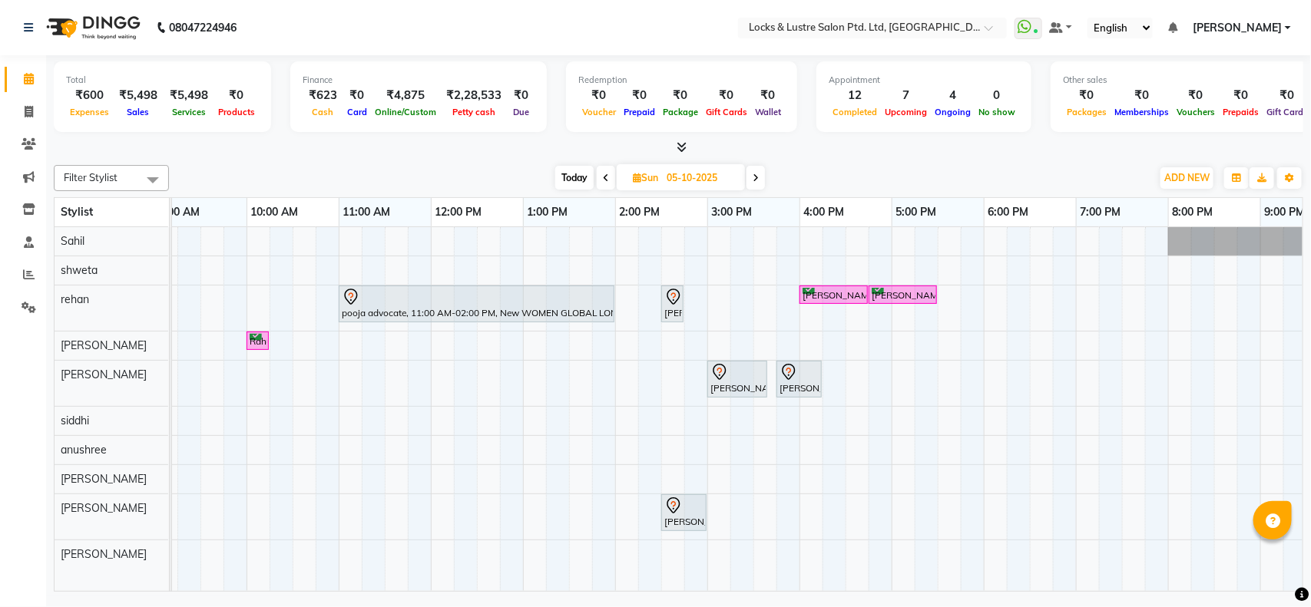
click at [568, 178] on span "Today" at bounding box center [574, 178] width 38 height 24
type input "04-10-2025"
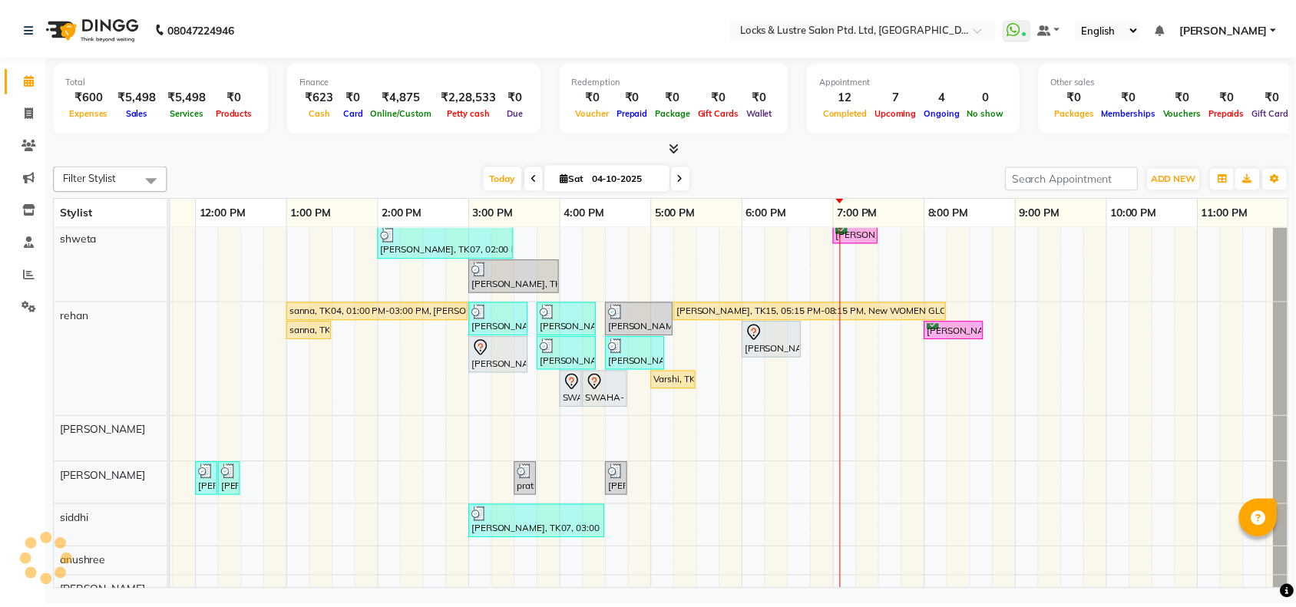
scroll to position [40, 0]
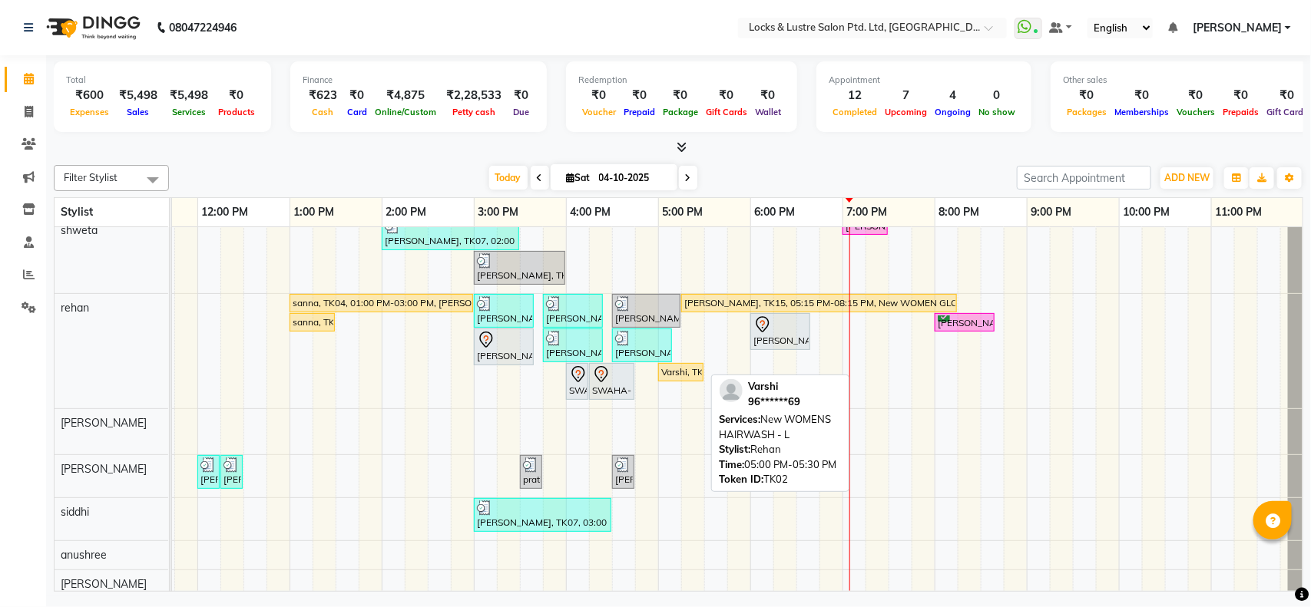
click at [674, 372] on div "Varshi, TK02, 05:00 PM-05:30 PM, New WOMENS HAIRWASH - L" at bounding box center [681, 373] width 42 height 14
select select "1"
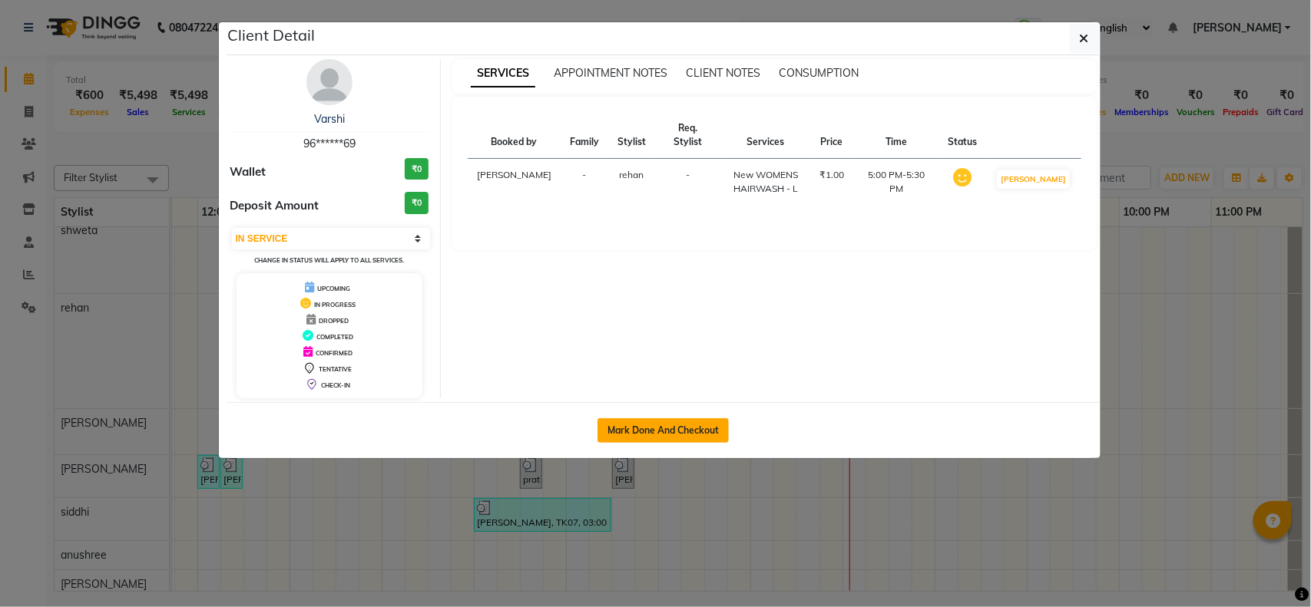
click at [674, 428] on button "Mark Done And Checkout" at bounding box center [663, 431] width 131 height 25
select select "service"
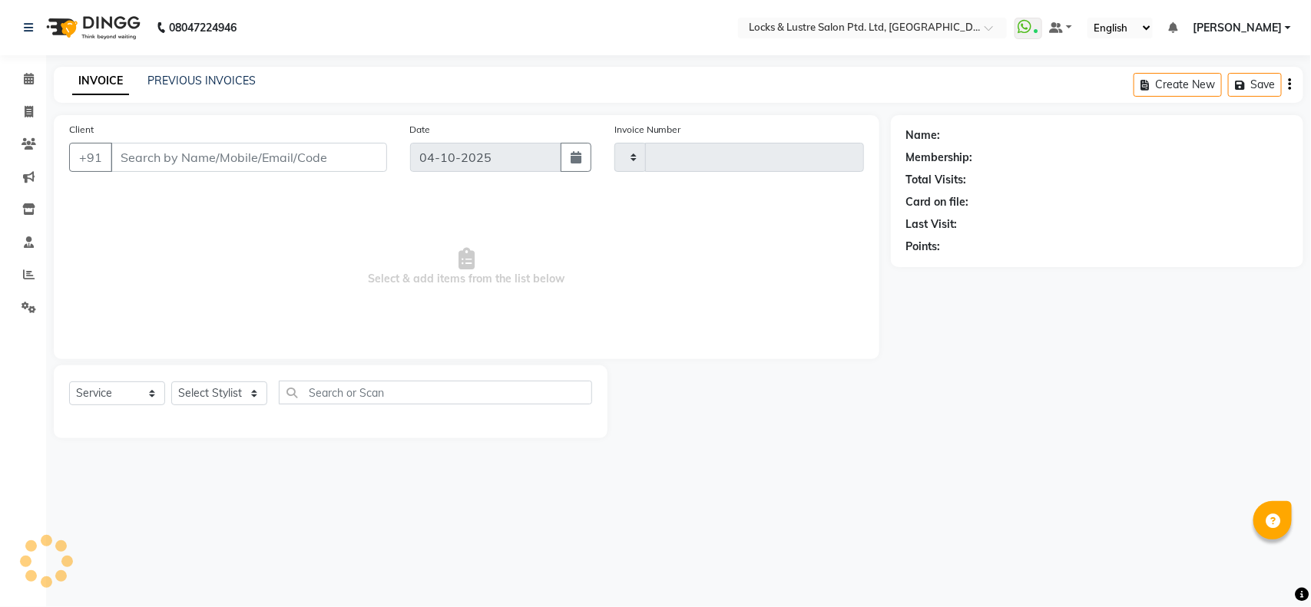
type input "2200"
select select "5928"
type input "96******69"
select select "62982"
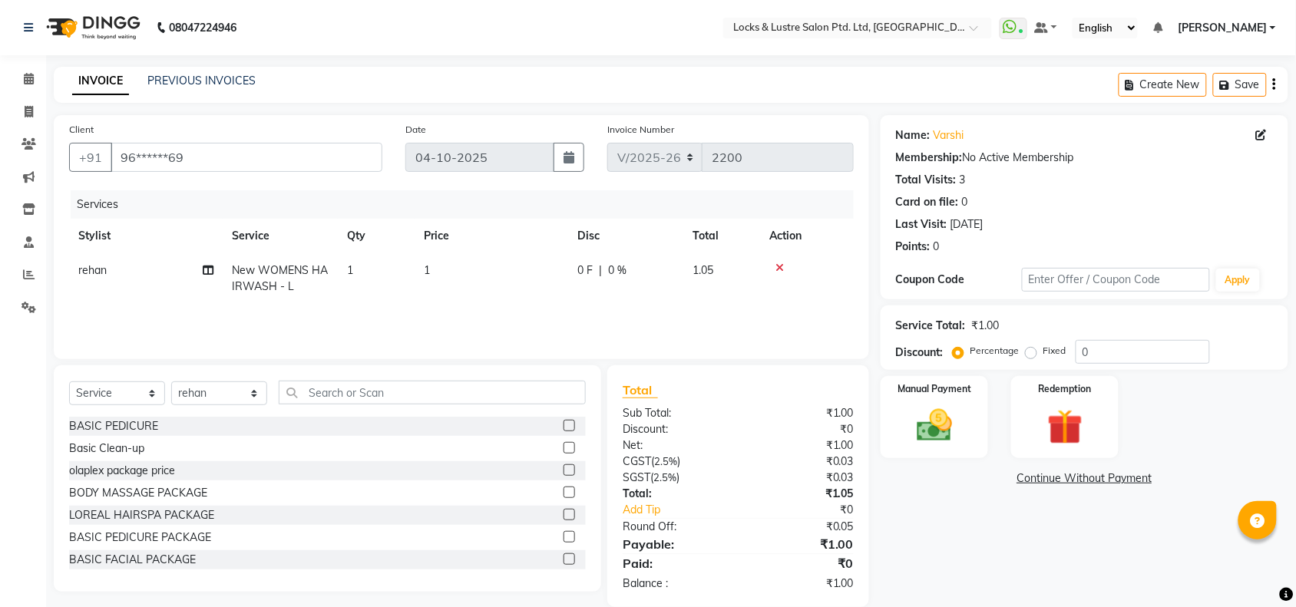
click at [440, 259] on td "1" at bounding box center [492, 278] width 154 height 51
select select "62982"
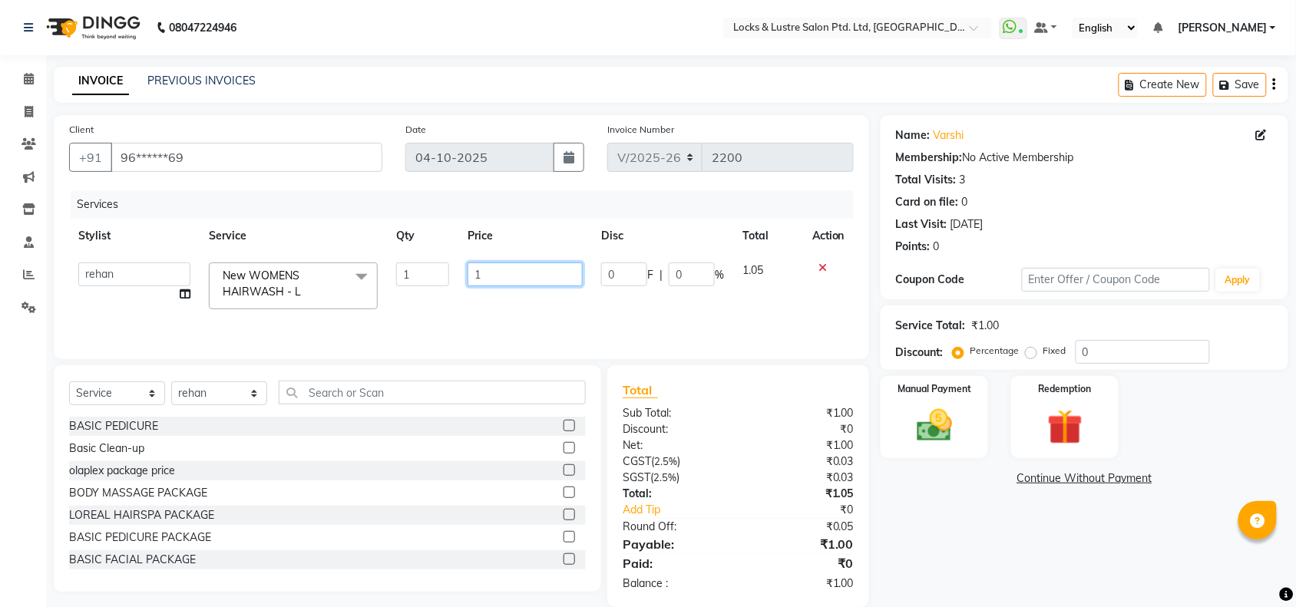
click at [489, 273] on input "1" at bounding box center [525, 275] width 115 height 24
type input "199"
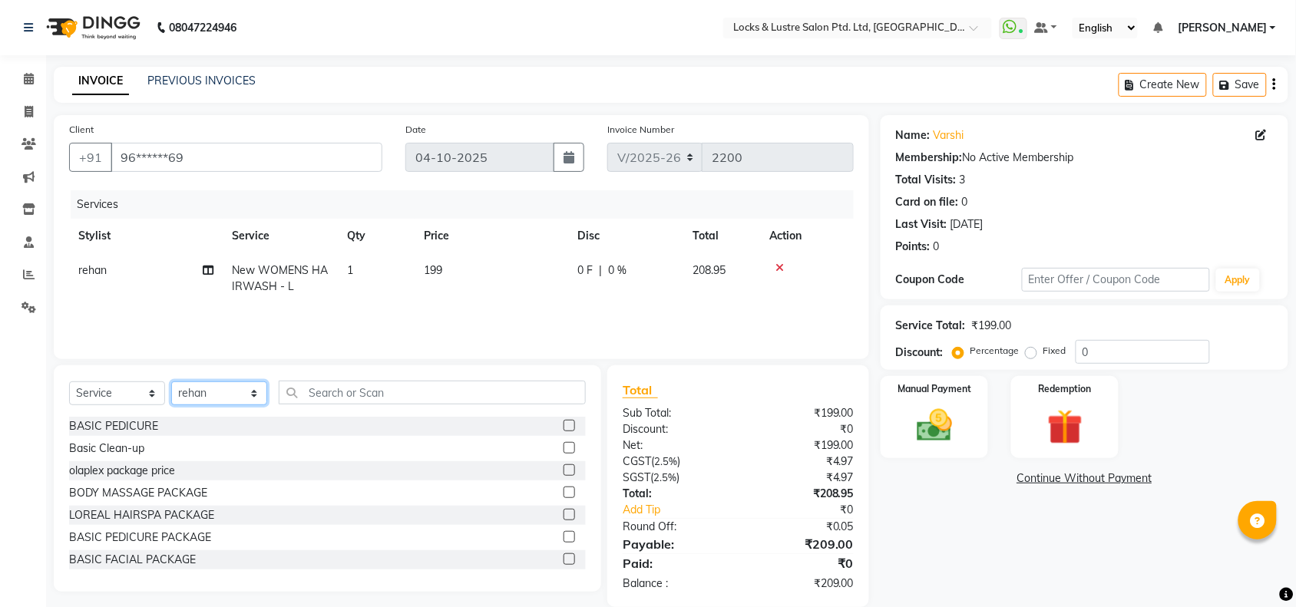
click at [247, 401] on select "Select Stylist [PERSON_NAME] Admin [PERSON_NAME] Ana's [PERSON_NAME] [PERSON_NA…" at bounding box center [219, 394] width 96 height 24
select select "62976"
click at [171, 382] on select "Select Stylist [PERSON_NAME] Admin [PERSON_NAME] Ana's [PERSON_NAME] [PERSON_NA…" at bounding box center [219, 394] width 96 height 24
click at [317, 393] on input "text" at bounding box center [432, 393] width 307 height 24
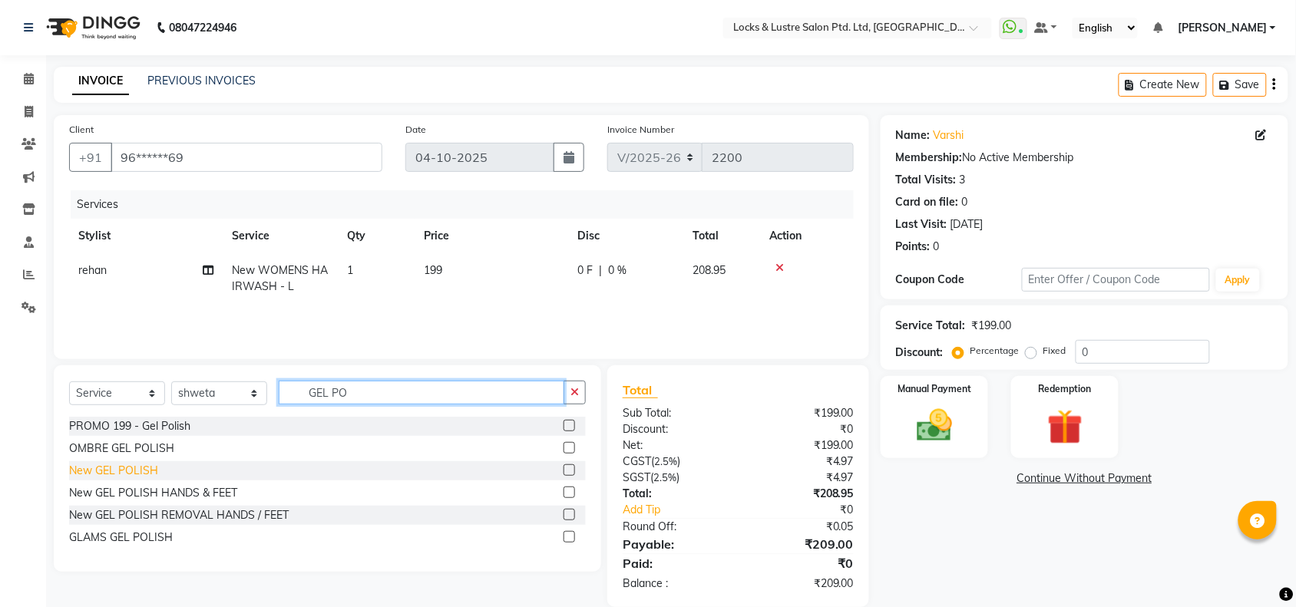
type input "GEL PO"
click at [142, 468] on div "New GEL POLISH" at bounding box center [113, 471] width 89 height 16
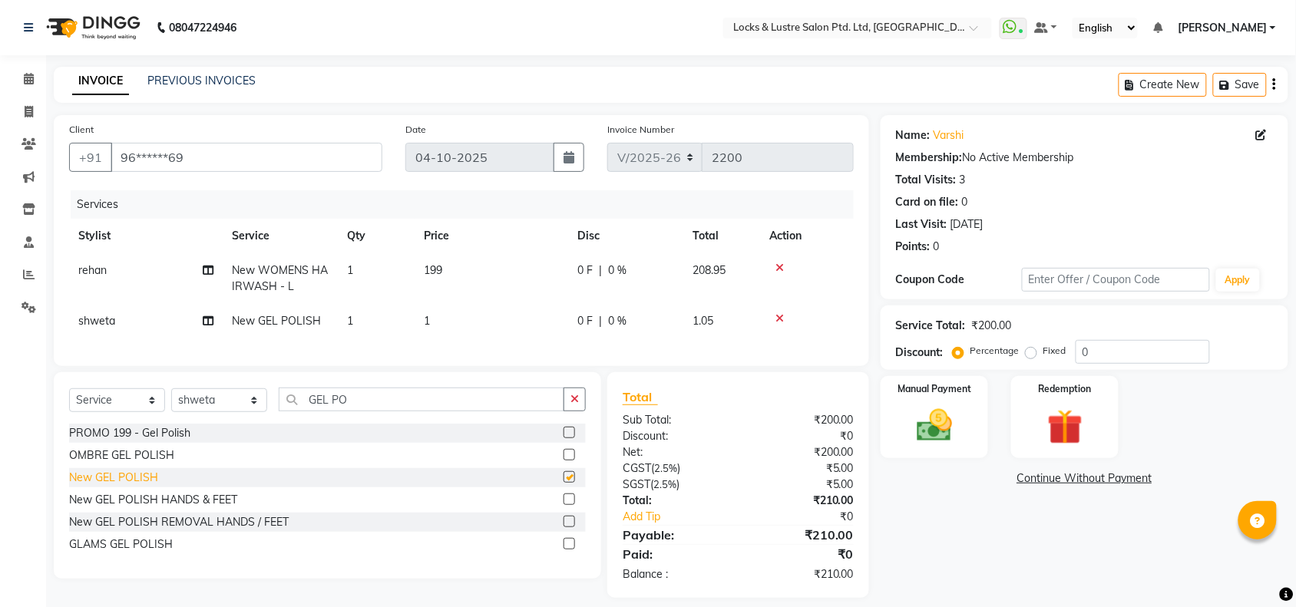
checkbox input "false"
click at [348, 412] on input "GEL PO" at bounding box center [422, 400] width 286 height 24
click at [576, 405] on icon "button" at bounding box center [575, 399] width 8 height 11
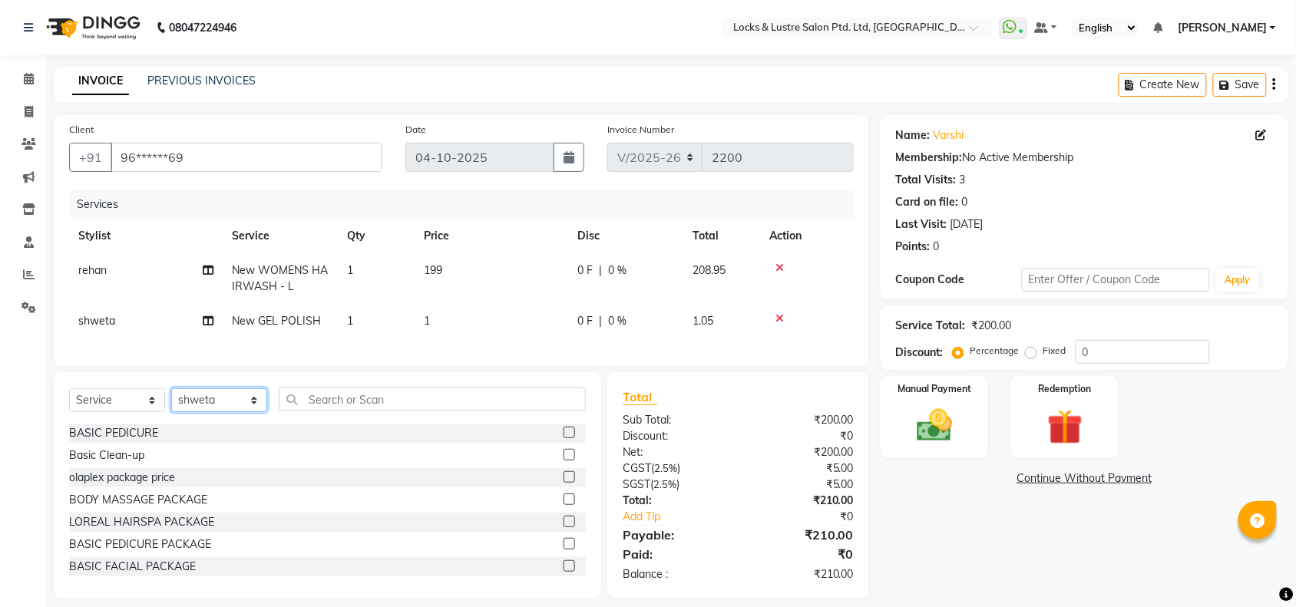
click at [213, 412] on select "Select Stylist [PERSON_NAME] Admin [PERSON_NAME] Ana's [PERSON_NAME] [PERSON_NA…" at bounding box center [219, 401] width 96 height 24
select select "89165"
click at [171, 402] on select "Select Stylist [PERSON_NAME] Admin [PERSON_NAME] Ana's [PERSON_NAME] [PERSON_NA…" at bounding box center [219, 401] width 96 height 24
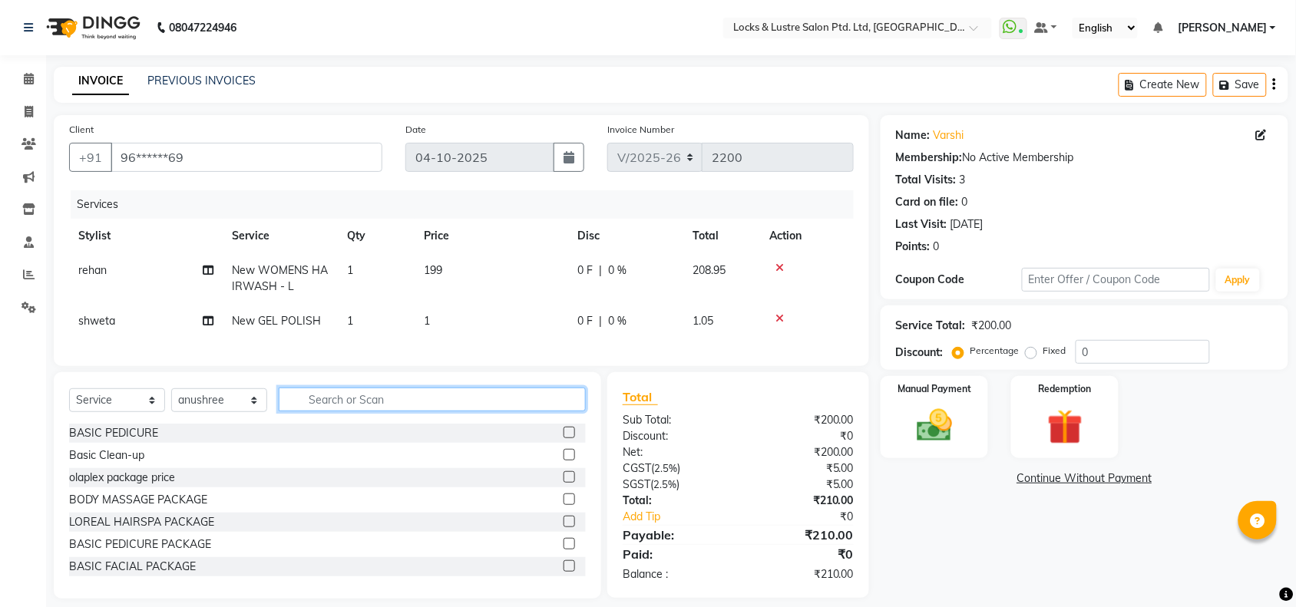
click at [381, 411] on input "text" at bounding box center [432, 400] width 307 height 24
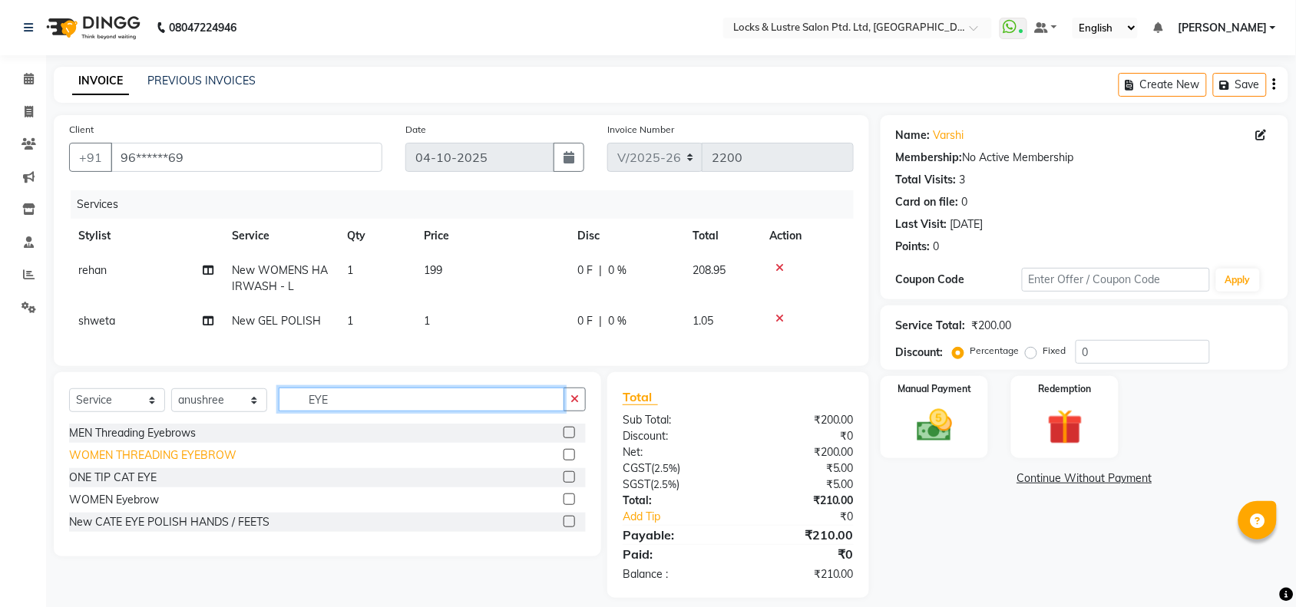
type input "EYE"
click at [154, 464] on div "WOMEN THREADING EYEBROW" at bounding box center [152, 456] width 167 height 16
checkbox input "false"
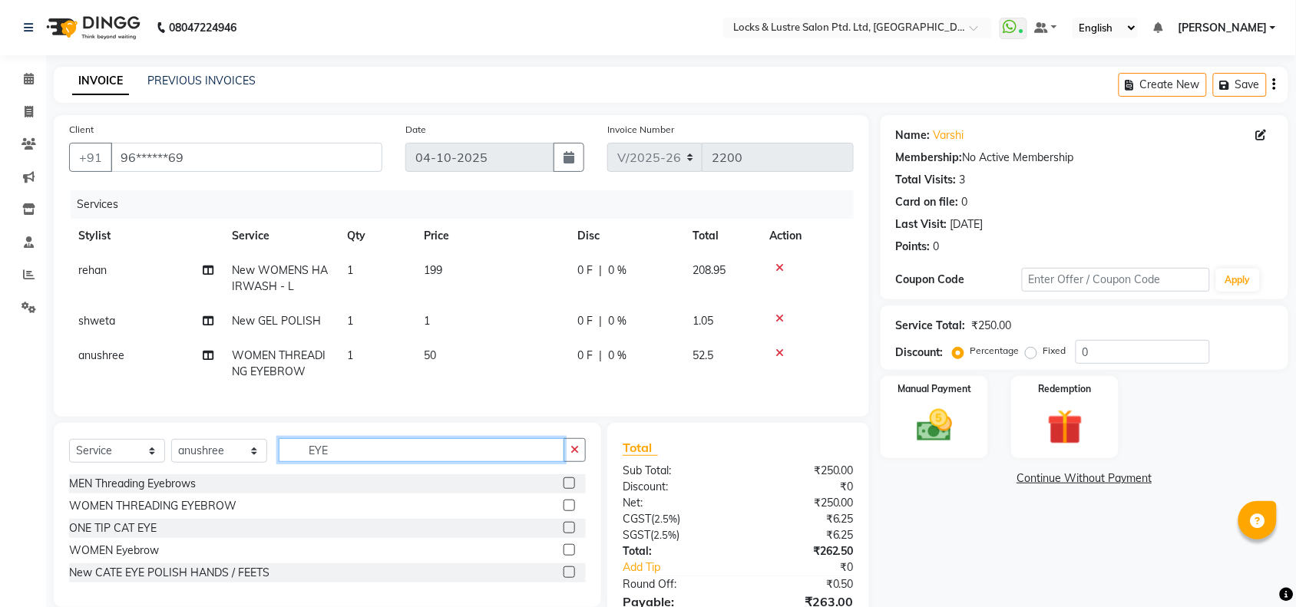
click at [346, 462] on input "EYE" at bounding box center [422, 451] width 286 height 24
type input "E"
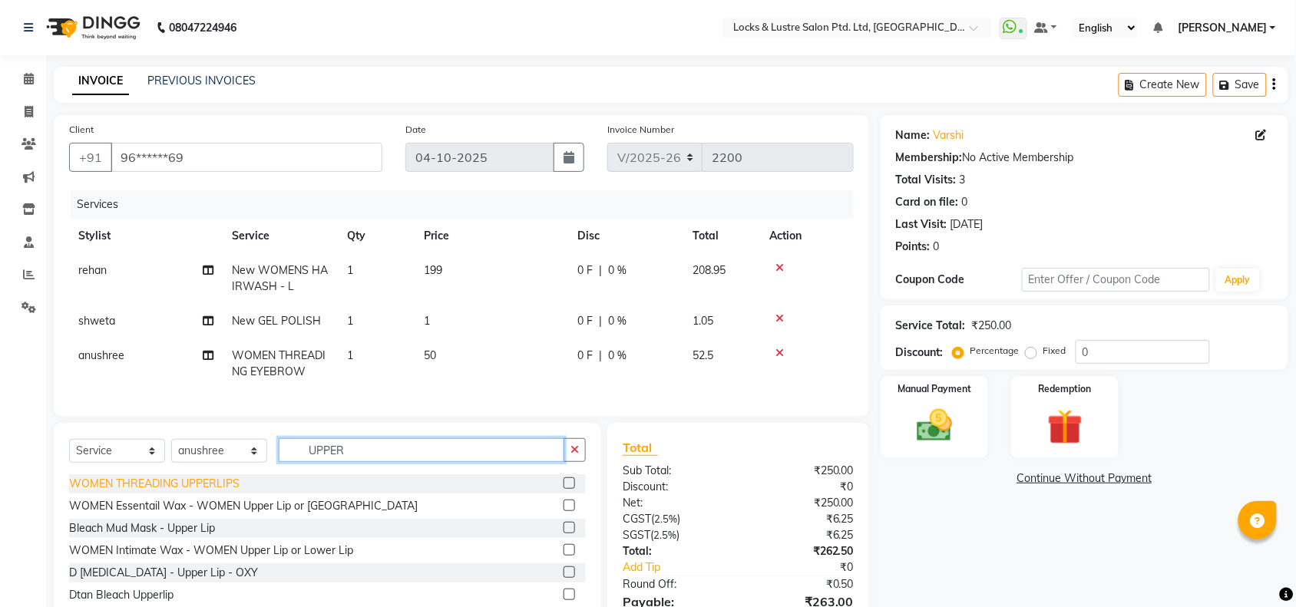
type input "UPPER"
click at [239, 492] on div "WOMEN THREADING UPPERLIPS" at bounding box center [154, 484] width 170 height 16
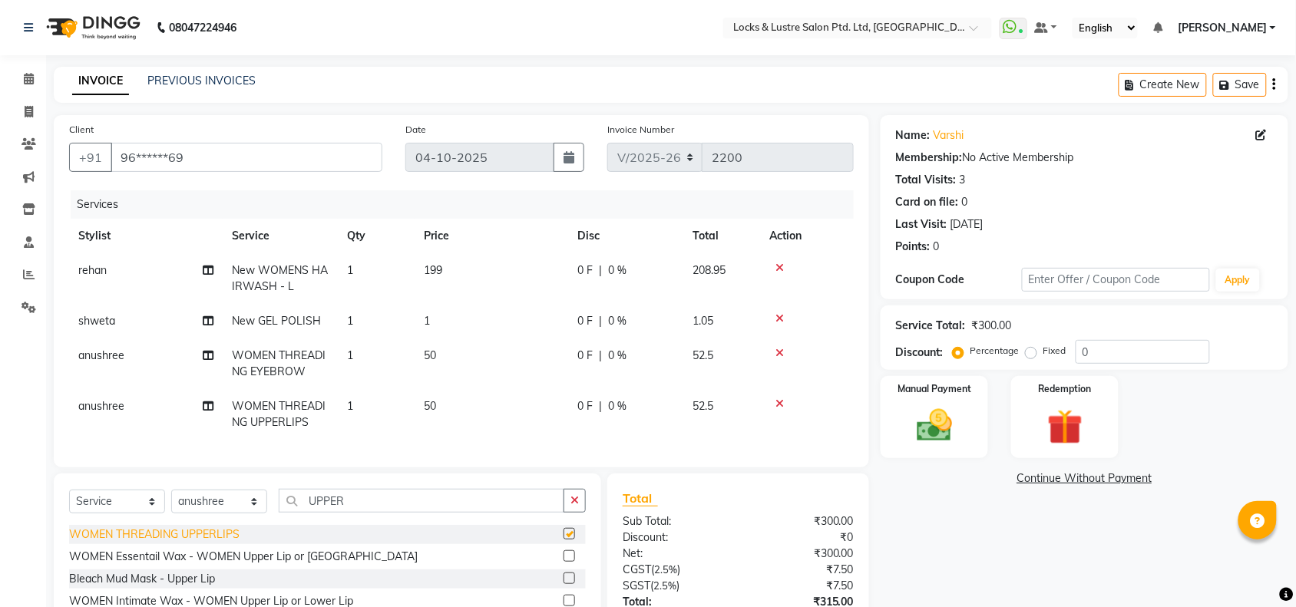
checkbox input "false"
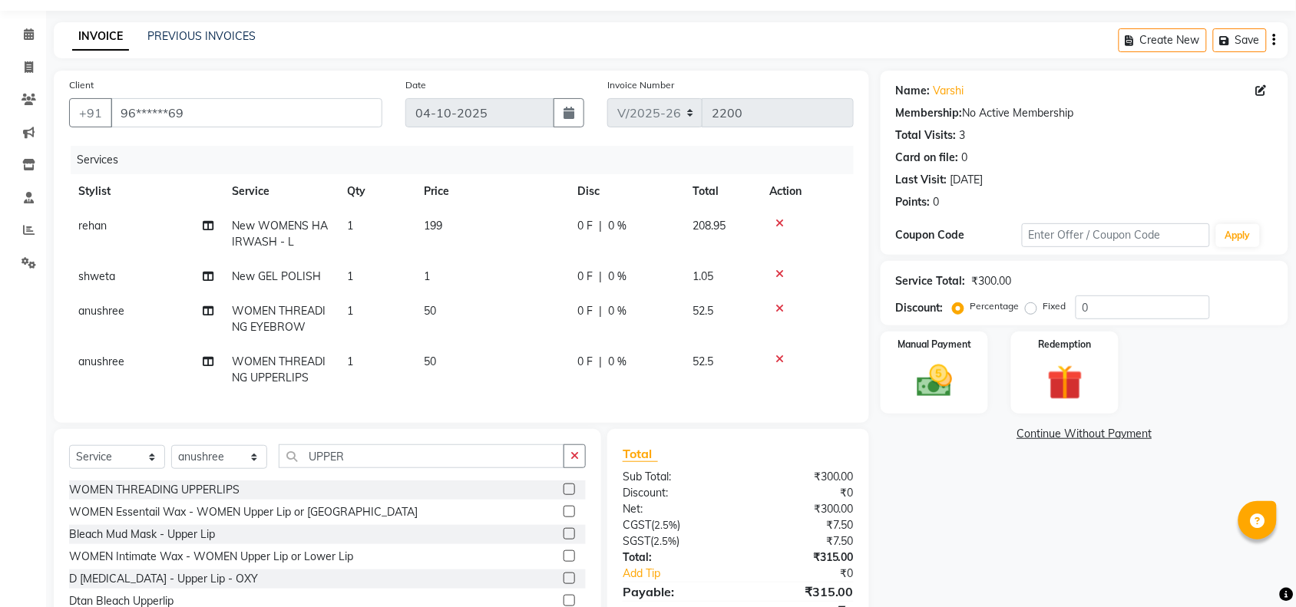
scroll to position [55, 0]
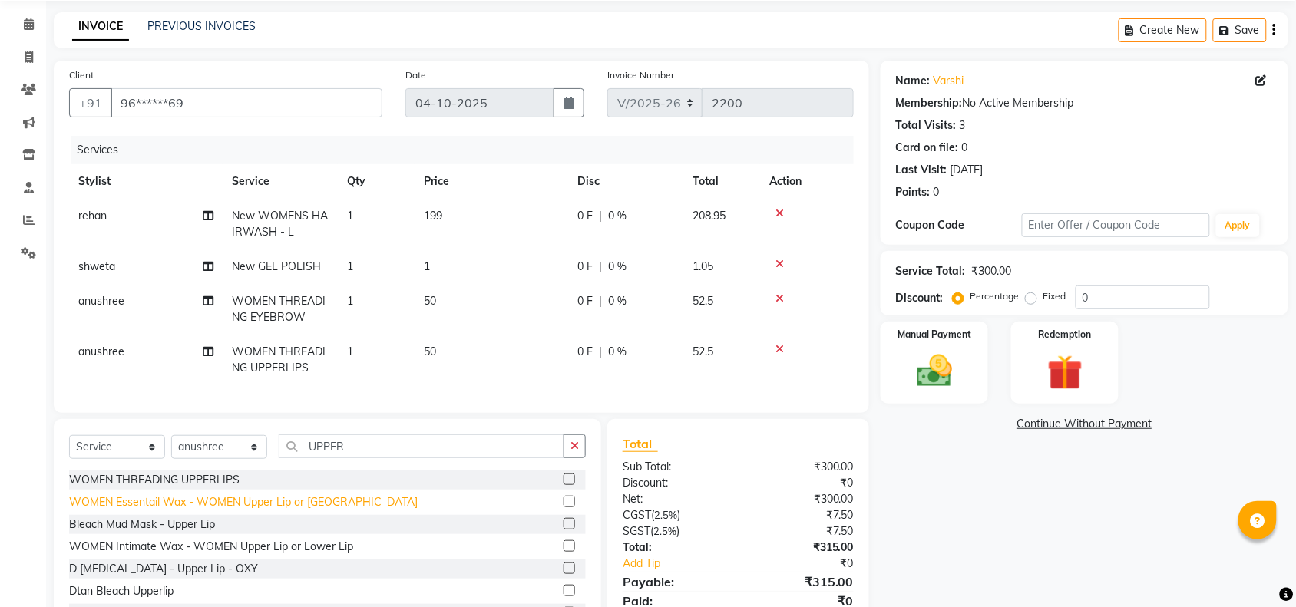
click at [300, 511] on div "WOMEN Essentail Wax - WOMEN Upper Lip or [GEOGRAPHIC_DATA]" at bounding box center [243, 503] width 349 height 16
checkbox input "false"
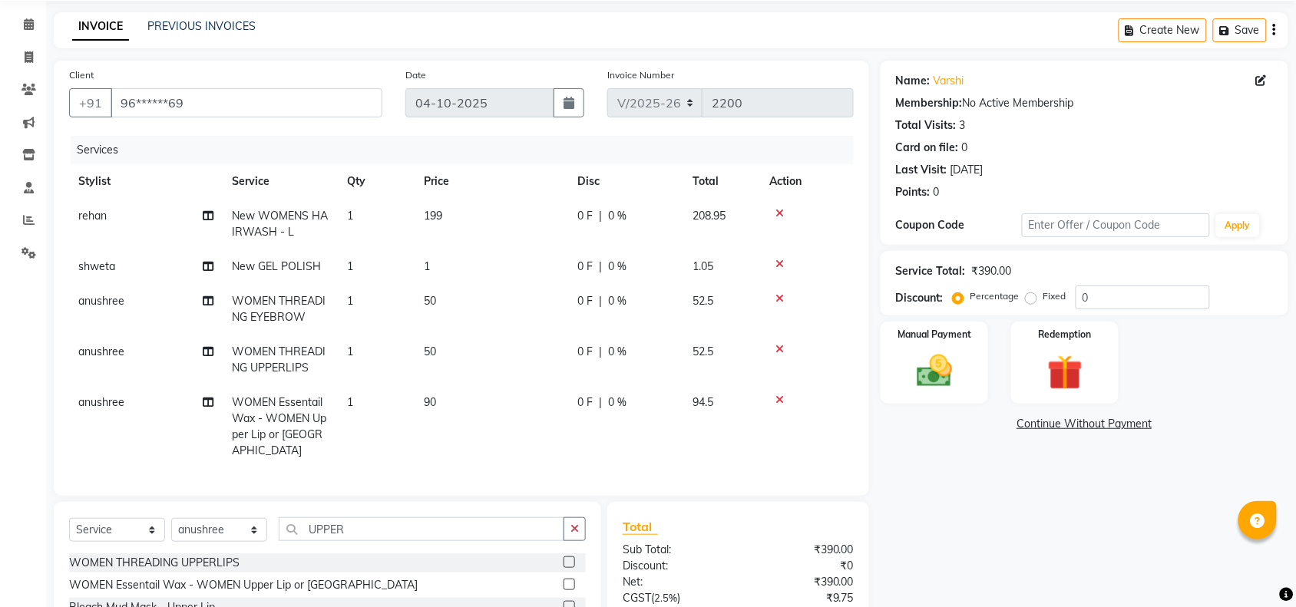
click at [782, 350] on icon at bounding box center [780, 349] width 8 height 11
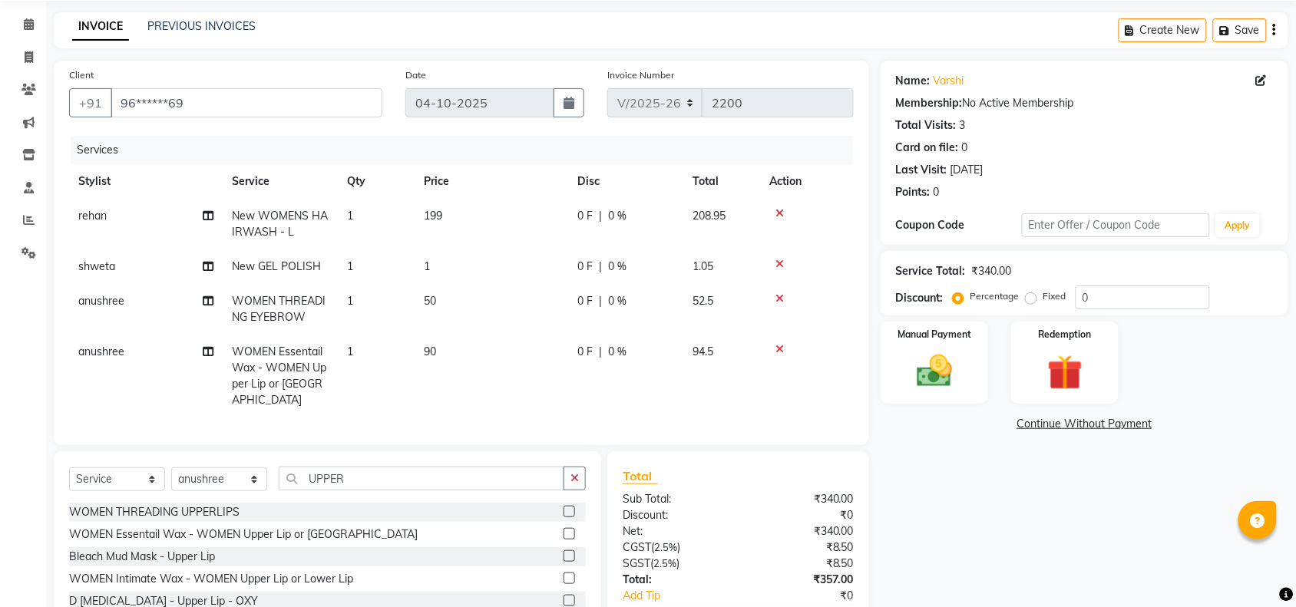
click at [453, 336] on td "90" at bounding box center [492, 376] width 154 height 83
select select "89165"
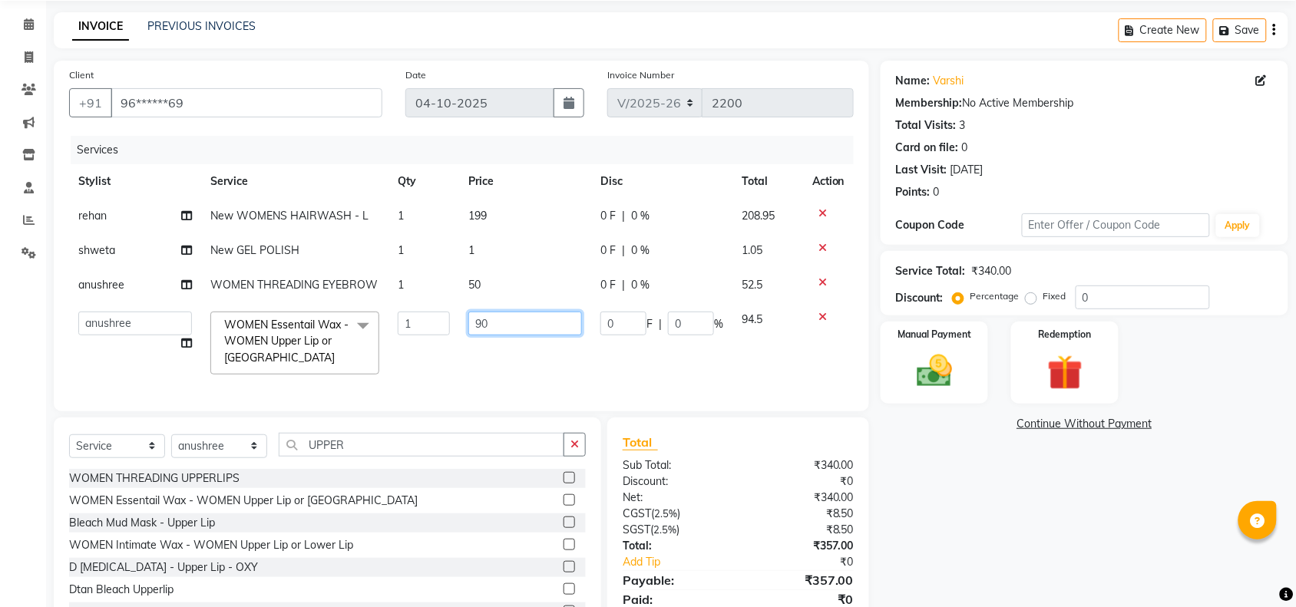
click at [520, 312] on input "90" at bounding box center [525, 324] width 114 height 24
type input "9"
type input "200"
click at [470, 362] on td "200" at bounding box center [525, 343] width 132 height 81
select select "89165"
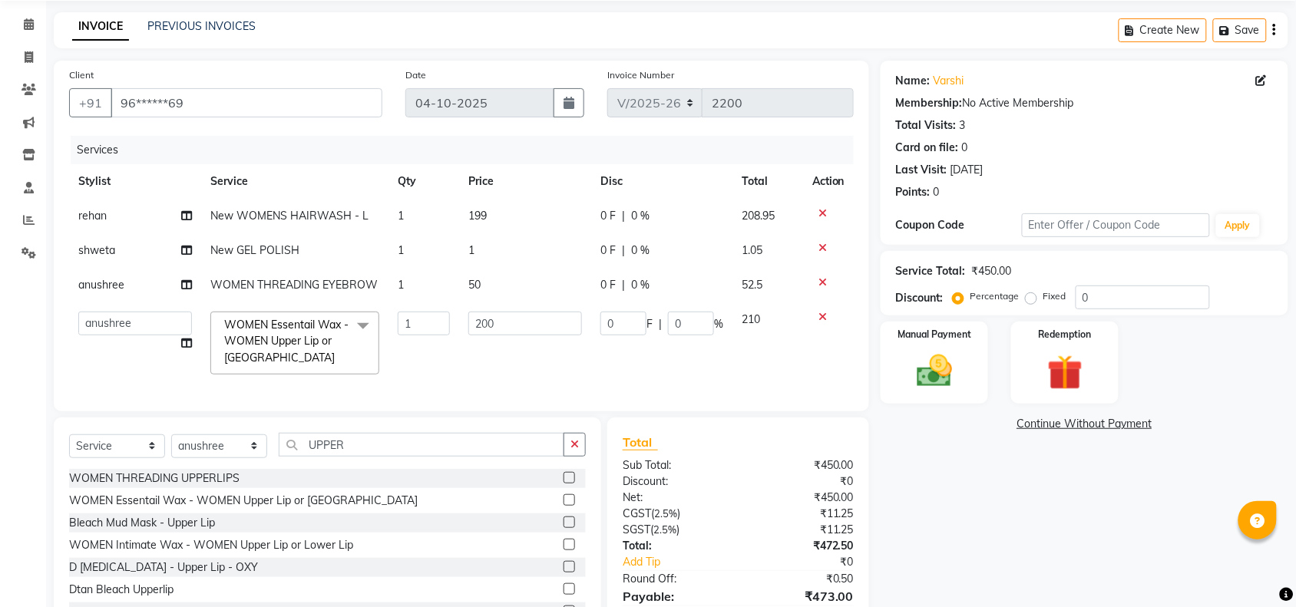
click at [498, 237] on td "1" at bounding box center [525, 250] width 132 height 35
select select "62976"
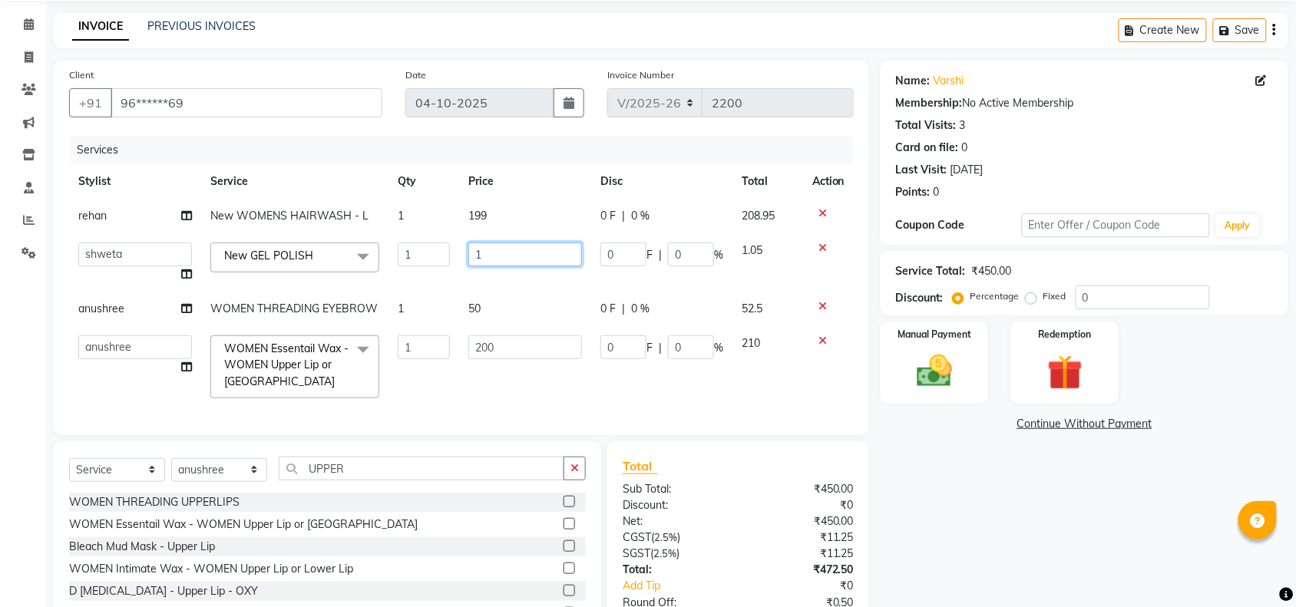
click at [500, 250] on input "1" at bounding box center [525, 255] width 114 height 24
type input "149"
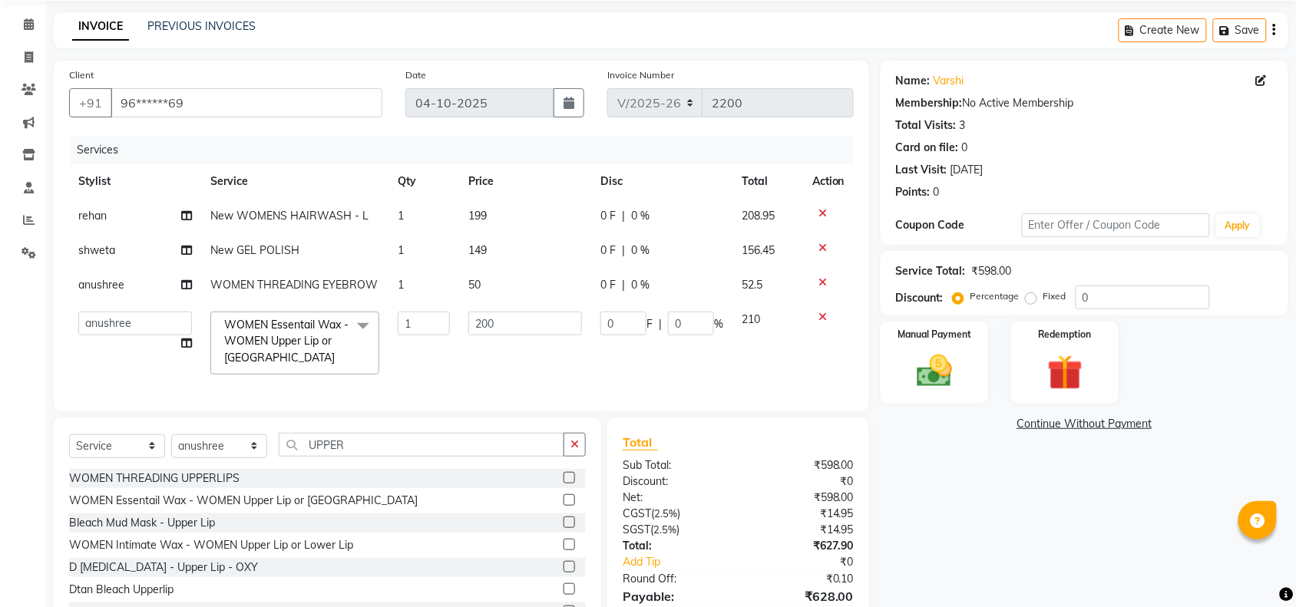
click at [455, 366] on td "1" at bounding box center [424, 343] width 71 height 81
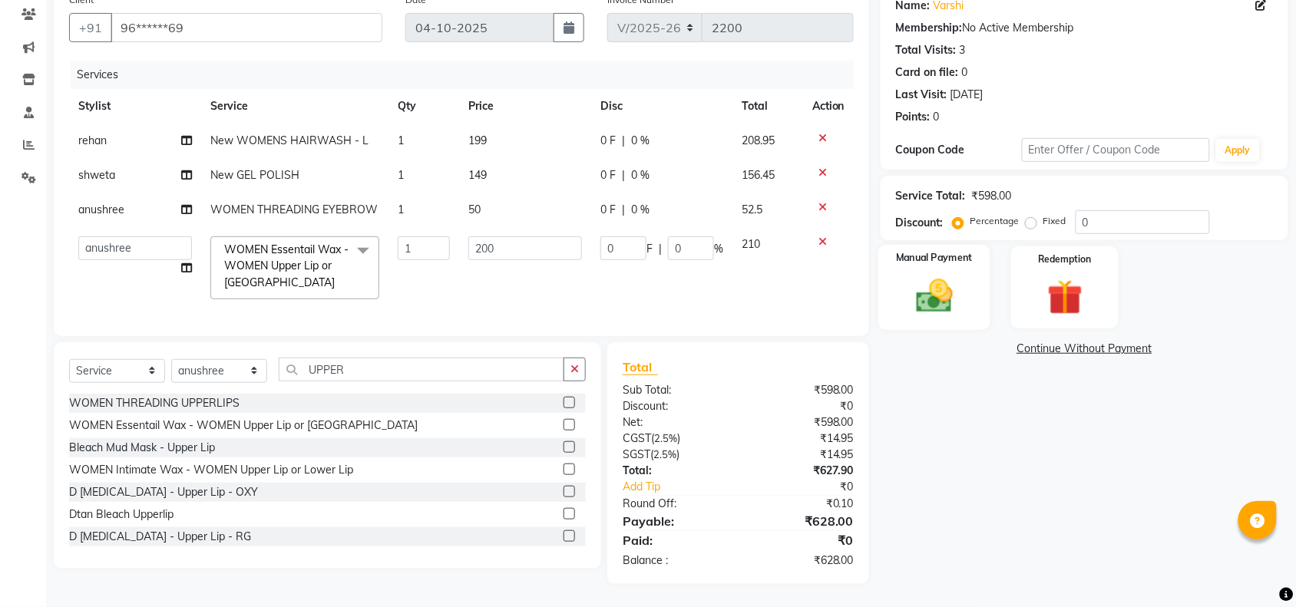
click at [953, 275] on img at bounding box center [935, 296] width 60 height 42
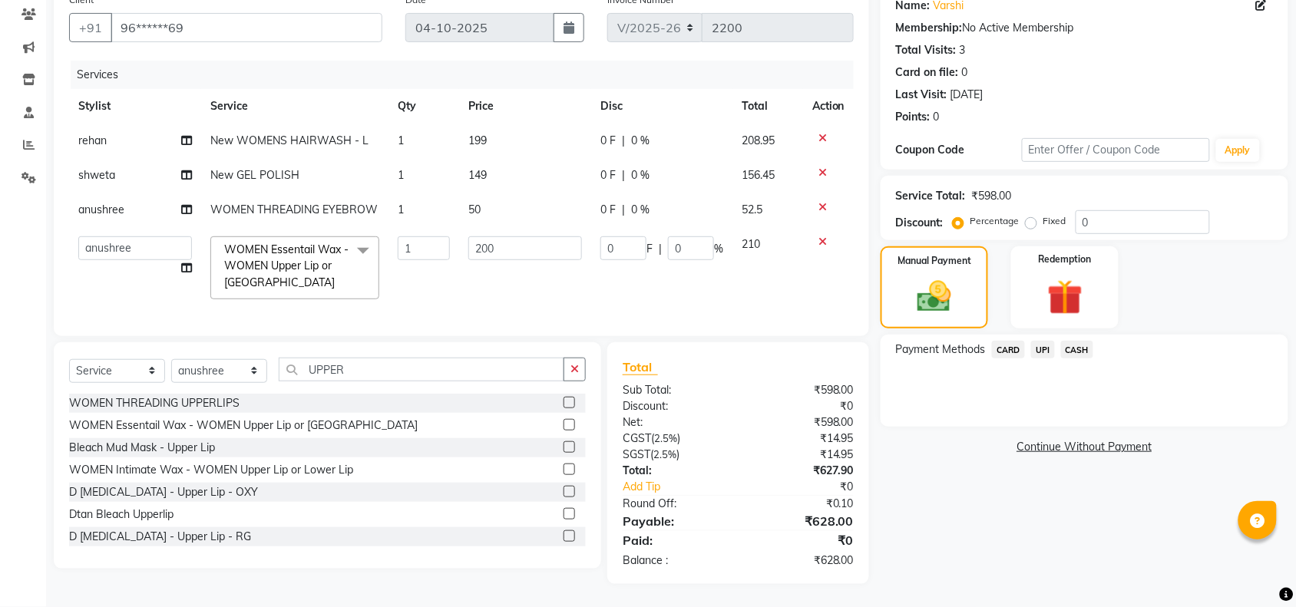
click at [1041, 341] on span "UPI" at bounding box center [1043, 350] width 24 height 18
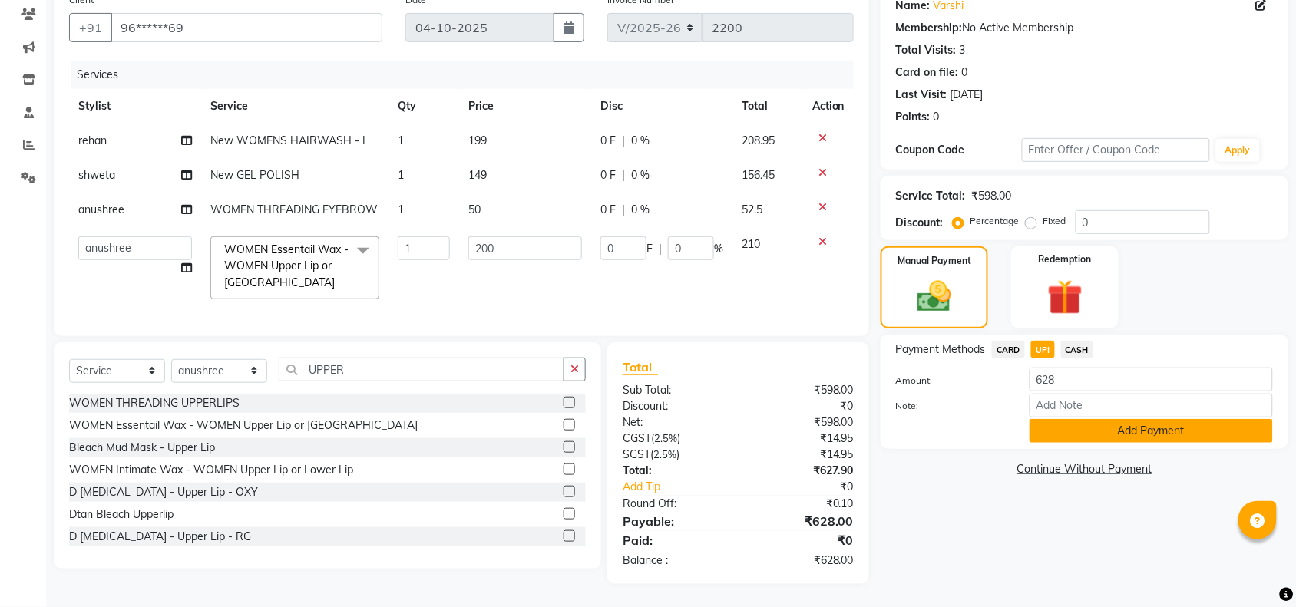
click at [1074, 419] on button "Add Payment" at bounding box center [1151, 431] width 243 height 24
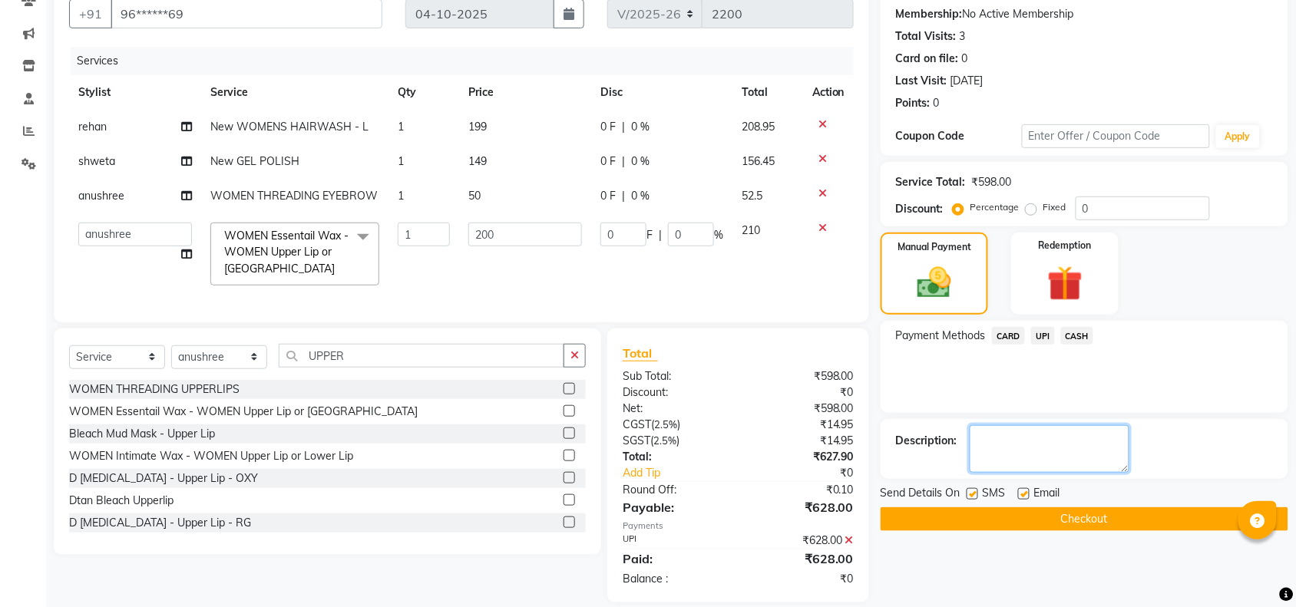
click at [1050, 459] on textarea at bounding box center [1050, 449] width 160 height 48
type textarea "112175004343"
click at [1041, 520] on button "Checkout" at bounding box center [1085, 520] width 408 height 24
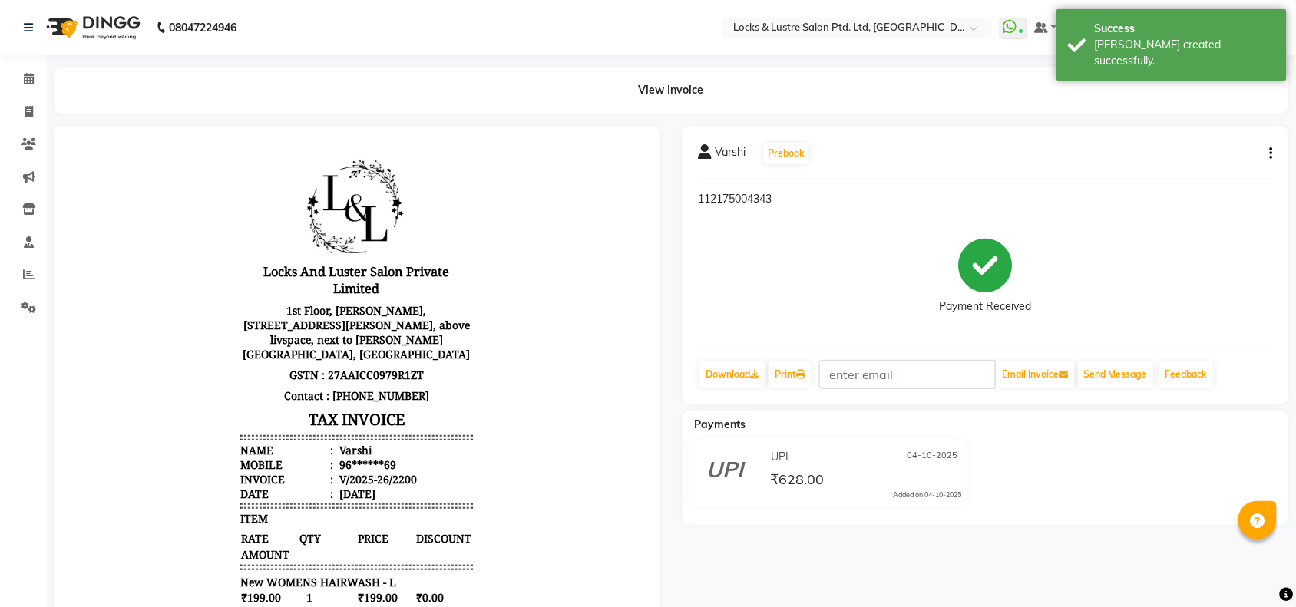
drag, startPoint x: 1041, startPoint y: 520, endPoint x: 1042, endPoint y: 224, distance: 295.7
drag, startPoint x: 1042, startPoint y: 224, endPoint x: 673, endPoint y: 290, distance: 375.3
click at [673, 290] on div "Varshi Prebook 112175004343 Payment Received Download Print Email Invoice Send …" at bounding box center [985, 496] width 629 height 740
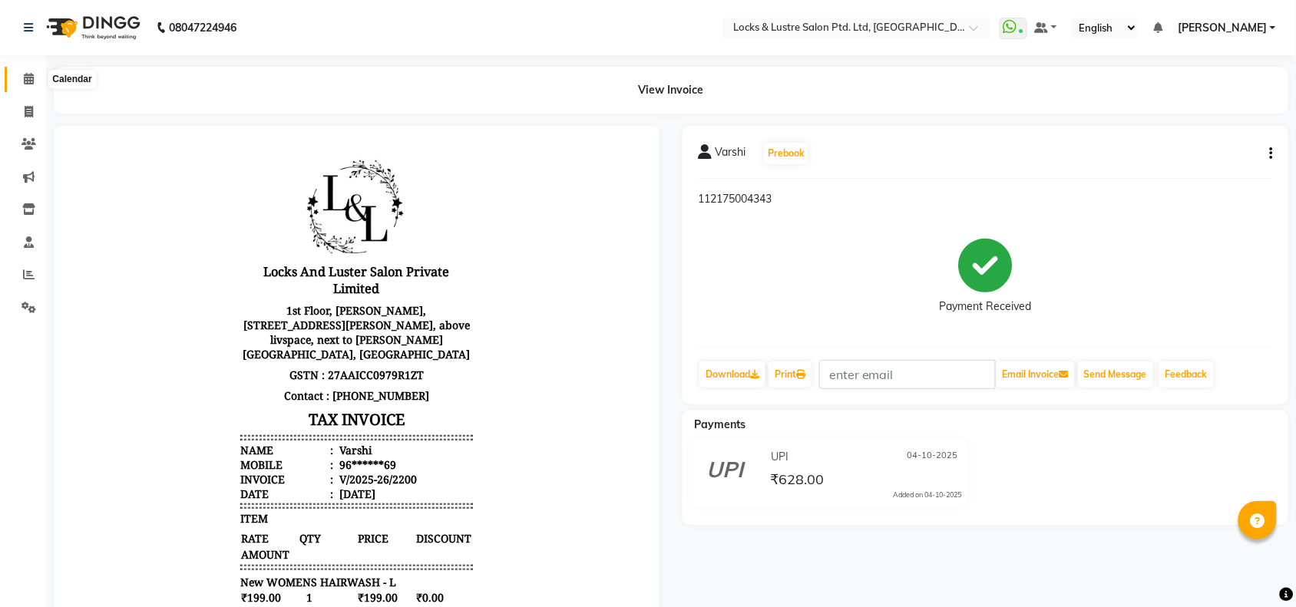
click at [18, 86] on span at bounding box center [28, 80] width 27 height 18
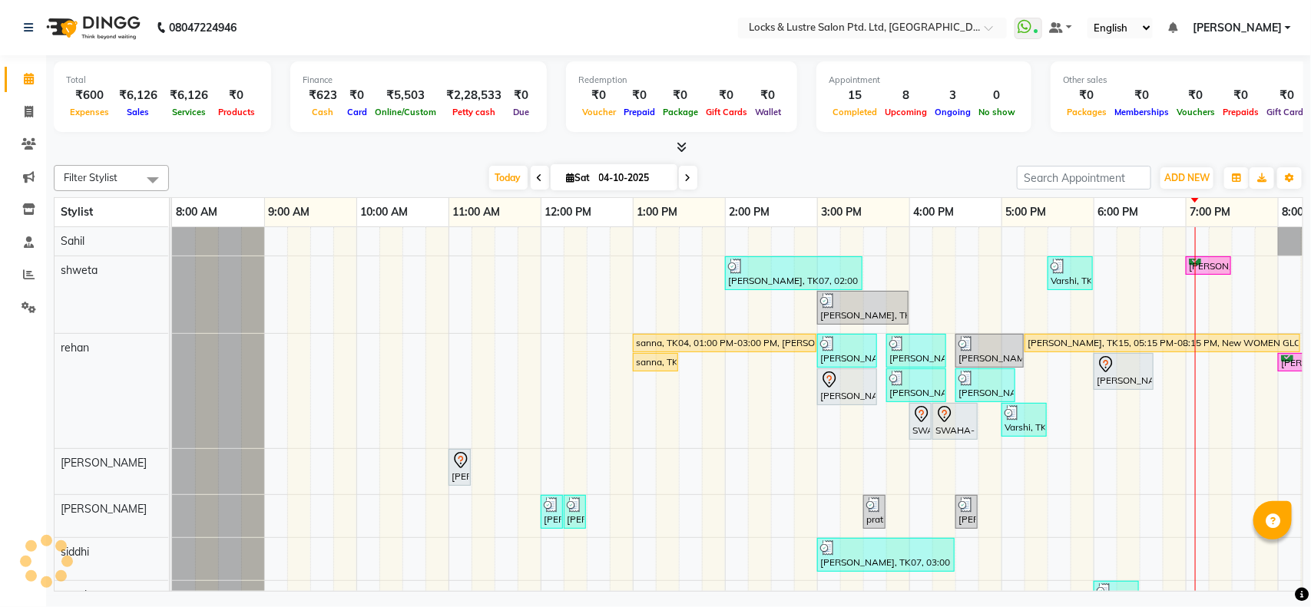
scroll to position [0, 343]
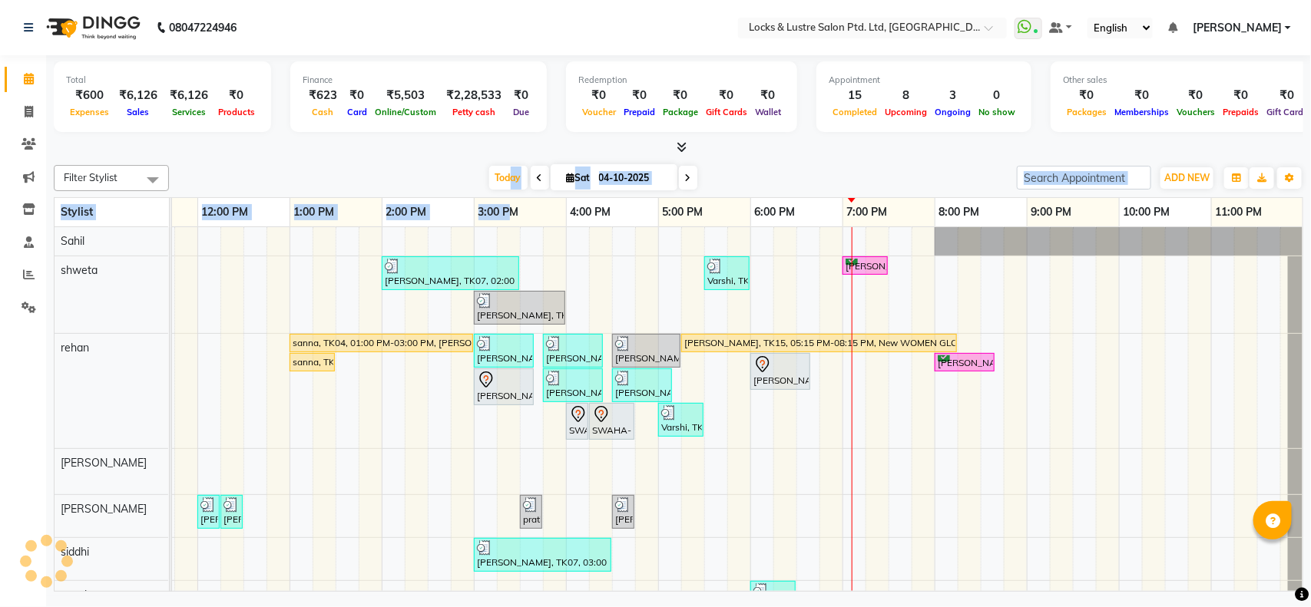
drag, startPoint x: 505, startPoint y: 170, endPoint x: 511, endPoint y: 206, distance: 36.6
click at [511, 206] on div "Filter Stylist Select All [PERSON_NAME] [PERSON_NAME] [PERSON_NAME] [PERSON_NAM…" at bounding box center [679, 375] width 1250 height 433
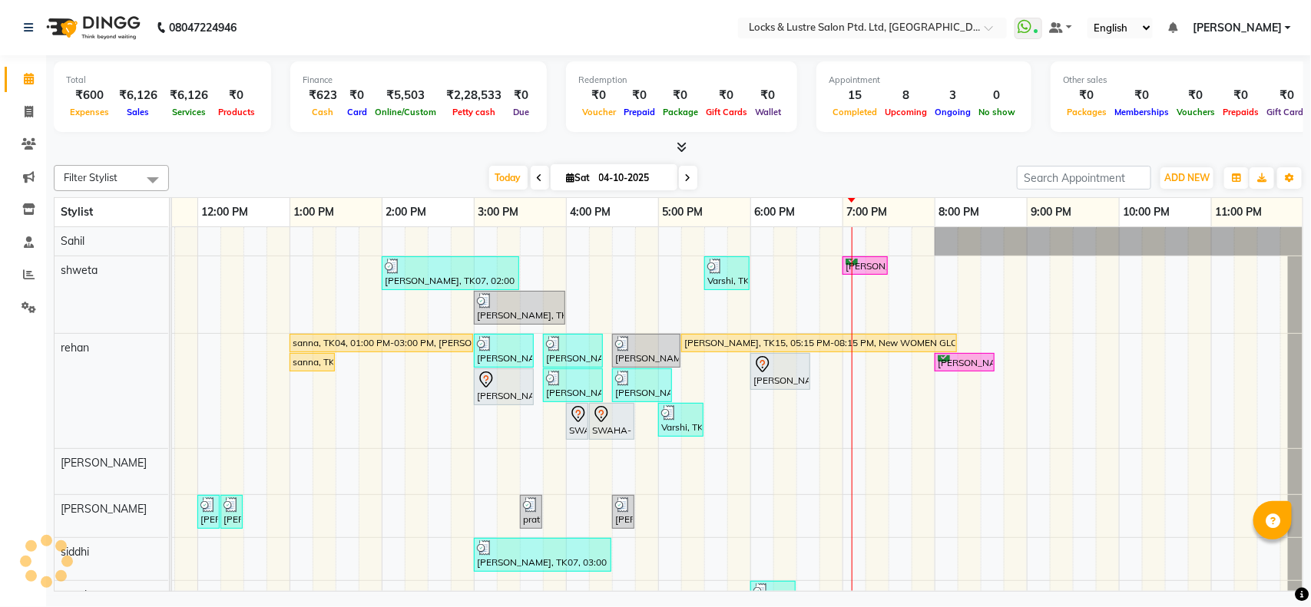
click at [538, 209] on div "3:00 PM" at bounding box center [520, 212] width 91 height 28
click at [581, 175] on span "Sat" at bounding box center [578, 178] width 31 height 12
select select "10"
select select "2025"
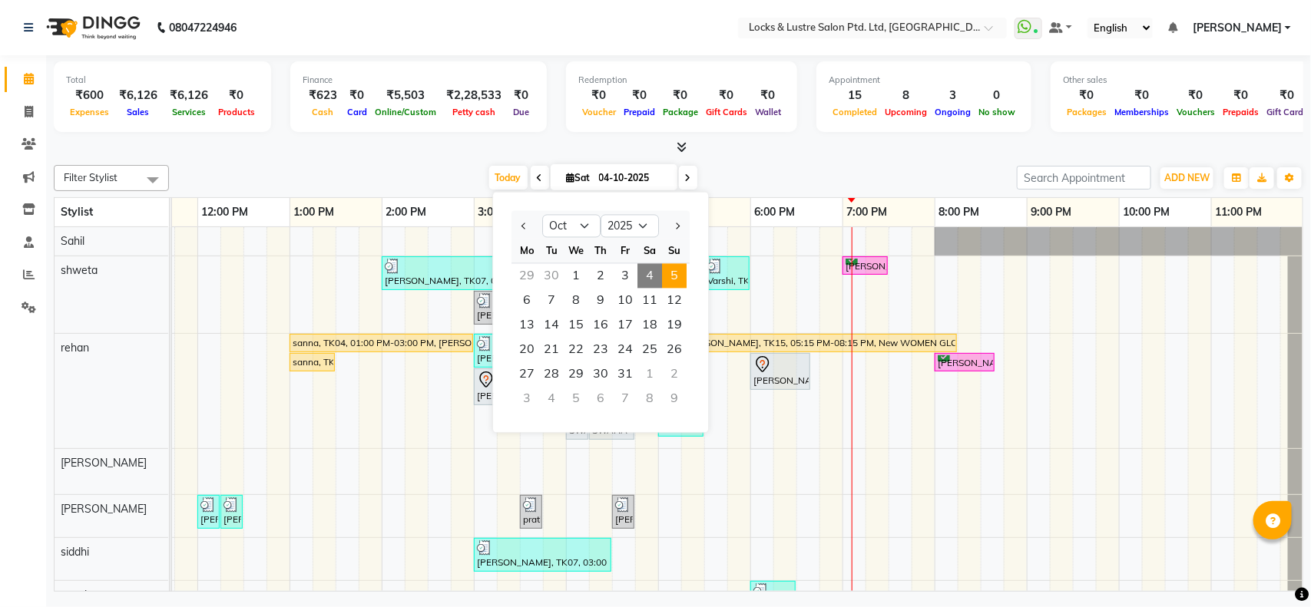
click at [667, 264] on span "5" at bounding box center [674, 276] width 25 height 25
type input "05-10-2025"
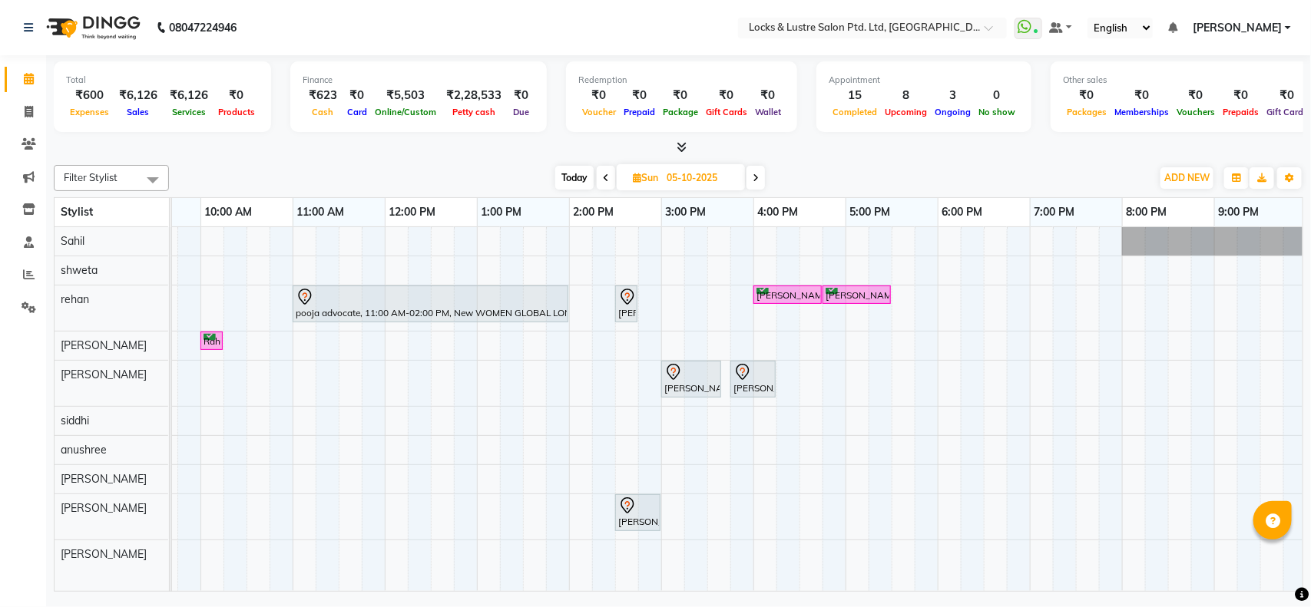
scroll to position [0, 155]
click at [392, 325] on div "pooja advocate, 11:00 AM-02:00 PM, New WOMEN GLOBAL LONG LENGTH [GEOGRAPHIC_DAT…" at bounding box center [754, 409] width 1475 height 364
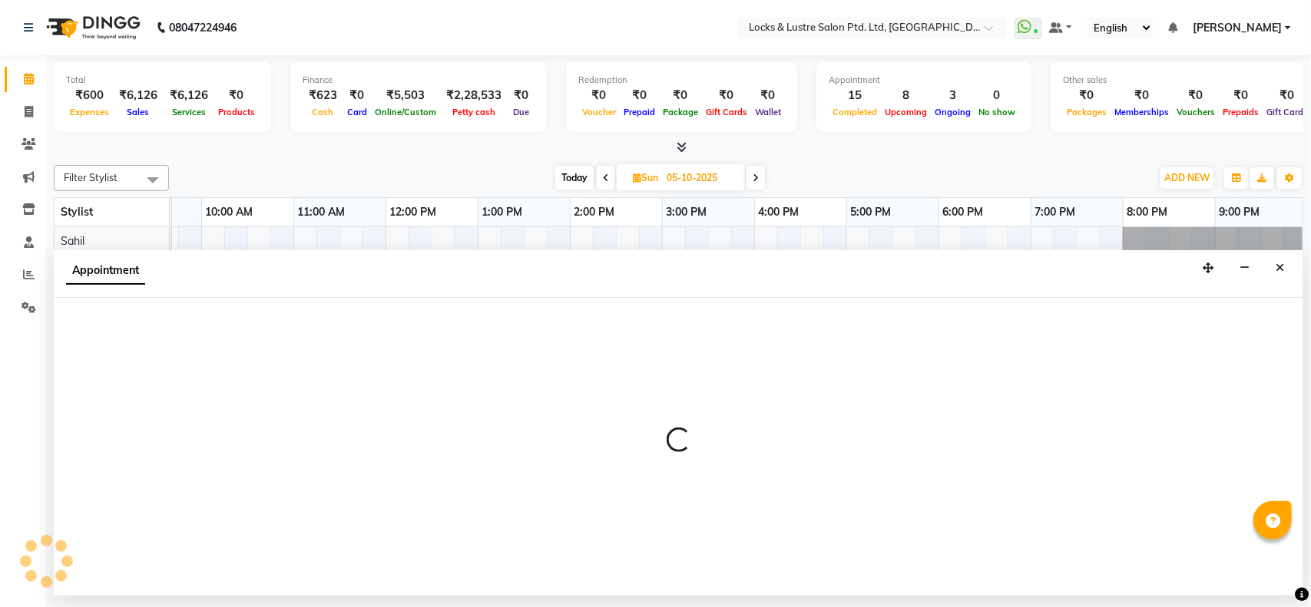
select select "62982"
select select "720"
select select "tentative"
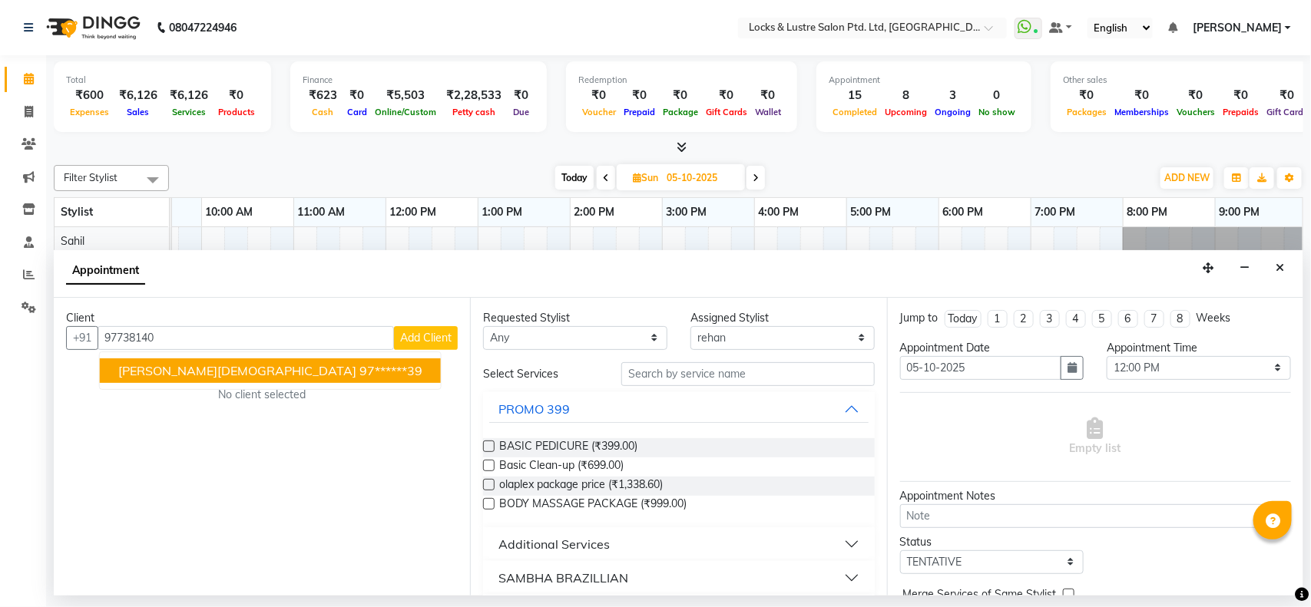
click at [359, 377] on ngb-highlight "97******39" at bounding box center [390, 370] width 63 height 15
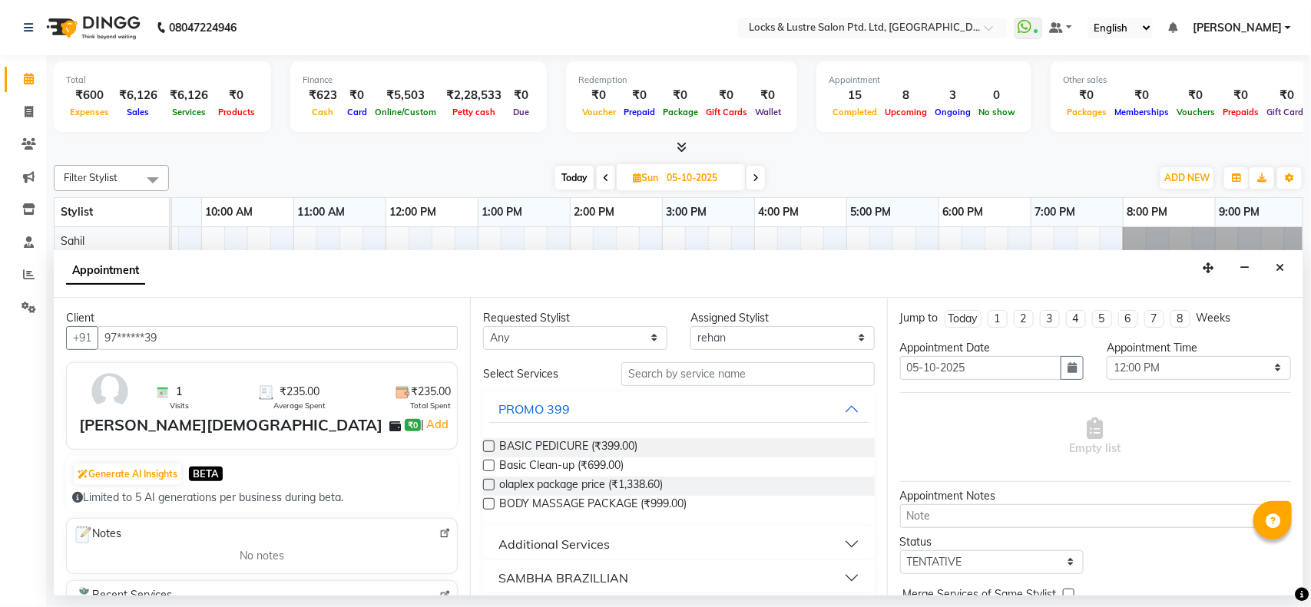
type input "97******39"
click at [632, 373] on input "text" at bounding box center [747, 374] width 253 height 24
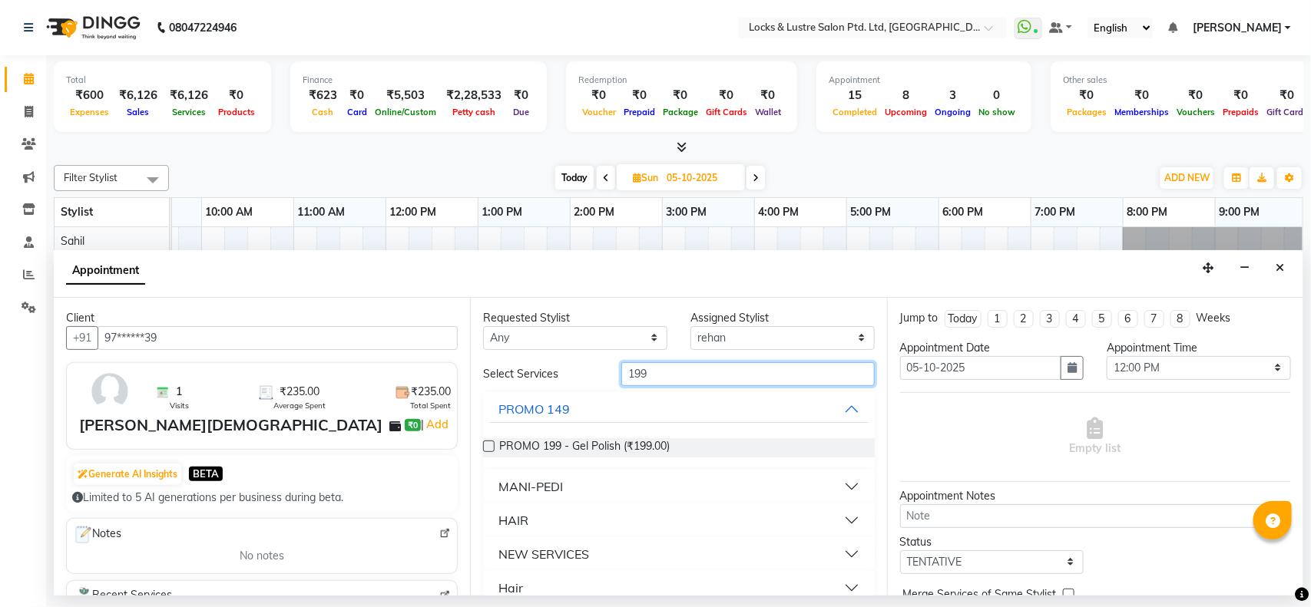
scroll to position [21, 0]
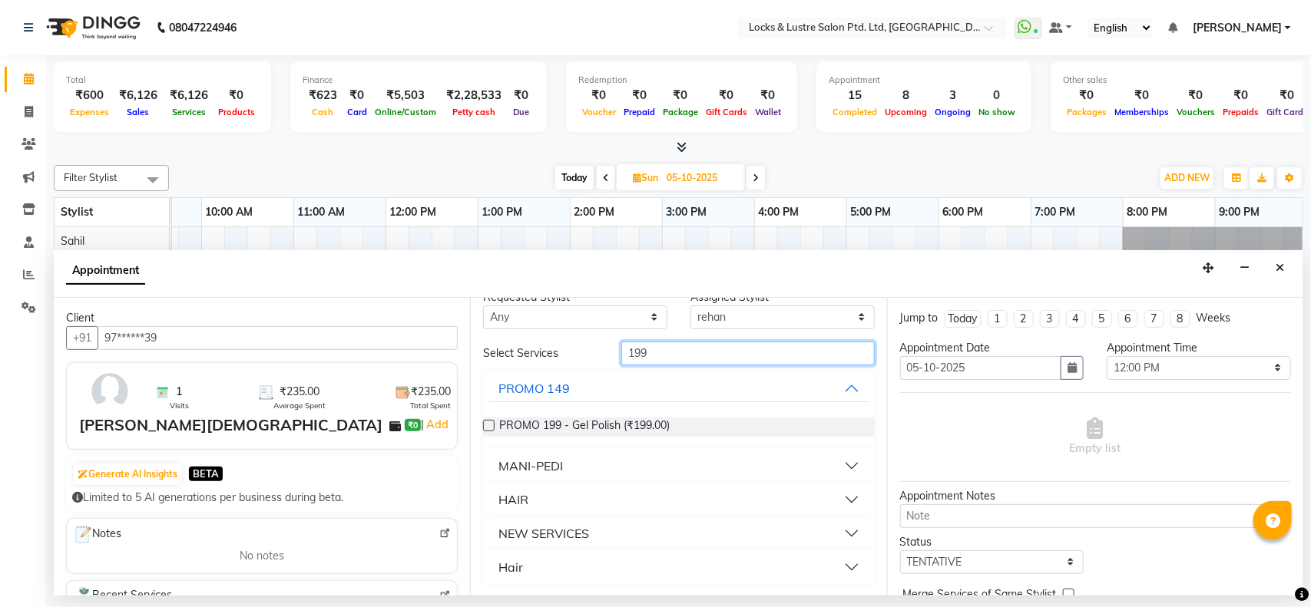
type input "199"
click at [523, 566] on button "Hair" at bounding box center [678, 568] width 379 height 28
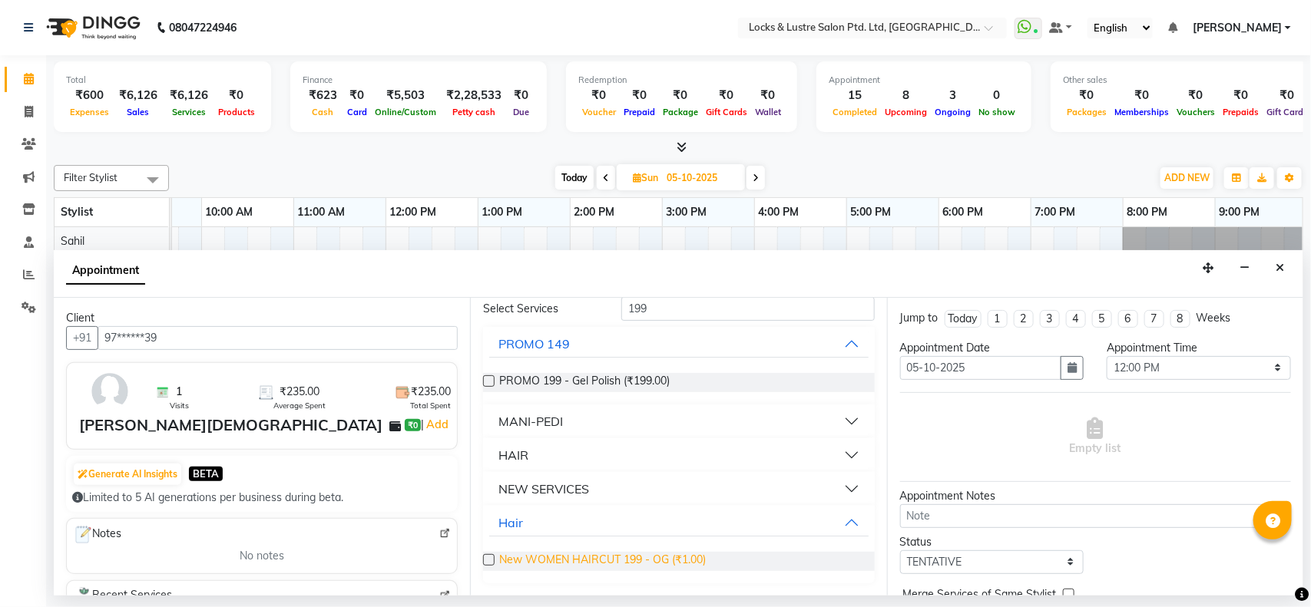
click at [523, 561] on span "New WOMEN HAIRCUT 199 - OG (₹1.00)" at bounding box center [602, 561] width 207 height 19
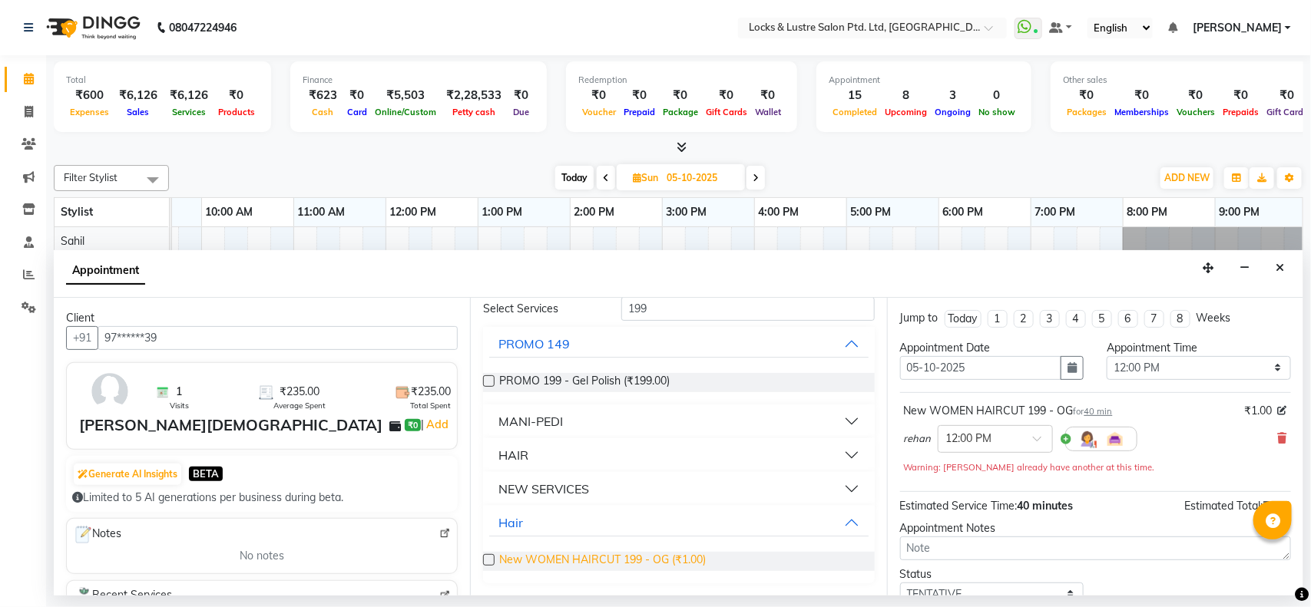
click at [523, 561] on span "New WOMEN HAIRCUT 199 - OG (₹1.00)" at bounding box center [602, 561] width 207 height 19
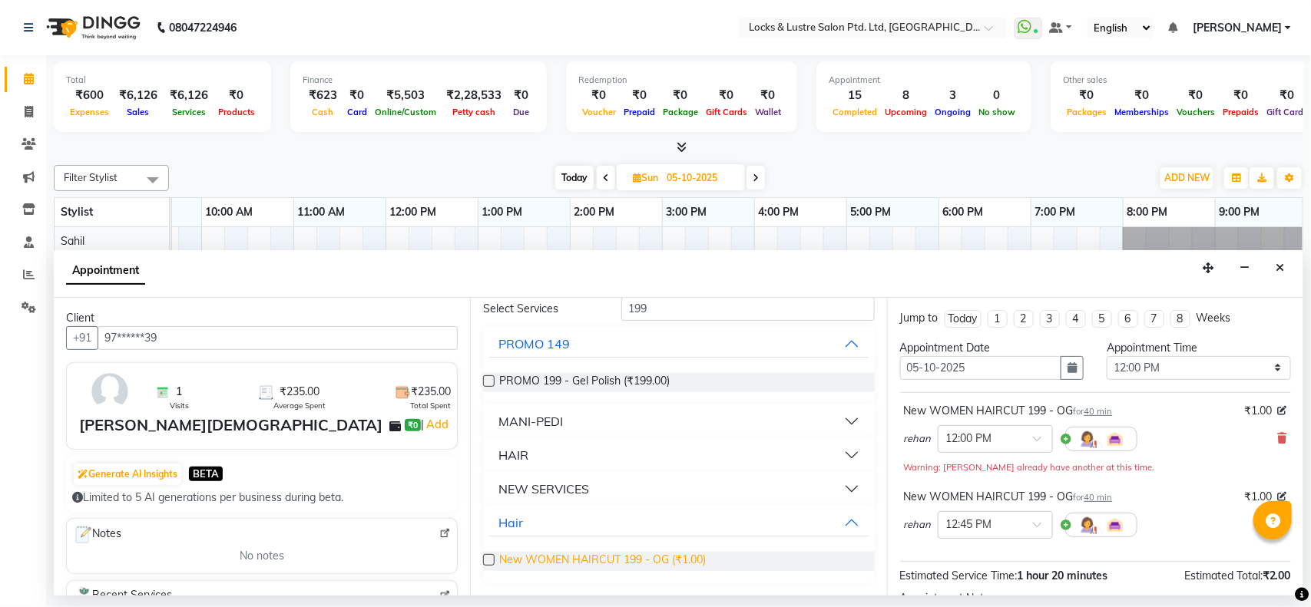
click at [523, 561] on span "New WOMEN HAIRCUT 199 - OG (₹1.00)" at bounding box center [602, 561] width 207 height 19
checkbox input "false"
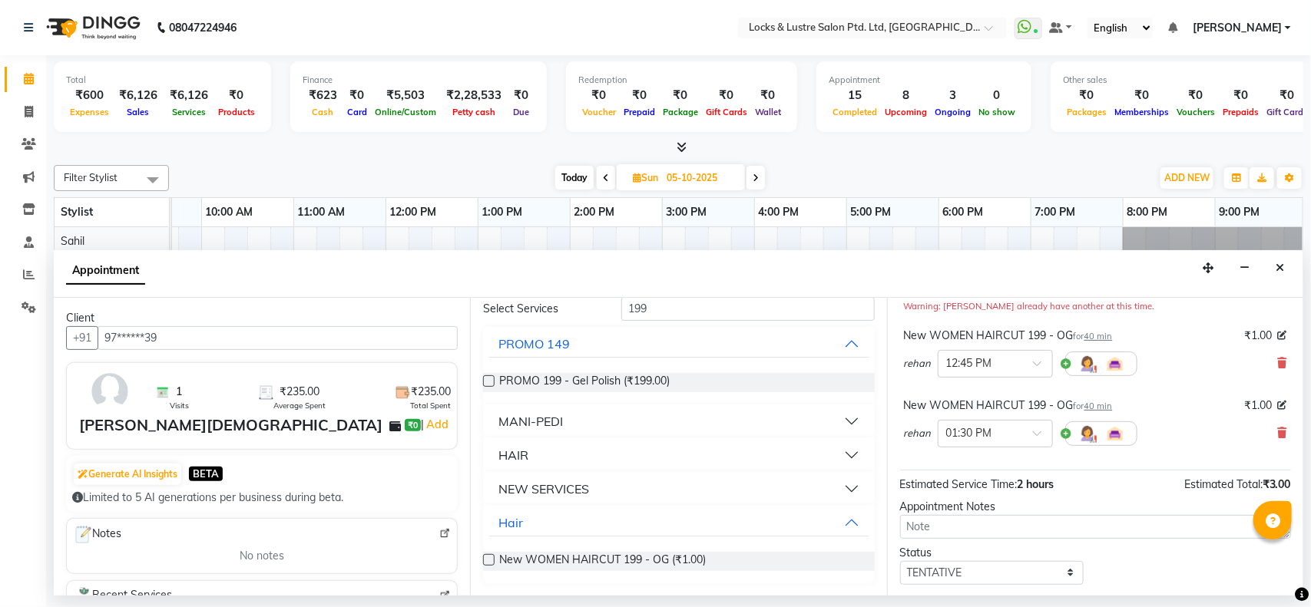
scroll to position [248, 0]
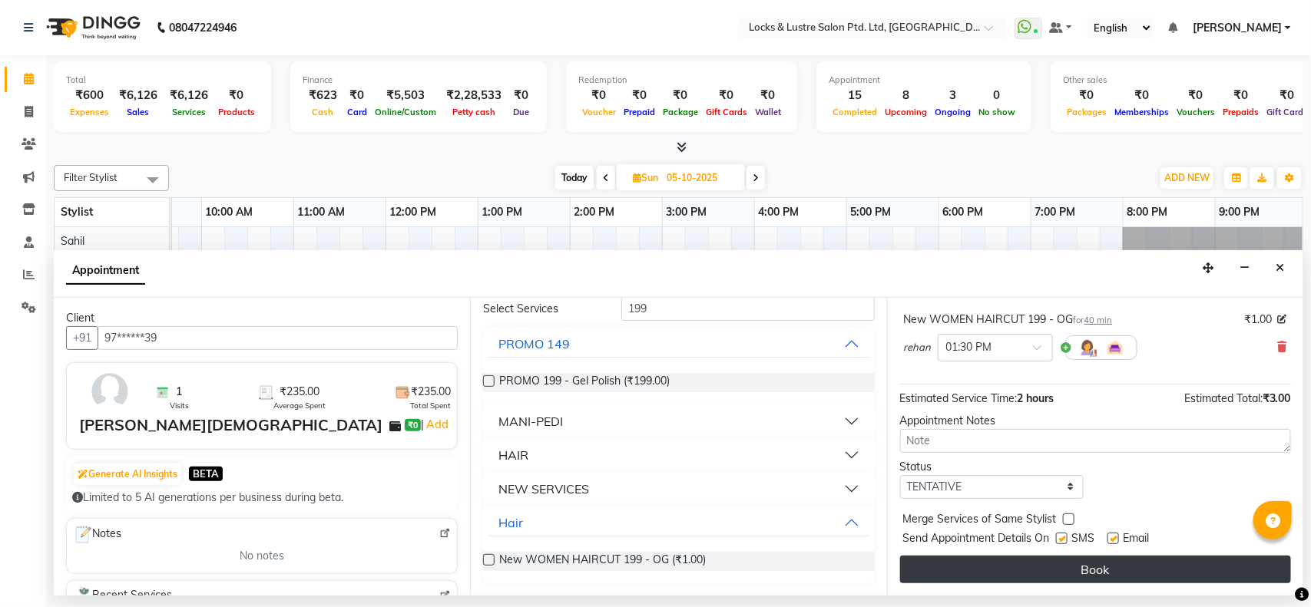
click at [1078, 571] on button "Book" at bounding box center [1095, 570] width 391 height 28
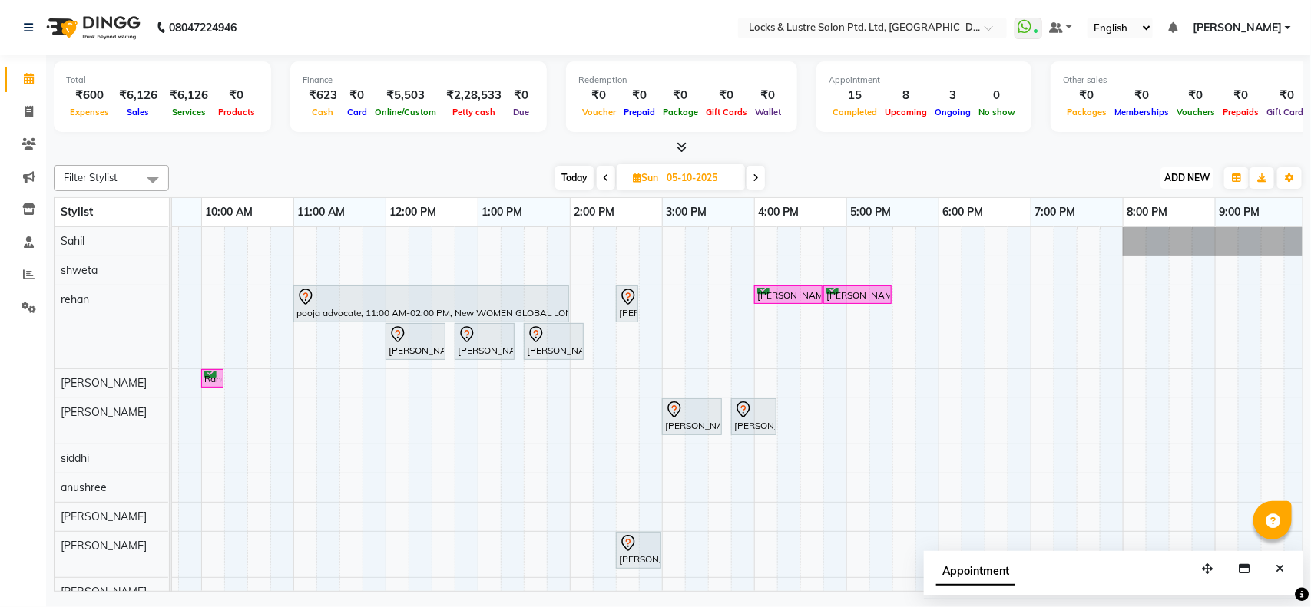
click at [1183, 180] on span "ADD NEW" at bounding box center [1186, 178] width 45 height 12
click at [1150, 251] on link "Add Expense" at bounding box center [1152, 247] width 121 height 20
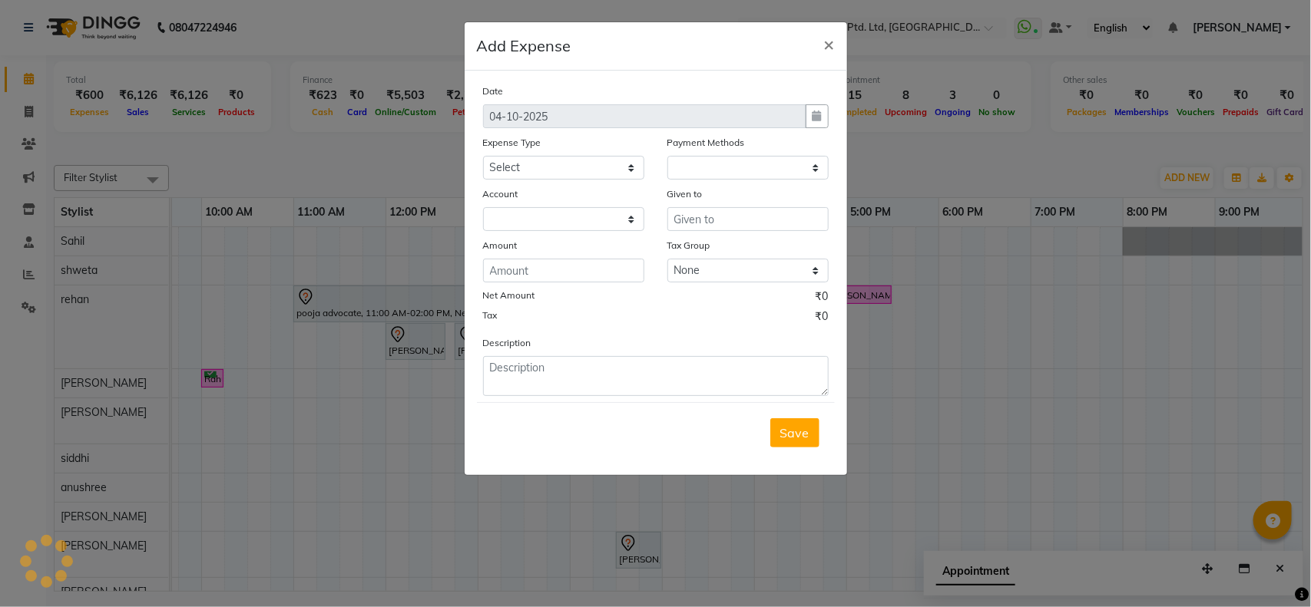
select select "1"
select select "4902"
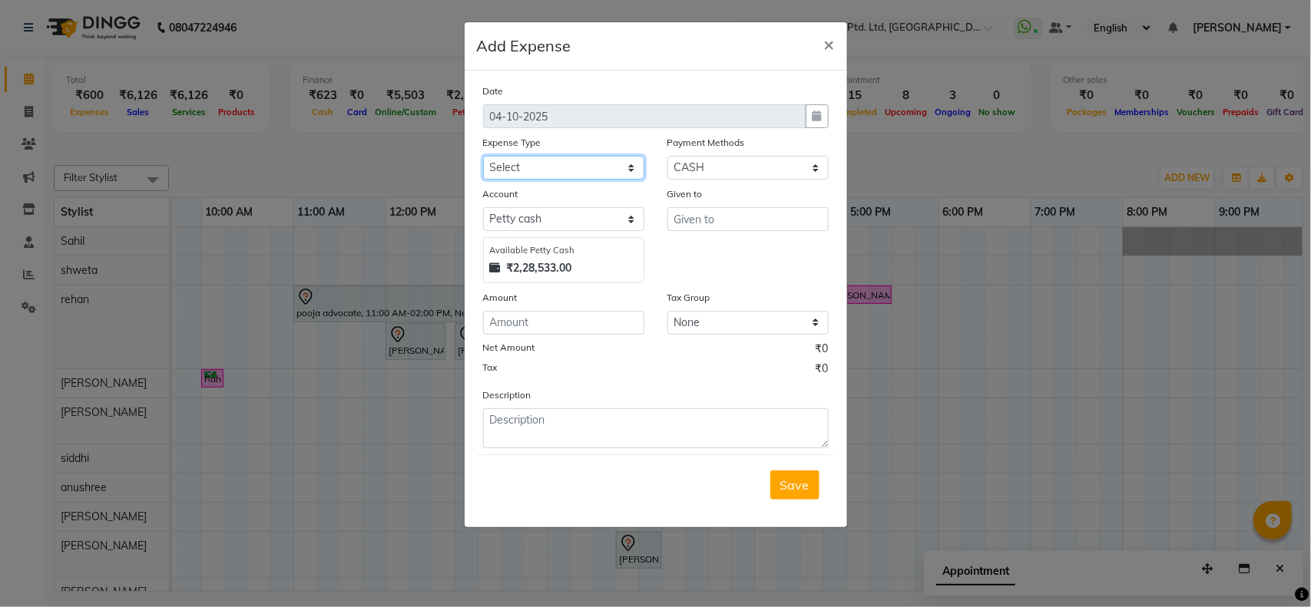
click at [584, 160] on select "Select Advance Salary Bank charges Cash transfer to bank Cash transfer to hub C…" at bounding box center [563, 168] width 161 height 24
select select "13764"
click at [483, 156] on select "Select Advance Salary Bank charges Cash transfer to bank Cash transfer to hub C…" at bounding box center [563, 168] width 161 height 24
click at [598, 319] on input "number" at bounding box center [563, 323] width 161 height 24
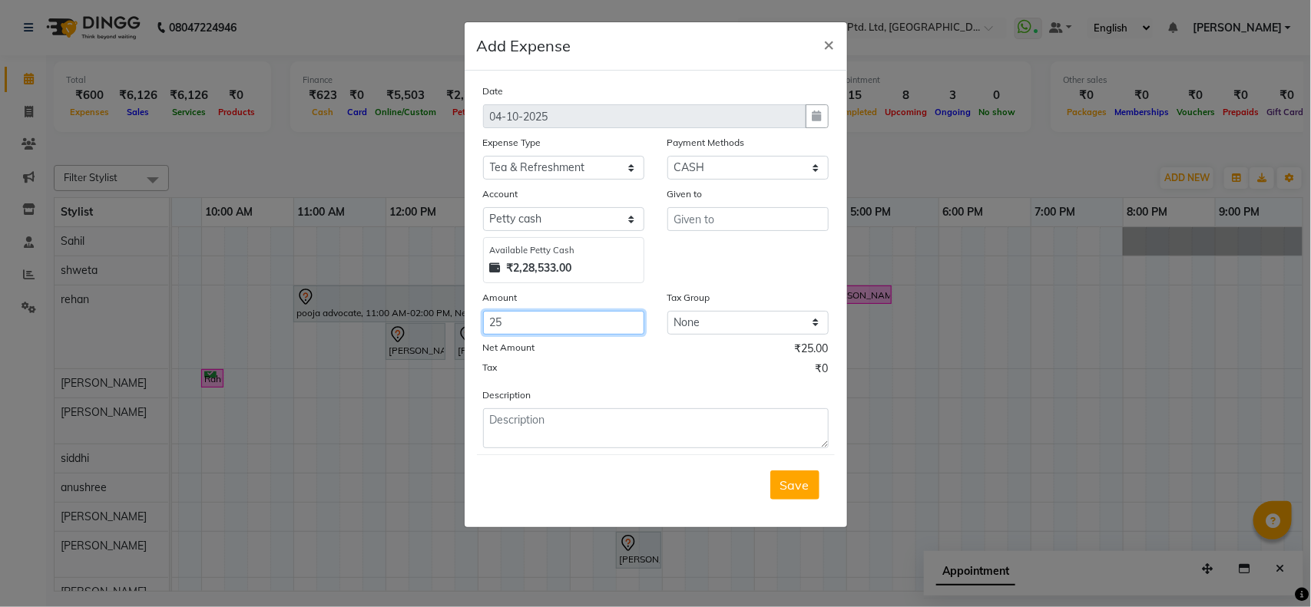
type input "25"
click at [684, 212] on input "text" at bounding box center [747, 219] width 161 height 24
type input "SUNIL"
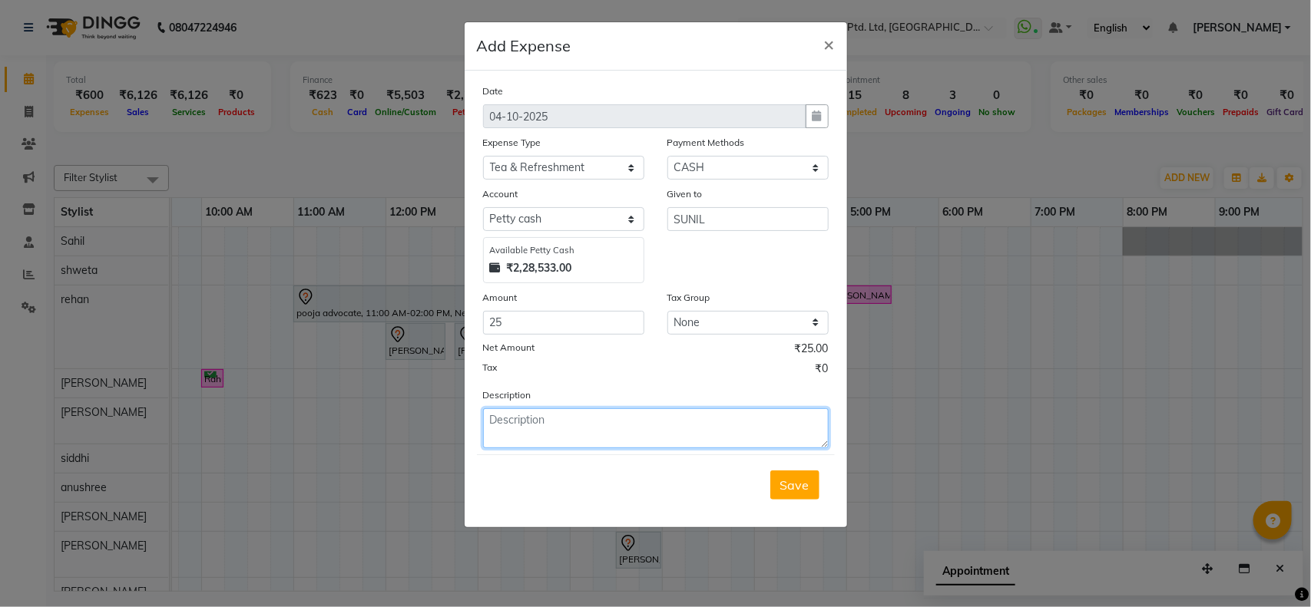
click at [539, 409] on textarea at bounding box center [656, 429] width 346 height 40
type textarea "T"
type textarea "COFFEE FOR GUEST"
click at [784, 481] on span "Save" at bounding box center [794, 485] width 29 height 15
